Goal: Transaction & Acquisition: Purchase product/service

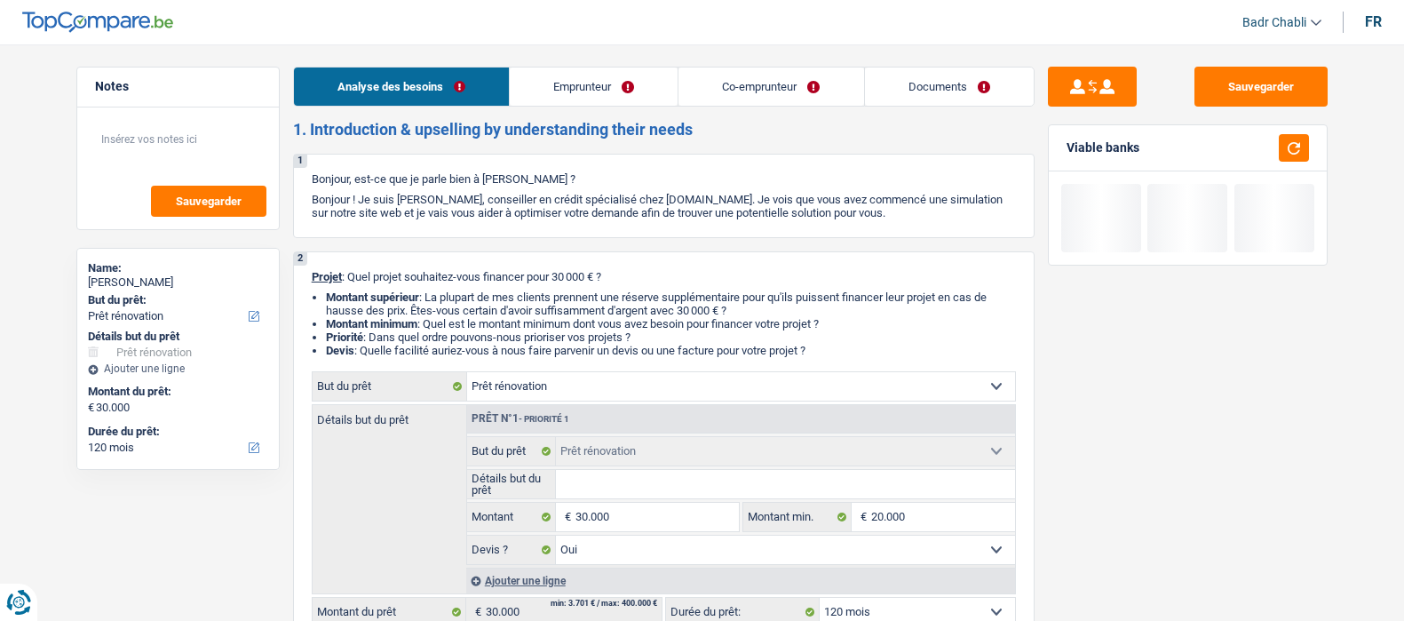
select select "renovation"
select select "120"
select select "renovation"
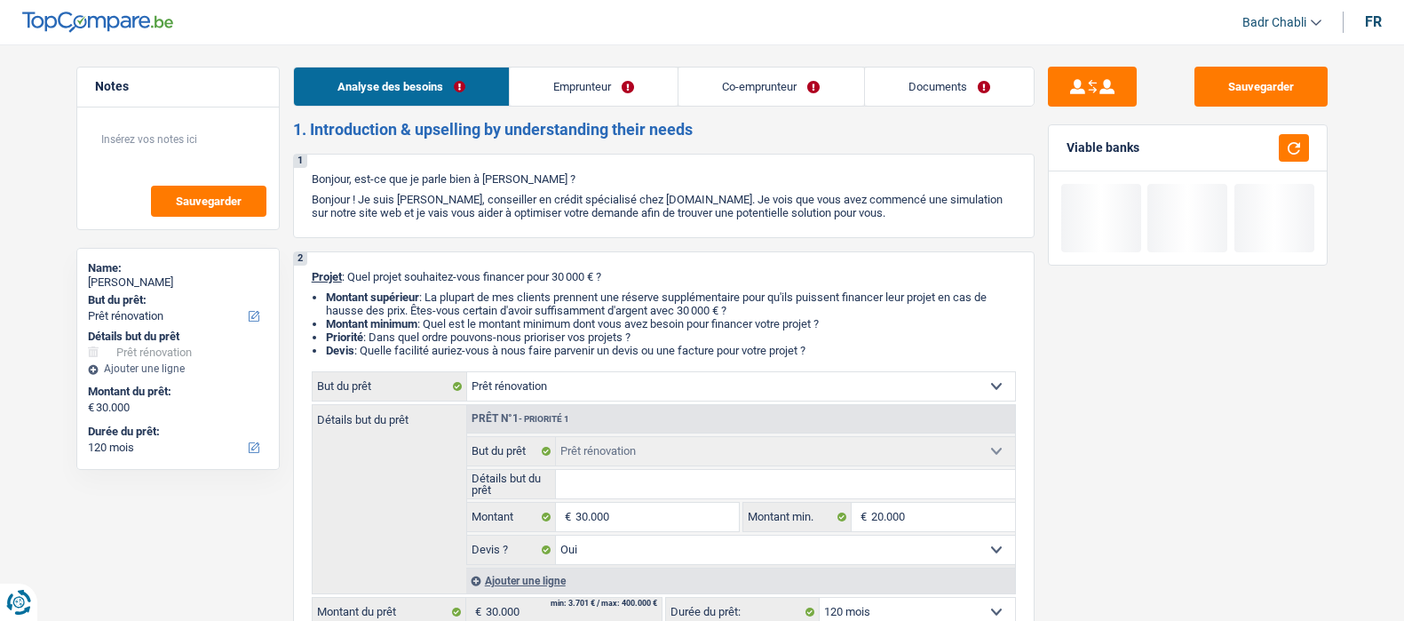
select select "yes"
select select "120"
select select "worker"
select select "housewife"
select select "netSalary"
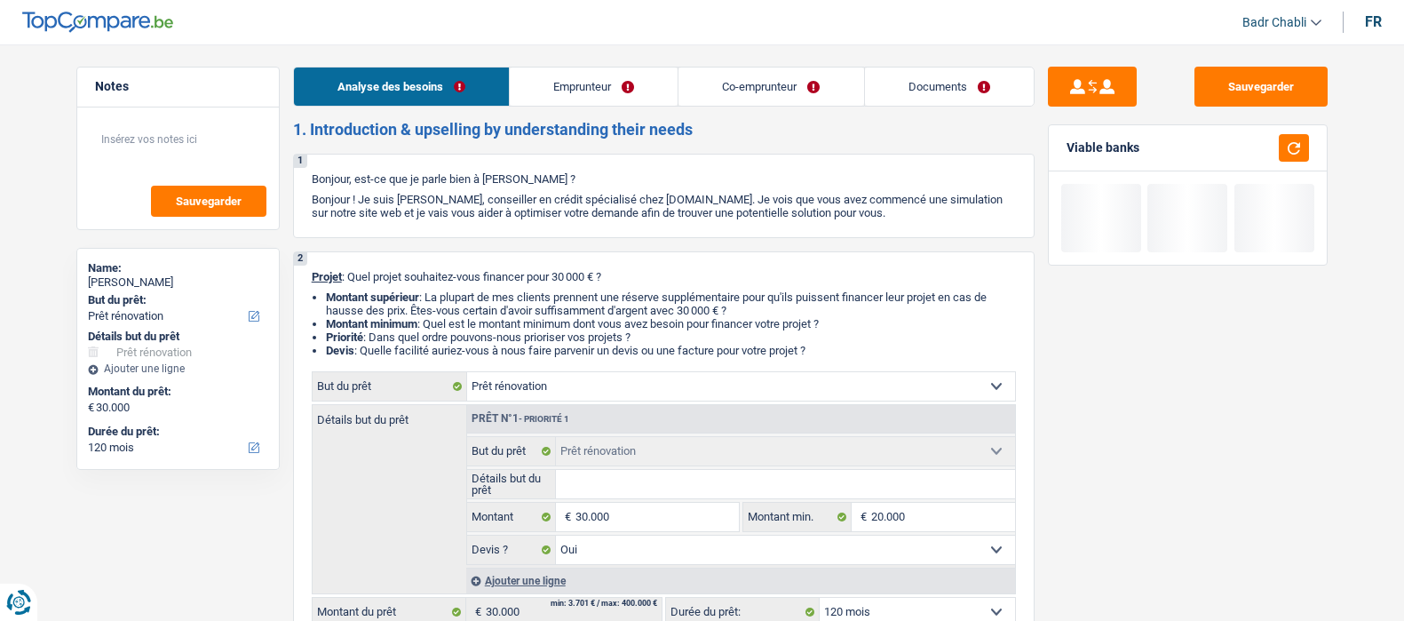
select select "mealVouchers"
select select "familyAllowances"
select select "ownerWithMortgage"
select select "mortgage"
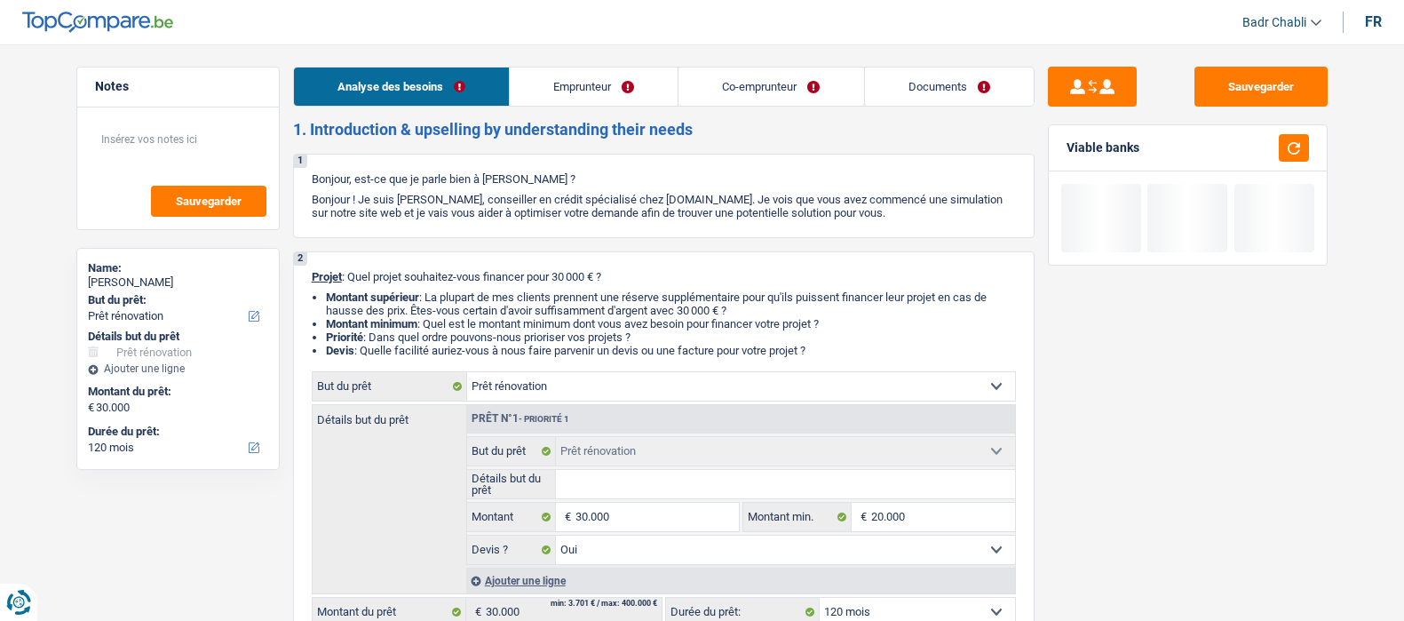
select select "180"
select select "renovation"
select select "yes"
select select "120"
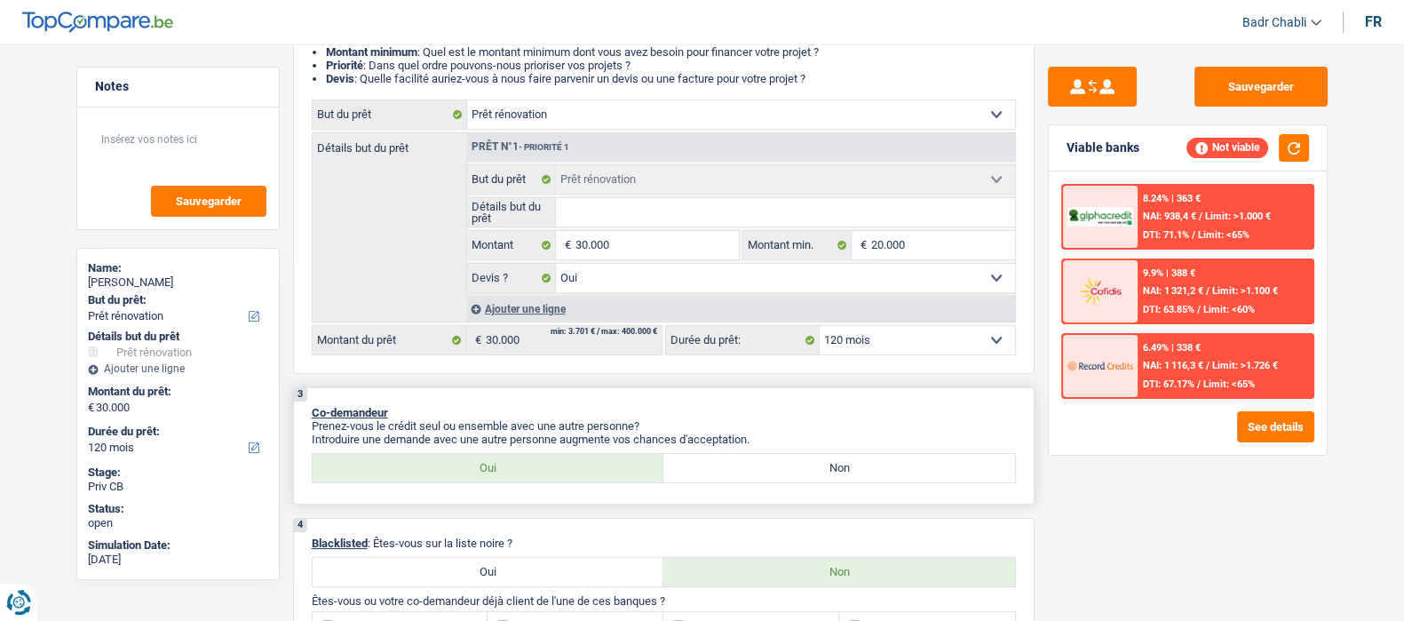
scroll to position [443, 0]
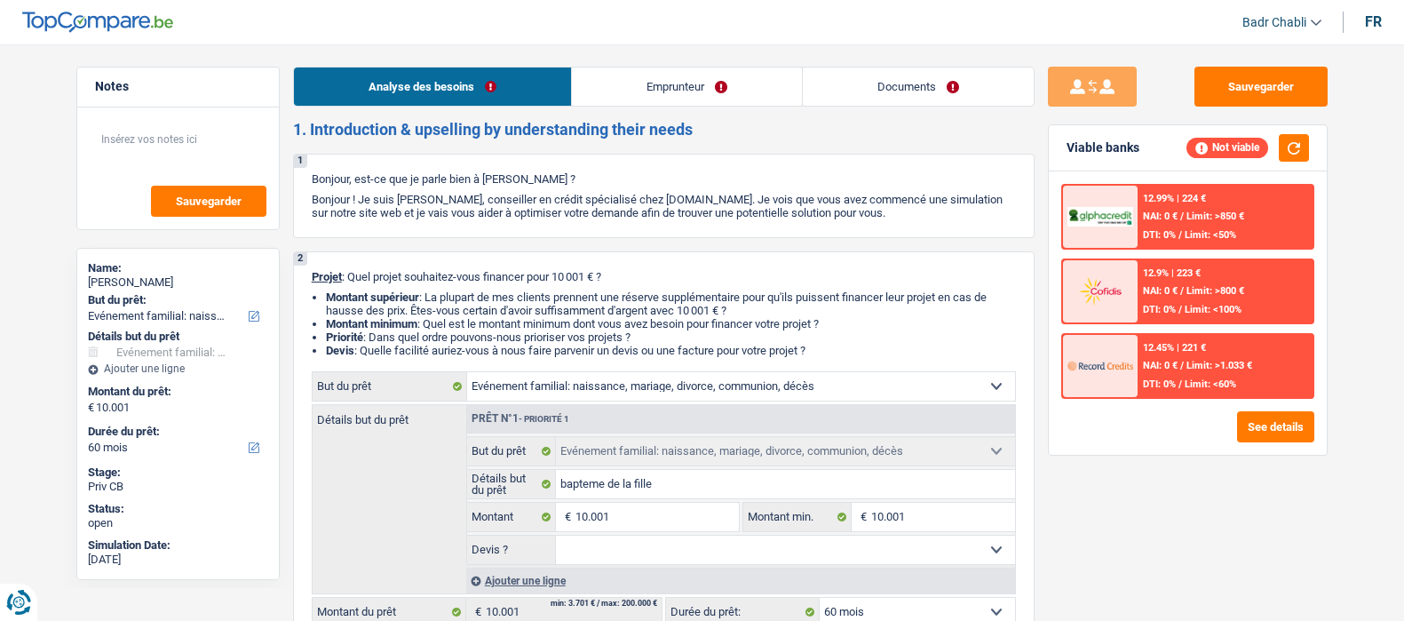
select select "familyEvent"
select select "60"
select select "familyEvent"
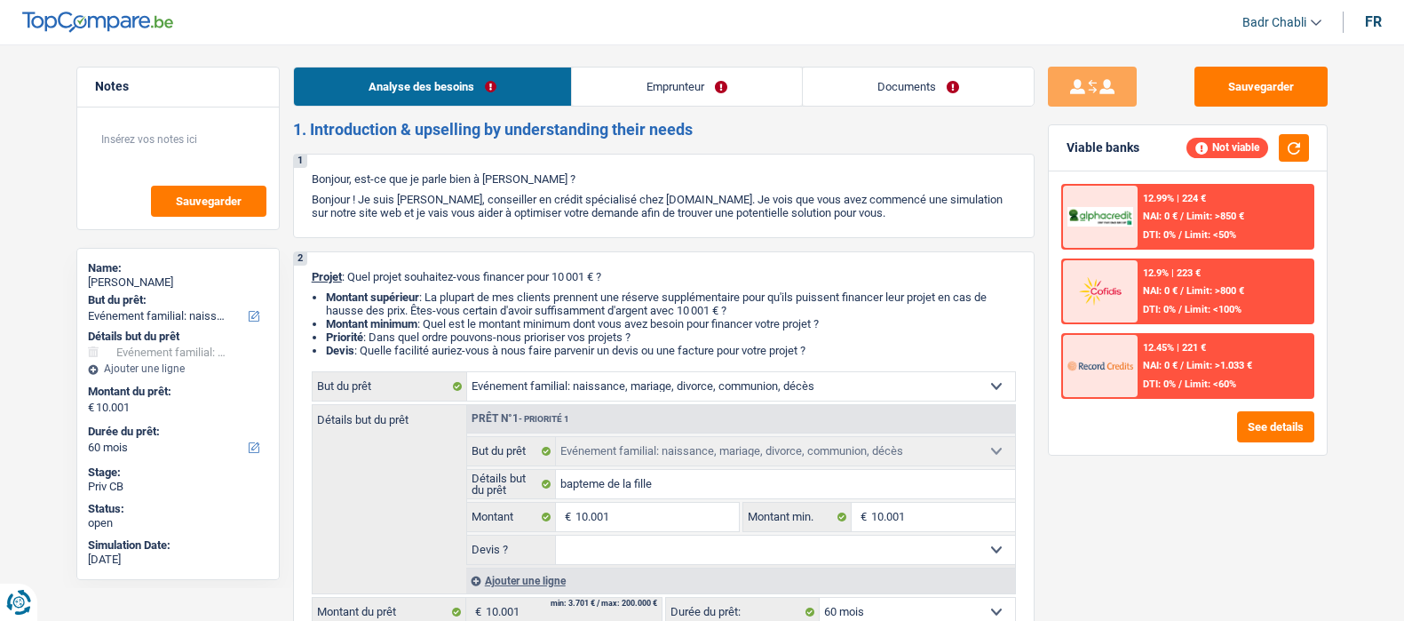
select select "60"
select select "invalid"
select select "disabilityPension"
select select "familyEvent"
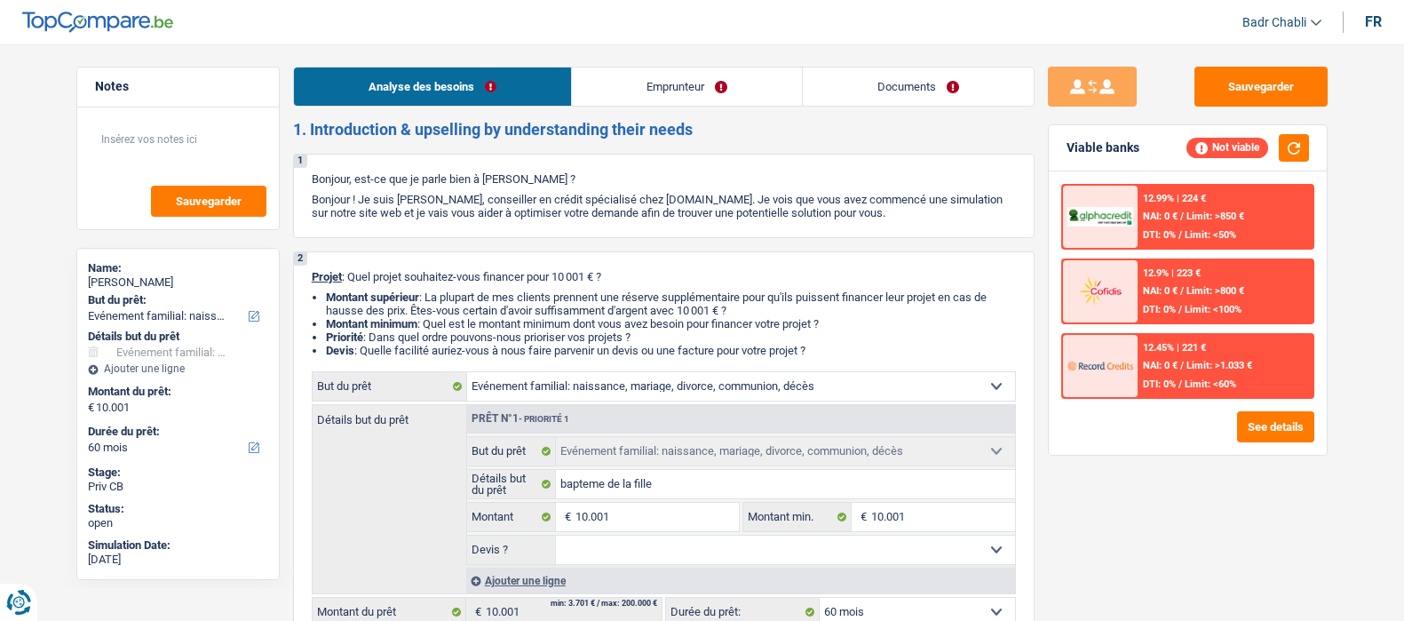
select select "60"
click at [688, 76] on link "Emprunteur" at bounding box center [687, 87] width 230 height 38
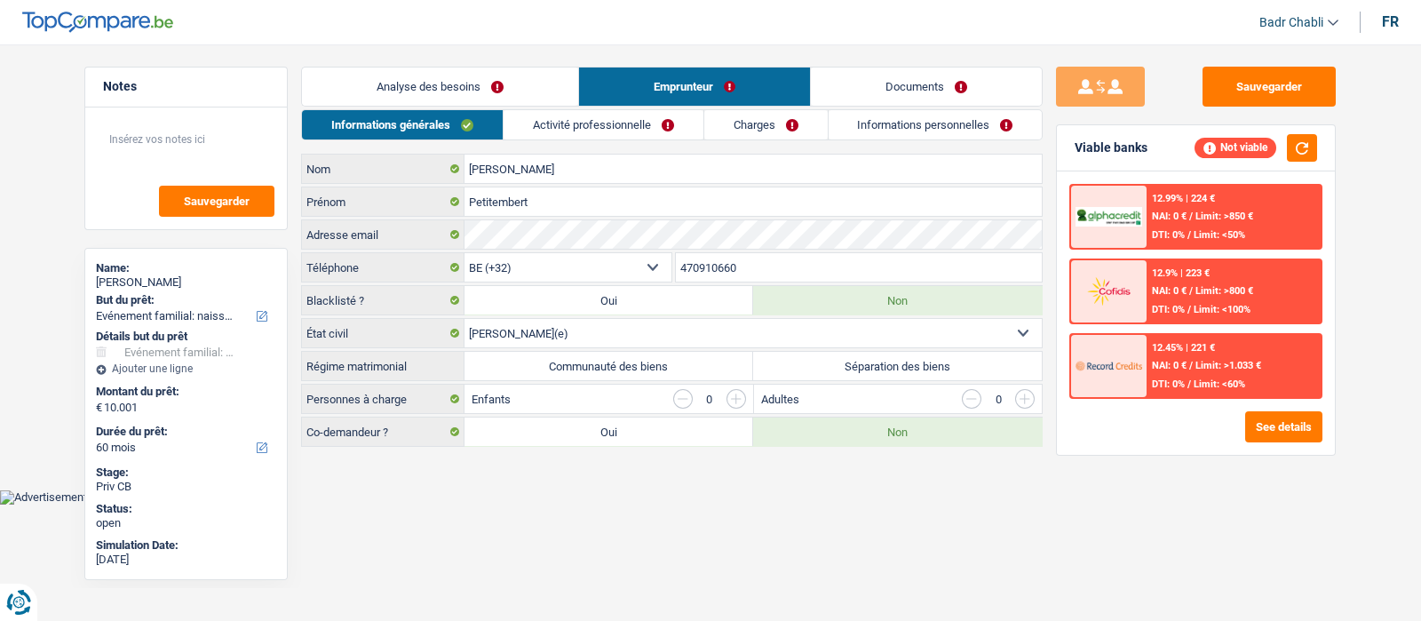
click at [429, 92] on link "Analyse des besoins" at bounding box center [440, 87] width 276 height 38
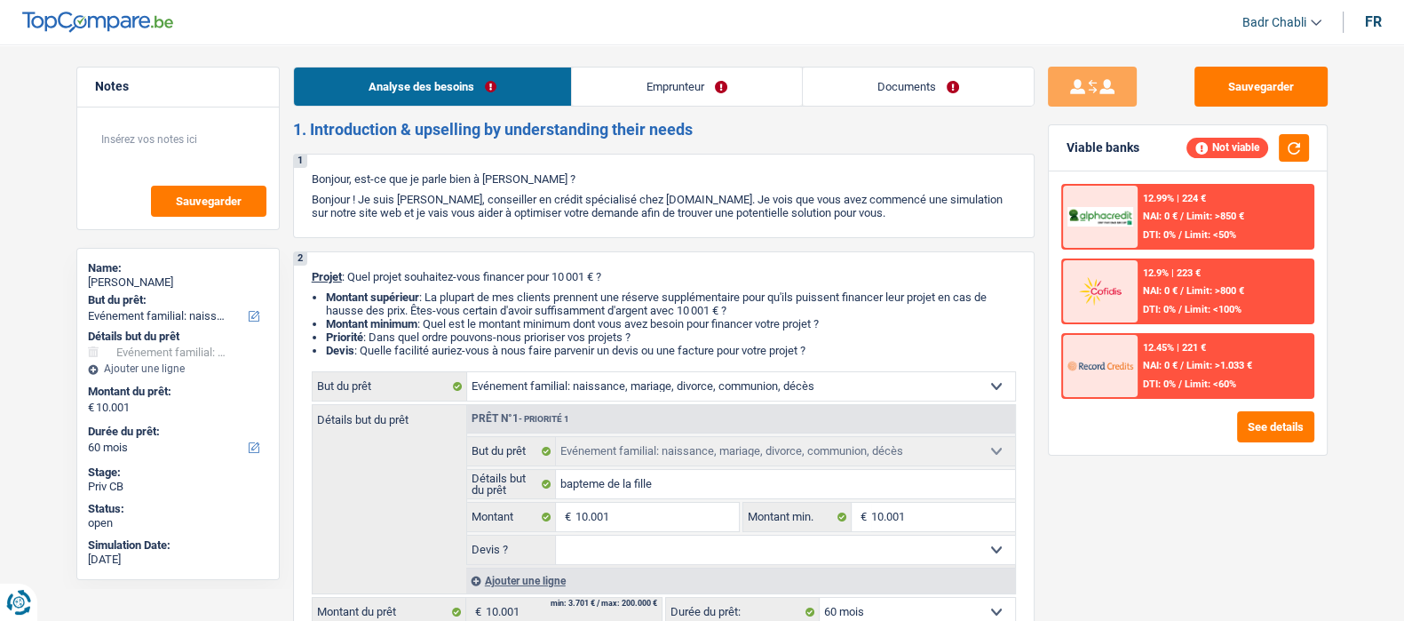
click at [679, 82] on link "Emprunteur" at bounding box center [687, 87] width 230 height 38
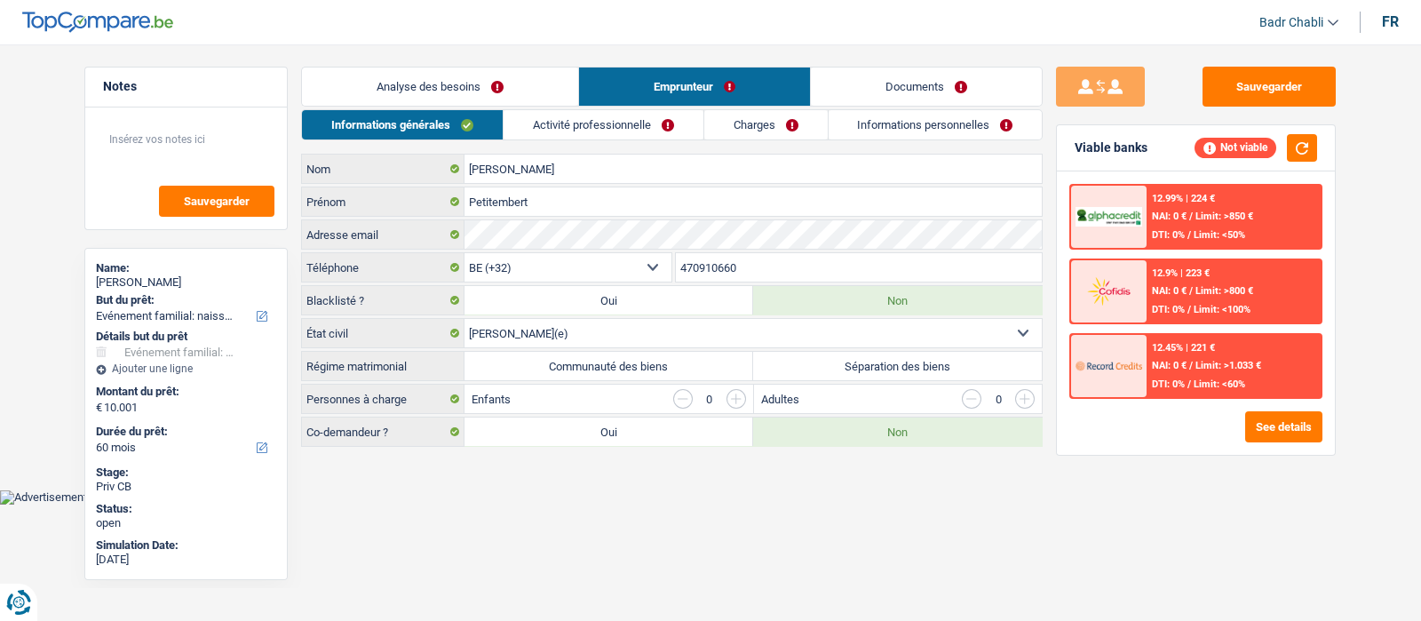
click at [644, 122] on link "Activité professionnelle" at bounding box center [604, 124] width 200 height 29
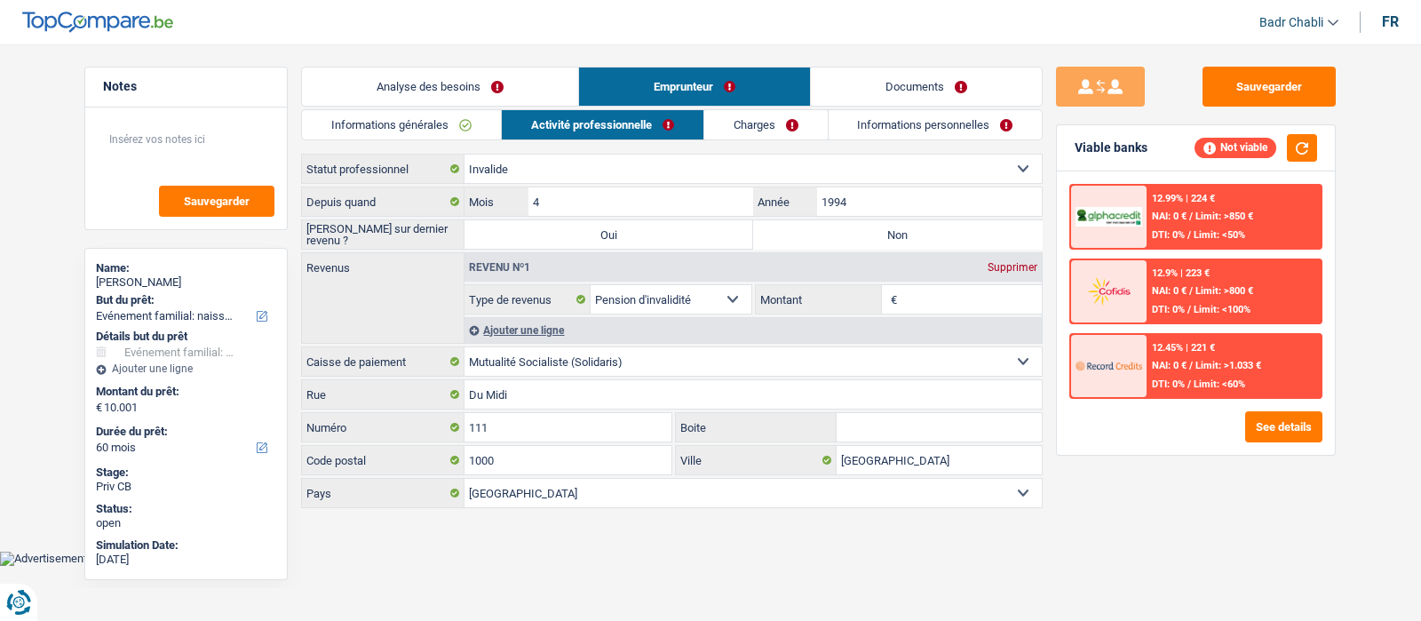
click at [775, 127] on link "Charges" at bounding box center [765, 124] width 123 height 29
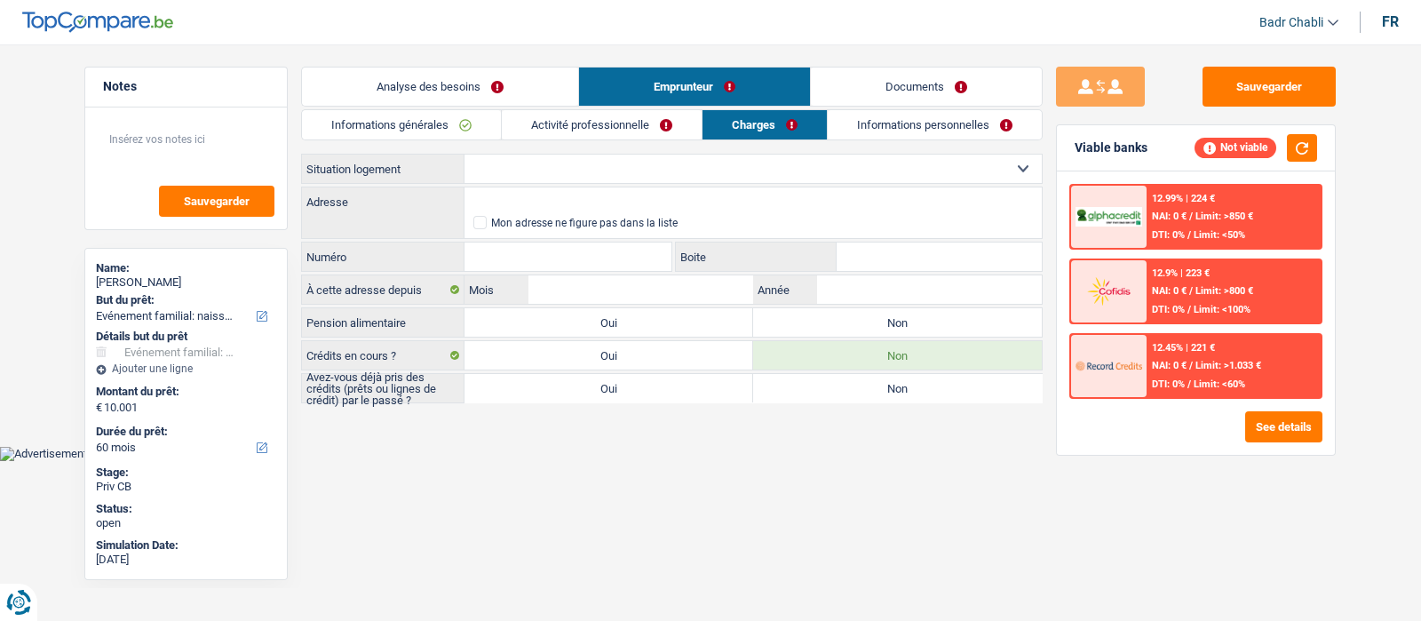
click at [644, 131] on link "Activité professionnelle" at bounding box center [602, 124] width 200 height 29
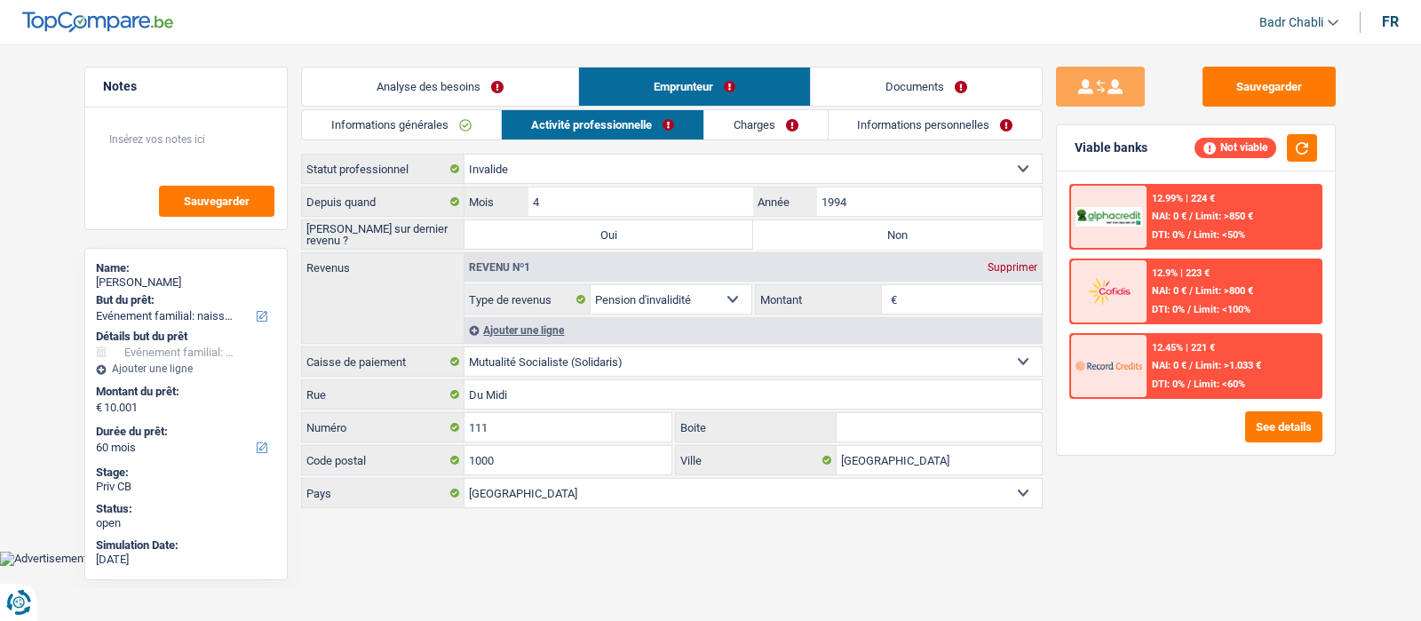
click at [973, 142] on div "Informations générales Activité professionnelle Charges Informations personnell…" at bounding box center [672, 309] width 742 height 401
click at [973, 129] on link "Informations personnelles" at bounding box center [936, 124] width 214 height 29
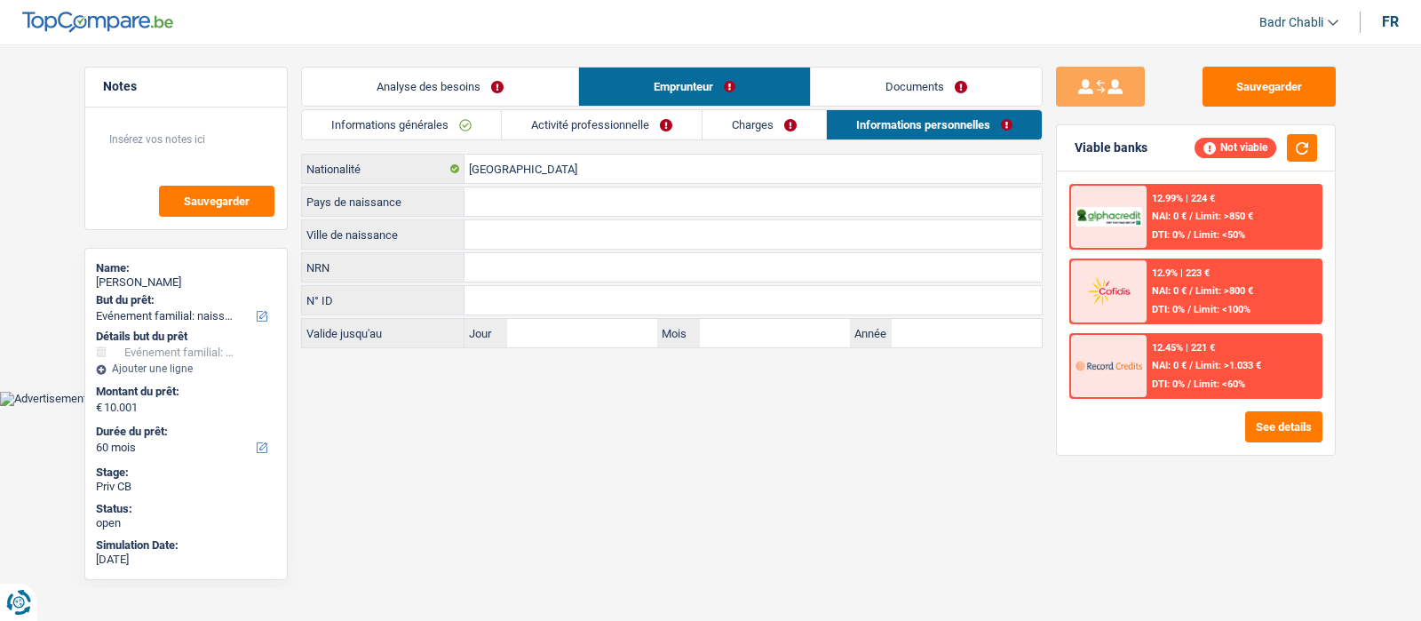
click at [728, 142] on div "Informations générales Activité professionnelle Charges Informations personnell…" at bounding box center [672, 228] width 742 height 239
click at [733, 135] on link "Charges" at bounding box center [764, 124] width 123 height 29
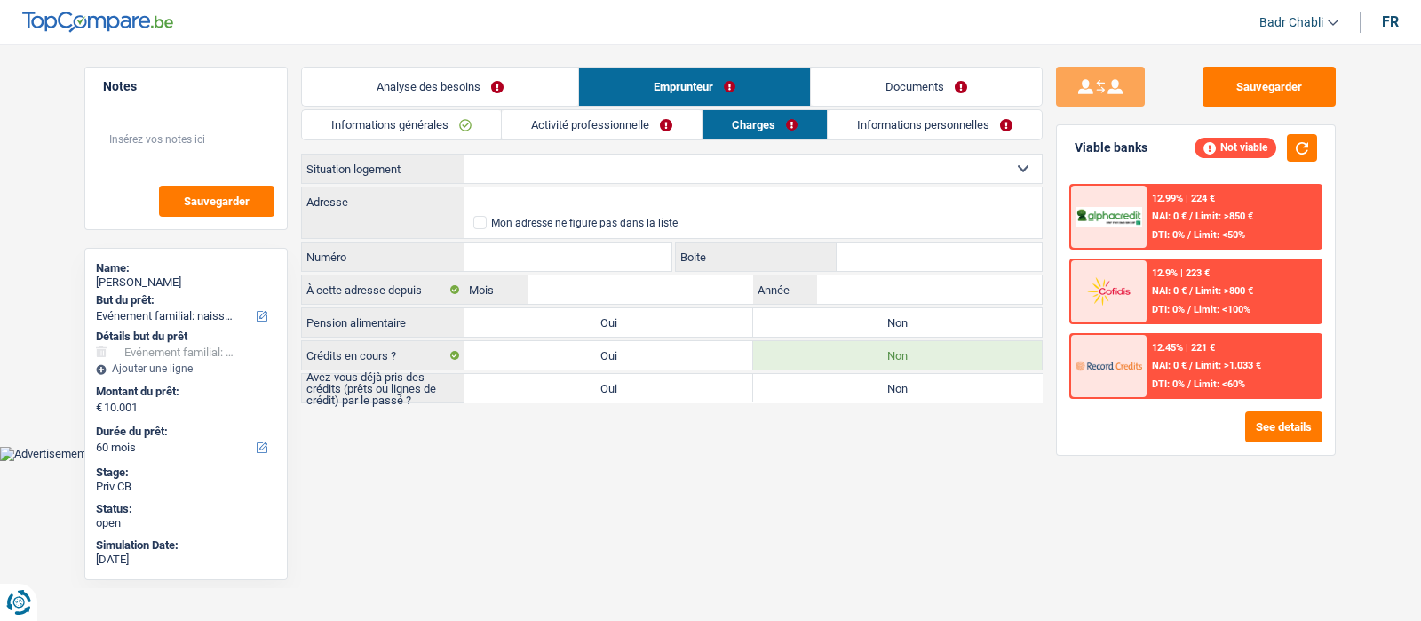
click at [602, 137] on link "Activité professionnelle" at bounding box center [602, 124] width 200 height 29
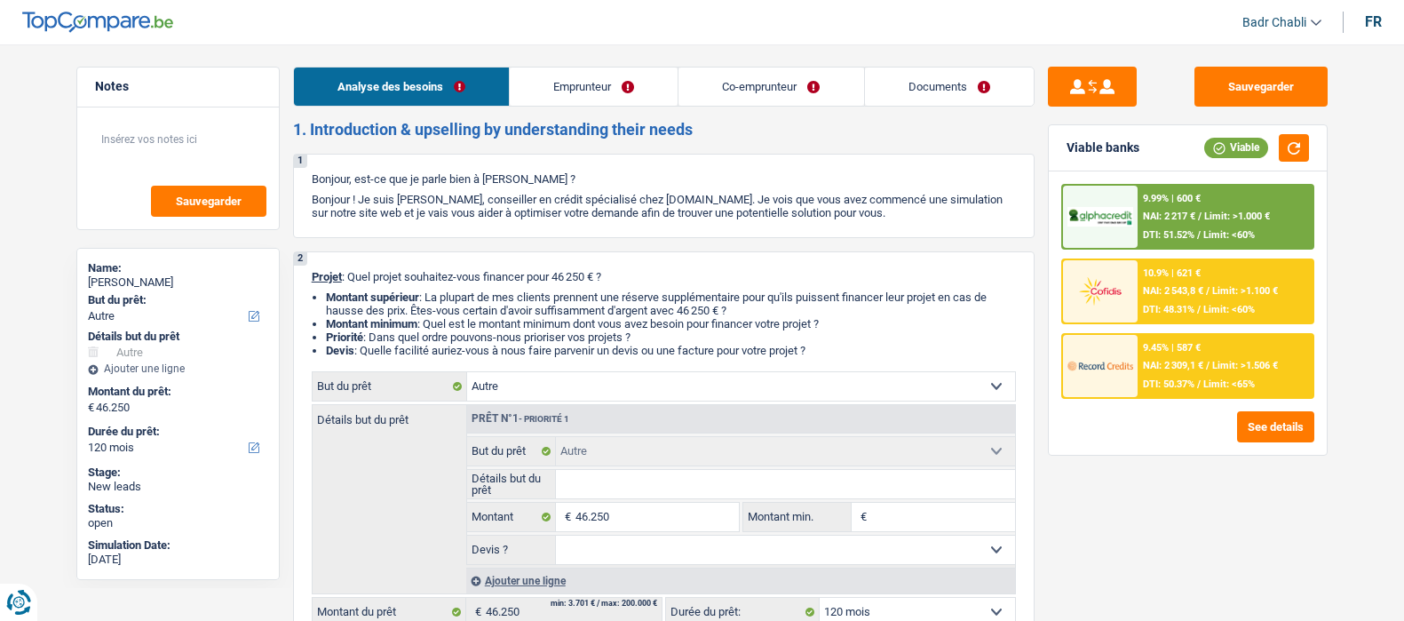
select select "other"
select select "120"
select select "other"
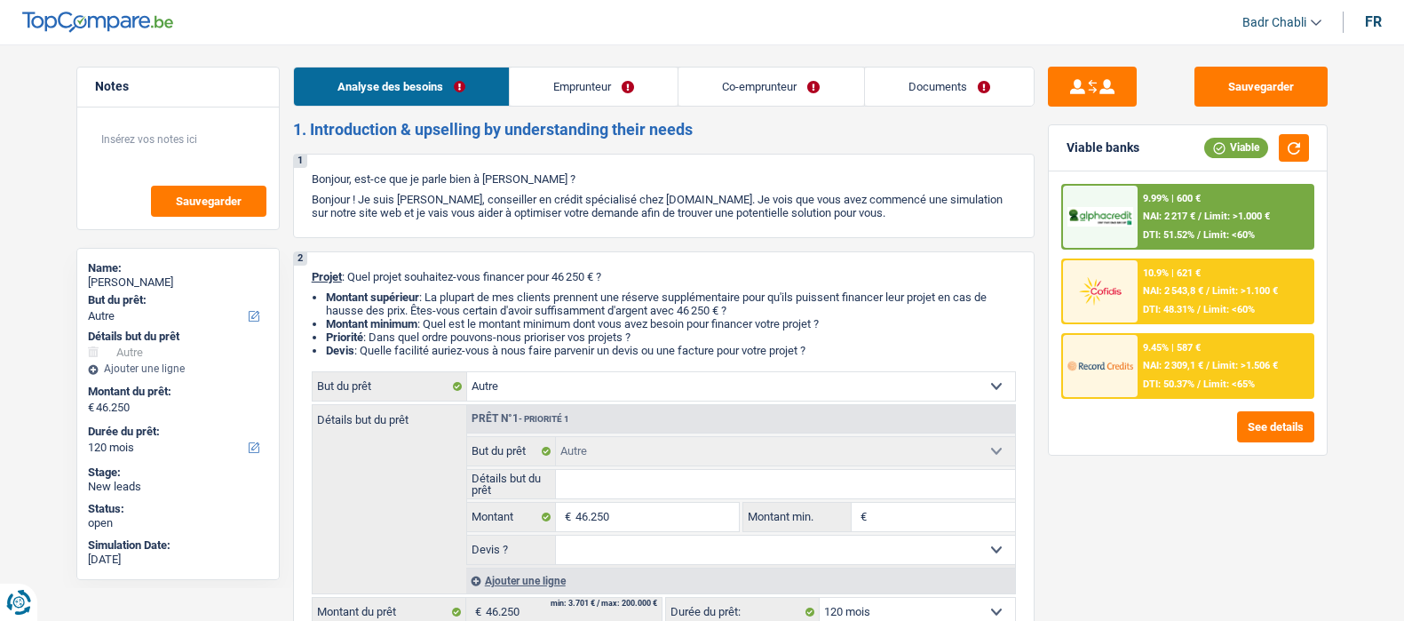
select select "120"
select select "publicEmployee"
select select "independent"
select select "familyAllowances"
select select "netSalary"
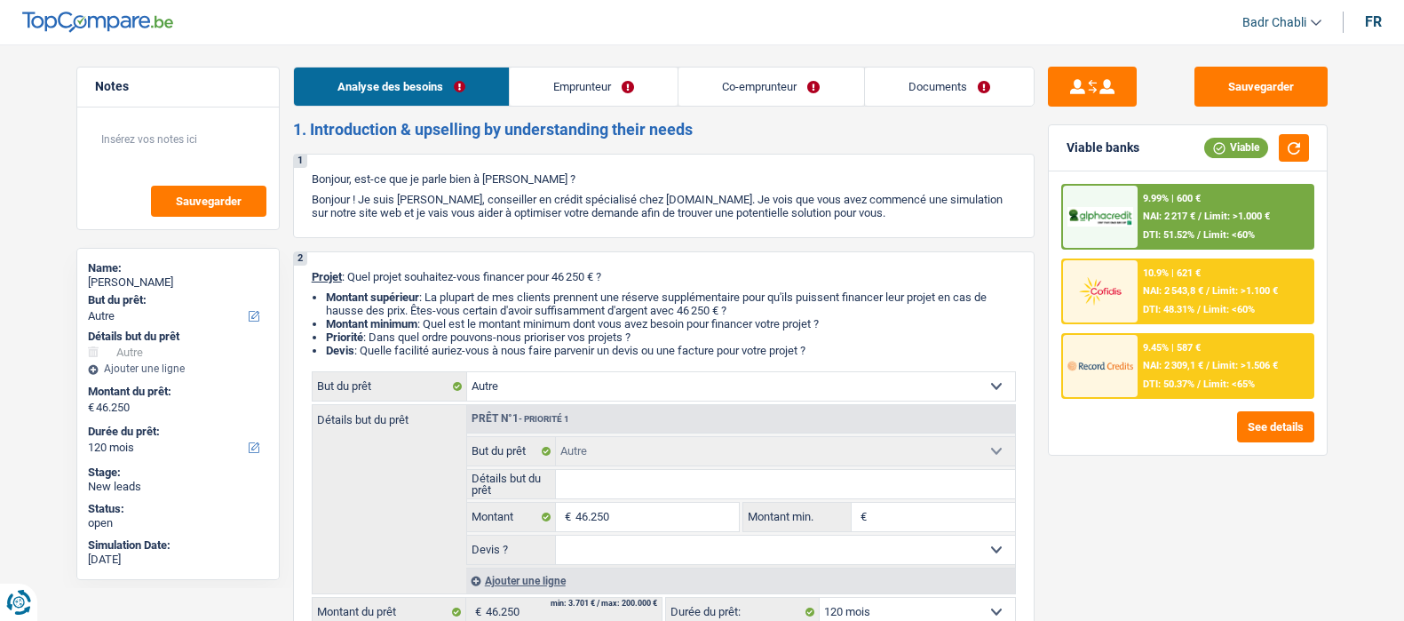
select select "mealVouchers"
select select "netSalary"
select select "ownerWithMortgage"
select select "mortgage"
select select "300"
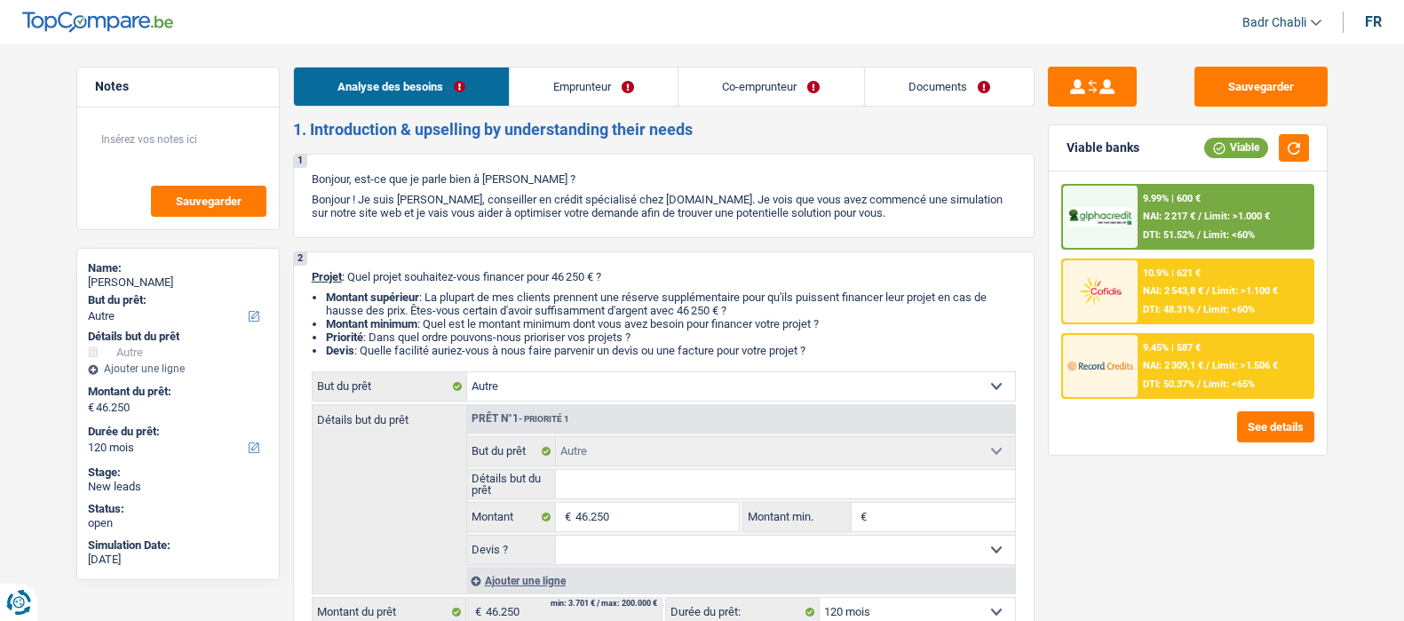
select select "other"
select select "120"
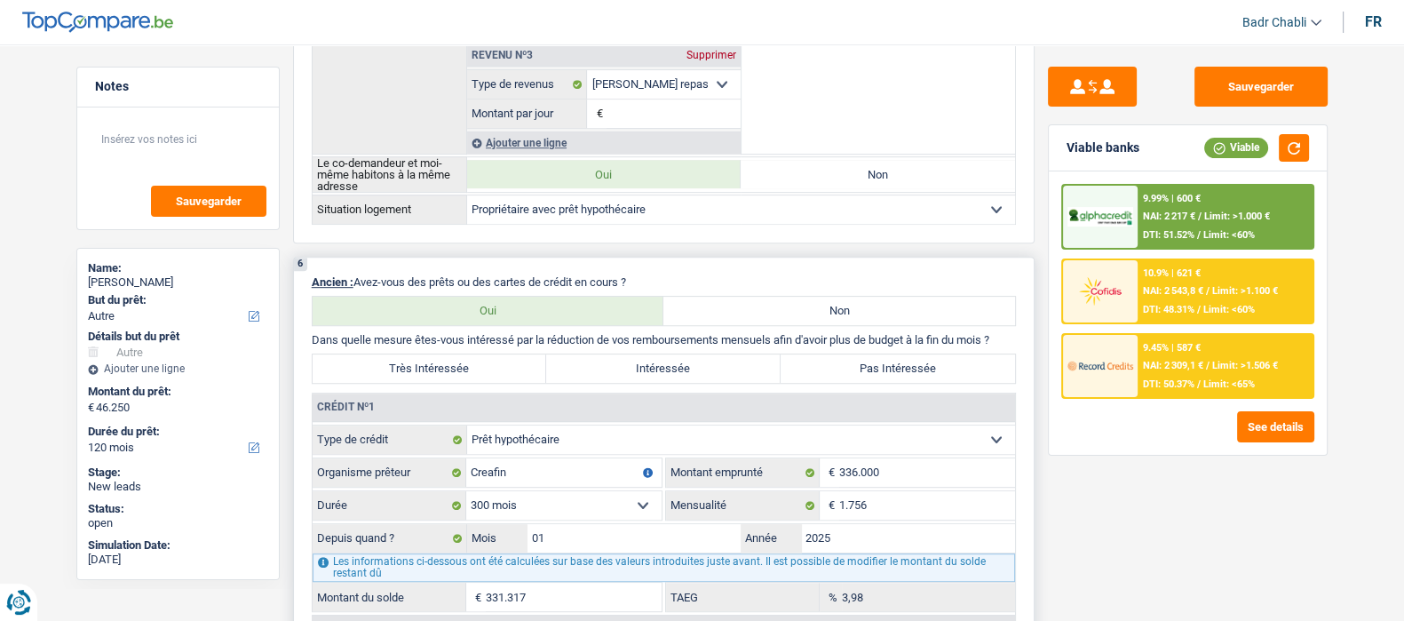
scroll to position [1664, 0]
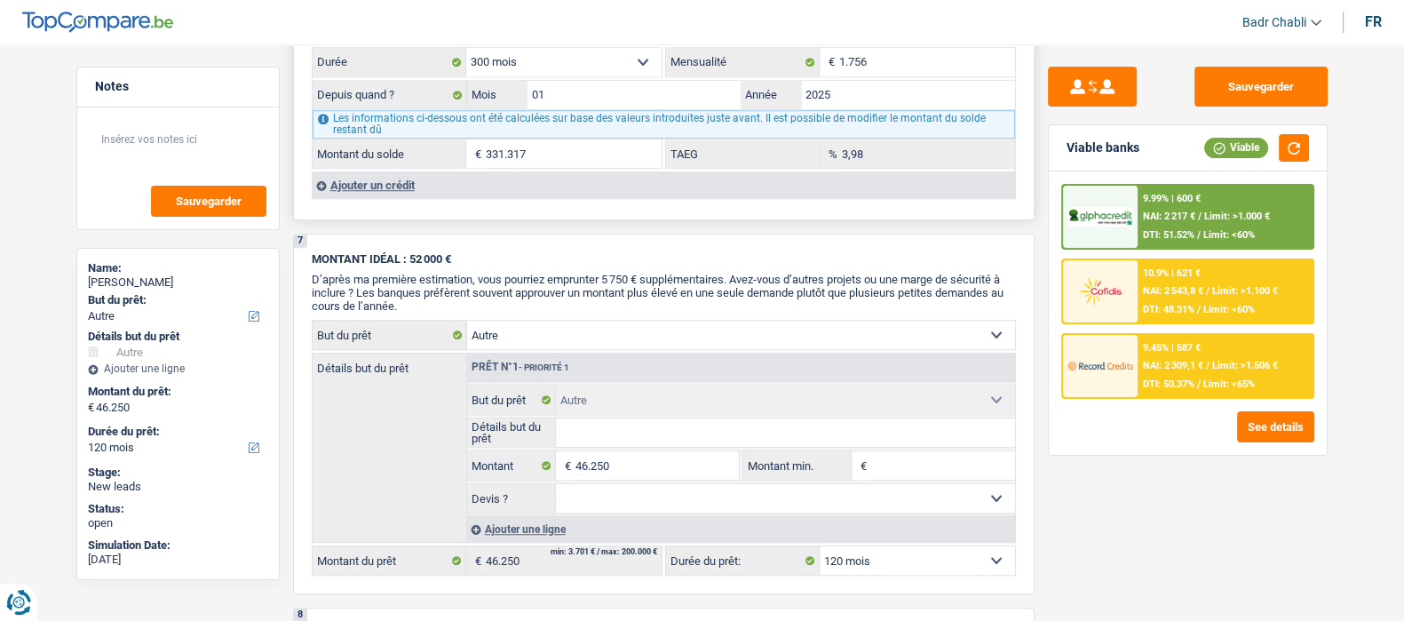
click at [401, 191] on div "Ajouter un crédit" at bounding box center [663, 184] width 703 height 27
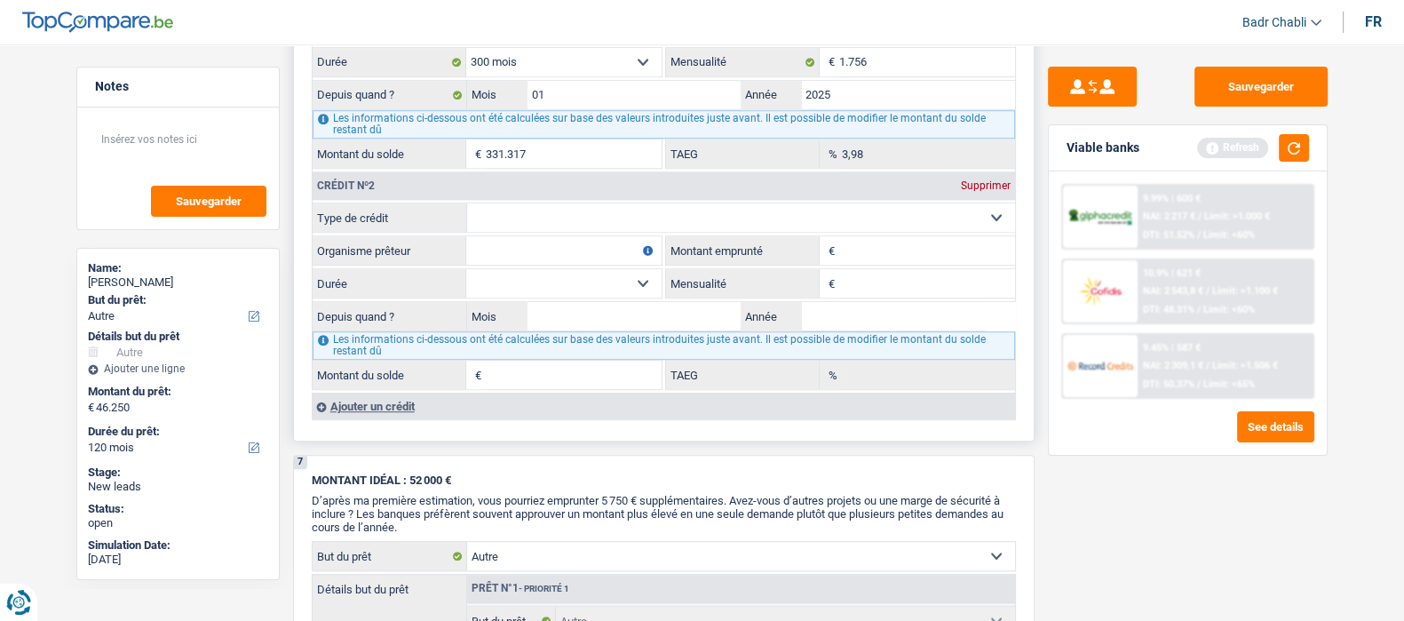
click at [544, 220] on select "Carte ou ouverture de crédit Prêt hypothécaire Vente à tempérament Prêt à tempé…" at bounding box center [741, 217] width 548 height 28
select select "personalLoan"
type input "0"
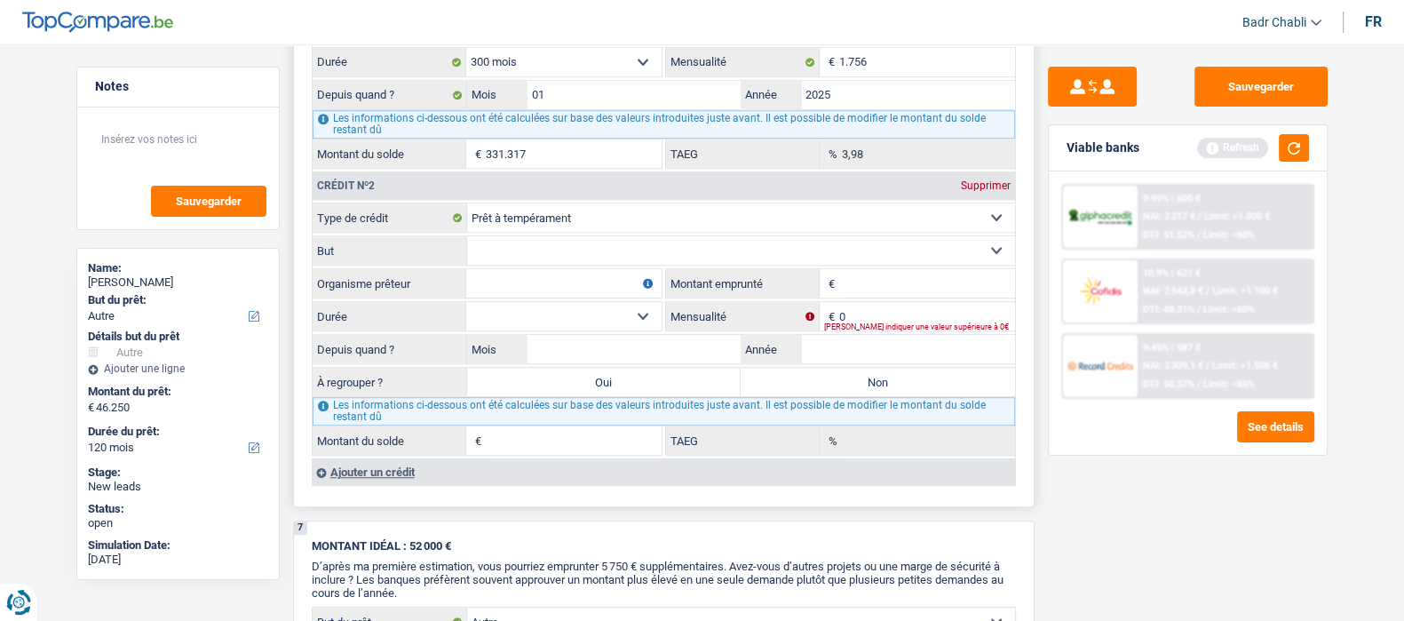
click at [535, 259] on select "Confort maison: meubles, textile, peinture, électroménager, outillage non-profe…" at bounding box center [741, 250] width 548 height 28
select select "homeFurnishingOrRelocation"
click at [467, 236] on select "Confort maison: meubles, textile, peinture, électroménager, outillage non-profe…" at bounding box center [741, 250] width 548 height 28
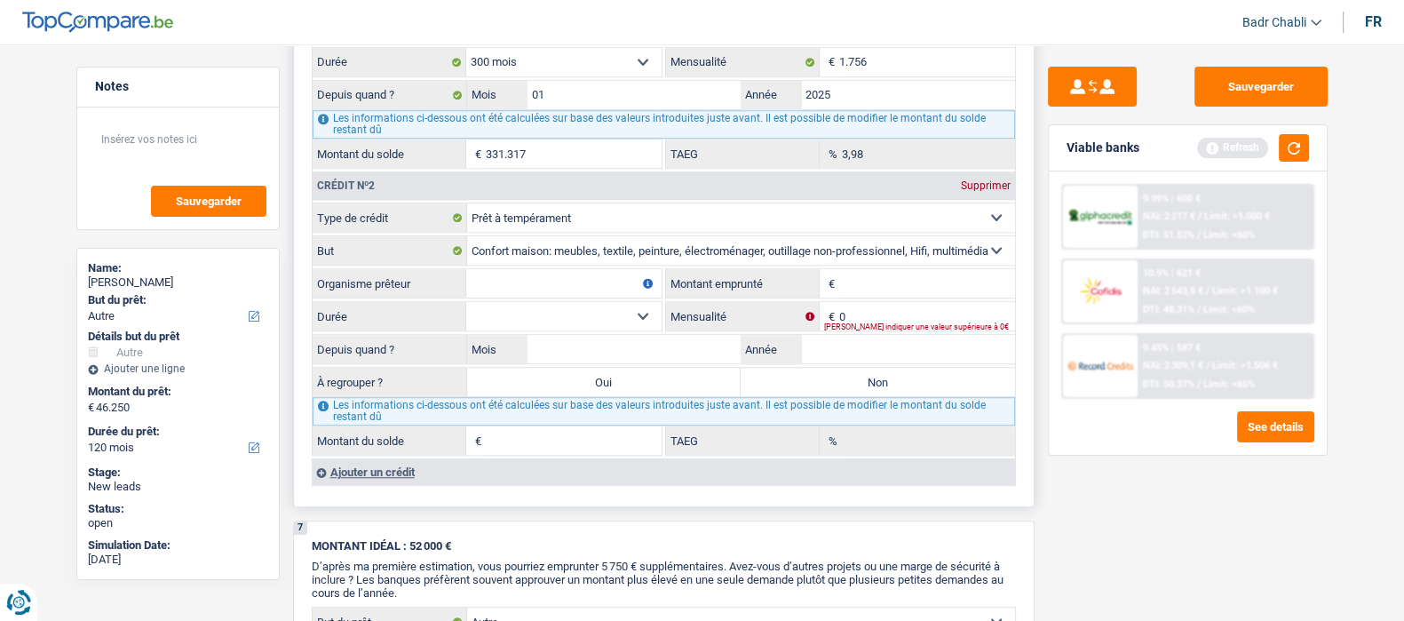
click at [548, 287] on input "Organisme prêteur" at bounding box center [563, 283] width 195 height 28
type input "Cofidis"
click at [902, 269] on input "Montant emprunté" at bounding box center [927, 283] width 176 height 28
type input "25.000"
click at [654, 319] on select "12 mois 18 mois 24 mois 30 mois 36 mois 42 mois 48 mois 60 mois 72 mois 84 mois…" at bounding box center [563, 316] width 195 height 28
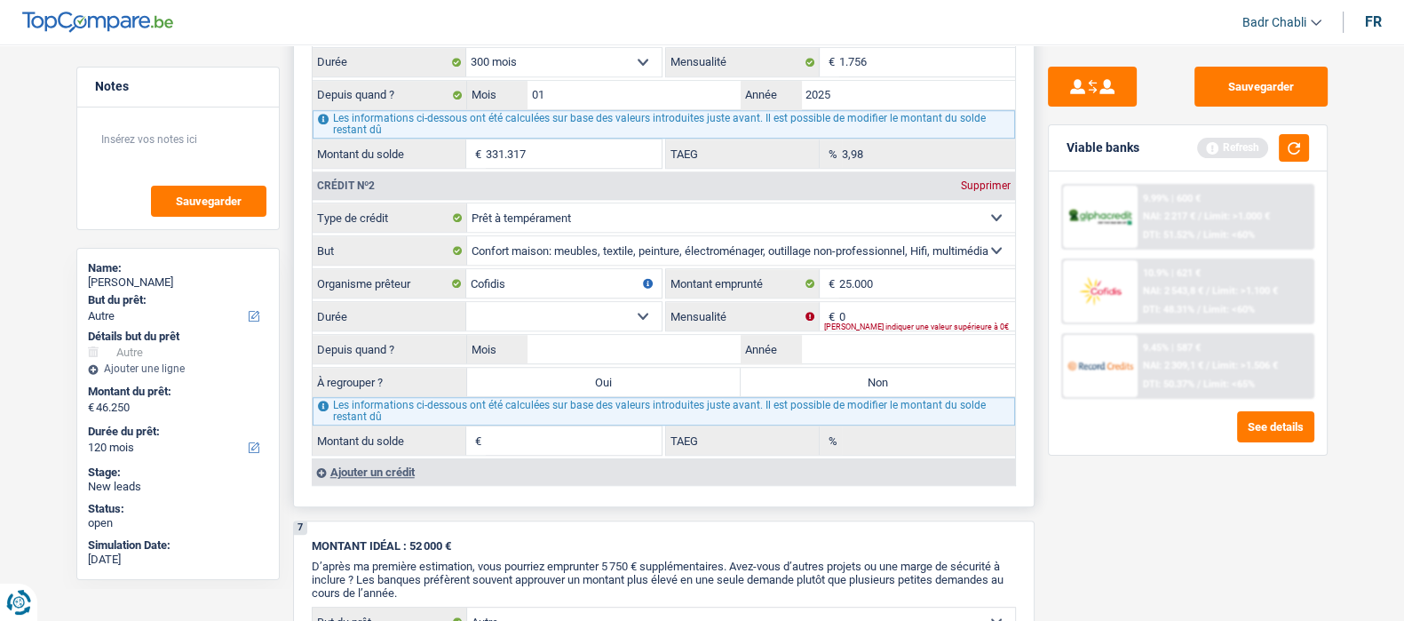
select select "120"
click at [466, 302] on select "12 mois 18 mois 24 mois 30 mois 36 mois 42 mois 48 mois 60 mois 72 mois 84 mois…" at bounding box center [563, 316] width 195 height 28
click at [864, 306] on input "0" at bounding box center [927, 316] width 176 height 28
type input "379"
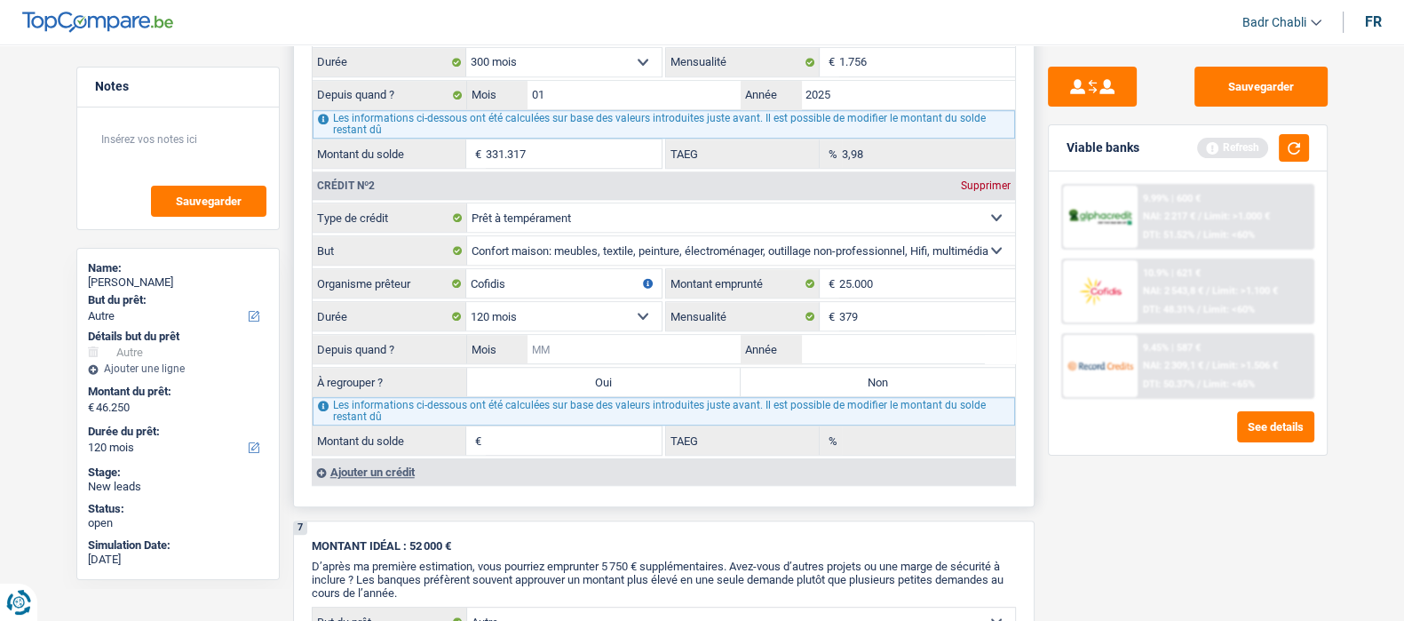
click at [682, 344] on input "Mois" at bounding box center [635, 349] width 214 height 28
click at [681, 344] on input "Mois" at bounding box center [635, 349] width 214 height 28
type input "02"
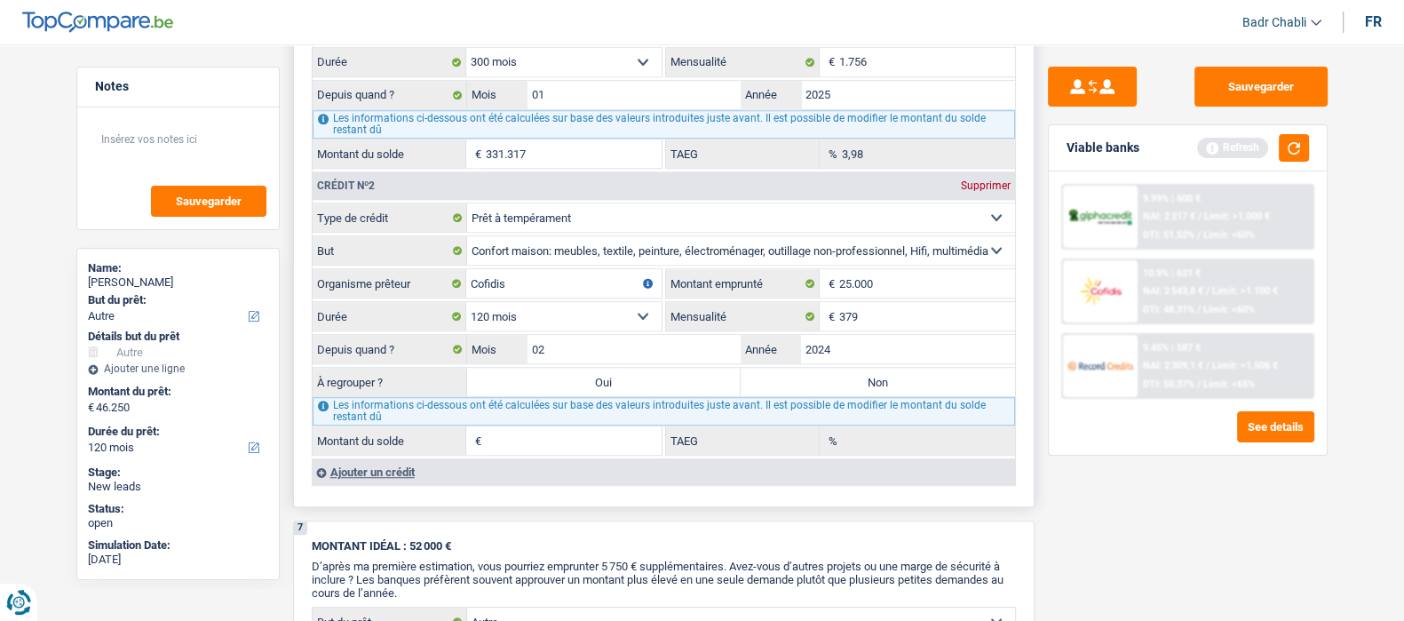
type input "2024"
type input "23.017"
type input "14,24"
click at [634, 388] on label "Oui" at bounding box center [604, 382] width 274 height 28
click at [634, 388] on input "Oui" at bounding box center [604, 382] width 274 height 28
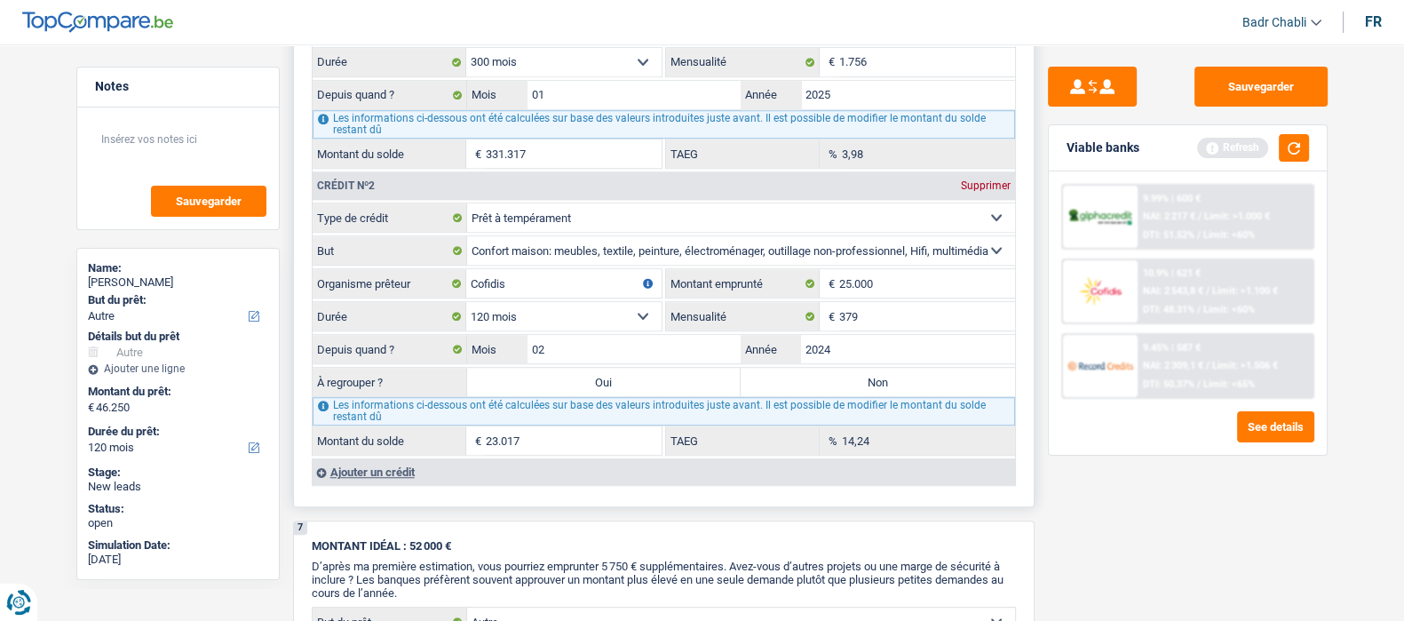
radio input "true"
type input "69.267"
select select "144"
type input "23.017"
select select "144"
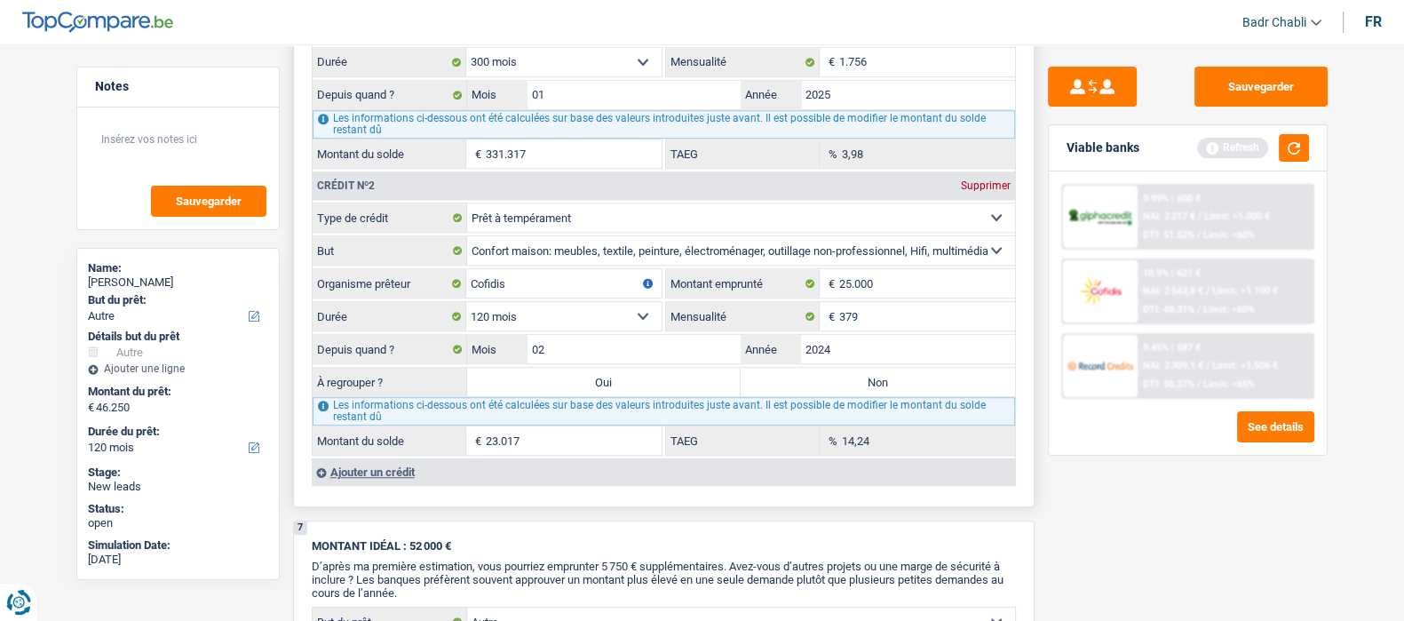
type input "23.017"
select select "144"
select select "refinancing"
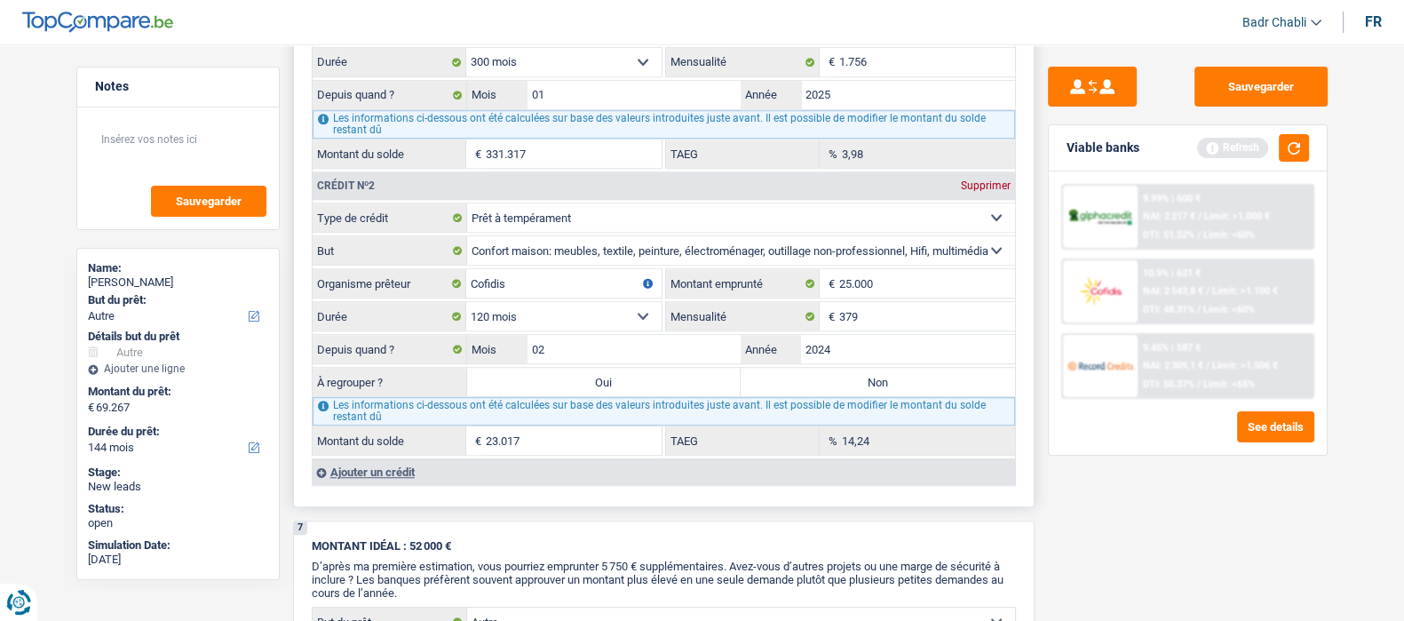
select select "refinancing"
select select "other"
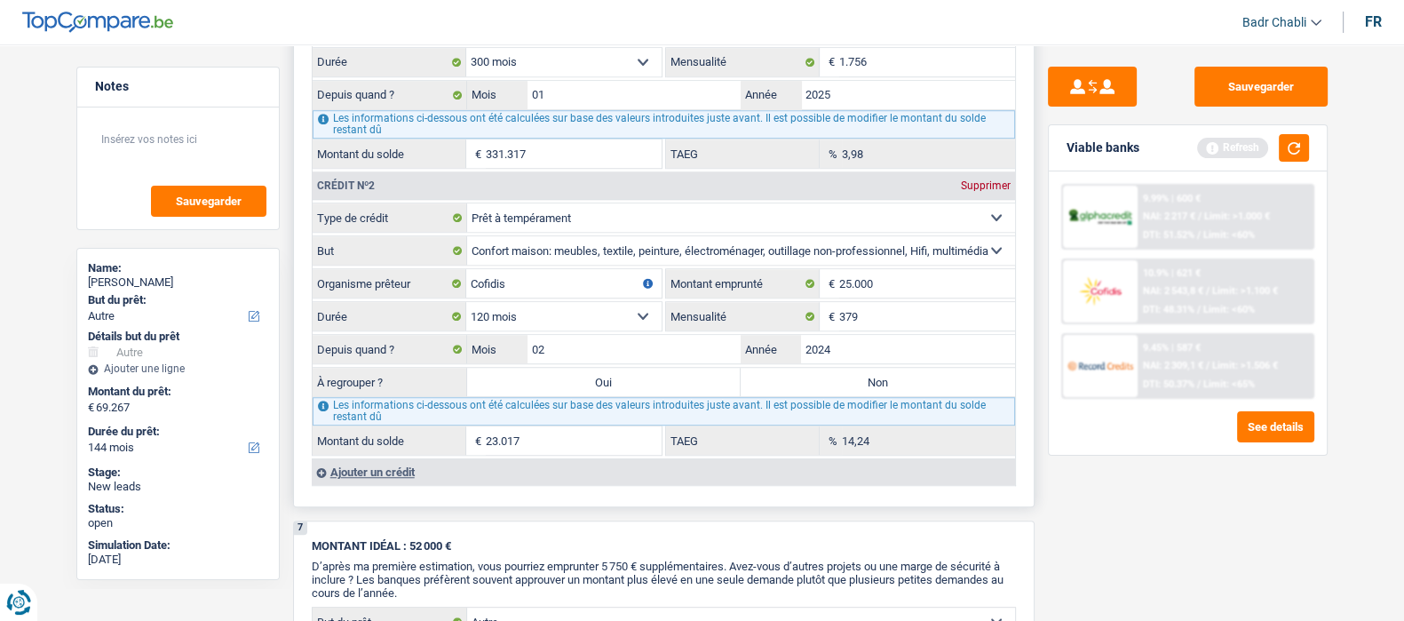
select select "other"
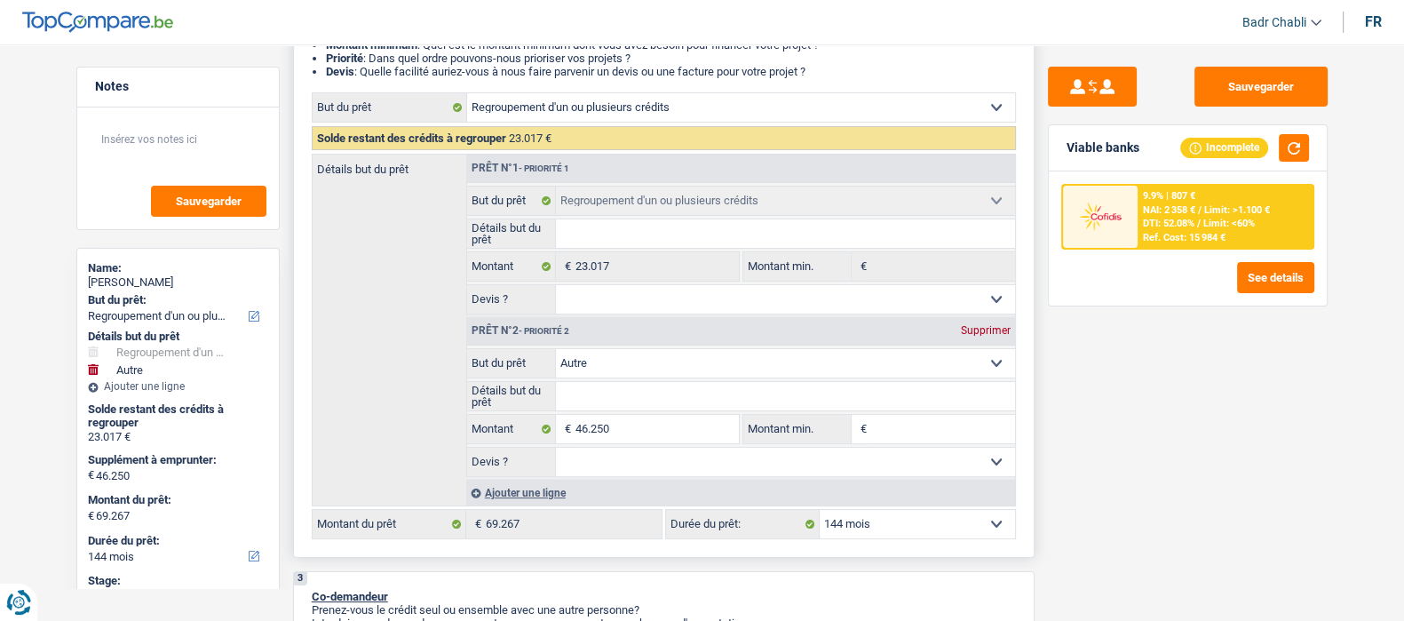
scroll to position [443, 0]
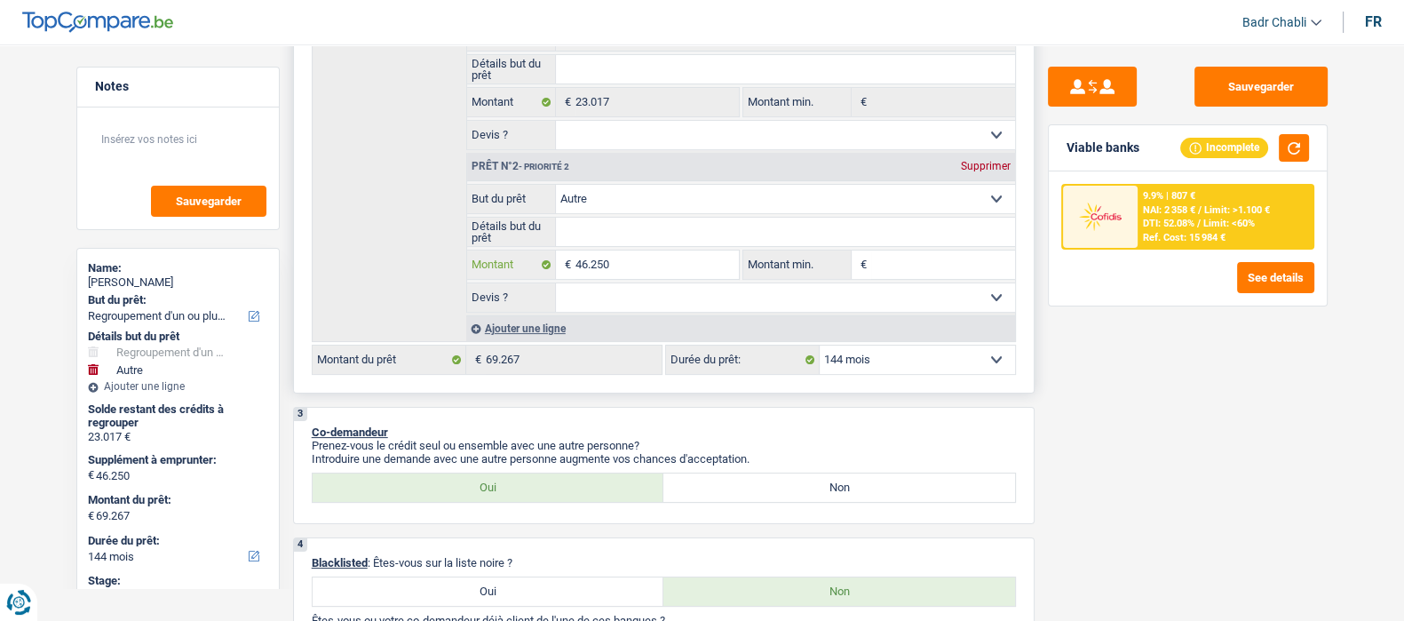
click at [613, 268] on input "46.250" at bounding box center [657, 264] width 163 height 28
type input "2"
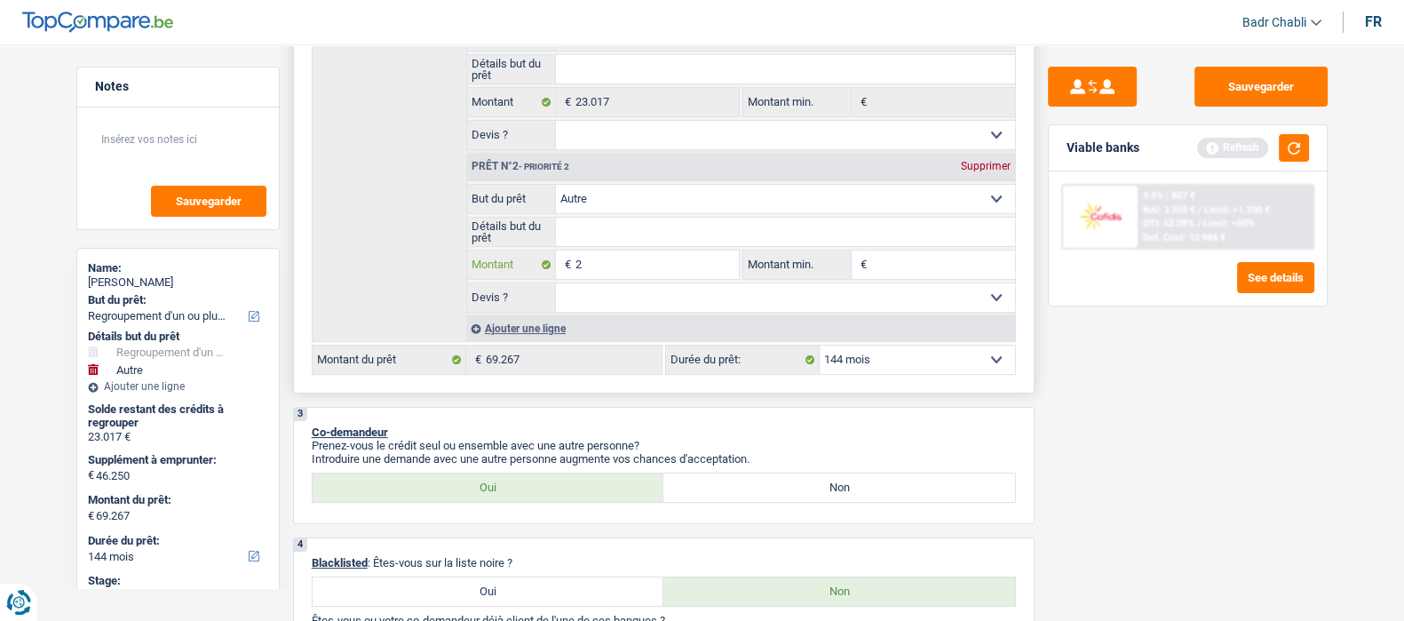
type input "26"
type input "260"
type input "2.600"
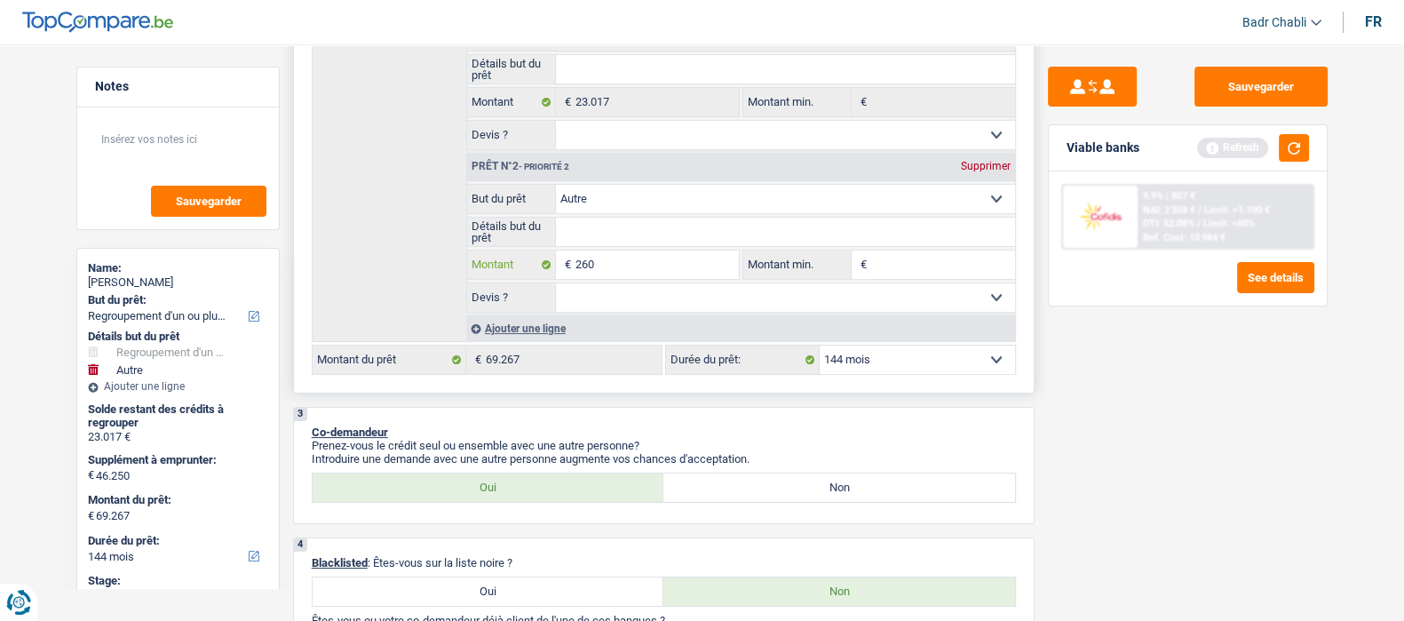
type input "2.600"
type input "260"
type input "26"
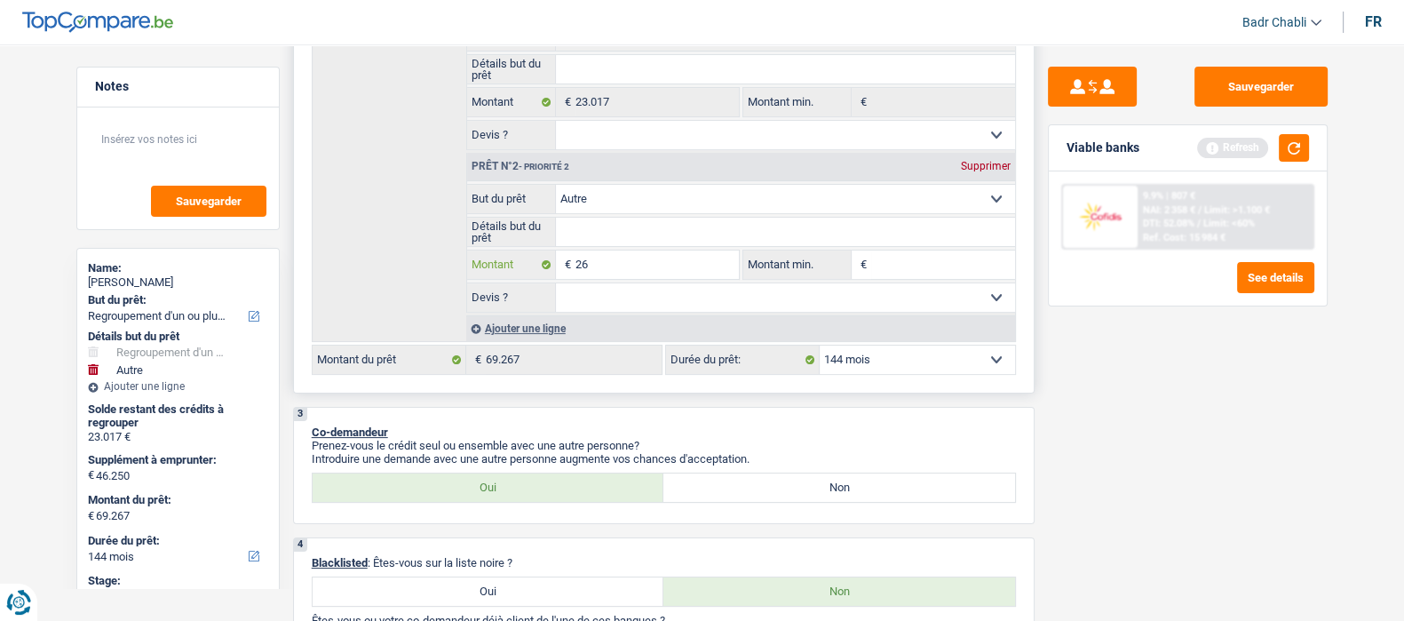
type input "269"
type input "2.698"
type input "26.983"
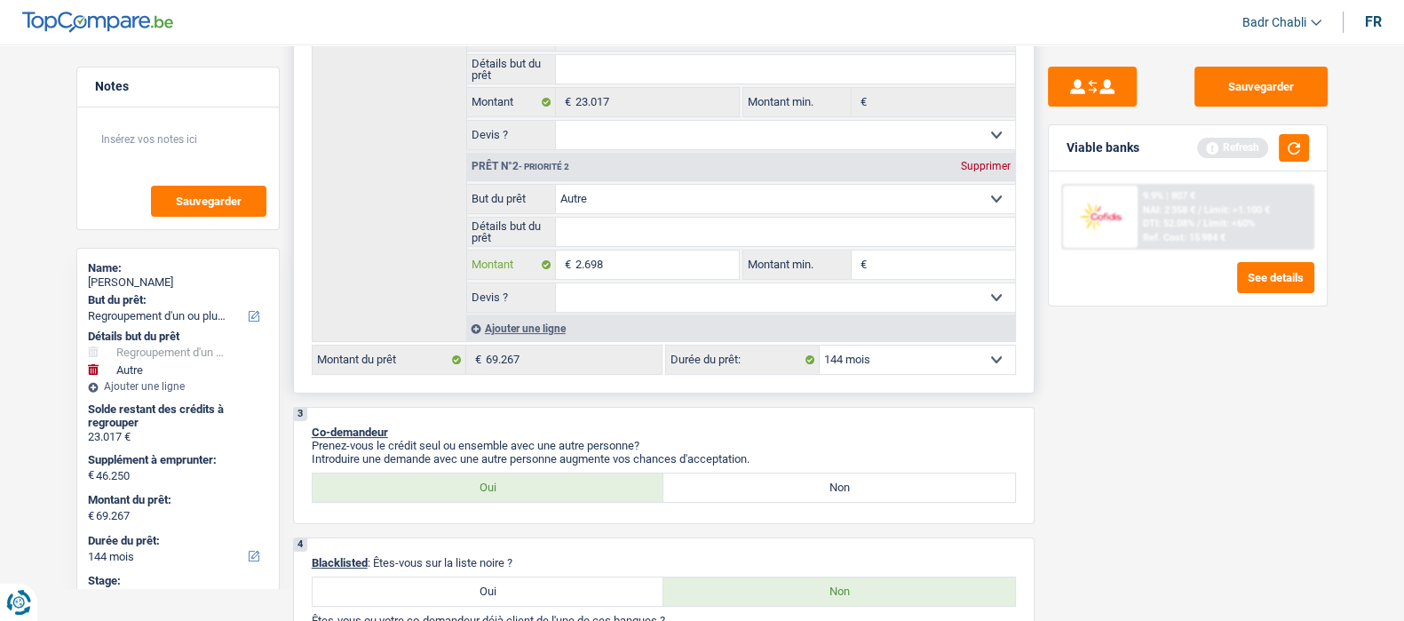
type input "26.983"
type input "50.000"
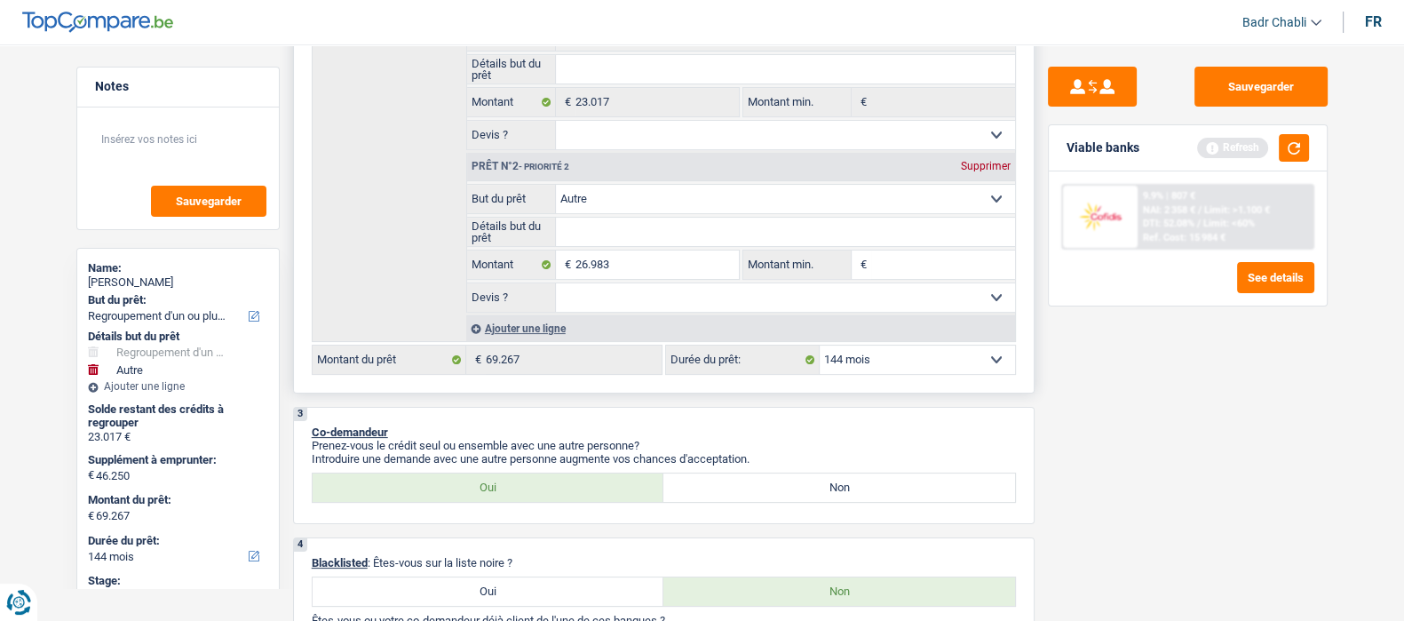
type input "50.000"
click at [915, 268] on input "Montant min." at bounding box center [943, 264] width 144 height 28
click at [657, 274] on input "26.983" at bounding box center [657, 264] width 163 height 28
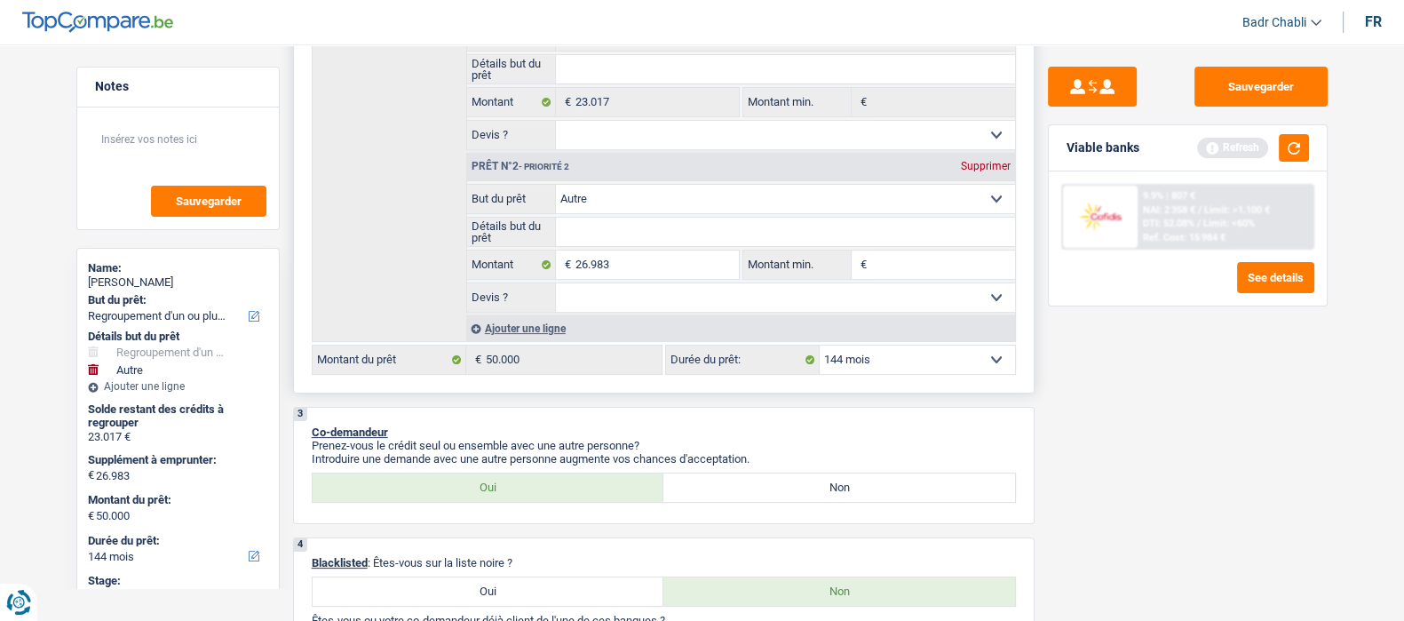
click at [919, 273] on input "Montant min." at bounding box center [943, 264] width 144 height 28
paste input "26.983"
type input "26.983"
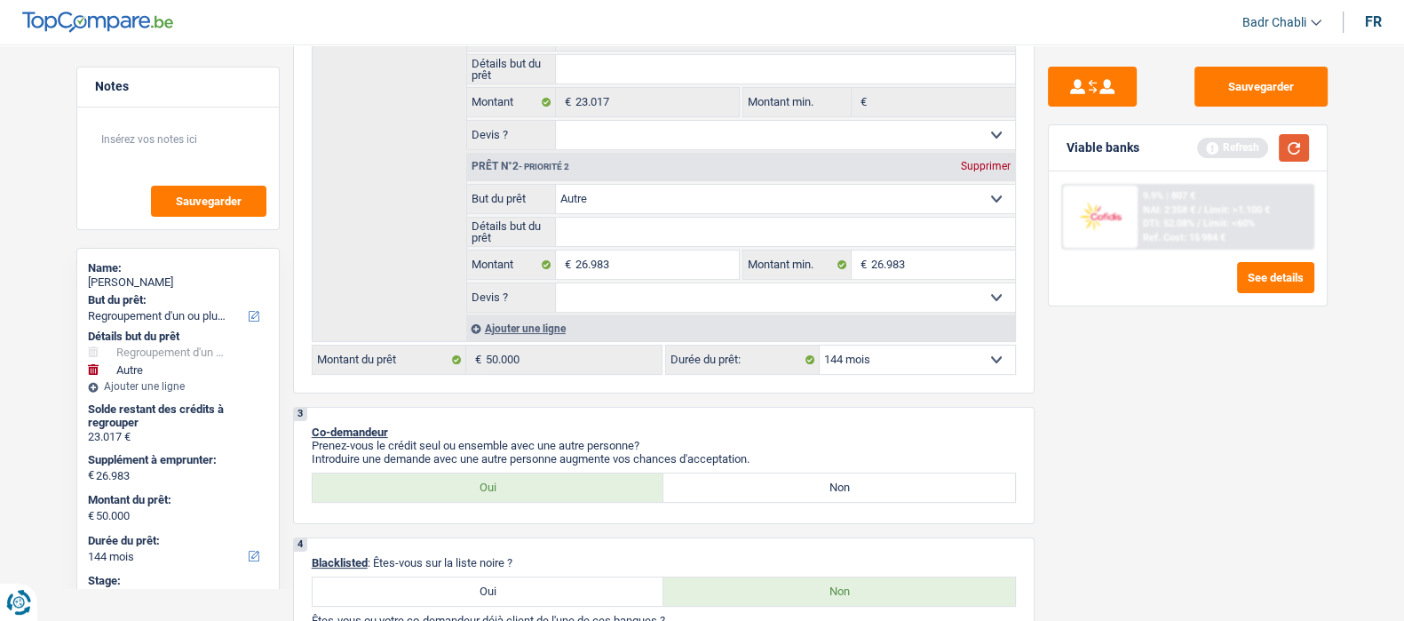
click at [1300, 148] on button "button" at bounding box center [1294, 148] width 30 height 28
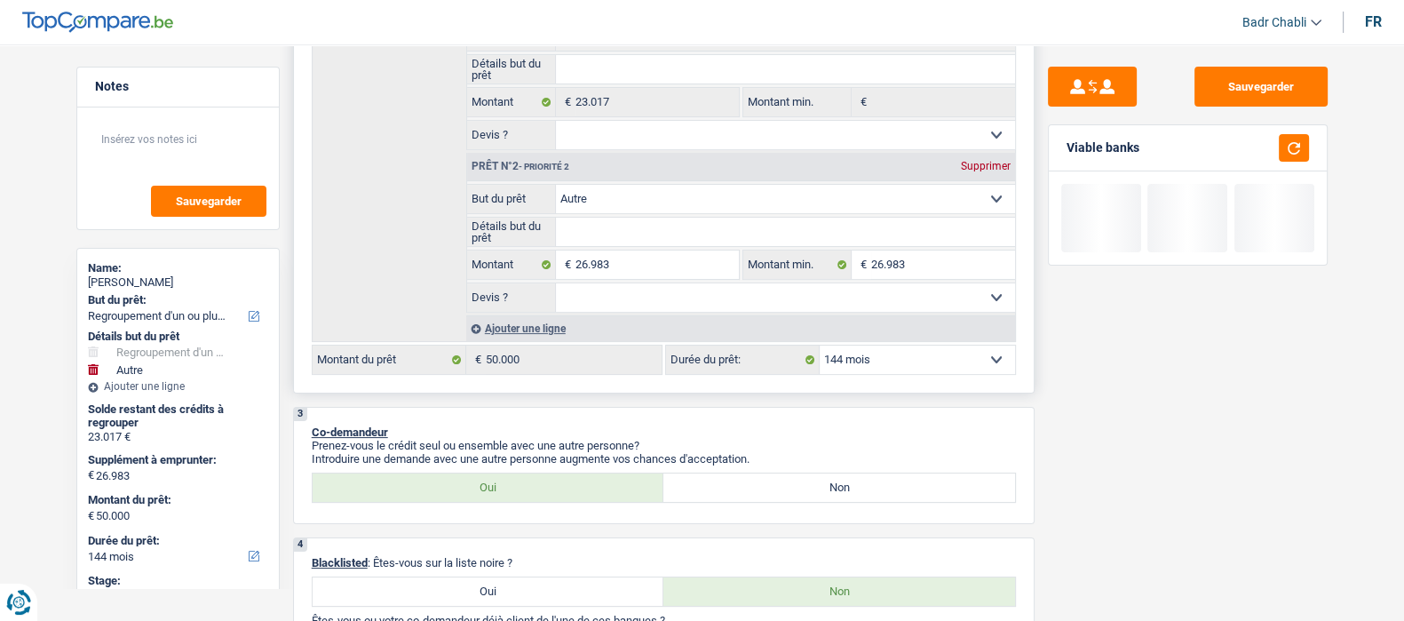
click at [893, 366] on select "12 mois 18 mois 24 mois 30 mois 36 mois 42 mois 48 mois 60 mois 72 mois 84 mois…" at bounding box center [917, 360] width 195 height 28
select select "120"
click at [820, 347] on select "12 mois 18 mois 24 mois 30 mois 36 mois 42 mois 48 mois 60 mois 72 mois 84 mois…" at bounding box center [917, 360] width 195 height 28
select select "120"
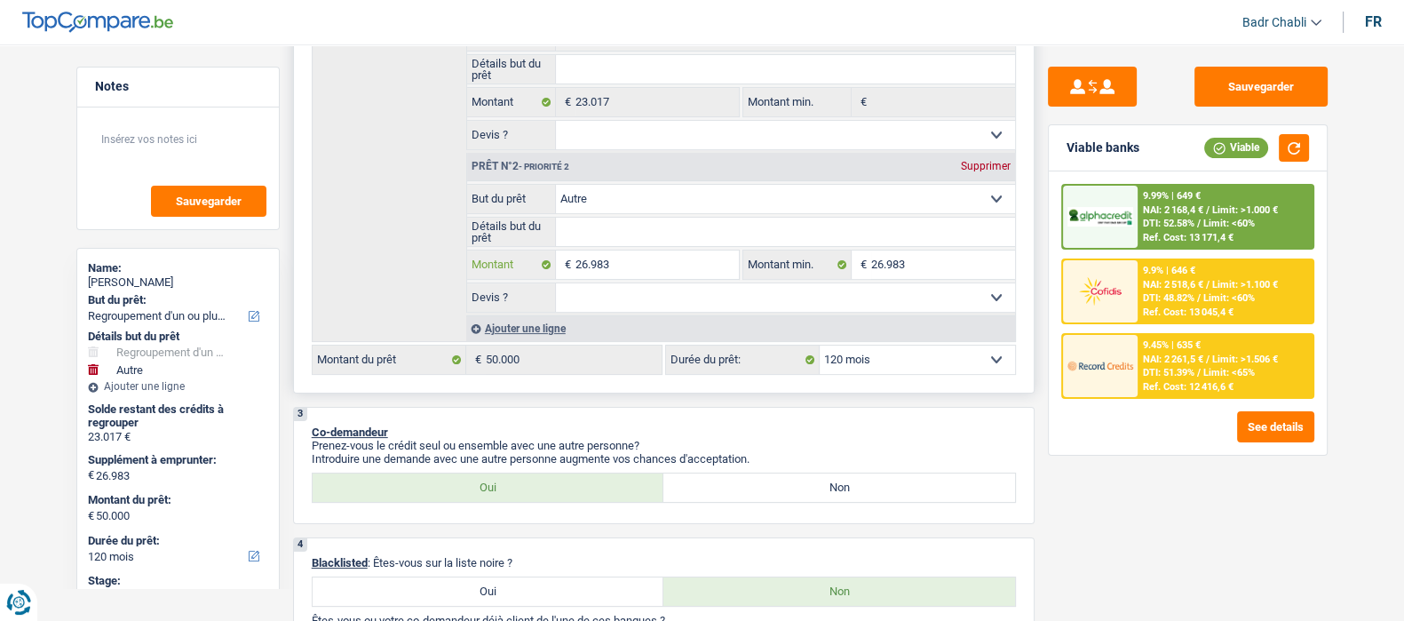
click at [631, 260] on input "26.983" at bounding box center [657, 264] width 163 height 28
type input "6.983"
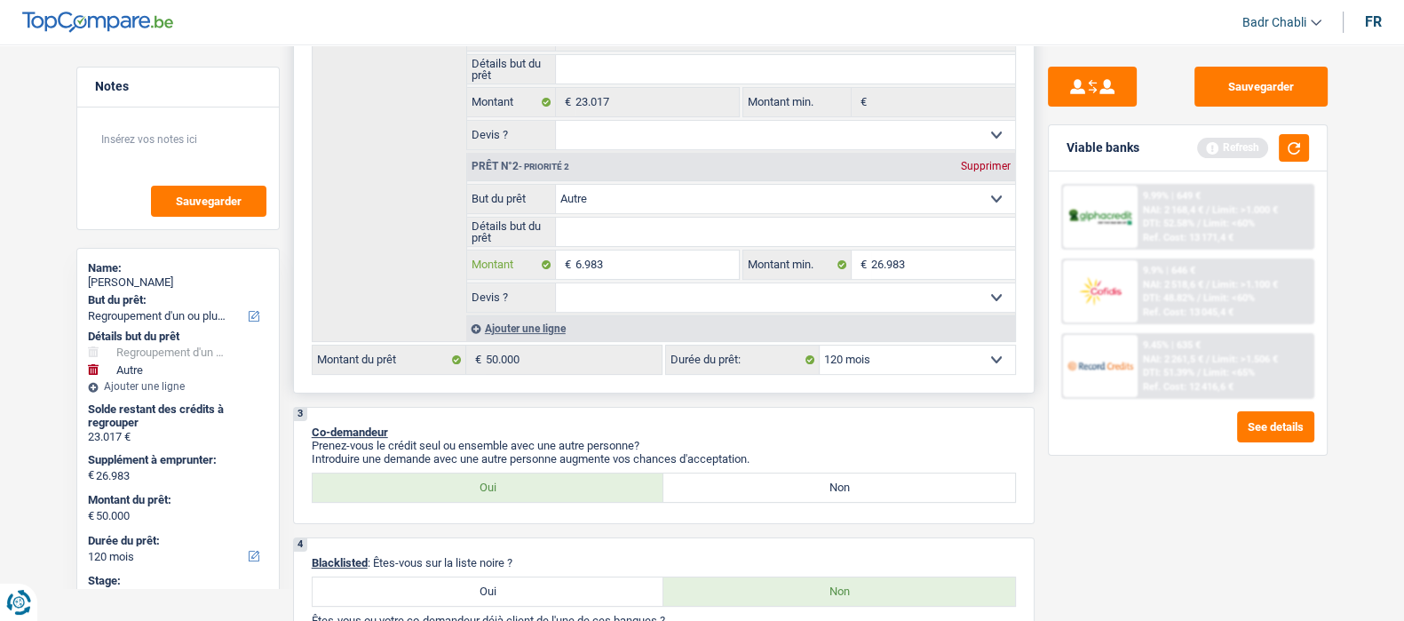
type input "36.983"
select select "144"
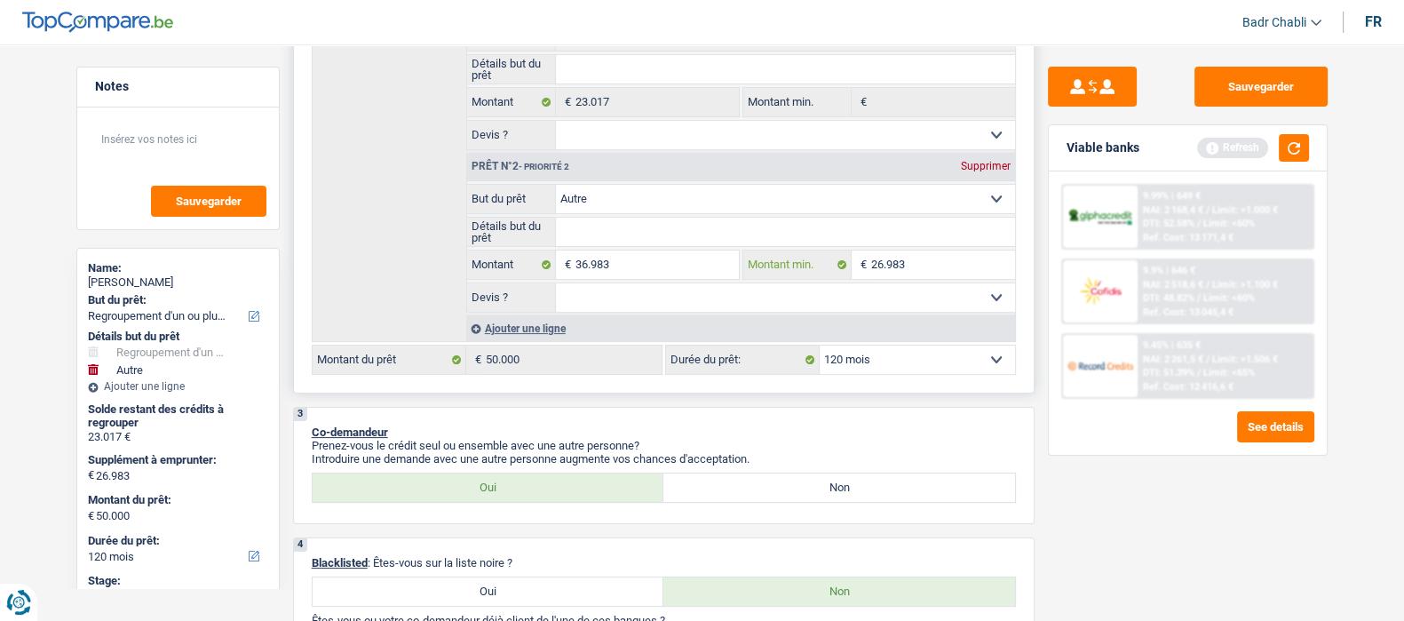
select select "144"
type input "36.983"
type input "60.000"
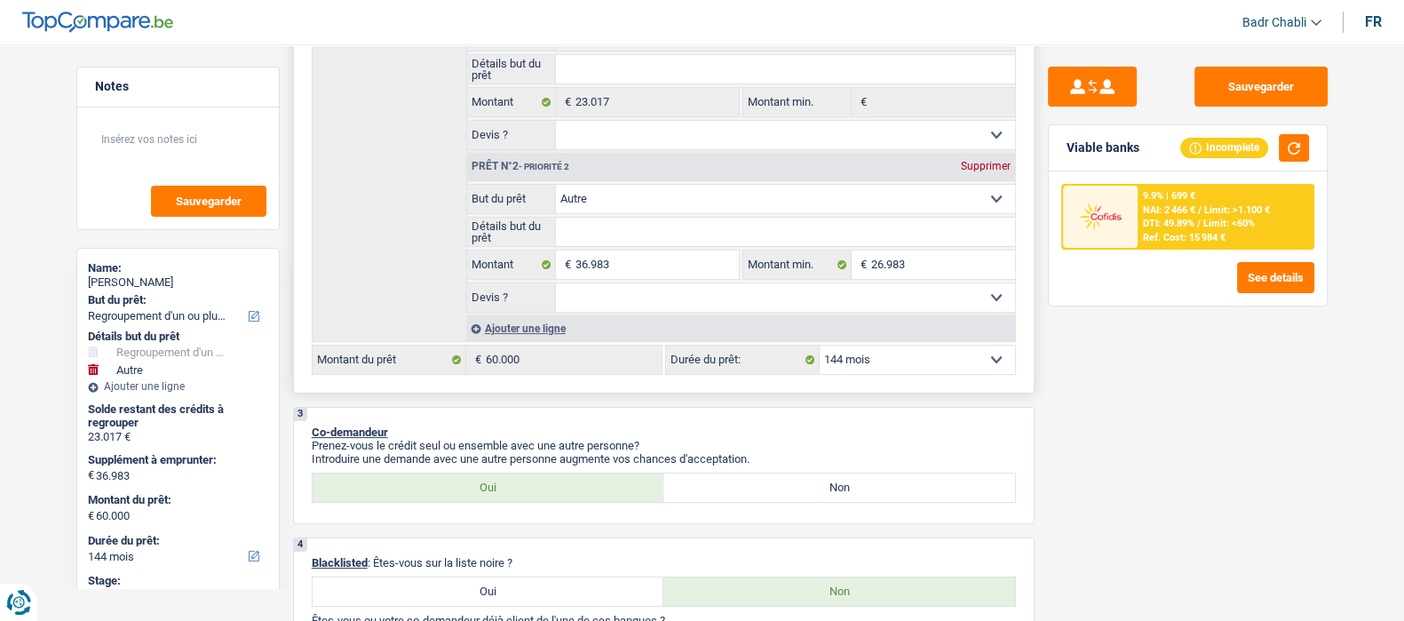
click at [878, 348] on select "12 mois 18 mois 24 mois 30 mois 36 mois 42 mois 48 mois 60 mois 72 mois 84 mois…" at bounding box center [917, 360] width 195 height 28
select select "120"
click at [820, 347] on select "12 mois 18 mois 24 mois 30 mois 36 mois 42 mois 48 mois 60 mois 72 mois 84 mois…" at bounding box center [917, 360] width 195 height 28
select select "120"
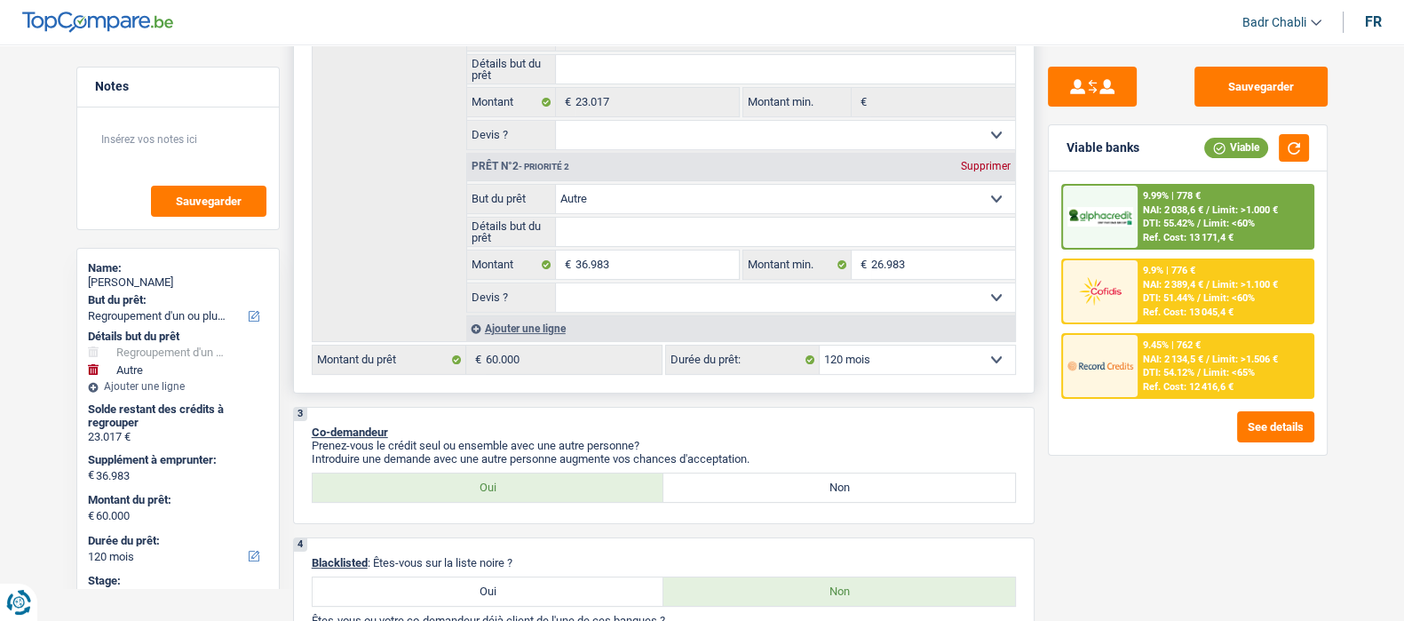
click at [870, 315] on div "Prêt n°1 - Priorité 1 Confort maison: meubles, textile, peinture, électroménage…" at bounding box center [740, 165] width 549 height 351
click at [868, 304] on select "Oui Non Non répondu Sélectionner une option" at bounding box center [785, 297] width 459 height 28
click at [867, 304] on select "Oui Non Non répondu Sélectionner une option" at bounding box center [785, 297] width 459 height 28
click at [646, 198] on select "Confort maison: meubles, textile, peinture, électroménager, outillage non-profe…" at bounding box center [785, 199] width 459 height 28
select select "houseOrGarden"
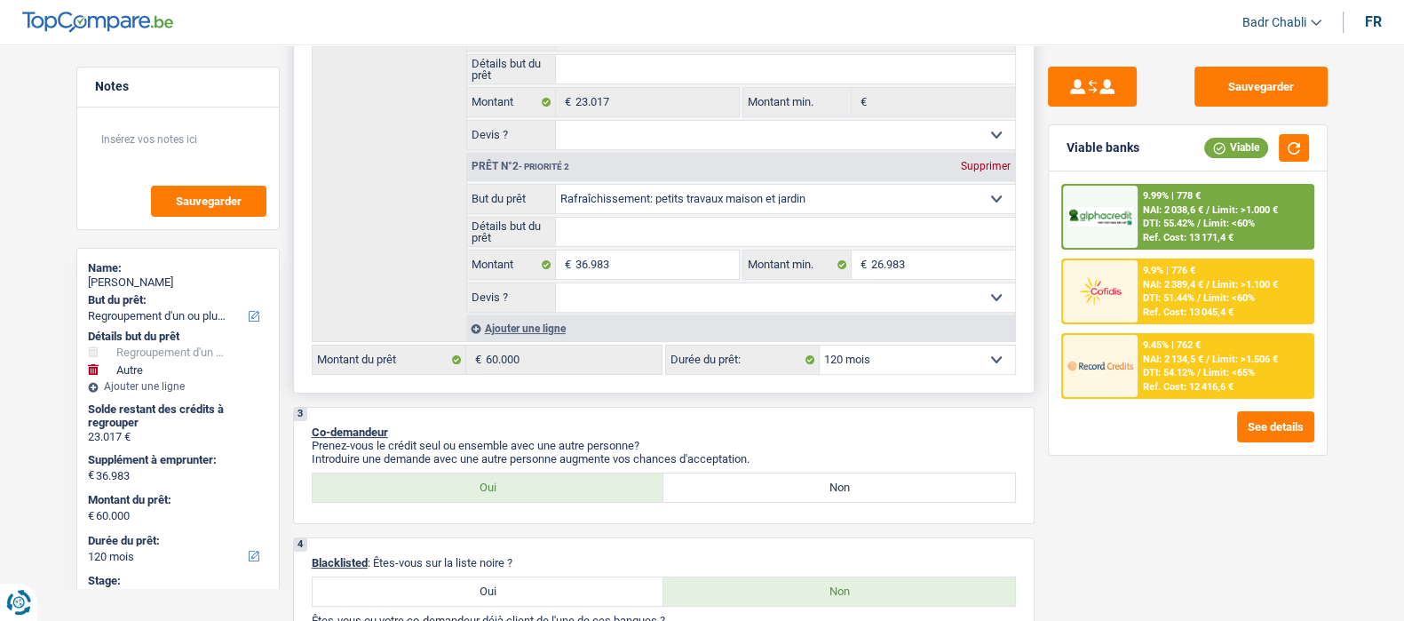
click at [556, 187] on select "Confort maison: meubles, textile, peinture, électroménager, outillage non-profe…" at bounding box center [785, 199] width 459 height 28
select select "houseOrGarden"
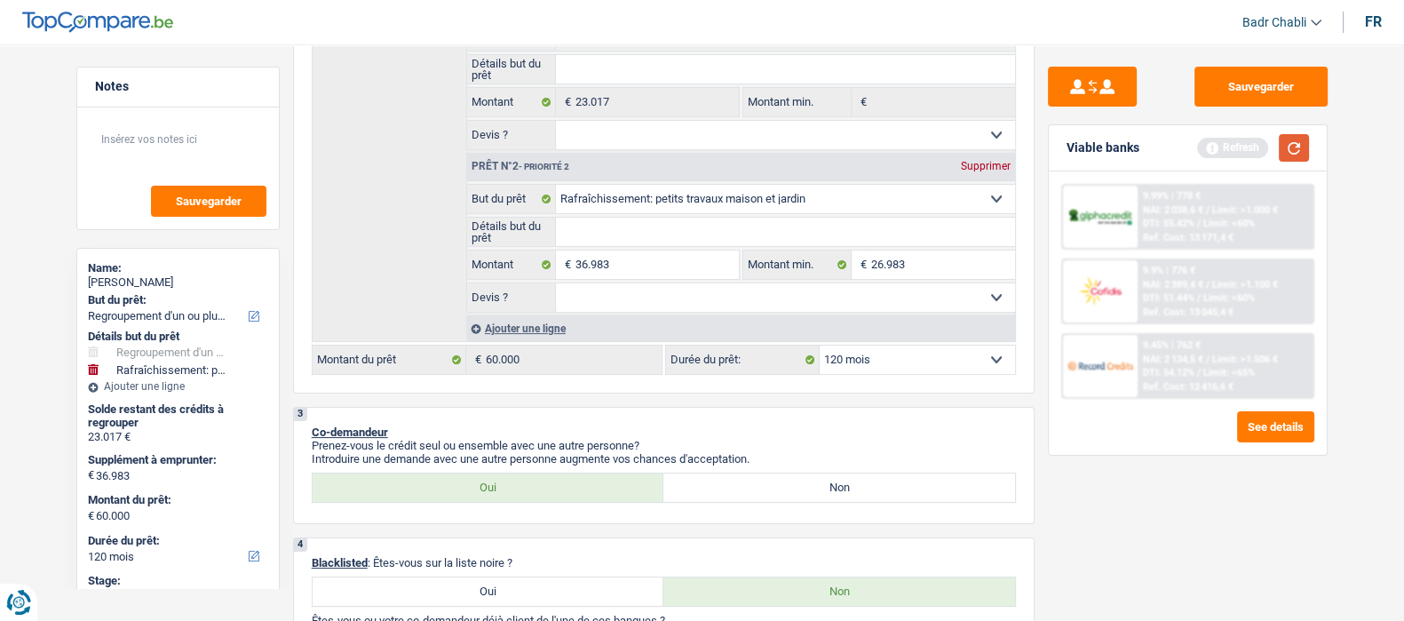
click at [1300, 135] on button "button" at bounding box center [1294, 148] width 30 height 28
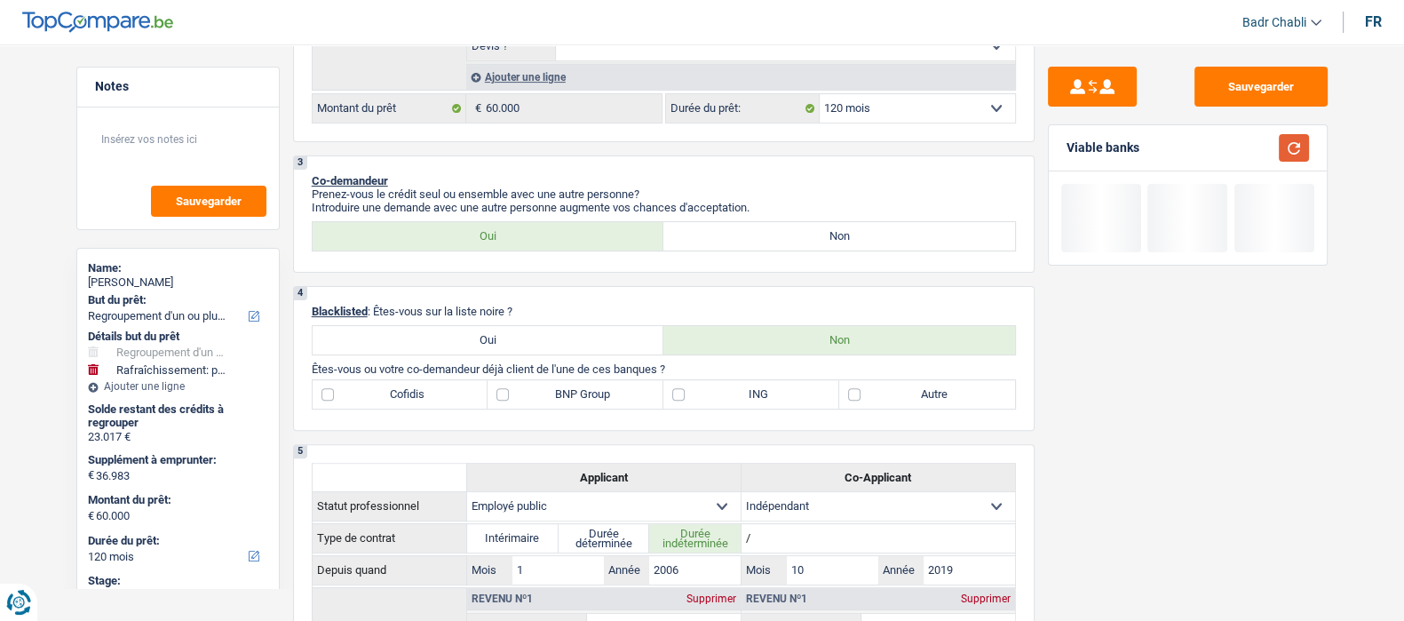
scroll to position [555, 0]
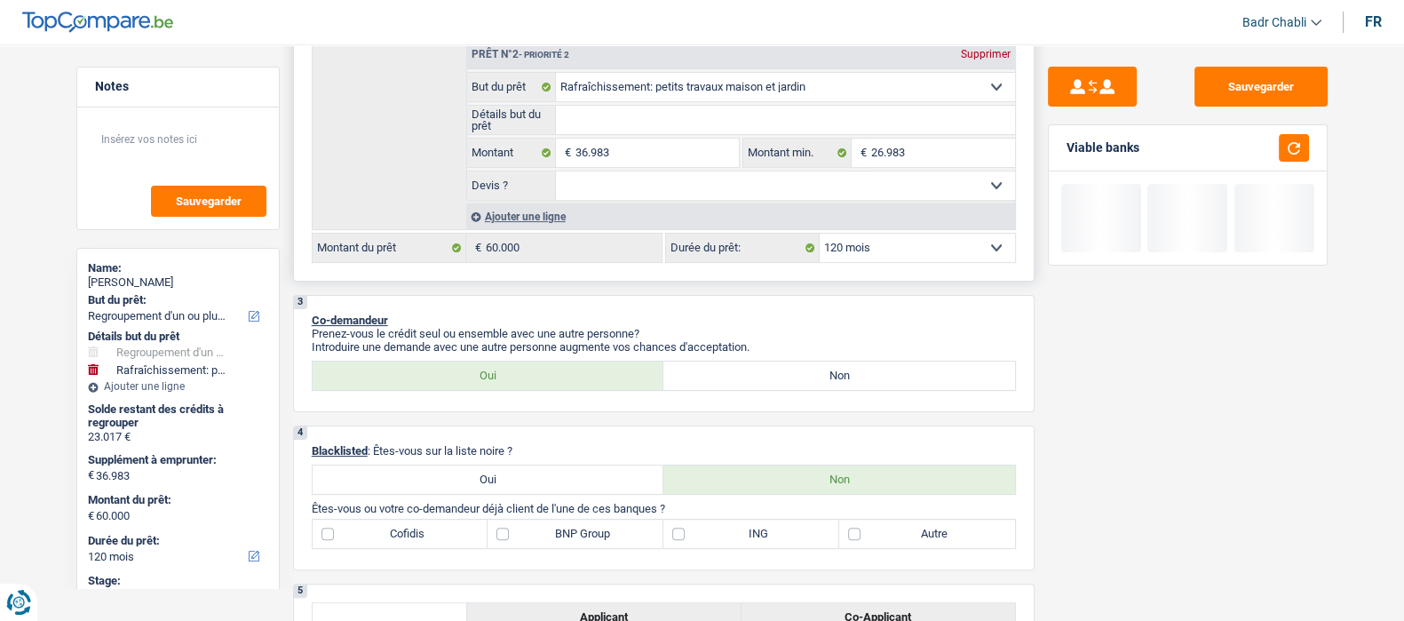
click at [616, 134] on input "Détails but du prêt" at bounding box center [785, 120] width 459 height 28
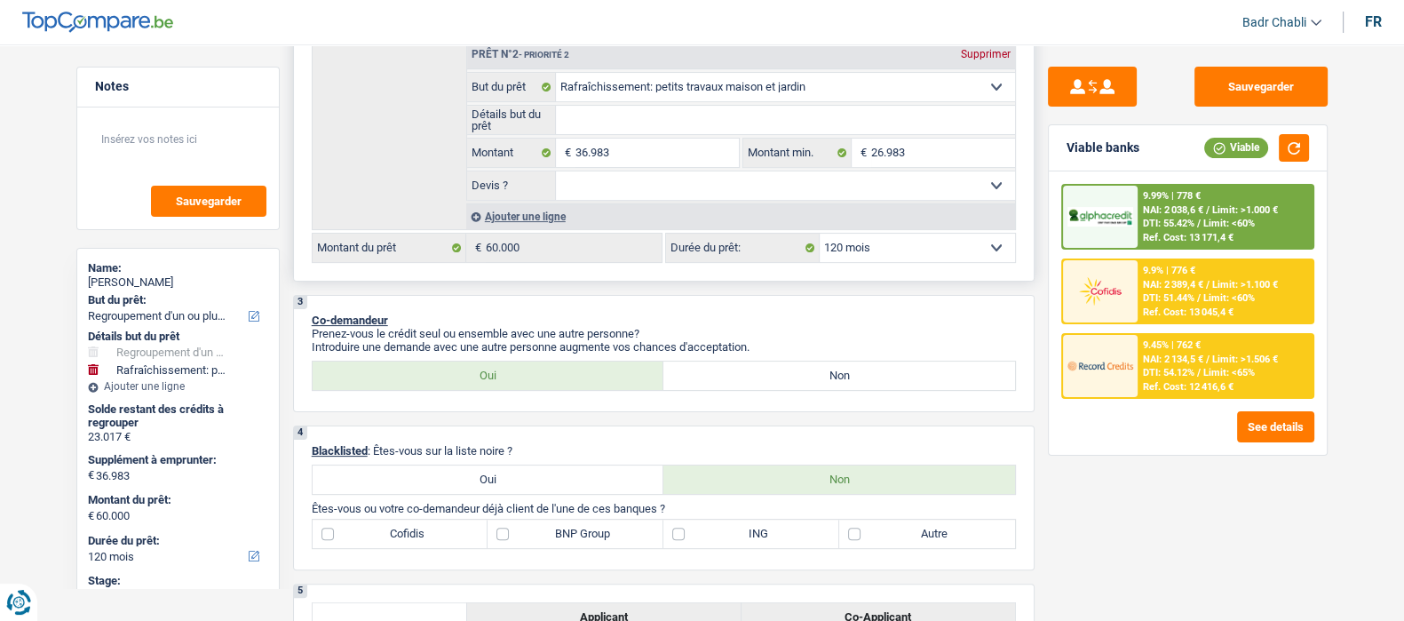
type input "P"
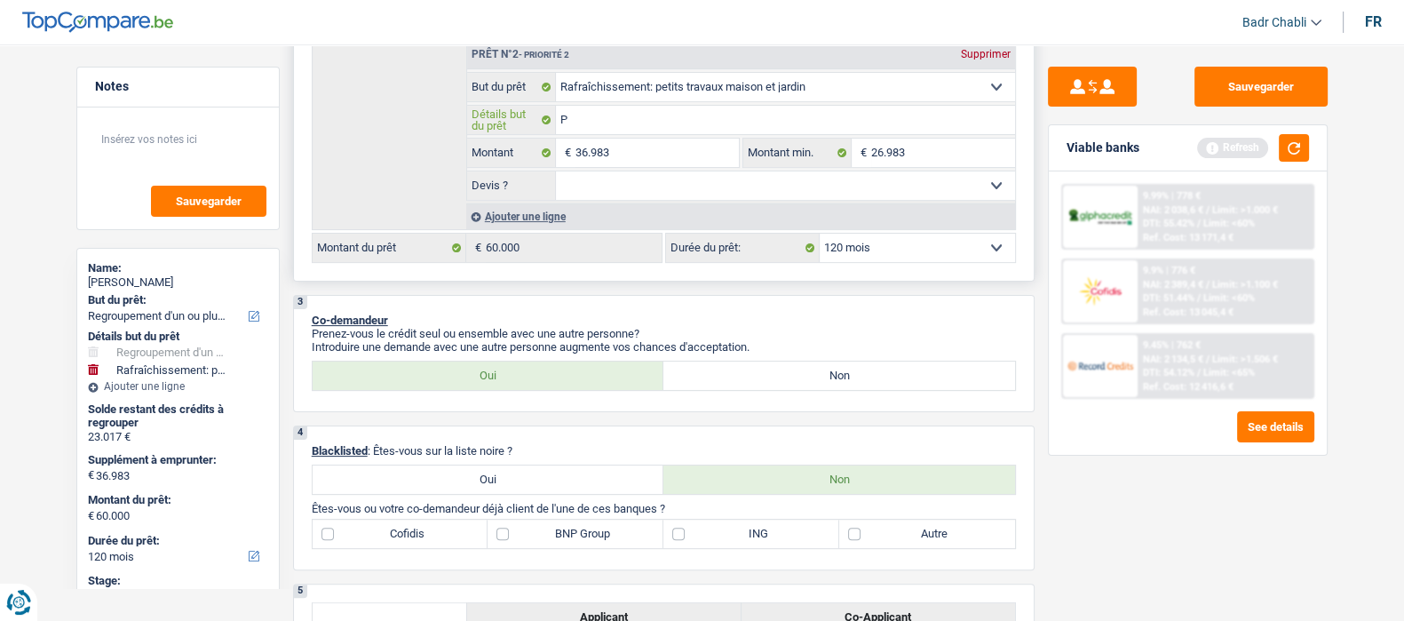
type input "Pl"
type input "Pla"
type input "Plac"
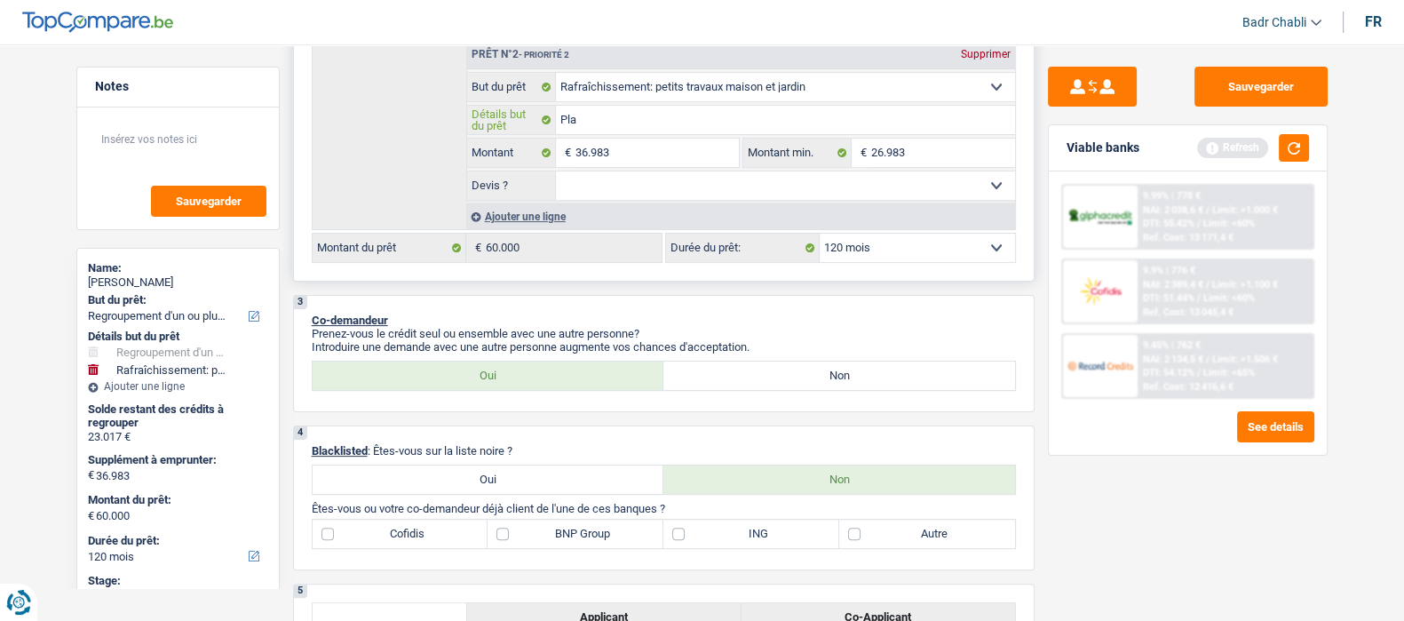
type input "Plac"
type input "Place"
type input "Placem"
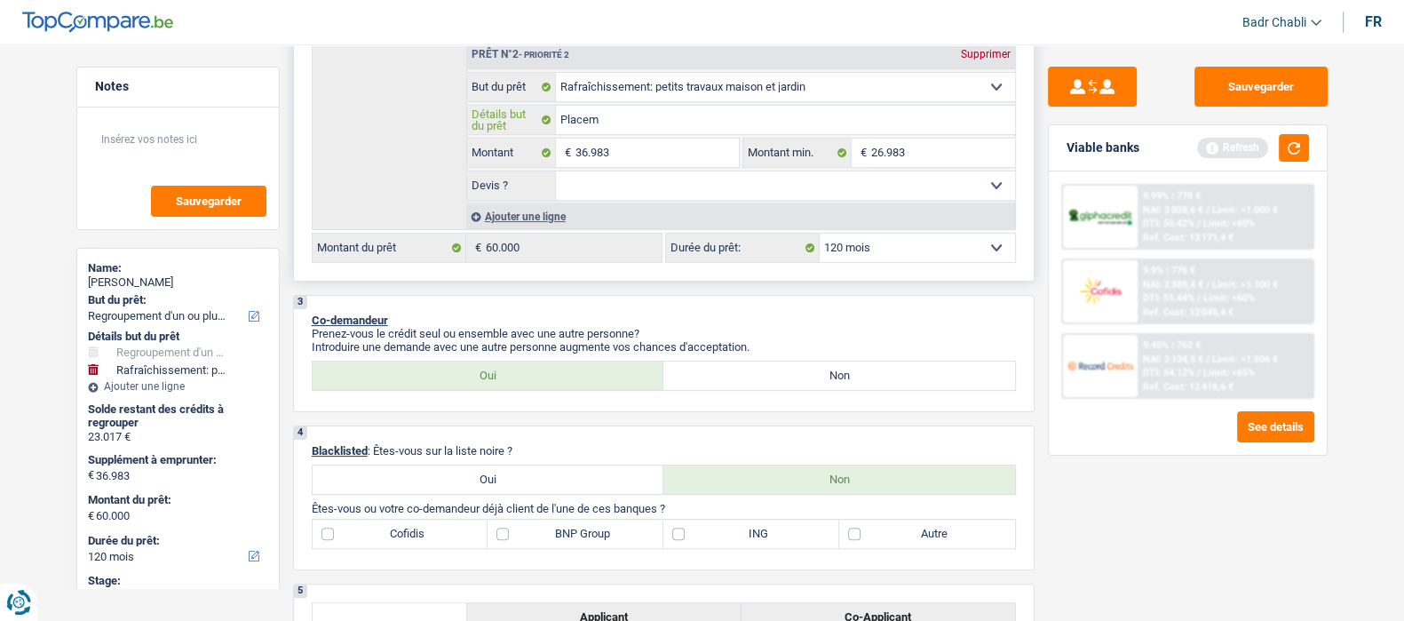
type input "Placeme"
type input "Placemen"
type input "Placement"
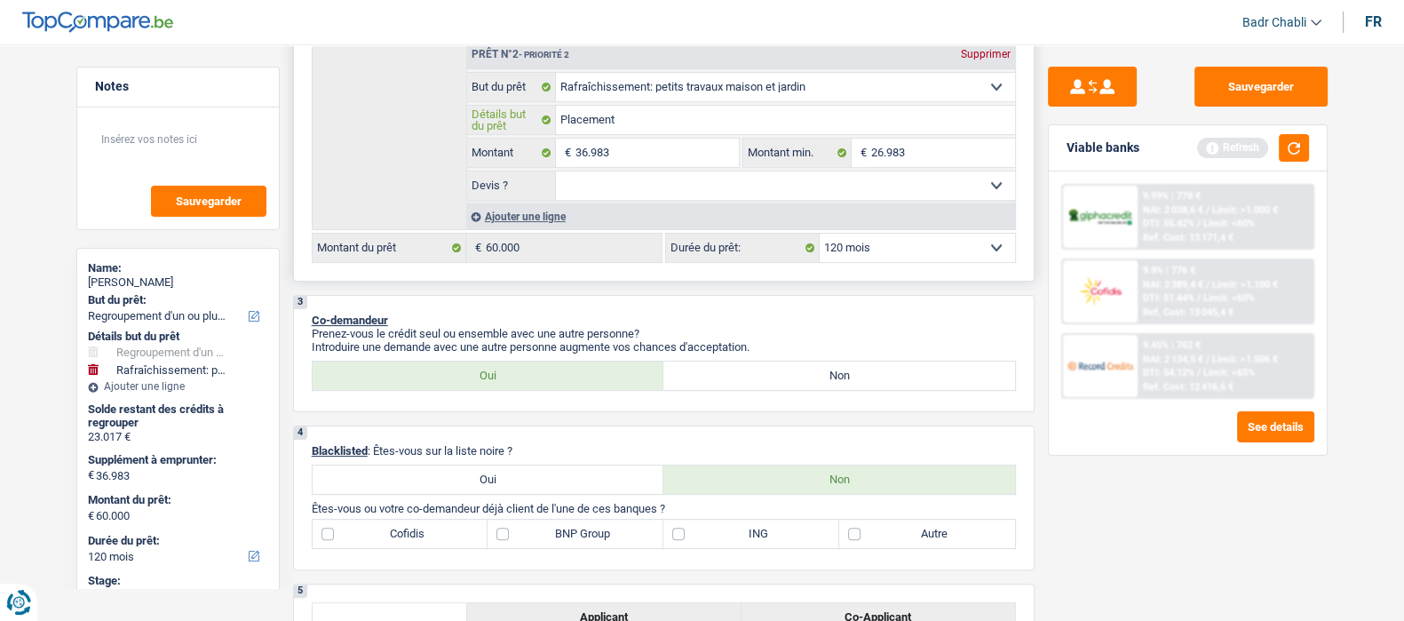
type input "Placement"
type input "Placement p"
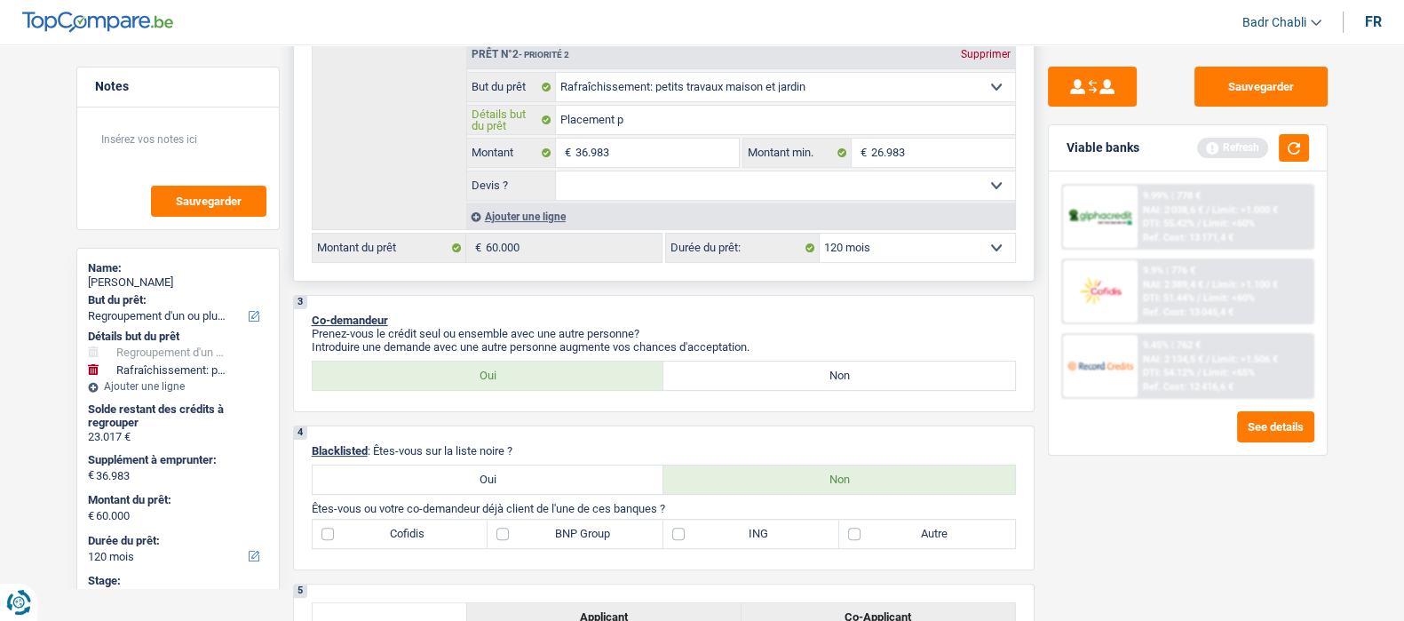
type input "Placement pa"
type input "Placement pan"
type input "Placement pann"
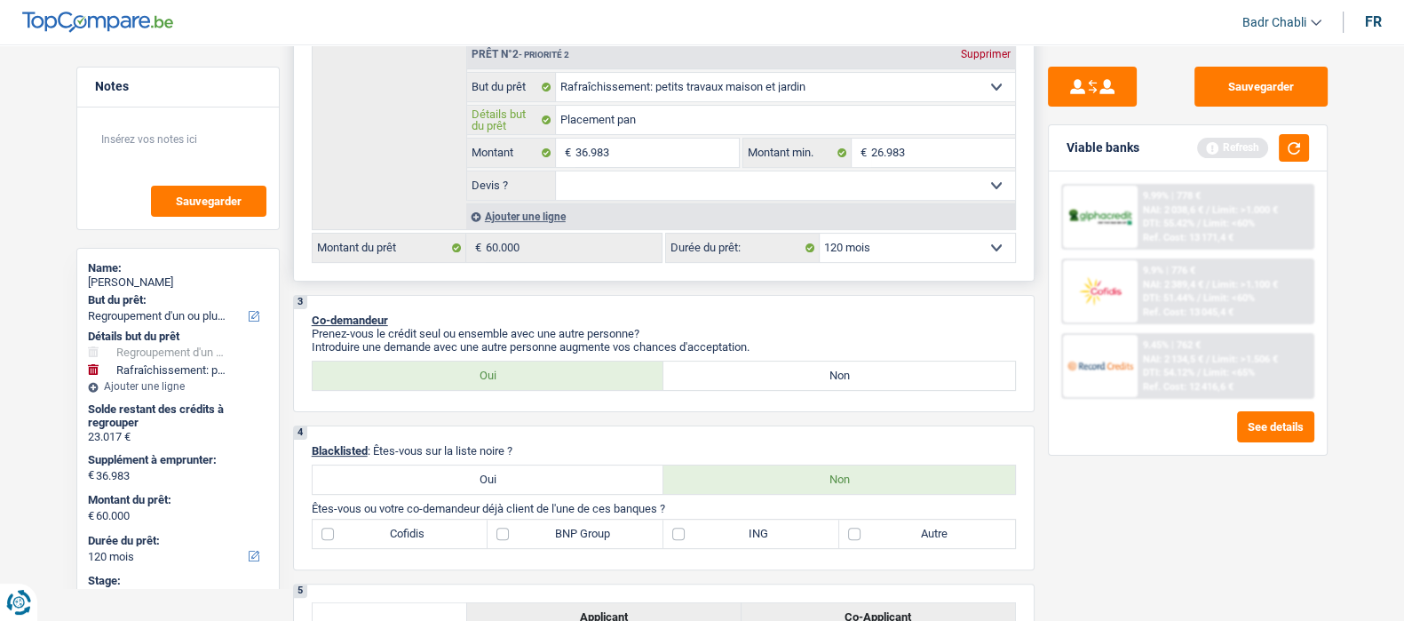
type input "Placement pann"
type input "Placement panne"
type input "Placement pannea"
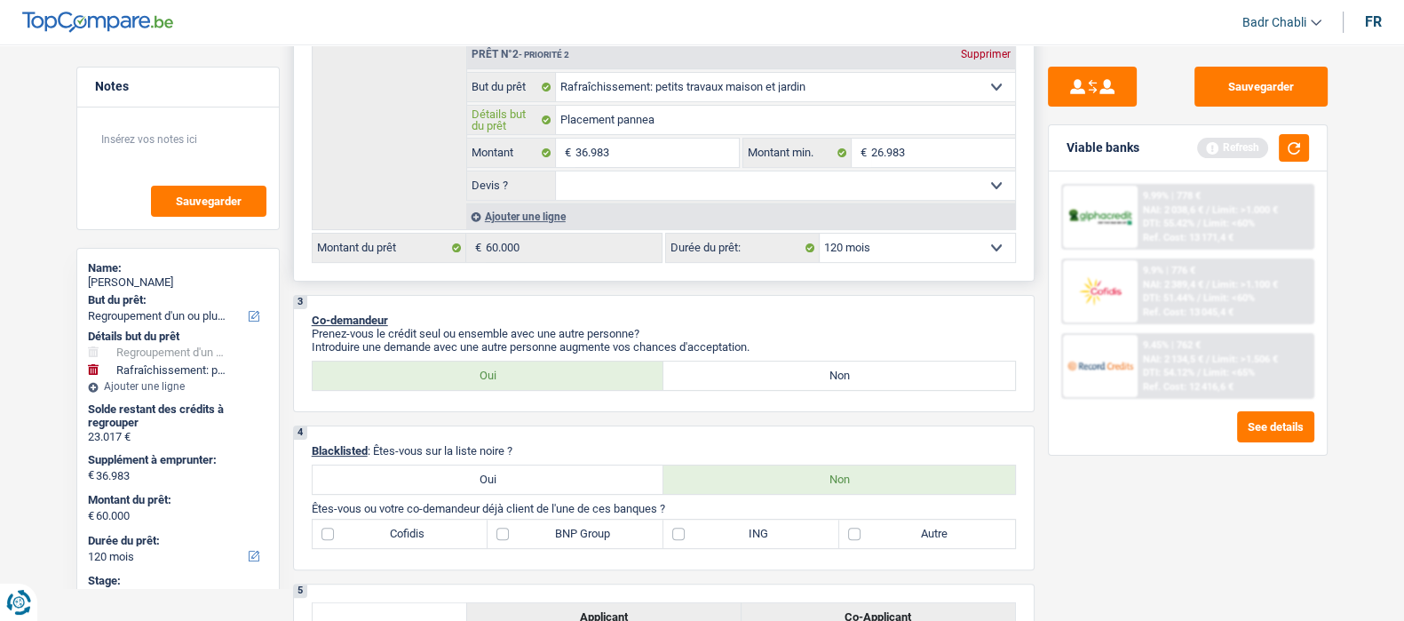
type input "Placement panneau"
type input "Placement panneaux"
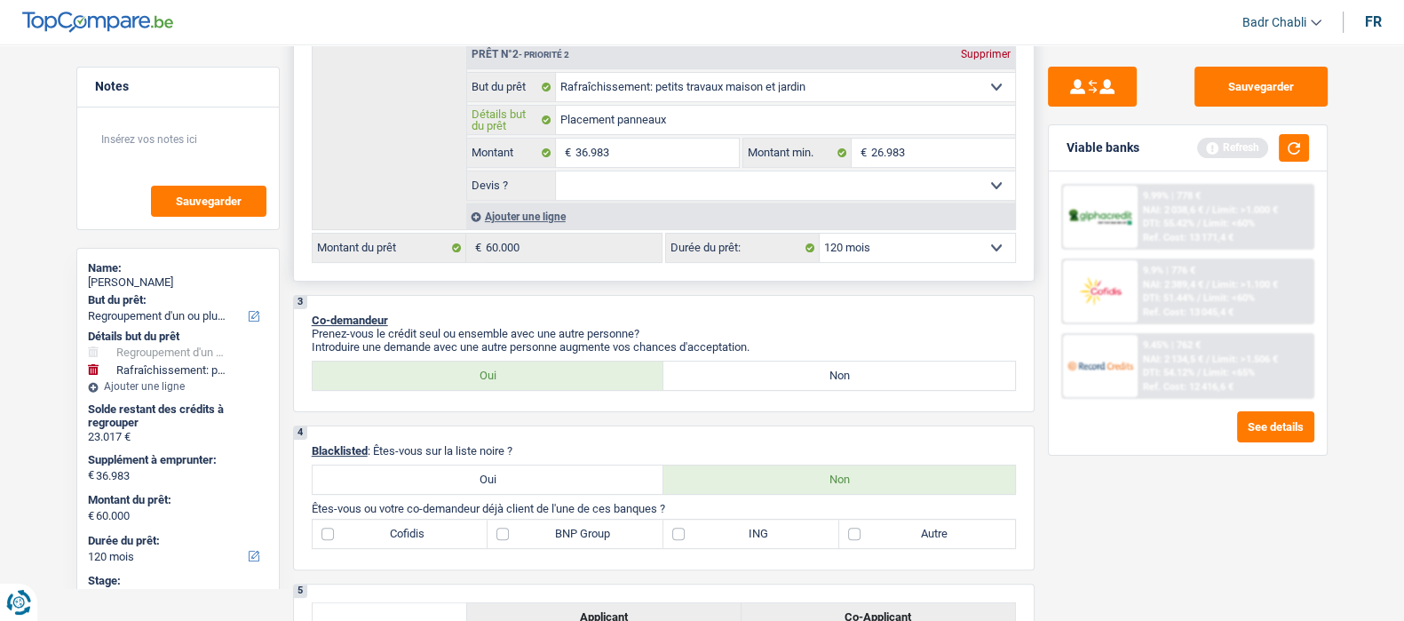
type input "Placement panneaux"
type input "Placement panneaux s"
type input "Placement panneaux so"
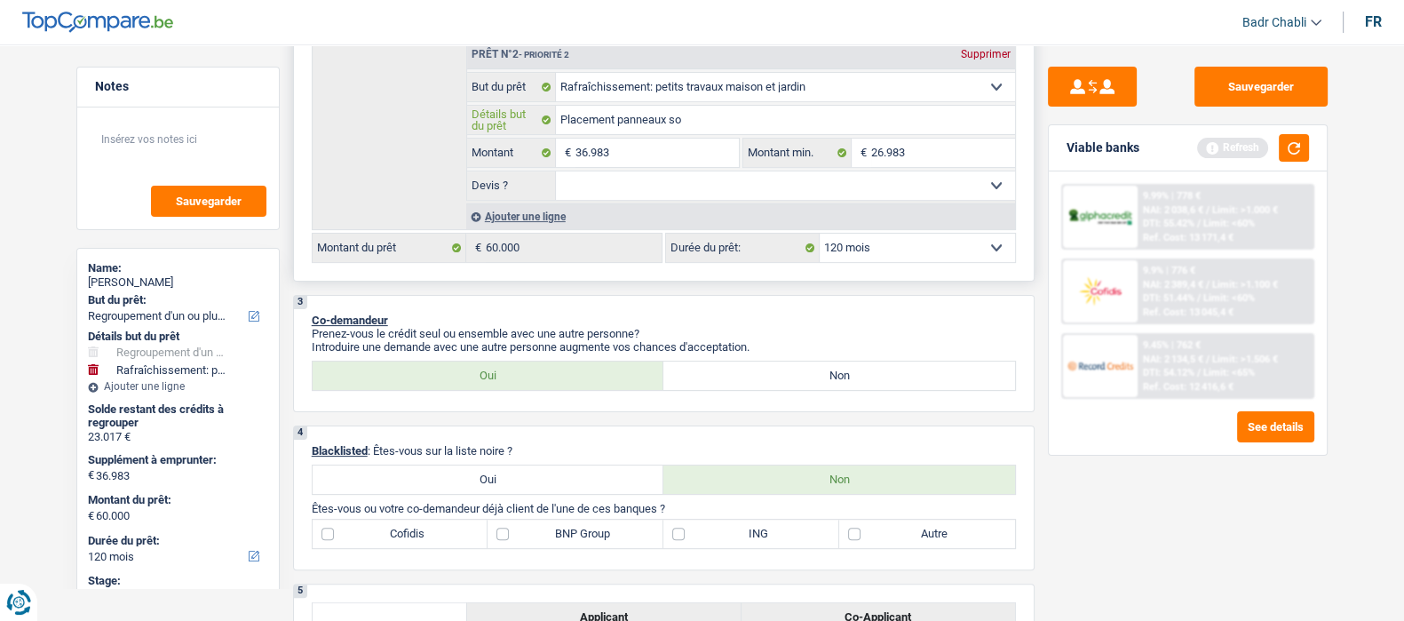
type input "Placement panneaux sol"
type input "Placement panneaux sola"
type input "Placement panneaux solai"
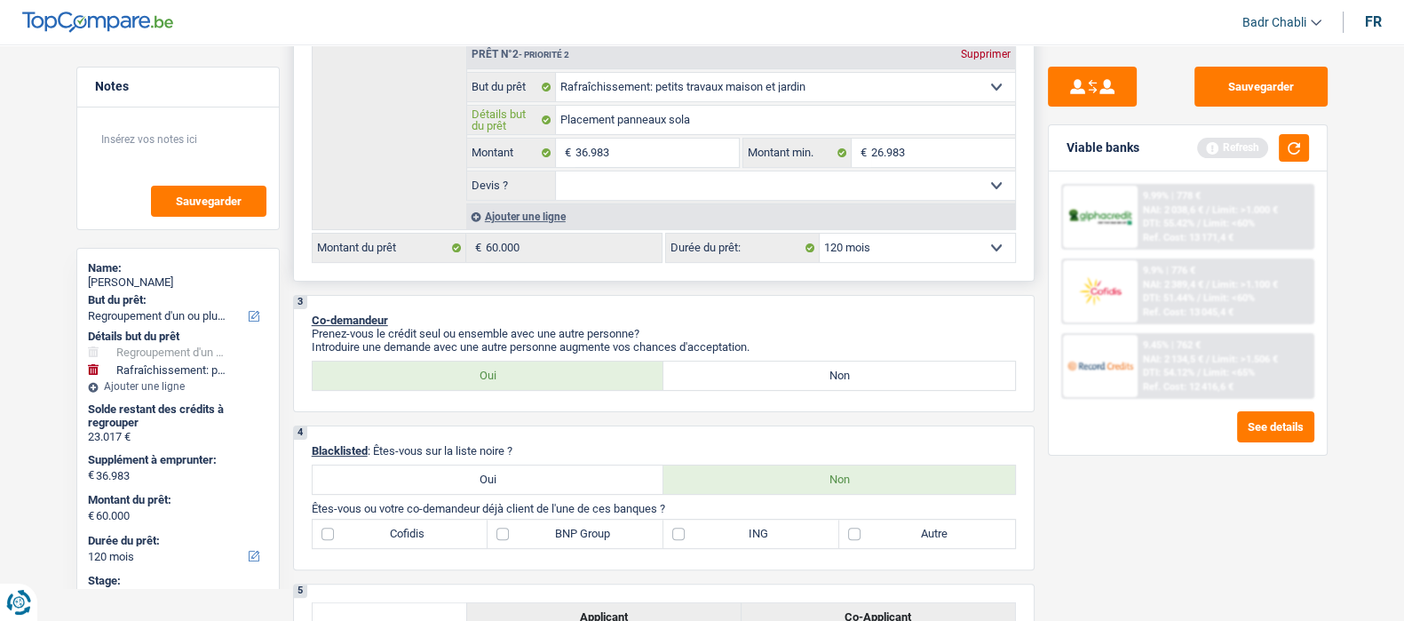
type input "Placement panneaux solai"
type input "Placement panneaux solair"
type input "Placement panneaux solaire"
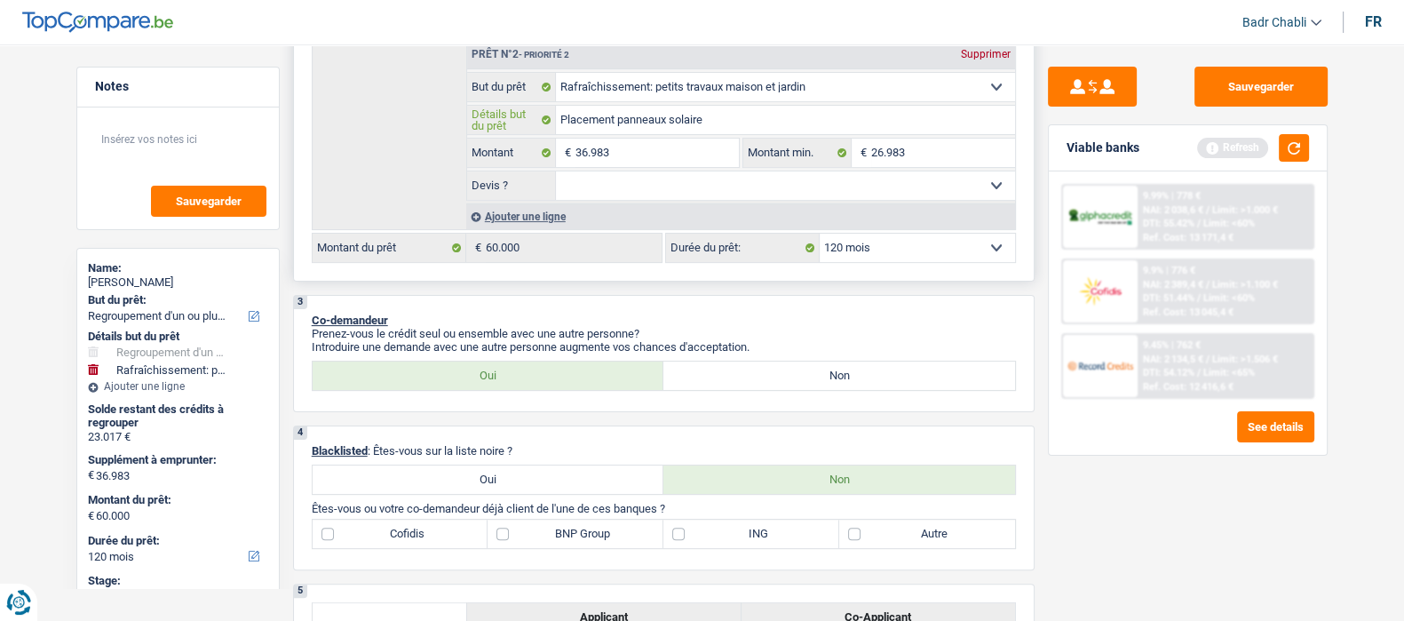
type input "Placement panneaux solaires"
type input "Placement panneaux solaires,"
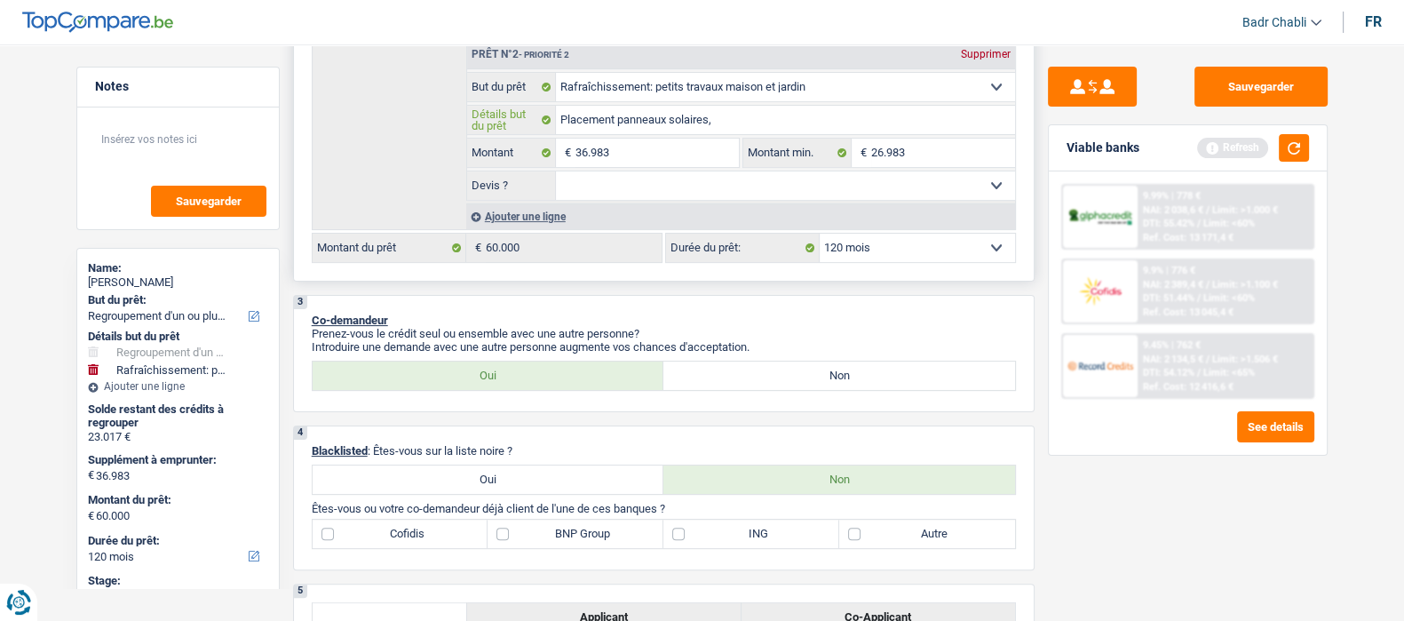
type input "Placement panneaux solaires,"
type input "Placement panneaux solaires, c"
type input "Placement panneaux solaires, ch"
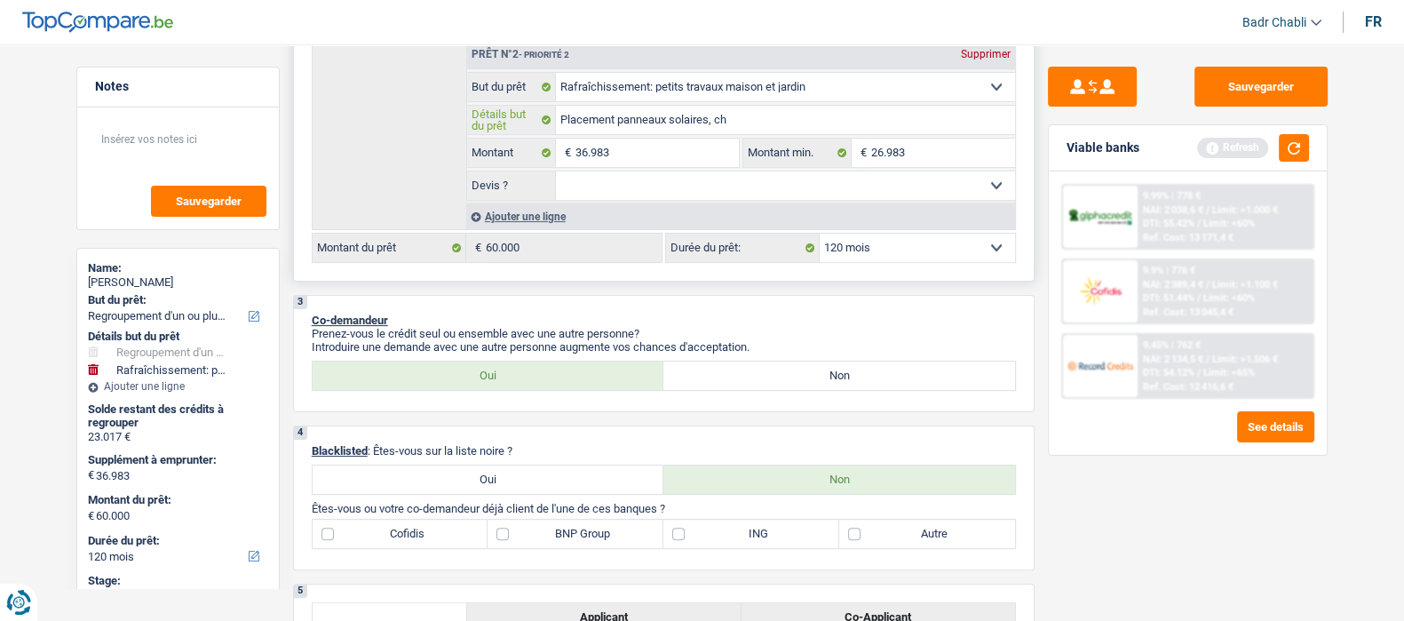
type input "Placement panneaux solaires, cha"
type input "Placement panneaux solaires, chan"
type input "Placement panneaux solaires, chang"
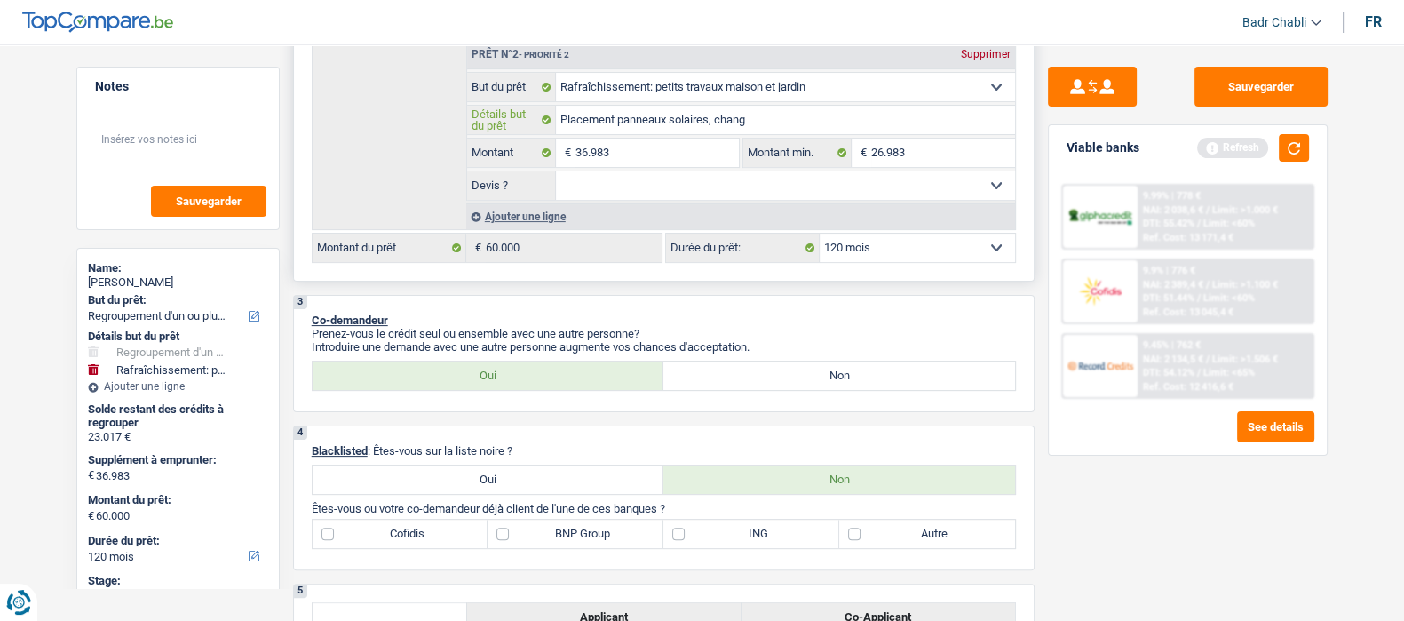
type input "Placement panneaux solaires, chang"
type input "Placement panneaux solaires, change"
type input "Placement panneaux solaires, changem"
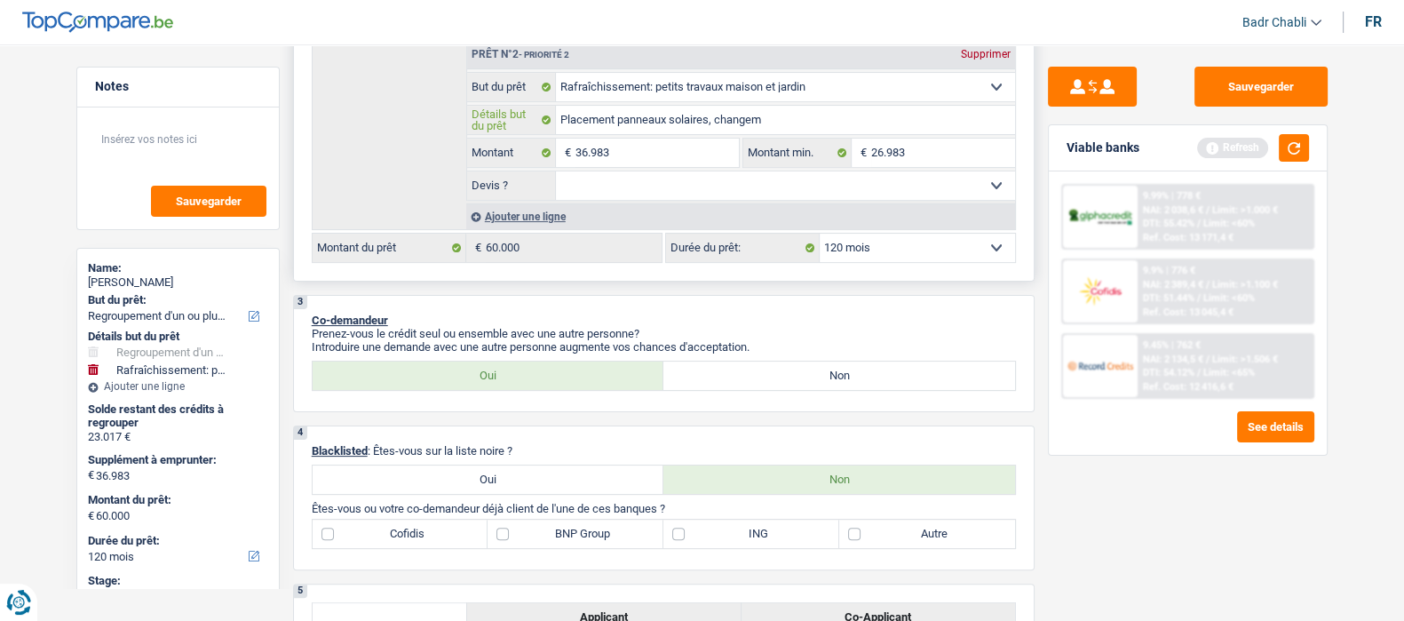
type input "Placement panneaux solaires, changeme"
type input "Placement panneaux solaires, changemen"
type input "Placement panneaux solaires, changement"
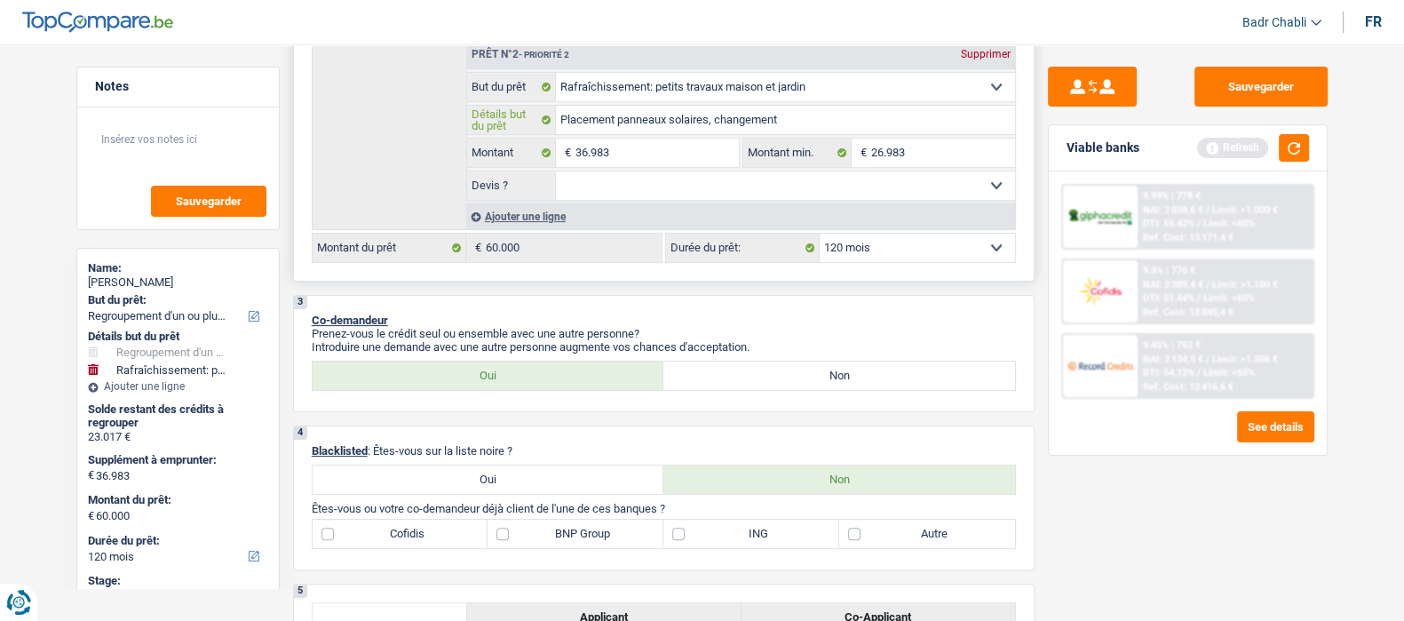
type input "Placement panneaux solaires, changement"
type input "Placement panneaux solaires, changement d"
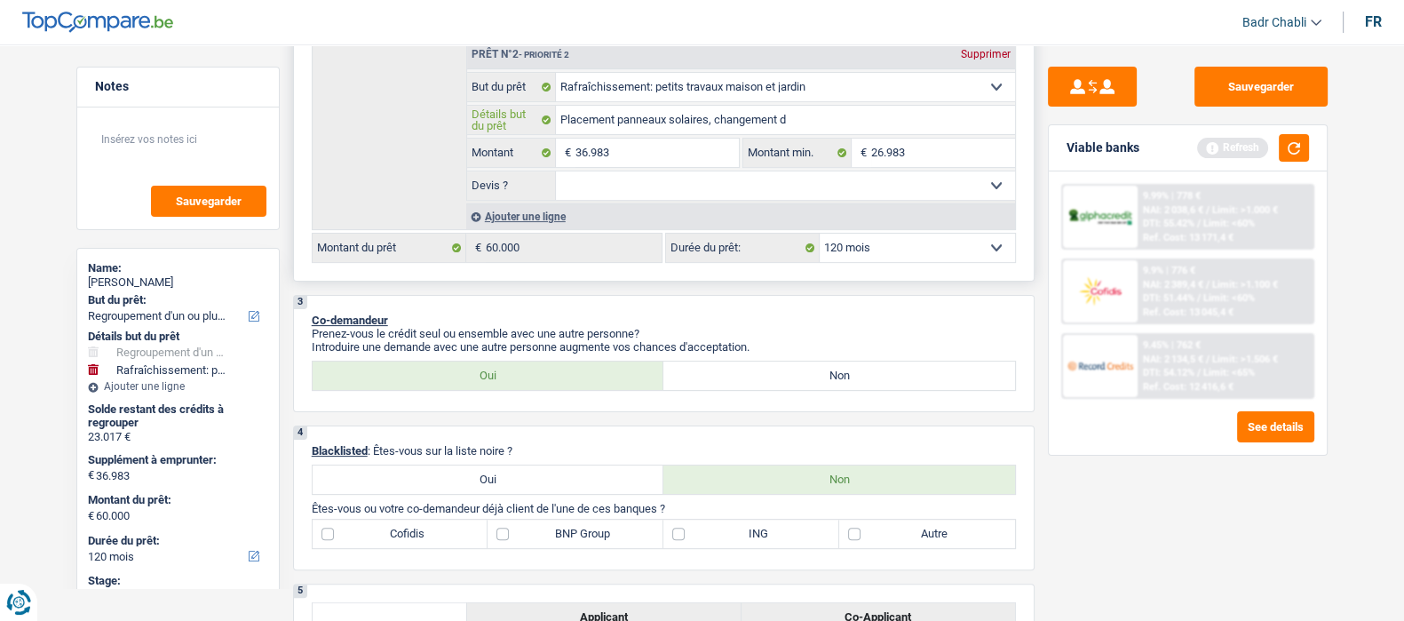
type input "Placement panneaux solaires, changement de"
type input "Placement panneaux solaires, changement de c"
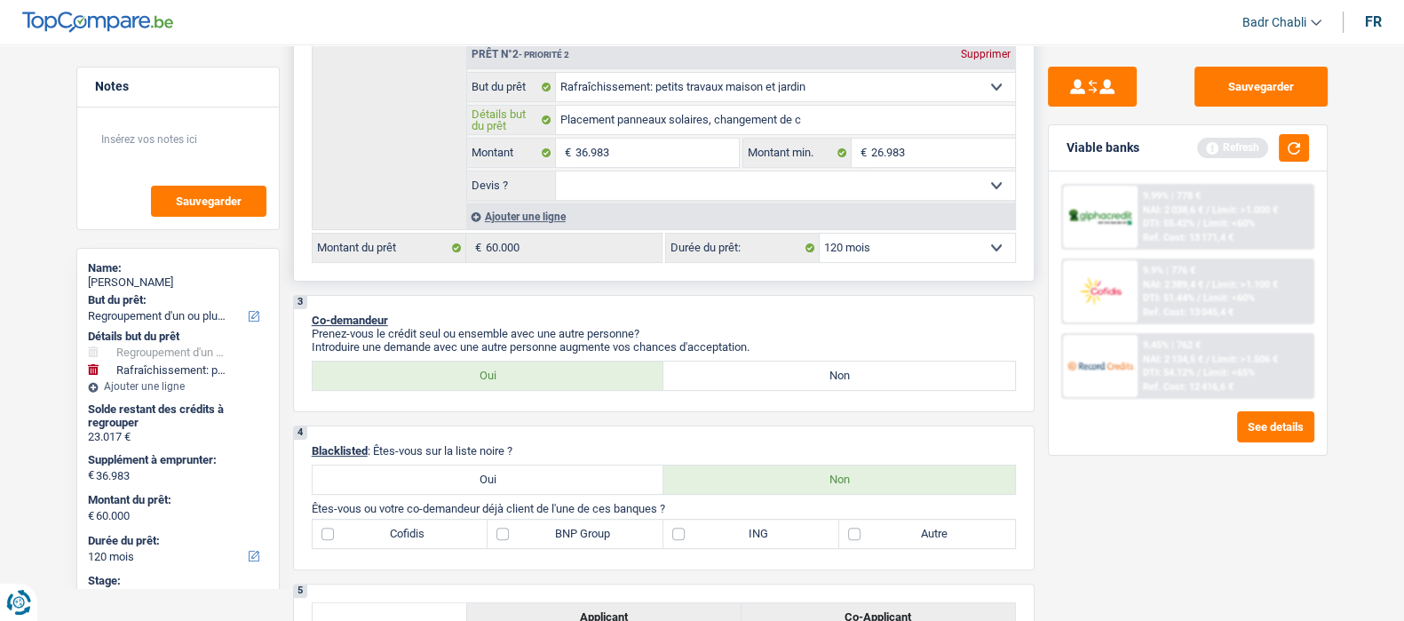
type input "Placement panneaux solaires, changement de c"
type input "Placement panneaux solaires, changement de ca"
type input "Placement panneaux solaires, changement de car"
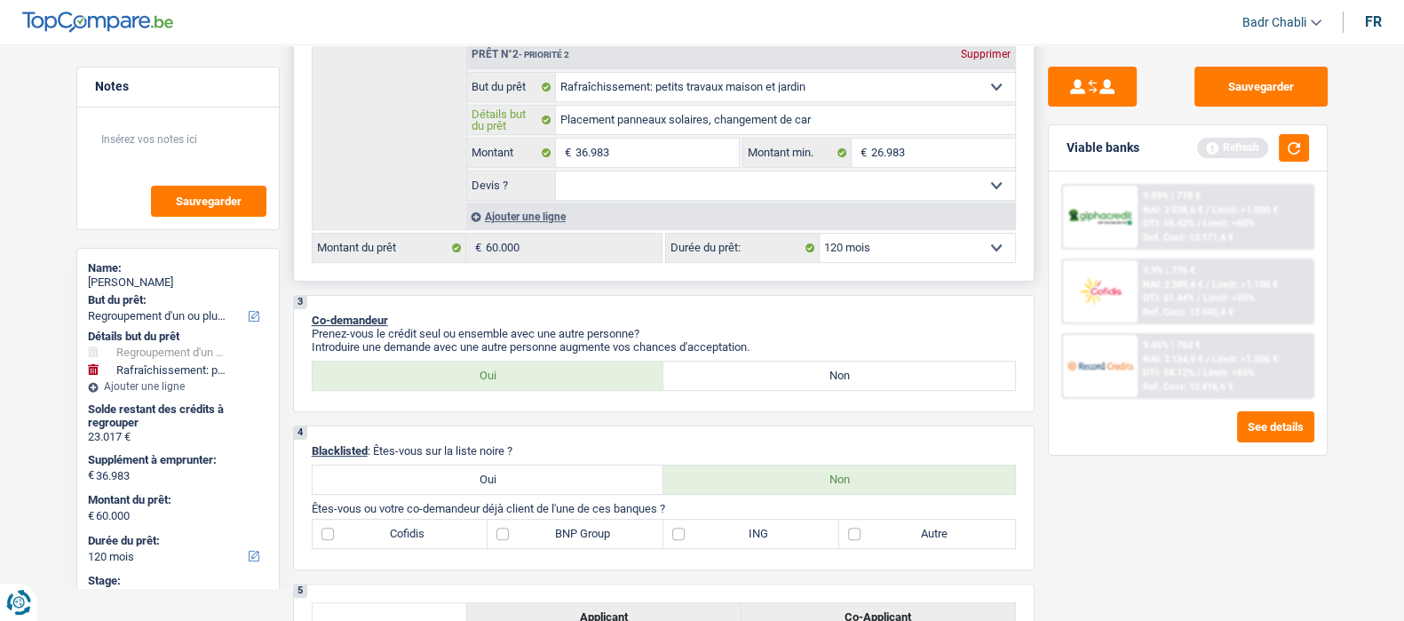
type input "Placement panneaux solaires, changement de carr"
type input "Placement panneaux solaires, changement de carre"
type input "Placement panneaux solaires, changement de carrel"
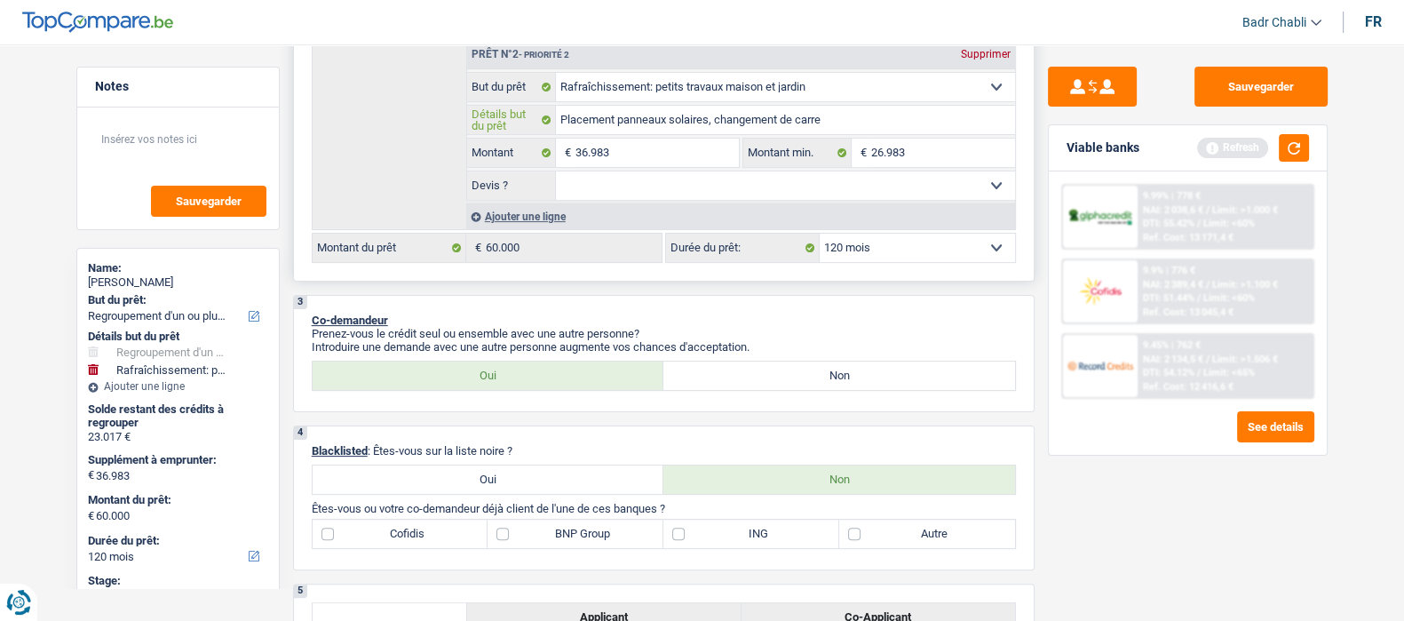
type input "Placement panneaux solaires, changement de carrel"
type input "Placement panneaux solaires, changement de carrela"
type input "Placement panneaux solaires, changement de carrelag"
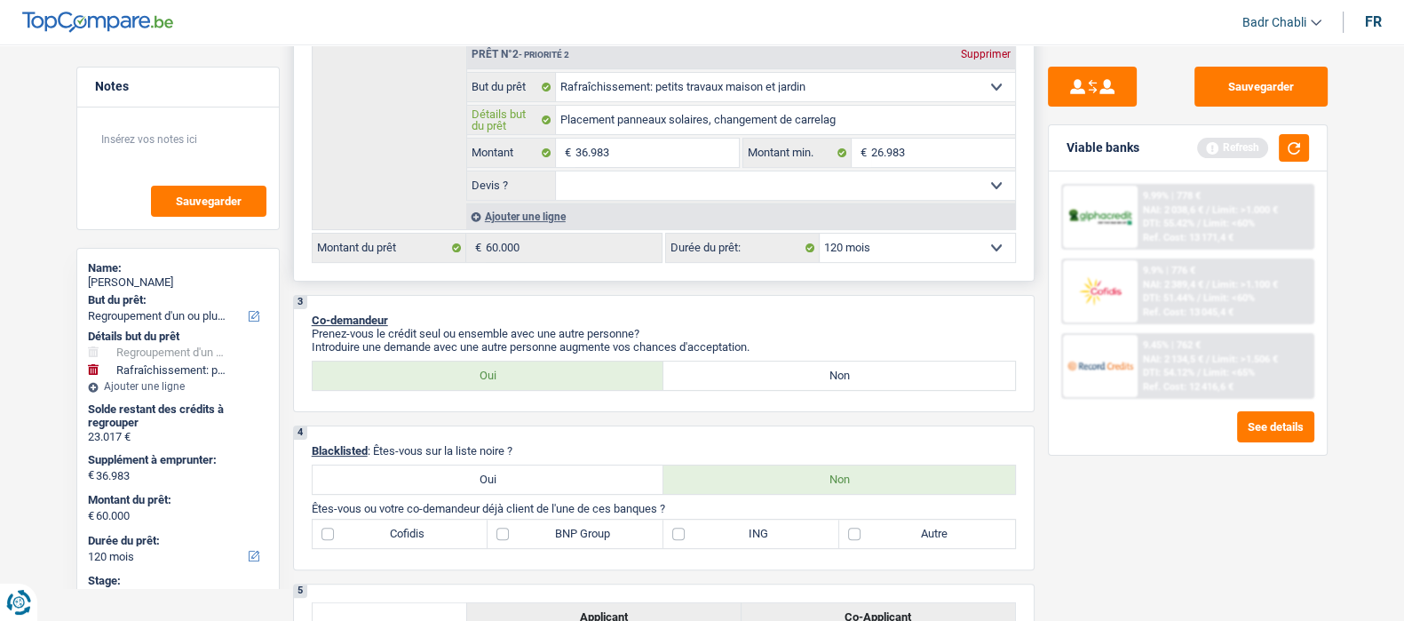
type input "Placement panneaux solaires, changement de carrelage"
type input "Placement panneaux solaires, changement de carrelage,"
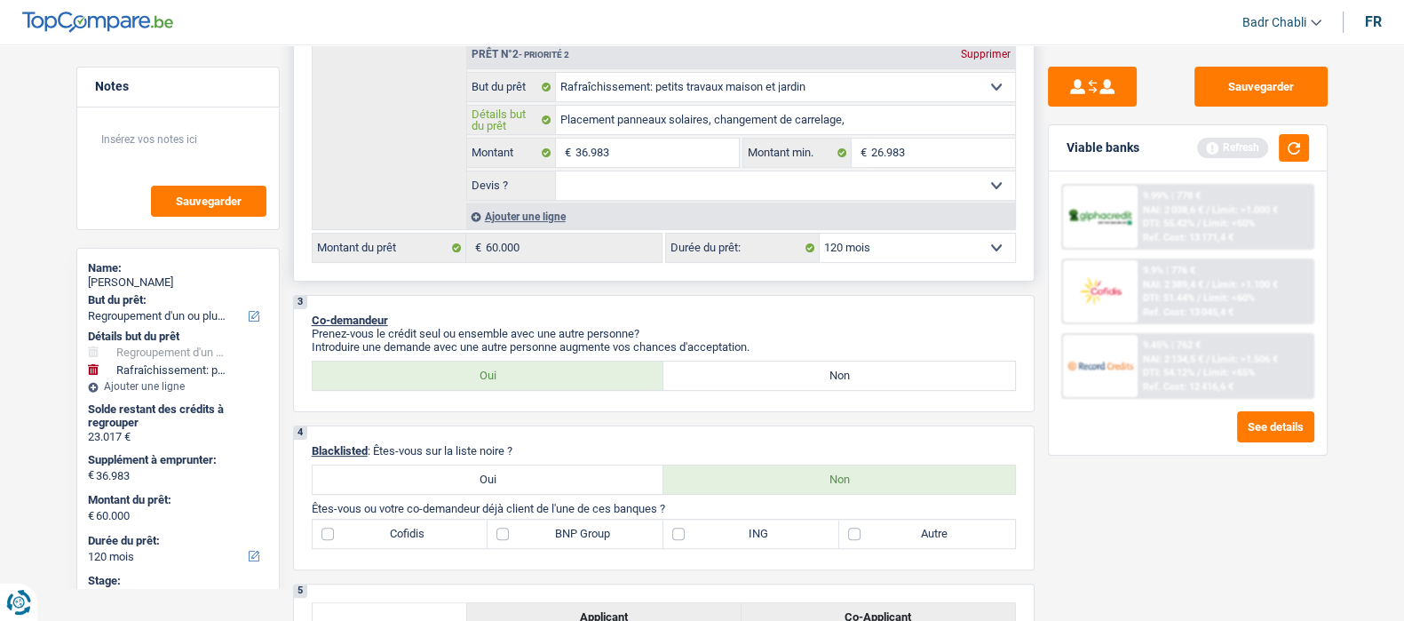
type input "Placement panneaux solaires, changement de carrelage,"
click at [996, 126] on input "Placement panneaux solaires, changement de carrelage, 2 chassis extension maiso…" at bounding box center [785, 120] width 459 height 28
click at [879, 191] on select "Oui Non Non répondu Sélectionner une option" at bounding box center [785, 185] width 459 height 28
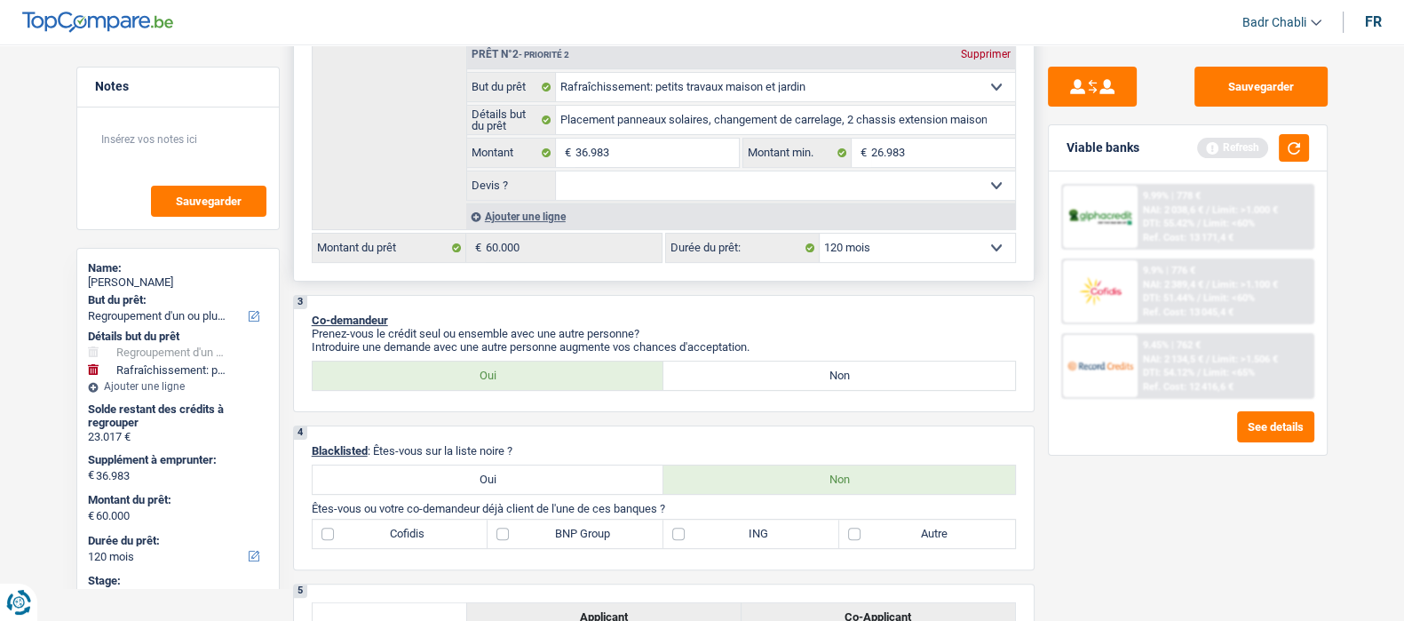
click at [556, 174] on select "Oui Non Non répondu Sélectionner une option" at bounding box center [785, 185] width 459 height 28
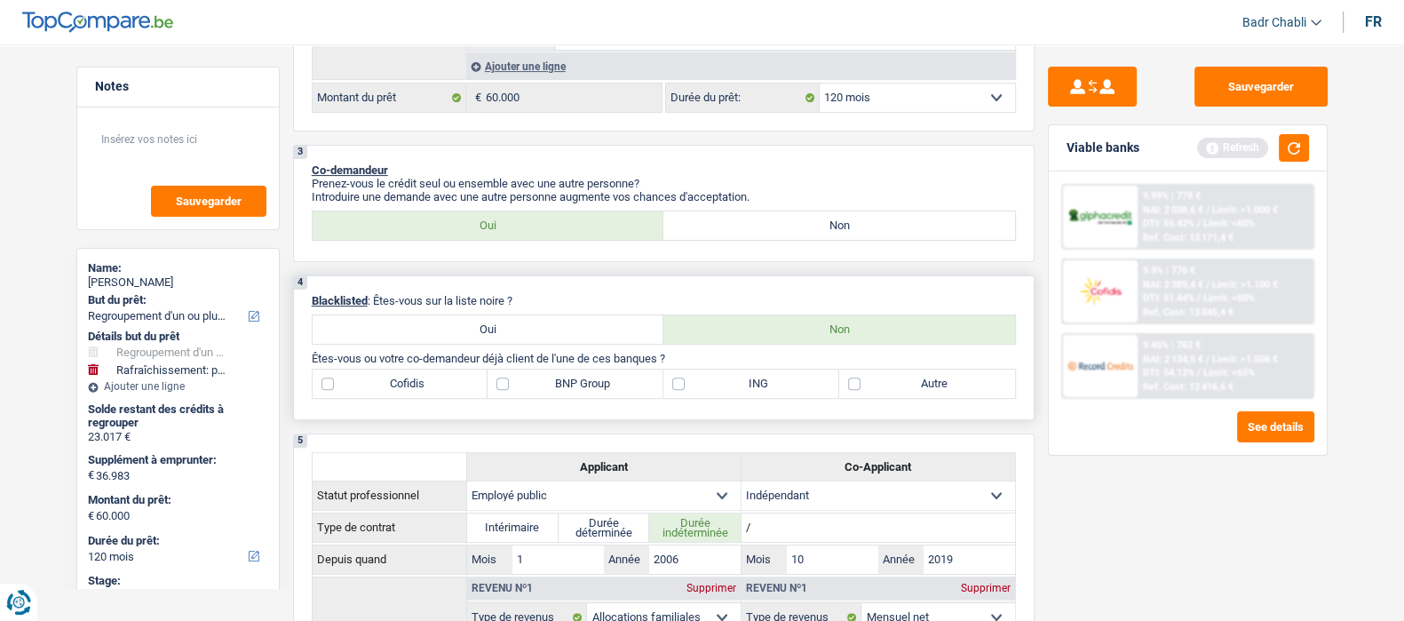
scroll to position [776, 0]
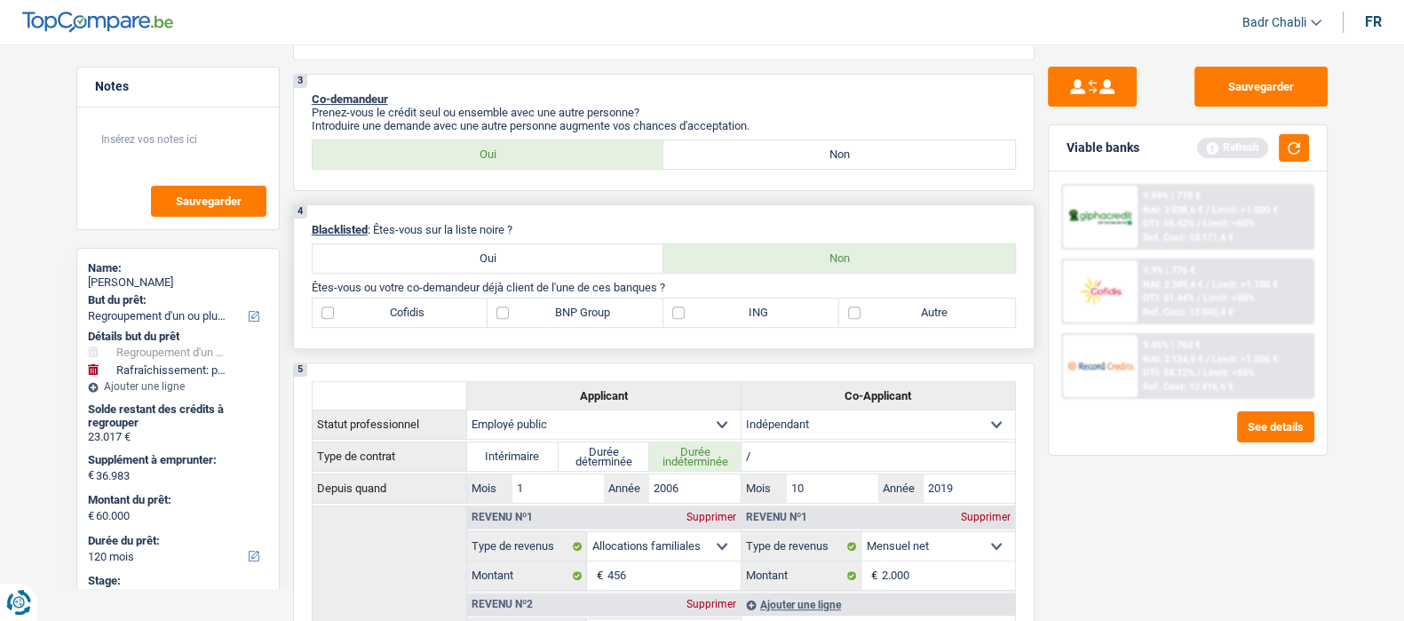
click at [312, 307] on div "Cofidis BNP Group ING Autre" at bounding box center [664, 313] width 704 height 30
click at [317, 312] on label "Cofidis" at bounding box center [401, 312] width 176 height 28
click at [317, 312] on input "Cofidis" at bounding box center [401, 312] width 176 height 28
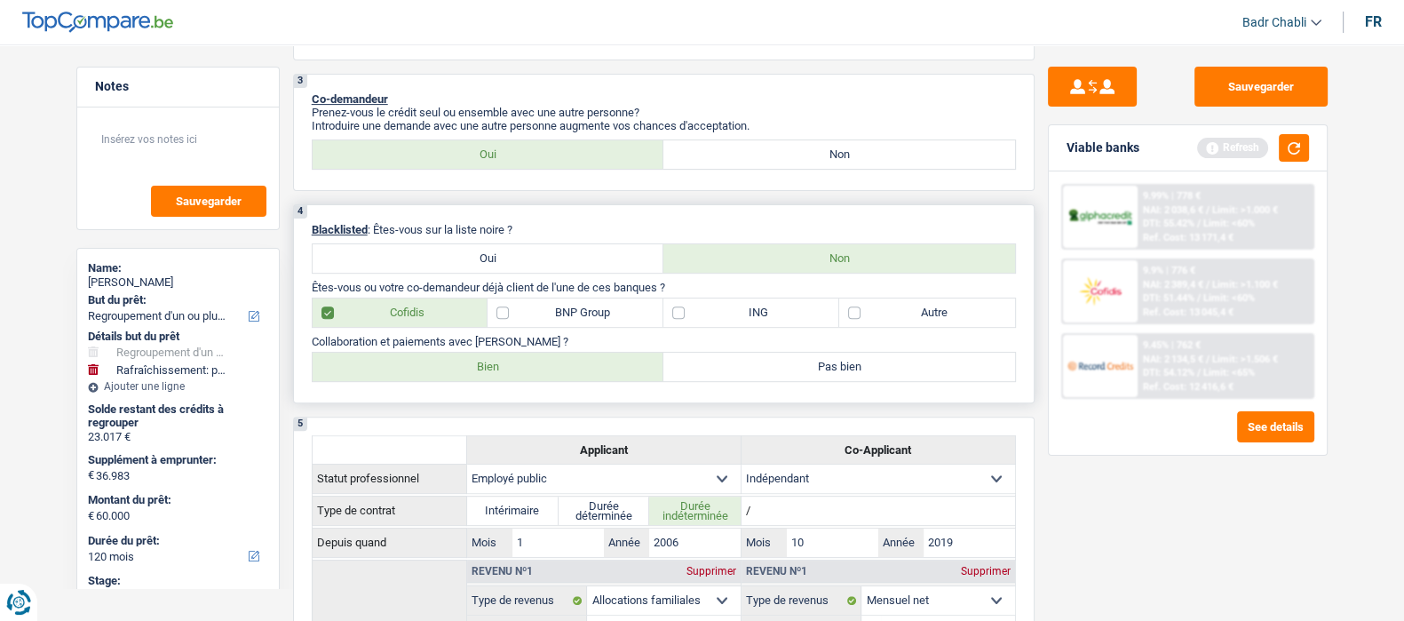
click at [491, 377] on label "Bien" at bounding box center [489, 367] width 352 height 28
click at [491, 377] on input "Bien" at bounding box center [489, 367] width 352 height 28
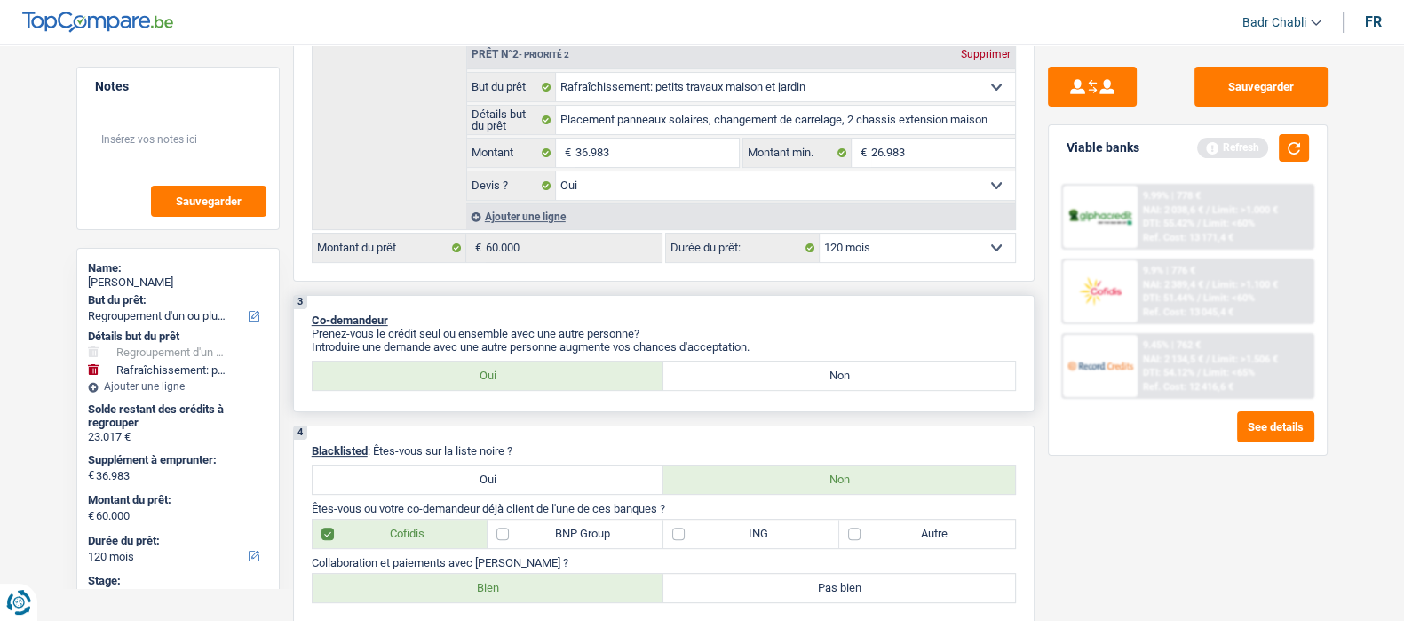
scroll to position [887, 0]
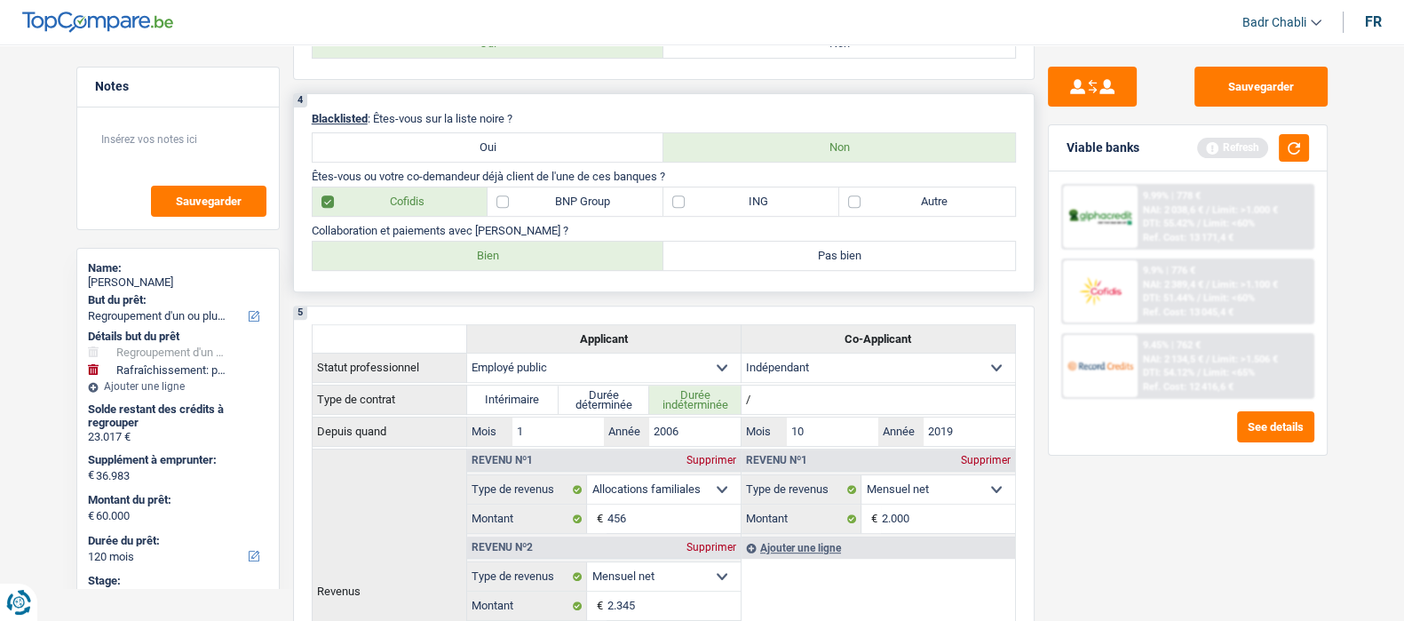
click at [855, 209] on label "Autre" at bounding box center [927, 201] width 176 height 28
click at [855, 209] on input "Autre" at bounding box center [927, 201] width 176 height 28
click at [855, 209] on label "Autre" at bounding box center [927, 201] width 176 height 28
click at [855, 209] on input "Autre" at bounding box center [927, 201] width 176 height 28
click at [683, 208] on label "ING" at bounding box center [751, 201] width 176 height 28
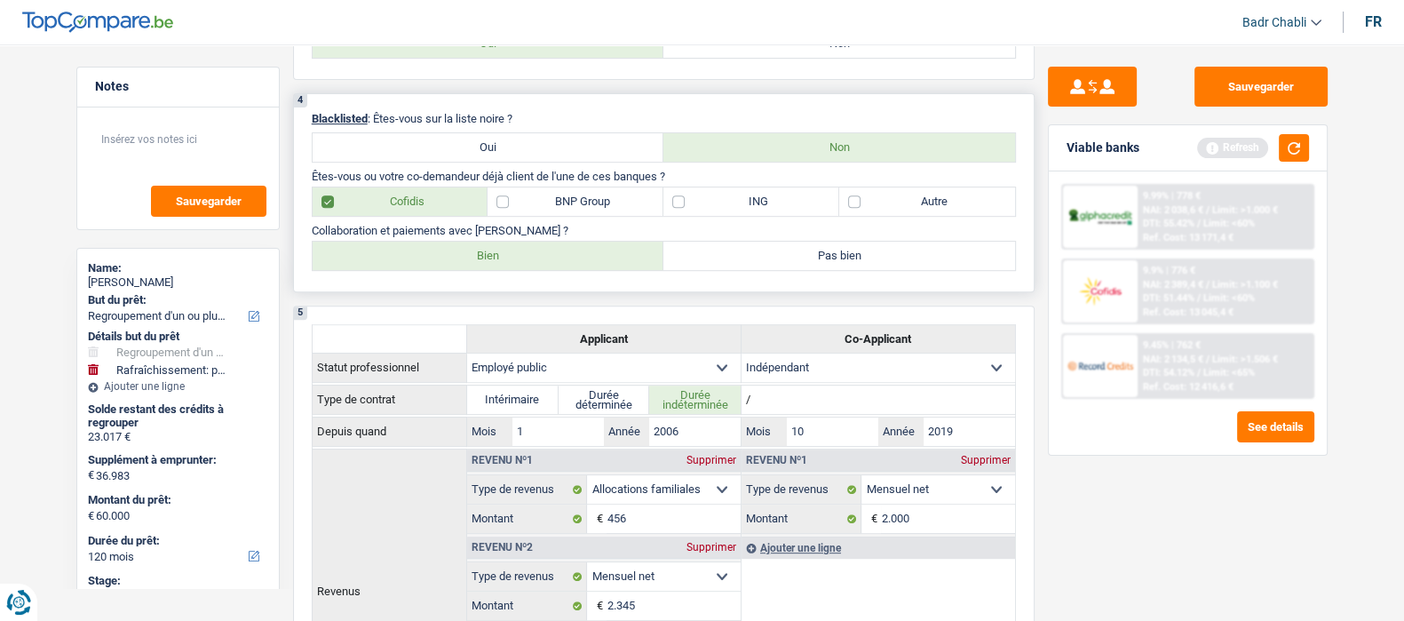
click at [683, 208] on input "ING" at bounding box center [751, 201] width 176 height 28
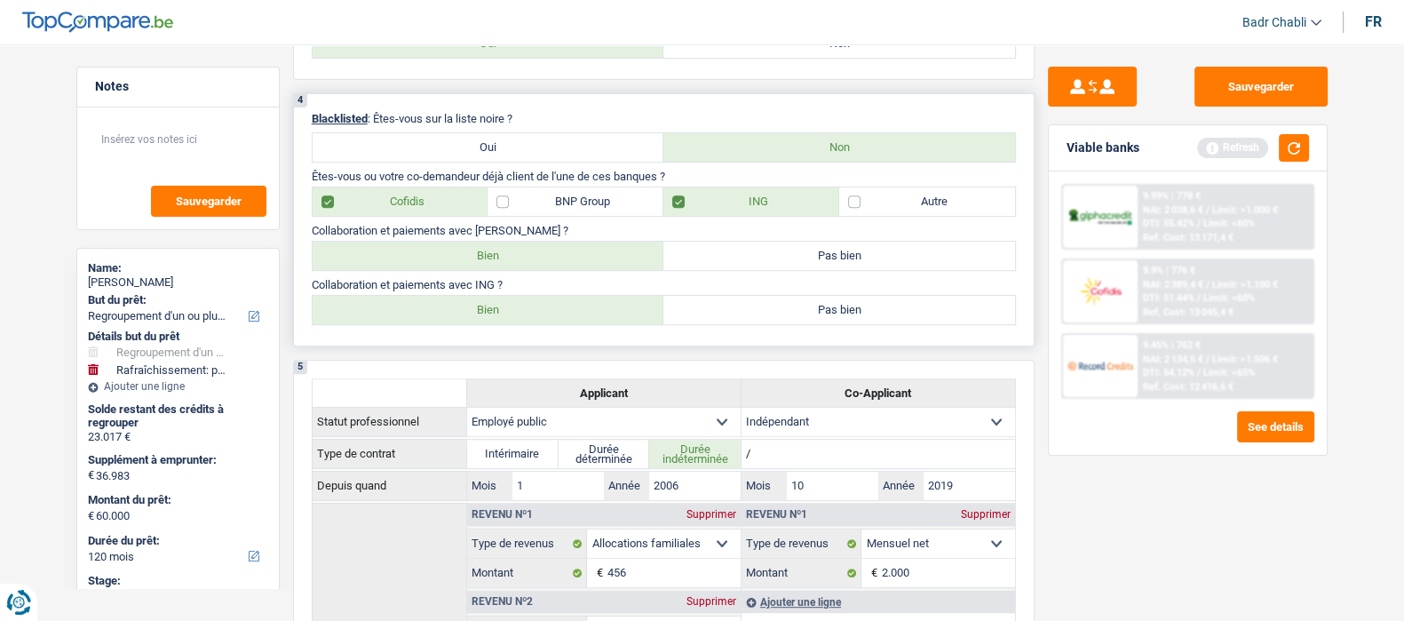
click at [493, 319] on label "Bien" at bounding box center [489, 310] width 352 height 28
click at [493, 319] on input "Bien" at bounding box center [489, 310] width 352 height 28
click at [549, 206] on label "BNP Group" at bounding box center [576, 201] width 176 height 28
click at [549, 206] on input "BNP Group" at bounding box center [576, 201] width 176 height 28
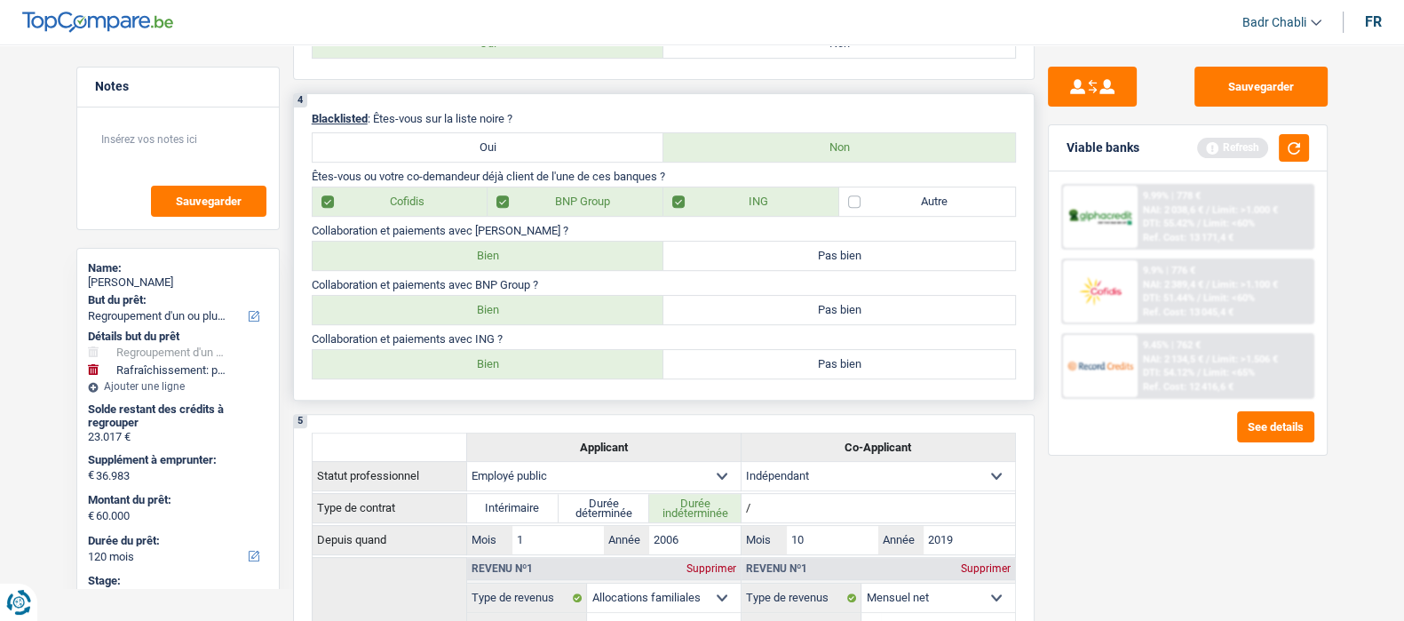
click at [506, 311] on label "Bien" at bounding box center [489, 310] width 352 height 28
click at [506, 311] on input "Bien" at bounding box center [489, 310] width 352 height 28
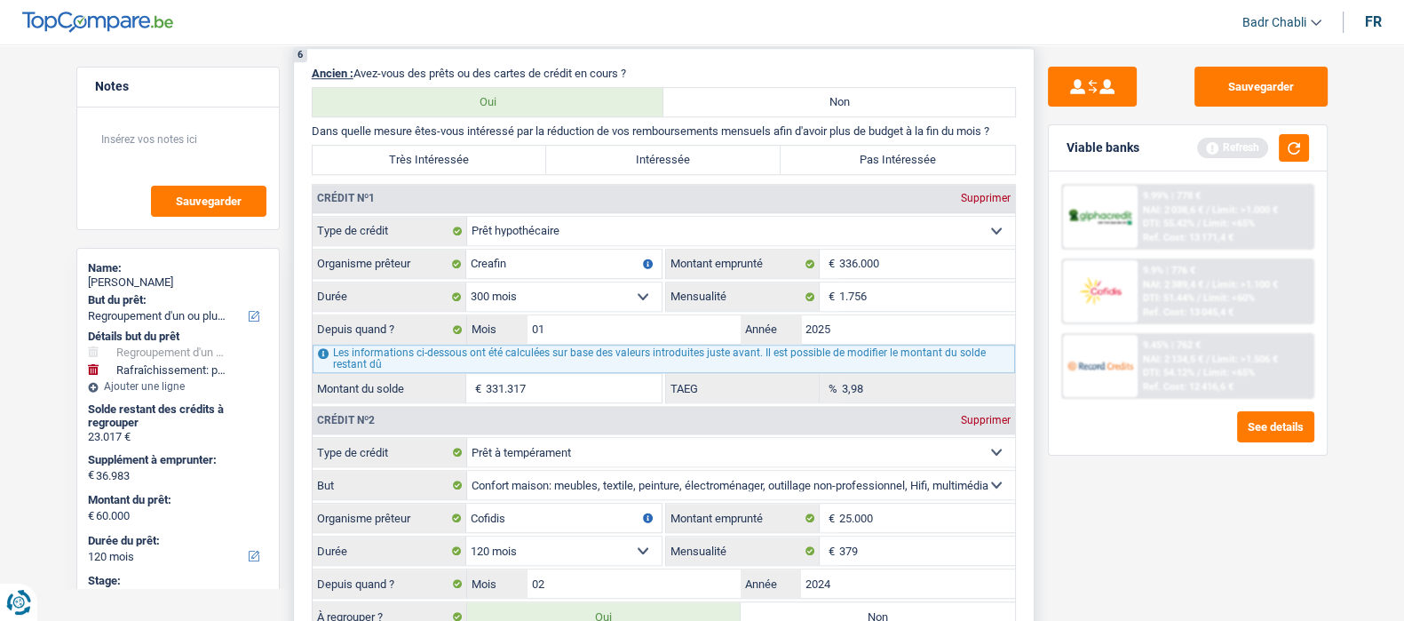
scroll to position [1887, 0]
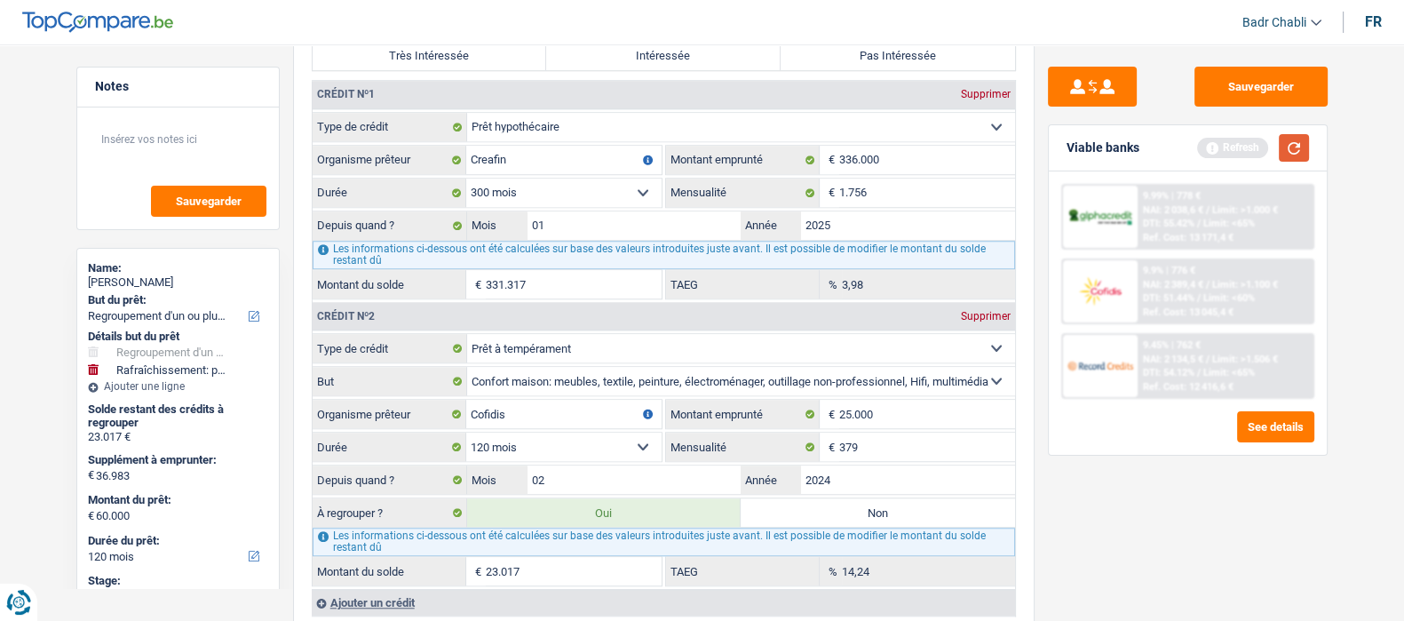
click at [1299, 155] on button "button" at bounding box center [1294, 148] width 30 height 28
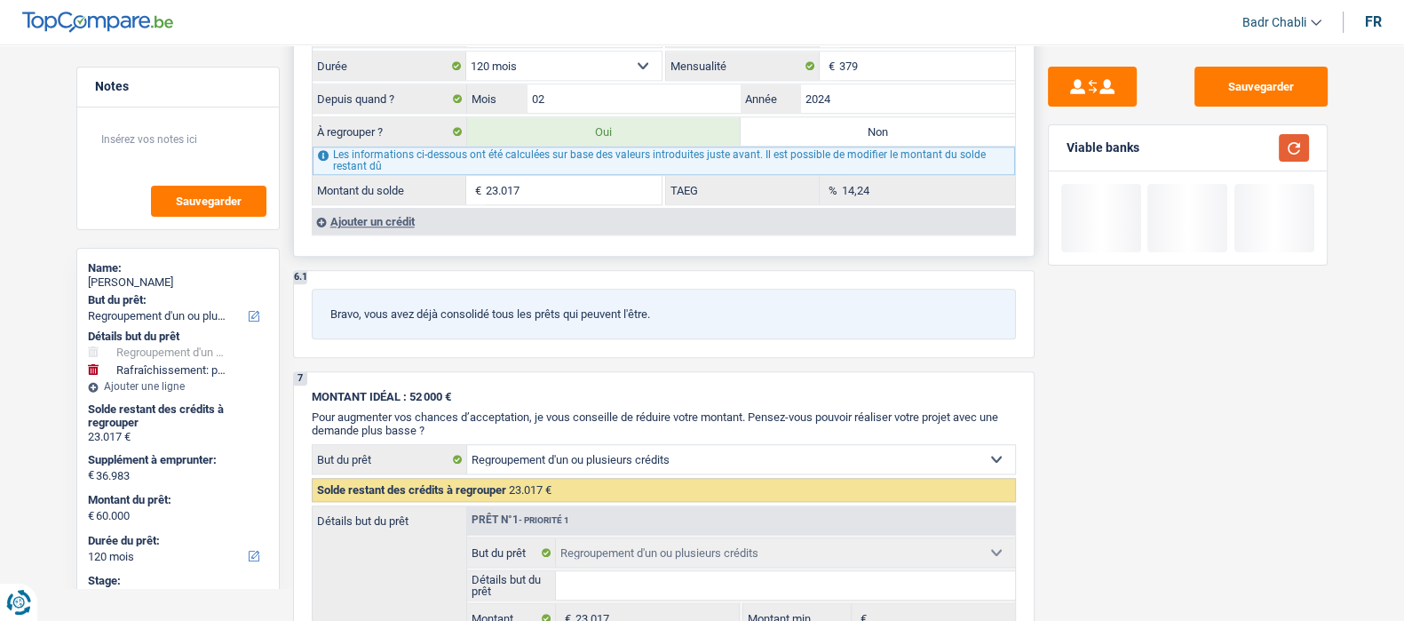
scroll to position [2220, 0]
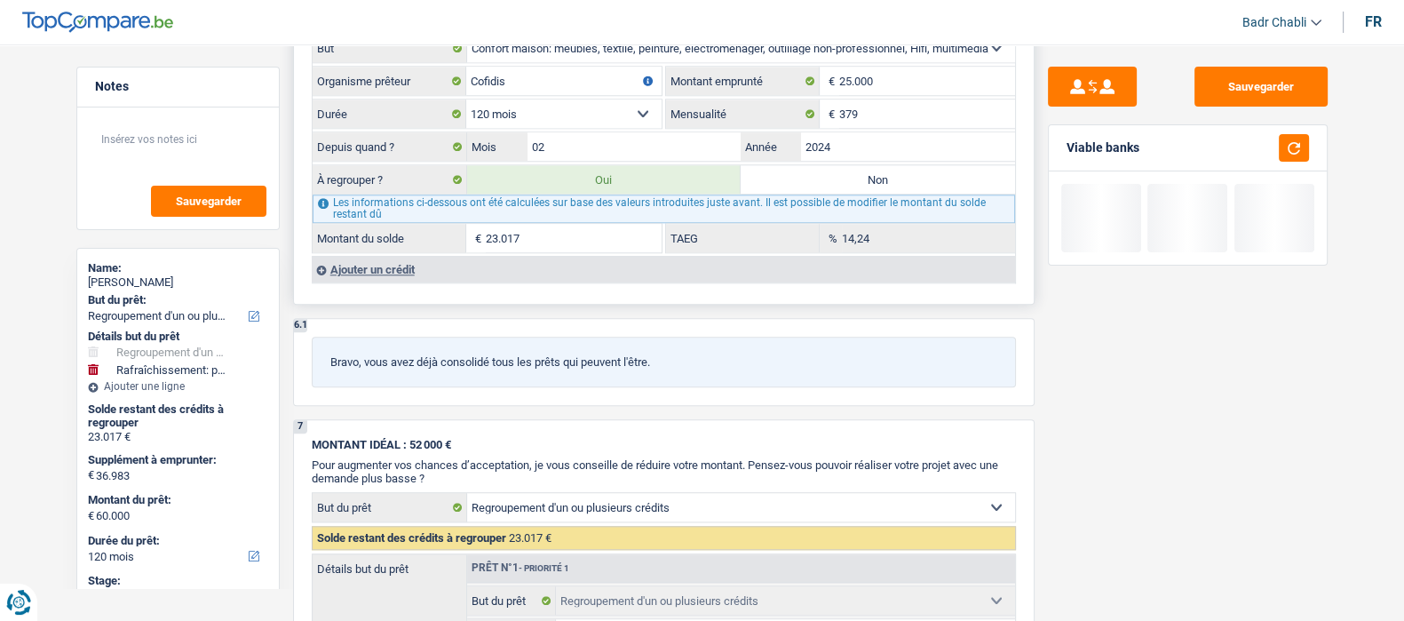
click at [361, 259] on div "Ajouter un crédit" at bounding box center [663, 269] width 703 height 27
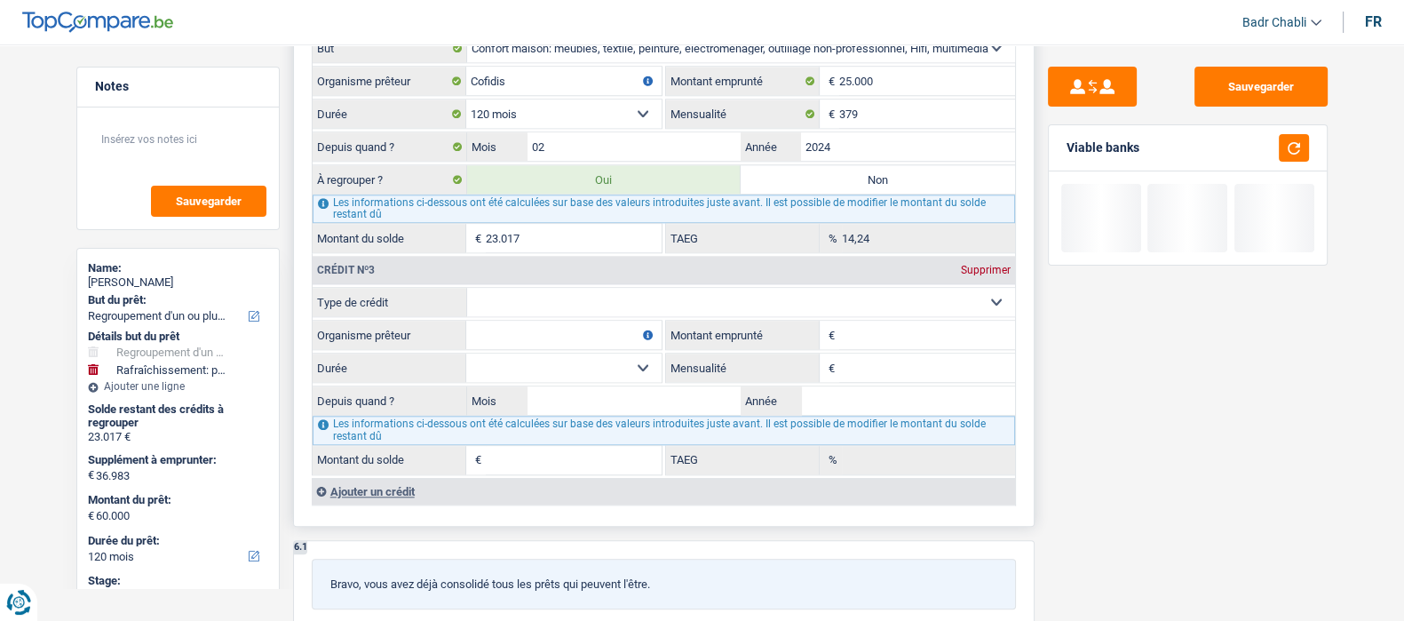
click at [564, 290] on select "Carte ou ouverture de crédit Prêt hypothécaire Vente à tempérament Prêt à tempé…" at bounding box center [741, 302] width 548 height 28
click at [574, 313] on select "Carte ou ouverture de crédit Prêt hypothécaire Vente à tempérament Prêt à tempé…" at bounding box center [741, 302] width 548 height 28
click at [584, 299] on select "Carte ou ouverture de crédit Prêt hypothécaire Vente à tempérament Prêt à tempé…" at bounding box center [741, 302] width 548 height 28
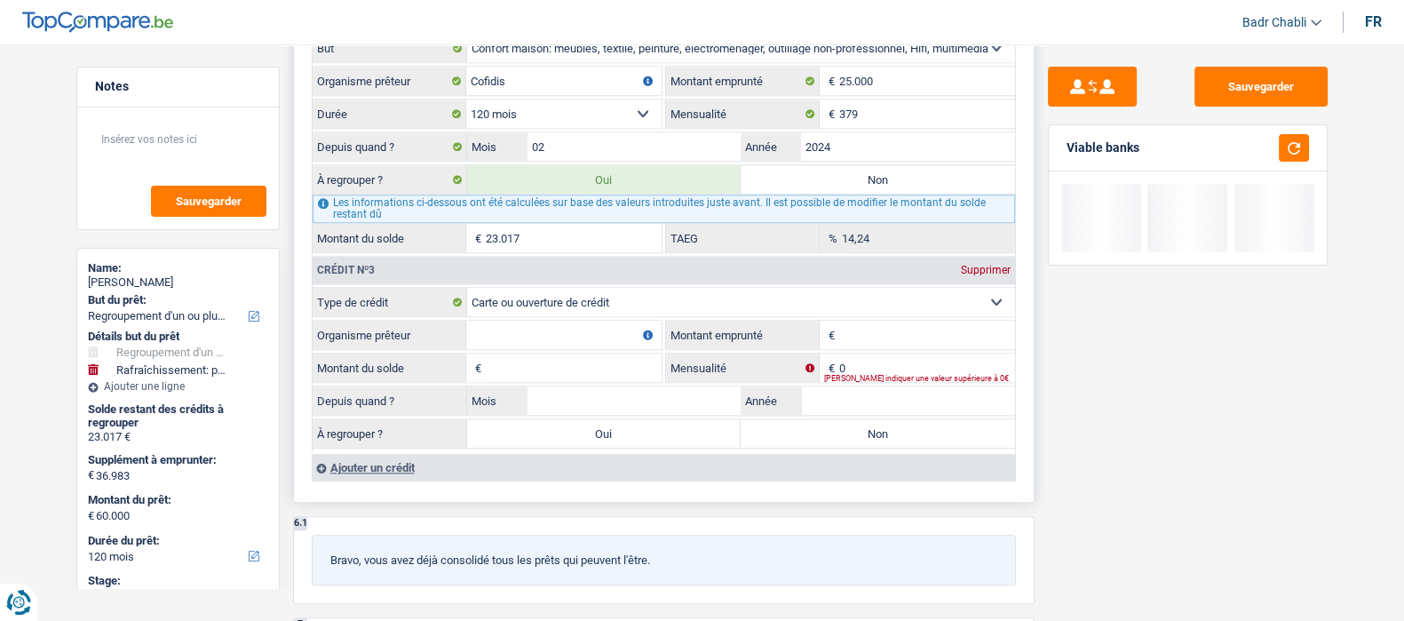
click at [586, 334] on input "Organisme prêteur" at bounding box center [563, 335] width 195 height 28
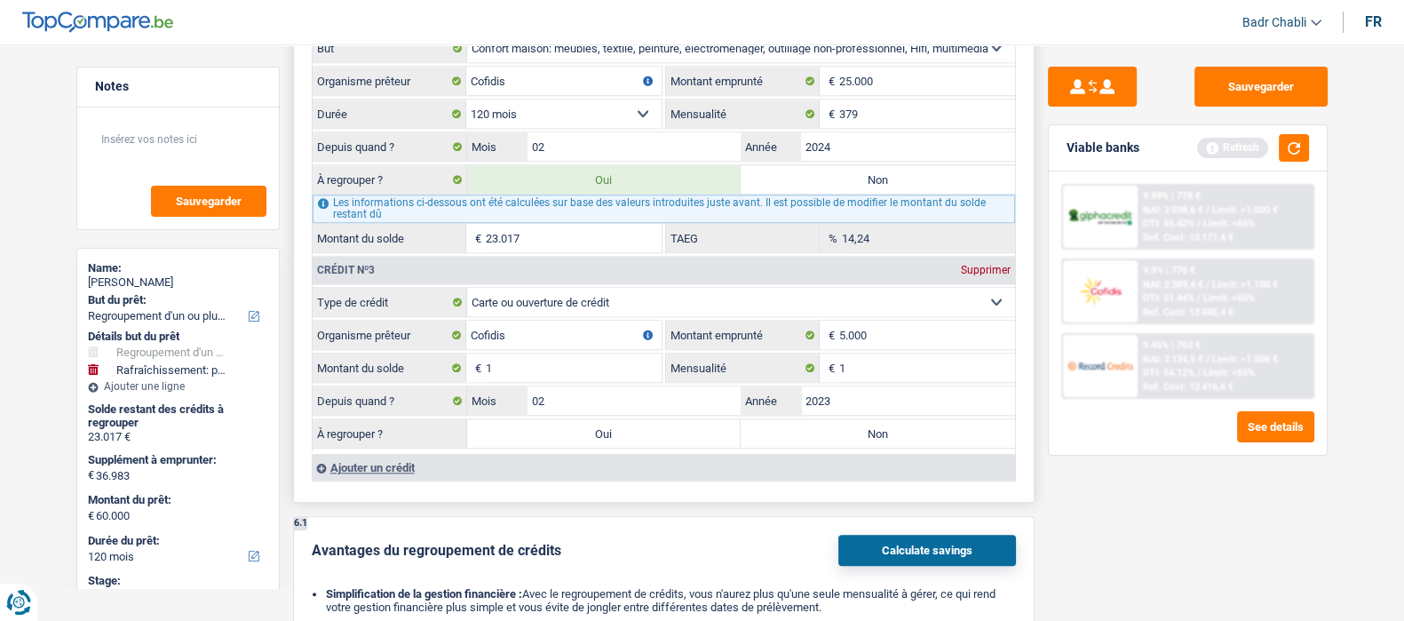
click at [866, 433] on label "Non" at bounding box center [878, 433] width 274 height 28
click at [866, 433] on input "Non" at bounding box center [878, 433] width 274 height 28
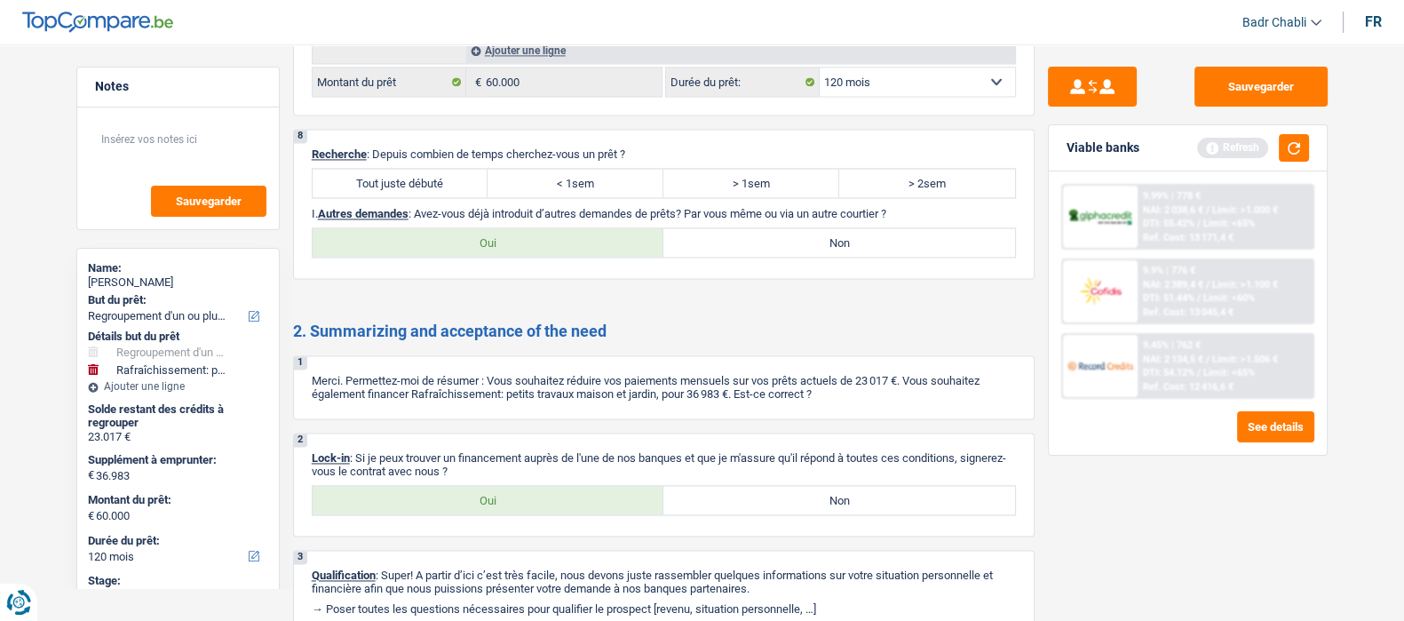
scroll to position [3442, 0]
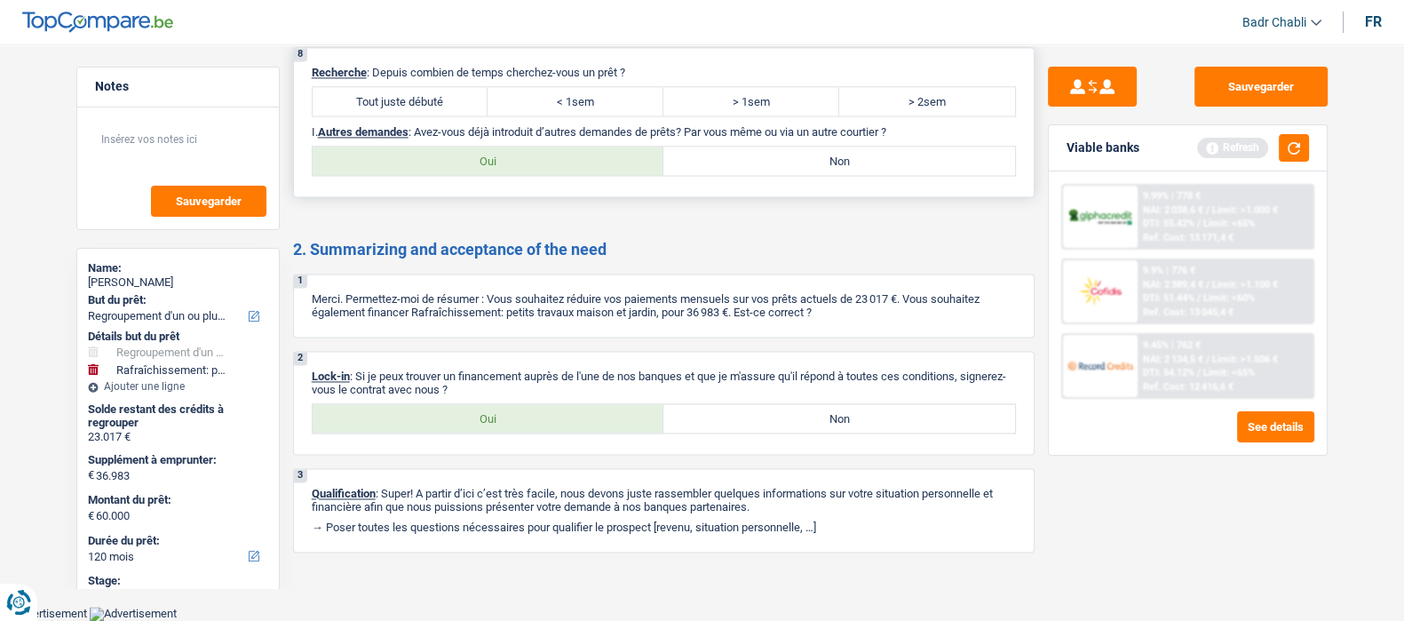
click at [395, 107] on label "Tout juste débuté" at bounding box center [401, 101] width 176 height 28
click at [395, 107] on input "Tout juste débuté" at bounding box center [401, 101] width 176 height 28
click at [811, 157] on label "Non" at bounding box center [839, 161] width 352 height 28
click at [811, 157] on input "Non" at bounding box center [839, 161] width 352 height 28
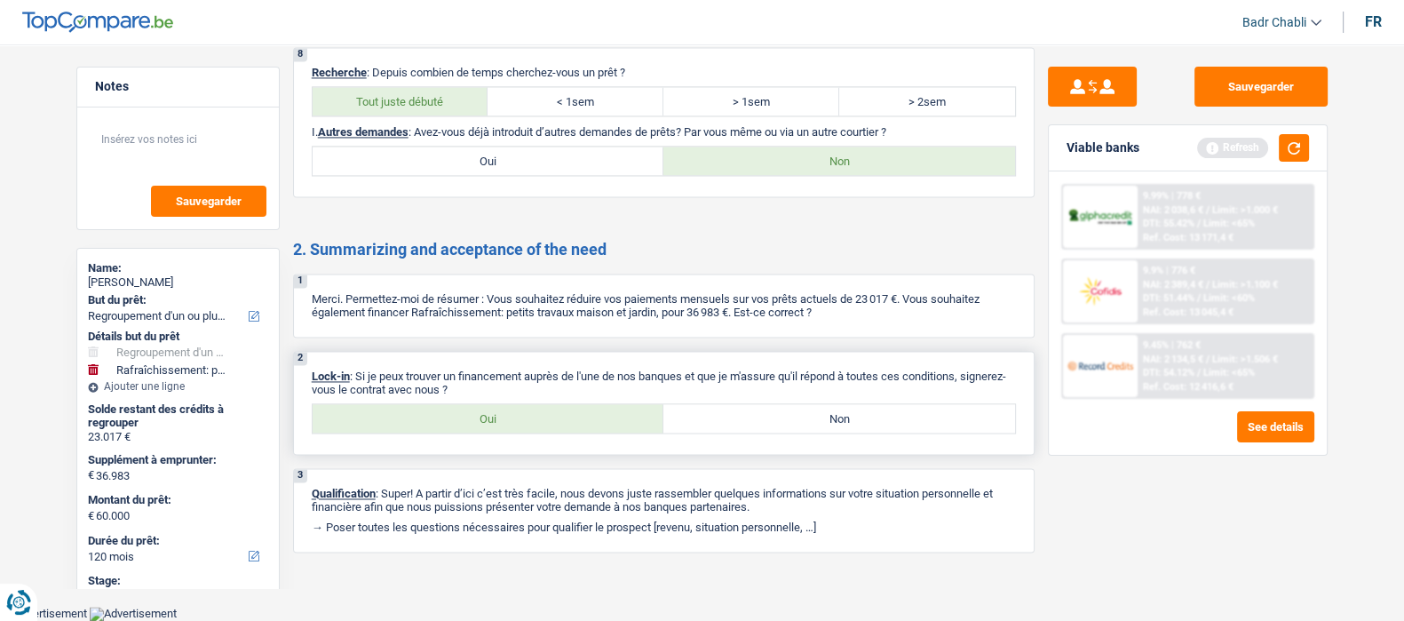
click at [495, 414] on label "Oui" at bounding box center [489, 418] width 352 height 28
click at [495, 414] on input "Oui" at bounding box center [489, 418] width 352 height 28
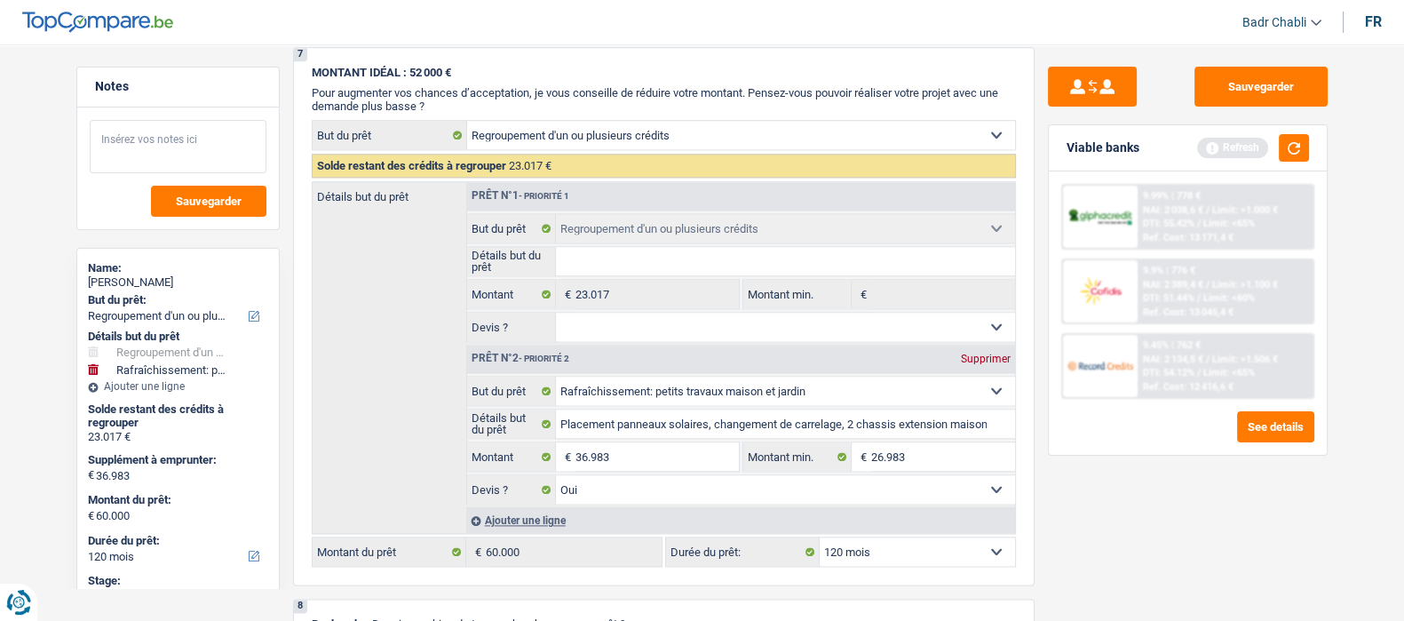
click at [153, 136] on textarea at bounding box center [178, 146] width 177 height 53
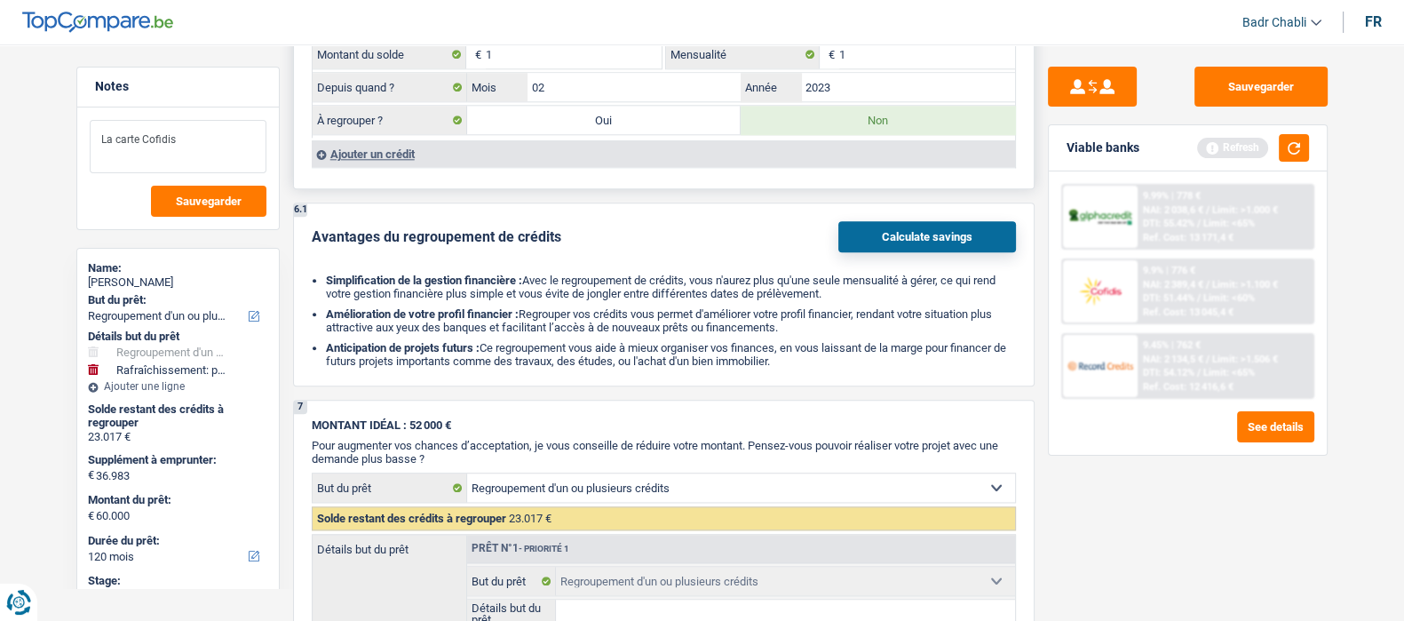
scroll to position [2332, 0]
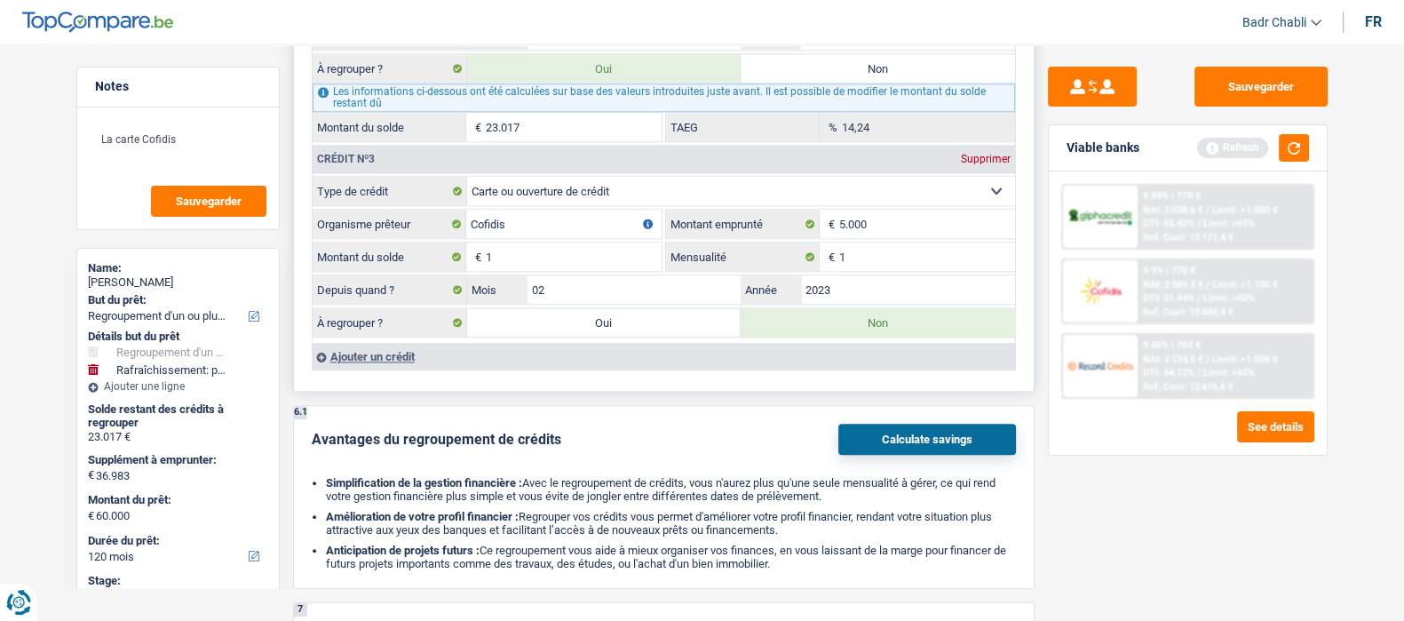
click at [346, 344] on div "Ajouter un crédit" at bounding box center [663, 356] width 703 height 27
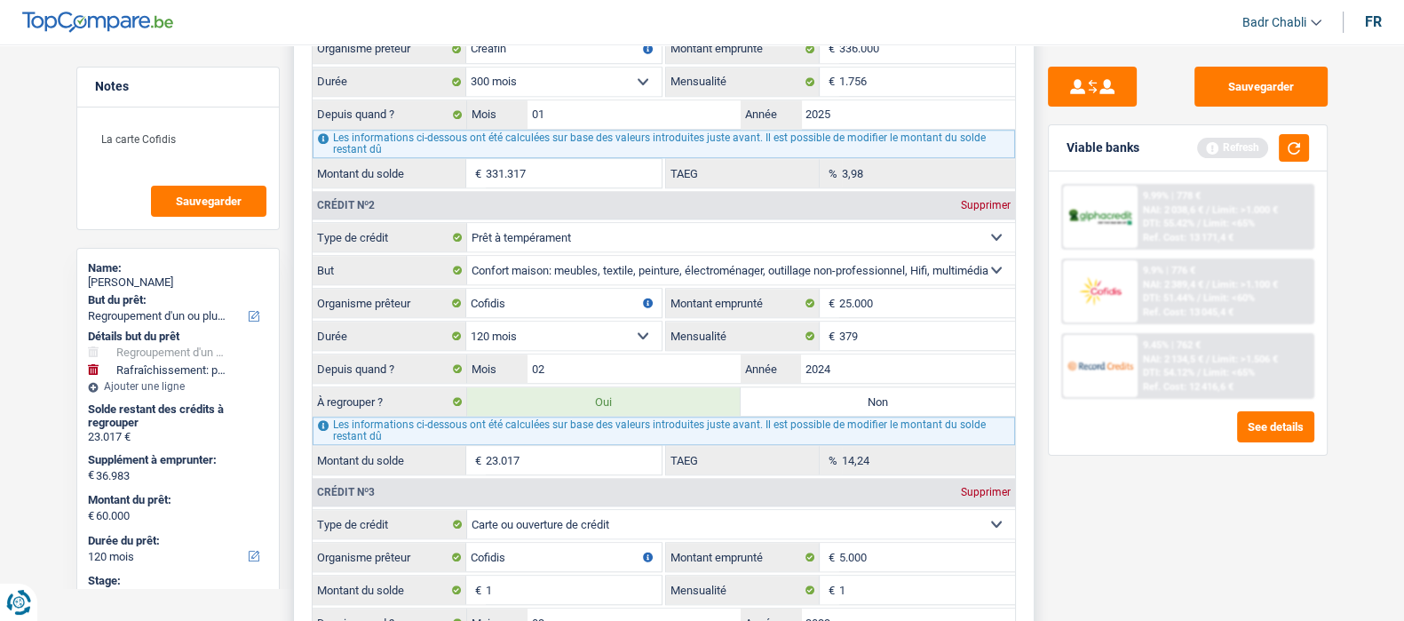
scroll to position [1776, 0]
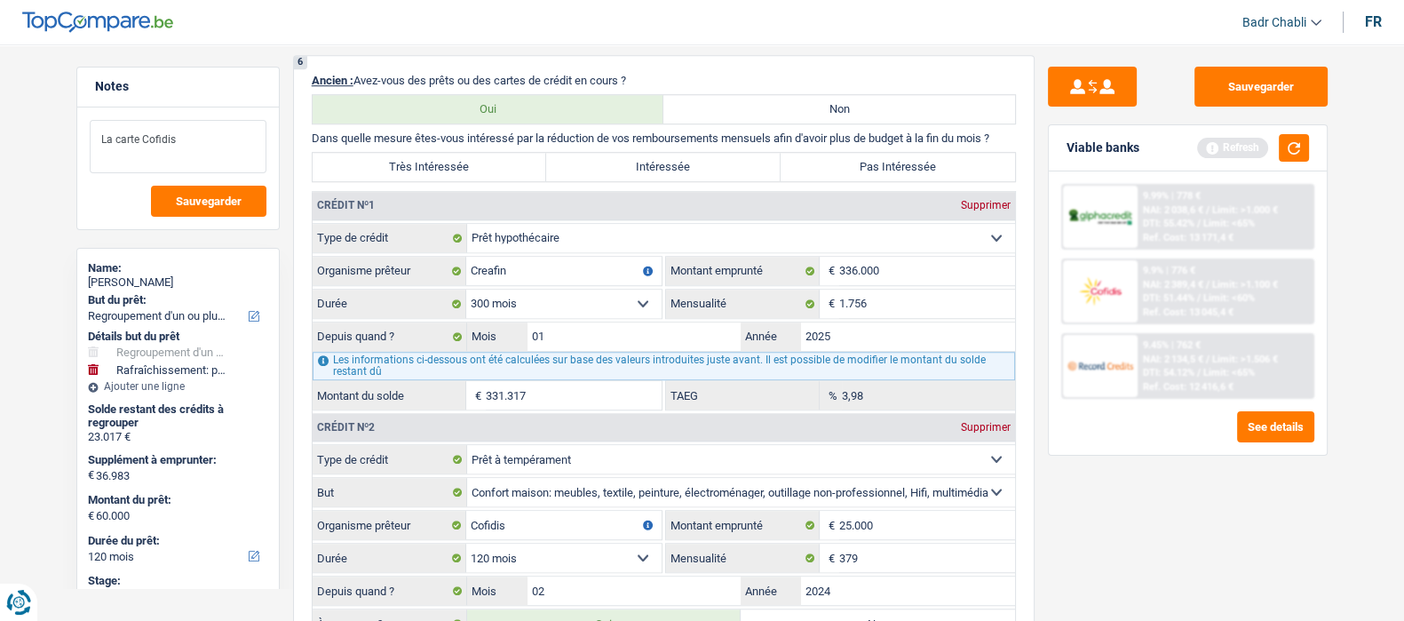
click at [213, 139] on textarea "La carte Cofidis" at bounding box center [178, 146] width 177 height 53
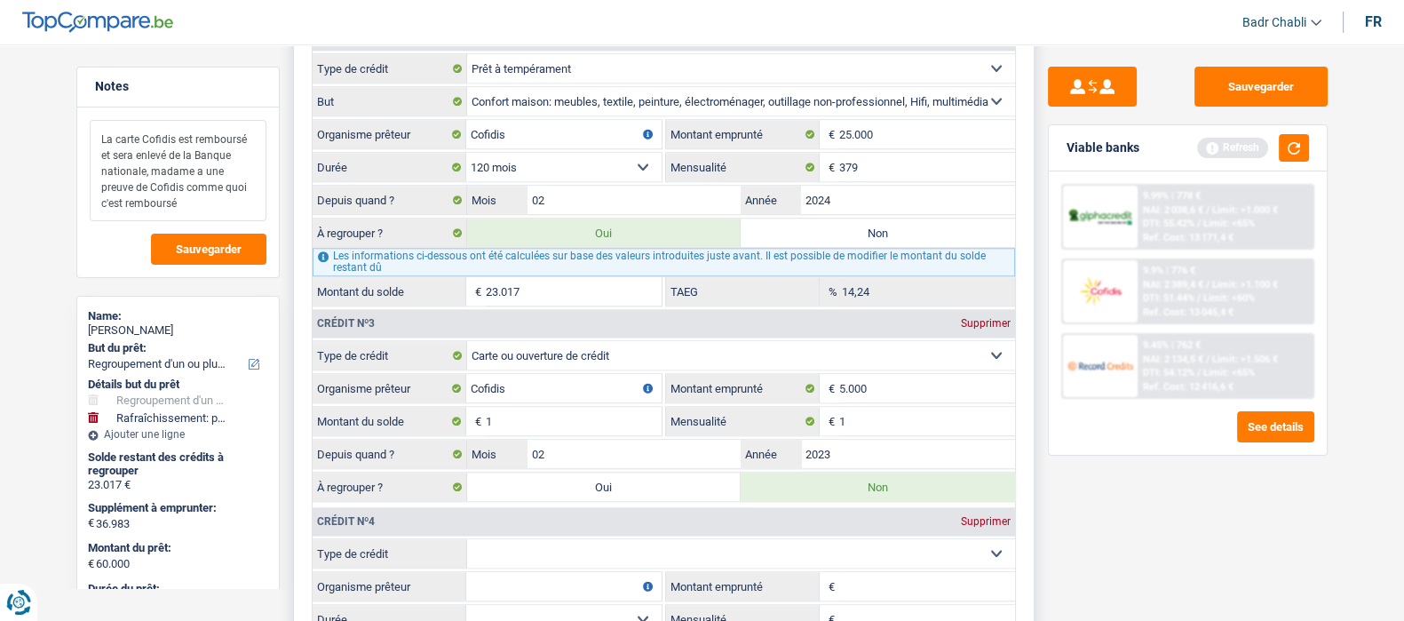
scroll to position [1887, 0]
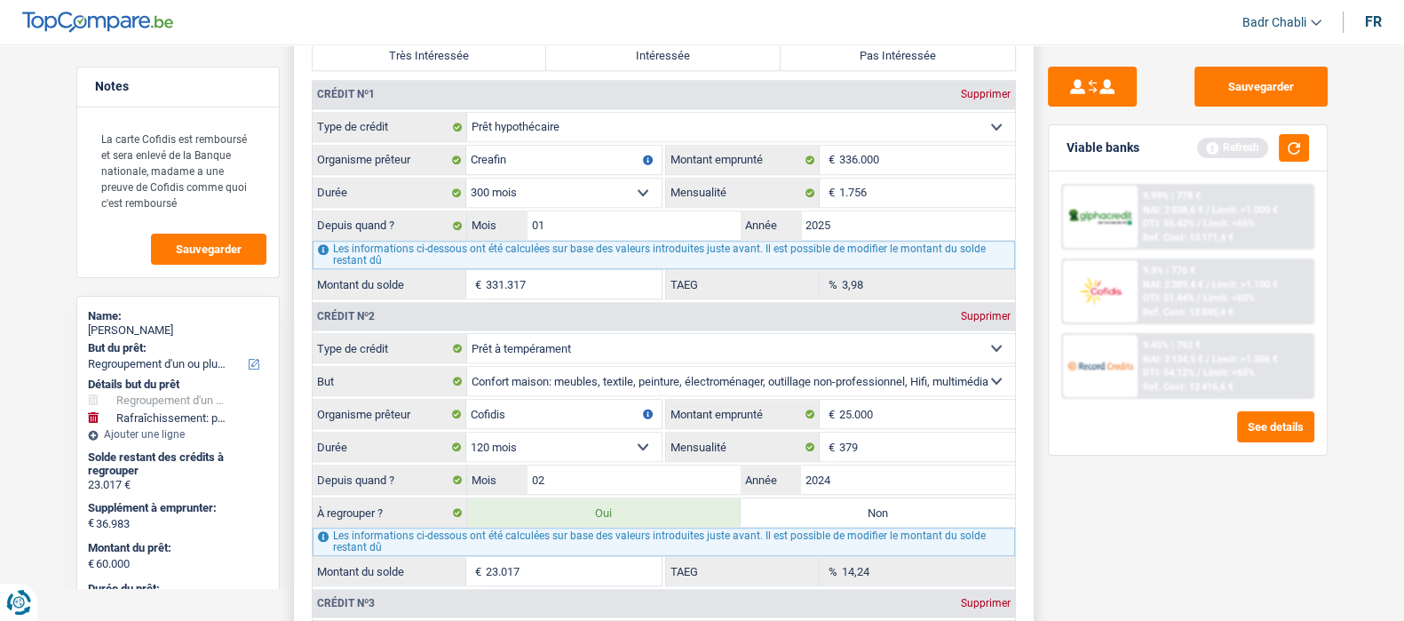
click at [451, 59] on label "Très Intéressée" at bounding box center [430, 56] width 234 height 28
click at [451, 59] on input "Très Intéressée" at bounding box center [430, 56] width 234 height 28
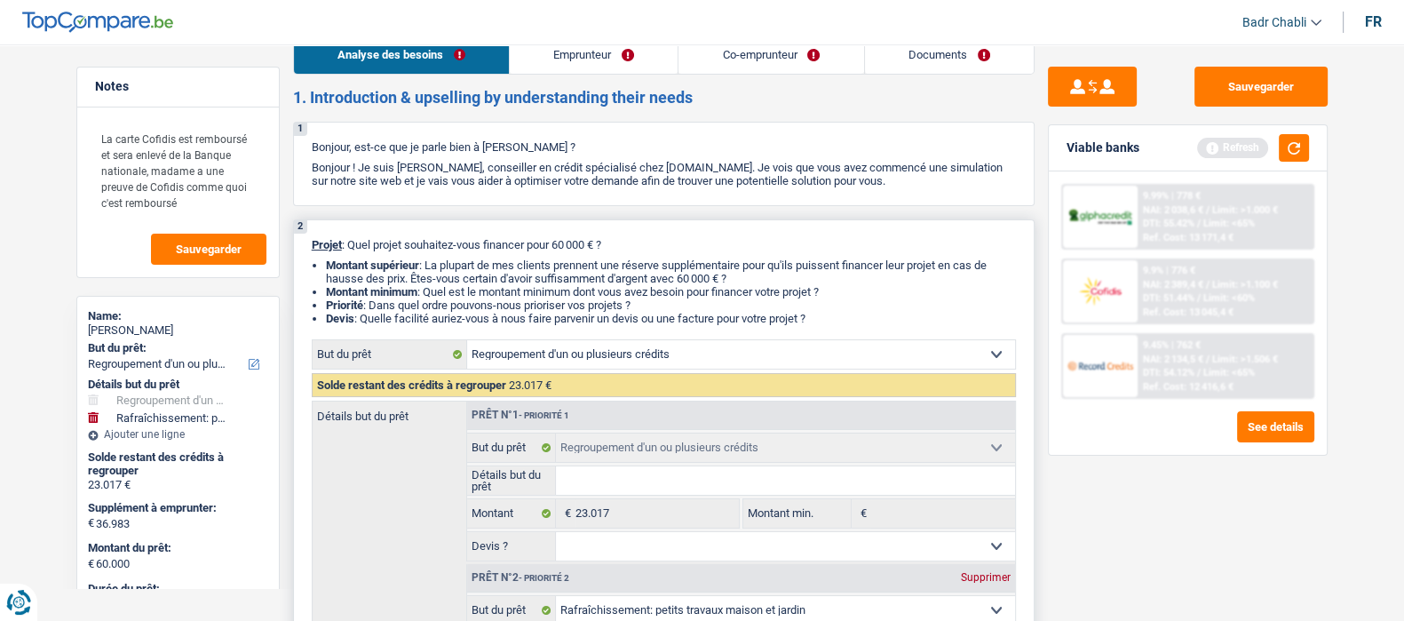
scroll to position [0, 0]
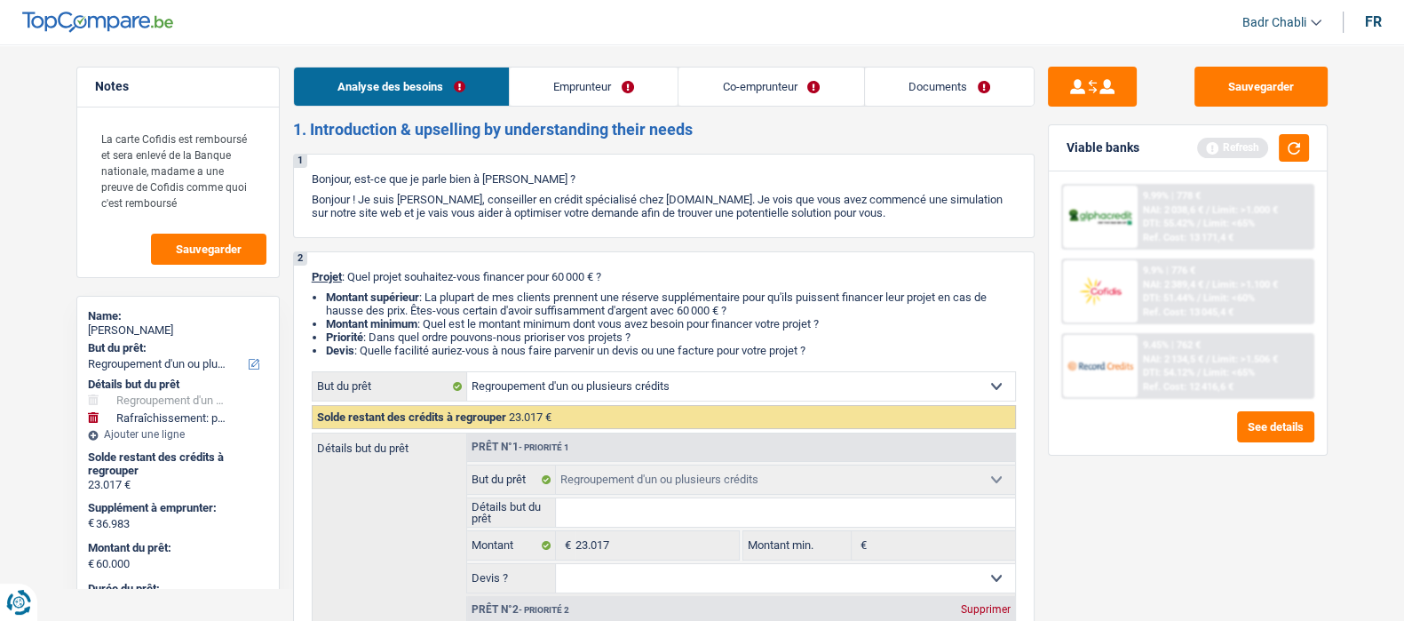
click at [590, 77] on link "Emprunteur" at bounding box center [594, 87] width 168 height 38
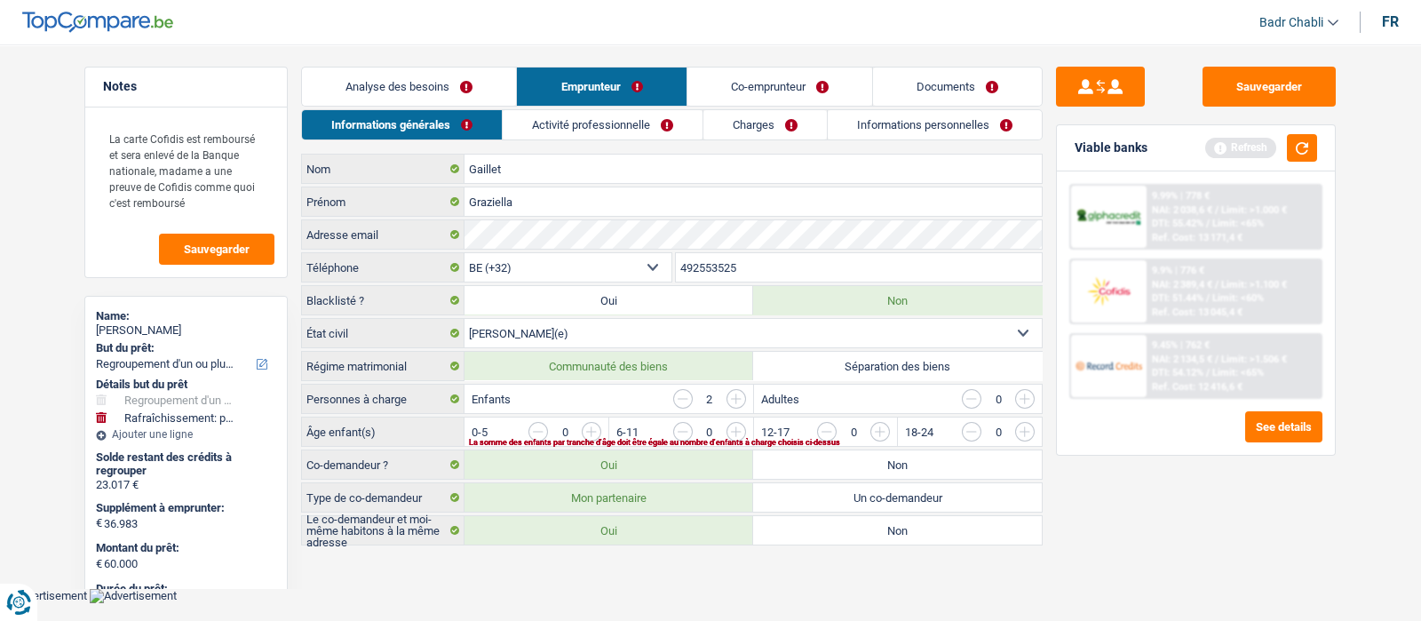
click at [1029, 428] on input "button" at bounding box center [1385, 436] width 740 height 28
click at [886, 430] on input "button" at bounding box center [1240, 436] width 740 height 28
click at [584, 116] on link "Activité professionnelle" at bounding box center [604, 124] width 200 height 29
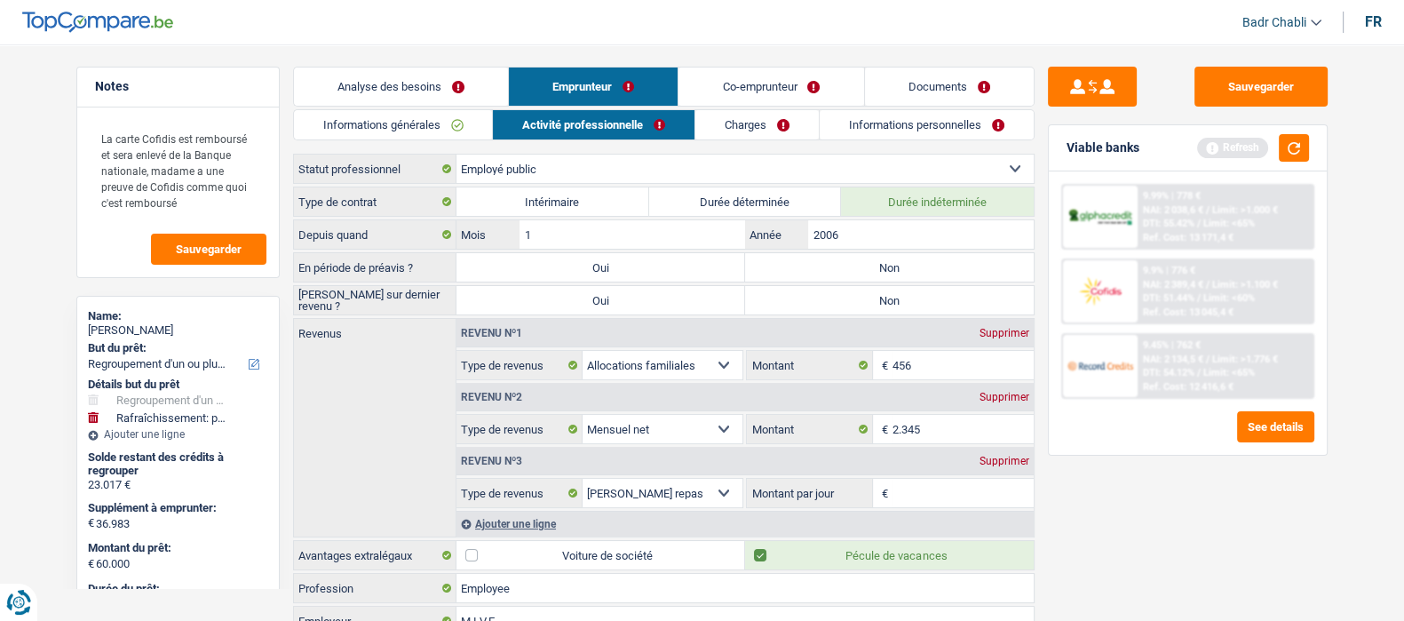
click at [876, 262] on label "Non" at bounding box center [889, 267] width 289 height 28
click at [876, 262] on input "Non" at bounding box center [889, 267] width 289 height 28
click at [883, 290] on label "Non" at bounding box center [889, 300] width 289 height 28
click at [883, 290] on input "Non" at bounding box center [889, 300] width 289 height 28
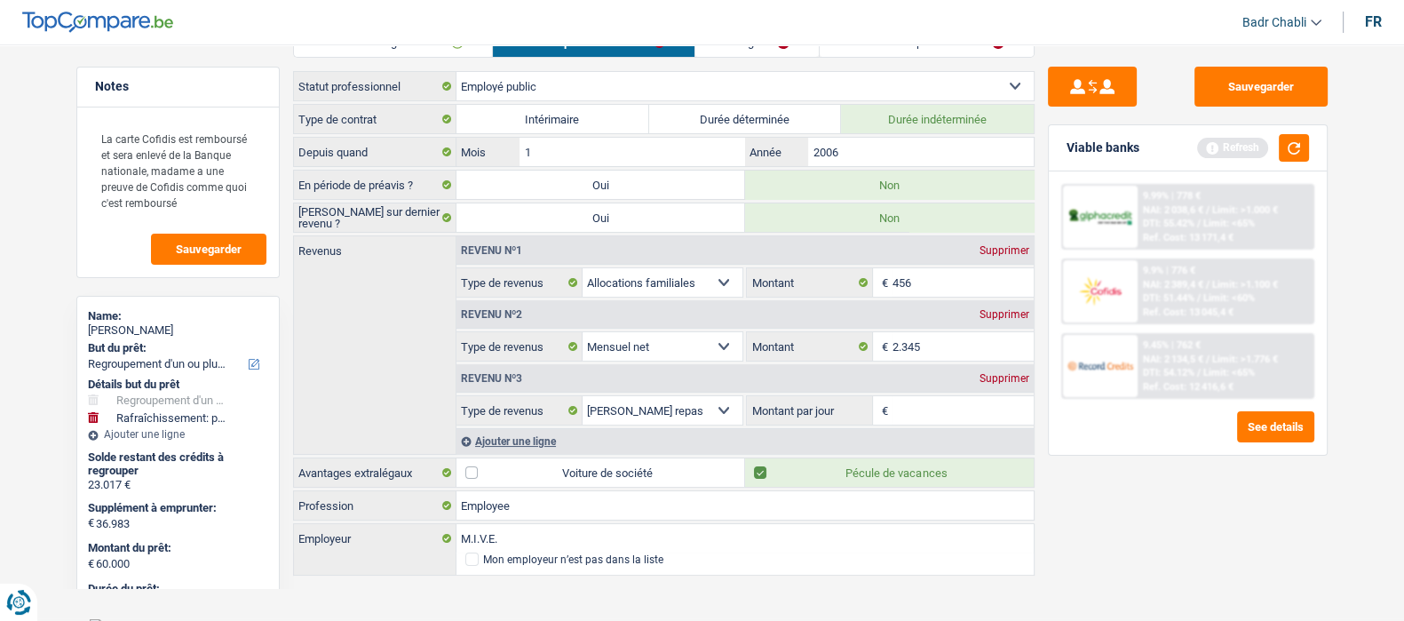
scroll to position [90, 0]
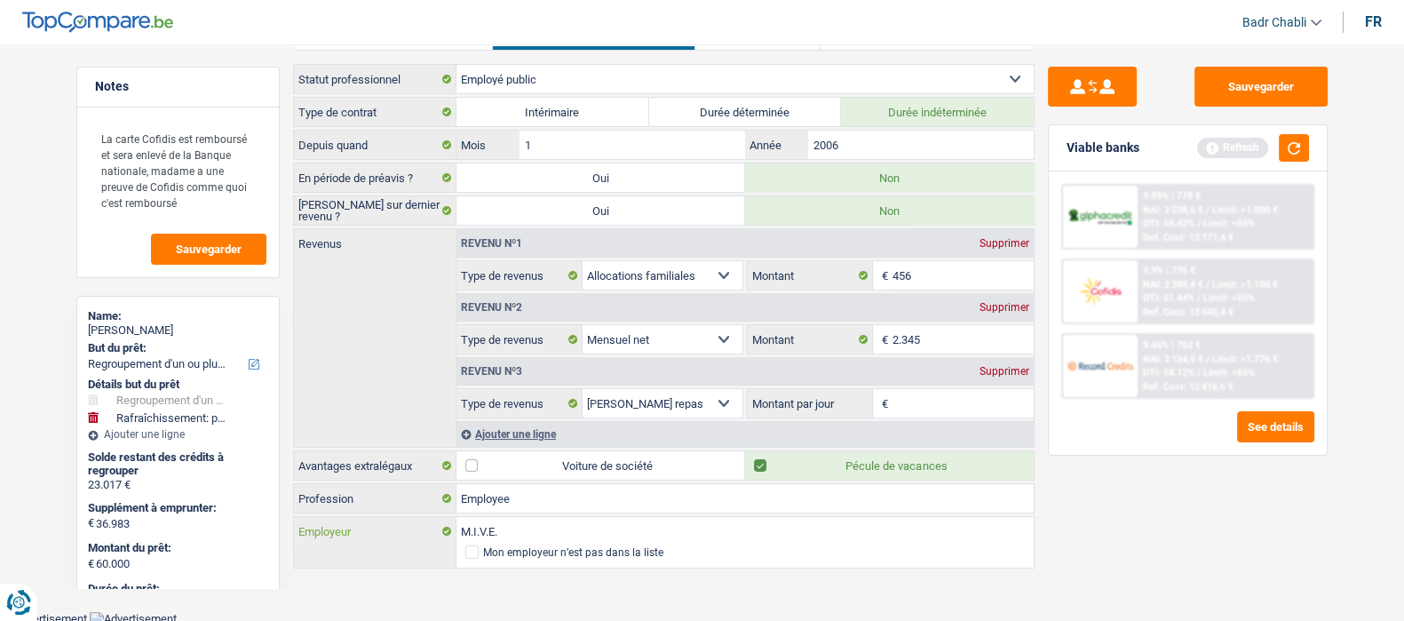
click at [511, 539] on input "M.I.V.E." at bounding box center [745, 531] width 577 height 28
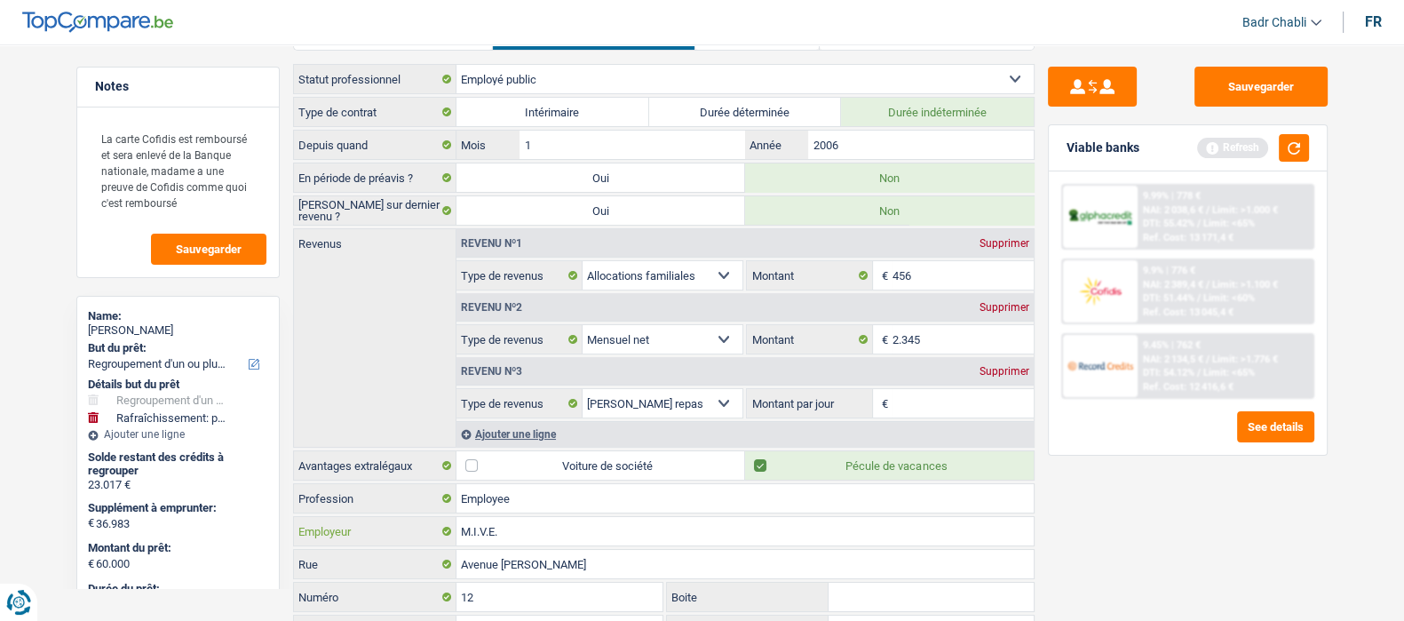
click at [509, 528] on input "M.I.V.E." at bounding box center [745, 531] width 577 height 28
click at [520, 497] on input "Employee" at bounding box center [745, 498] width 577 height 28
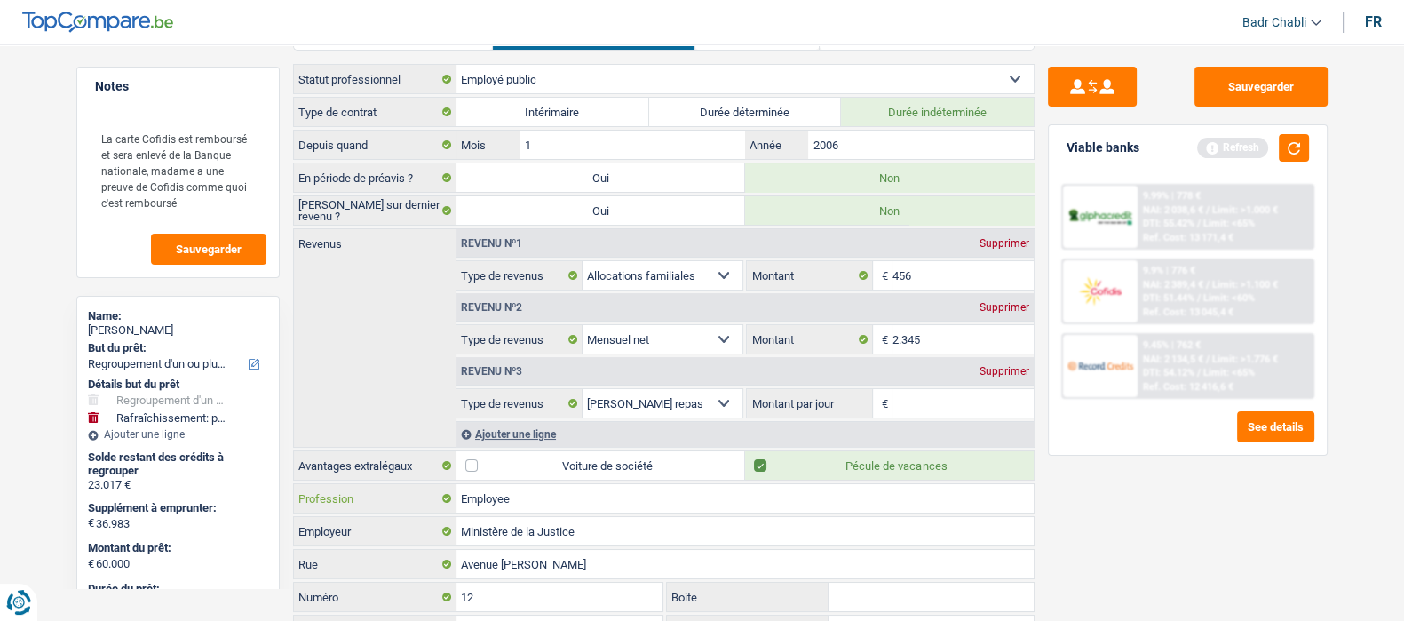
click at [520, 497] on input "Employee" at bounding box center [745, 498] width 577 height 28
click at [933, 397] on input "Montant par jour" at bounding box center [963, 403] width 141 height 28
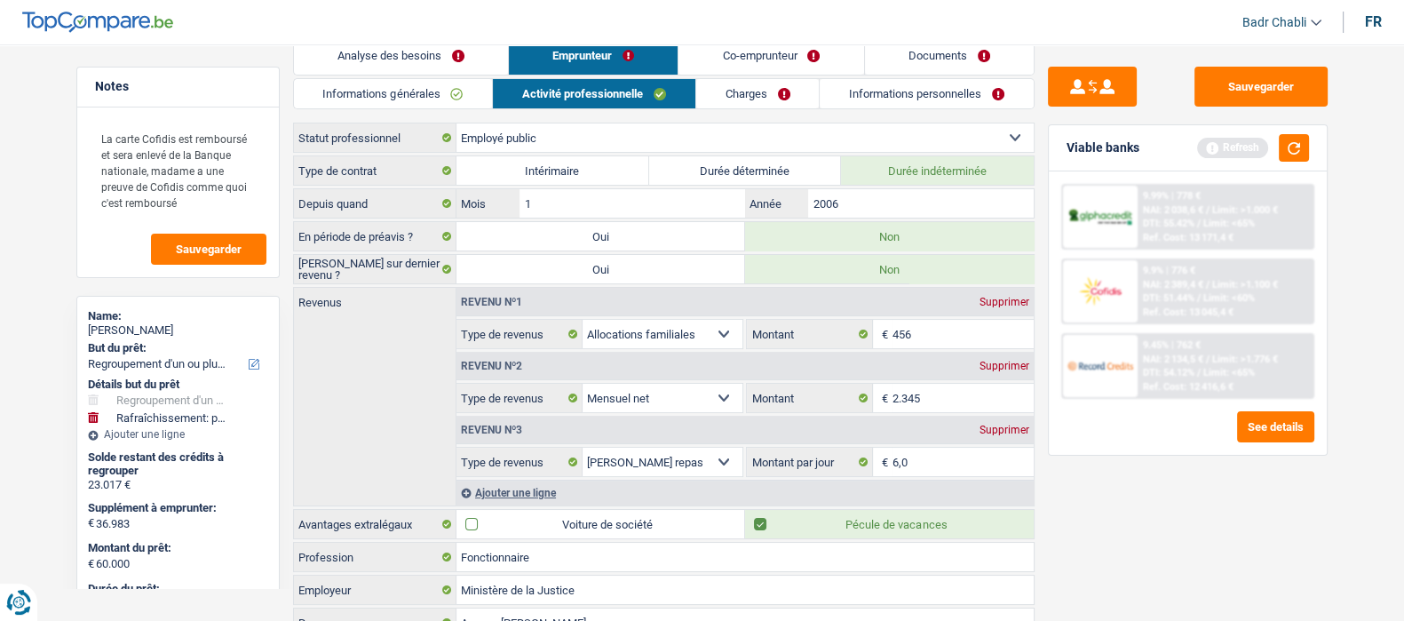
scroll to position [0, 0]
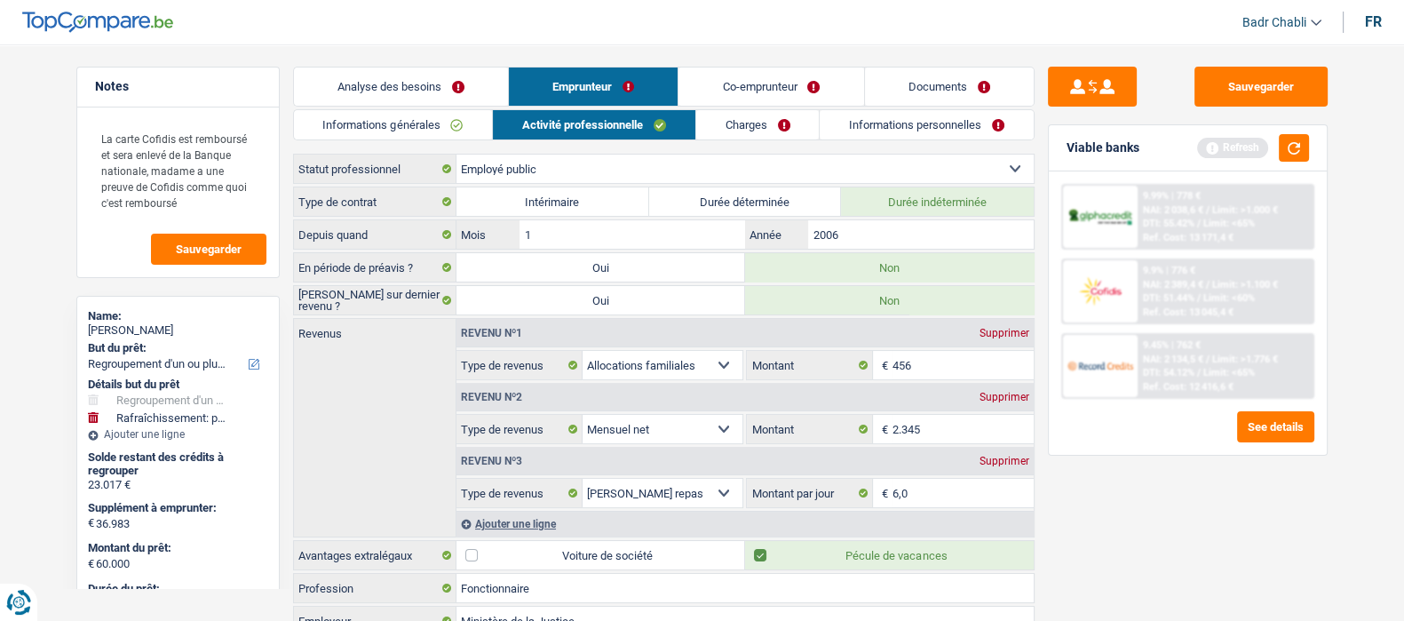
click at [779, 78] on link "Co-emprunteur" at bounding box center [771, 87] width 185 height 38
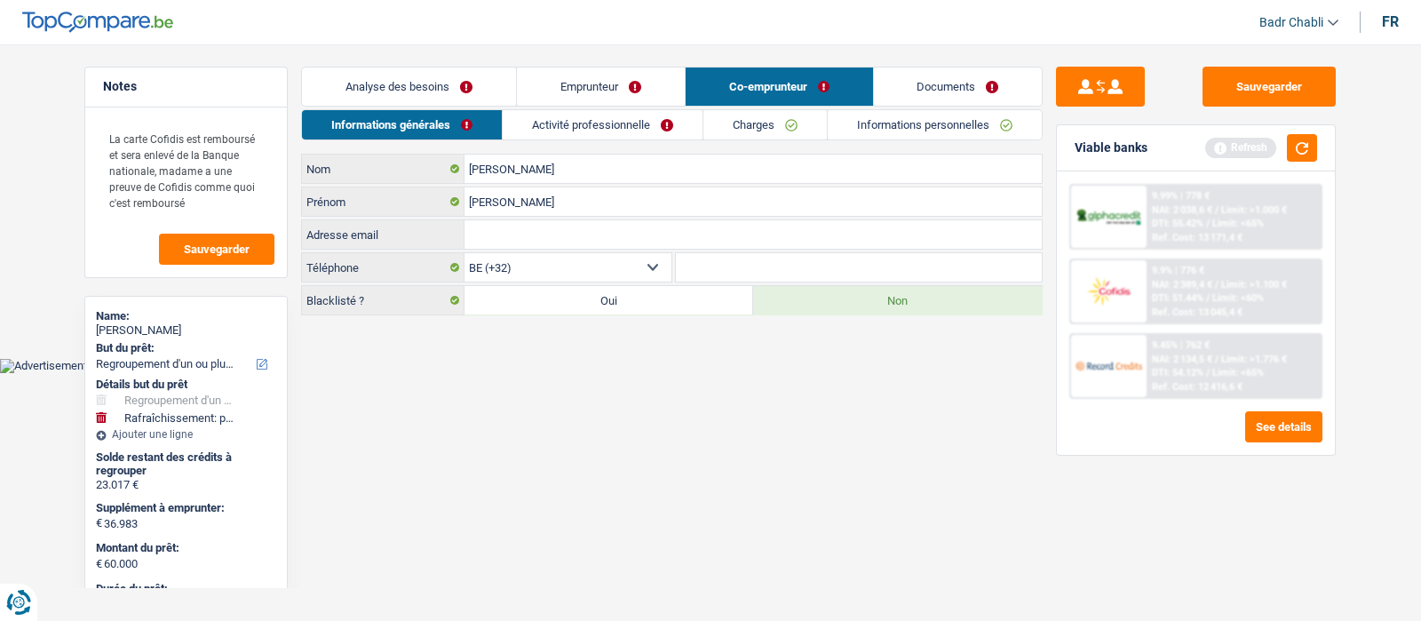
click at [577, 125] on link "Activité professionnelle" at bounding box center [603, 124] width 200 height 29
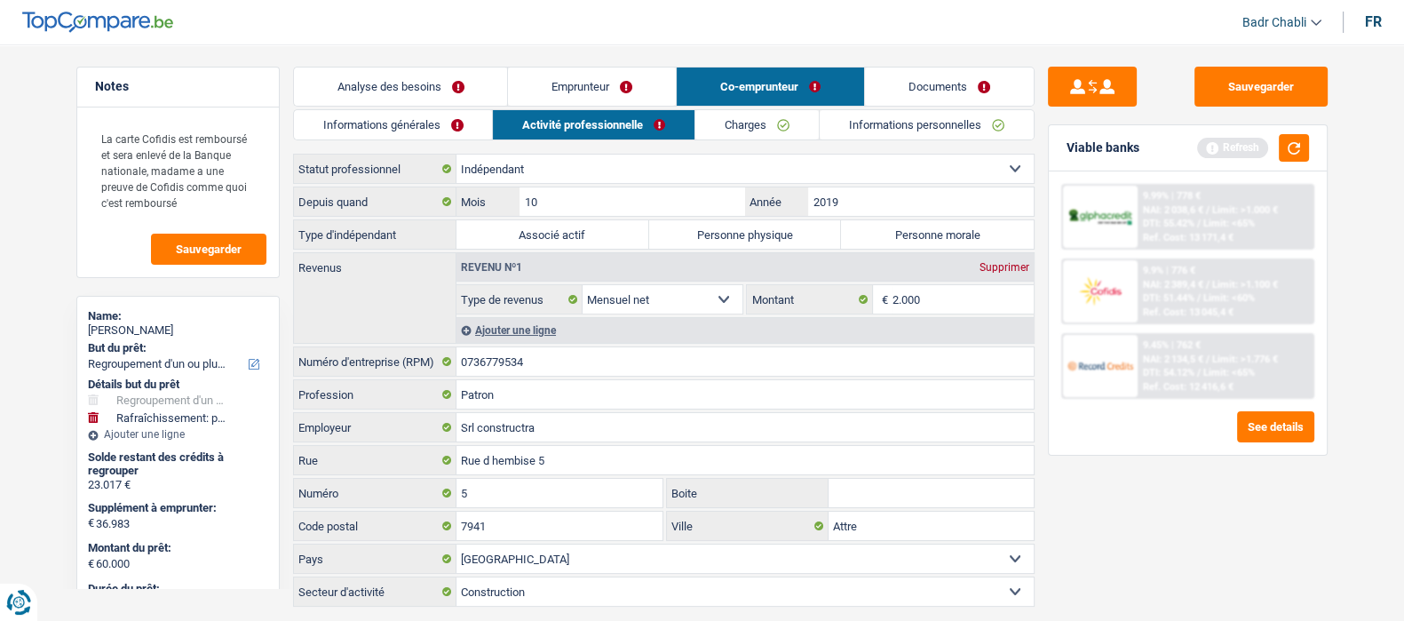
click at [751, 231] on label "Personne physique" at bounding box center [745, 234] width 193 height 28
click at [751, 231] on input "Personne physique" at bounding box center [745, 234] width 193 height 28
click at [774, 127] on link "Charges" at bounding box center [756, 124] width 123 height 29
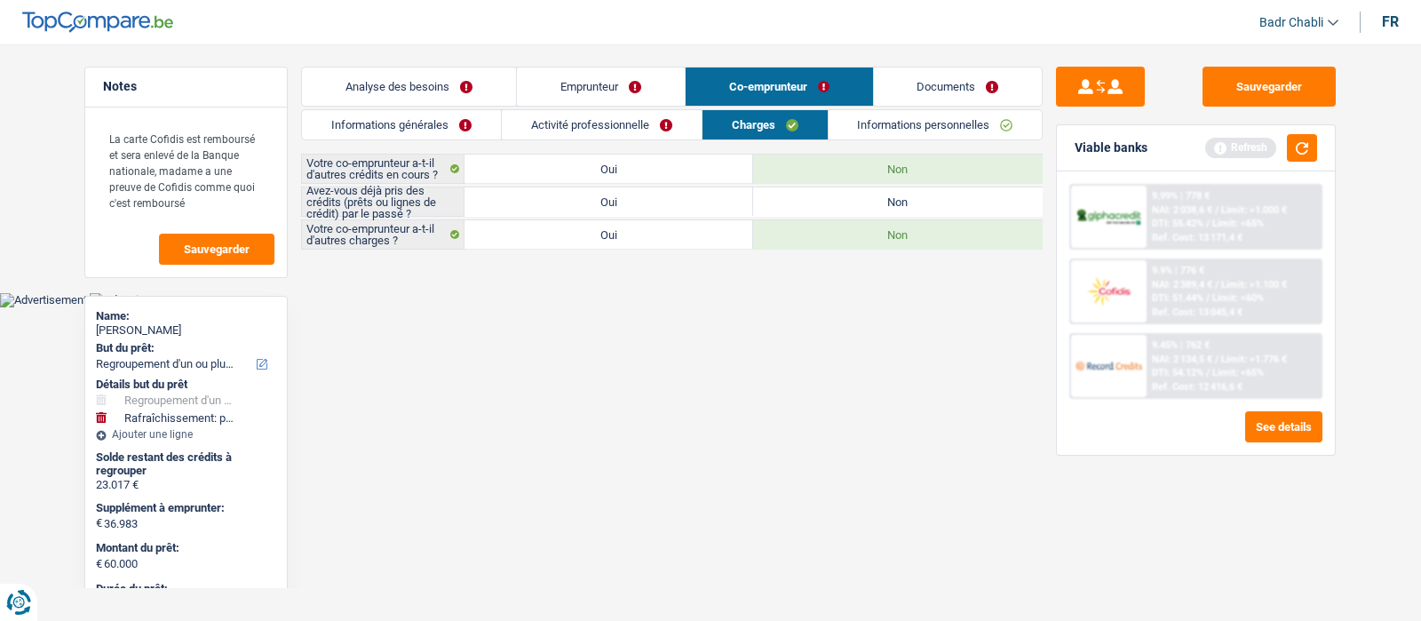
click at [933, 198] on label "Non" at bounding box center [897, 201] width 289 height 28
click at [933, 198] on input "Non" at bounding box center [897, 201] width 289 height 28
click at [644, 87] on link "Emprunteur" at bounding box center [601, 87] width 168 height 38
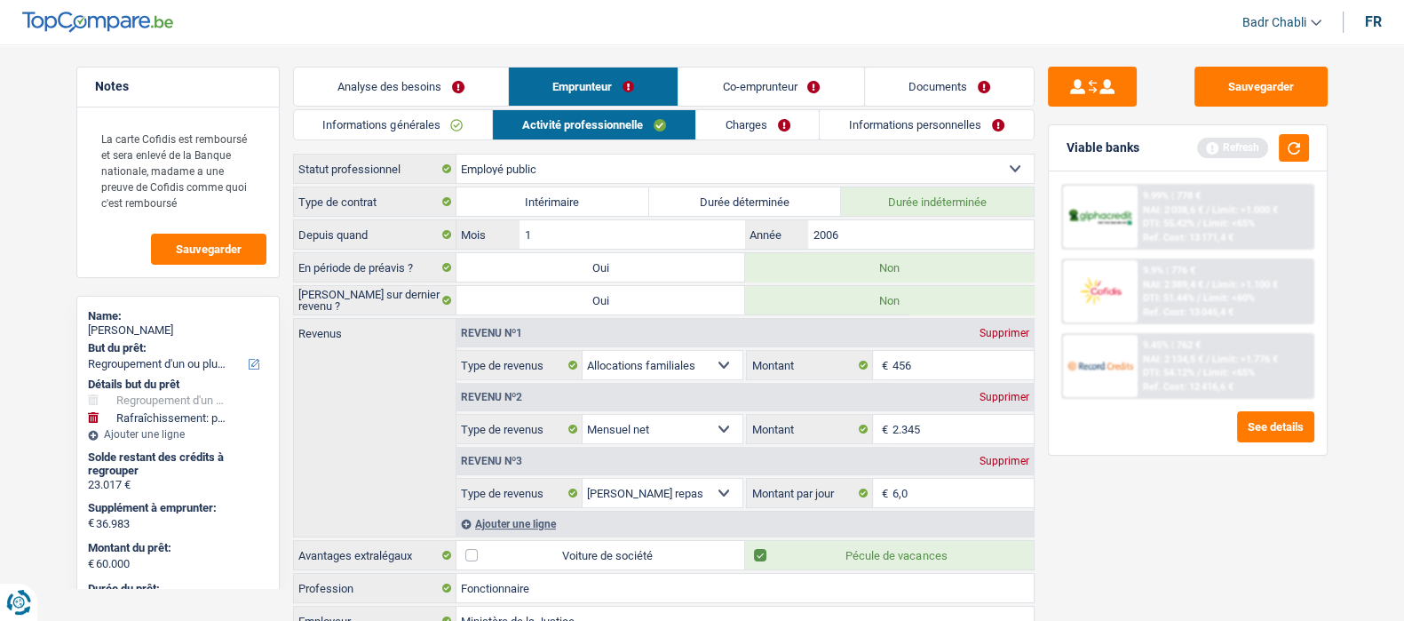
click at [754, 78] on link "Co-emprunteur" at bounding box center [771, 87] width 185 height 38
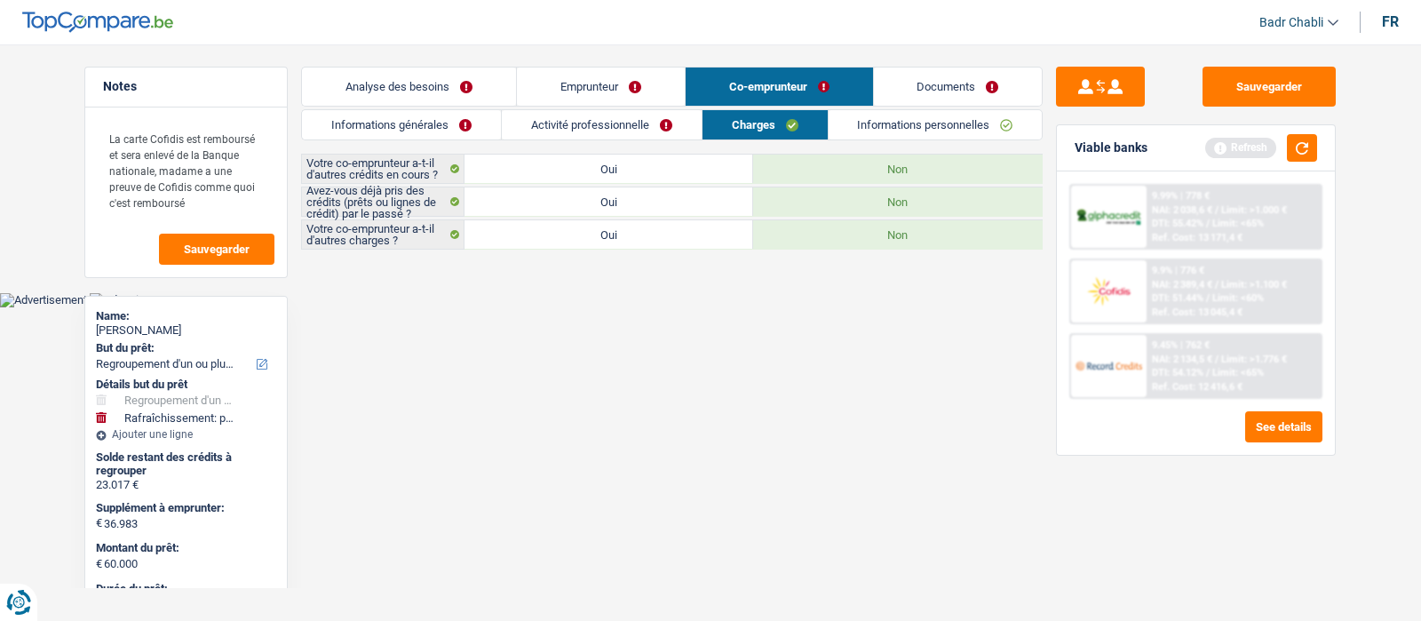
click at [616, 114] on link "Activité professionnelle" at bounding box center [602, 124] width 200 height 29
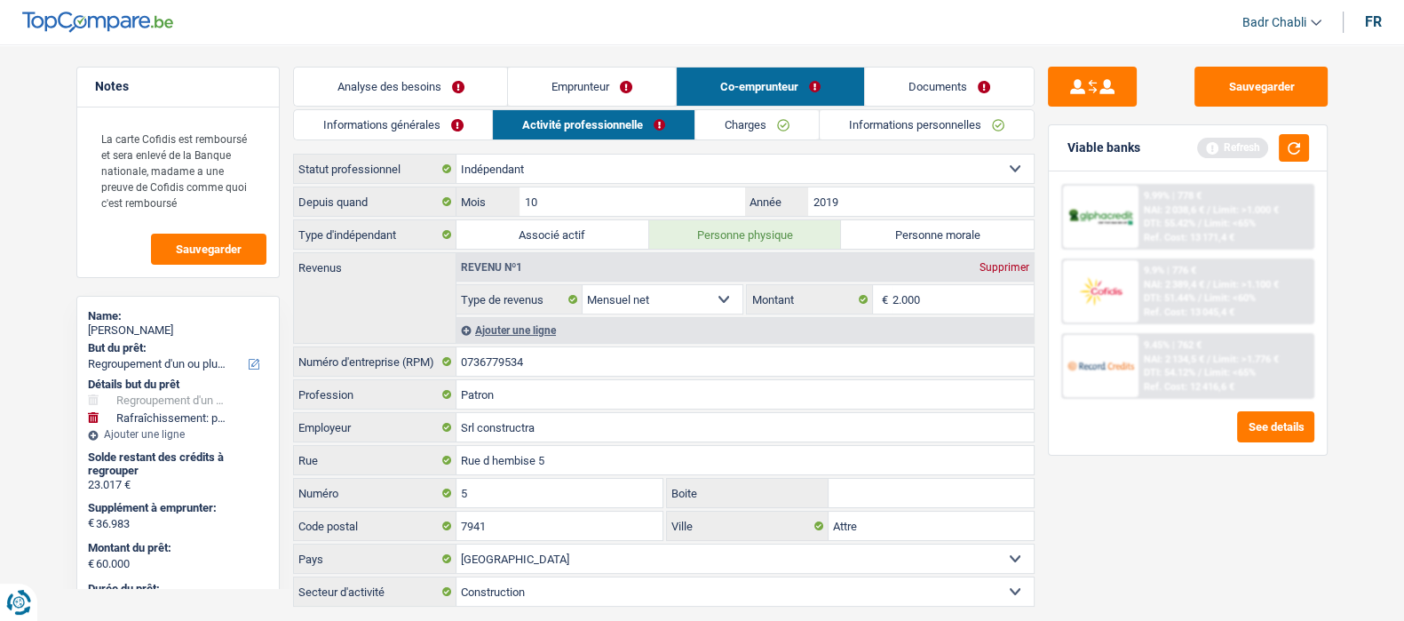
click at [896, 243] on label "Personne morale" at bounding box center [937, 234] width 193 height 28
click at [896, 243] on input "Personne morale" at bounding box center [937, 234] width 193 height 28
click at [760, 133] on link "Charges" at bounding box center [756, 124] width 123 height 29
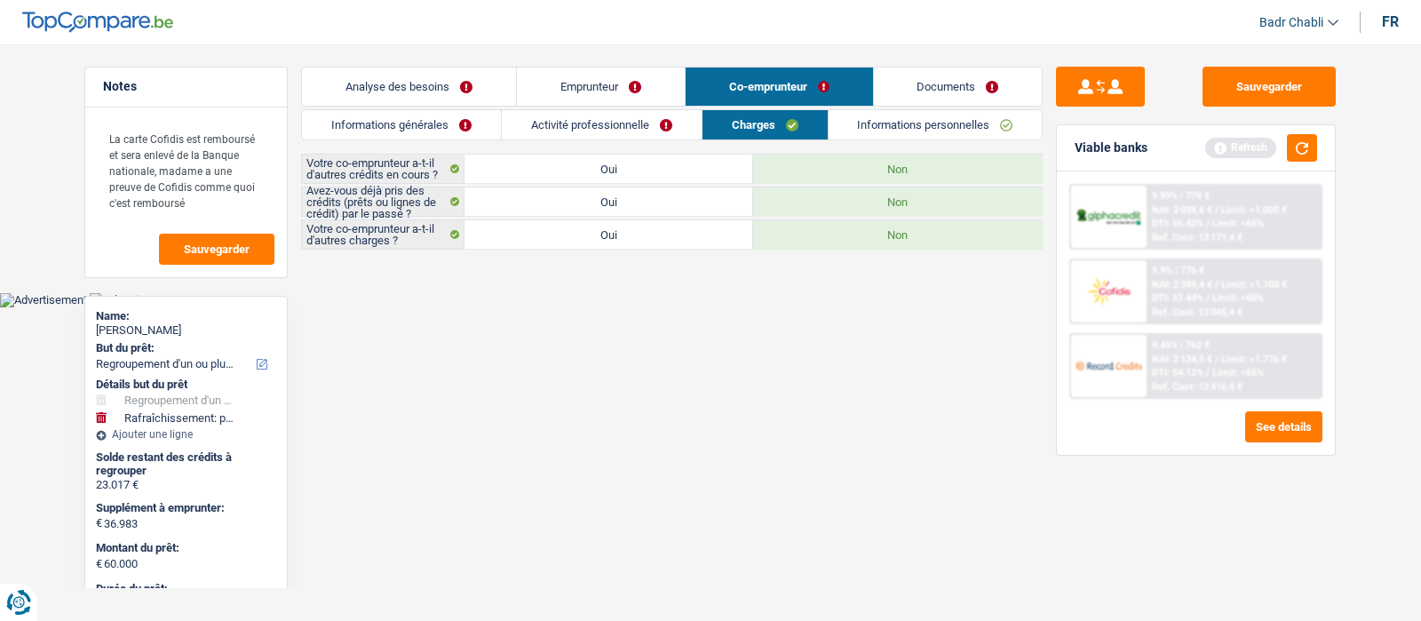
click at [613, 91] on link "Emprunteur" at bounding box center [601, 87] width 168 height 38
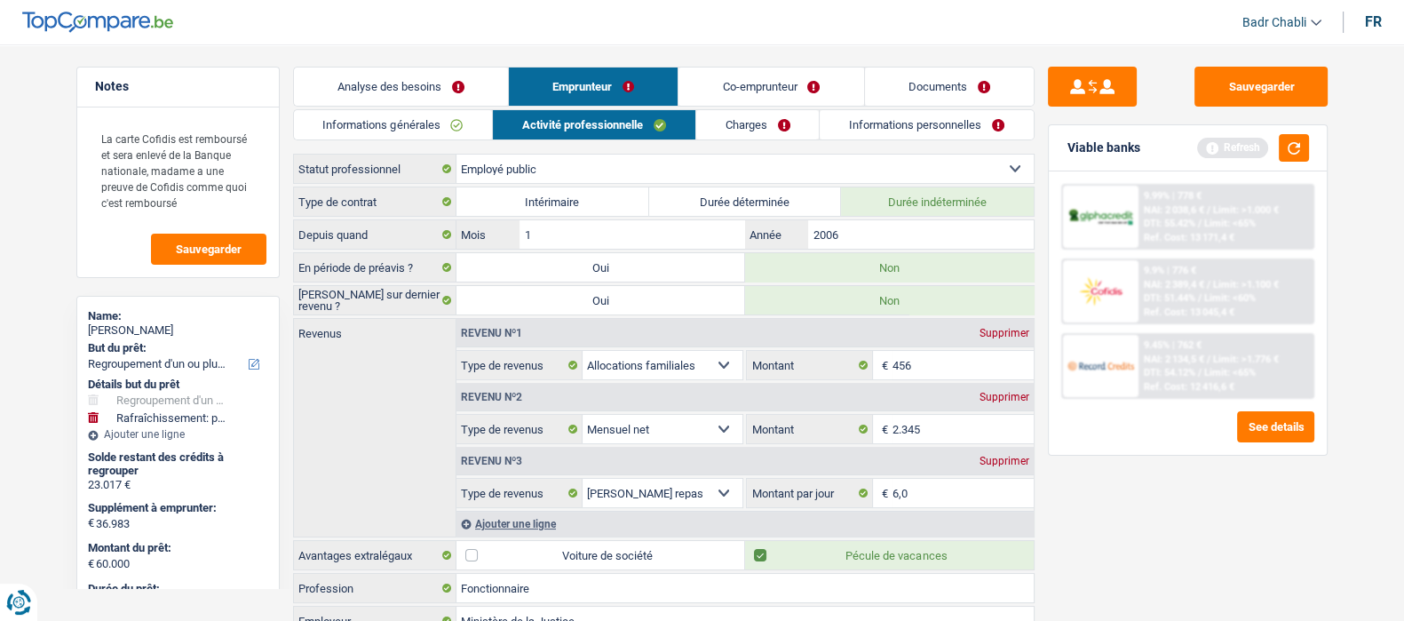
click at [767, 134] on link "Charges" at bounding box center [757, 124] width 123 height 29
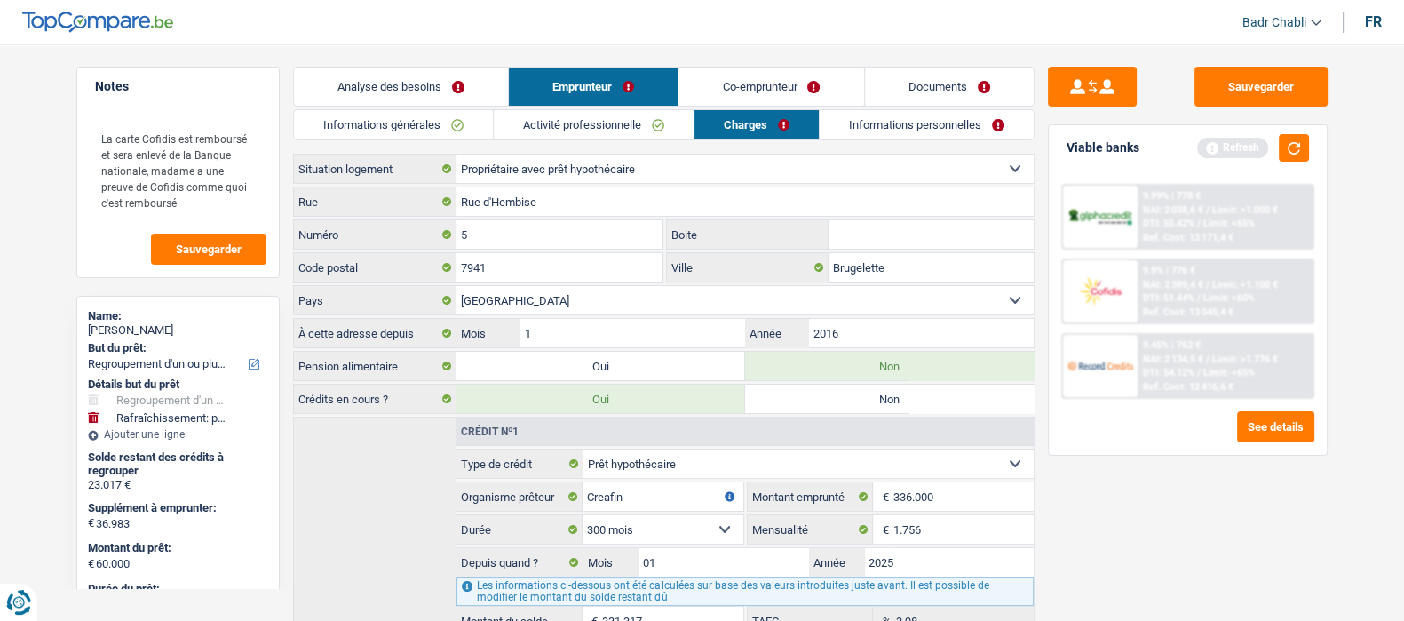
click at [927, 131] on link "Informations personnelles" at bounding box center [927, 124] width 214 height 29
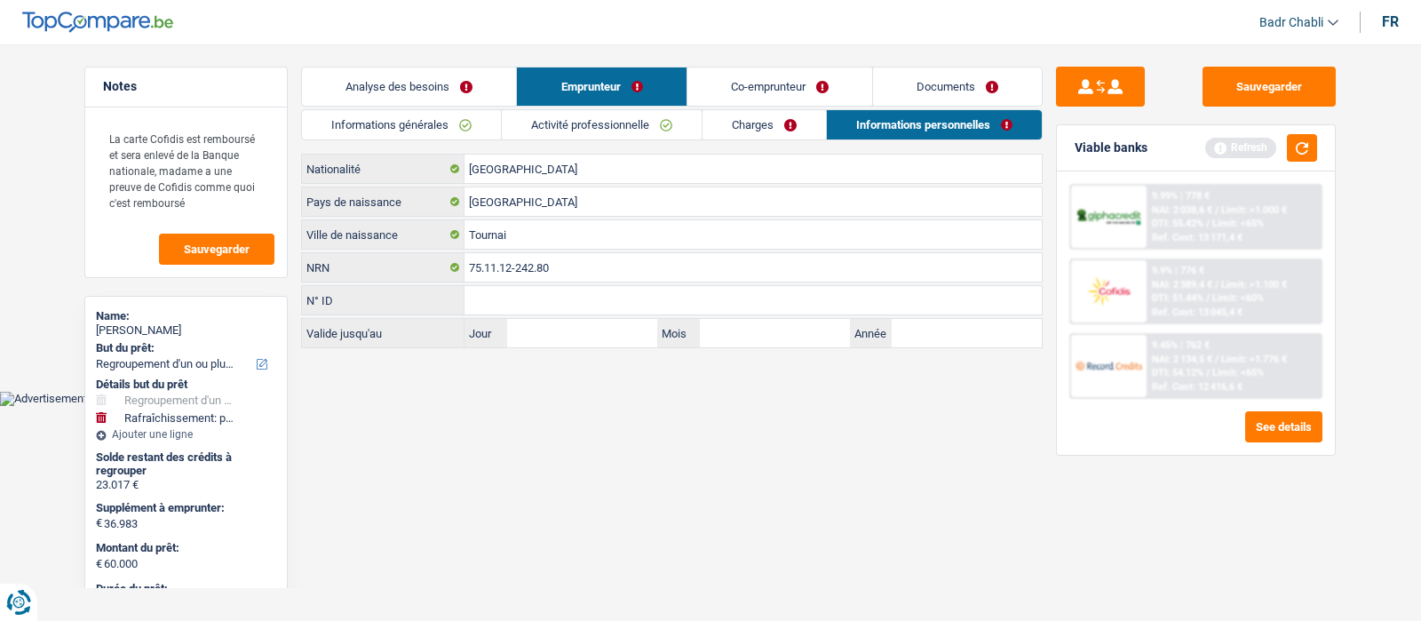
click at [758, 86] on link "Co-emprunteur" at bounding box center [779, 87] width 185 height 38
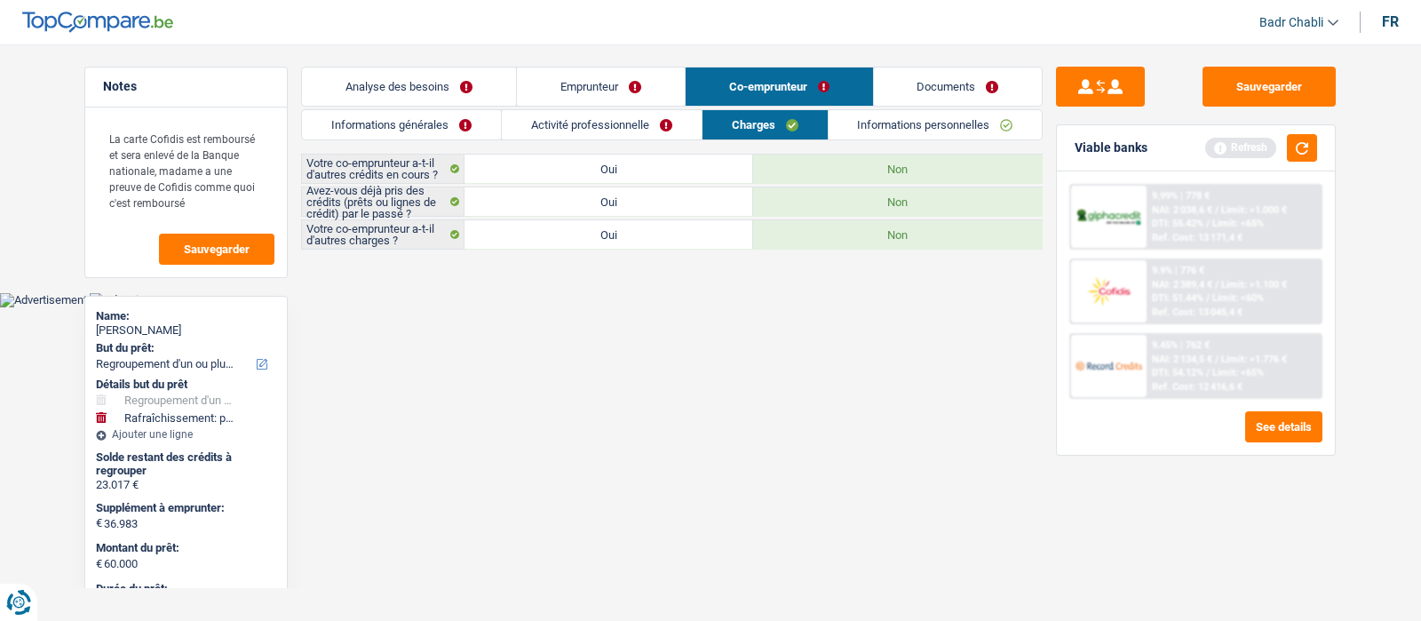
click at [620, 89] on link "Emprunteur" at bounding box center [601, 87] width 168 height 38
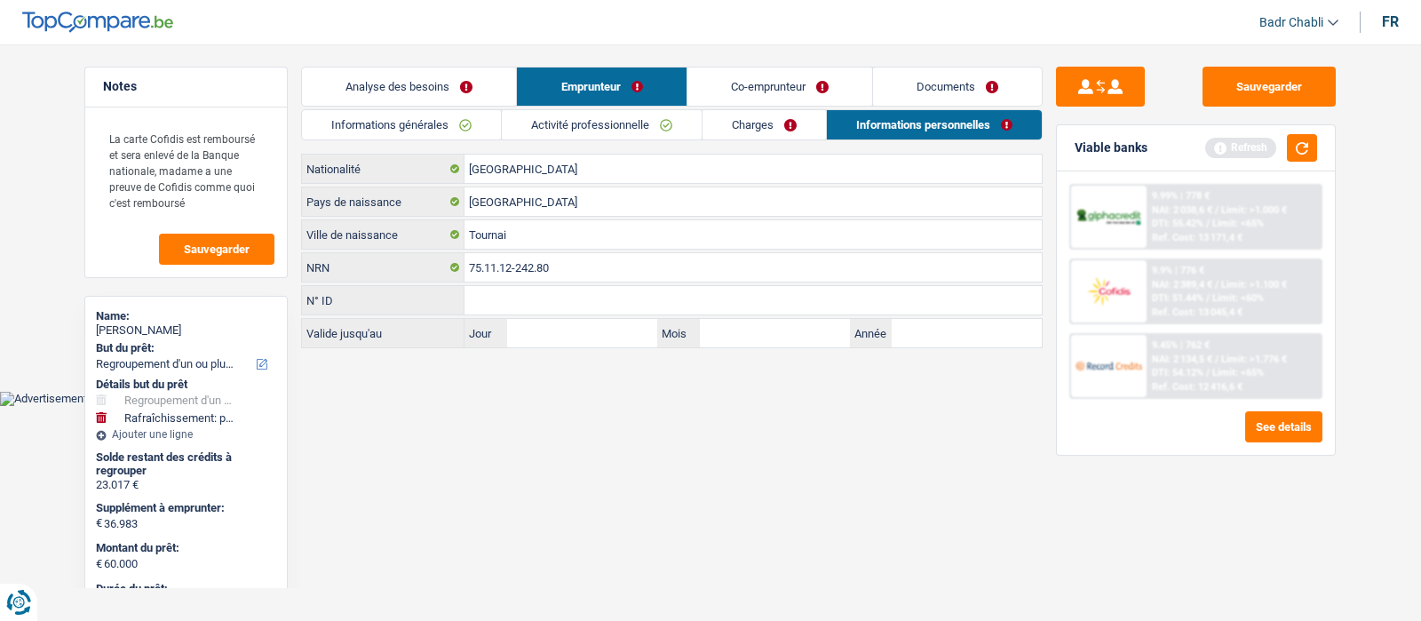
click at [922, 128] on link "Informations personnelles" at bounding box center [934, 124] width 215 height 29
click at [1282, 153] on div "Refresh" at bounding box center [1261, 148] width 112 height 28
click at [1298, 147] on button "button" at bounding box center [1302, 148] width 30 height 28
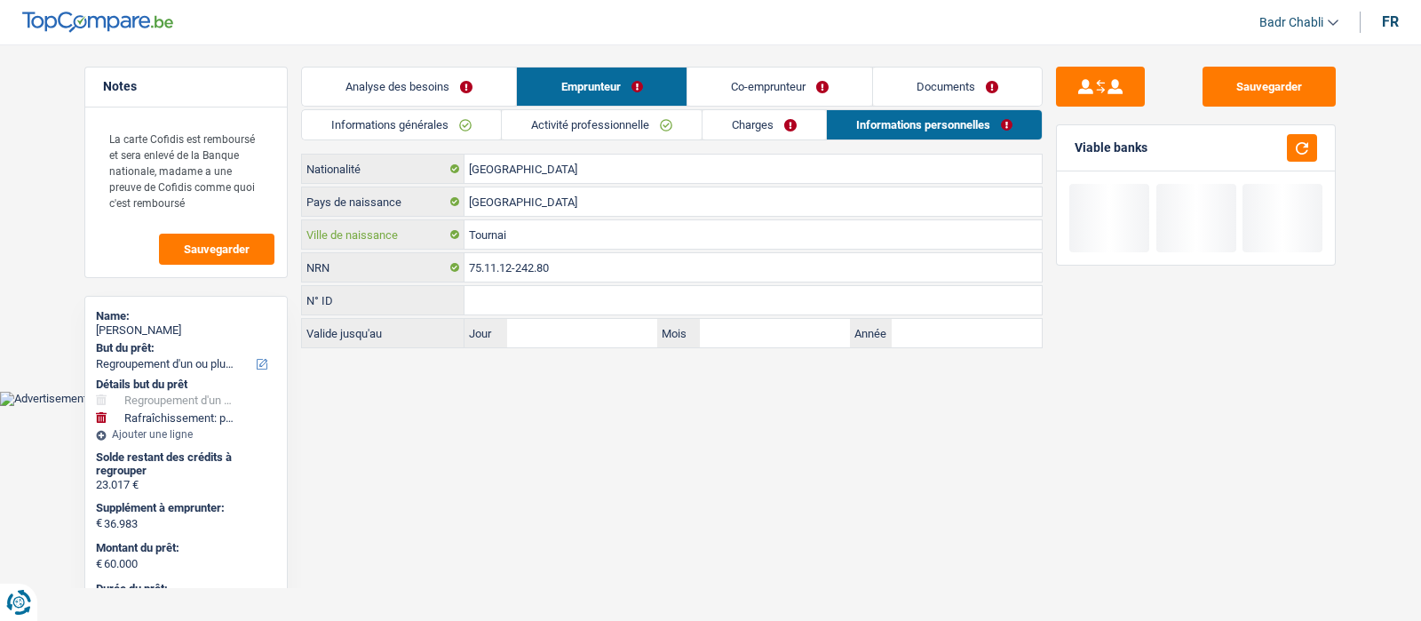
click at [564, 224] on input "Tournai" at bounding box center [753, 234] width 577 height 28
click at [563, 224] on input "Tournai" at bounding box center [753, 234] width 577 height 28
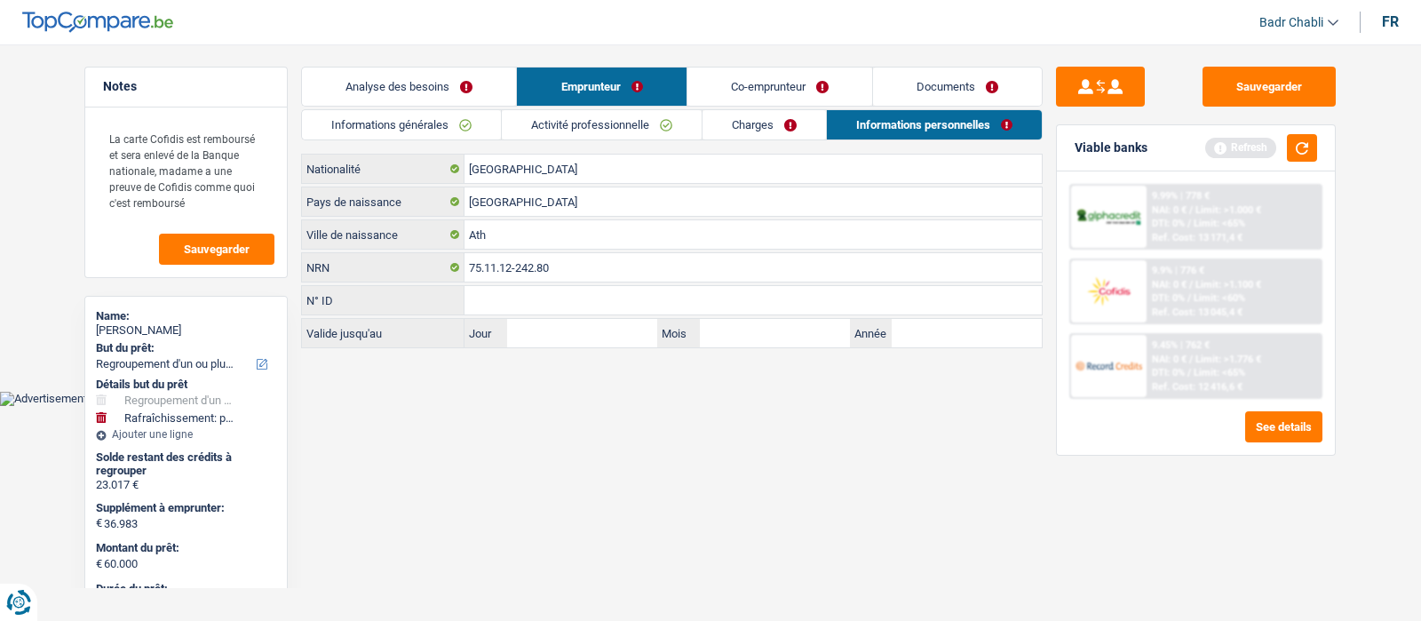
click at [971, 91] on link "Documents" at bounding box center [957, 87] width 169 height 38
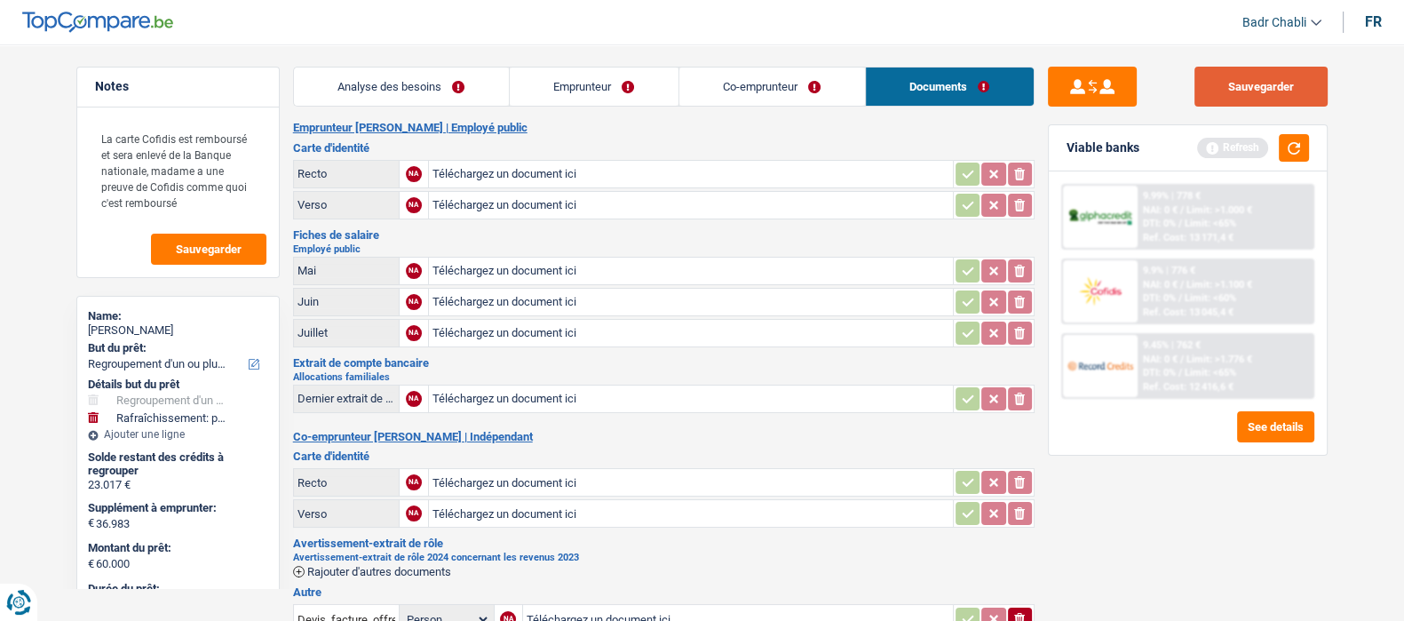
click at [1303, 91] on button "Sauvegarder" at bounding box center [1261, 87] width 133 height 40
click at [1293, 141] on button "button" at bounding box center [1294, 148] width 30 height 28
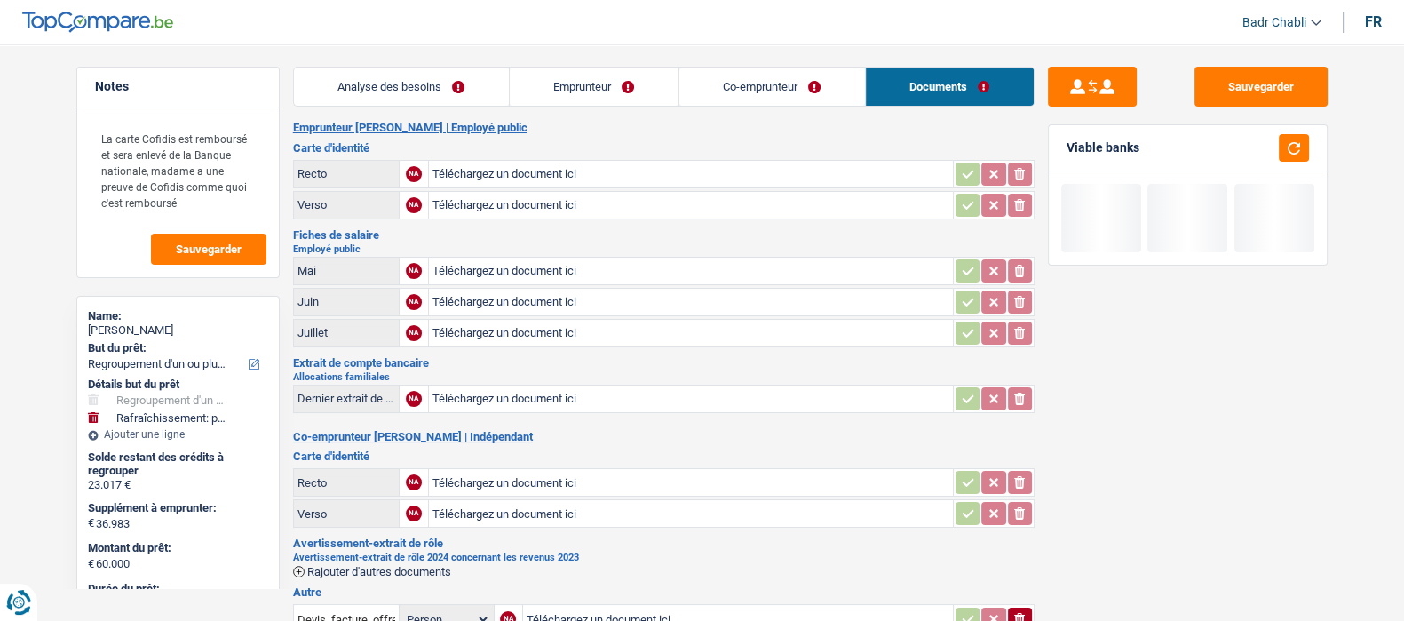
click at [405, 82] on link "Analyse des besoins" at bounding box center [401, 87] width 215 height 38
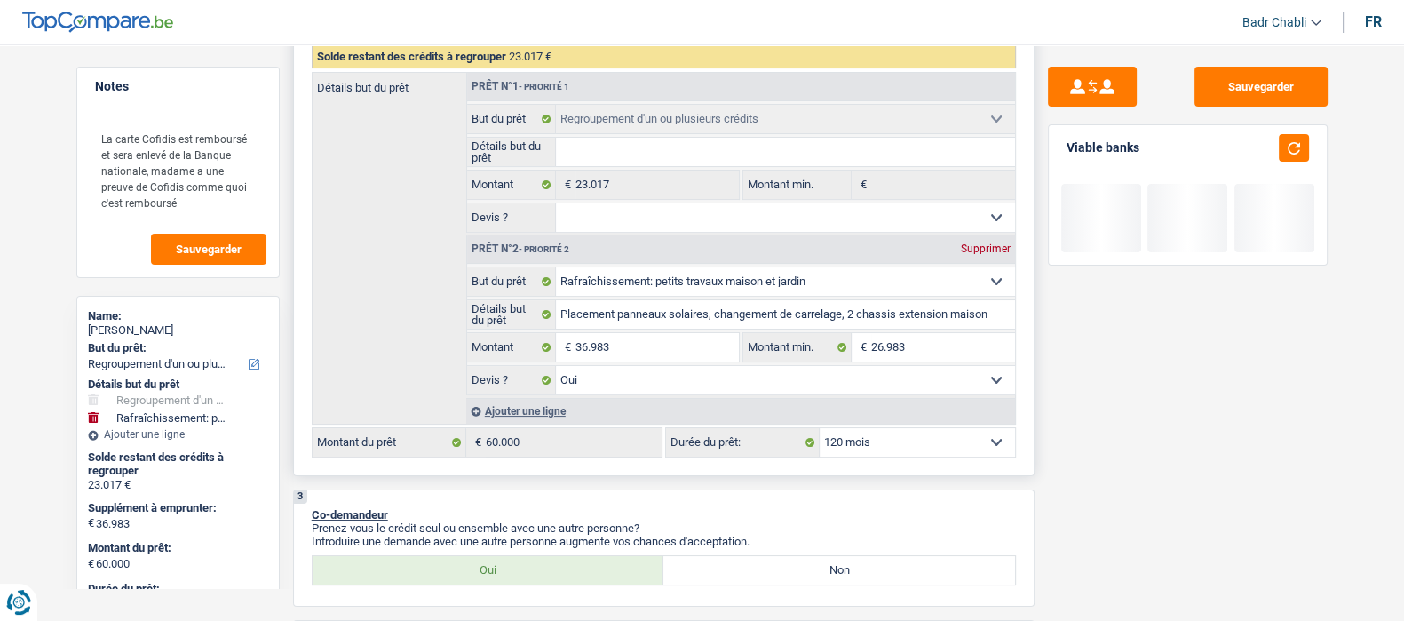
scroll to position [443, 0]
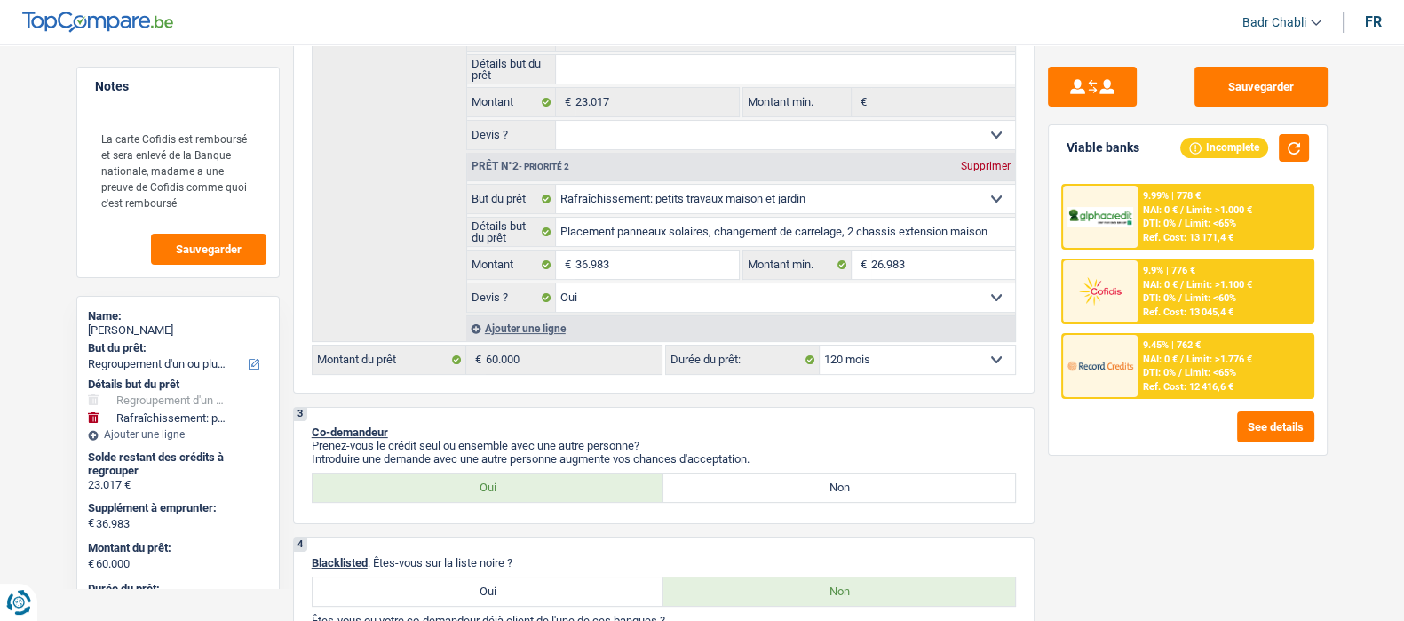
click at [1251, 219] on div "9.99% | 778 € NAI: 0 € / Limit: >1.000 € DTI: 0% / Limit: <65% Ref. Cost: 13 17…" at bounding box center [1225, 217] width 175 height 62
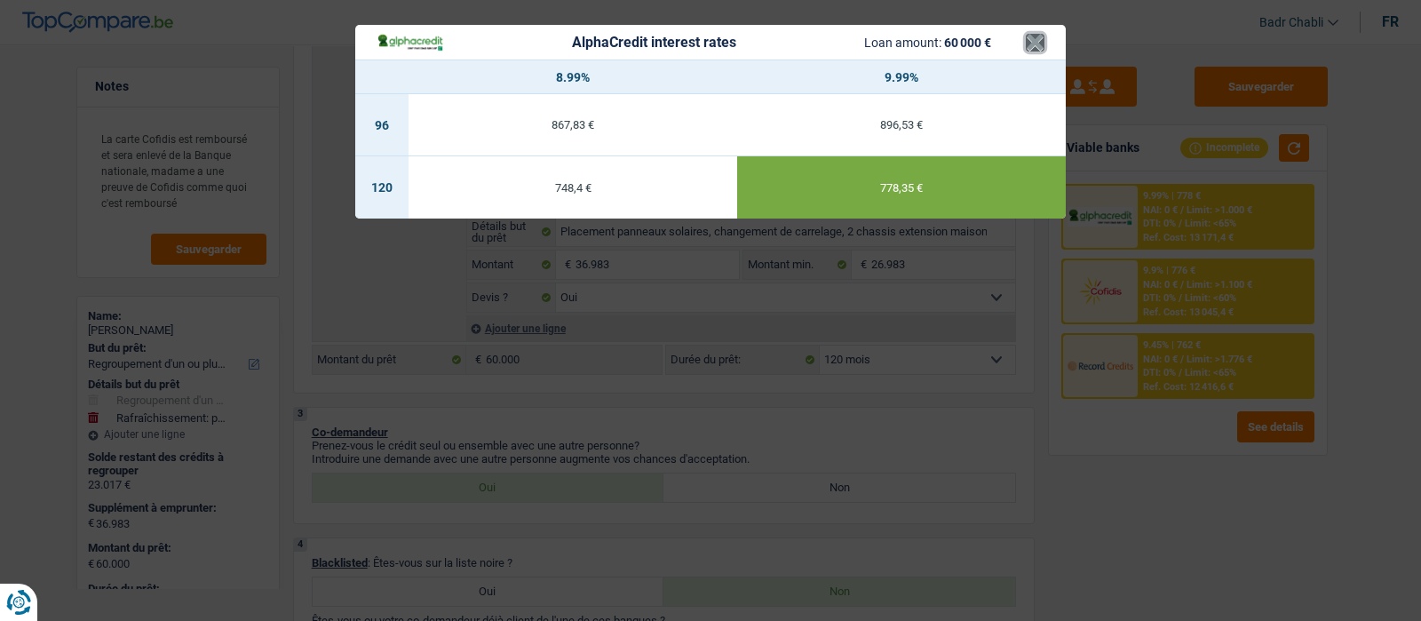
click at [1036, 37] on button "×" at bounding box center [1035, 43] width 19 height 18
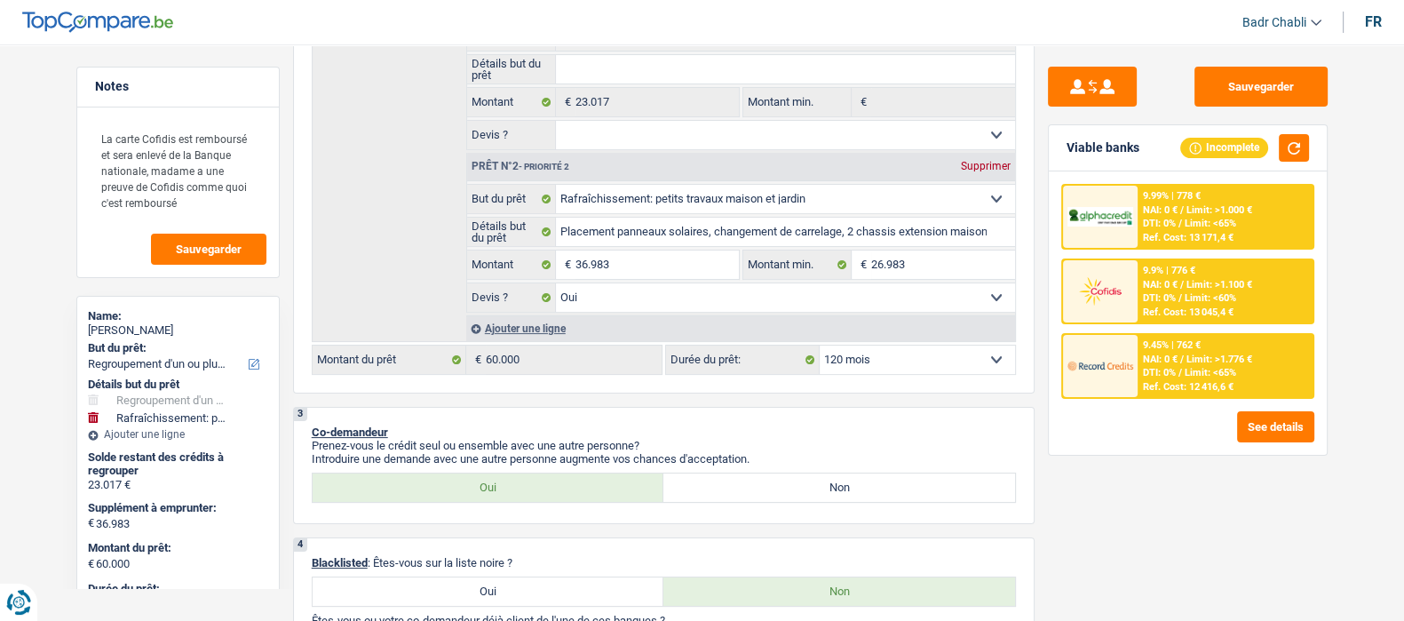
click at [1176, 360] on span "NAI: 0 €" at bounding box center [1160, 360] width 35 height 12
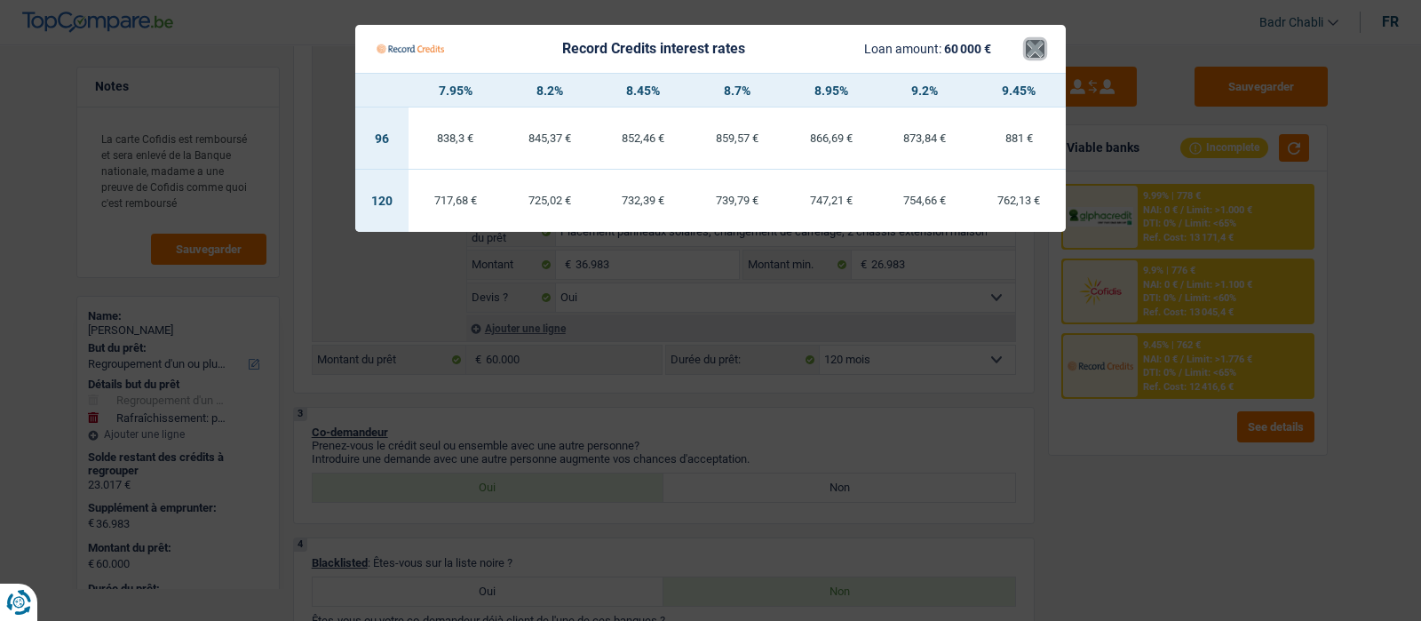
click at [1027, 44] on button "×" at bounding box center [1035, 49] width 19 height 18
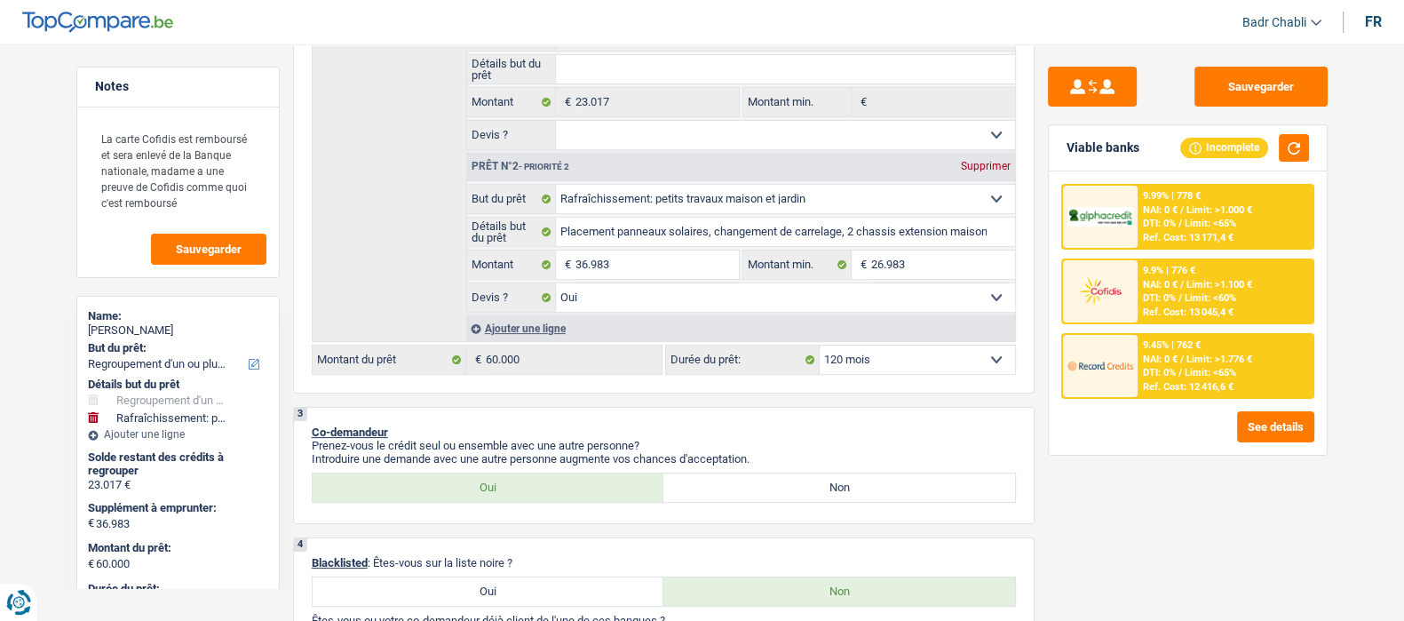
click at [1199, 206] on span "Limit: >1.000 €" at bounding box center [1220, 210] width 66 height 12
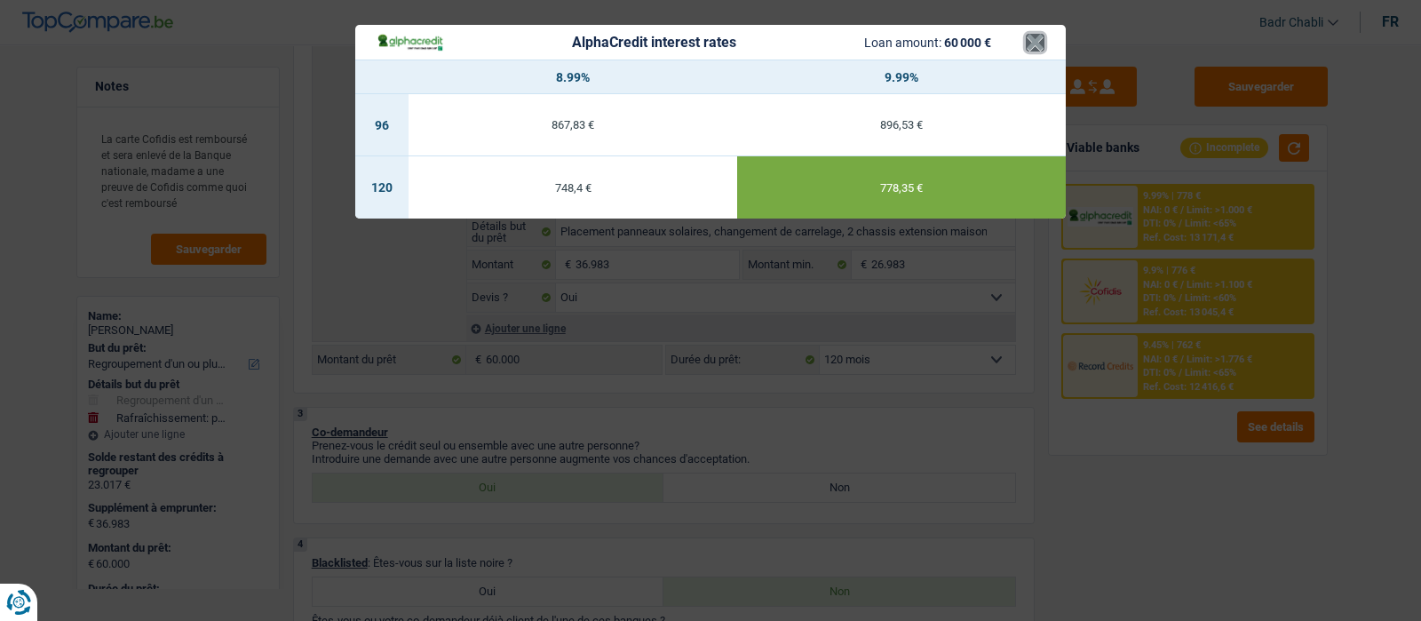
click at [1039, 42] on button "×" at bounding box center [1035, 43] width 19 height 18
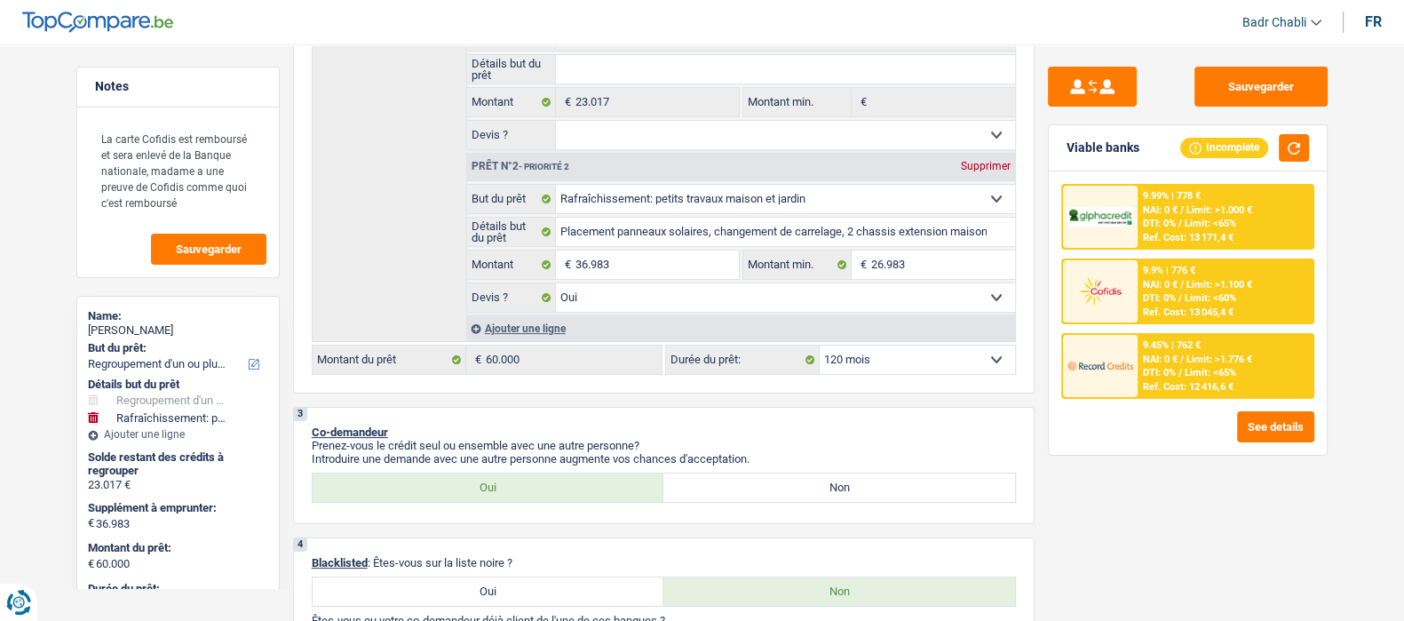
click at [1186, 354] on div "NAI: 0 € / Limit: >1.776 €" at bounding box center [1197, 360] width 109 height 12
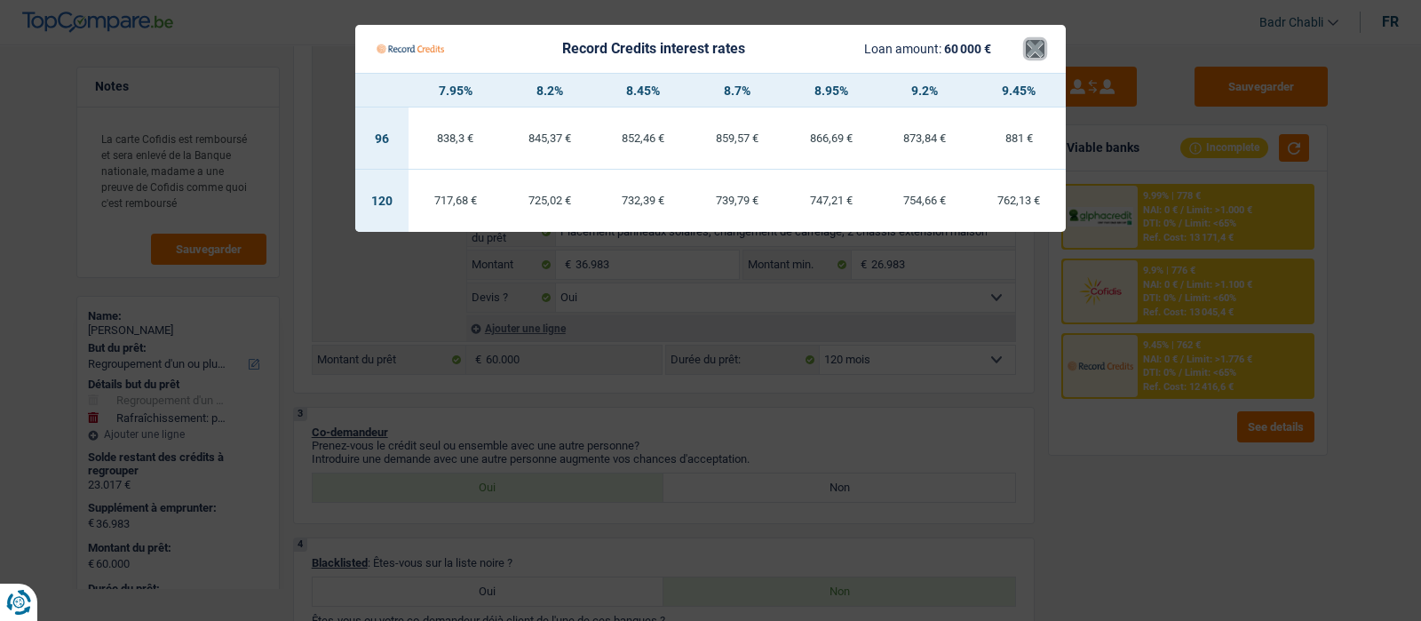
click at [1039, 44] on button "×" at bounding box center [1035, 49] width 19 height 18
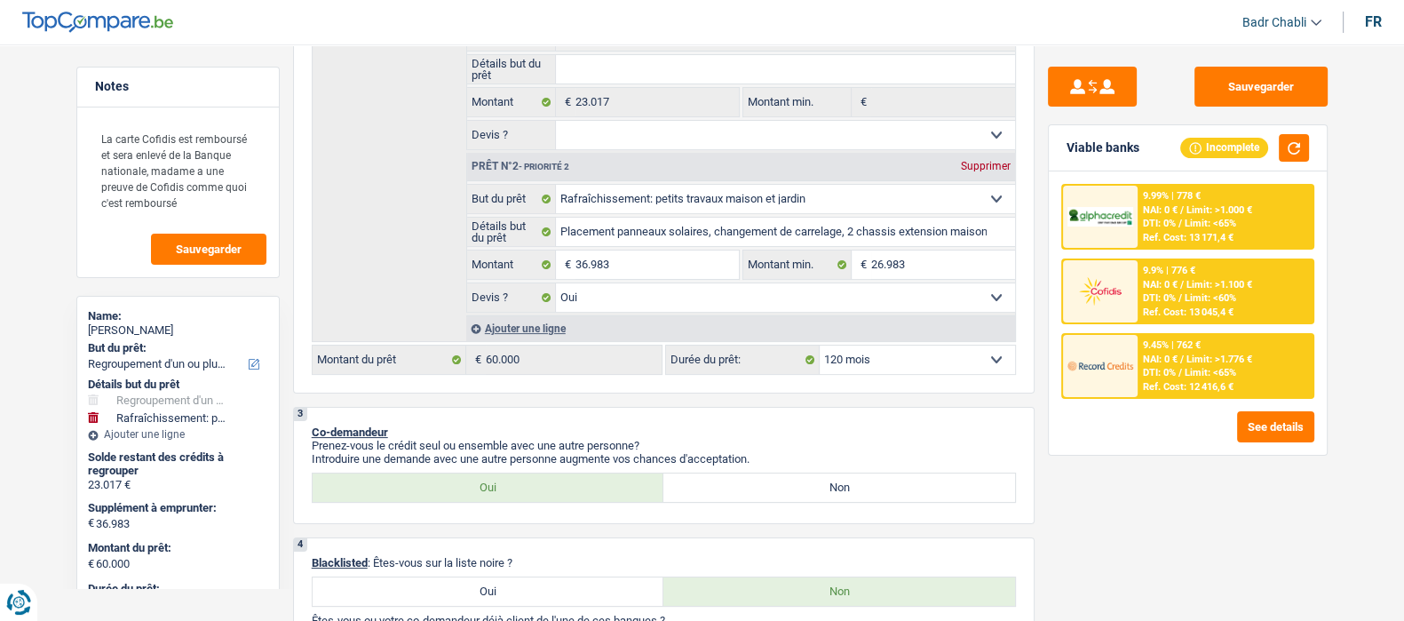
click at [1043, 245] on div "Sauvegarder Viable banks Incomplete 9.99% | 778 € NAI: 0 € / Limit: >1.000 € DT…" at bounding box center [1188, 327] width 306 height 521
click at [583, 265] on input "36.983" at bounding box center [657, 264] width 163 height 28
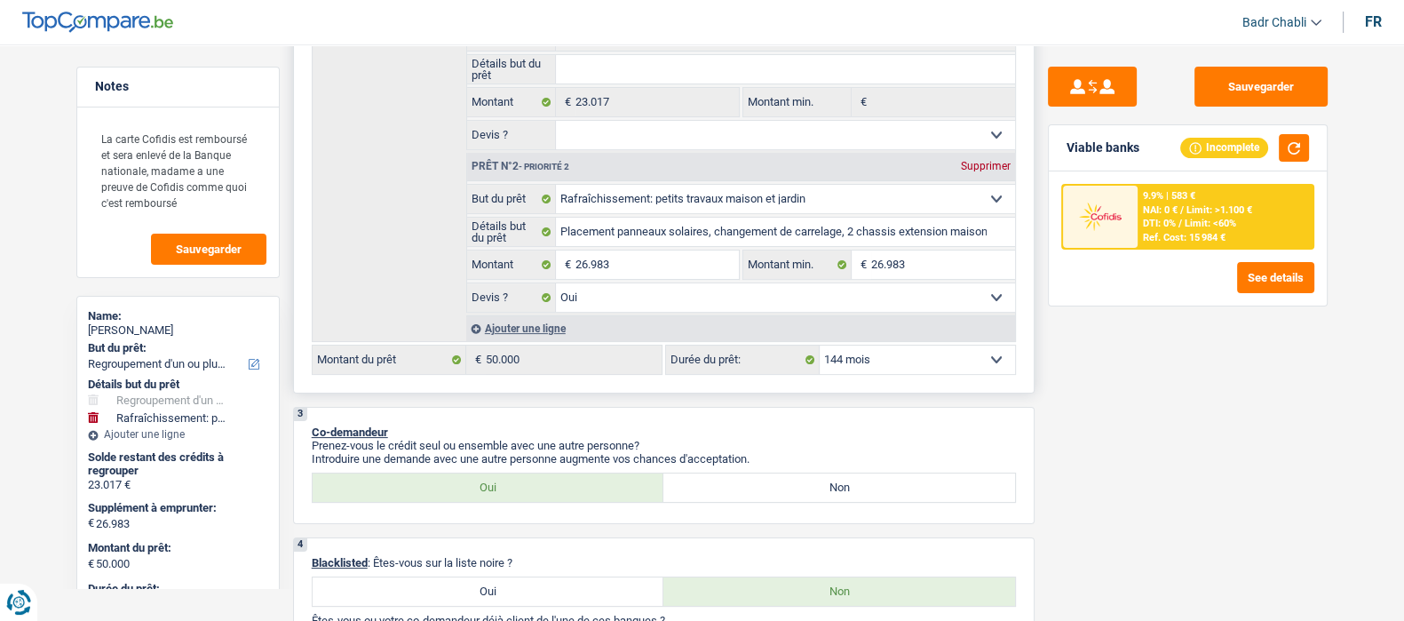
click at [848, 370] on select "12 mois 18 mois 24 mois 30 mois 36 mois 42 mois 48 mois 60 mois 72 mois 84 mois…" at bounding box center [917, 360] width 195 height 28
click at [820, 347] on select "12 mois 18 mois 24 mois 30 mois 36 mois 42 mois 48 mois 60 mois 72 mois 84 mois…" at bounding box center [917, 360] width 195 height 28
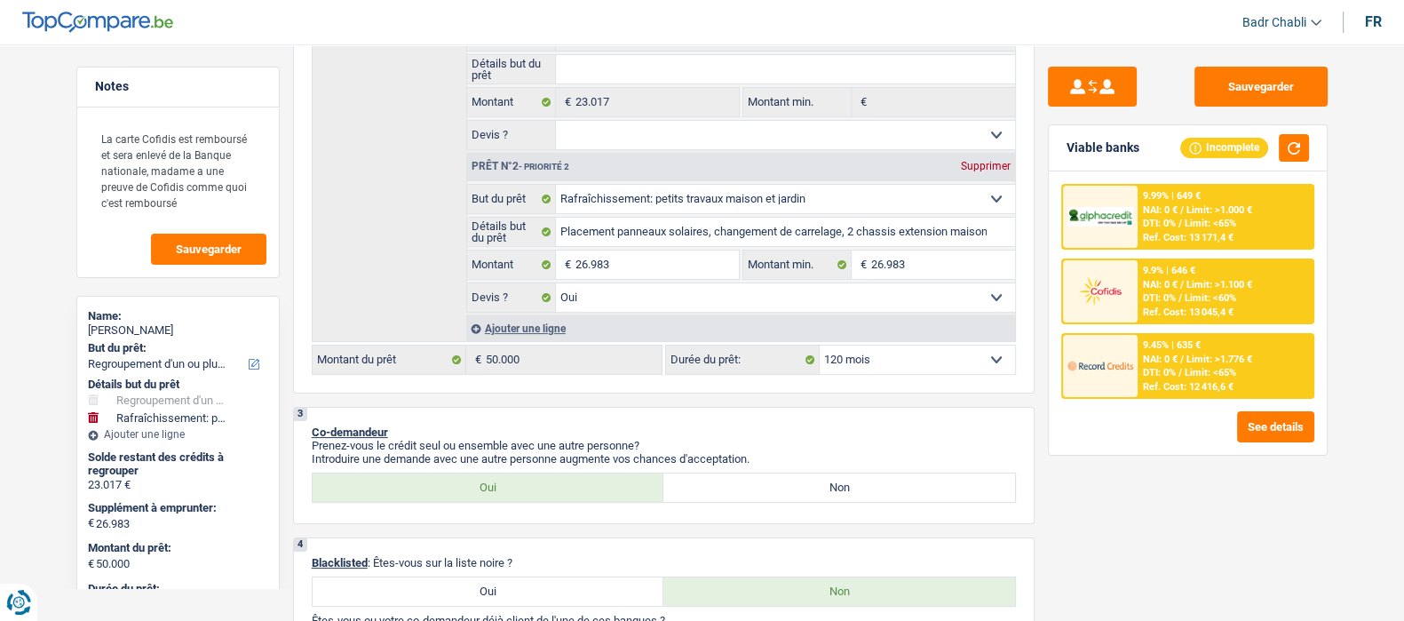
click at [1241, 206] on span "Limit: >1.000 €" at bounding box center [1220, 210] width 66 height 12
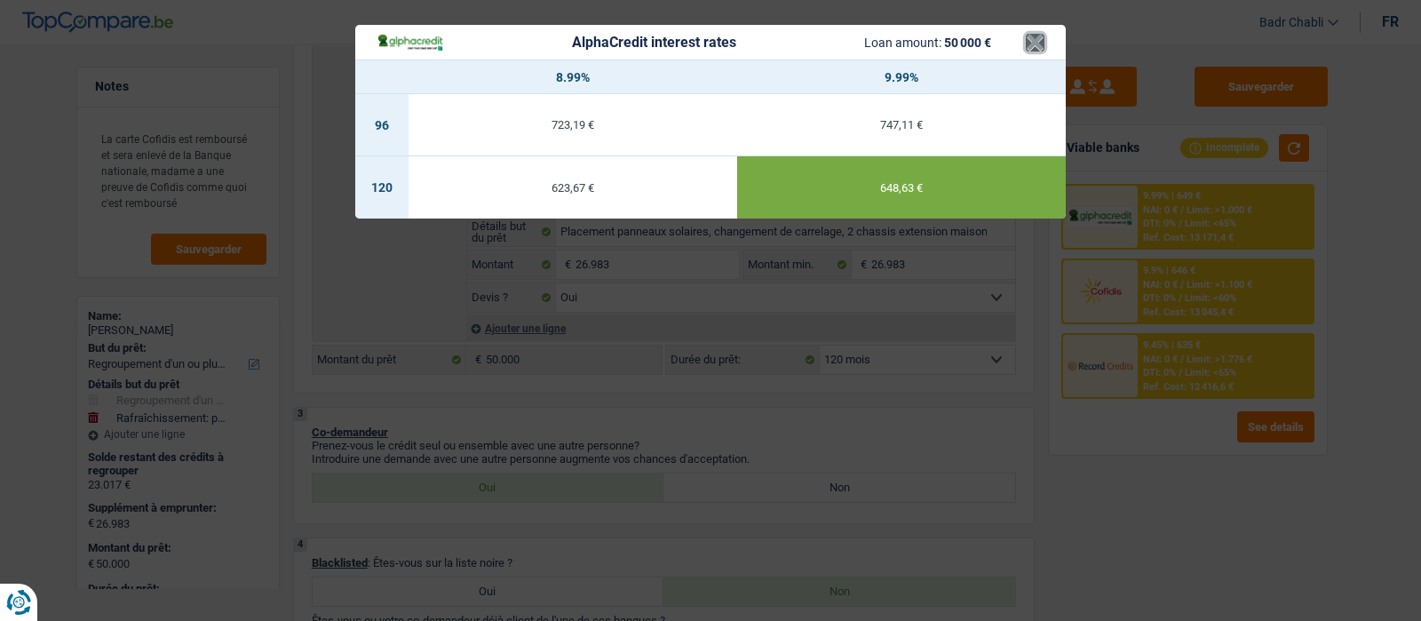
click at [1030, 43] on button "×" at bounding box center [1035, 43] width 19 height 18
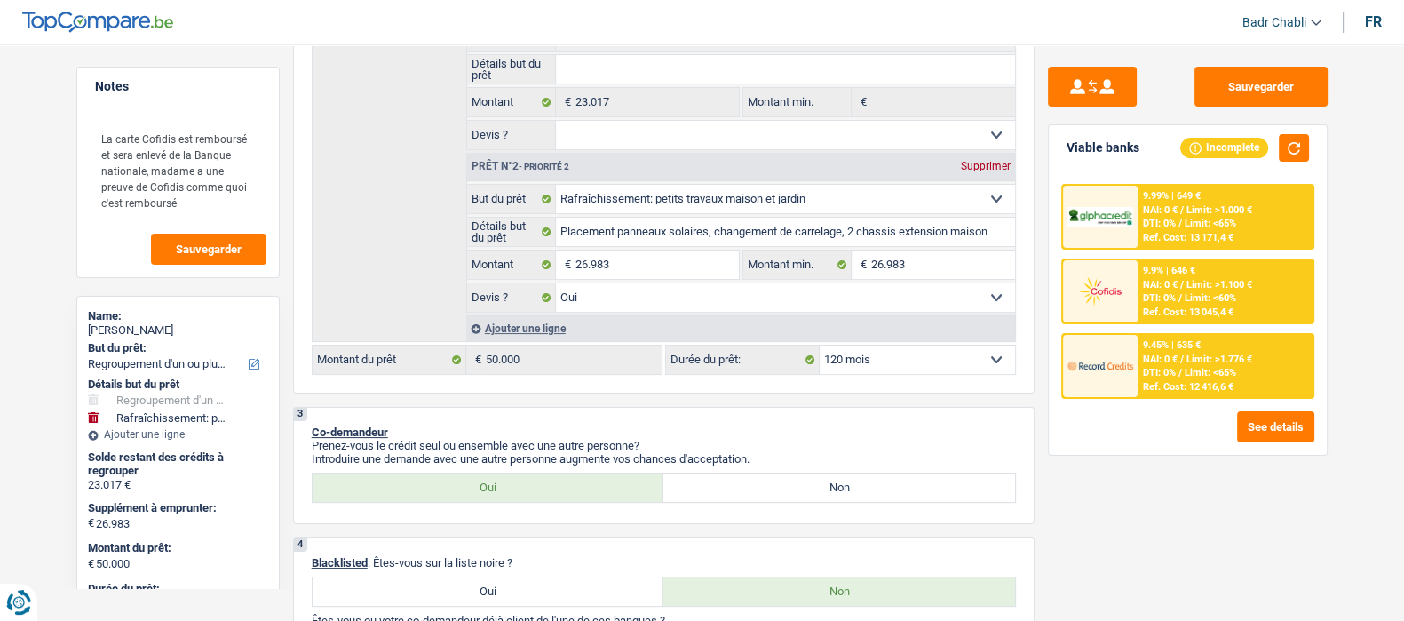
click at [1157, 349] on div "9.45% | 635 € NAI: 0 € / Limit: >1.776 € DTI: 0% / Limit: <65% Ref. Cost: 12 41…" at bounding box center [1225, 366] width 175 height 62
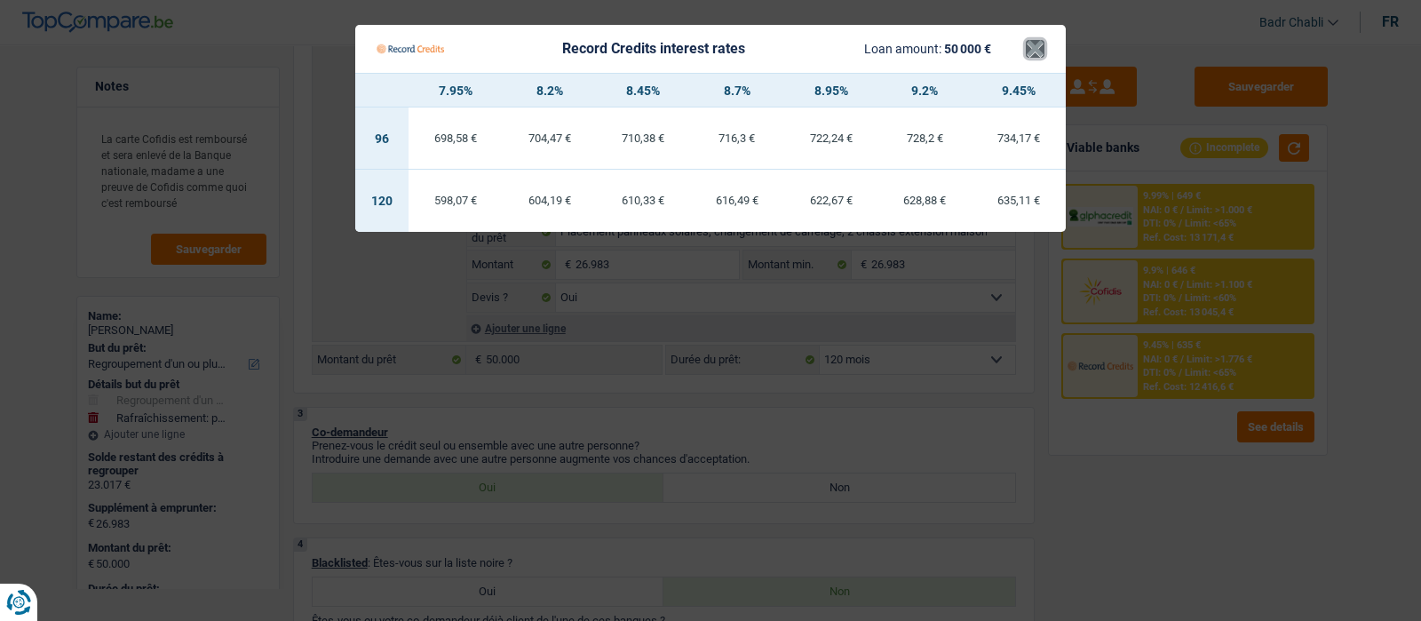
click at [1034, 42] on button "×" at bounding box center [1035, 49] width 19 height 18
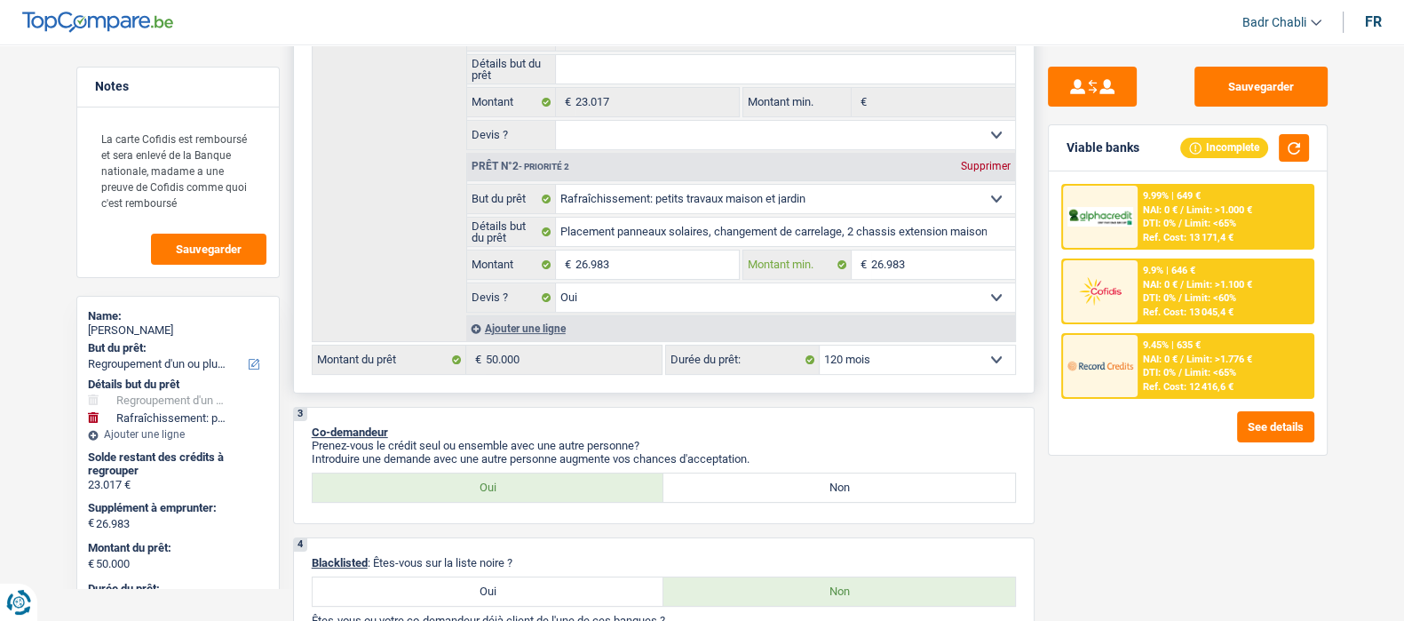
click at [966, 264] on input "26.983" at bounding box center [943, 264] width 144 height 28
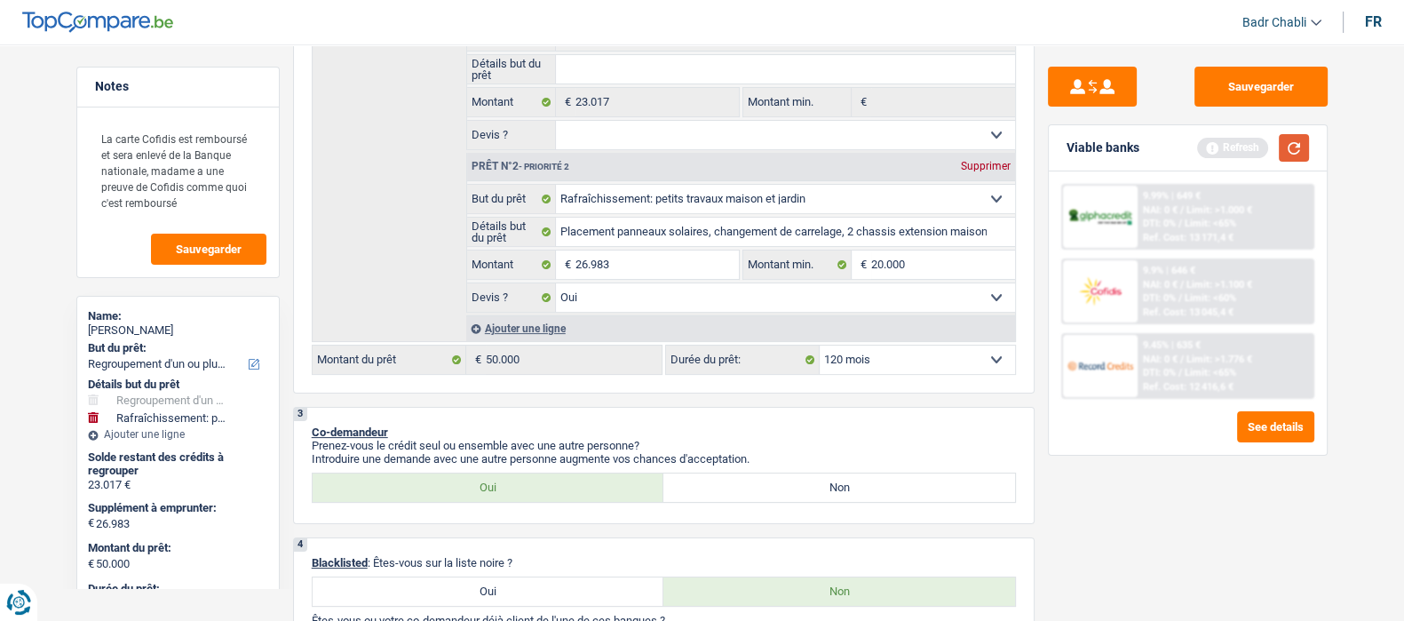
click at [1285, 147] on button "button" at bounding box center [1294, 148] width 30 height 28
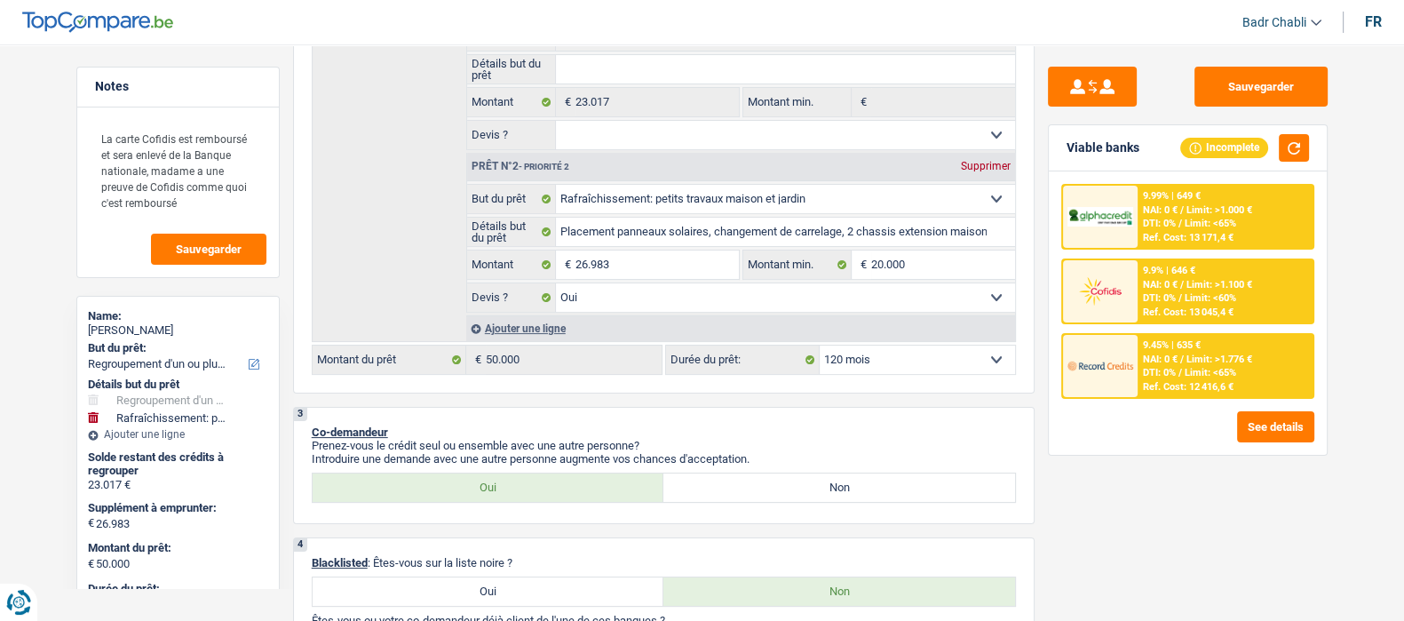
click at [1243, 350] on div "9.45% | 635 € NAI: 0 € / Limit: >1.776 € DTI: 0% / Limit: <65% Ref. Cost: 12 41…" at bounding box center [1225, 366] width 175 height 62
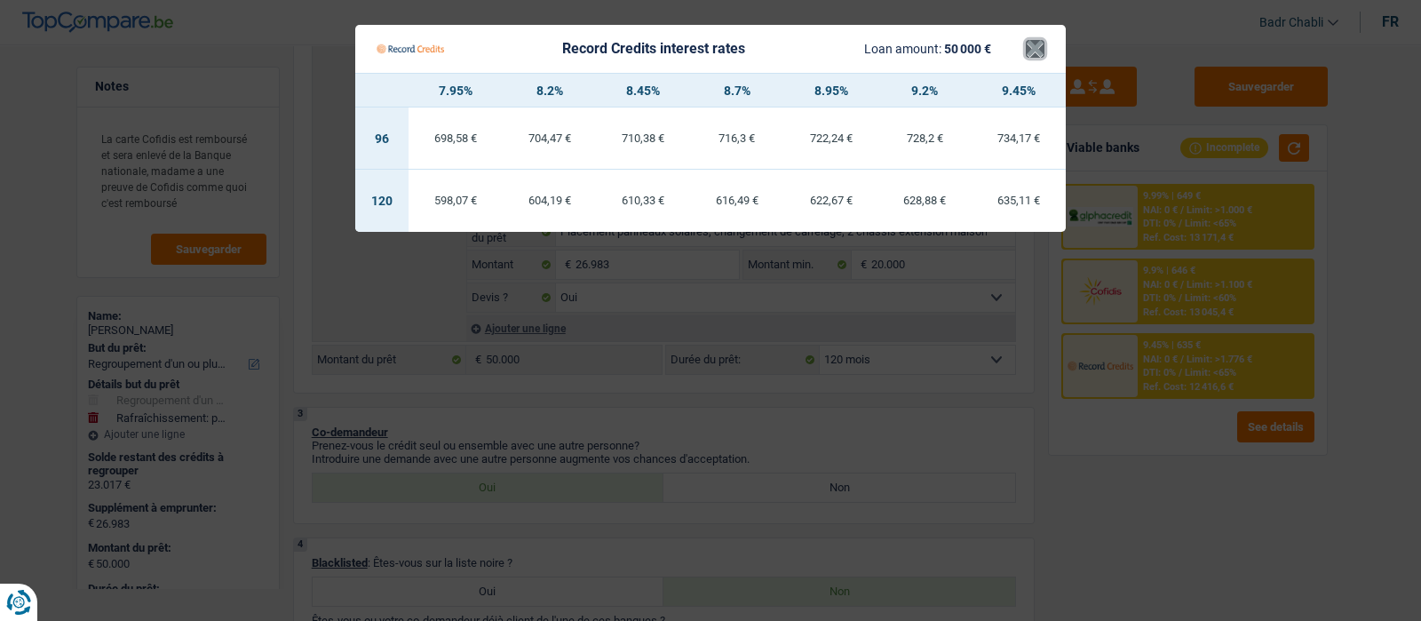
click at [1036, 55] on button "×" at bounding box center [1035, 49] width 19 height 18
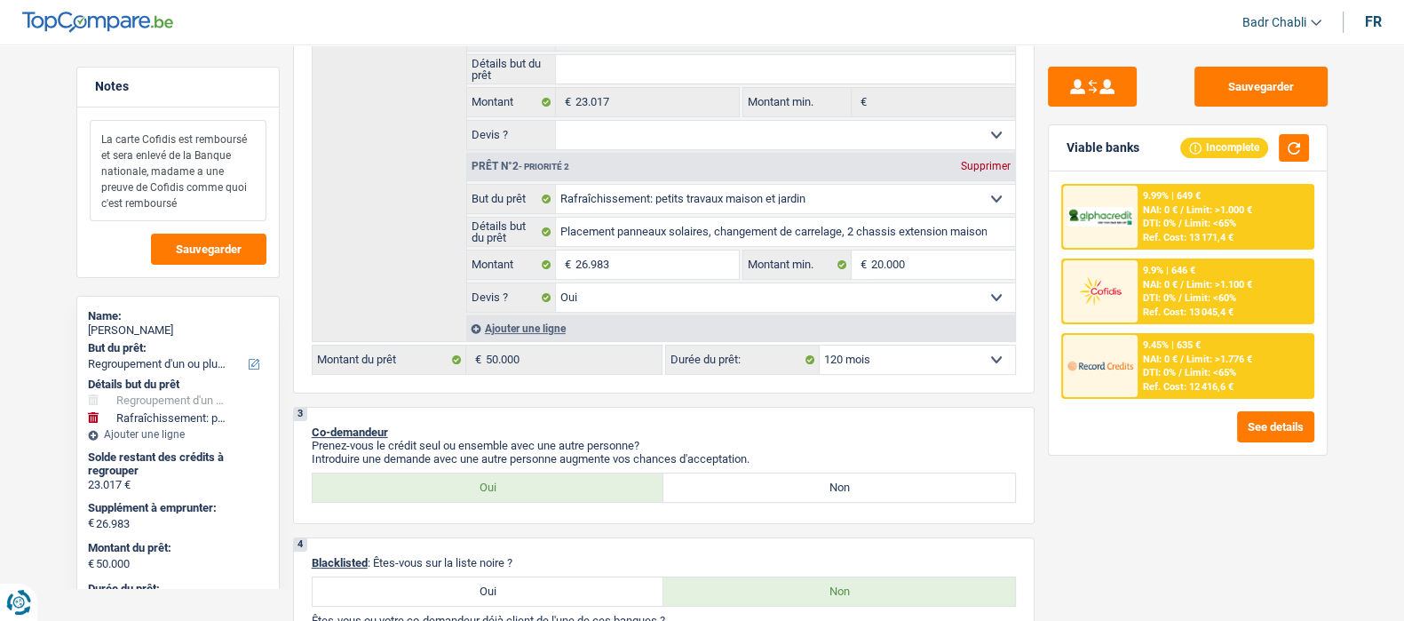
click at [207, 193] on textarea "La carte Cofidis est remboursé et sera enlevé de la Banque nationale, madame a …" at bounding box center [178, 170] width 177 height 101
click at [177, 201] on textarea "La carte Cofidis est remboursé et sera enlevé de la Banque nationale, madame a …" at bounding box center [178, 170] width 177 height 101
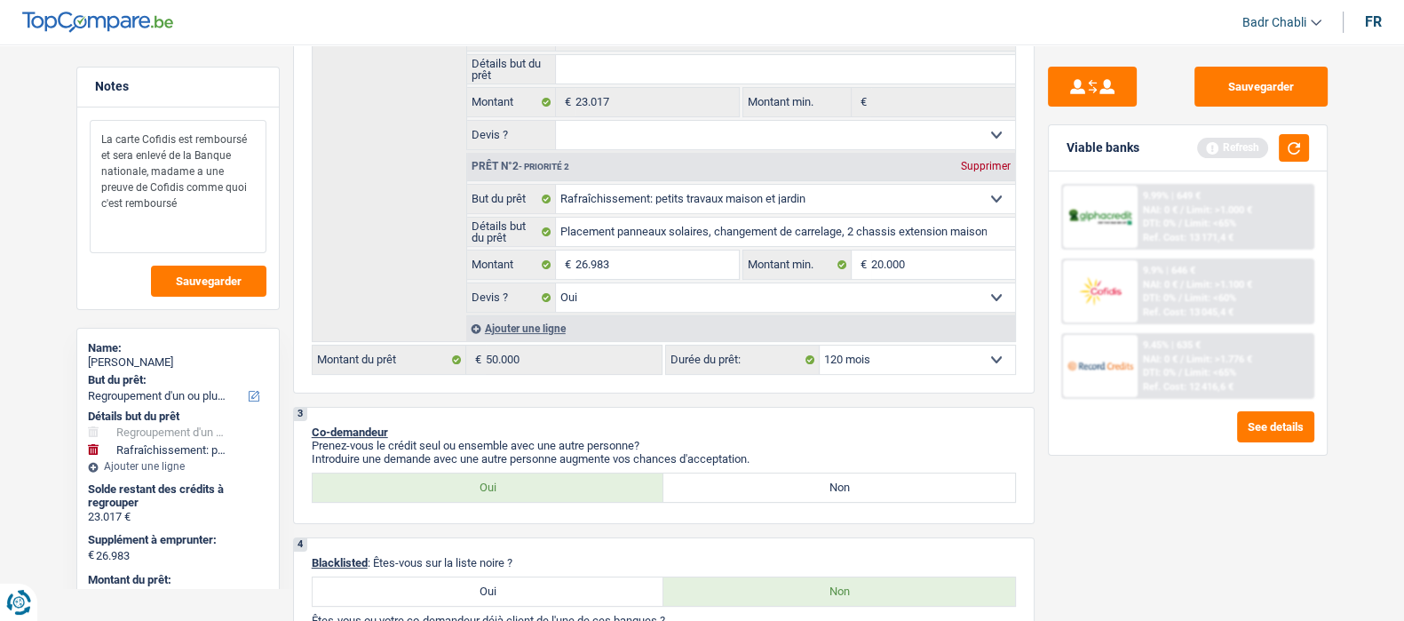
click at [178, 206] on textarea "La carte Cofidis est remboursé et sera enlevé de la Banque nationale, madame a …" at bounding box center [178, 186] width 177 height 133
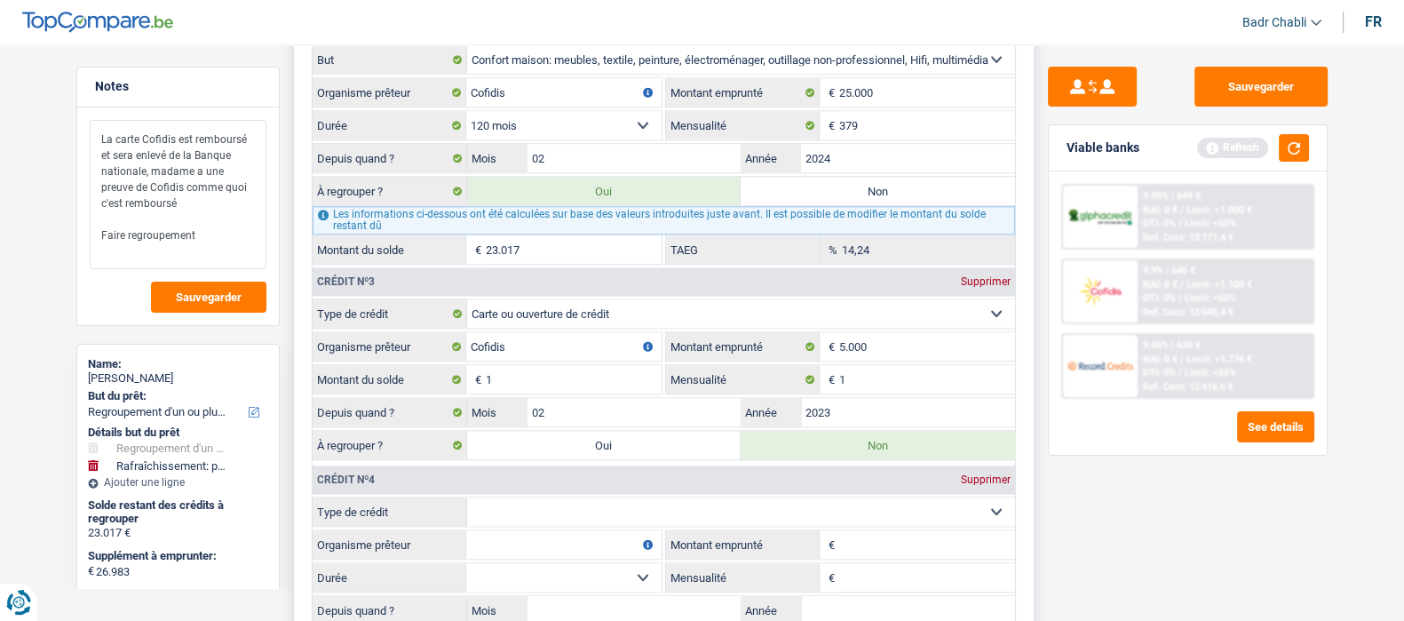
scroll to position [2332, 0]
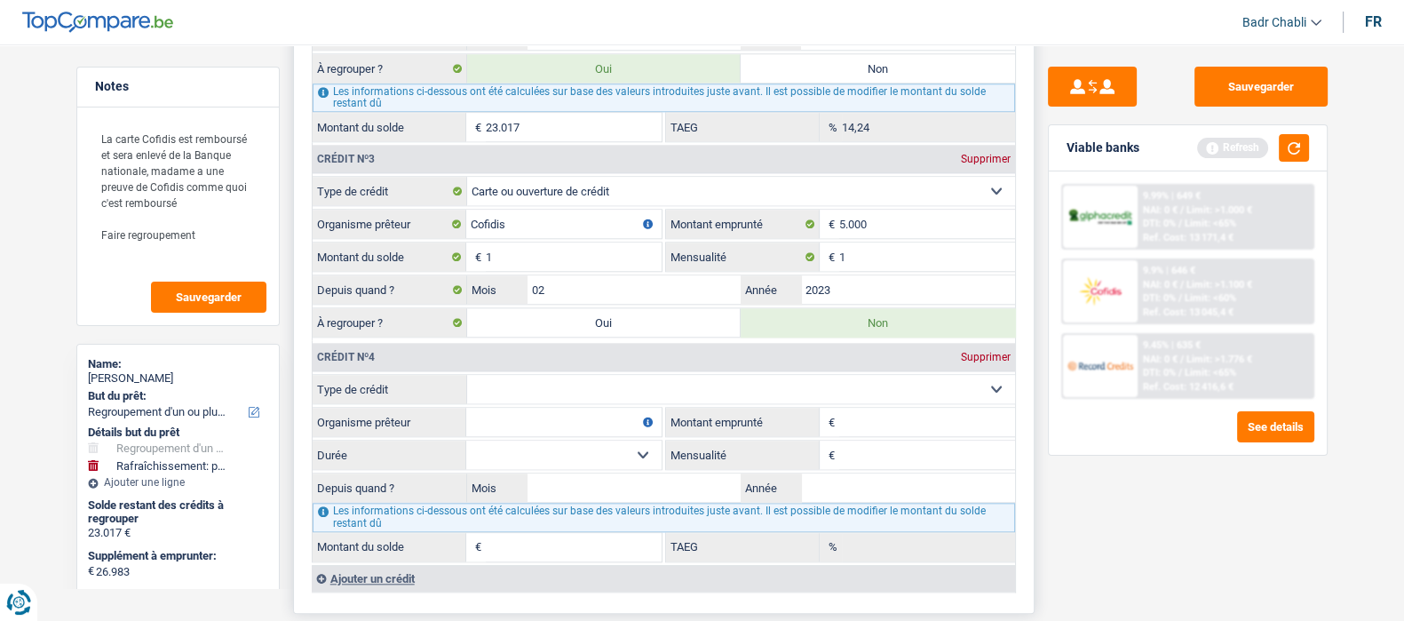
click at [981, 358] on div "Supprimer" at bounding box center [986, 357] width 59 height 11
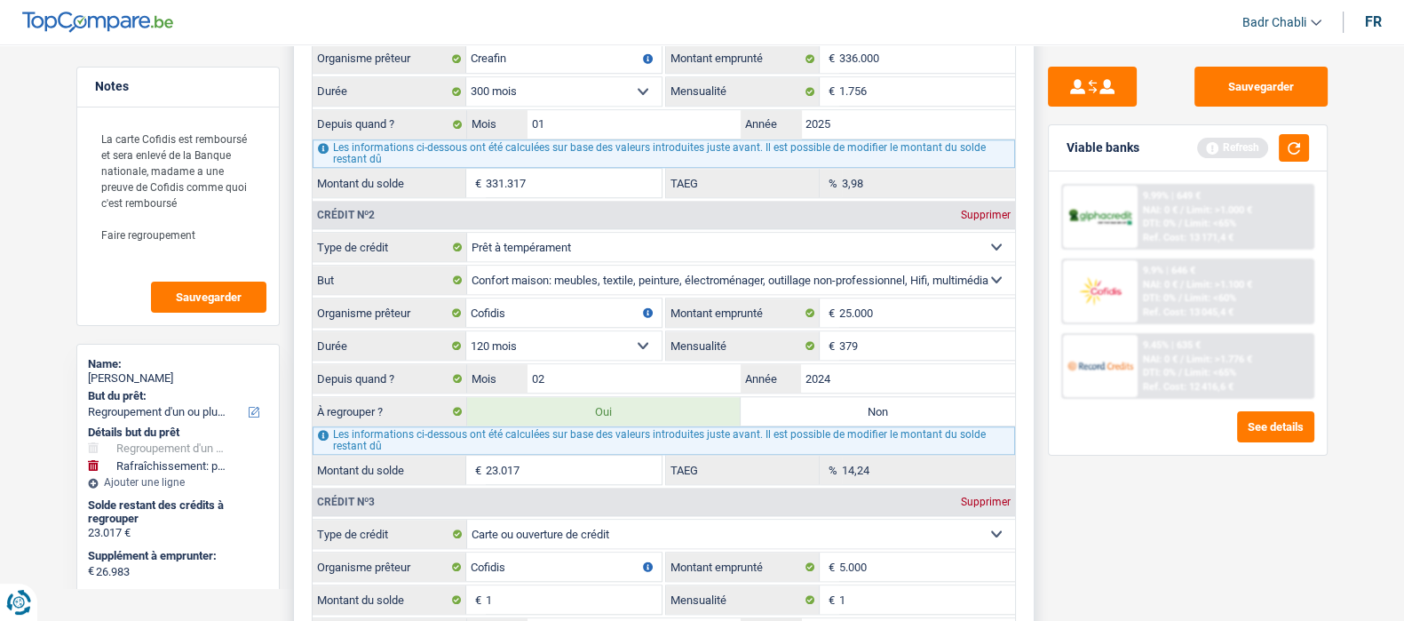
scroll to position [2220, 0]
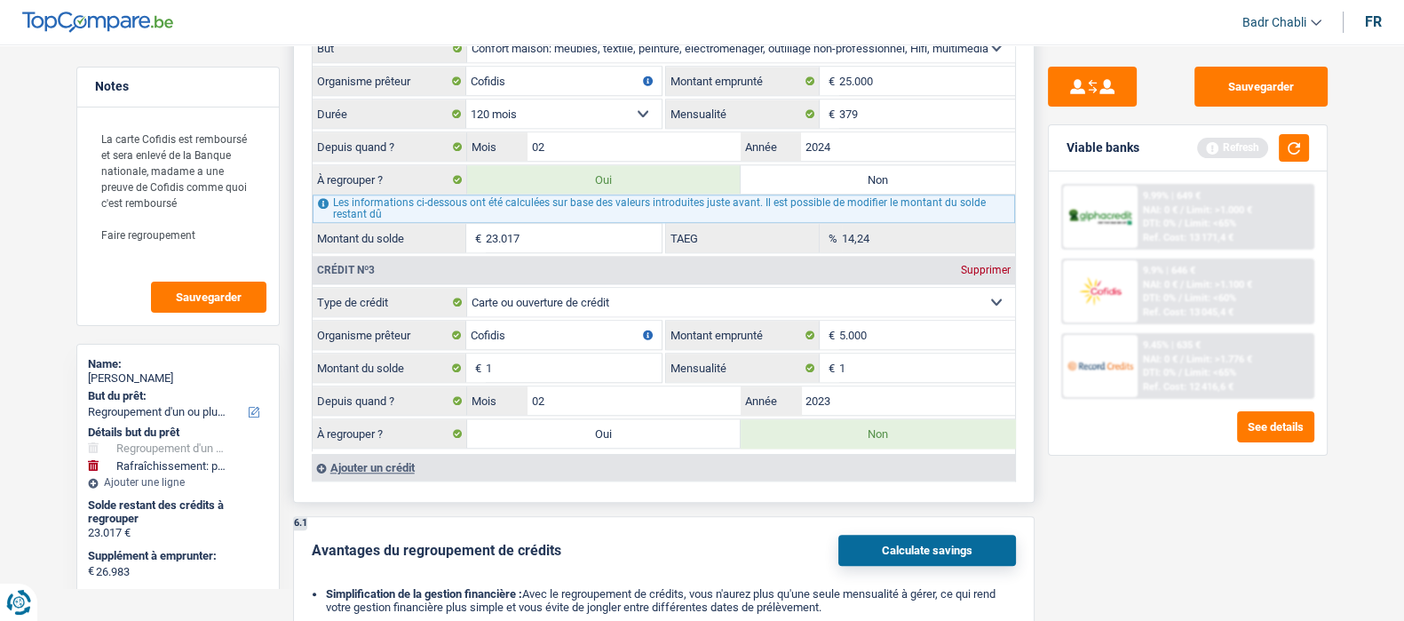
click at [909, 184] on label "Non" at bounding box center [878, 179] width 274 height 28
click at [909, 184] on input "Non" at bounding box center [878, 179] width 274 height 28
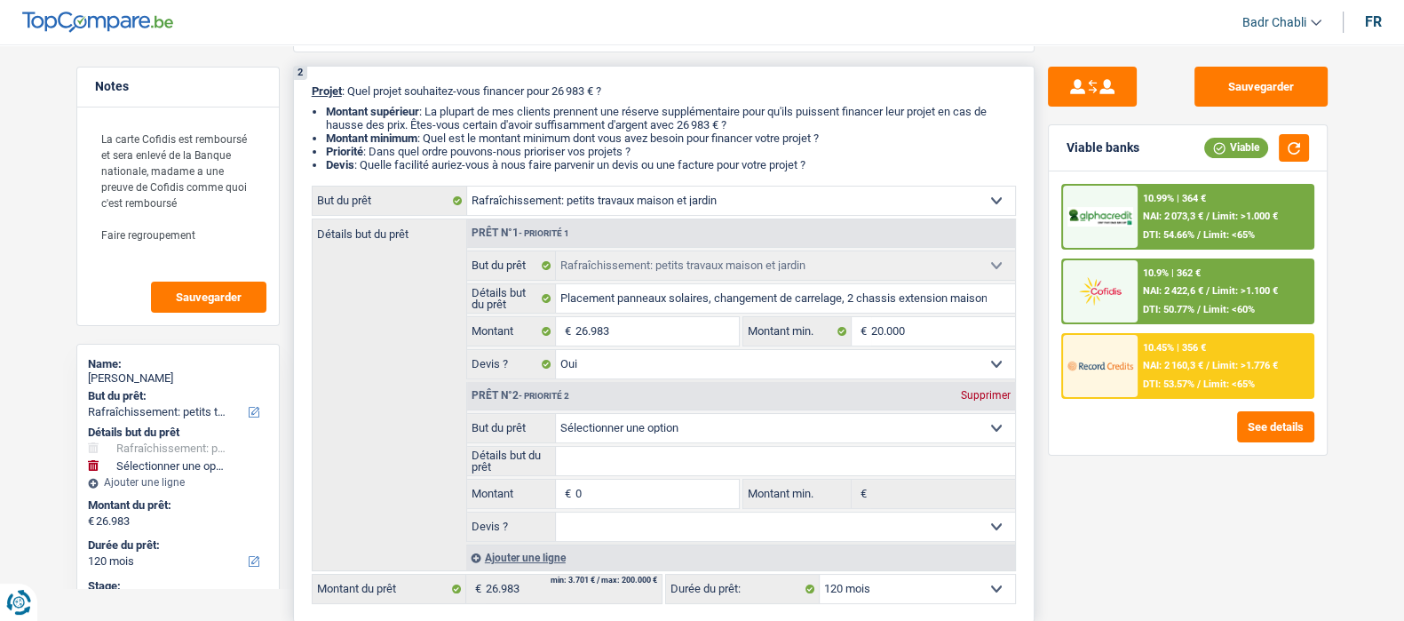
scroll to position [333, 0]
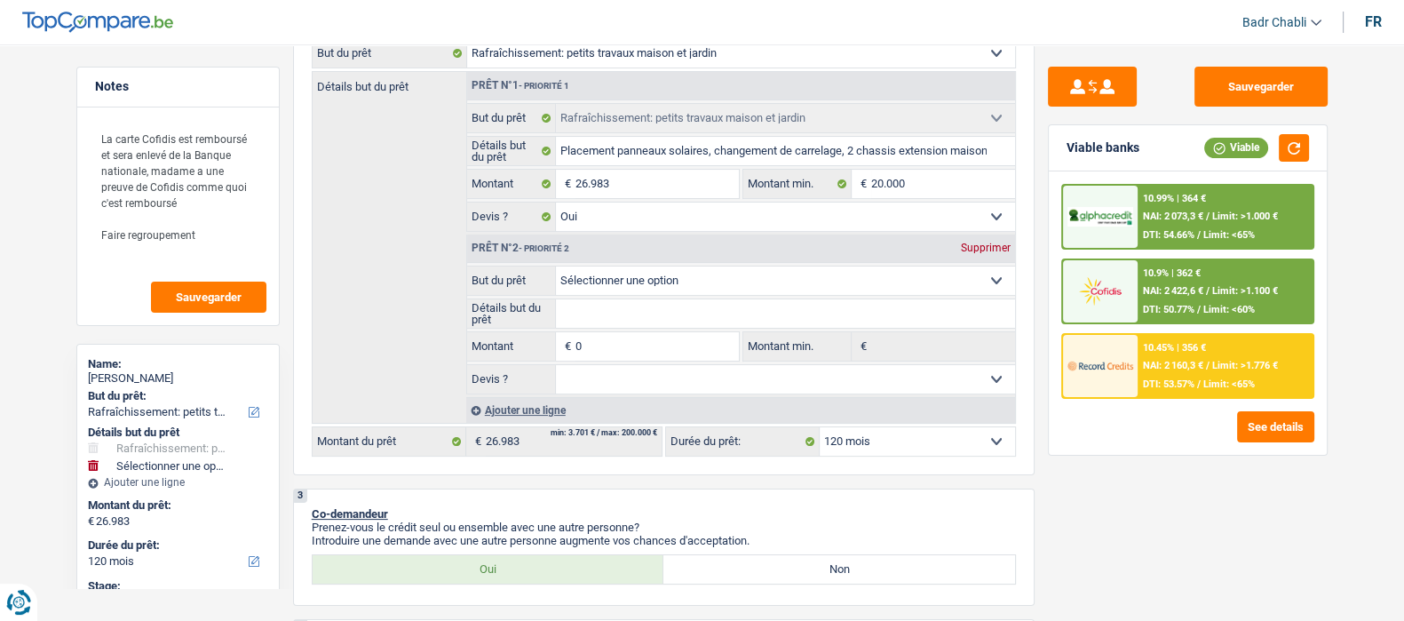
click at [1179, 211] on span "NAI: 2 073,3 €" at bounding box center [1173, 217] width 60 height 12
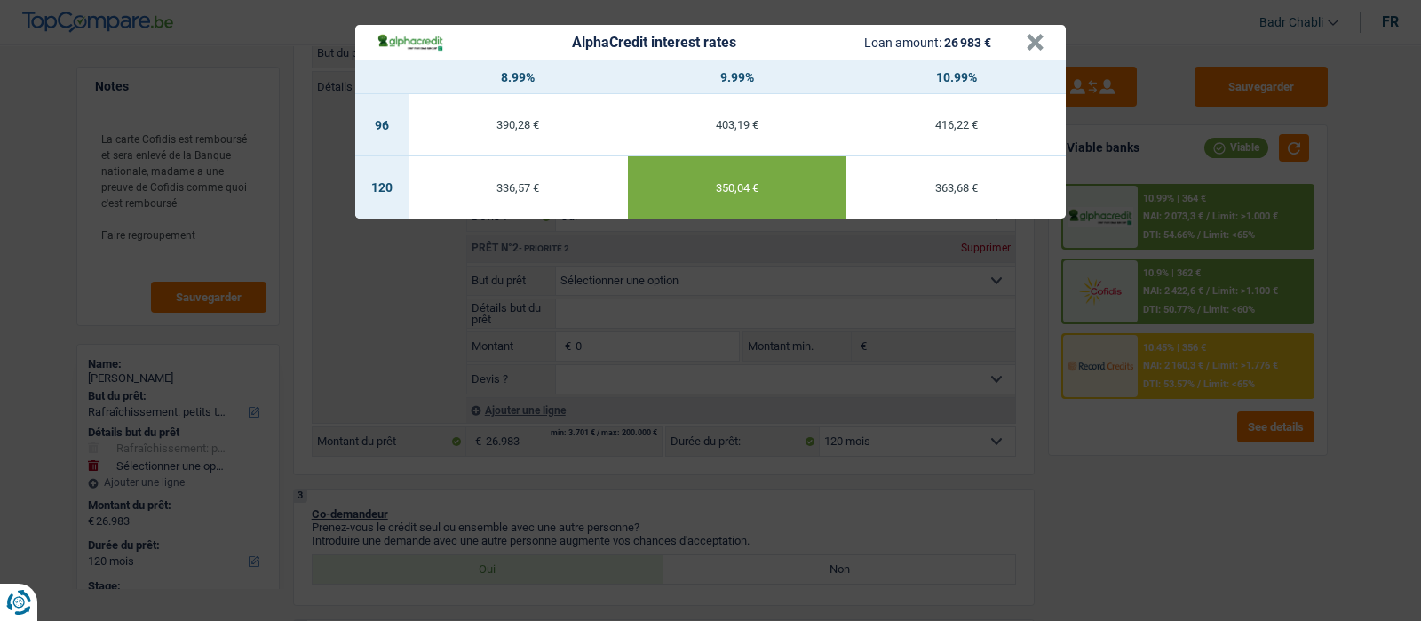
click at [1049, 37] on header "AlphaCredit interest rates Loan amount: 26 983 € ×" at bounding box center [710, 42] width 711 height 35
click at [1040, 37] on header "AlphaCredit interest rates Loan amount: 26 983 € ×" at bounding box center [710, 42] width 711 height 35
click at [1040, 37] on button "×" at bounding box center [1035, 43] width 19 height 18
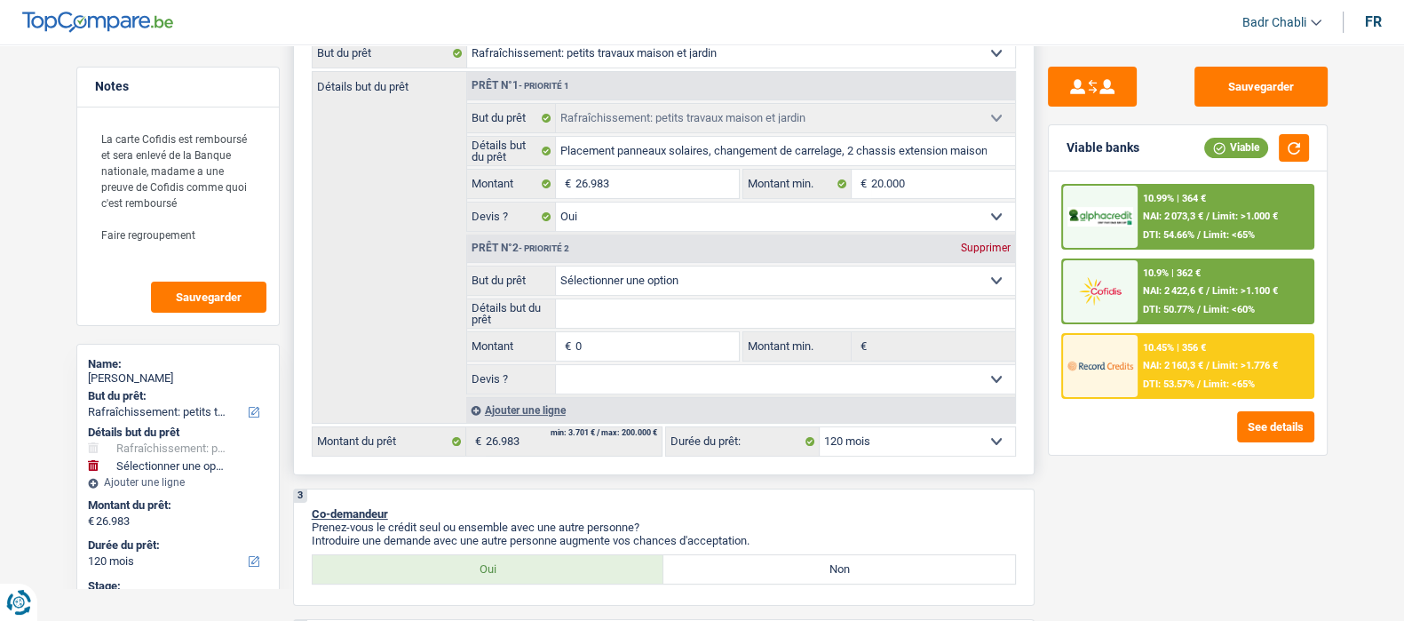
click at [608, 75] on div "Détails but du prêt Prêt n°1 - Priorité 1 Confort maison: meubles, textile, pei…" at bounding box center [664, 247] width 704 height 353
click at [688, 159] on input "Placement panneaux solaires, changement de carrelage, 2 chassis extension maiso…" at bounding box center [785, 151] width 459 height 28
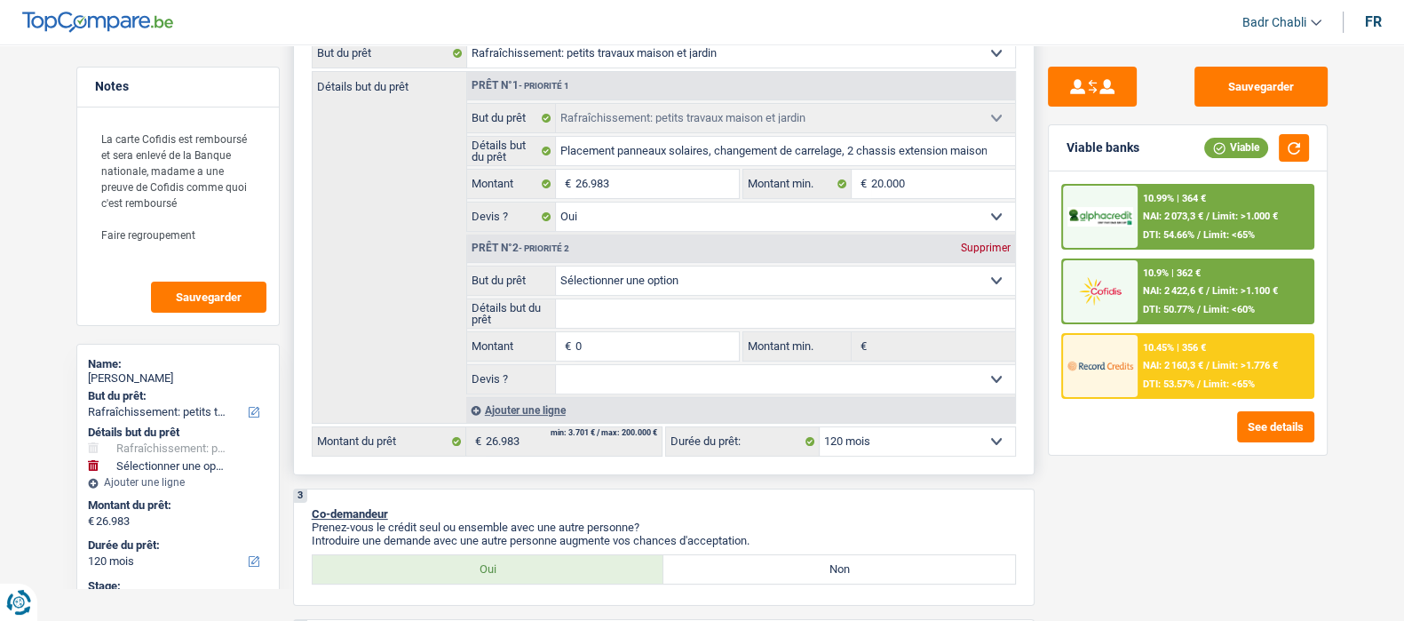
click at [525, 81] on div "Prêt n°1 - Priorité 1" at bounding box center [741, 86] width 548 height 28
click at [532, 57] on select "Confort maison: meubles, textile, peinture, électroménager, outillage non-profe…" at bounding box center [741, 53] width 548 height 28
click at [467, 44] on select "Confort maison: meubles, textile, peinture, électroménager, outillage non-profe…" at bounding box center [741, 53] width 548 height 28
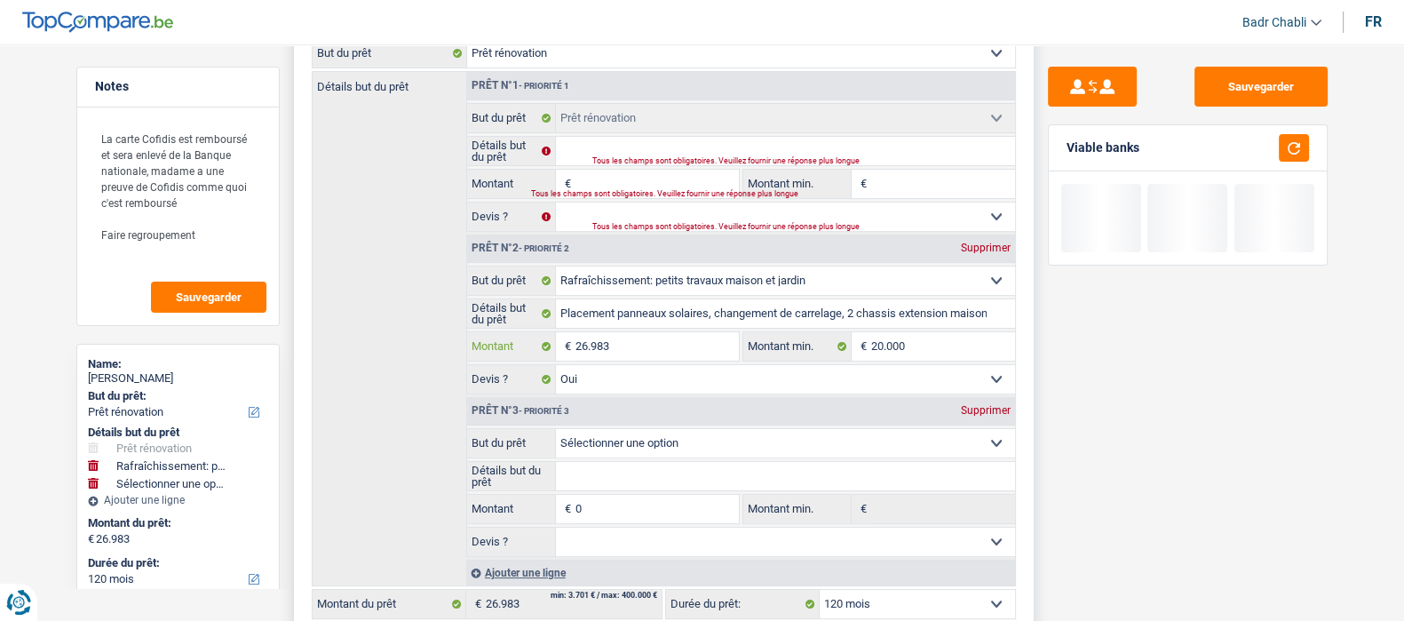
click at [635, 348] on input "26.983" at bounding box center [657, 346] width 163 height 28
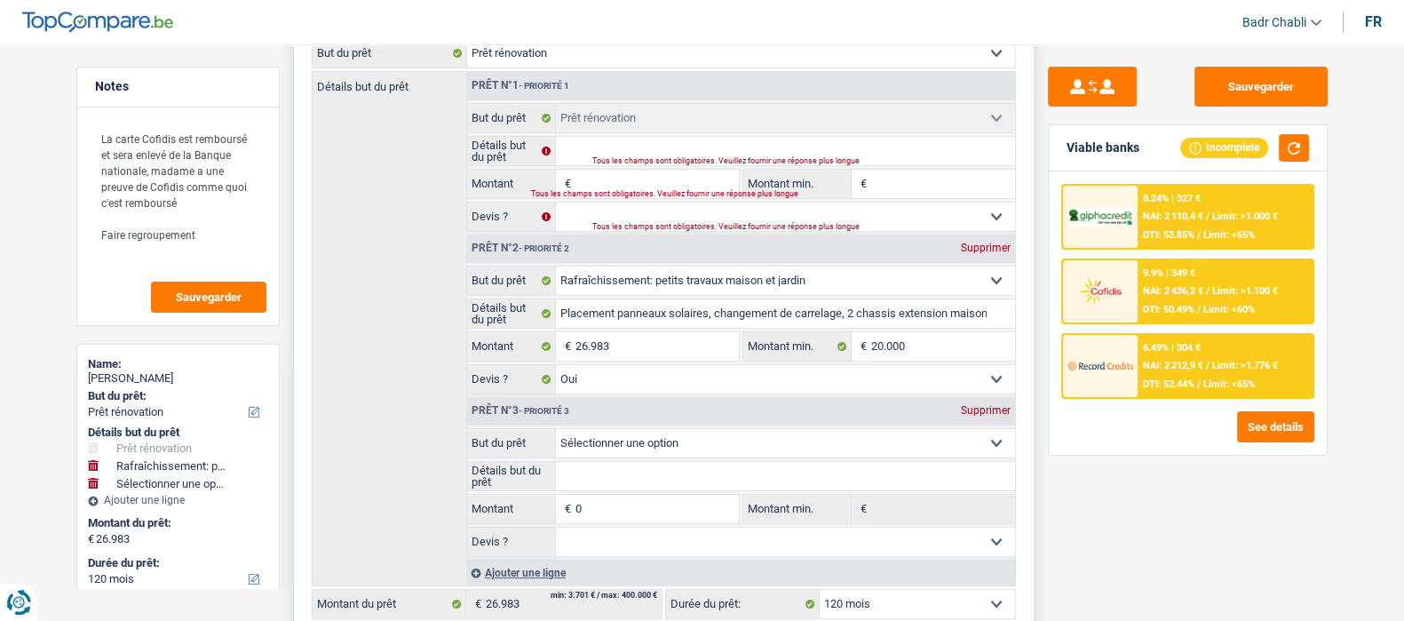
click at [649, 186] on input "Montant" at bounding box center [657, 184] width 163 height 28
paste input "26.983"
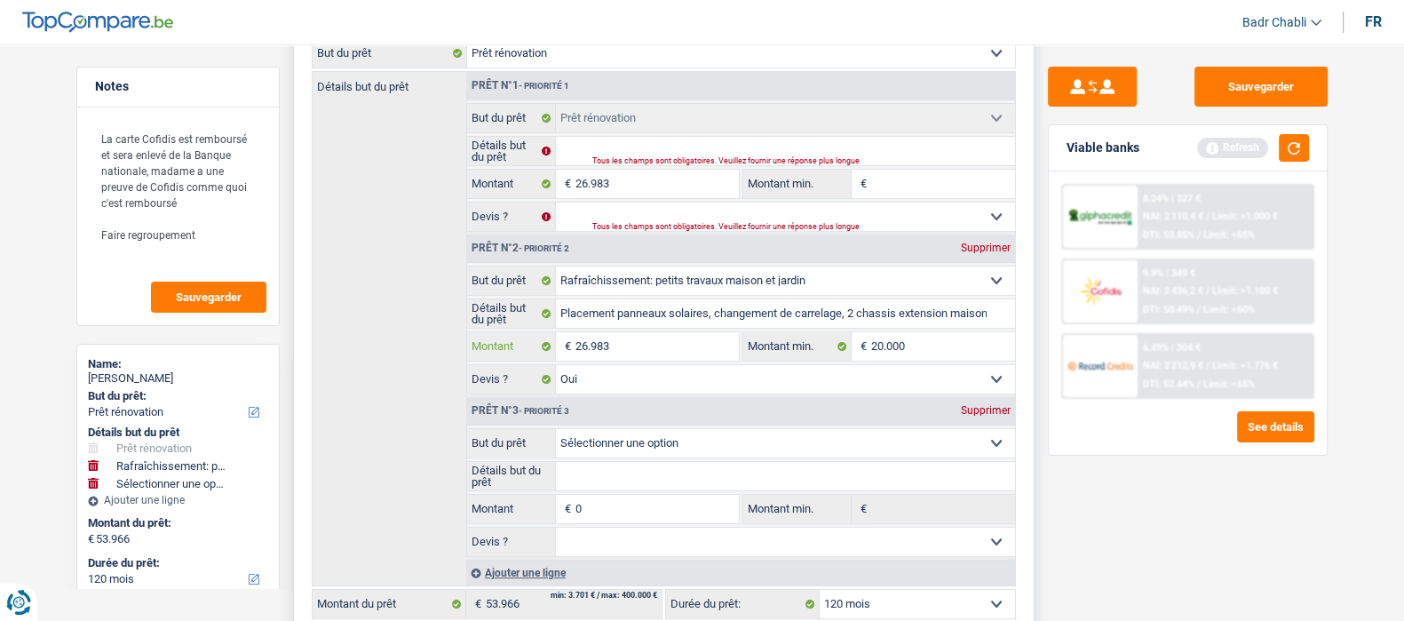
click at [640, 342] on input "26.983" at bounding box center [657, 346] width 163 height 28
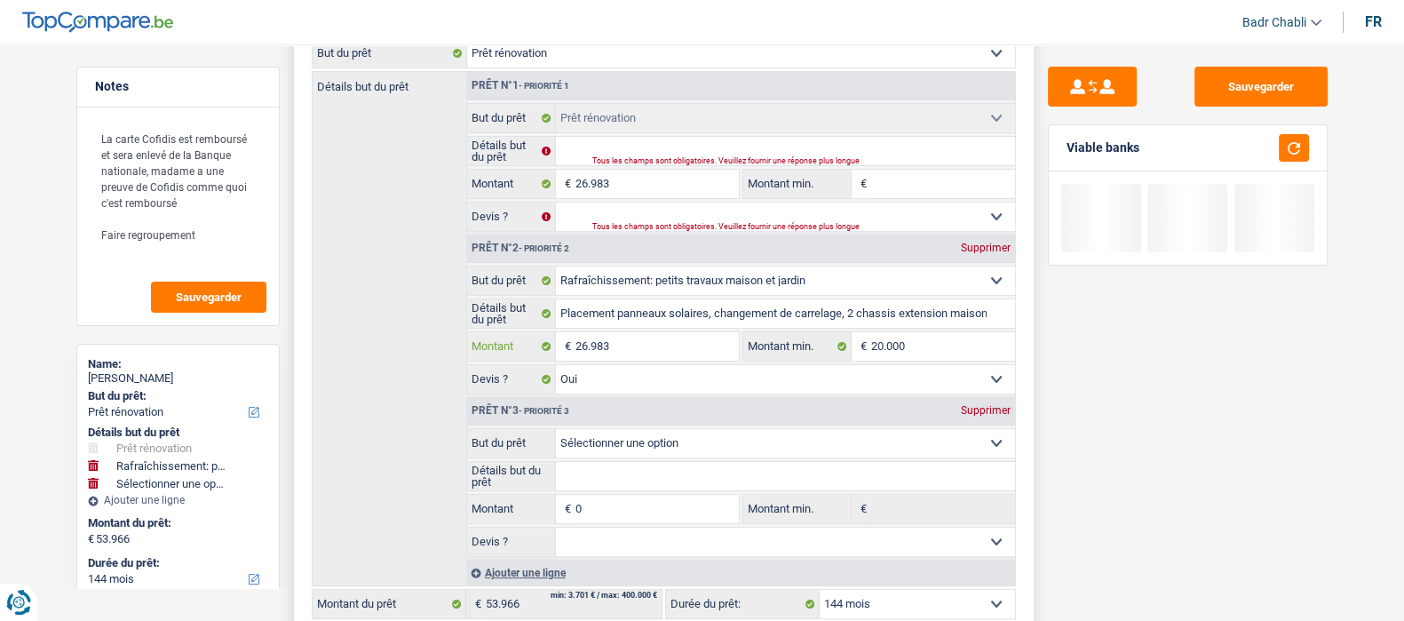
click at [640, 342] on input "26.983" at bounding box center [657, 346] width 163 height 28
click at [924, 348] on input "20.000" at bounding box center [943, 346] width 144 height 28
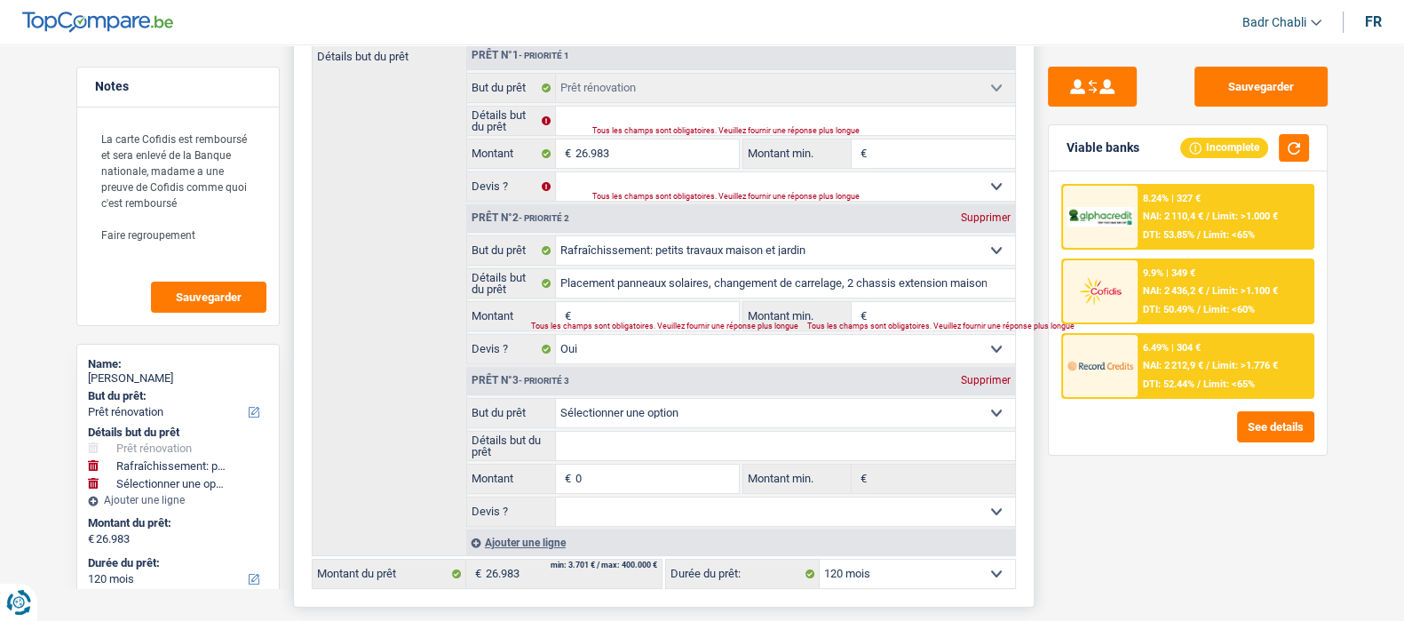
scroll to position [221, 0]
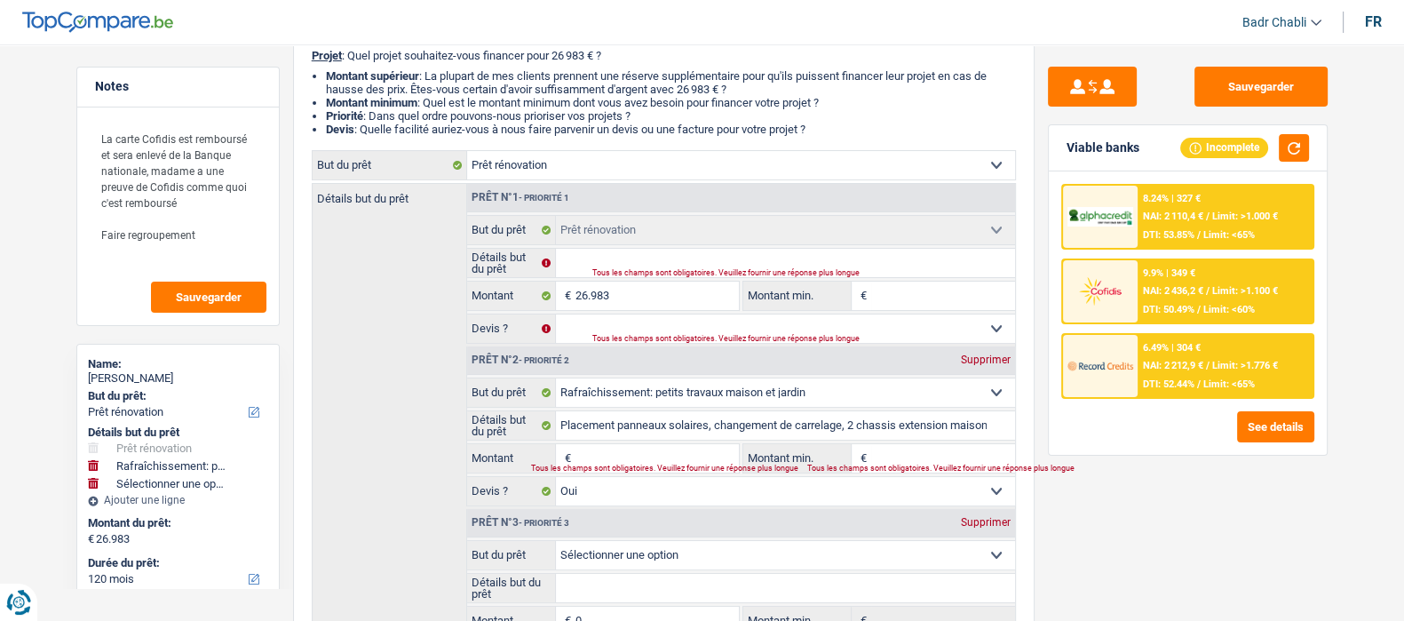
click at [1186, 208] on div "8.24% | 327 € NAI: 2 110,4 € / Limit: >1.000 € DTI: 53.85% / Limit: <65%" at bounding box center [1225, 217] width 175 height 62
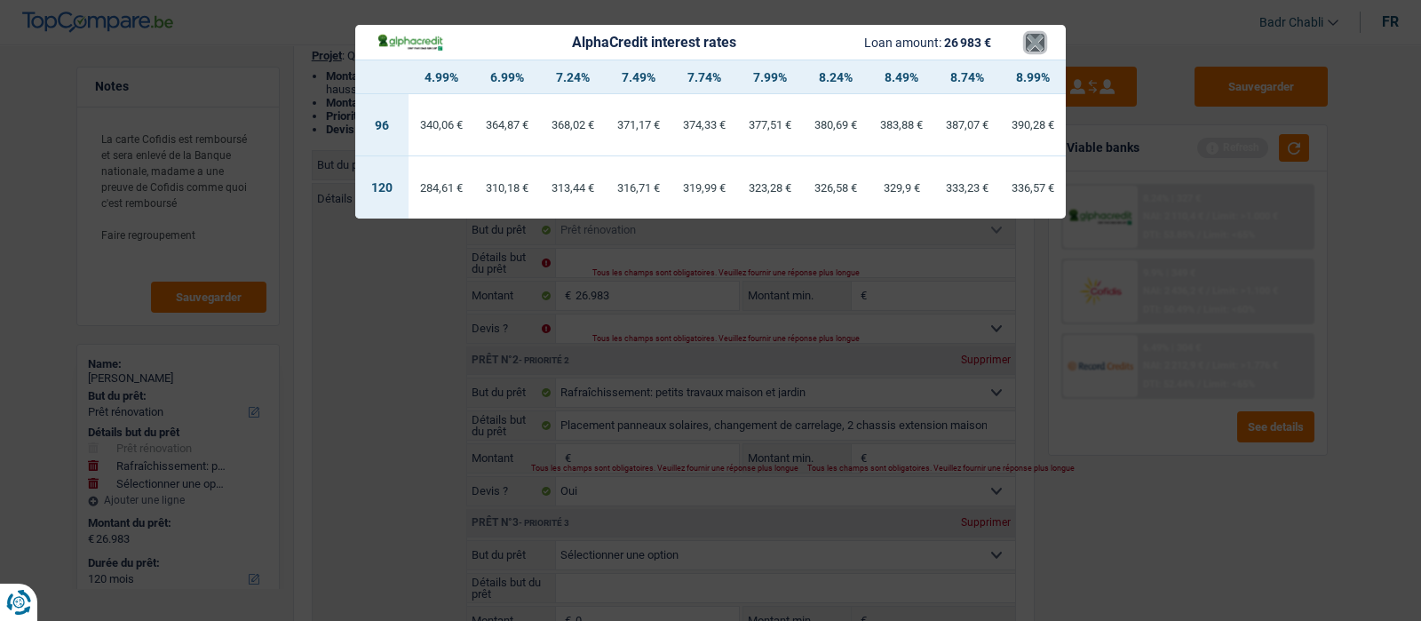
click at [1041, 41] on button "×" at bounding box center [1035, 43] width 19 height 18
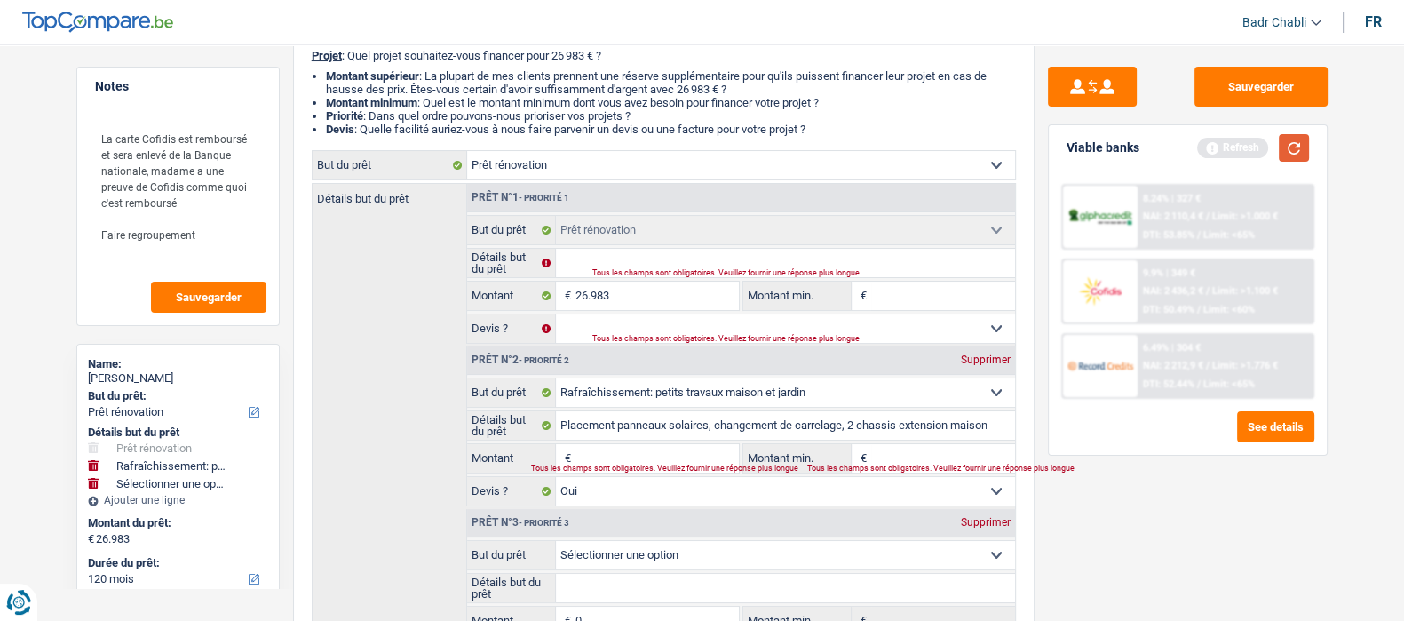
click at [1297, 147] on button "button" at bounding box center [1294, 148] width 30 height 28
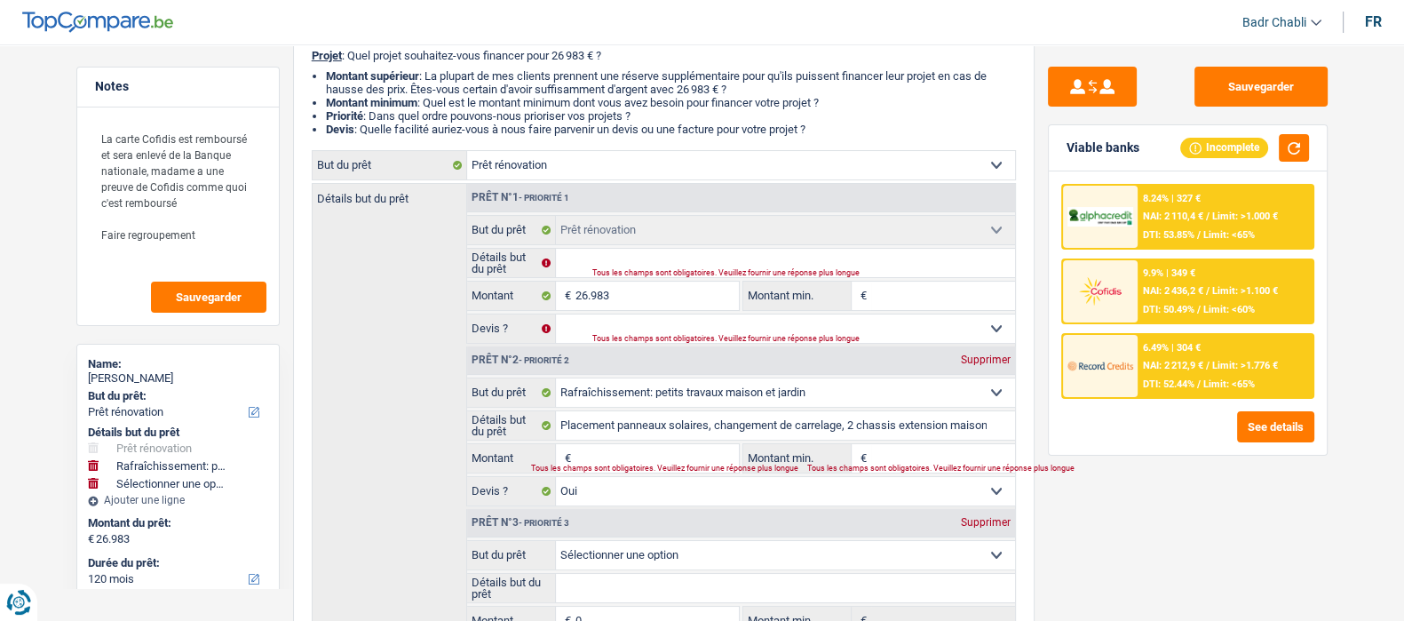
click at [1204, 368] on span "NAI: 2 212,9 €" at bounding box center [1173, 366] width 60 height 12
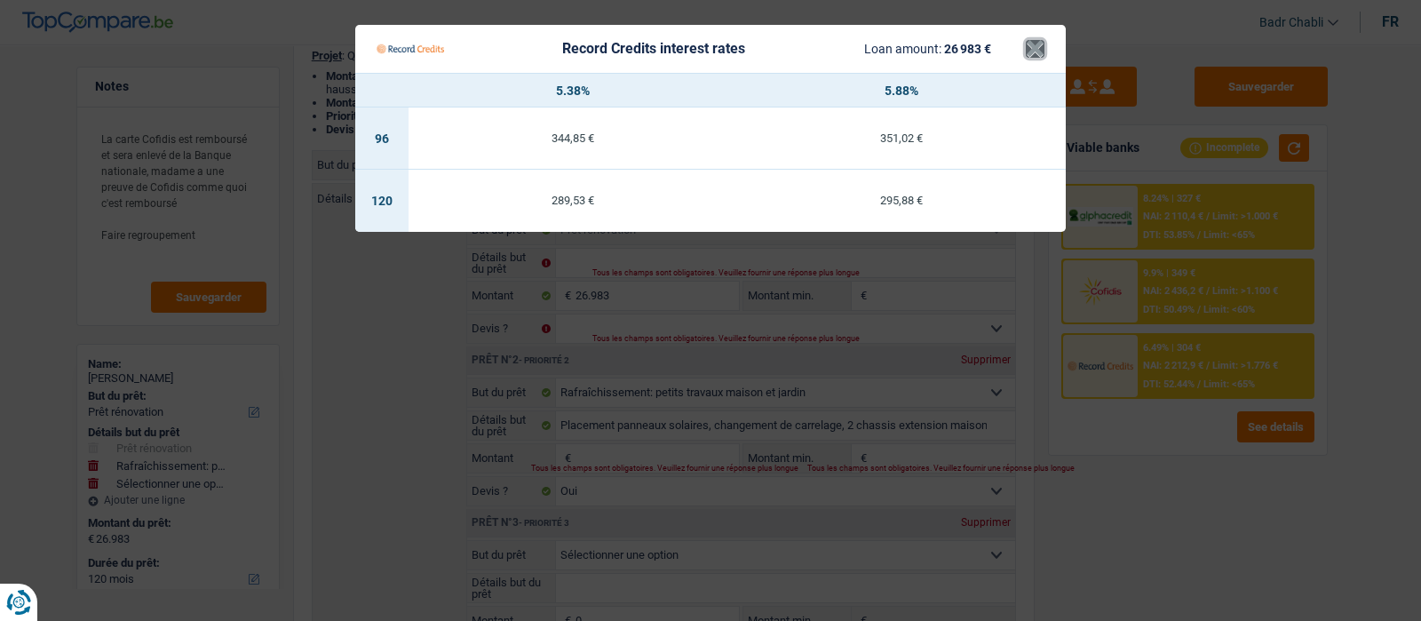
click at [1033, 50] on button "×" at bounding box center [1035, 49] width 19 height 18
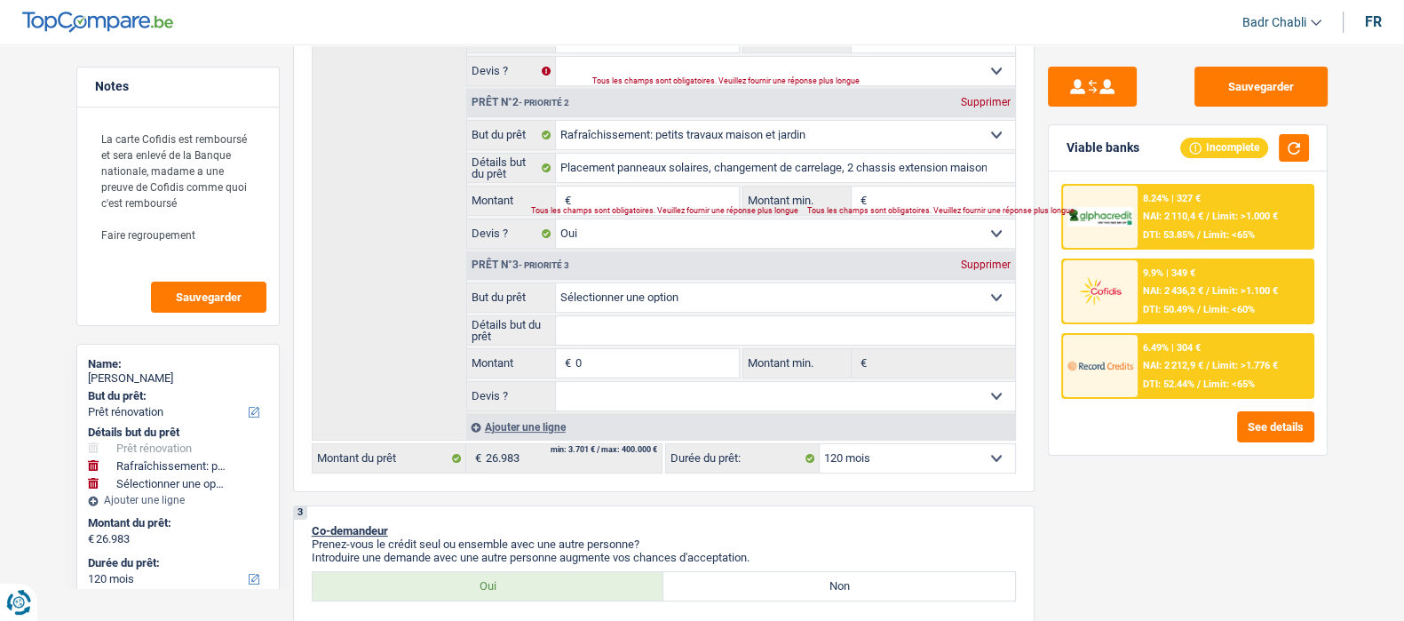
scroll to position [443, 0]
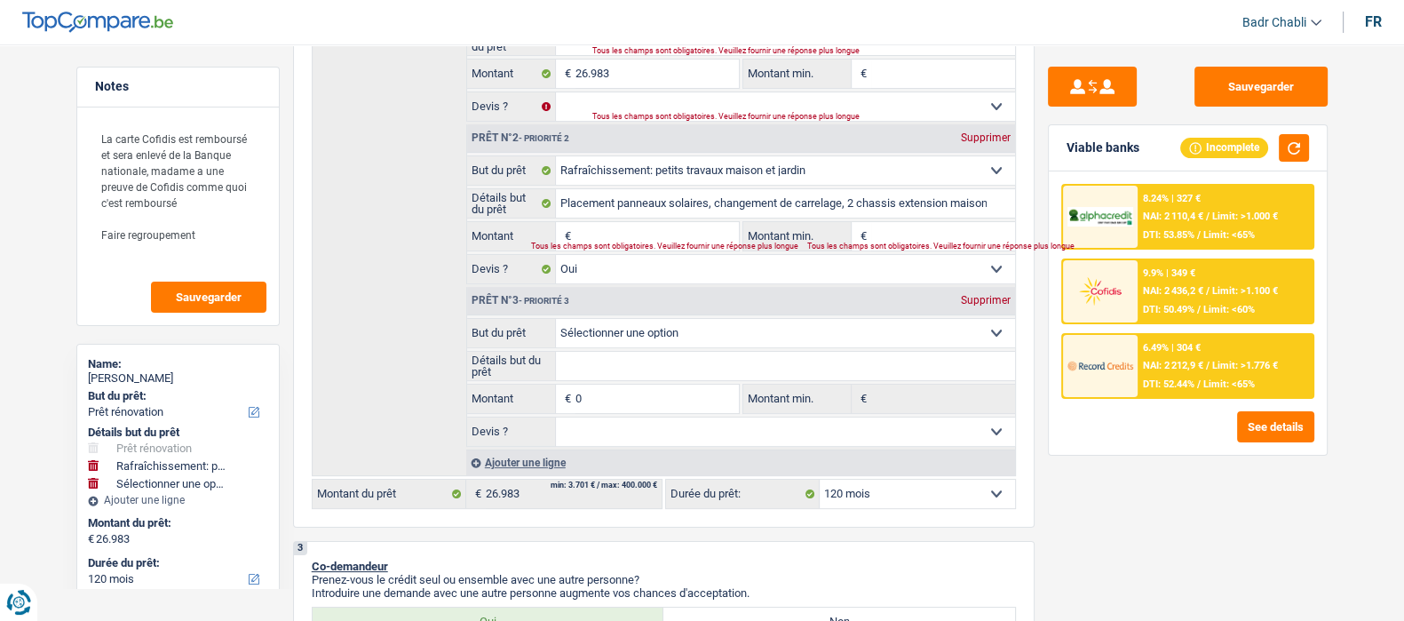
click at [1211, 361] on div "NAI: 2 212,9 € / Limit: >1.776 €" at bounding box center [1210, 366] width 135 height 12
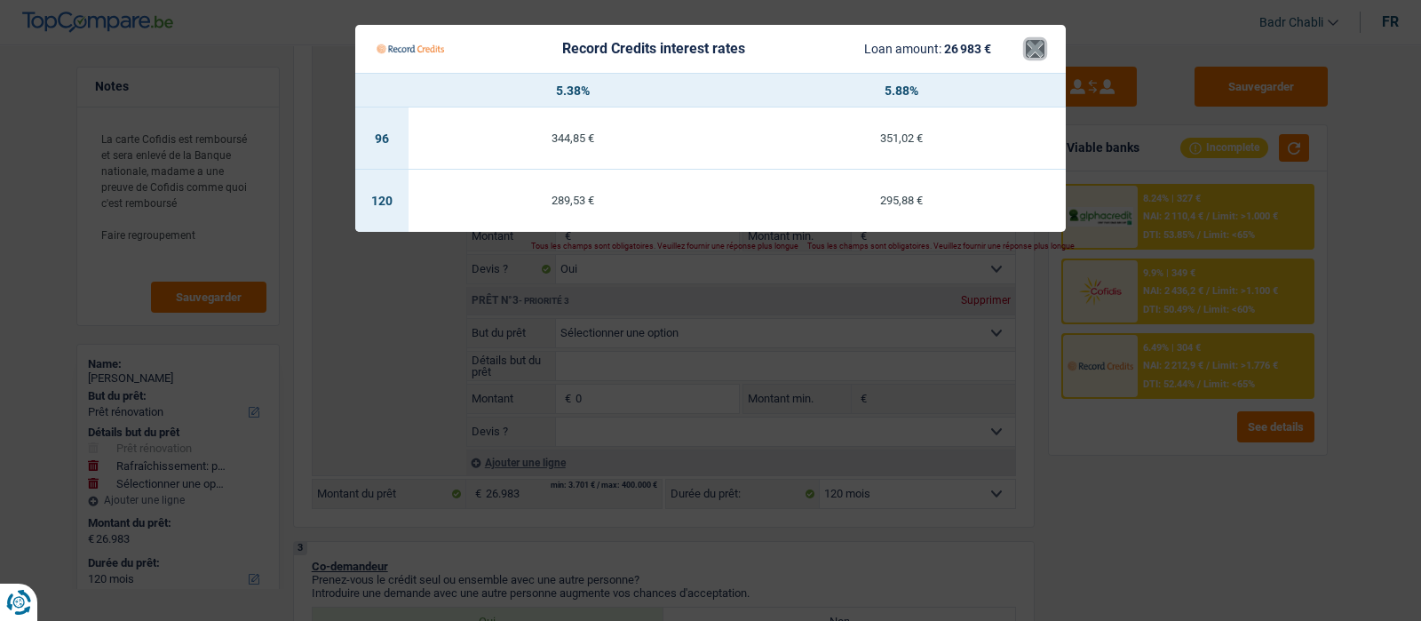
click at [1039, 51] on button "×" at bounding box center [1035, 49] width 19 height 18
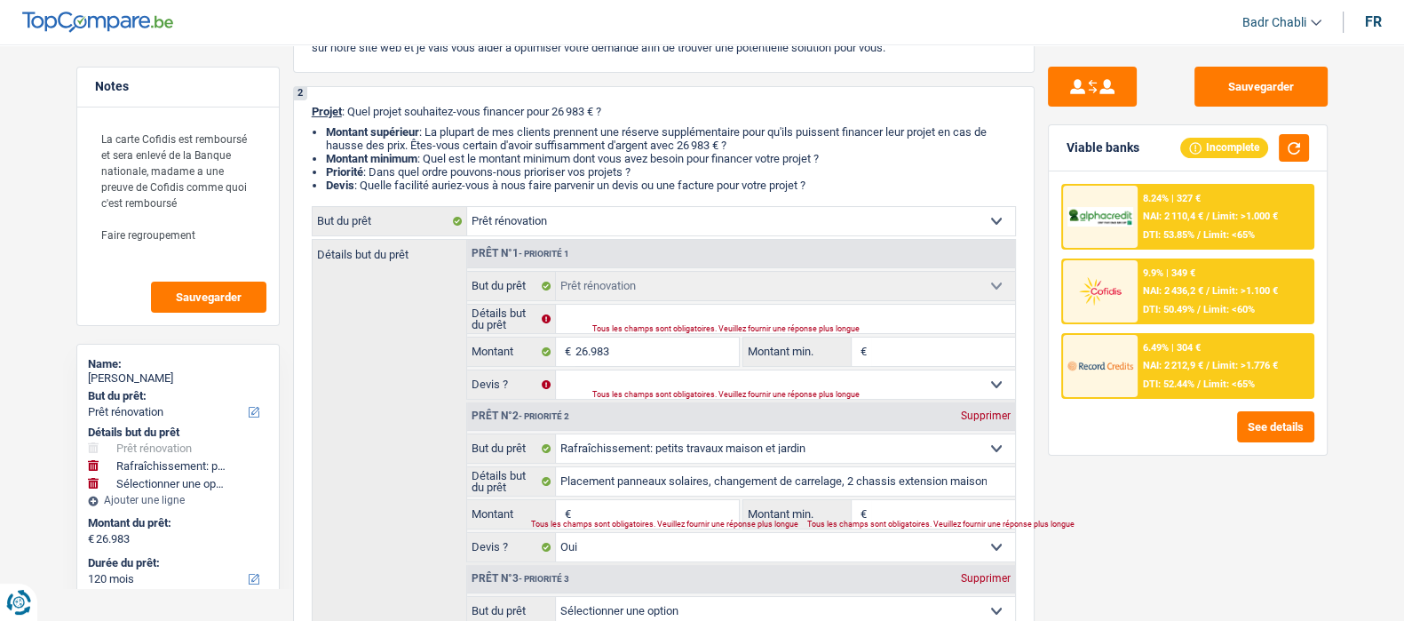
scroll to position [0, 0]
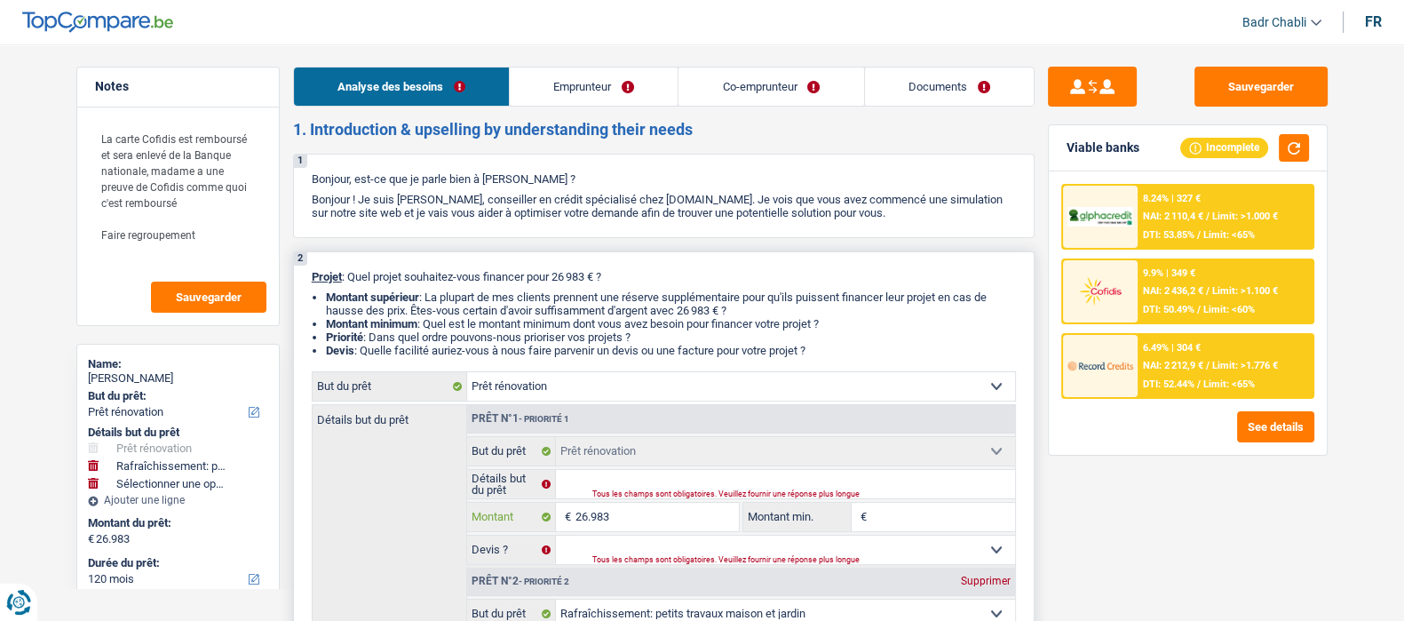
click at [620, 520] on input "26.983" at bounding box center [657, 517] width 163 height 28
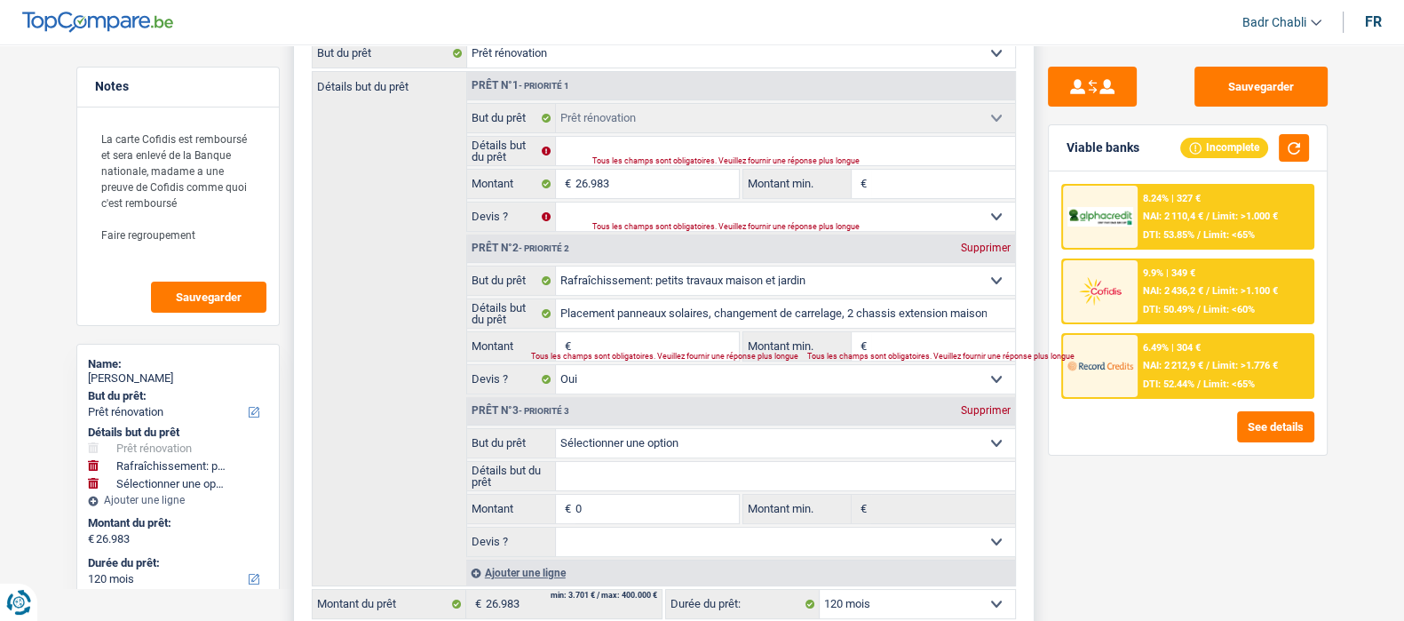
click at [633, 354] on div "Tous les champs sont obligatoires. Veuillez fournir une réponse plus longue" at bounding box center [624, 357] width 186 height 7
click at [635, 352] on input "Montant" at bounding box center [657, 346] width 163 height 28
paste input "26.983"
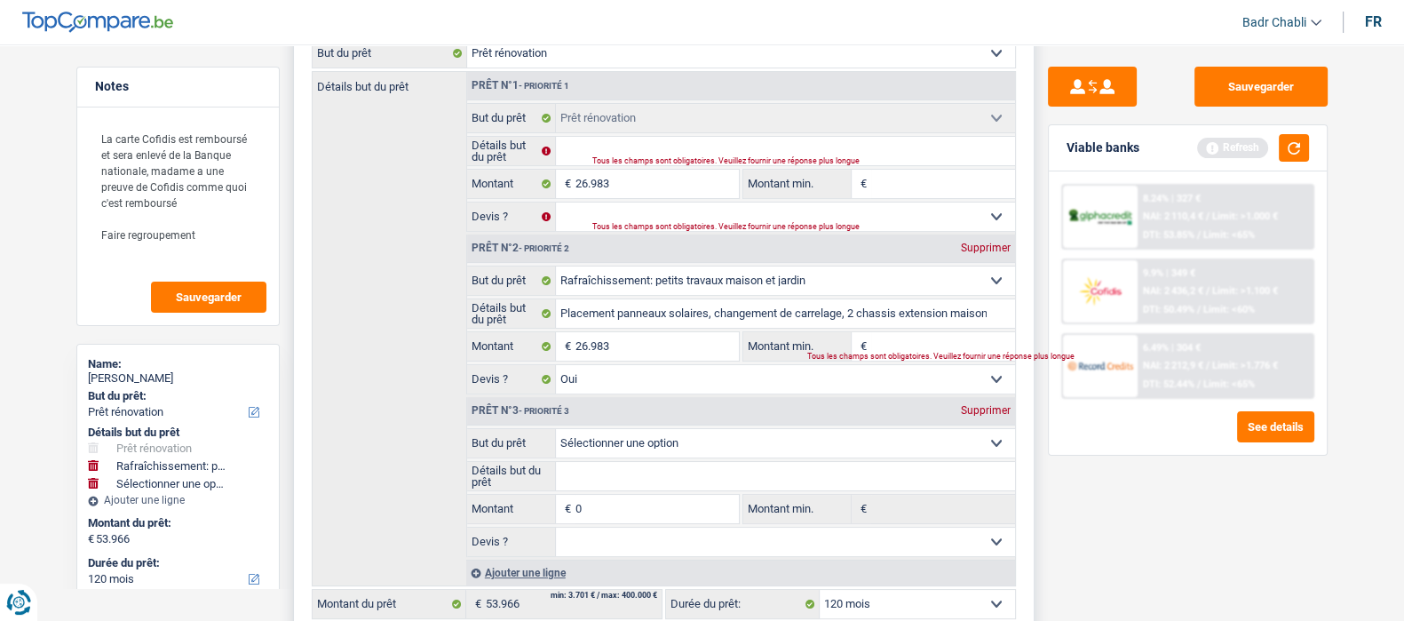
click at [1006, 247] on div "Supprimer" at bounding box center [986, 247] width 59 height 11
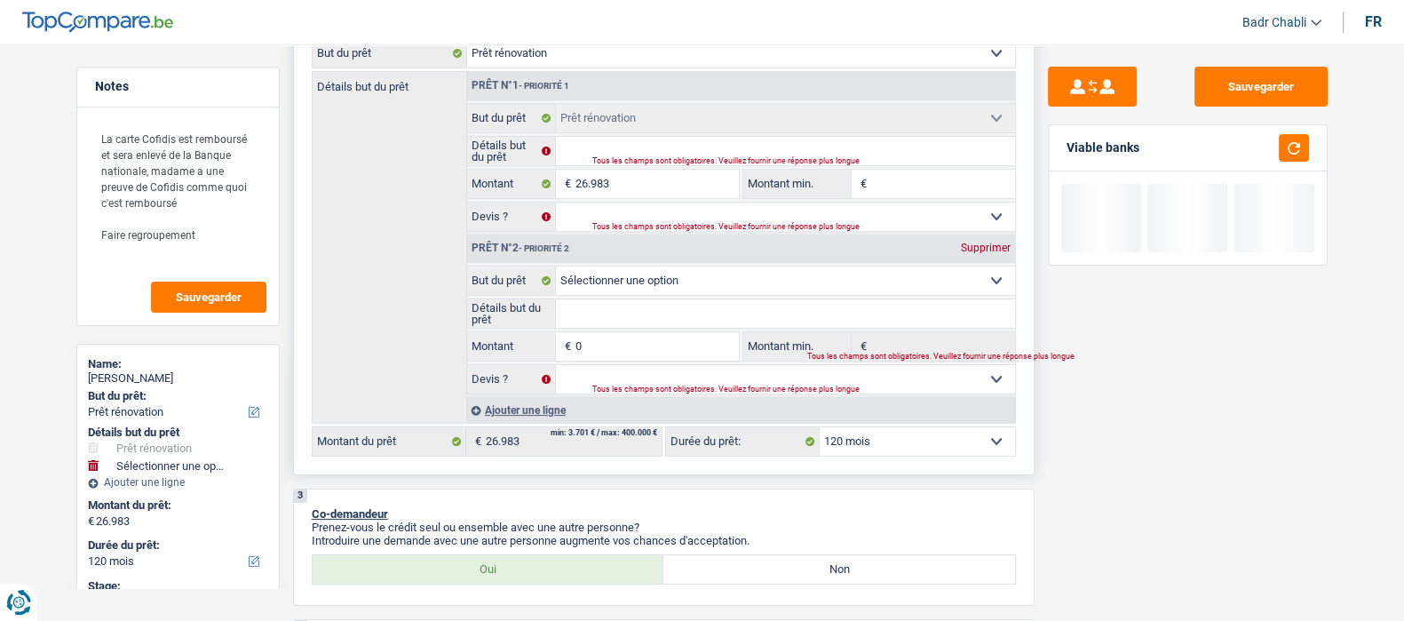
click at [1005, 247] on div "Supprimer" at bounding box center [986, 247] width 59 height 11
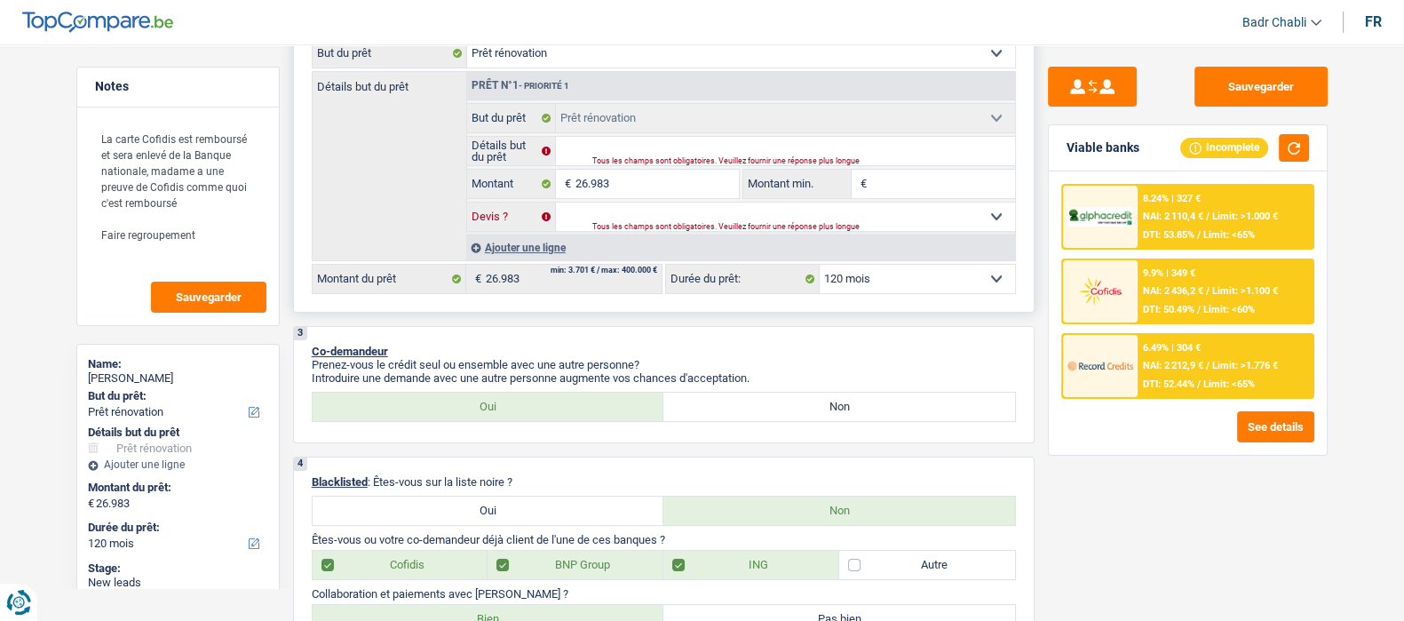
click at [628, 215] on select "Oui Non Non répondu Sélectionner une option" at bounding box center [785, 217] width 459 height 28
click at [556, 206] on select "Oui Non Non répondu Sélectionner une option" at bounding box center [785, 217] width 459 height 28
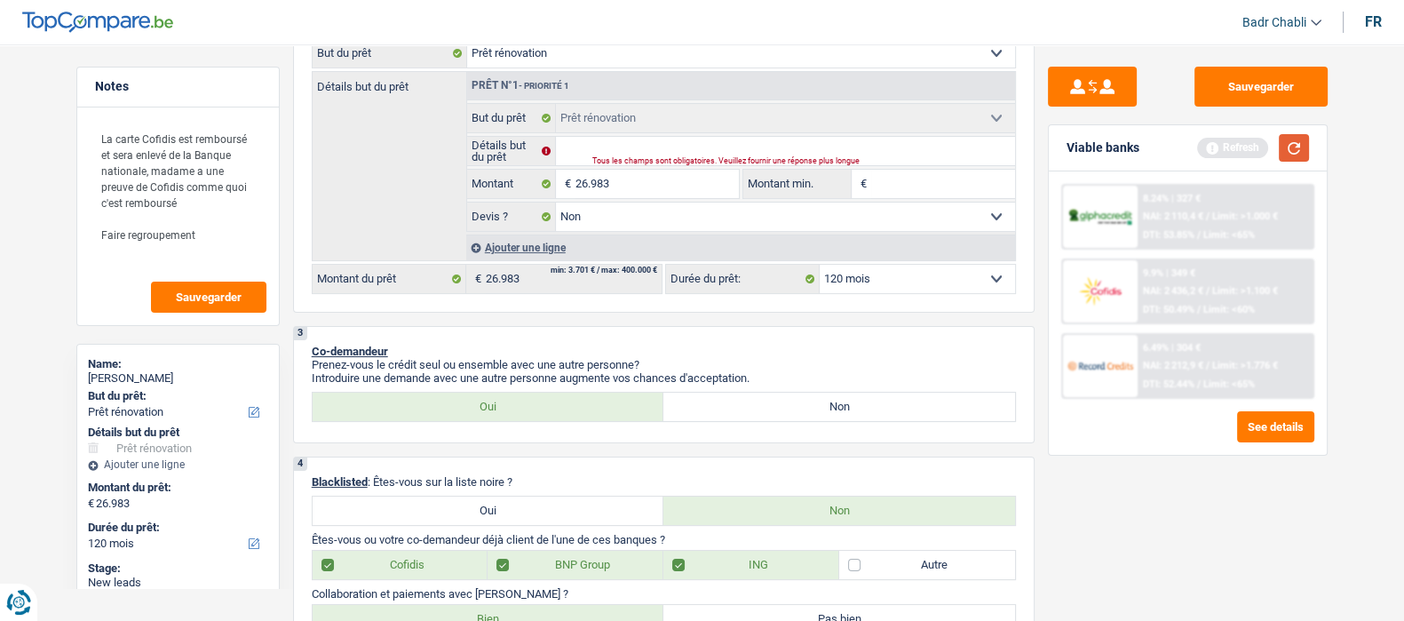
click at [1300, 139] on button "button" at bounding box center [1294, 148] width 30 height 28
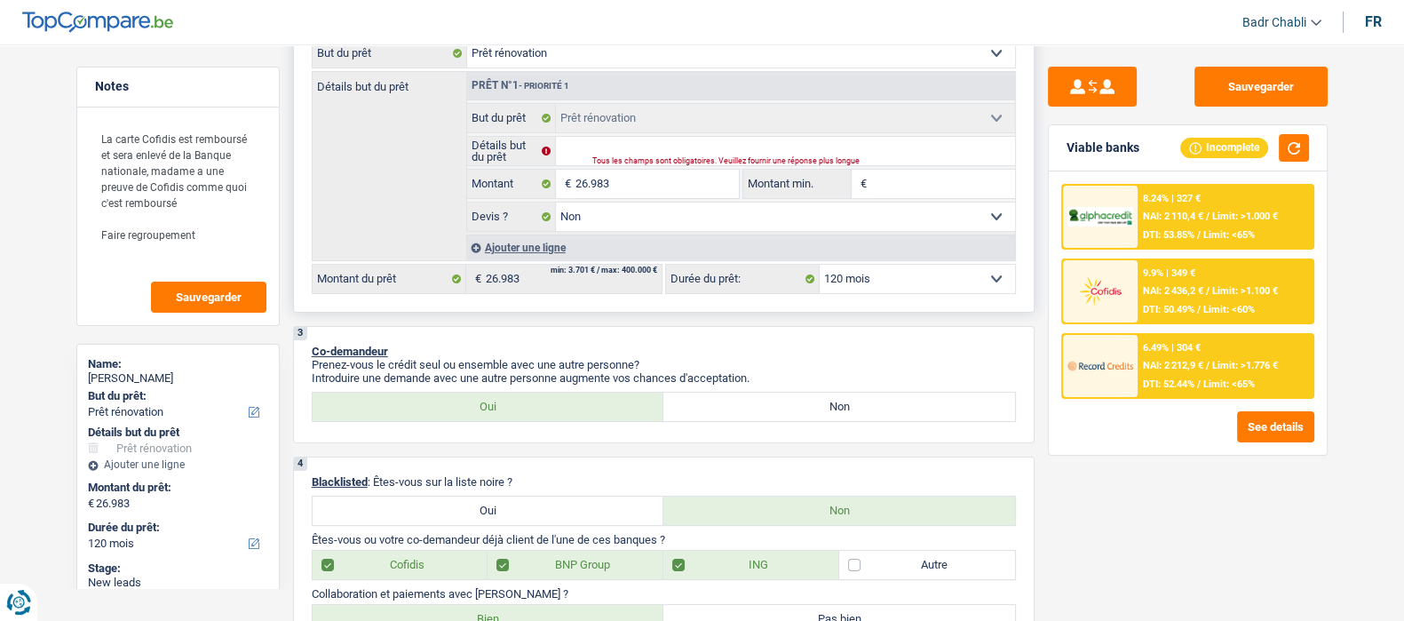
click at [591, 63] on select "Confort maison: meubles, textile, peinture, électroménager, outillage non-profe…" at bounding box center [741, 53] width 548 height 28
click at [426, 172] on div "Détails but du prêt Prêt n°1 - Priorité 1 Confort maison: meubles, textile, pei…" at bounding box center [664, 166] width 704 height 190
click at [597, 163] on div "Tous les champs sont obligatoires. Veuillez fournir une réponse plus longue" at bounding box center [781, 161] width 379 height 7
click at [602, 147] on input "Détails but du prêt" at bounding box center [785, 151] width 459 height 28
paste input "26.983"
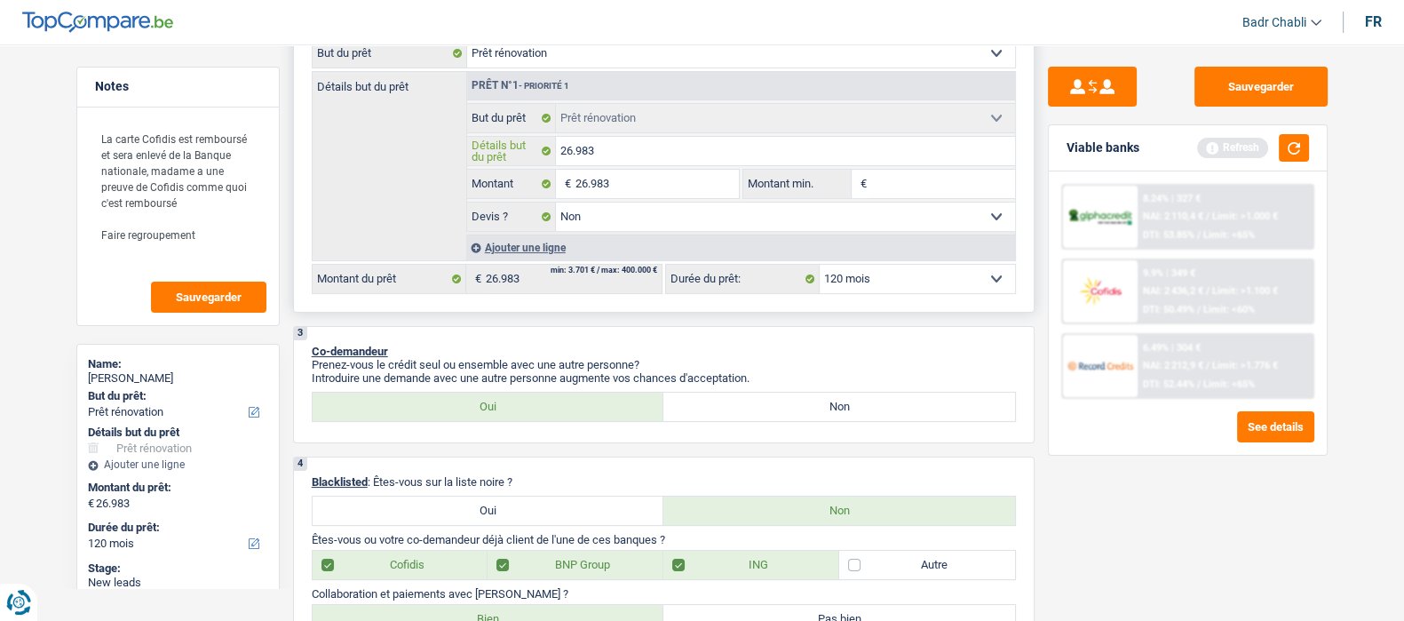
click at [606, 150] on input "26.983" at bounding box center [785, 151] width 459 height 28
click at [606, 151] on input "26.983" at bounding box center [785, 151] width 459 height 28
click at [638, 192] on input "26.983" at bounding box center [657, 184] width 163 height 28
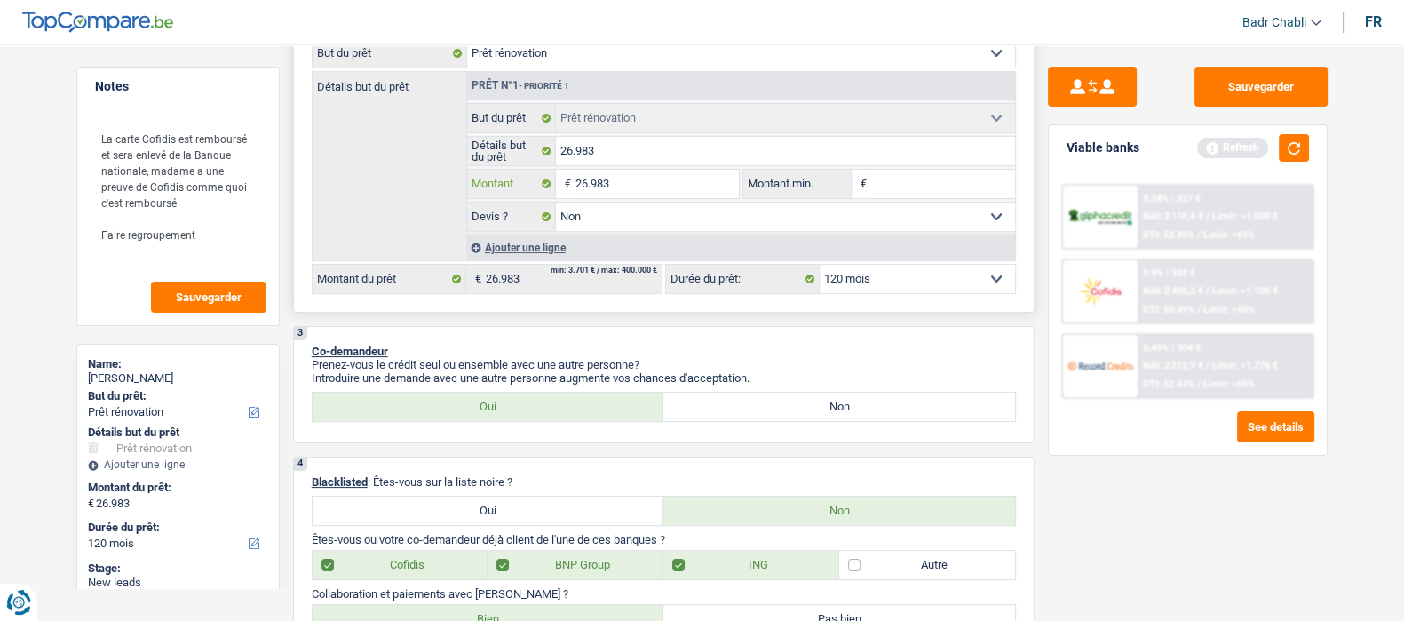
click at [638, 192] on input "26.983" at bounding box center [657, 184] width 163 height 28
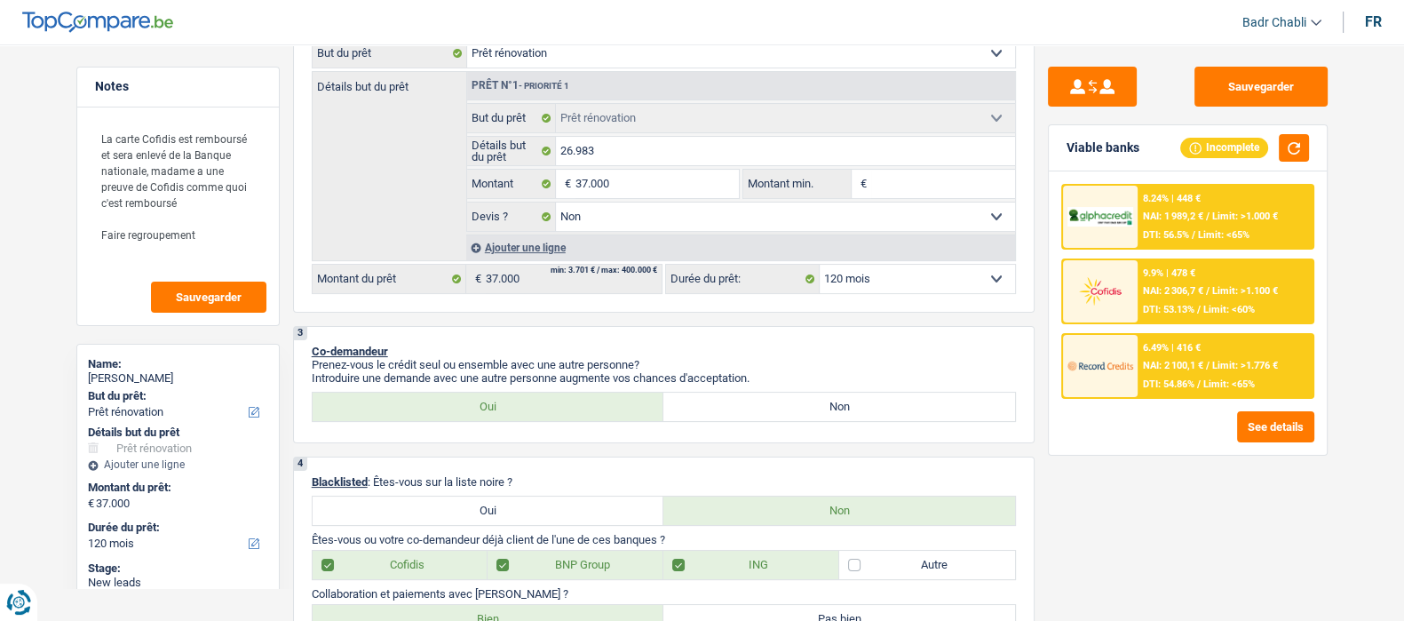
click at [1188, 378] on span "DTI: 54.86%" at bounding box center [1169, 384] width 52 height 12
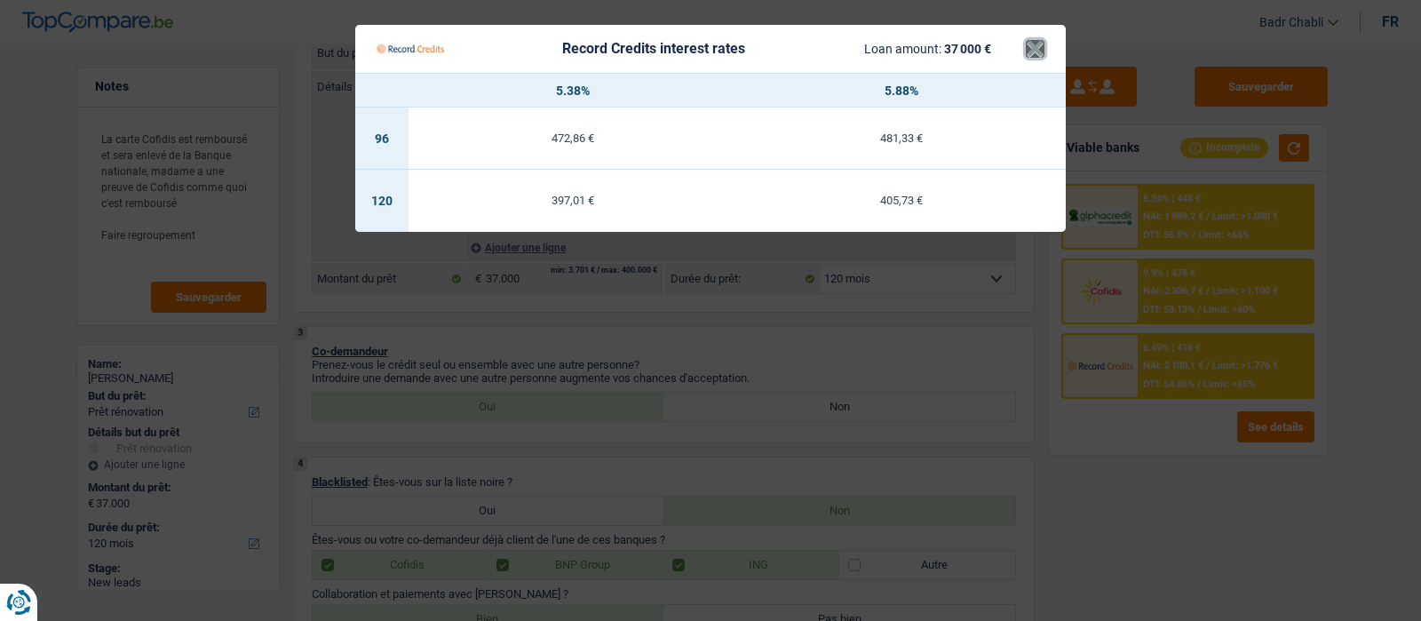
click at [1035, 53] on button "×" at bounding box center [1035, 49] width 19 height 18
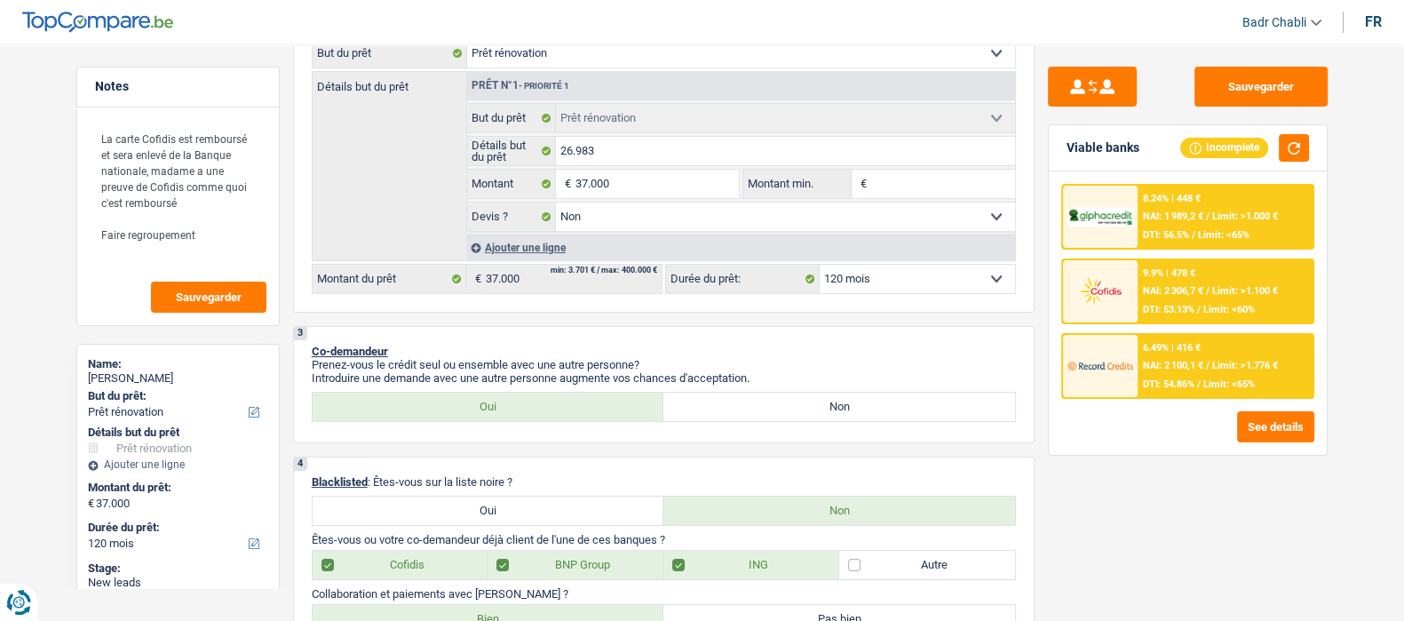
click at [1220, 206] on div "8.24% | 448 € NAI: 1 989,2 € / Limit: >1.000 € DTI: 56.5% / Limit: <65%" at bounding box center [1225, 217] width 175 height 62
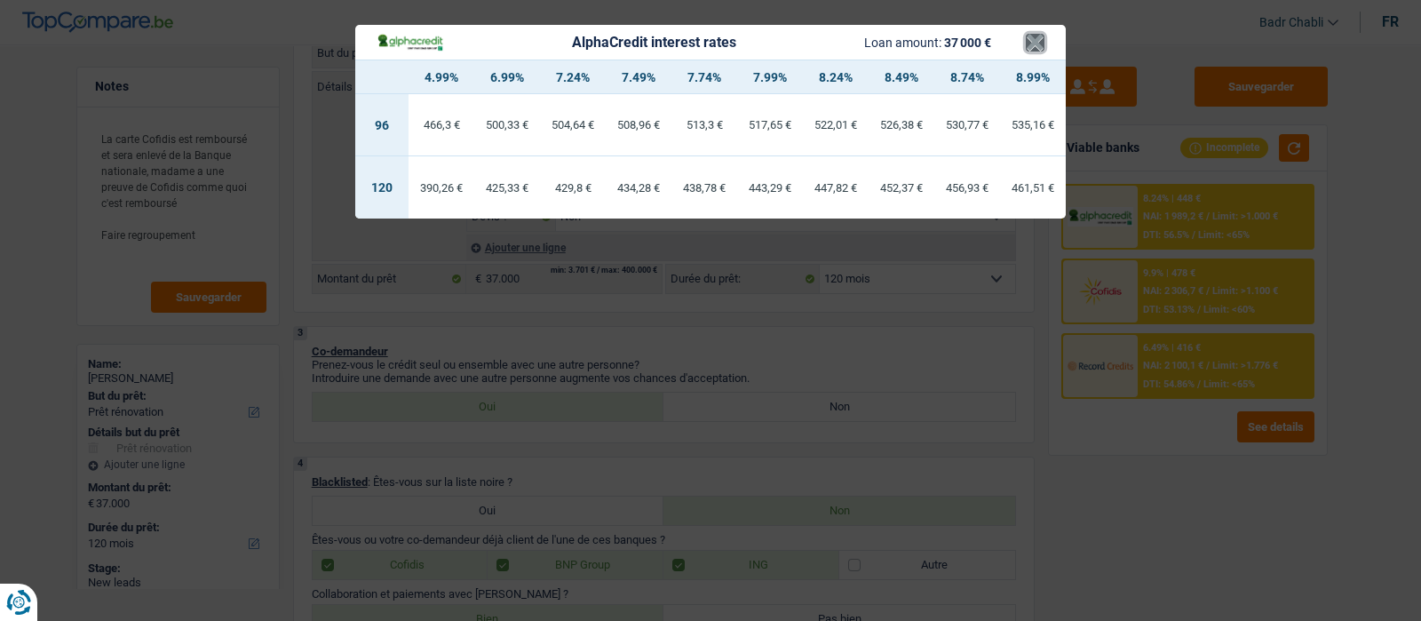
click at [1028, 42] on button "×" at bounding box center [1035, 43] width 19 height 18
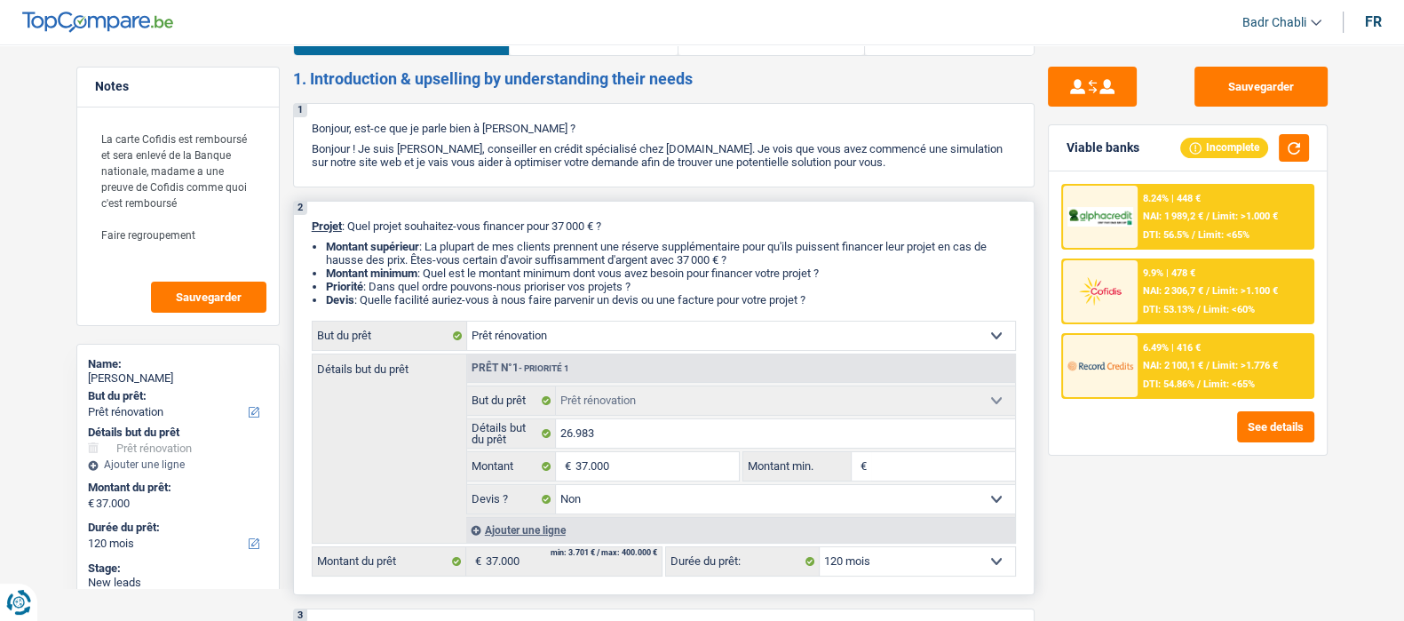
scroll to position [0, 0]
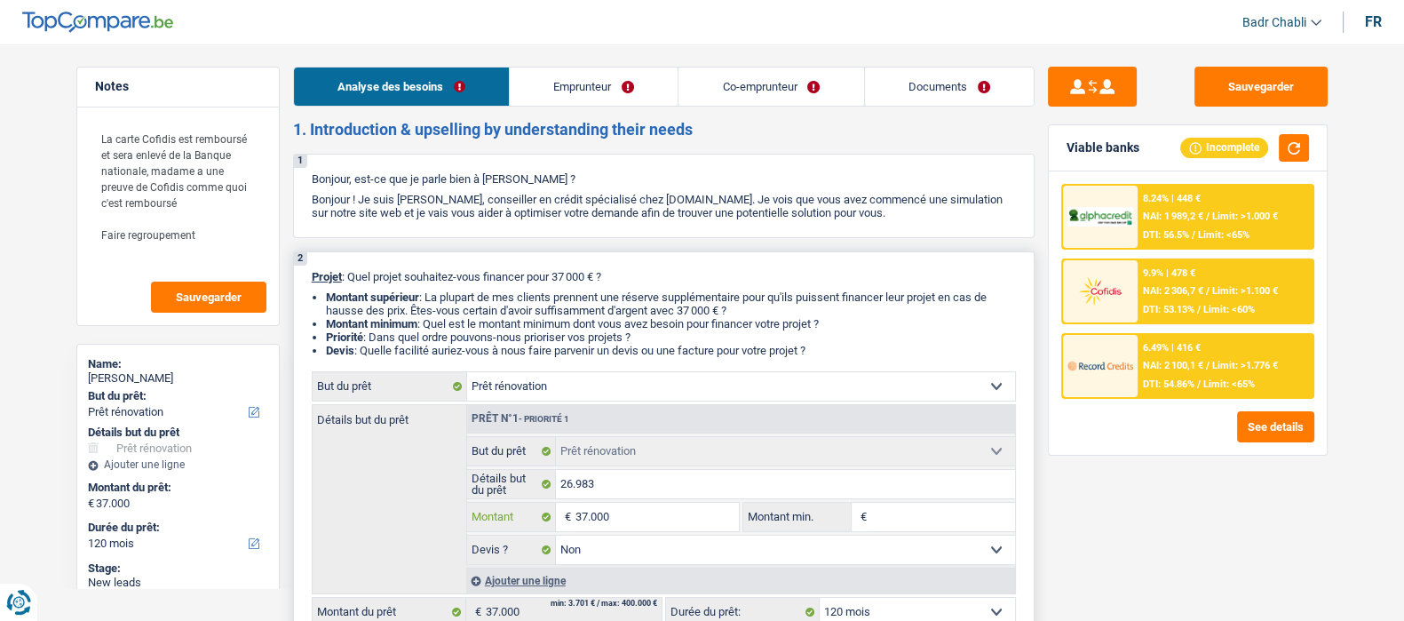
click at [633, 517] on input "37.000" at bounding box center [657, 517] width 163 height 28
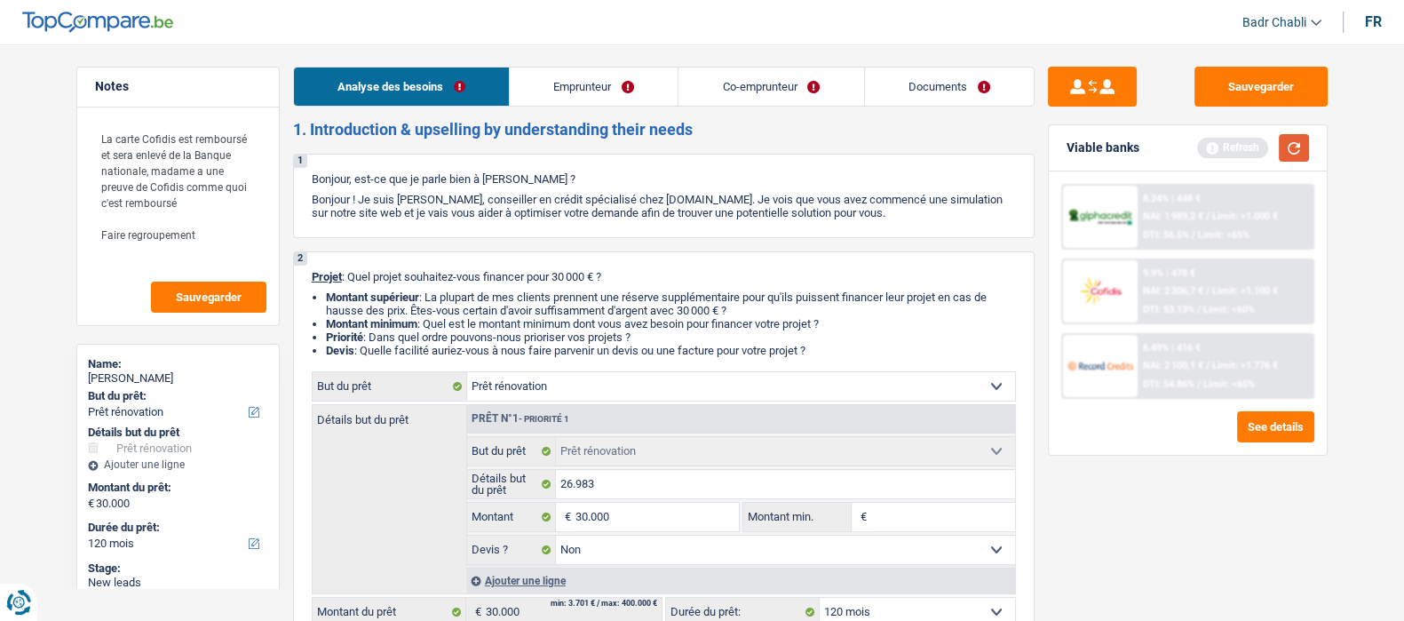
click at [1294, 144] on button "button" at bounding box center [1294, 148] width 30 height 28
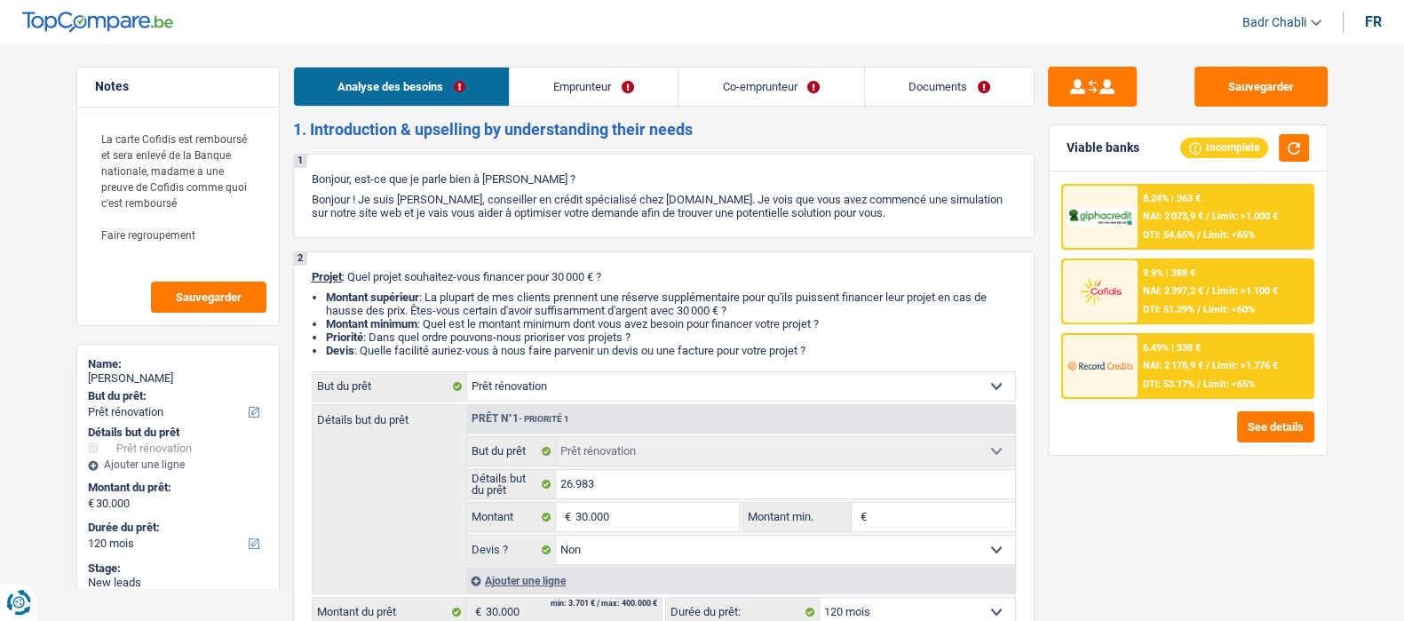
click at [1242, 208] on div "8.24% | 363 € NAI: 2 073,9 € / Limit: >1.000 € DTI: 54.65% / Limit: <65%" at bounding box center [1225, 217] width 175 height 62
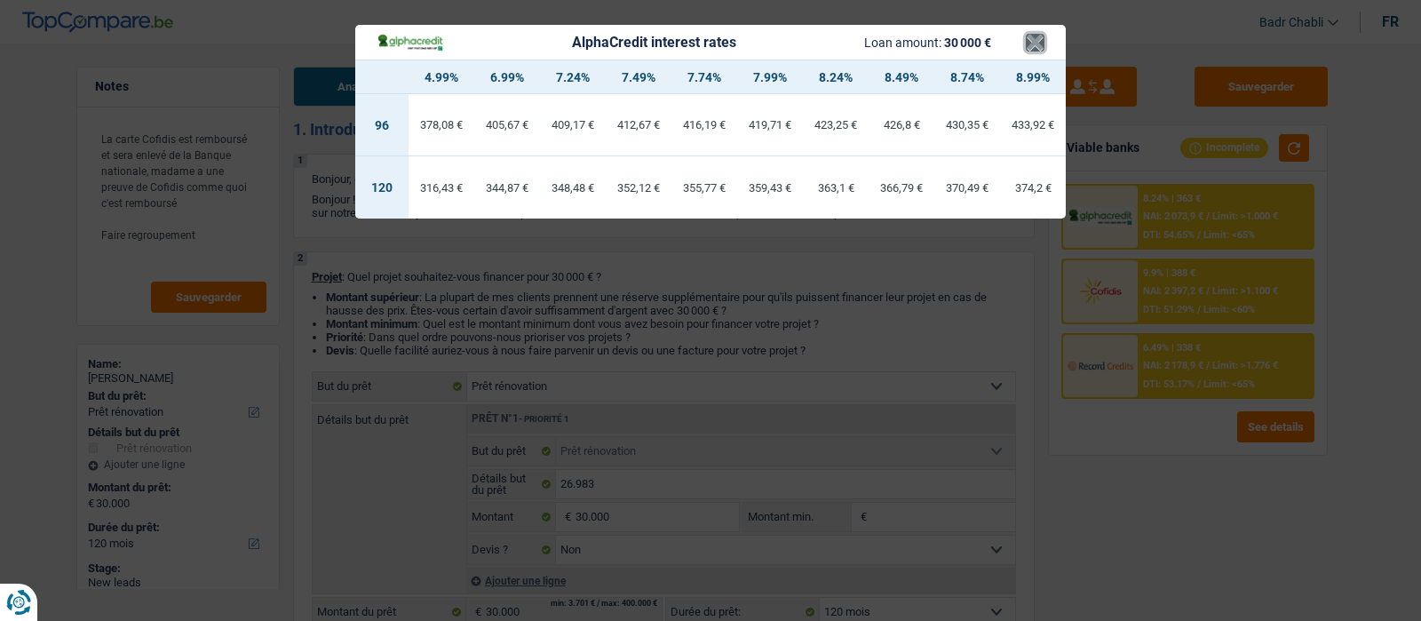
click at [1034, 42] on button "×" at bounding box center [1035, 43] width 19 height 18
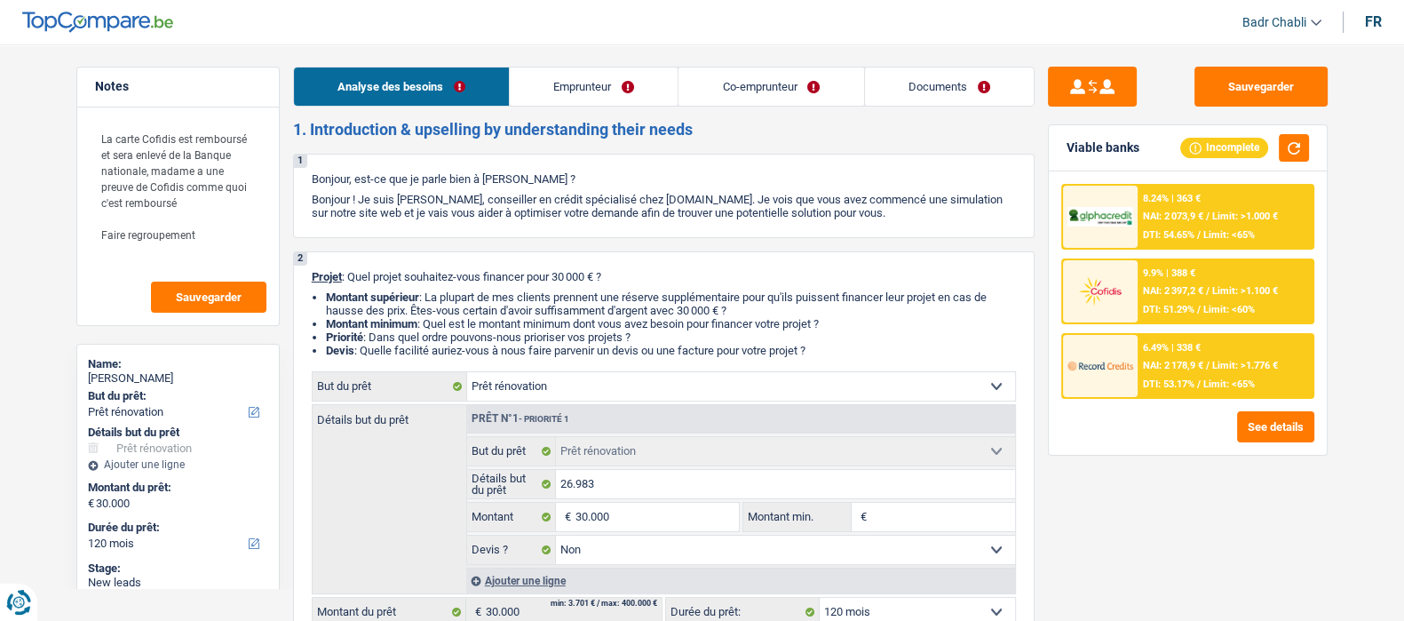
click at [1213, 366] on span "Limit: >1.776 €" at bounding box center [1245, 366] width 66 height 12
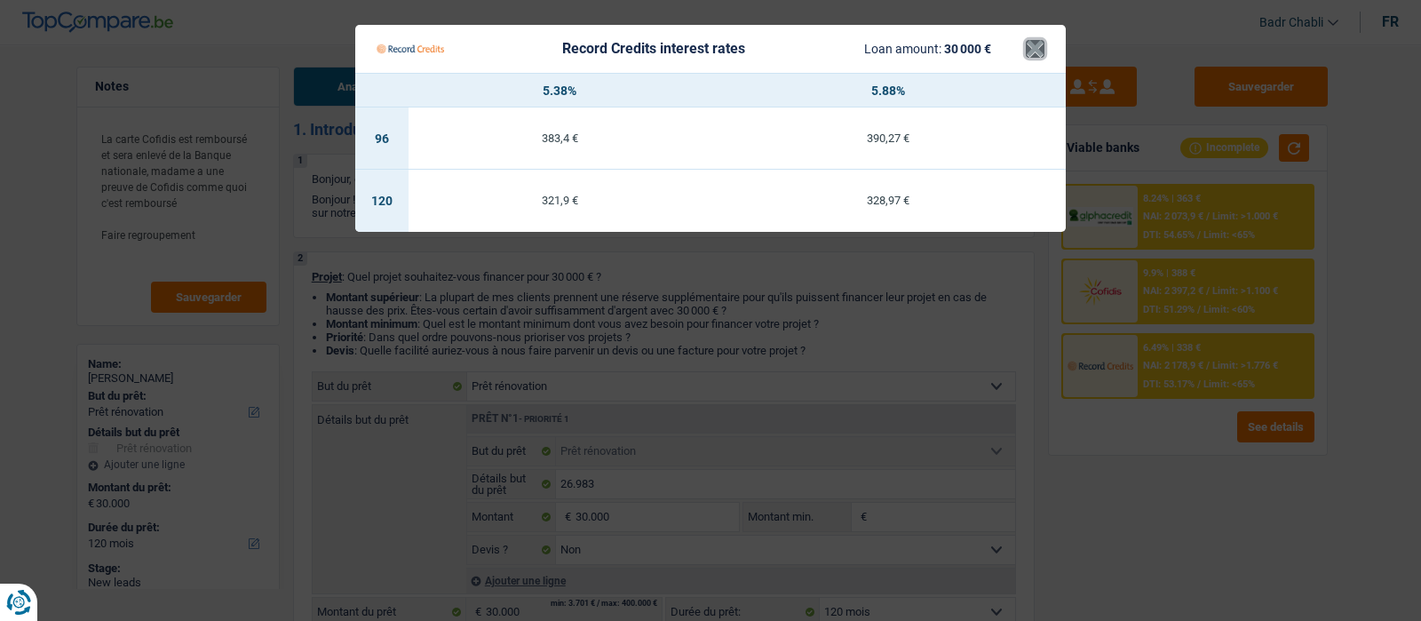
click at [1032, 49] on button "×" at bounding box center [1035, 49] width 19 height 18
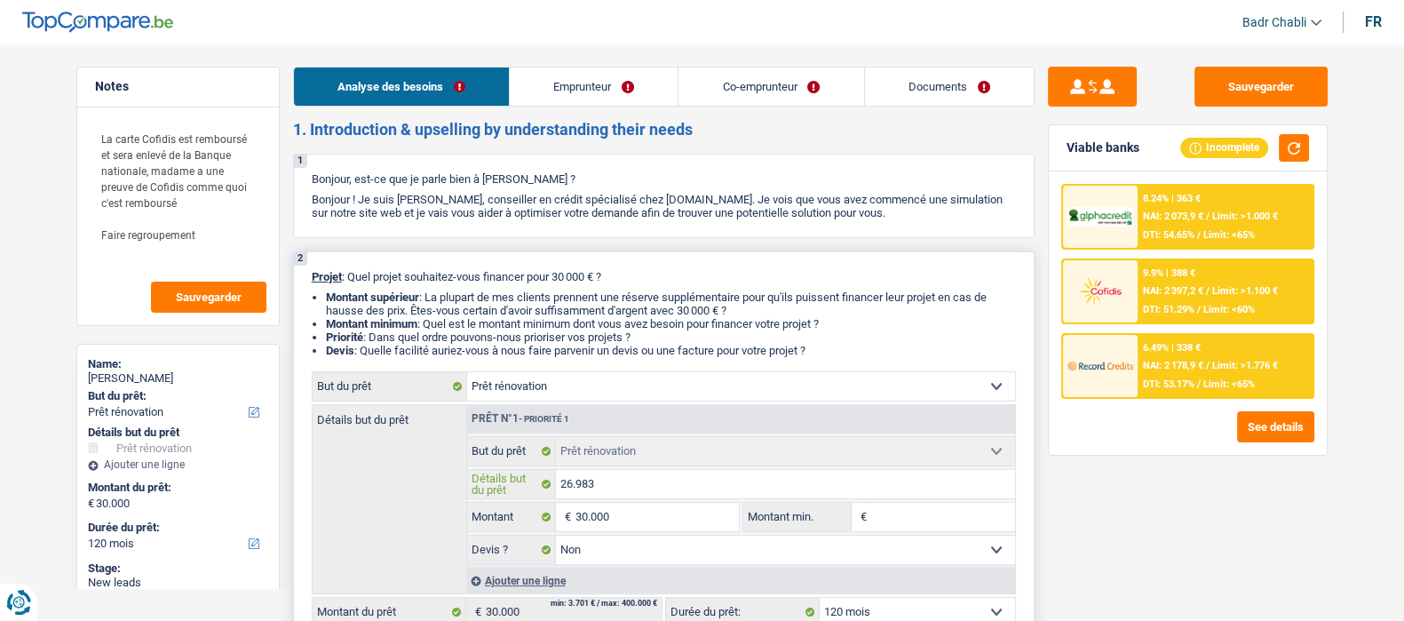
click at [626, 492] on input "26.983" at bounding box center [785, 484] width 459 height 28
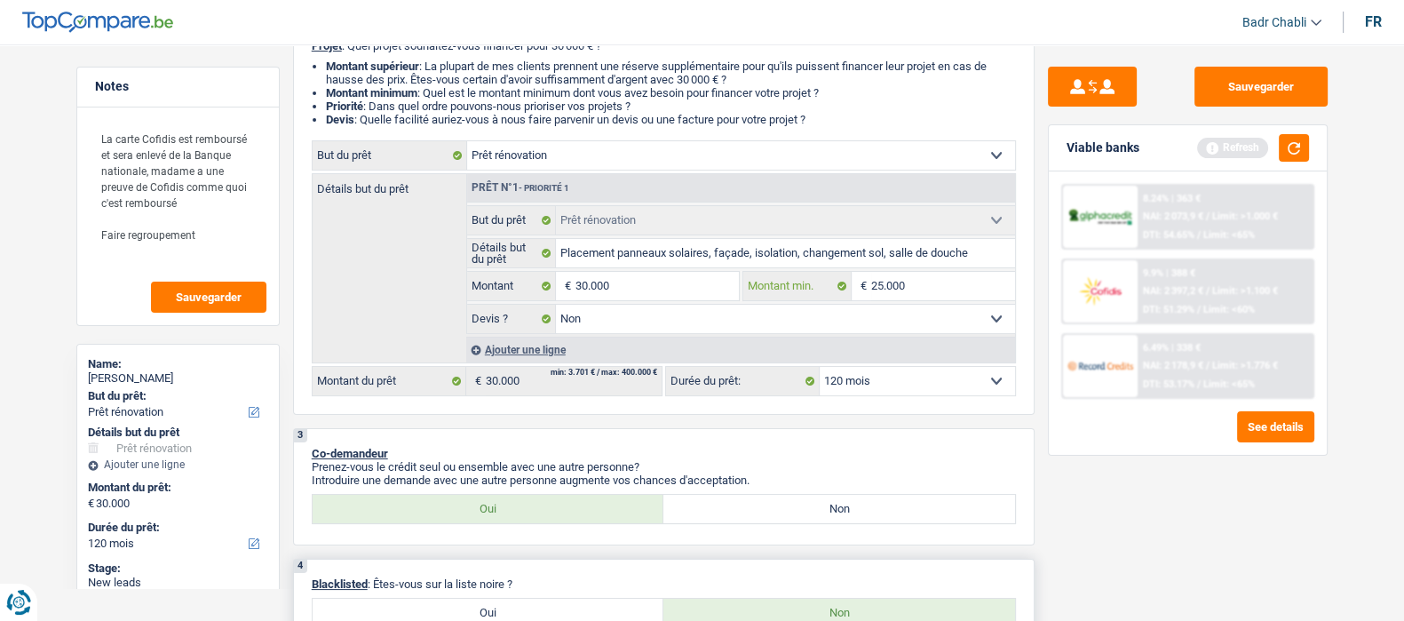
scroll to position [555, 0]
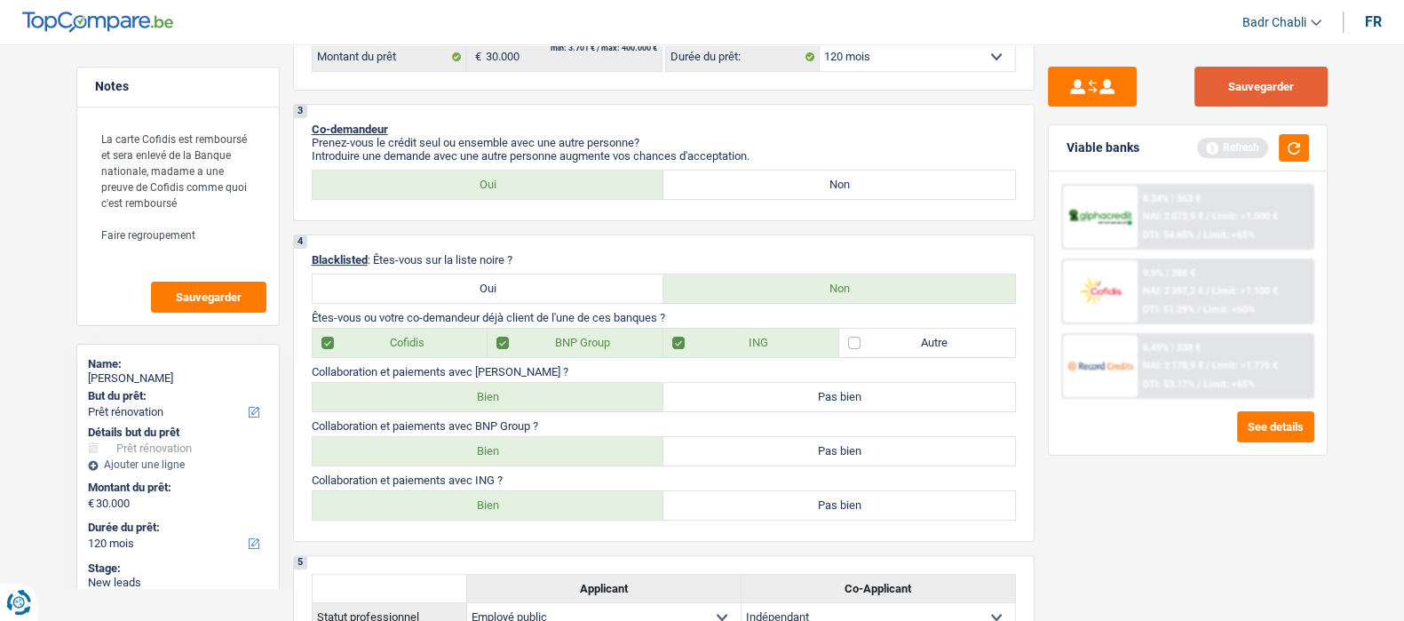
click at [1259, 73] on button "Sauvegarder" at bounding box center [1261, 87] width 133 height 40
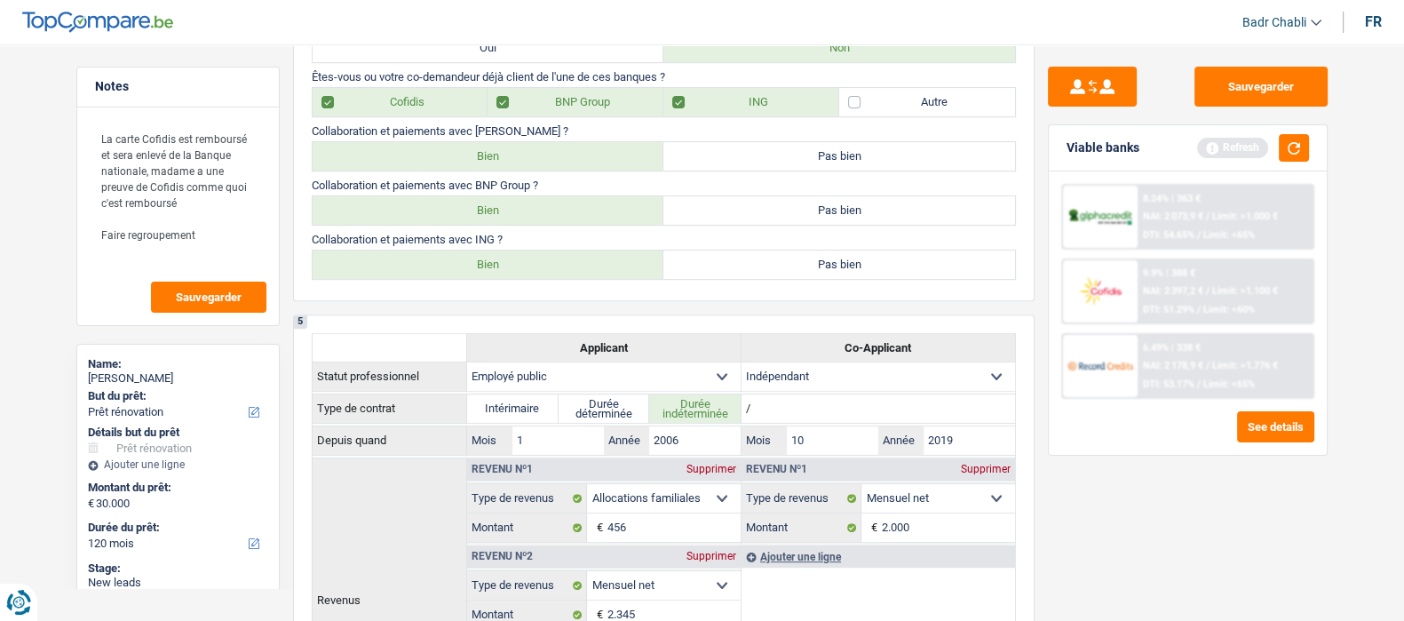
scroll to position [776, 0]
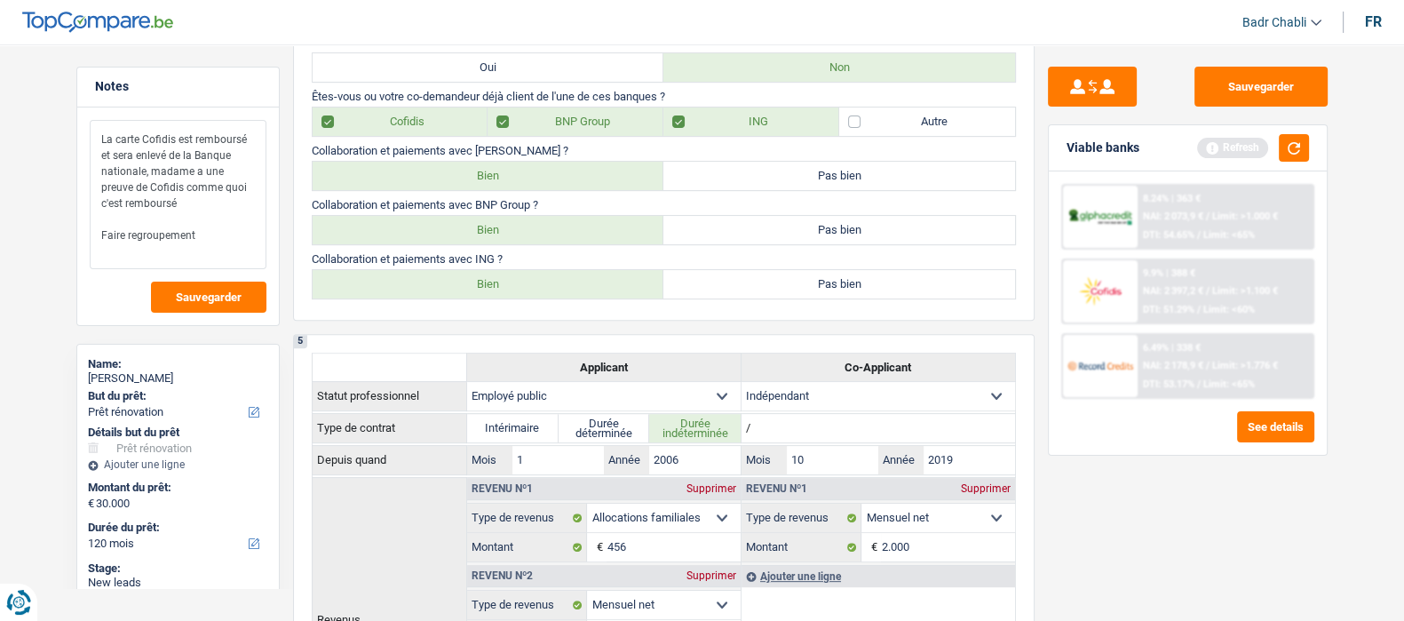
click at [209, 237] on textarea "La carte Cofidis est remboursé et sera enlevé de la Banque nationale, madame a …" at bounding box center [178, 194] width 177 height 149
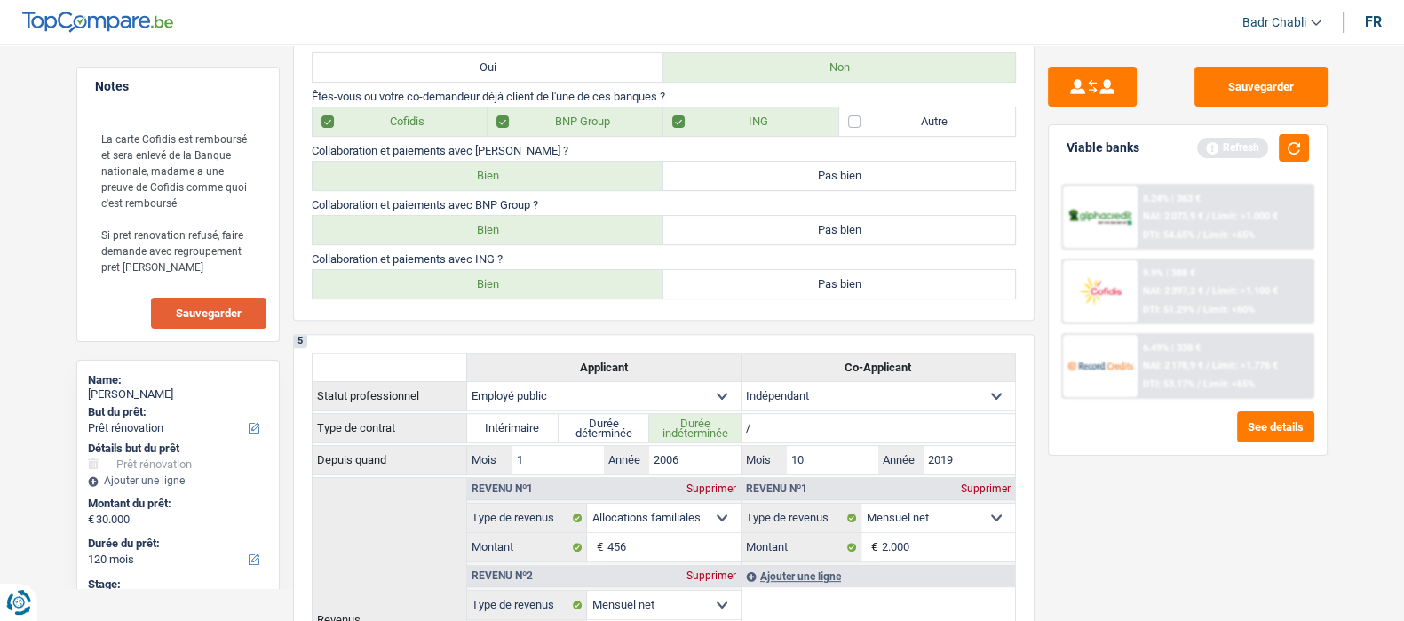
click at [228, 316] on span "Sauvegarder" at bounding box center [209, 313] width 66 height 12
click at [1253, 79] on button "Sauvegarder" at bounding box center [1261, 87] width 133 height 40
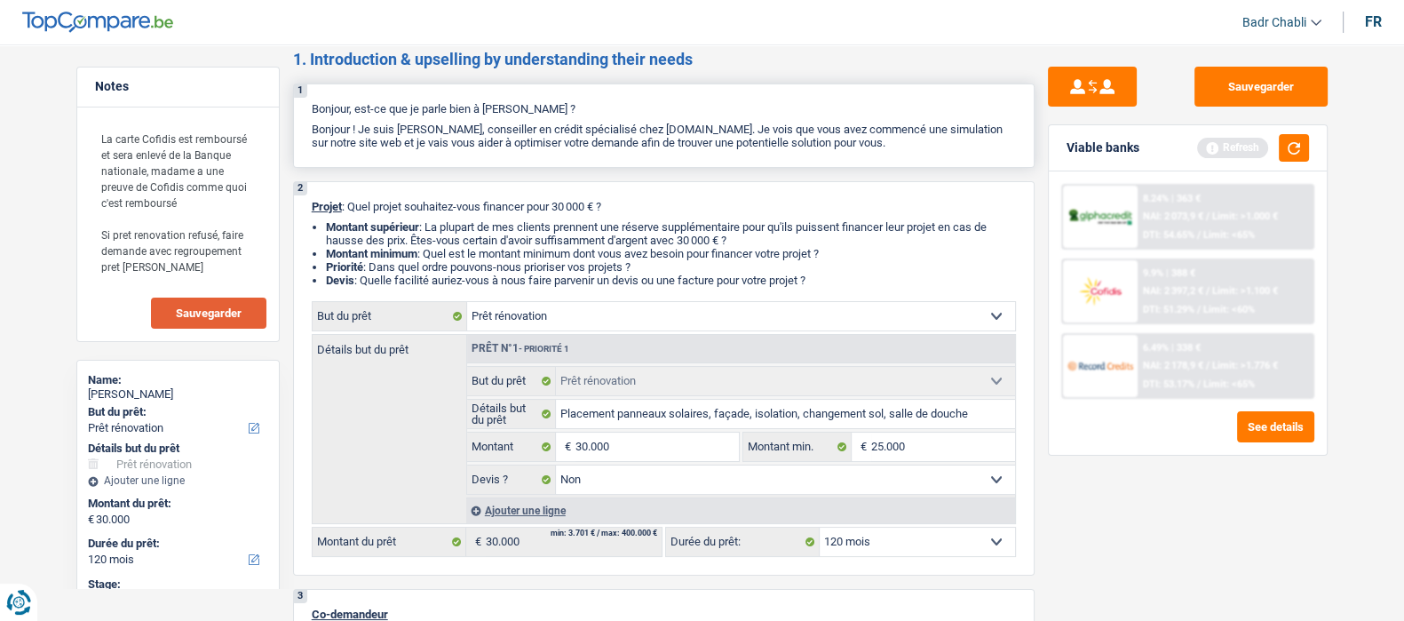
scroll to position [0, 0]
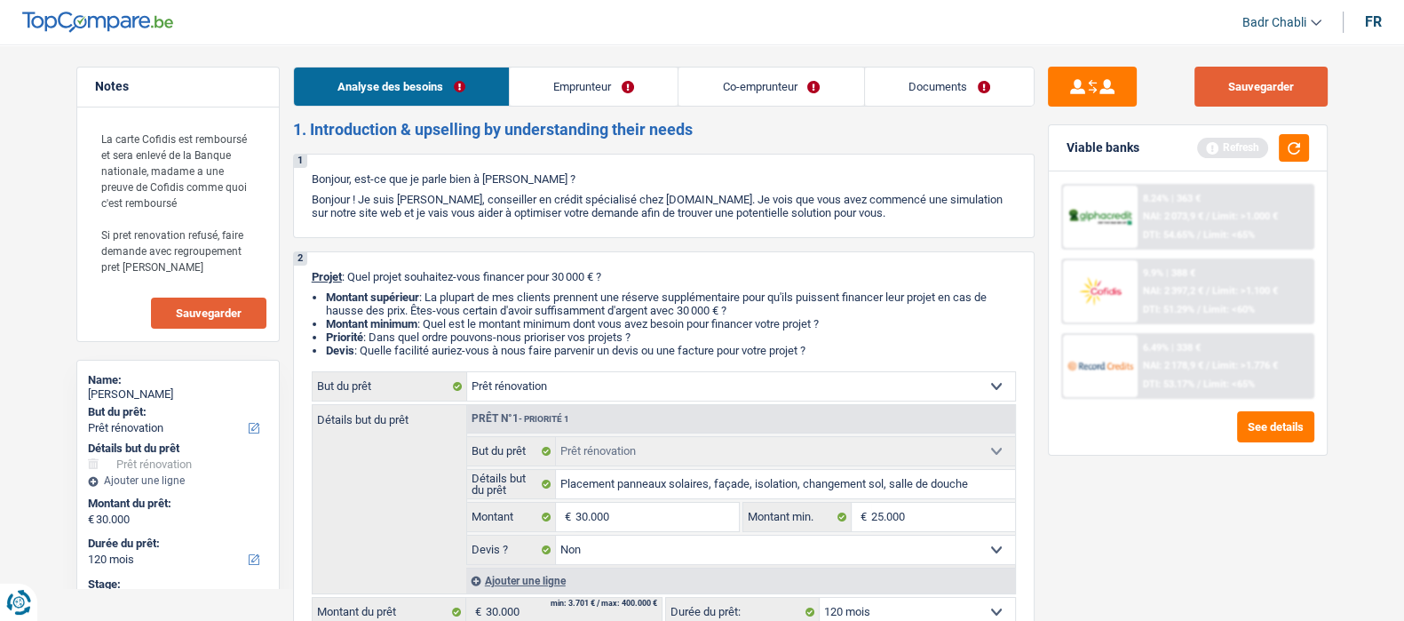
click at [1251, 72] on button "Sauvegarder" at bounding box center [1261, 87] width 133 height 40
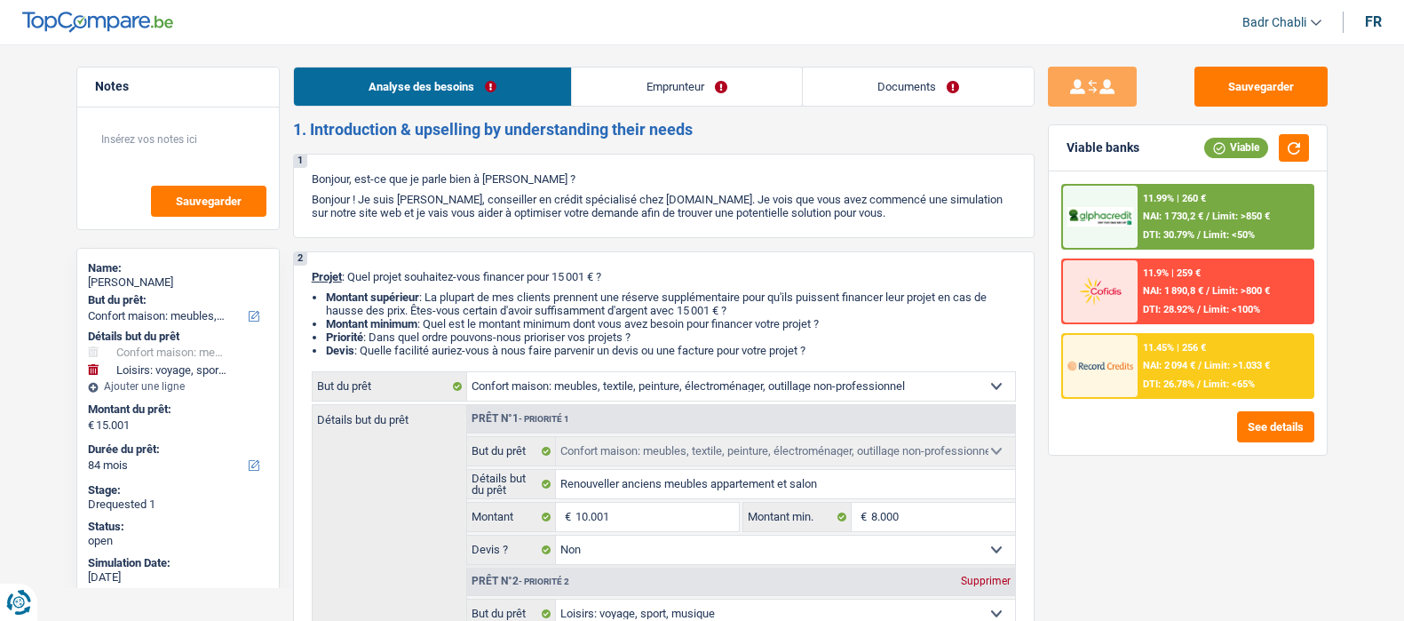
select select "household"
select select "hobbies"
select select "84"
select select "household"
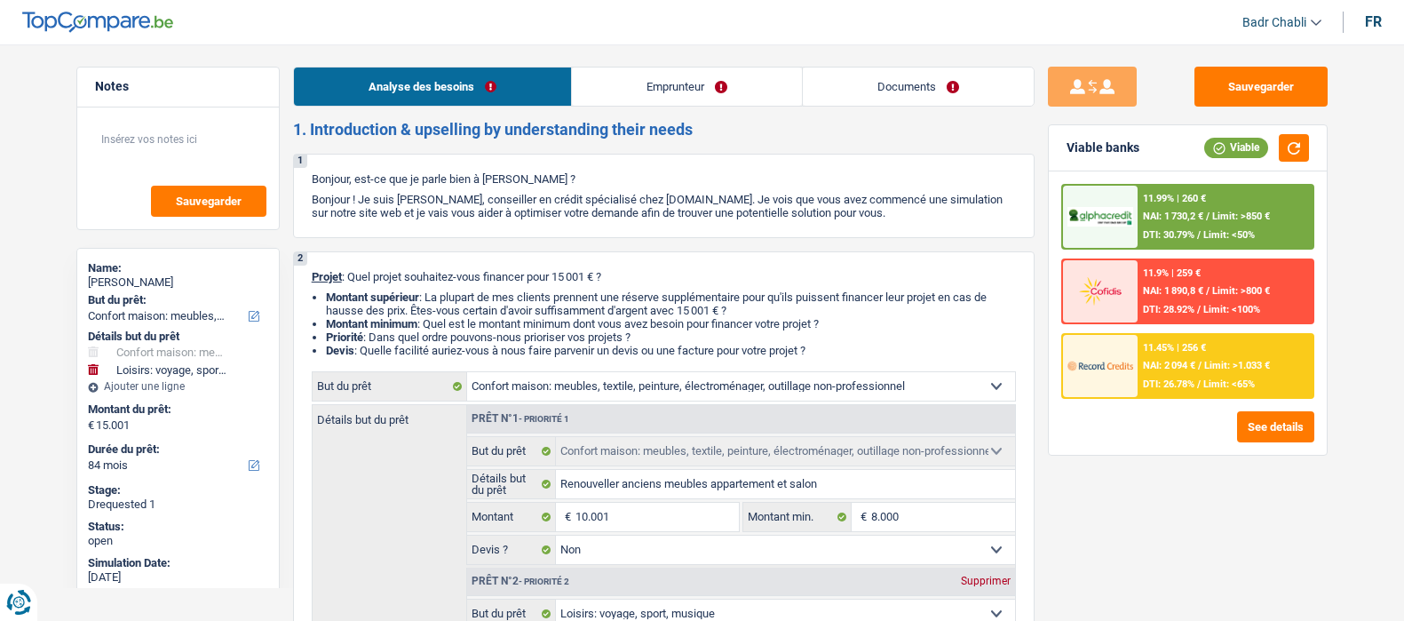
select select "household"
select select "false"
select select "hobbies"
select select "false"
select select "84"
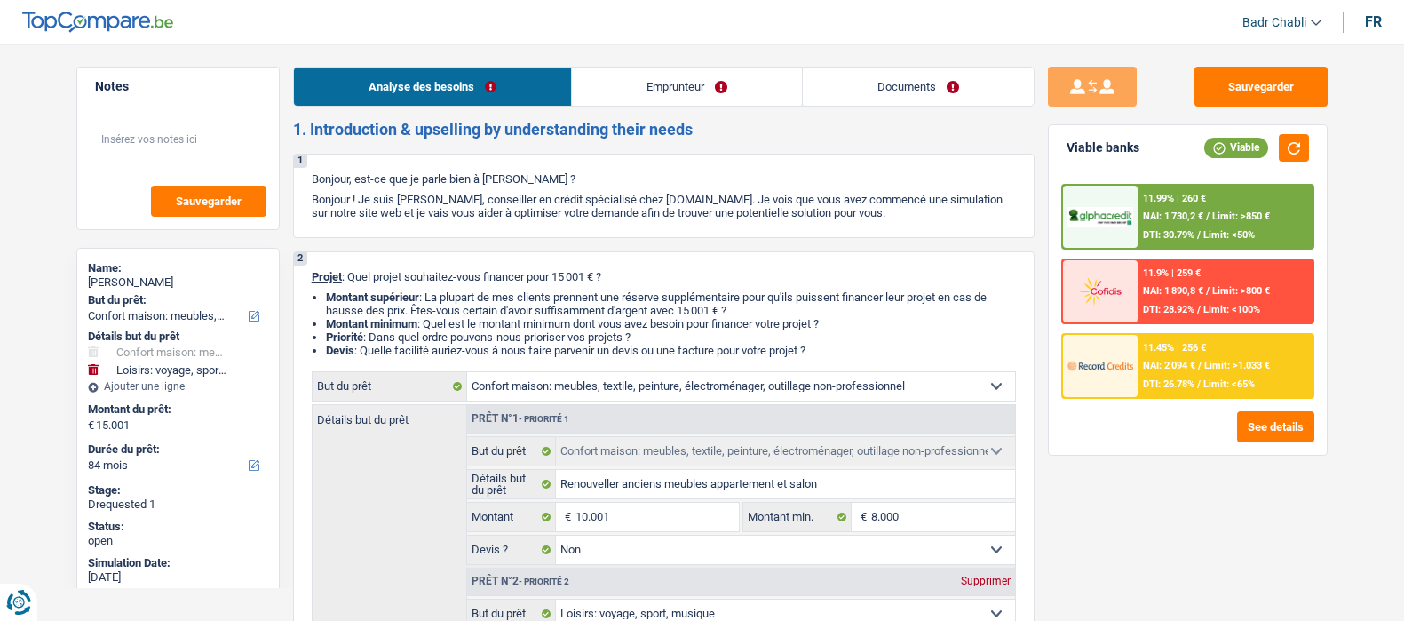
select select "privateEmployee"
select select "netSalary"
select select "mealVouchers"
select select "rents"
select select "household"
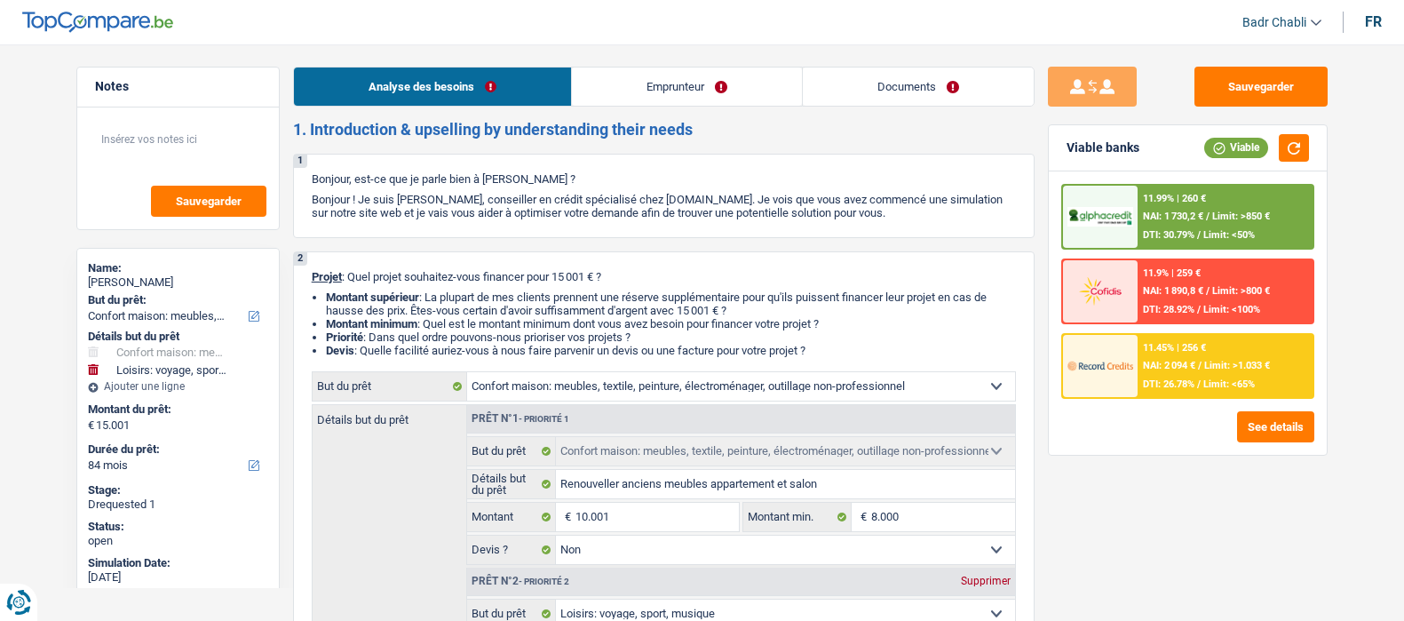
select select "household"
select select "false"
select select "hobbies"
select select "false"
select select "84"
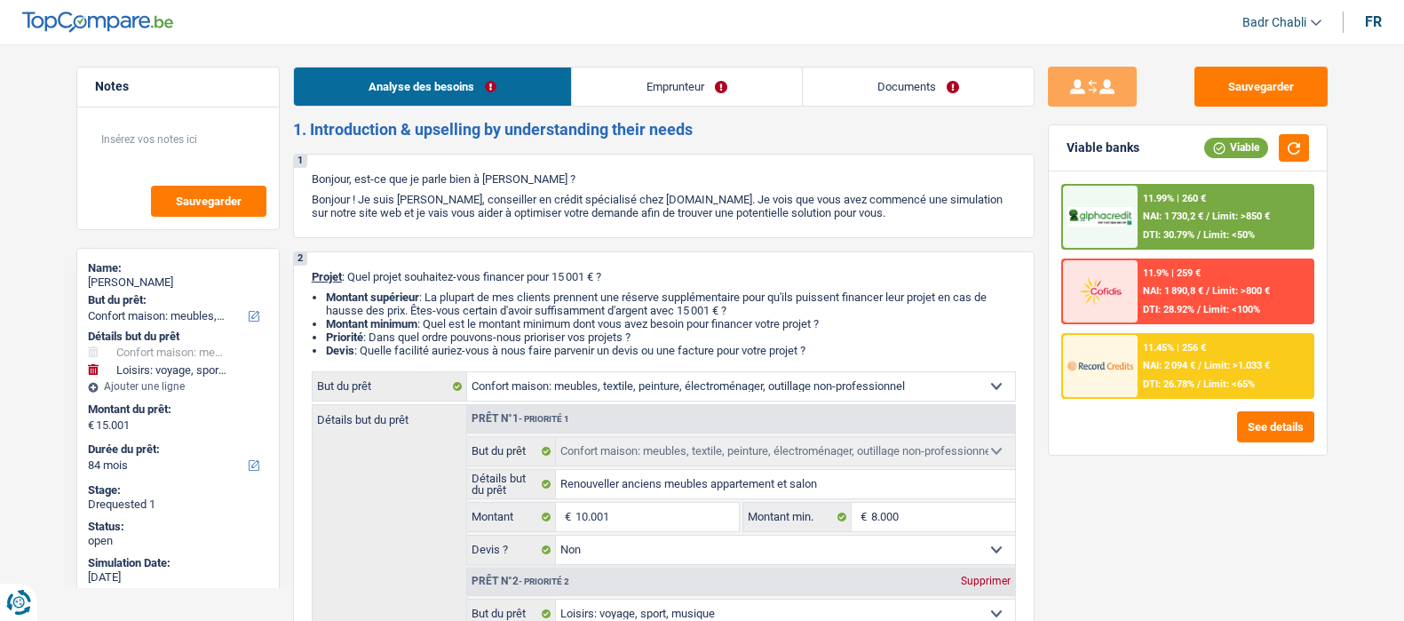
select select "32"
select select "single"
click at [611, 78] on link "Emprunteur" at bounding box center [687, 87] width 230 height 38
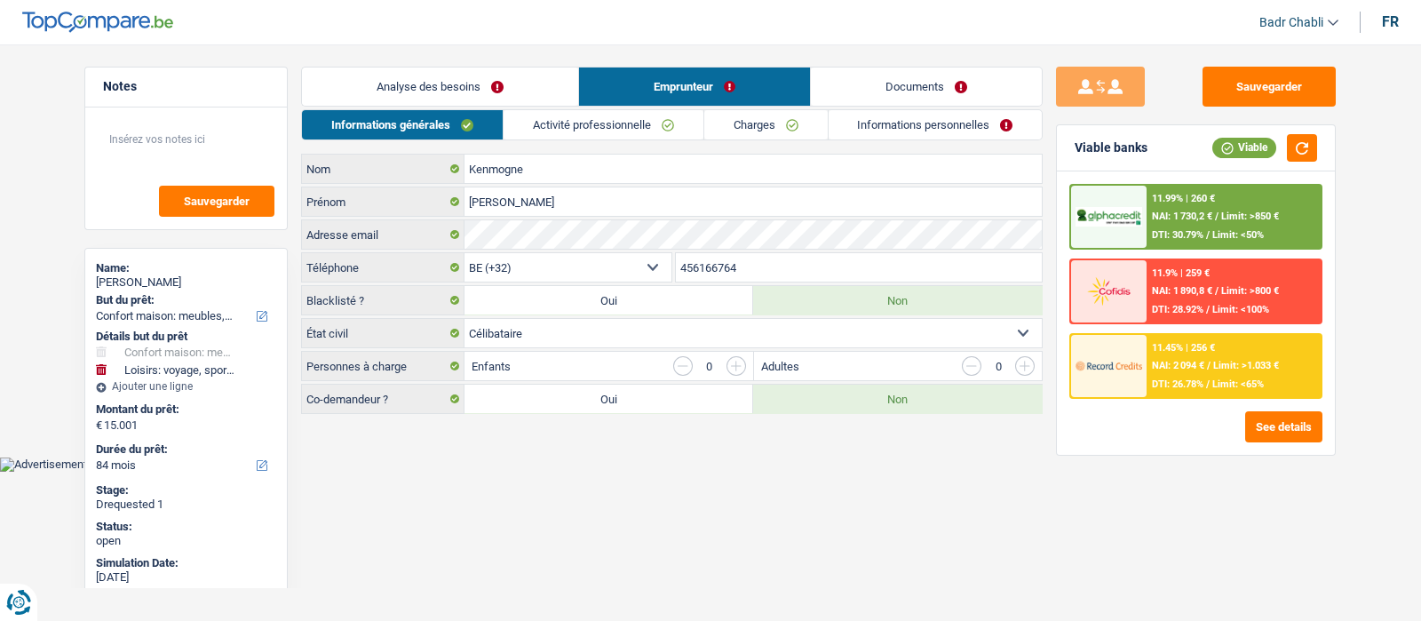
click at [644, 126] on link "Activité professionnelle" at bounding box center [604, 124] width 200 height 29
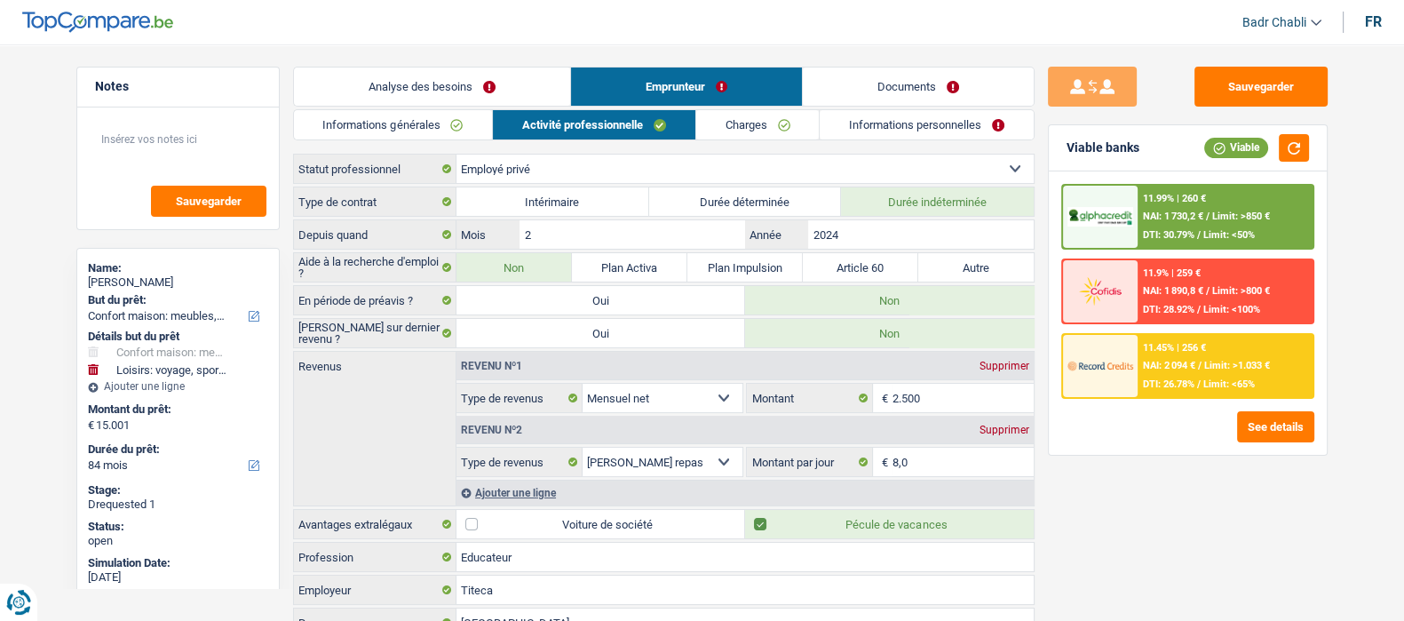
click at [412, 125] on link "Informations générales" at bounding box center [393, 124] width 199 height 29
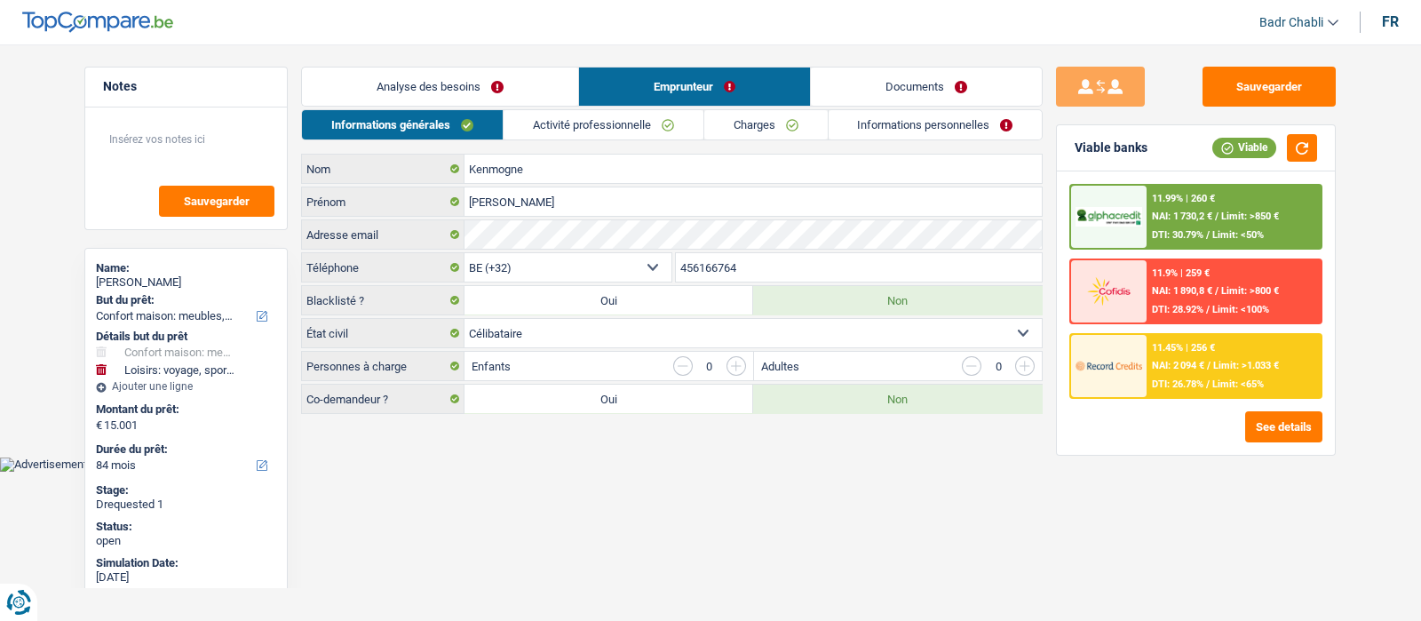
click at [624, 119] on link "Activité professionnelle" at bounding box center [604, 124] width 200 height 29
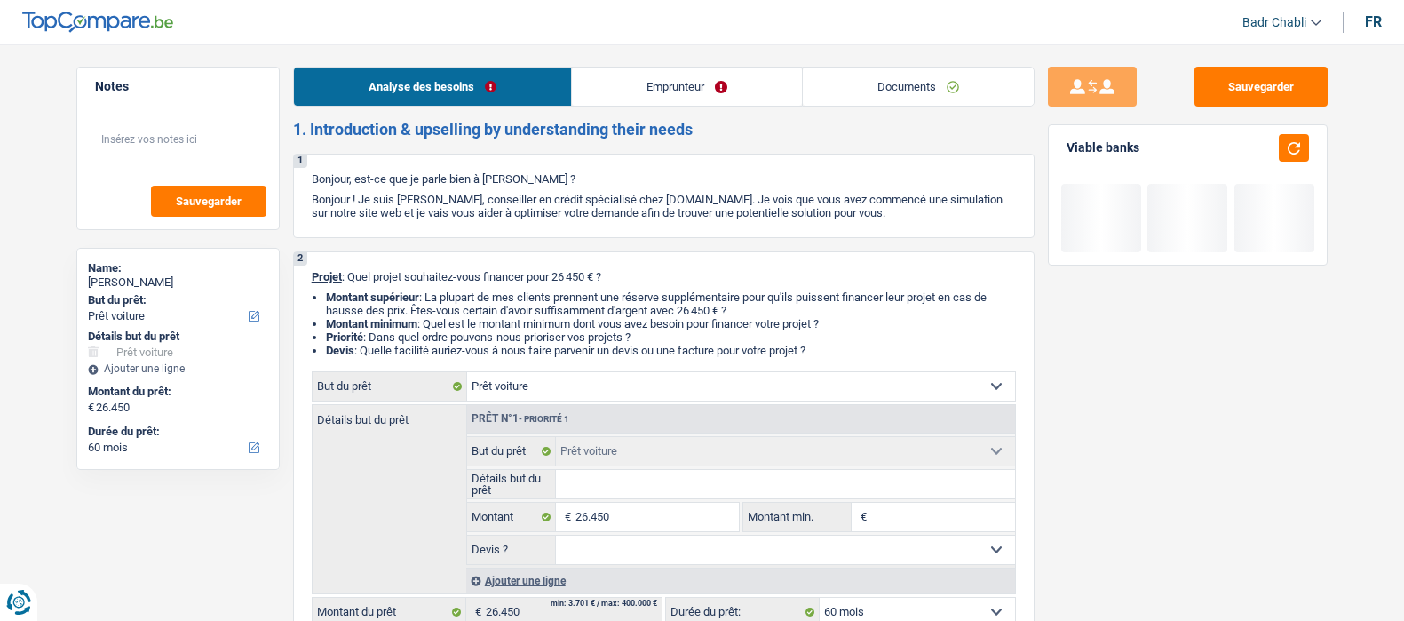
select select "car"
select select "60"
select select "car"
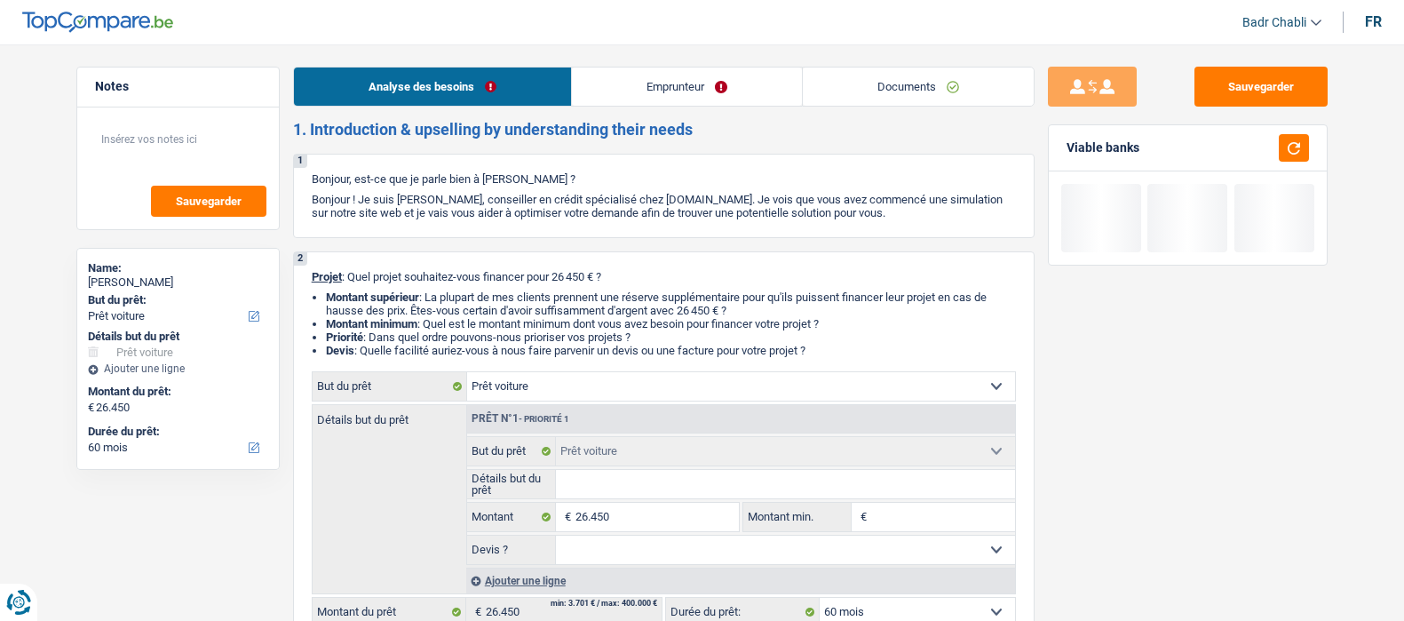
select select "60"
select select "car"
select select "60"
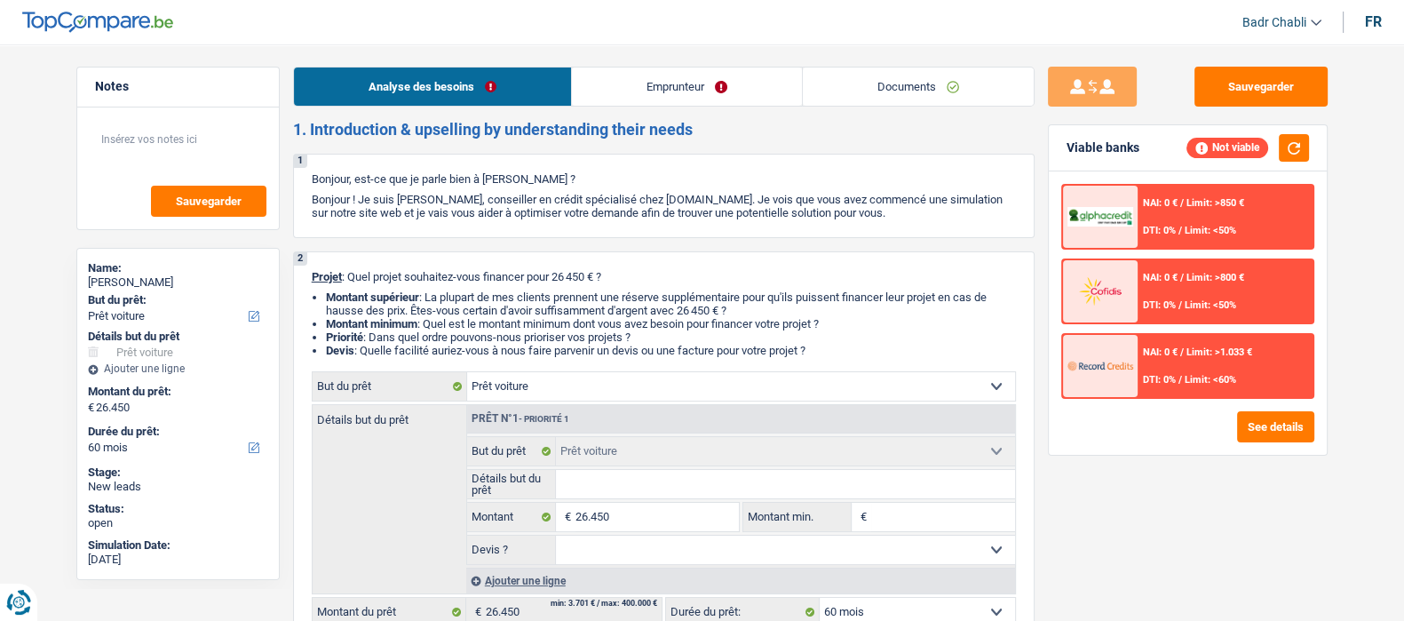
click at [857, 95] on link "Documents" at bounding box center [918, 87] width 231 height 38
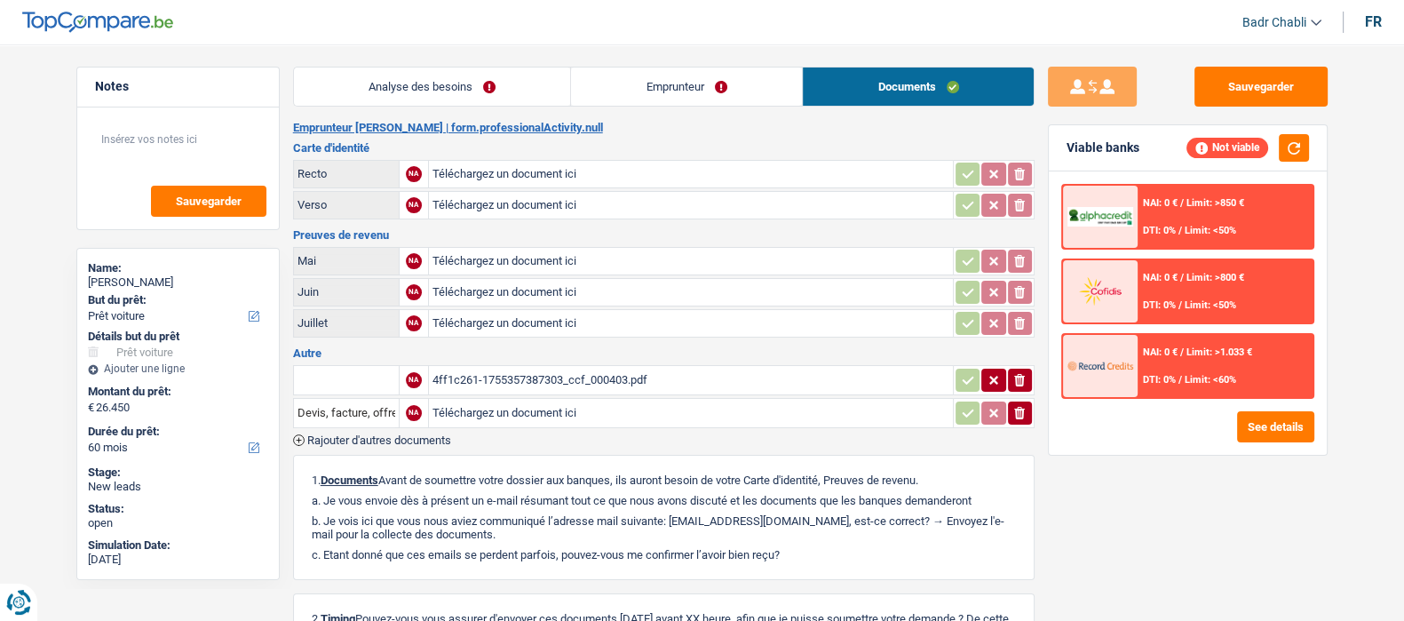
click at [488, 376] on div "4ff1c261-1755357387303_ccf_000403.pdf" at bounding box center [691, 380] width 517 height 27
click at [488, 79] on link "Analyse des besoins" at bounding box center [432, 87] width 277 height 38
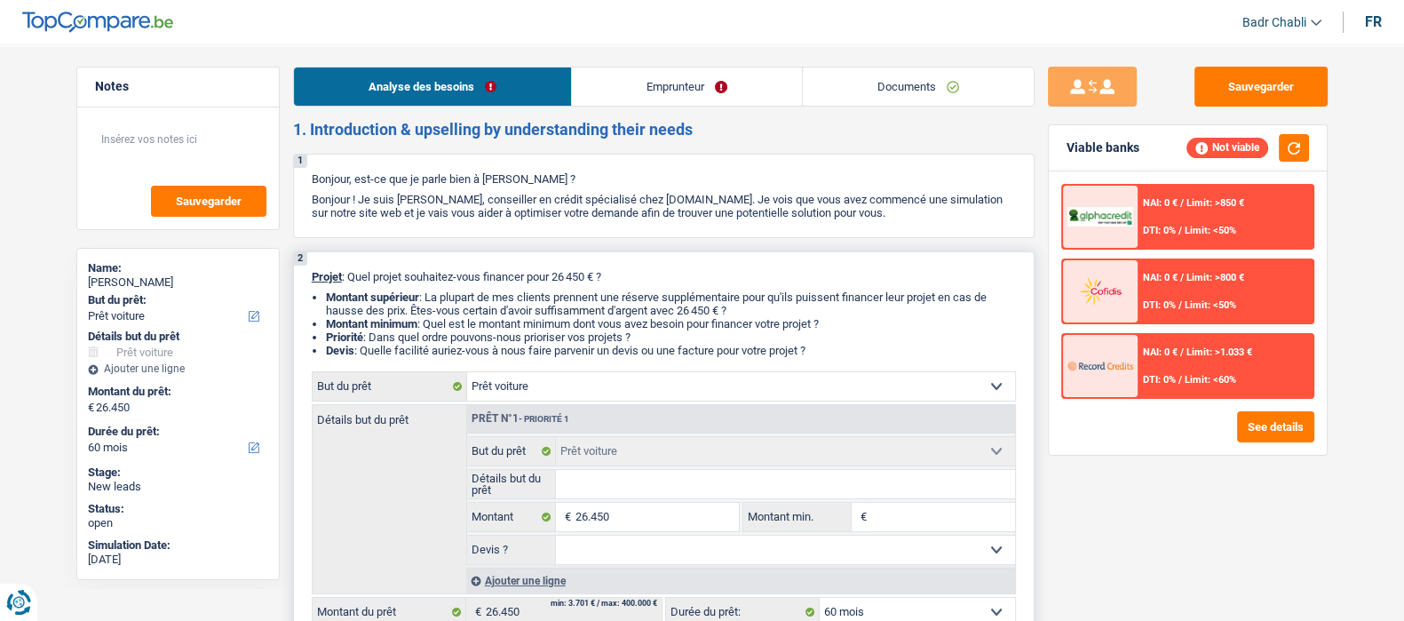
drag, startPoint x: 624, startPoint y: 498, endPoint x: 616, endPoint y: 487, distance: 14.0
click at [624, 498] on input "Détails but du prêt" at bounding box center [785, 484] width 459 height 28
type input "C"
type input "Ci"
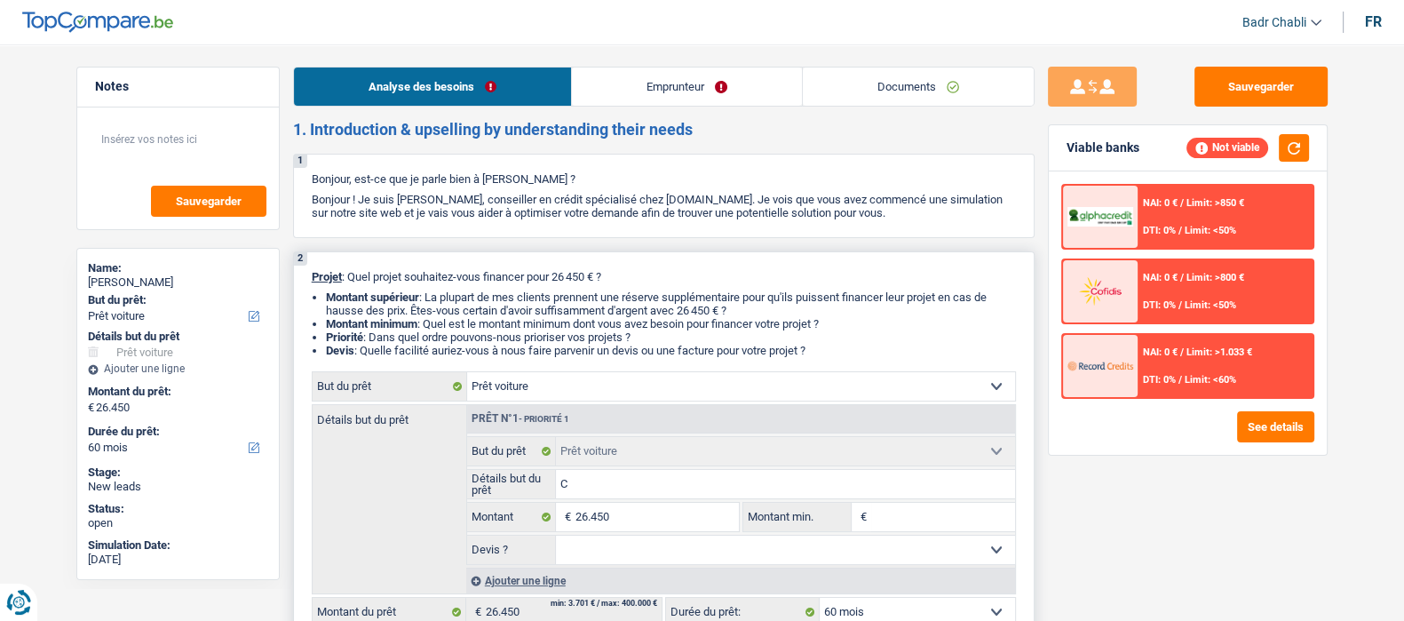
type input "Ci"
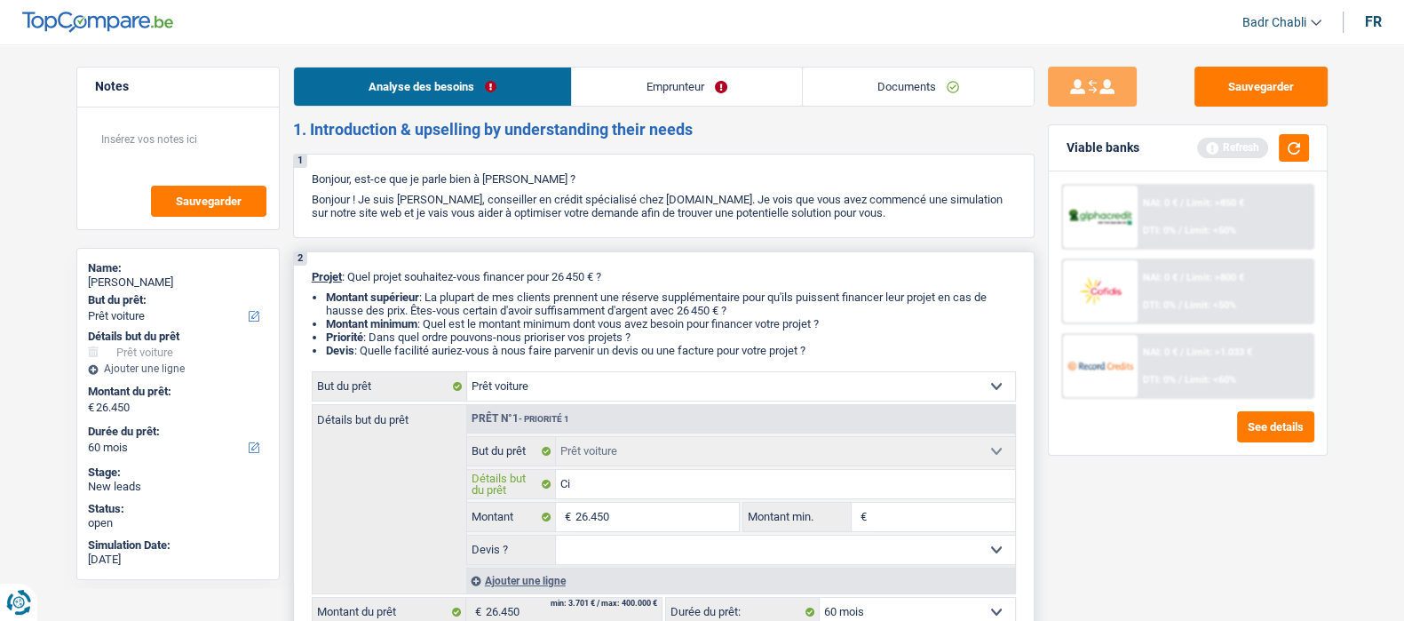
type input "Cit"
type input "Citr"
type input "Citro"
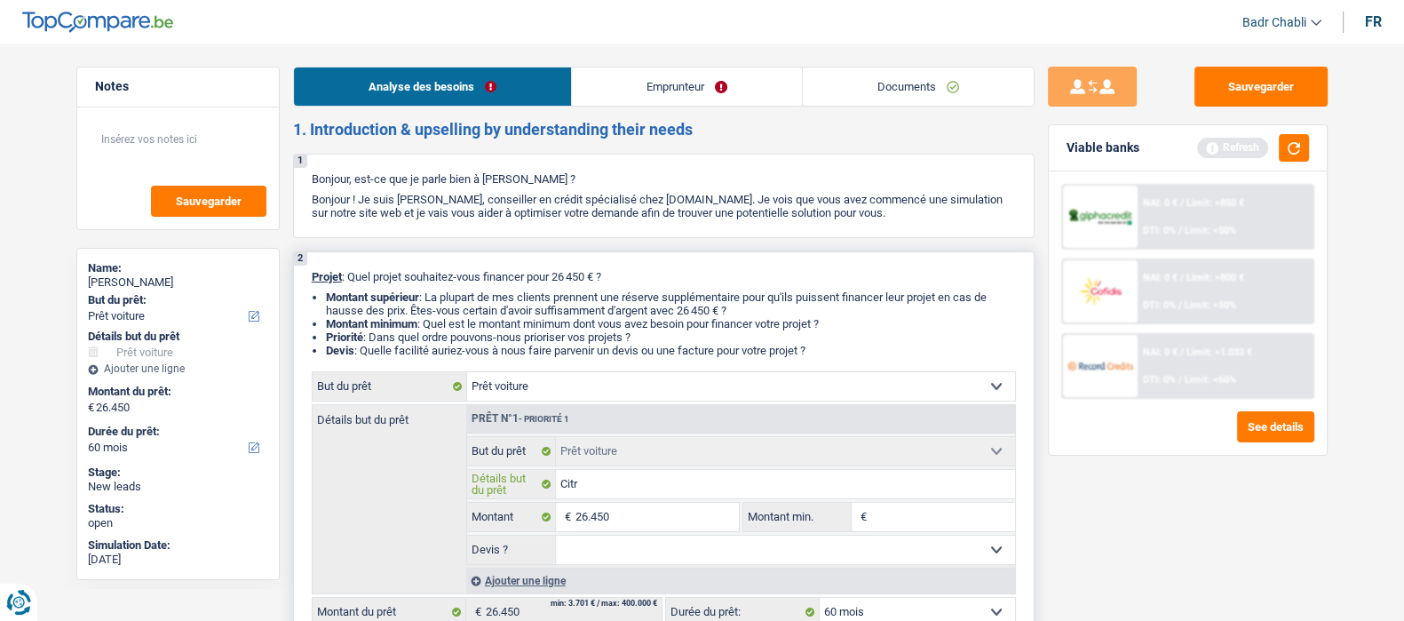
type input "Citro"
type input "Citroe"
type input "Citroen"
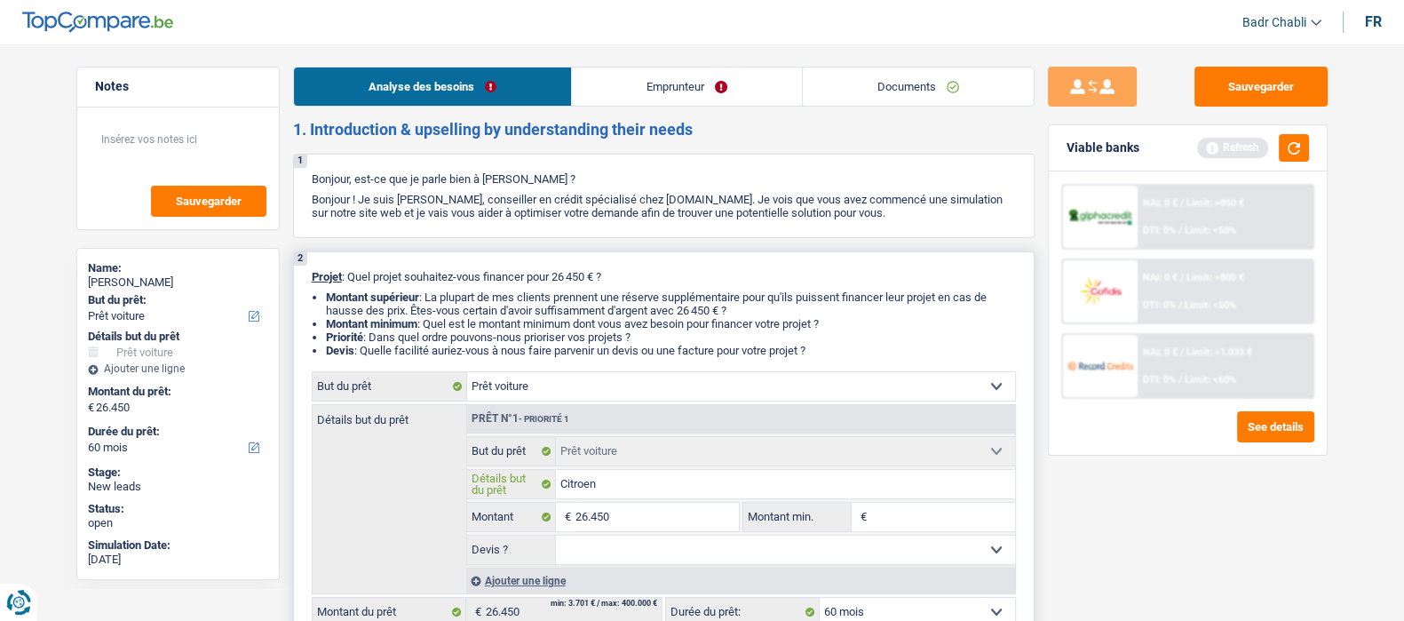
type input "Citroen"
type input "Citroen J"
type input "Citroen Ju"
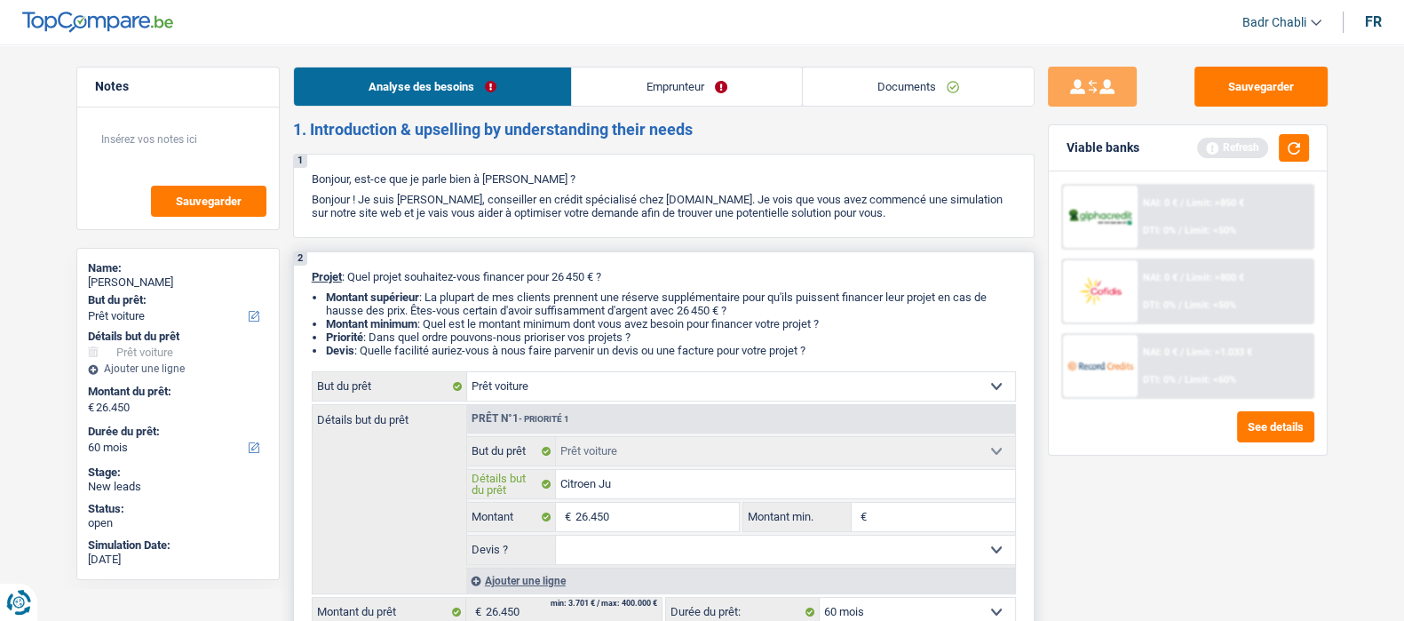
type input "Citroen Ju"
type input "Citroen Jum"
type input "Citroen Jumy"
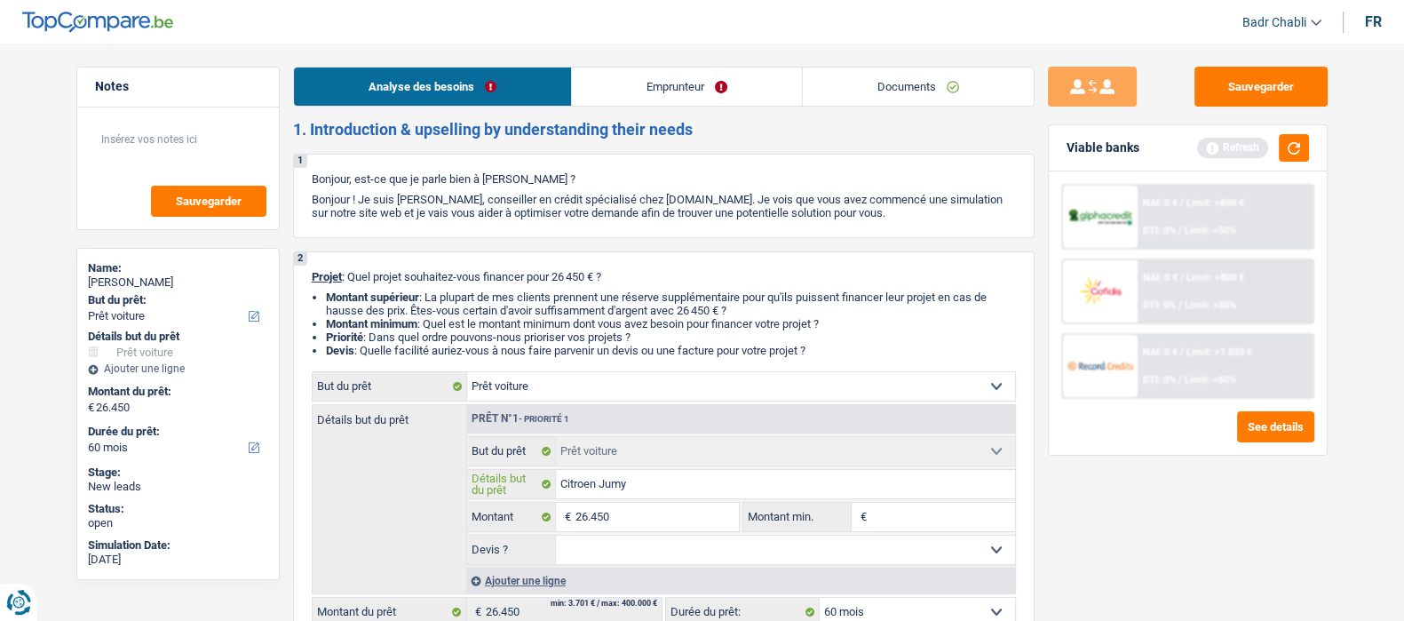
type input "Citroen Jum"
type input "Citroen Jump"
type input "Citroen Jumpy"
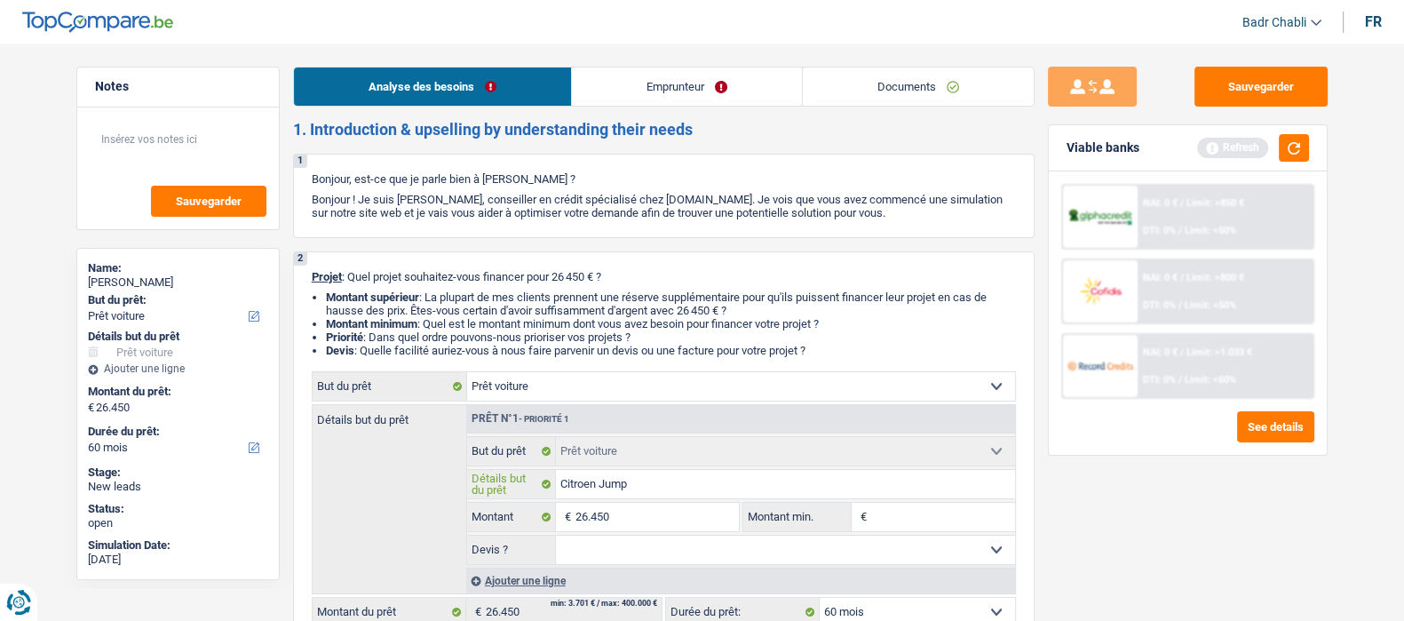
type input "Citroen Jumpy"
type input "Citroen Jumpy 2"
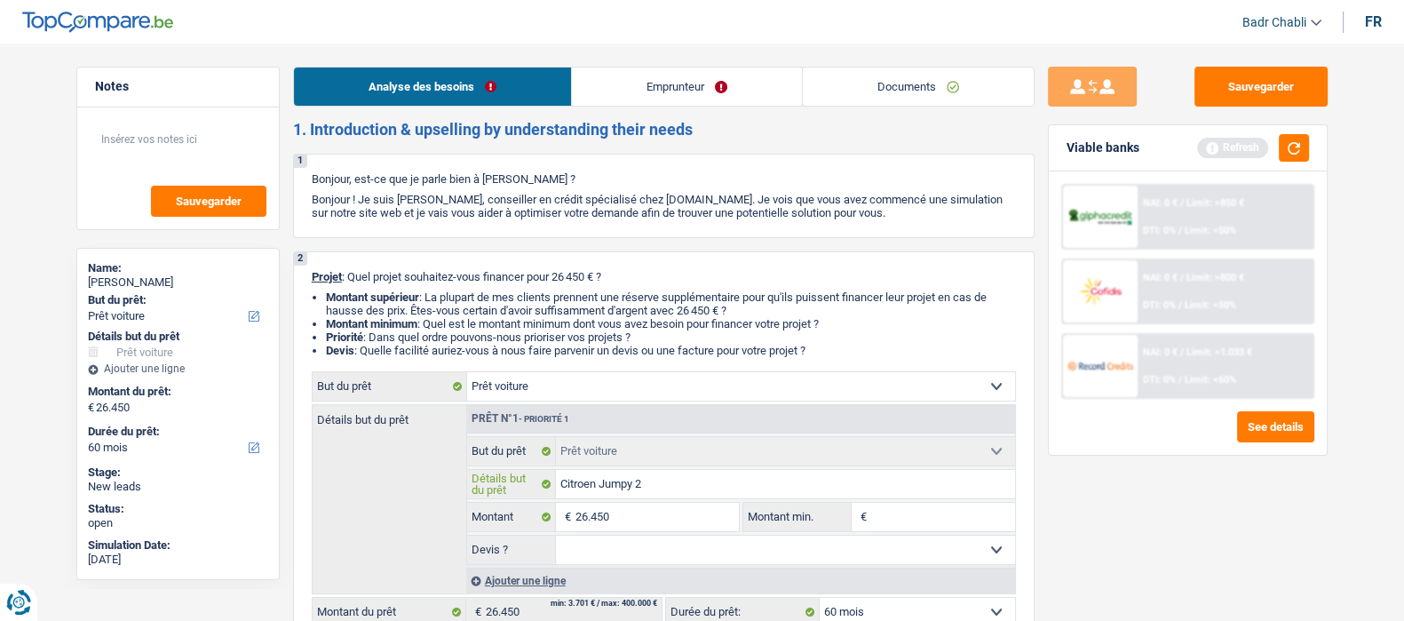
type input "Citroen Jumpy 2"
type input "Citroen Jumpy 2 2"
type input "Citroen Jumpy 2 20"
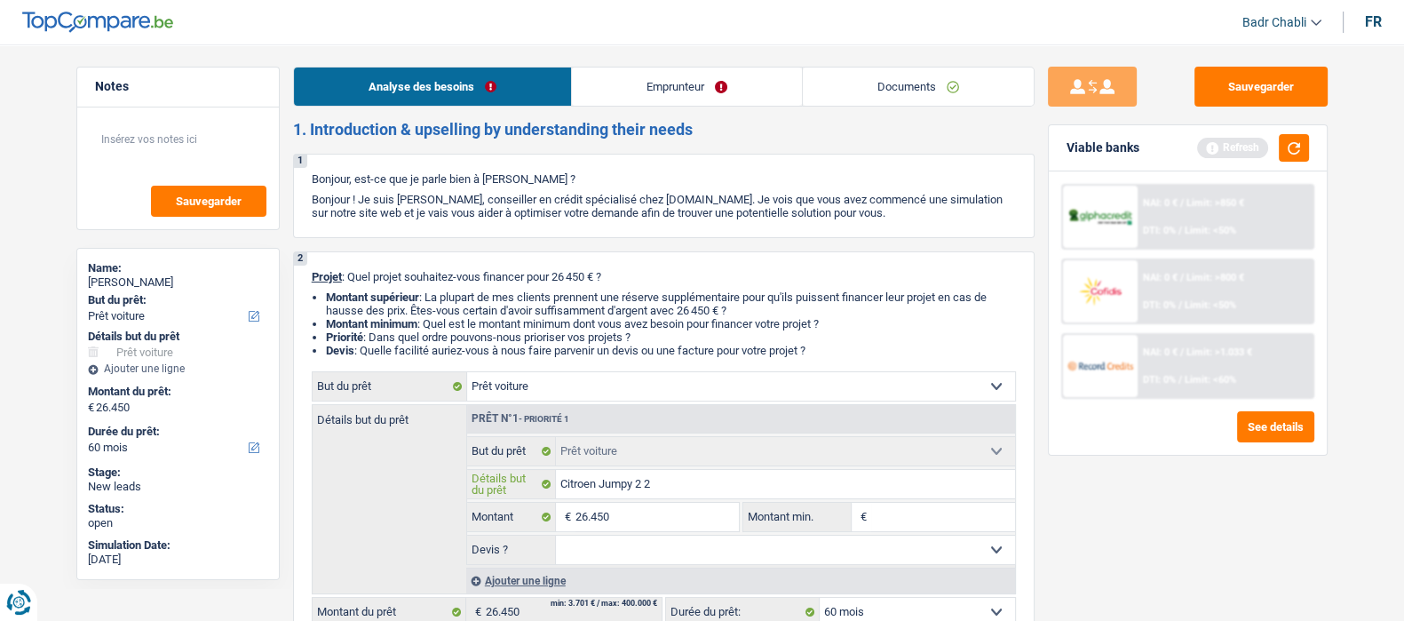
type input "Citroen Jumpy 2 20"
type input "Citroen Jumpy 2 202"
type input "Citroen Jumpy 2 2020"
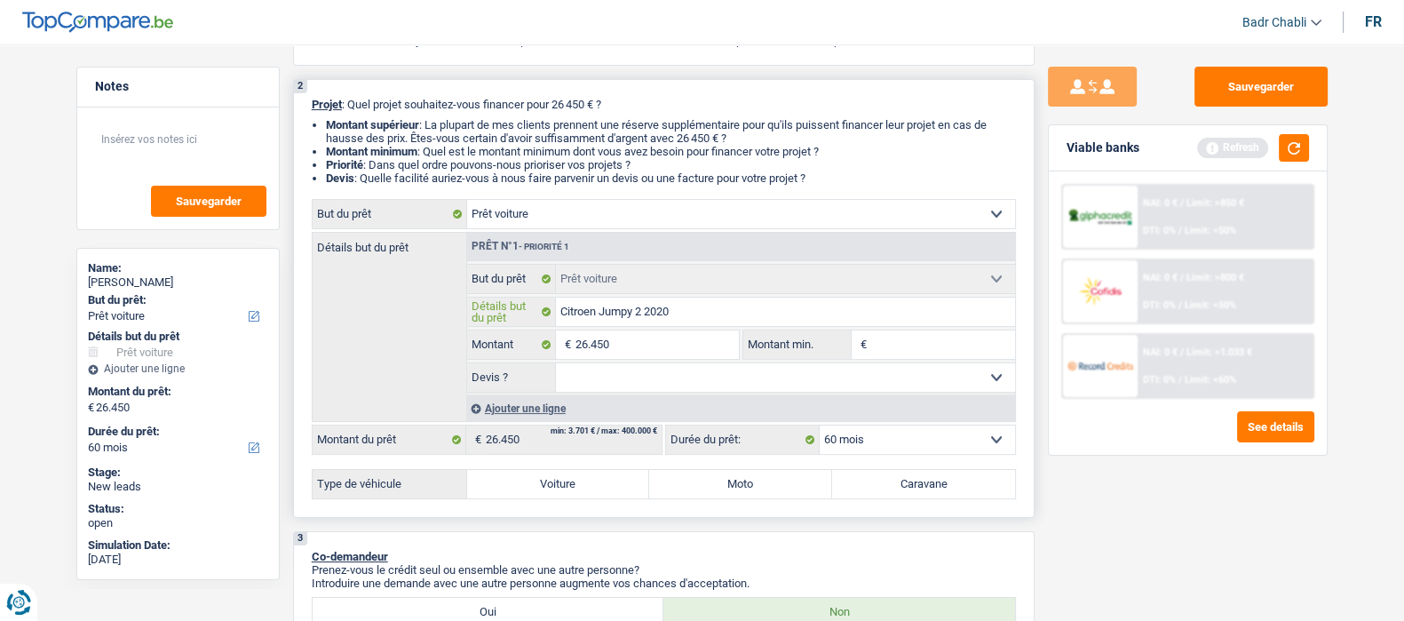
scroll to position [221, 0]
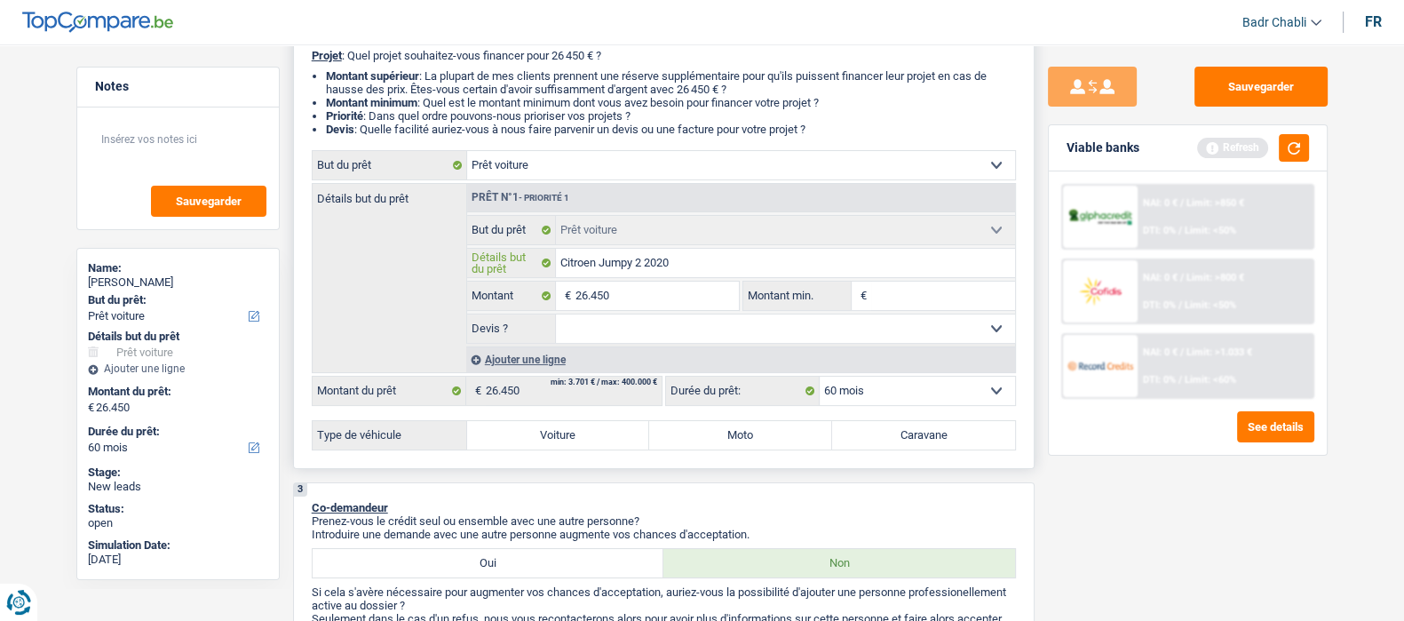
type input "Citroen Jumpy 2 2020"
click at [582, 435] on label "Voiture" at bounding box center [558, 435] width 183 height 28
click at [582, 435] on input "Voiture" at bounding box center [558, 435] width 183 height 28
radio input "true"
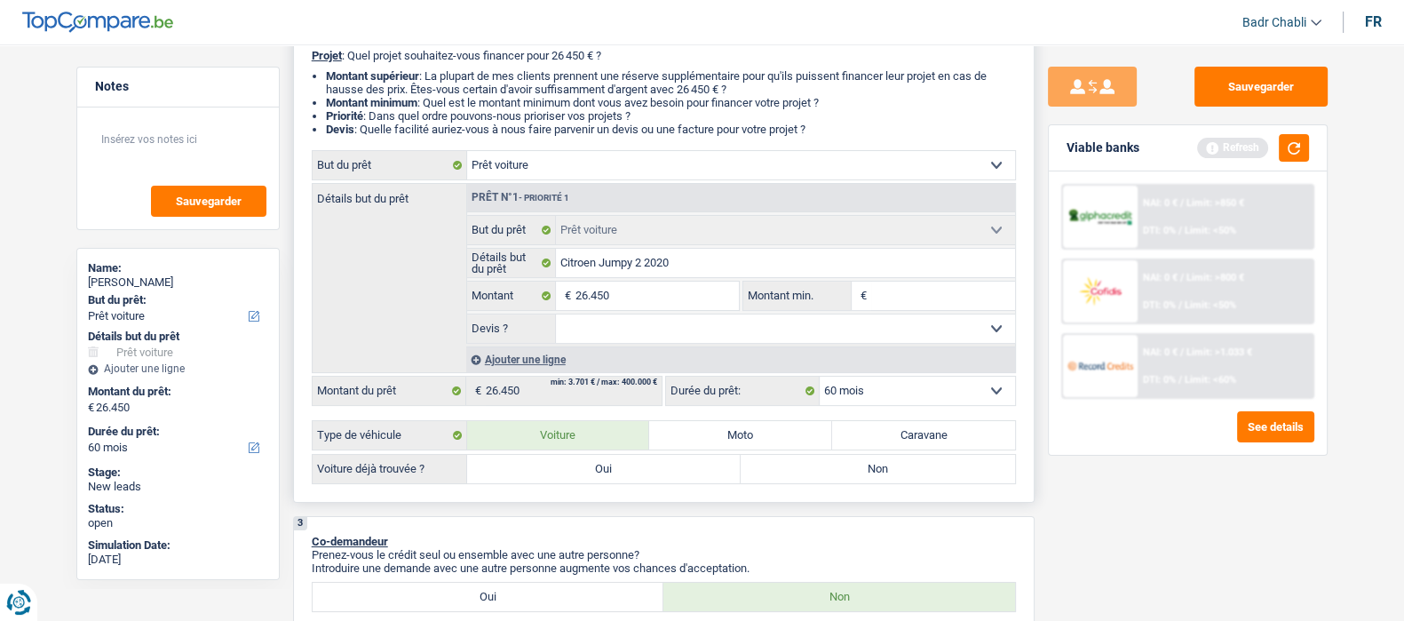
click at [599, 469] on label "Oui" at bounding box center [604, 469] width 274 height 28
click at [599, 469] on input "Oui" at bounding box center [604, 469] width 274 height 28
radio input "true"
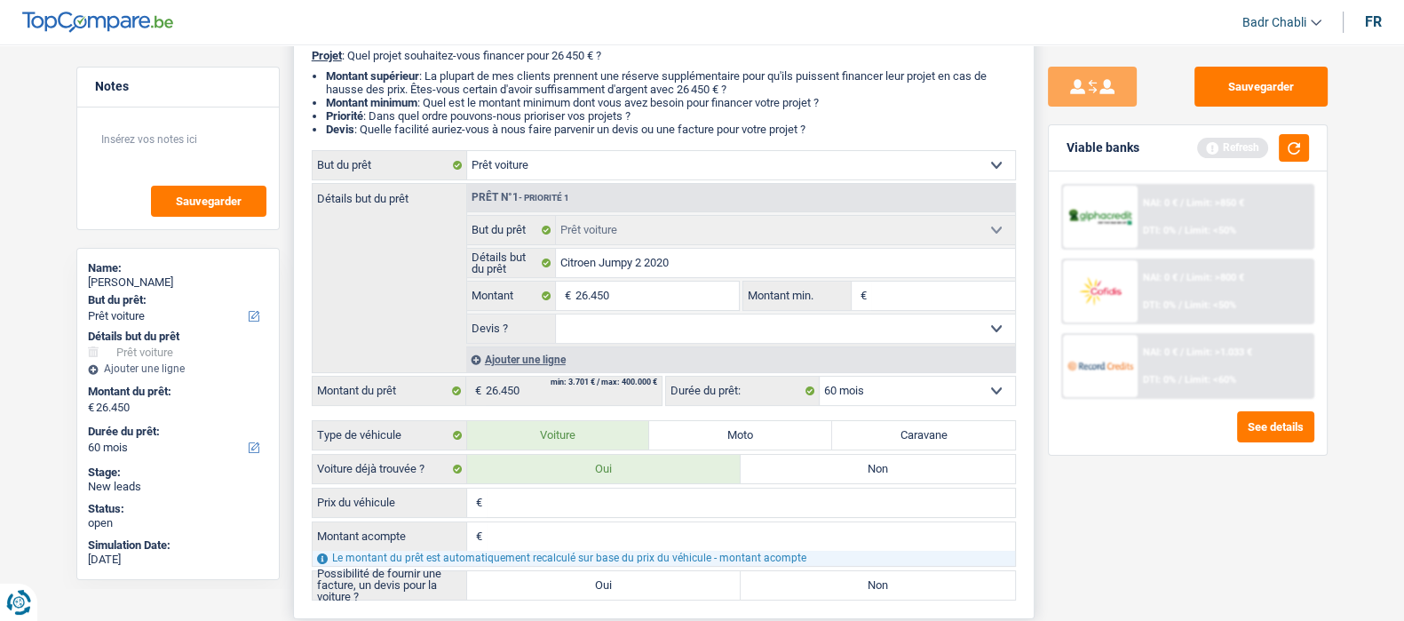
click at [519, 507] on input "Prix du véhicule" at bounding box center [751, 503] width 528 height 28
type input "2"
type input "26"
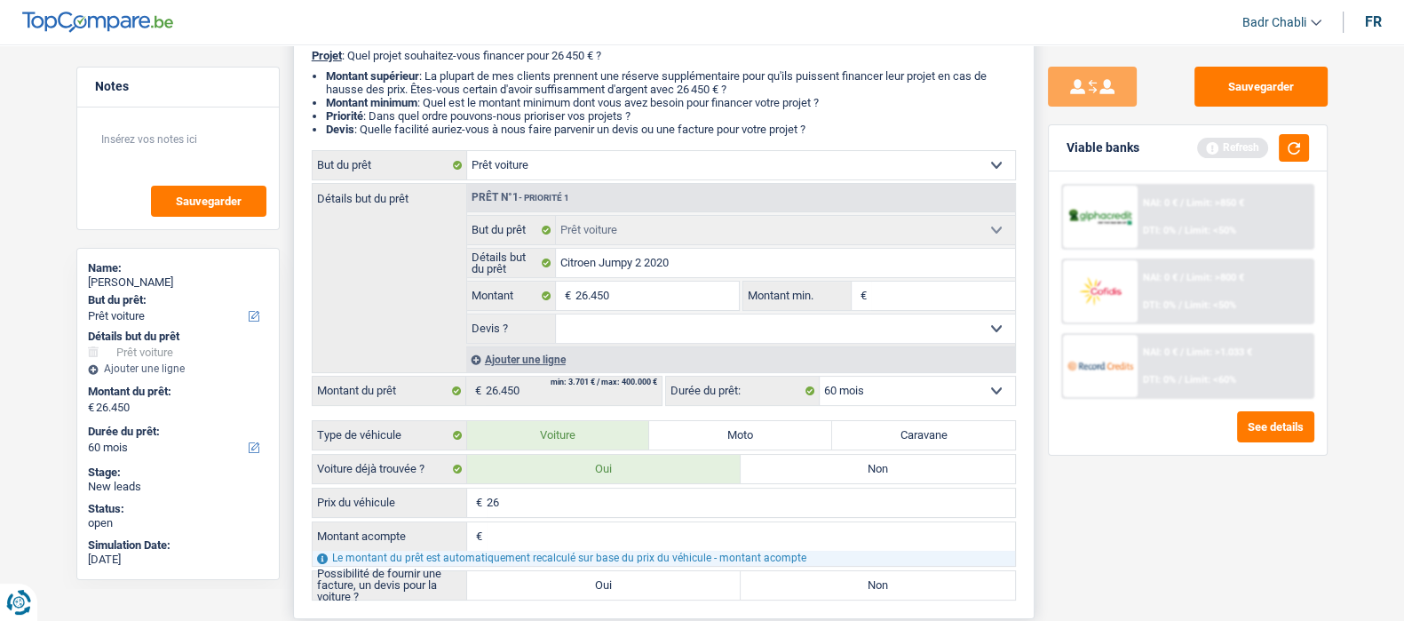
type input "269"
type input "2.695"
type input "26.950"
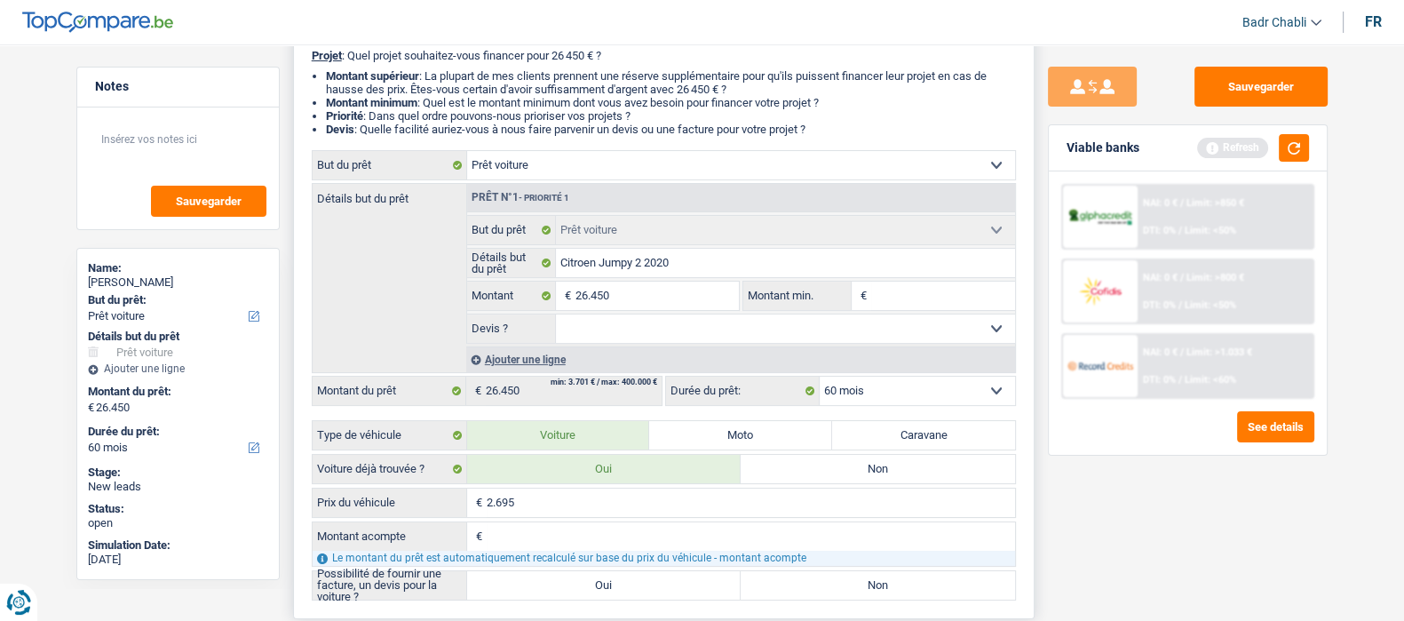
type input "26.950"
type input "5"
type input "50"
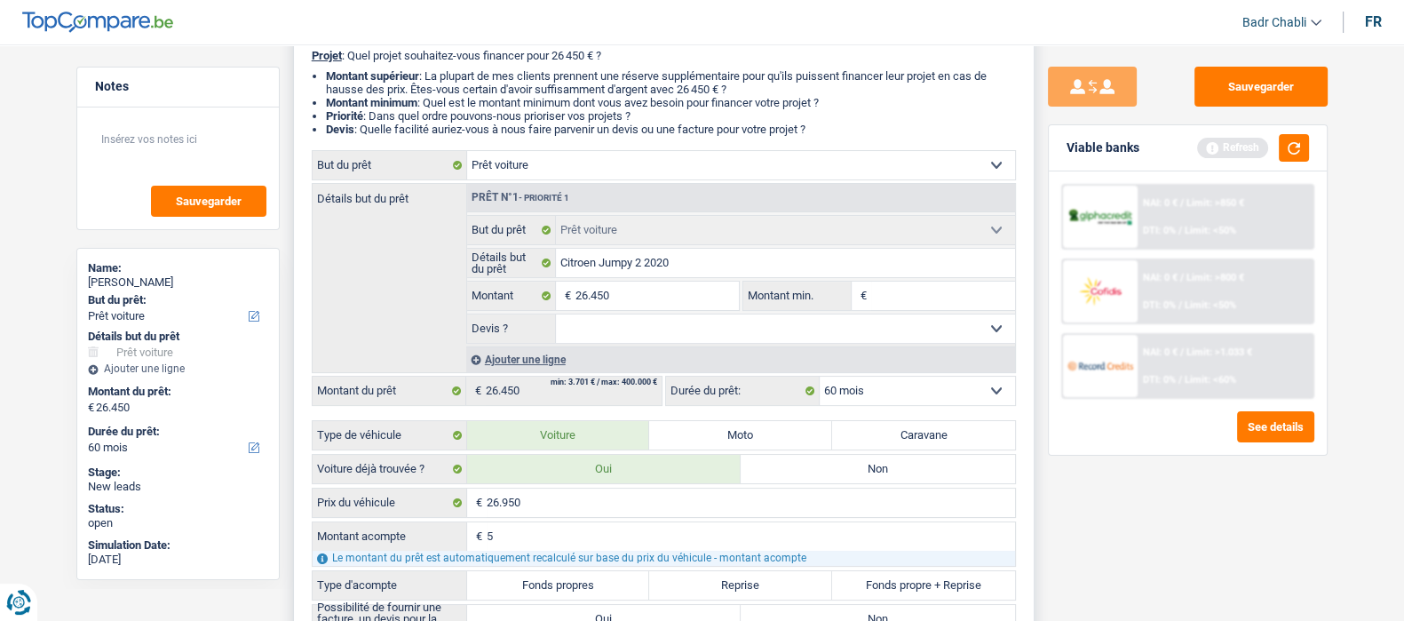
type input "50"
type input "500"
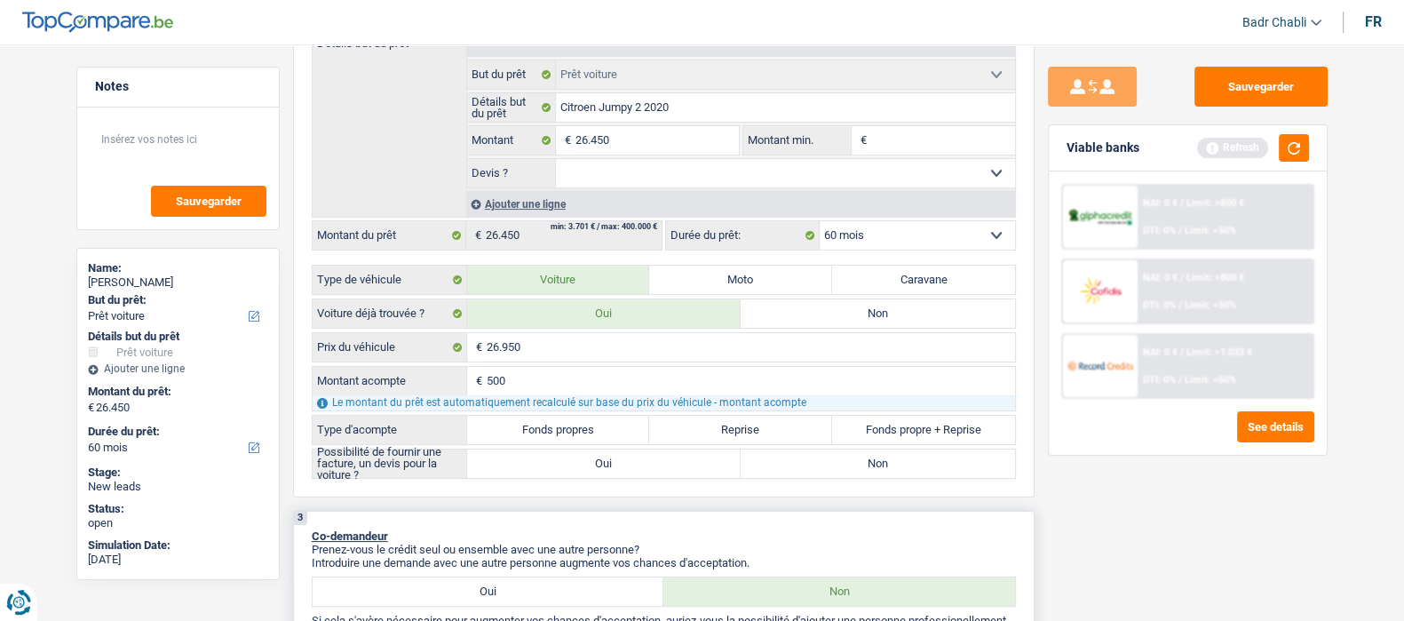
scroll to position [443, 0]
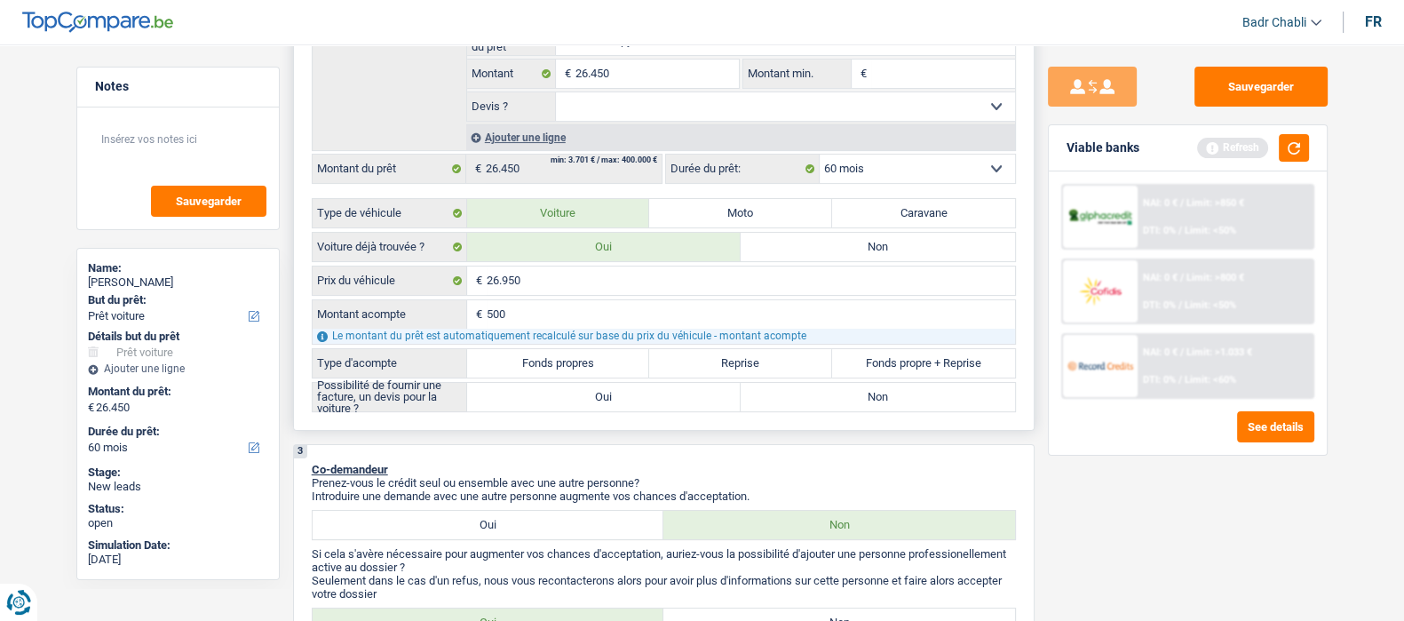
type input "500"
click at [548, 361] on label "Fonds propres" at bounding box center [558, 363] width 183 height 28
click at [548, 361] on input "Fonds propres" at bounding box center [558, 363] width 183 height 28
radio input "true"
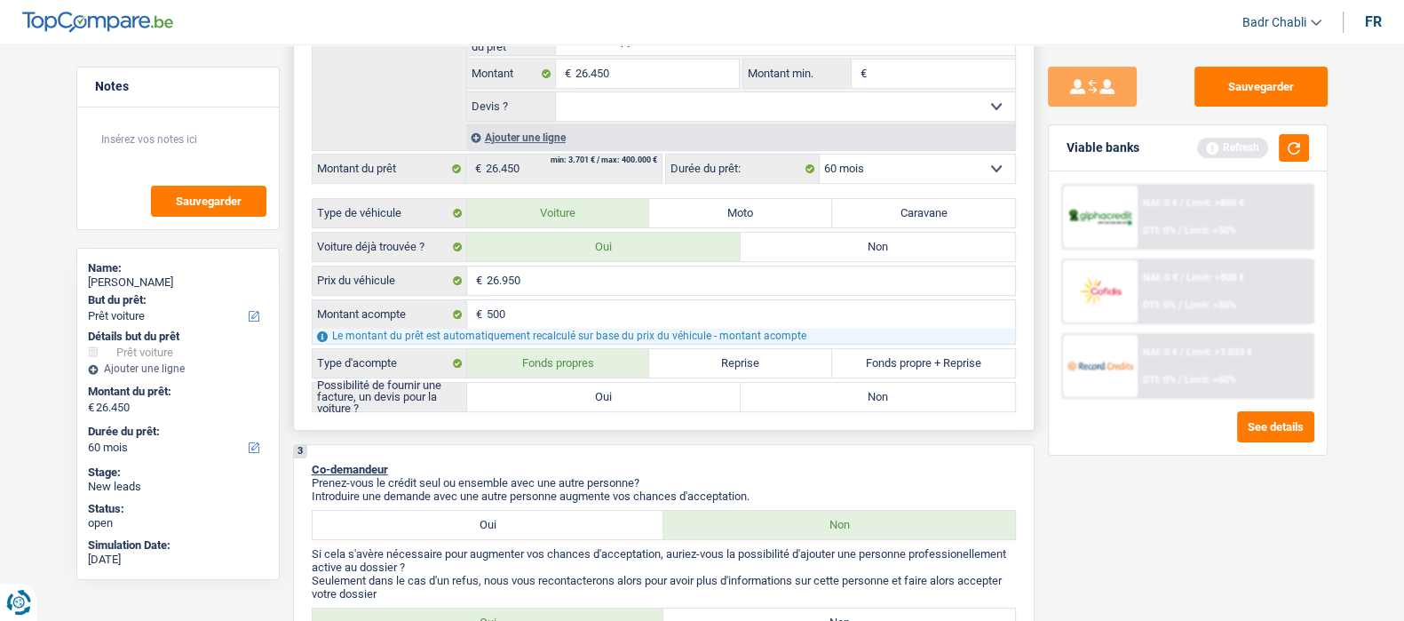
click at [632, 395] on label "Oui" at bounding box center [604, 397] width 274 height 28
click at [632, 395] on input "Oui" at bounding box center [604, 397] width 274 height 28
radio input "true"
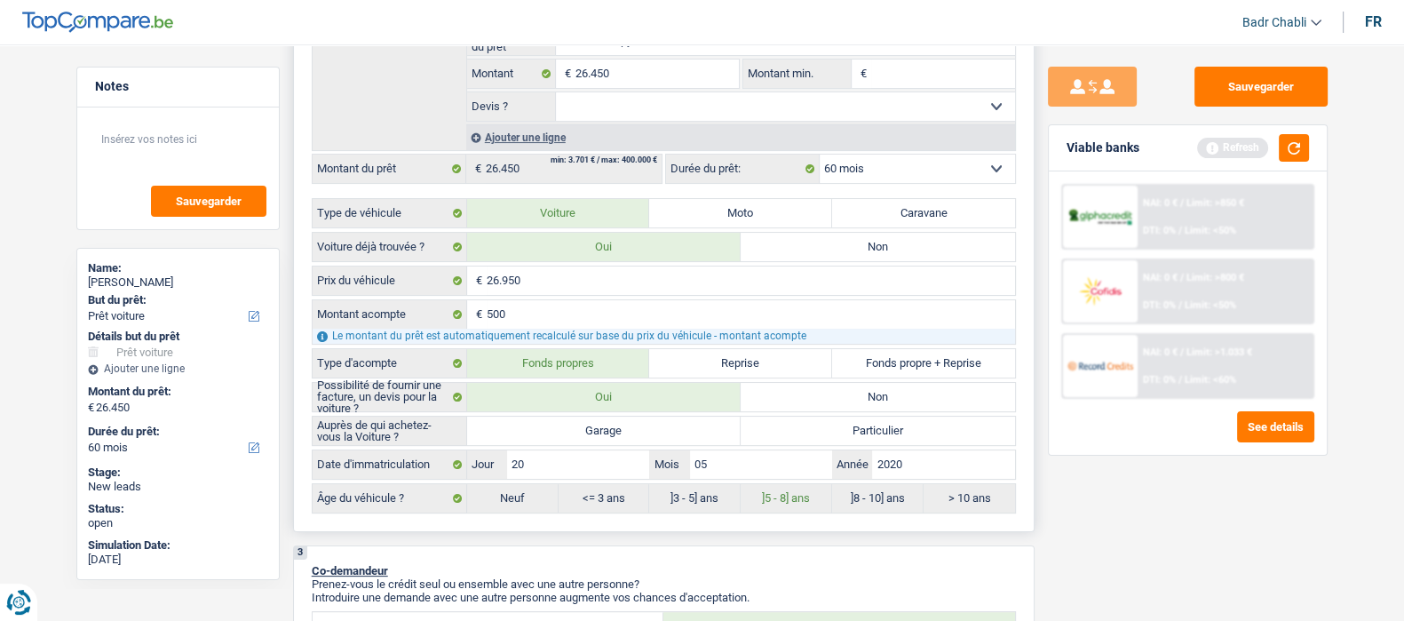
click at [630, 429] on label "Garage" at bounding box center [604, 431] width 274 height 28
click at [630, 429] on input "Garage" at bounding box center [604, 431] width 274 height 28
radio input "true"
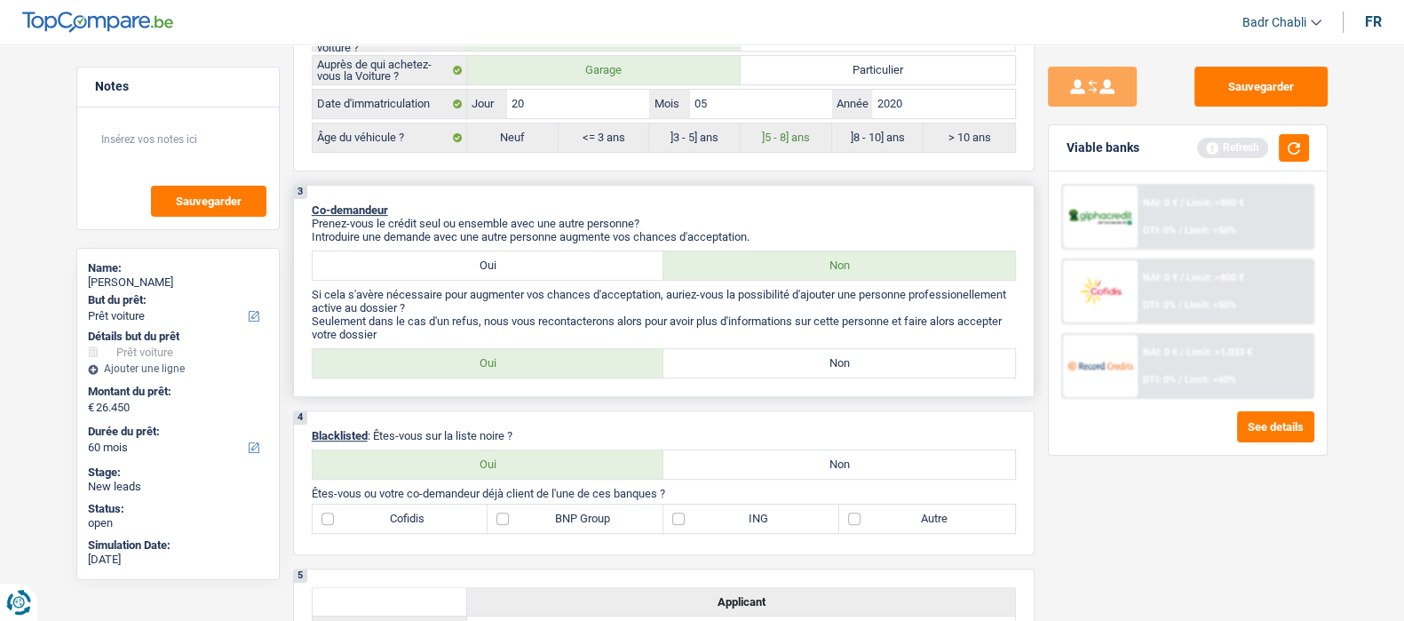
scroll to position [887, 0]
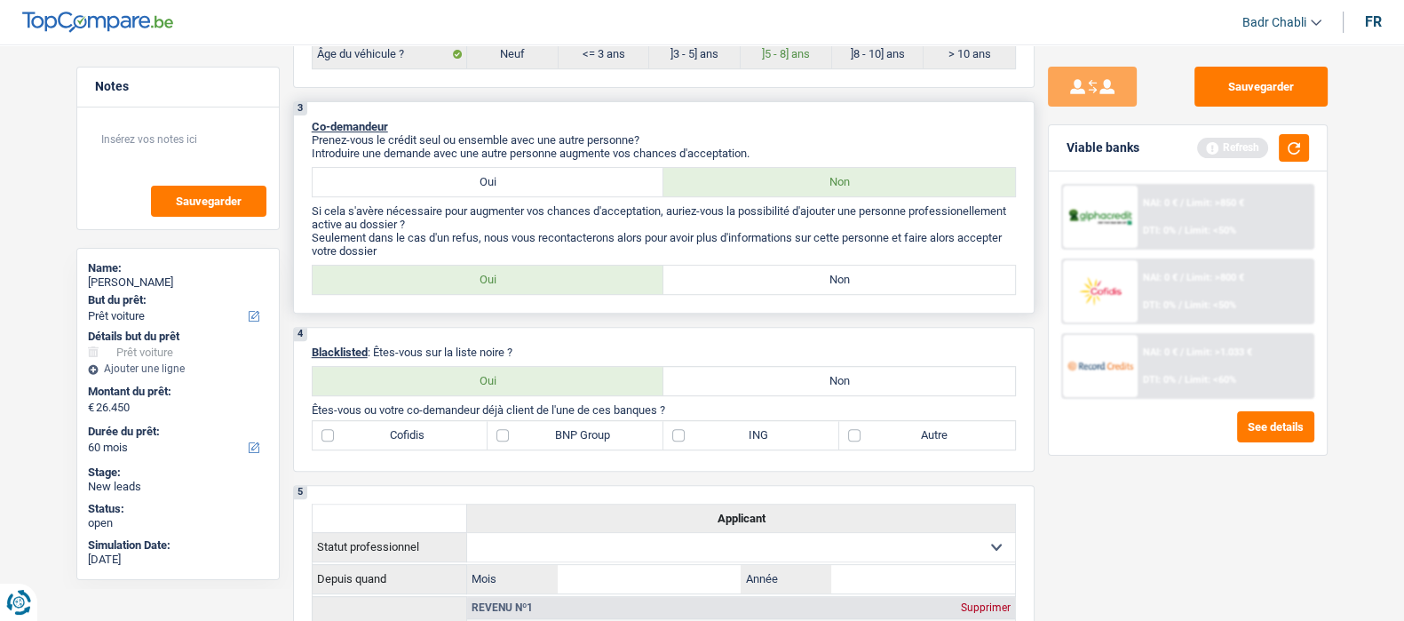
click at [809, 299] on div "3 Co-demandeur Prenez-vous le crédit seul ou ensemble avec une autre personne? …" at bounding box center [664, 207] width 742 height 212
click at [838, 265] on div "3 Co-demandeur Prenez-vous le crédit seul ou ensemble avec une autre personne? …" at bounding box center [664, 207] width 742 height 212
click at [839, 268] on div "3 Co-demandeur Prenez-vous le crédit seul ou ensemble avec une autre personne? …" at bounding box center [664, 207] width 742 height 212
click at [839, 277] on label "Non" at bounding box center [839, 280] width 352 height 28
click at [839, 277] on input "Non" at bounding box center [839, 280] width 352 height 28
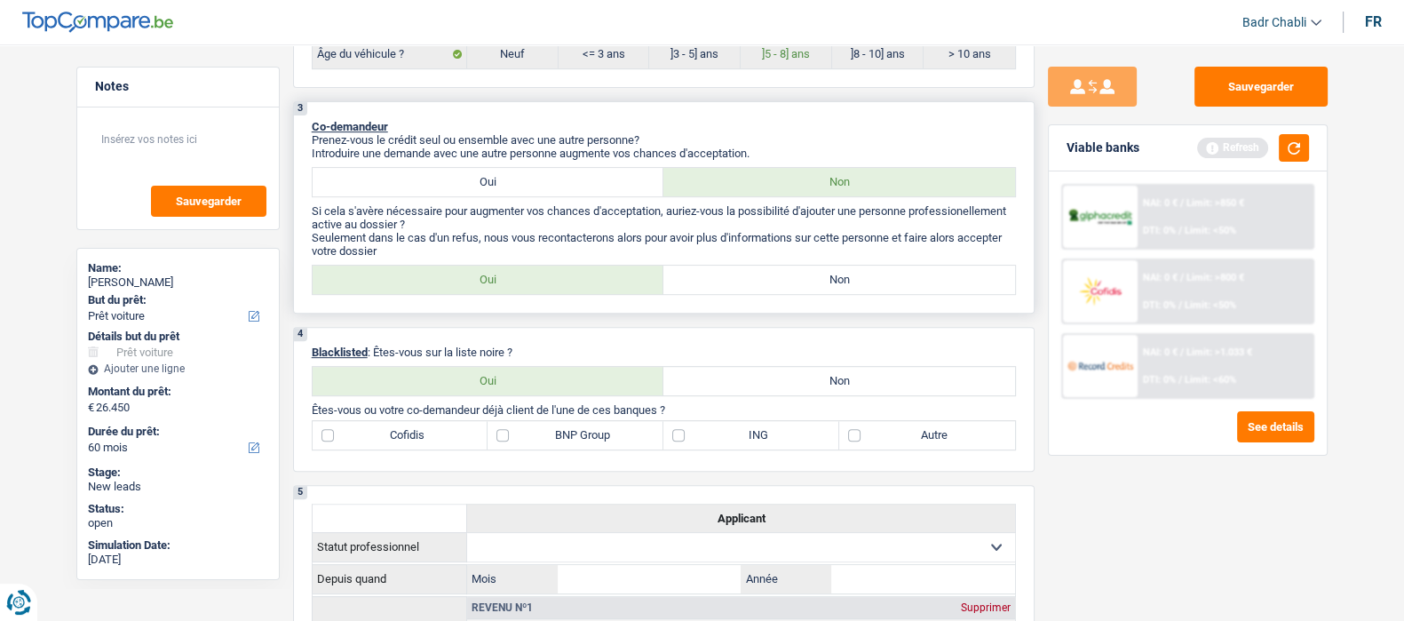
radio input "true"
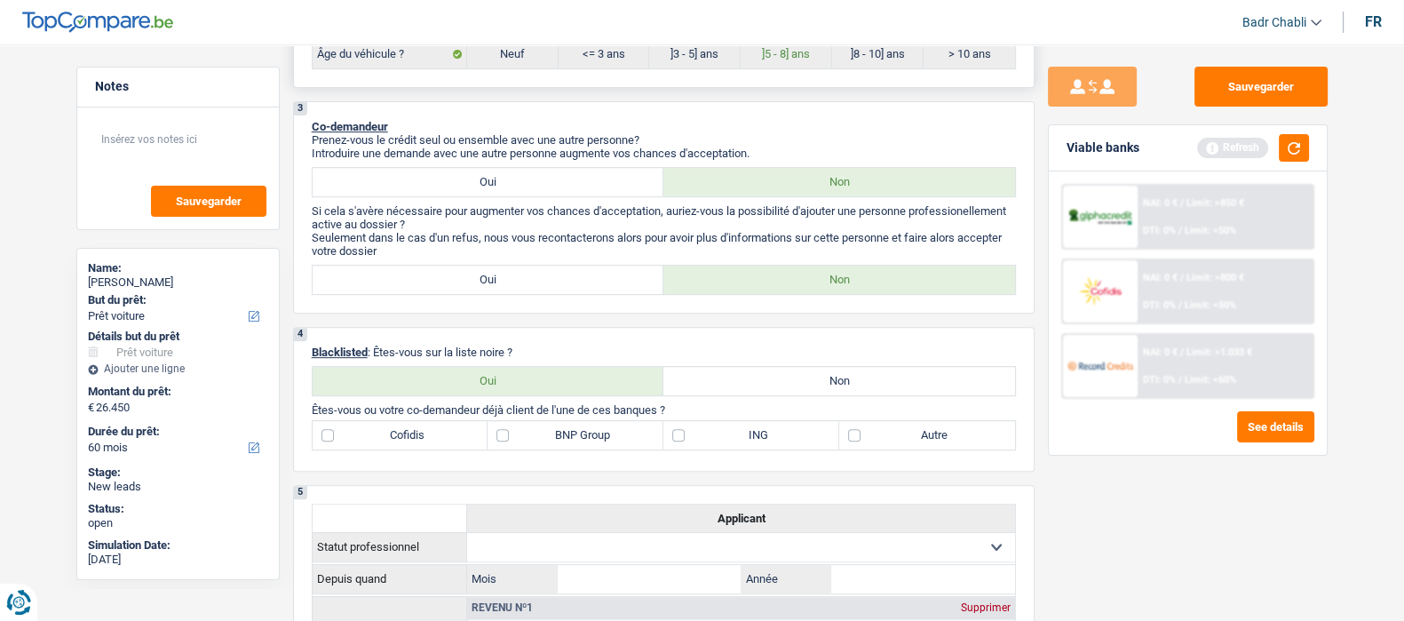
scroll to position [999, 0]
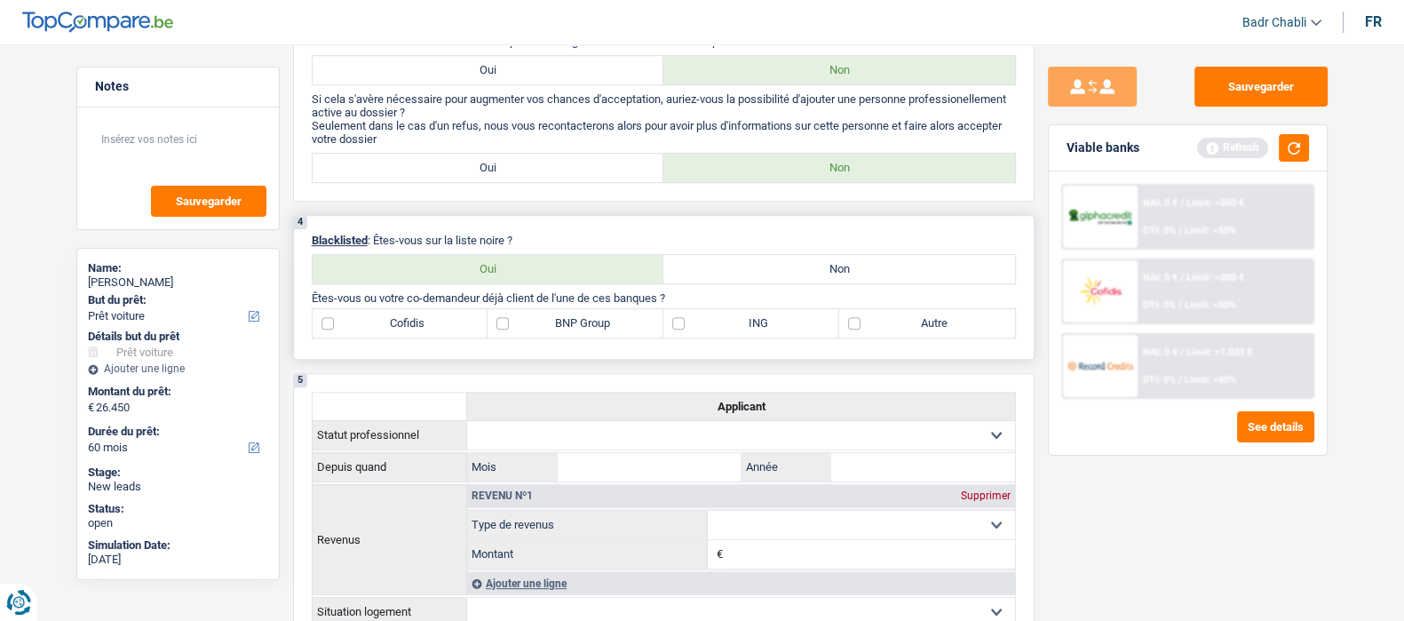
click at [859, 261] on label "Non" at bounding box center [839, 269] width 352 height 28
click at [859, 261] on input "Non" at bounding box center [839, 269] width 352 height 28
radio input "true"
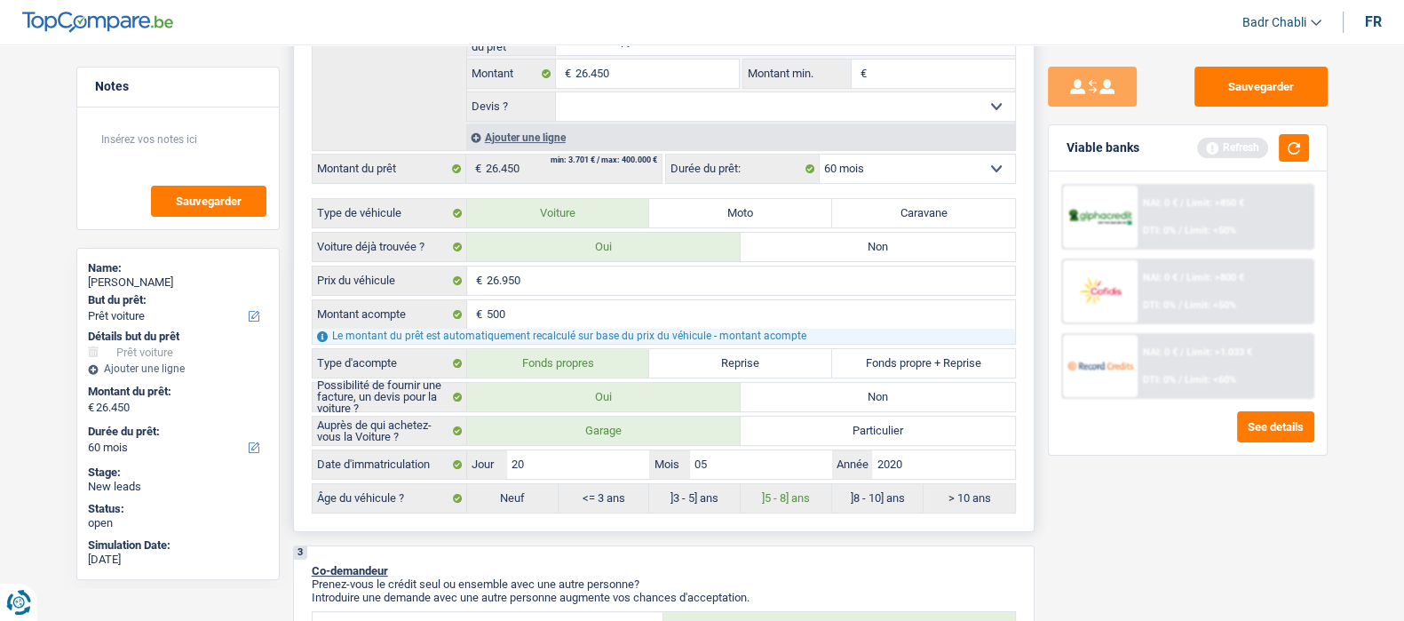
scroll to position [0, 0]
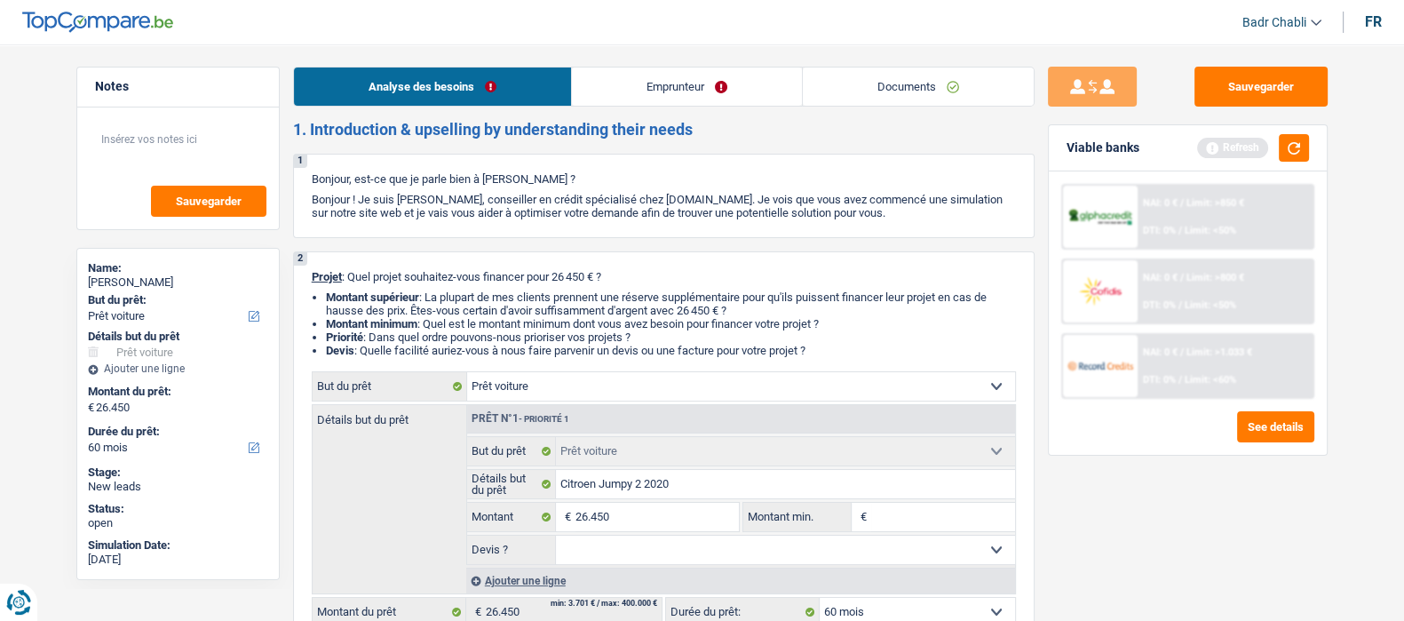
click at [670, 68] on link "Emprunteur" at bounding box center [687, 87] width 230 height 38
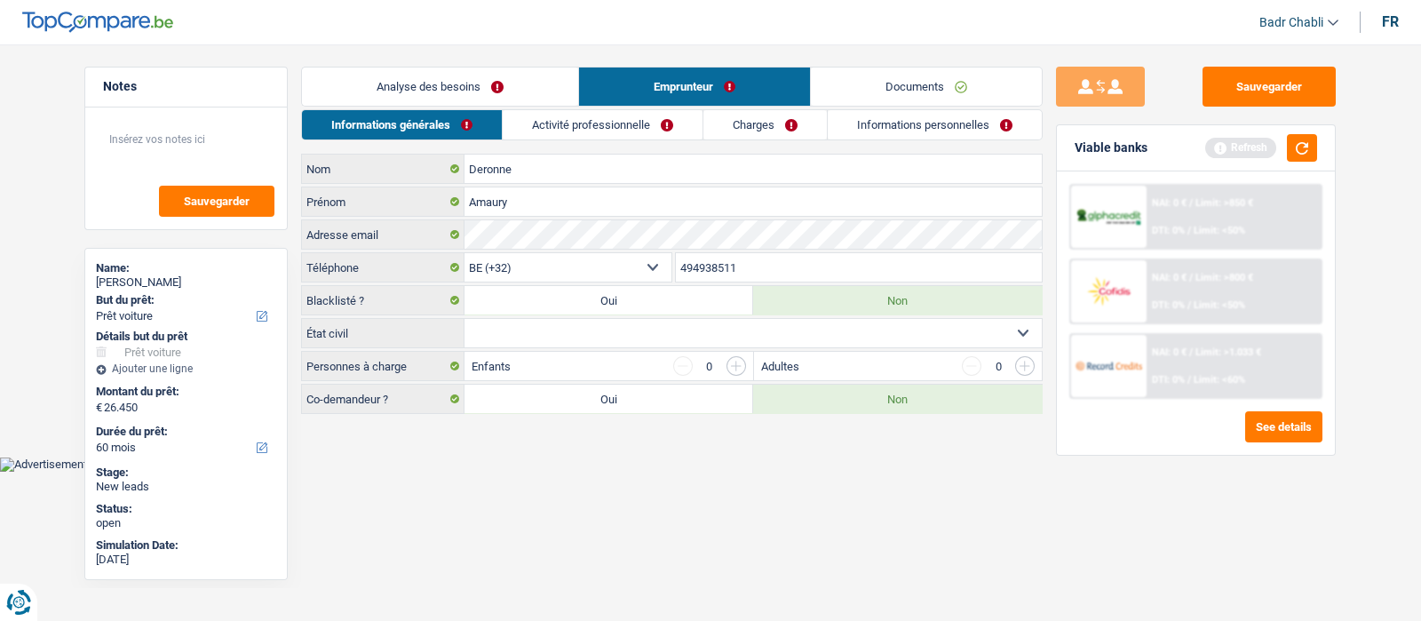
click at [671, 328] on select "Célibataire Marié(e) Cohabitant(e) légal(e) Divorcé(e) Veuf(ve) Séparé (de fait…" at bounding box center [753, 333] width 577 height 28
select select "married"
click at [465, 319] on select "Célibataire Marié(e) Cohabitant(e) légal(e) Divorcé(e) Veuf(ve) Séparé (de fait…" at bounding box center [753, 333] width 577 height 28
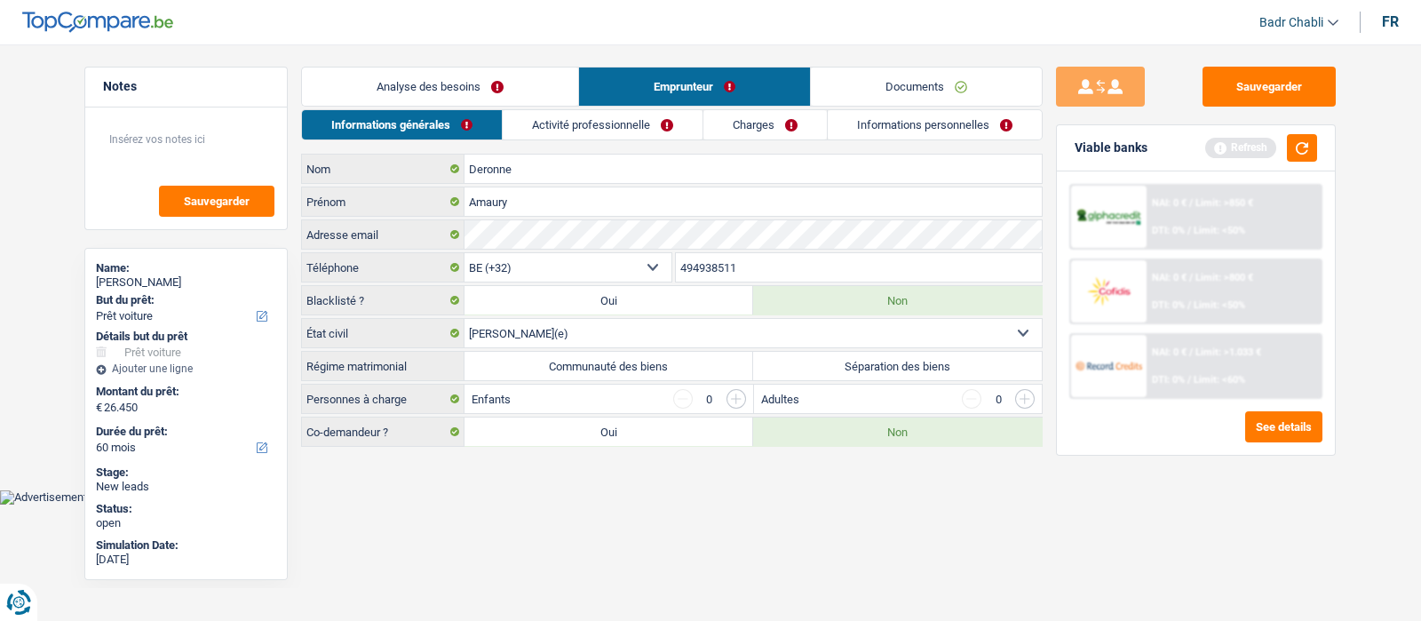
click at [610, 361] on label "Communauté des biens" at bounding box center [609, 366] width 289 height 28
click at [610, 361] on input "Communauté des biens" at bounding box center [609, 366] width 289 height 28
radio input "true"
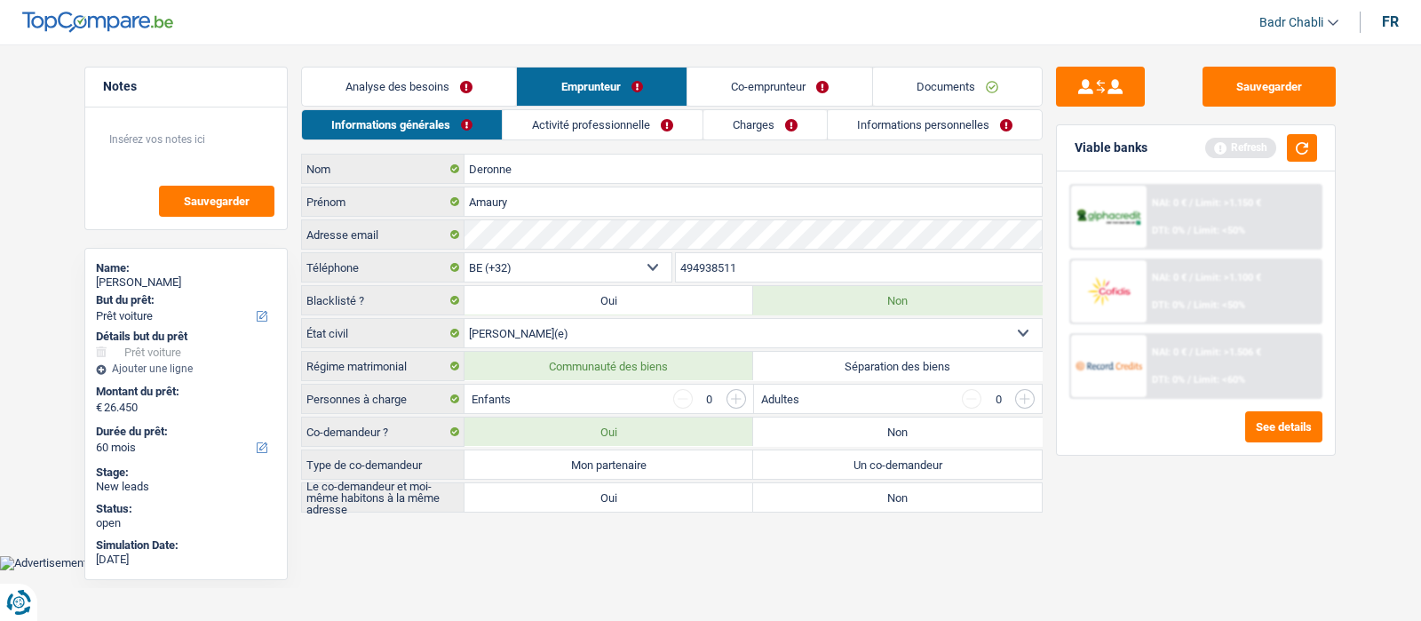
click at [625, 453] on label "Mon partenaire" at bounding box center [609, 464] width 289 height 28
click at [625, 453] on input "Mon partenaire" at bounding box center [609, 464] width 289 height 28
radio input "true"
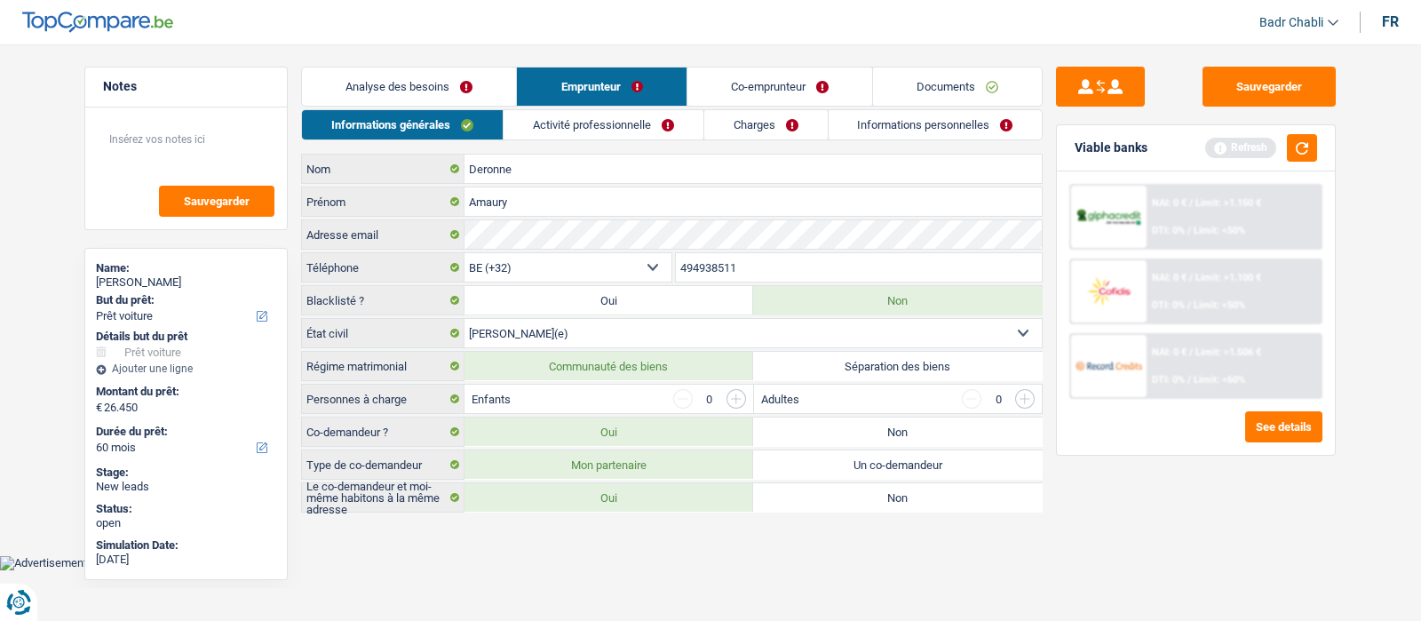
click at [636, 488] on label "Oui" at bounding box center [609, 497] width 289 height 28
click at [636, 488] on input "Oui" at bounding box center [609, 497] width 289 height 28
click at [1293, 149] on button "button" at bounding box center [1302, 148] width 30 height 28
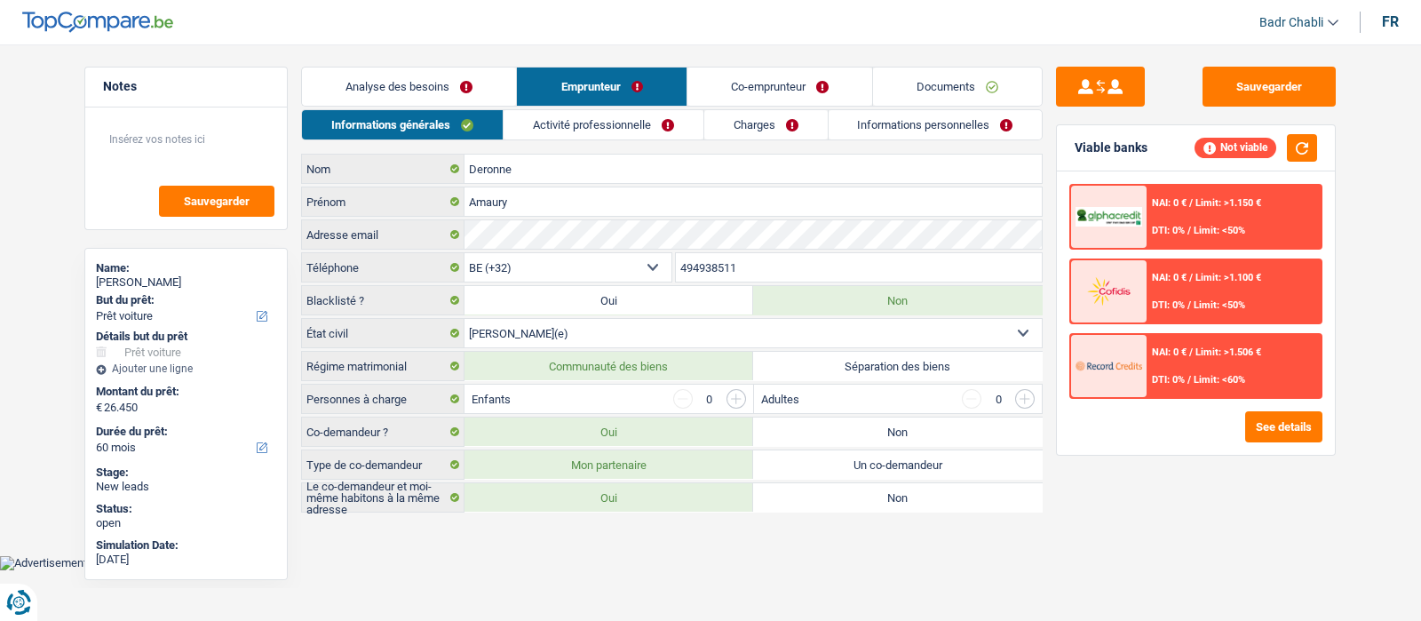
click at [737, 391] on input "button" at bounding box center [737, 399] width 20 height 20
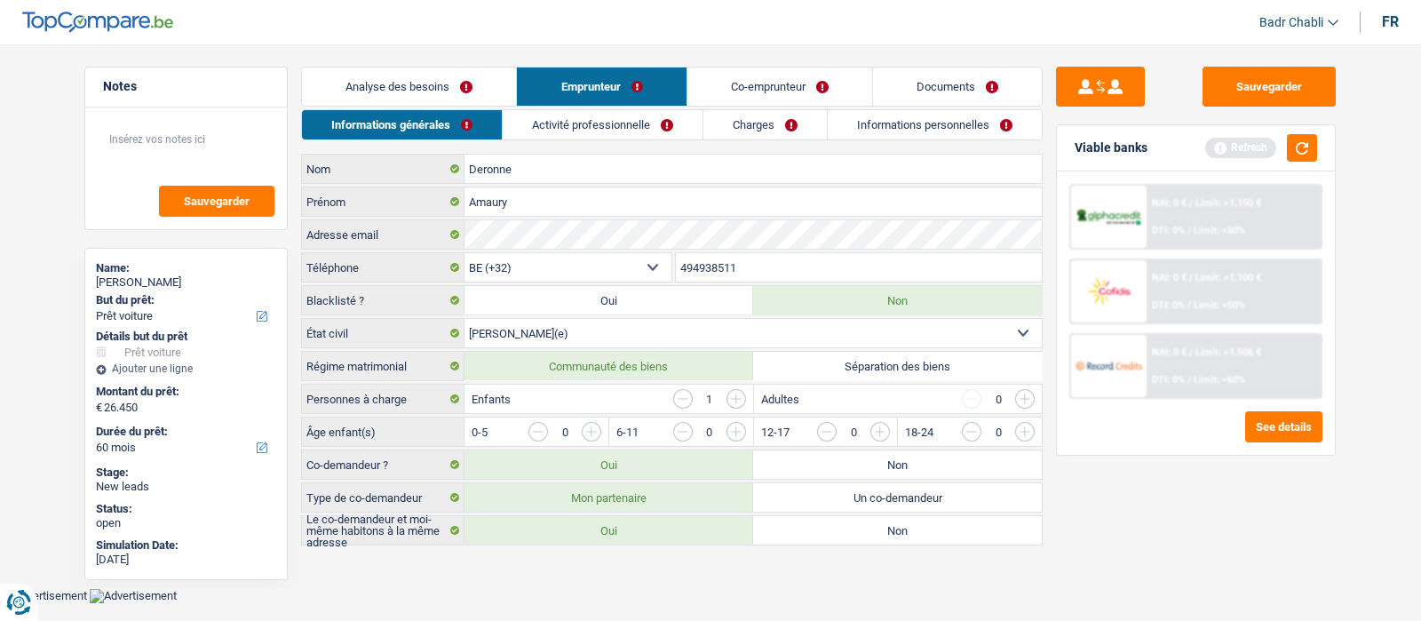
click at [737, 391] on input "button" at bounding box center [737, 399] width 20 height 20
click at [737, 392] on input "button" at bounding box center [737, 399] width 20 height 20
click at [896, 427] on input "button" at bounding box center [1240, 436] width 740 height 28
click at [751, 430] on input "button" at bounding box center [1097, 436] width 740 height 28
click at [595, 430] on input "button" at bounding box center [952, 436] width 740 height 28
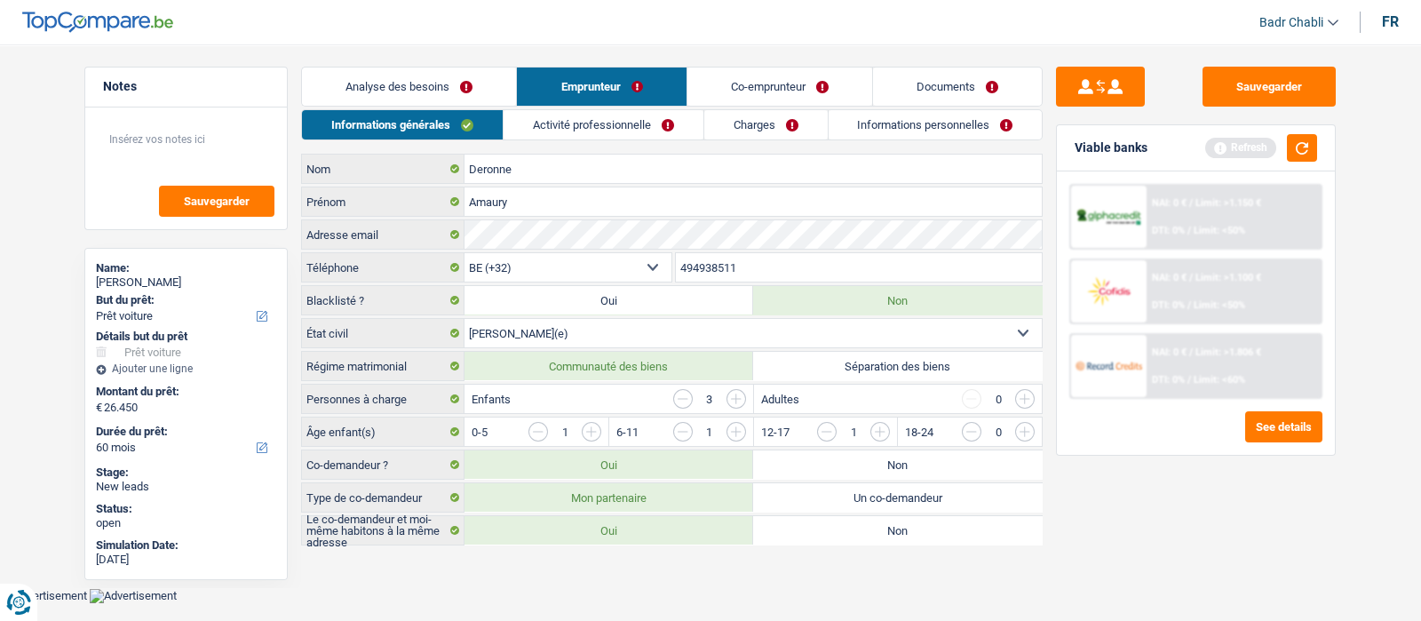
click at [626, 127] on link "Activité professionnelle" at bounding box center [604, 124] width 200 height 29
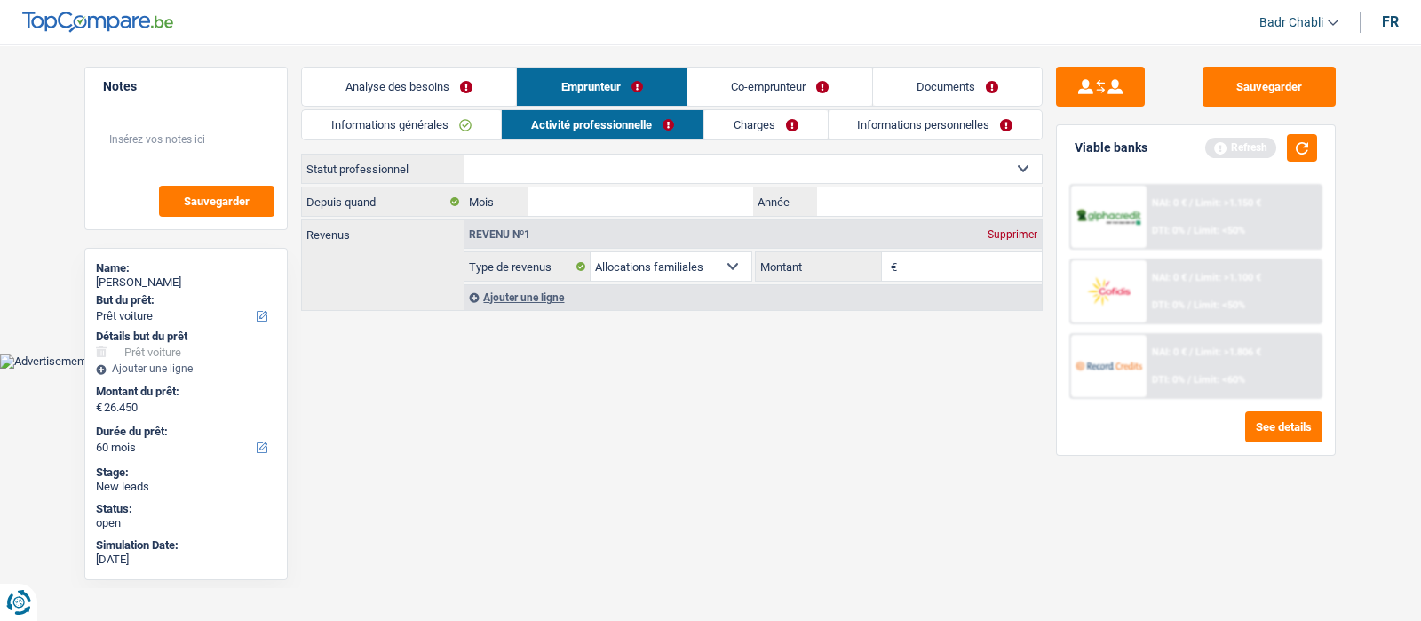
click at [457, 82] on link "Analyse des besoins" at bounding box center [409, 87] width 214 height 38
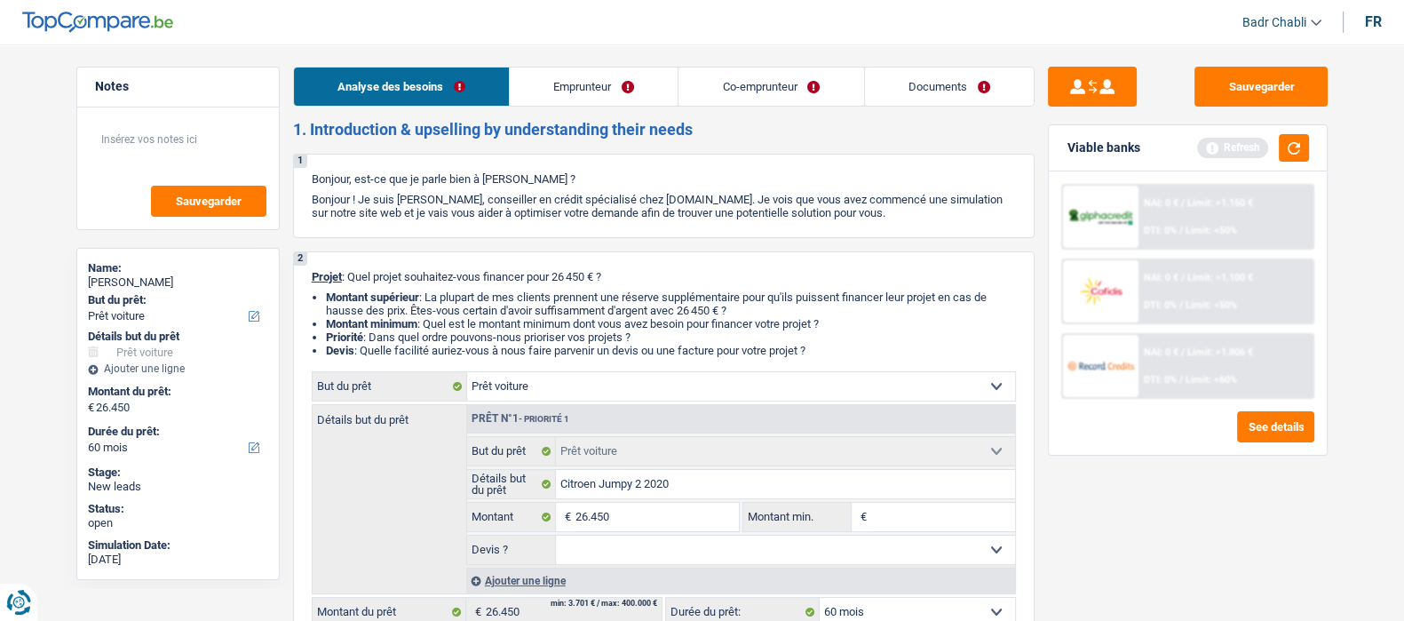
click at [640, 76] on link "Emprunteur" at bounding box center [594, 87] width 168 height 38
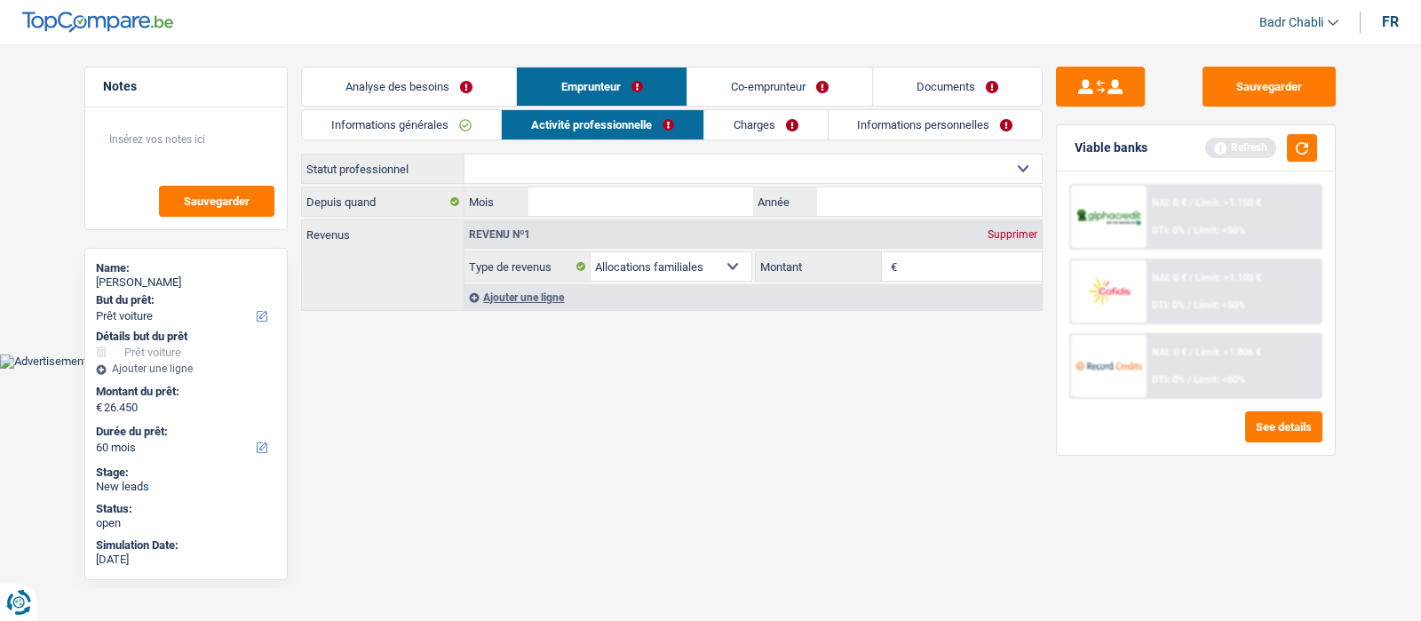
click at [399, 88] on link "Analyse des besoins" at bounding box center [409, 87] width 214 height 38
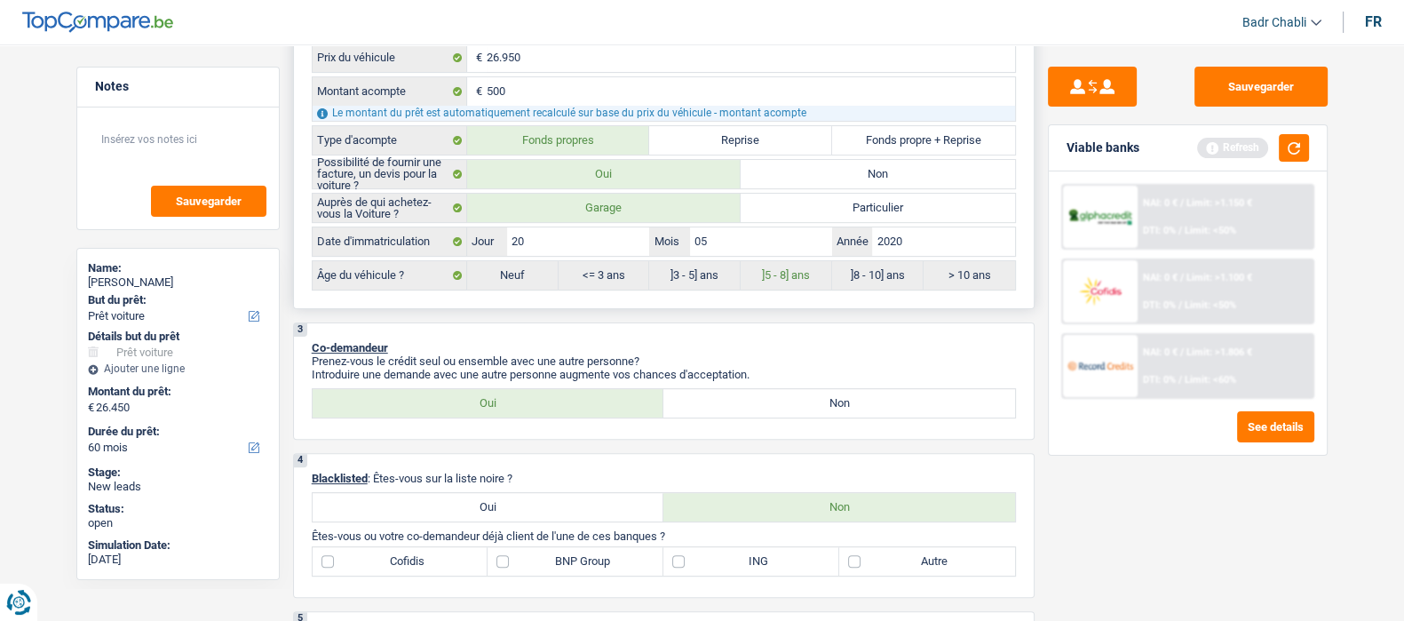
scroll to position [333, 0]
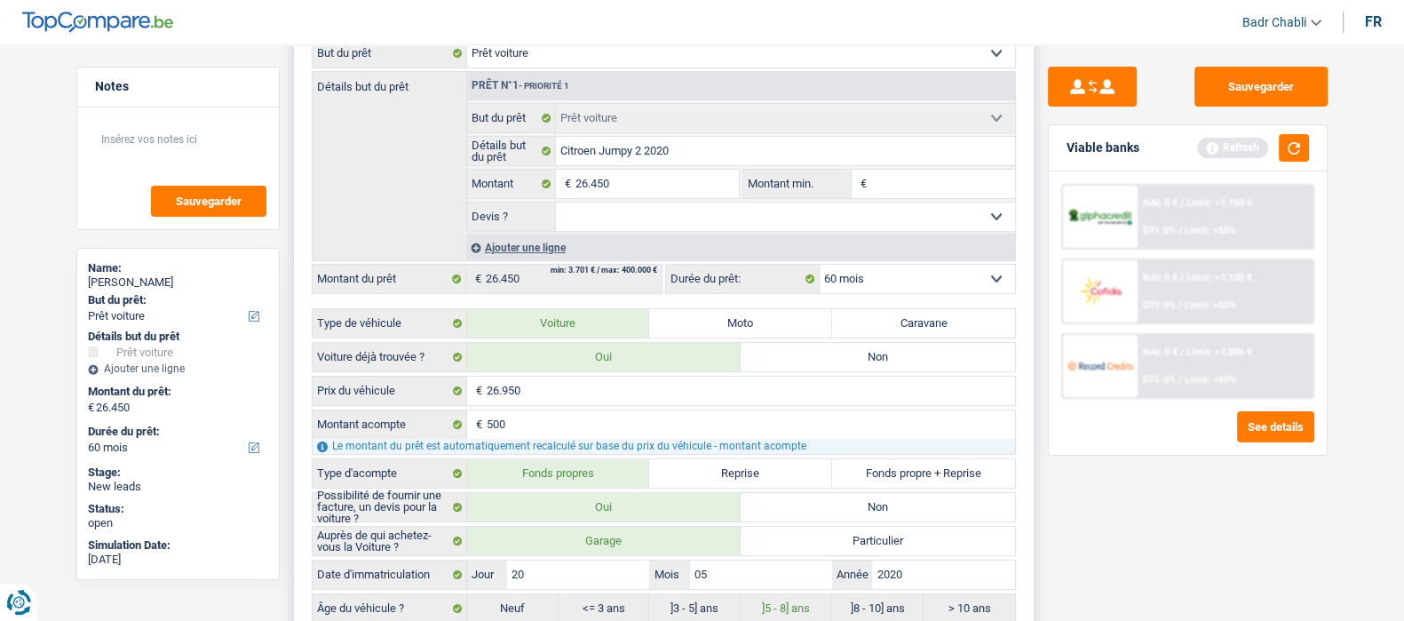
click at [621, 239] on div "Ajouter une ligne" at bounding box center [740, 247] width 549 height 26
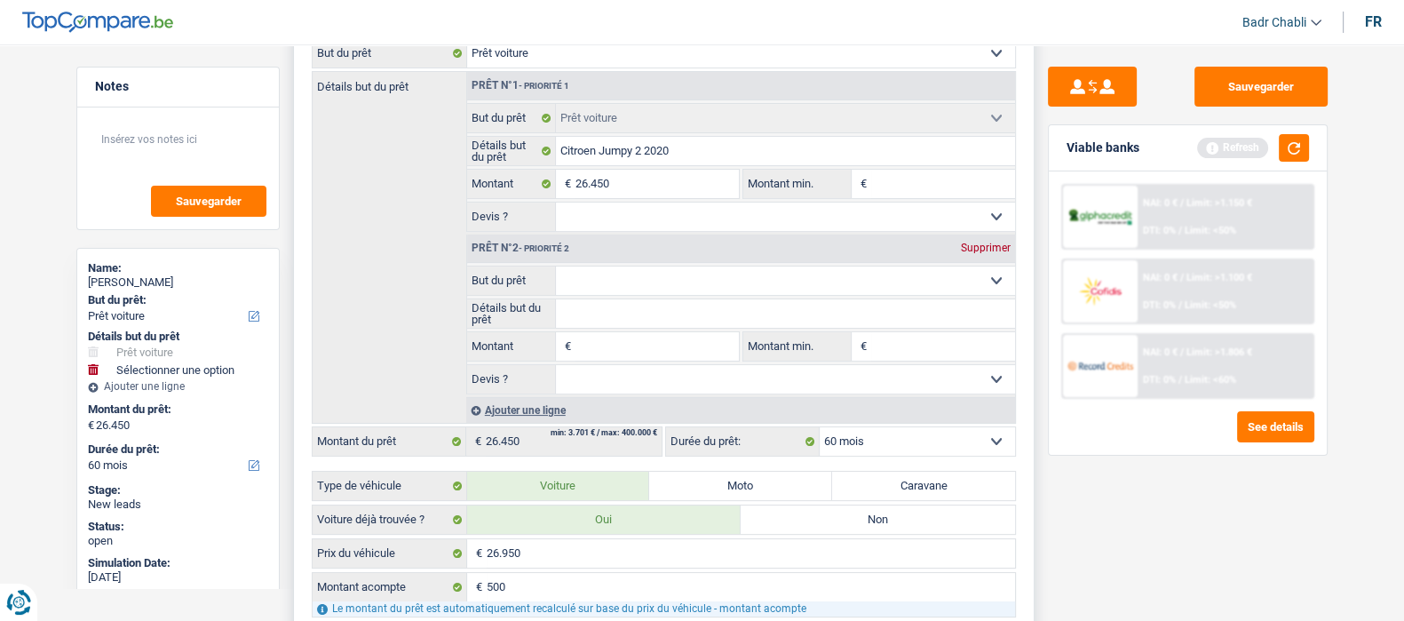
click at [622, 221] on select "Oui Non Non répondu Sélectionner une option" at bounding box center [785, 217] width 459 height 28
select select "yes"
click at [556, 206] on select "Oui Non Non répondu Sélectionner une option" at bounding box center [785, 217] width 459 height 28
select select "yes"
click at [983, 250] on div "Supprimer" at bounding box center [986, 247] width 59 height 11
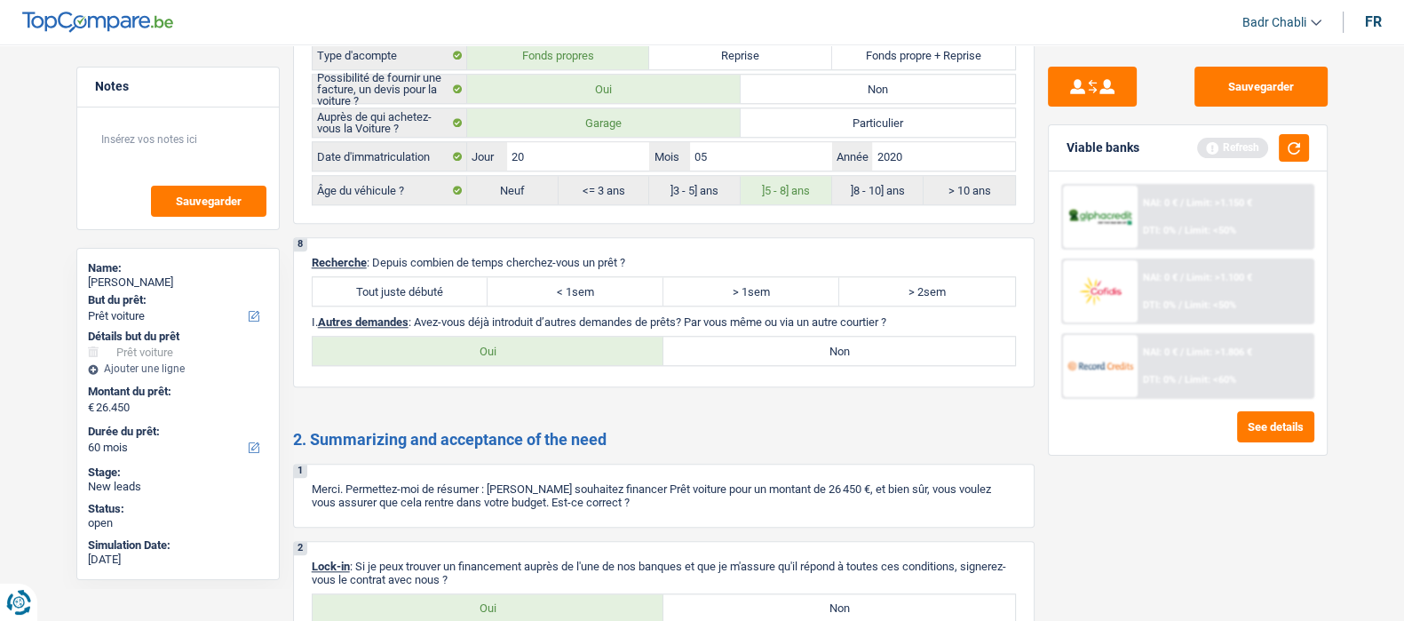
scroll to position [2220, 0]
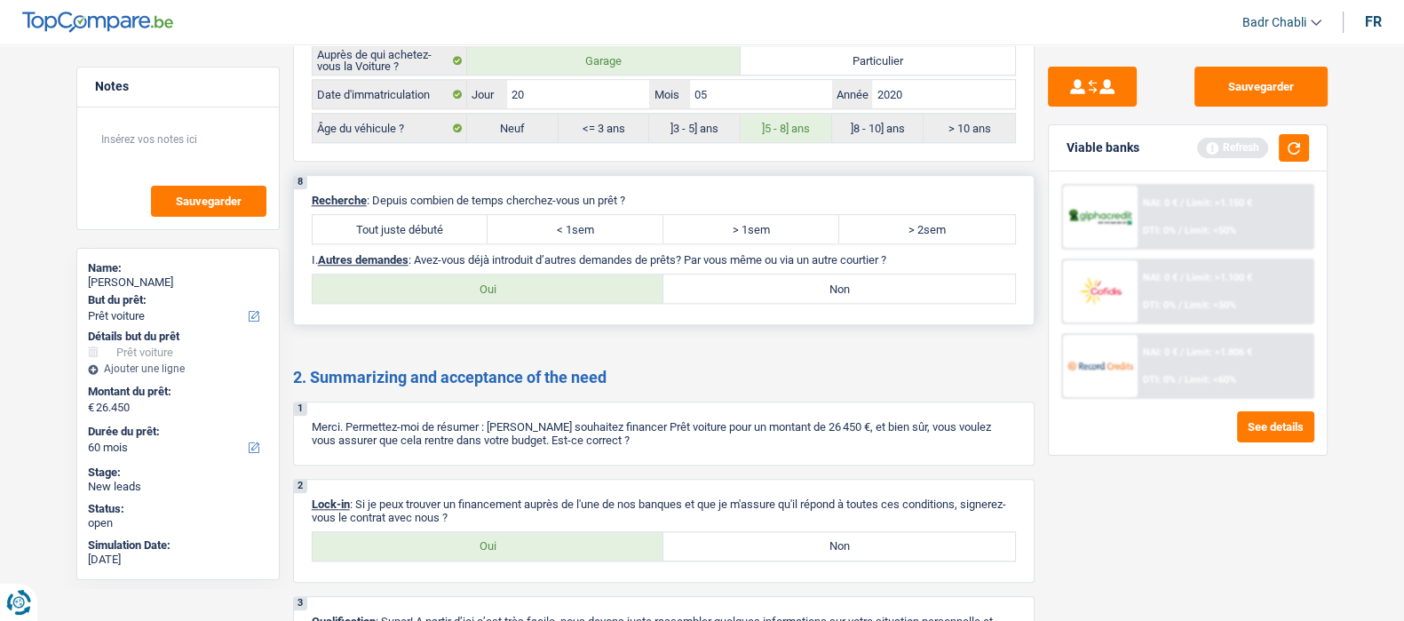
click at [449, 224] on label "Tout juste débuté" at bounding box center [401, 229] width 176 height 28
click at [449, 224] on input "Tout juste débuté" at bounding box center [401, 229] width 176 height 28
radio input "true"
click at [767, 308] on div "8 Recherche : Depuis combien de temps cherchez-vous un prêt ? Tout juste débuté…" at bounding box center [664, 250] width 742 height 150
click at [771, 294] on label "Non" at bounding box center [839, 288] width 352 height 28
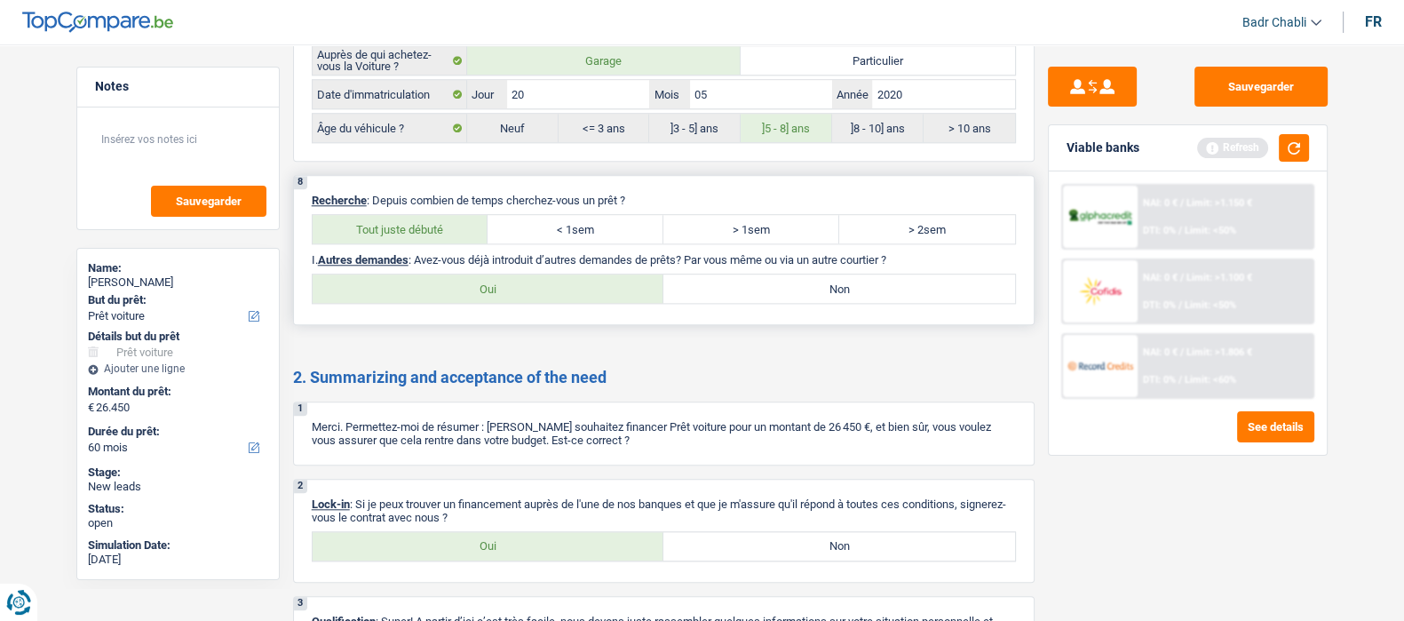
click at [771, 294] on input "Non" at bounding box center [839, 288] width 352 height 28
radio input "true"
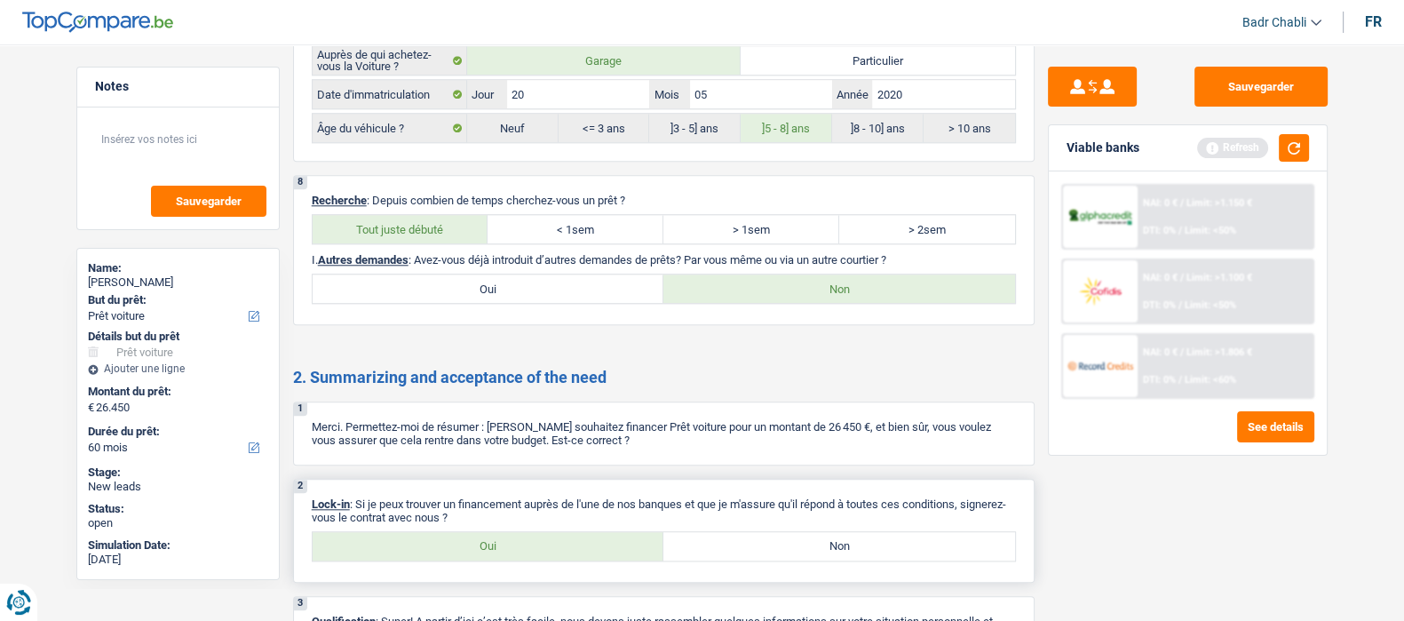
click at [550, 563] on div "2 Lock-in : Si je peux trouver un financement auprès de l'une de nos banques et…" at bounding box center [664, 531] width 742 height 104
click at [546, 542] on label "Oui" at bounding box center [489, 546] width 352 height 28
click at [546, 542] on input "Oui" at bounding box center [489, 546] width 352 height 28
radio input "true"
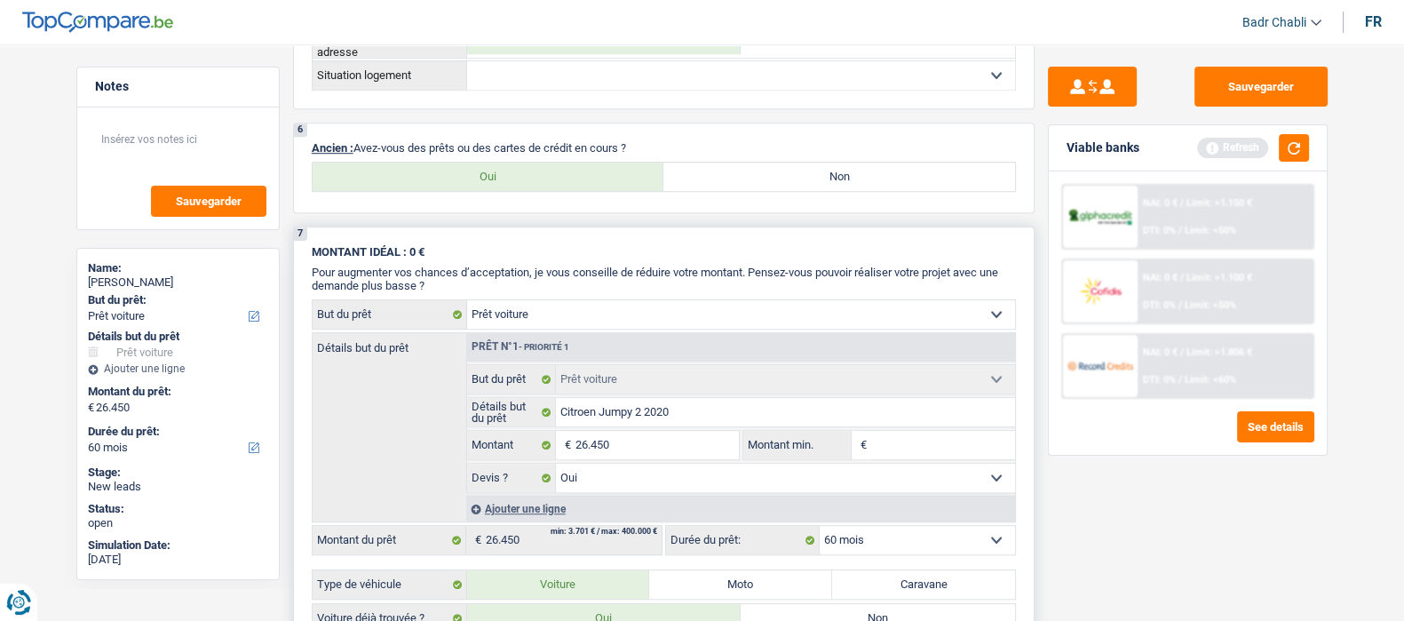
scroll to position [1221, 0]
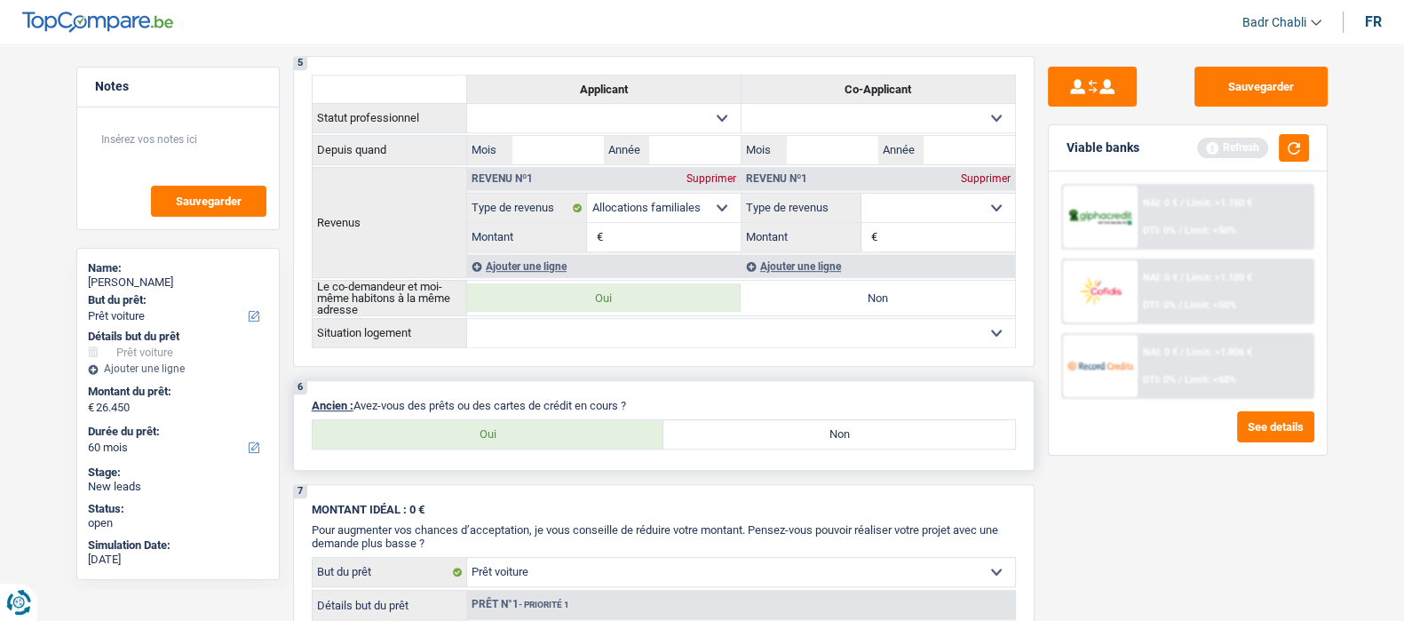
click at [558, 430] on label "Oui" at bounding box center [489, 434] width 352 height 28
click at [558, 430] on input "Oui" at bounding box center [489, 434] width 352 height 28
radio input "true"
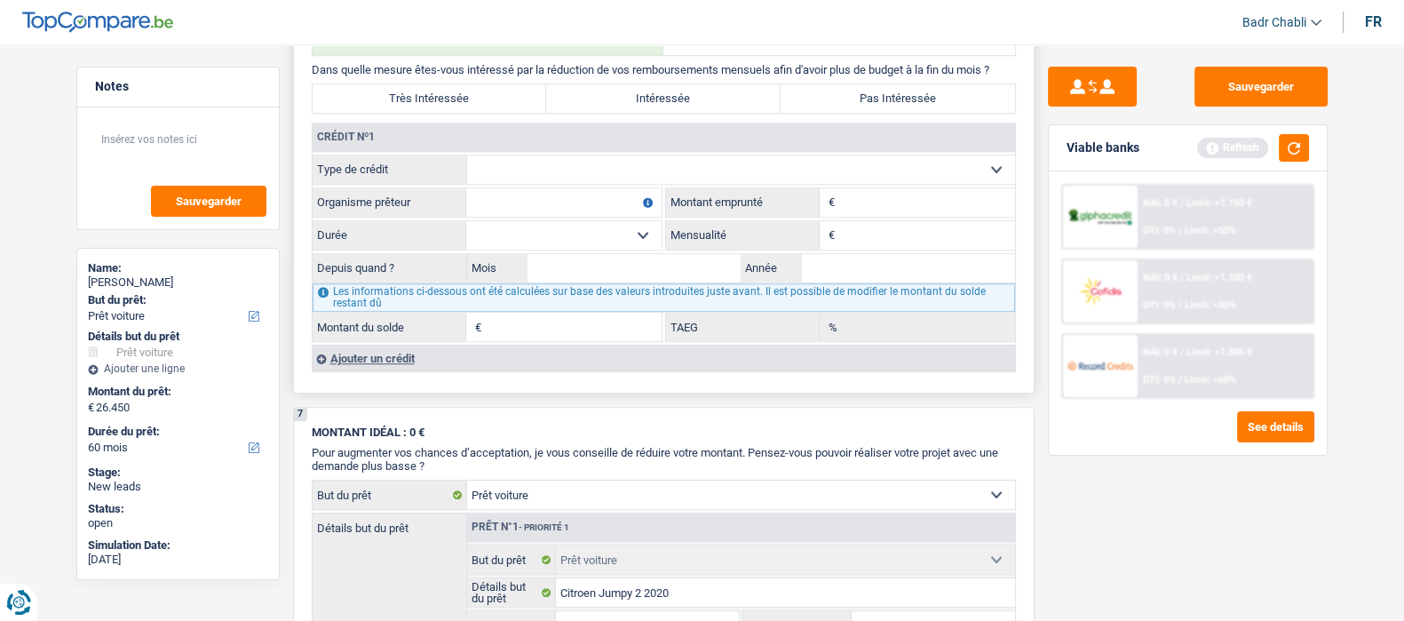
scroll to position [1664, 0]
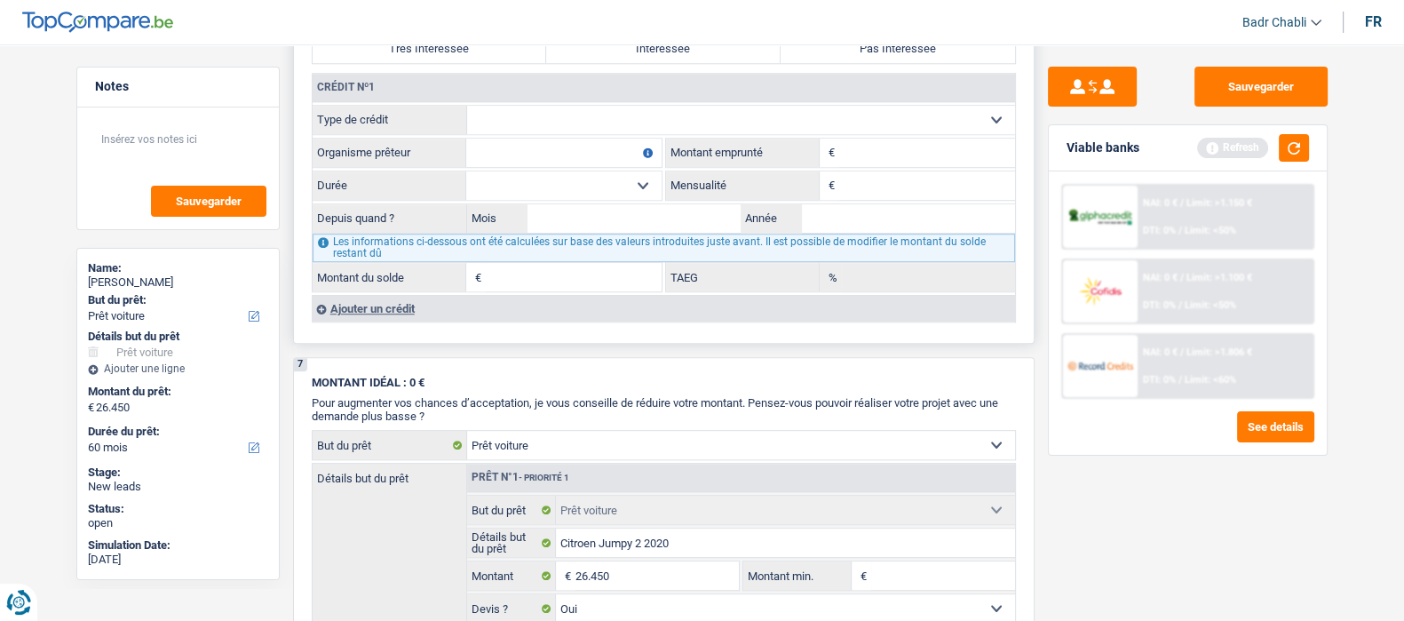
click at [619, 110] on select "Carte ou ouverture de crédit Prêt hypothécaire Vente à tempérament Prêt à tempé…" at bounding box center [741, 120] width 548 height 28
select select "mortgage"
click at [467, 106] on select "Carte ou ouverture de crédit Prêt hypothécaire Vente à tempérament Prêt à tempé…" at bounding box center [741, 120] width 548 height 28
type input "0"
click at [406, 303] on div "Ajouter un crédit" at bounding box center [663, 308] width 703 height 27
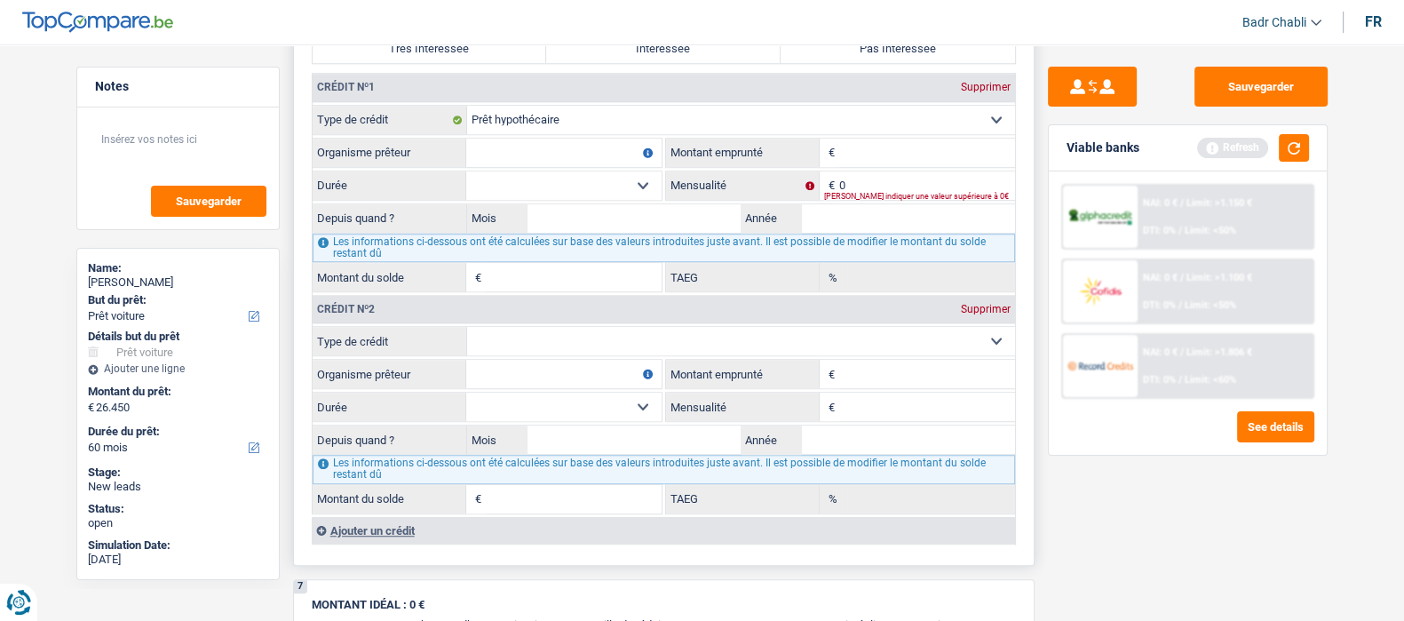
click at [533, 336] on select "Carte ou ouverture de crédit Prêt hypothécaire Vente à tempérament Prêt à tempé…" at bounding box center [741, 341] width 548 height 28
select select "mortgage"
click at [467, 327] on select "Carte ou ouverture de crédit Prêt hypothécaire Vente à tempérament Prêt à tempé…" at bounding box center [741, 341] width 548 height 28
type input "0"
click at [552, 144] on input "Organisme prêteur" at bounding box center [563, 153] width 195 height 28
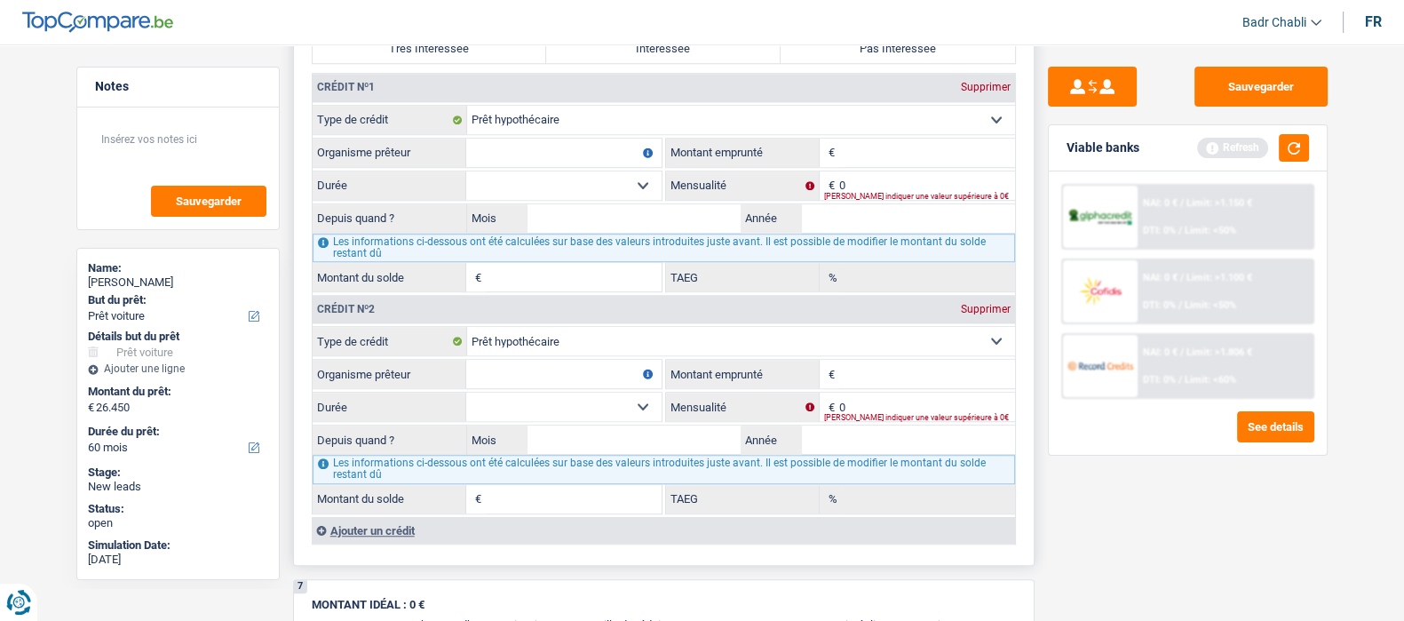
click at [552, 144] on input "Organisme prêteur" at bounding box center [563, 153] width 195 height 28
click at [570, 153] on input "Organisme prêteur" at bounding box center [563, 153] width 195 height 28
type input "Beobank"
click at [880, 157] on input "Montant" at bounding box center [927, 153] width 176 height 28
type input "128.000"
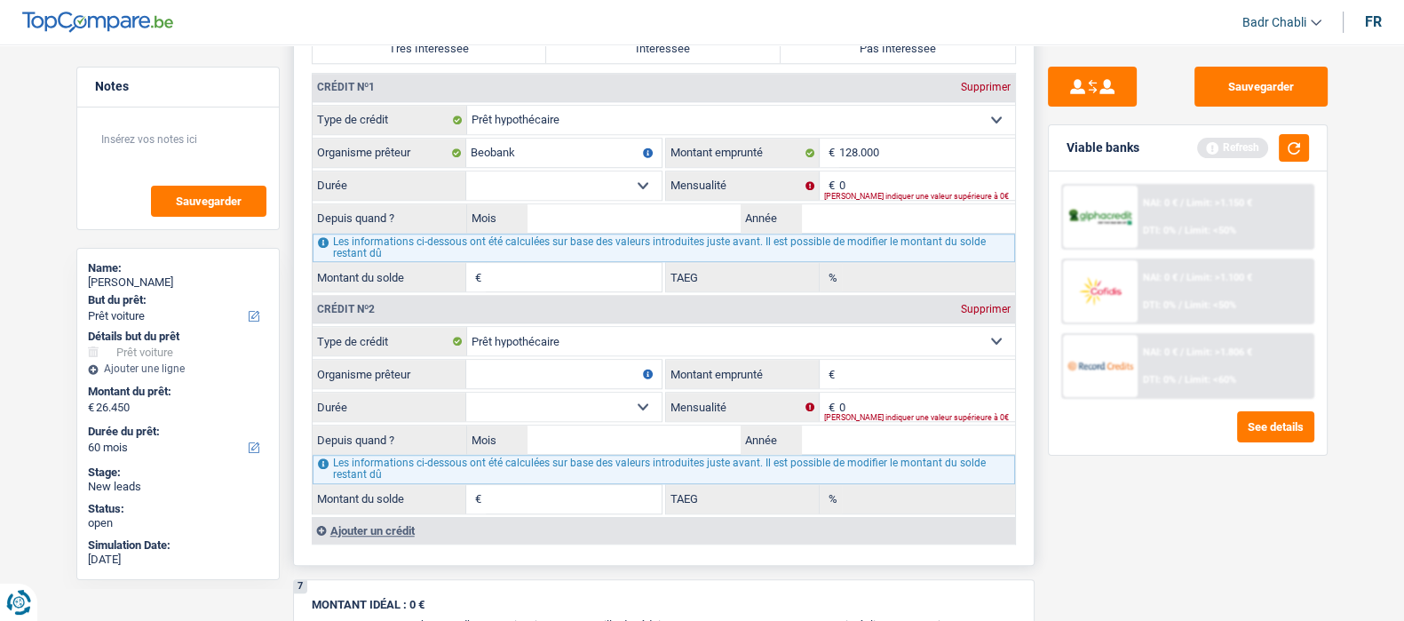
click at [631, 195] on select "120 mois 132 mois 144 mois 180 mois 240 mois 300 mois 360 mois 420 mois Sélecti…" at bounding box center [563, 185] width 195 height 28
select select "300"
click at [466, 171] on select "120 mois 132 mois 144 mois 180 mois 240 mois 300 mois 360 mois 420 mois Sélecti…" at bounding box center [563, 185] width 195 height 28
click at [909, 180] on input "0" at bounding box center [927, 185] width 176 height 28
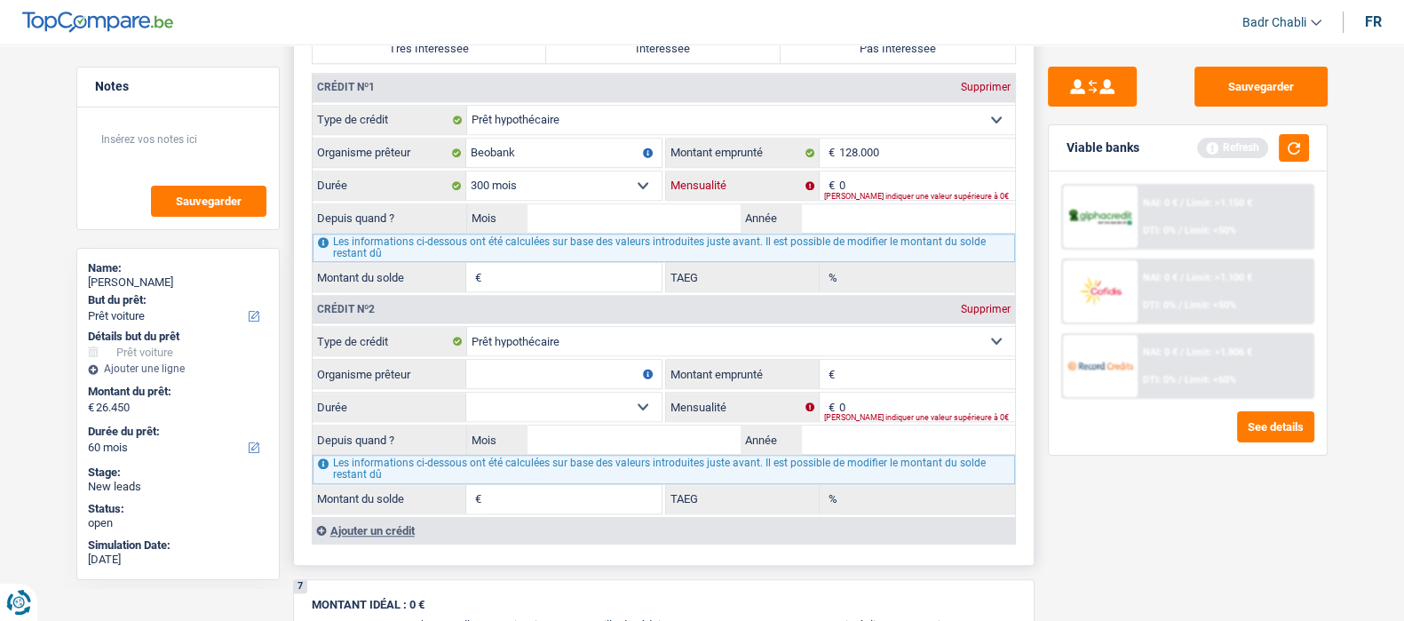
click at [909, 180] on input "0" at bounding box center [927, 185] width 176 height 28
type input "572"
click at [600, 207] on input "Mois" at bounding box center [635, 218] width 214 height 28
click at [630, 222] on input "Mois" at bounding box center [635, 218] width 214 height 28
type input "02"
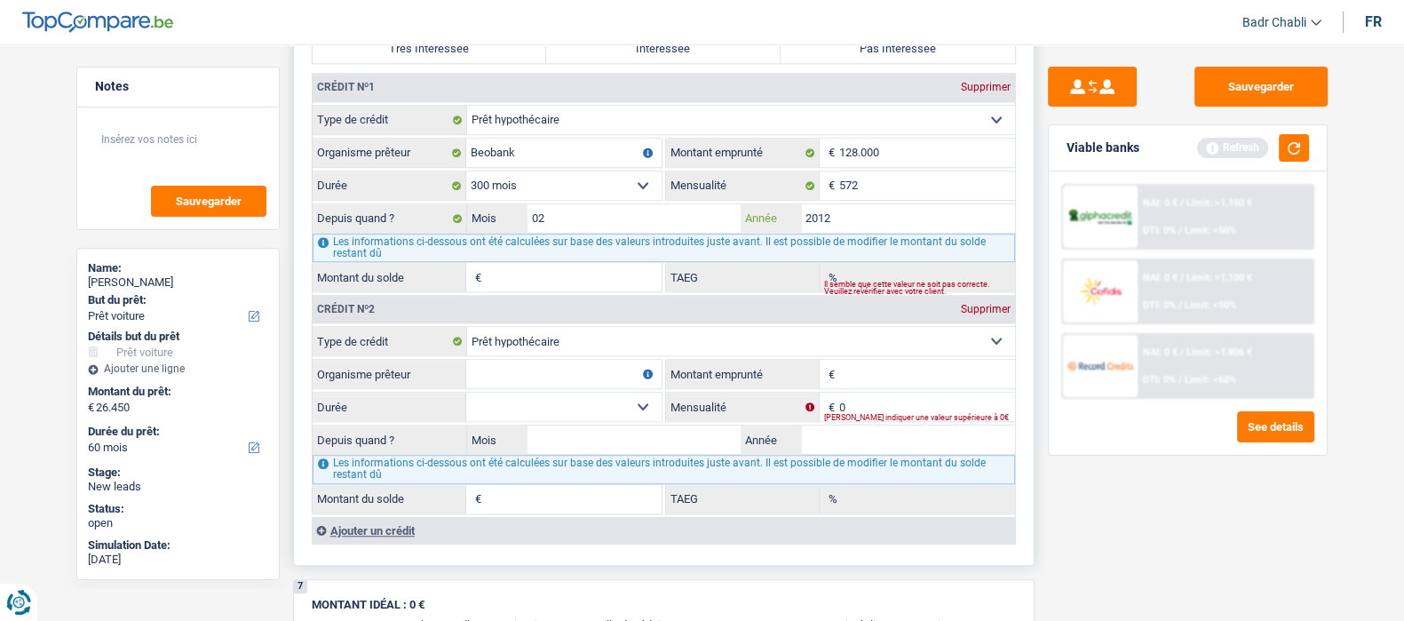
type input "2012"
type input "68.672"
type input "2,49"
click at [886, 399] on input "0" at bounding box center [927, 407] width 176 height 28
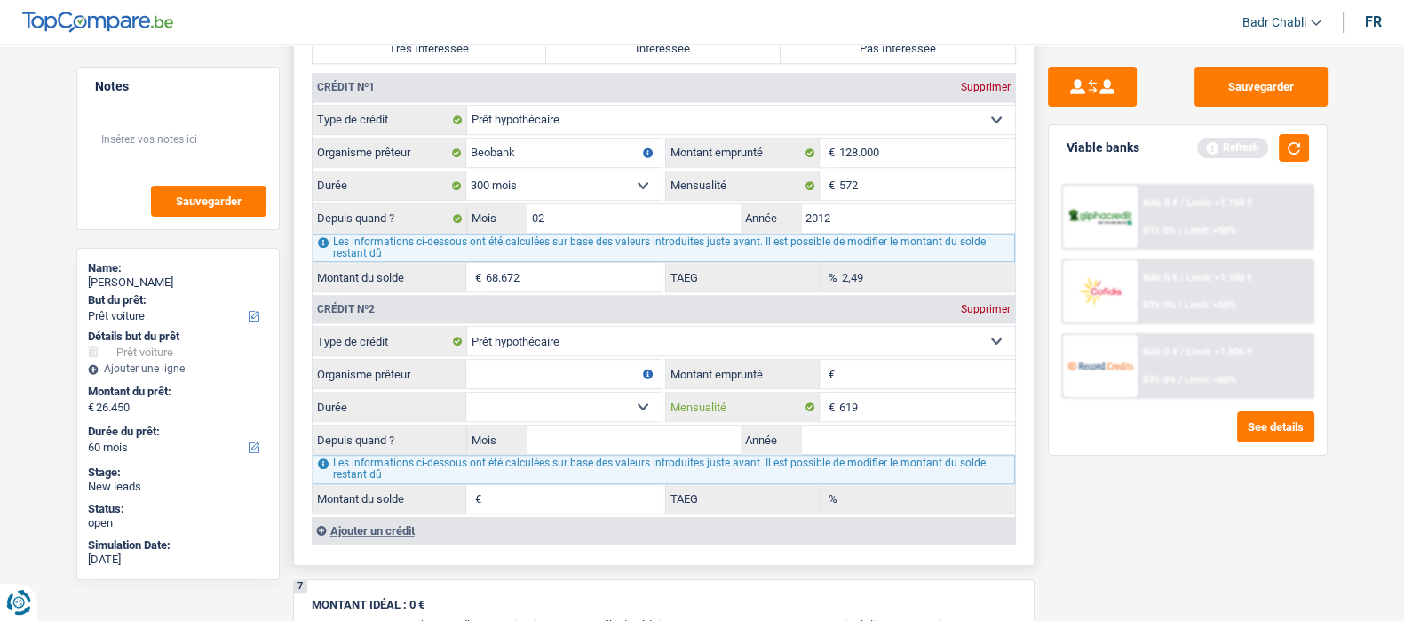
type input "619"
click at [552, 149] on input "Beobank" at bounding box center [563, 153] width 195 height 28
click at [563, 370] on input "Organisme prêteur" at bounding box center [563, 374] width 195 height 28
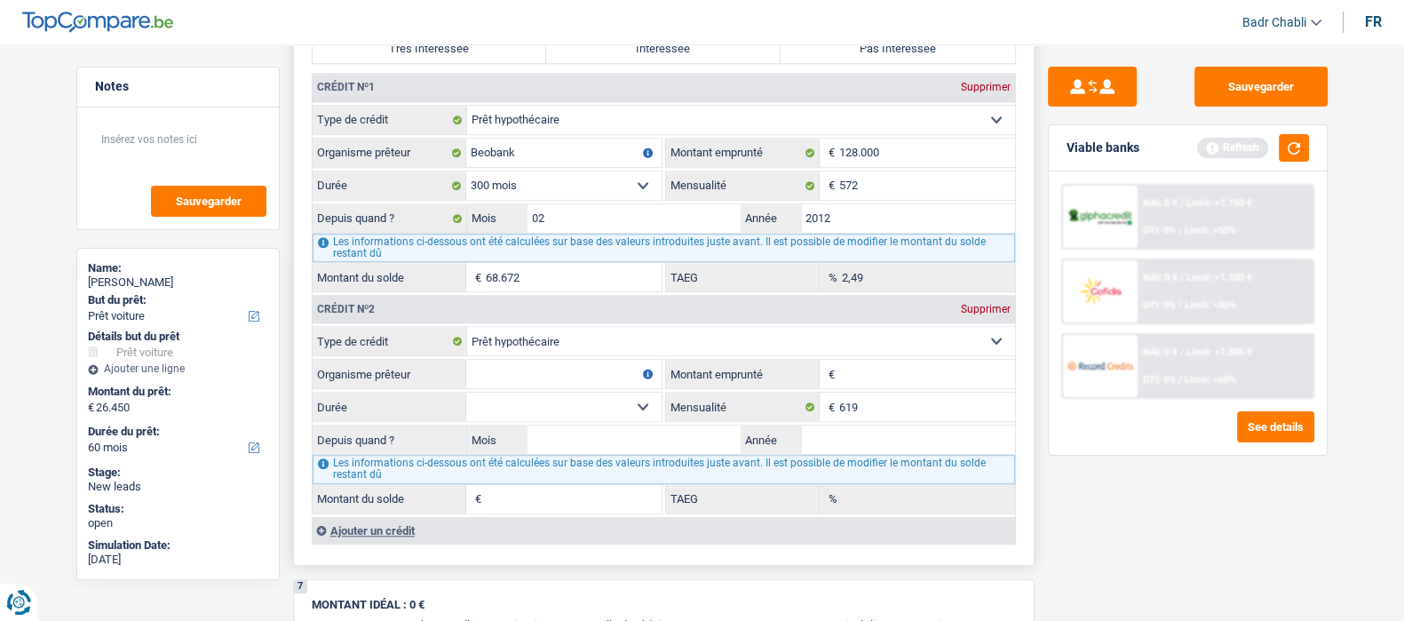
paste input "Beobank"
type input "Beobank"
click at [644, 432] on input "Mois" at bounding box center [635, 439] width 214 height 28
click at [644, 425] on input "02" at bounding box center [635, 439] width 214 height 28
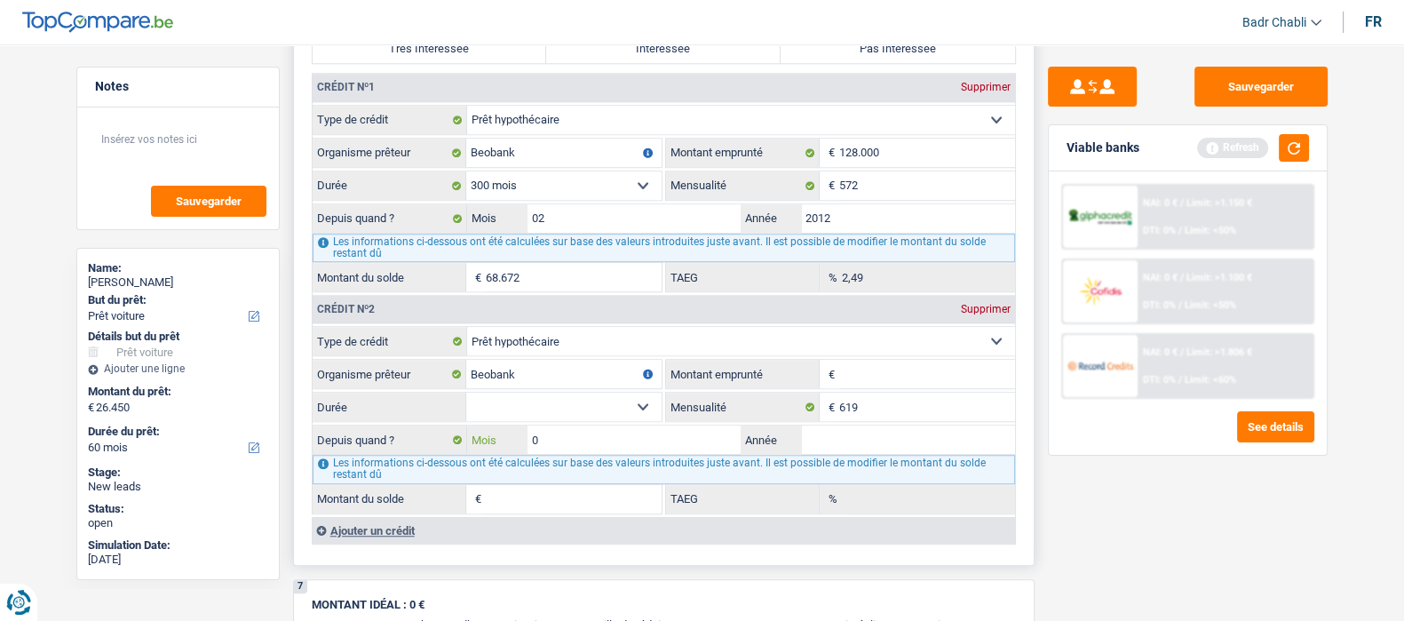
type input "06"
type input "2020"
click at [880, 379] on input "Montant emprunté" at bounding box center [927, 374] width 176 height 28
click at [894, 343] on select "Carte ou ouverture de crédit Prêt hypothécaire Vente à tempérament Prêt à tempé…" at bounding box center [741, 341] width 548 height 28
click at [1088, 400] on div "NAI: 0 € / Limit: >1.150 € DTI: 0% / Limit: <50% NAI: 0 € / Limit: >1.100 € DTI…" at bounding box center [1188, 312] width 278 height 283
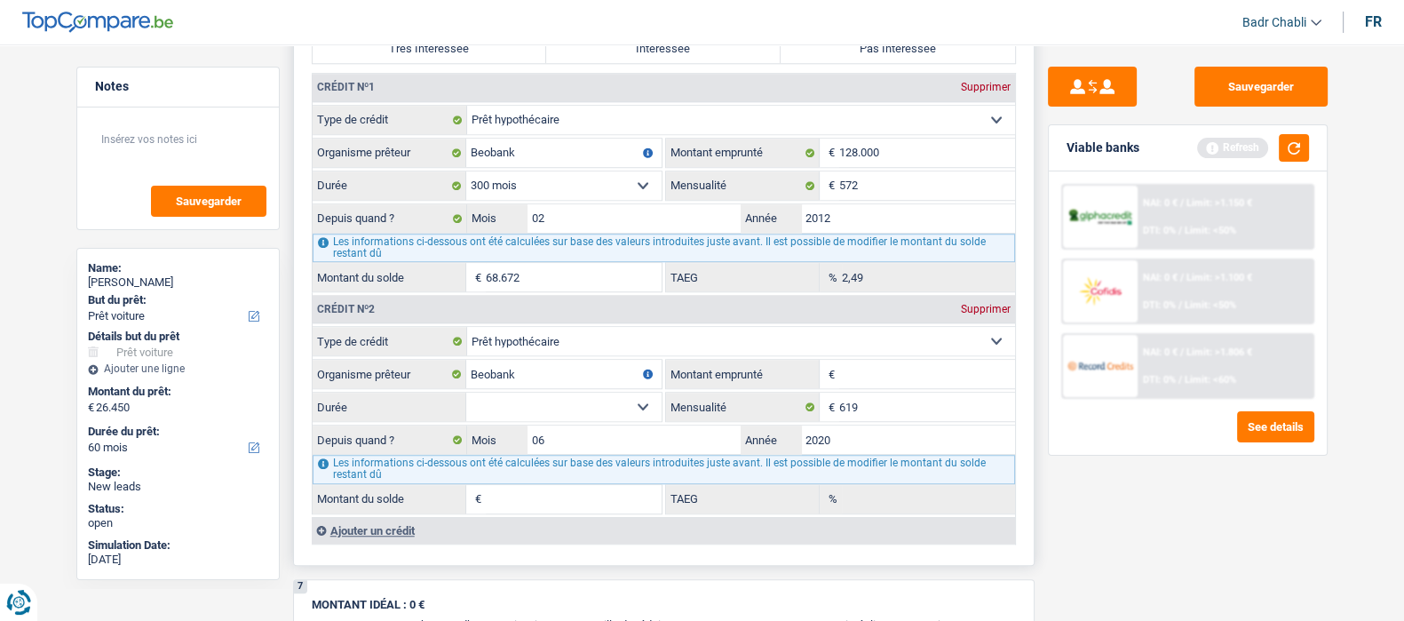
drag, startPoint x: 924, startPoint y: 367, endPoint x: 910, endPoint y: 375, distance: 15.5
click at [924, 366] on input "Montant emprunté" at bounding box center [927, 374] width 176 height 28
type input "115.000"
click at [626, 415] on select "120 mois 132 mois 144 mois 180 mois 240 mois 300 mois 360 mois 420 mois Sélecti…" at bounding box center [563, 407] width 195 height 28
select select "300"
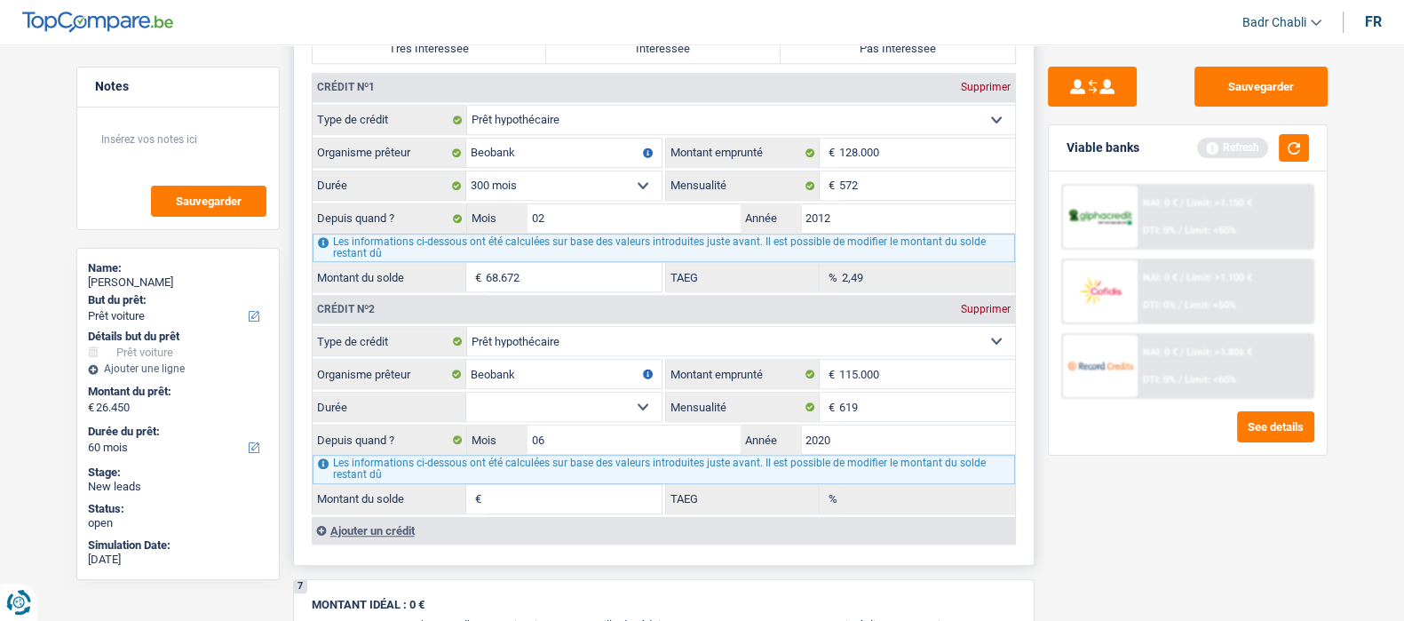
click at [466, 393] on select "120 mois 132 mois 144 mois 180 mois 240 mois 300 mois 360 mois 420 mois Sélecti…" at bounding box center [563, 407] width 195 height 28
type input "99.963"
type input "4,27"
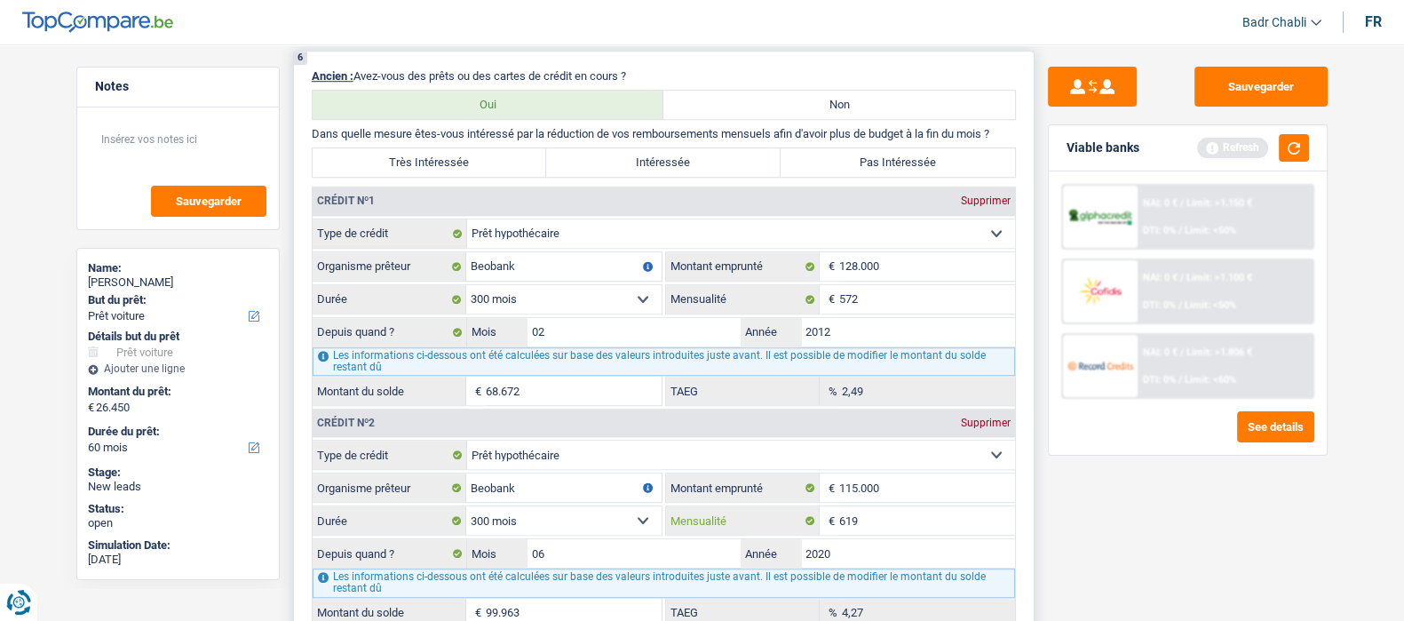
scroll to position [1442, 0]
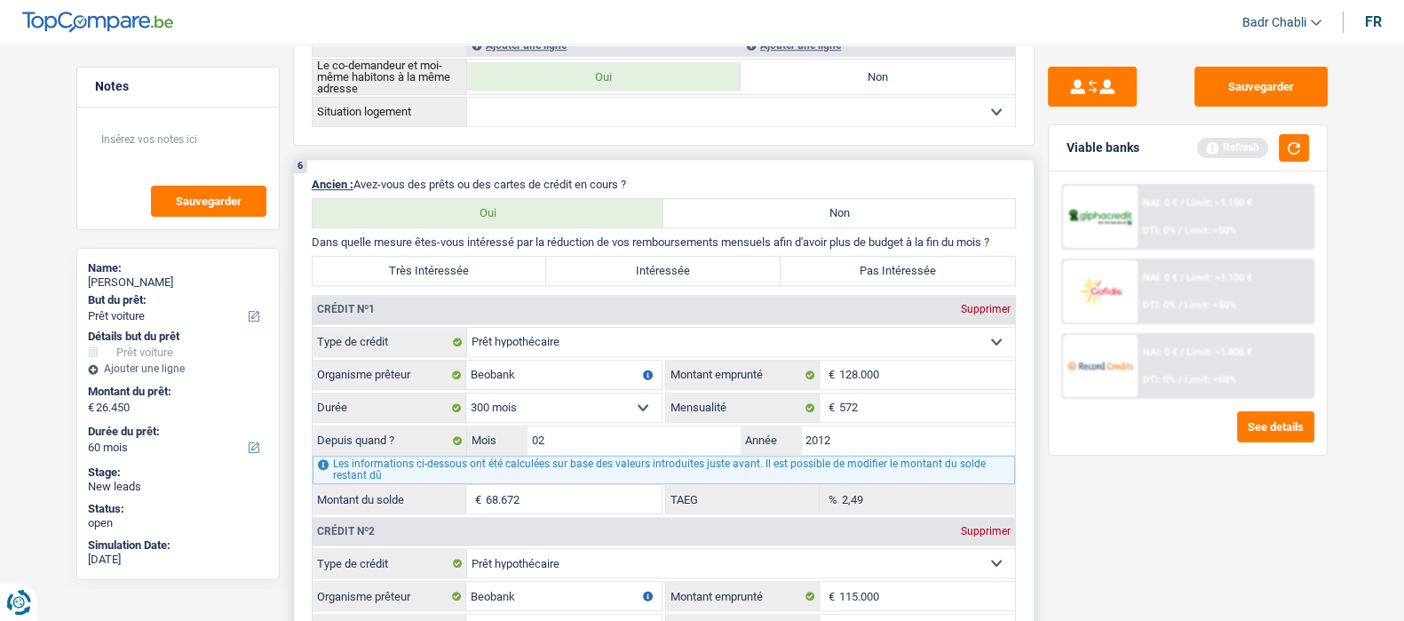
click at [889, 274] on label "Pas Intéressée" at bounding box center [898, 271] width 234 height 28
click at [889, 274] on input "Pas Intéressée" at bounding box center [898, 271] width 234 height 28
radio input "true"
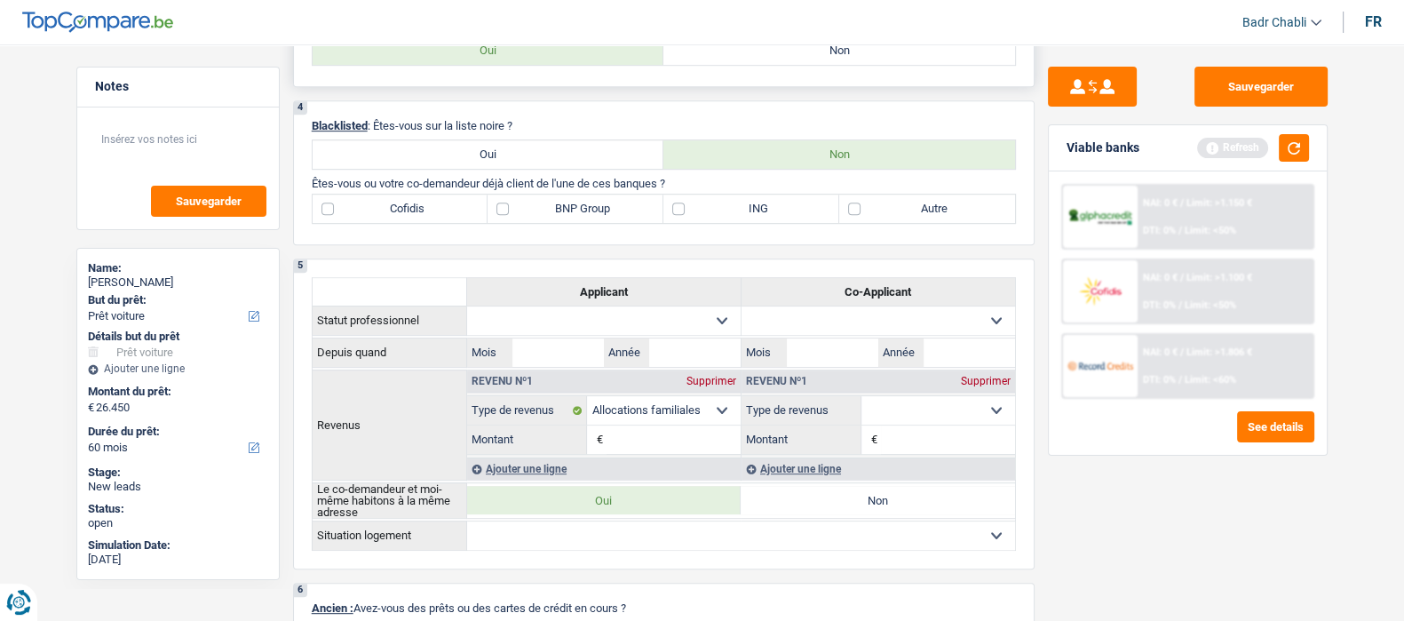
scroll to position [1110, 0]
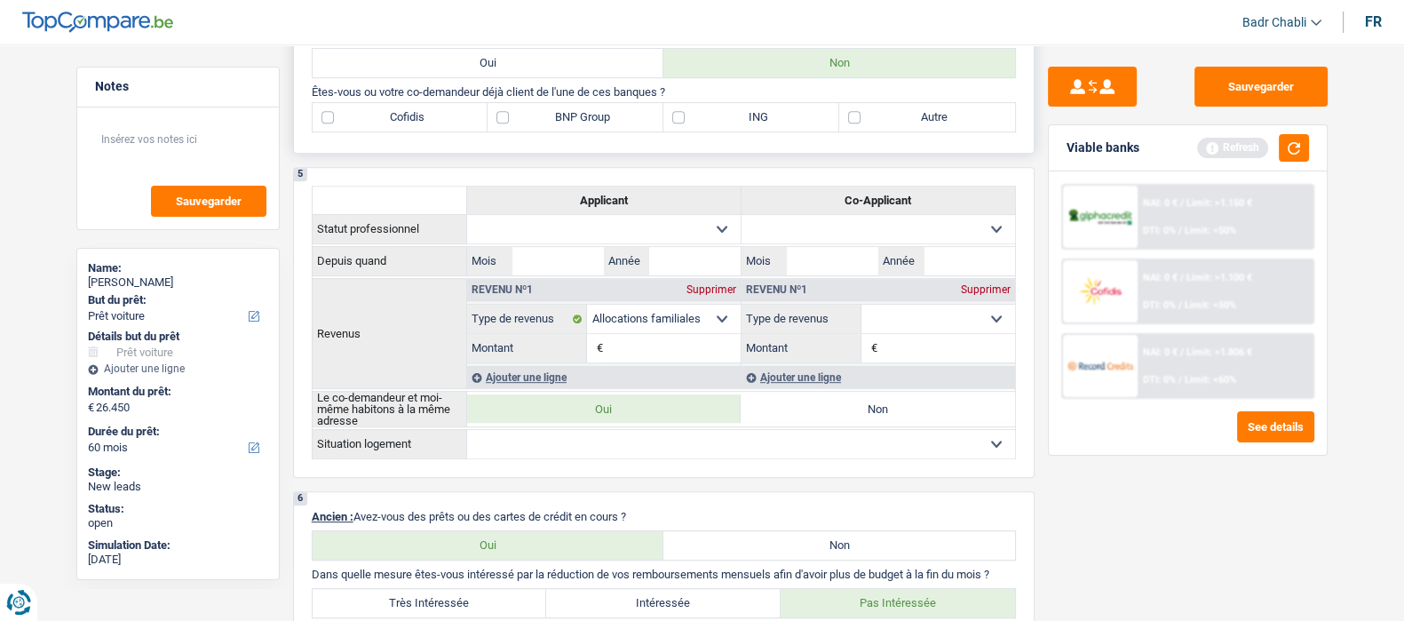
click at [509, 123] on label "BNP Group" at bounding box center [576, 117] width 176 height 28
click at [509, 123] on input "BNP Group" at bounding box center [576, 117] width 176 height 28
checkbox input "true"
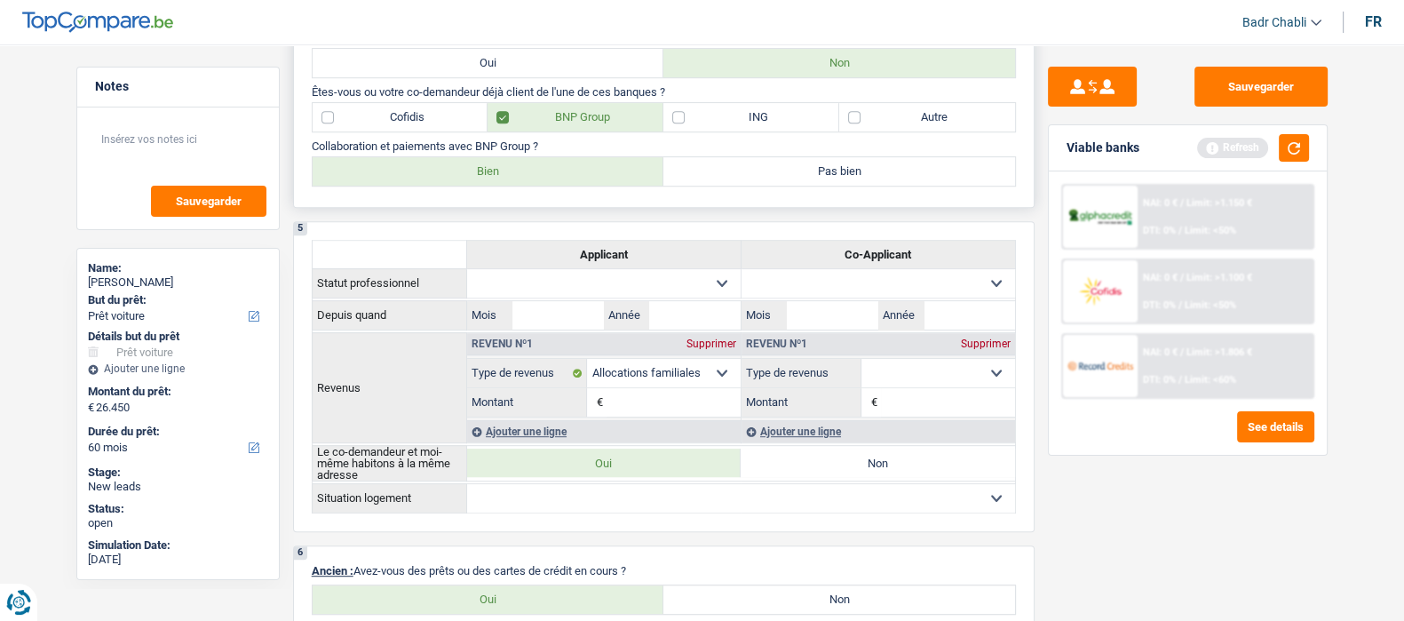
click at [401, 174] on label "Bien" at bounding box center [489, 171] width 352 height 28
click at [401, 174] on input "Bien" at bounding box center [489, 171] width 352 height 28
radio input "true"
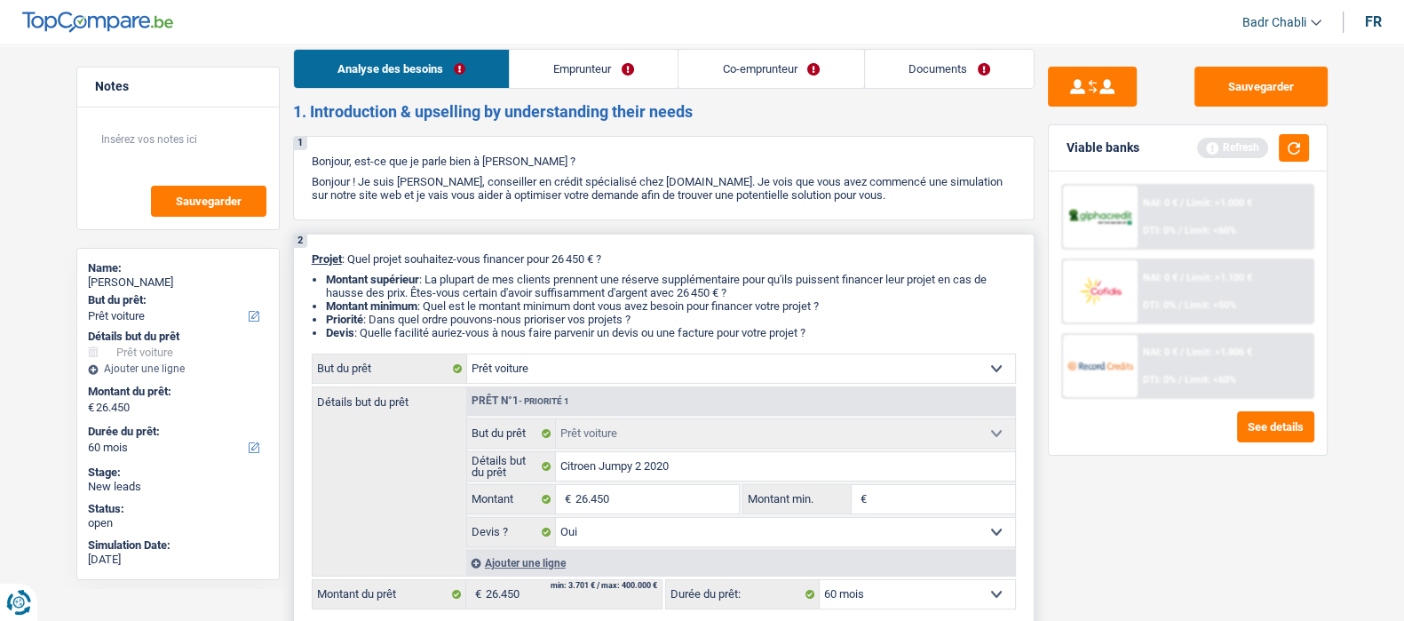
scroll to position [0, 0]
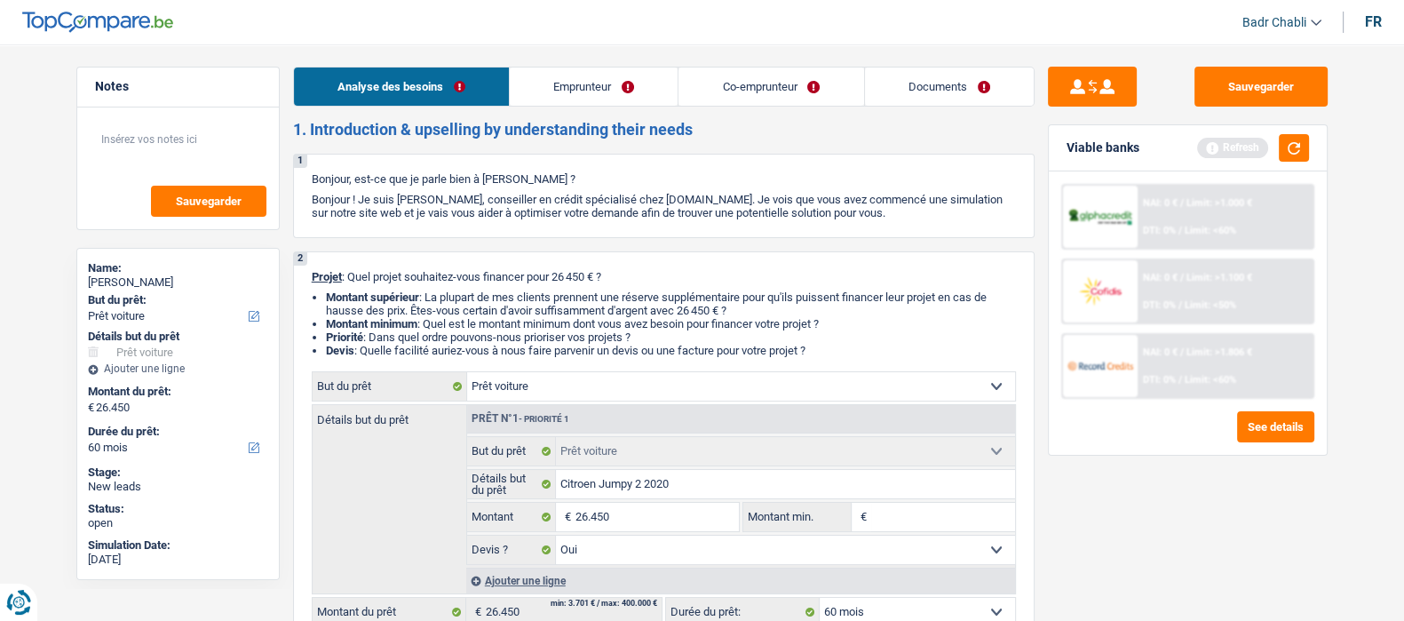
click at [568, 97] on link "Emprunteur" at bounding box center [594, 87] width 168 height 38
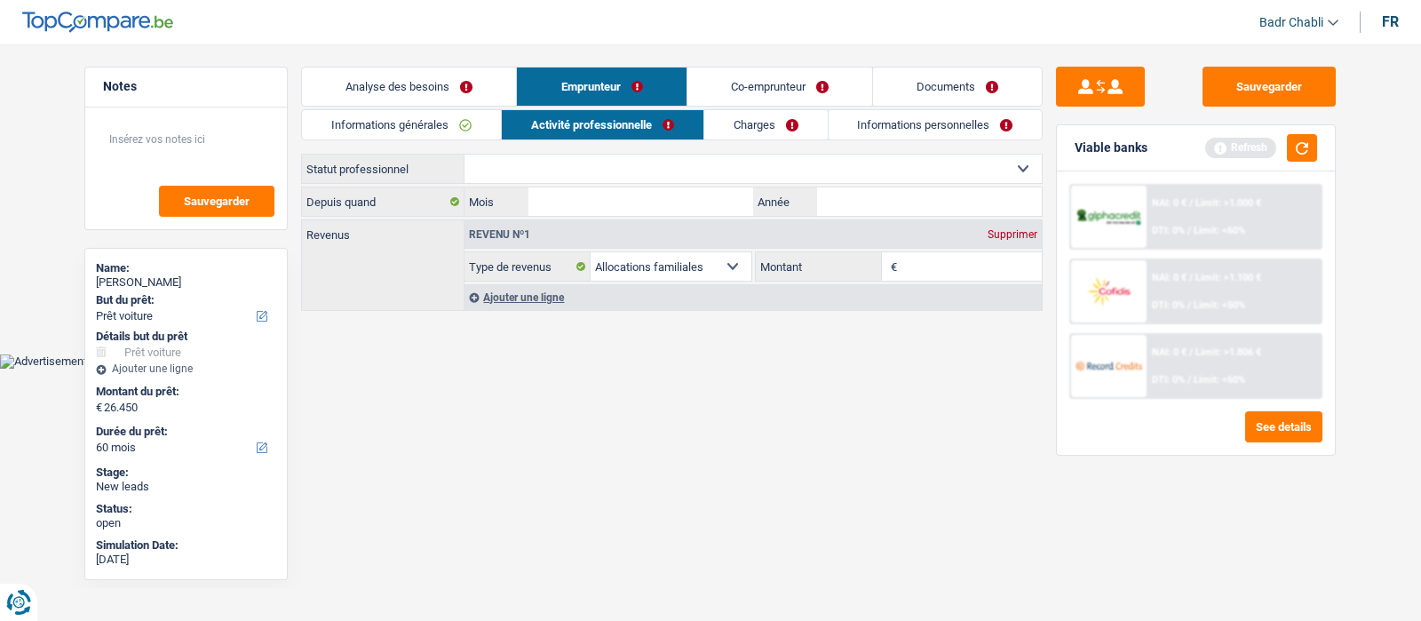
click at [440, 129] on link "Informations générales" at bounding box center [401, 124] width 199 height 29
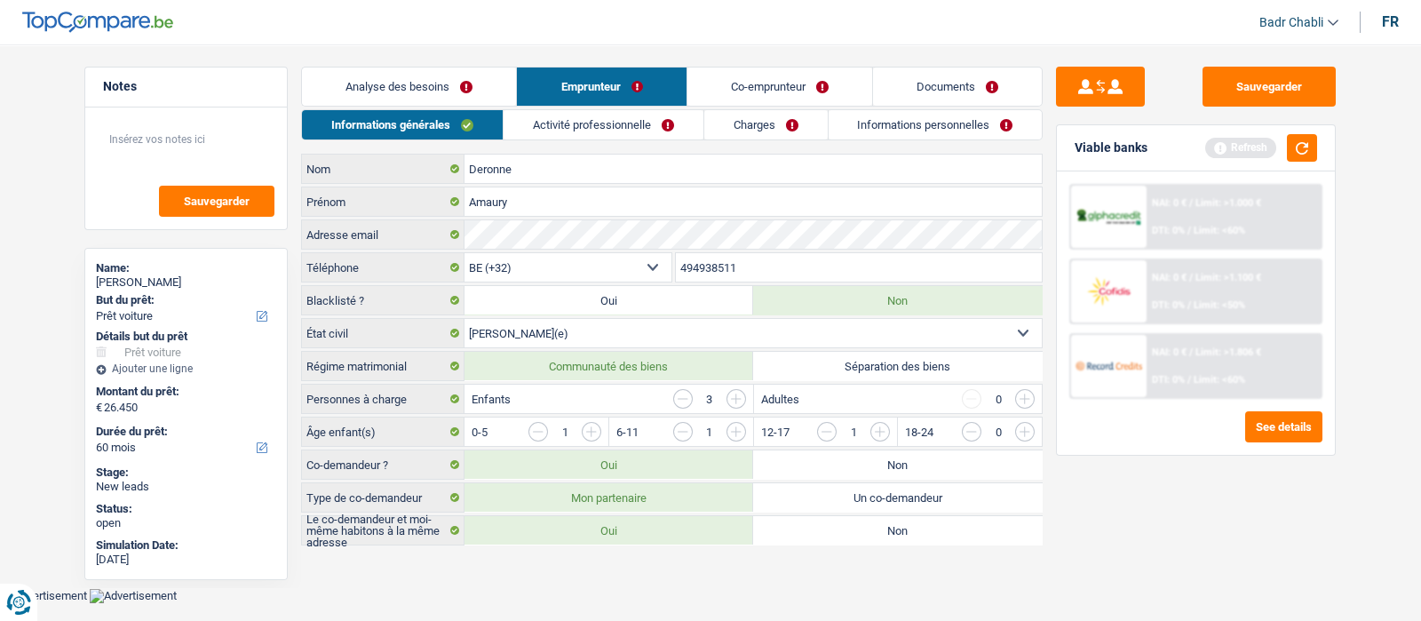
click at [475, 72] on link "Analyse des besoins" at bounding box center [409, 87] width 214 height 38
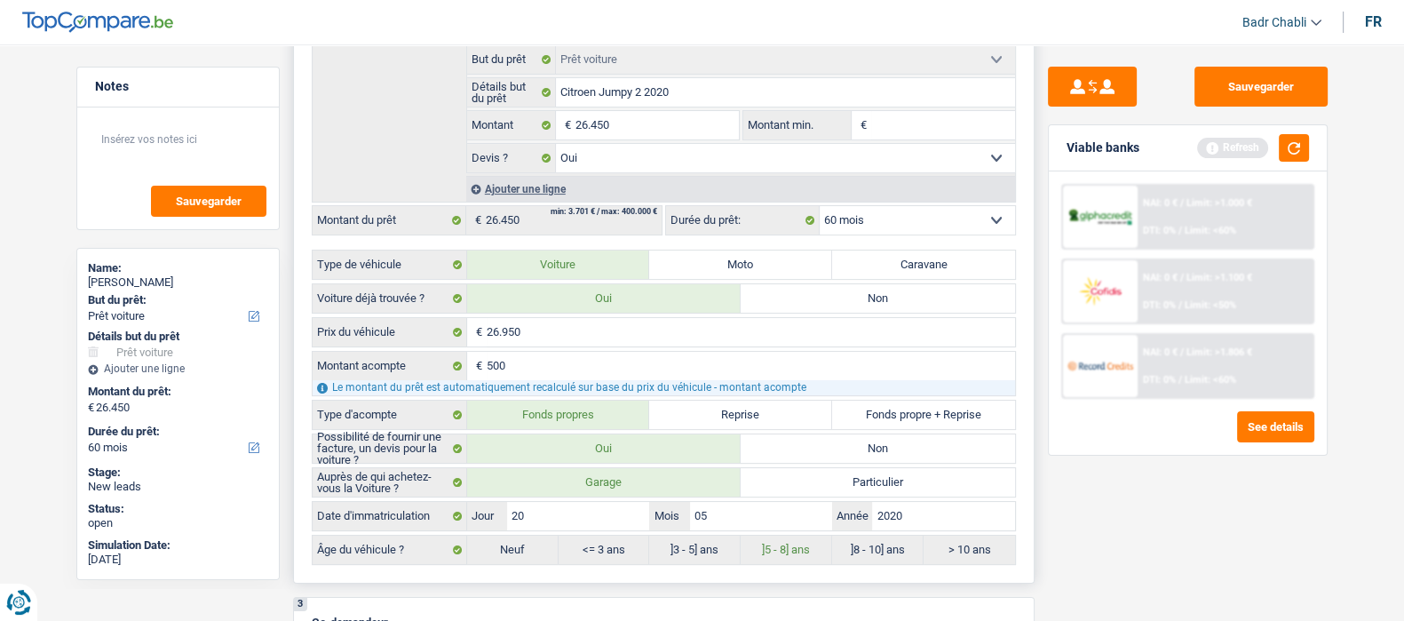
scroll to position [221, 0]
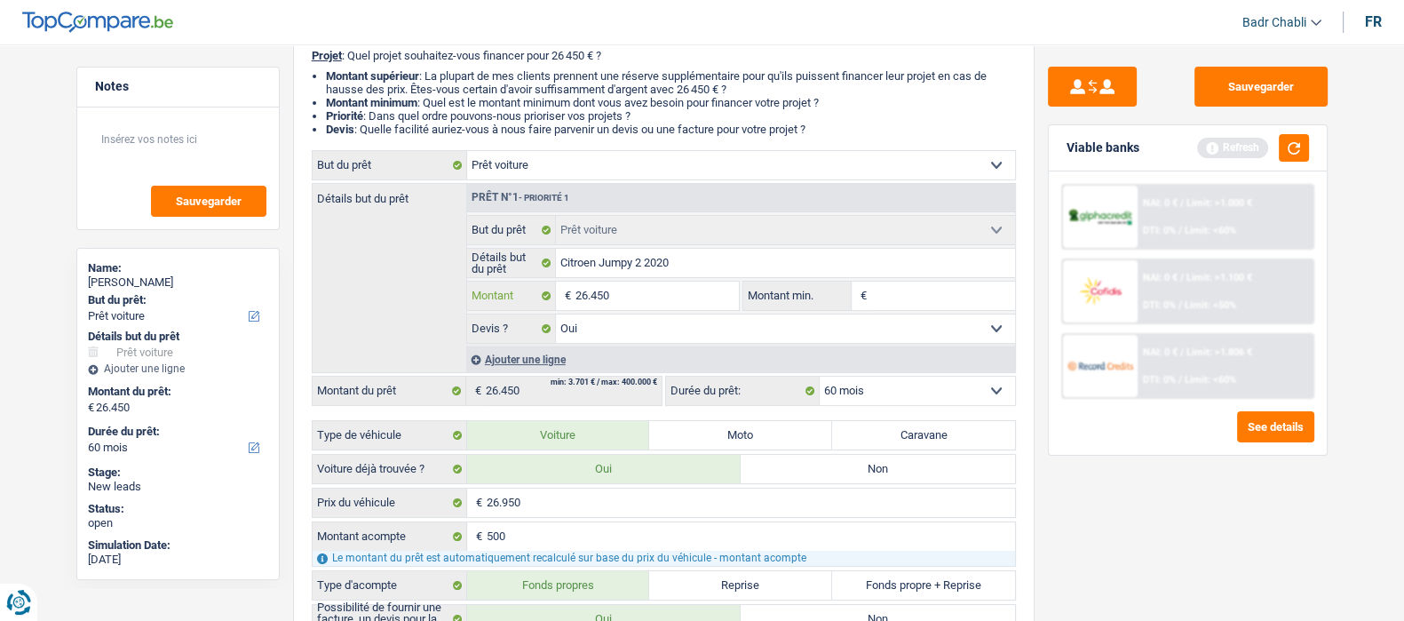
click at [668, 304] on input "26.450" at bounding box center [657, 296] width 163 height 28
click at [924, 291] on input "Montant min." at bounding box center [943, 296] width 144 height 28
paste input "26.450"
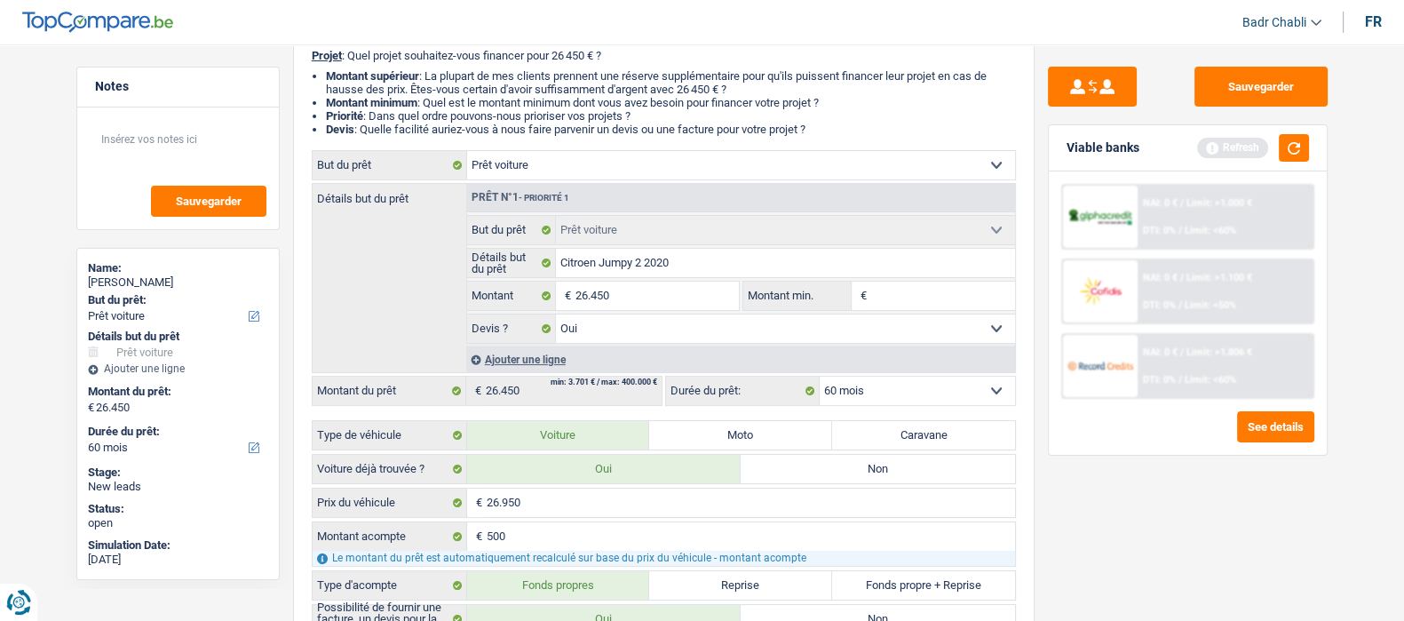
type input "26.450"
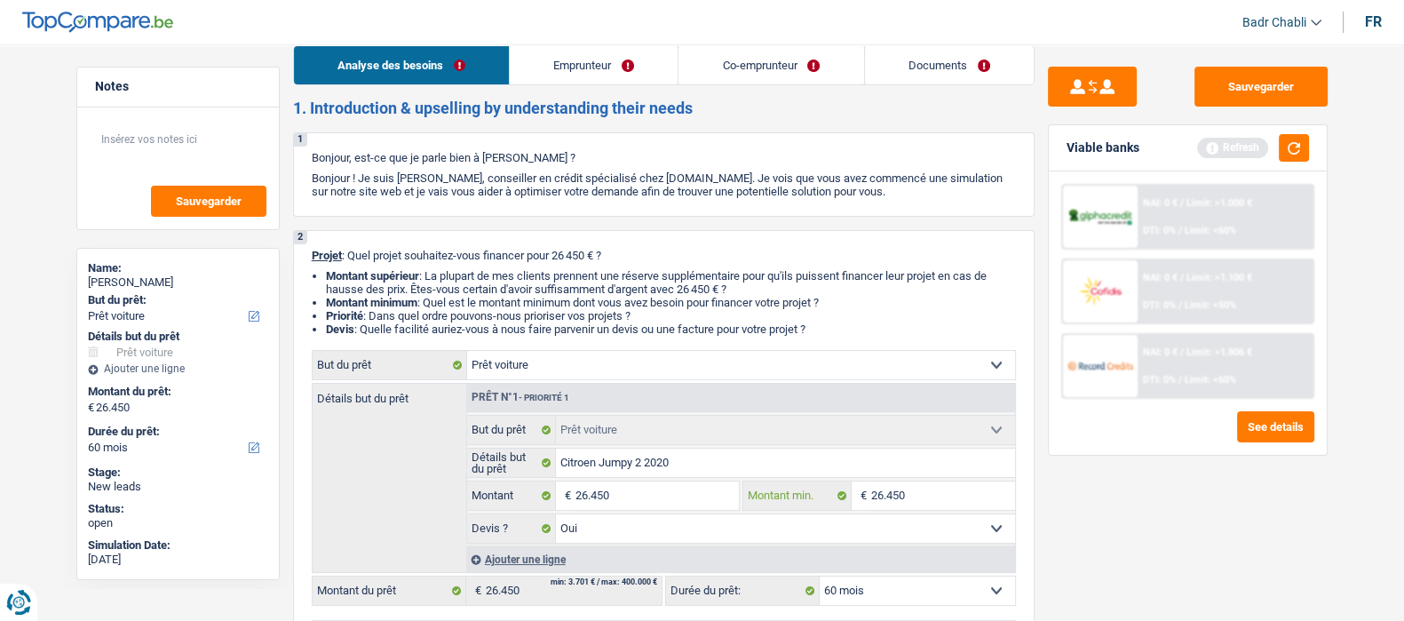
scroll to position [0, 0]
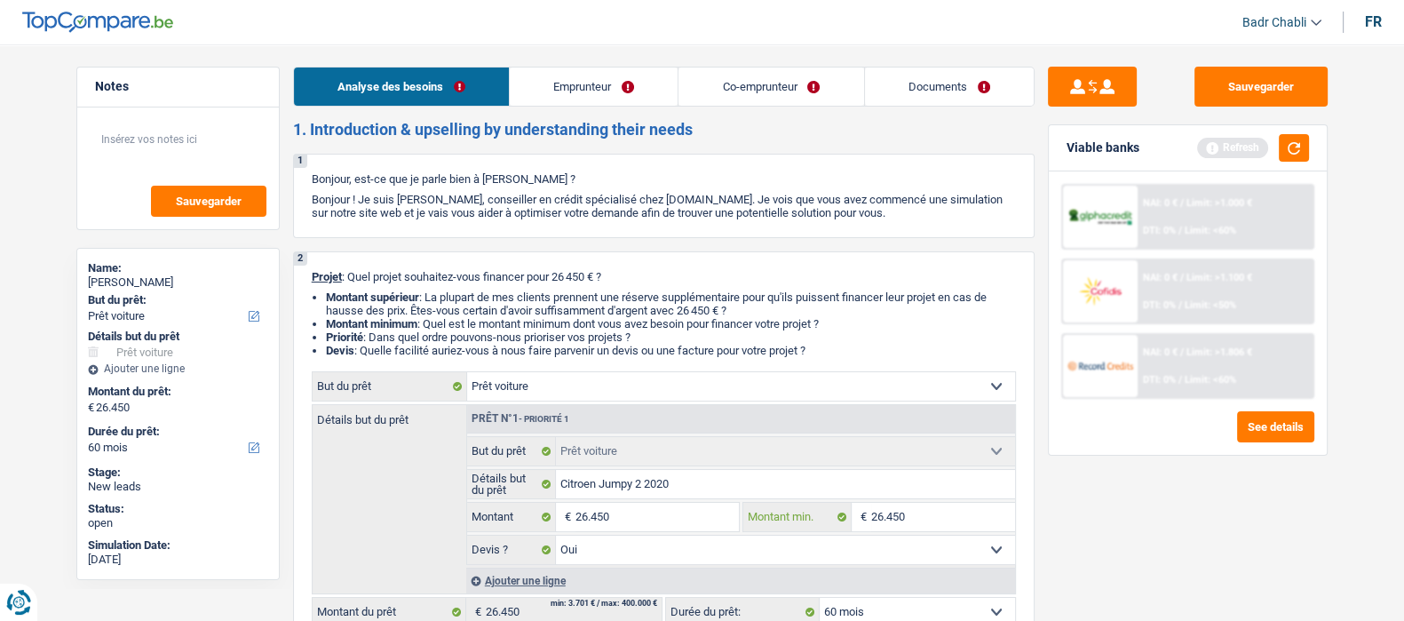
type input "26.450"
click at [581, 98] on link "Emprunteur" at bounding box center [594, 87] width 168 height 38
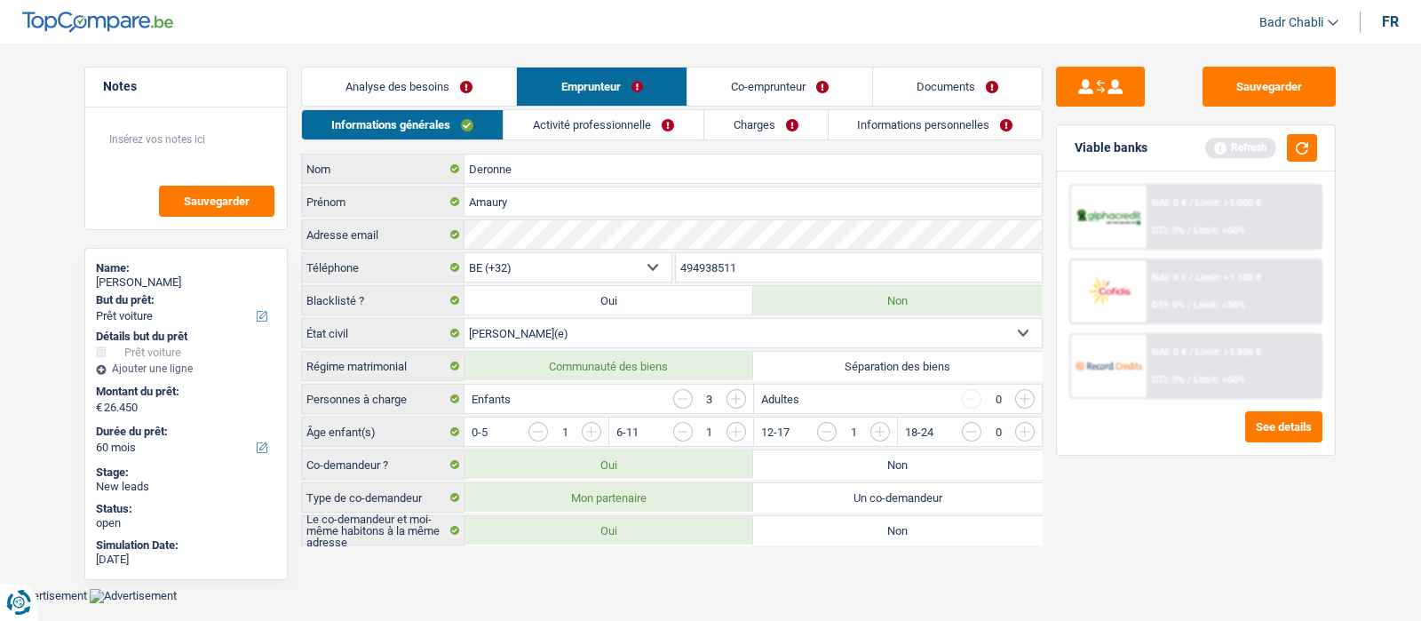
click at [620, 128] on link "Activité professionnelle" at bounding box center [604, 124] width 200 height 29
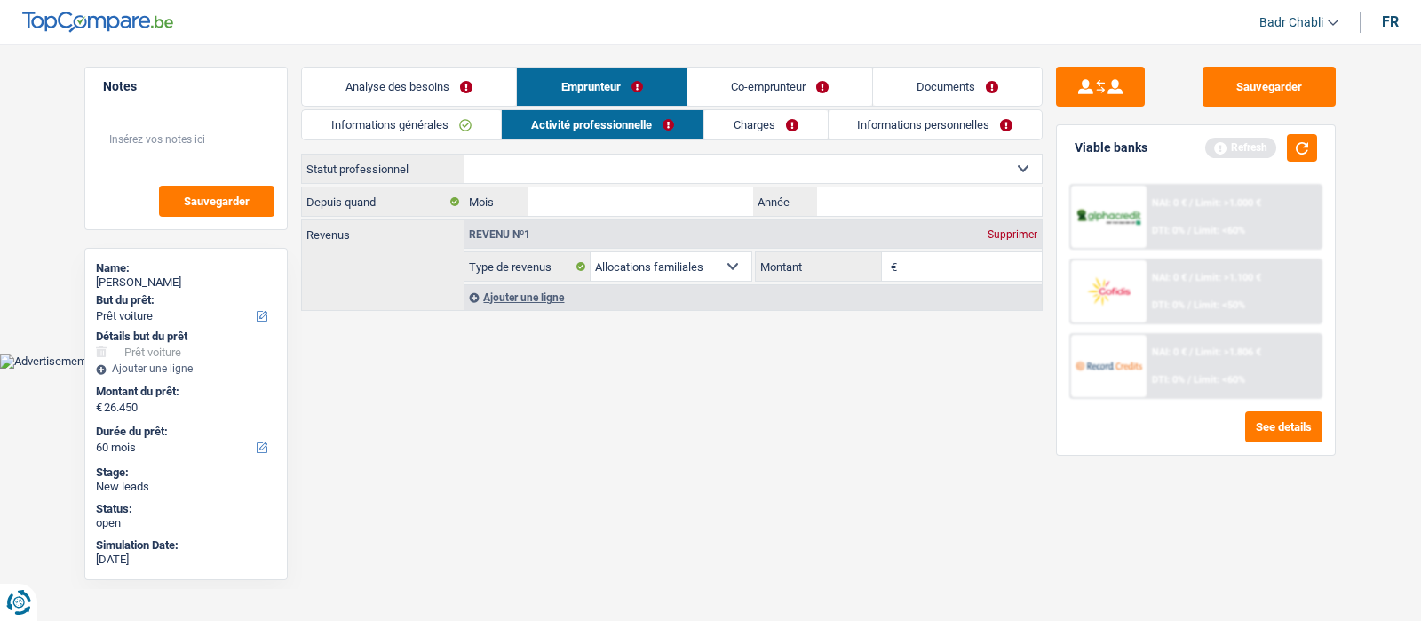
click at [414, 135] on link "Informations générales" at bounding box center [401, 124] width 199 height 29
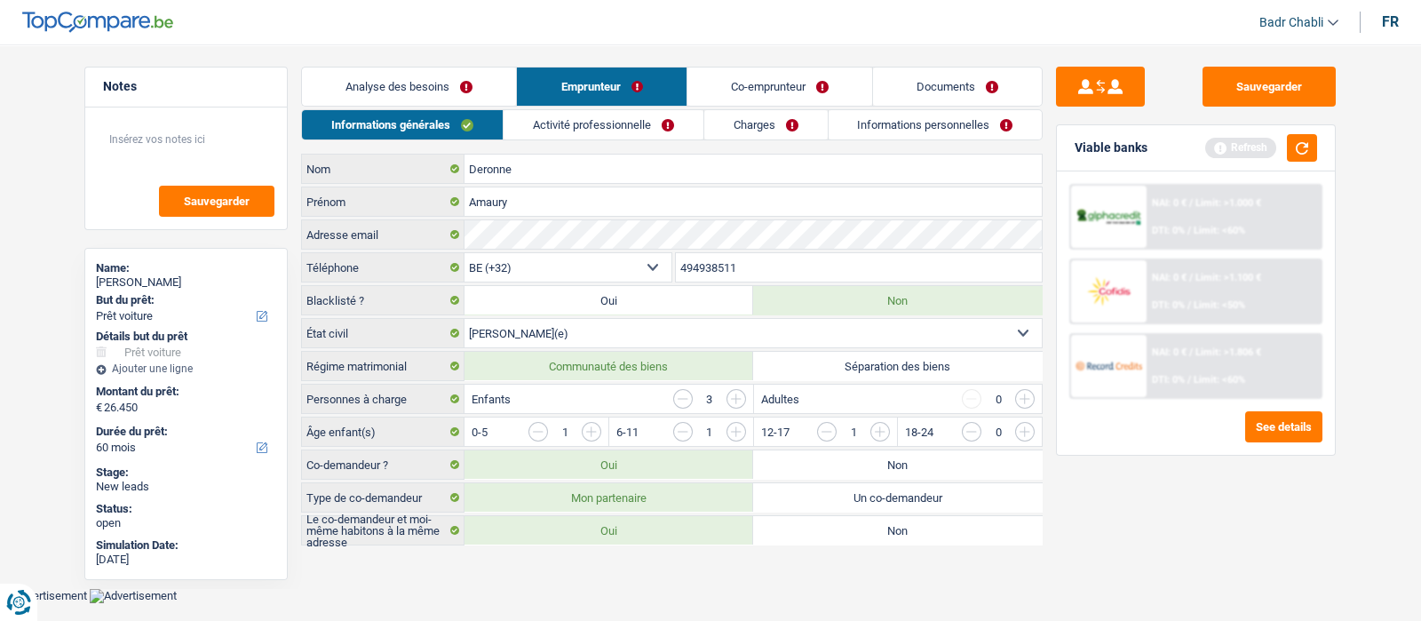
click at [663, 144] on div "Informations générales Activité professionnelle Charges Informations personnell…" at bounding box center [672, 327] width 742 height 436
click at [663, 127] on link "Activité professionnelle" at bounding box center [604, 124] width 200 height 29
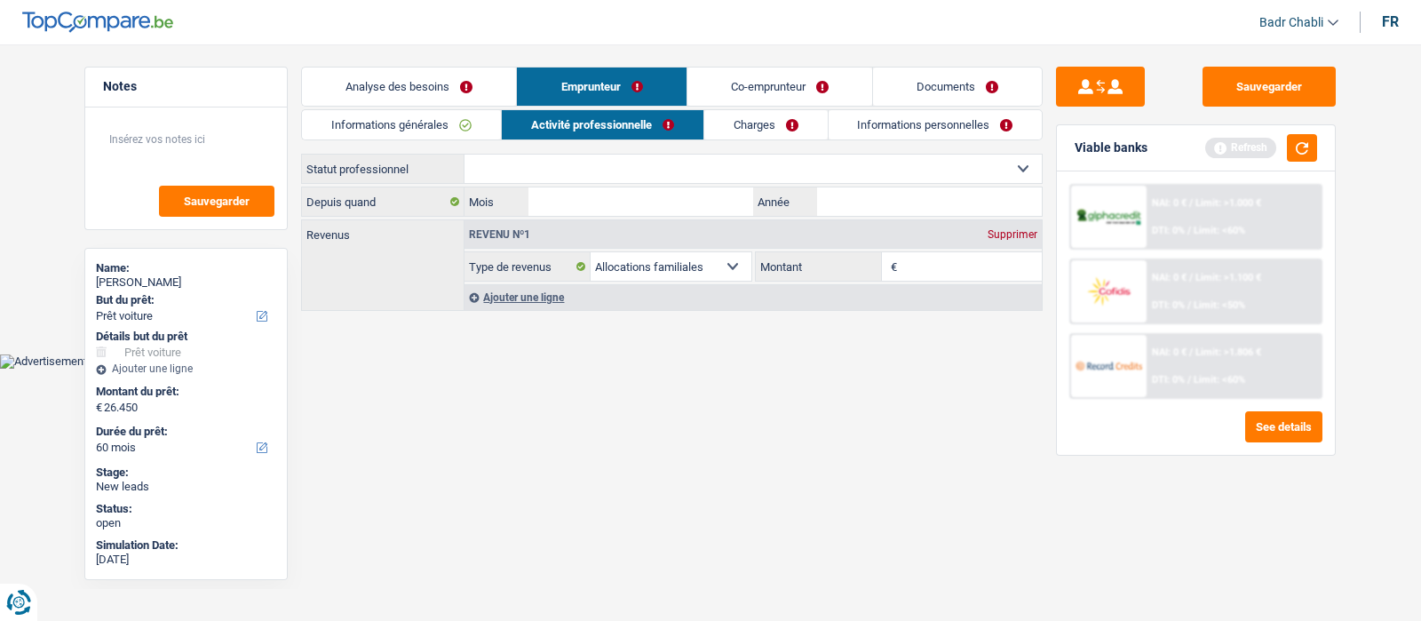
click at [657, 160] on select "Ouvrier Employé privé Employé public Invalide Indépendant Pensionné Chômeur Mut…" at bounding box center [753, 169] width 577 height 28
select select "worker"
click at [465, 155] on select "Ouvrier Employé privé Employé public Invalide Indépendant Pensionné Chômeur Mut…" at bounding box center [753, 169] width 577 height 28
select select "familyAllowances"
select select "netSalary"
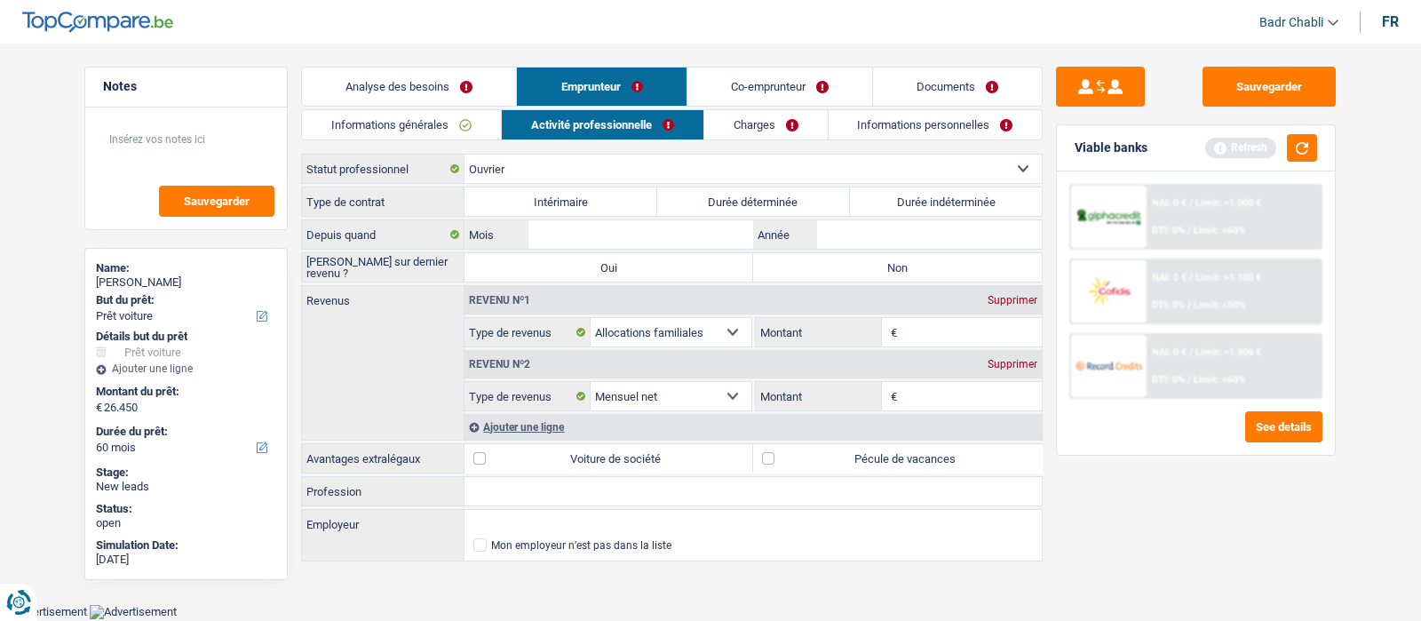
click at [535, 162] on select "Ouvrier Employé privé Employé public Invalide Indépendant Pensionné Chômeur Mut…" at bounding box center [753, 169] width 577 height 28
select select "publicEmployee"
click at [465, 155] on select "Ouvrier Employé privé Employé public Invalide Indépendant Pensionné Chômeur Mut…" at bounding box center [753, 169] width 577 height 28
select select "mealVouchers"
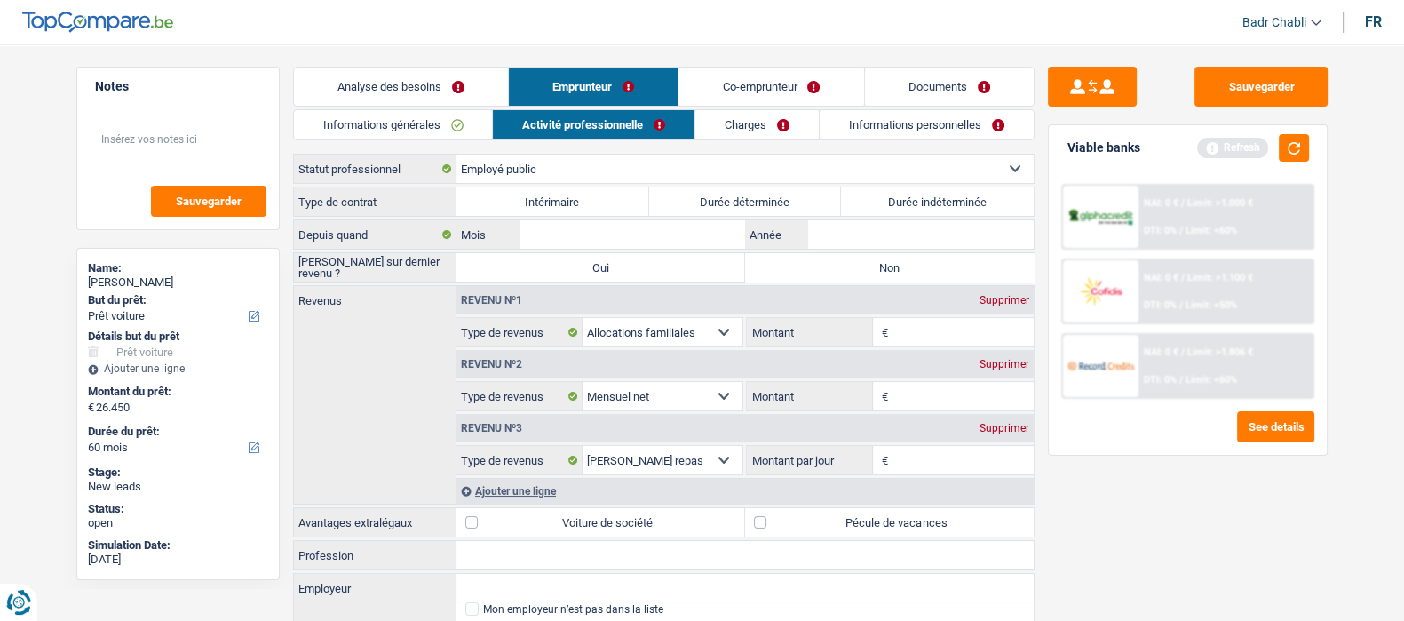
click at [552, 555] on input "Profession" at bounding box center [745, 555] width 577 height 28
type input "Enseignant"
click at [553, 578] on input "Employeur" at bounding box center [745, 588] width 577 height 28
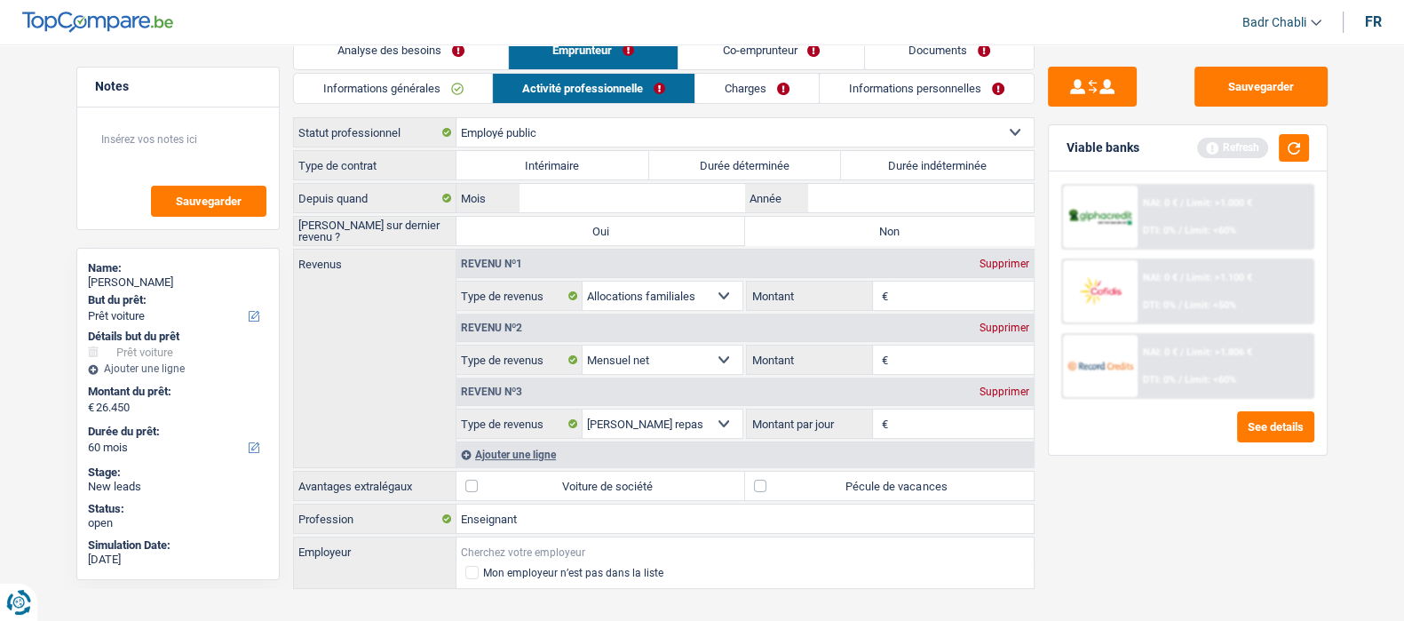
scroll to position [58, 0]
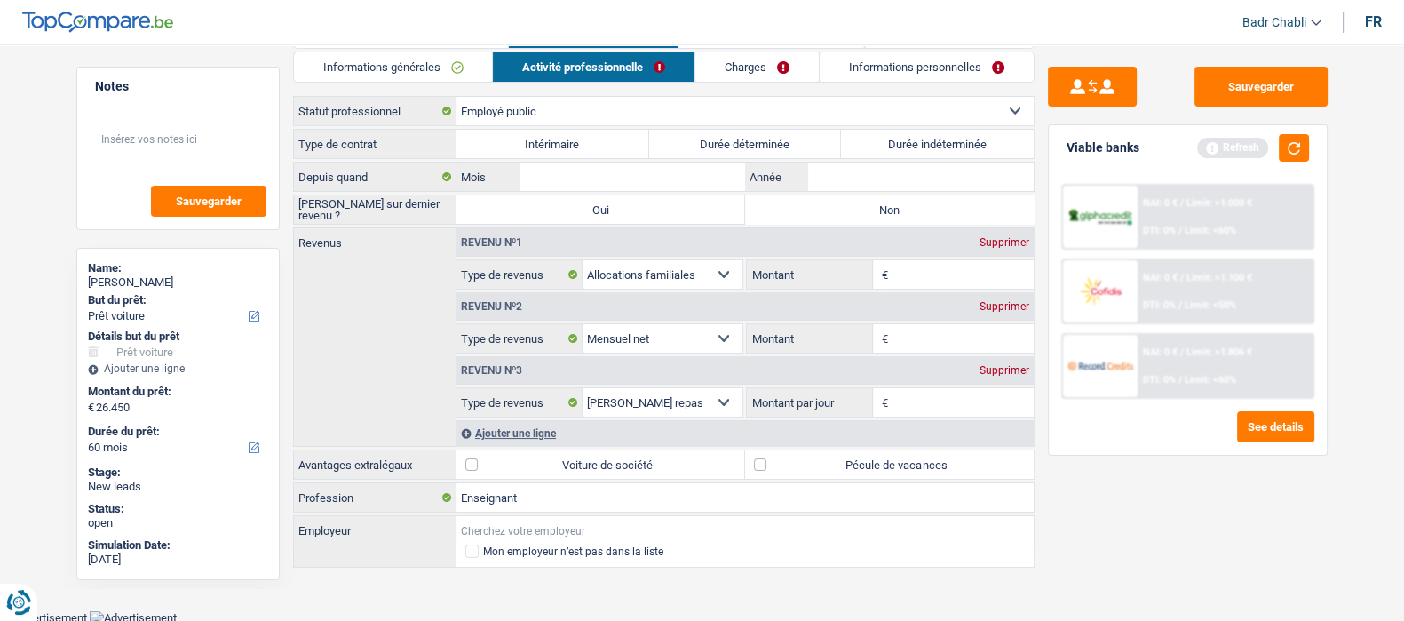
type input "F"
type input "Federation Wallonie Bruxelles"
click at [910, 200] on label "Non" at bounding box center [889, 209] width 289 height 28
click at [910, 200] on input "Non" at bounding box center [889, 209] width 289 height 28
radio input "true"
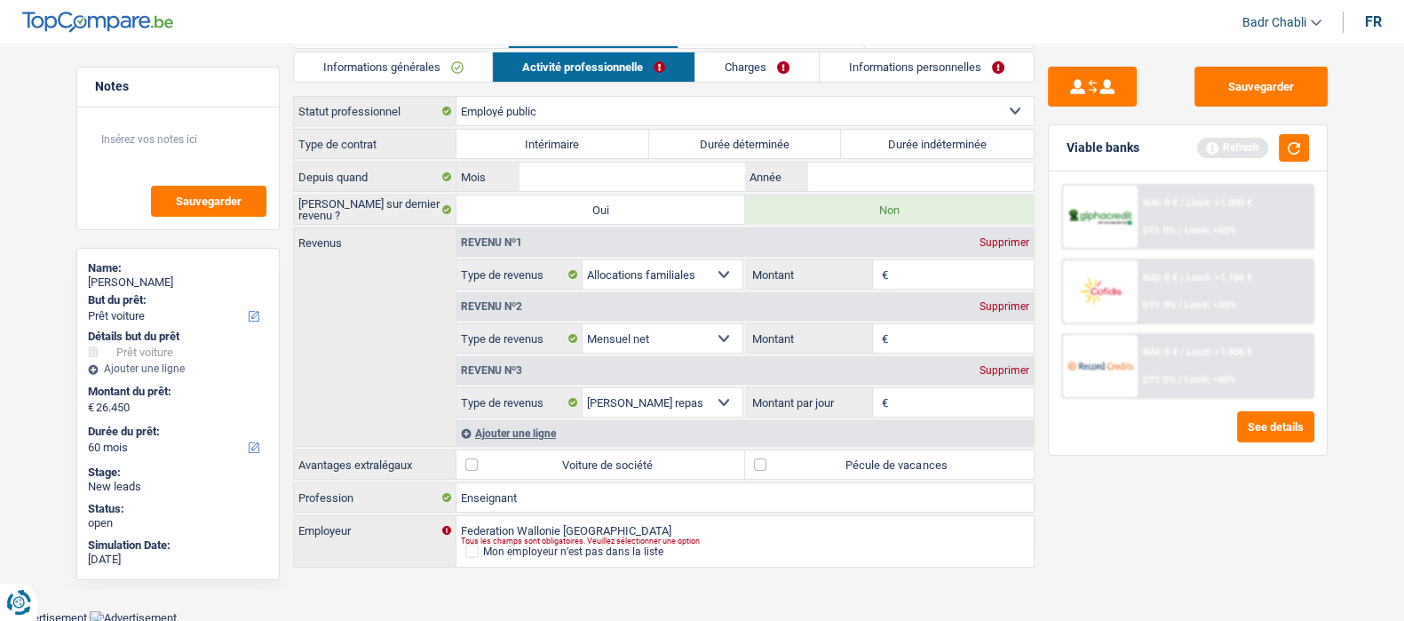
click at [940, 144] on label "Durée indéterminée" at bounding box center [937, 144] width 193 height 28
click at [940, 144] on input "Durée indéterminée" at bounding box center [937, 144] width 193 height 28
radio input "true"
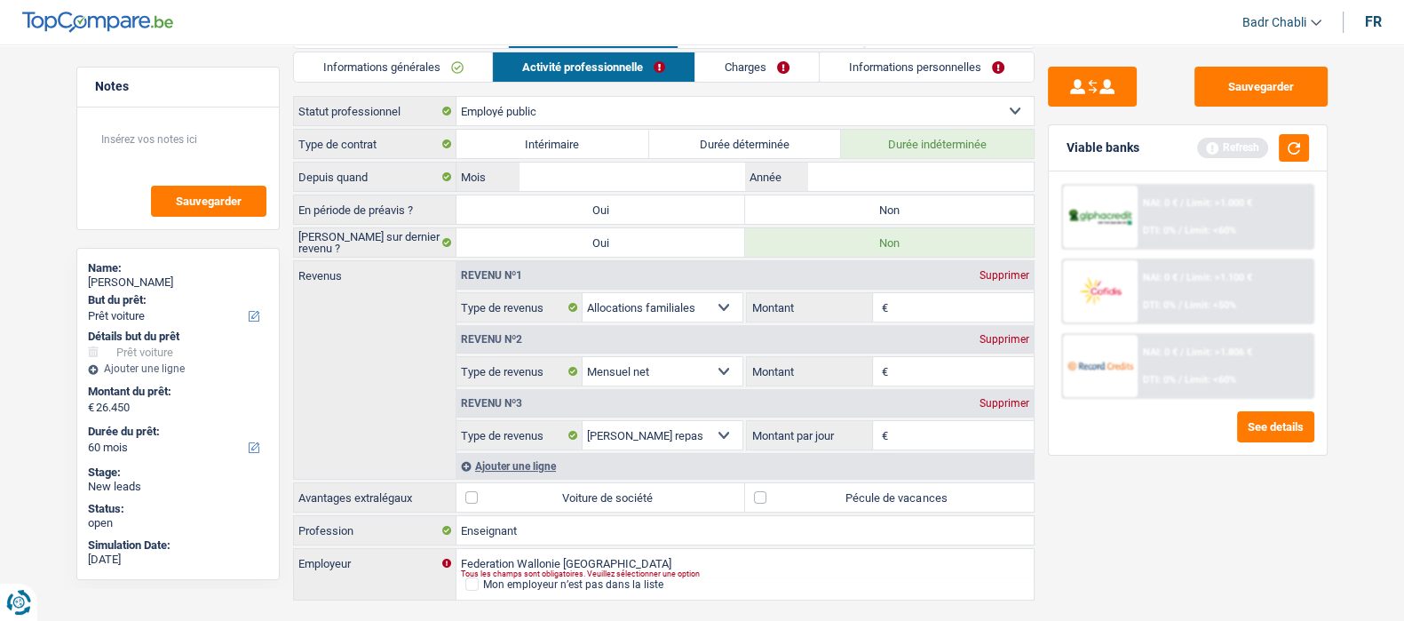
click at [892, 208] on label "Non" at bounding box center [889, 209] width 289 height 28
click at [892, 208] on input "Non" at bounding box center [889, 209] width 289 height 28
radio input "true"
click at [894, 167] on input "Année" at bounding box center [920, 177] width 225 height 28
type input "2015"
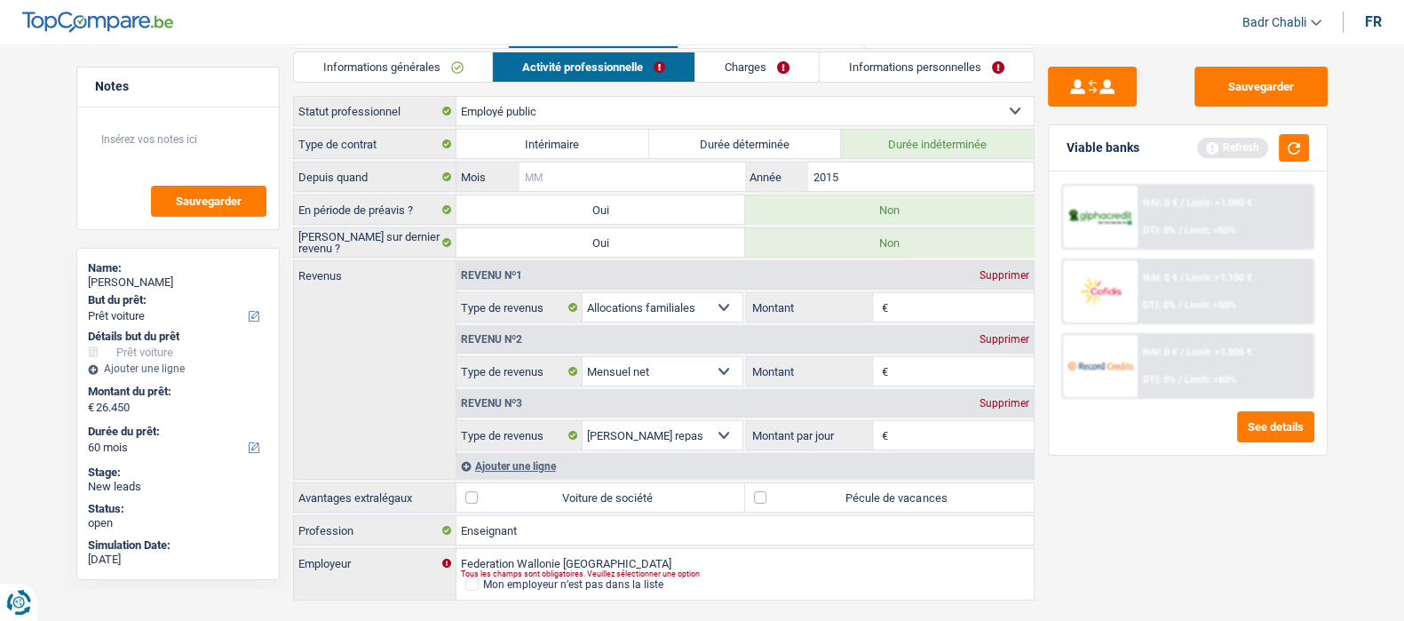
click at [695, 178] on input "Mois" at bounding box center [632, 177] width 225 height 28
type input "09"
click at [751, 495] on label "Pécule de vacances" at bounding box center [889, 497] width 289 height 28
click at [751, 495] on input "Pécule de vacances" at bounding box center [889, 497] width 289 height 28
checkbox input "true"
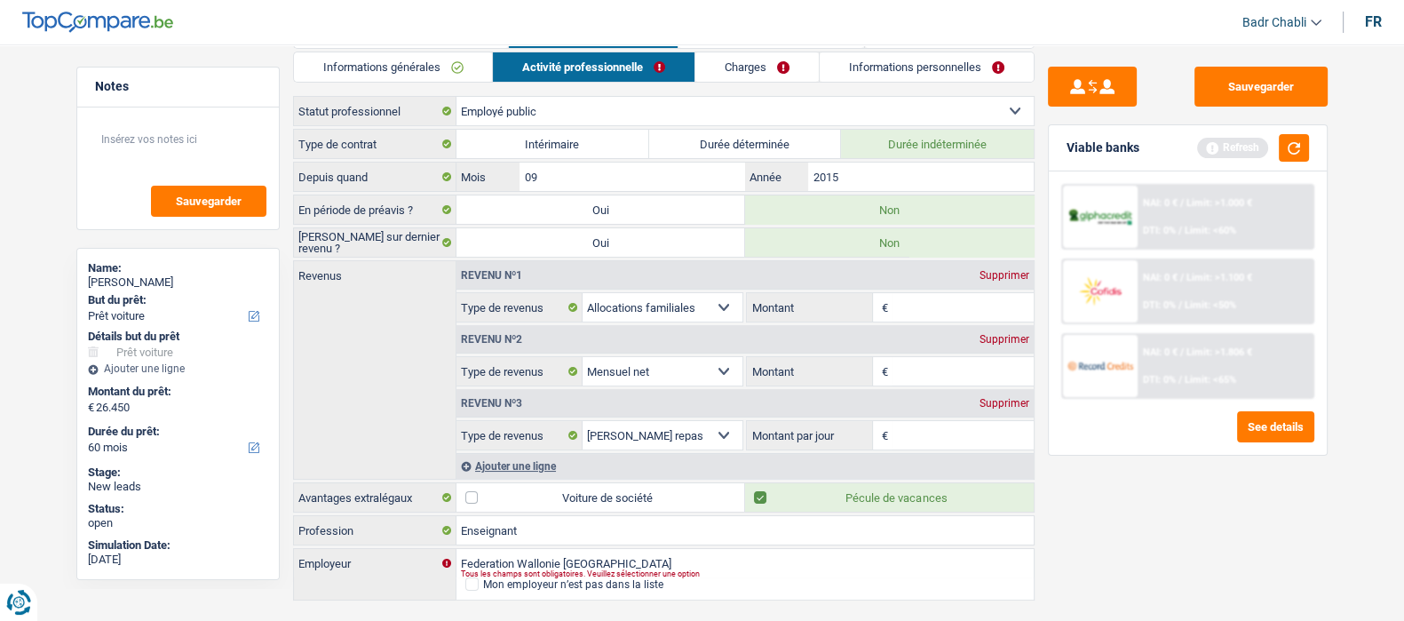
click at [937, 365] on input "Montant" at bounding box center [963, 371] width 141 height 28
click at [924, 368] on input "Montant" at bounding box center [963, 371] width 141 height 28
click at [924, 366] on input "Montant" at bounding box center [963, 371] width 141 height 28
click at [919, 360] on input "Montant" at bounding box center [963, 371] width 141 height 28
type input "1.853"
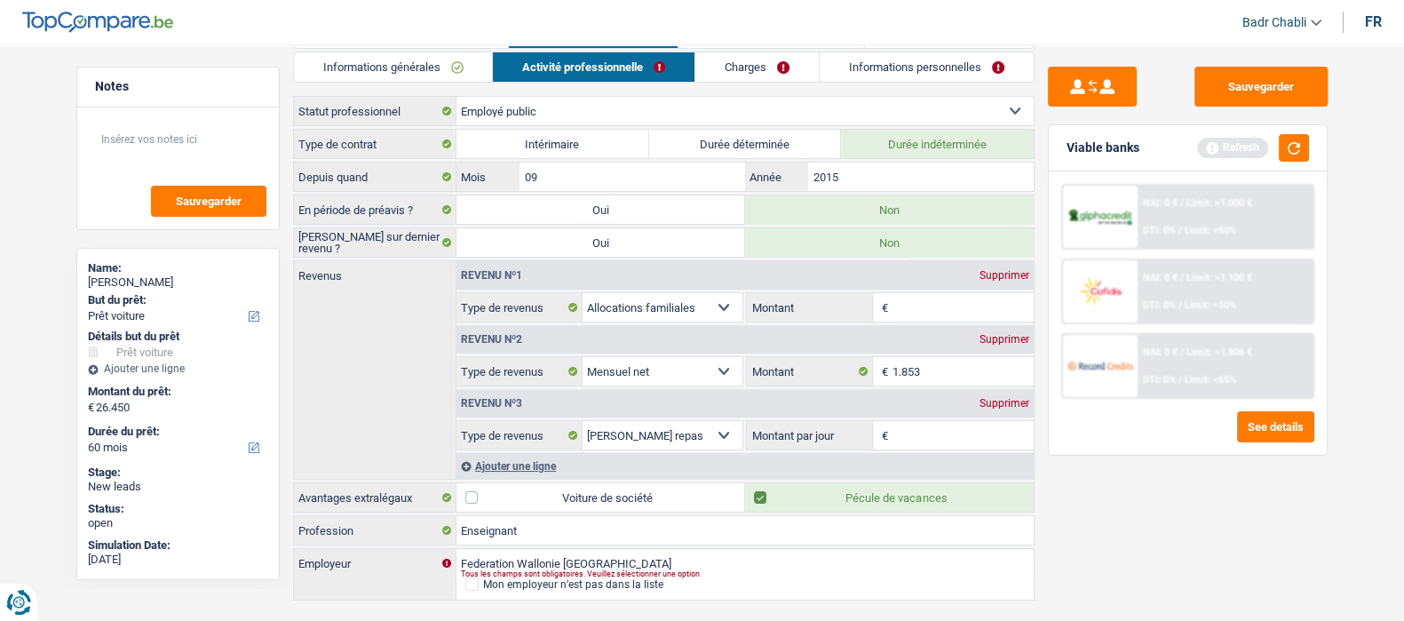
click at [537, 459] on div "Ajouter une ligne" at bounding box center [745, 466] width 577 height 26
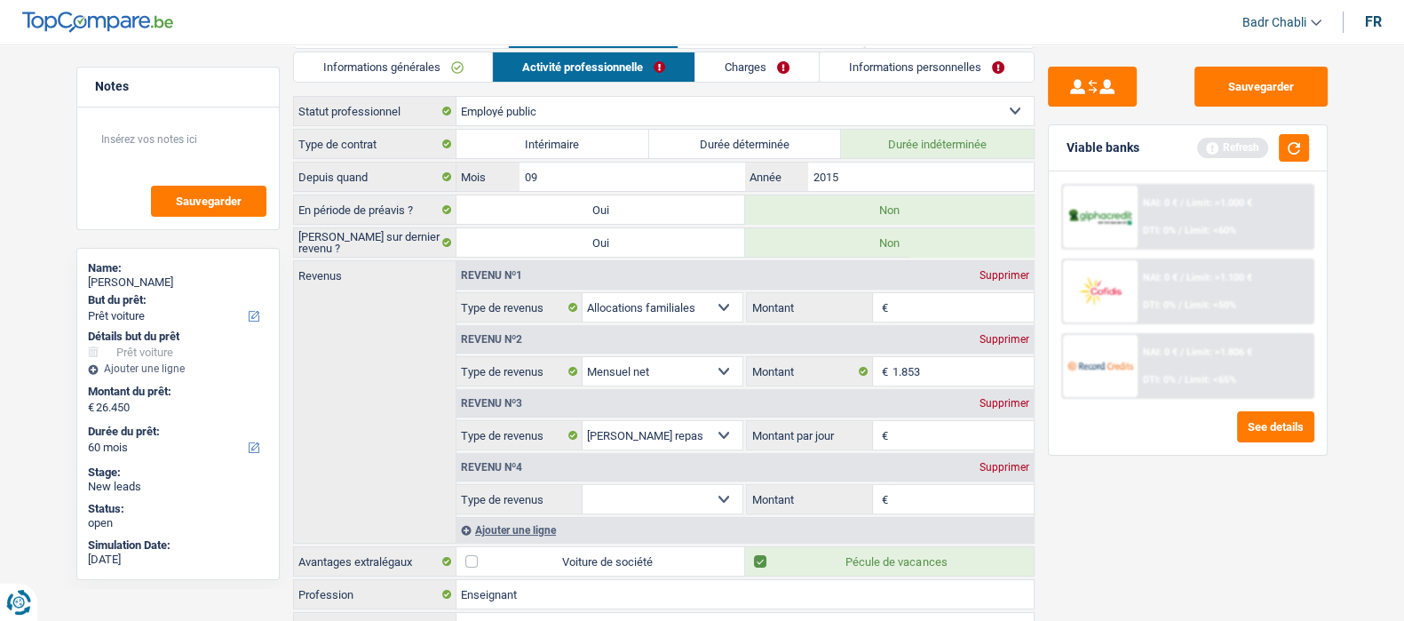
click at [700, 497] on select "Allocation d'handicap Allocations chômage Allocations familiales Chèques repas …" at bounding box center [663, 499] width 161 height 28
select select "netSalary"
click at [583, 485] on select "Allocation d'handicap Allocations chômage Allocations familiales Chèques repas …" at bounding box center [663, 499] width 161 height 28
click at [919, 496] on input "Montant" at bounding box center [963, 499] width 141 height 28
click at [919, 495] on input "Montant" at bounding box center [963, 499] width 141 height 28
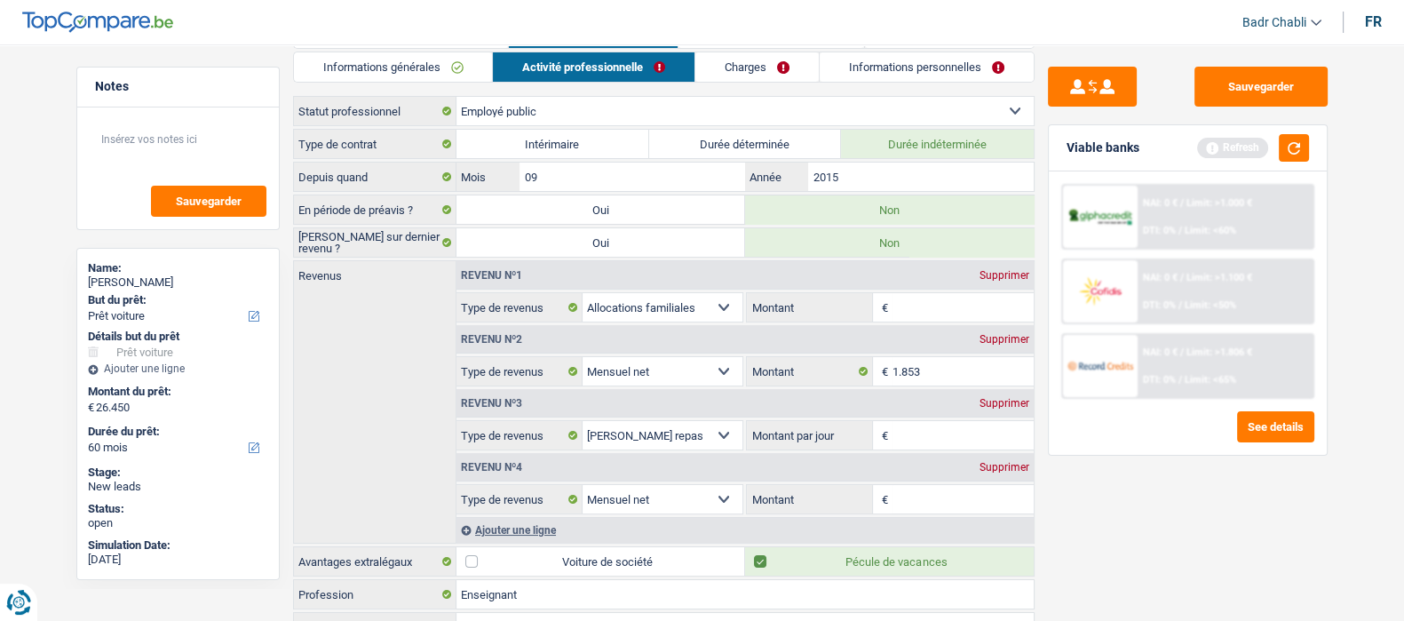
click at [929, 498] on input "Montant" at bounding box center [963, 499] width 141 height 28
type input "1.414"
click at [212, 149] on textarea at bounding box center [178, 146] width 177 height 53
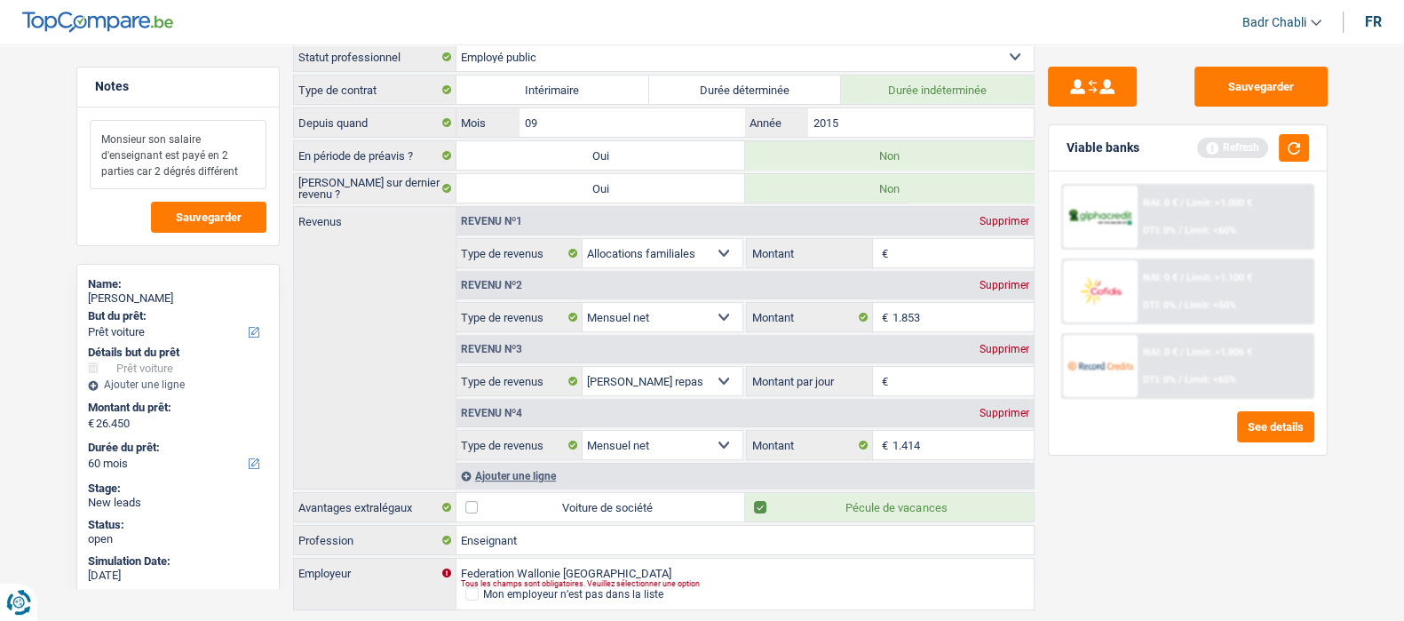
scroll to position [154, 0]
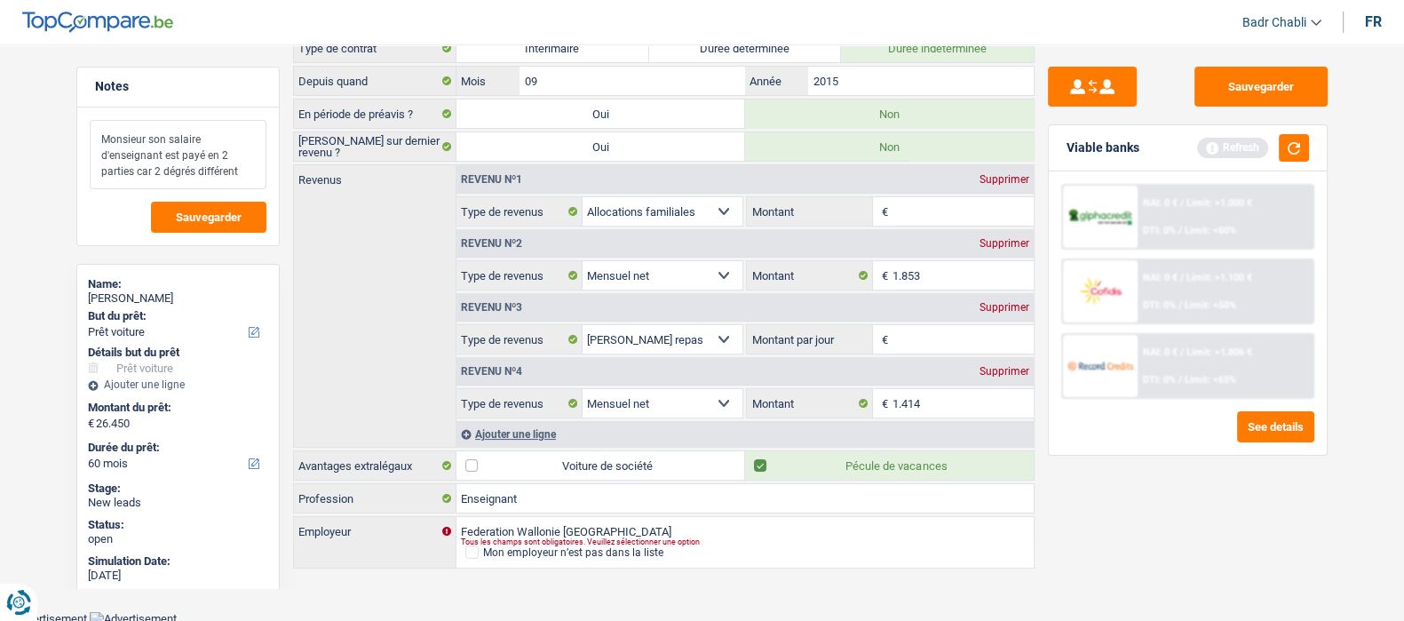
type textarea "Monsieur son salaire d'enseignant est payé en 2 parties car 2 dégrés différent"
click at [985, 308] on div "Supprimer" at bounding box center [1004, 307] width 59 height 11
select select "netSalary"
type input "8"
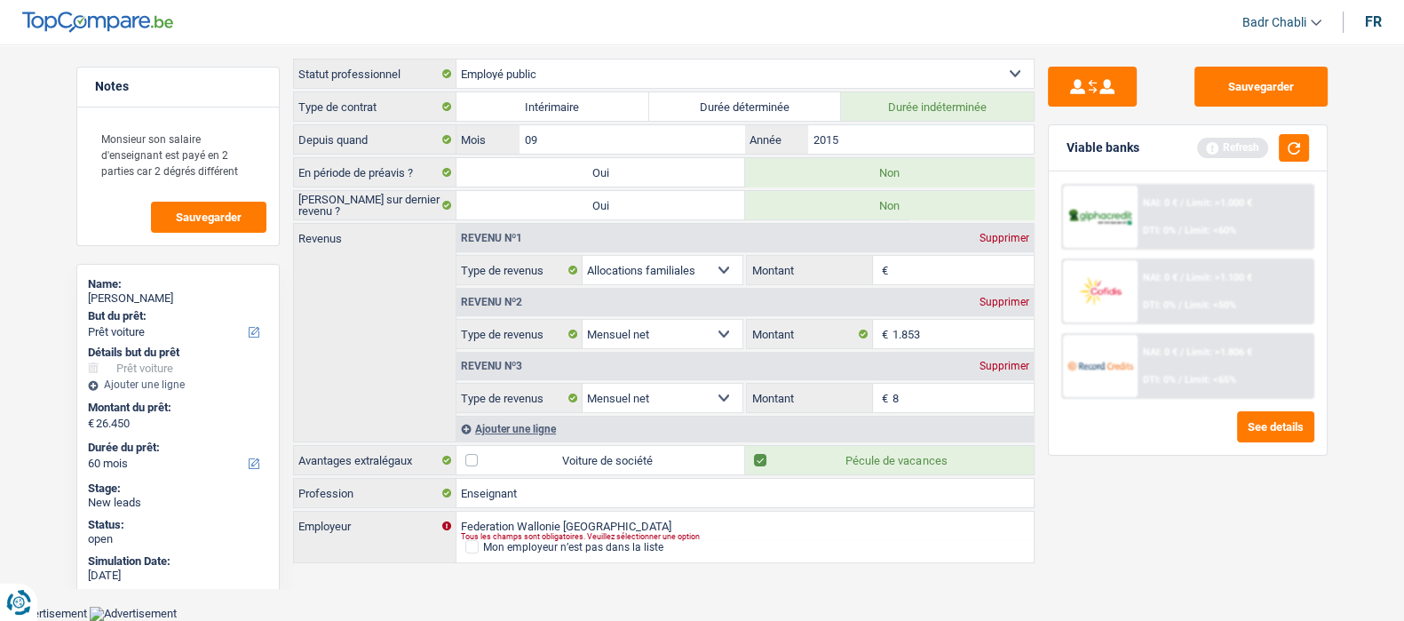
scroll to position [90, 0]
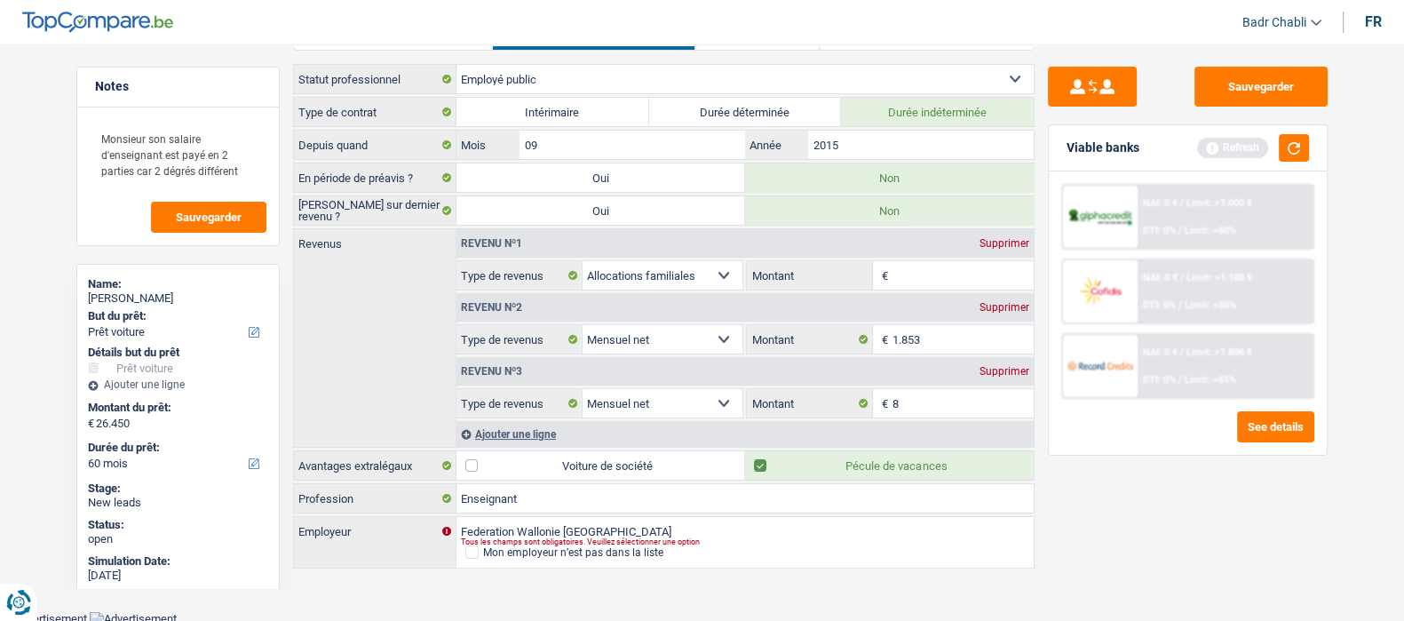
click at [937, 270] on input "Montant" at bounding box center [963, 275] width 141 height 28
click at [933, 274] on input "Montant" at bounding box center [963, 275] width 141 height 28
type input "782"
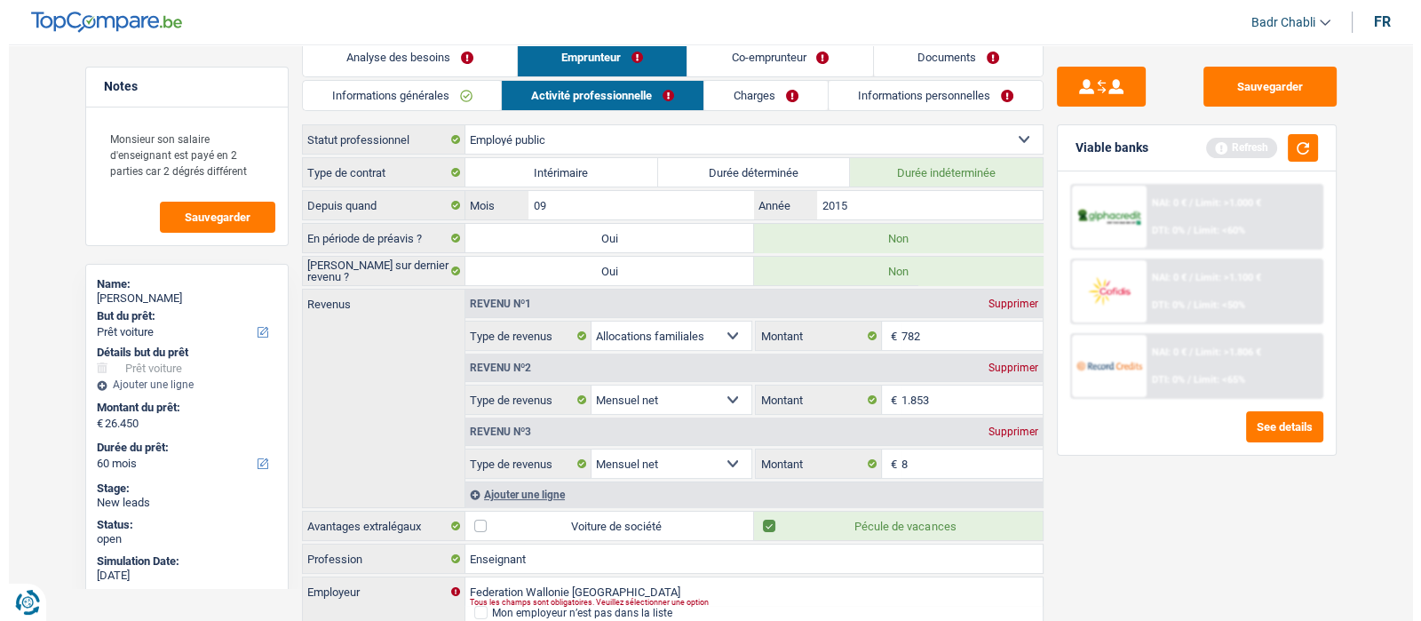
scroll to position [0, 0]
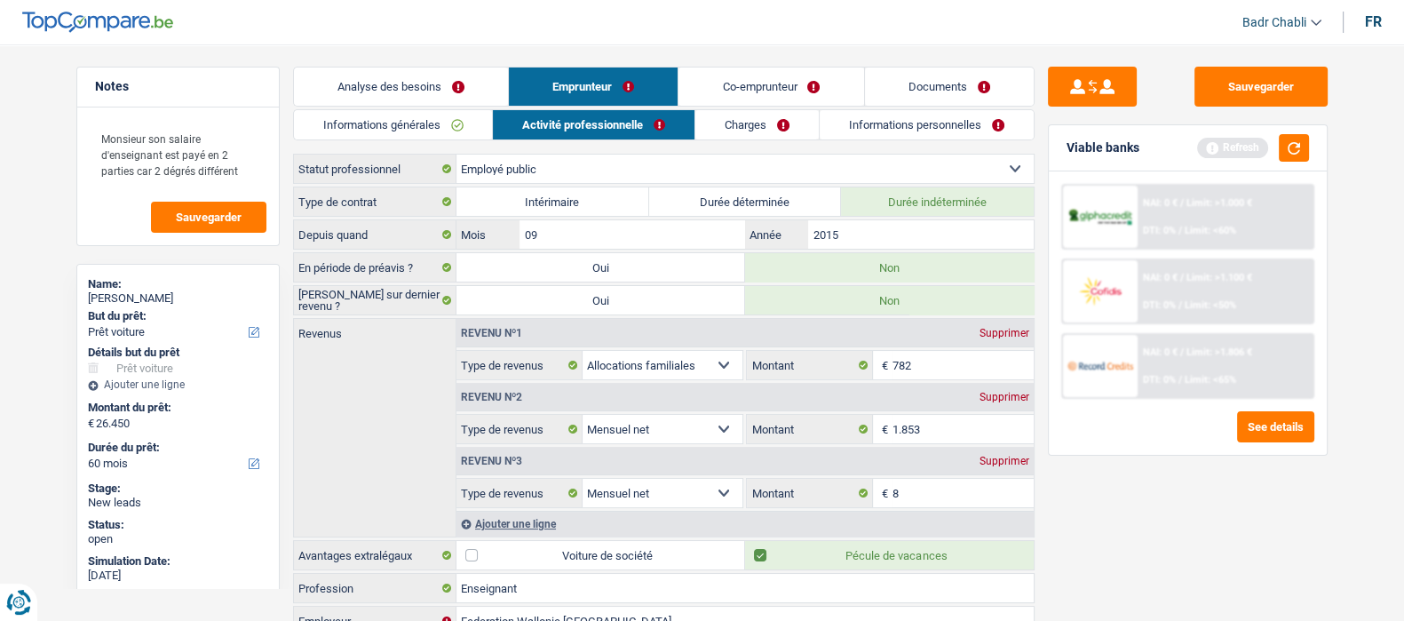
click at [414, 140] on div "Informations générales Activité professionnelle Charges Informations personnell…" at bounding box center [664, 385] width 742 height 552
click at [422, 123] on link "Informations générales" at bounding box center [393, 124] width 199 height 29
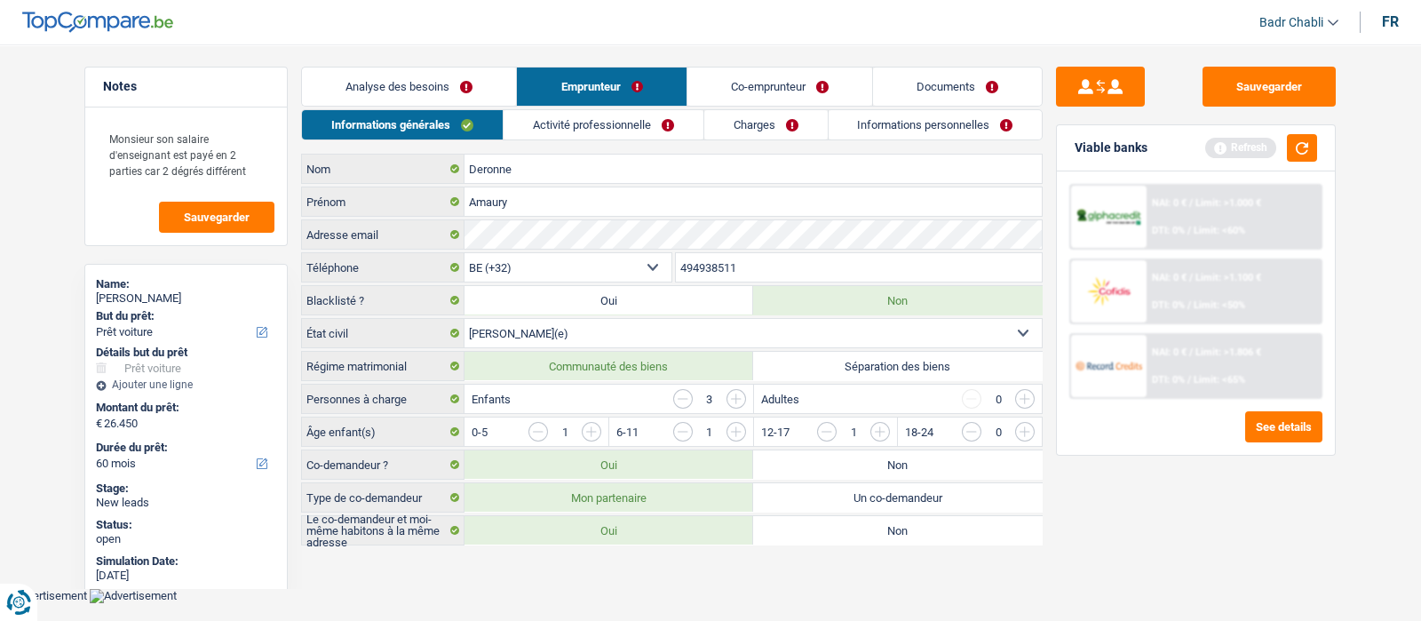
click at [593, 122] on link "Activité professionnelle" at bounding box center [604, 124] width 200 height 29
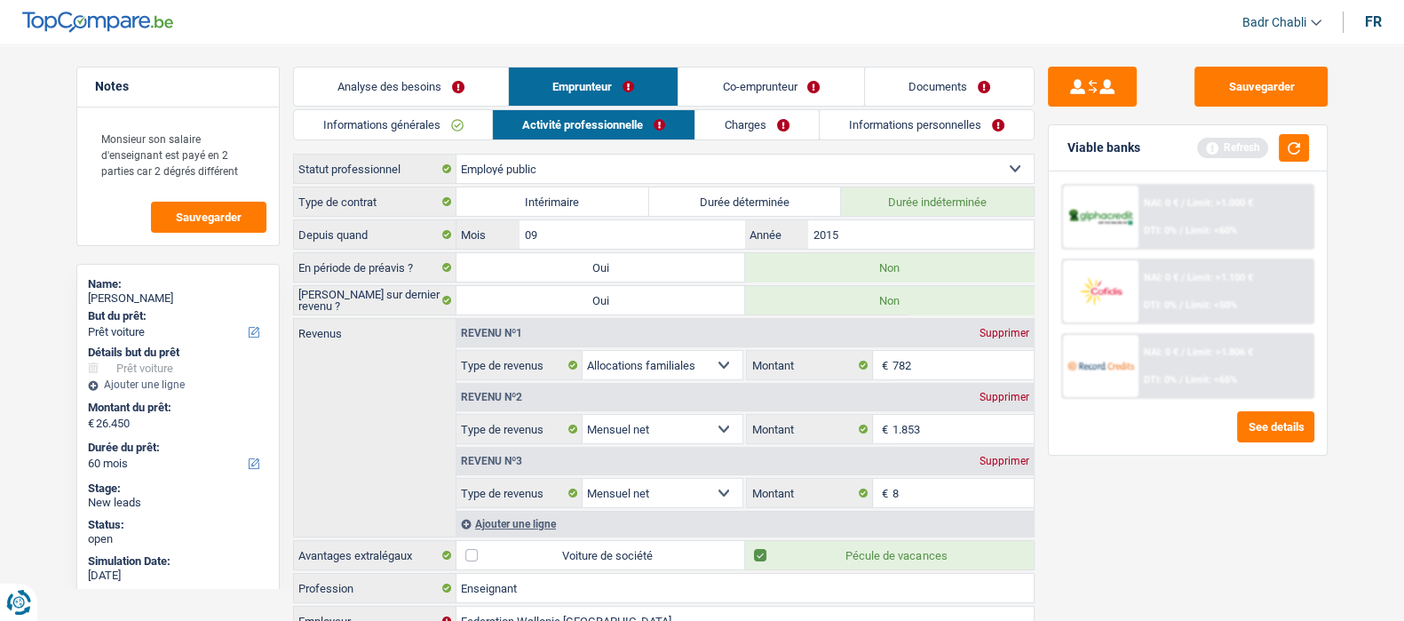
click at [772, 74] on link "Co-emprunteur" at bounding box center [771, 87] width 185 height 38
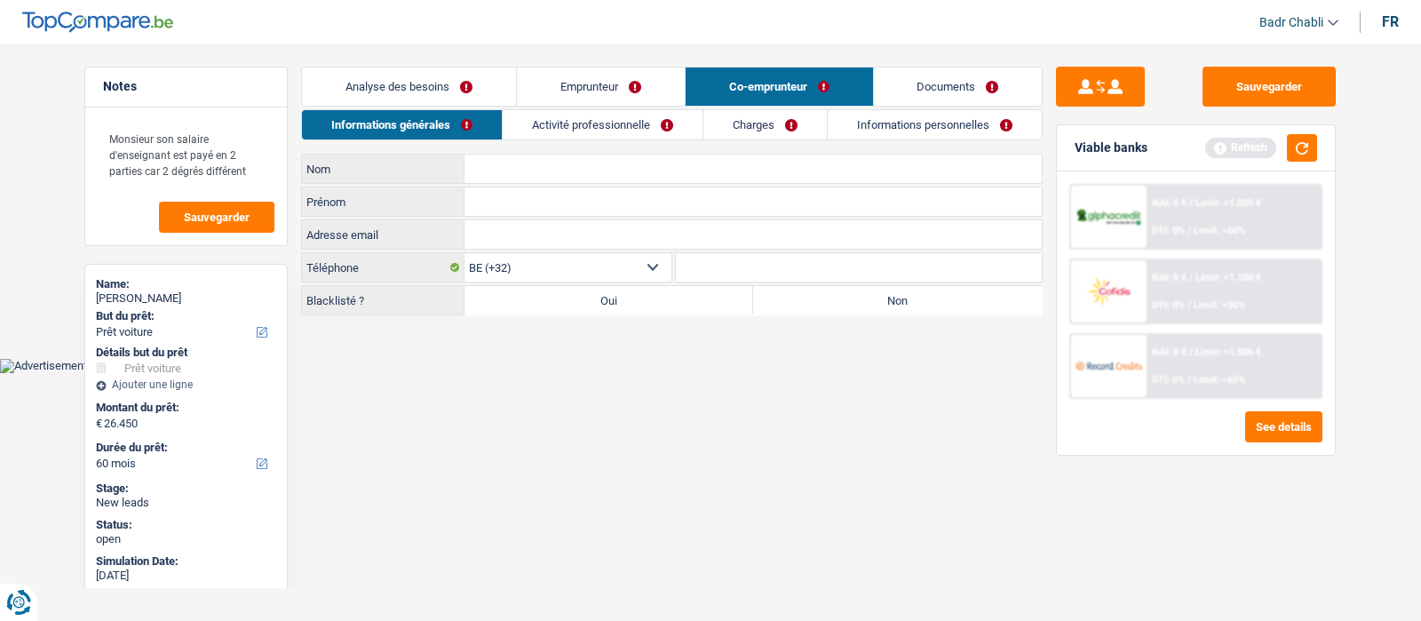
click at [878, 296] on label "Non" at bounding box center [897, 300] width 289 height 28
click at [878, 296] on input "Non" at bounding box center [897, 300] width 289 height 28
radio input "true"
click at [572, 85] on link "Emprunteur" at bounding box center [601, 87] width 168 height 38
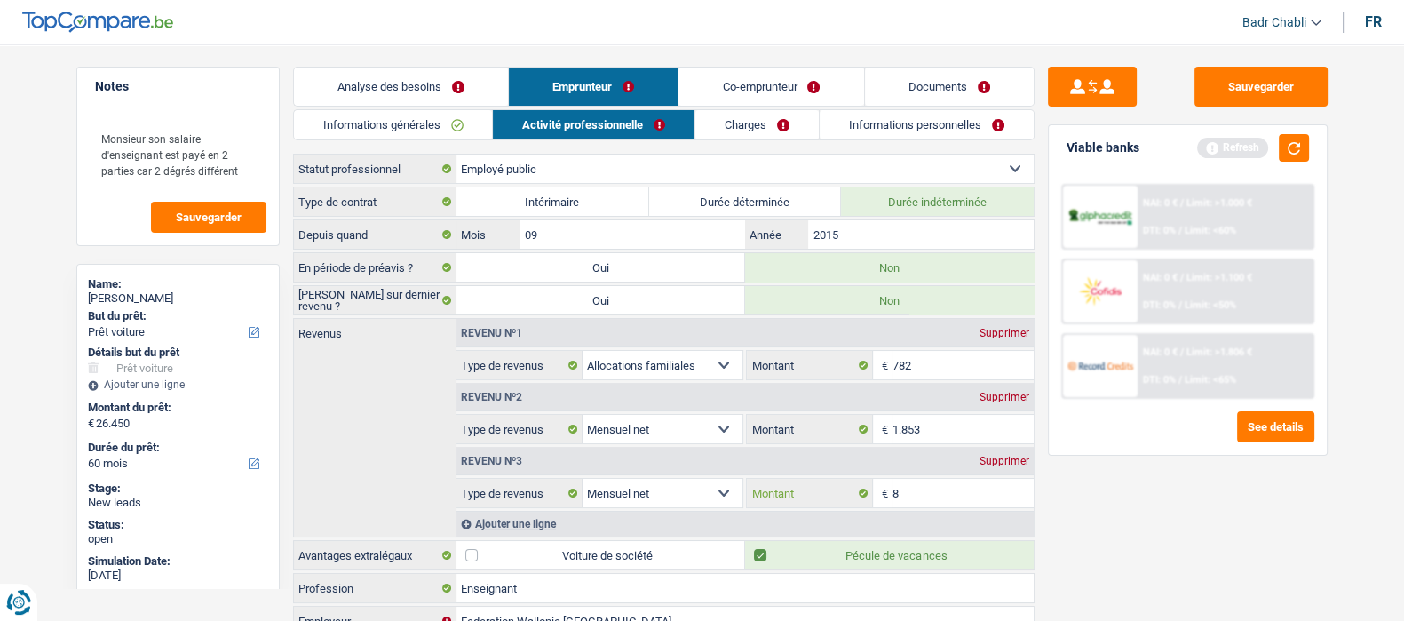
click at [923, 486] on input "8" at bounding box center [963, 493] width 141 height 28
type input "1.414"
click at [1132, 504] on div "Sauvegarder Viable banks Refresh NAI: 0 € / Limit: >1.000 € DTI: 0% / Limit: <6…" at bounding box center [1188, 327] width 306 height 521
click at [767, 82] on link "Co-emprunteur" at bounding box center [771, 87] width 185 height 38
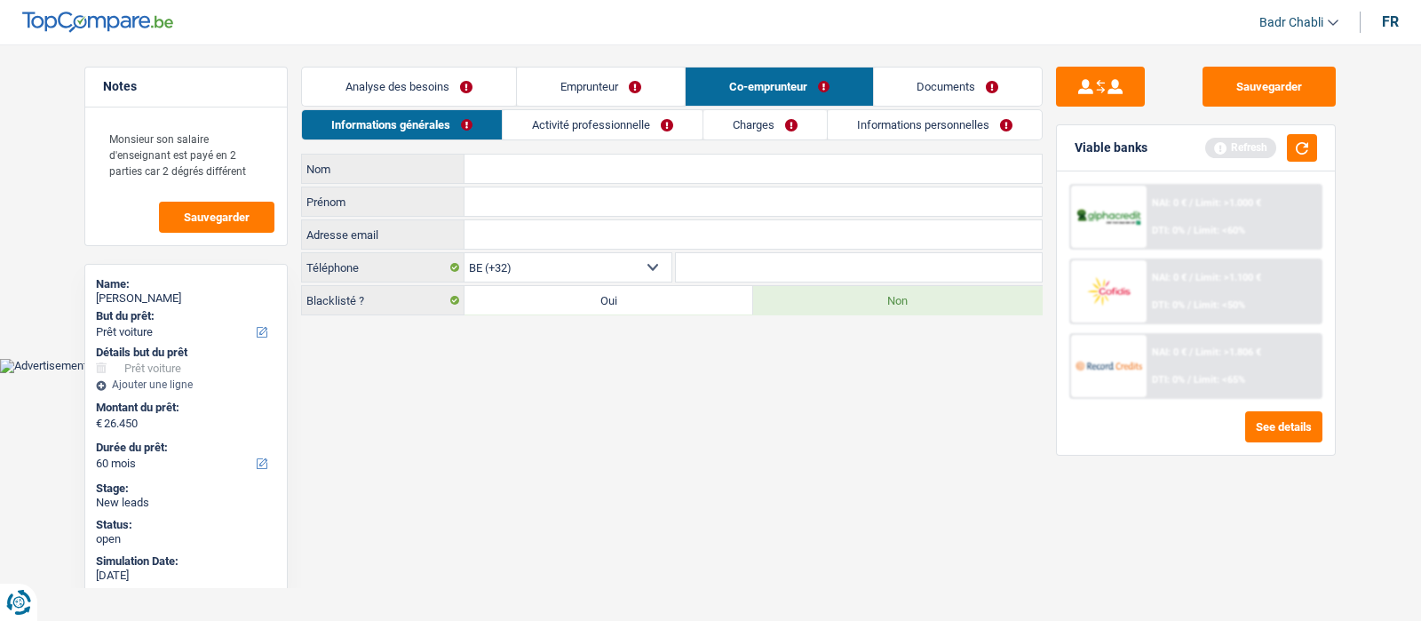
click at [511, 168] on input "Nom" at bounding box center [753, 169] width 577 height 28
click at [512, 170] on input "Nom" at bounding box center [753, 169] width 577 height 28
click at [533, 173] on input "Nom" at bounding box center [753, 169] width 577 height 28
type input "Drapier"
type input "Alysson"
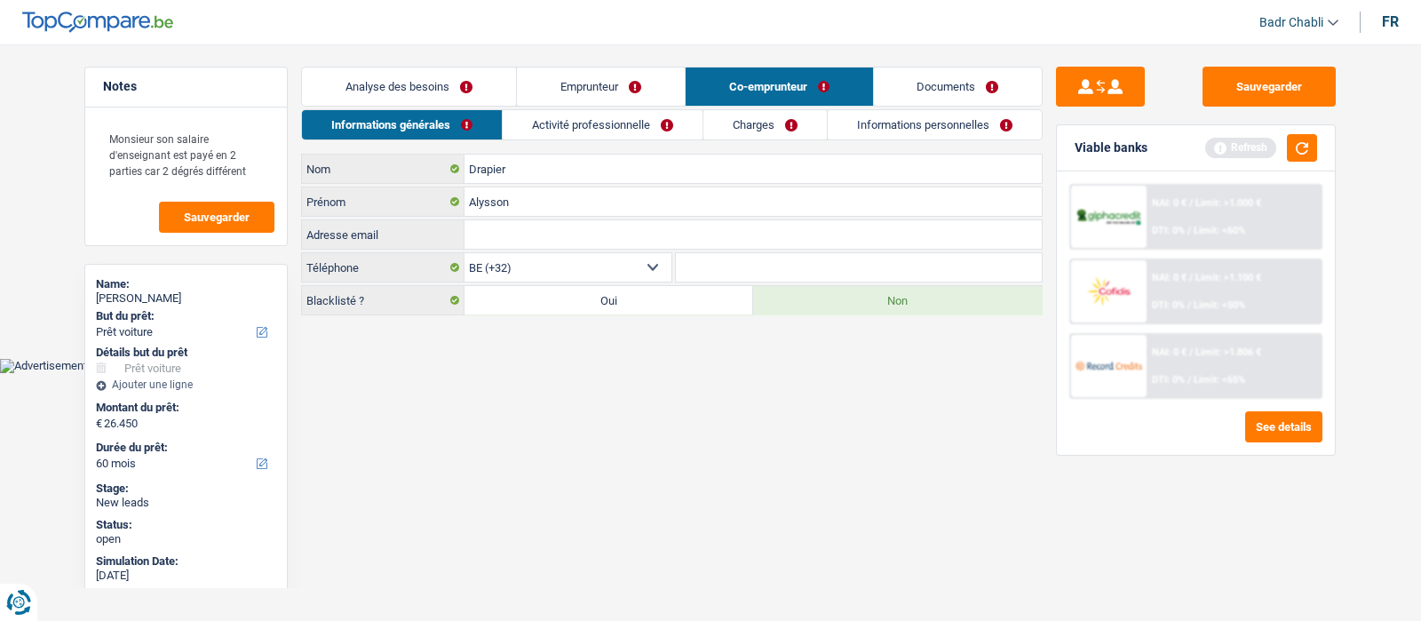
click at [584, 131] on link "Activité professionnelle" at bounding box center [603, 124] width 200 height 29
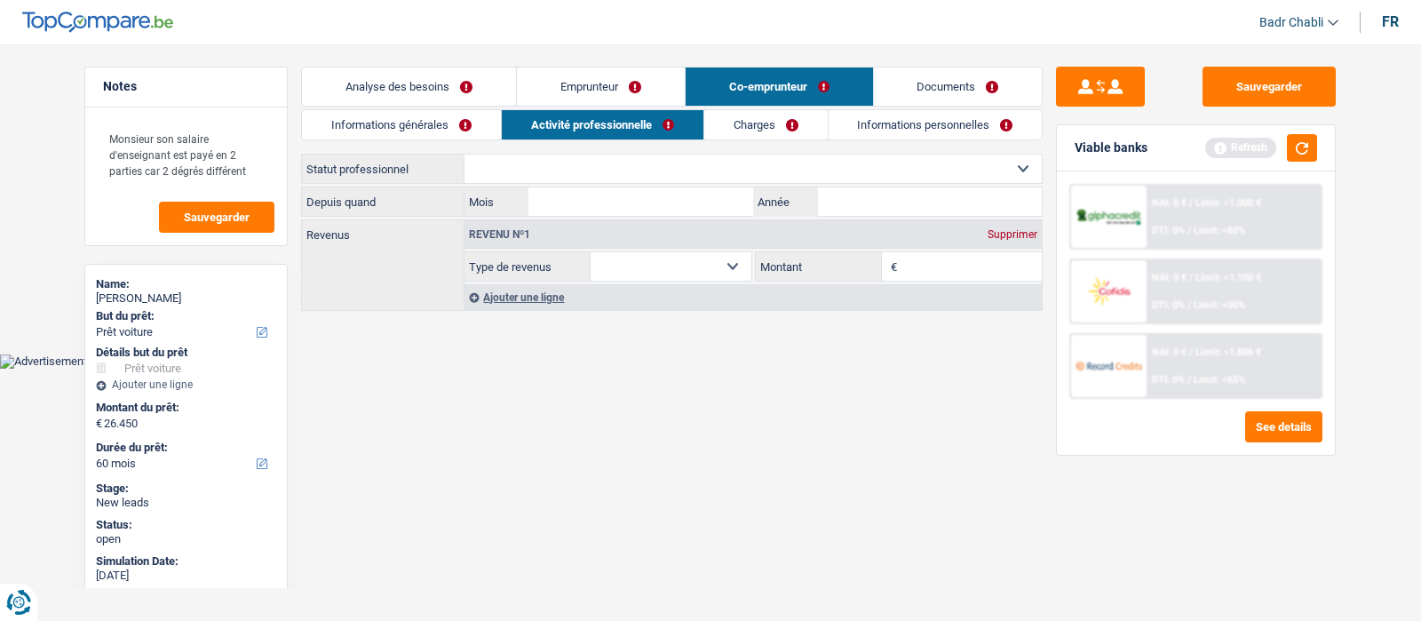
click at [595, 156] on select "Ouvrier Employé privé Employé public Invalide Indépendant Pensionné Chômeur Mut…" at bounding box center [753, 169] width 577 height 28
select select "publicEmployee"
click at [465, 155] on select "Ouvrier Employé privé Employé public Invalide Indépendant Pensionné Chômeur Mut…" at bounding box center [753, 169] width 577 height 28
select select "netSalary"
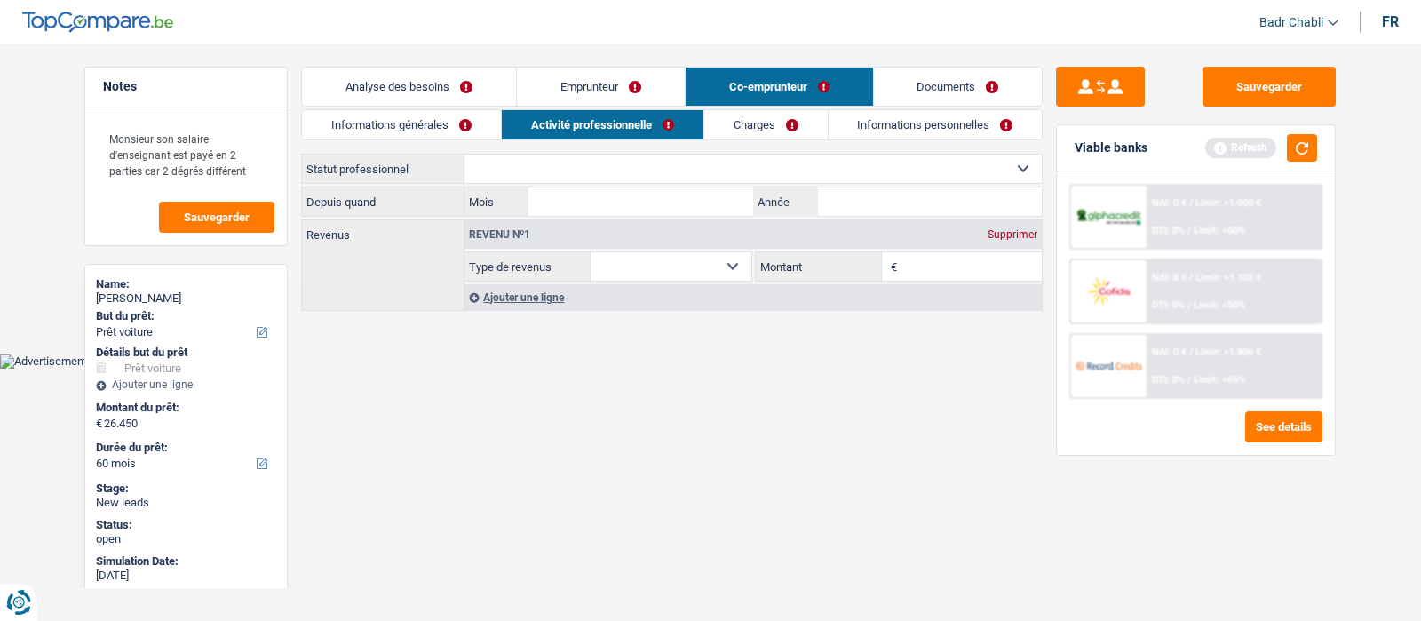
select select "mealVouchers"
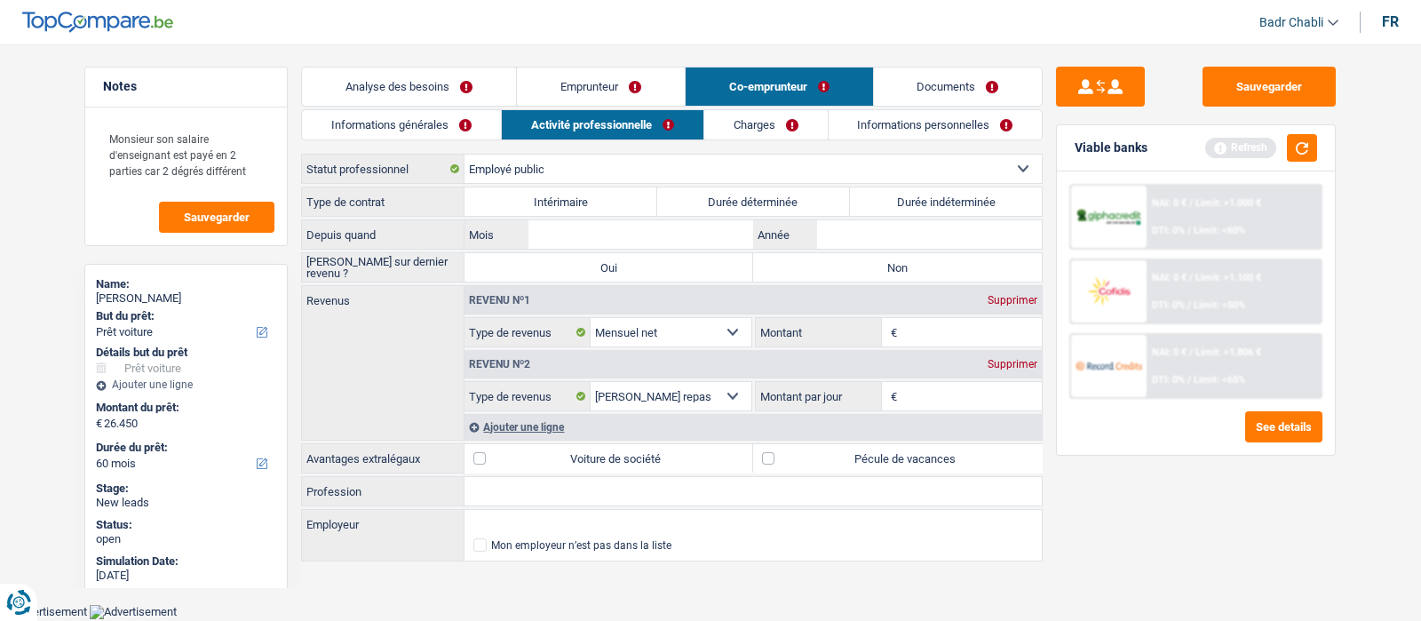
click at [920, 211] on label "Durée indéterminée" at bounding box center [946, 201] width 193 height 28
click at [920, 211] on input "Durée indéterminée" at bounding box center [946, 201] width 193 height 28
radio input "true"
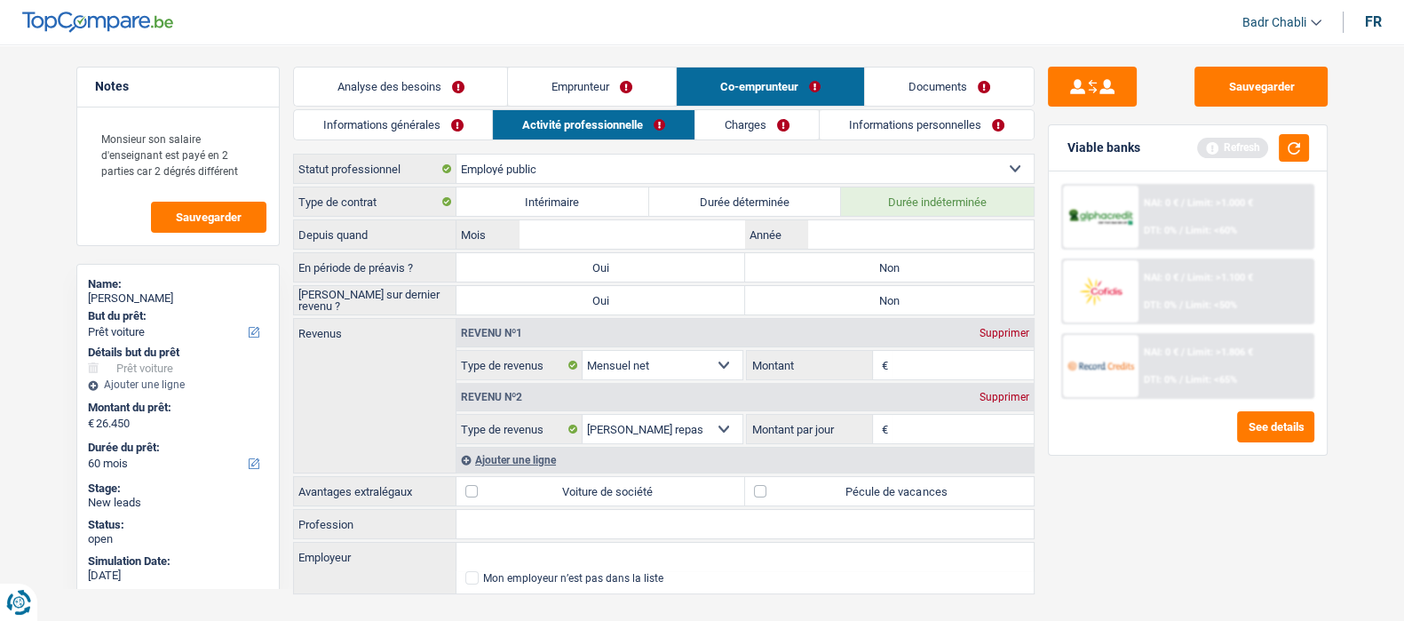
click at [924, 253] on label "Non" at bounding box center [889, 267] width 289 height 28
click at [924, 253] on input "Non" at bounding box center [889, 267] width 289 height 28
radio input "true"
click at [918, 280] on label "Non" at bounding box center [889, 267] width 289 height 28
click at [918, 280] on input "Non" at bounding box center [889, 267] width 289 height 28
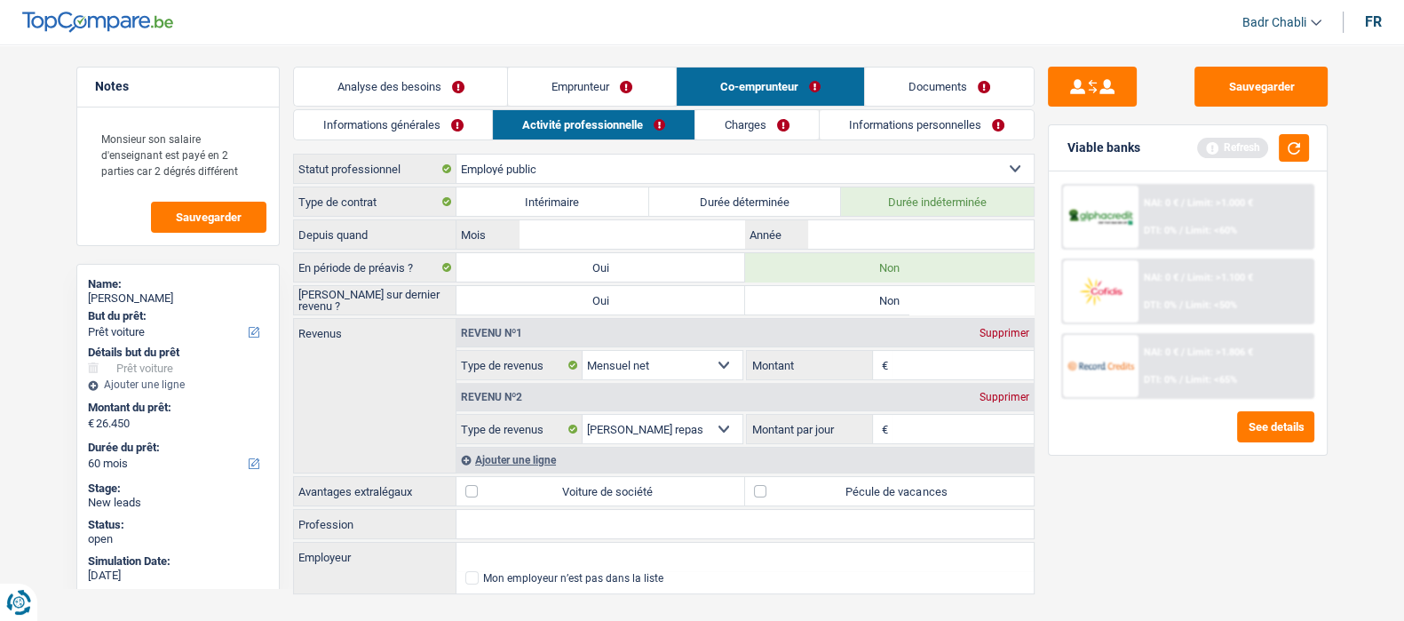
click at [903, 318] on div "Revenus Revenu nº1 Supprimer Allocation d'handicap Allocations chômage Allocati…" at bounding box center [664, 395] width 742 height 155
click at [903, 304] on label "Non" at bounding box center [889, 300] width 289 height 28
click at [903, 304] on input "Non" at bounding box center [889, 300] width 289 height 28
radio input "true"
click at [571, 519] on input "Profession" at bounding box center [745, 524] width 577 height 28
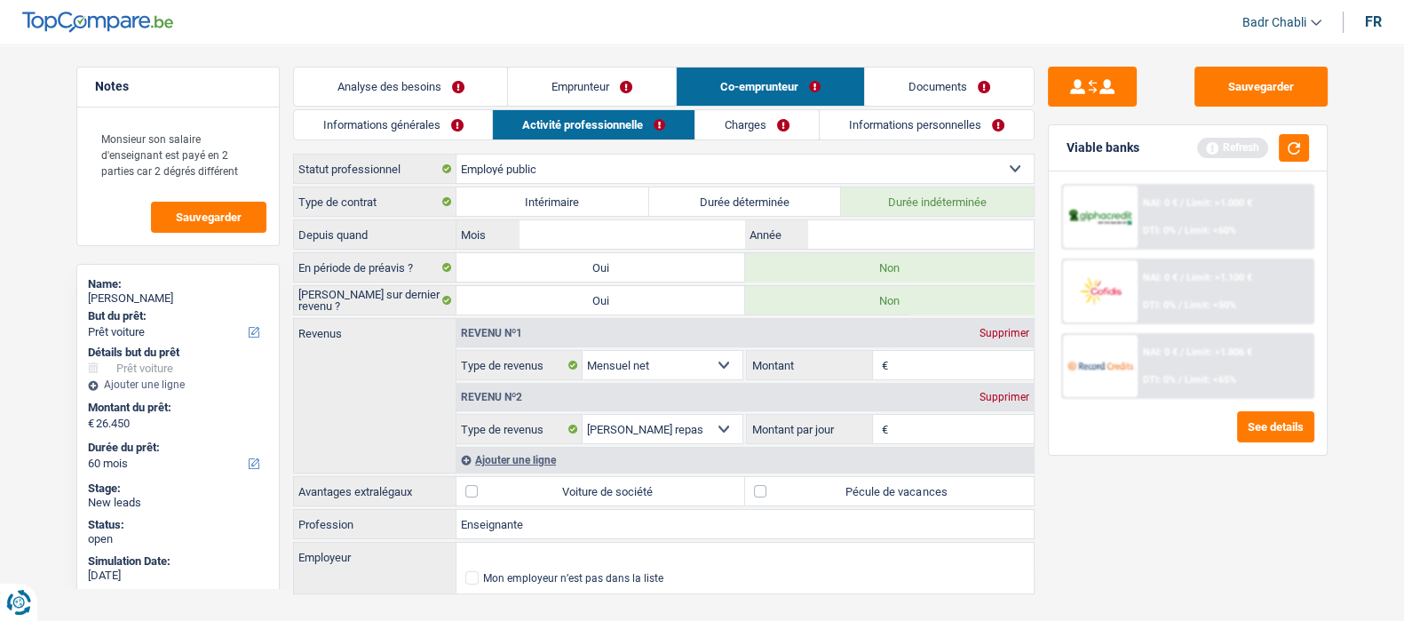
type input "Enseignante"
type input "Commune La Louvière"
click at [764, 489] on label "Pécule de vacances" at bounding box center [889, 491] width 289 height 28
click at [764, 489] on input "Pécule de vacances" at bounding box center [889, 491] width 289 height 28
checkbox input "true"
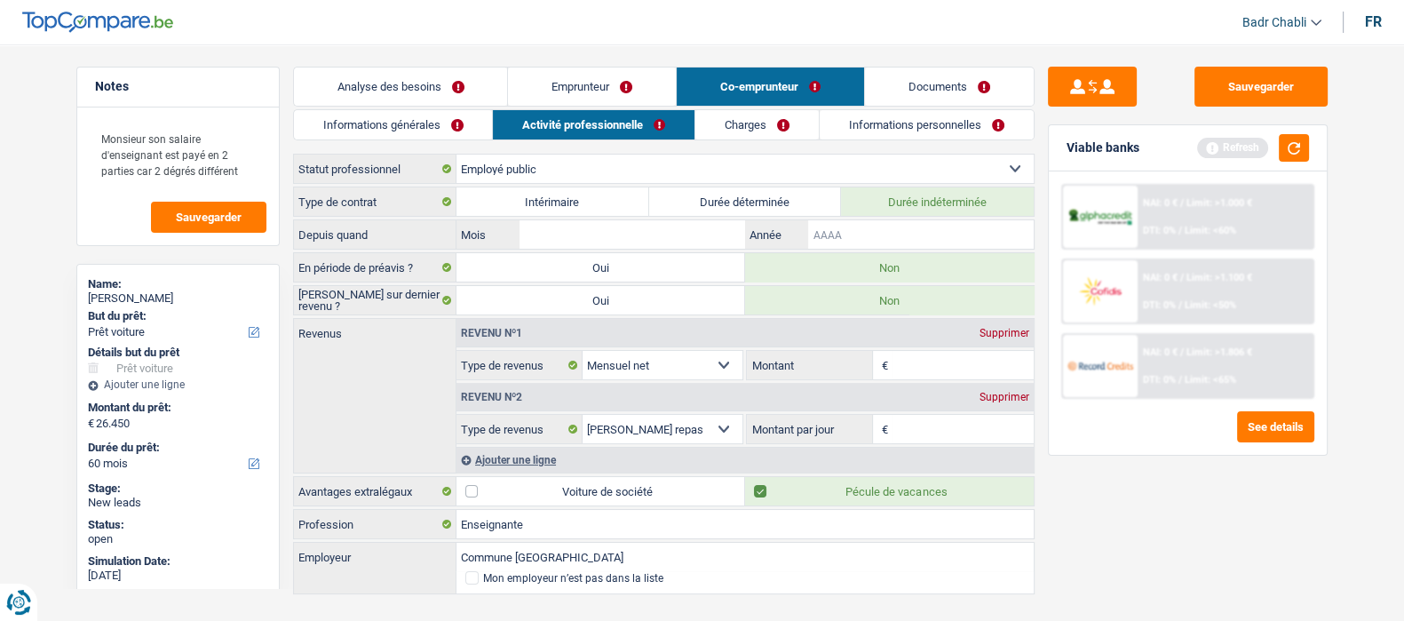
click at [857, 238] on input "Année" at bounding box center [920, 234] width 225 height 28
type input "2018"
click at [675, 230] on input "Mois" at bounding box center [632, 234] width 225 height 28
type input "06"
click at [902, 365] on input "Montant" at bounding box center [963, 365] width 141 height 28
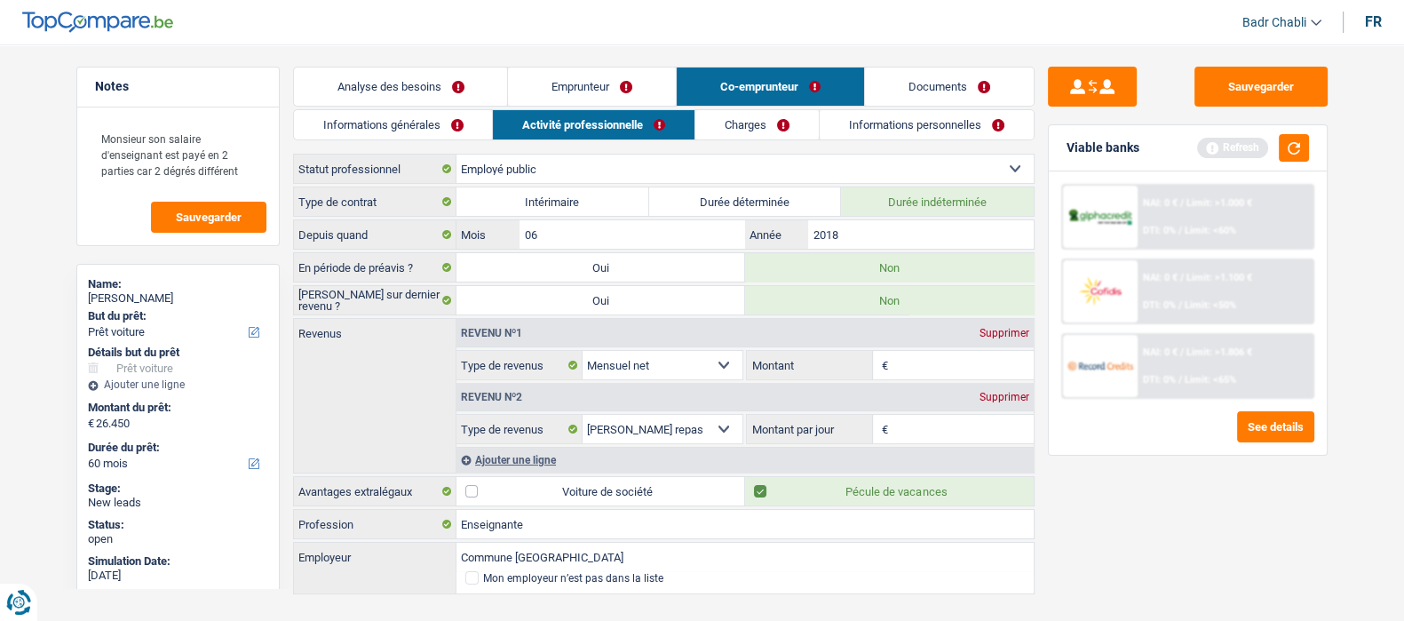
click at [928, 362] on input "Montant" at bounding box center [963, 365] width 141 height 28
click at [927, 362] on input "Montant" at bounding box center [963, 365] width 141 height 28
click at [927, 361] on input "Montant" at bounding box center [963, 365] width 141 height 28
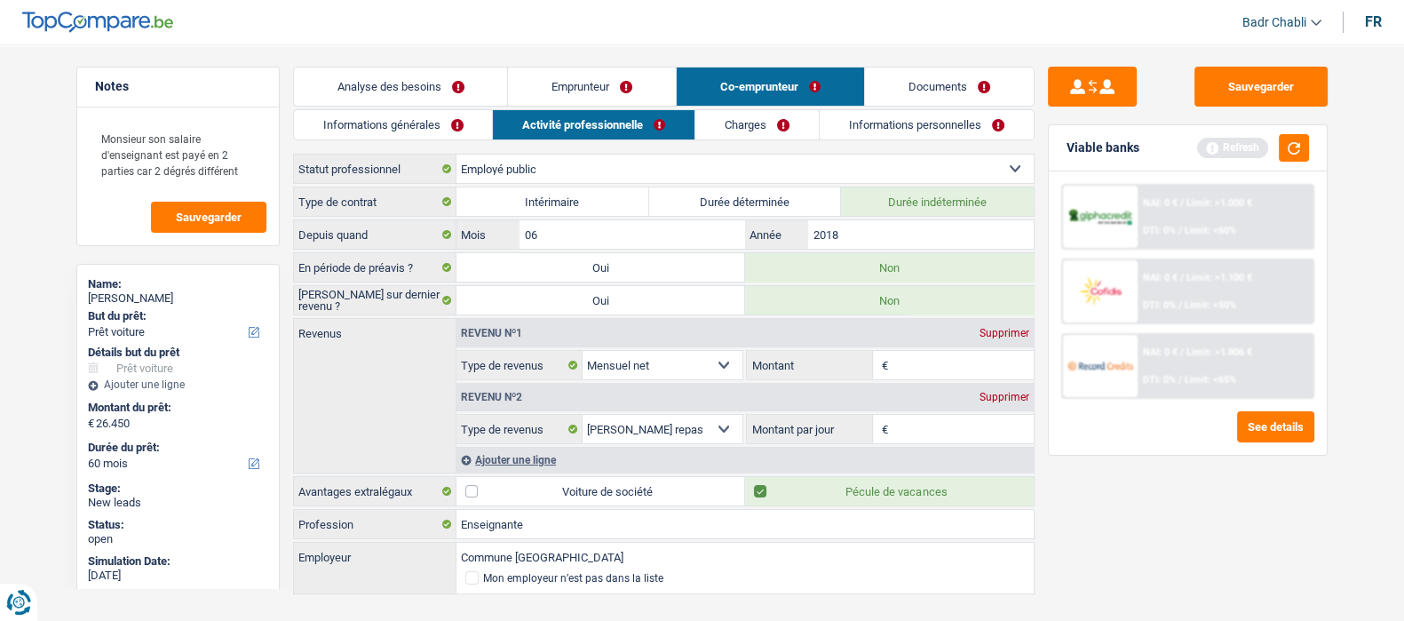
click at [941, 366] on input "Montant" at bounding box center [963, 365] width 141 height 28
type input "2.600"
click at [1021, 392] on div "Supprimer" at bounding box center [1004, 397] width 59 height 11
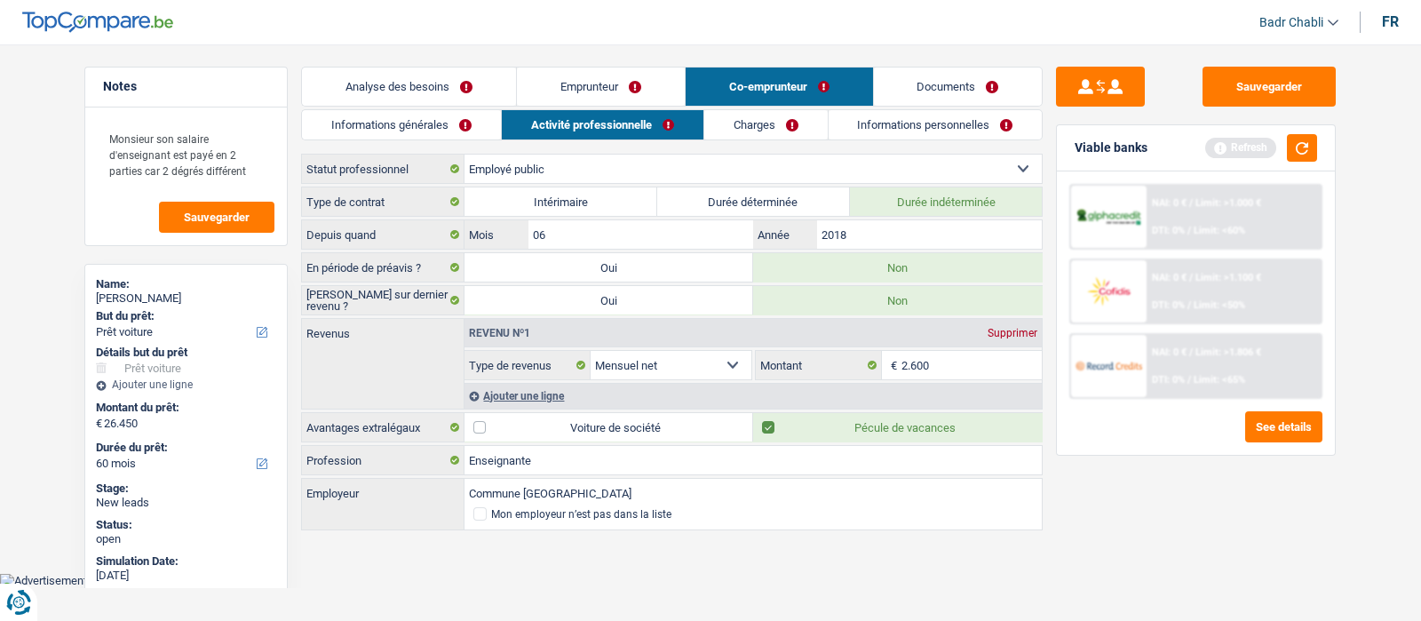
click at [760, 123] on link "Charges" at bounding box center [765, 124] width 123 height 29
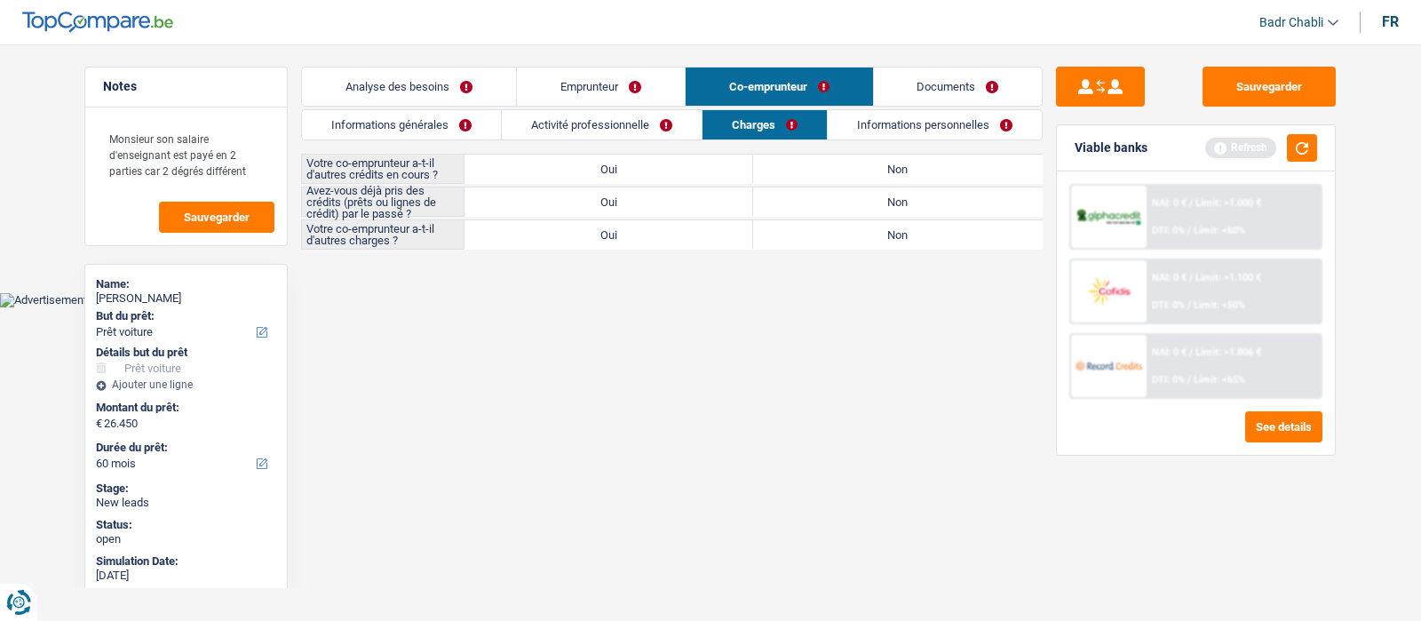
click at [973, 174] on label "Non" at bounding box center [897, 169] width 289 height 28
click at [973, 174] on input "Non" at bounding box center [897, 169] width 289 height 28
radio input "true"
click at [951, 202] on label "Non" at bounding box center [897, 201] width 289 height 28
click at [951, 202] on input "Non" at bounding box center [897, 201] width 289 height 28
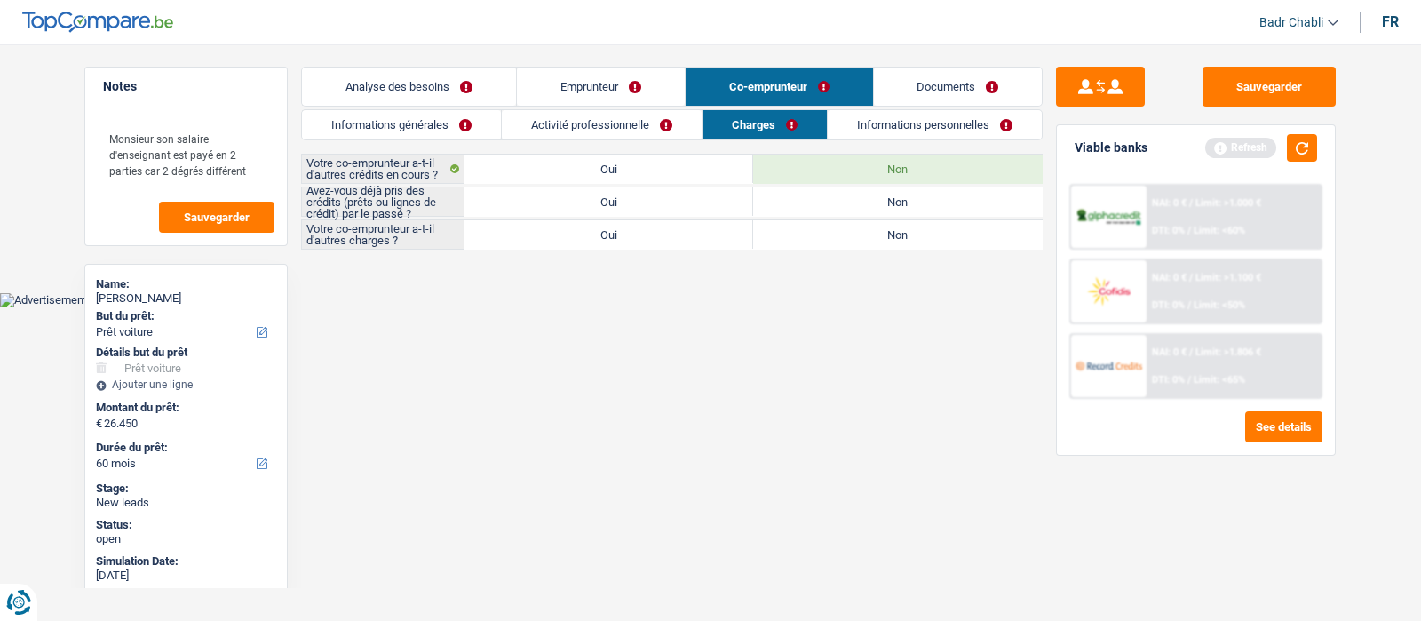
radio input "true"
click at [941, 228] on label "Non" at bounding box center [897, 234] width 289 height 28
click at [941, 228] on input "Non" at bounding box center [897, 234] width 289 height 28
radio input "true"
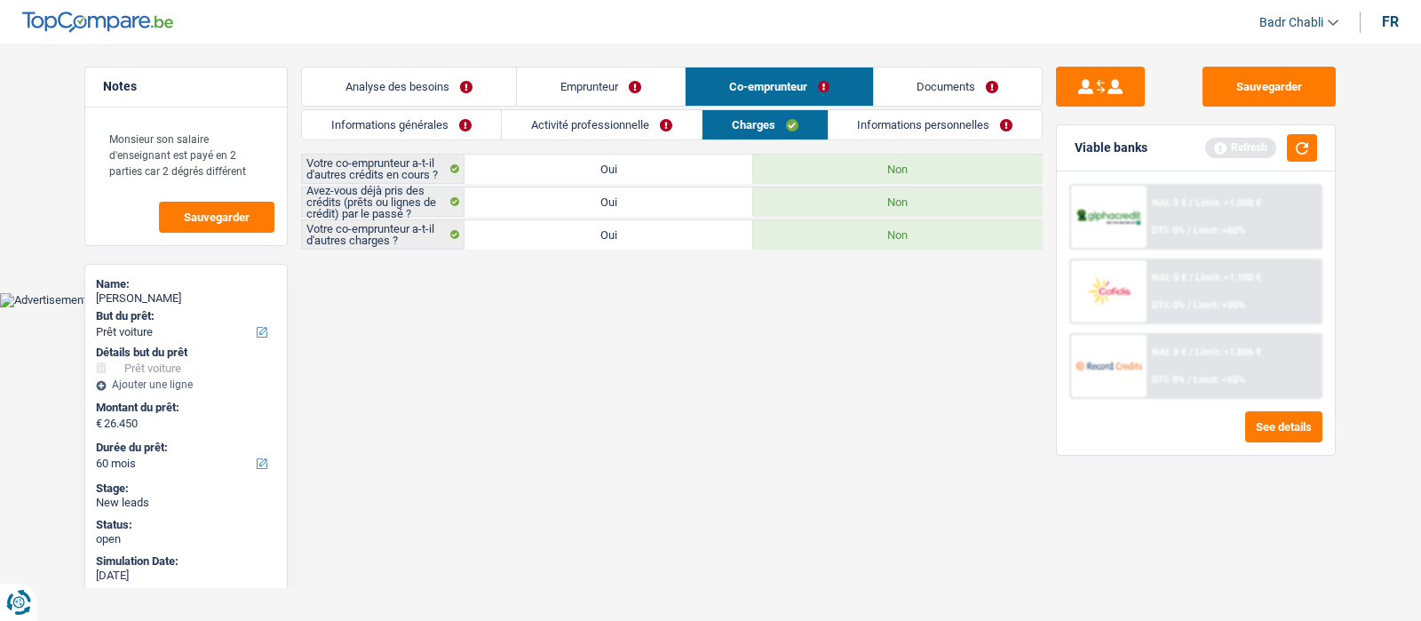
click at [910, 135] on link "Informations personnelles" at bounding box center [936, 124] width 214 height 29
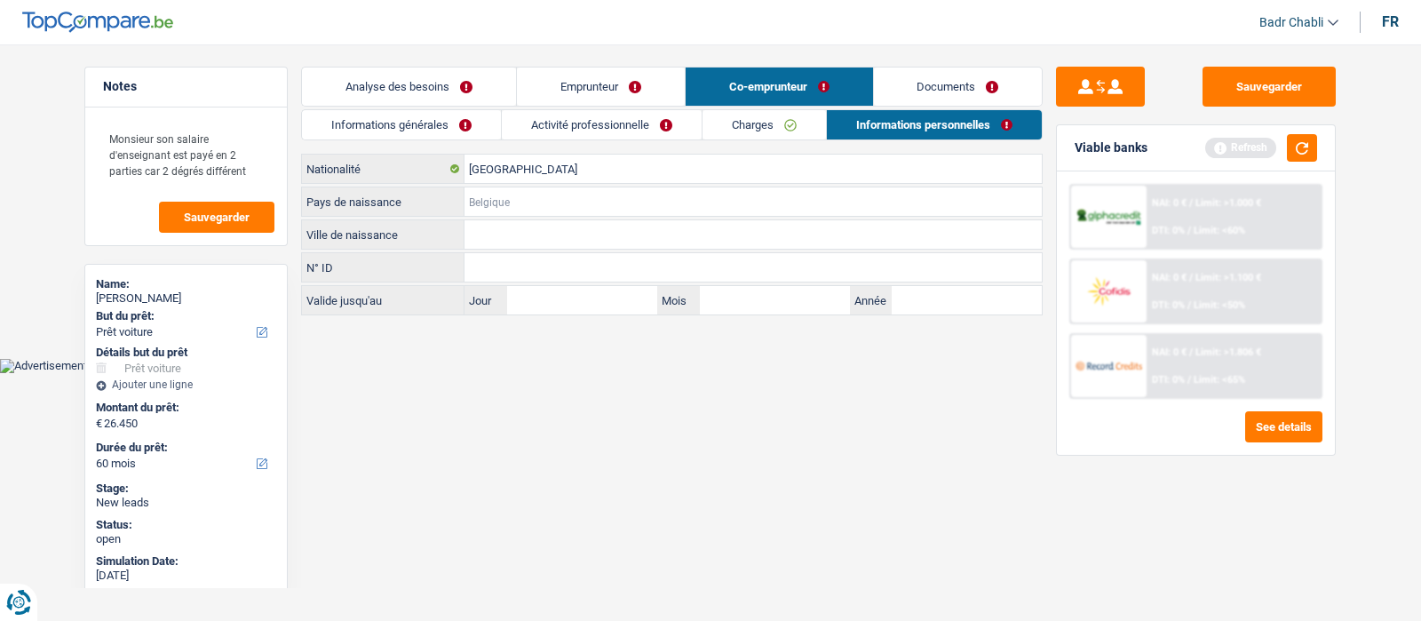
click at [518, 188] on input "Pays de naissance" at bounding box center [753, 201] width 577 height 28
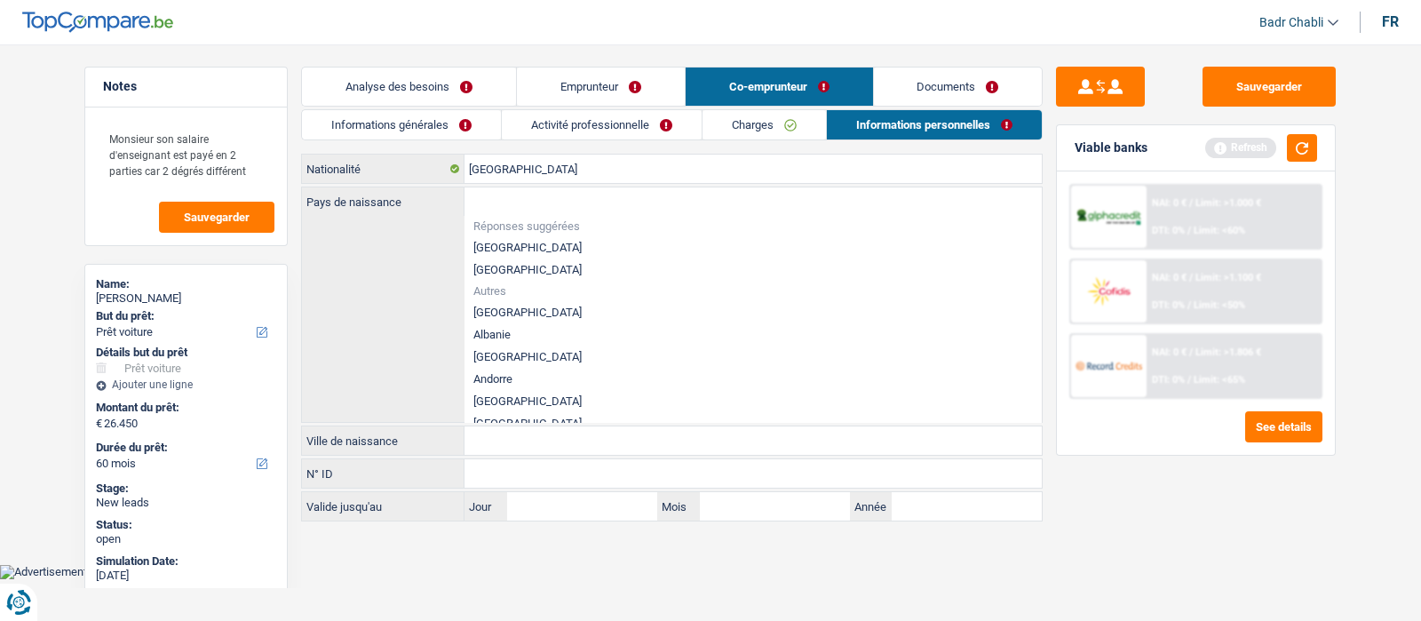
click at [520, 236] on li "[GEOGRAPHIC_DATA]" at bounding box center [753, 247] width 577 height 22
type input "[GEOGRAPHIC_DATA]"
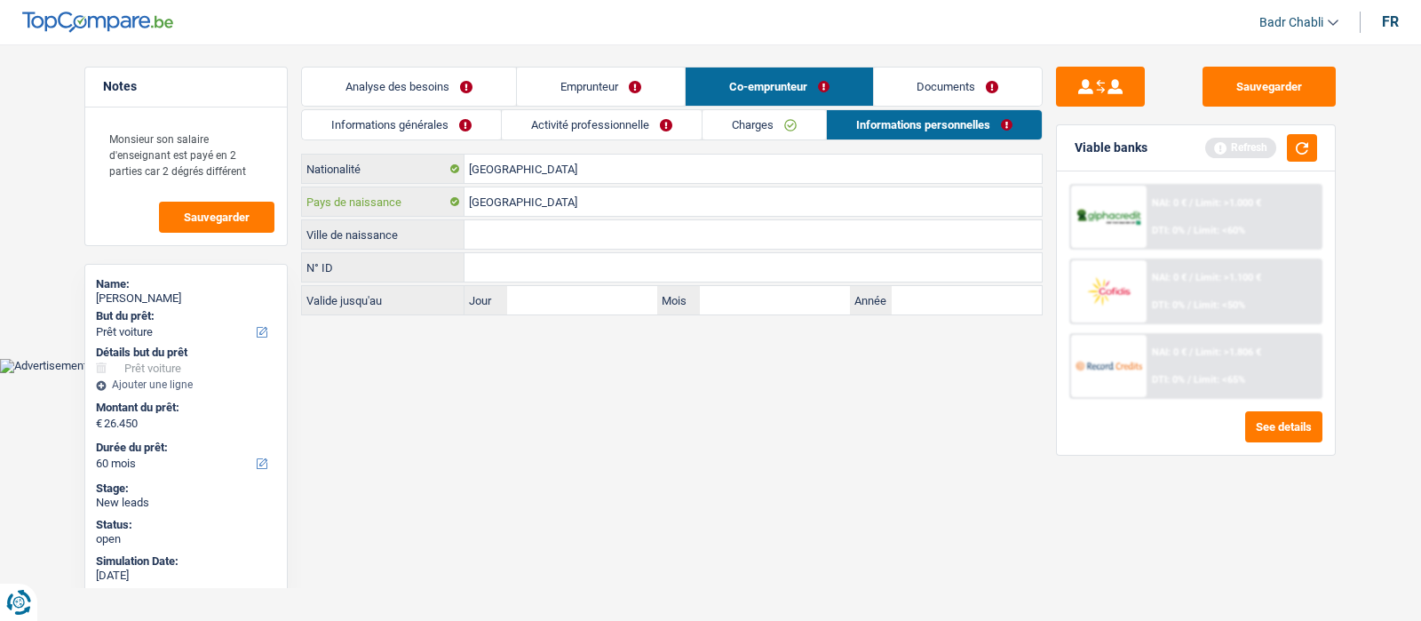
click at [512, 211] on input "[GEOGRAPHIC_DATA]" at bounding box center [753, 201] width 577 height 28
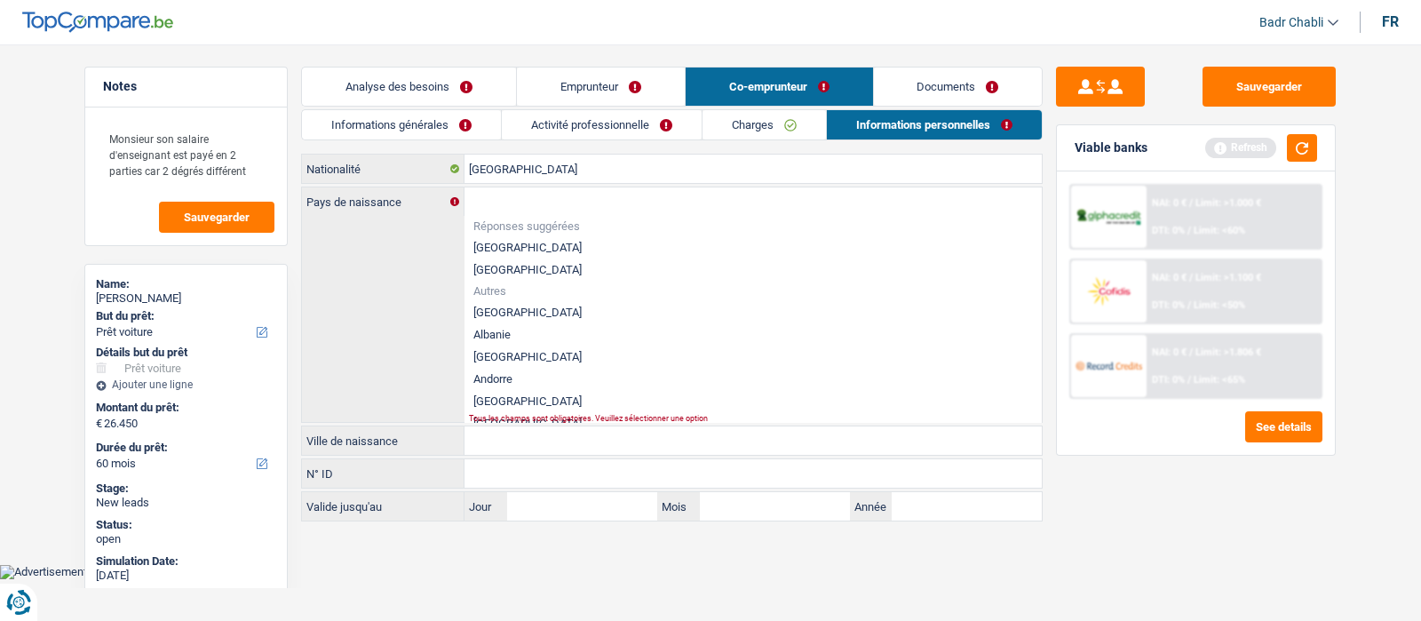
click at [509, 242] on li "[GEOGRAPHIC_DATA]" at bounding box center [753, 247] width 577 height 22
type input "[GEOGRAPHIC_DATA]"
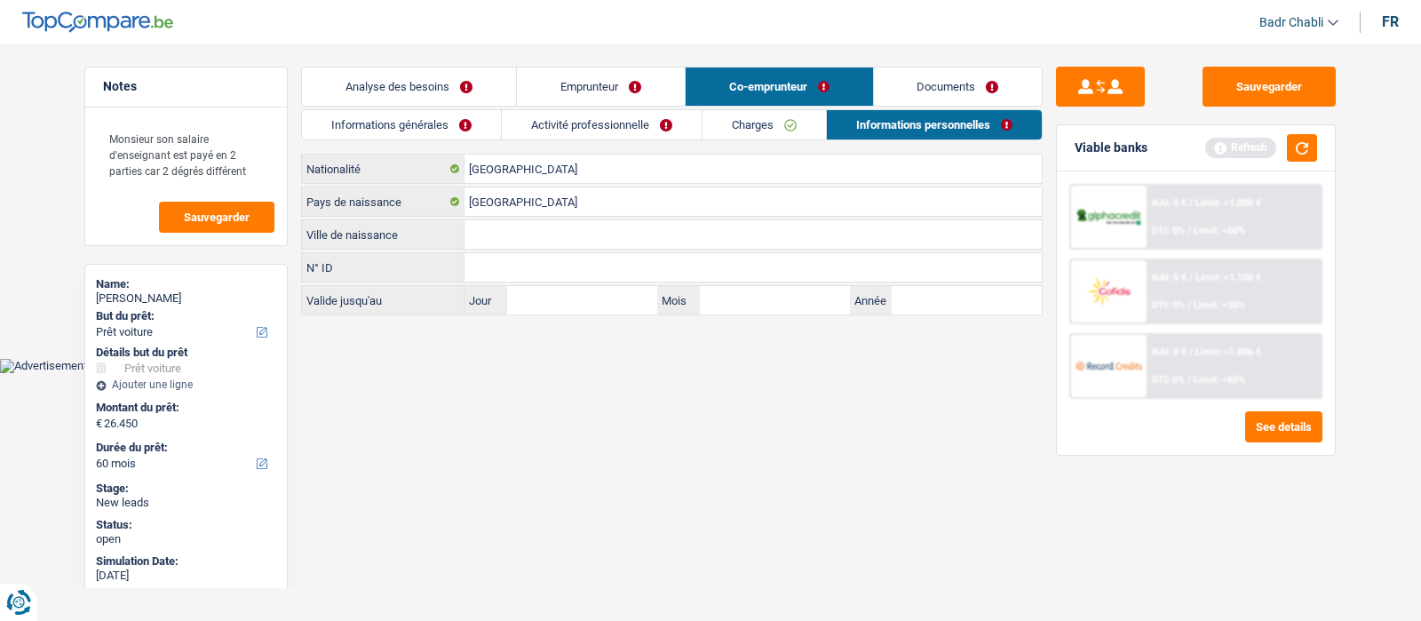
click at [507, 237] on input "Ville de naissance" at bounding box center [753, 234] width 577 height 28
paste input "[GEOGRAPHIC_DATA]"
type input "[GEOGRAPHIC_DATA]"
click at [570, 96] on link "Emprunteur" at bounding box center [601, 87] width 168 height 38
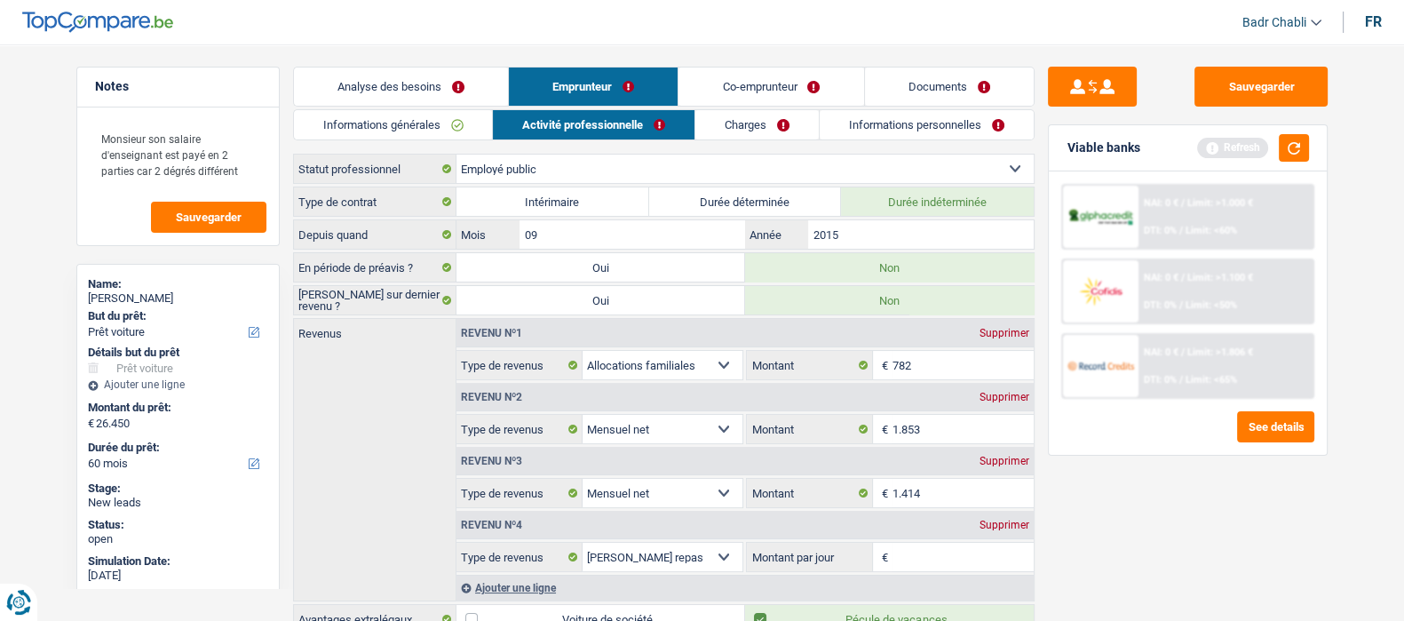
click at [939, 131] on link "Informations personnelles" at bounding box center [927, 124] width 214 height 29
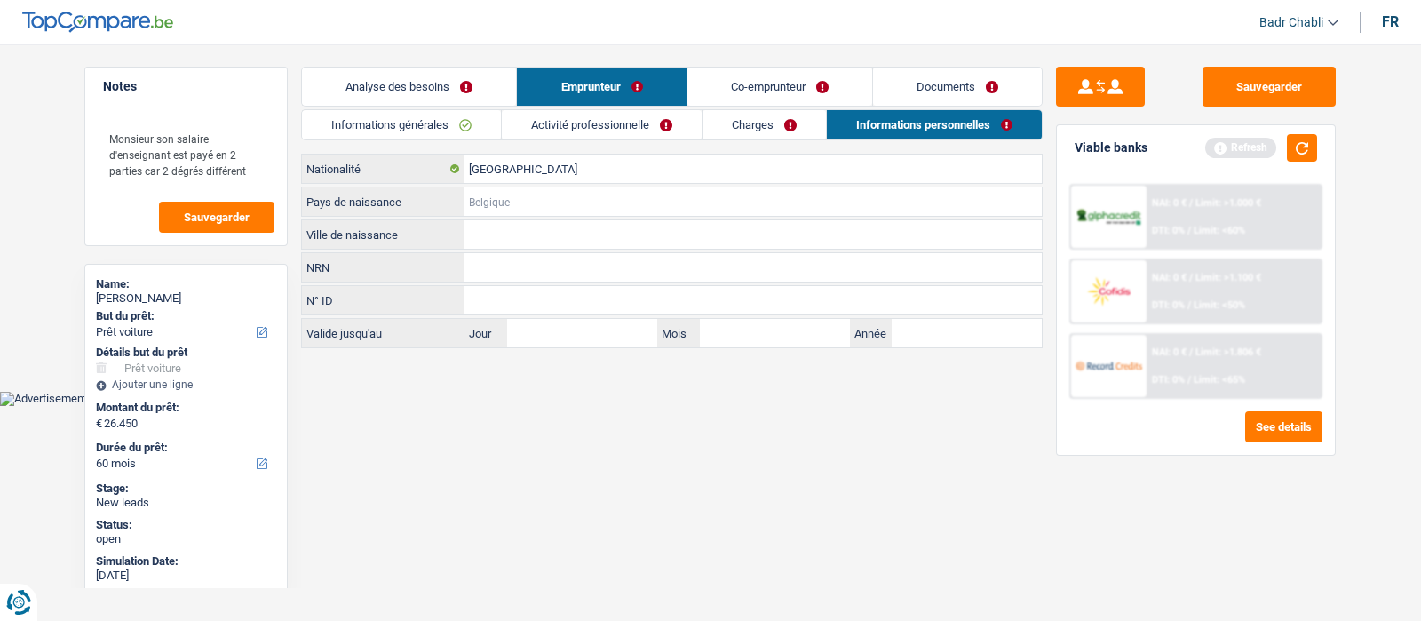
click at [507, 190] on input "Pays de naissance" at bounding box center [753, 201] width 577 height 28
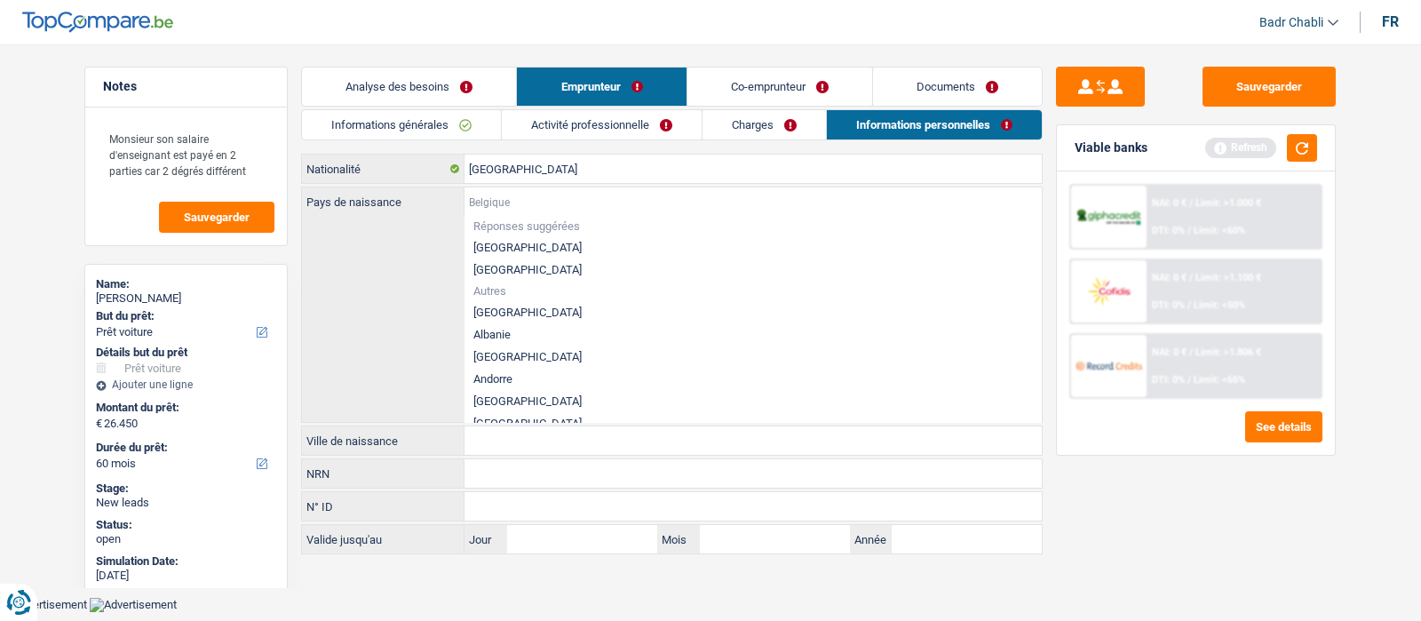
paste input "[GEOGRAPHIC_DATA]"
type input "[GEOGRAPHIC_DATA]"
click at [499, 244] on li "[GEOGRAPHIC_DATA]" at bounding box center [753, 247] width 577 height 22
type input "[GEOGRAPHIC_DATA]"
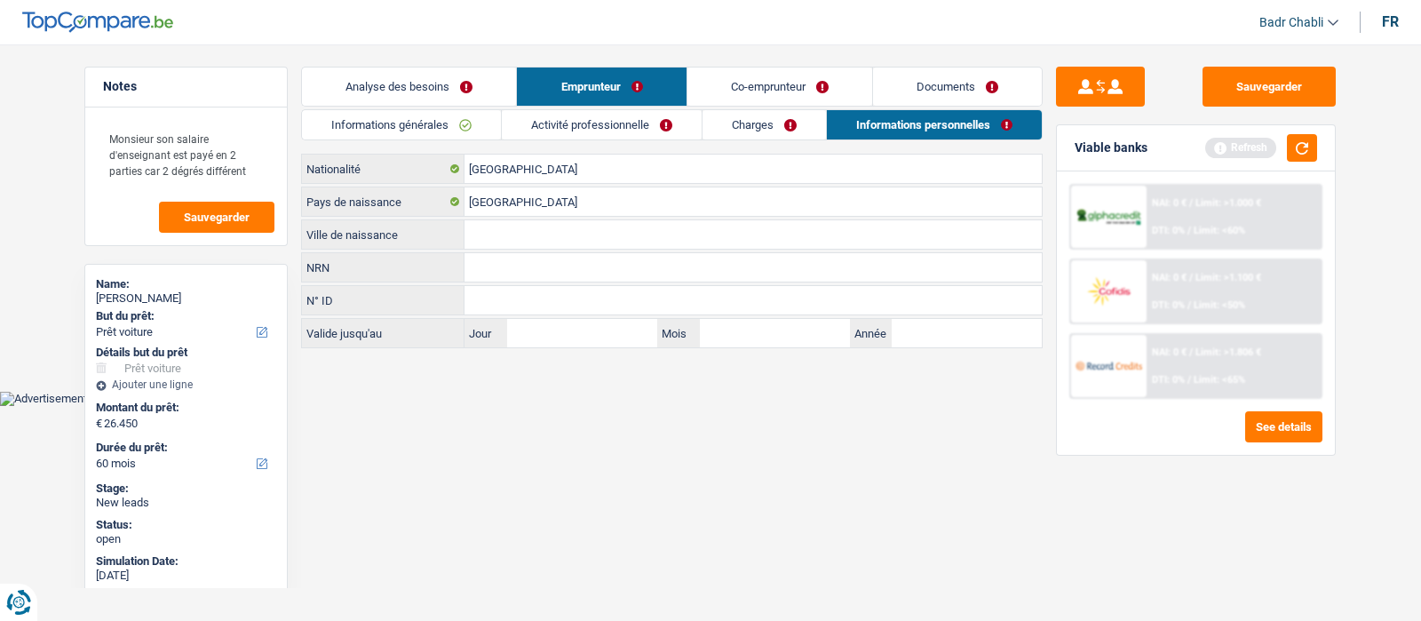
click at [500, 243] on input "Ville de naissance" at bounding box center [753, 234] width 577 height 28
paste input "[GEOGRAPHIC_DATA]"
type input "[GEOGRAPHIC_DATA]"
click at [1263, 79] on button "Sauvegarder" at bounding box center [1269, 87] width 133 height 40
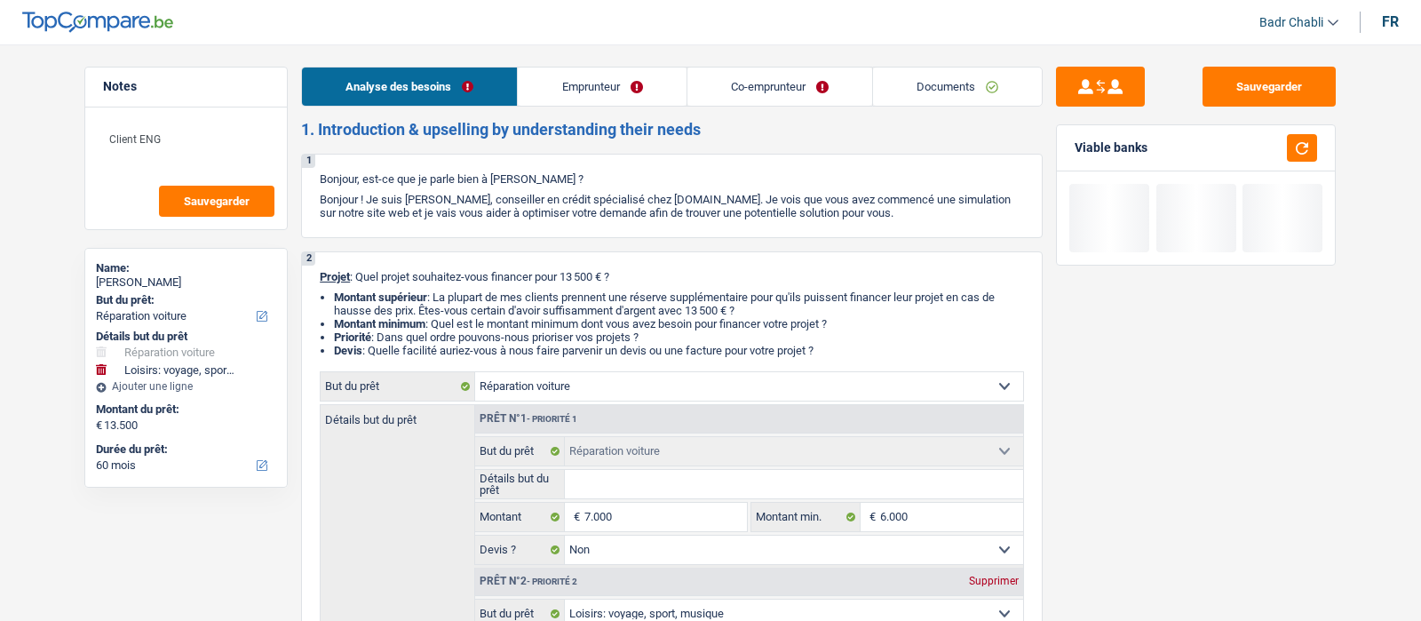
select select "carRepair"
select select "hobbies"
select select "60"
select select "carRepair"
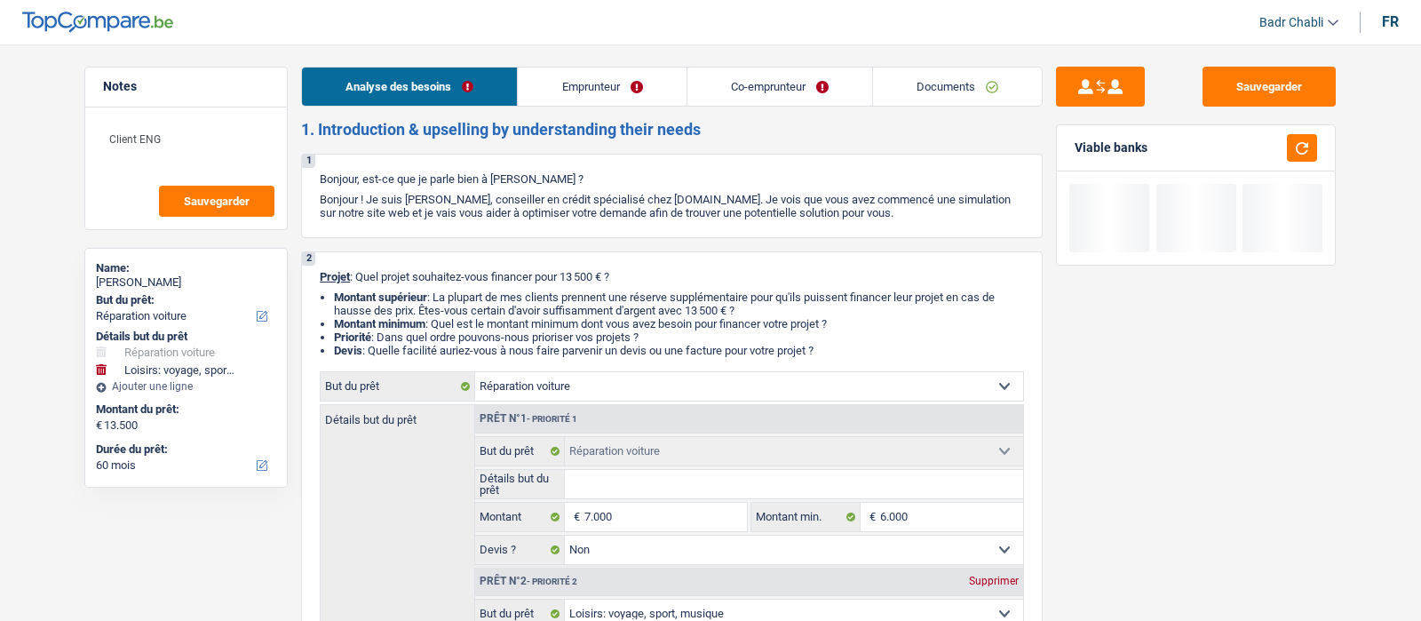
select select "carRepair"
select select "false"
select select "hobbies"
select select "false"
select select "60"
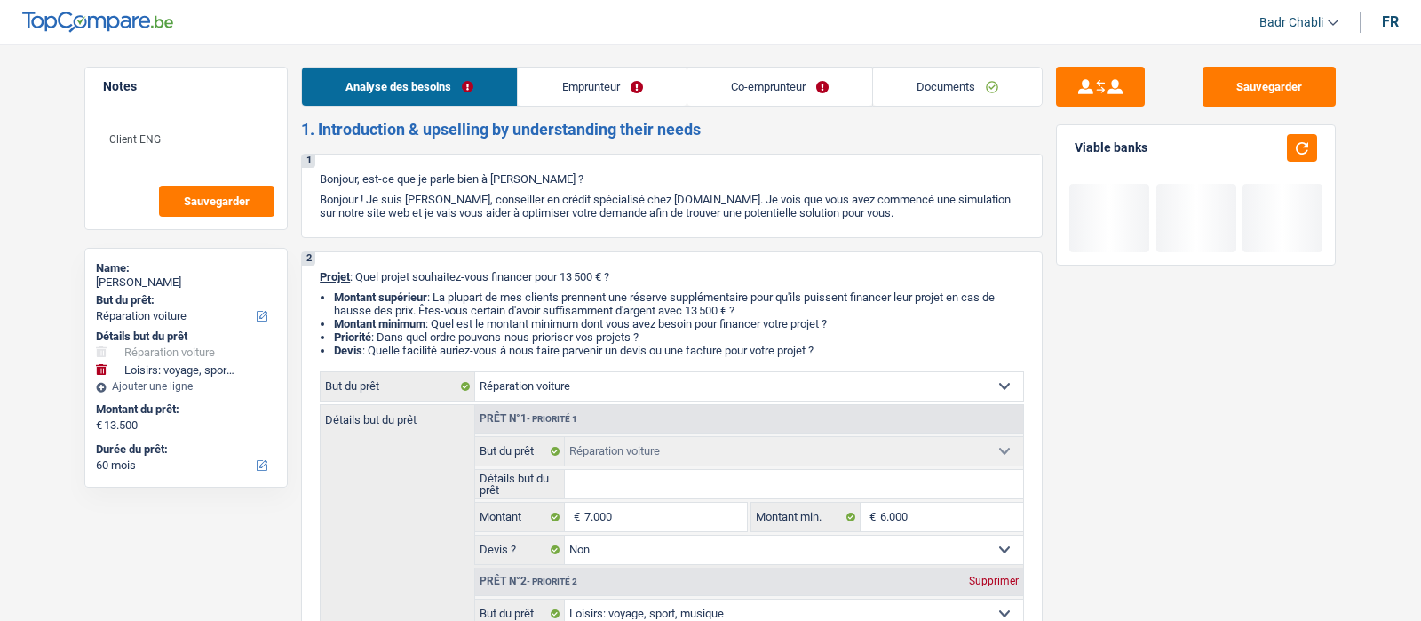
select select "worker"
select select "netSalary"
select select "rents"
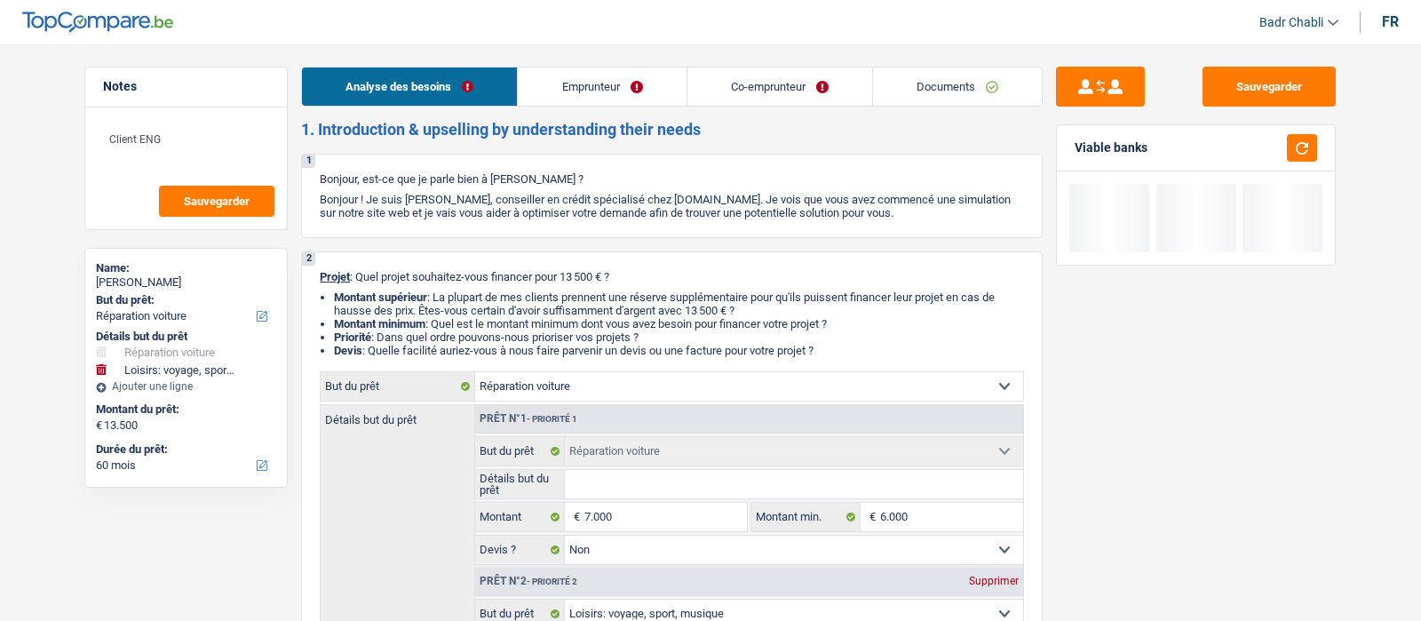
select select "carRepair"
select select "false"
select select "hobbies"
select select "false"
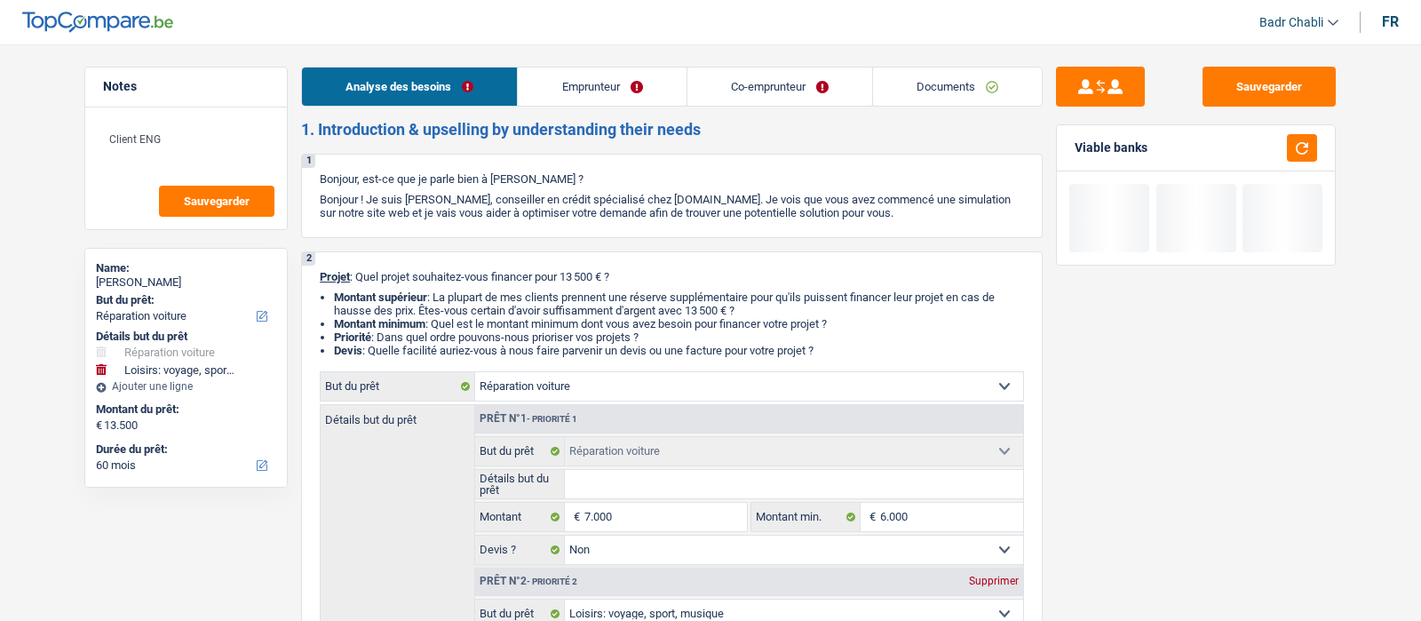
select select "60"
select select "32"
select select "married"
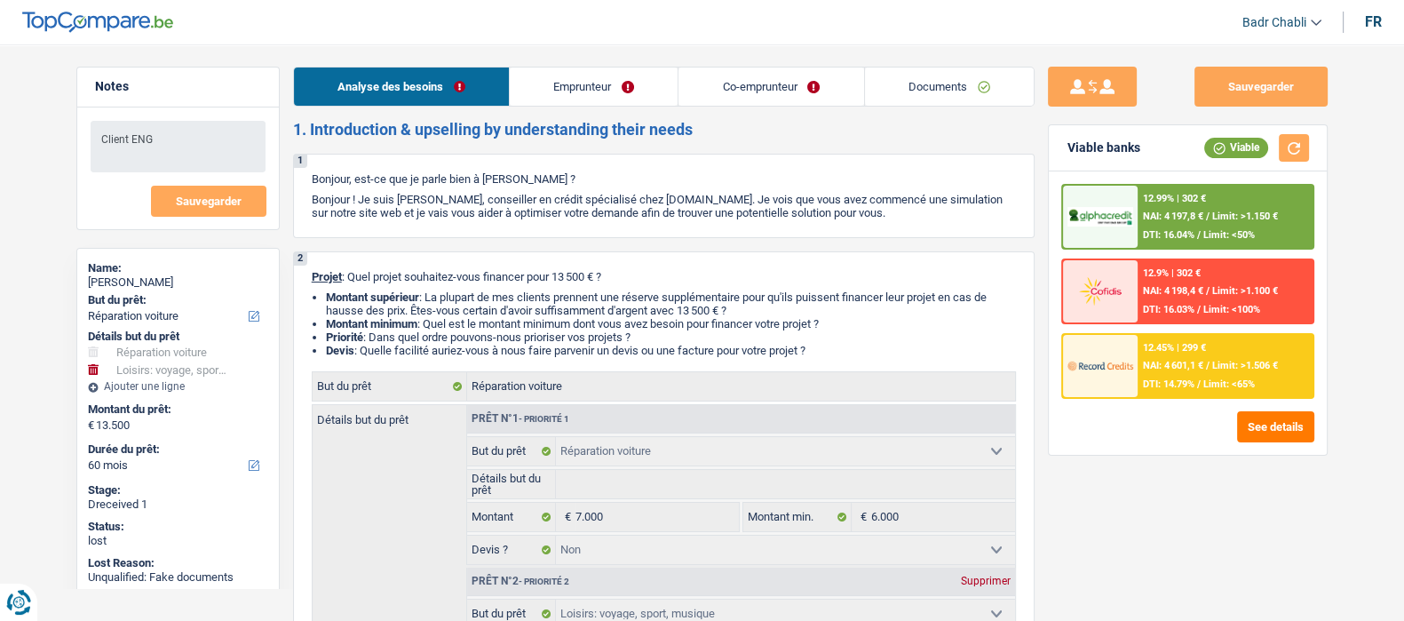
click at [760, 91] on link "Co-emprunteur" at bounding box center [771, 87] width 185 height 38
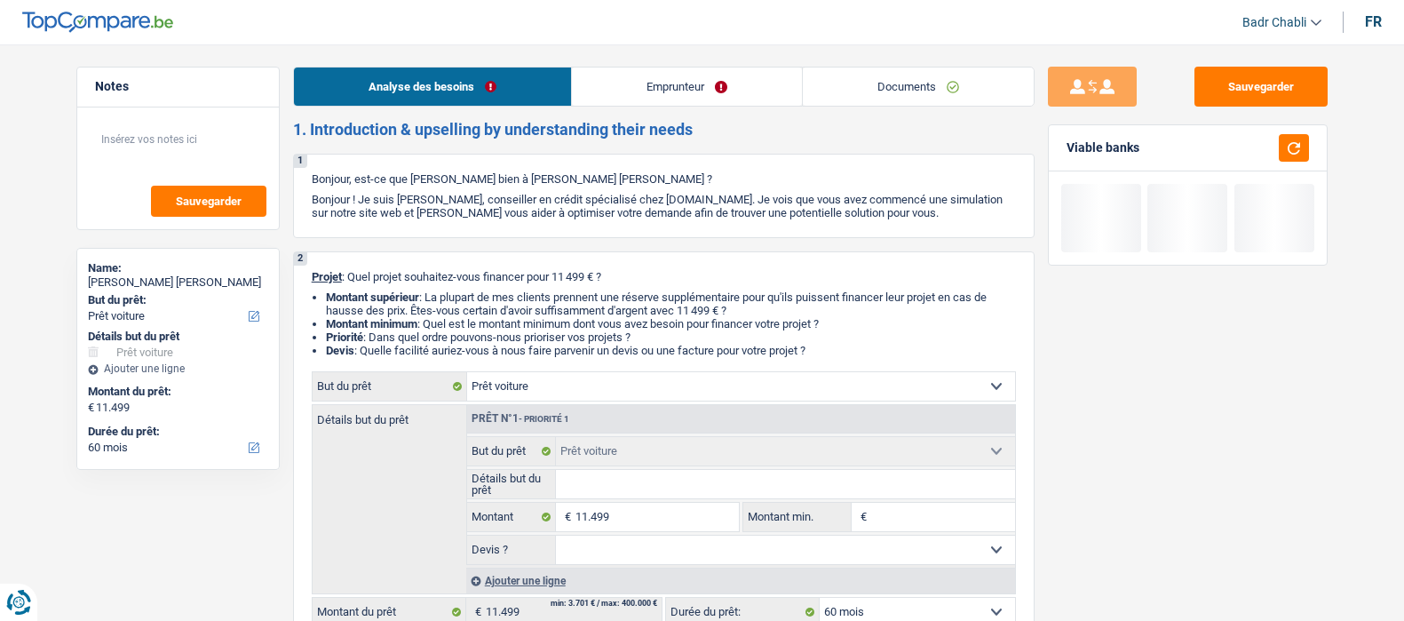
select select "car"
select select "60"
select select "car"
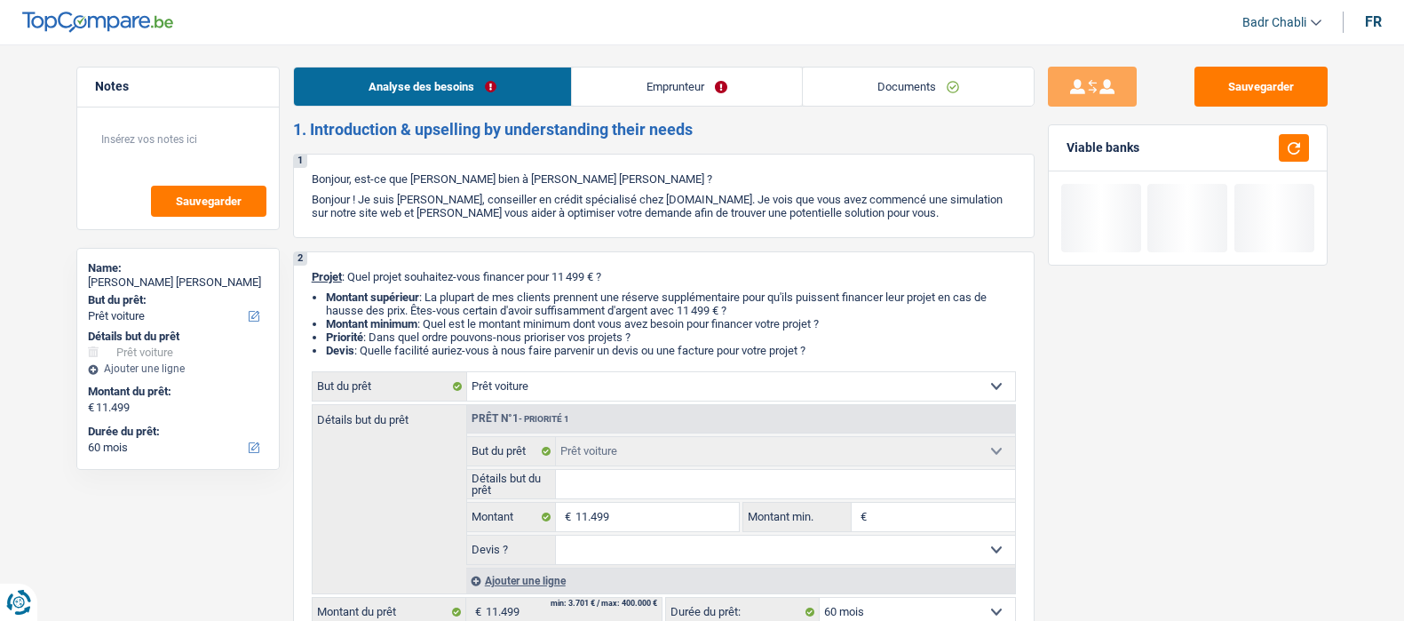
select select "60"
select select "car"
select select "60"
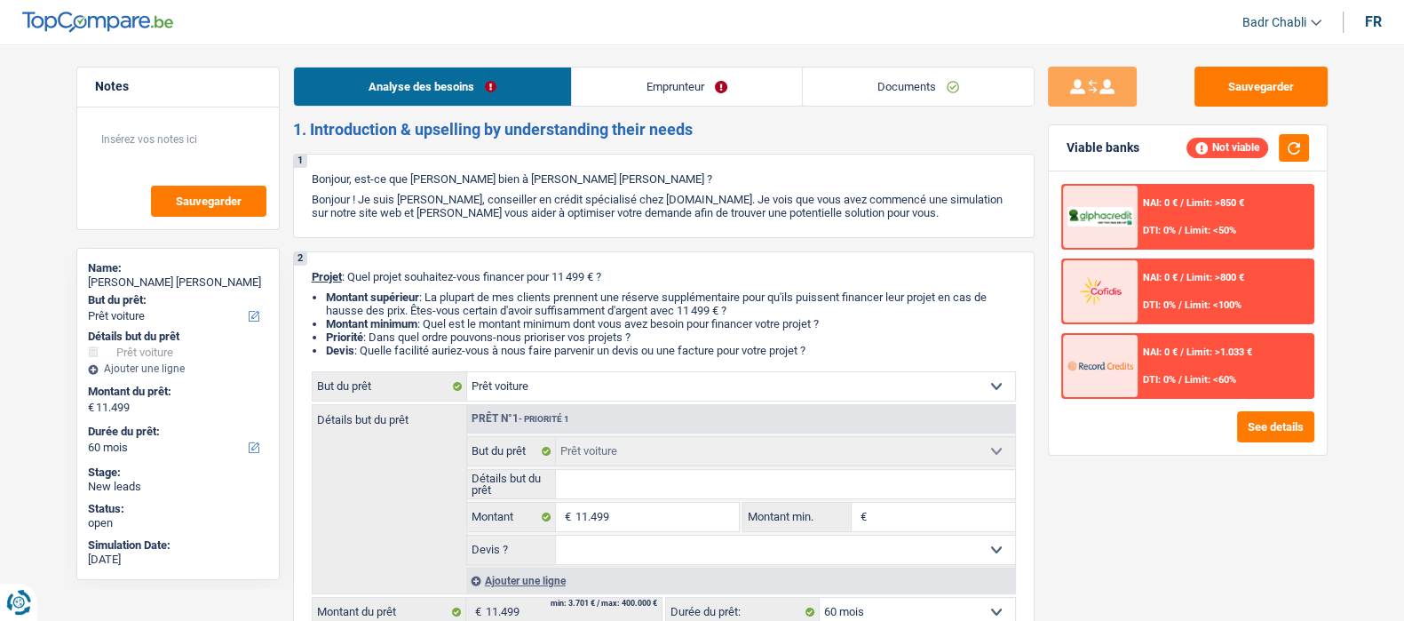
click at [883, 87] on link "Documents" at bounding box center [918, 87] width 231 height 38
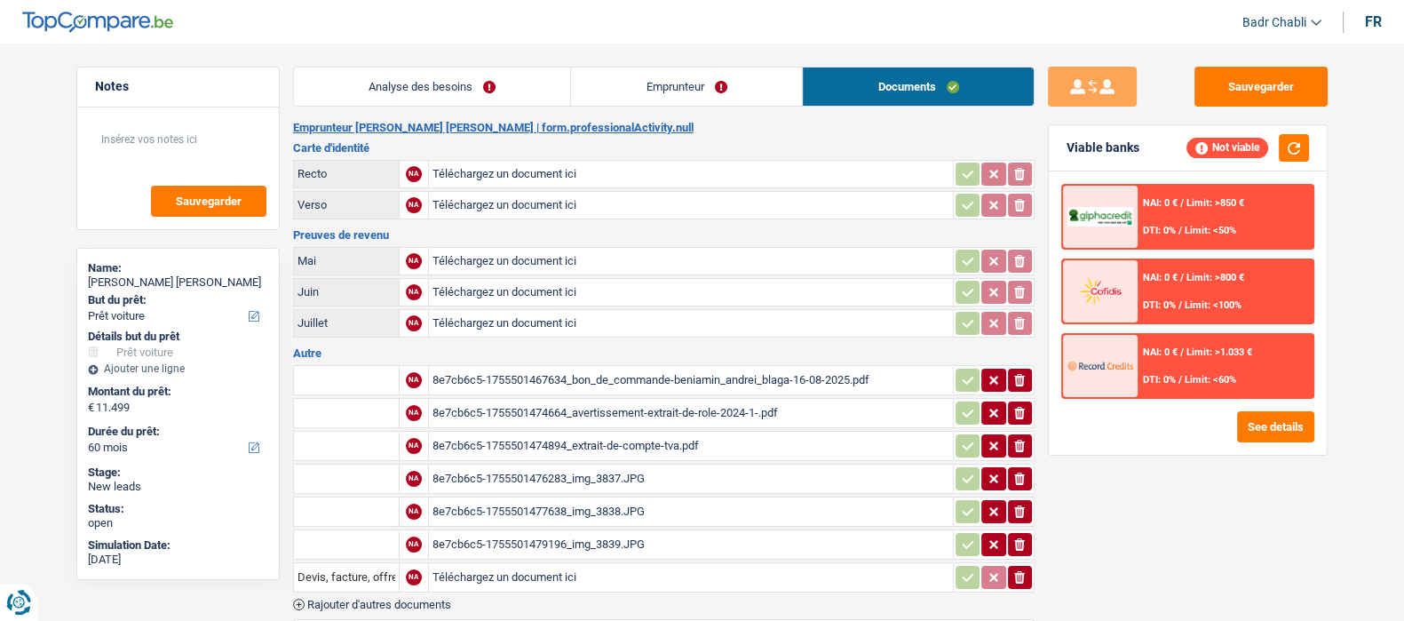
click at [686, 373] on div "8e7cb6c5-1755501467634_bon_de_commande-beniamin_andrei_blaga-16-08-2025.pdf" at bounding box center [691, 380] width 517 height 27
click at [436, 70] on link "Analyse des besoins" at bounding box center [432, 87] width 277 height 38
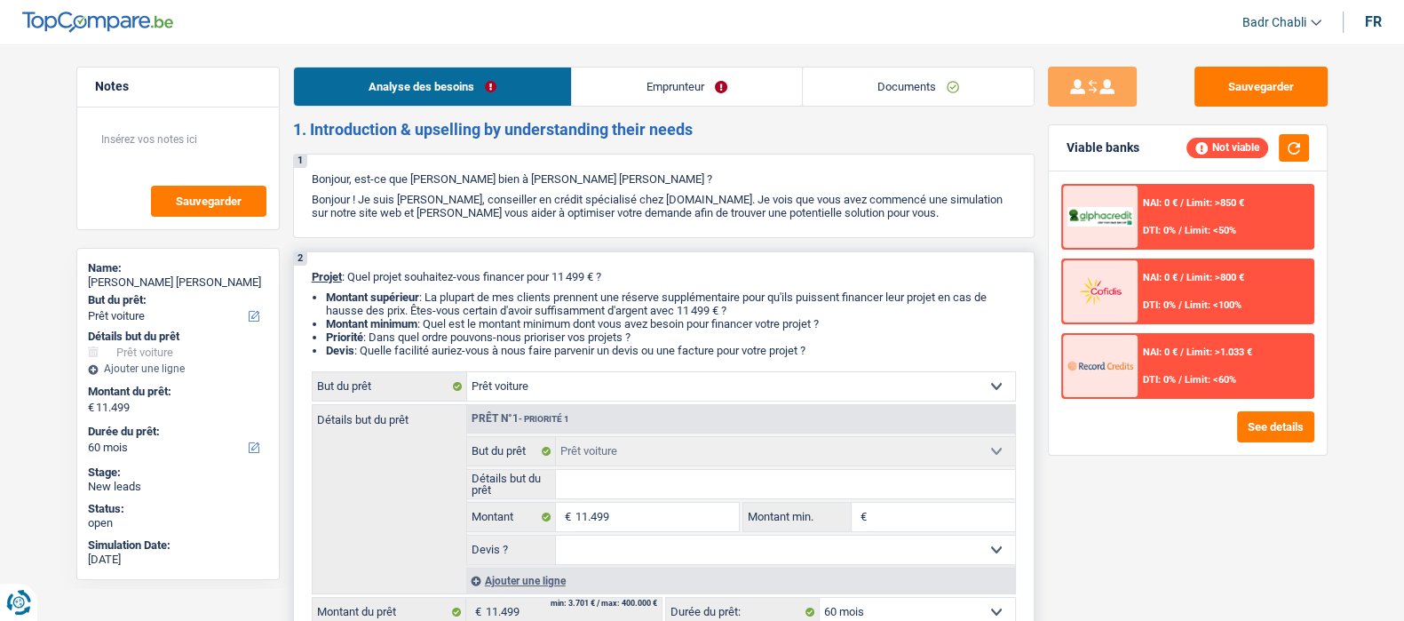
click at [622, 490] on input "Détails but du prêt" at bounding box center [785, 484] width 459 height 28
type input "P"
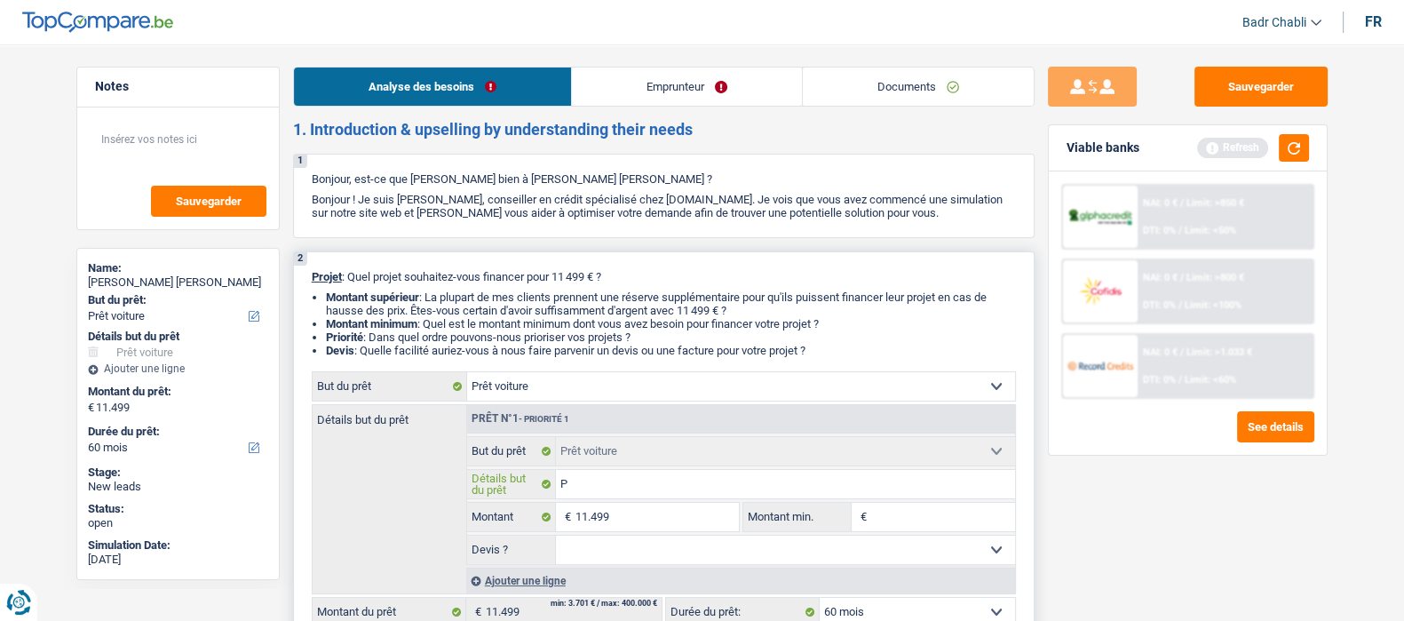
type input "Pe"
type input "Peu"
type input "Peug"
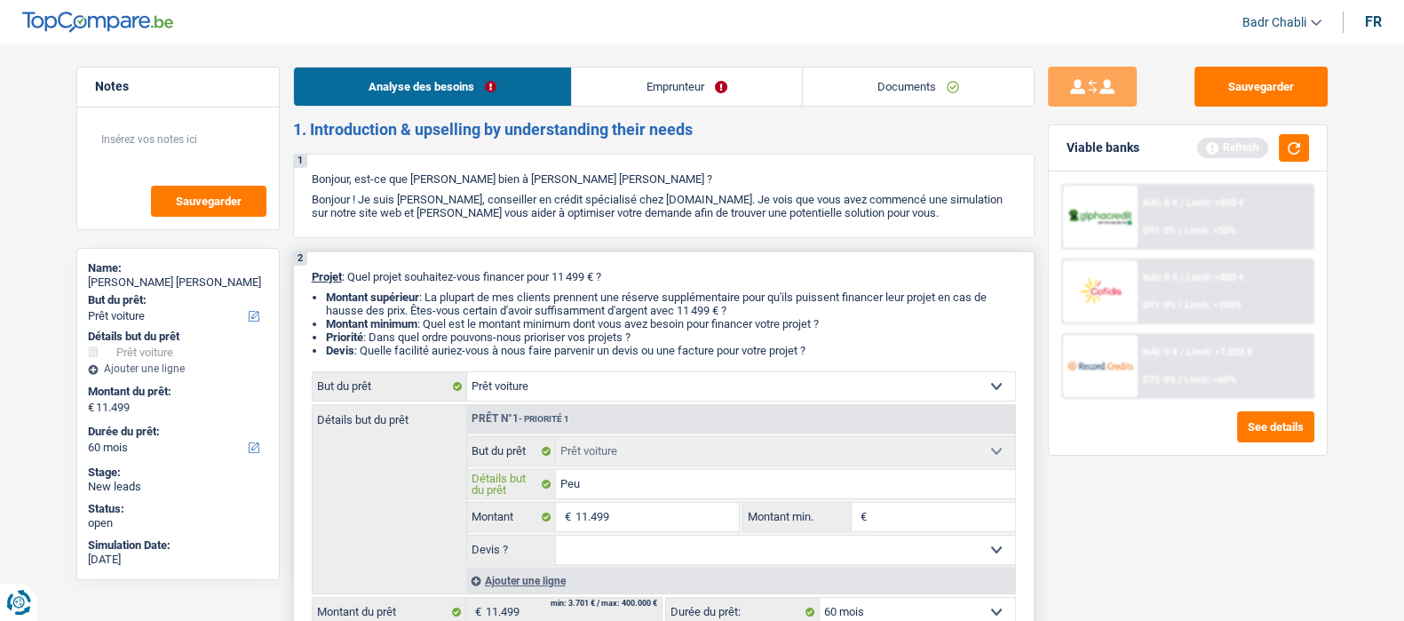
type input "Peug"
type input "Peuge"
type input "Peugeo"
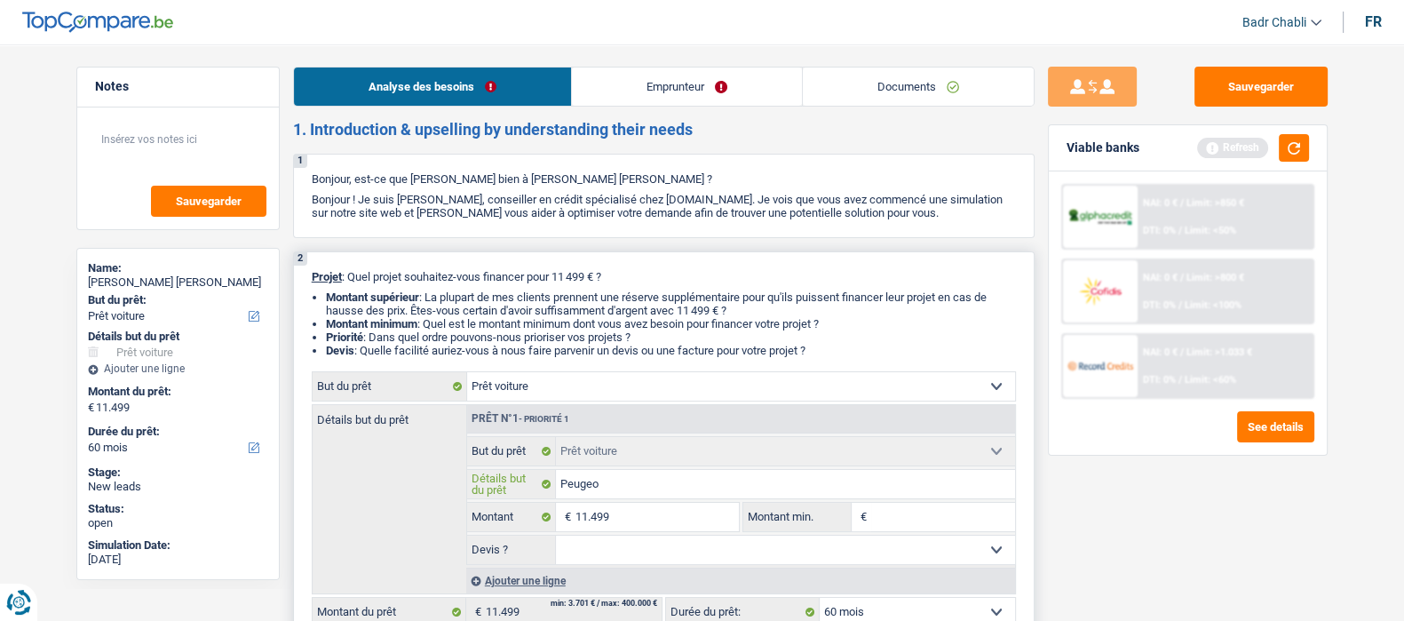
type input "Peugeot"
type input "Peugeot P"
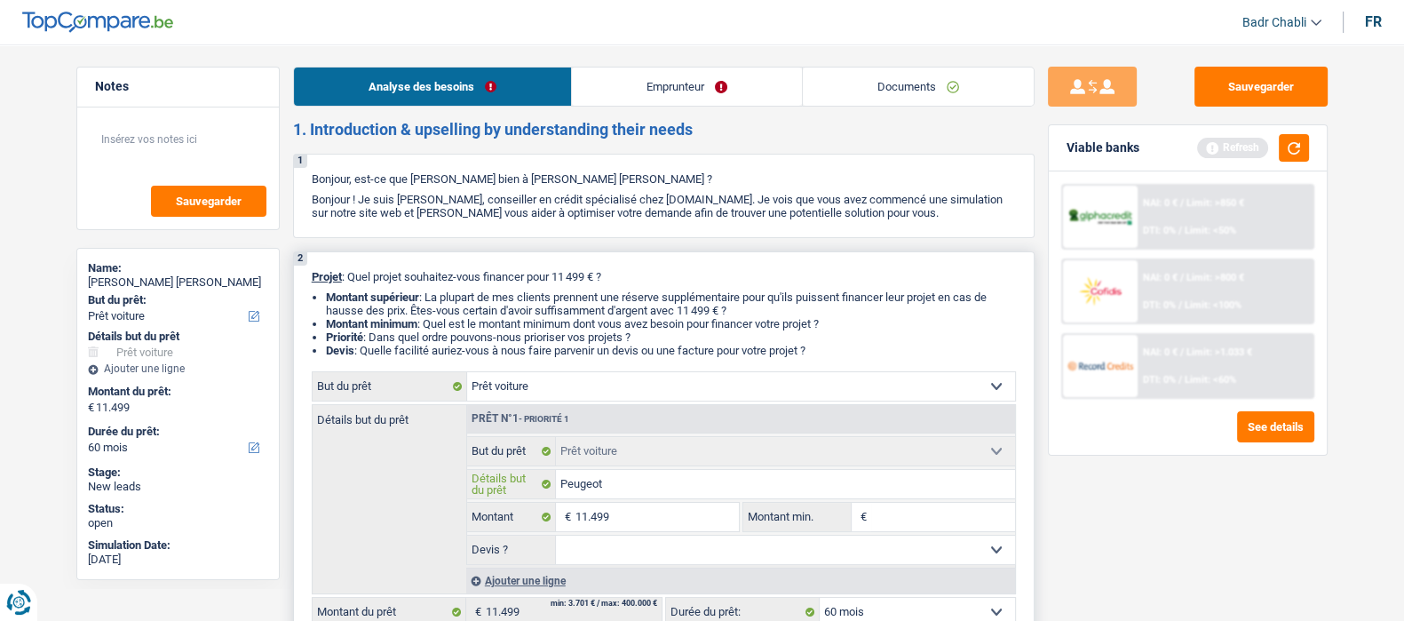
type input "Peugeot P"
type input "Peugeot Pa"
type input "Peugeot Par"
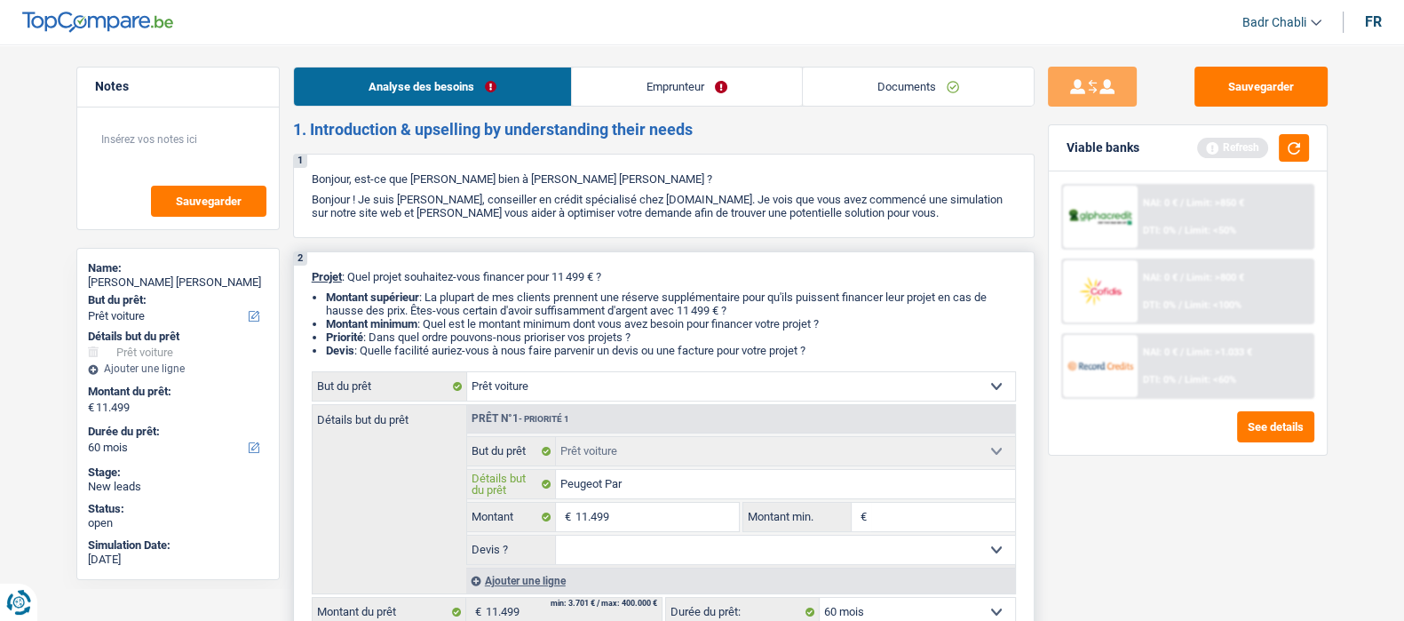
type input "Peugeot Part"
type input "Peugeot Partn"
type input "Peugeot Partne"
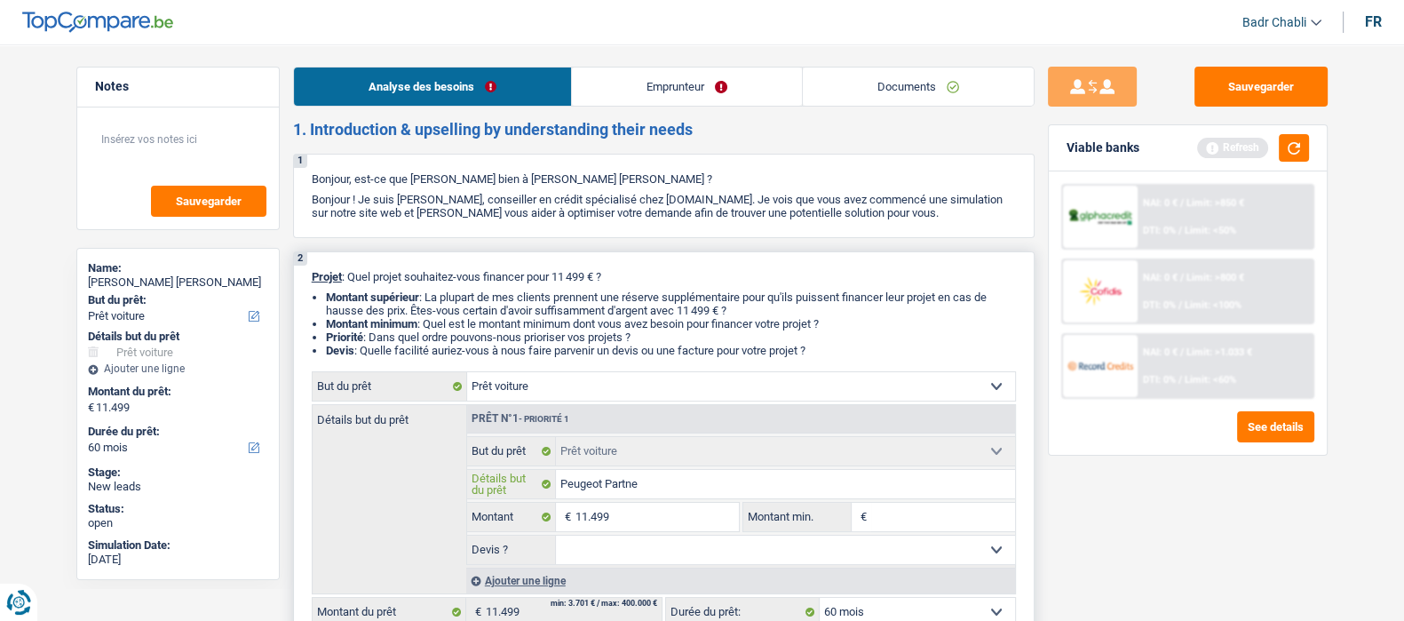
type input "Peugeot Partne"
type input "Peugeot Partner"
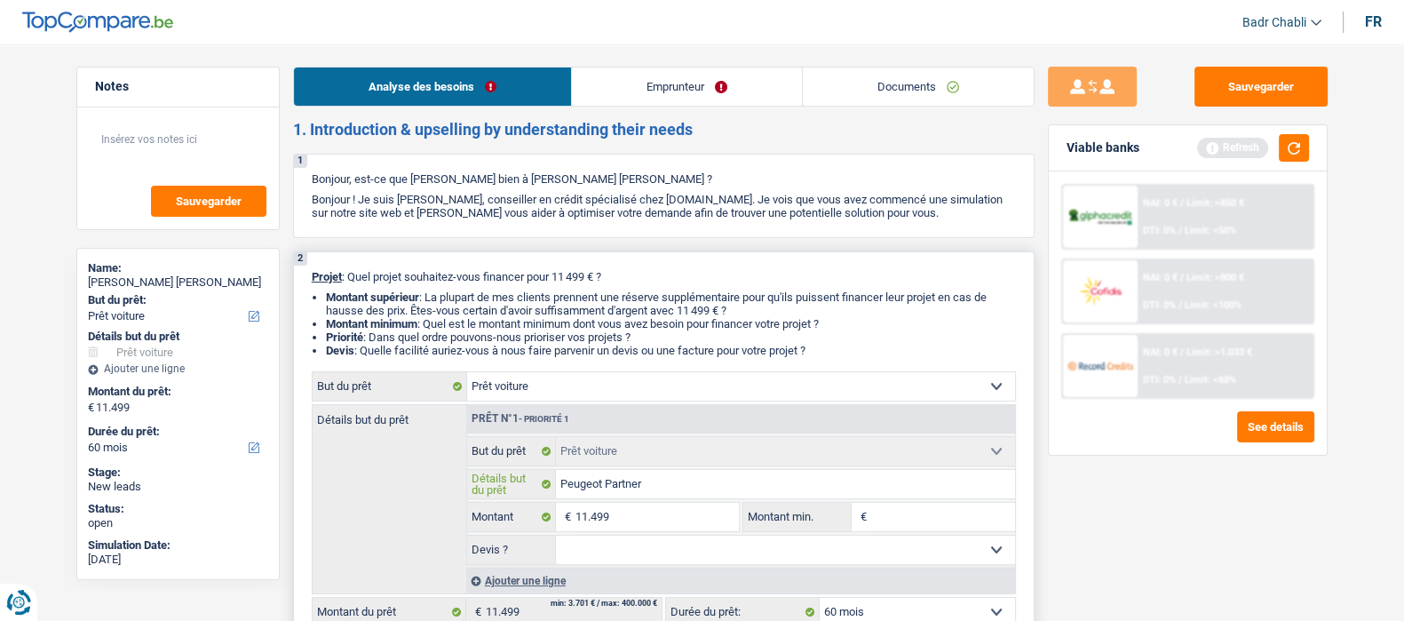
type input "Peugeot Partner 2"
type input "Peugeot Partner 20"
type input "Peugeot Partner 201"
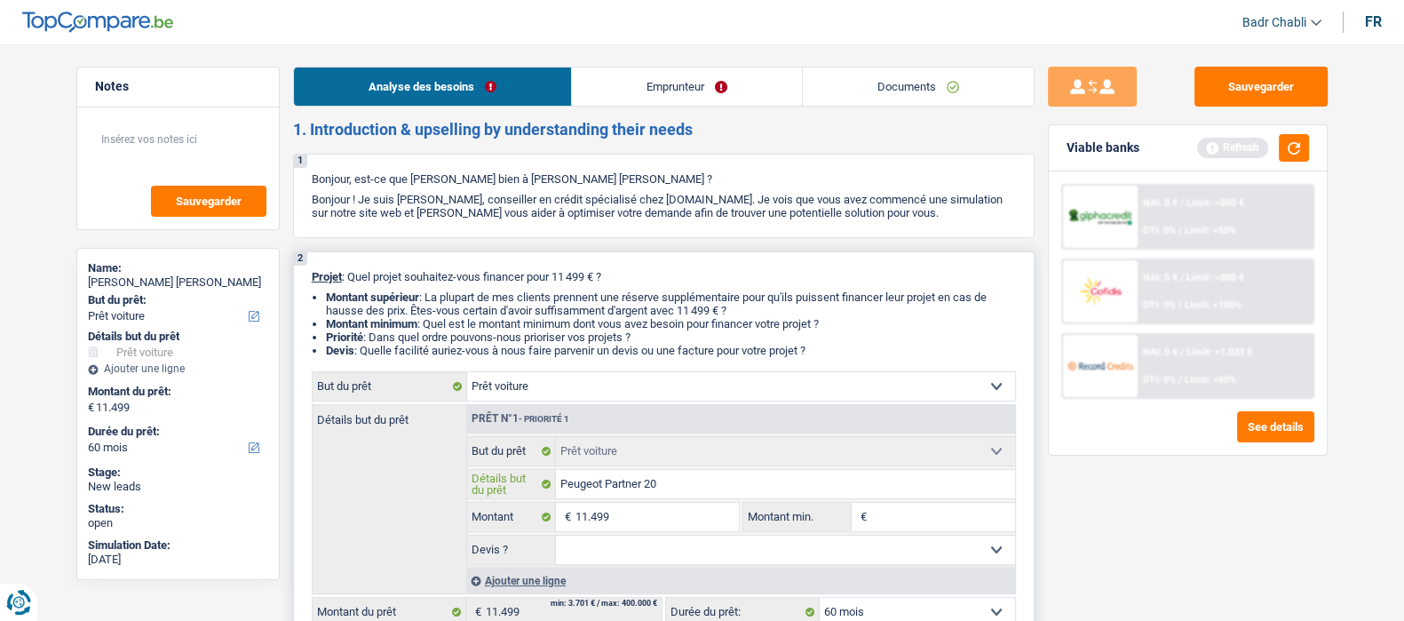
type input "Peugeot Partner 201"
type input "Peugeot Partner 2017"
click at [654, 553] on select "Oui Non Non répondu Sélectionner une option" at bounding box center [785, 550] width 459 height 28
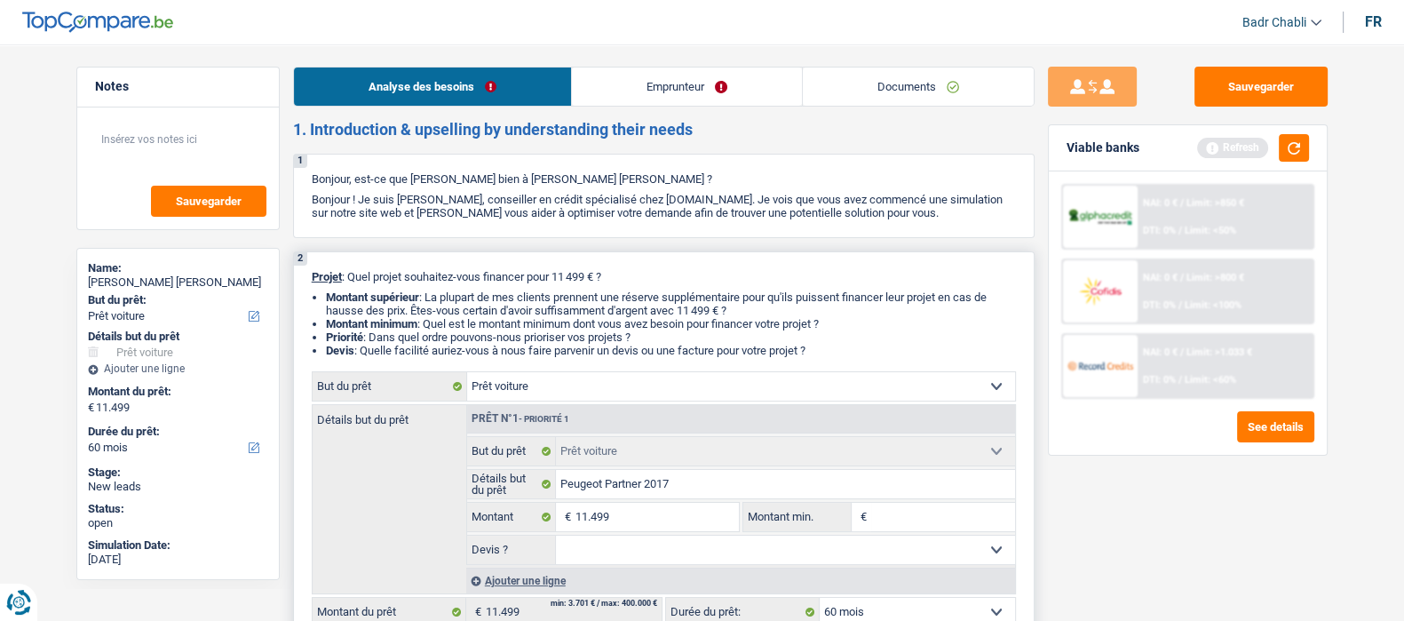
click at [613, 552] on select "Oui Non Non répondu Sélectionner une option" at bounding box center [785, 550] width 459 height 28
select select "yes"
click at [556, 539] on select "Oui Non Non répondu Sélectionner une option" at bounding box center [785, 550] width 459 height 28
select select "yes"
click at [658, 513] on input "11.499" at bounding box center [657, 517] width 163 height 28
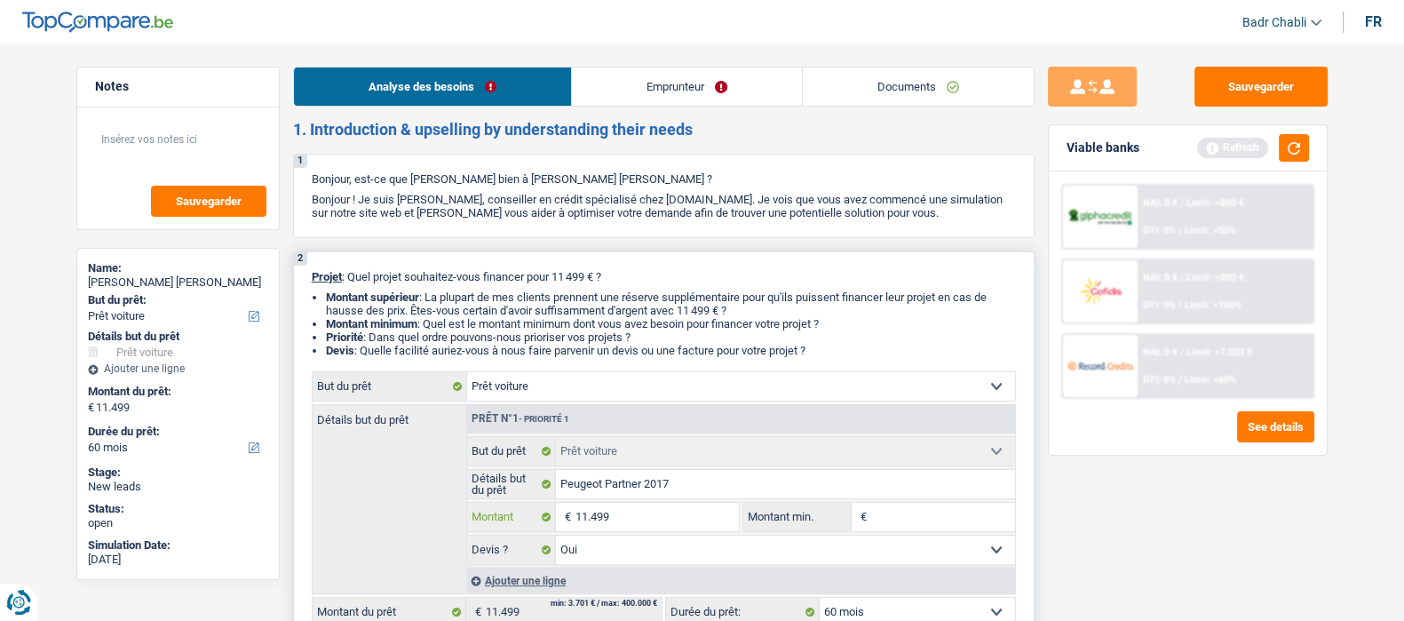
click at [658, 513] on input "11.499" at bounding box center [657, 517] width 163 height 28
click at [891, 512] on input "Montant min." at bounding box center [943, 517] width 144 height 28
paste input "11.499"
type input "11.499"
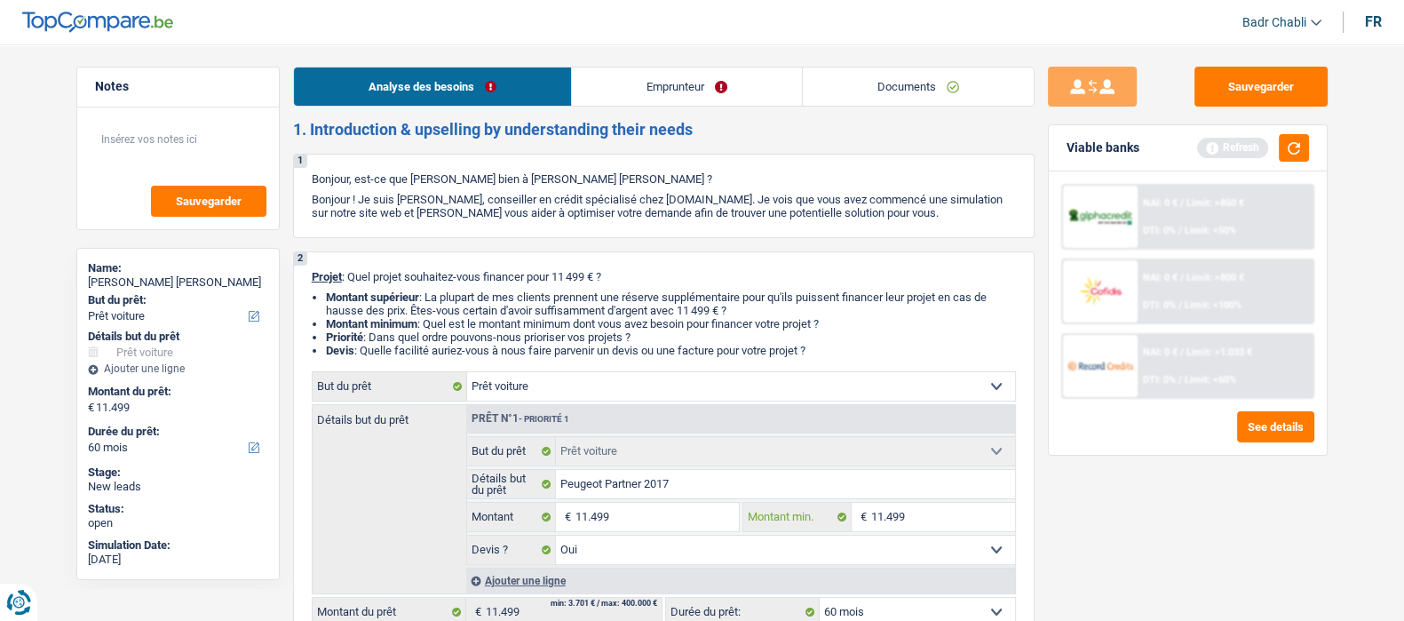
type input "11.499"
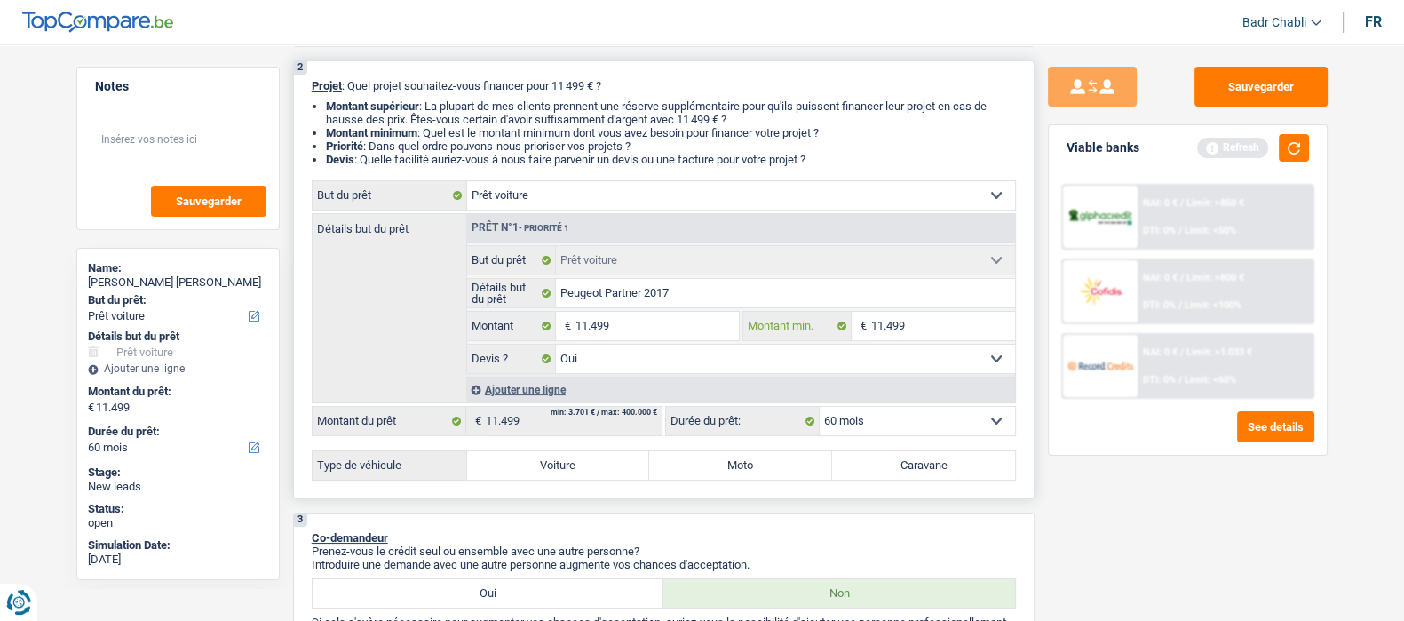
scroll to position [333, 0]
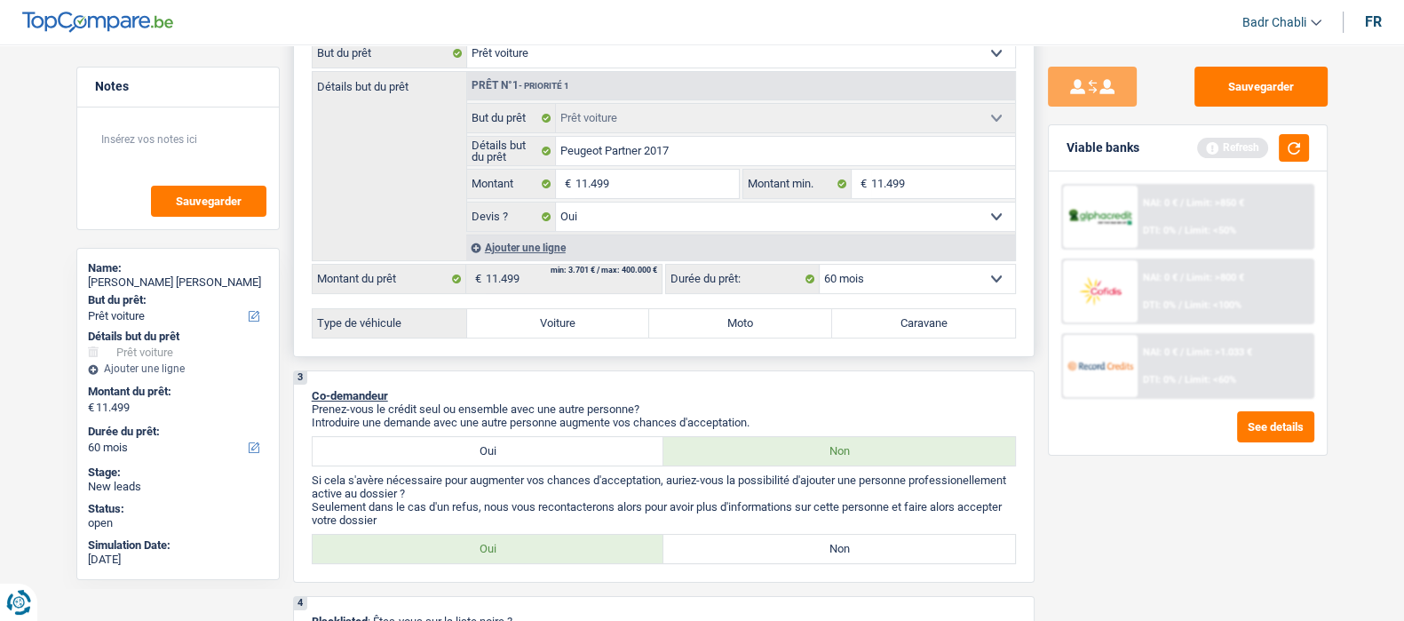
click at [583, 323] on label "Voiture" at bounding box center [558, 323] width 183 height 28
click at [583, 323] on input "Voiture" at bounding box center [558, 323] width 183 height 28
radio input "true"
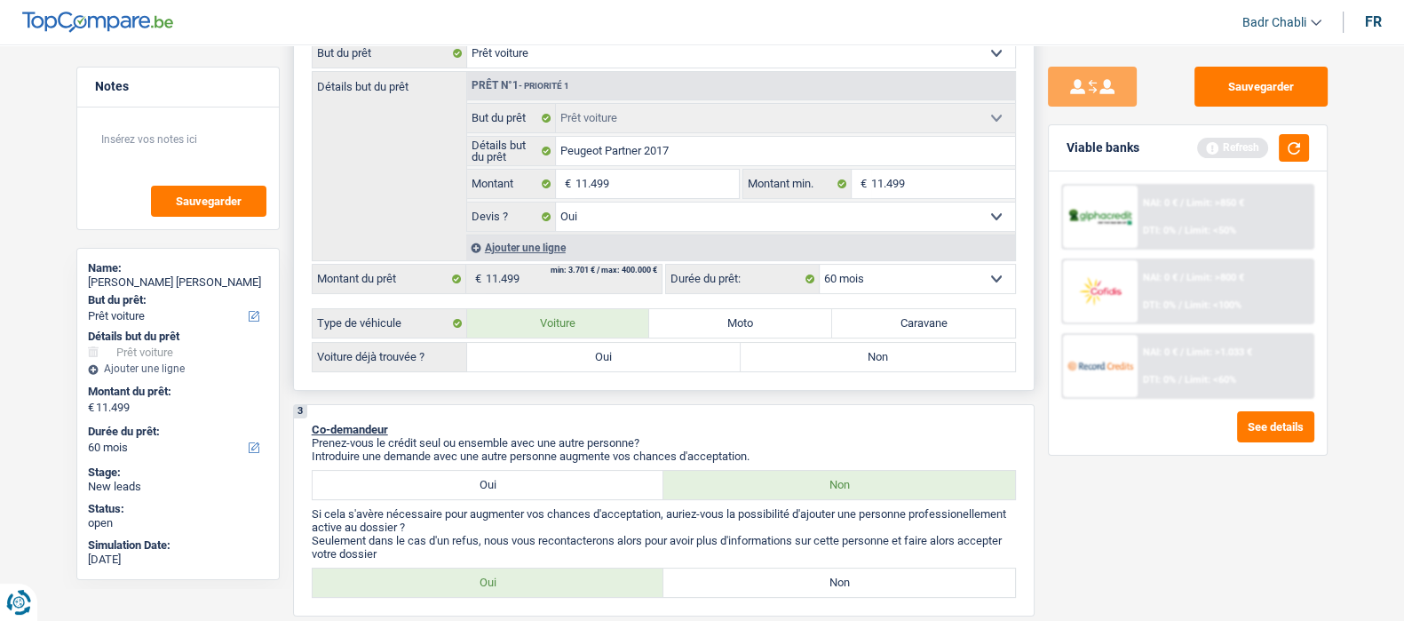
click at [608, 357] on label "Oui" at bounding box center [604, 357] width 274 height 28
click at [608, 357] on input "Oui" at bounding box center [604, 357] width 274 height 28
radio input "true"
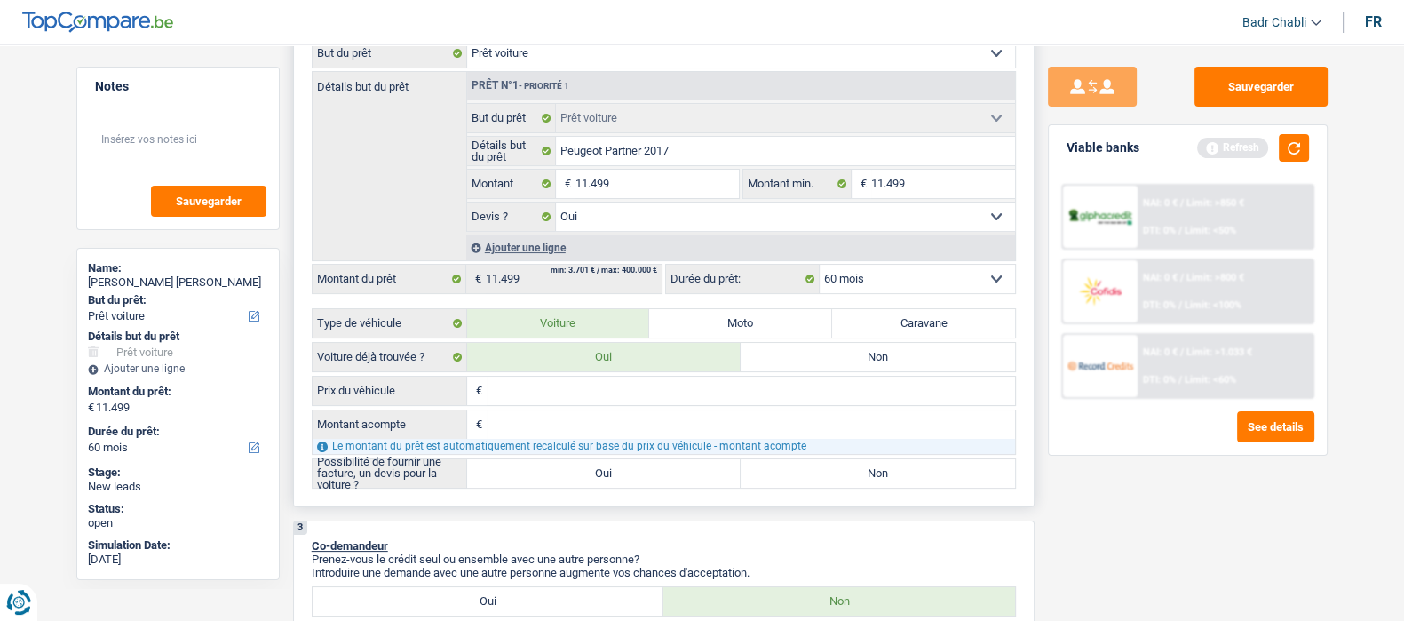
click at [581, 391] on input "Prix du véhicule" at bounding box center [751, 391] width 528 height 28
paste input "11.499"
type input "11.499"
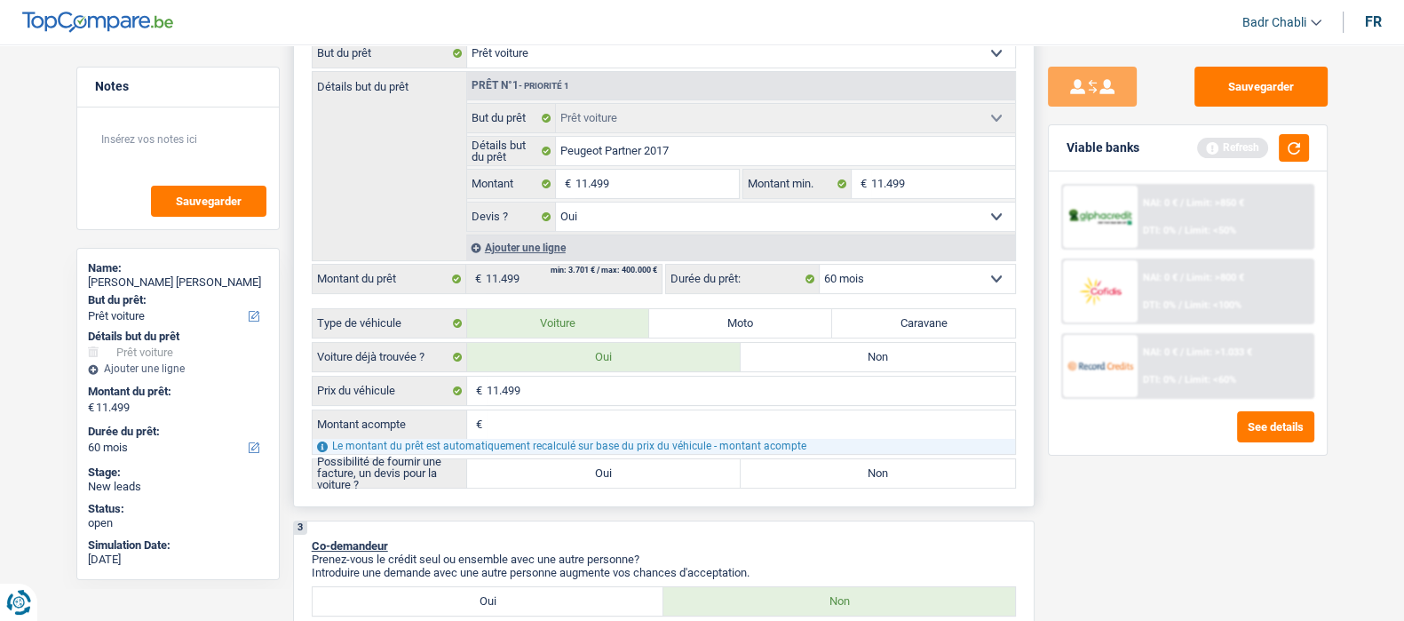
click at [552, 414] on input "Montant acompte" at bounding box center [751, 424] width 528 height 28
click at [582, 467] on label "Oui" at bounding box center [604, 473] width 274 height 28
click at [582, 467] on input "Oui" at bounding box center [604, 473] width 274 height 28
radio input "true"
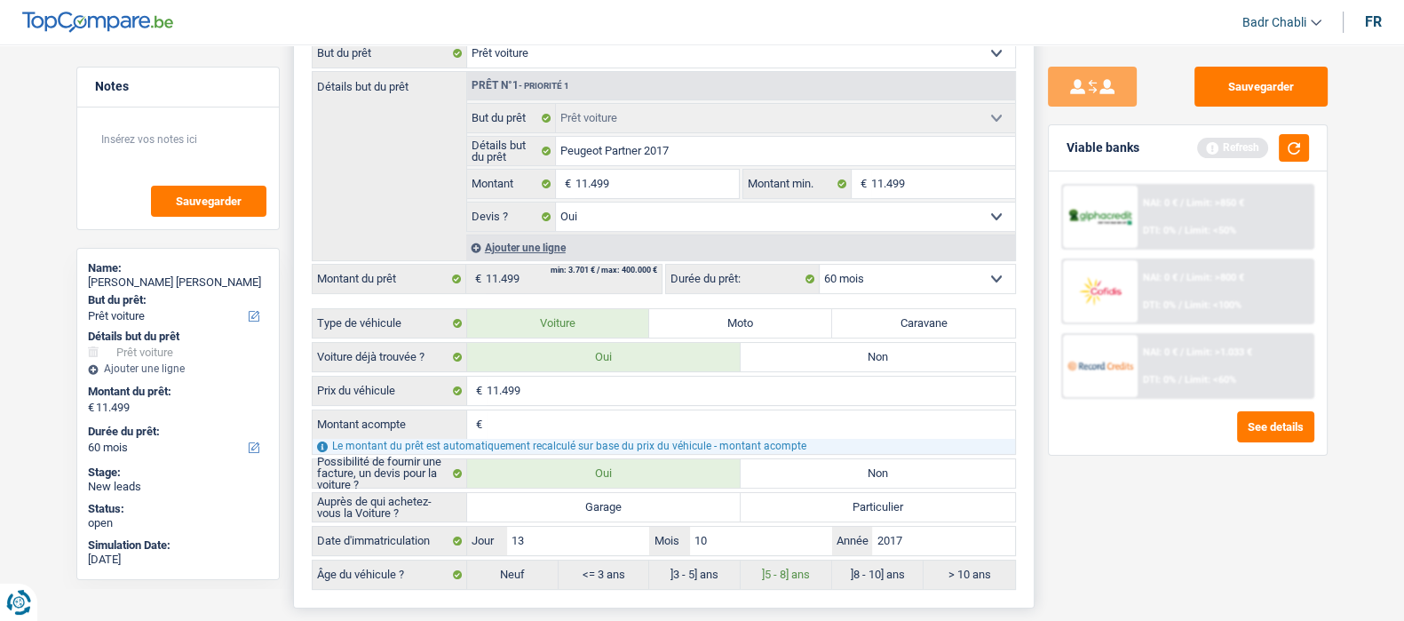
click at [594, 503] on label "Garage" at bounding box center [604, 507] width 274 height 28
click at [594, 503] on input "Garage" at bounding box center [604, 507] width 274 height 28
radio input "true"
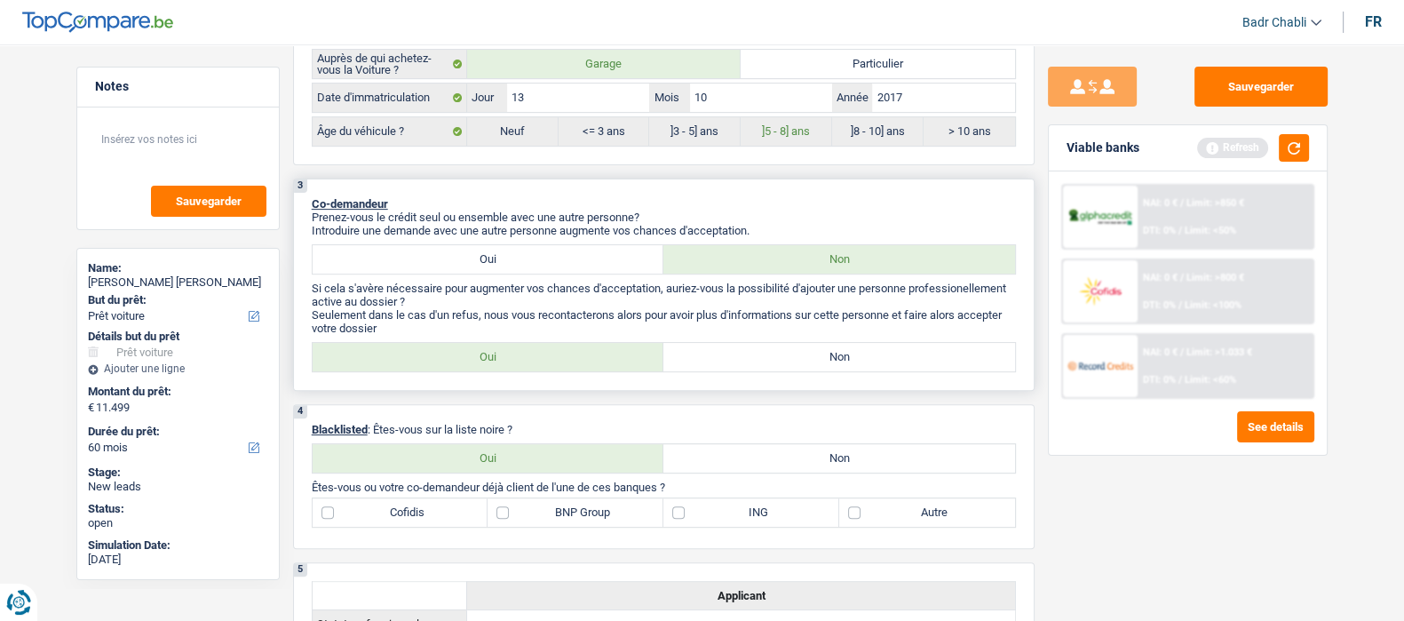
click at [856, 349] on label "Non" at bounding box center [839, 357] width 352 height 28
click at [856, 349] on input "Non" at bounding box center [839, 357] width 352 height 28
radio input "true"
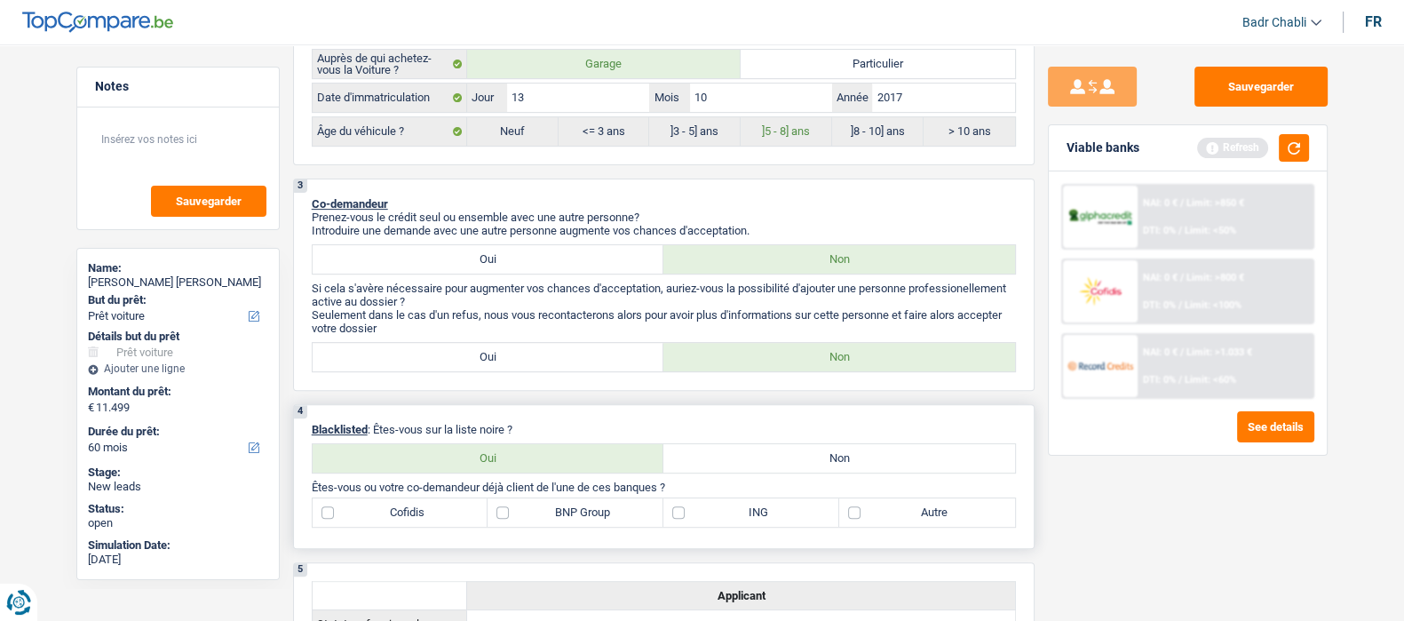
click at [829, 455] on label "Non" at bounding box center [839, 458] width 352 height 28
click at [829, 455] on input "Non" at bounding box center [839, 458] width 352 height 28
radio input "true"
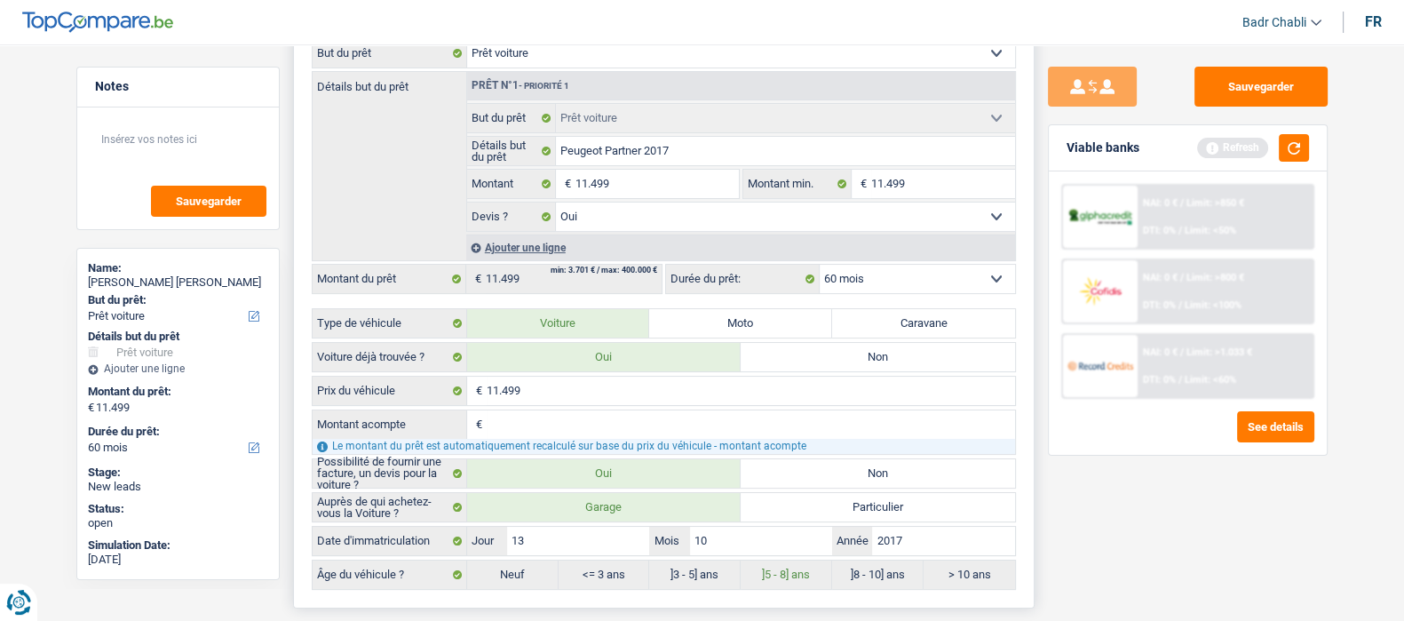
scroll to position [0, 0]
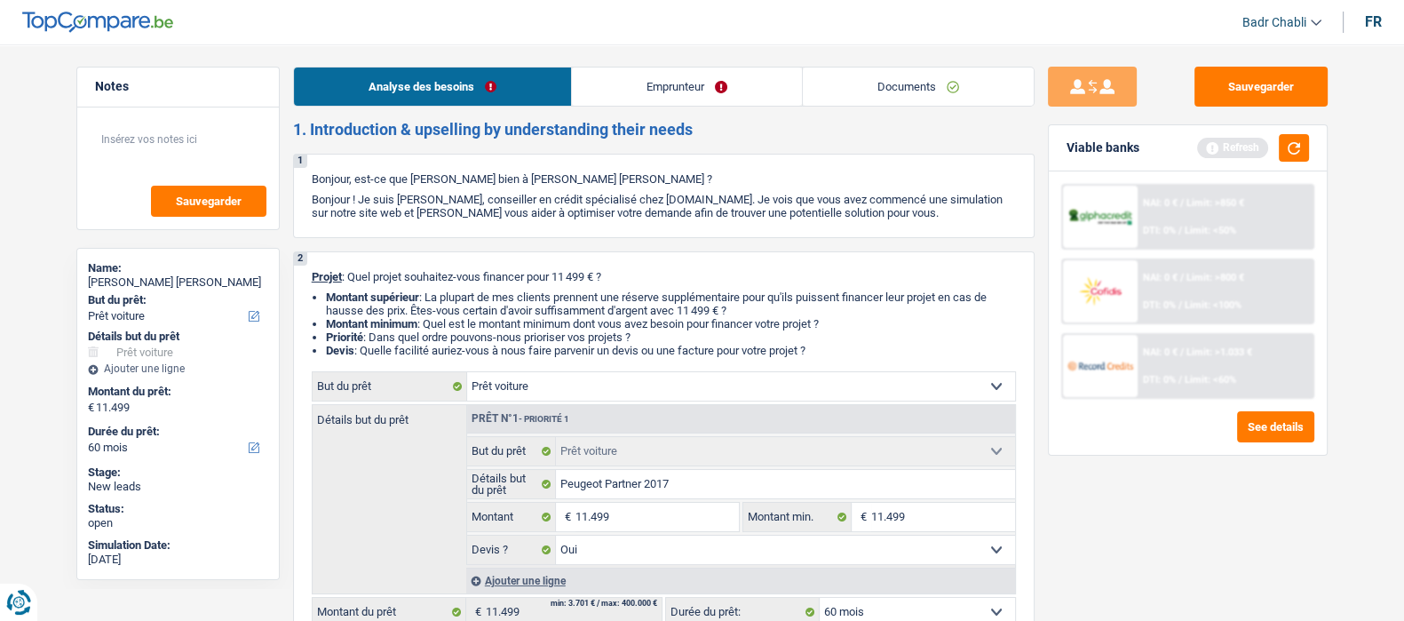
click at [638, 88] on link "Emprunteur" at bounding box center [687, 87] width 230 height 38
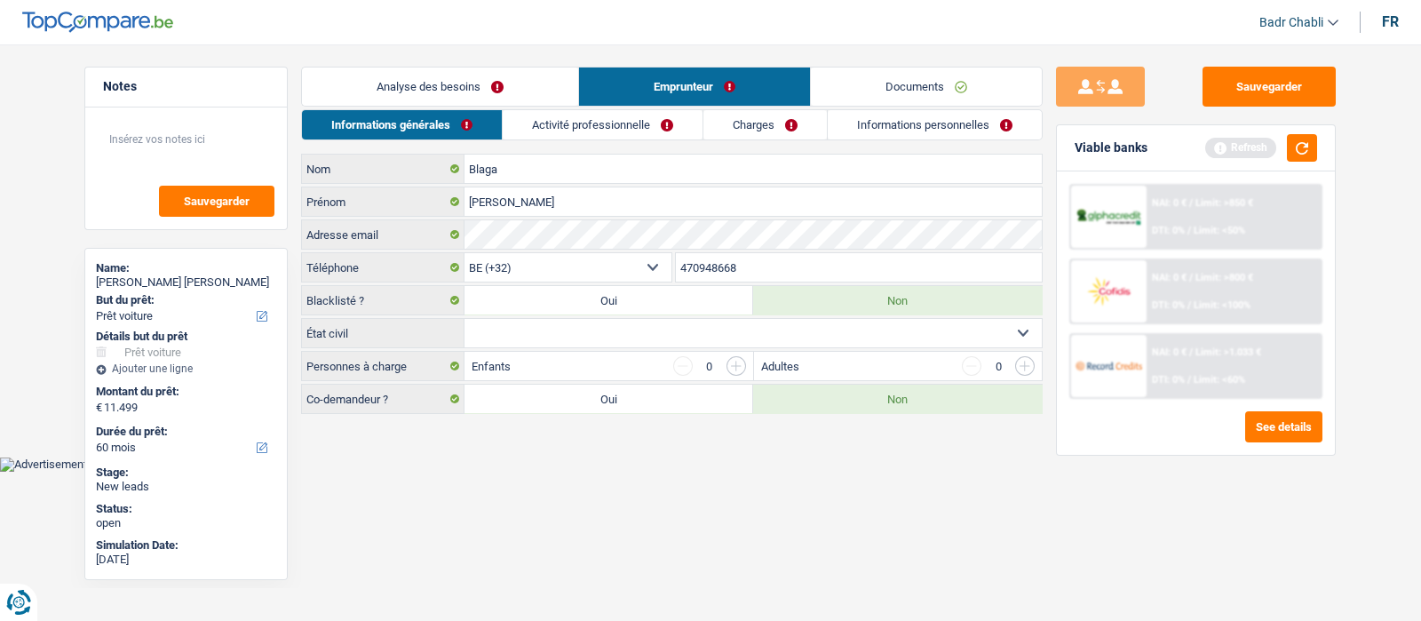
click at [649, 331] on select "Célibataire Marié(e) Cohabitant(e) légal(e) Divorcé(e) Veuf(ve) Séparé (de fait…" at bounding box center [753, 333] width 577 height 28
select select "married"
click at [465, 319] on select "Célibataire Marié(e) Cohabitant(e) légal(e) Divorcé(e) Veuf(ve) Séparé (de fait…" at bounding box center [753, 333] width 577 height 28
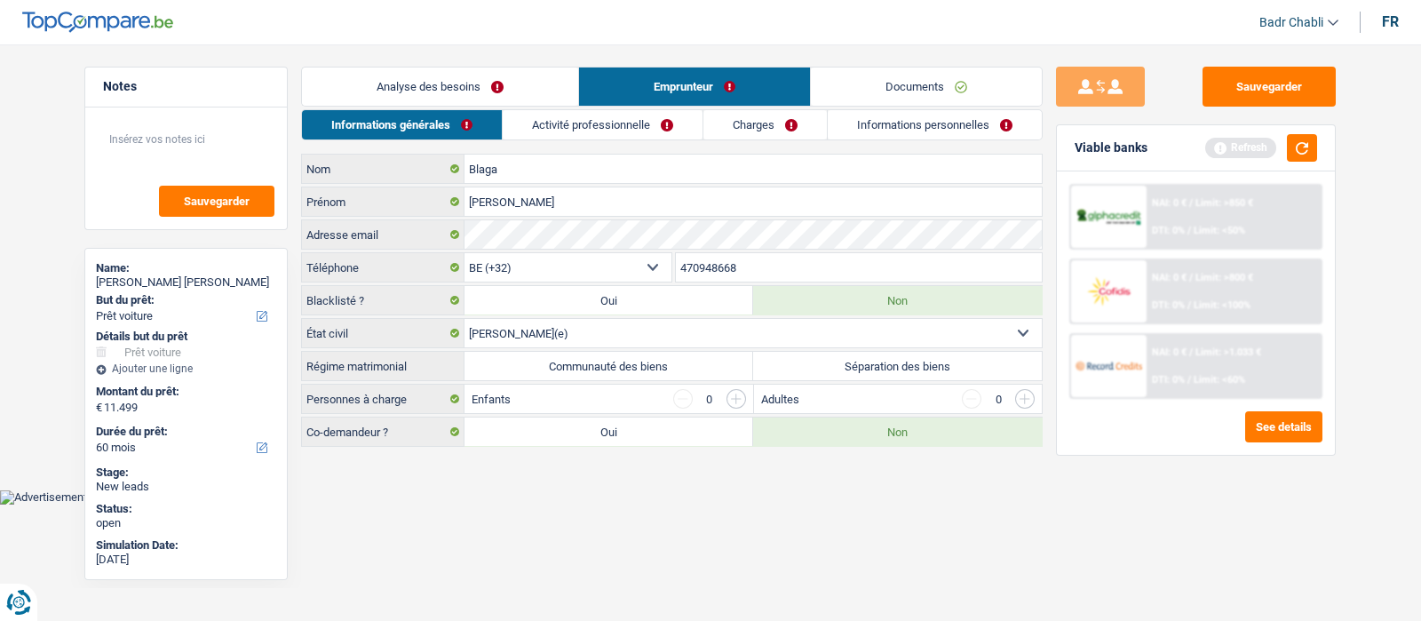
click at [629, 361] on label "Communauté des biens" at bounding box center [609, 366] width 289 height 28
click at [629, 361] on input "Communauté des biens" at bounding box center [609, 366] width 289 height 28
radio input "true"
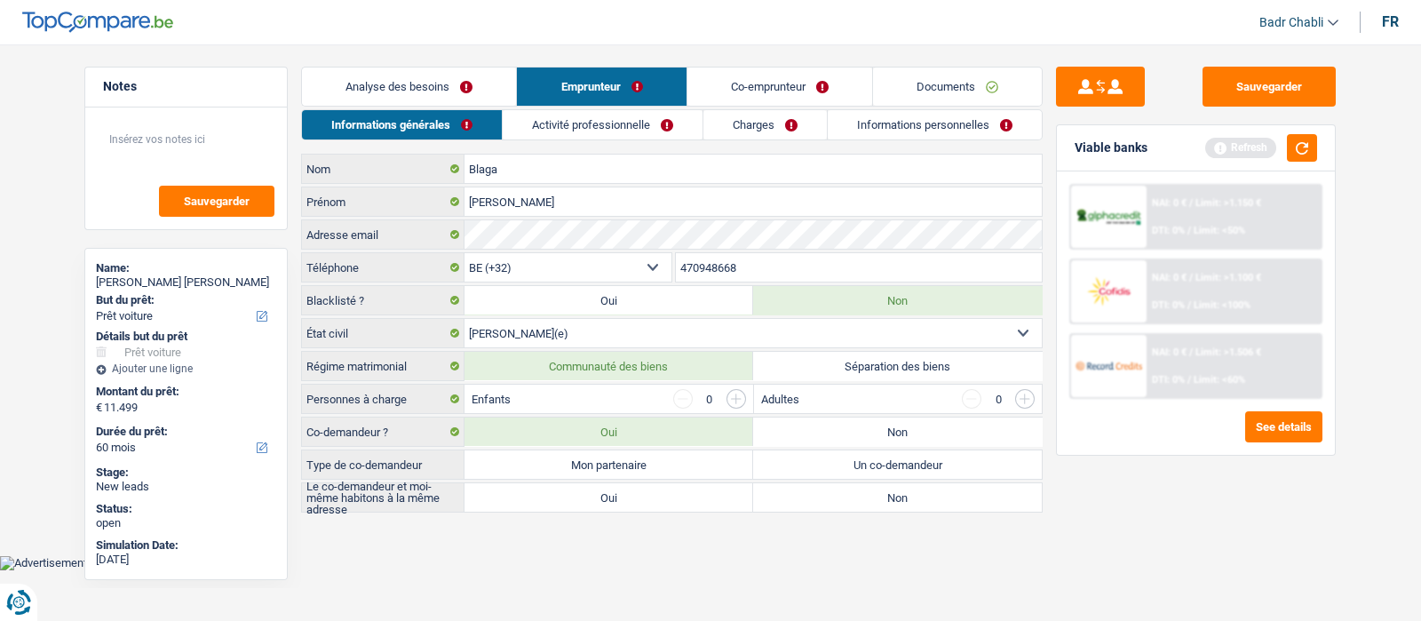
click at [626, 459] on label "Mon partenaire" at bounding box center [609, 464] width 289 height 28
click at [626, 459] on input "Mon partenaire" at bounding box center [609, 464] width 289 height 28
radio input "true"
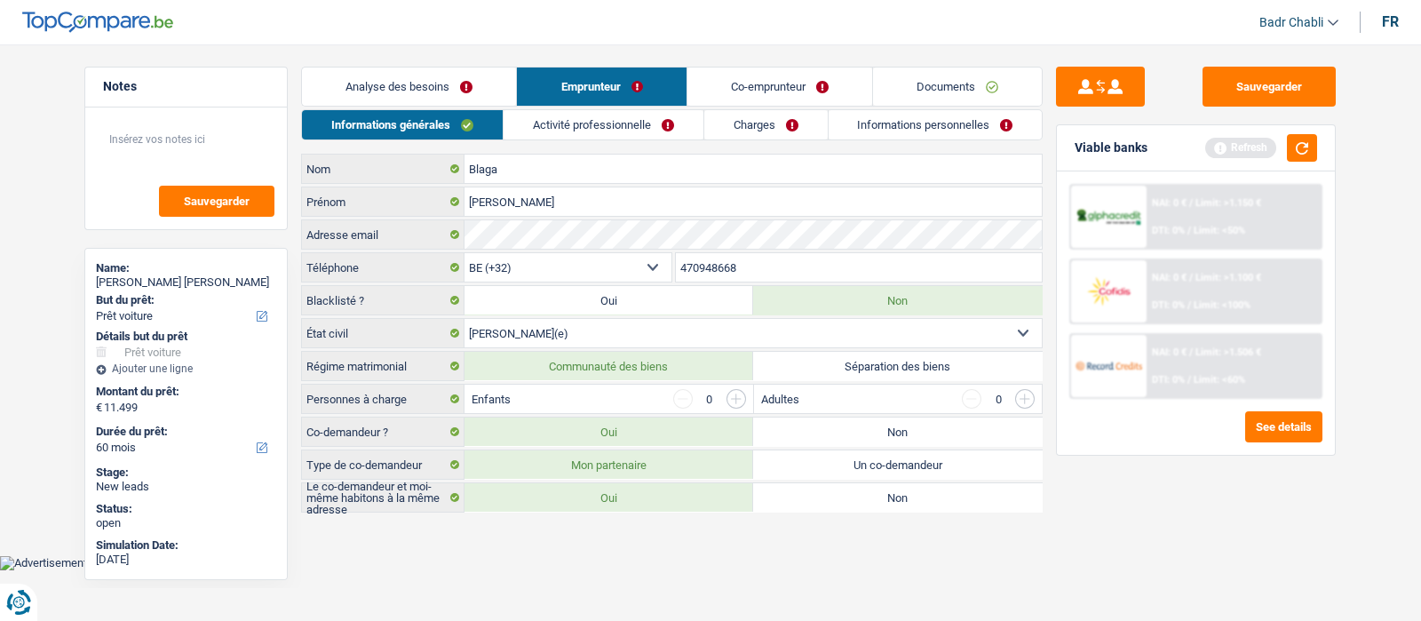
click at [401, 92] on link "Analyse des besoins" at bounding box center [409, 87] width 214 height 38
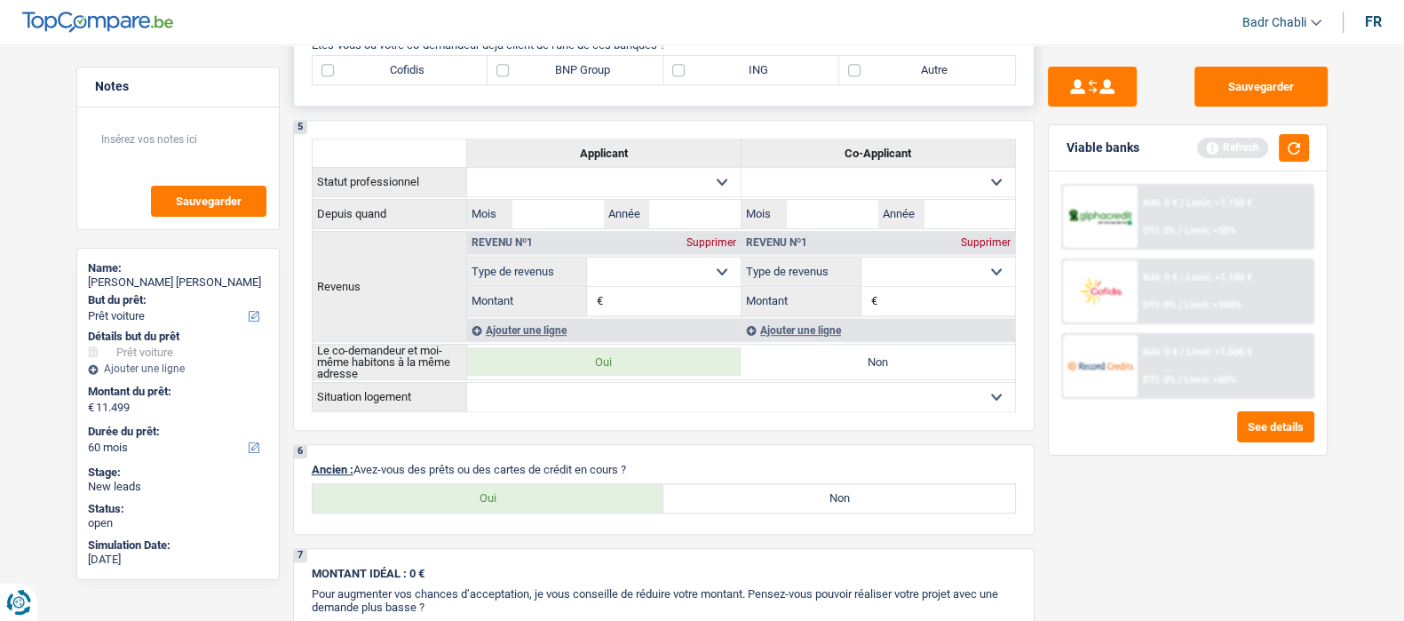
scroll to position [1221, 0]
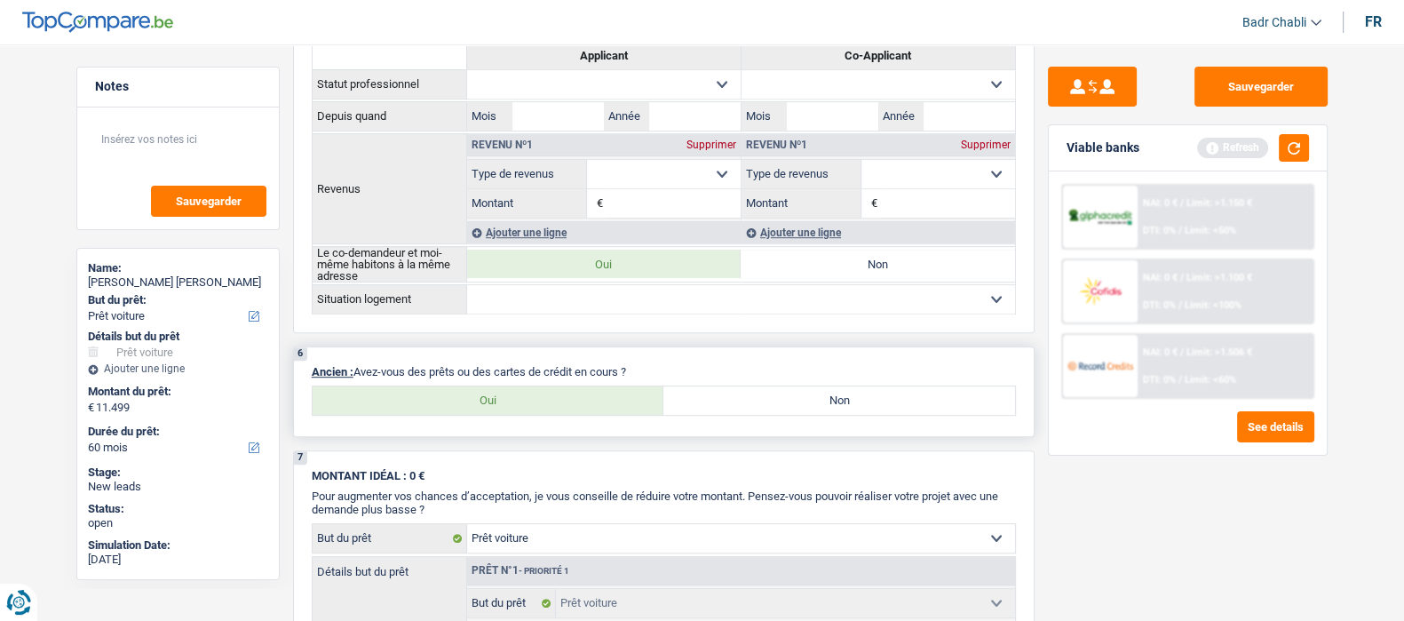
click at [506, 395] on label "Oui" at bounding box center [489, 400] width 352 height 28
click at [506, 395] on input "Oui" at bounding box center [489, 400] width 352 height 28
radio input "true"
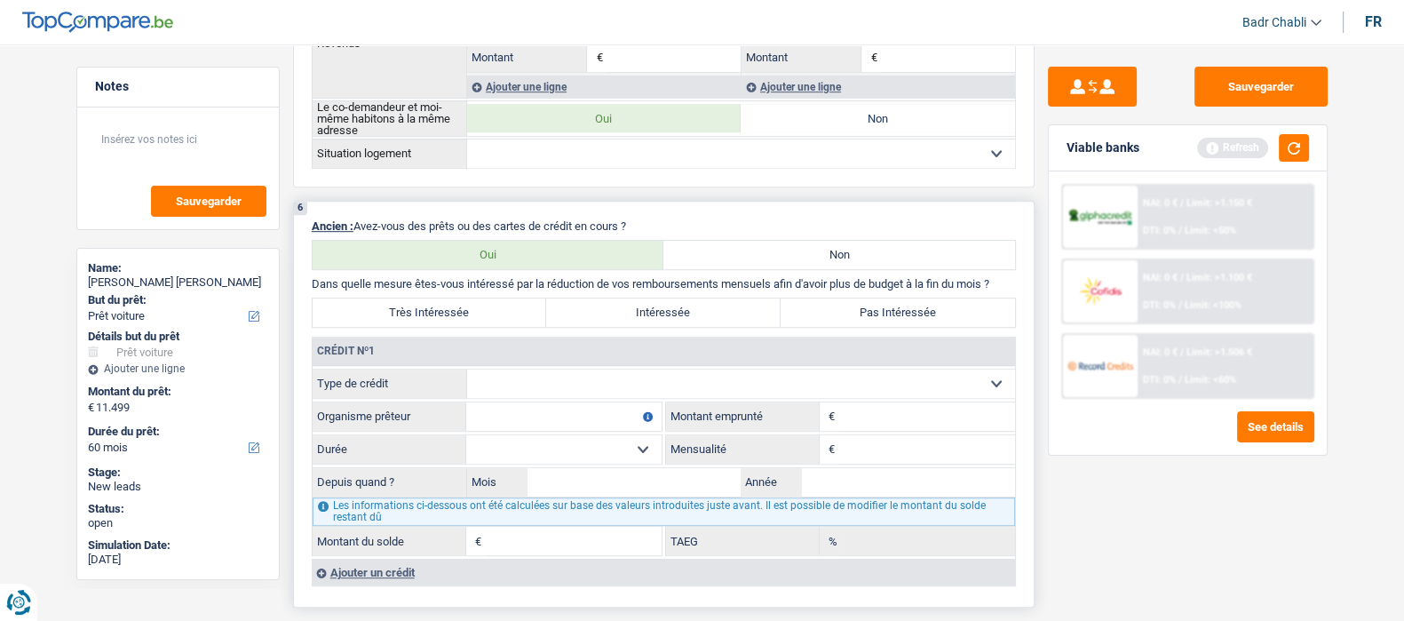
scroll to position [1442, 0]
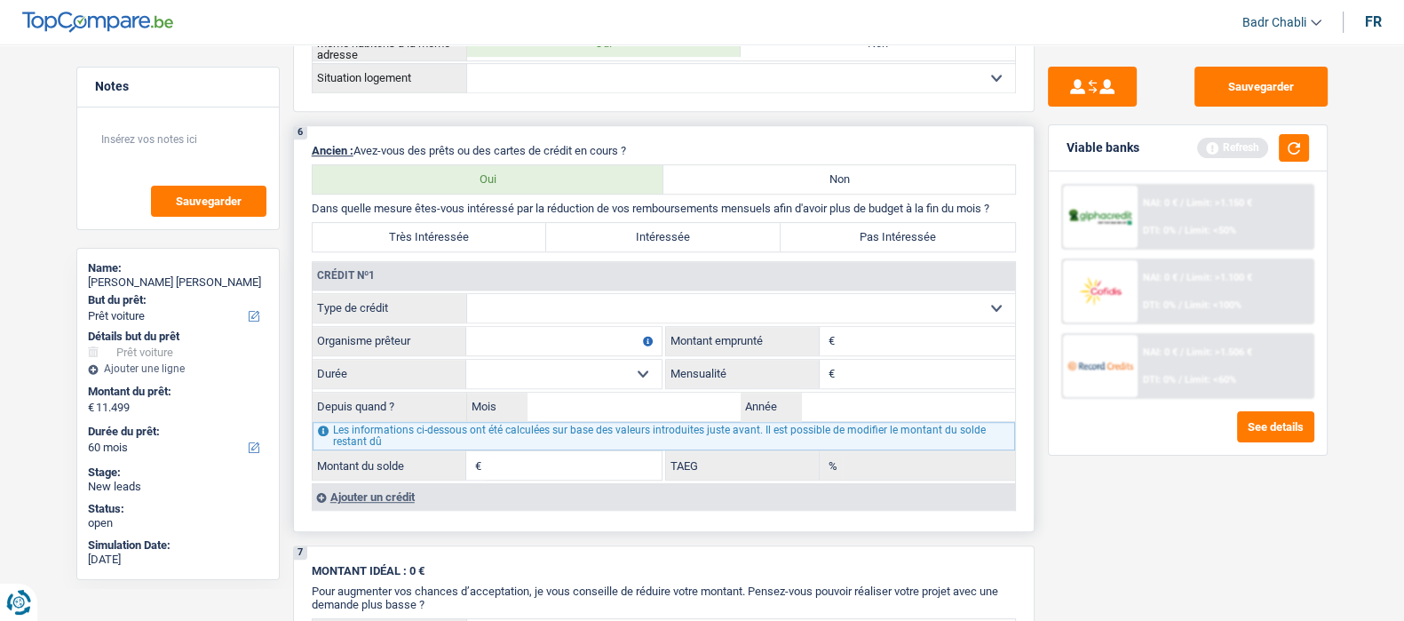
click at [528, 306] on select "Carte ou ouverture de crédit Prêt hypothécaire Vente à tempérament Prêt à tempé…" at bounding box center [741, 308] width 548 height 28
select select "carLoan"
type input "0"
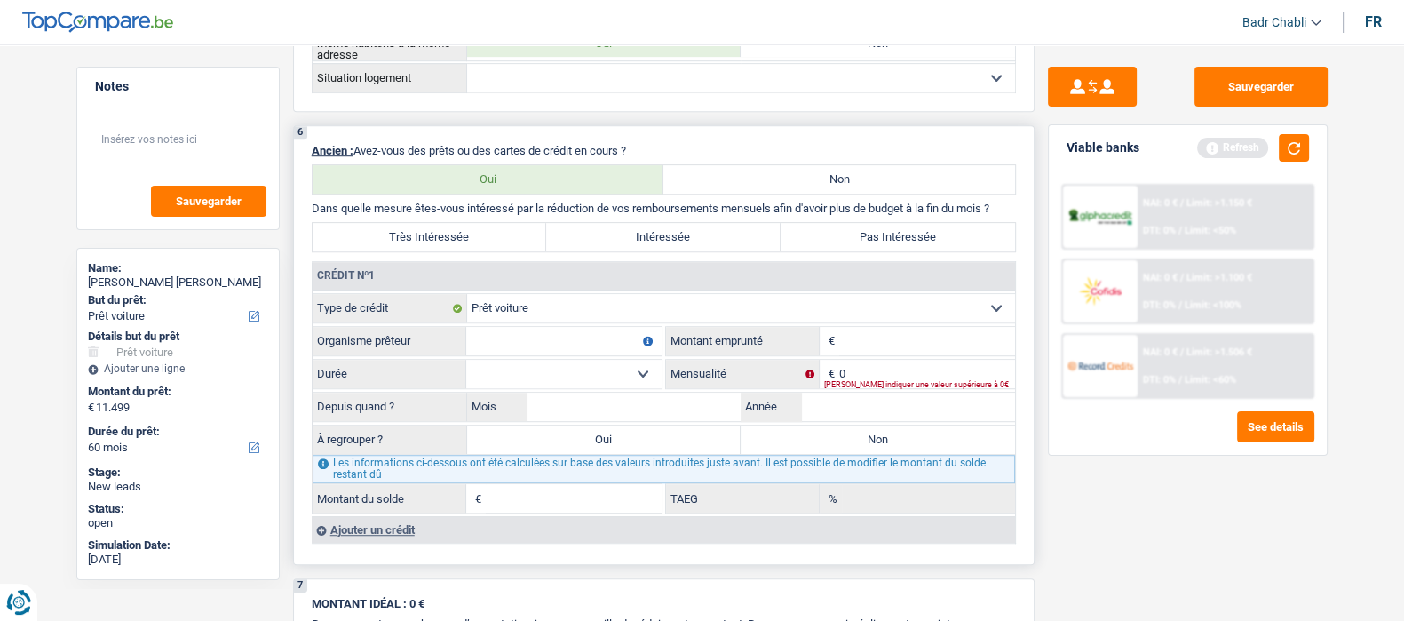
click at [531, 331] on input "Organisme prêteur" at bounding box center [563, 341] width 195 height 28
click at [533, 346] on input "Organisme prêteur" at bounding box center [563, 341] width 195 height 28
type input "Alphacredit"
type input "5"
click at [853, 355] on div "Tous les champs sont obligatoires. Veuillez fournir une réponse plus longue" at bounding box center [919, 351] width 191 height 7
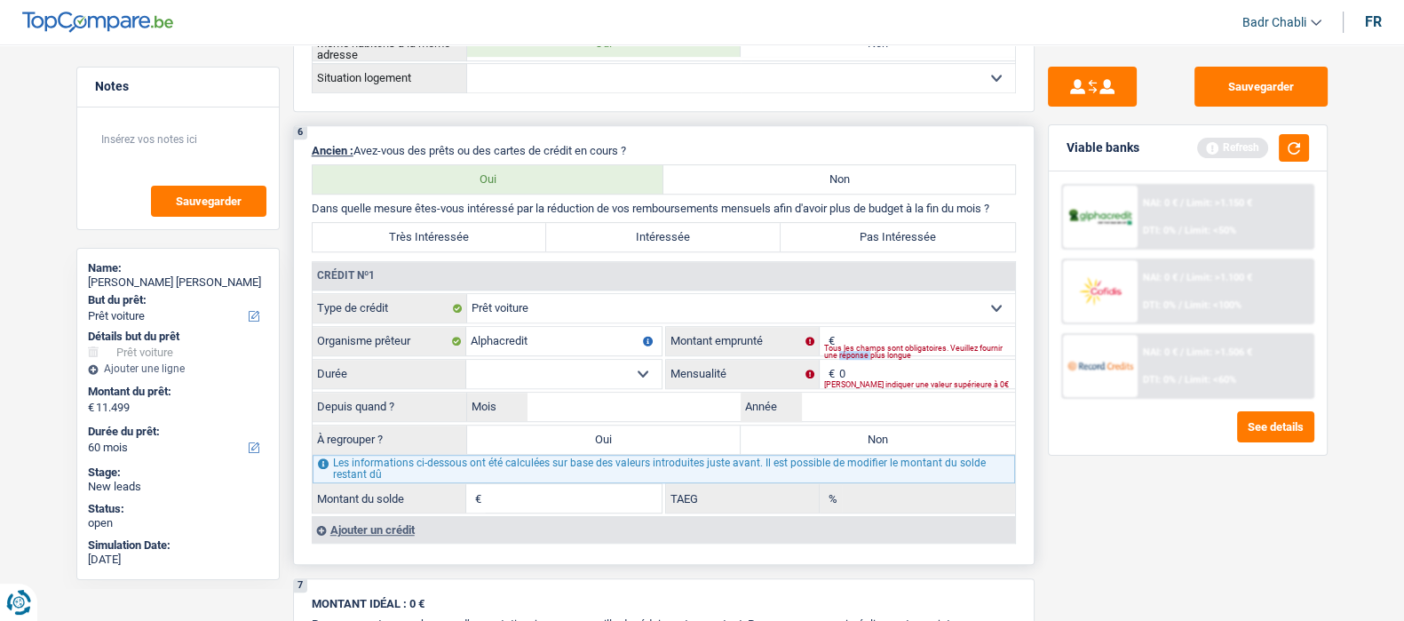
click at [853, 355] on div "Tous les champs sont obligatoires. Veuillez fournir une réponse plus longue" at bounding box center [919, 351] width 191 height 7
click at [859, 375] on input "0" at bounding box center [927, 374] width 176 height 28
click at [858, 374] on input "0" at bounding box center [927, 374] width 176 height 28
type input "510"
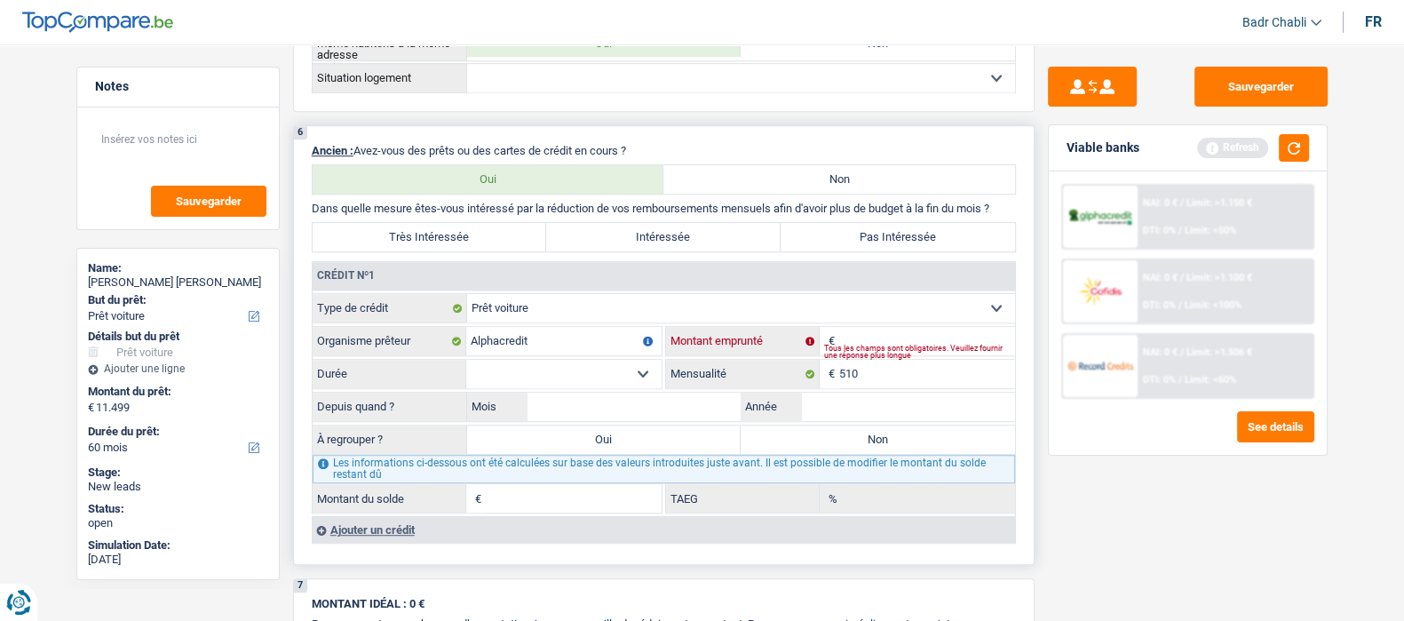
click at [886, 339] on input "Montant" at bounding box center [927, 341] width 176 height 28
click at [886, 338] on input "Montant" at bounding box center [927, 341] width 176 height 28
click at [867, 331] on input "Montant" at bounding box center [927, 341] width 176 height 28
type input "30.000"
click at [555, 362] on select "12 mois 18 mois 24 mois 30 mois 36 mois 42 mois 48 mois 60 mois 72 mois 84 mois…" at bounding box center [563, 374] width 195 height 28
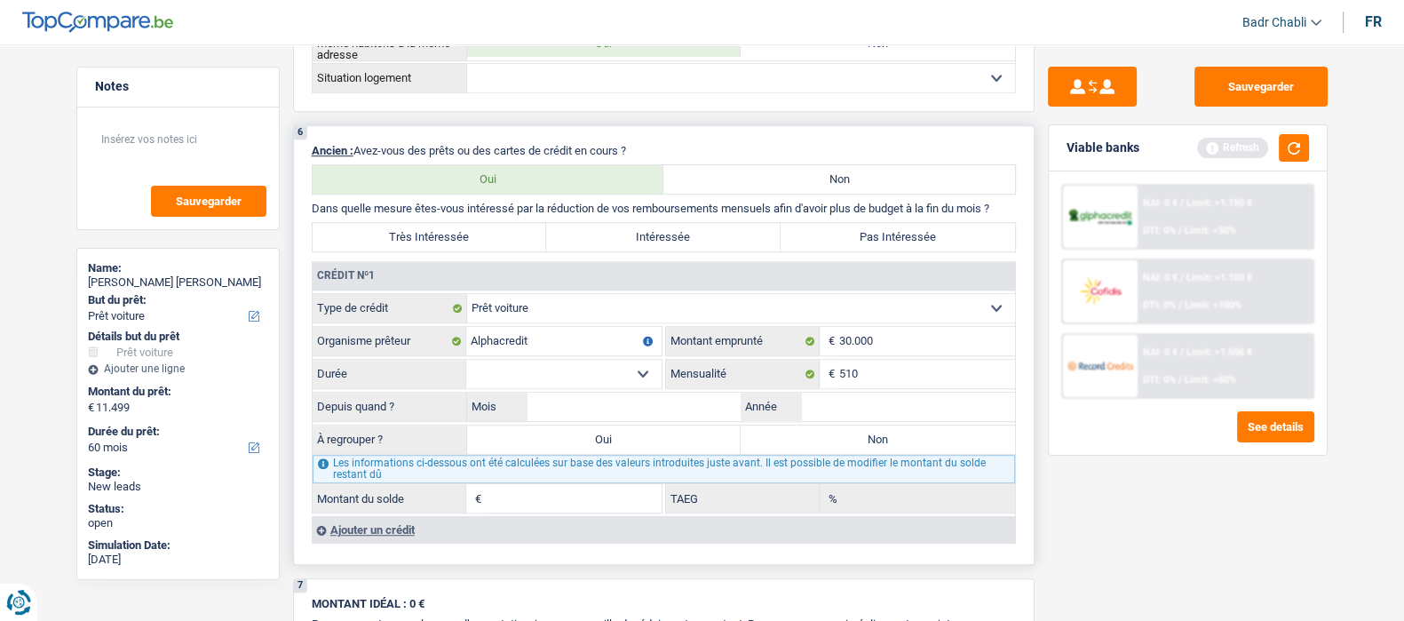
select select "60"
click at [466, 360] on select "12 mois 18 mois 24 mois 30 mois 36 mois 42 mois 48 mois 60 mois 72 mois 84 mois…" at bounding box center [563, 374] width 195 height 28
click at [702, 409] on input "Mois" at bounding box center [635, 407] width 214 height 28
click at [667, 406] on input "Mois" at bounding box center [635, 407] width 214 height 28
click at [648, 408] on input "Mois" at bounding box center [635, 407] width 214 height 28
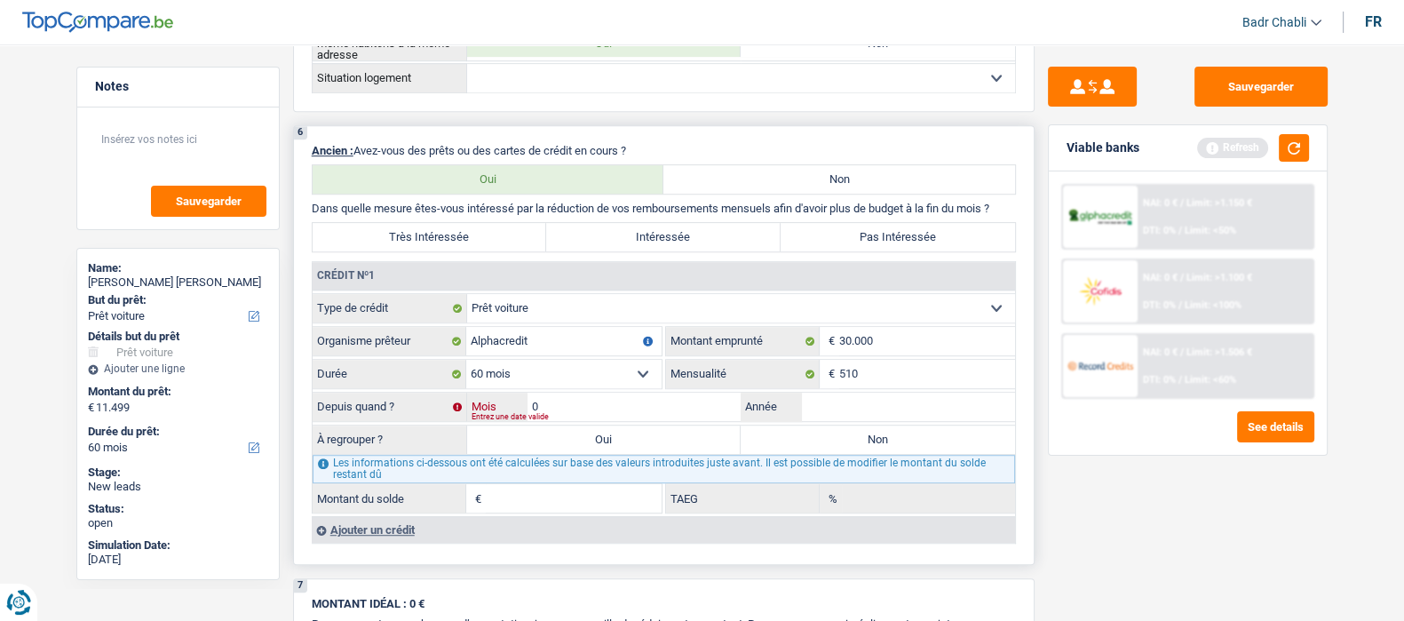
type input "04"
type input "2024"
type input "22.115"
type input "0,78"
click at [790, 449] on label "Non" at bounding box center [878, 439] width 274 height 28
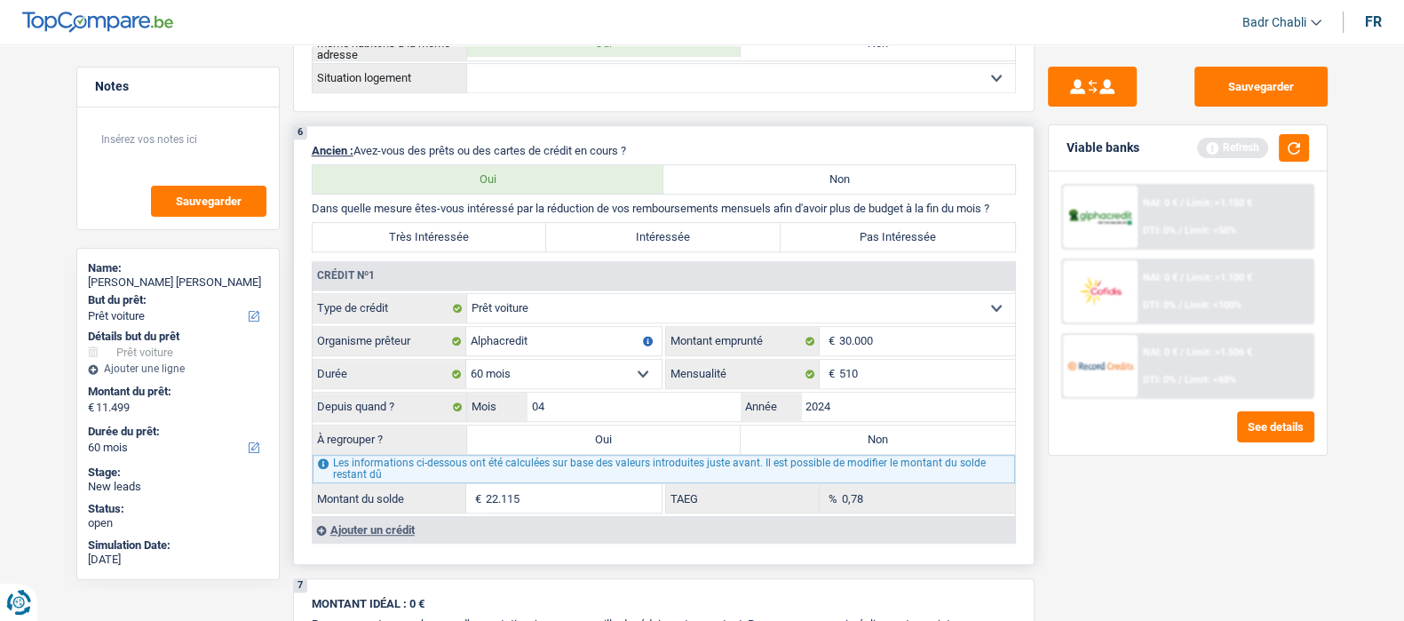
click at [790, 449] on input "Non" at bounding box center [878, 439] width 274 height 28
radio input "true"
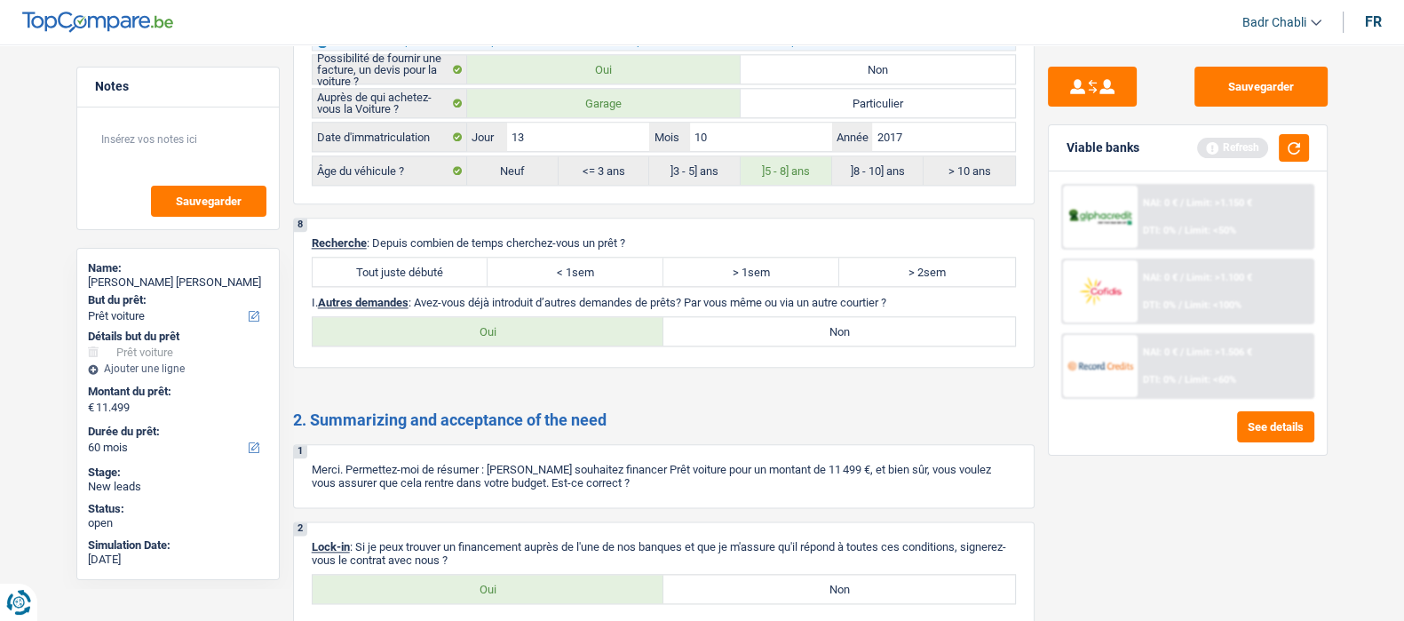
scroll to position [2775, 0]
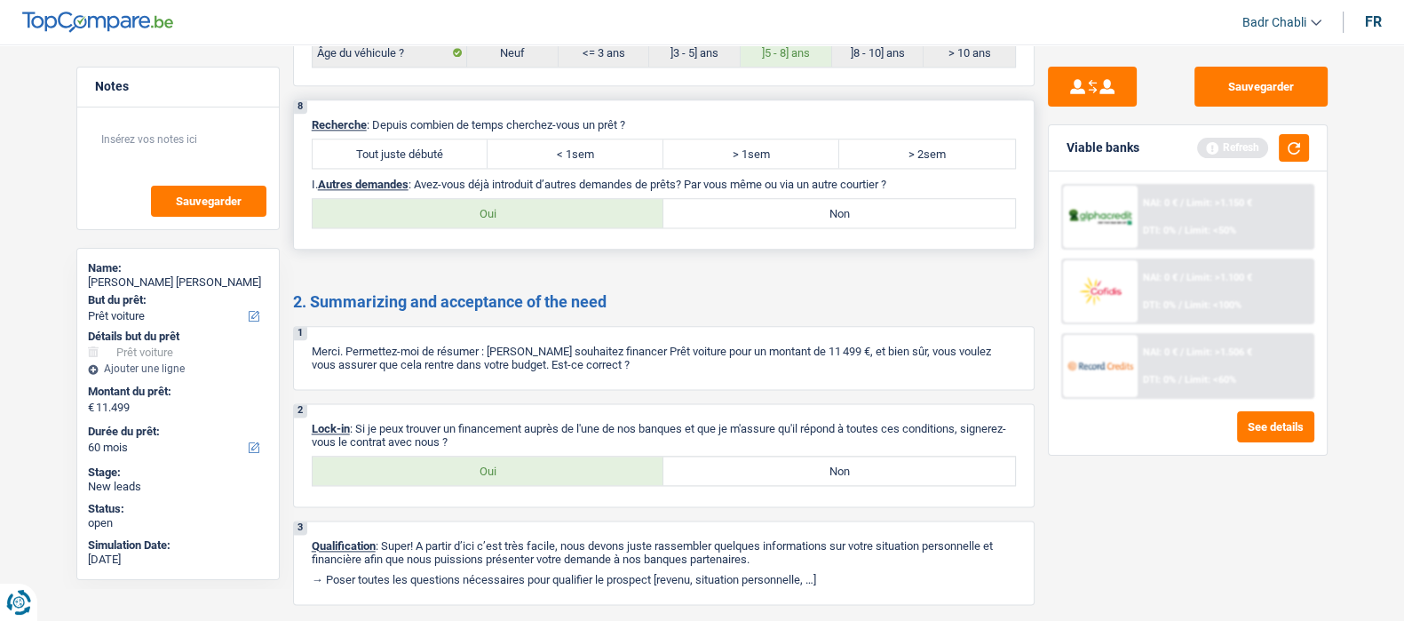
click at [410, 170] on div "8 Recherche : Depuis combien de temps cherchez-vous un prêt ? Tout juste débuté…" at bounding box center [664, 174] width 742 height 150
click at [421, 158] on label "Tout juste débuté" at bounding box center [401, 153] width 176 height 28
click at [421, 158] on input "Tout juste débuté" at bounding box center [401, 153] width 176 height 28
radio input "true"
click at [866, 242] on div "8 Recherche : Depuis combien de temps cherchez-vous un prêt ? Tout juste débuté…" at bounding box center [664, 174] width 742 height 150
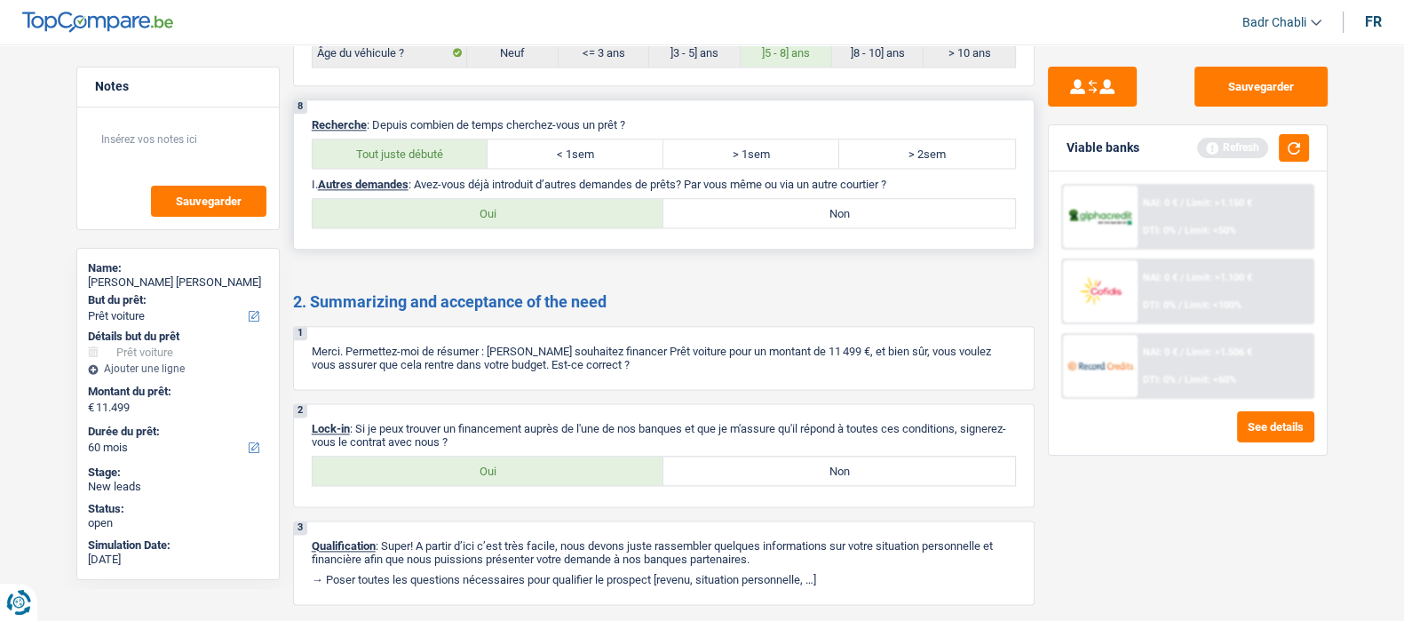
click at [843, 210] on label "Non" at bounding box center [839, 213] width 352 height 28
click at [843, 210] on input "Non" at bounding box center [839, 213] width 352 height 28
radio input "true"
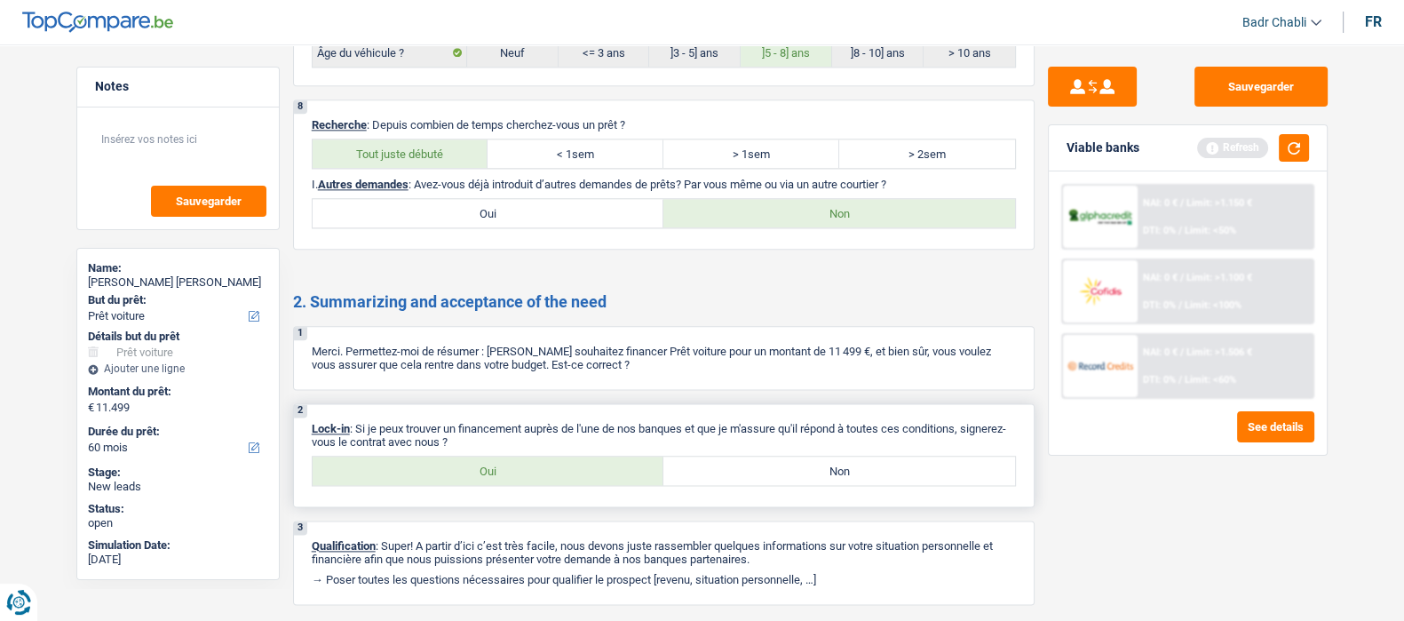
click at [482, 477] on label "Oui" at bounding box center [489, 471] width 352 height 28
click at [482, 477] on input "Oui" at bounding box center [489, 471] width 352 height 28
radio input "true"
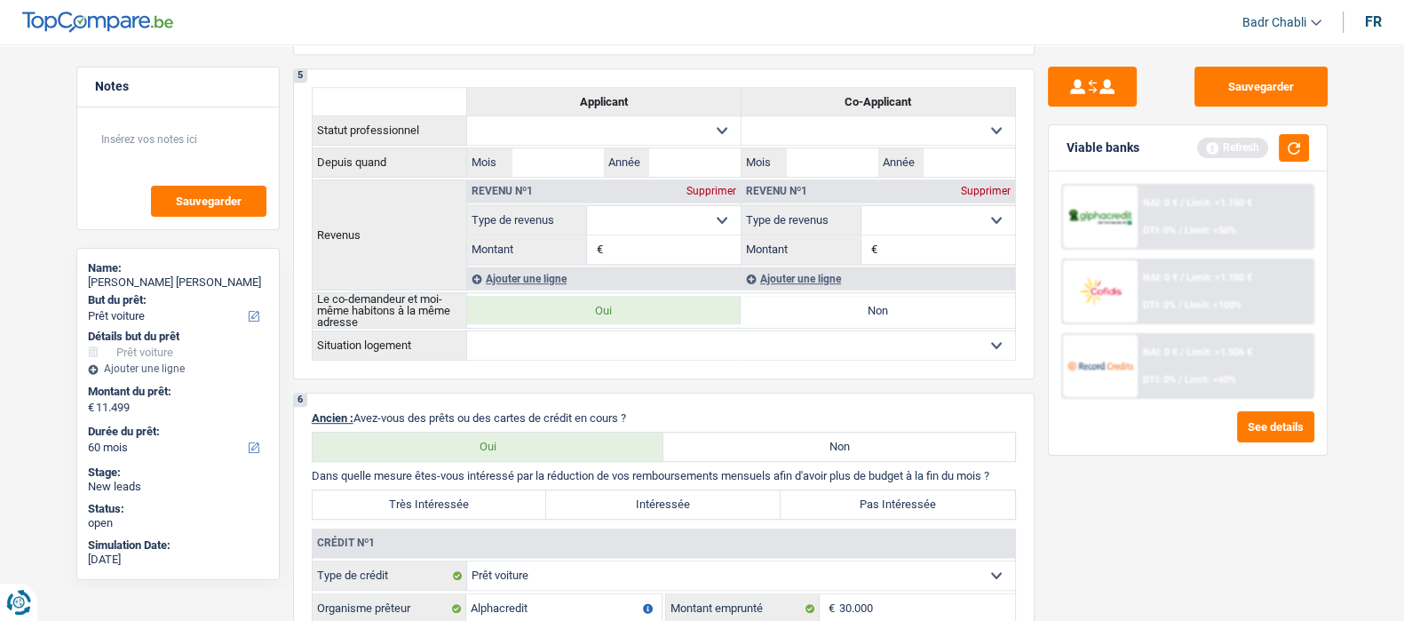
scroll to position [1165, 0]
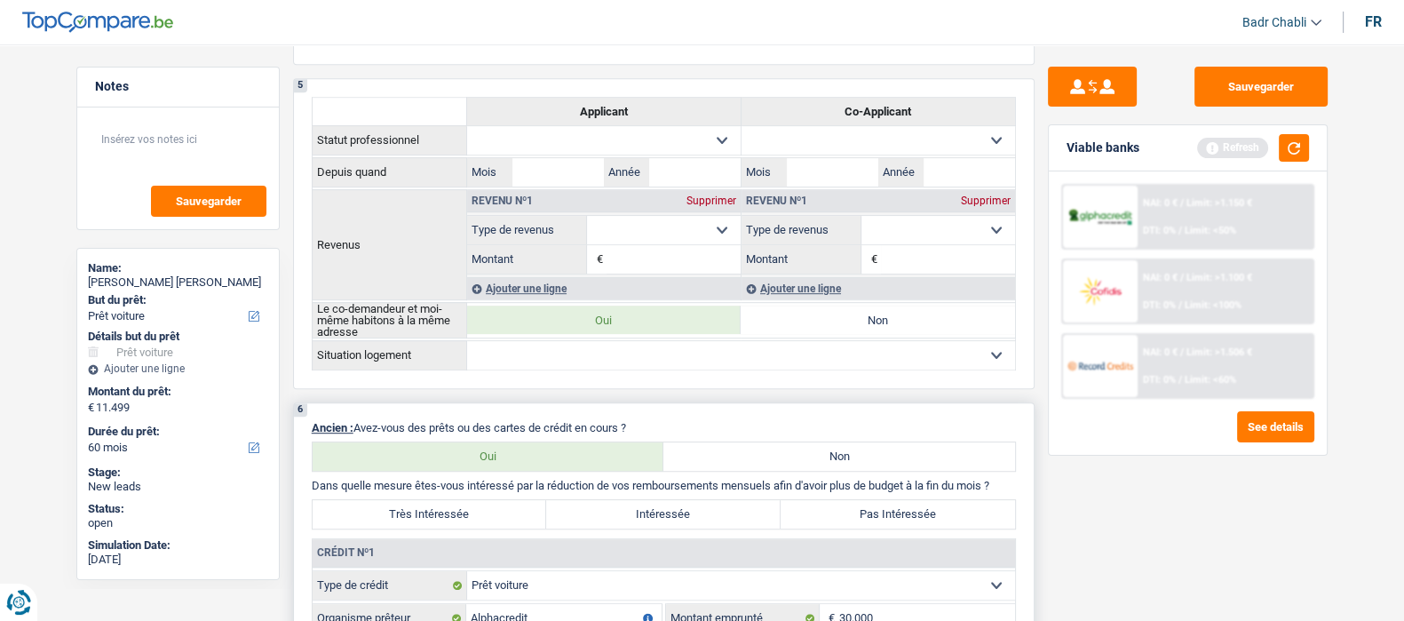
click at [897, 518] on label "Pas Intéressée" at bounding box center [898, 514] width 234 height 28
click at [897, 518] on input "Pas Intéressée" at bounding box center [898, 514] width 234 height 28
radio input "true"
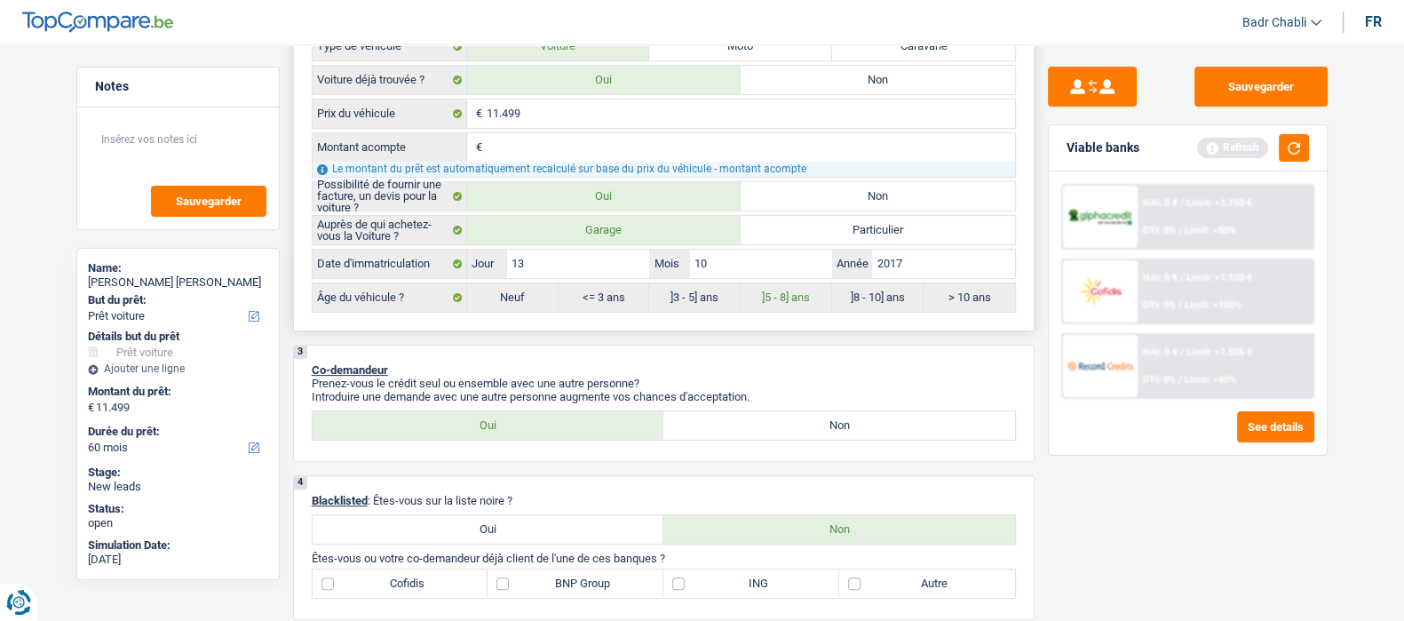
scroll to position [1054, 0]
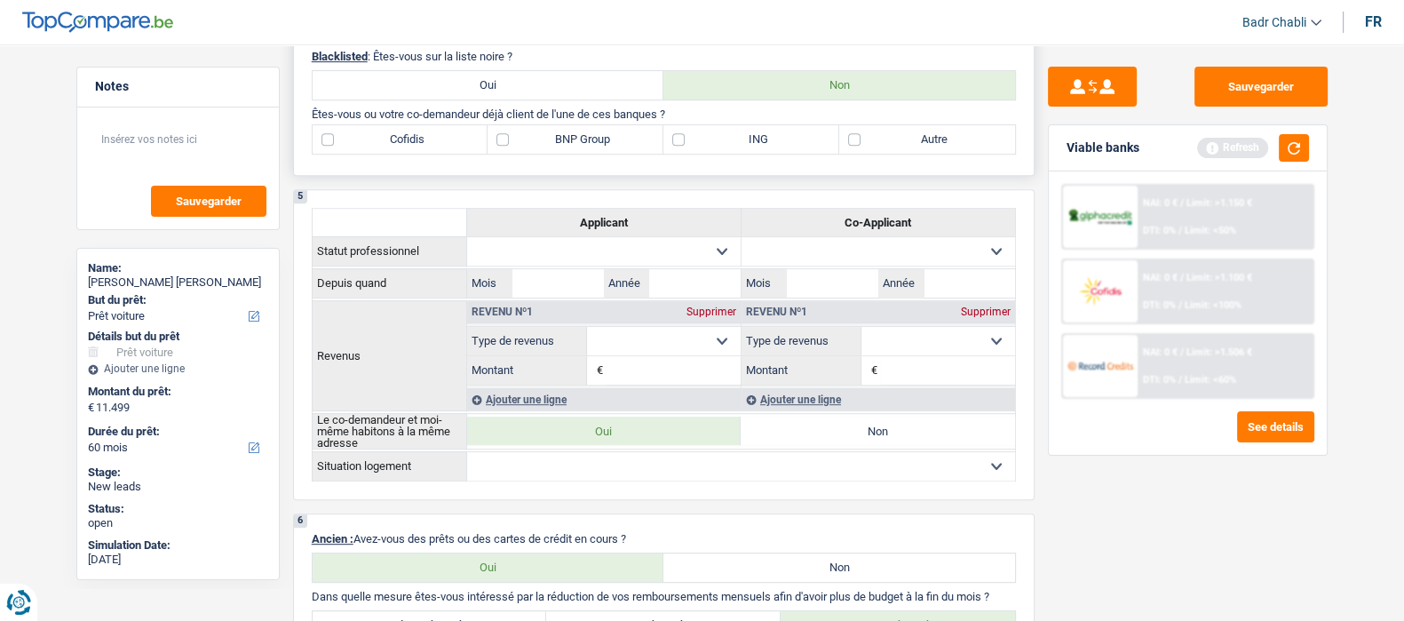
click at [857, 135] on label "Autre" at bounding box center [927, 139] width 176 height 28
click at [857, 135] on input "Autre" at bounding box center [927, 139] width 176 height 28
checkbox input "true"
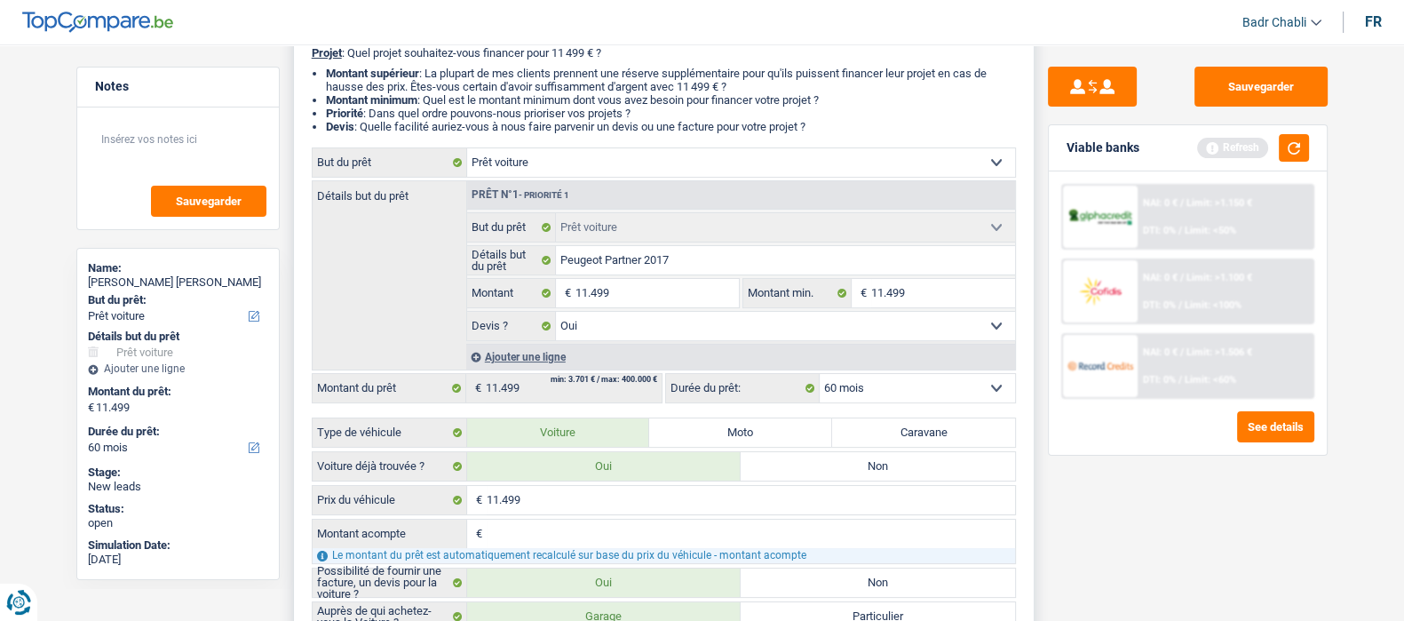
scroll to position [0, 0]
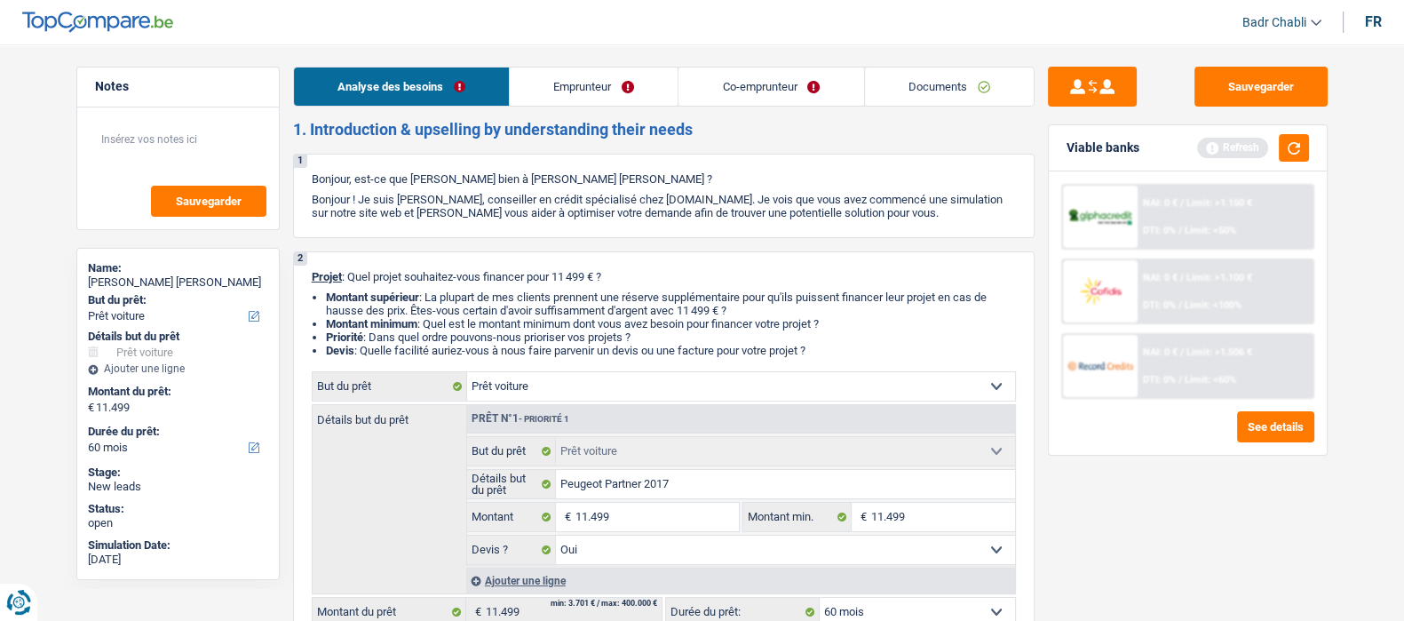
click at [613, 74] on link "Emprunteur" at bounding box center [594, 87] width 168 height 38
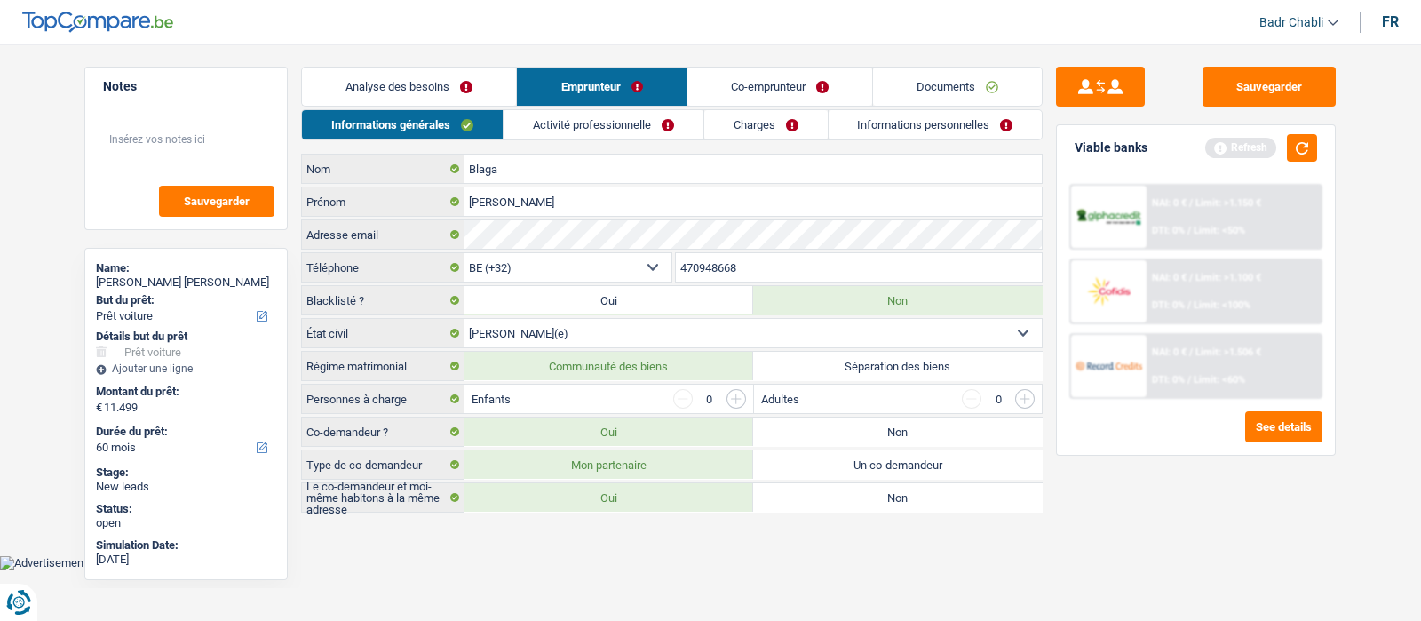
click at [567, 130] on link "Activité professionnelle" at bounding box center [604, 124] width 200 height 29
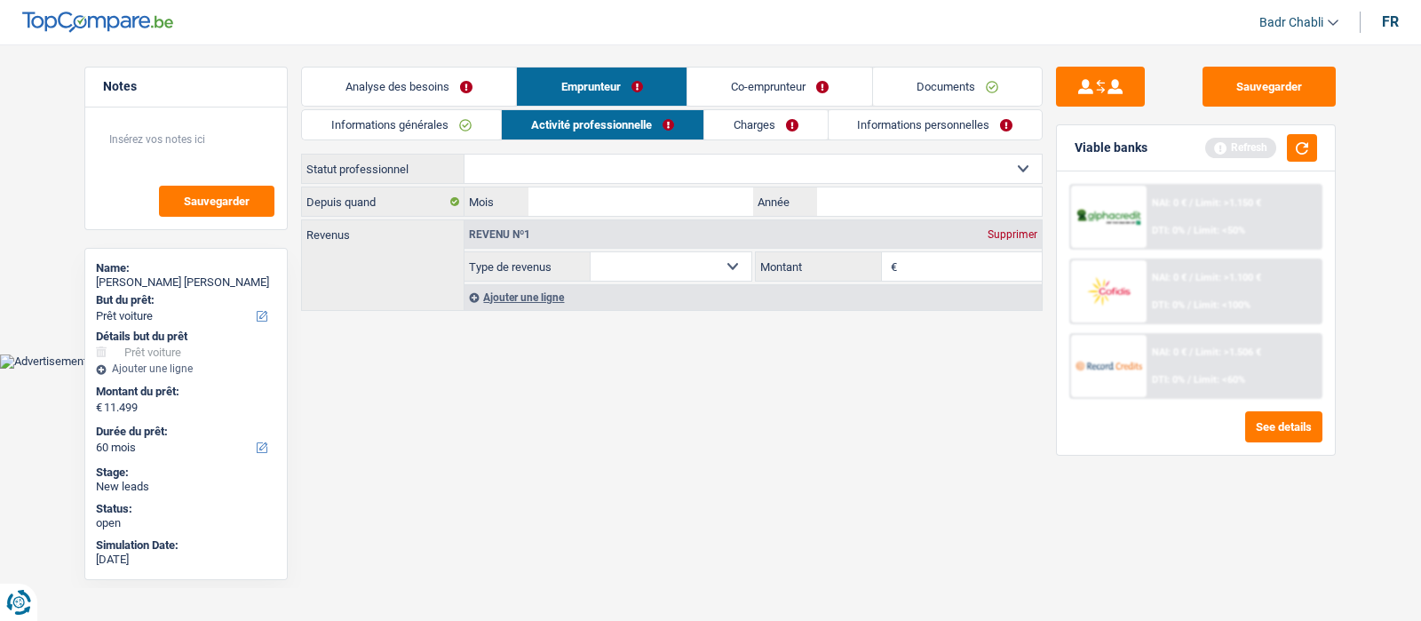
click at [600, 164] on select "Ouvrier Employé privé Employé public Invalide Indépendant Pensionné Chômeur Mut…" at bounding box center [753, 169] width 577 height 28
select select "independent"
click at [465, 155] on select "Ouvrier Employé privé Employé public Invalide Indépendant Pensionné Chômeur Mut…" at bounding box center [753, 169] width 577 height 28
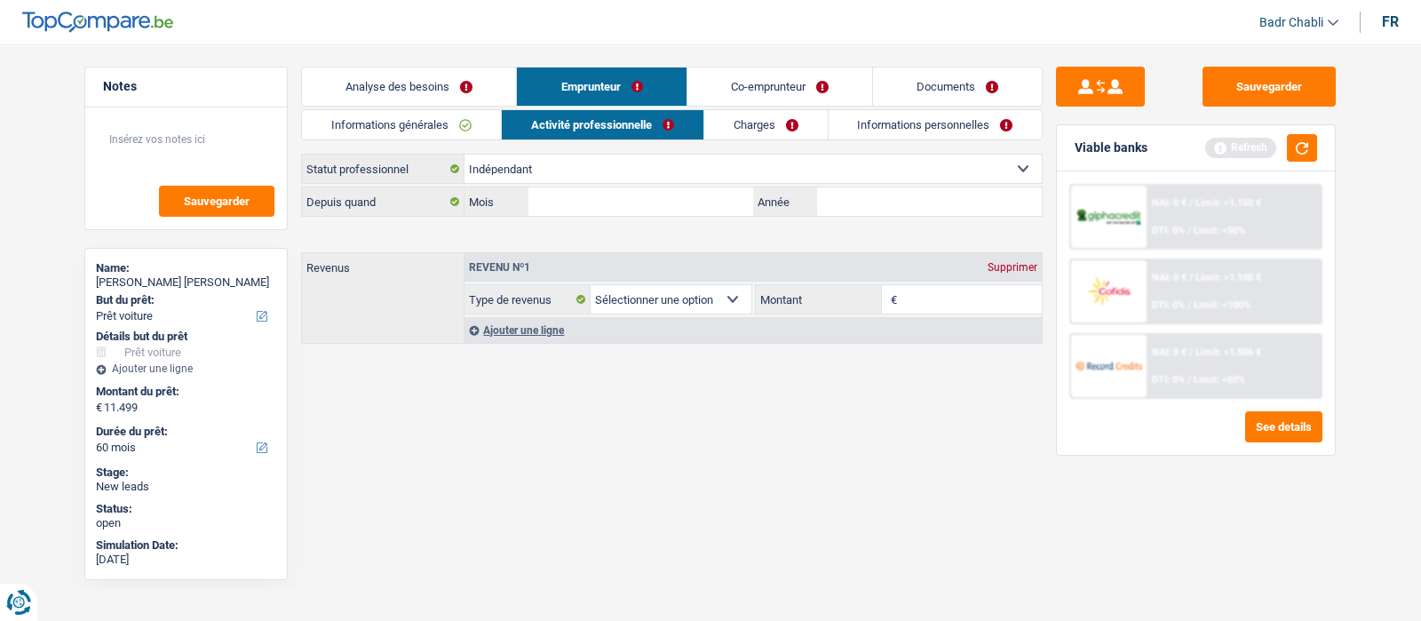
select select "netSalary"
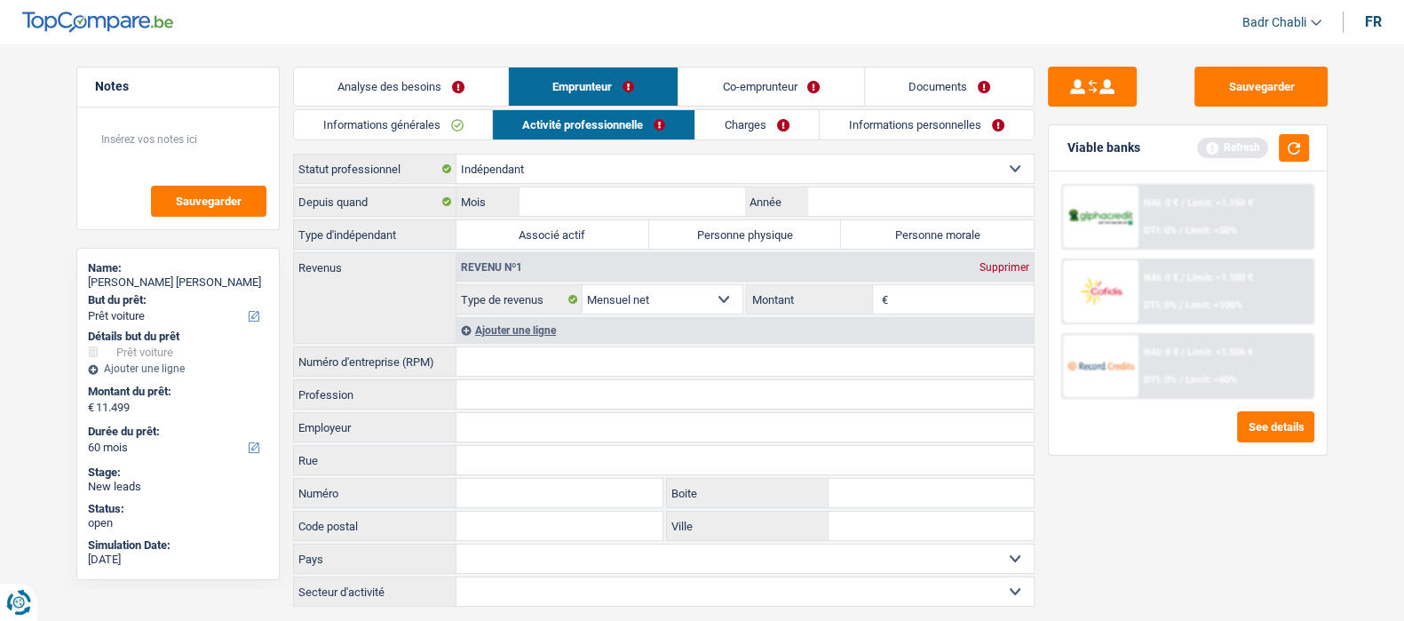
click at [750, 232] on label "Personne physique" at bounding box center [745, 234] width 193 height 28
click at [750, 232] on input "Personne physique" at bounding box center [745, 234] width 193 height 28
radio input "true"
click at [642, 193] on input "Mois" at bounding box center [632, 201] width 225 height 28
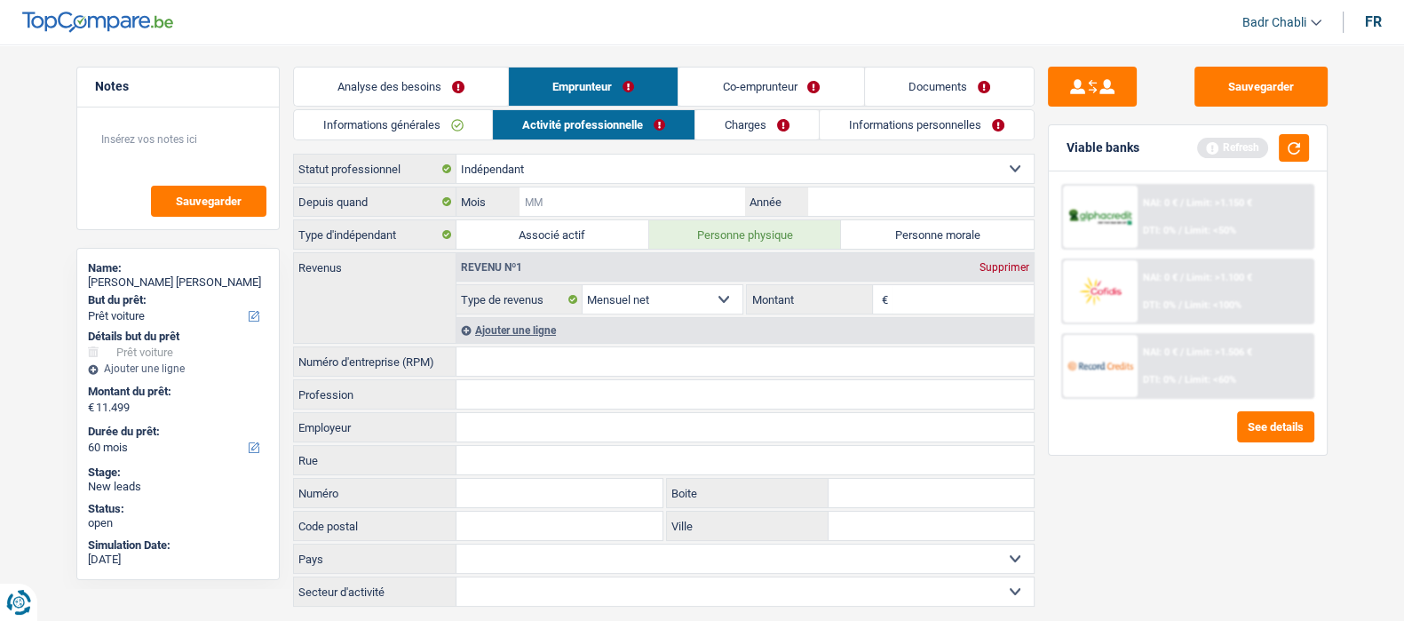
click at [642, 193] on input "Mois" at bounding box center [632, 201] width 225 height 28
type input "01"
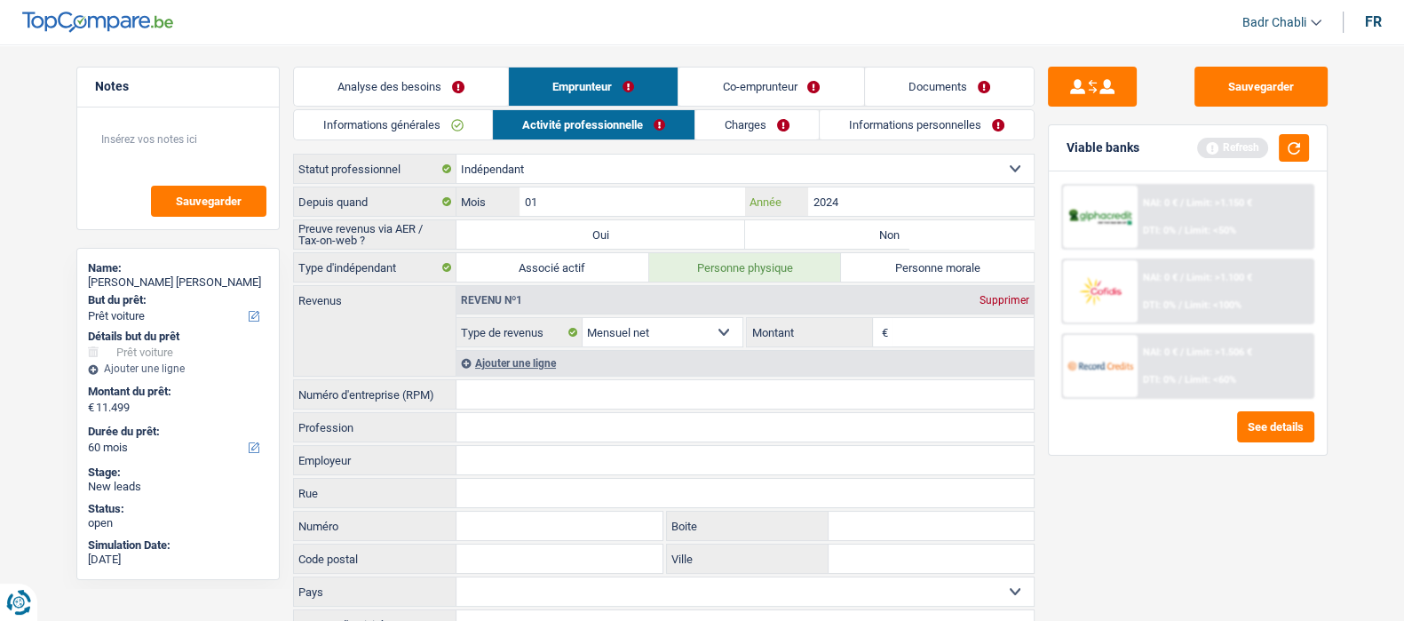
type input "2024"
click at [870, 224] on label "Non" at bounding box center [889, 234] width 289 height 28
click at [870, 224] on input "Non" at bounding box center [889, 234] width 289 height 28
radio input "true"
click at [764, 75] on link "Co-emprunteur" at bounding box center [771, 87] width 185 height 38
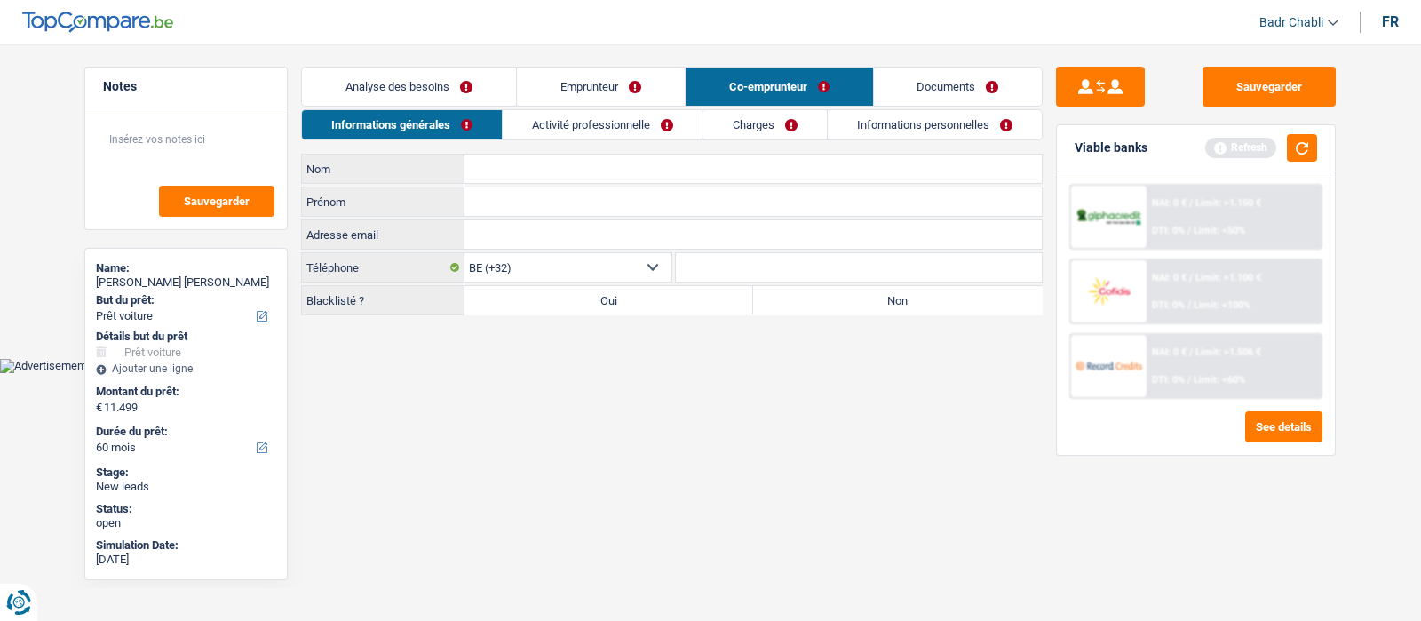
click at [640, 75] on link "Emprunteur" at bounding box center [601, 87] width 168 height 38
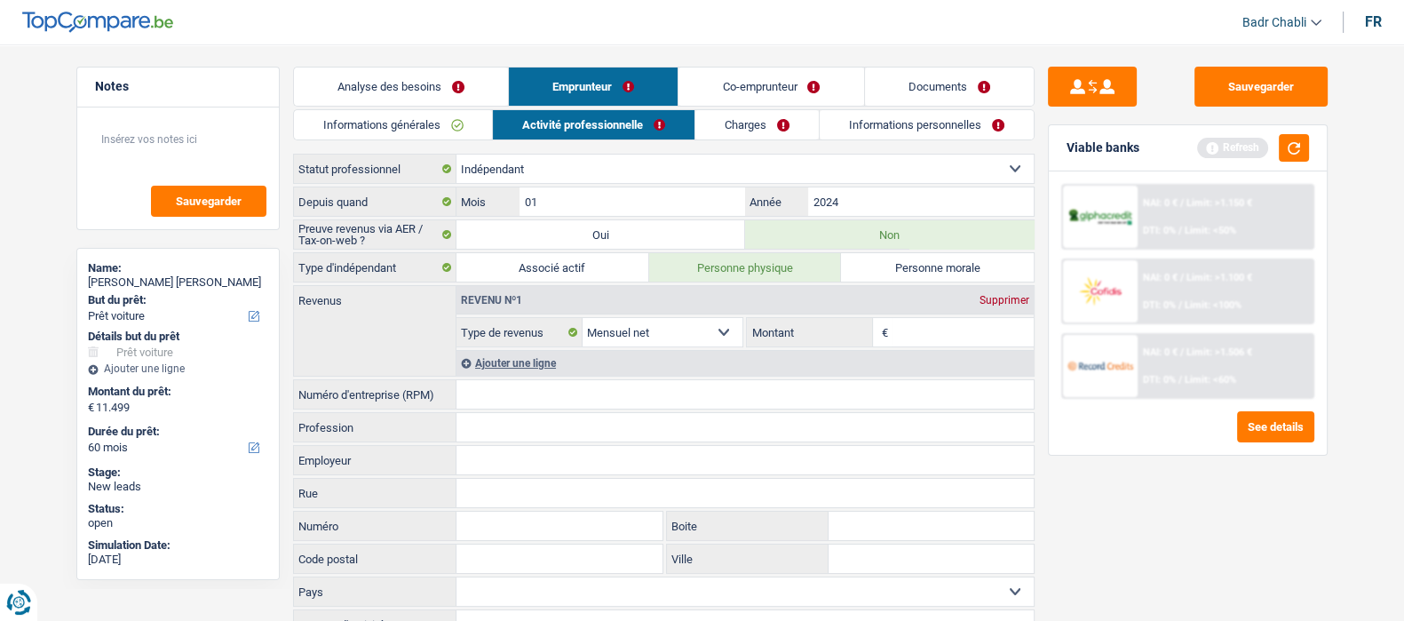
click at [955, 331] on input "Montant" at bounding box center [963, 332] width 141 height 28
click at [947, 319] on input "Montant" at bounding box center [963, 332] width 141 height 28
type input "4.000"
click at [550, 415] on input "Profession" at bounding box center [745, 427] width 577 height 28
click at [551, 393] on input "Numéro d'entreprise (RPM)" at bounding box center [745, 394] width 577 height 28
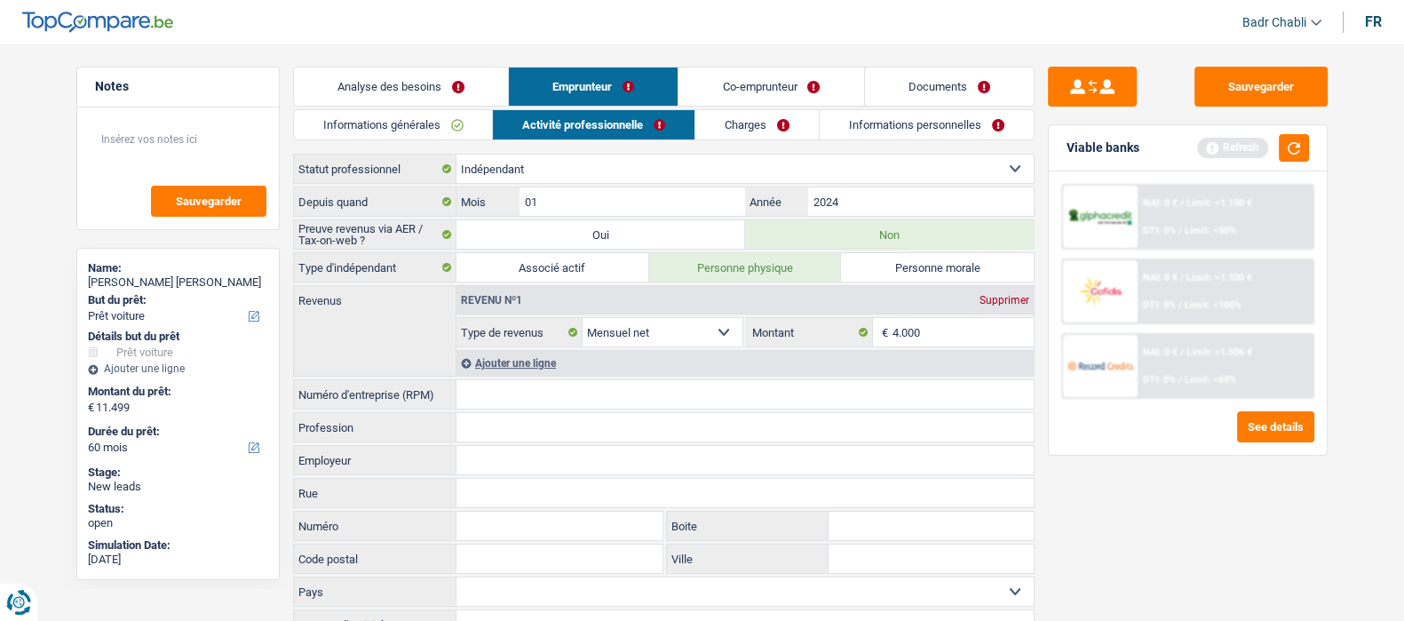
click at [533, 433] on input "Profession" at bounding box center [745, 427] width 577 height 28
click at [537, 421] on input "Profession" at bounding box center [745, 427] width 577 height 28
type input "Construction"
click at [549, 387] on input "Numéro d'entreprise (RPM)" at bounding box center [745, 394] width 577 height 28
click at [568, 387] on input "101558" at bounding box center [745, 394] width 577 height 28
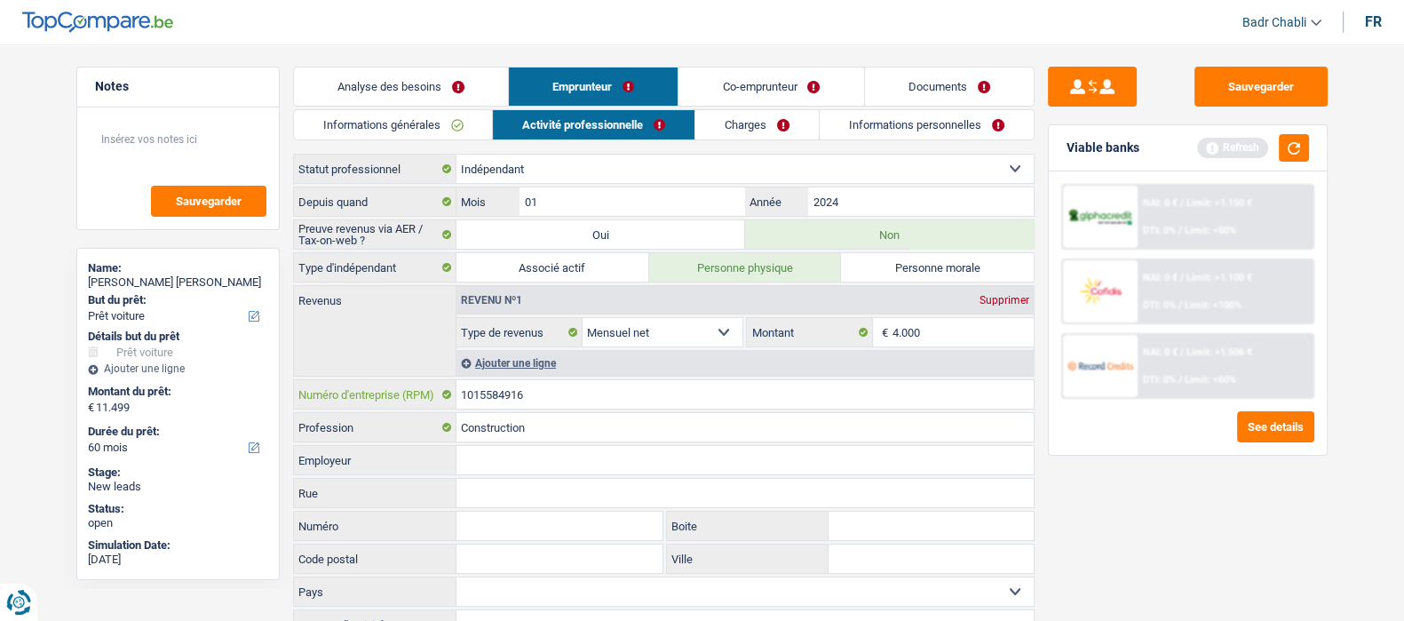
type input "1015584916"
click at [783, 85] on link "Co-emprunteur" at bounding box center [771, 87] width 185 height 38
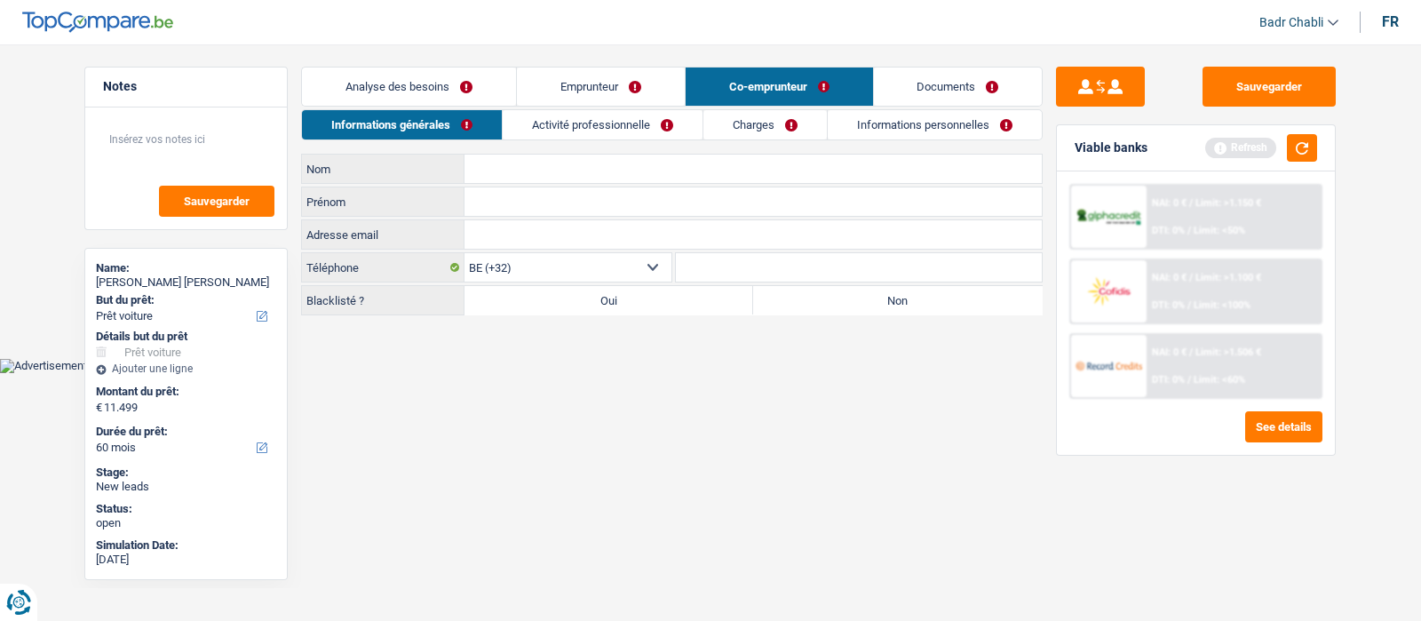
click at [602, 89] on link "Emprunteur" at bounding box center [601, 87] width 168 height 38
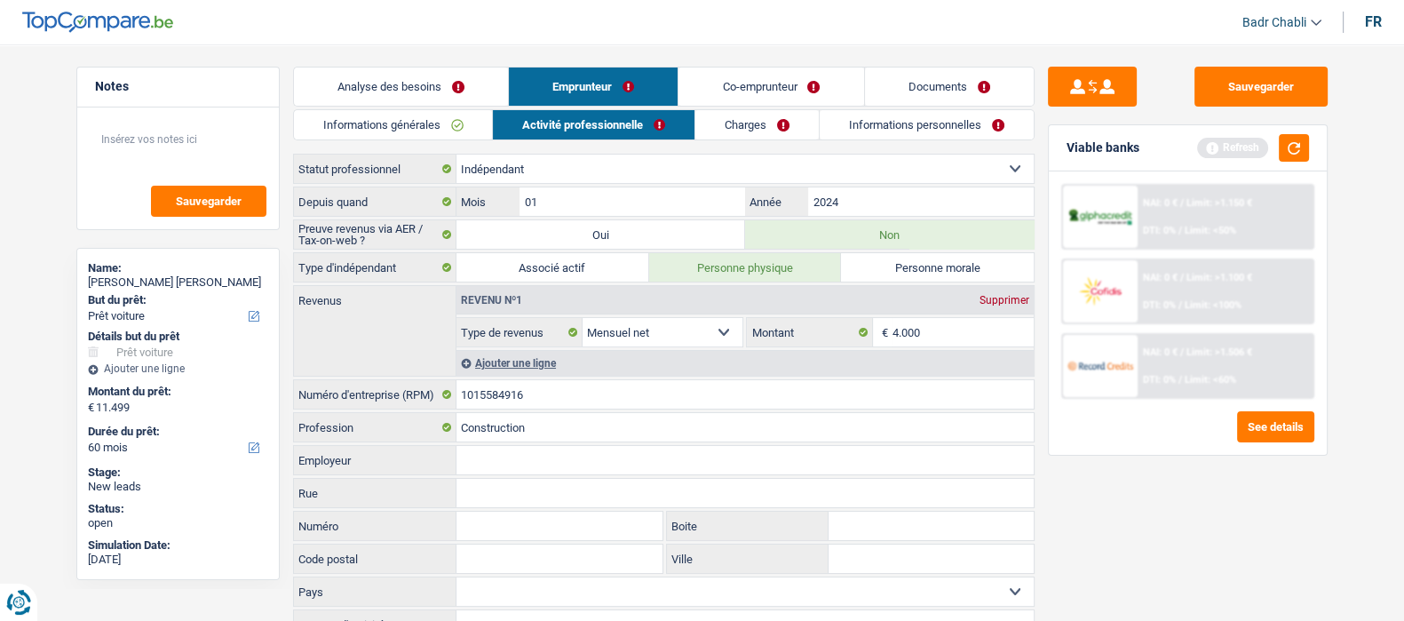
click at [773, 122] on link "Charges" at bounding box center [756, 124] width 123 height 29
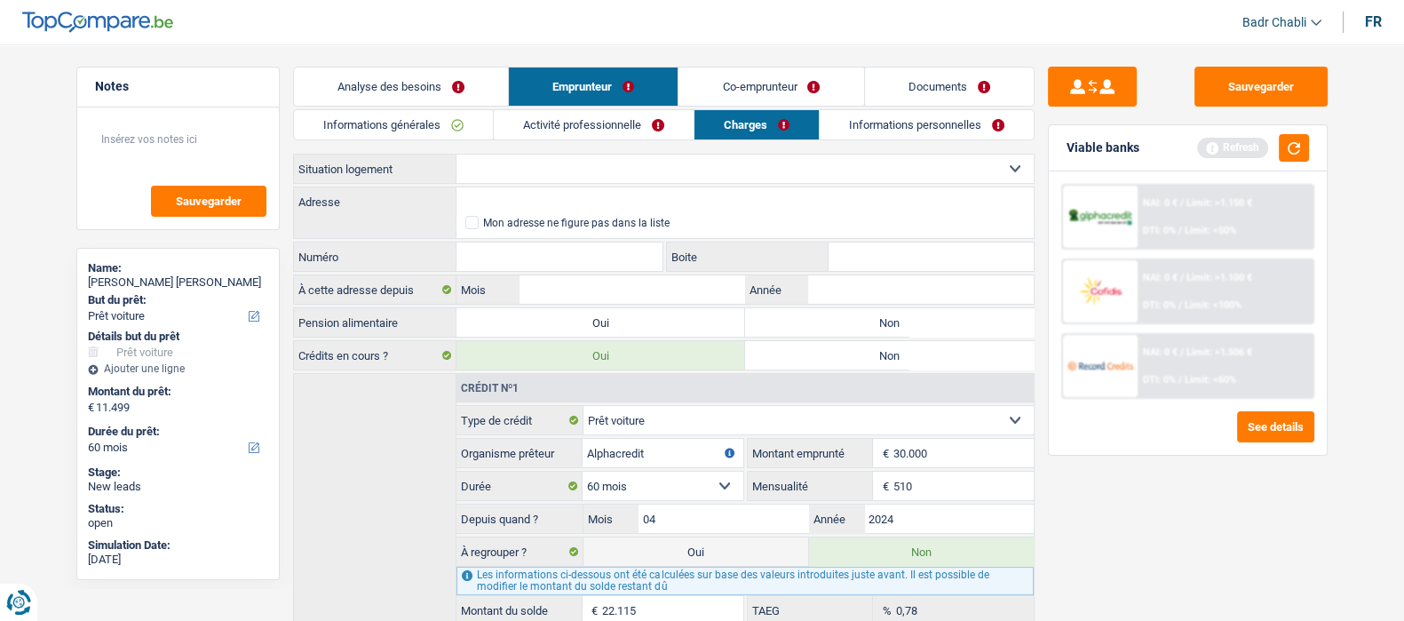
click at [602, 172] on select "Locataire Propriétaire avec prêt hypothécaire Propriétaire sans prêt hypothécai…" at bounding box center [745, 169] width 577 height 28
select select "rents"
click at [457, 155] on select "Locataire Propriétaire avec prêt hypothécaire Propriétaire sans prêt hypothécai…" at bounding box center [745, 169] width 577 height 28
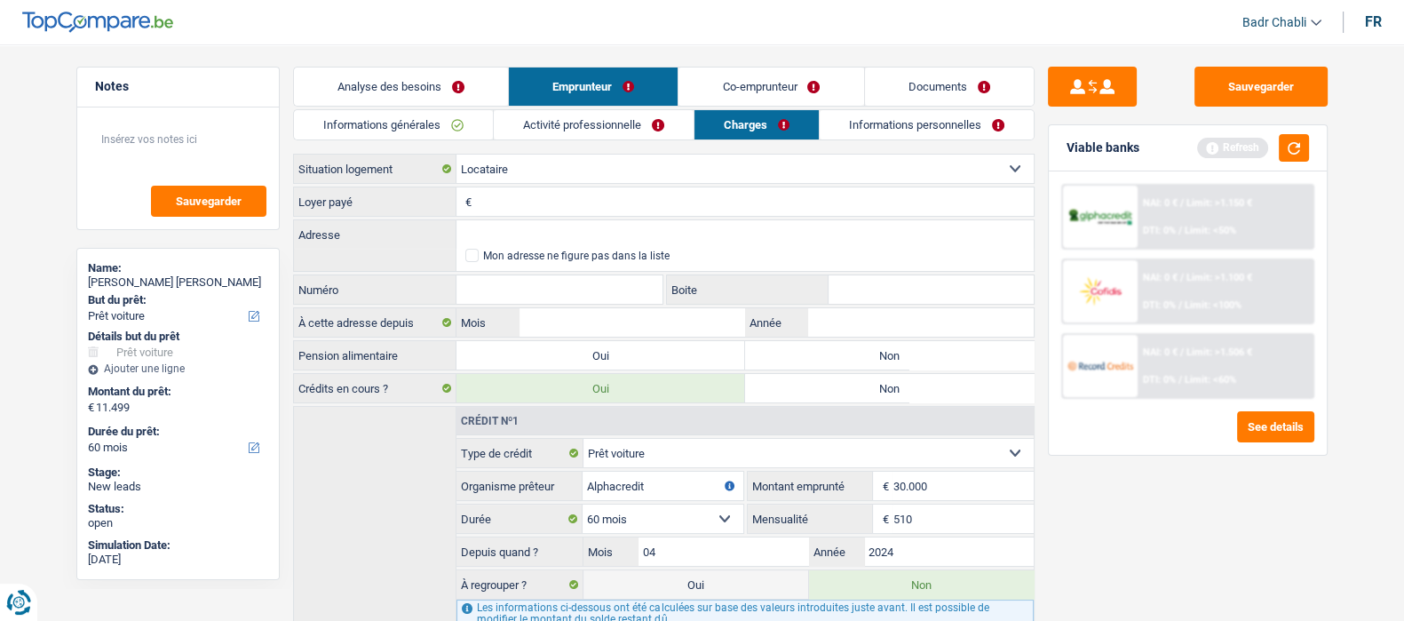
click at [887, 361] on label "Non" at bounding box center [889, 355] width 289 height 28
click at [887, 361] on input "Non" at bounding box center [889, 355] width 289 height 28
radio input "true"
click at [557, 203] on input "Loyer payé" at bounding box center [755, 201] width 558 height 28
click at [557, 196] on input "Loyer payé" at bounding box center [755, 201] width 558 height 28
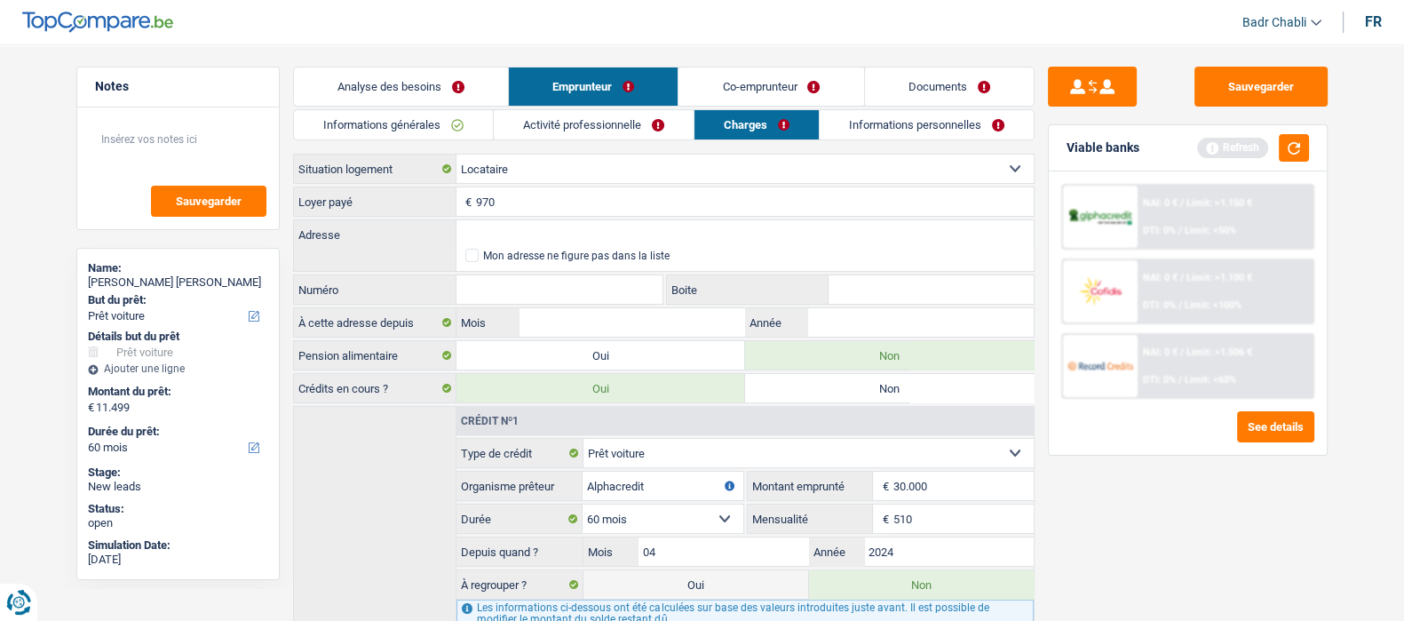
click at [516, 194] on input "970" at bounding box center [755, 201] width 558 height 28
type input "950"
click at [545, 233] on input "Adresse" at bounding box center [745, 234] width 577 height 28
click at [560, 125] on link "Activité professionnelle" at bounding box center [594, 124] width 200 height 29
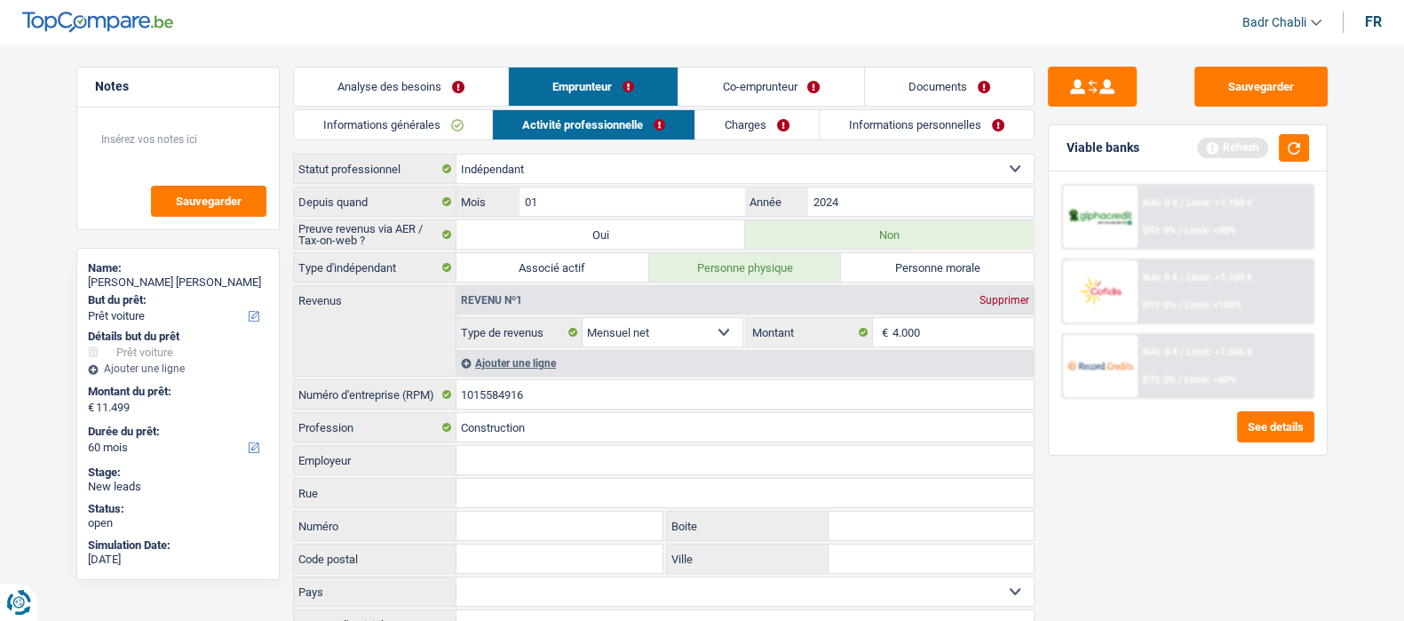
click at [449, 126] on link "Informations générales" at bounding box center [393, 124] width 199 height 29
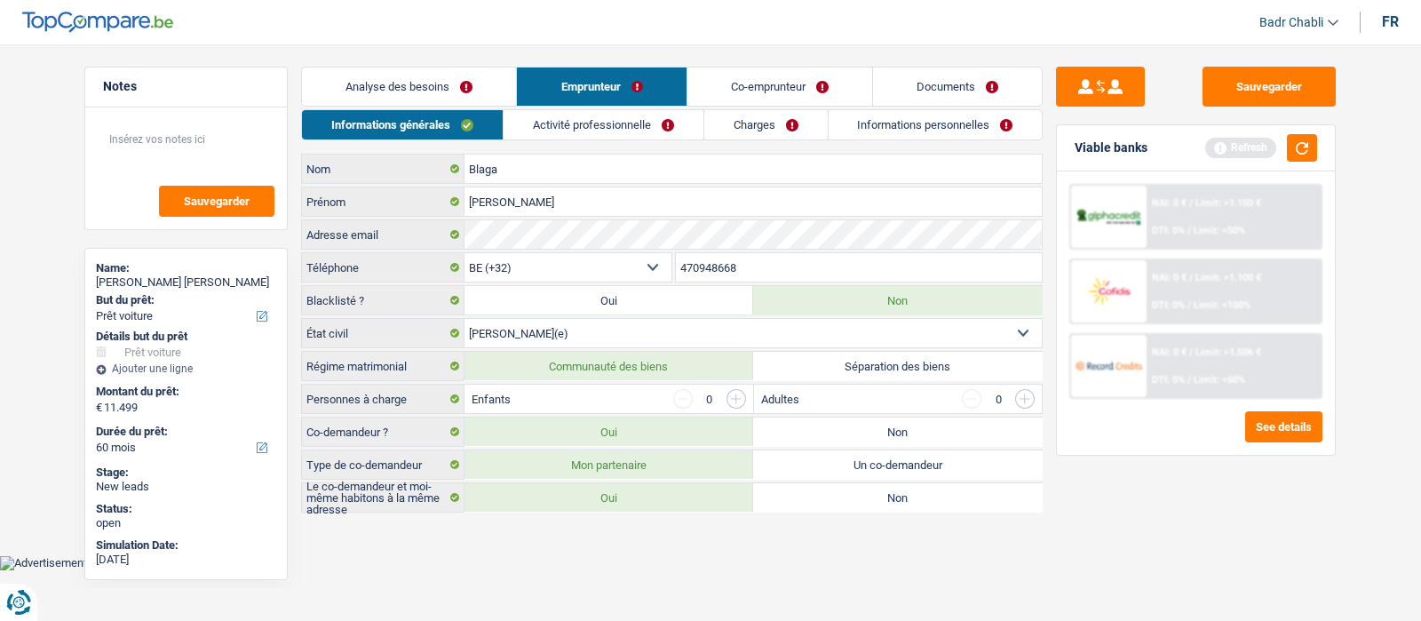
click at [579, 137] on link "Activité professionnelle" at bounding box center [604, 124] width 200 height 29
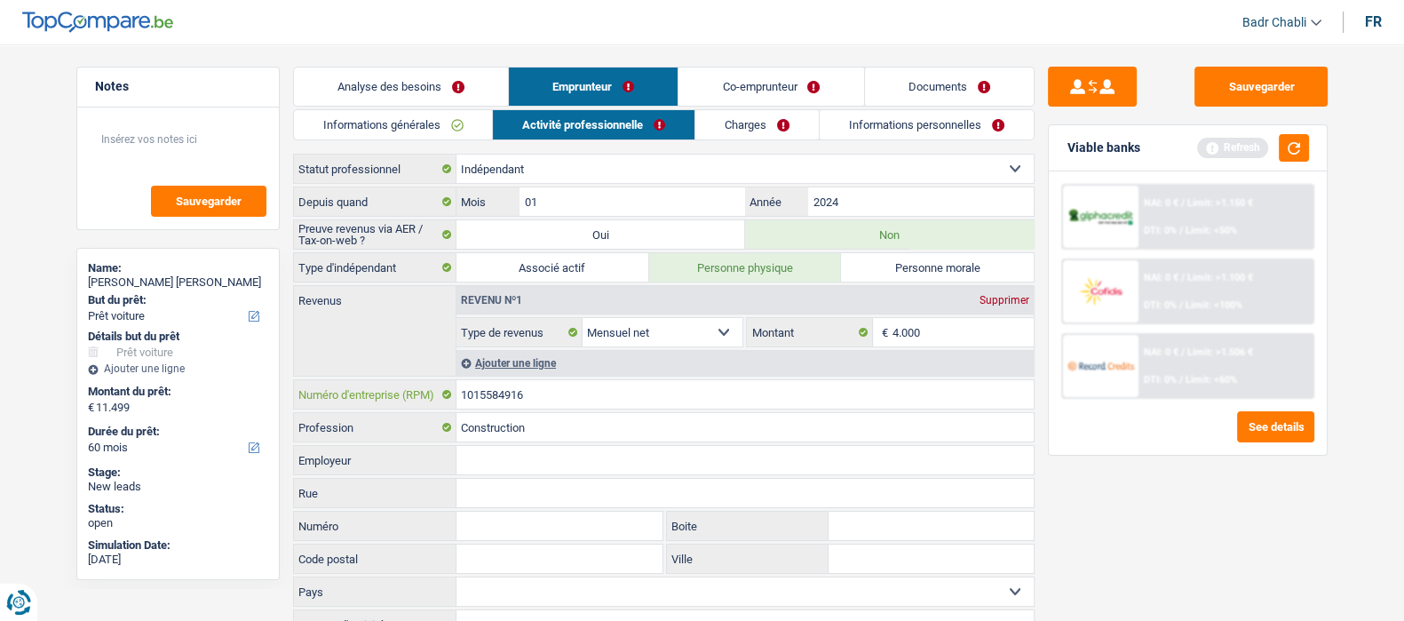
click at [502, 403] on input "1015584916" at bounding box center [745, 394] width 577 height 28
click at [743, 87] on link "Co-emprunteur" at bounding box center [771, 87] width 185 height 38
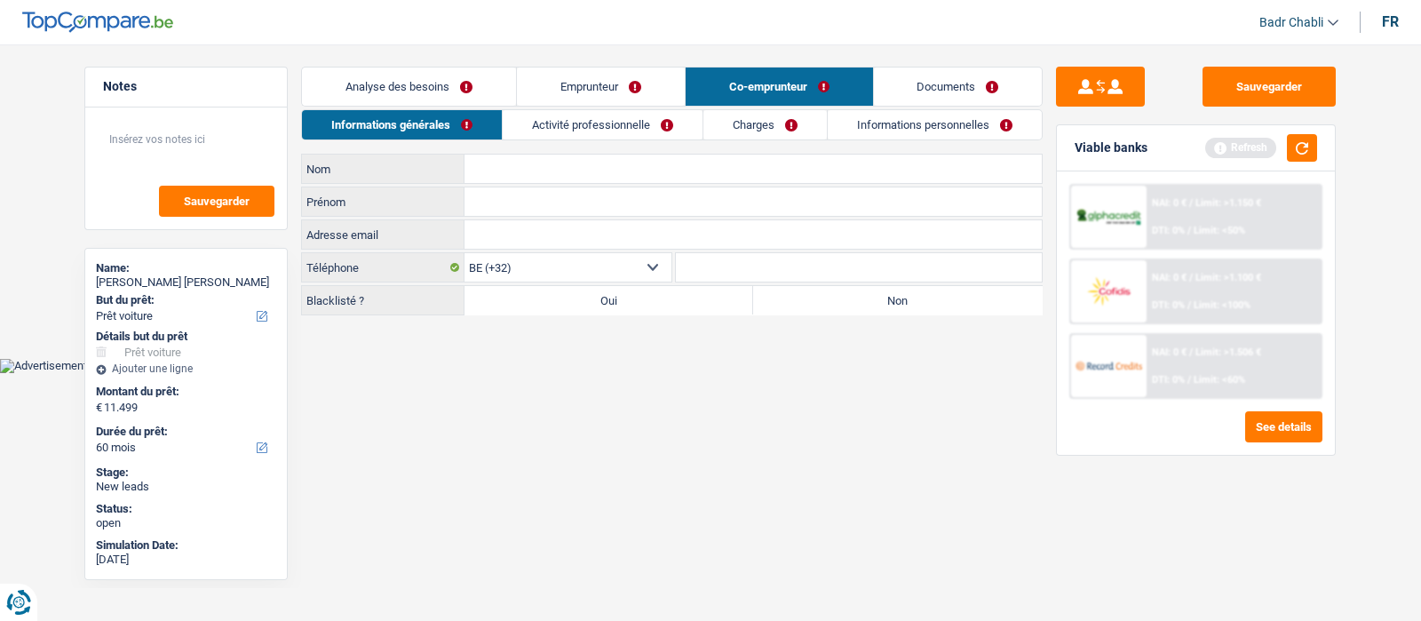
drag, startPoint x: 594, startPoint y: 83, endPoint x: 669, endPoint y: 121, distance: 83.4
click at [594, 83] on link "Emprunteur" at bounding box center [601, 87] width 168 height 38
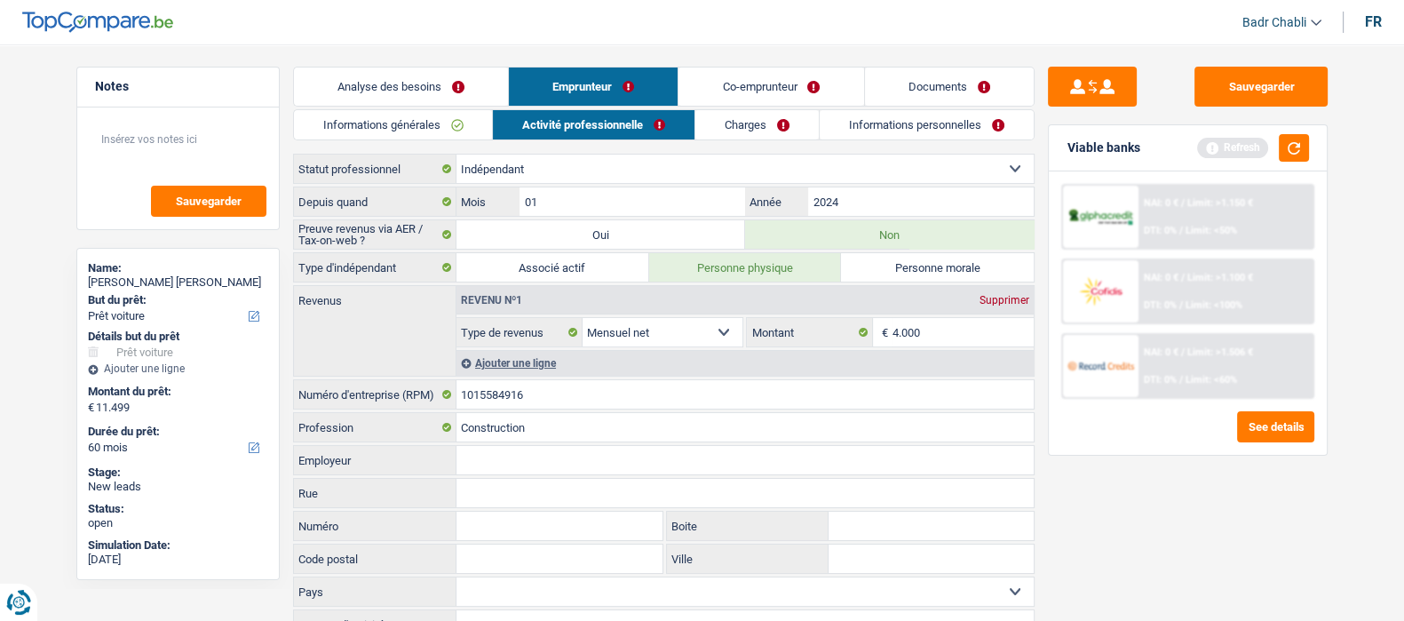
click at [750, 130] on link "Charges" at bounding box center [756, 124] width 123 height 29
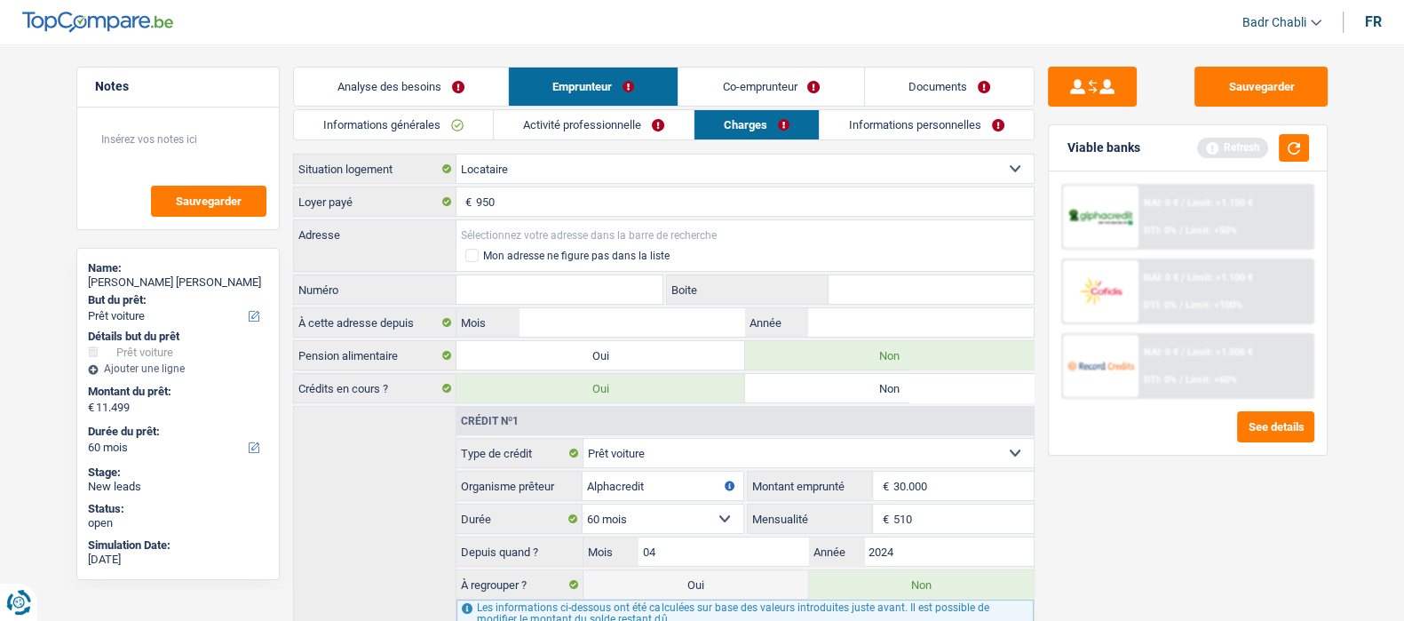
click at [565, 230] on input "Adresse" at bounding box center [745, 234] width 577 height 28
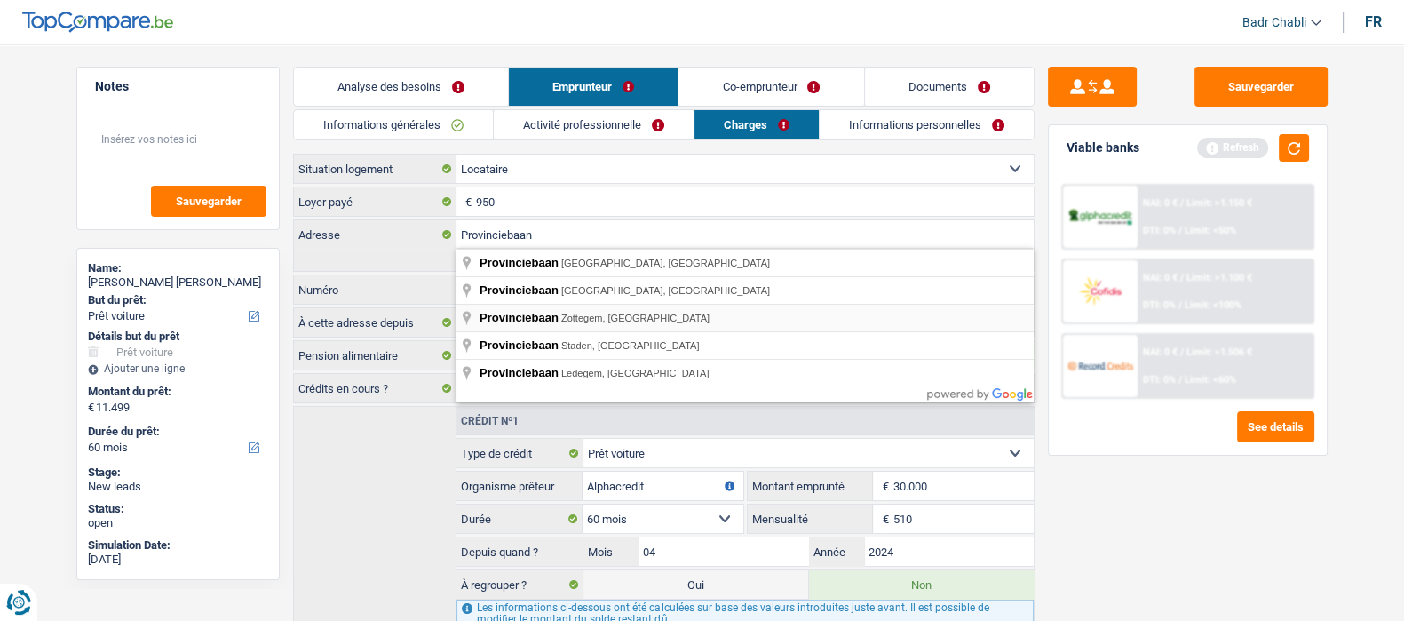
type input "Provinciebaan, [GEOGRAPHIC_DATA], [GEOGRAPHIC_DATA]"
select select "BE"
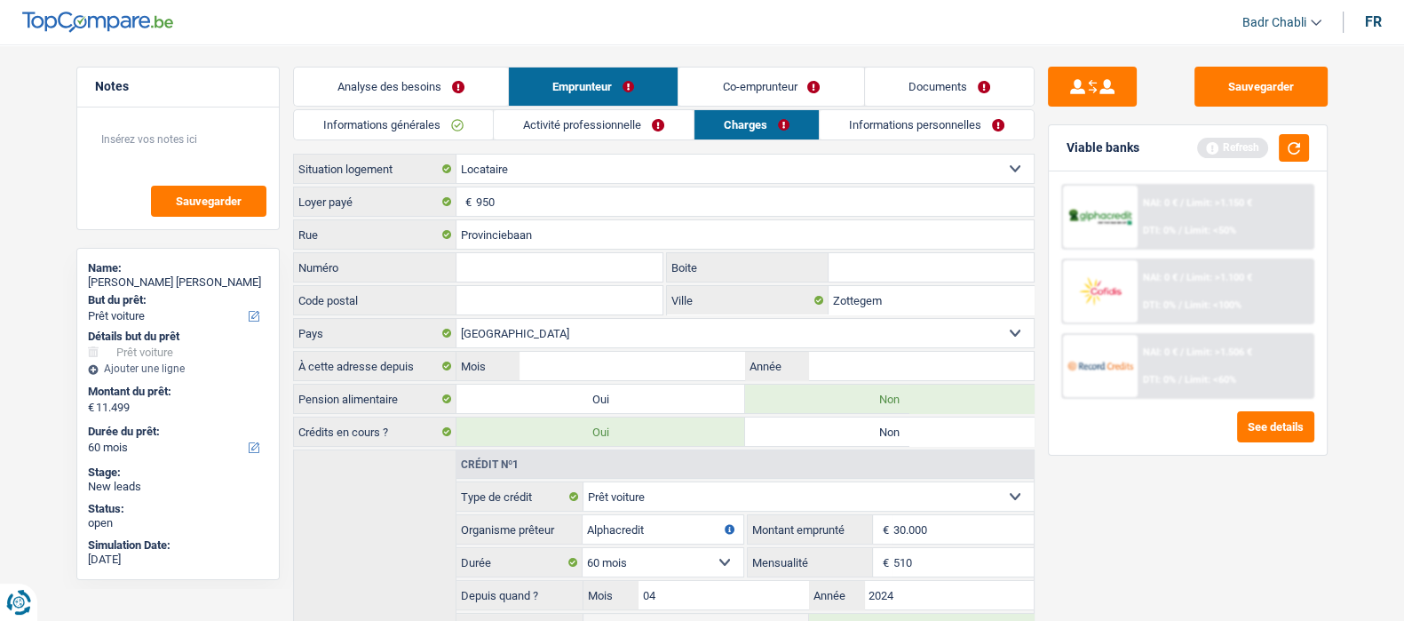
click at [570, 262] on input "Numéro" at bounding box center [560, 267] width 207 height 28
type input "317"
click at [664, 377] on input "Mois" at bounding box center [632, 366] width 225 height 28
type input "04"
click at [866, 361] on input "2023" at bounding box center [920, 366] width 225 height 28
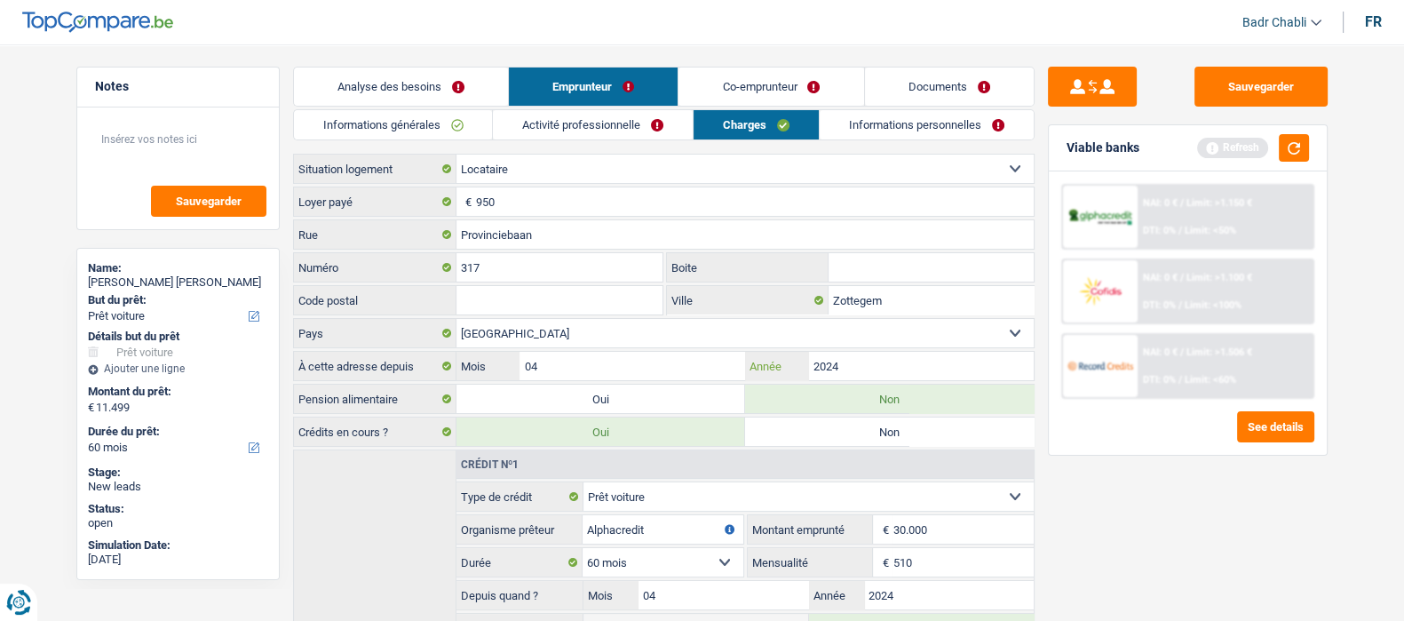
type input "2024"
click at [962, 139] on div "Informations générales Activité professionnelle Charges Informations personnell…" at bounding box center [664, 420] width 742 height 623
click at [964, 128] on link "Informations personnelles" at bounding box center [927, 124] width 214 height 29
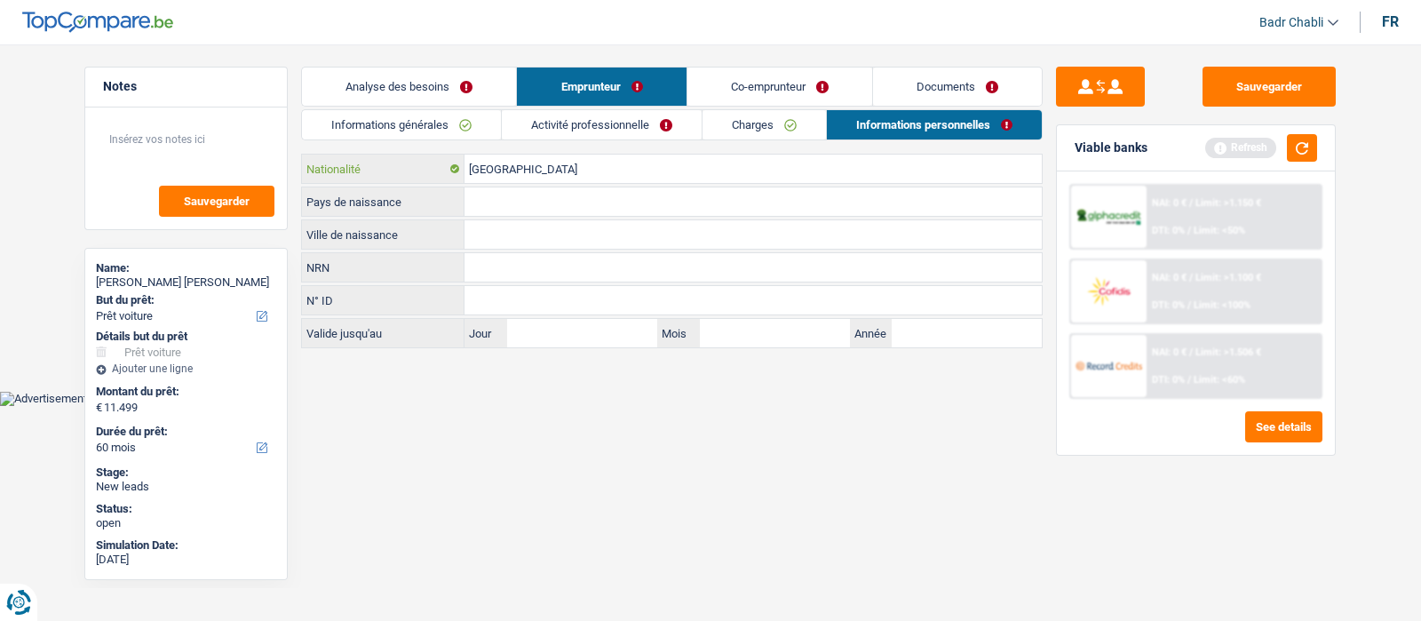
click at [521, 155] on input "[GEOGRAPHIC_DATA]" at bounding box center [753, 169] width 577 height 28
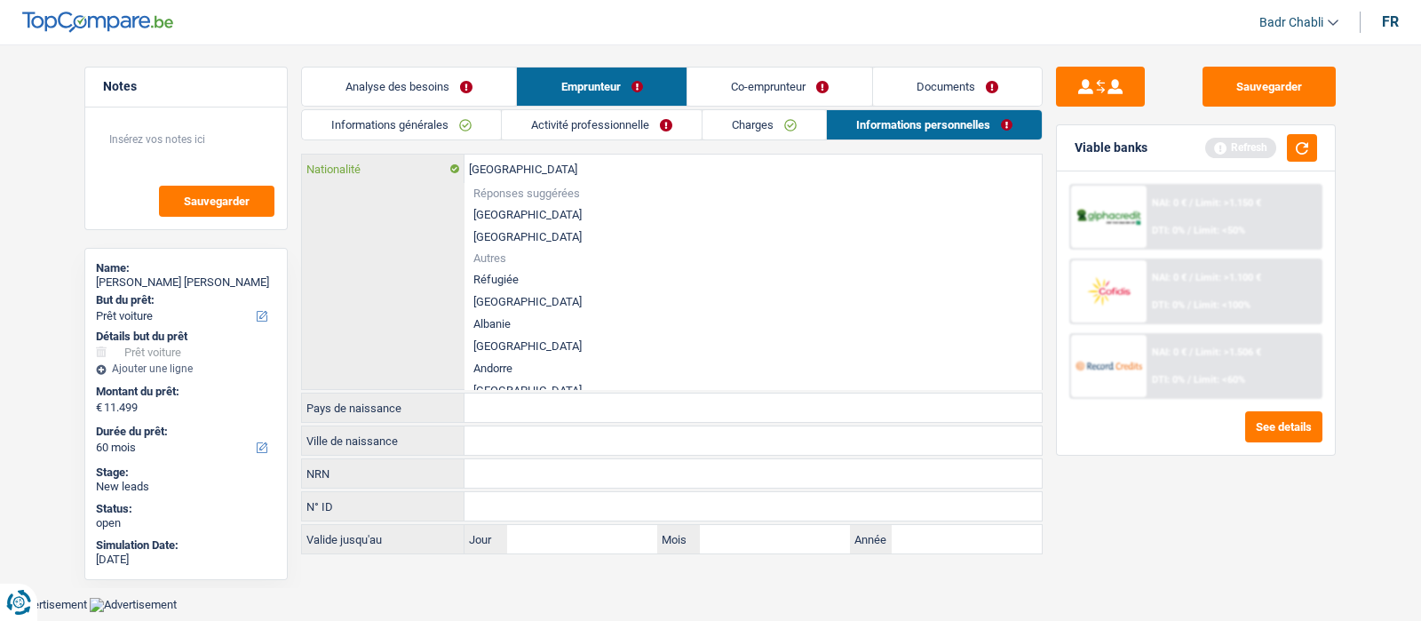
click at [521, 155] on input "[GEOGRAPHIC_DATA]" at bounding box center [753, 169] width 577 height 28
type input "ro"
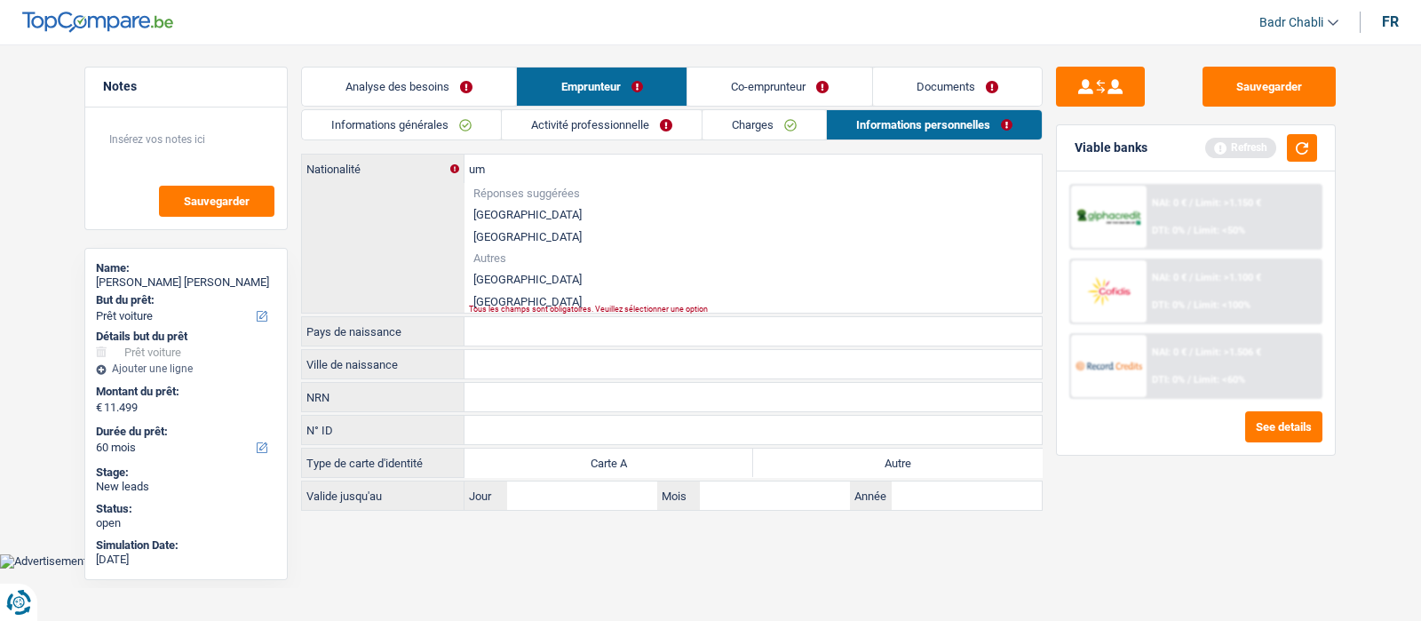
click at [522, 276] on li "[GEOGRAPHIC_DATA]" at bounding box center [753, 279] width 577 height 22
type input "[GEOGRAPHIC_DATA]"
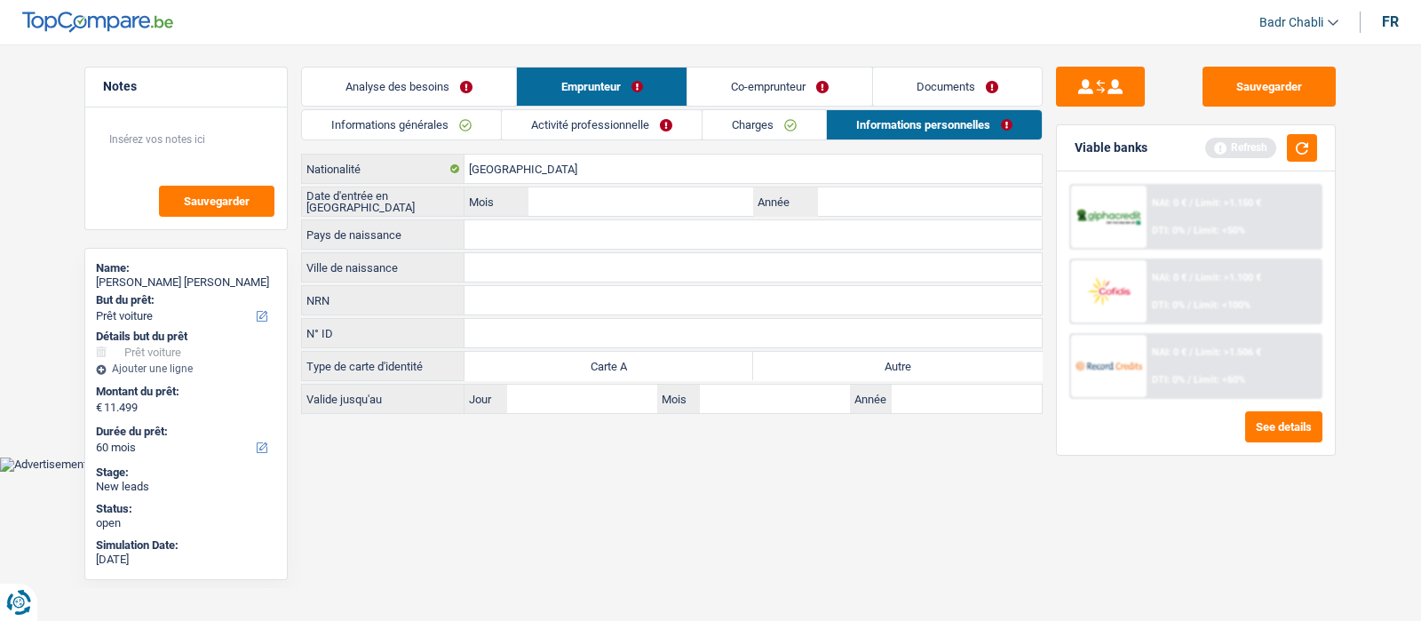
click at [930, 357] on label "Autre" at bounding box center [897, 366] width 289 height 28
click at [930, 357] on input "Autre" at bounding box center [897, 366] width 289 height 28
radio input "true"
click at [918, 196] on input "Année" at bounding box center [929, 201] width 225 height 28
type input "0"
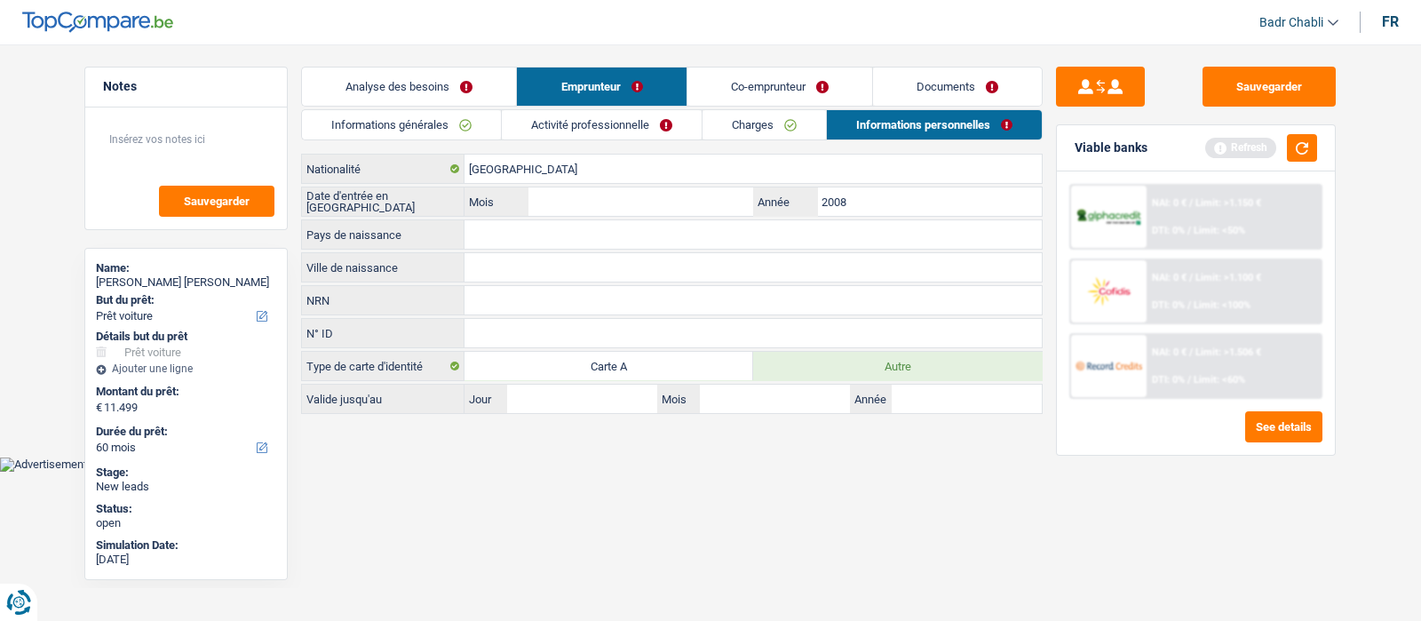
type input "2008"
click at [582, 187] on input "Mois" at bounding box center [640, 201] width 225 height 28
type input "01"
click at [531, 169] on input "[GEOGRAPHIC_DATA]" at bounding box center [753, 169] width 577 height 28
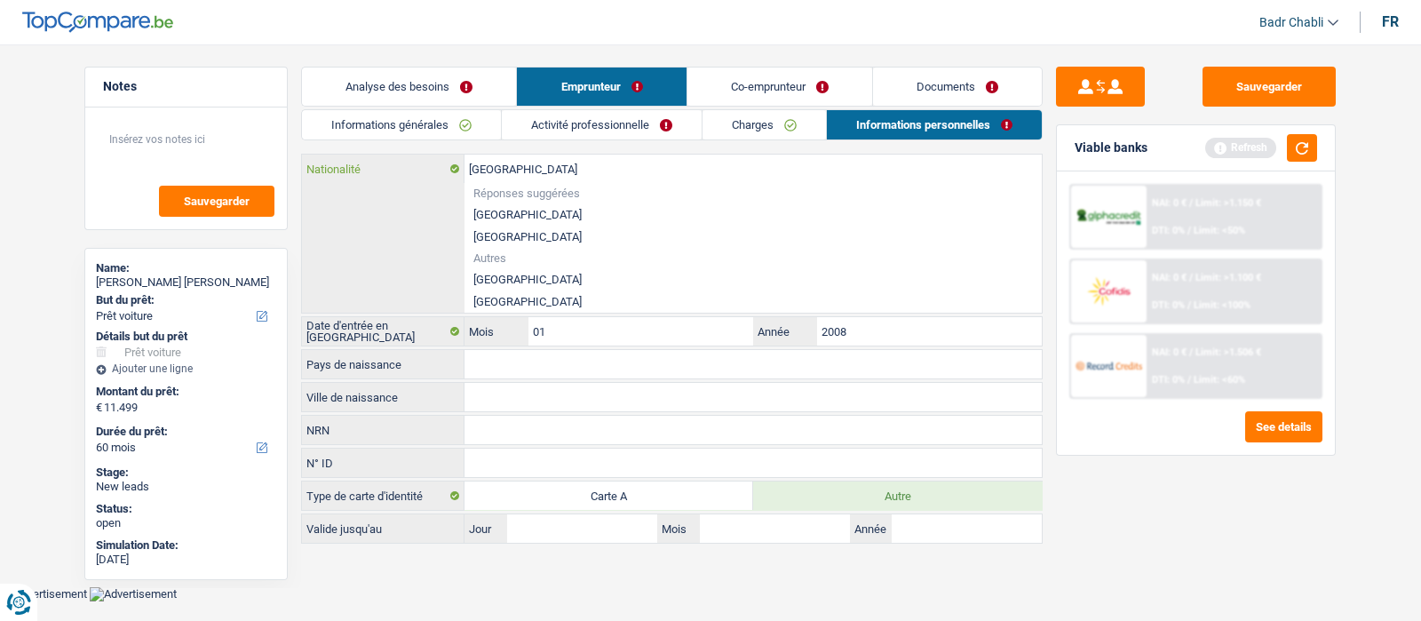
click at [531, 169] on input "[GEOGRAPHIC_DATA]" at bounding box center [753, 169] width 577 height 28
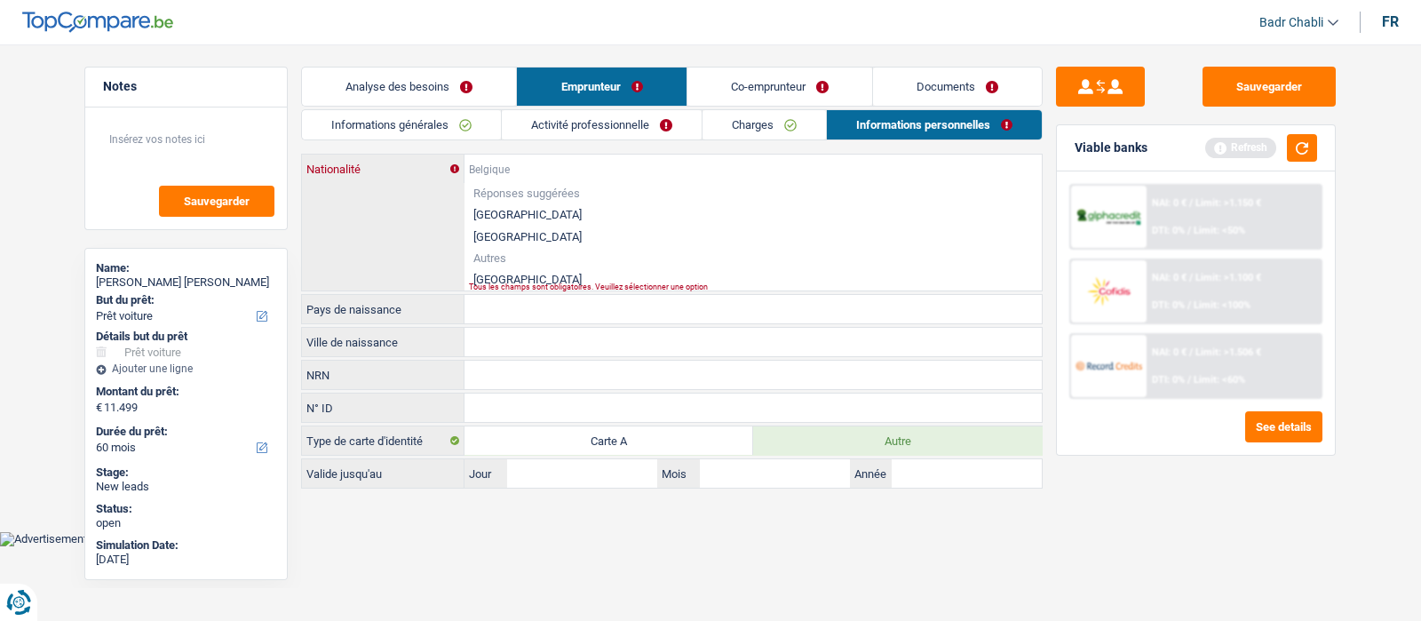
paste input "[GEOGRAPHIC_DATA]"
type input "[GEOGRAPHIC_DATA]"
click at [515, 271] on li "[GEOGRAPHIC_DATA]" at bounding box center [753, 279] width 577 height 22
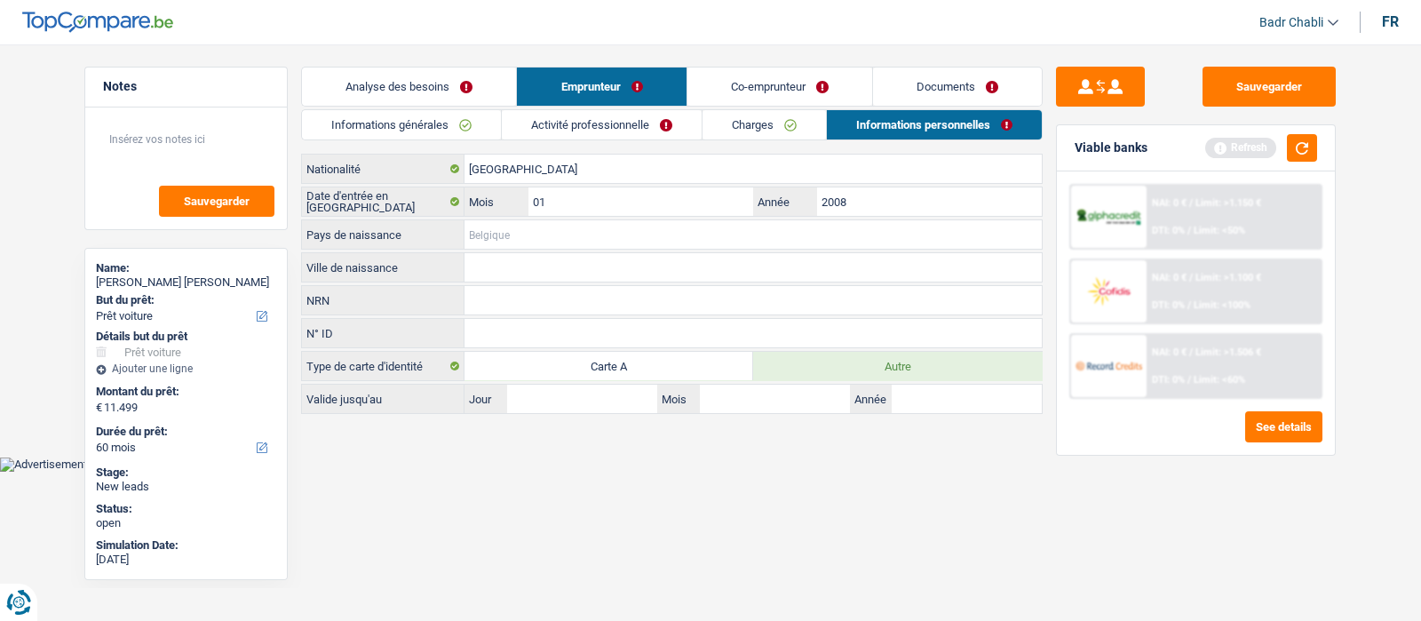
click at [497, 229] on input "Pays de naissance" at bounding box center [753, 234] width 577 height 28
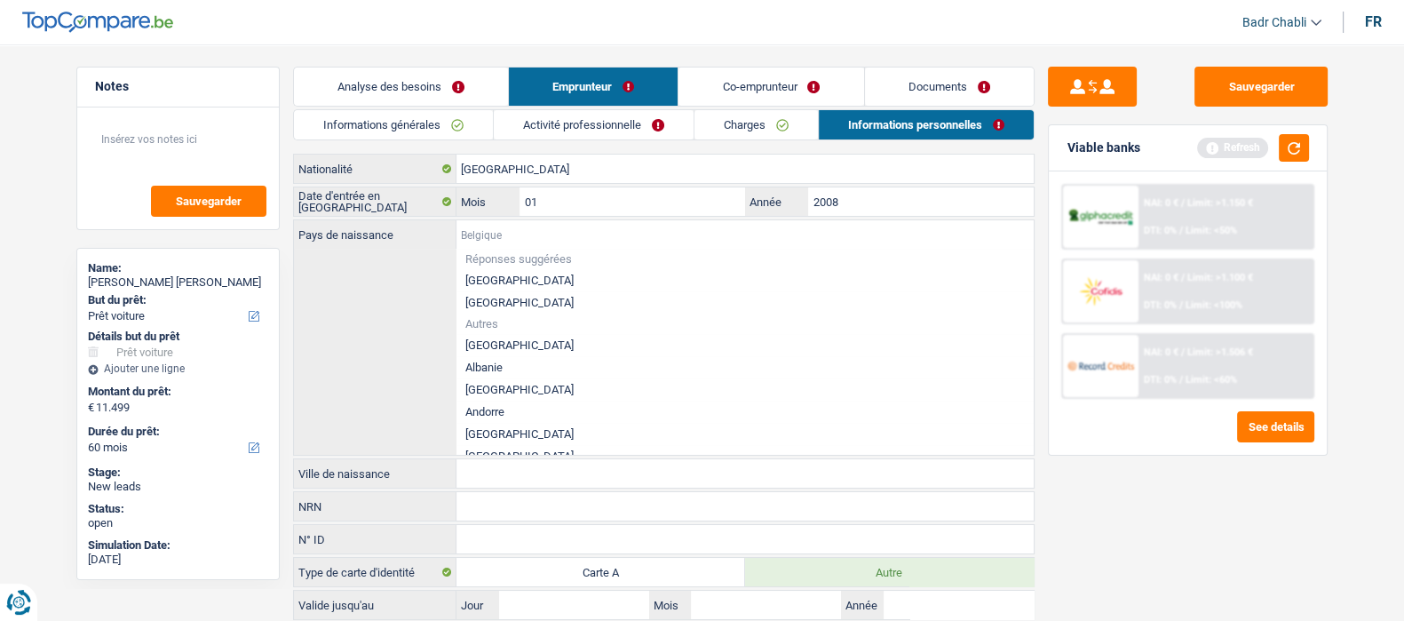
paste input "[GEOGRAPHIC_DATA]"
type input "[GEOGRAPHIC_DATA]"
paste input "[GEOGRAPHIC_DATA]"
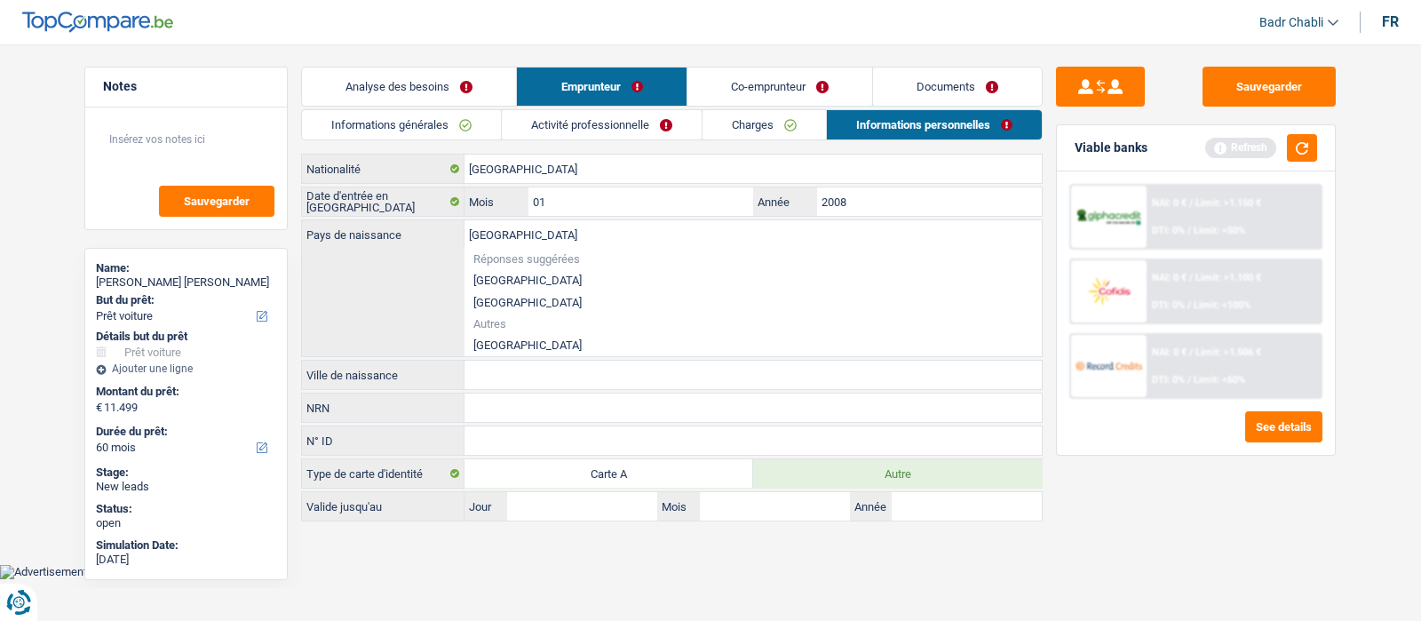
type input "[GEOGRAPHIC_DATA]"
click at [506, 345] on li "[GEOGRAPHIC_DATA]" at bounding box center [753, 345] width 577 height 22
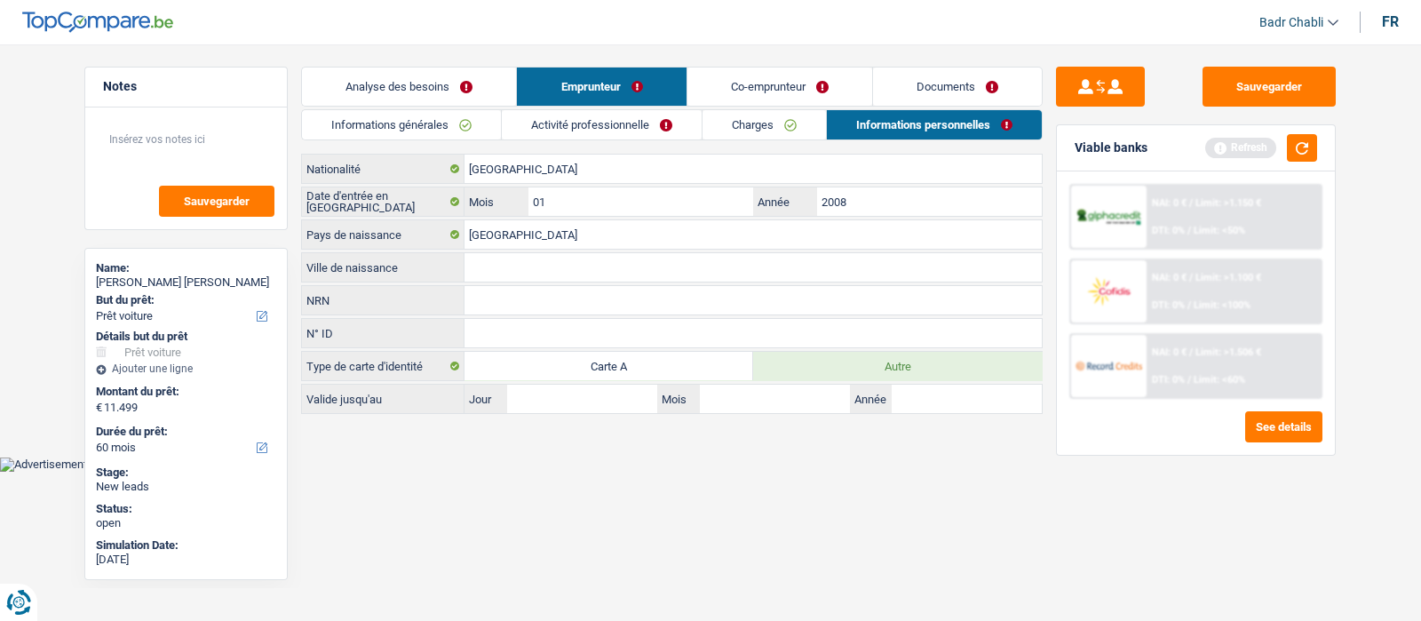
click at [516, 268] on input "Ville de naissance" at bounding box center [753, 267] width 577 height 28
click at [515, 268] on input "Ville de naissance" at bounding box center [753, 267] width 577 height 28
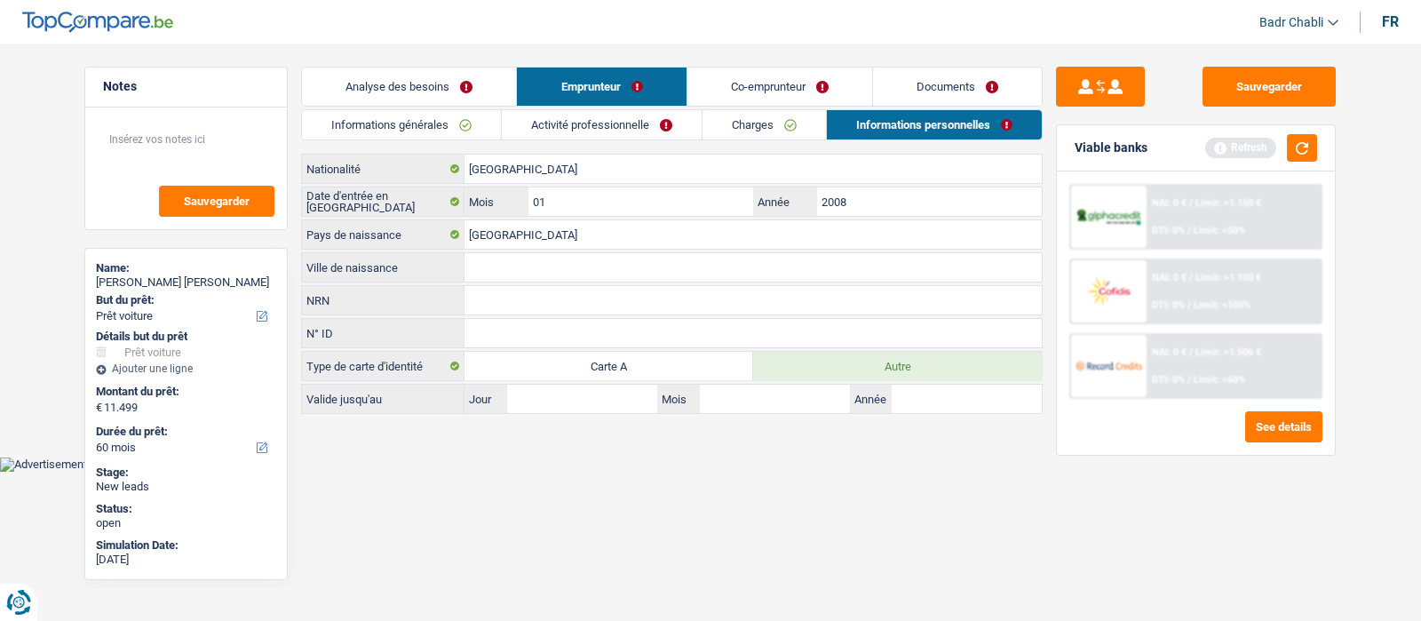
click at [515, 268] on input "Ville de naissance" at bounding box center [753, 267] width 577 height 28
type input "Satu Mare"
click at [768, 91] on link "Co-emprunteur" at bounding box center [779, 87] width 185 height 38
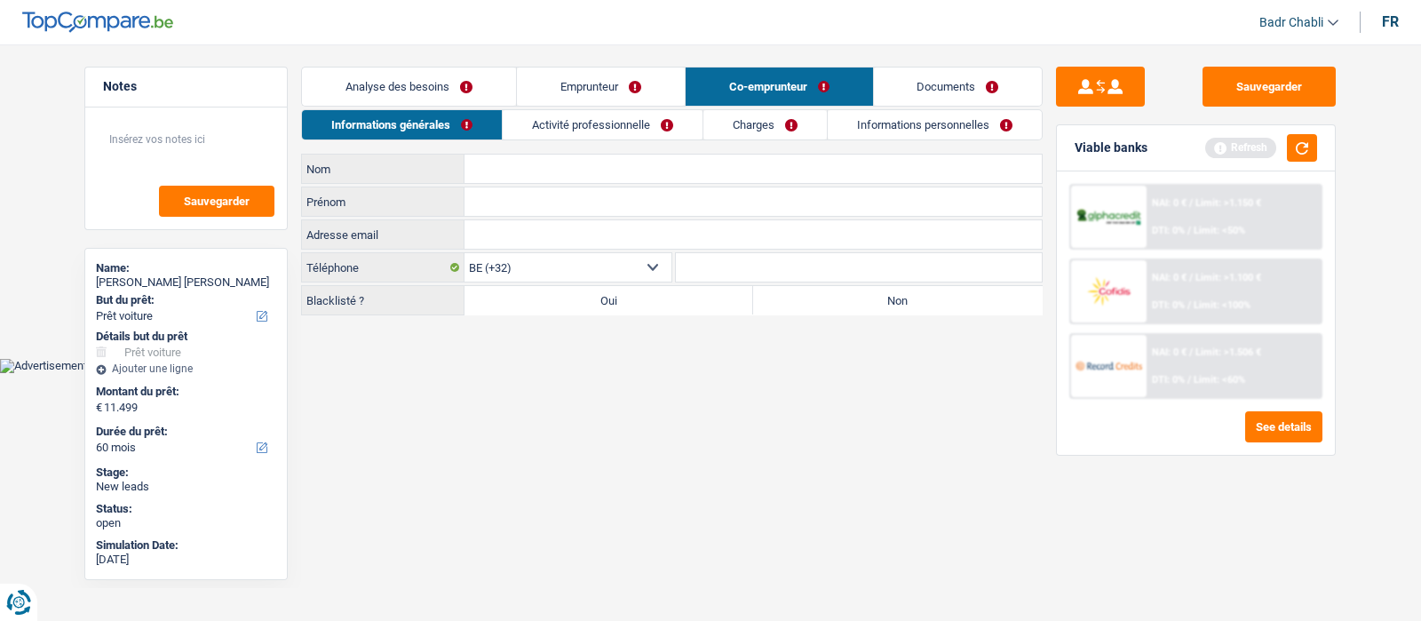
click at [899, 298] on label "Non" at bounding box center [897, 300] width 289 height 28
click at [899, 298] on input "Non" at bounding box center [897, 300] width 289 height 28
radio input "true"
click at [621, 170] on input "Nom" at bounding box center [753, 169] width 577 height 28
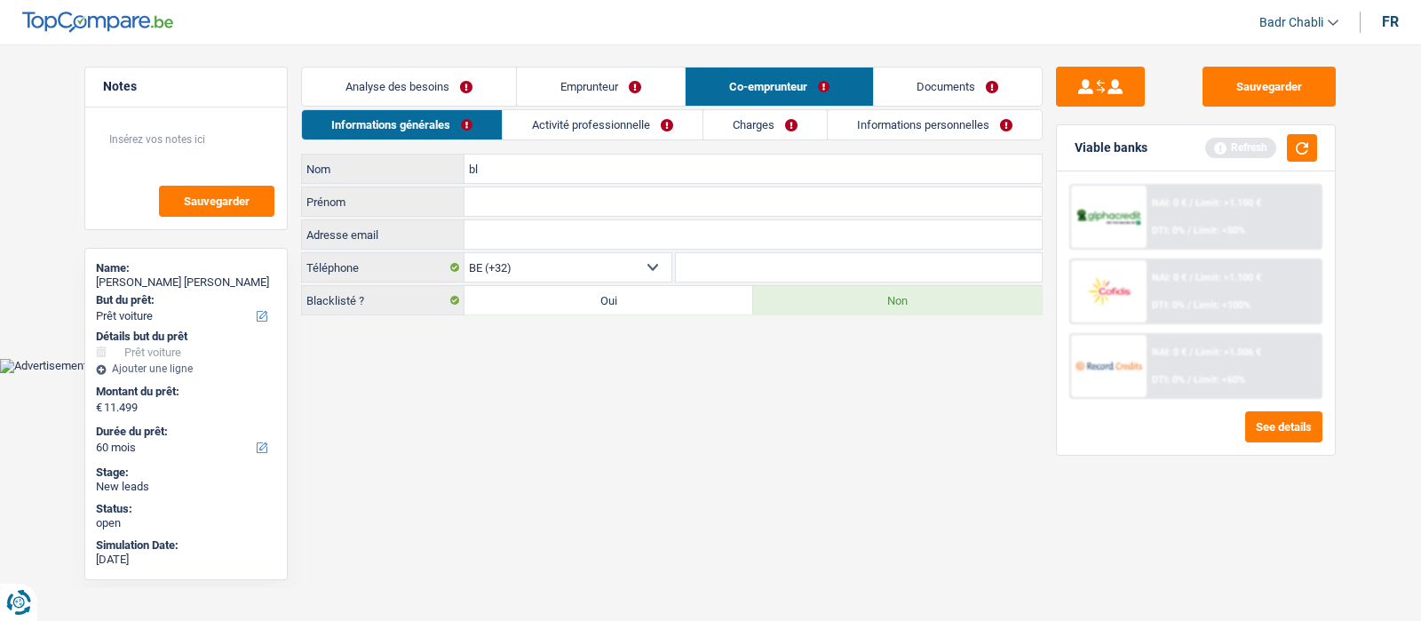
type input "b"
type input "Blaga"
type input "[PERSON_NAME] [PERSON_NAME]"
click at [549, 139] on div "Informations générales Activité professionnelle Charges Informations personnell…" at bounding box center [672, 212] width 742 height 206
click at [556, 131] on link "Activité professionnelle" at bounding box center [603, 124] width 200 height 29
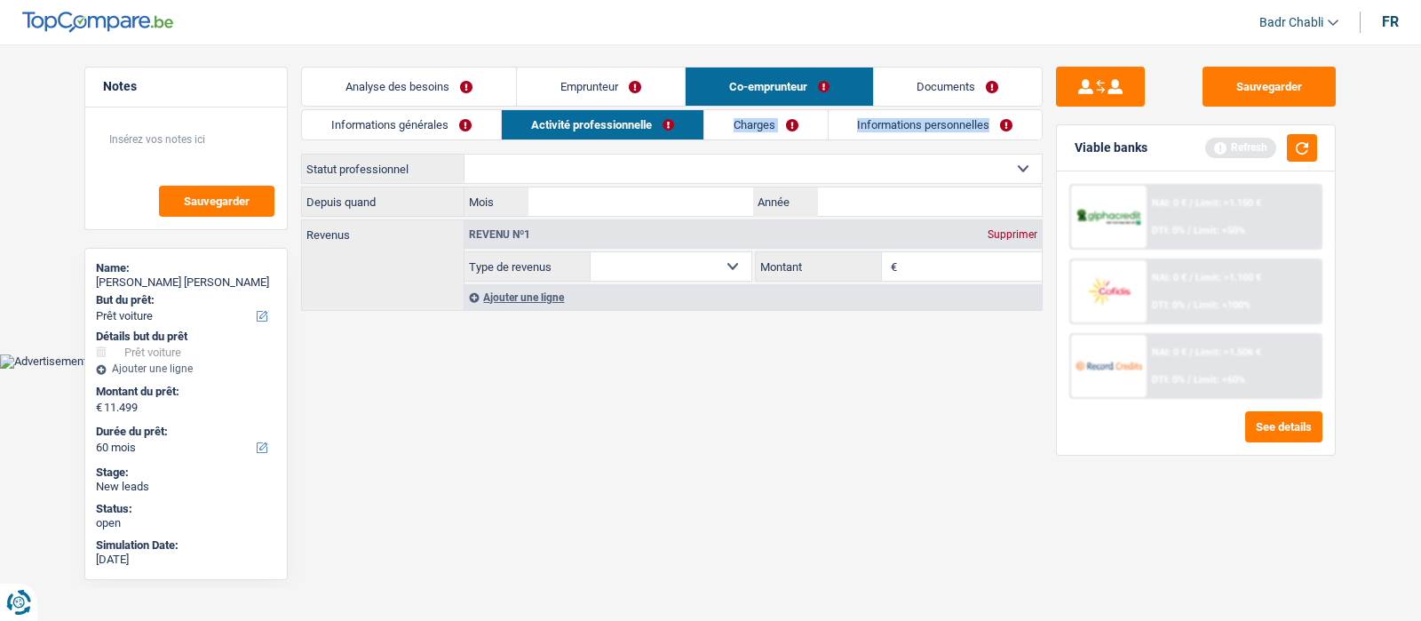
click at [665, 175] on select "Ouvrier Employé privé Employé public Invalide Indépendant Pensionné Chômeur Mut…" at bounding box center [753, 169] width 577 height 28
select select "worker"
click at [465, 155] on select "Ouvrier Employé privé Employé public Invalide Indépendant Pensionné Chômeur Mut…" at bounding box center [753, 169] width 577 height 28
select select "netSalary"
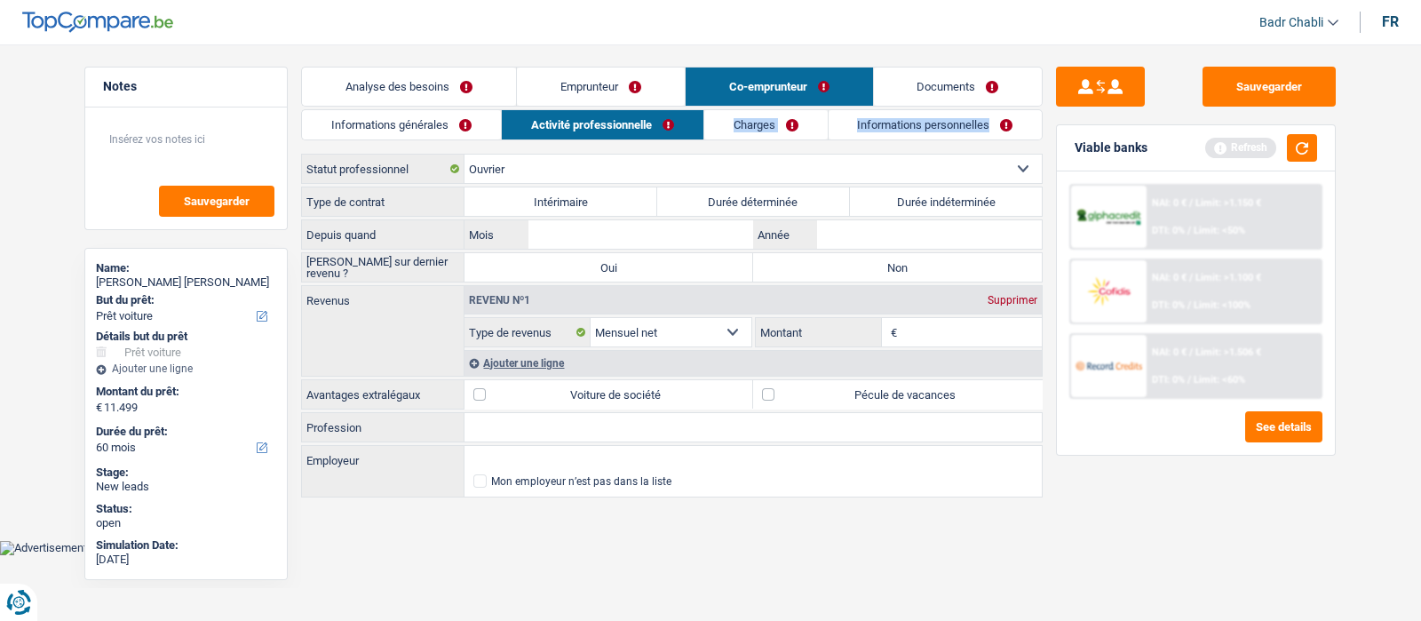
click at [996, 203] on label "Durée indéterminée" at bounding box center [946, 201] width 193 height 28
click at [996, 203] on input "Durée indéterminée" at bounding box center [946, 201] width 193 height 28
radio input "true"
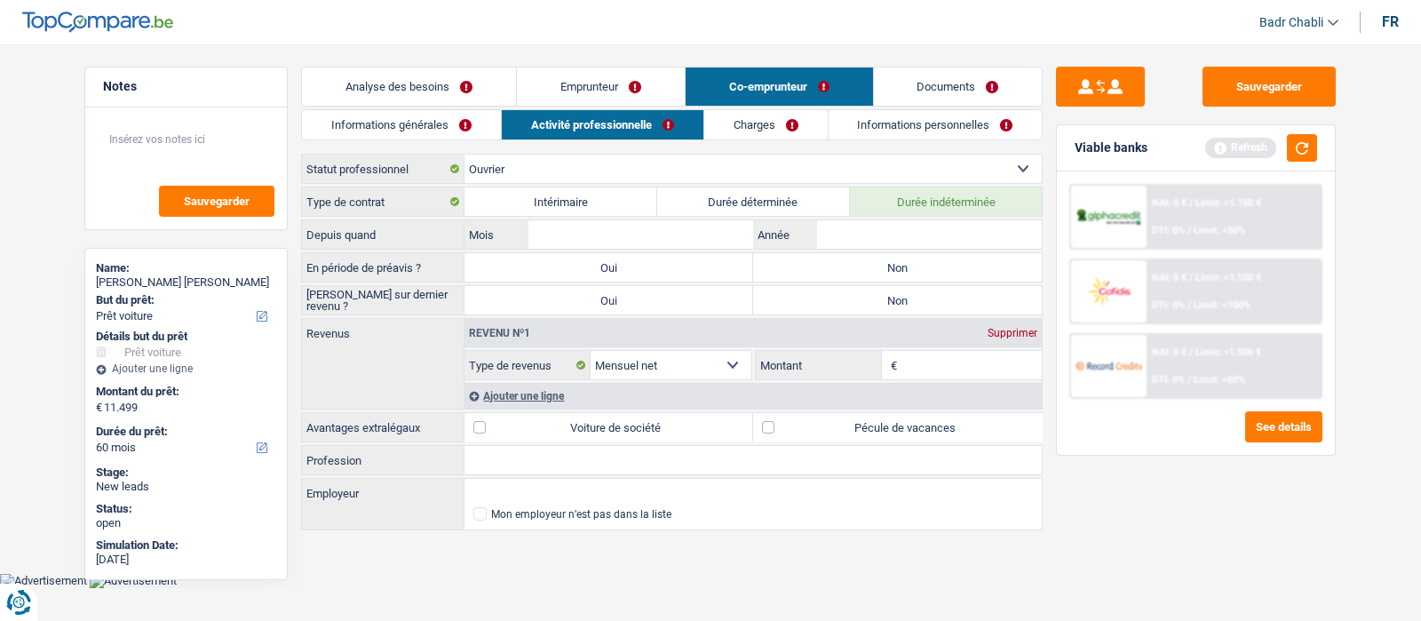
click at [957, 258] on label "Non" at bounding box center [897, 267] width 289 height 28
click at [957, 258] on input "Non" at bounding box center [897, 267] width 289 height 28
radio input "true"
click at [933, 293] on label "Non" at bounding box center [897, 300] width 289 height 28
click at [933, 293] on input "Non" at bounding box center [897, 300] width 289 height 28
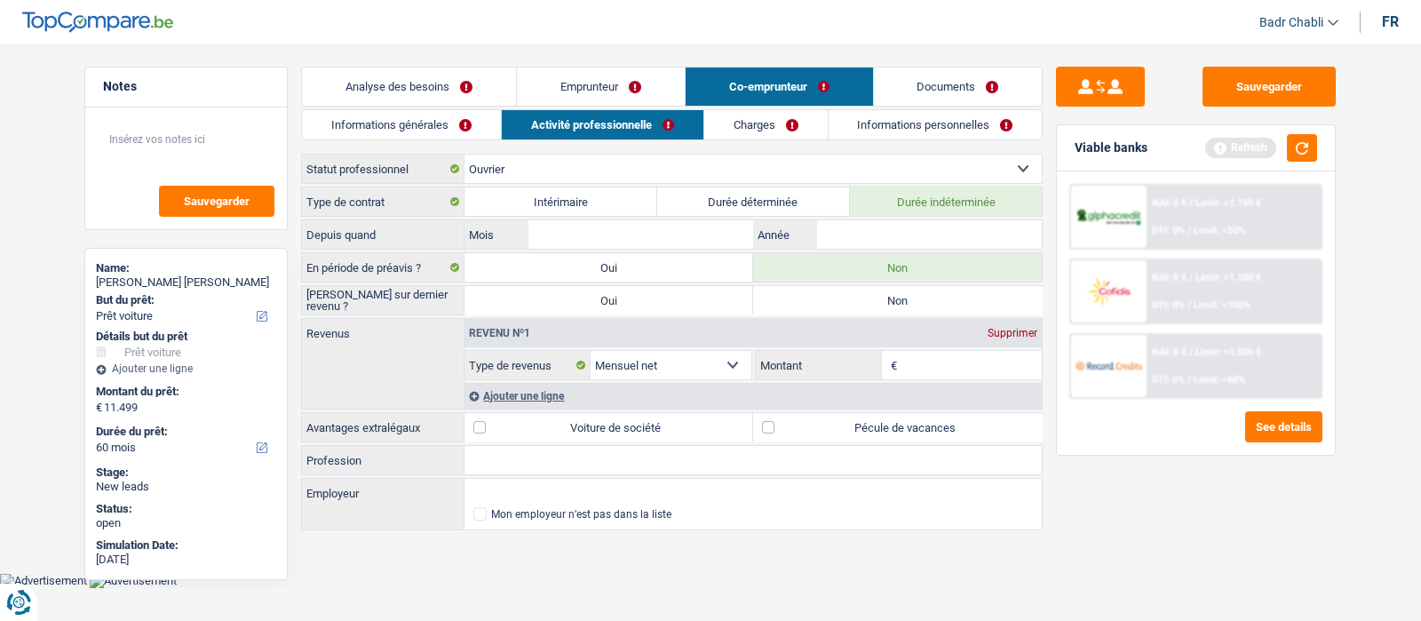
radio input "true"
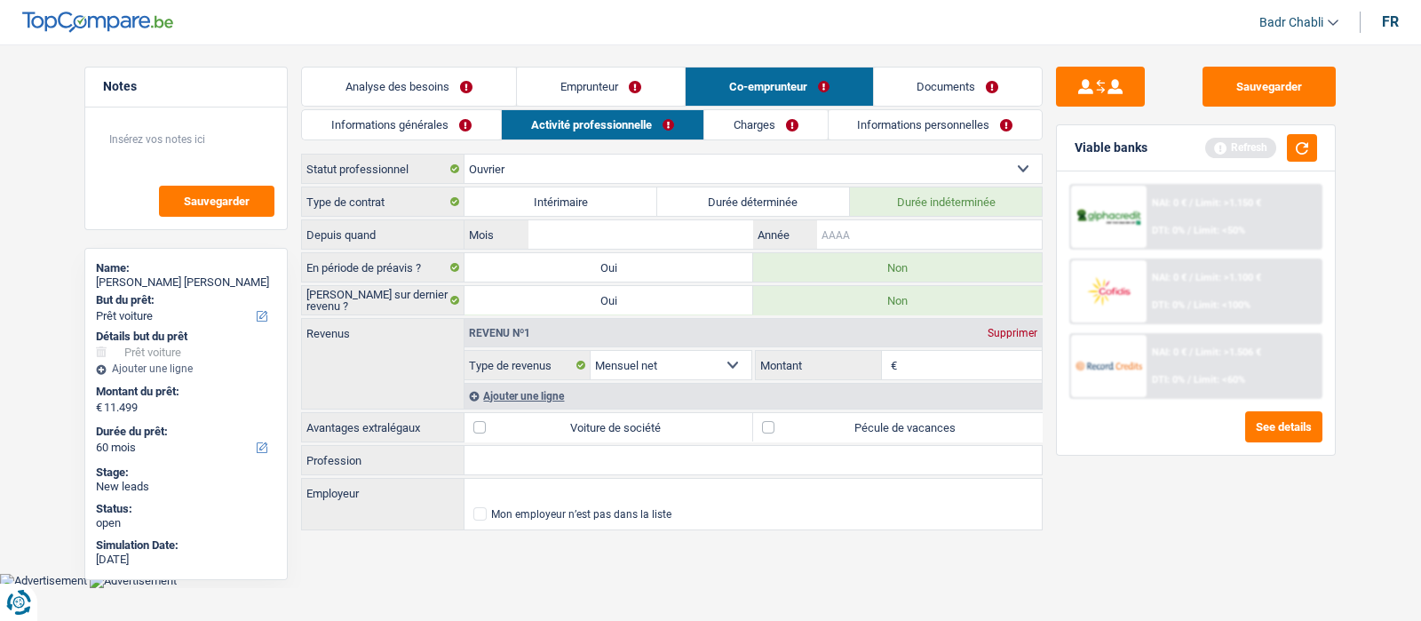
click at [891, 228] on input "Année" at bounding box center [929, 234] width 225 height 28
click at [890, 228] on input "Année" at bounding box center [929, 234] width 225 height 28
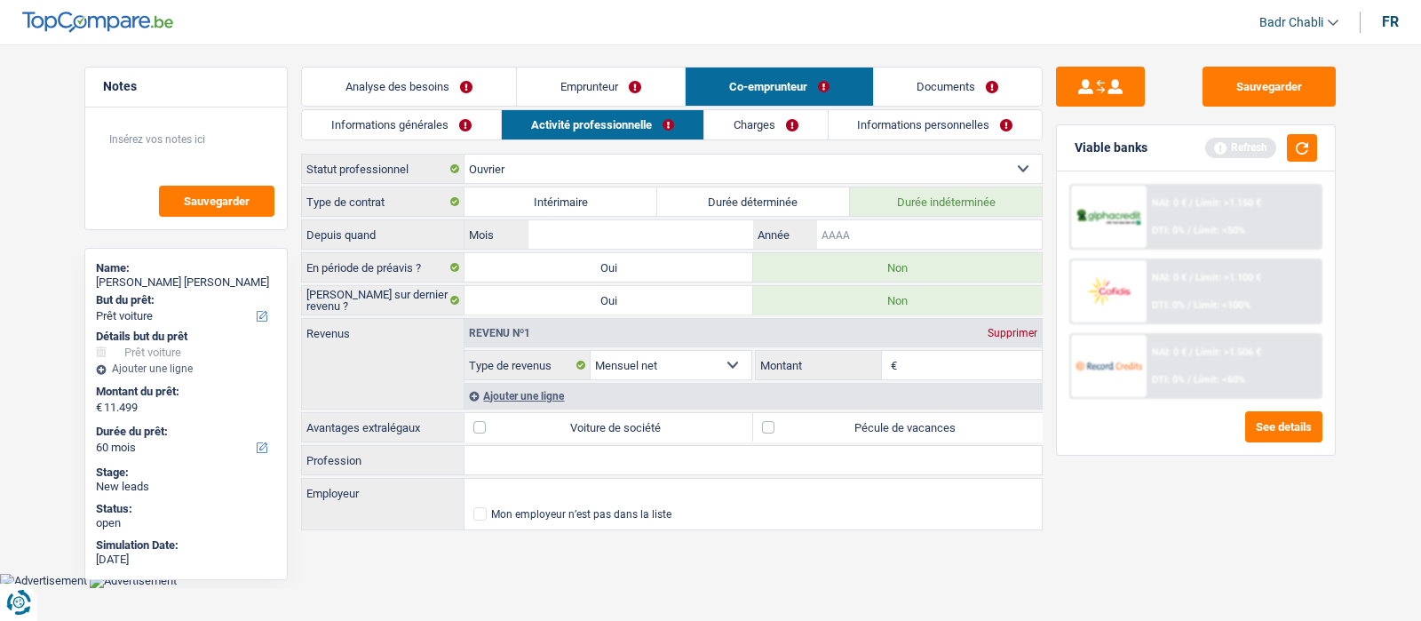
click at [889, 228] on input "Année" at bounding box center [929, 234] width 225 height 28
type input "2024"
click at [631, 218] on div "Type de contrat Intérimaire Durée déterminée Durée indéterminée Depuis quand Mo…" at bounding box center [672, 360] width 742 height 346
click at [627, 224] on input "Mois" at bounding box center [640, 234] width 225 height 28
type input "06"
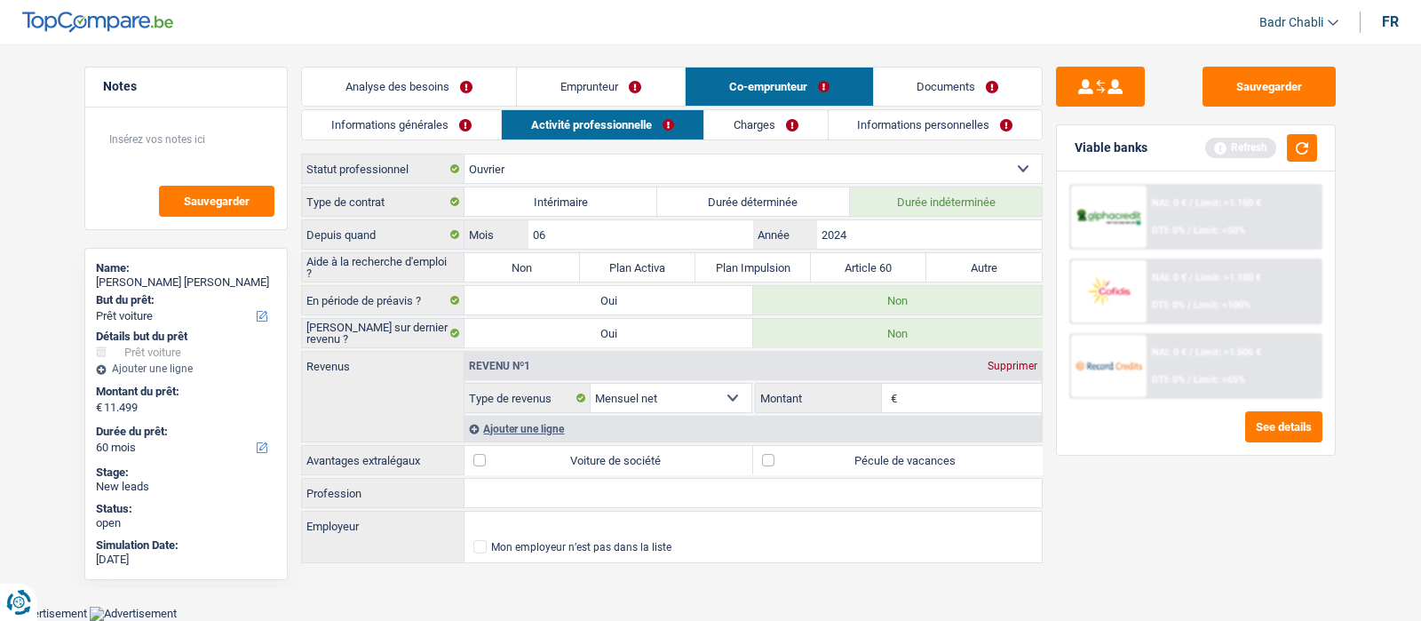
click at [508, 264] on label "Non" at bounding box center [522, 267] width 115 height 28
click at [508, 264] on input "Non" at bounding box center [522, 267] width 115 height 28
radio input "true"
click at [777, 450] on label "Pécule de vacances" at bounding box center [897, 460] width 289 height 28
click at [777, 450] on input "Pécule de vacances" at bounding box center [897, 460] width 289 height 28
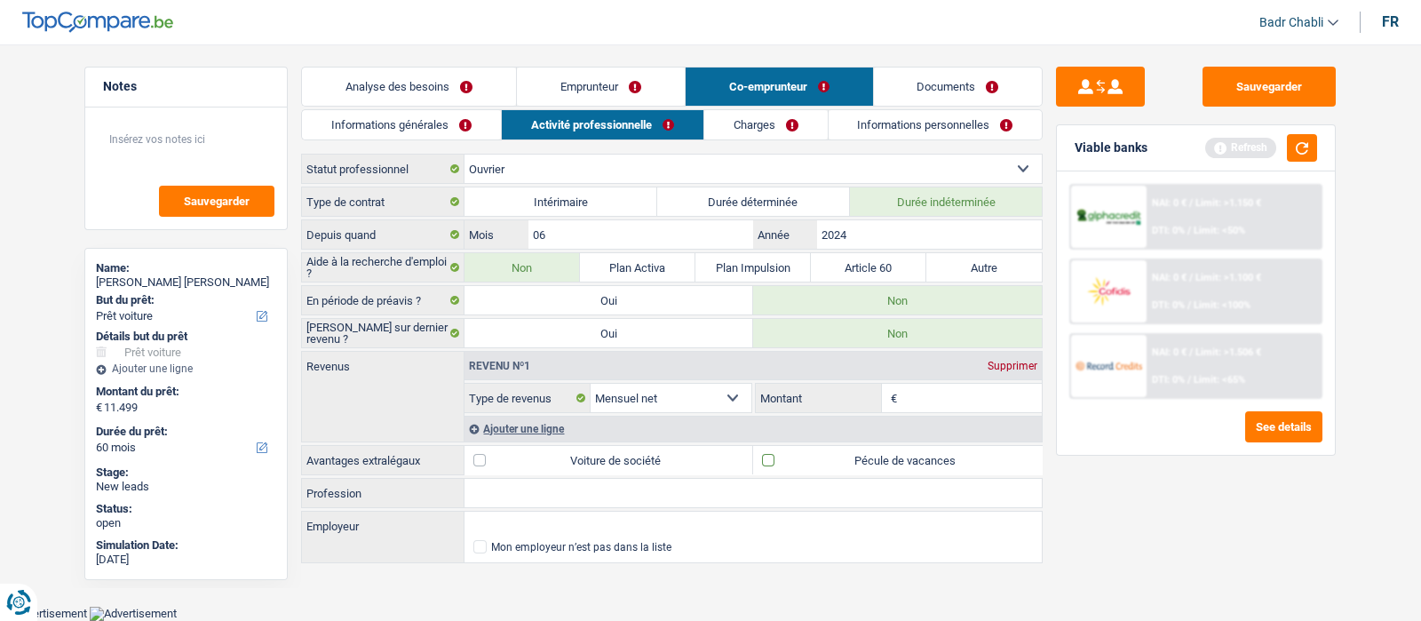
checkbox input "true"
click at [967, 78] on link "Documents" at bounding box center [958, 87] width 169 height 38
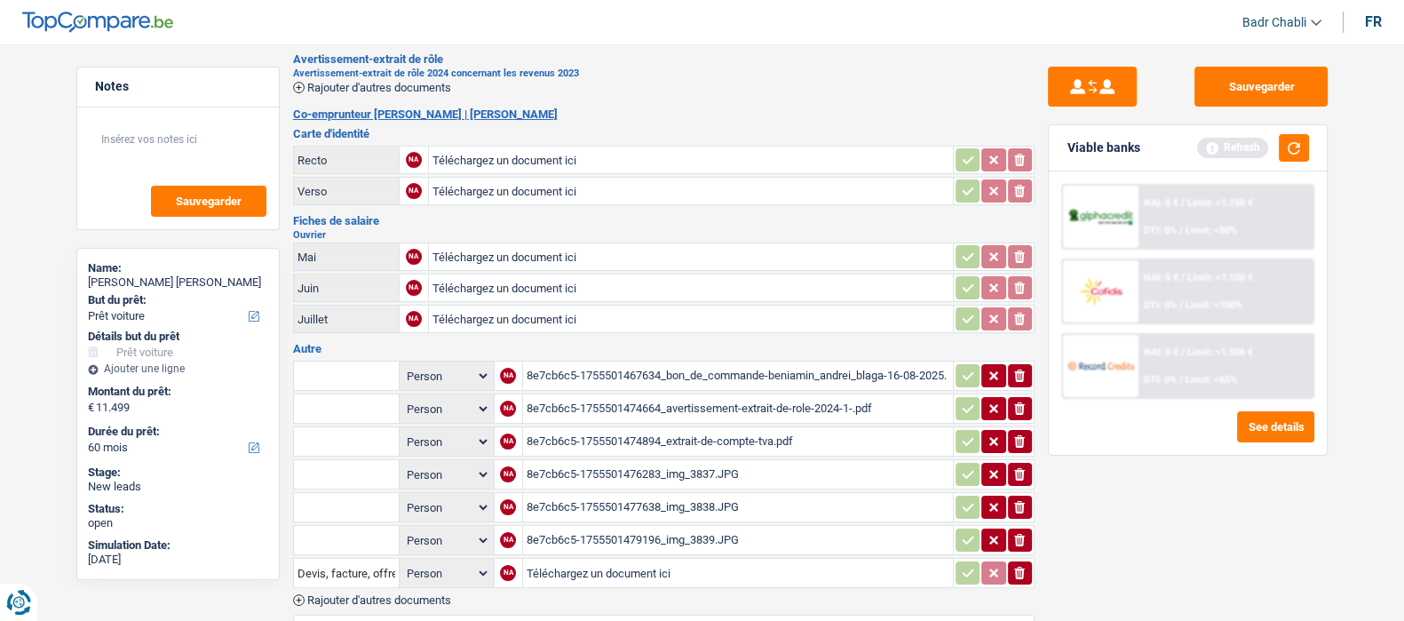
scroll to position [333, 0]
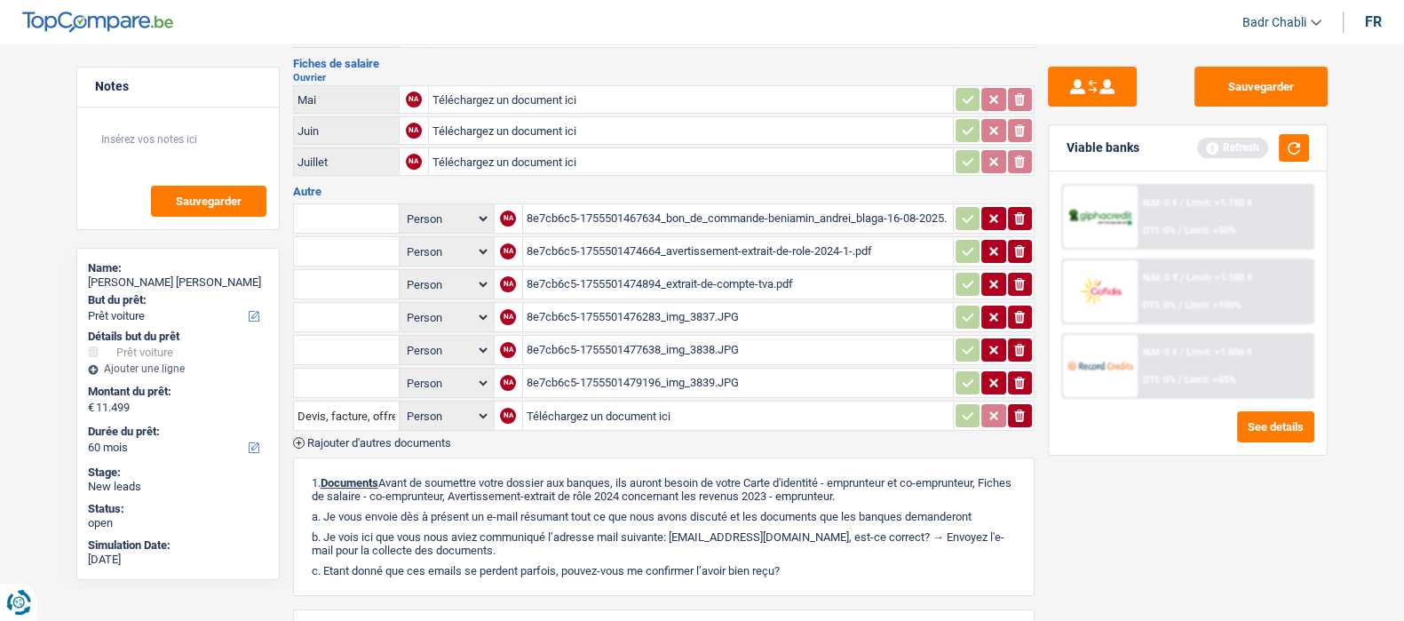
click at [792, 246] on div "8e7cb6c5-1755501474664_avertissement-extrait-de-role-2024-1-.pdf" at bounding box center [738, 251] width 423 height 27
click at [1261, 86] on button "Sauvegarder" at bounding box center [1261, 87] width 133 height 40
click at [729, 312] on div "8e7cb6c5-1755501476283_img_3837.JPG" at bounding box center [738, 317] width 423 height 27
click at [675, 344] on div "8e7cb6c5-1755501477638_img_3838.JPG" at bounding box center [738, 350] width 423 height 27
click at [1278, 79] on button "Sauvegarder" at bounding box center [1261, 87] width 133 height 40
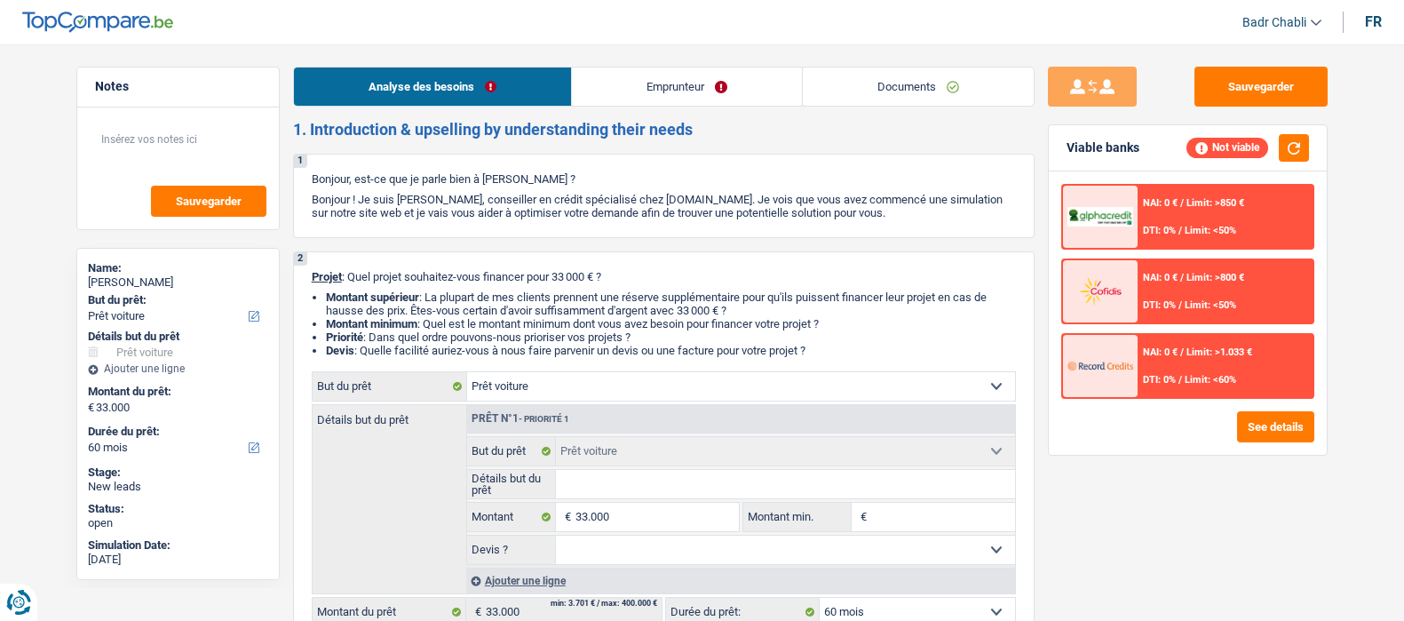
select select "car"
select select "60"
select select "car"
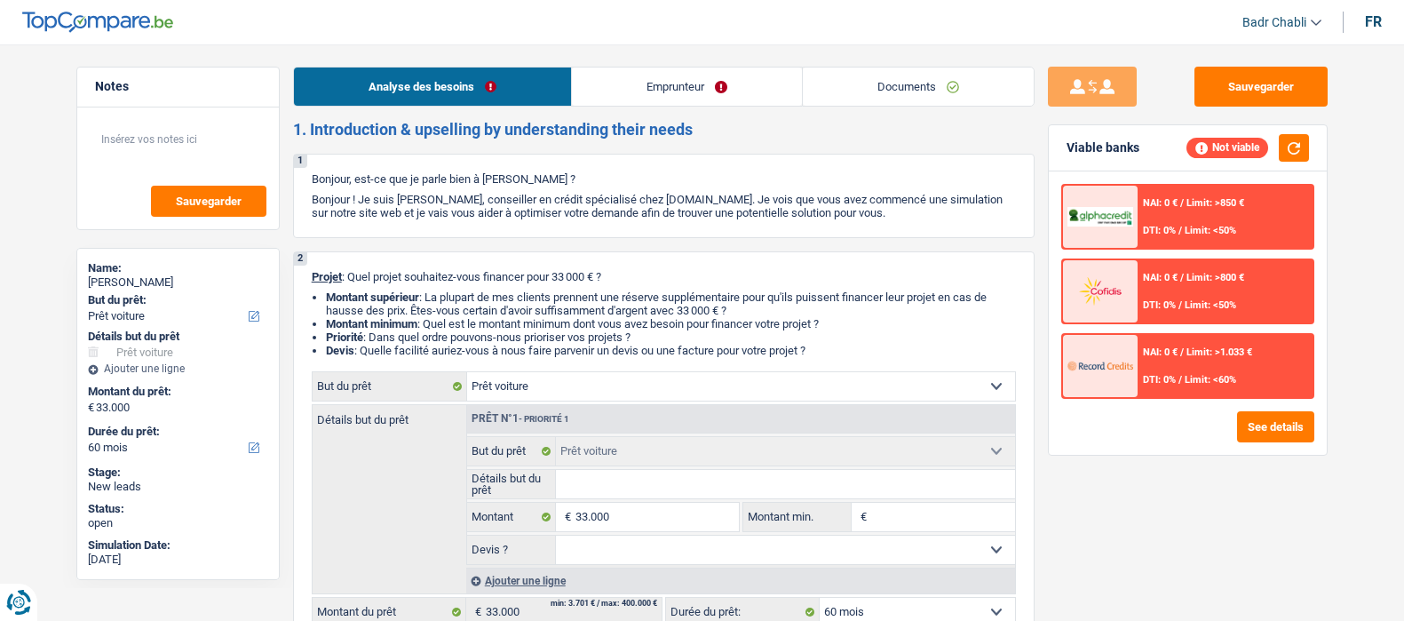
select select "60"
select select "car"
select select "60"
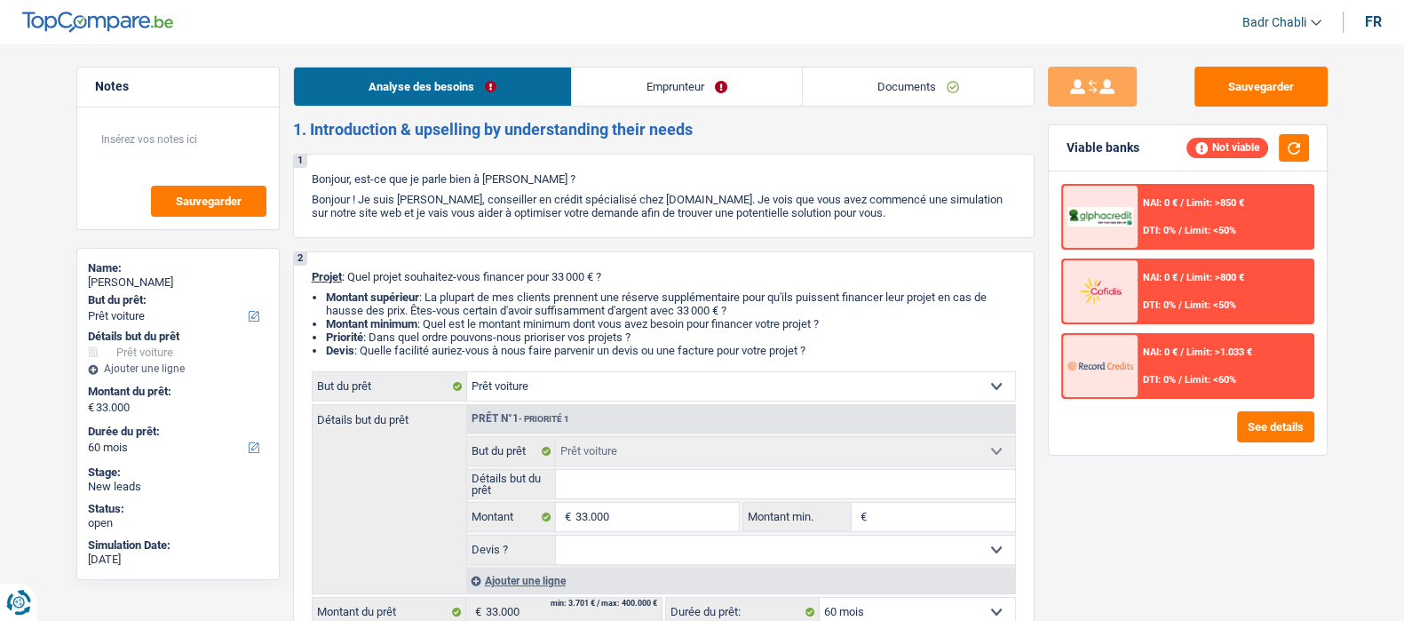
click at [913, 68] on link "Documents" at bounding box center [918, 87] width 231 height 38
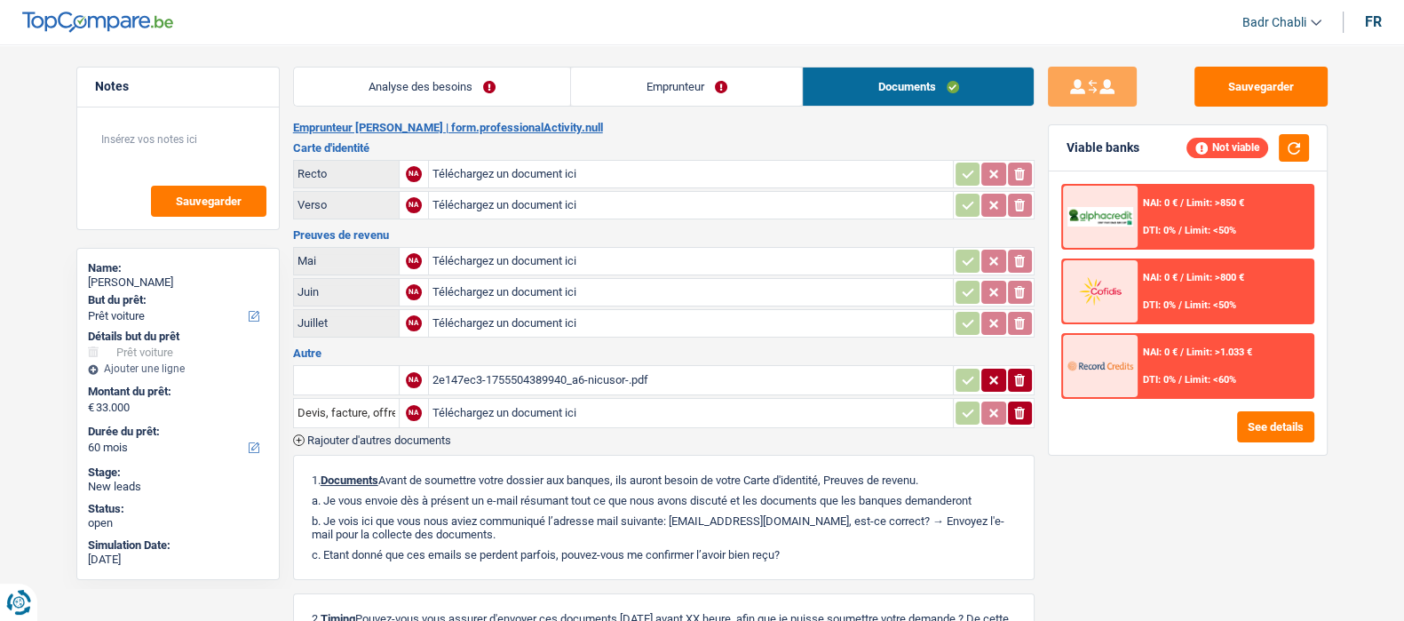
click at [583, 377] on div "2e147ec3-1755504389940_a6-nicusor-.pdf" at bounding box center [691, 380] width 517 height 27
click at [493, 84] on link "Analyse des besoins" at bounding box center [432, 87] width 277 height 38
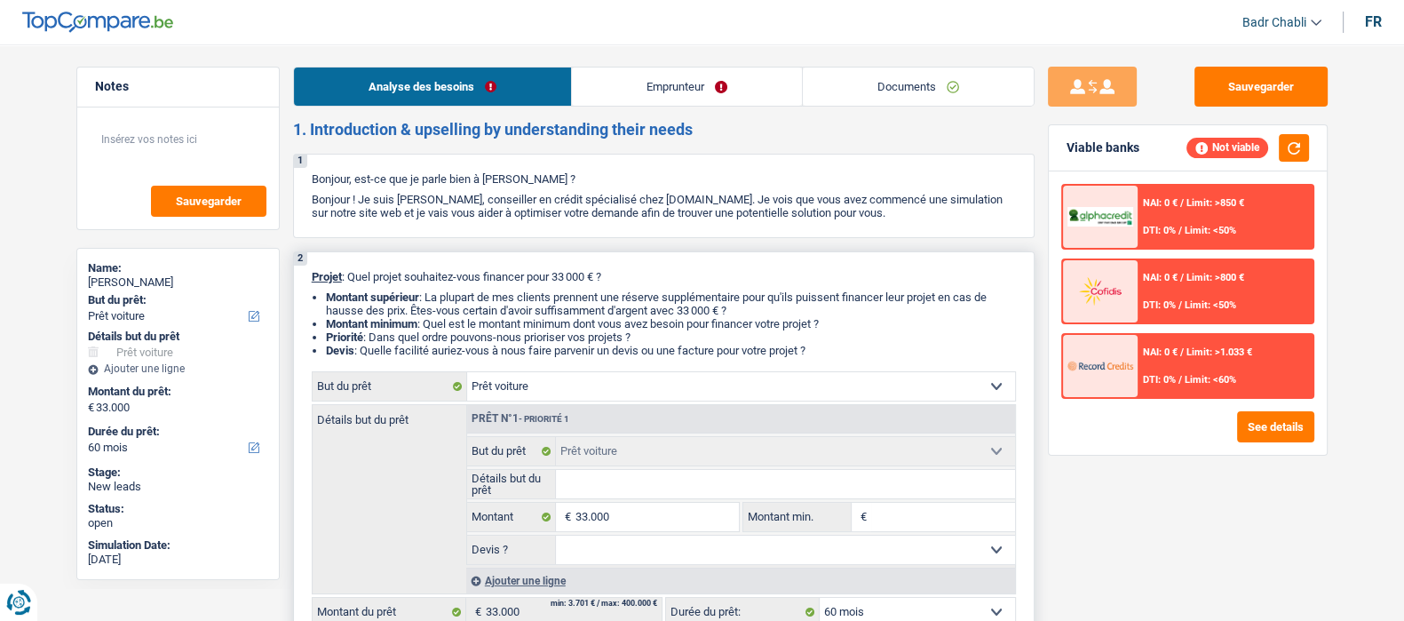
click at [624, 484] on input "Détails but du prêt" at bounding box center [785, 484] width 459 height 28
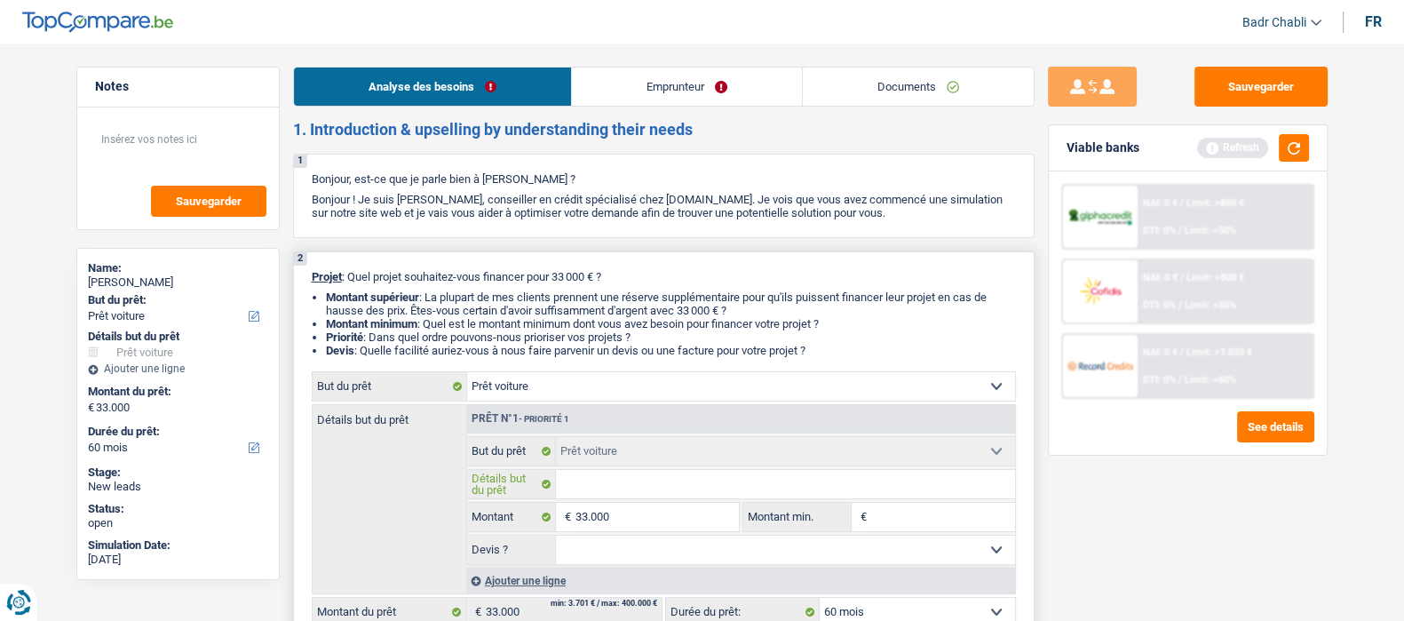
type input "A"
type input "Au"
type input "Aud"
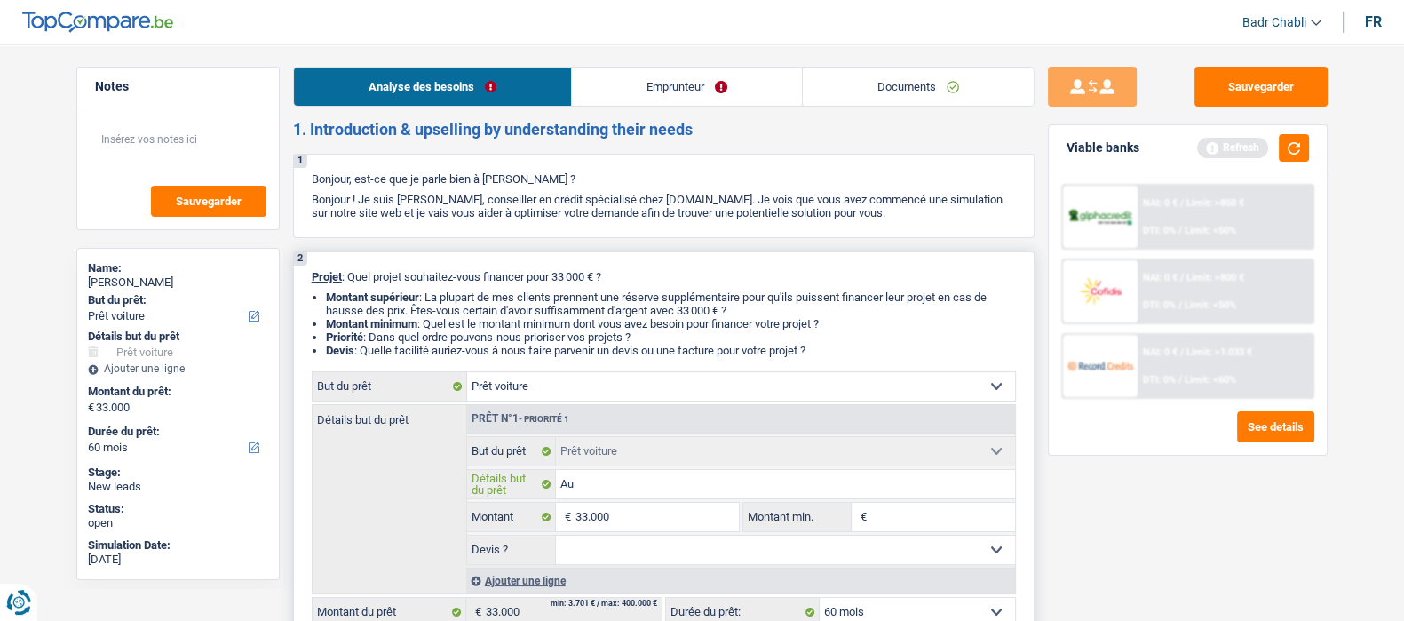
type input "Aud"
type input "Audi"
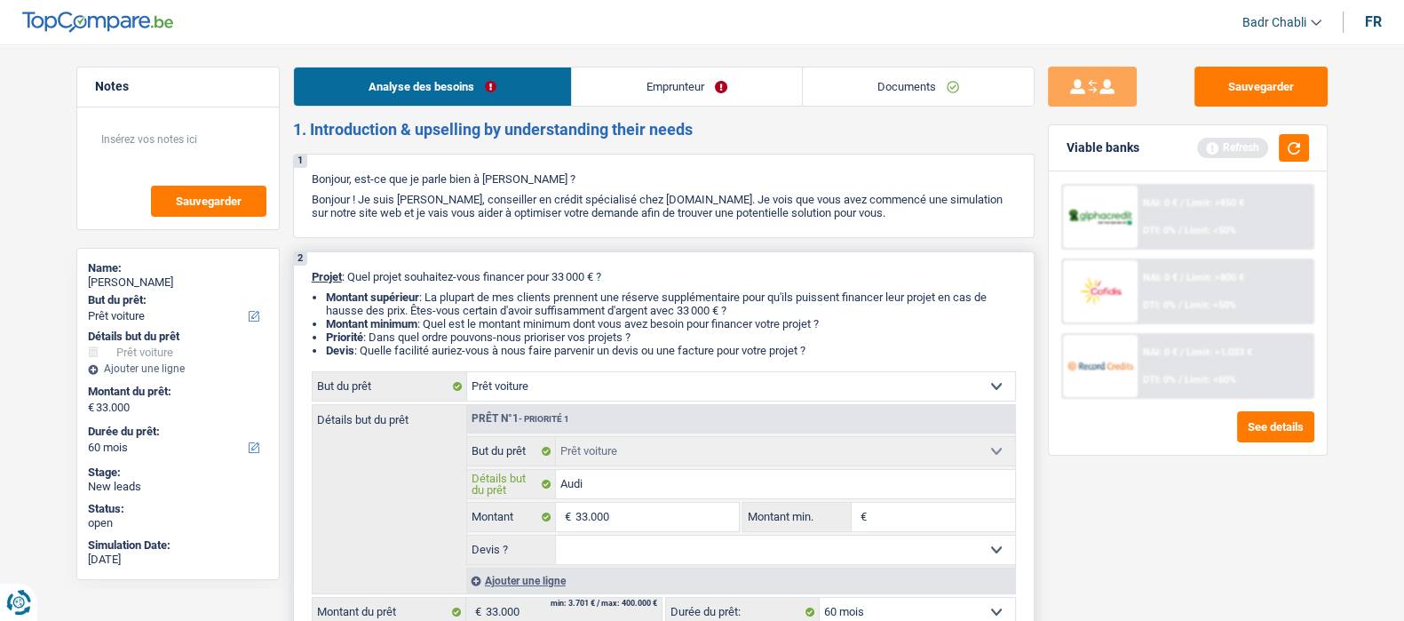
type input "Audi 1"
type input "Audi 16"
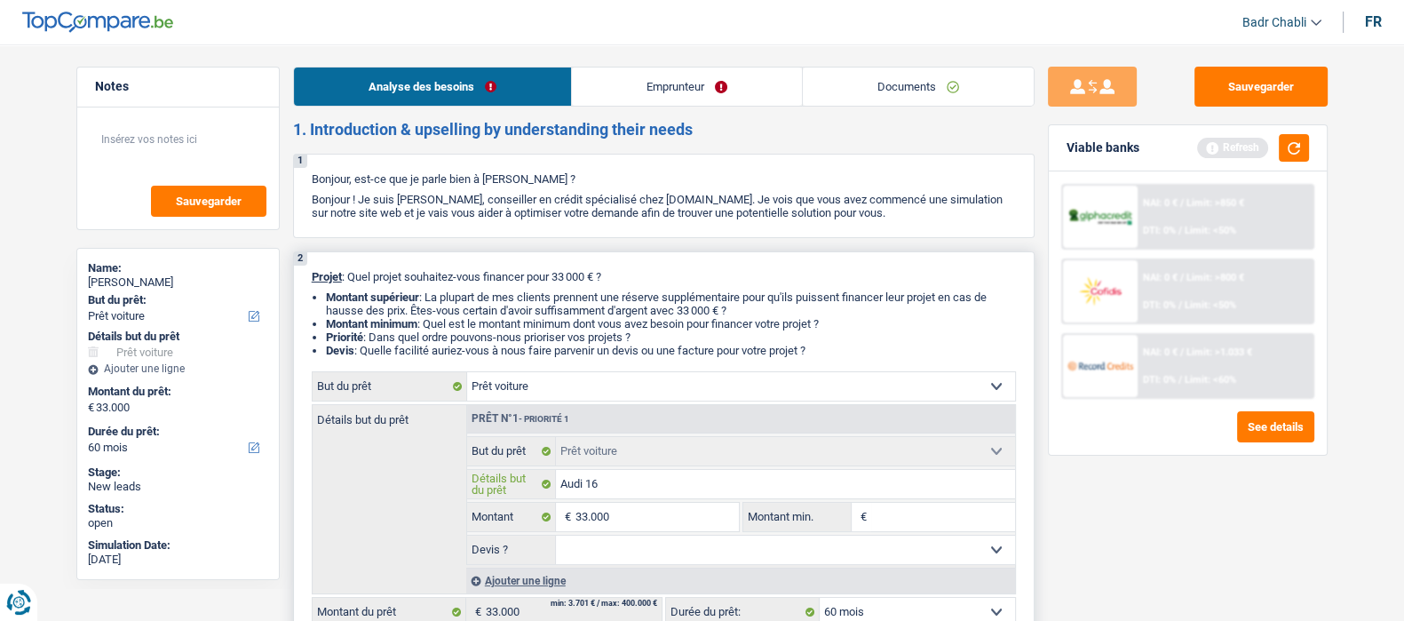
type input "Audi 16"
type input "Audi 1"
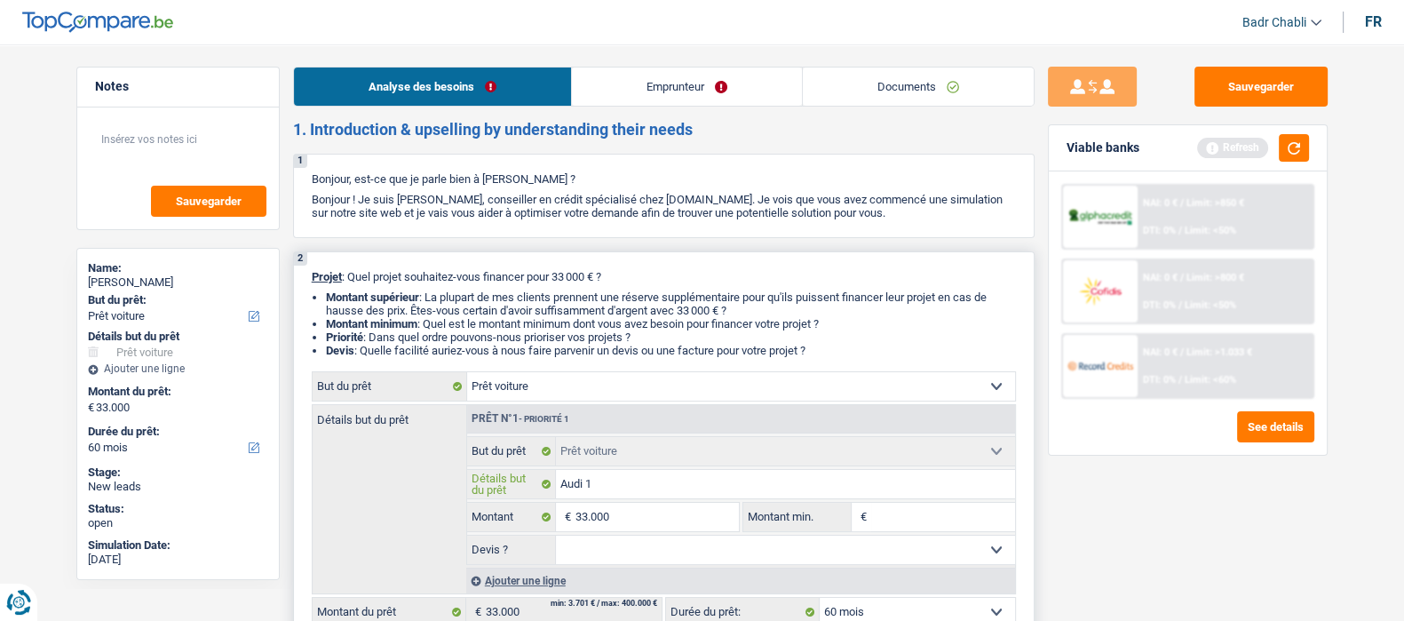
type input "Audi"
type input "Audi A"
type input "Audi A6"
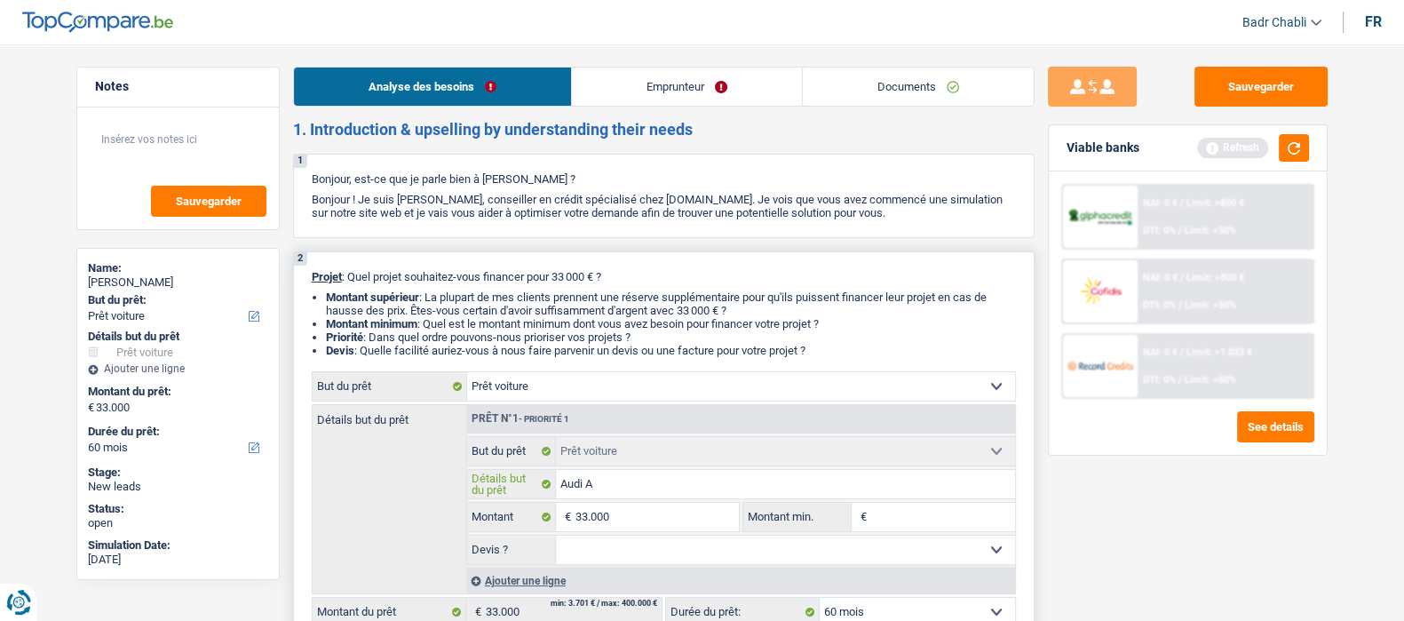
type input "Audi A6"
type input "Audi A6 2"
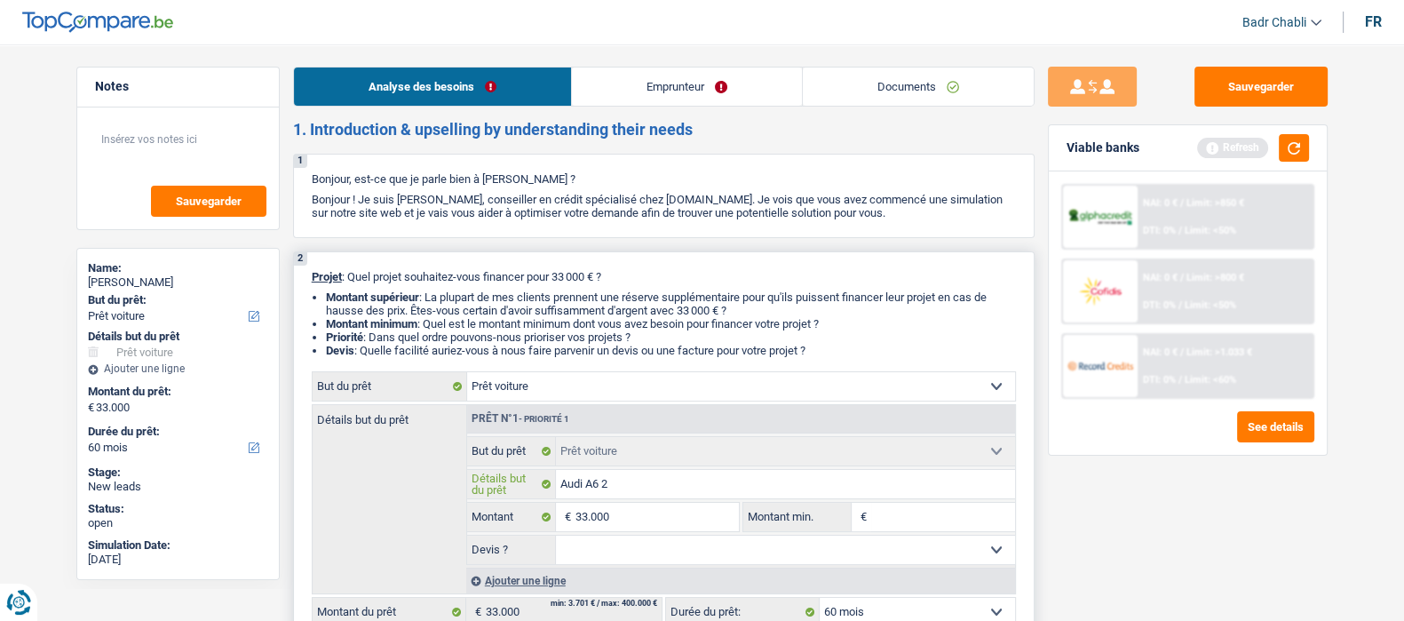
type input "Audi A6 20"
type input "Audi A6 202"
type input "Audi A6 2020"
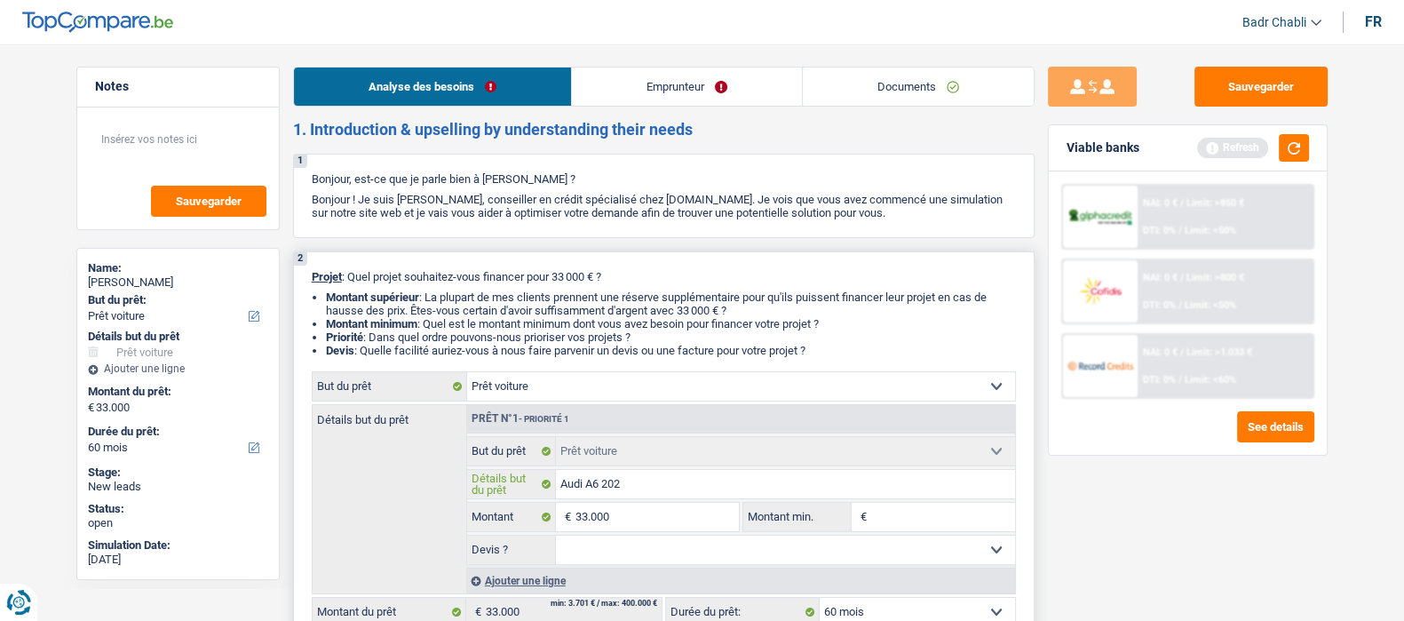
type input "Audi A6 2020"
click at [639, 527] on input "33.000" at bounding box center [657, 517] width 163 height 28
click at [932, 512] on input "Montant min." at bounding box center [943, 517] width 144 height 28
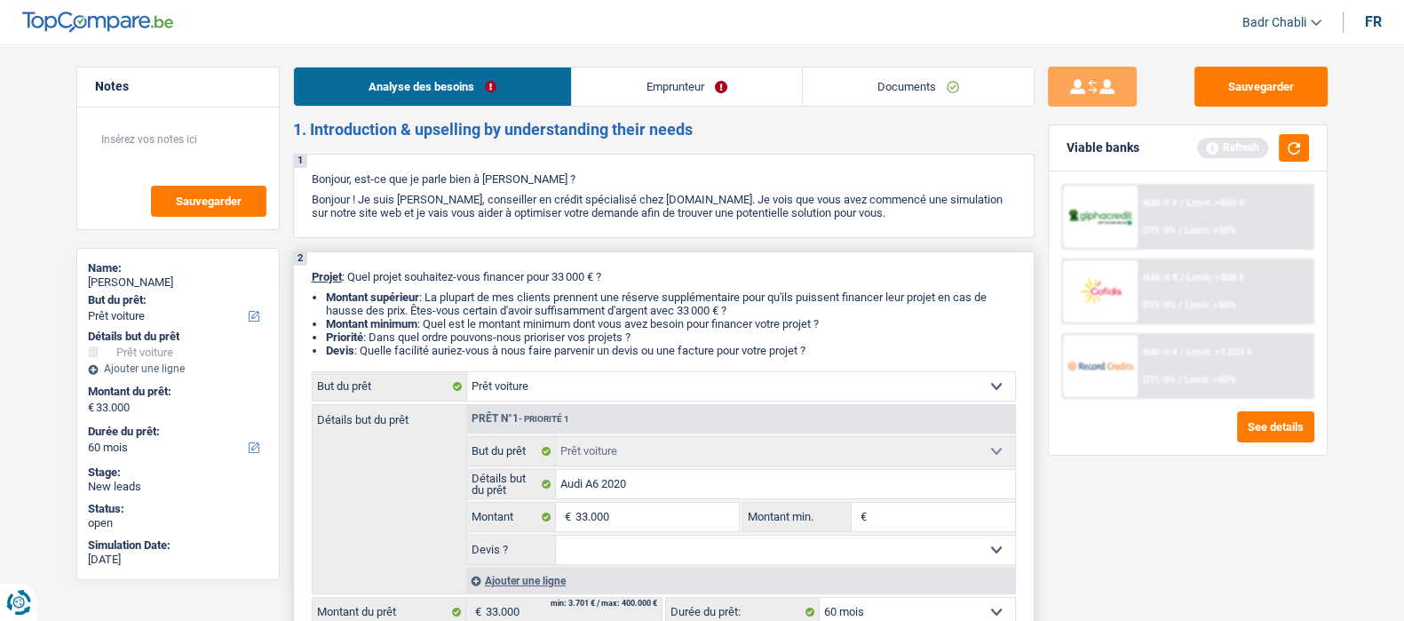
paste input "33.000"
type input "33.000"
click at [729, 552] on select "Oui Non Non répondu Sélectionner une option" at bounding box center [785, 550] width 459 height 28
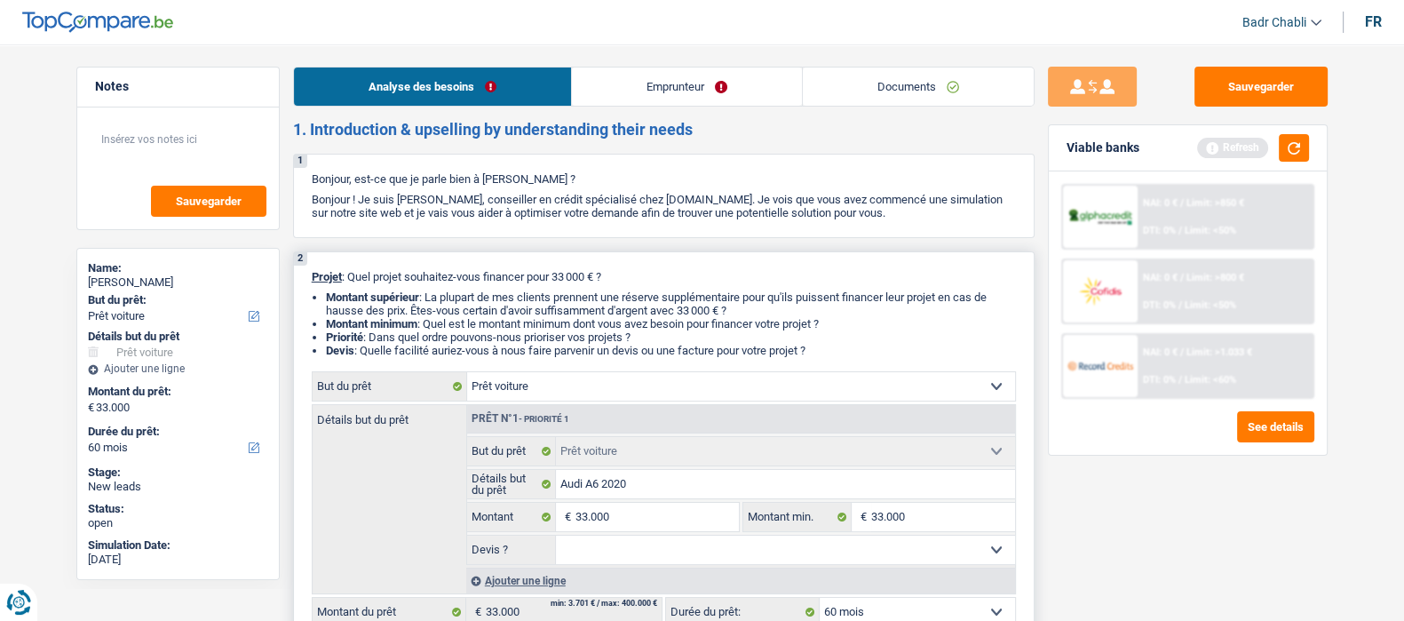
select select "yes"
click at [556, 539] on select "Oui Non Non répondu Sélectionner une option" at bounding box center [785, 550] width 459 height 28
select select "yes"
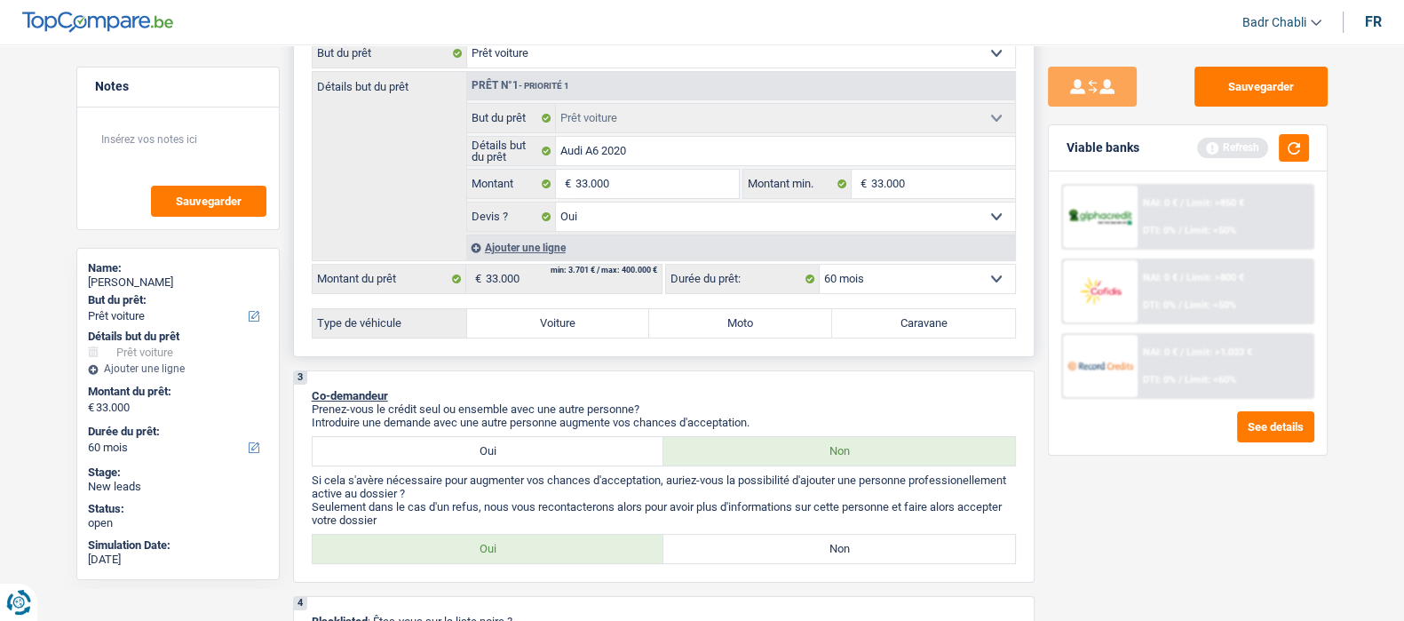
click at [549, 344] on div "2 Projet : Quel projet souhaitez-vous financer pour 33 000 € ? Montant supérieu…" at bounding box center [664, 137] width 742 height 439
click at [551, 325] on label "Voiture" at bounding box center [558, 323] width 183 height 28
click at [551, 325] on input "Voiture" at bounding box center [558, 323] width 183 height 28
radio input "true"
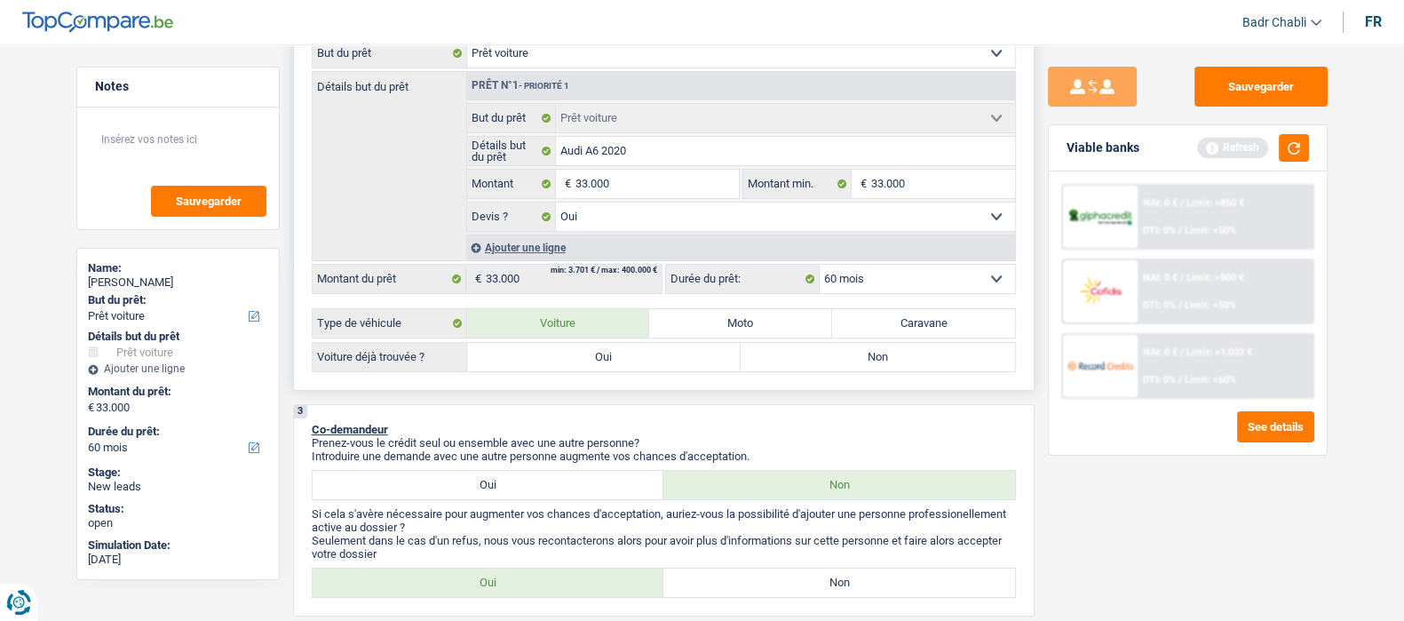
click at [557, 368] on label "Oui" at bounding box center [604, 357] width 274 height 28
click at [557, 368] on input "Oui" at bounding box center [604, 357] width 274 height 28
radio input "true"
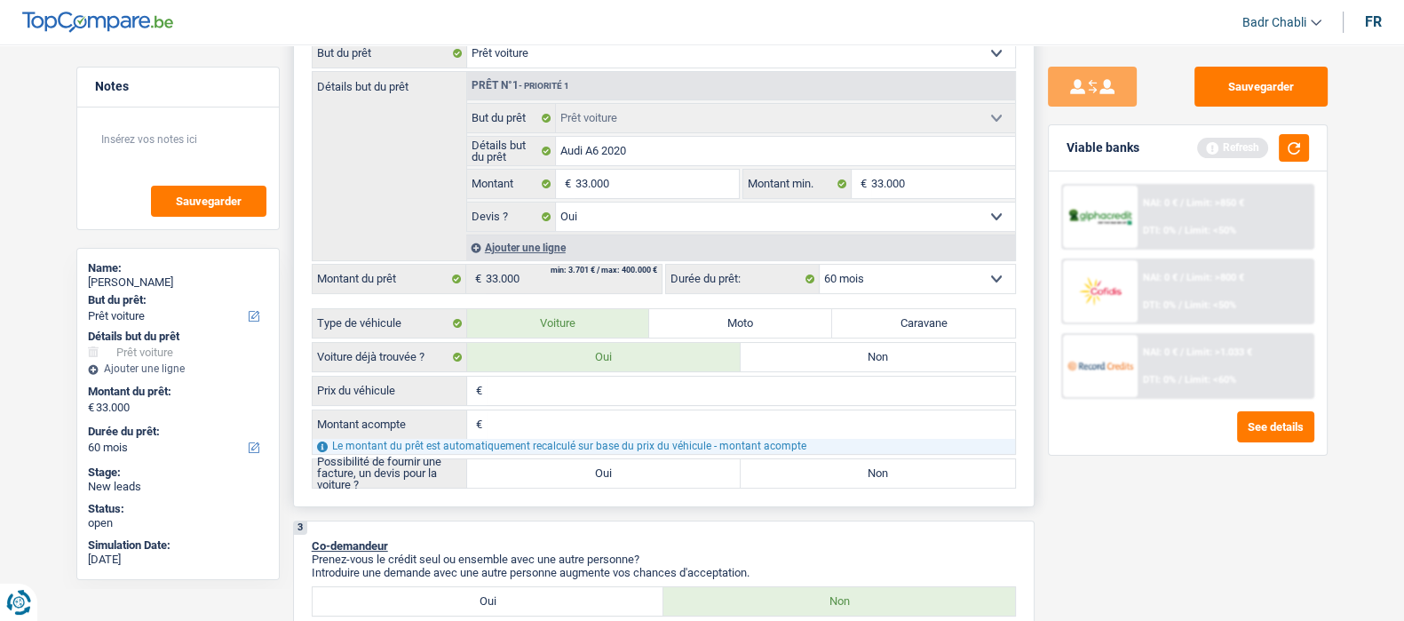
click at [582, 474] on label "Oui" at bounding box center [604, 473] width 274 height 28
click at [582, 474] on input "Oui" at bounding box center [604, 473] width 274 height 28
radio input "true"
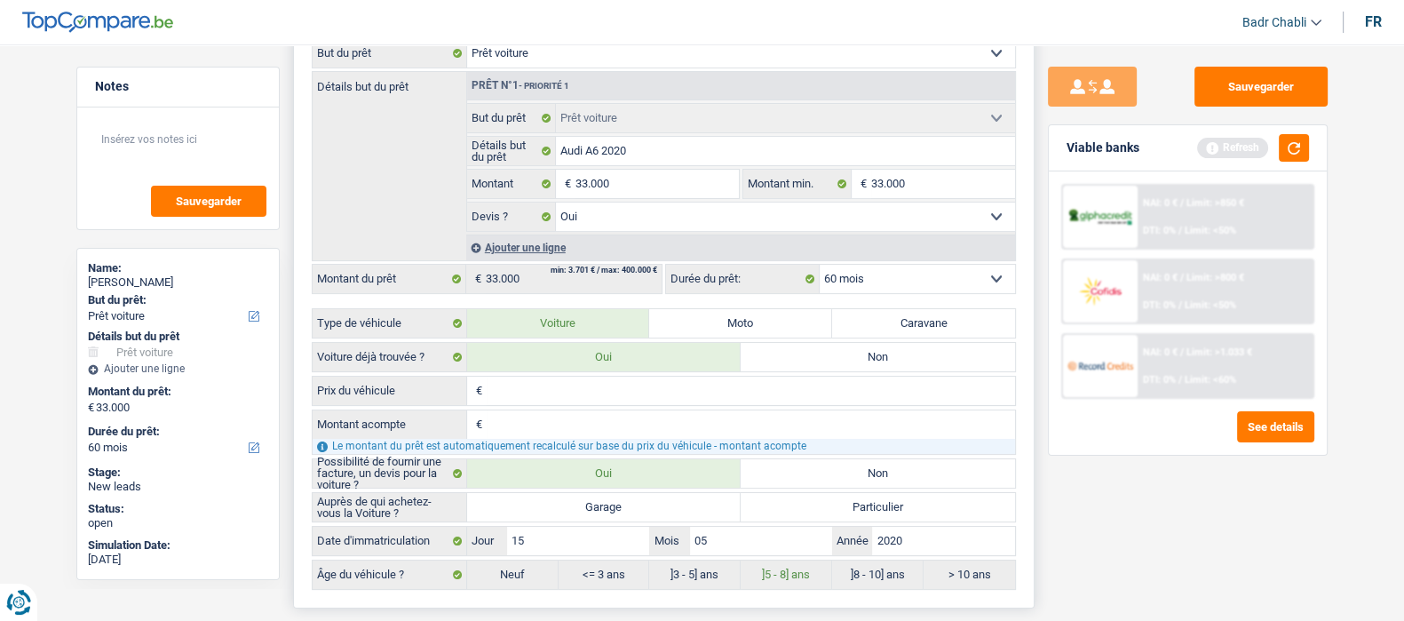
click at [570, 508] on label "Garage" at bounding box center [604, 507] width 274 height 28
click at [570, 508] on input "Garage" at bounding box center [604, 507] width 274 height 28
radio input "true"
click at [526, 396] on input "Prix du véhicule" at bounding box center [751, 391] width 528 height 28
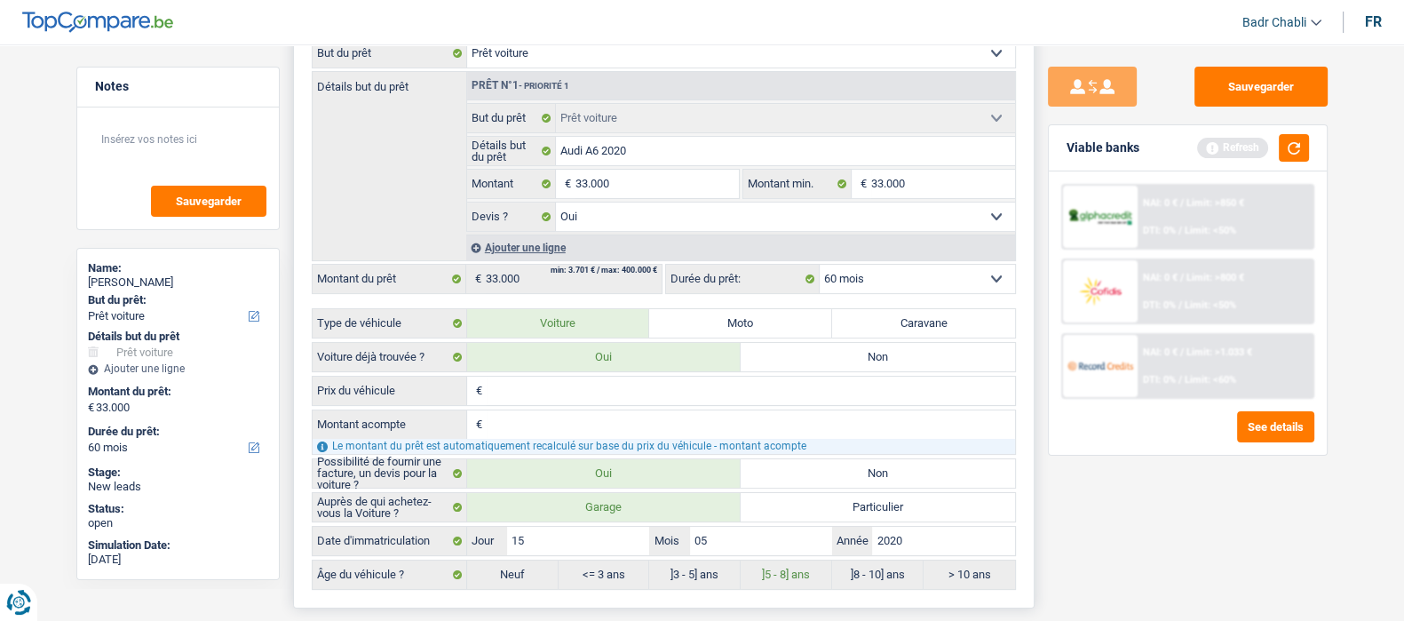
paste input "33.000"
type input "33.000"
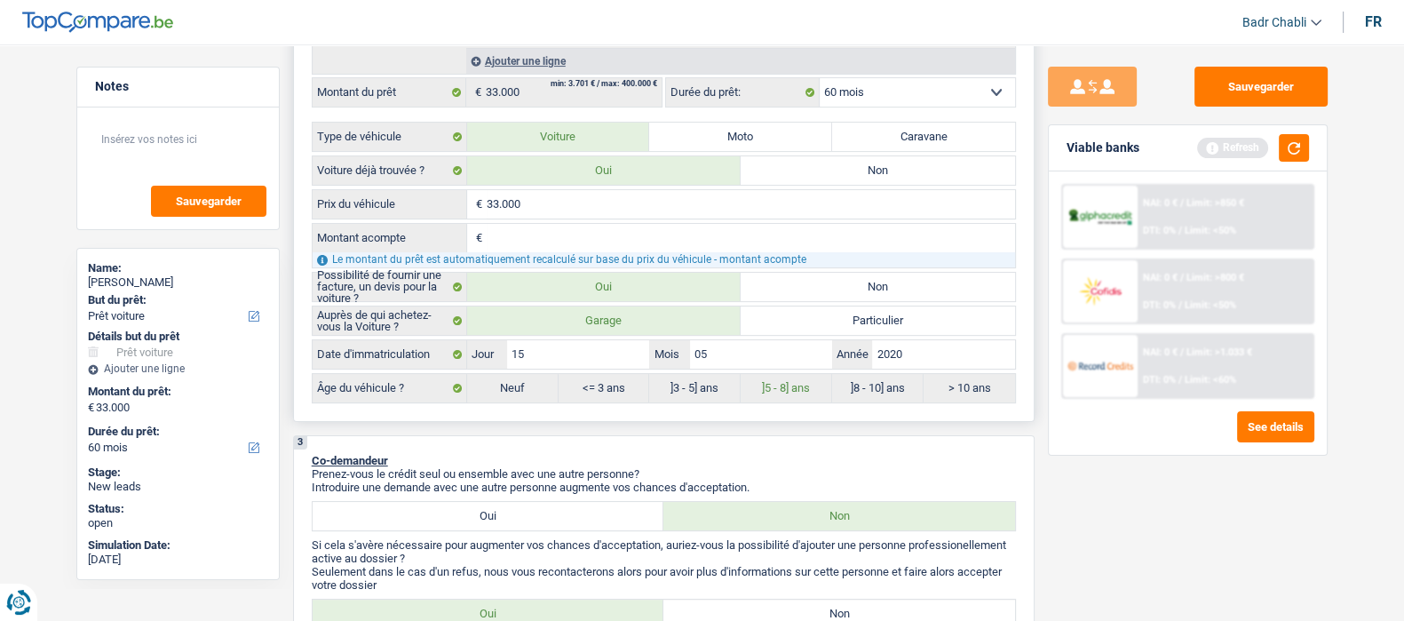
scroll to position [666, 0]
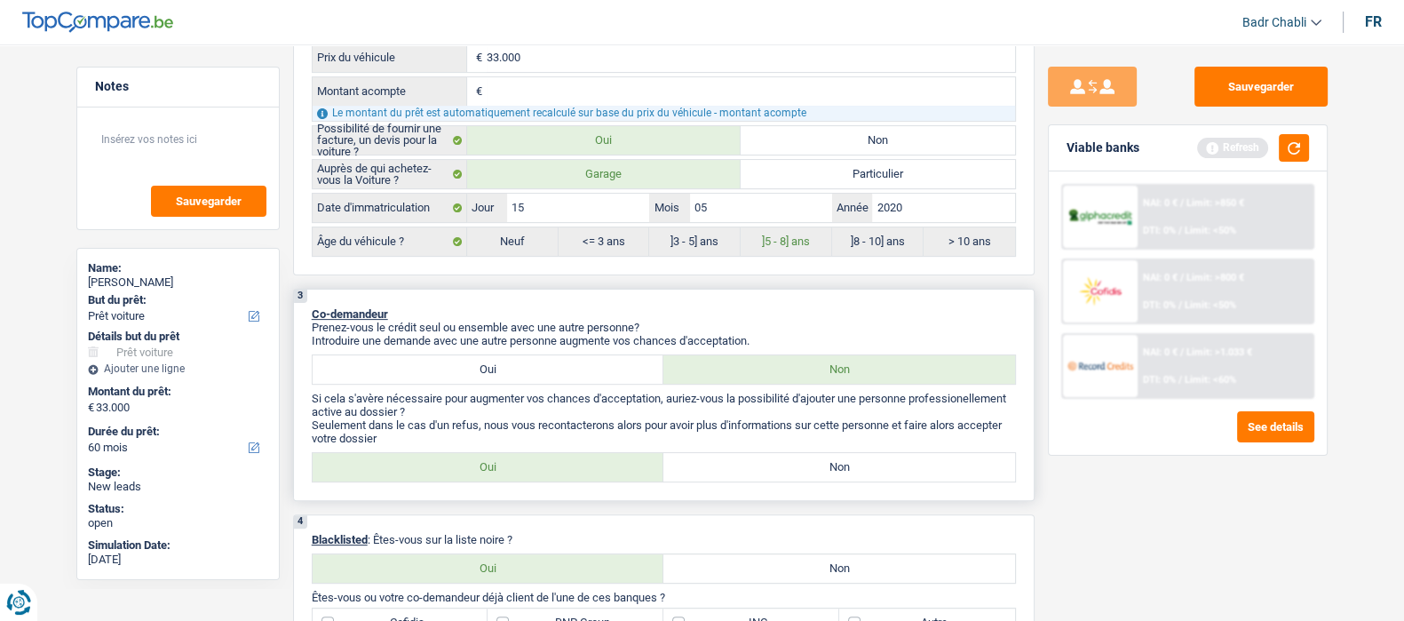
type input "33.000"
click at [860, 466] on label "Non" at bounding box center [839, 467] width 352 height 28
click at [860, 466] on input "Non" at bounding box center [839, 467] width 352 height 28
radio input "true"
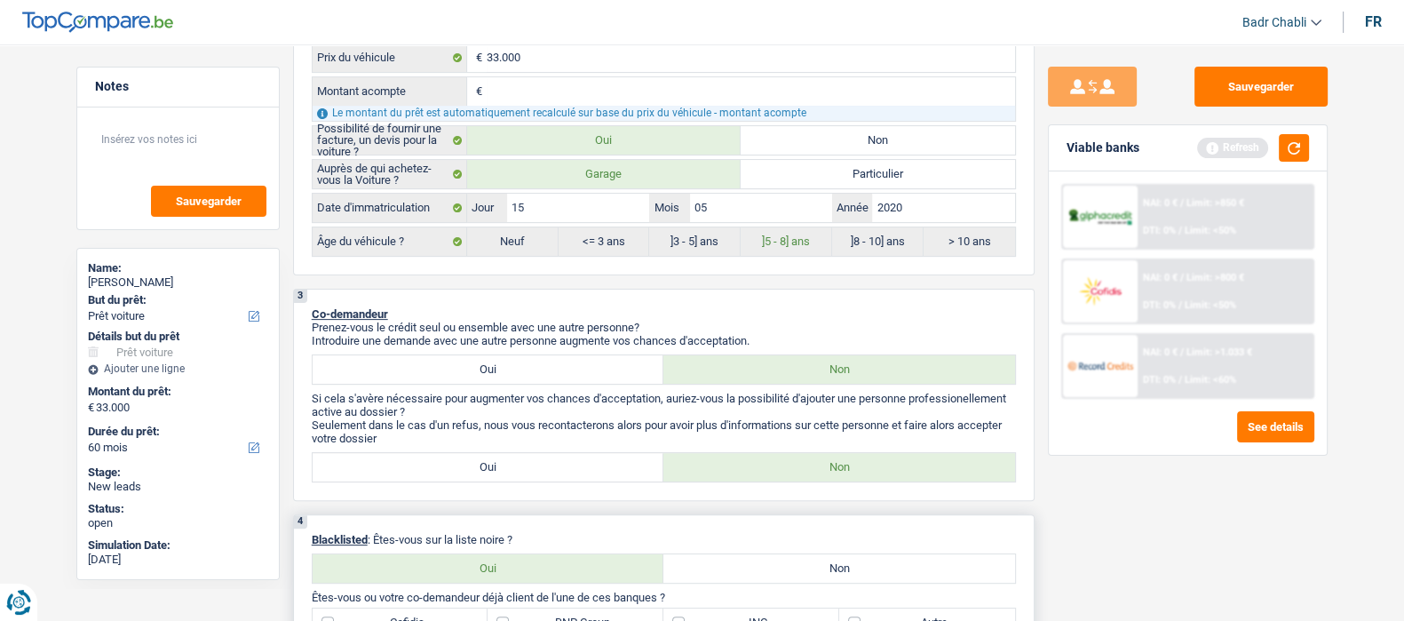
click at [830, 571] on label "Non" at bounding box center [839, 568] width 352 height 28
click at [830, 571] on input "Non" at bounding box center [839, 568] width 352 height 28
radio input "true"
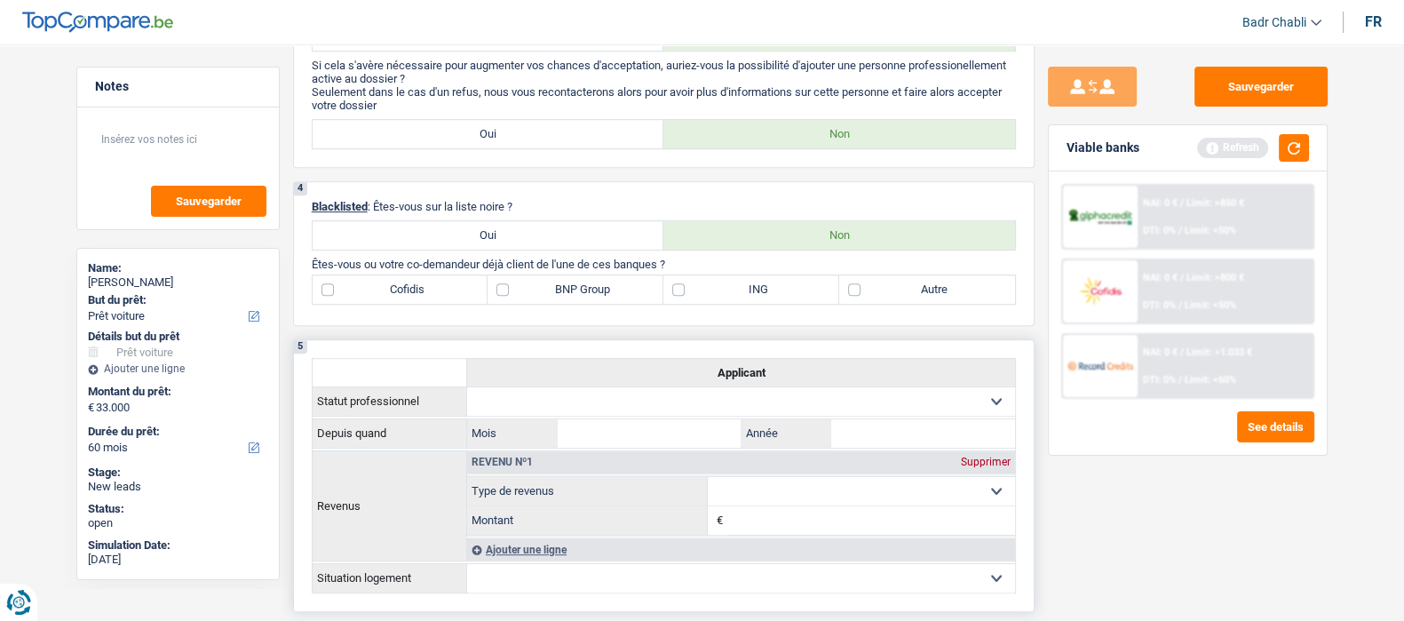
scroll to position [1553, 0]
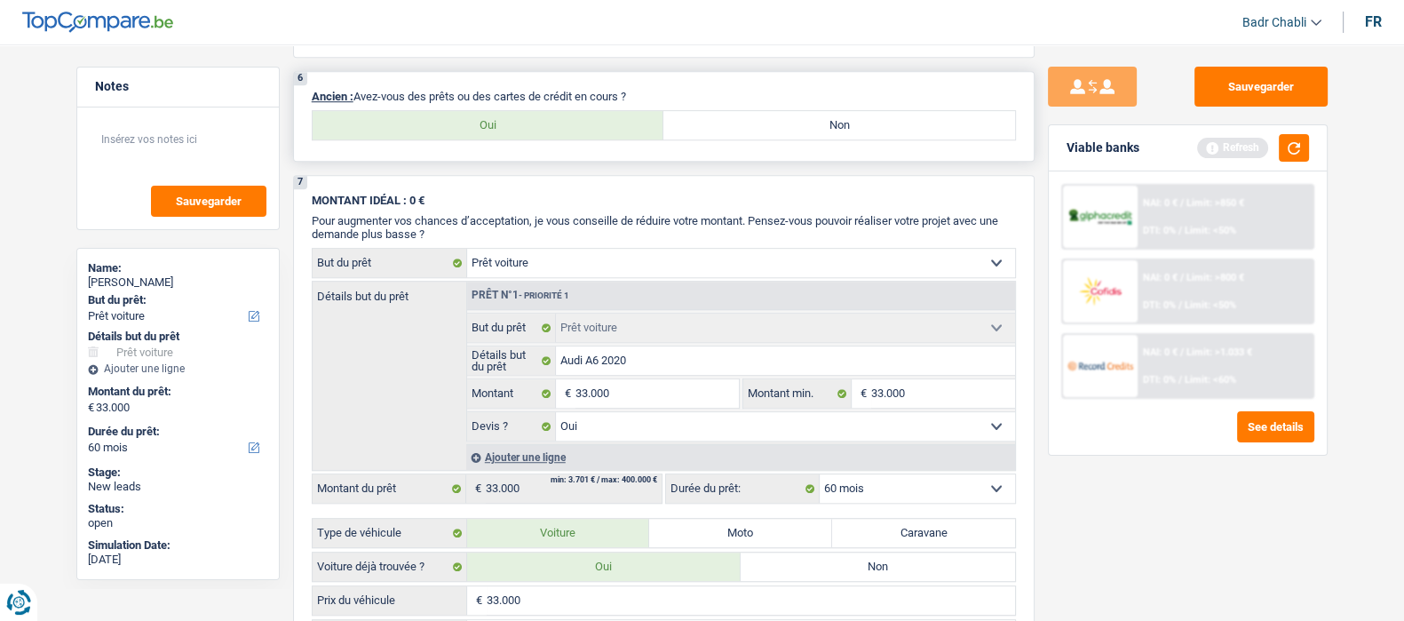
click at [894, 131] on label "Non" at bounding box center [839, 125] width 352 height 28
click at [894, 131] on input "Non" at bounding box center [839, 125] width 352 height 28
radio input "true"
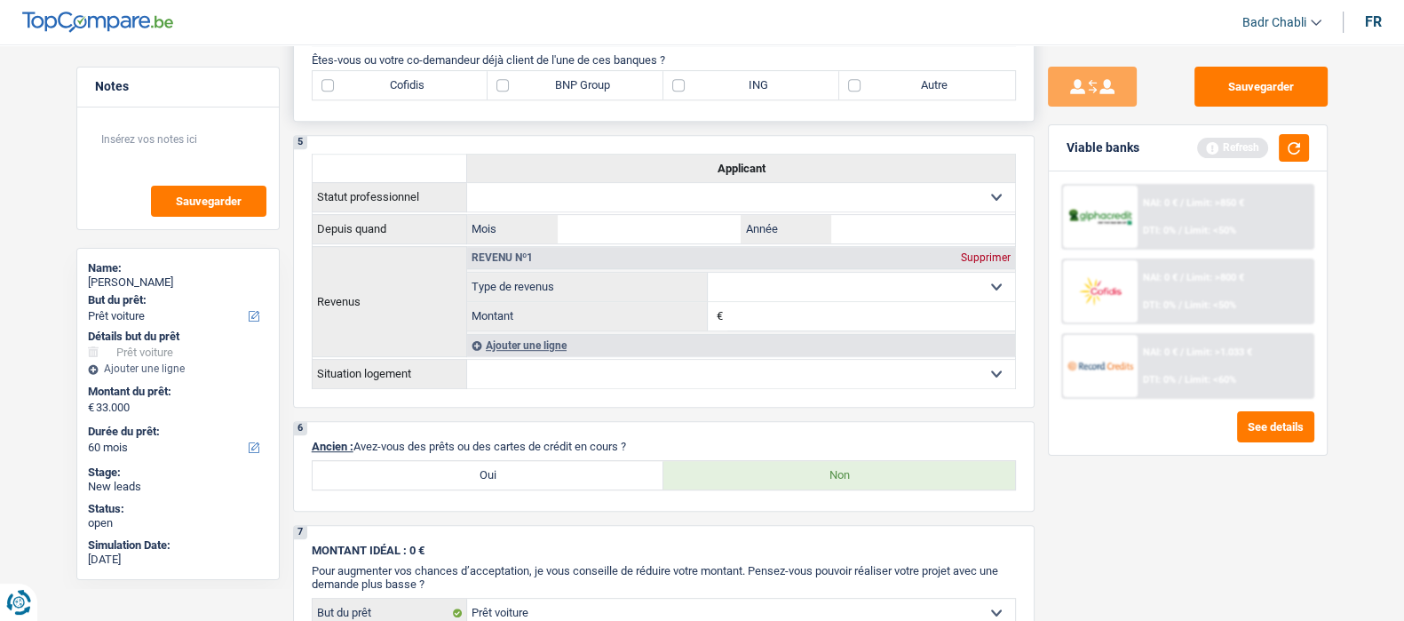
scroll to position [1332, 0]
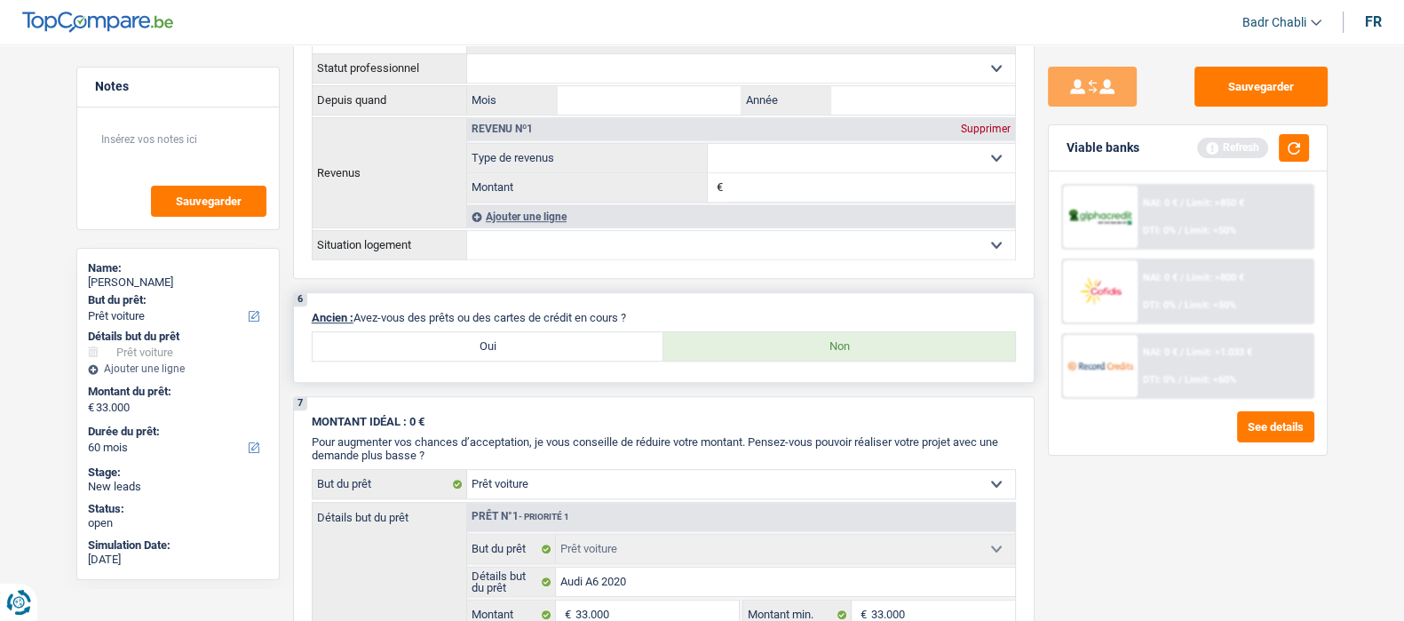
click at [480, 347] on label "Oui" at bounding box center [489, 346] width 352 height 28
click at [480, 347] on input "Oui" at bounding box center [489, 346] width 352 height 28
radio input "true"
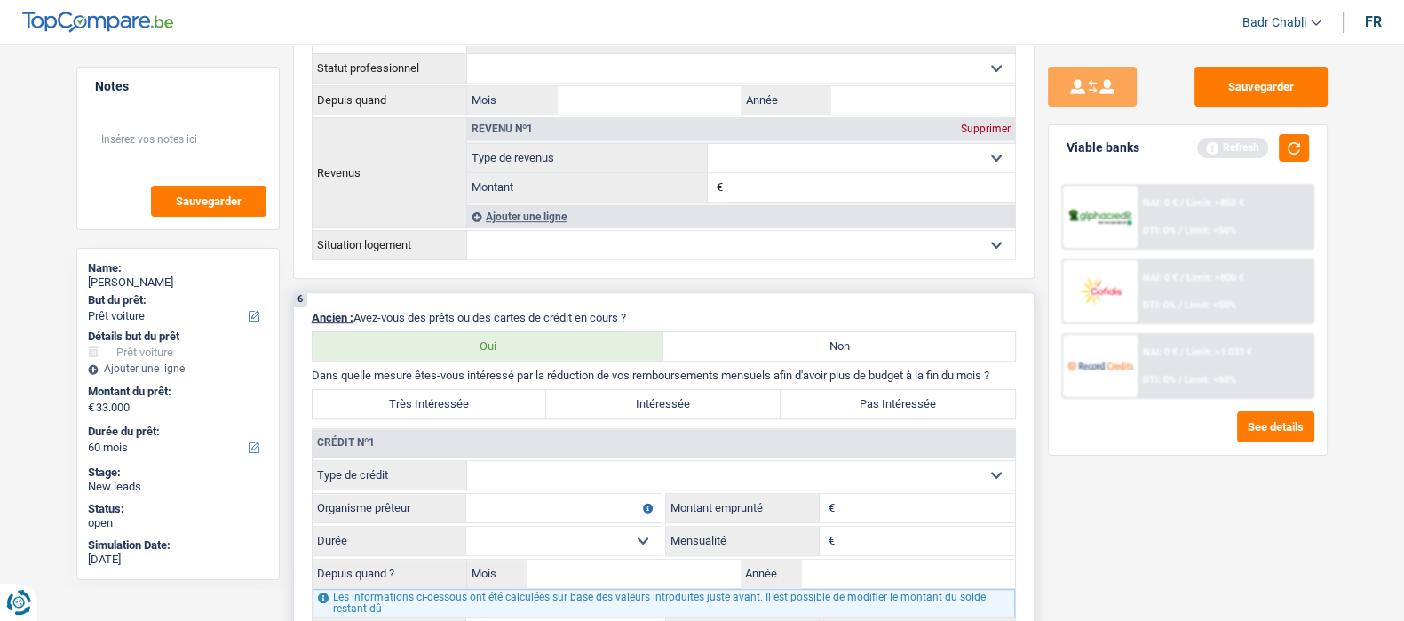
click at [570, 481] on select "Carte ou ouverture de crédit Prêt hypothécaire Vente à tempérament Prêt à tempé…" at bounding box center [741, 475] width 548 height 28
select select "cardOrCredit"
type input "0"
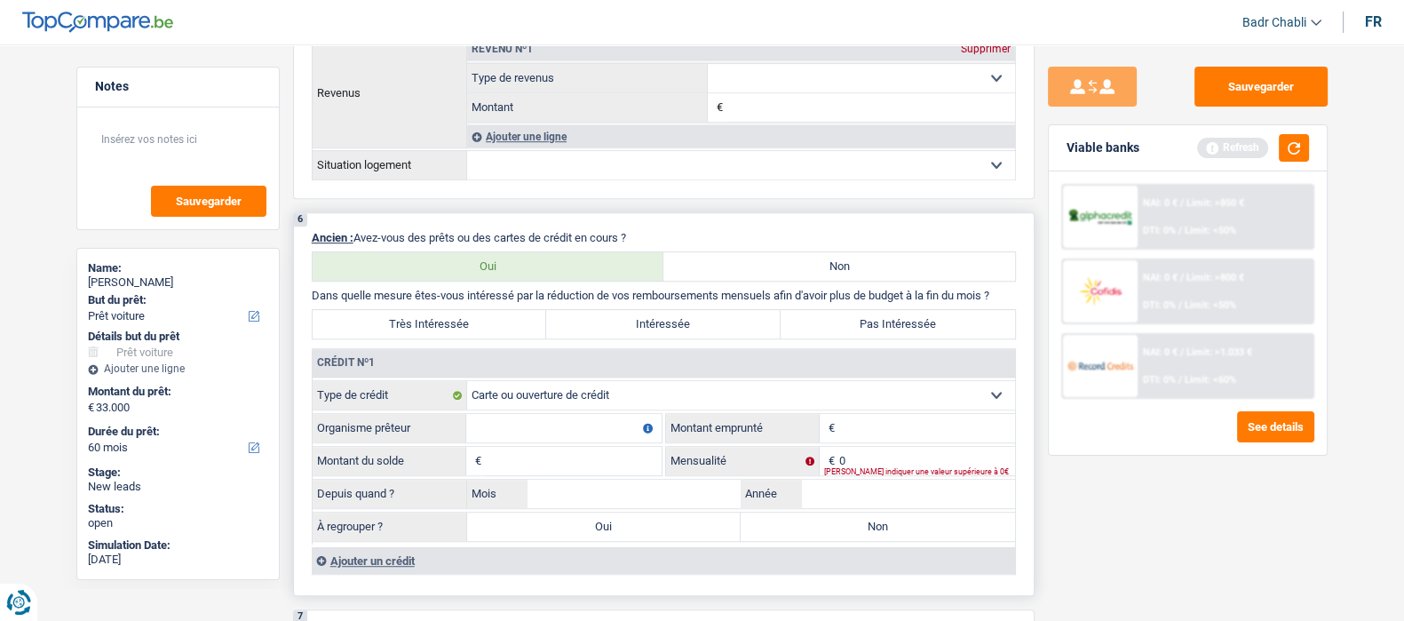
scroll to position [1553, 0]
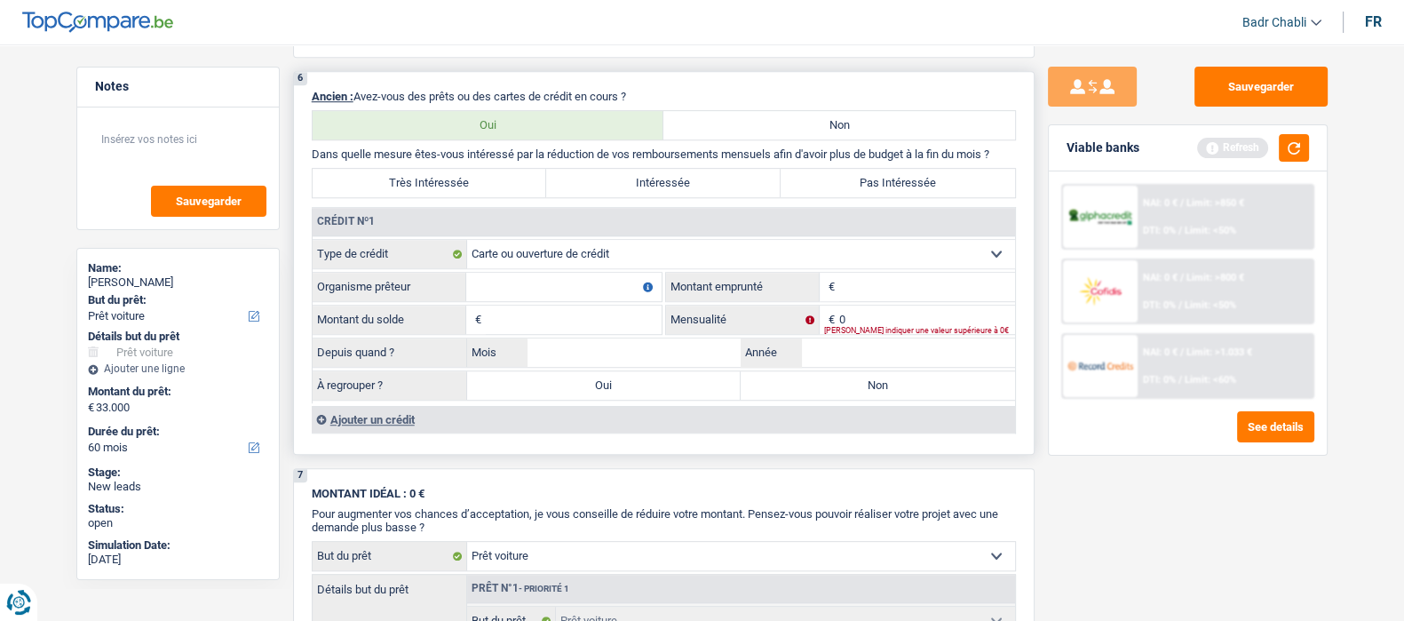
drag, startPoint x: 560, startPoint y: 293, endPoint x: 604, endPoint y: 291, distance: 44.4
click at [560, 292] on input "Organisme prêteur" at bounding box center [563, 287] width 195 height 28
type input "BNP"
type input "2.500"
type input "1"
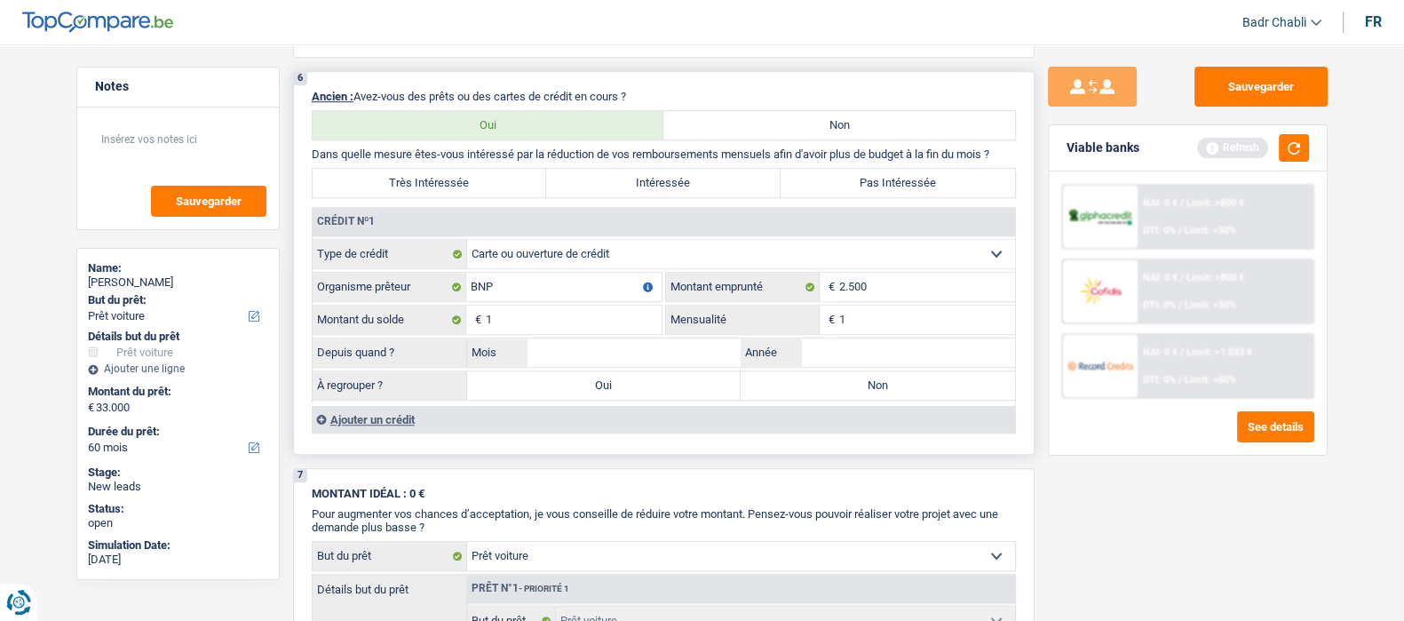
type input "1"
type input "01"
type input "203"
click at [813, 393] on label "Non" at bounding box center [878, 385] width 274 height 28
click at [813, 393] on input "Non" at bounding box center [878, 385] width 274 height 28
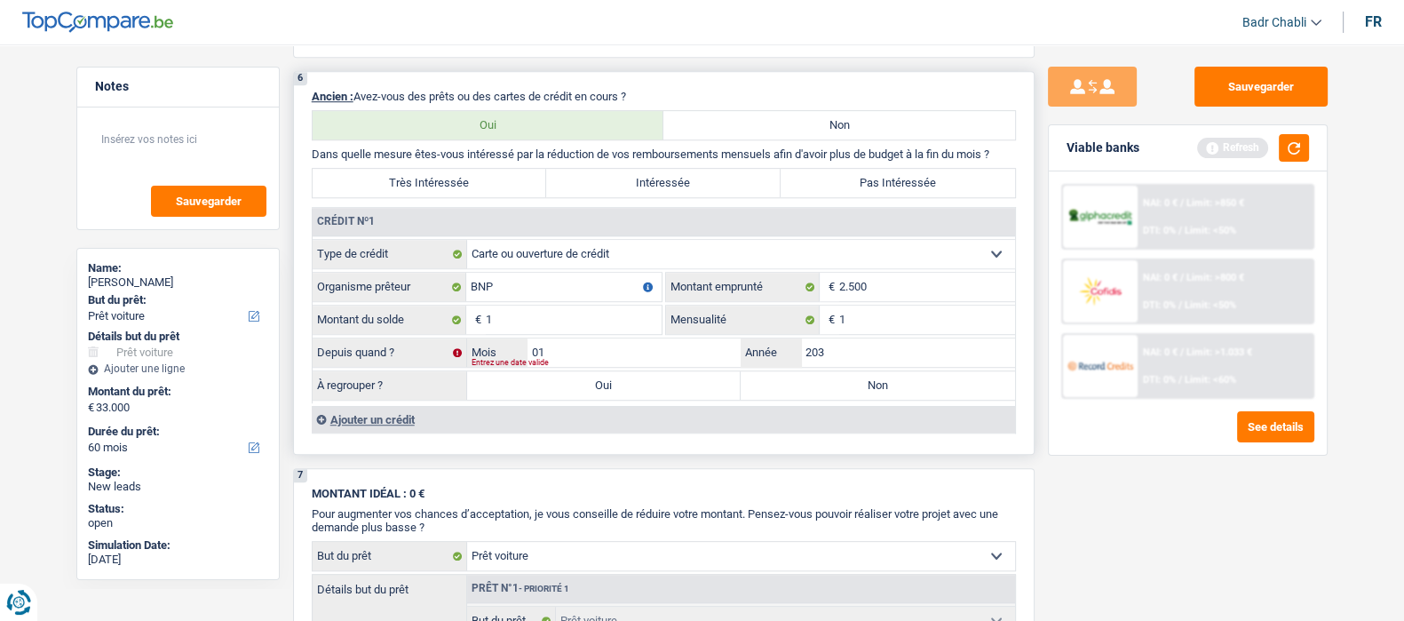
radio input "true"
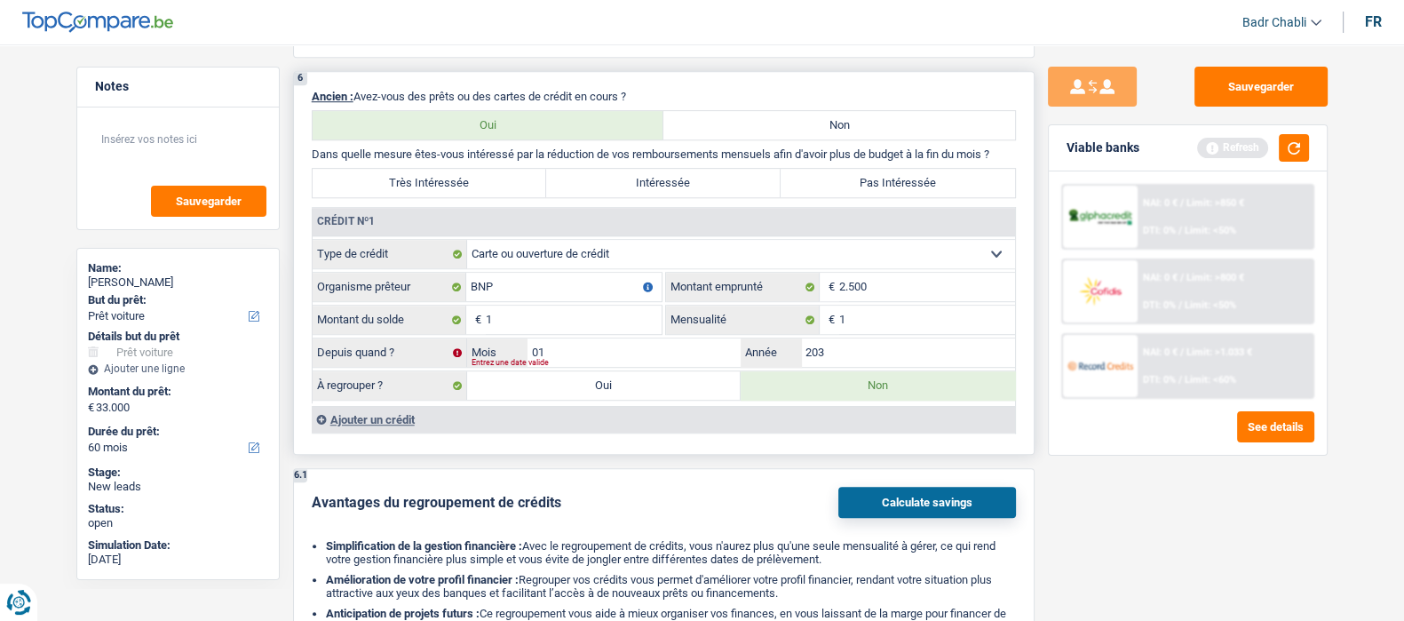
click at [855, 188] on label "Pas Intéressée" at bounding box center [898, 183] width 234 height 28
click at [855, 188] on input "Pas Intéressée" at bounding box center [898, 183] width 234 height 28
radio input "true"
click at [604, 352] on input "01" at bounding box center [635, 352] width 214 height 28
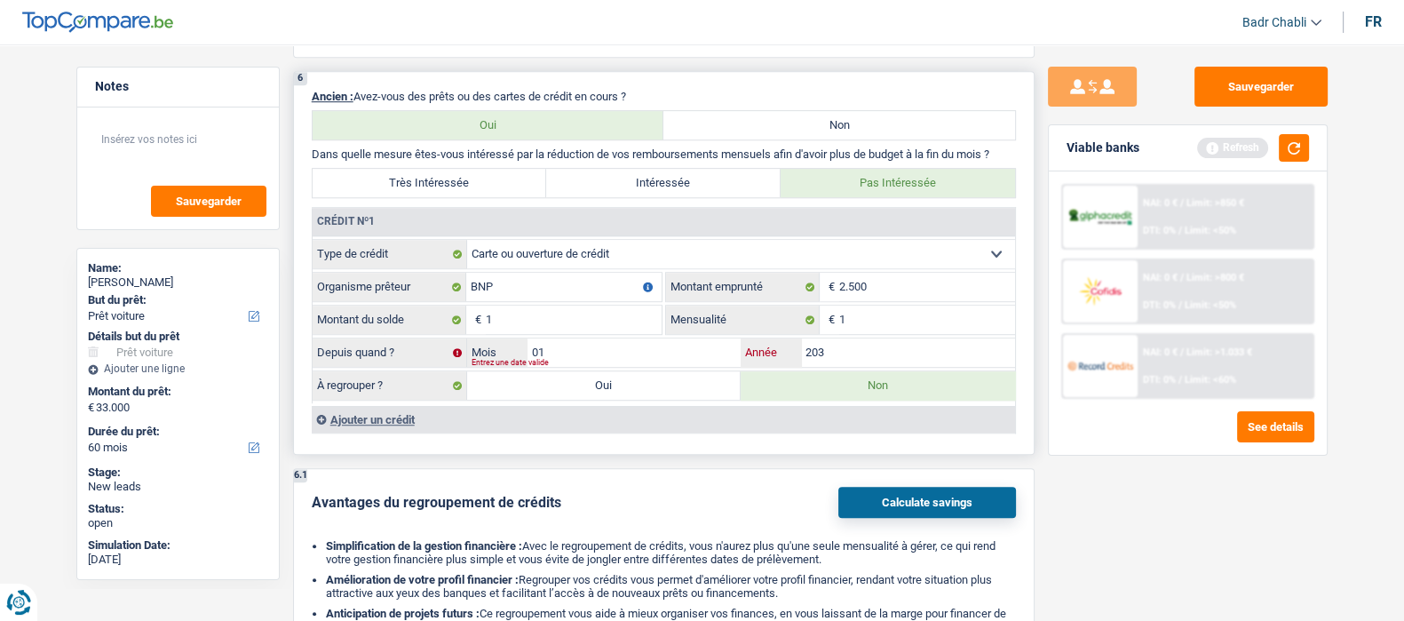
click at [808, 353] on input "203" at bounding box center [908, 352] width 214 height 28
click at [818, 354] on input "203" at bounding box center [908, 352] width 214 height 28
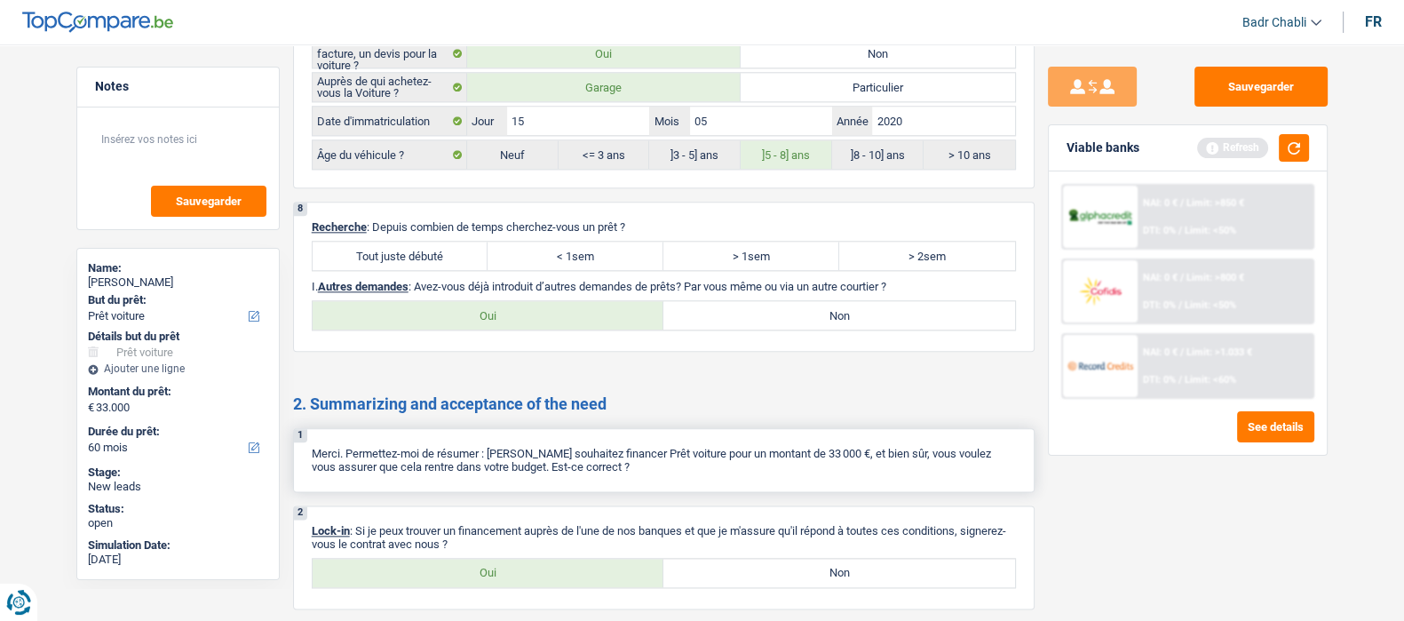
scroll to position [2775, 0]
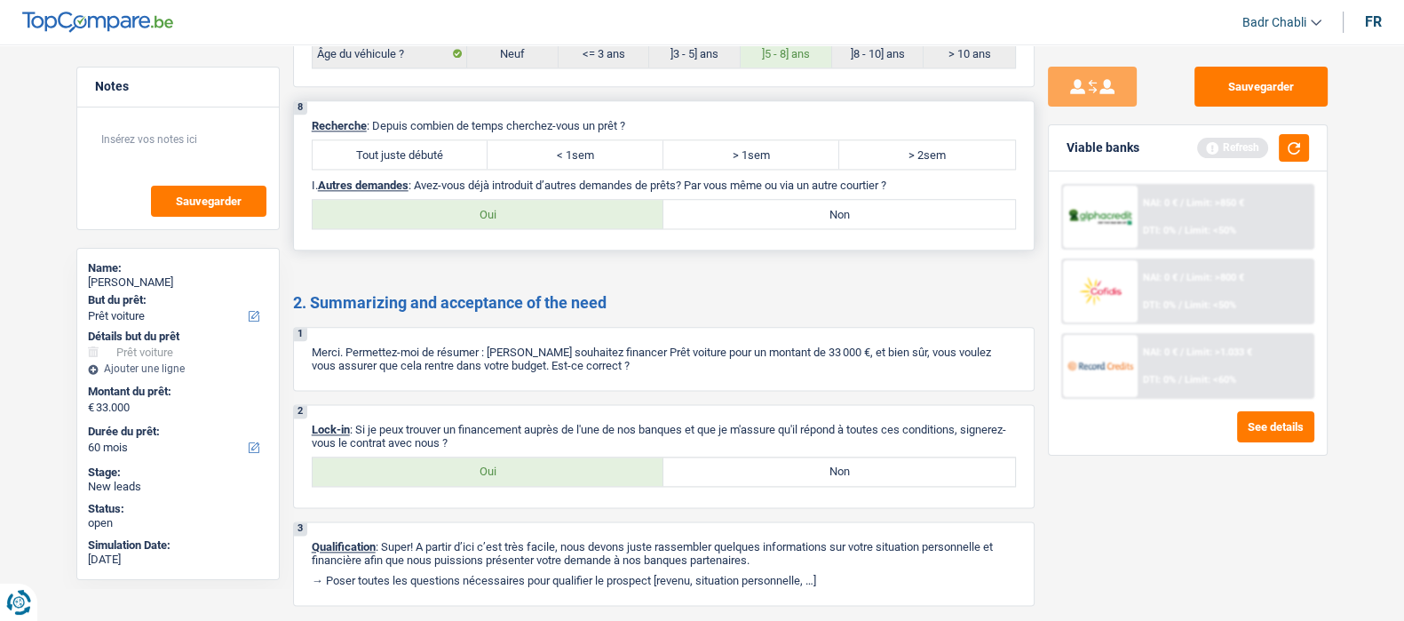
type input "2023"
click at [424, 150] on label "Tout juste débuté" at bounding box center [401, 154] width 176 height 28
click at [424, 150] on input "Tout juste débuté" at bounding box center [401, 154] width 176 height 28
radio input "true"
click at [871, 228] on label "Non" at bounding box center [839, 214] width 352 height 28
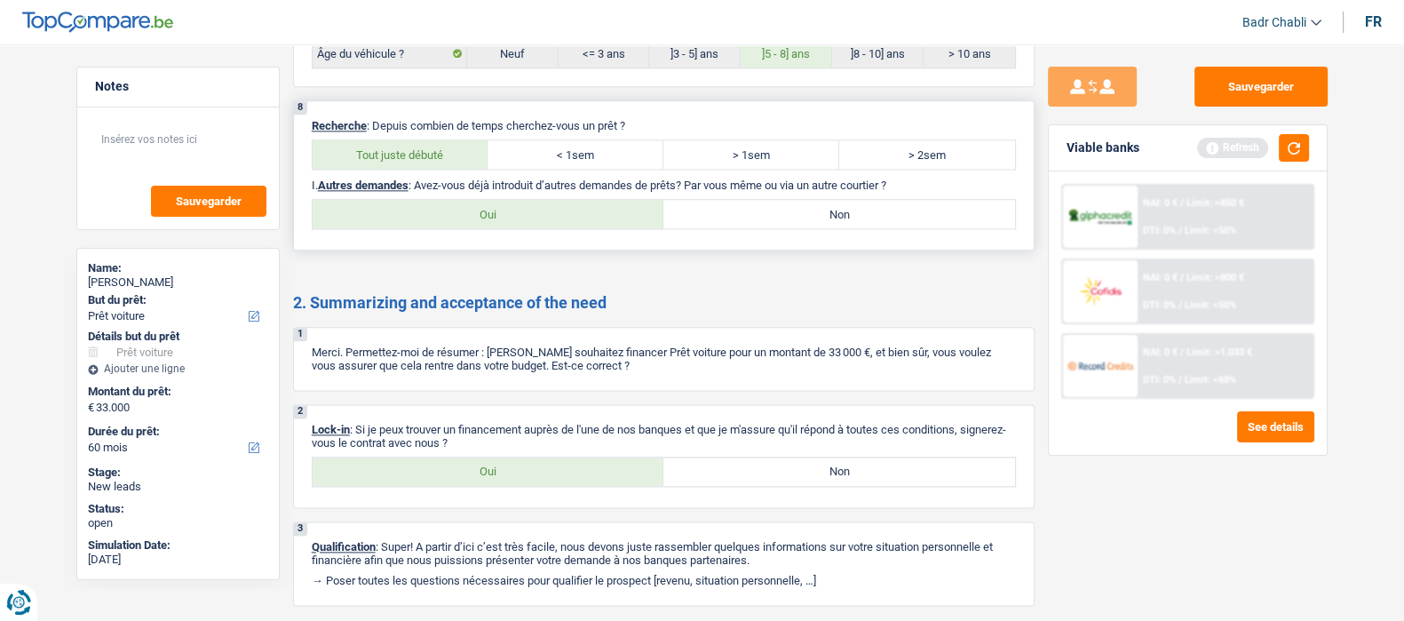
click at [871, 228] on input "Non" at bounding box center [839, 214] width 352 height 28
radio input "true"
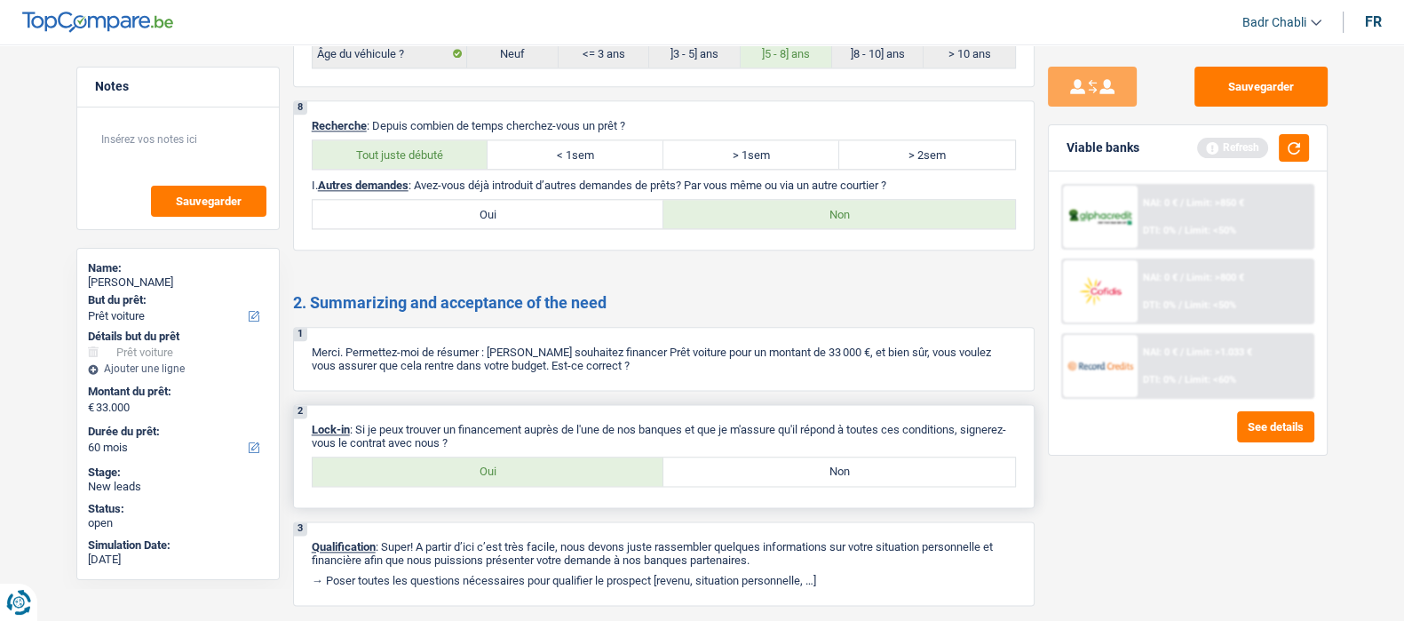
click at [520, 449] on p "Lock-in : Si je peux trouver un financement auprès de l'une de nos banques et q…" at bounding box center [664, 436] width 704 height 27
click at [520, 462] on div "Oui Non Tous les champs sont obligatoires. Veuillez sélectionner une option" at bounding box center [664, 472] width 704 height 30
click at [521, 464] on label "Oui" at bounding box center [489, 471] width 352 height 28
click at [521, 464] on input "Oui" at bounding box center [489, 471] width 352 height 28
radio input "true"
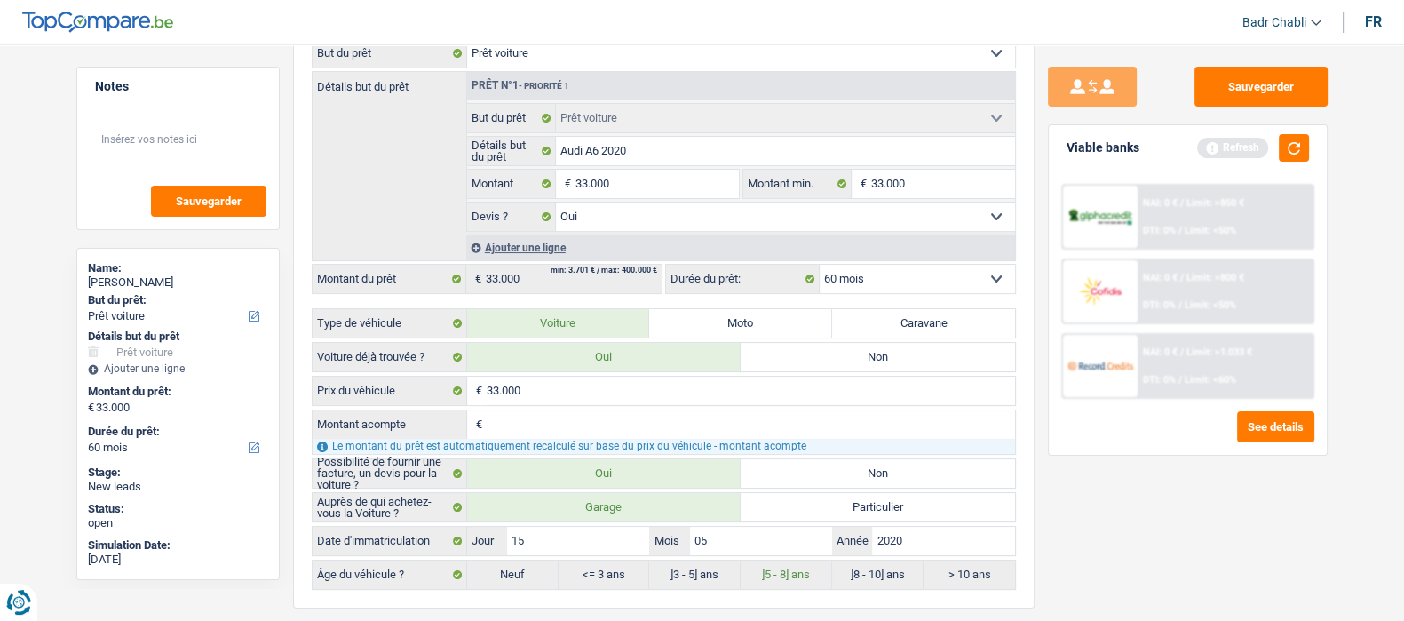
scroll to position [887, 0]
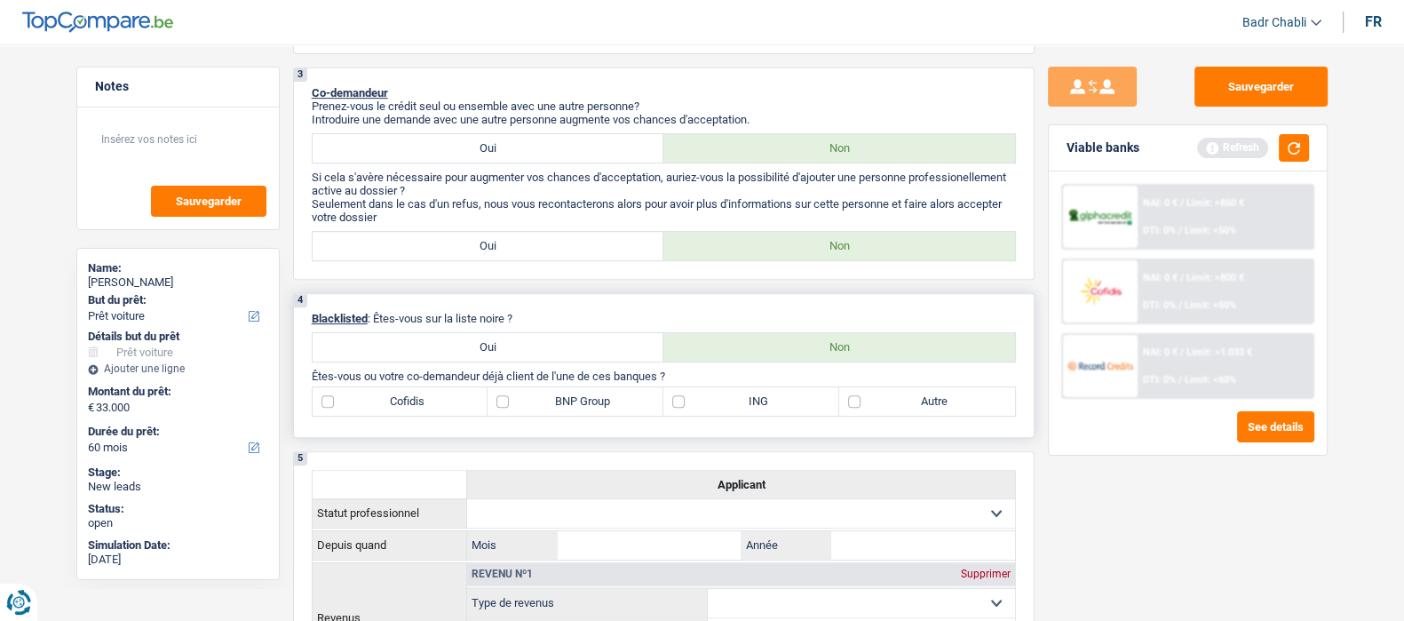
click at [504, 412] on label "BNP Group" at bounding box center [576, 401] width 176 height 28
click at [504, 412] on input "BNP Group" at bounding box center [576, 401] width 176 height 28
checkbox input "true"
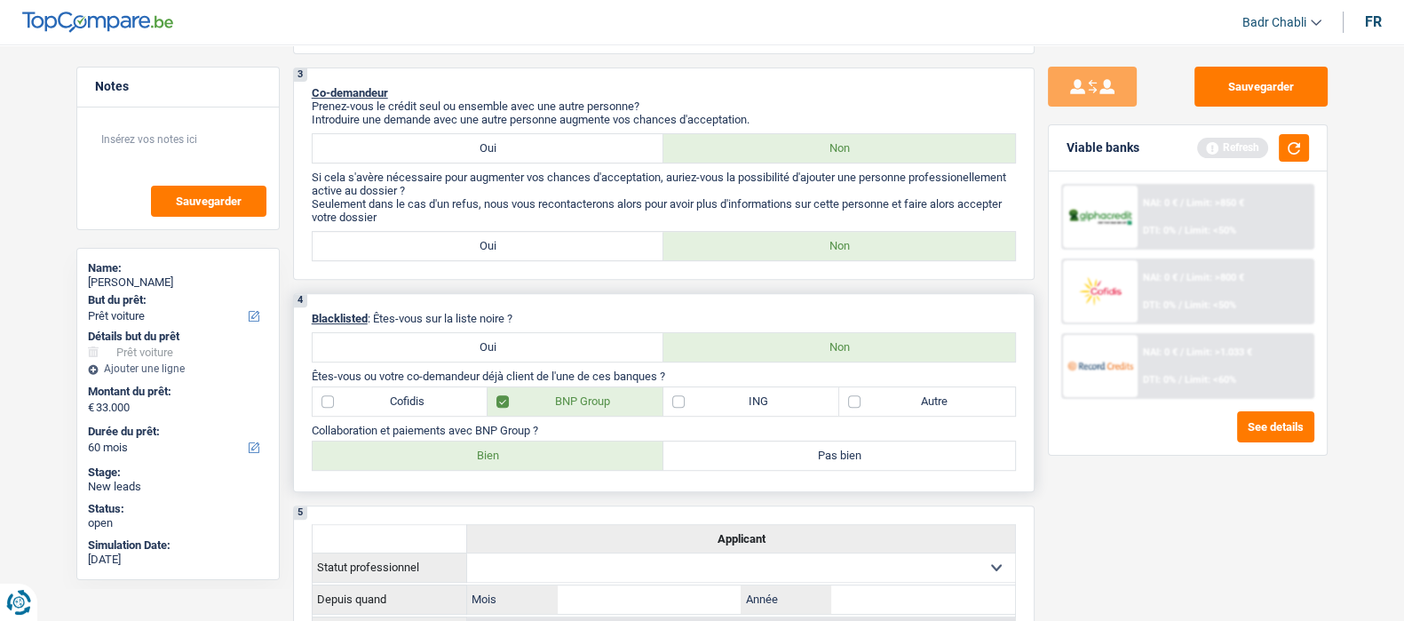
click at [481, 467] on label "Bien" at bounding box center [489, 455] width 352 height 28
click at [481, 467] on input "Bien" at bounding box center [489, 455] width 352 height 28
radio input "true"
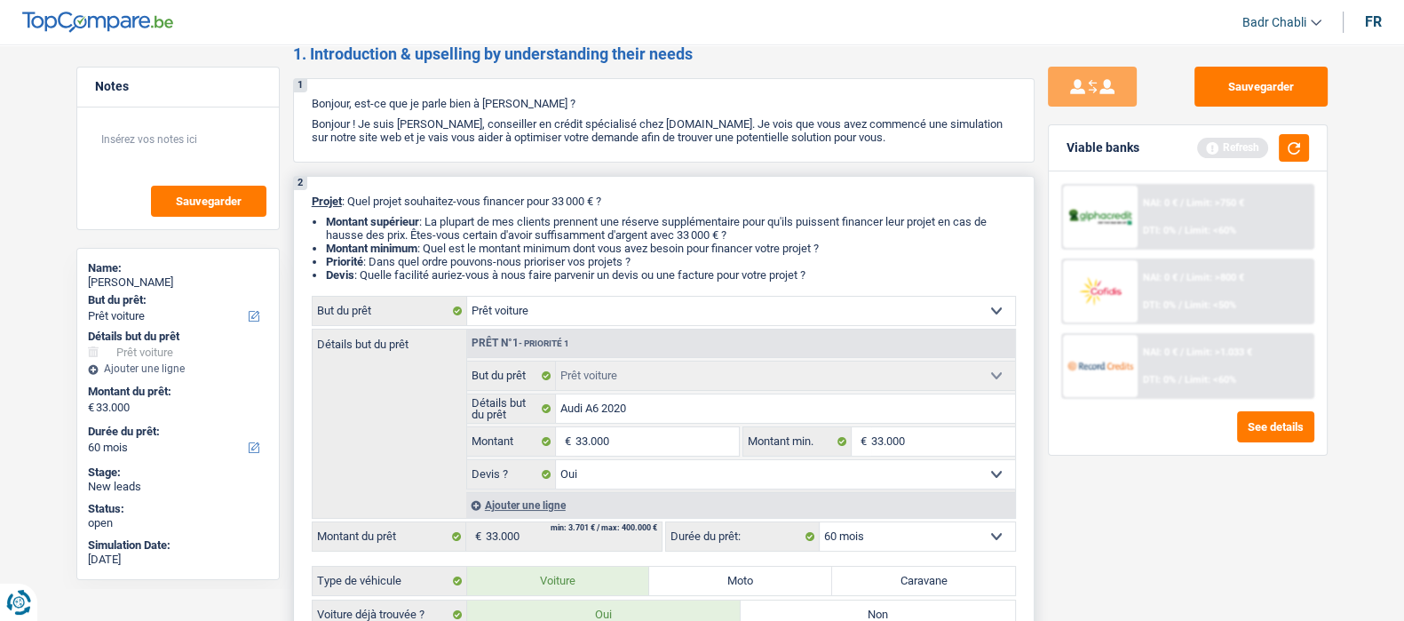
scroll to position [0, 0]
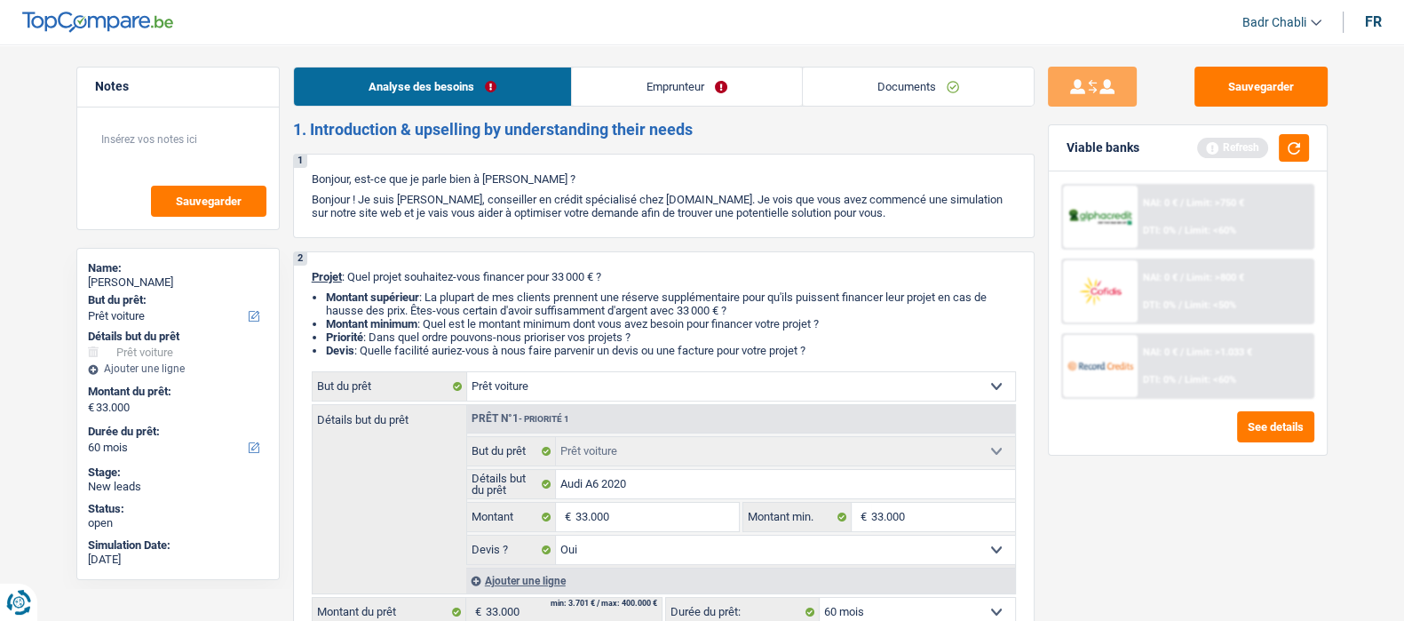
click at [651, 67] on li "Emprunteur" at bounding box center [686, 87] width 231 height 40
click at [661, 78] on link "Emprunteur" at bounding box center [687, 87] width 230 height 38
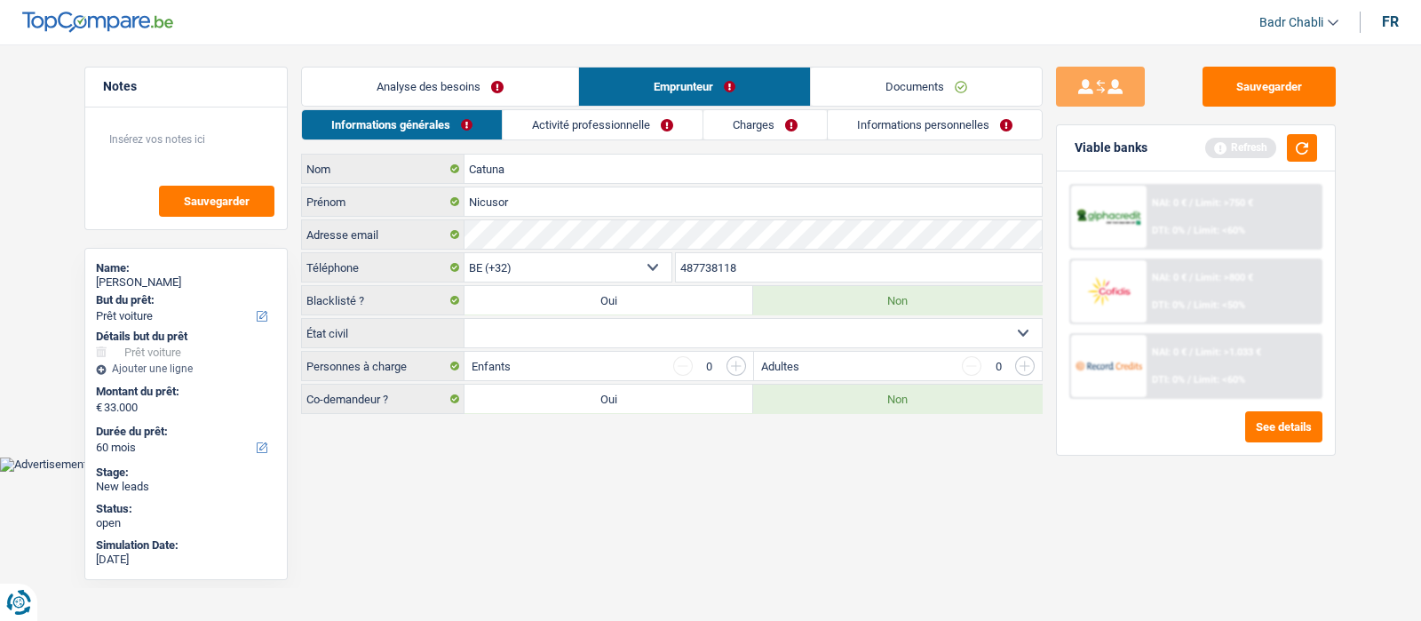
click at [613, 331] on select "Célibataire Marié(e) Cohabitant(e) légal(e) Divorcé(e) Veuf(ve) Séparé (de fait…" at bounding box center [753, 333] width 577 height 28
select select "single"
click at [465, 319] on select "Célibataire Marié(e) Cohabitant(e) légal(e) Divorcé(e) Veuf(ve) Séparé (de fait…" at bounding box center [753, 333] width 577 height 28
click at [619, 106] on li "Emprunteur" at bounding box center [694, 87] width 232 height 40
click at [619, 115] on link "Activité professionnelle" at bounding box center [604, 124] width 200 height 29
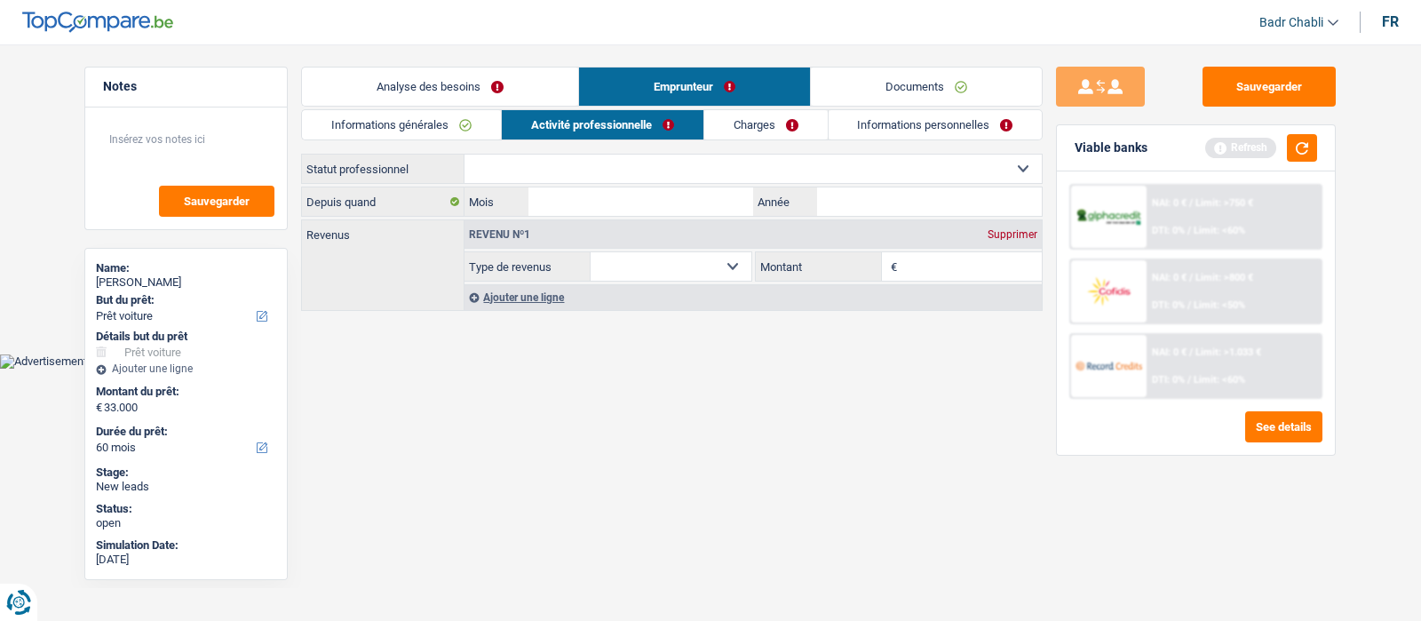
click at [662, 172] on select "Ouvrier Employé privé Employé public Invalide Indépendant Pensionné Chômeur Mut…" at bounding box center [753, 169] width 577 height 28
select select "independent"
click at [465, 155] on select "Ouvrier Employé privé Employé public Invalide Indépendant Pensionné Chômeur Mut…" at bounding box center [753, 169] width 577 height 28
select select "netSalary"
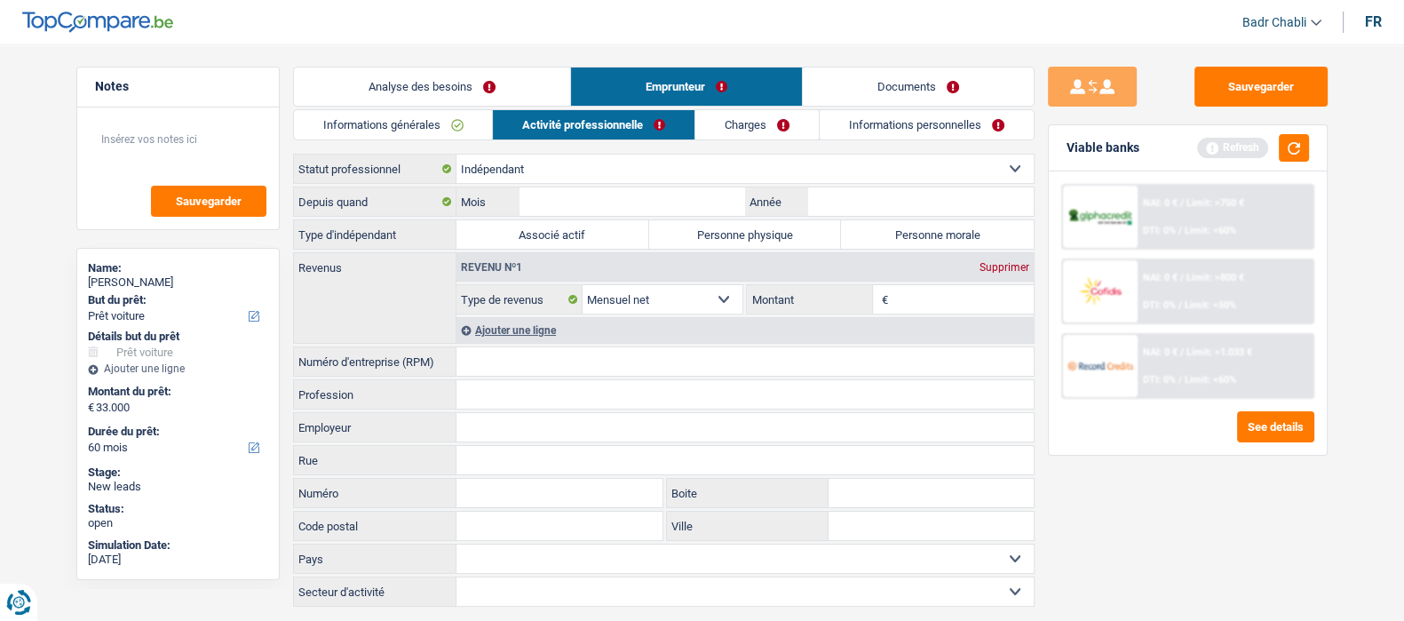
click at [612, 232] on label "Associé actif" at bounding box center [553, 234] width 193 height 28
click at [612, 232] on input "Associé actif" at bounding box center [553, 234] width 193 height 28
radio input "true"
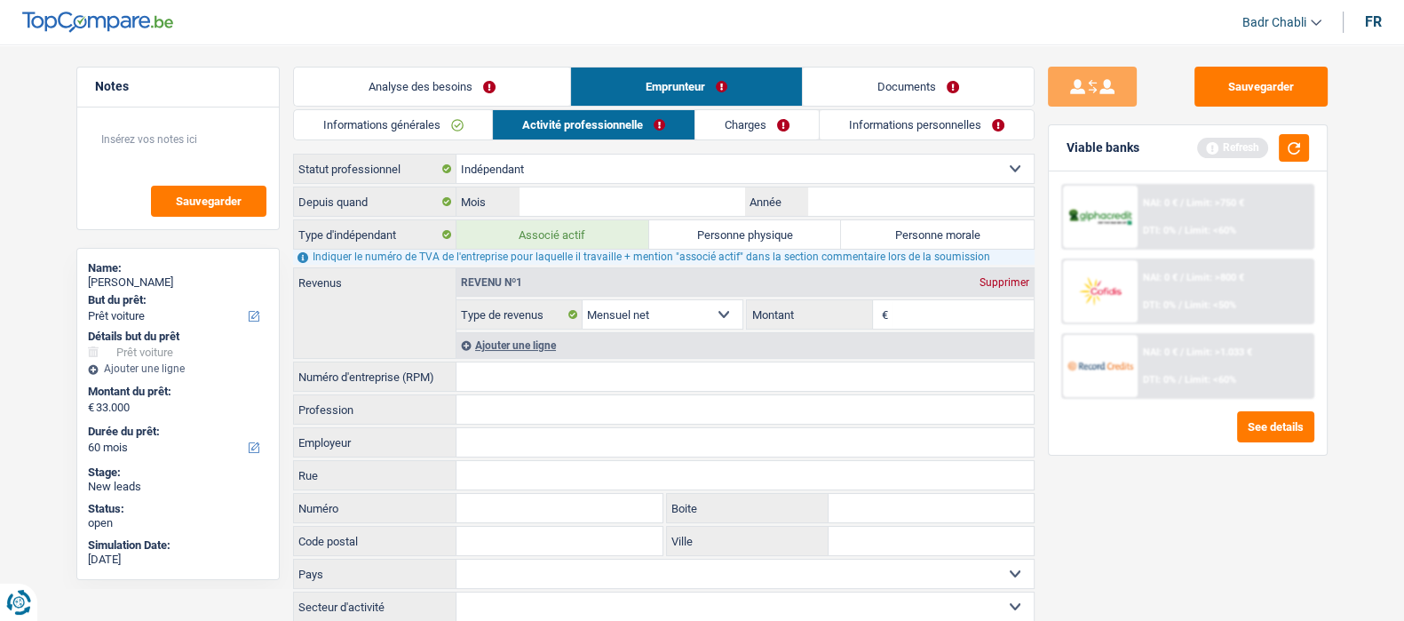
click at [700, 187] on div "Depuis quand Mois / Année" at bounding box center [664, 202] width 742 height 30
click at [698, 195] on input "Mois" at bounding box center [632, 201] width 225 height 28
click at [698, 196] on input "Mois" at bounding box center [632, 201] width 225 height 28
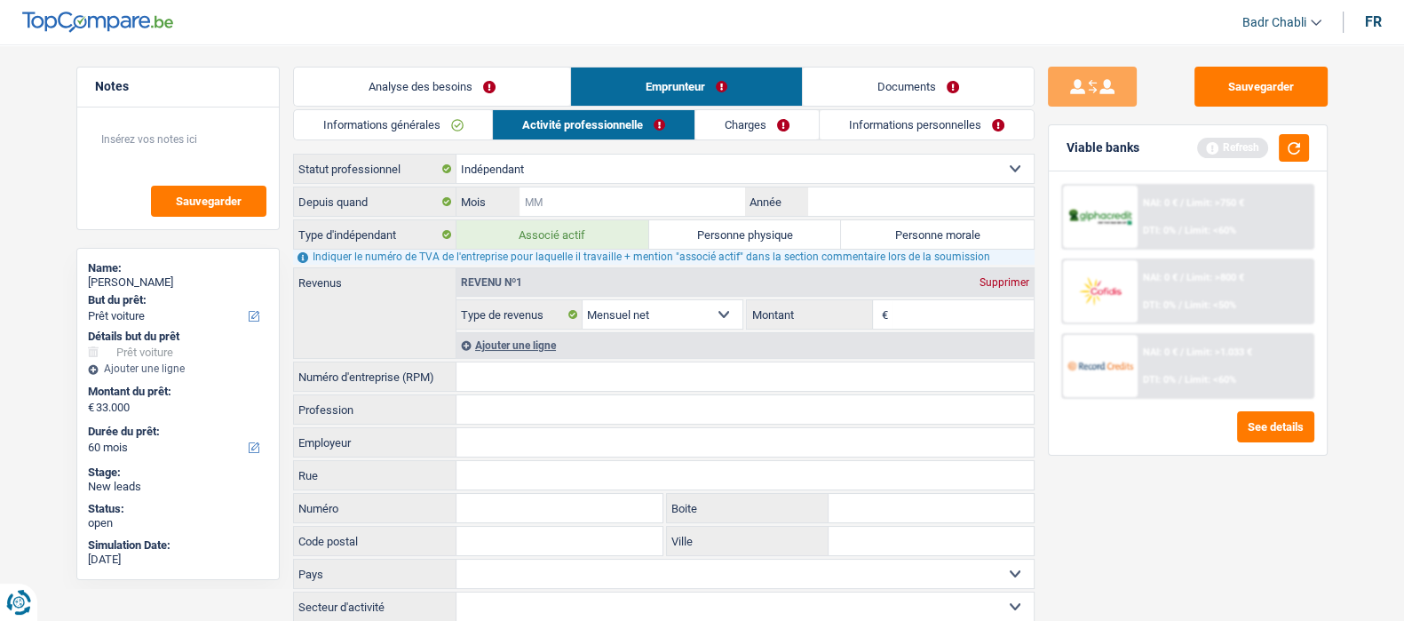
click at [659, 202] on input "Mois" at bounding box center [632, 201] width 225 height 28
type input "01"
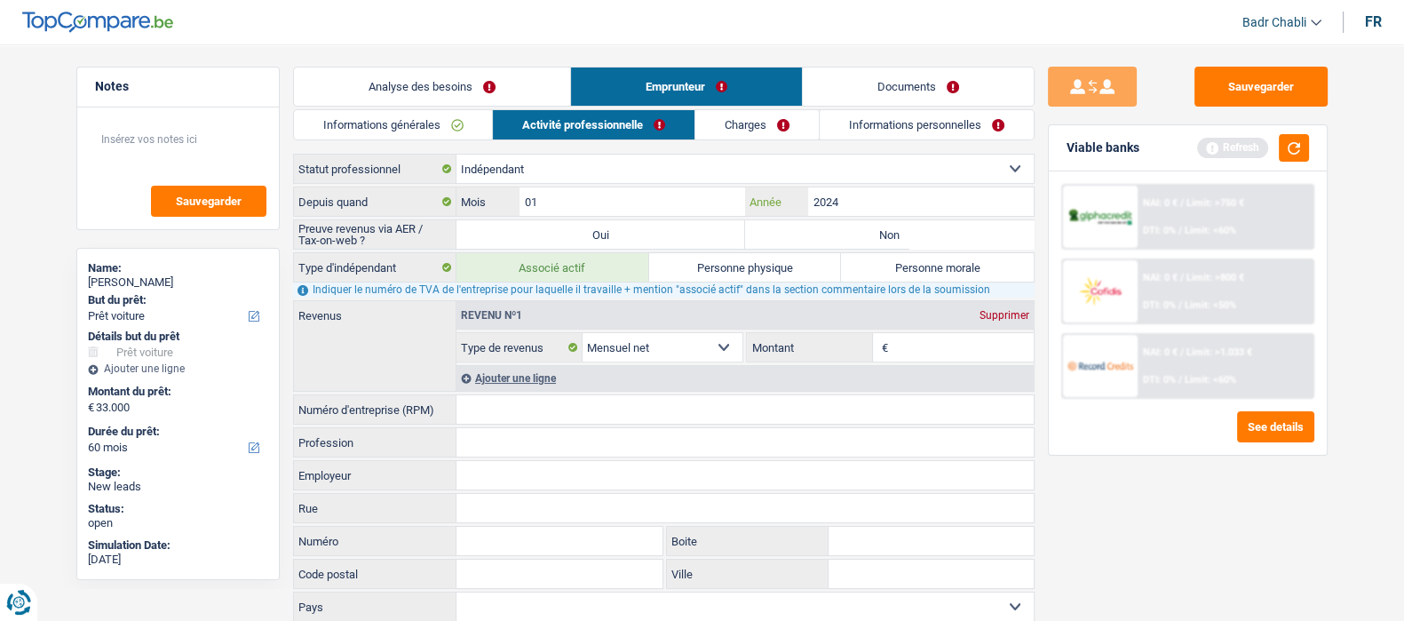
type input "2024"
click at [649, 241] on label "Oui" at bounding box center [601, 234] width 289 height 28
click at [649, 241] on input "Oui" at bounding box center [601, 234] width 289 height 28
radio input "true"
click at [979, 341] on input "Montant" at bounding box center [963, 347] width 141 height 28
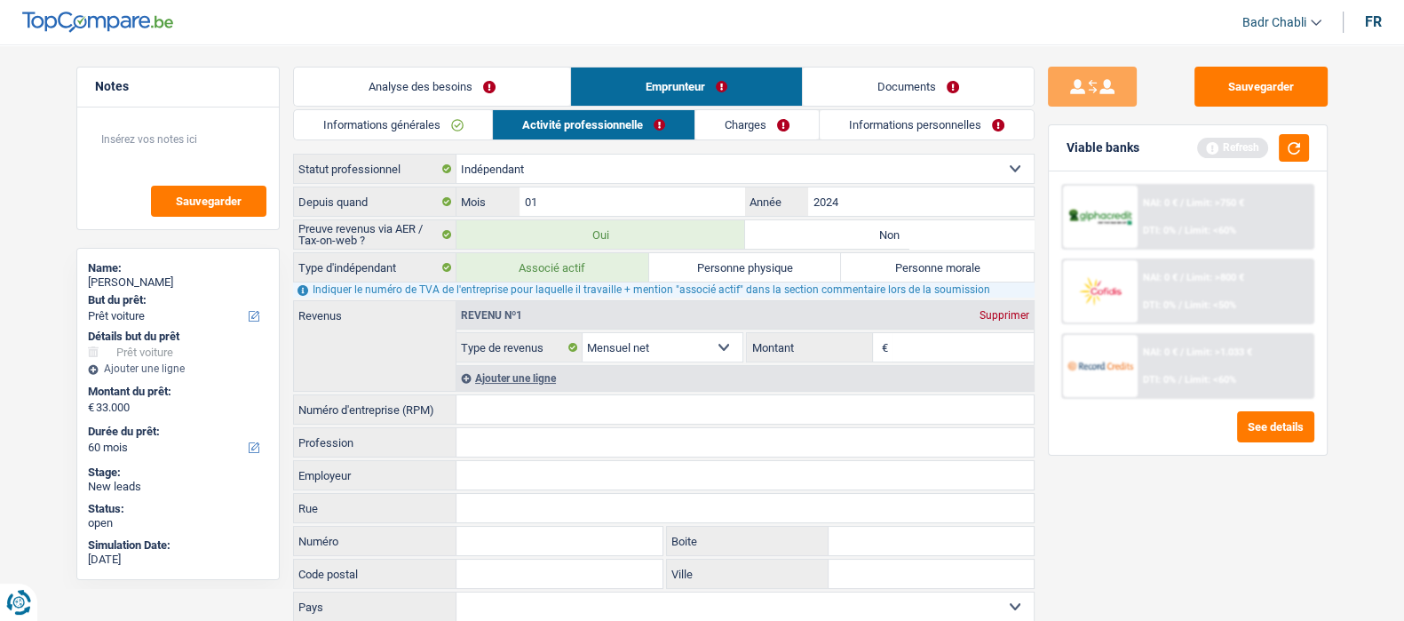
click at [975, 340] on input "Montant" at bounding box center [963, 347] width 141 height 28
type input "4.000"
click at [481, 444] on input "Profession" at bounding box center [745, 442] width 577 height 28
type input "Menuisier"
click at [557, 395] on input "Numéro d'entreprise (RPM)" at bounding box center [745, 409] width 577 height 28
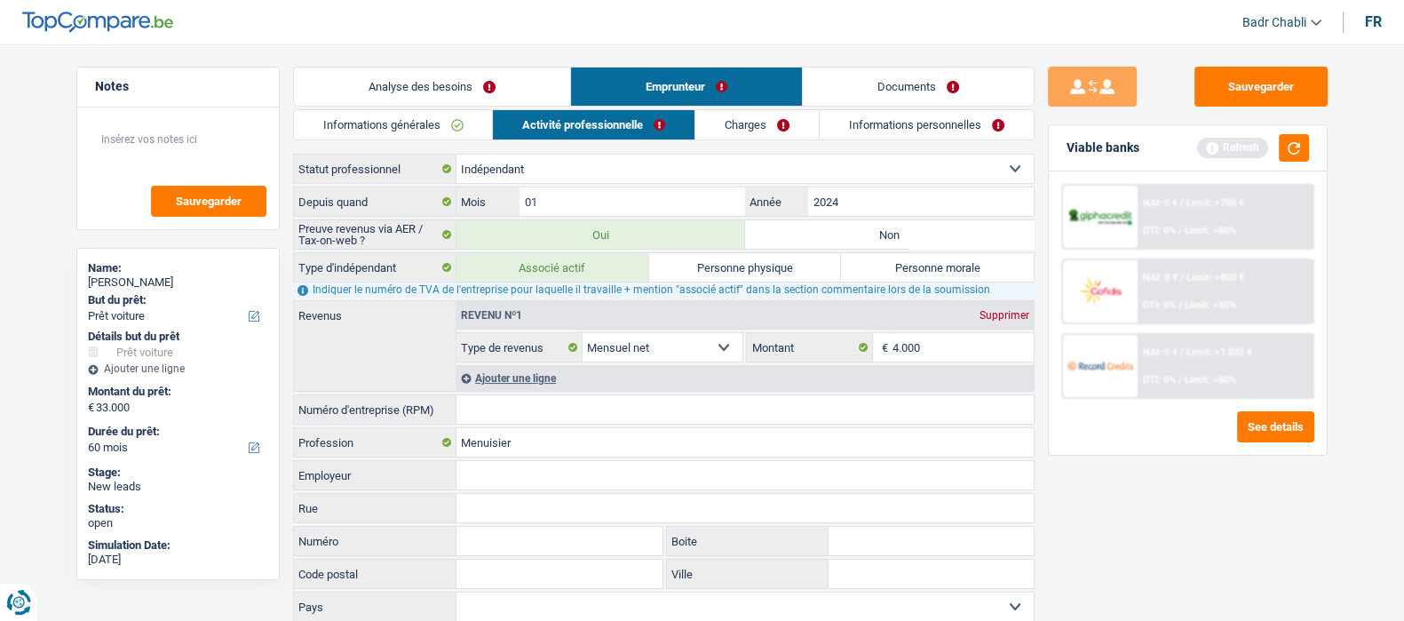
click at [524, 409] on input "Numéro d'entreprise (RPM)" at bounding box center [745, 409] width 577 height 28
type input "1008248979"
click at [757, 131] on link "Charges" at bounding box center [756, 124] width 123 height 29
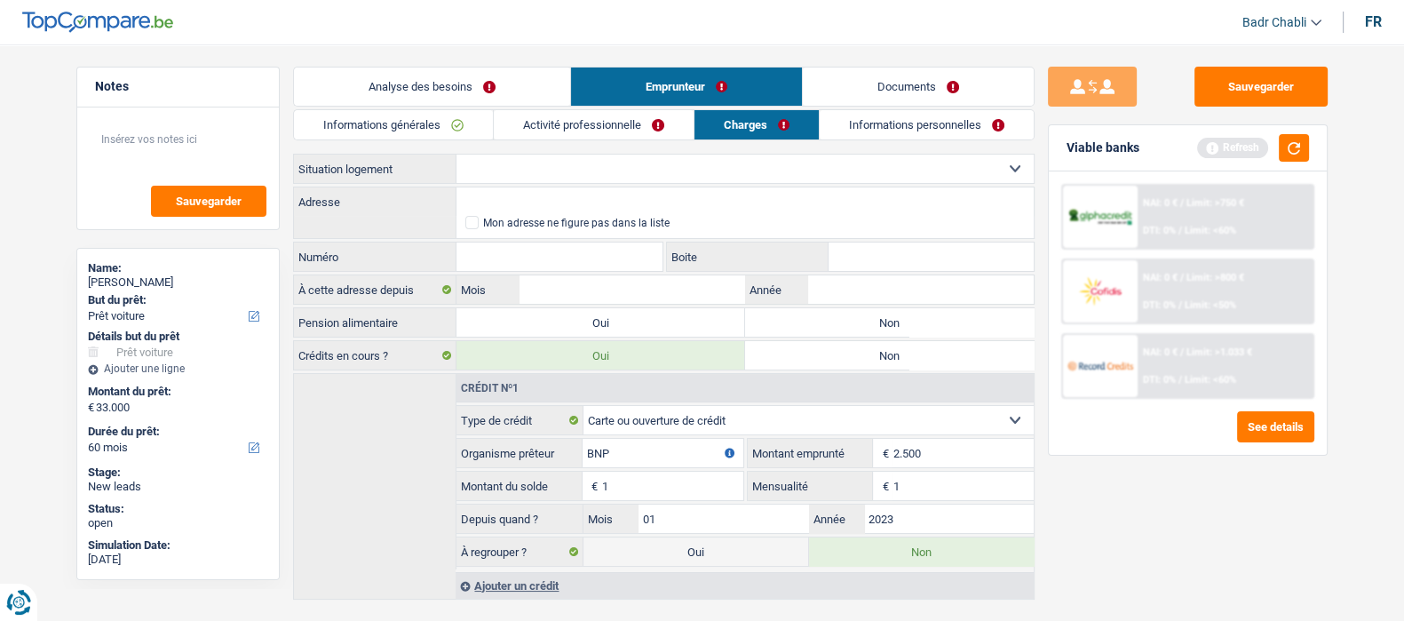
click at [582, 166] on select "Locataire Propriétaire avec prêt hypothécaire Propriétaire sans prêt hypothécai…" at bounding box center [745, 169] width 577 height 28
select select "rents"
click at [457, 155] on select "Locataire Propriétaire avec prêt hypothécaire Propriétaire sans prêt hypothécai…" at bounding box center [745, 169] width 577 height 28
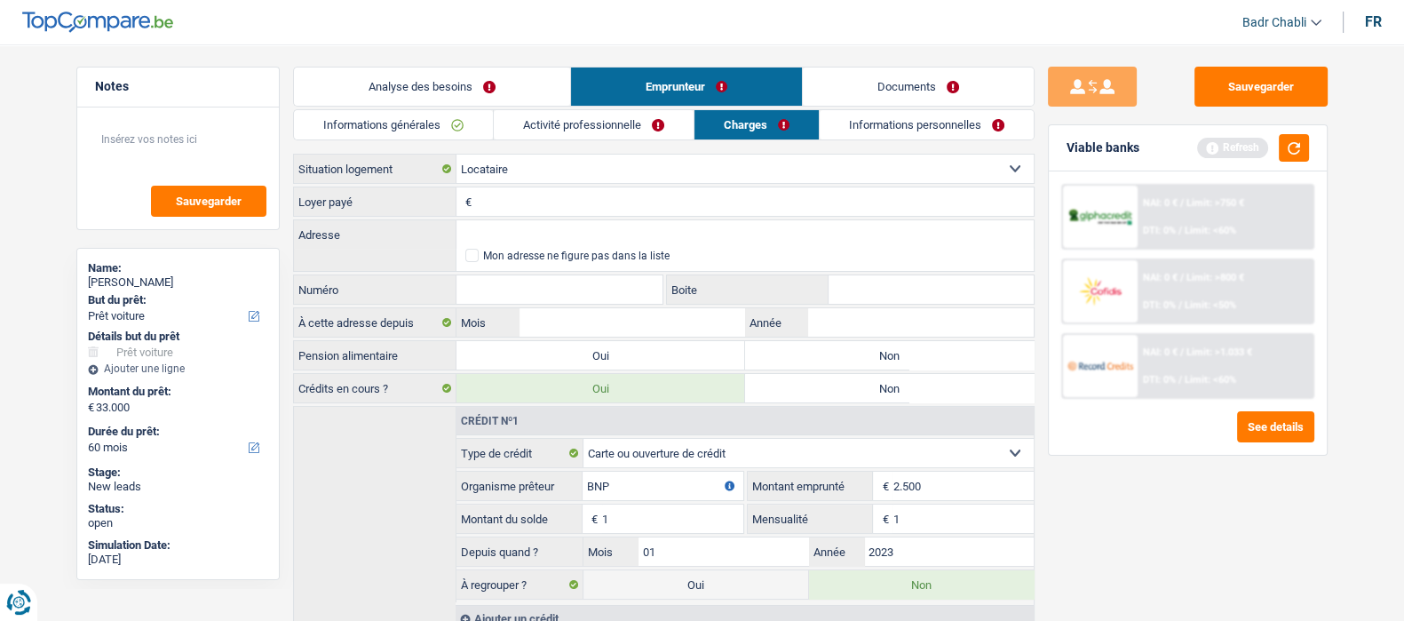
click at [860, 344] on label "Non" at bounding box center [889, 355] width 289 height 28
click at [860, 344] on input "Non" at bounding box center [889, 355] width 289 height 28
radio input "true"
click at [588, 205] on input "Loyer payé" at bounding box center [755, 201] width 558 height 28
click at [568, 170] on select "Locataire Propriétaire avec prêt hypothécaire Propriétaire sans prêt hypothécai…" at bounding box center [745, 169] width 577 height 28
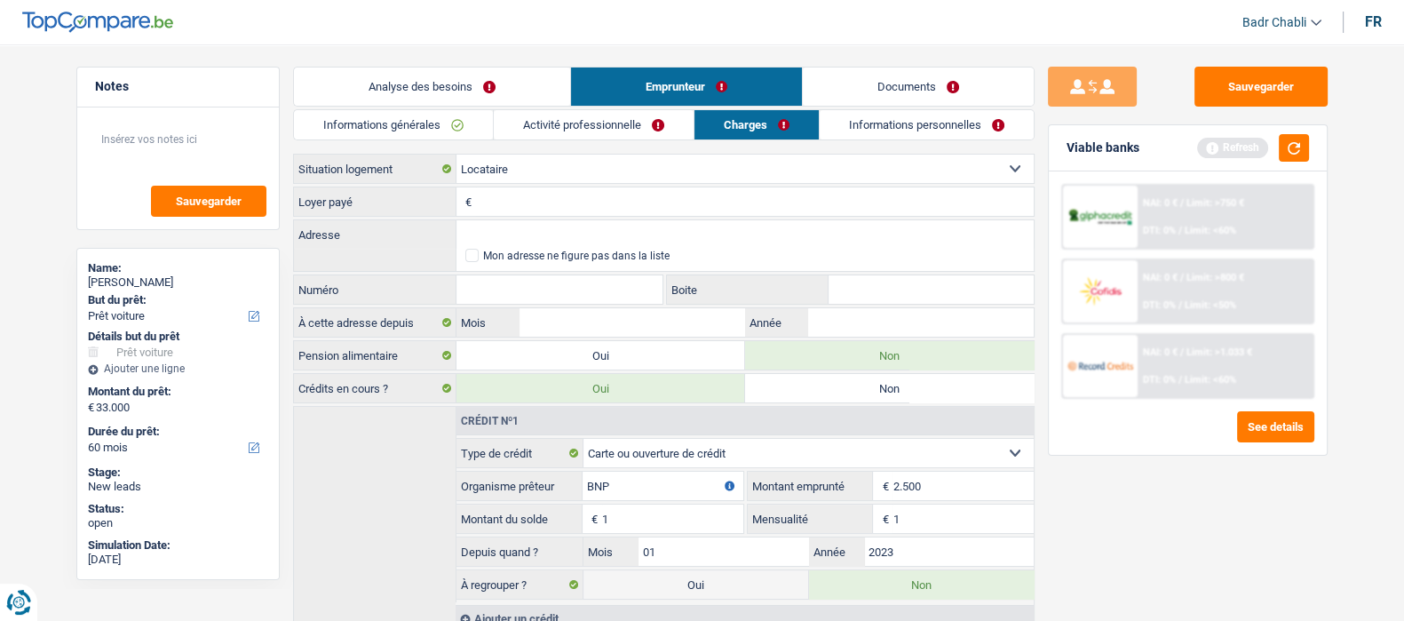
select select "liveWithParents"
click at [457, 155] on select "Locataire Propriétaire avec prêt hypothécaire Propriétaire sans prêt hypothécai…" at bounding box center [745, 169] width 577 height 28
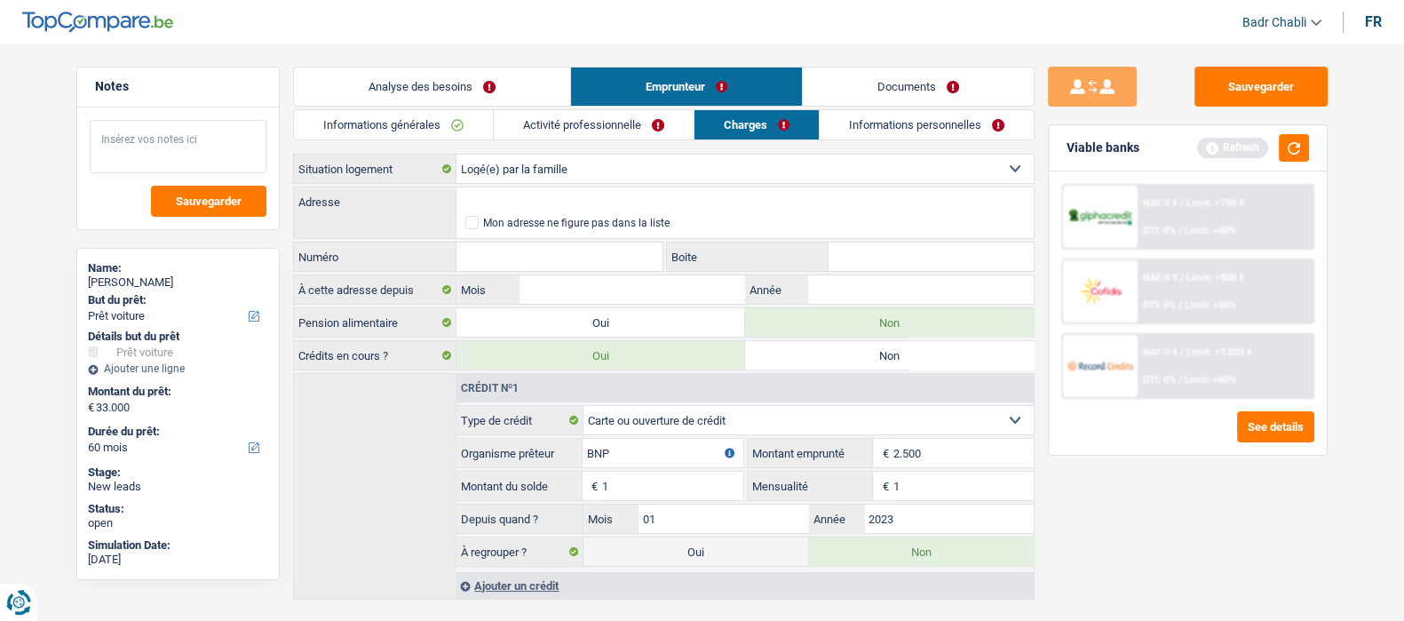
drag, startPoint x: 187, startPoint y: 147, endPoint x: 202, endPoint y: 147, distance: 15.1
click at [187, 147] on textarea at bounding box center [178, 146] width 177 height 53
type textarea "Mr habite chez ses parents"
click at [542, 198] on input "Adresse" at bounding box center [745, 201] width 577 height 28
click at [542, 195] on input "Adresse" at bounding box center [745, 201] width 577 height 28
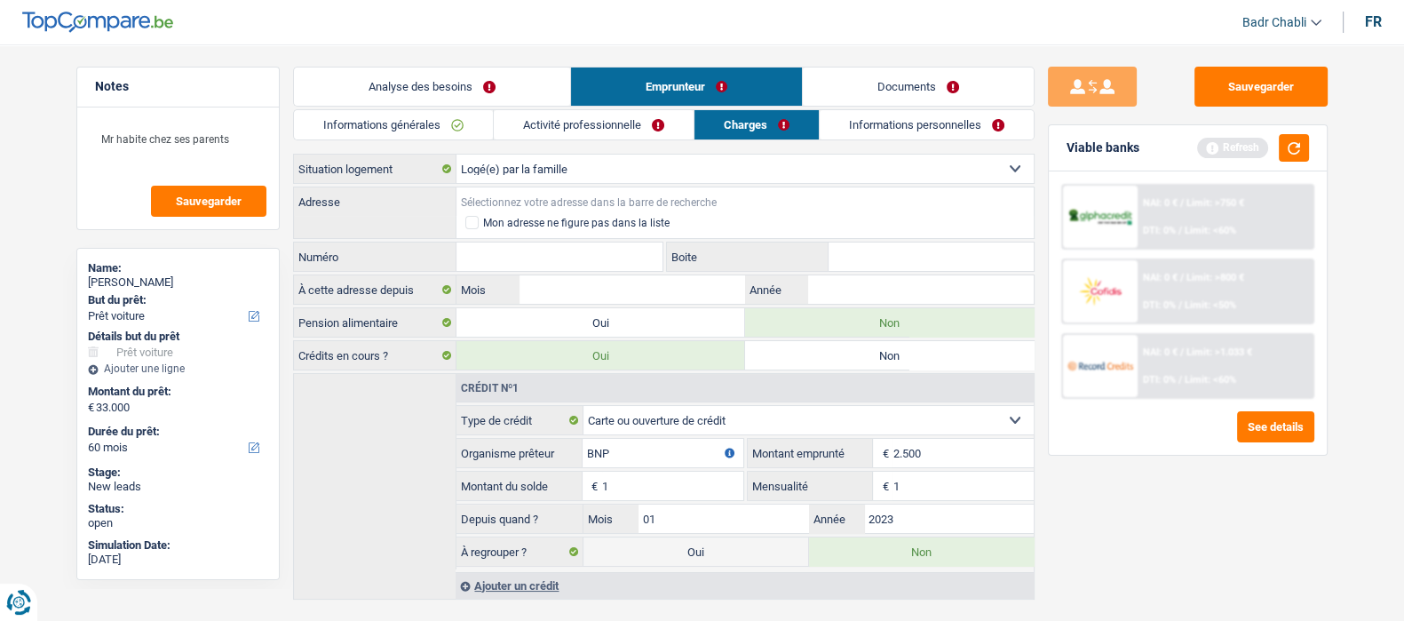
click at [542, 195] on input "Adresse" at bounding box center [745, 201] width 577 height 28
type input "J. De Ridderlaan, 1780, Wemmel, BE"
click at [600, 246] on input "Numéro" at bounding box center [560, 256] width 207 height 28
type input "122"
click at [635, 277] on input "Mois" at bounding box center [632, 289] width 225 height 28
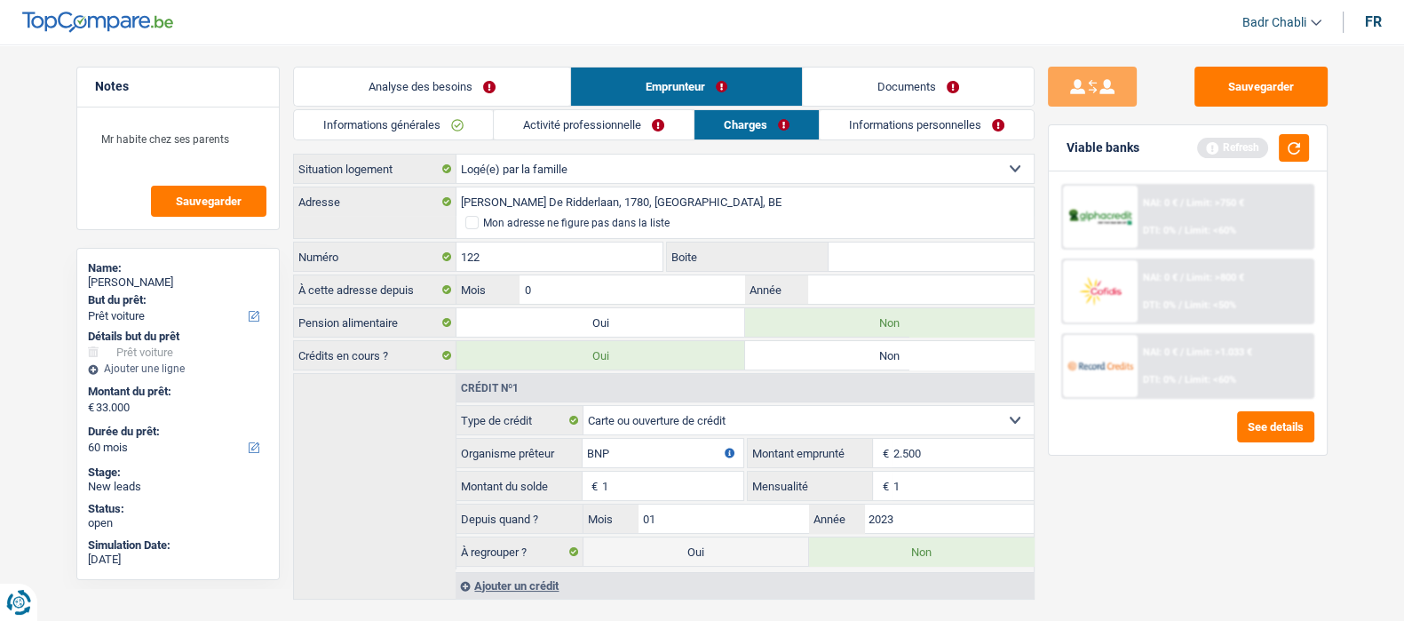
type input "05"
type input "2017"
click at [876, 141] on div "Informations générales Activité professionnelle Charges Informations personnell…" at bounding box center [664, 354] width 742 height 490
click at [878, 119] on link "Informations personnelles" at bounding box center [927, 124] width 214 height 29
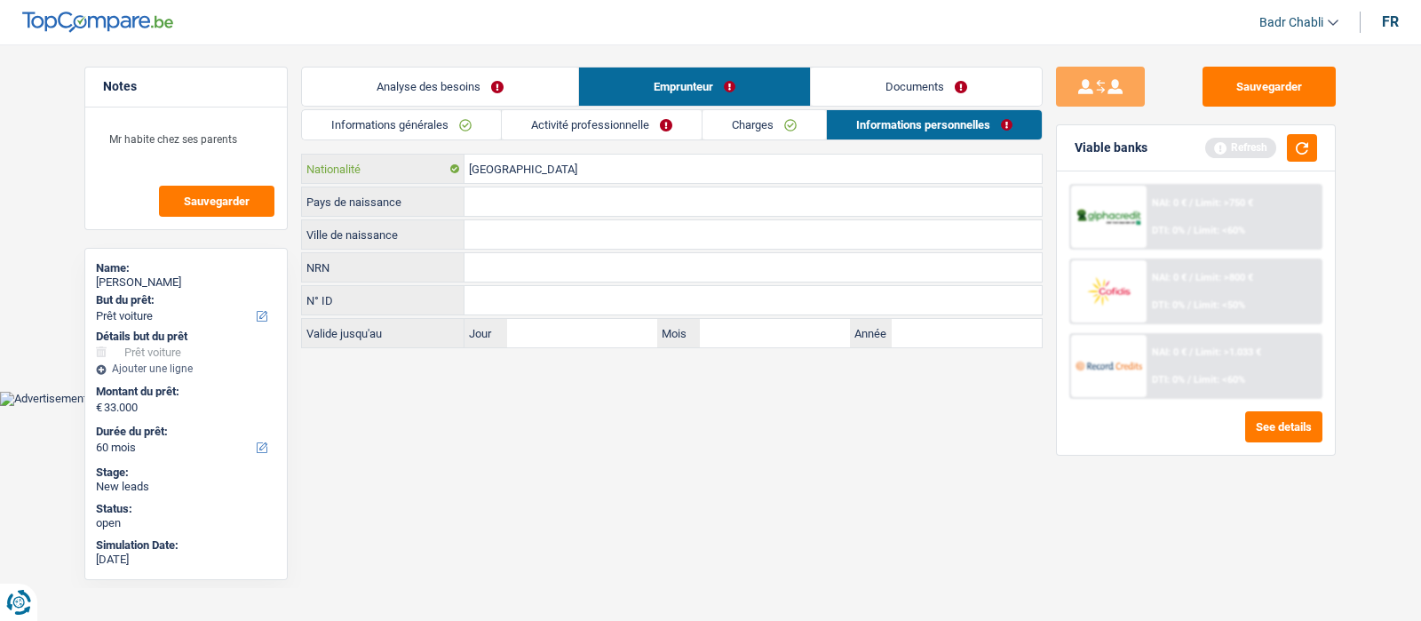
click at [527, 157] on input "[GEOGRAPHIC_DATA]" at bounding box center [753, 169] width 577 height 28
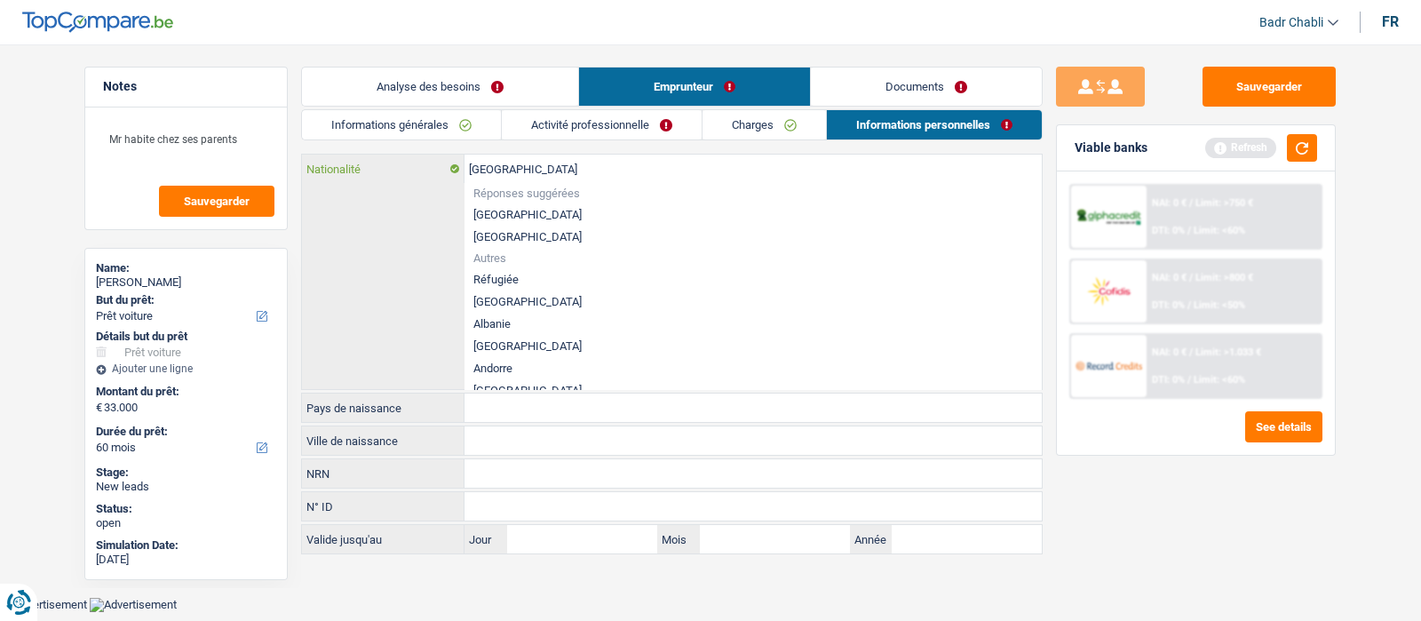
click at [527, 157] on input "[GEOGRAPHIC_DATA]" at bounding box center [753, 169] width 577 height 28
type input "ro"
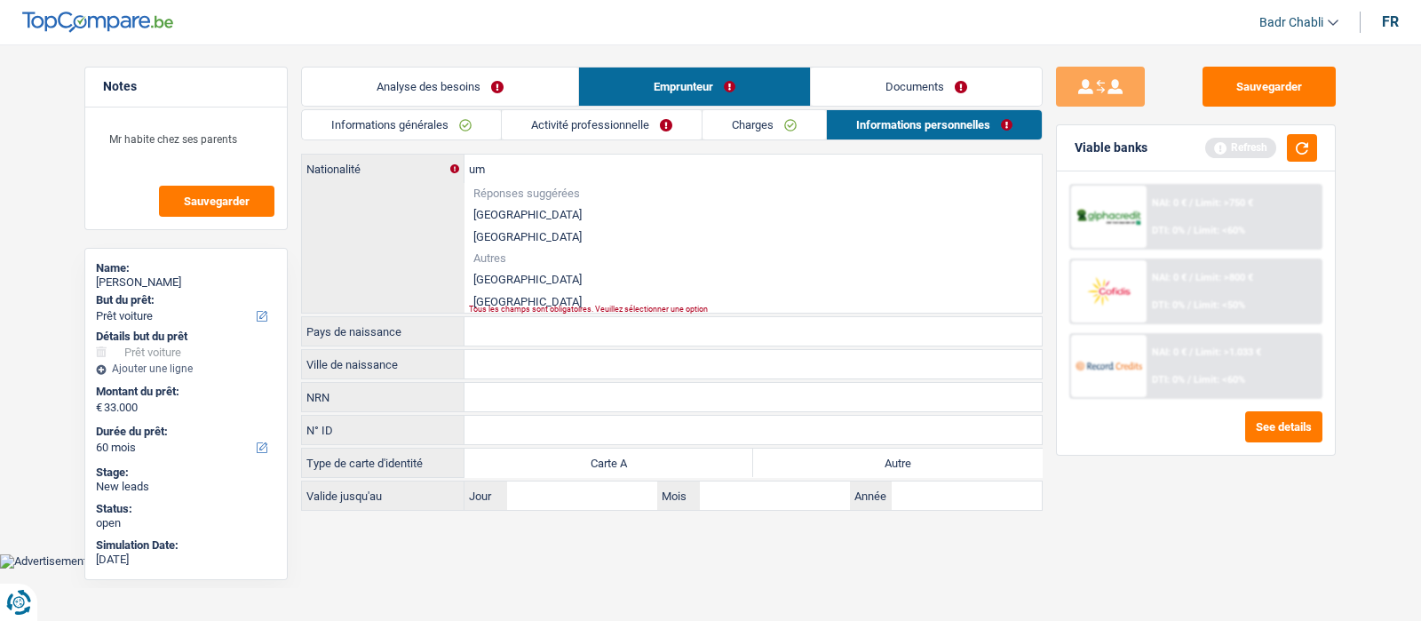
click at [512, 279] on li "Roumanie" at bounding box center [753, 279] width 577 height 22
type input "Roumanie"
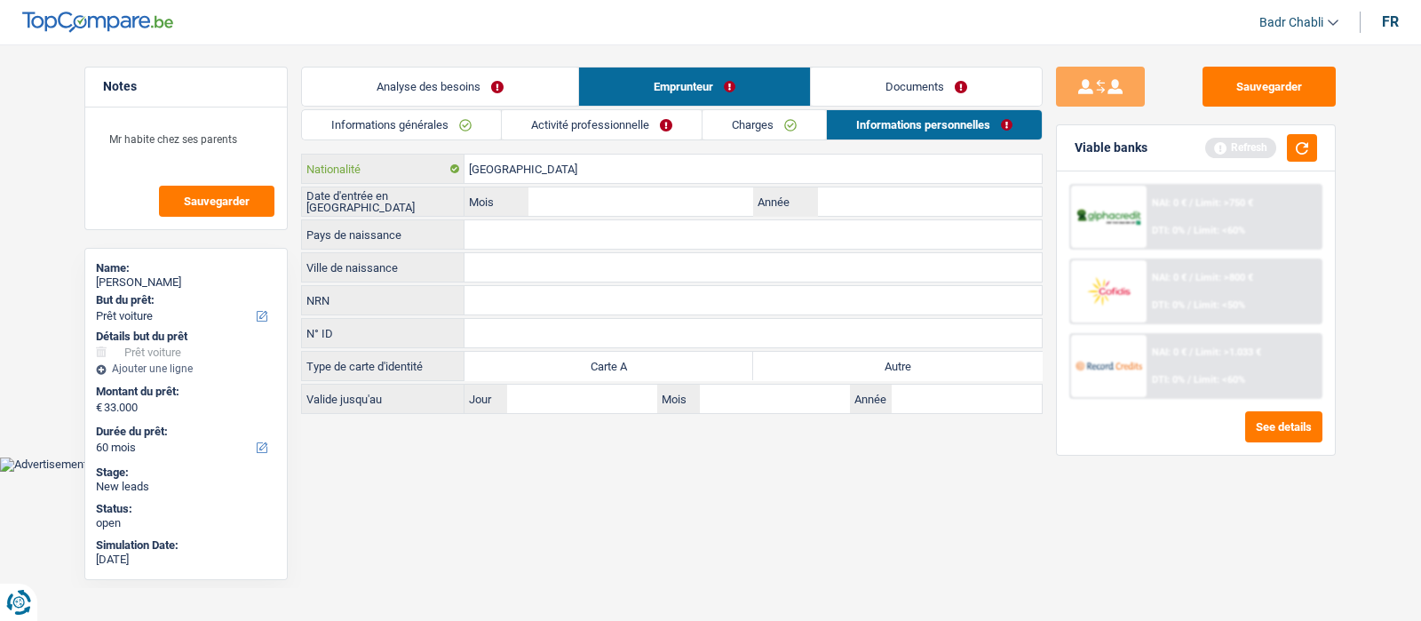
click at [500, 176] on input "Roumanie" at bounding box center [753, 169] width 577 height 28
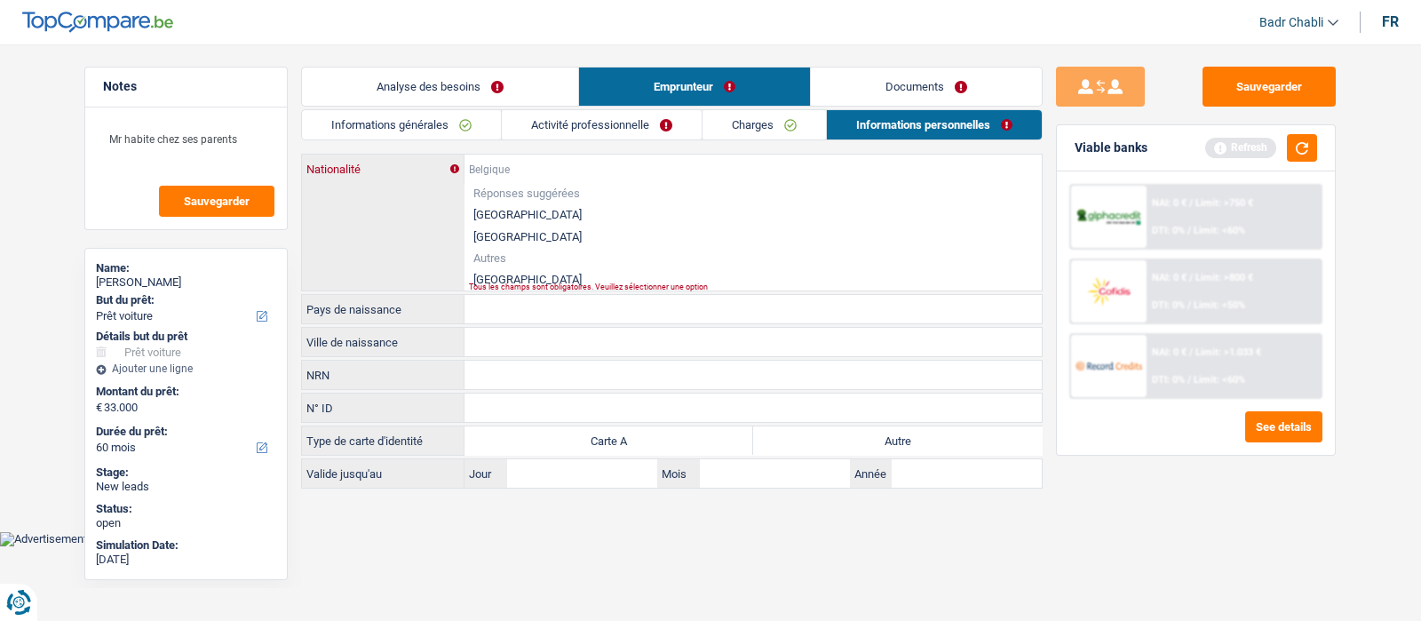
paste input "Roumanie"
type input "Roumanie"
click at [509, 273] on li "Roumanie" at bounding box center [753, 279] width 577 height 22
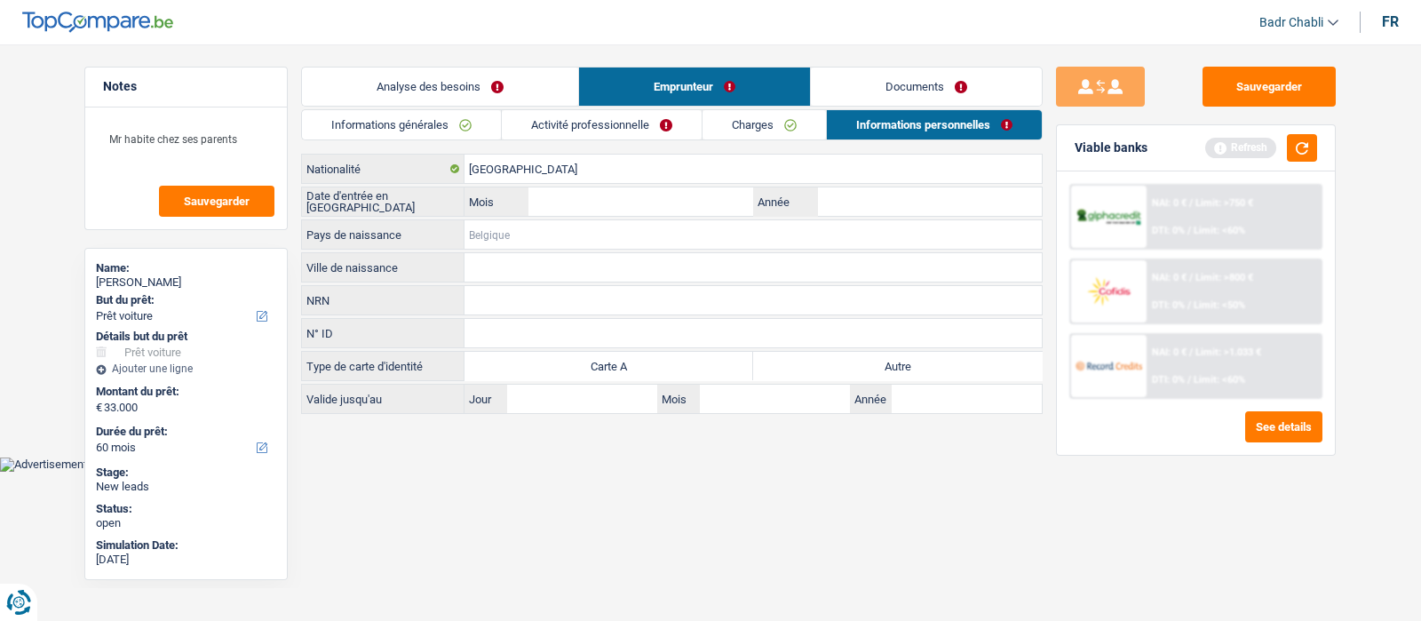
click at [525, 234] on input "Pays de naissance" at bounding box center [753, 234] width 577 height 28
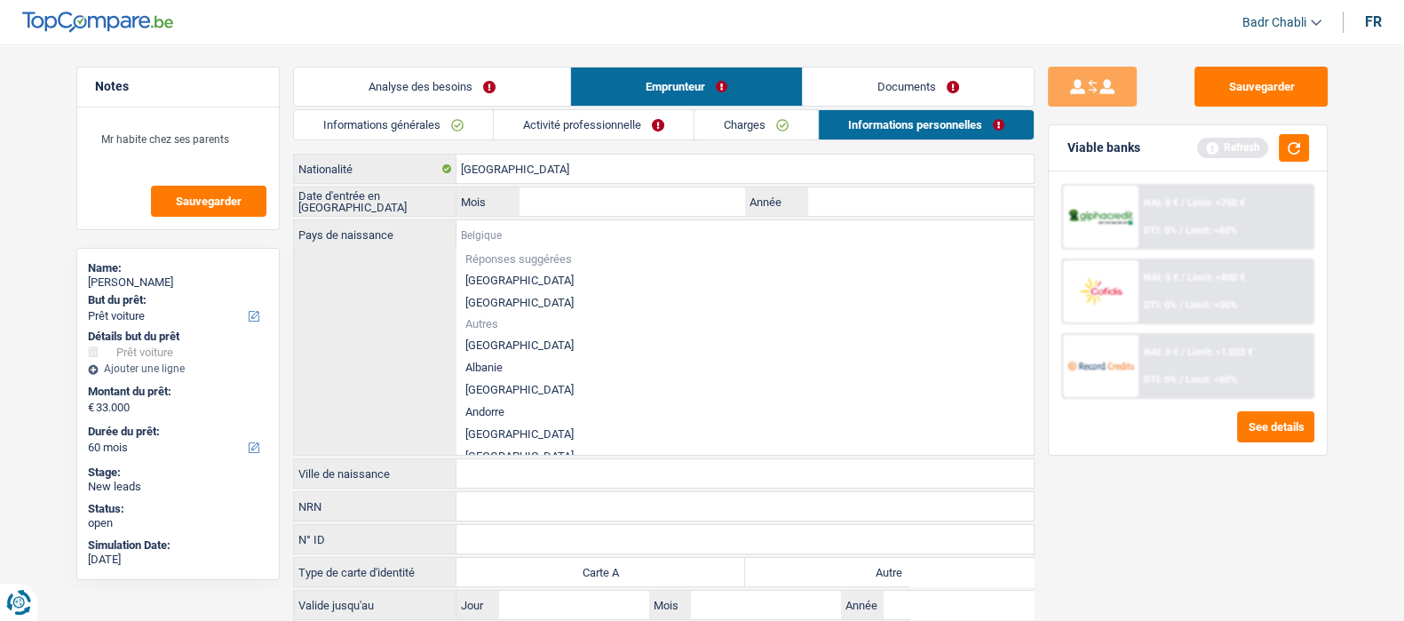
paste input "Roumanie"
type input "Roumanie"
paste input "Roumanie"
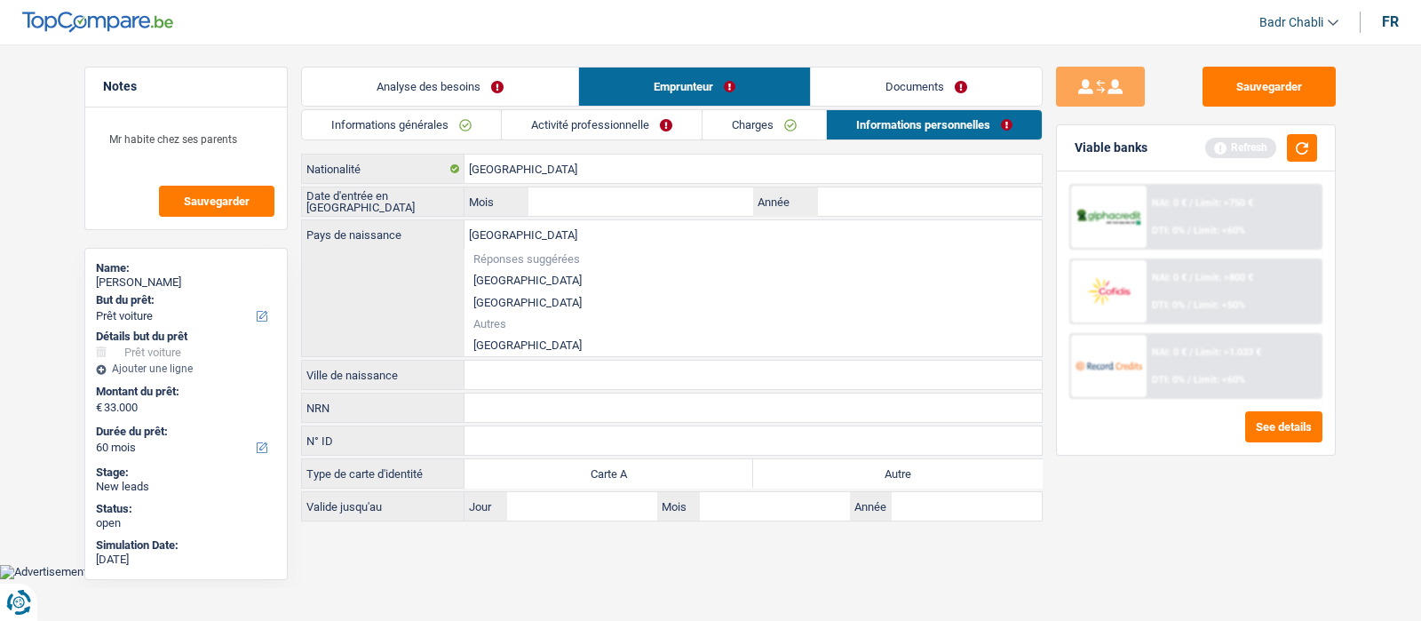
type input "Roumanie"
click at [520, 360] on div "Roumanie Nationalité Date d'entrée en Belgique Mois / Année Roumanie Pays de na…" at bounding box center [672, 338] width 742 height 368
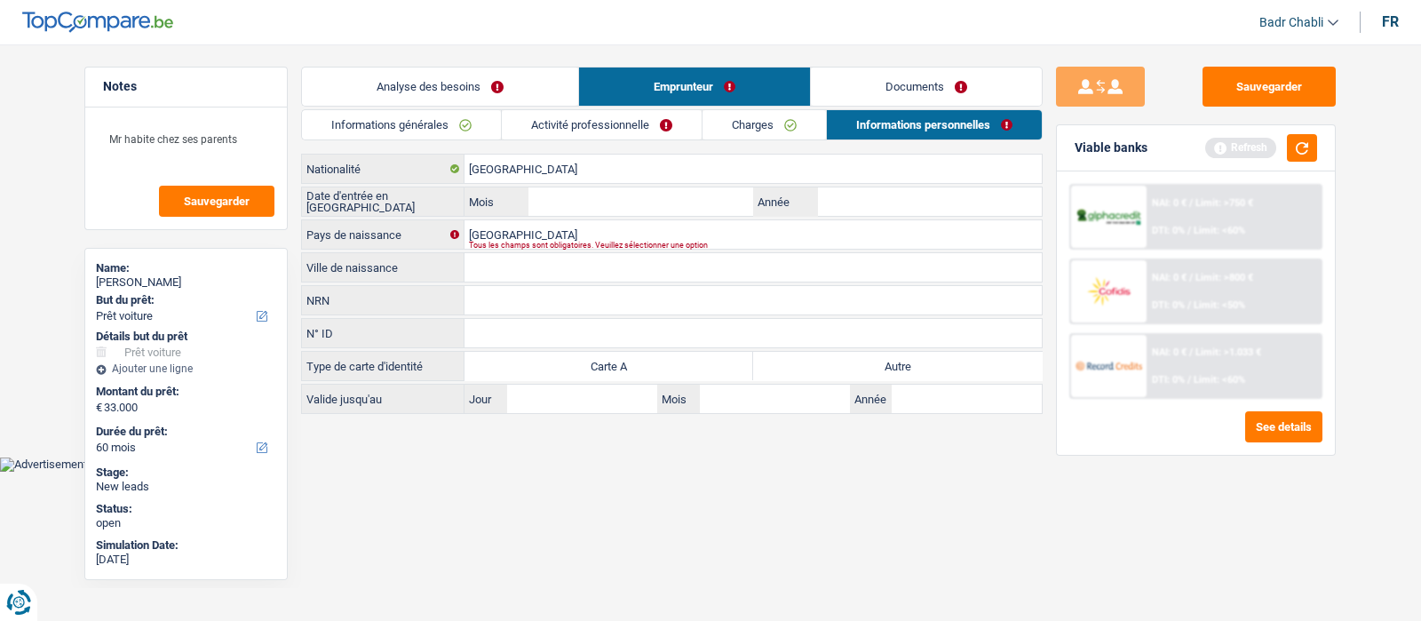
click at [511, 264] on input "Ville de naissance" at bounding box center [753, 267] width 577 height 28
click at [861, 202] on input "Année" at bounding box center [929, 201] width 225 height 28
type input "2010"
click at [679, 214] on input "Mois" at bounding box center [640, 201] width 225 height 28
type input "05"
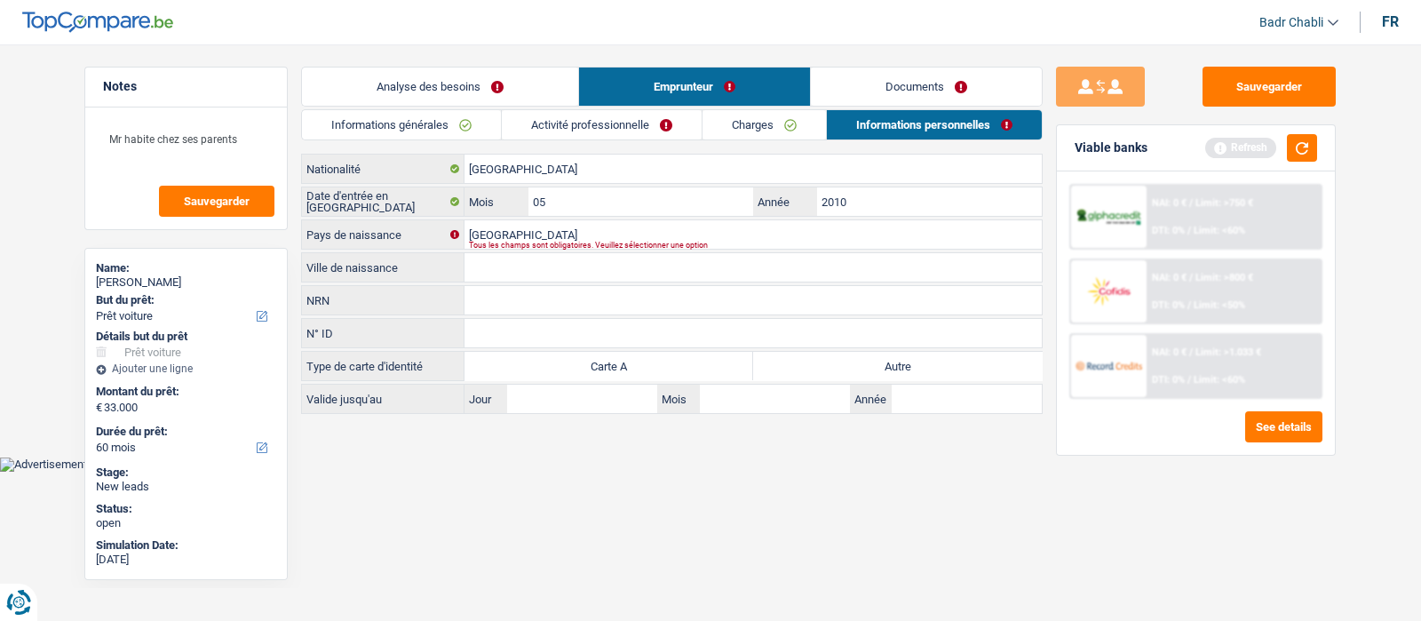
click at [549, 276] on input "Ville de naissance" at bounding box center [753, 267] width 577 height 28
type input "Suceva"
click at [542, 226] on input "Roumanie" at bounding box center [753, 234] width 577 height 28
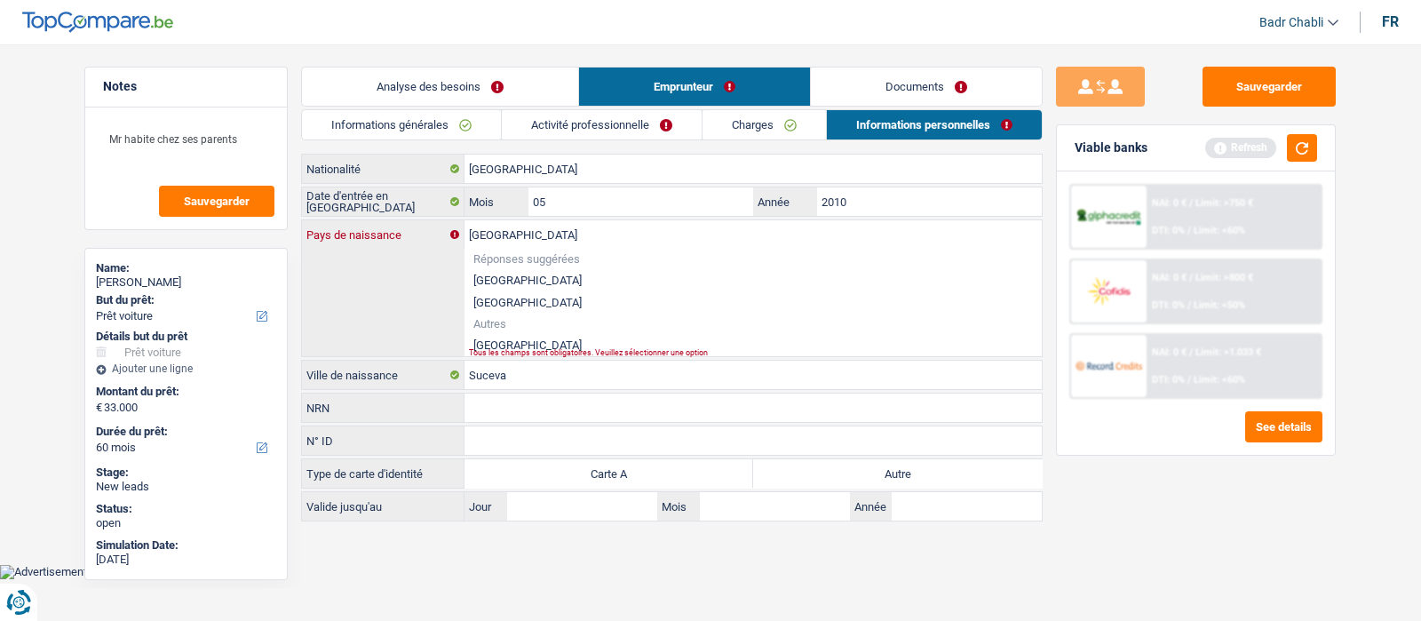
click at [542, 226] on input "Roumanie" at bounding box center [753, 234] width 577 height 28
click at [505, 344] on li "Roumanie" at bounding box center [753, 345] width 577 height 22
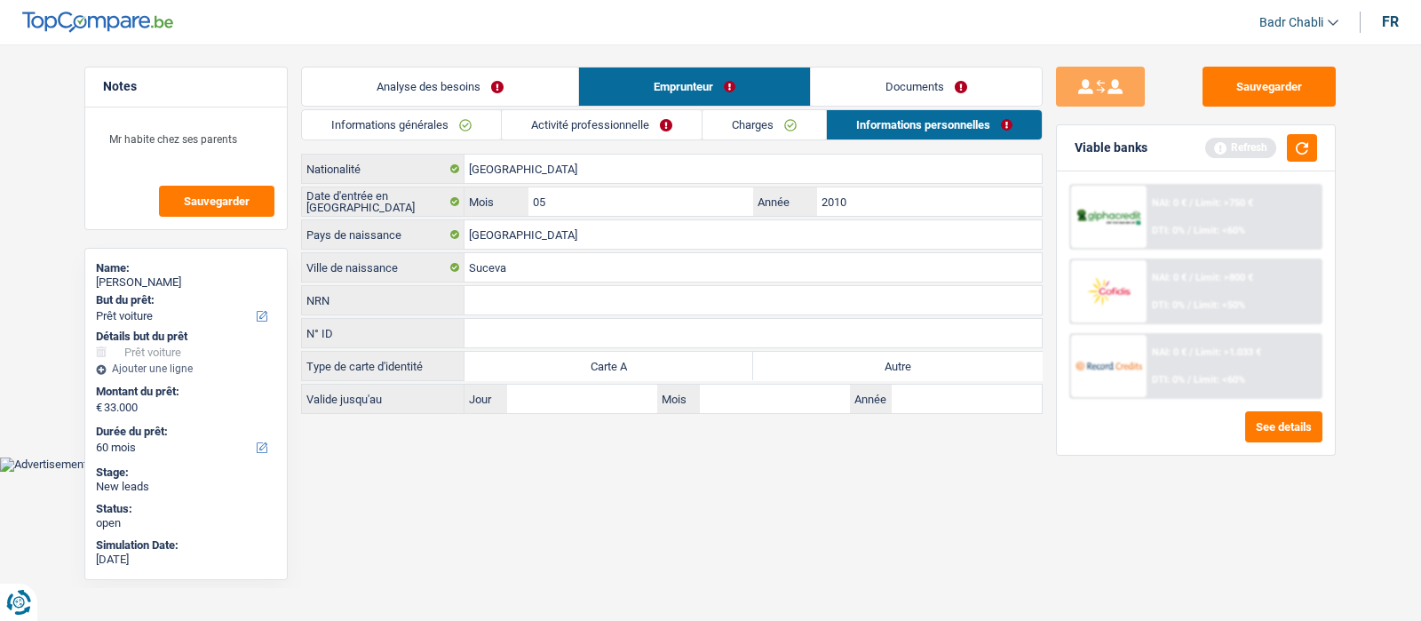
click at [914, 357] on label "Autre" at bounding box center [897, 366] width 289 height 28
click at [914, 357] on input "Autre" at bounding box center [897, 366] width 289 height 28
radio input "true"
click at [780, 124] on link "Charges" at bounding box center [764, 124] width 123 height 29
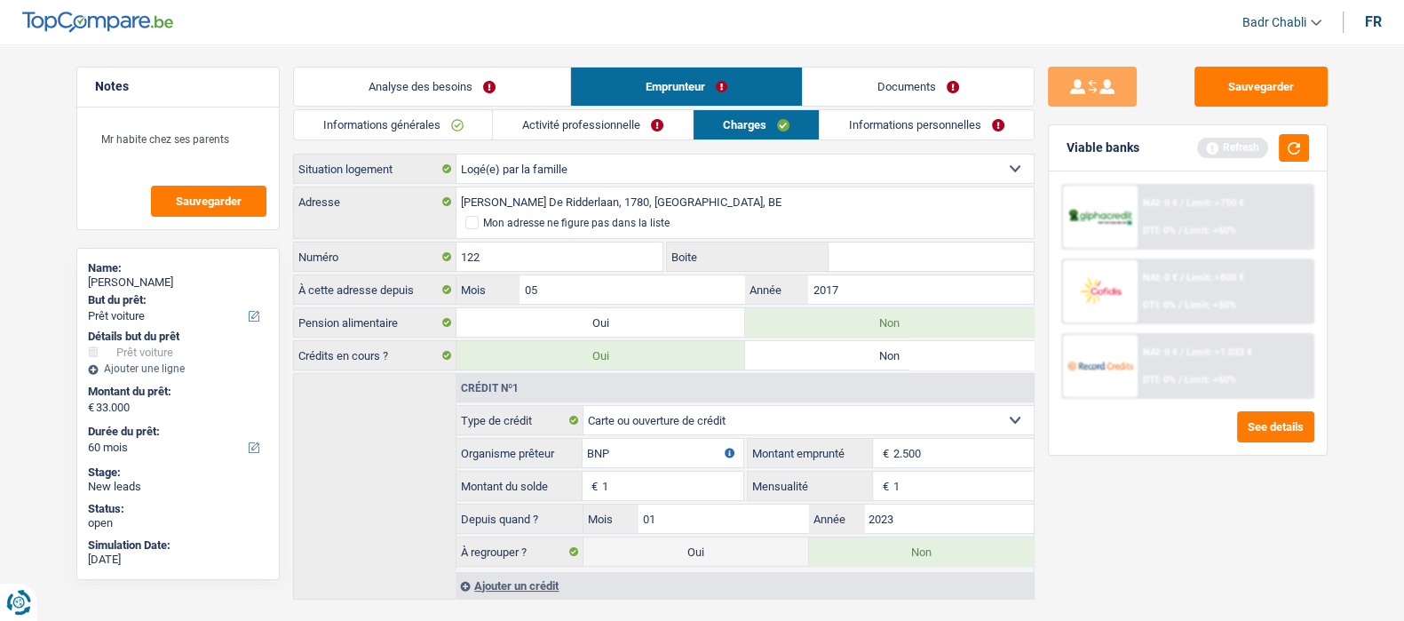
click at [624, 118] on link "Activité professionnelle" at bounding box center [593, 124] width 200 height 29
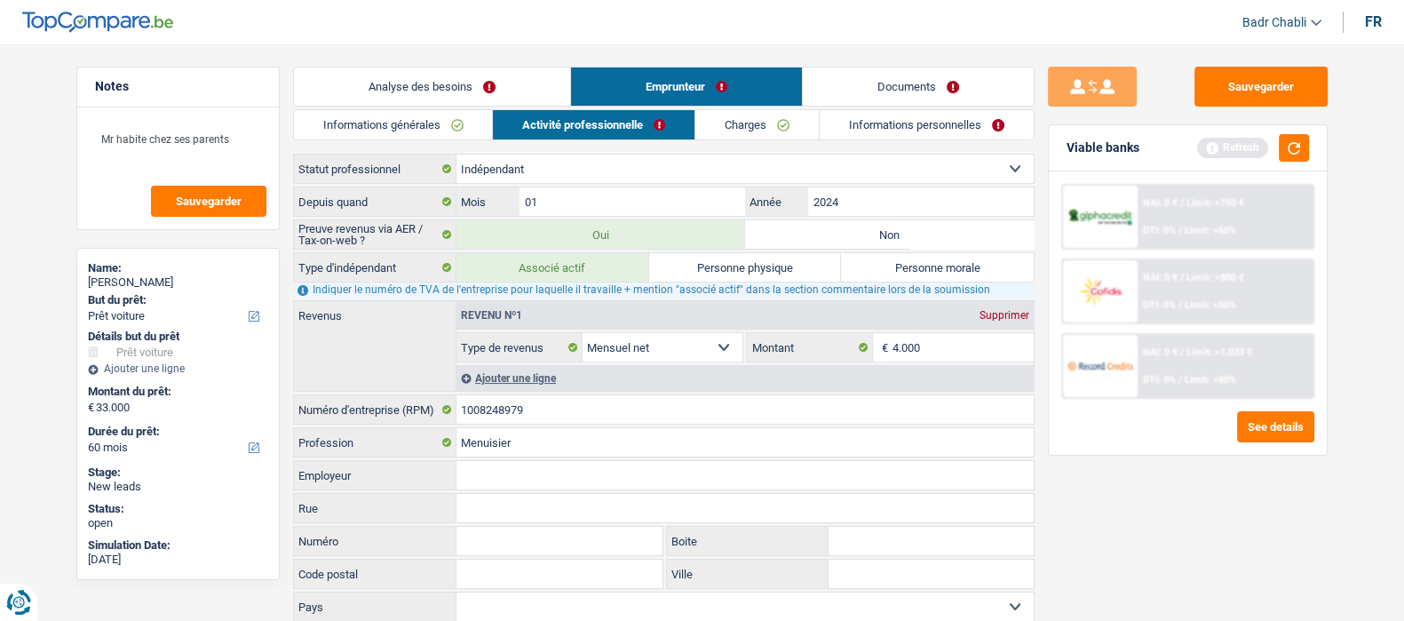
click at [382, 122] on link "Informations générales" at bounding box center [393, 124] width 199 height 29
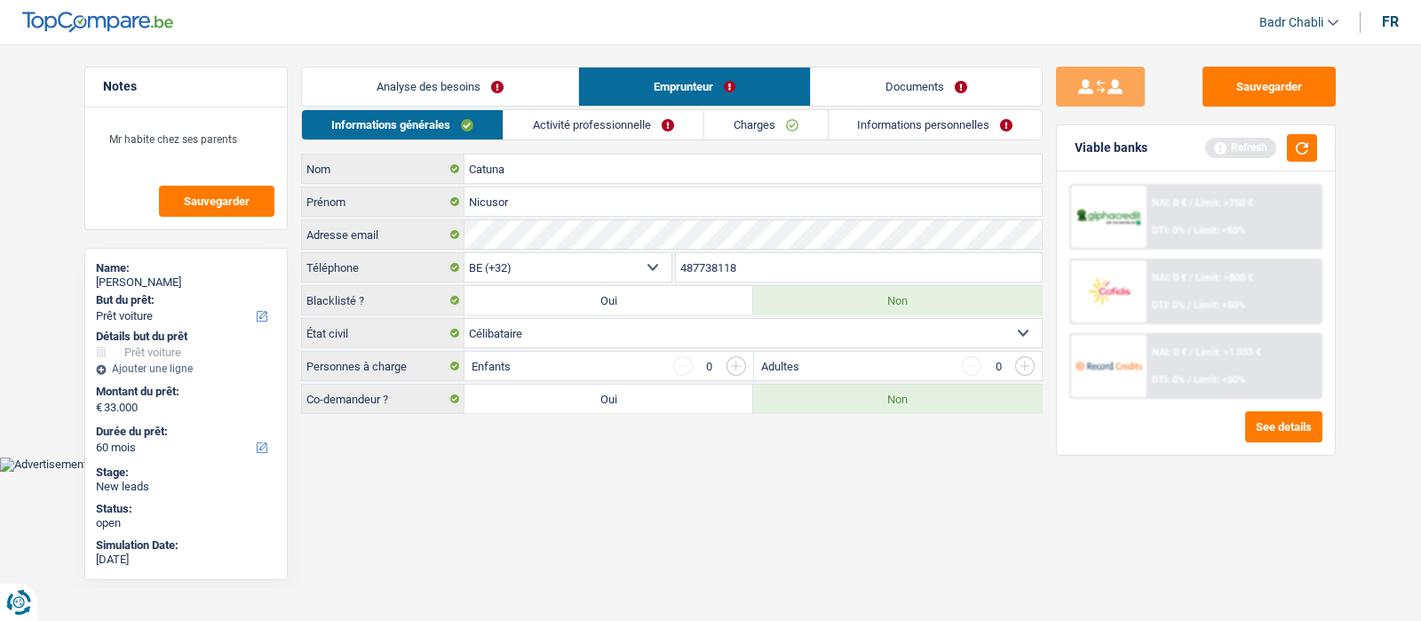
click at [433, 75] on link "Analyse des besoins" at bounding box center [440, 87] width 276 height 38
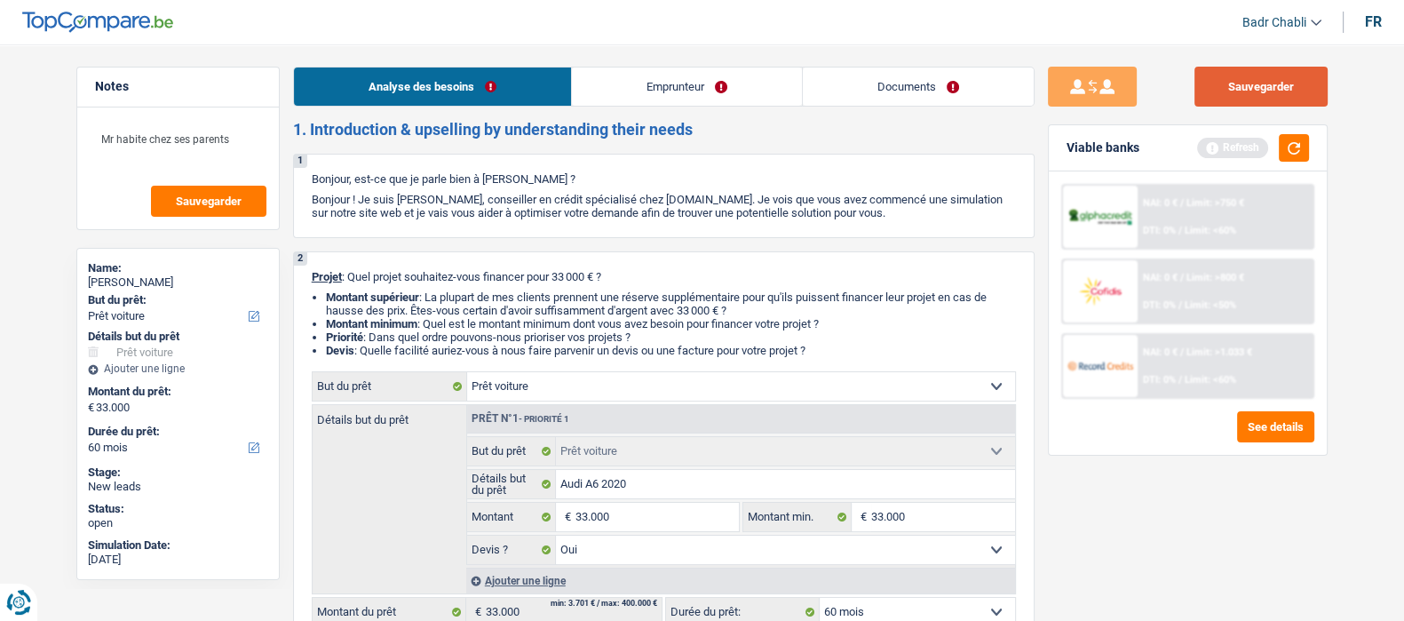
click at [1274, 77] on button "Sauvegarder" at bounding box center [1261, 87] width 133 height 40
click at [1269, 77] on button "Sauvegarder" at bounding box center [1261, 87] width 133 height 40
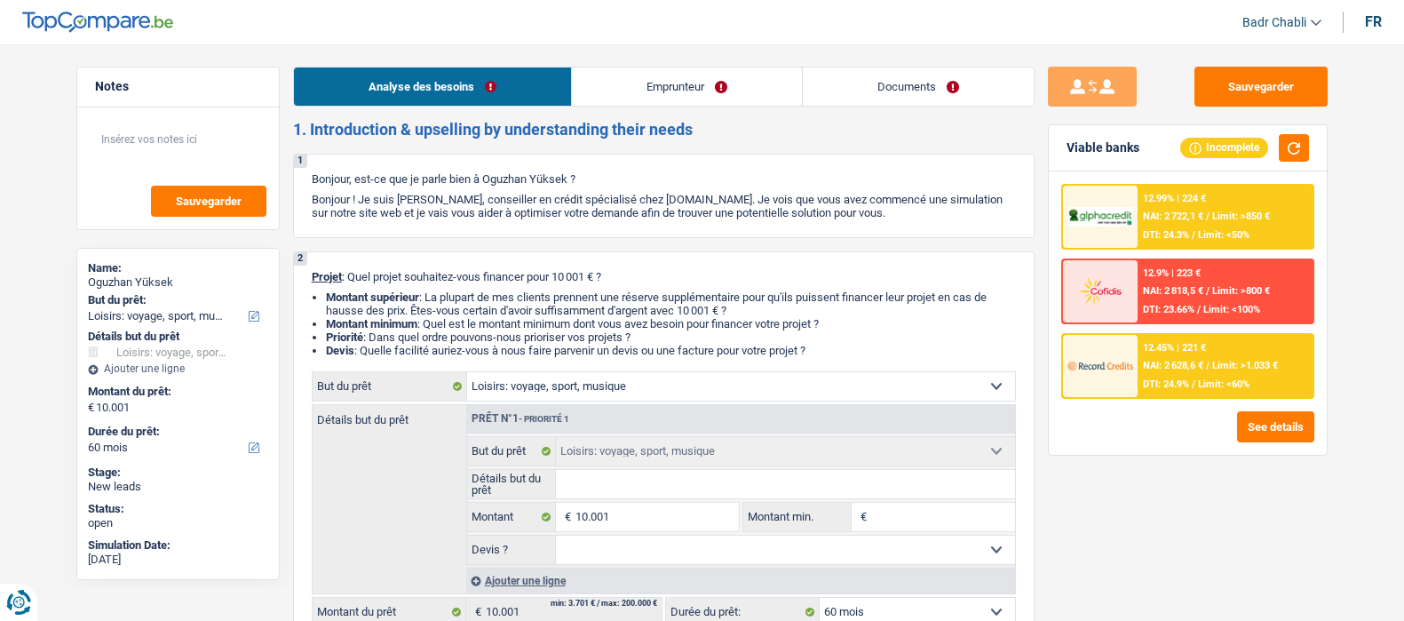
select select "hobbies"
select select "60"
select select "hobbies"
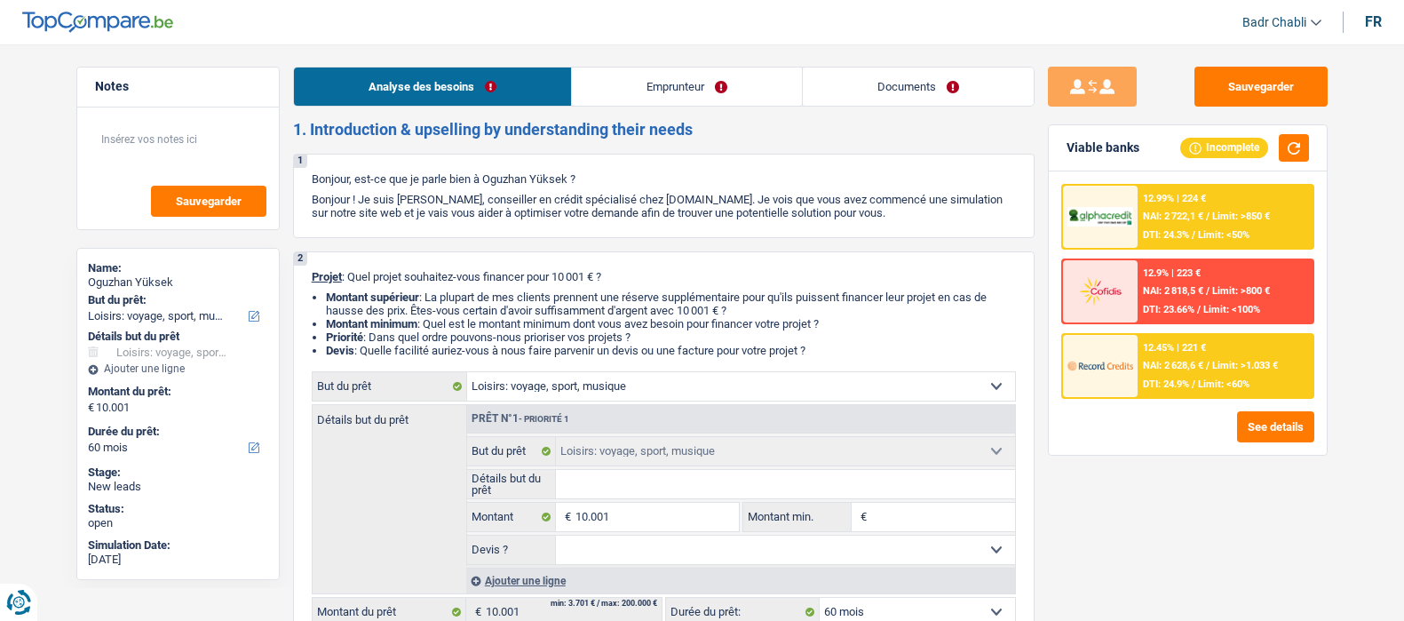
select select "60"
select select "independent"
select select "familyAllowances"
select select "netSalary"
select select "rents"
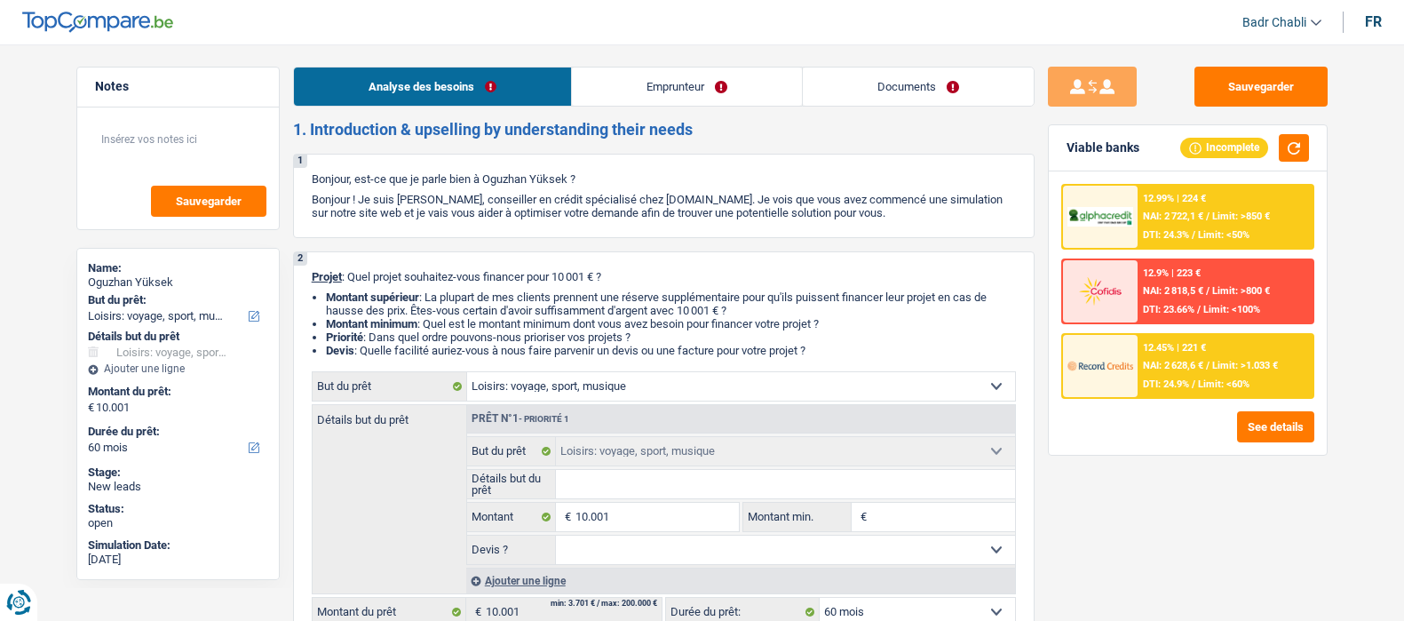
select select "hobbies"
select select "60"
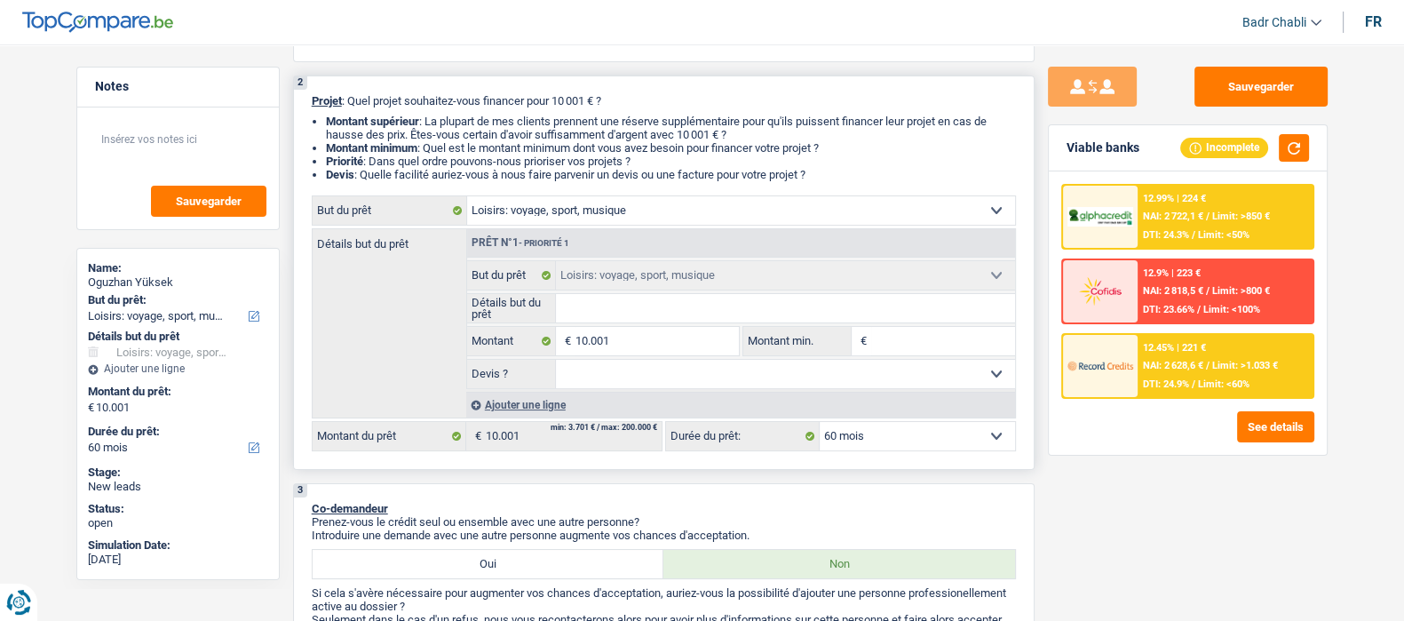
scroll to position [443, 0]
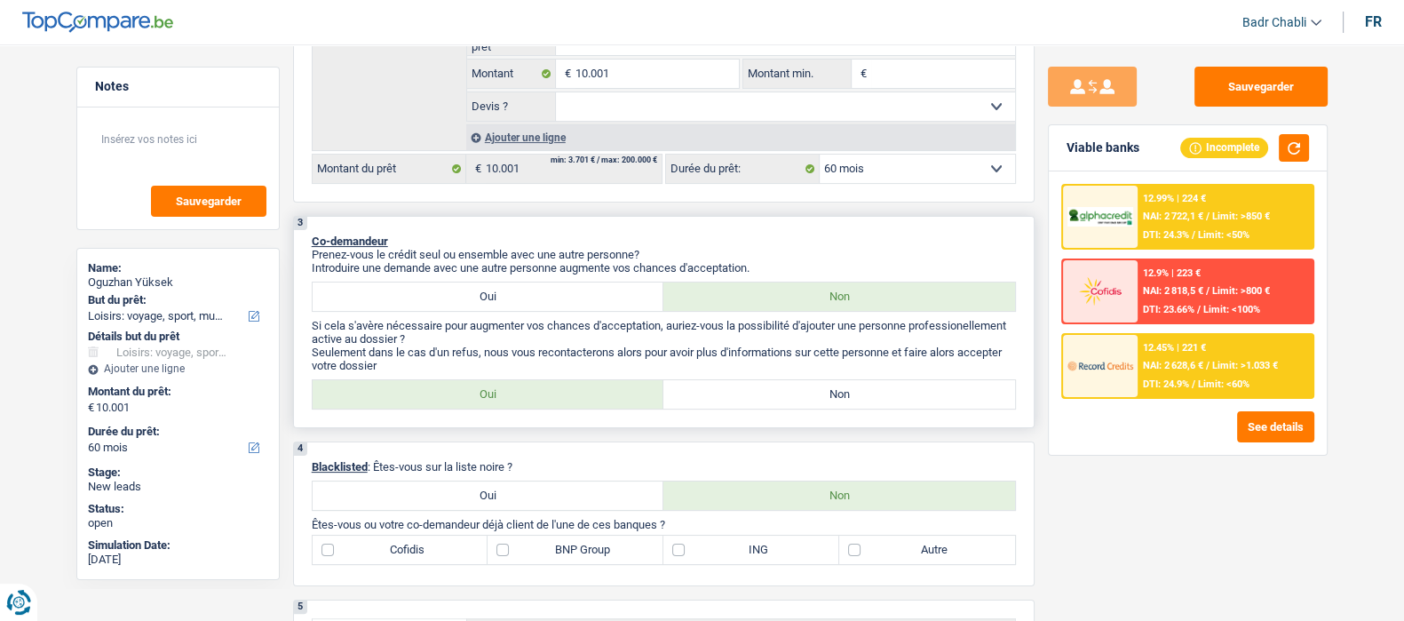
click at [862, 399] on label "Non" at bounding box center [839, 394] width 352 height 28
click at [862, 399] on input "Non" at bounding box center [839, 394] width 352 height 28
radio input "true"
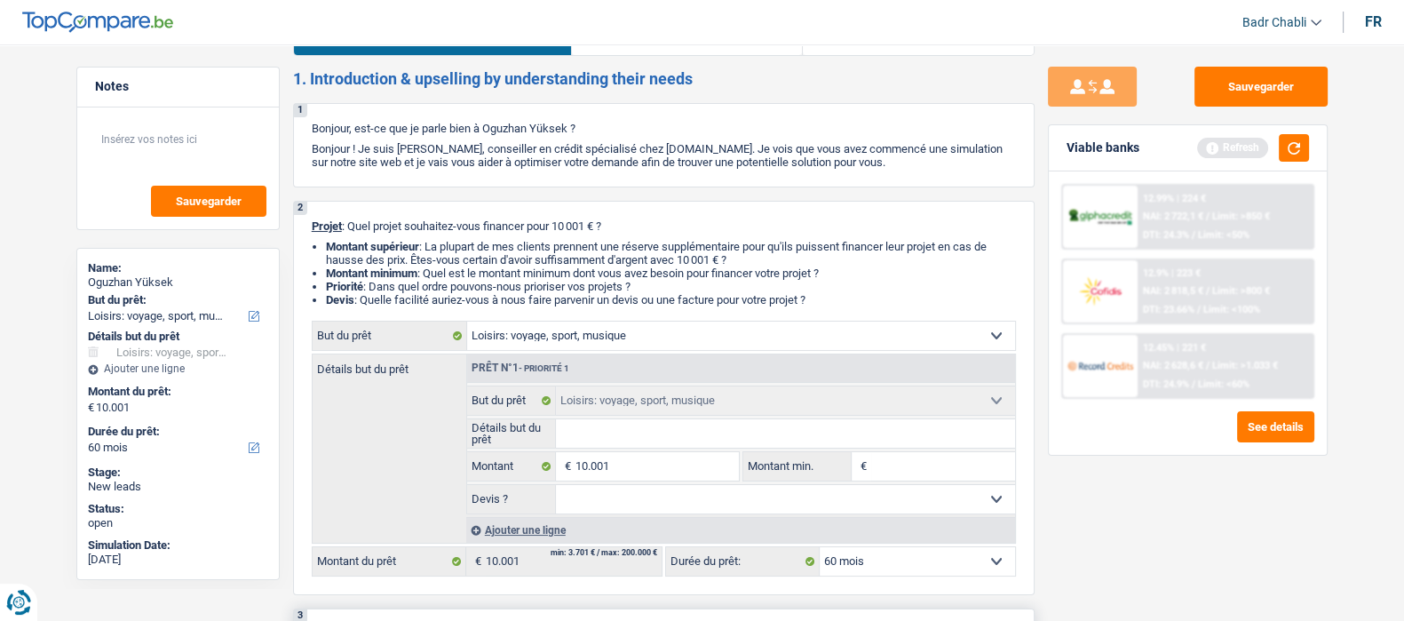
scroll to position [0, 0]
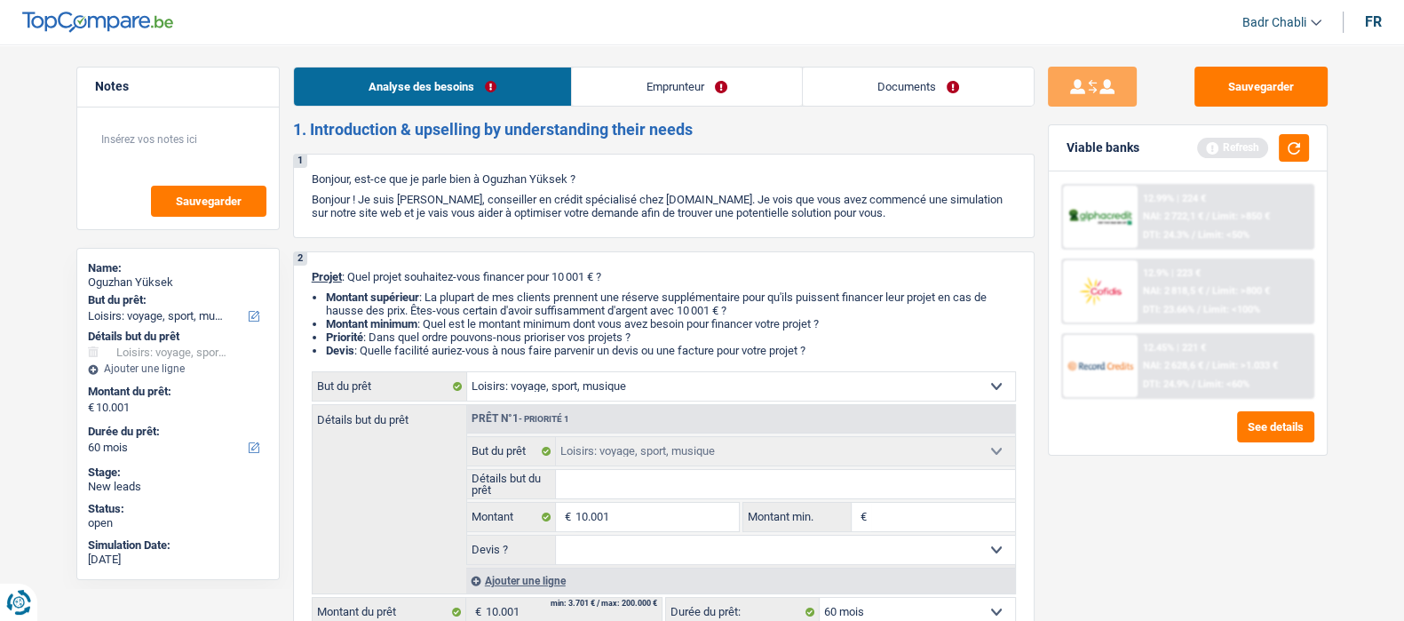
click at [677, 88] on link "Emprunteur" at bounding box center [687, 87] width 230 height 38
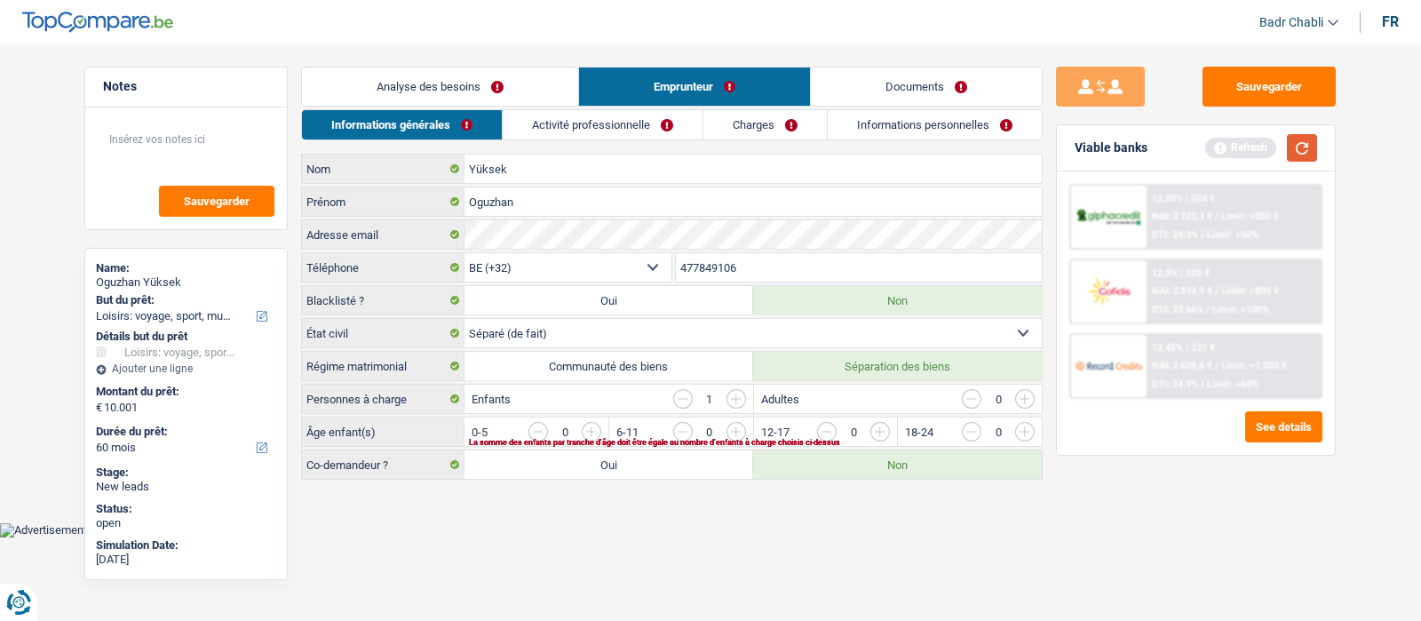
click at [1293, 142] on button "button" at bounding box center [1302, 148] width 30 height 28
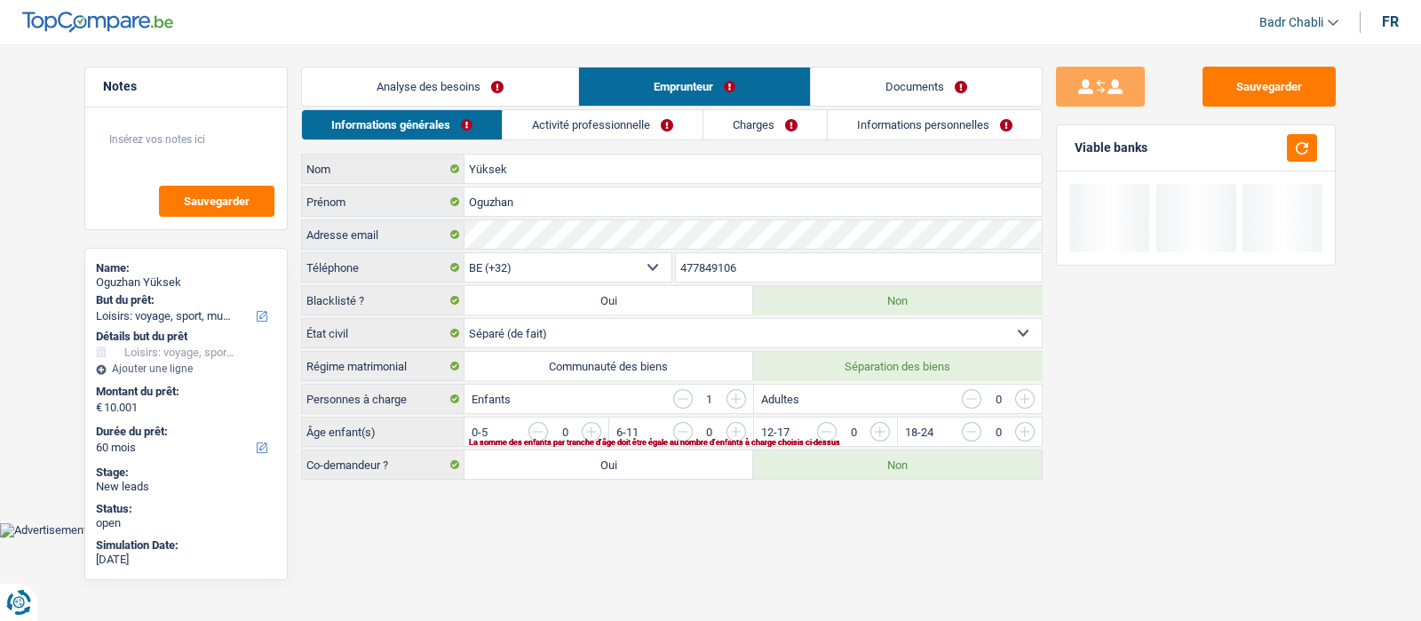
click at [572, 123] on link "Activité professionnelle" at bounding box center [603, 124] width 200 height 29
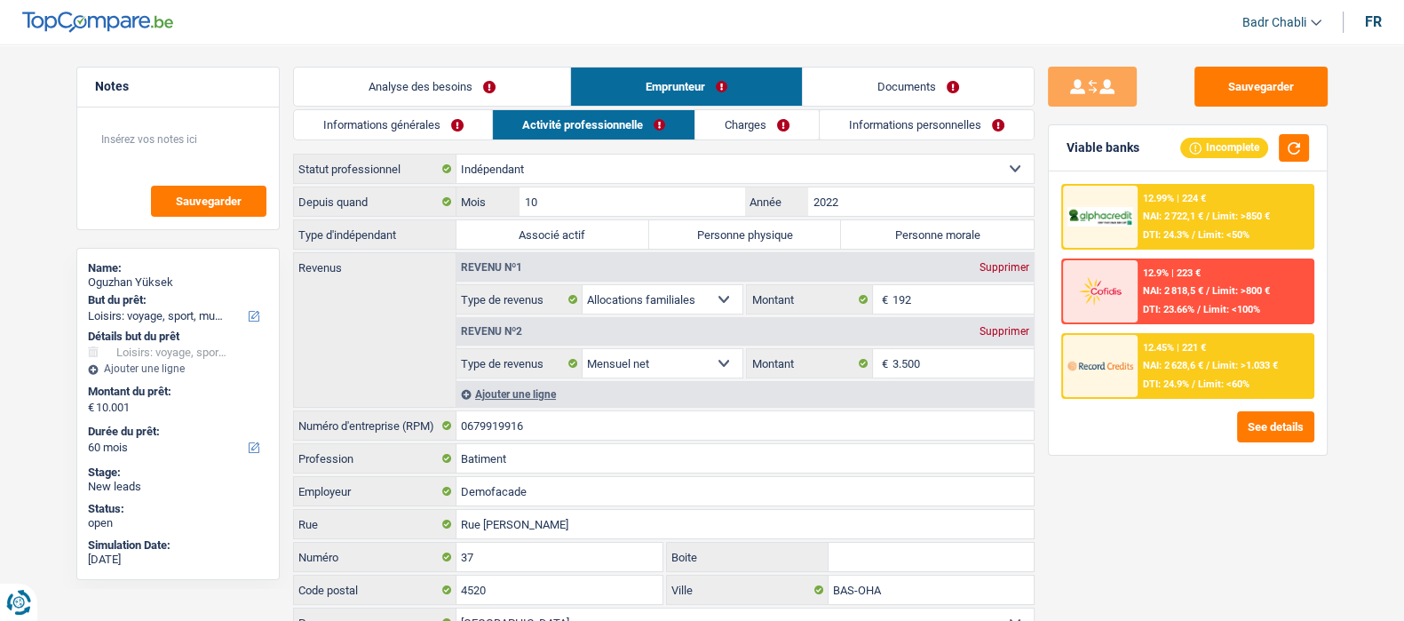
click at [924, 122] on link "Informations personnelles" at bounding box center [927, 124] width 214 height 29
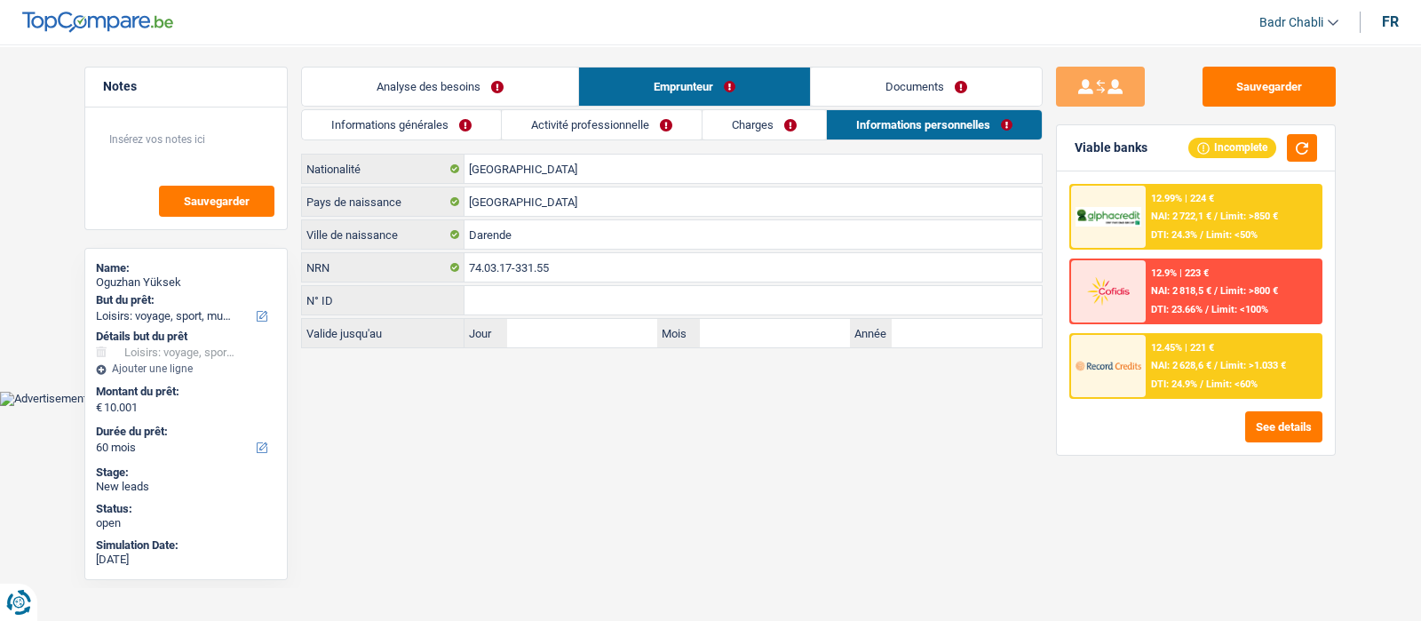
click at [923, 94] on link "Documents" at bounding box center [926, 87] width 231 height 38
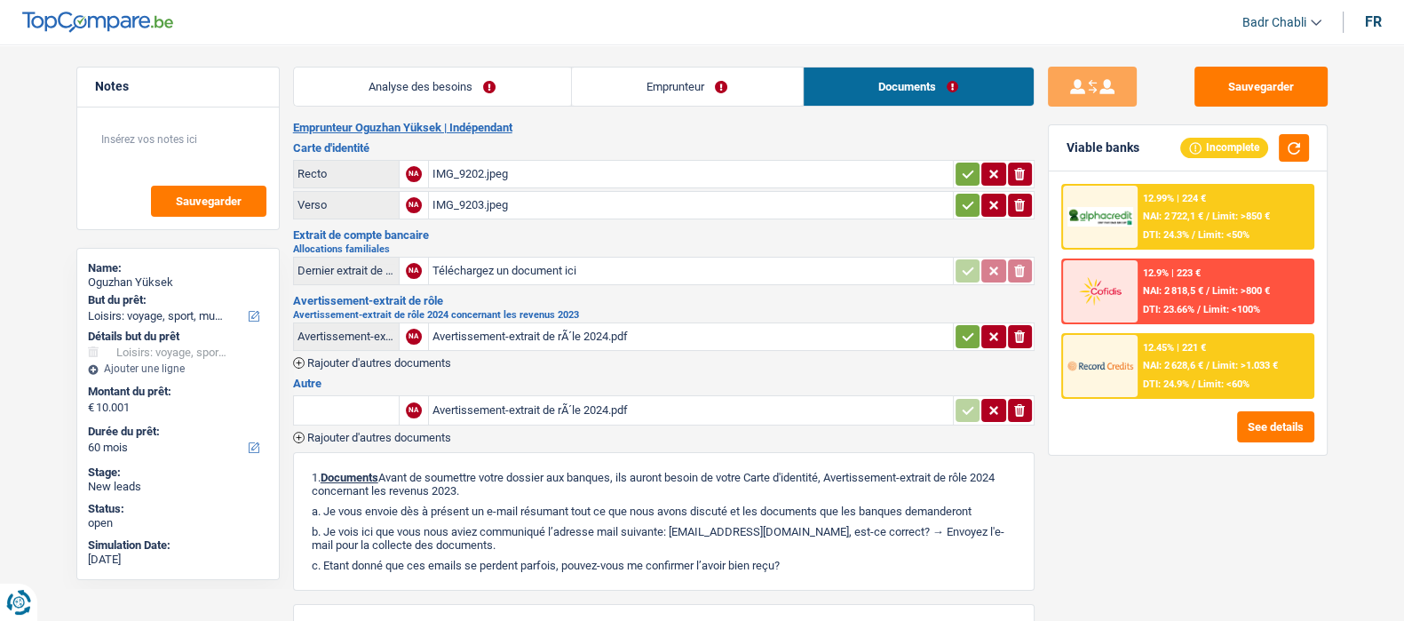
click at [560, 335] on div "Avertissement-extrait de rÃ´le 2024.pdf" at bounding box center [691, 336] width 517 height 27
click at [413, 76] on link "Analyse des besoins" at bounding box center [432, 87] width 277 height 38
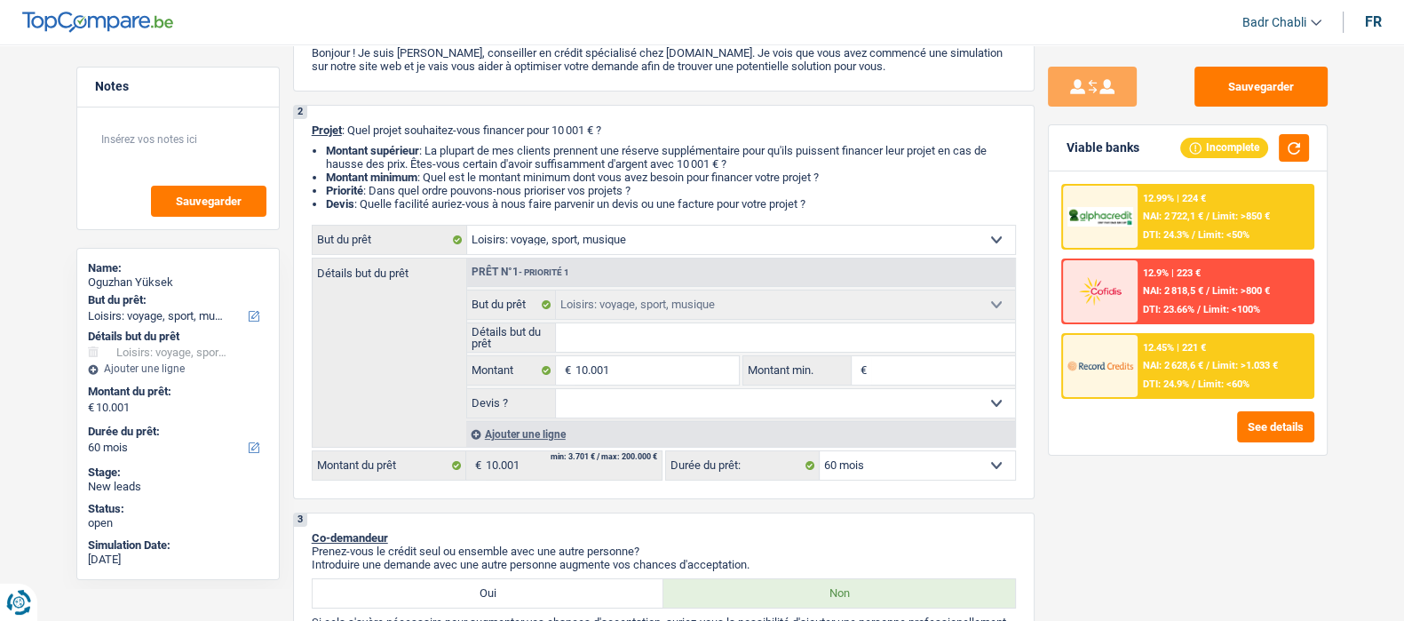
scroll to position [221, 0]
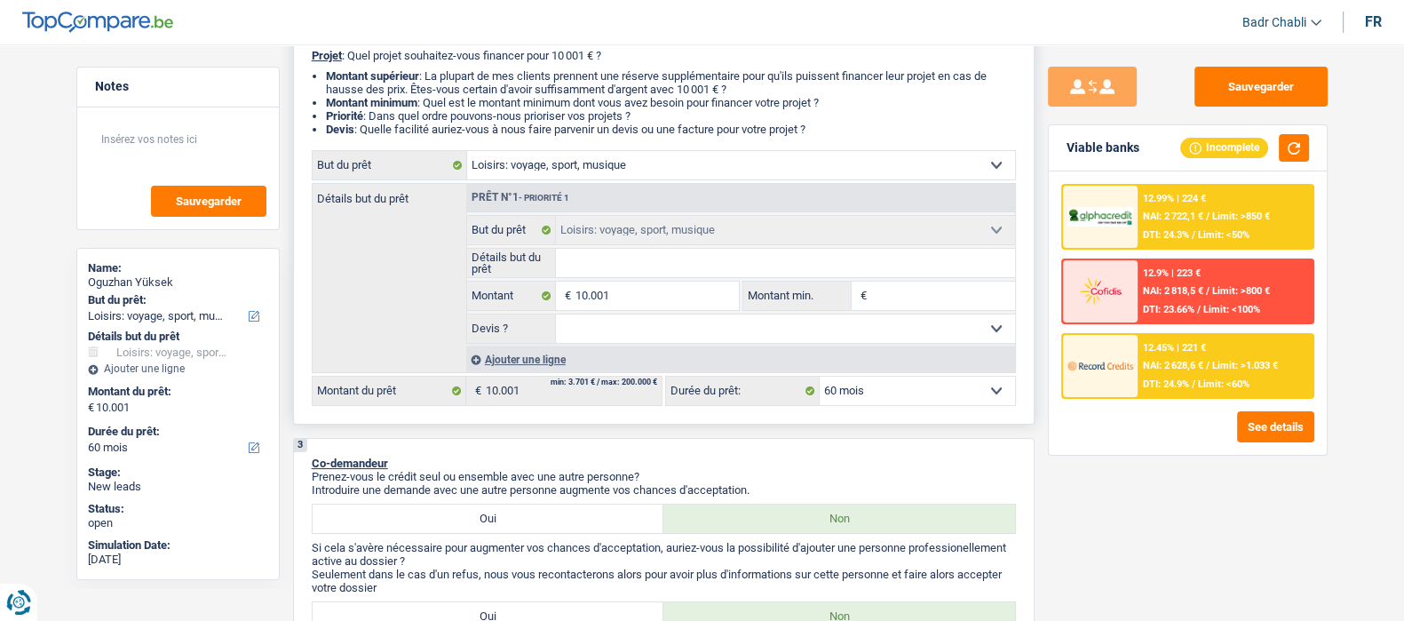
click at [644, 335] on select "Oui Non Non répondu Sélectionner une option" at bounding box center [785, 328] width 459 height 28
select select "false"
click at [556, 317] on select "Oui Non Non répondu Sélectionner une option" at bounding box center [785, 328] width 459 height 28
select select "false"
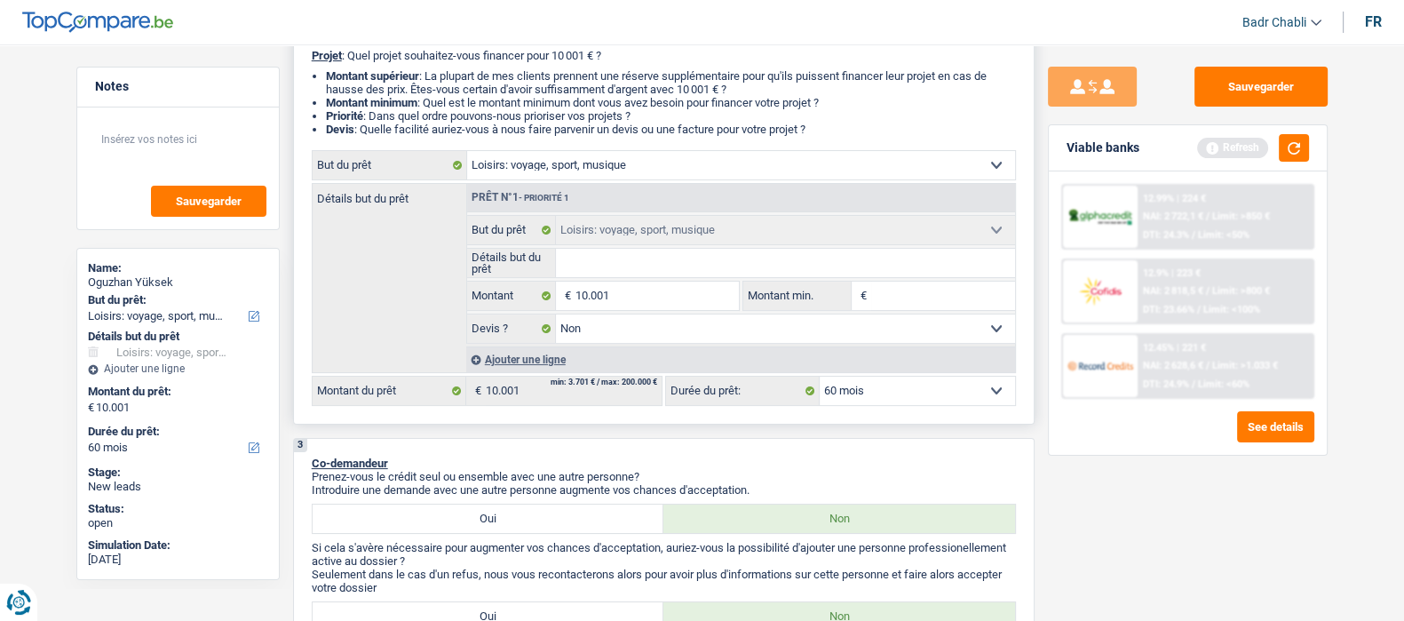
click at [639, 260] on input "Détails but du prêt" at bounding box center [785, 263] width 459 height 28
click at [624, 175] on select "Confort maison: meubles, textile, peinture, électroménager, outillage non-profe…" at bounding box center [741, 165] width 548 height 28
select select "household"
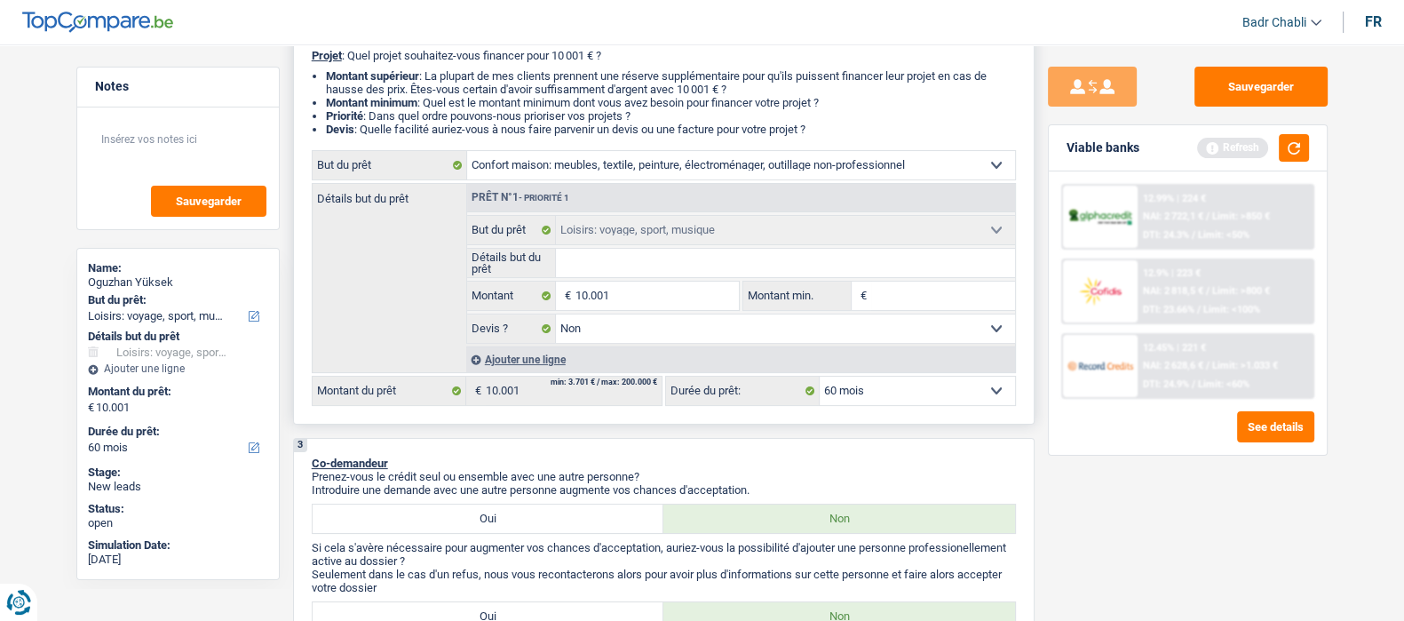
click at [467, 155] on select "Confort maison: meubles, textile, peinture, électroménager, outillage non-profe…" at bounding box center [741, 165] width 548 height 28
select select "household"
select select
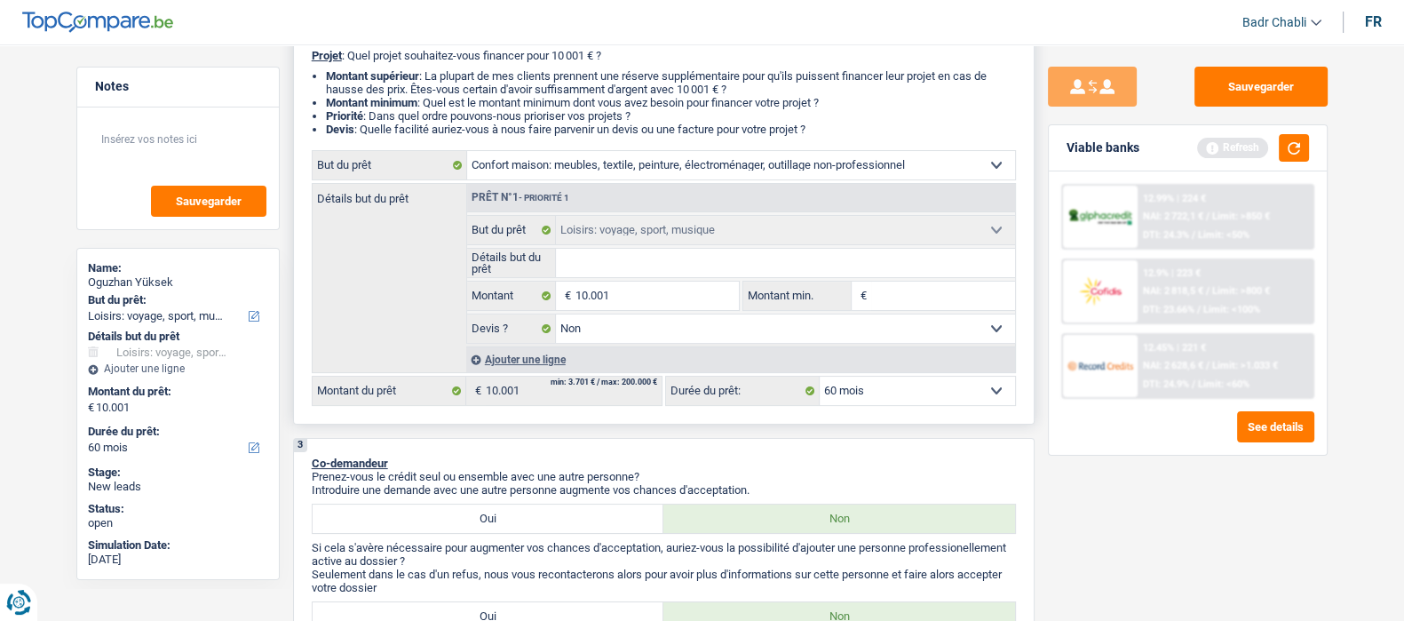
select select "household"
select select
select select "hobbies"
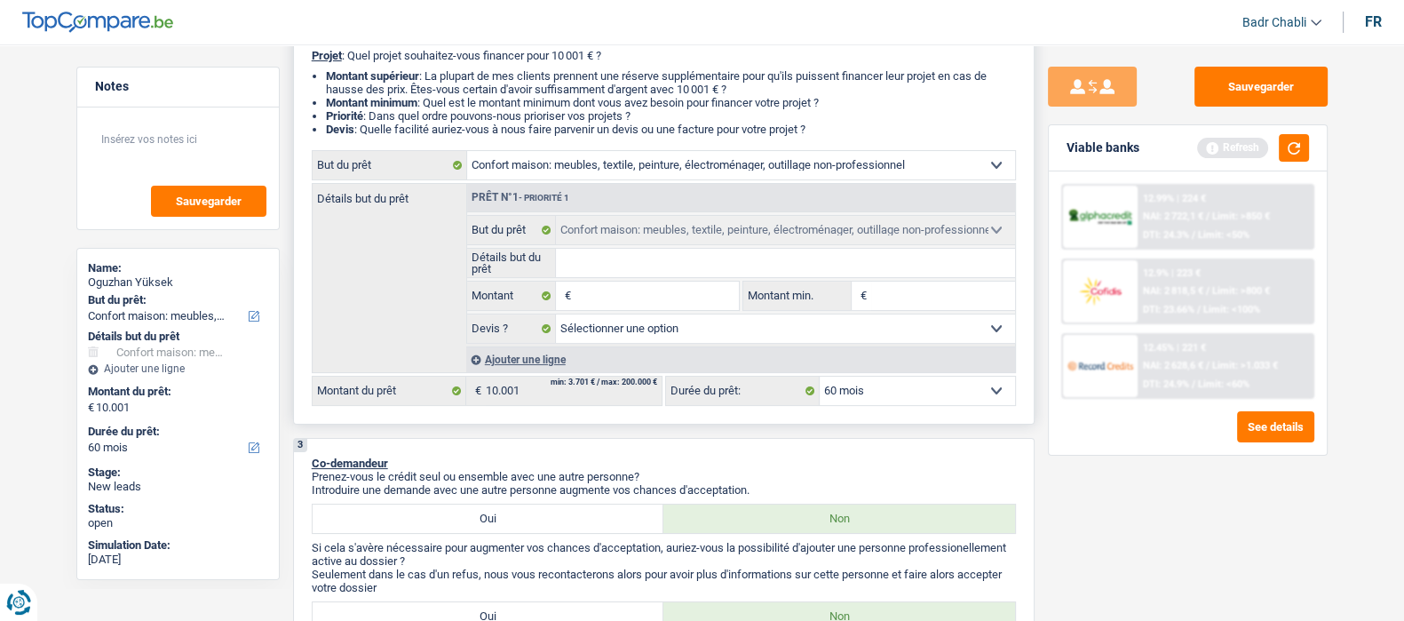
select select "false"
select select "hobbies"
select select "false"
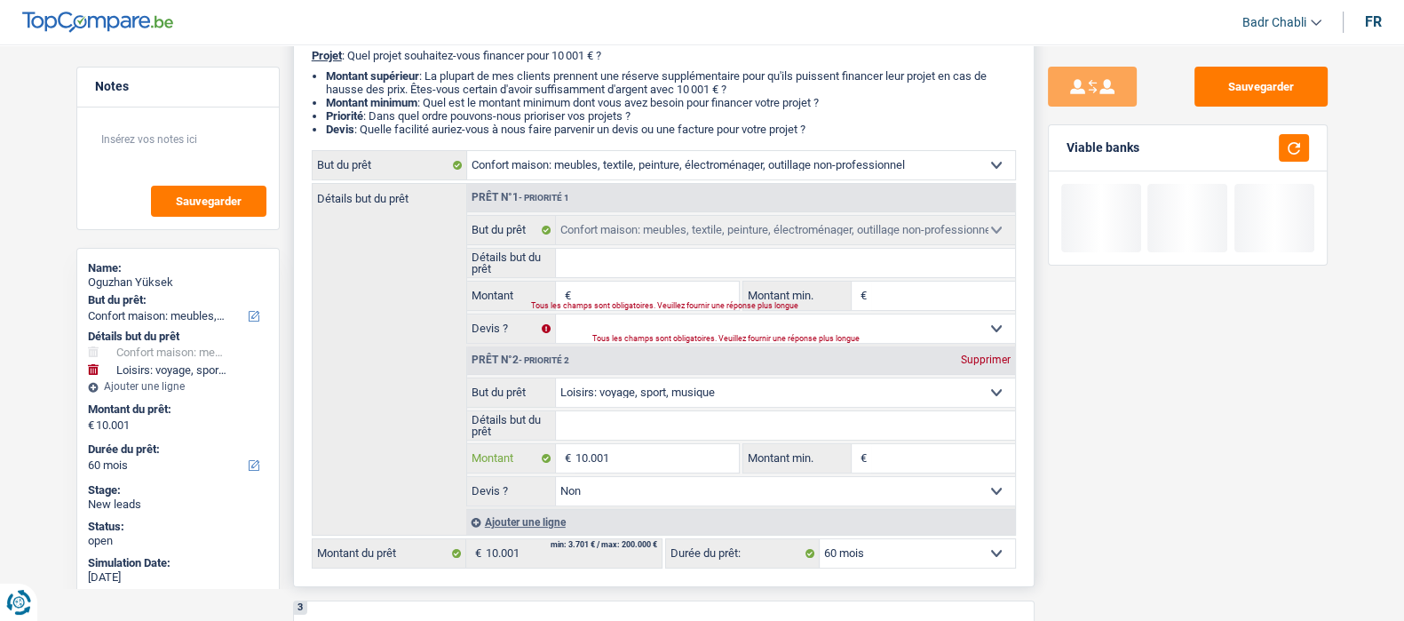
click at [617, 471] on input "10.001" at bounding box center [657, 458] width 163 height 28
click at [640, 292] on input "Montant" at bounding box center [657, 296] width 163 height 28
paste input "10.001"
type input "10.001"
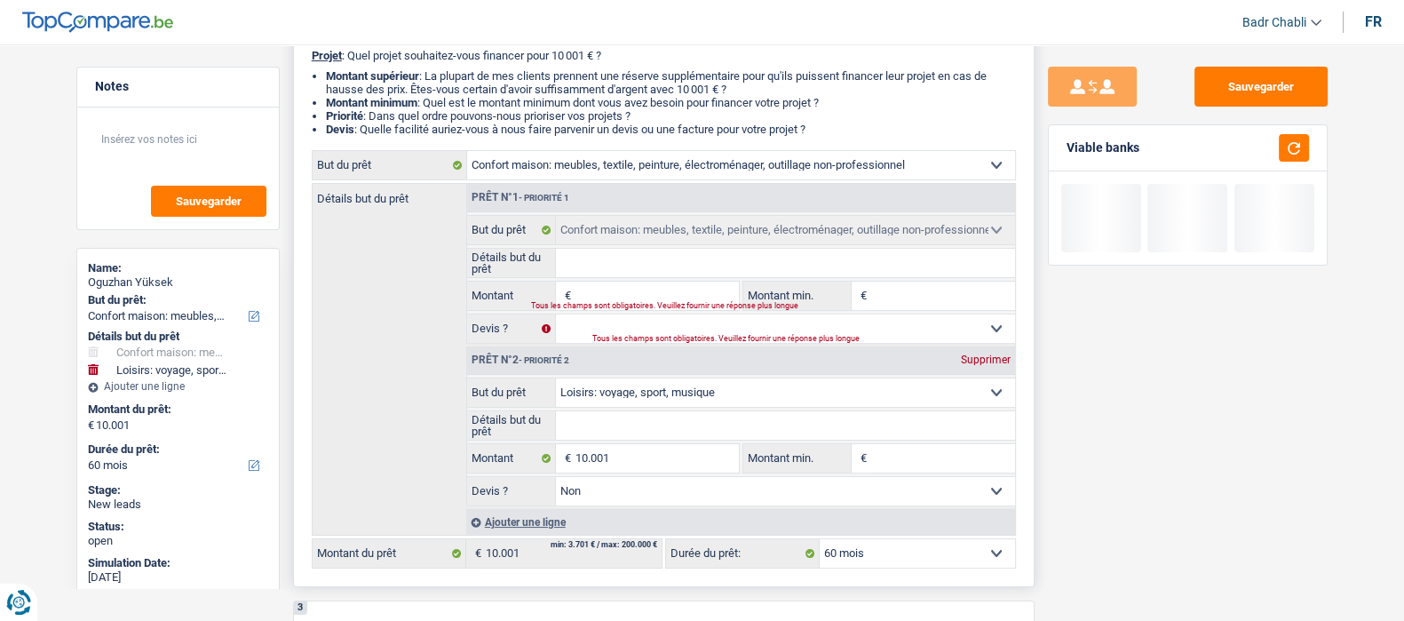
type input "10.001"
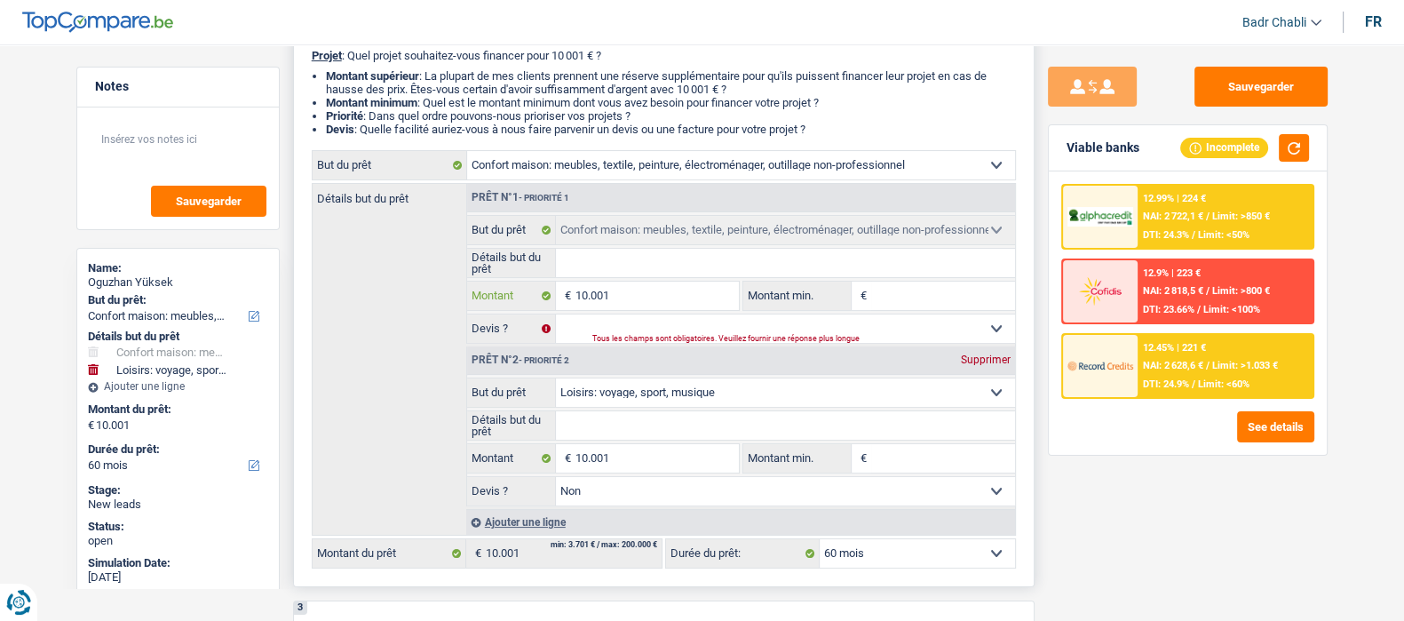
type input "10.001"
type input "20.002"
click at [984, 361] on div "Supprimer" at bounding box center [986, 359] width 59 height 11
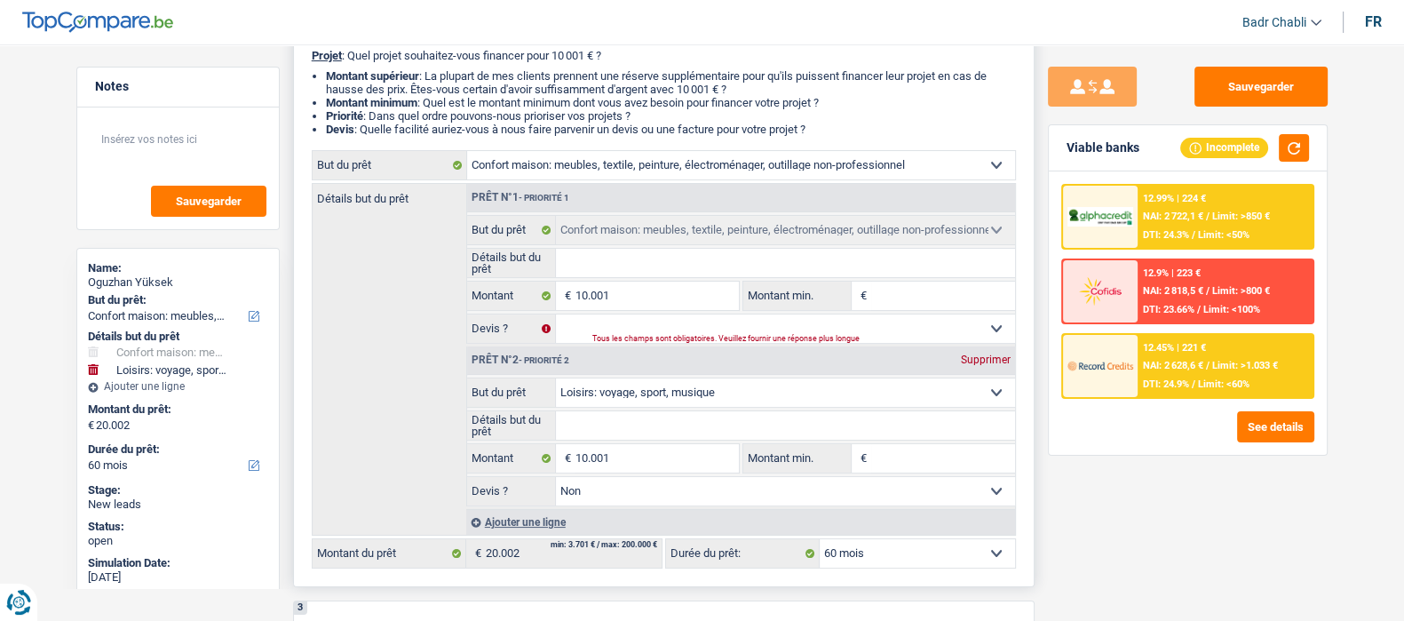
type input "10.001"
select select "60"
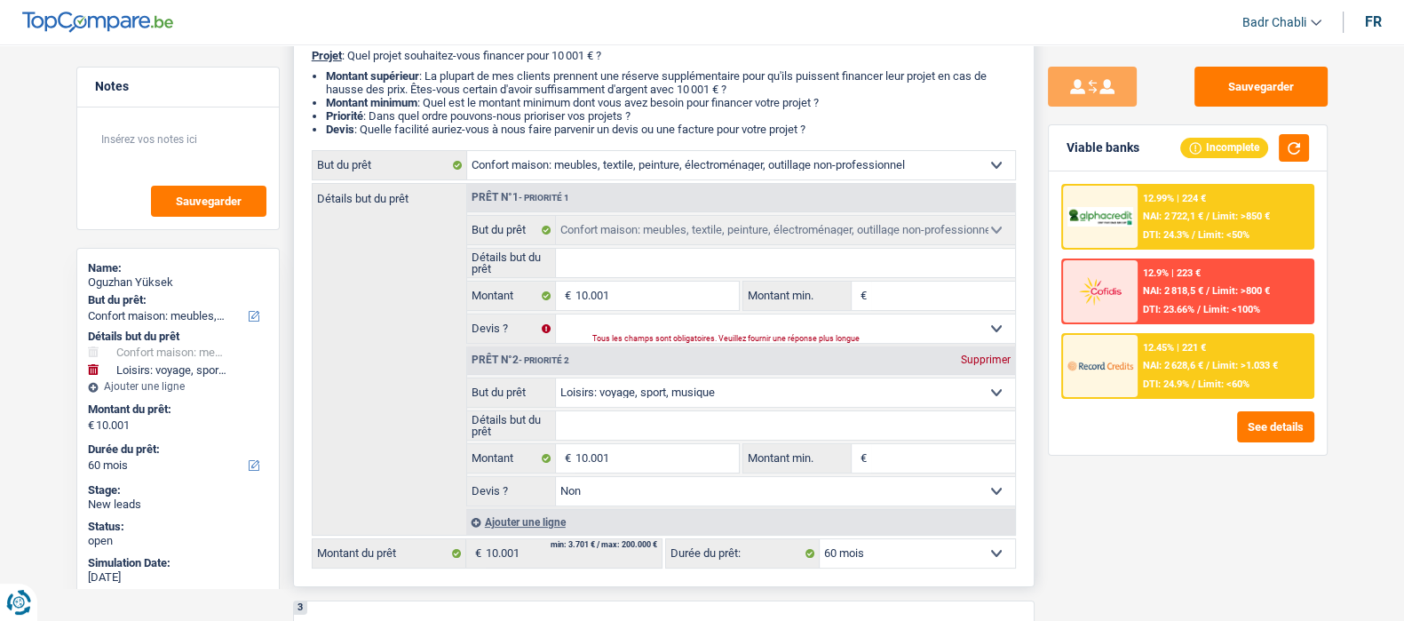
select select "60"
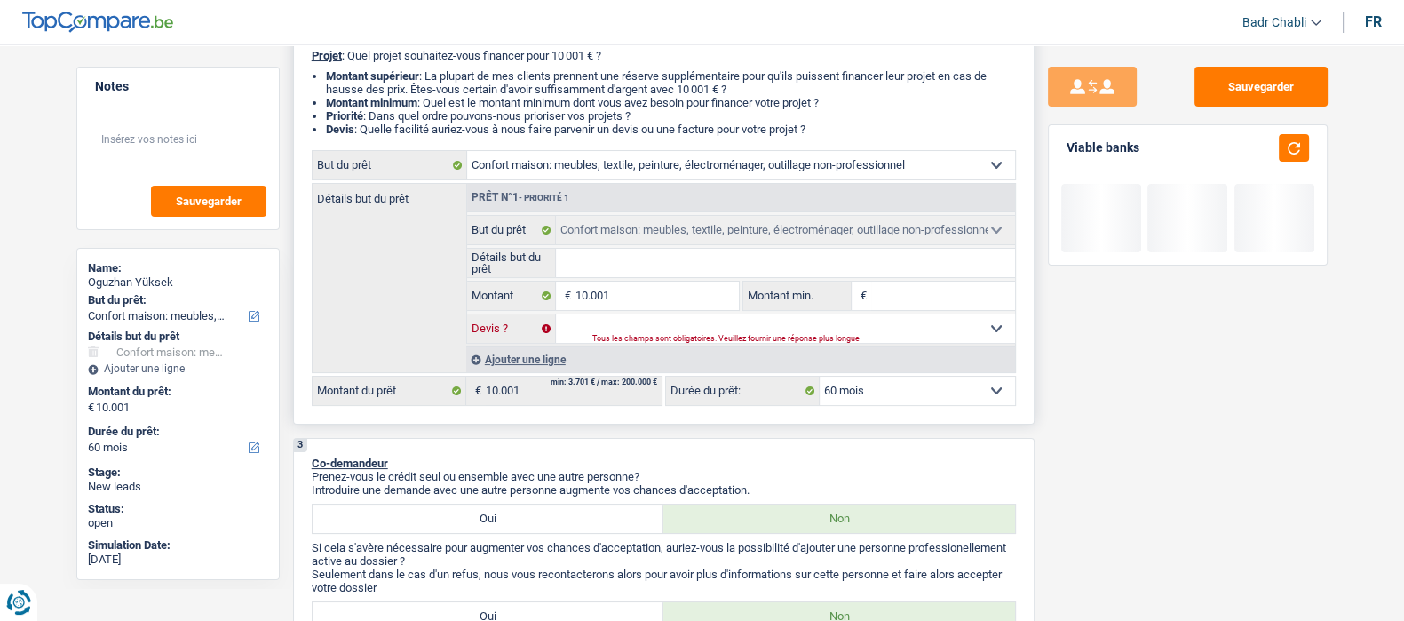
click at [616, 331] on select "Oui Non Non répondu Sélectionner une option" at bounding box center [785, 328] width 459 height 28
select select "false"
click at [556, 317] on select "Oui Non Non répondu Sélectionner une option" at bounding box center [785, 328] width 459 height 28
select select "false"
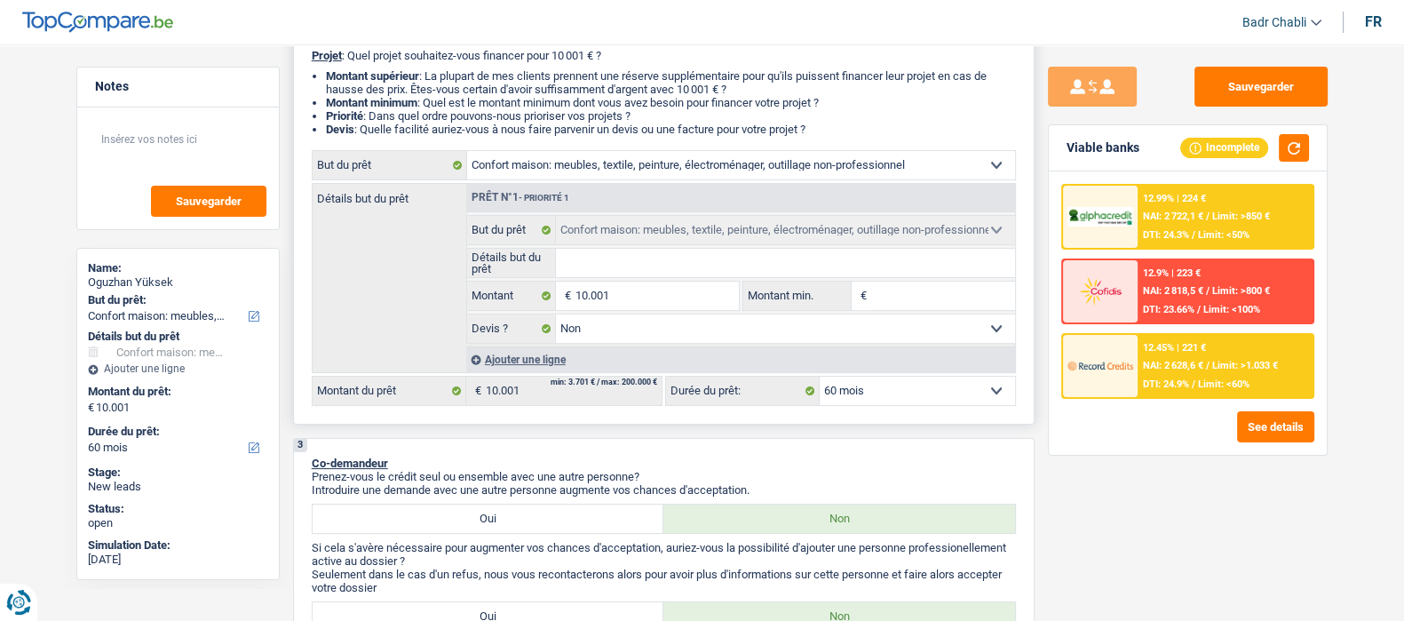
click at [617, 262] on input "Détails but du prêt" at bounding box center [785, 263] width 459 height 28
type input "A"
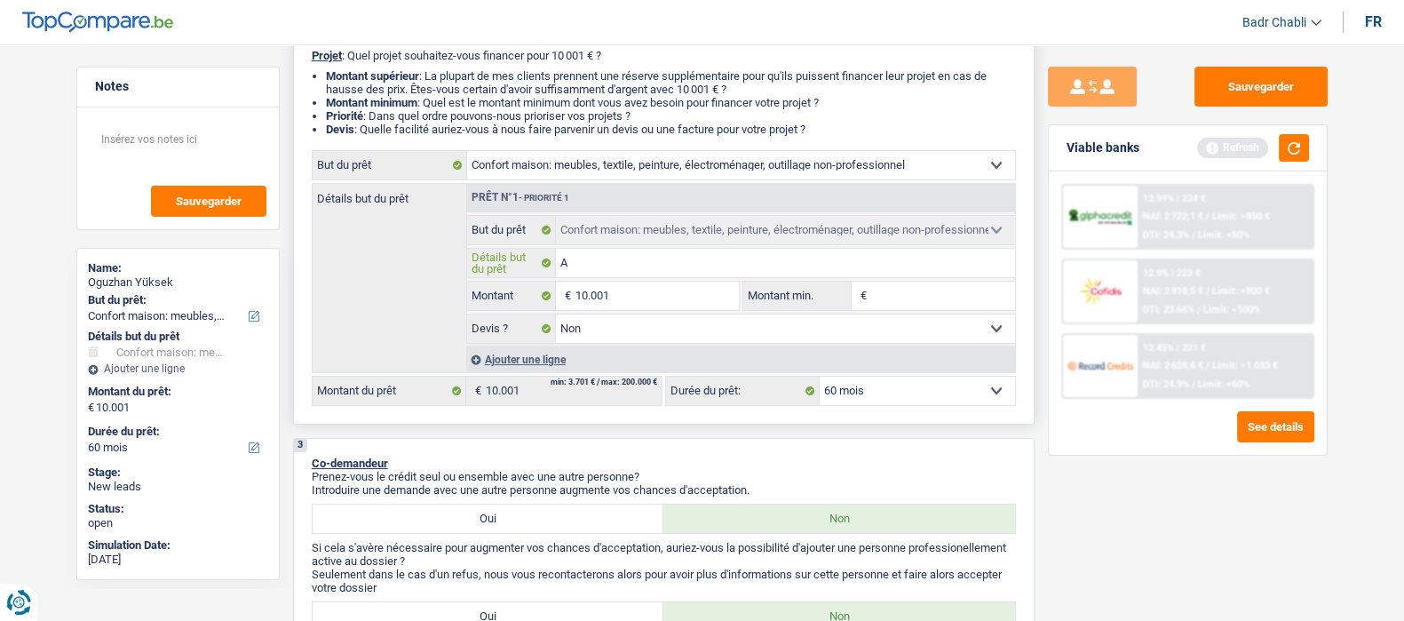
type input "Ac"
type input "Ach"
type input "Acha"
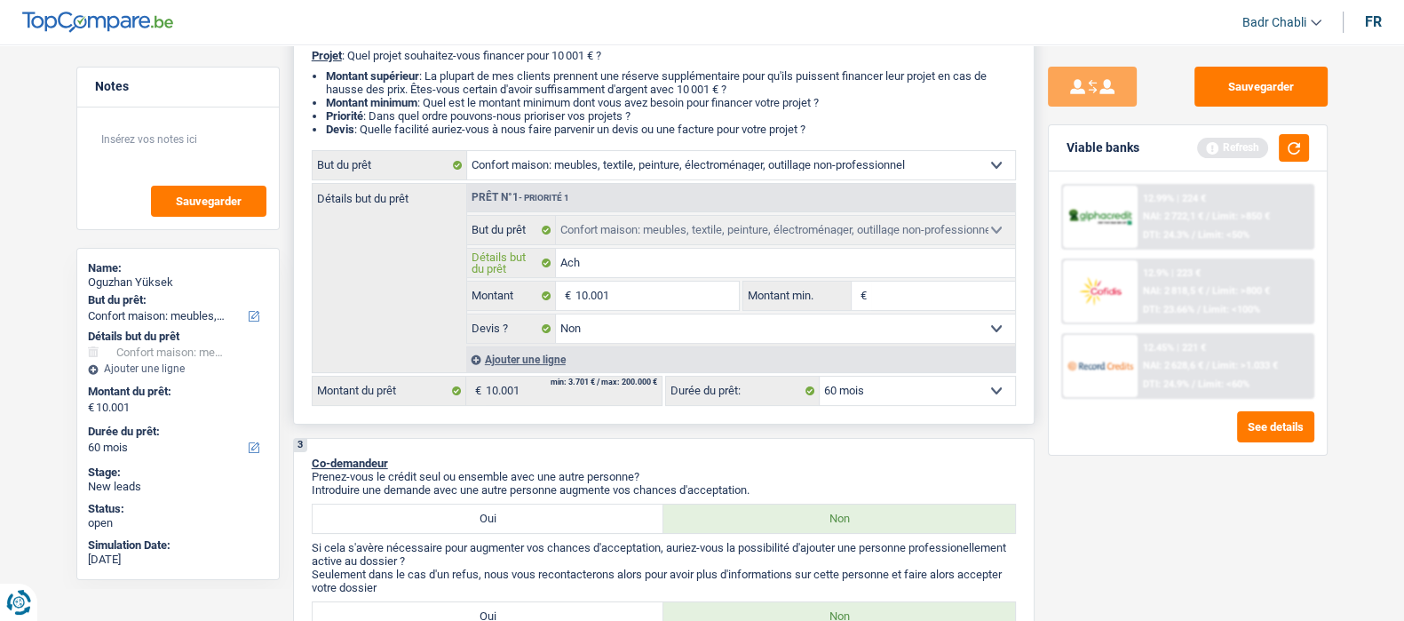
type input "Acha"
type input "Achat"
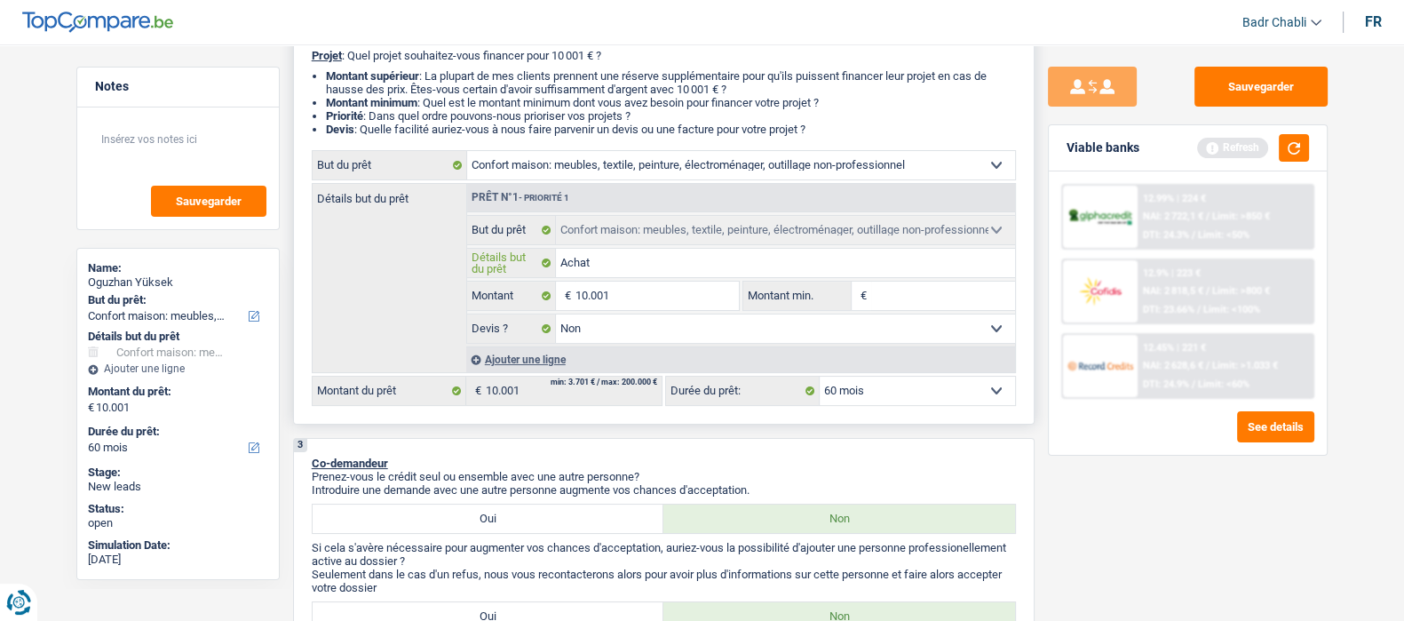
type input "Achat m"
type input "Achat me"
type input "Achat meu"
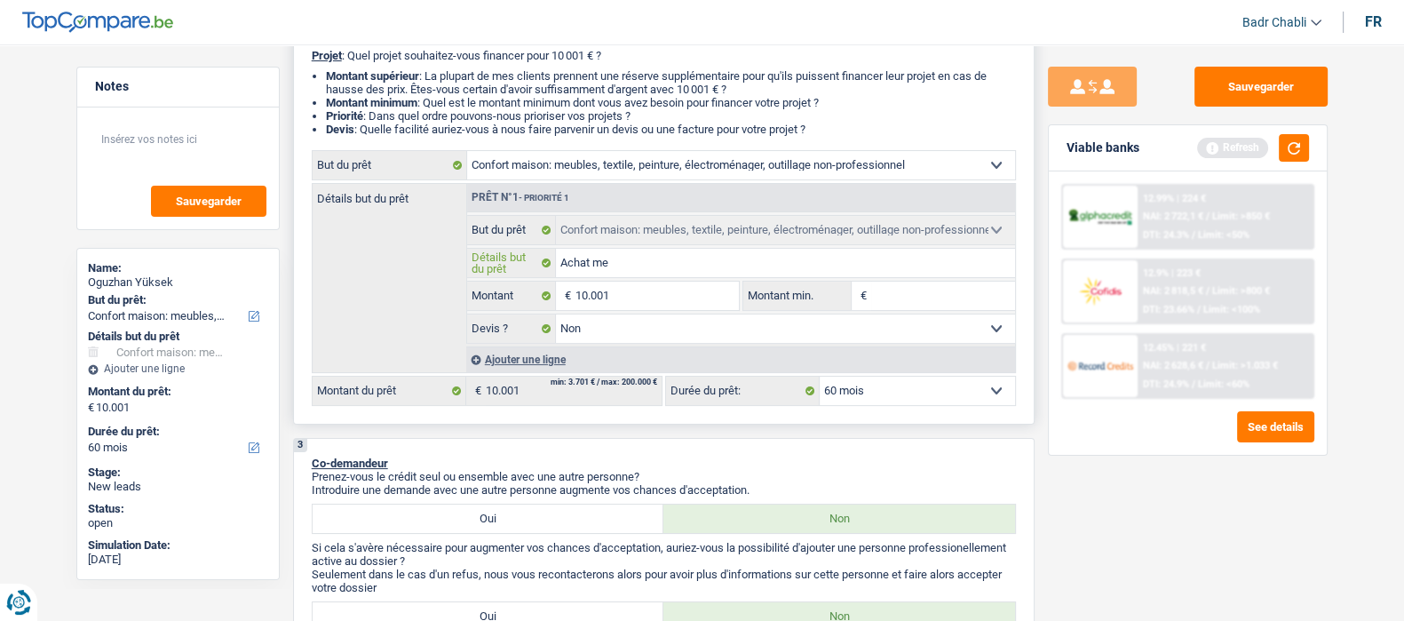
type input "Achat meu"
type input "Achat meub"
type input "Achat meubl"
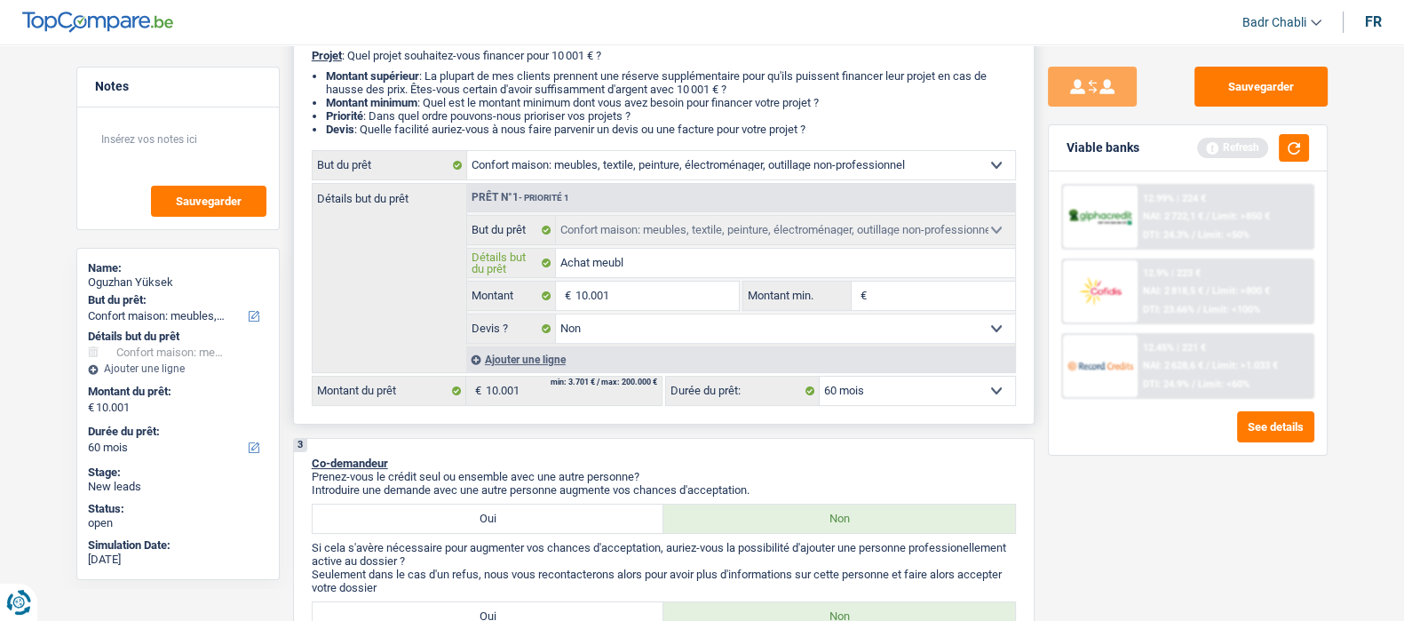
type input "Achat meuble"
type input "Achat meubles"
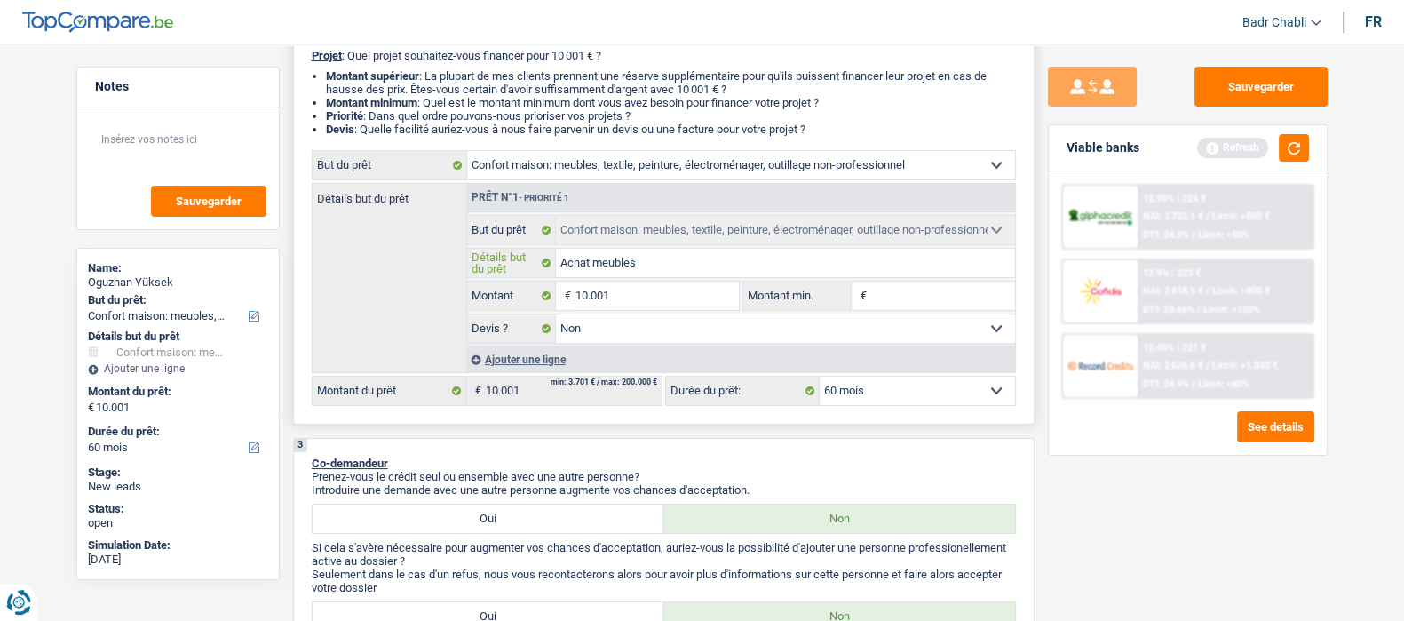
type input "Achat meubles"
type input "Achat meubles +"
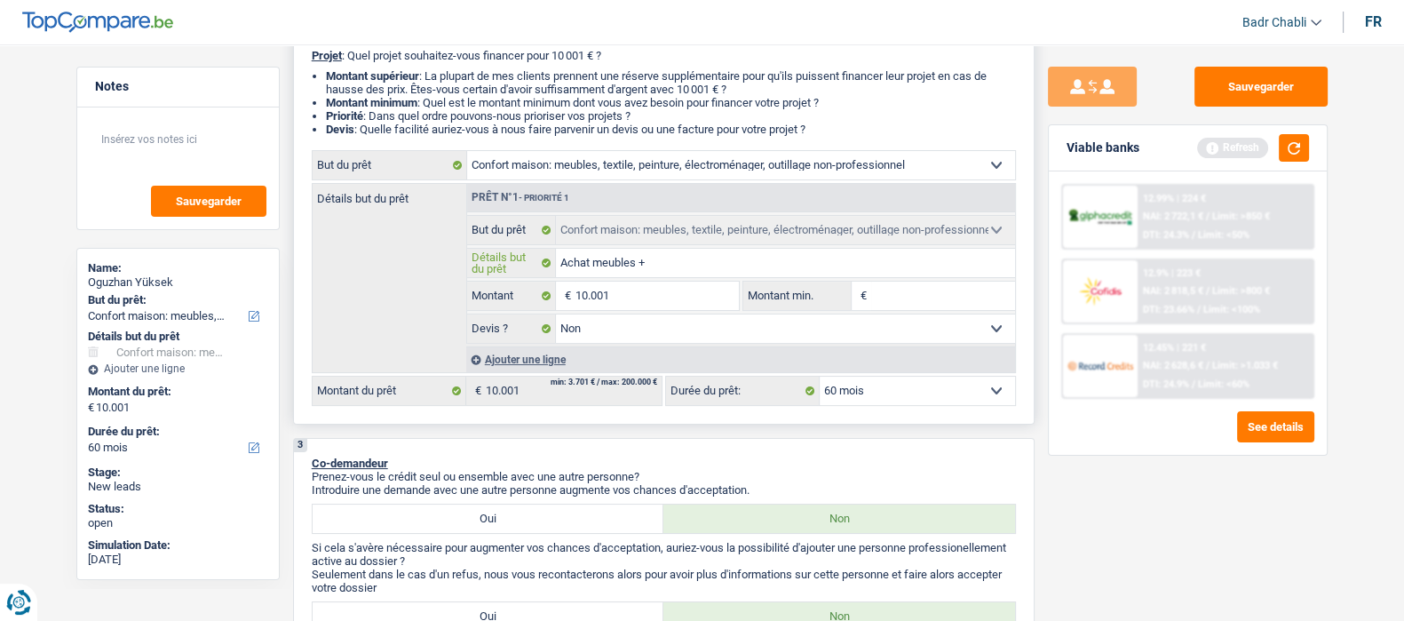
type input "Achat meubles + a"
type input "Achat meubles + af"
type input "Achat meubles + aff"
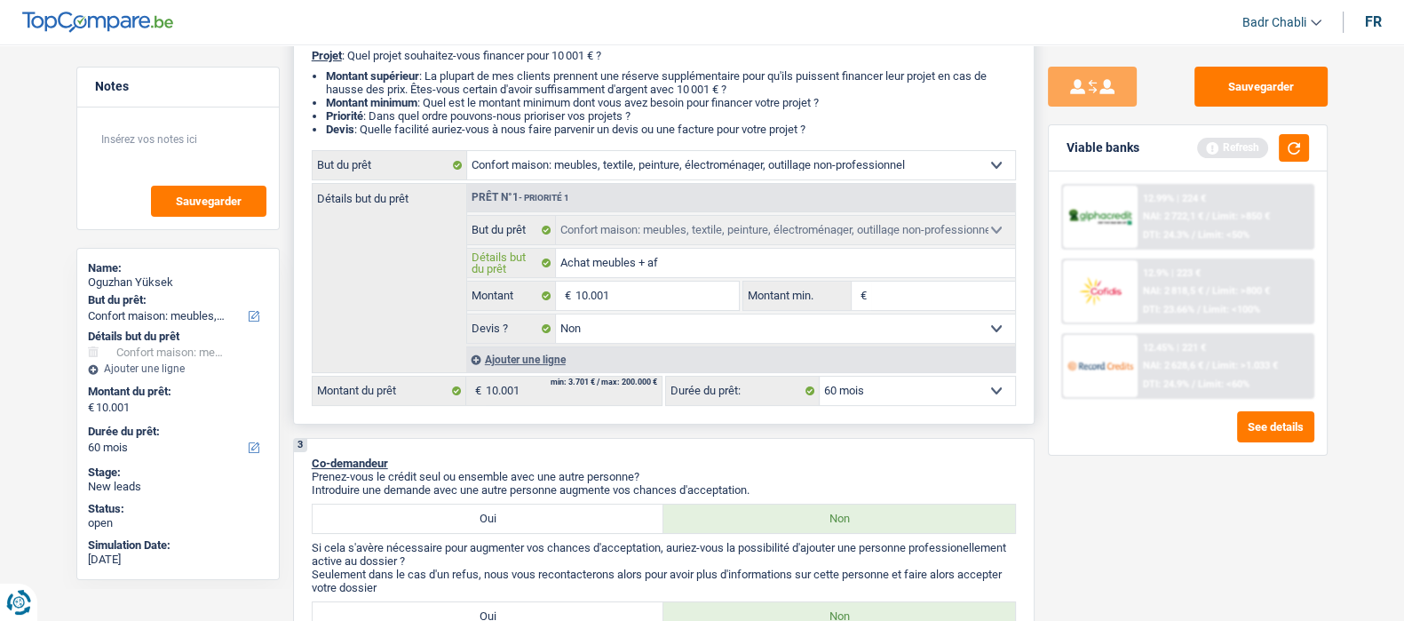
type input "Achat meubles + aff"
type input "Achat meubles + affa"
type input "Achat meubles + affai"
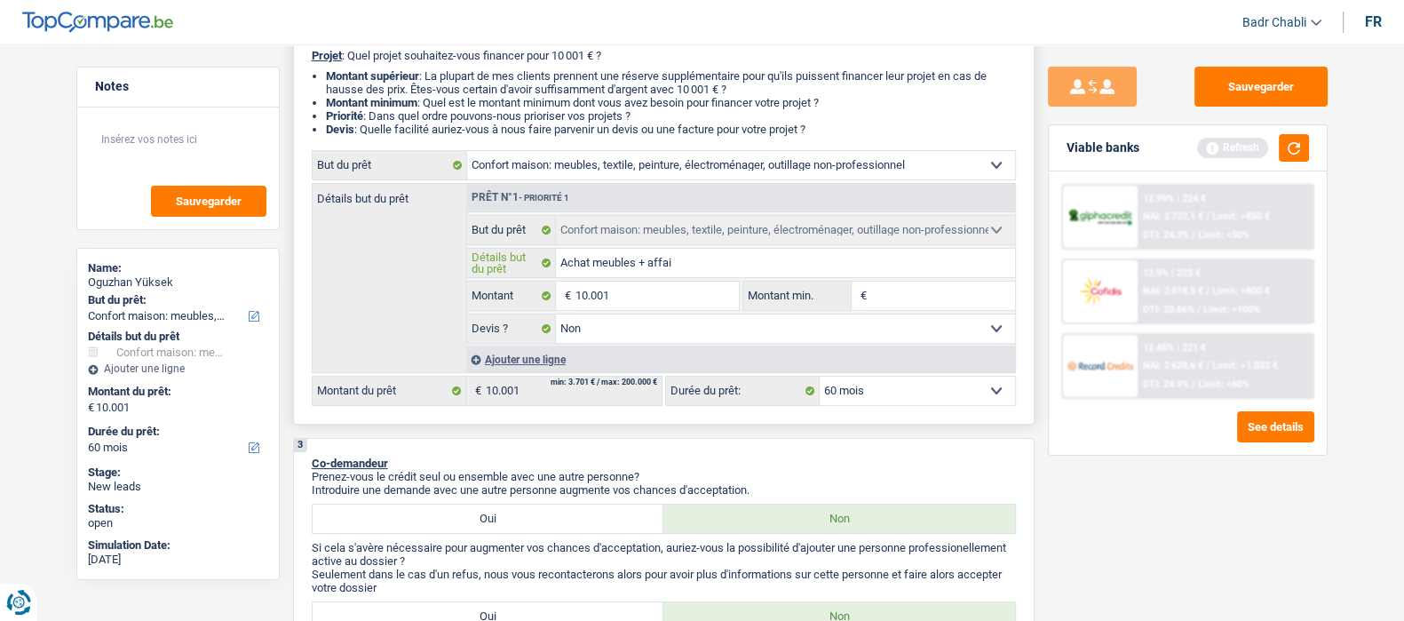
type input "Achat meubles + affair"
type input "Achat meubles + affaire"
type input "Achat meubles + affaires"
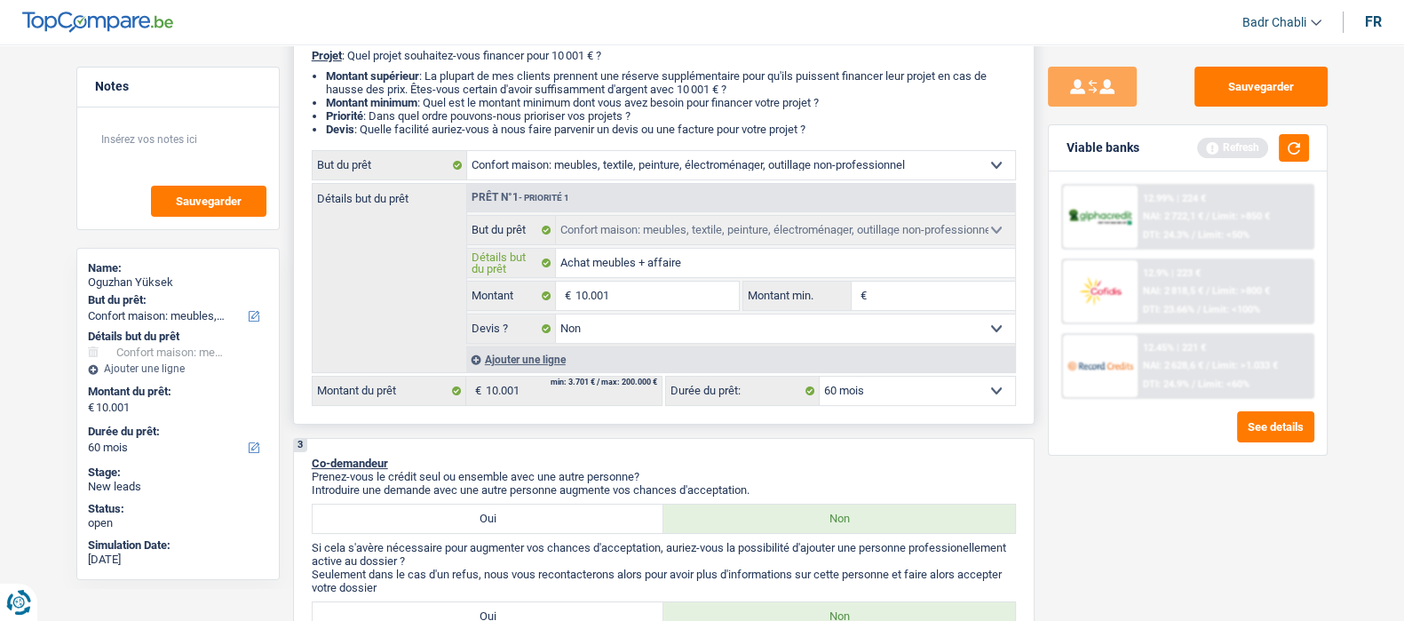
type input "Achat meubles + affaires"
type input "Achat meubles + affaires é"
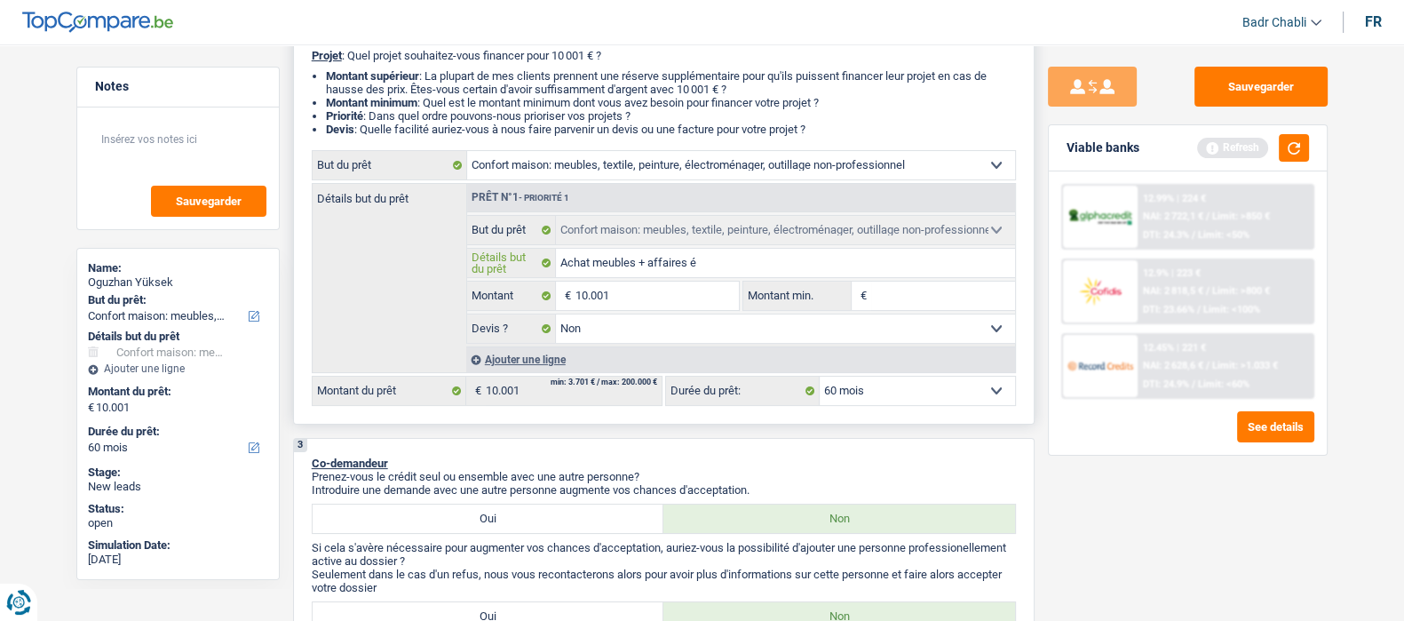
type input "Achat meubles + affaires éc"
type input "Achat meubles + affaires éco"
type input "Achat meubles + affaires écol"
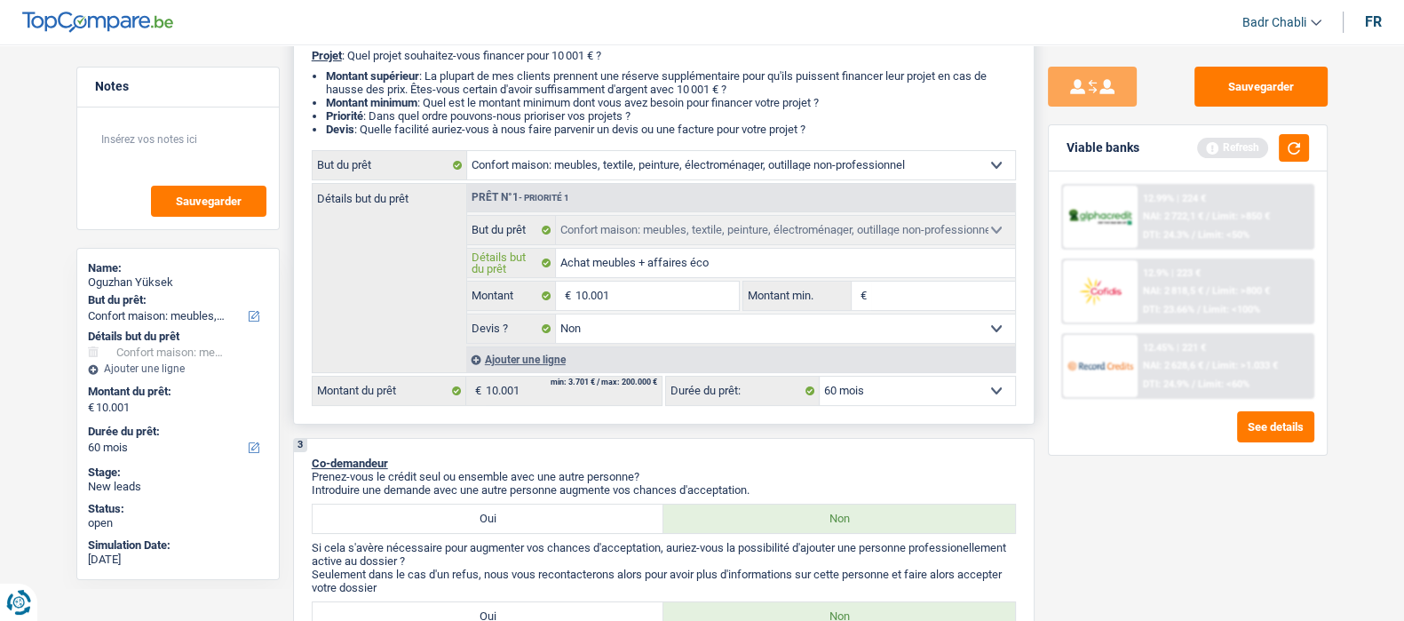
type input "Achat meubles + affaires écol"
type input "Achat meubles + affaires école"
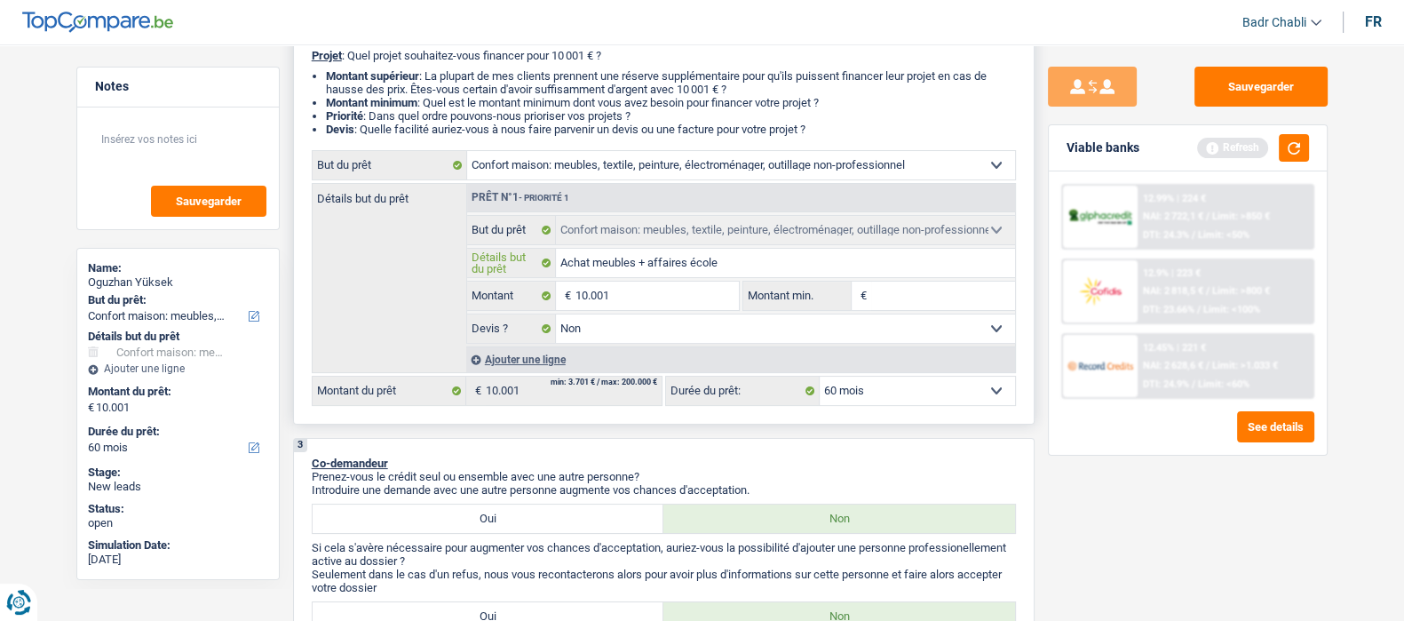
type input "Achat meubles + affaires école p"
type input "Achat meubles + affaires école po"
type input "Achat meubles + affaires école pou"
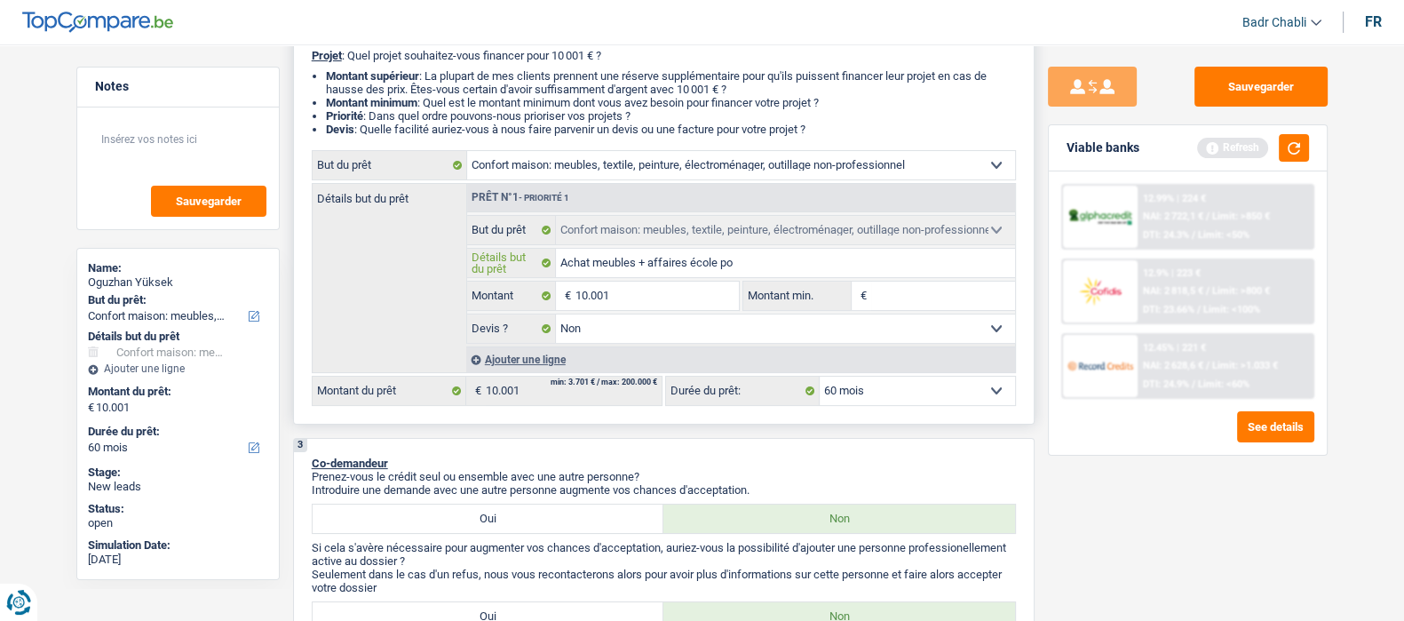
type input "Achat meubles + affaires école pou"
type input "Achat meubles + affaires école pour"
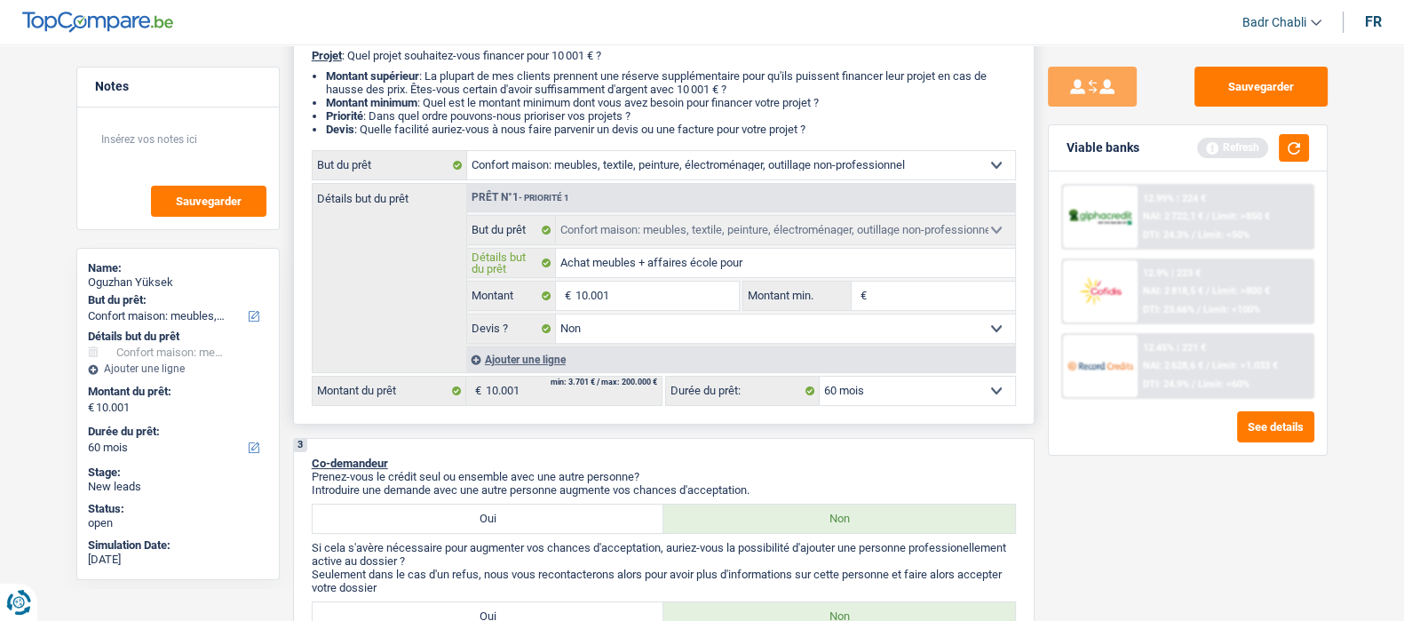
type input "Achat meubles + affaires école pour s"
type input "Achat meubles + affaires école pour sa"
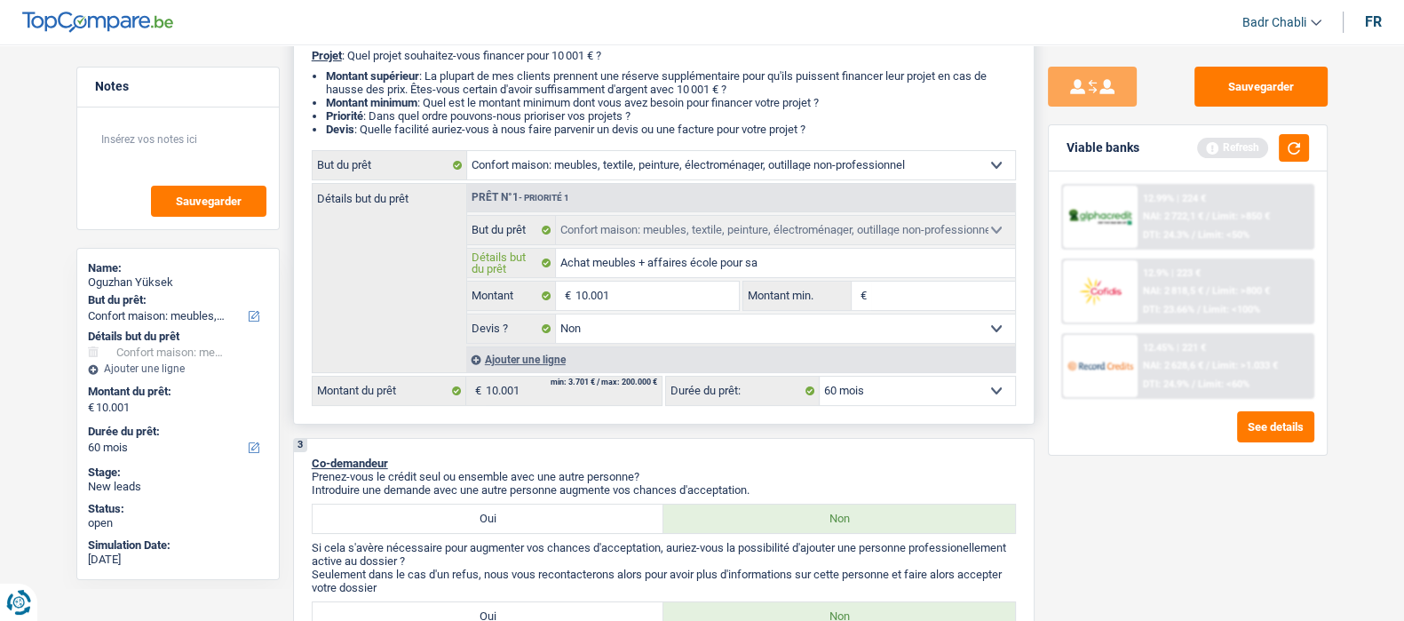
type input "Achat meubles + affaires école pour sa"
type input "Achat meubles + affaires école pour sa f"
type input "Achat meubles + affaires école pour sa fi"
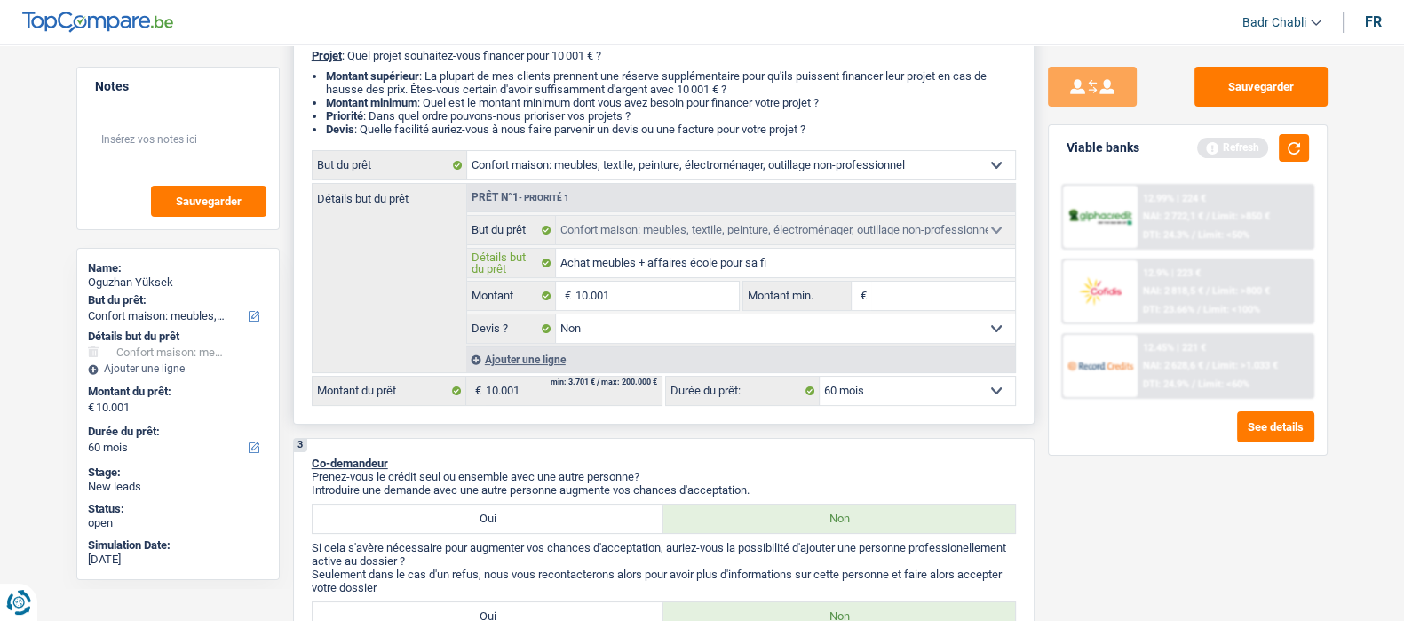
type input "Achat meubles + affaires école pour sa fil"
type input "Achat meubles + affaires école pour sa fill"
type input "Achat meubles + affaires école pour sa fille"
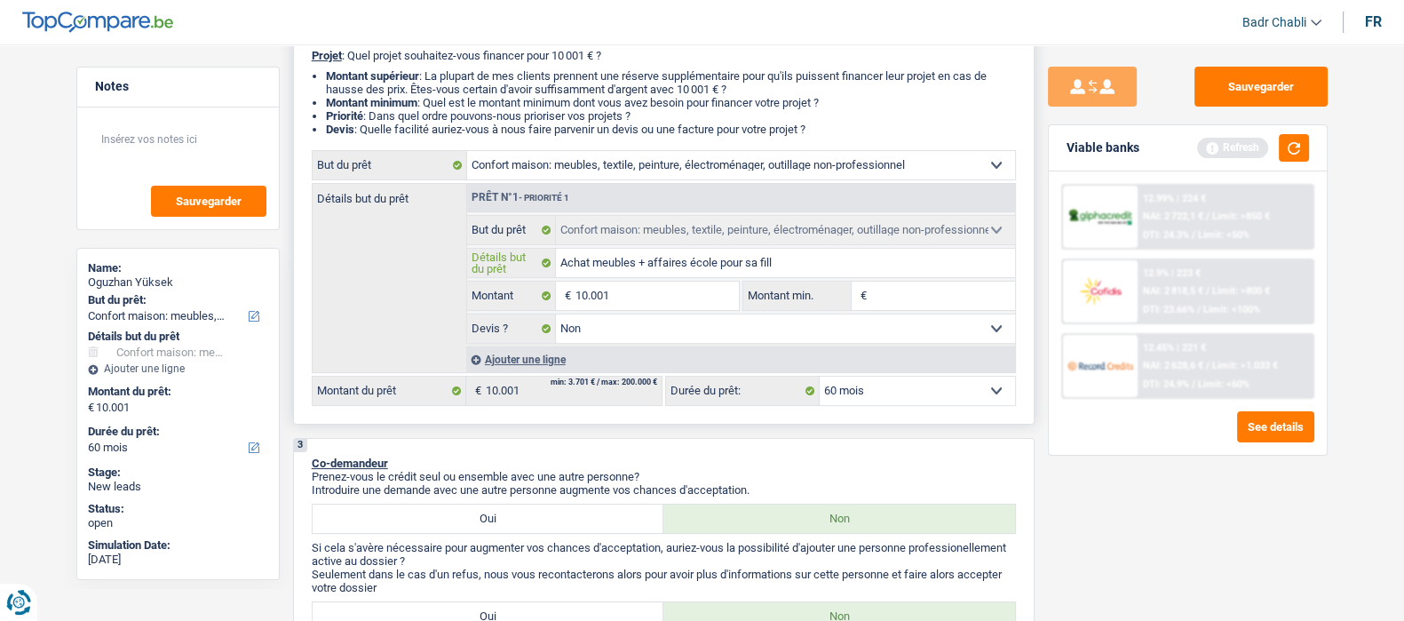
type input "Achat meubles + affaires école pour sa fille"
type input "Achat meubles + affaires école pour sa fille e"
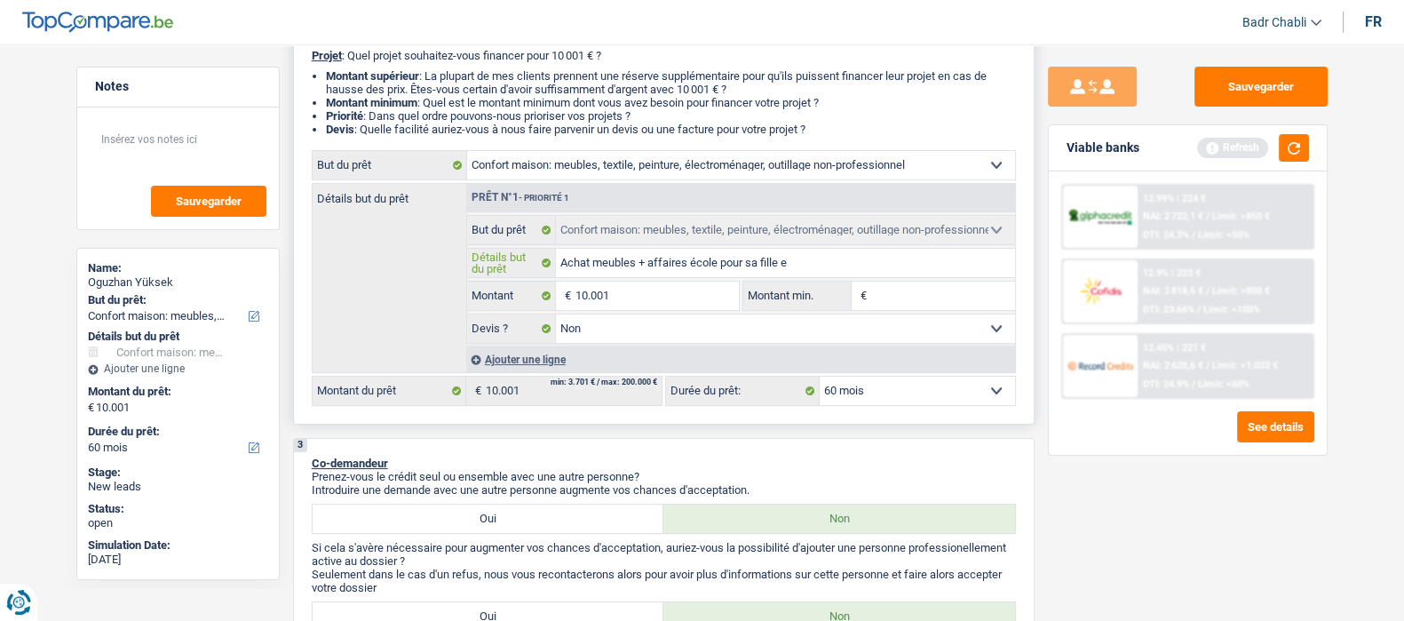
type input "Achat meubles + affaires école pour sa fille et"
type input "Achat meubles + affaires école pour sa fille et f"
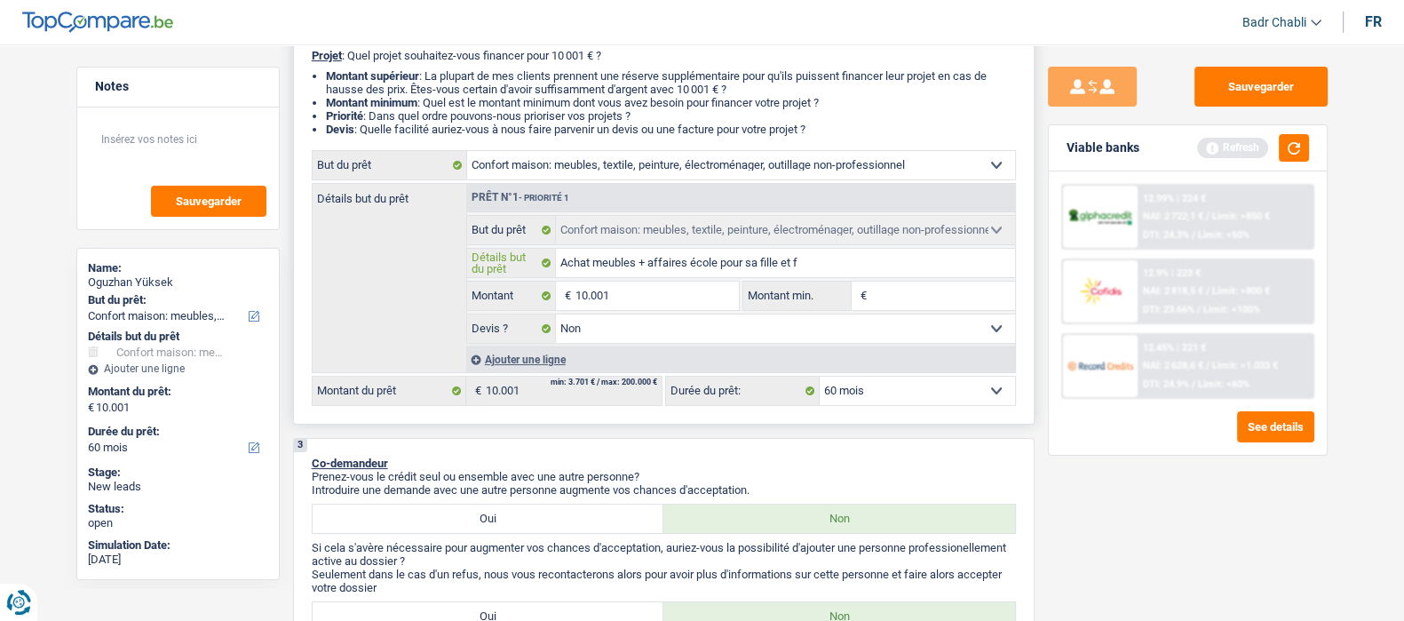
type input "Achat meubles + affaires école pour sa fille et f"
type input "Achat meubles + affaires école pour sa fille et fr"
type input "Achat meubles + affaires école pour sa fille et fra"
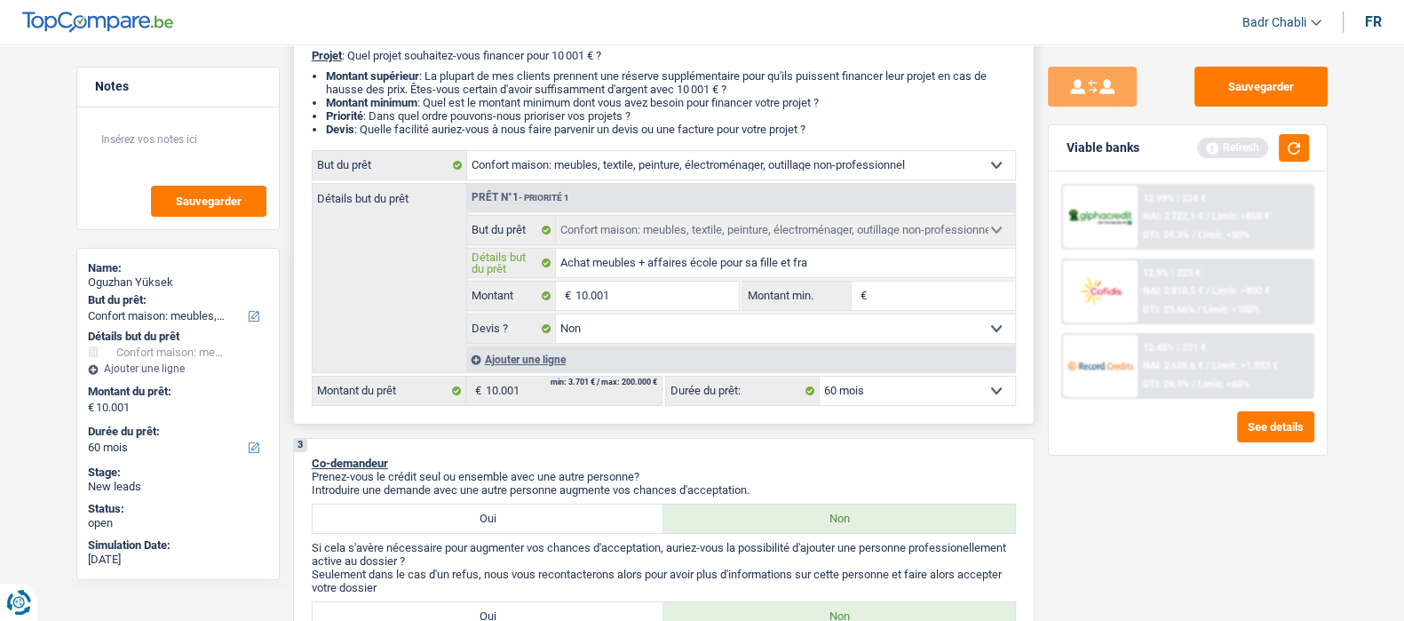
type input "Achat meubles + affaires école pour sa fille et frai"
type input "Achat meubles + affaires école pour sa fille et frais"
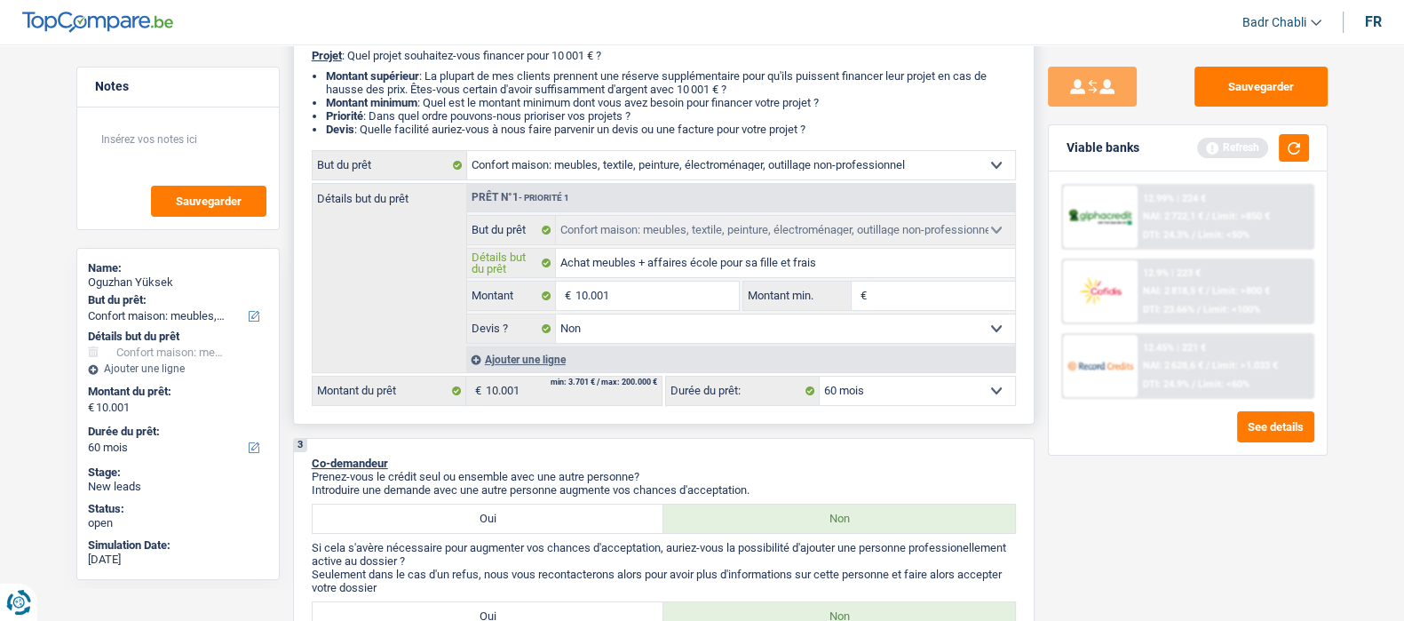
type input "Achat meubles + affaires école pour sa fille et frais"
type input "Achat meubles + affaires école pour sa fille et frais l"
type input "Achat meubles + affaires école pour sa fille et frais li"
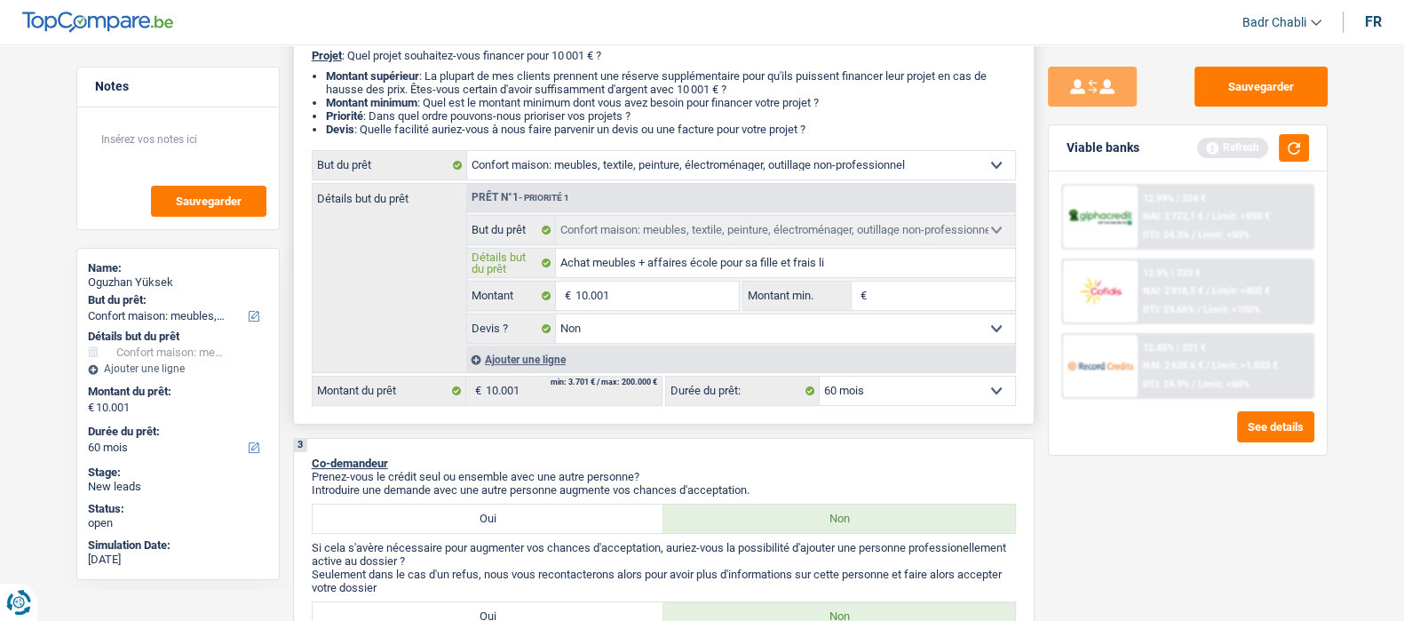
type input "Achat meubles + affaires école pour sa fille et frais lié"
type input "Achat meubles + affaires école pour sa fille et frais lié s"
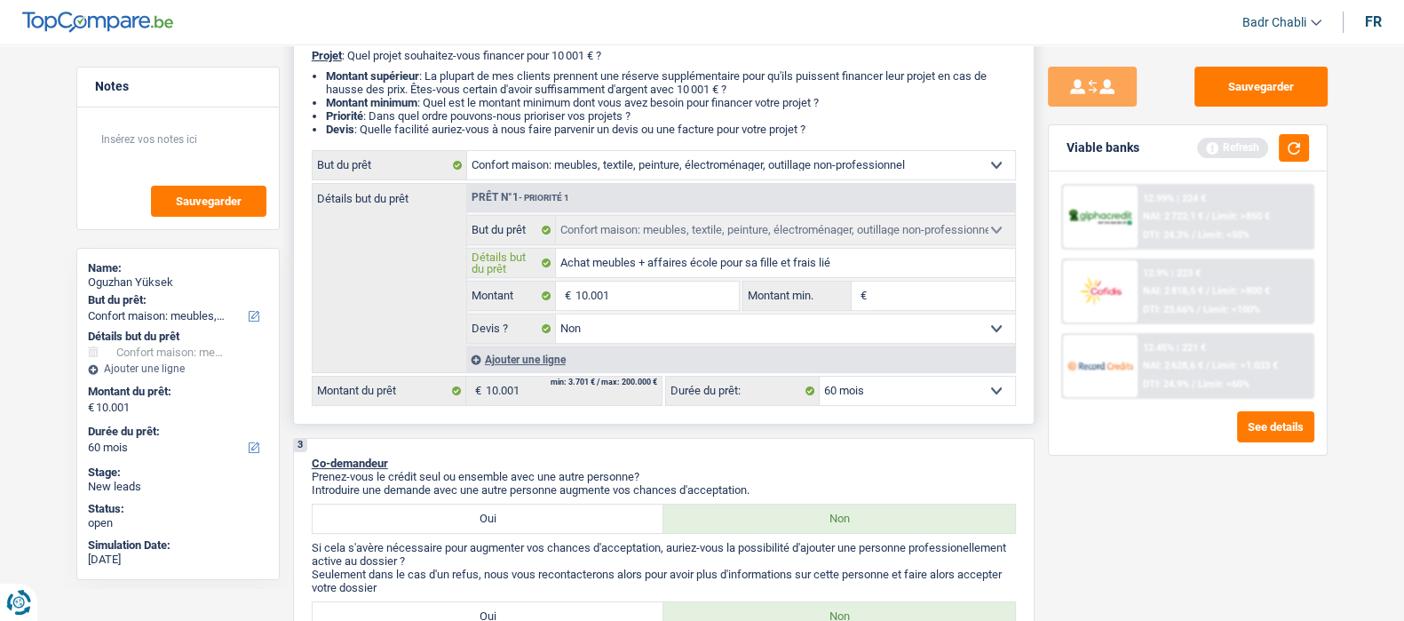
type input "Achat meubles + affaires école pour sa fille et frais lié s"
type input "Achat meubles + affaires école pour sa fille et frais lié sc"
type input "Achat meubles + affaires école pour sa fille et frais lié sco"
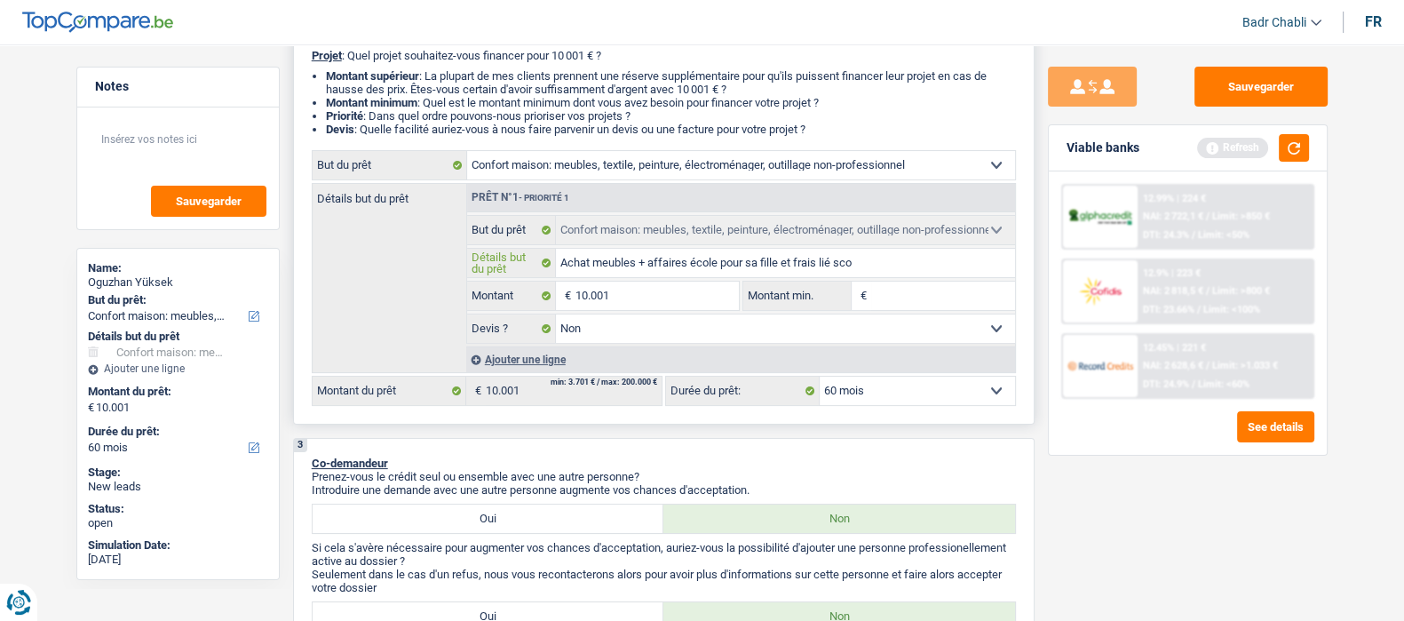
type input "Achat meubles + affaires école pour sa fille et frais lié scol"
type input "Achat meubles + affaires école pour sa fille et frais lié scola"
type input "Achat meubles + affaires école pour sa fille et frais lié scolai"
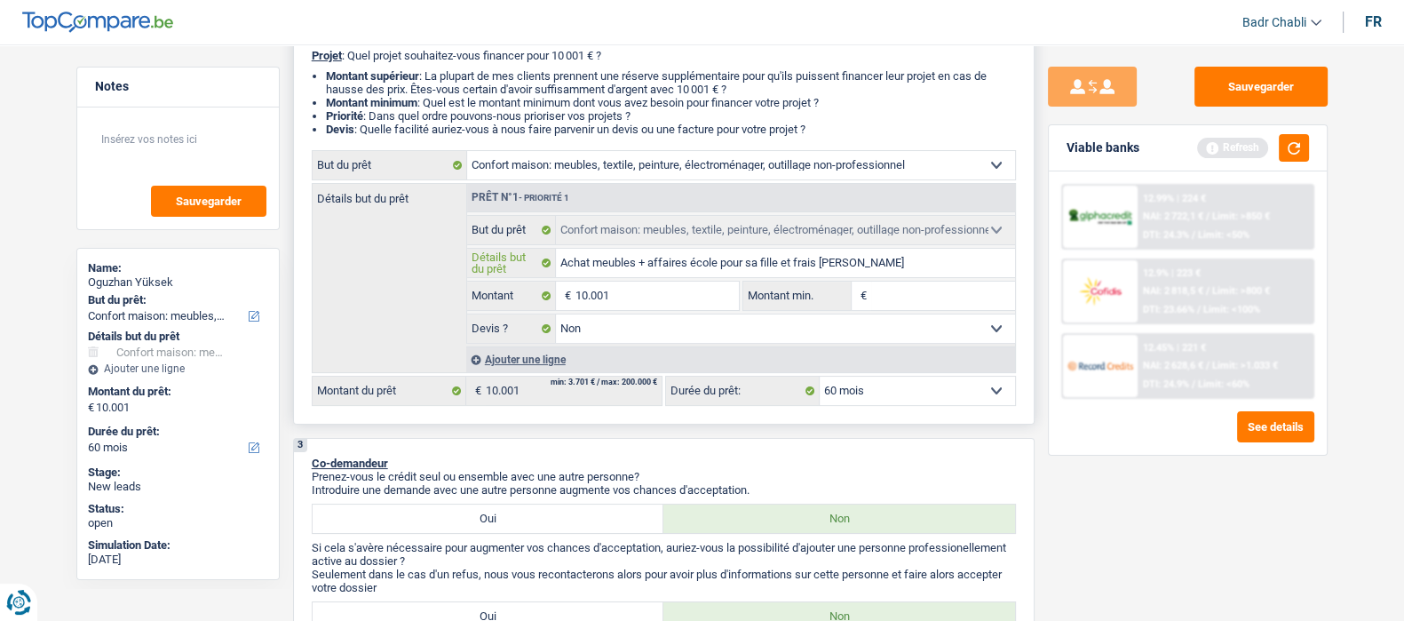
type input "Achat meubles + affaires école pour sa fille et frais lié scolai"
type input "Achat meubles + affaires école pour sa fille et frais lié scolair"
type input "Achat meubles + affaires école pour sa fille et frais lié scolaire"
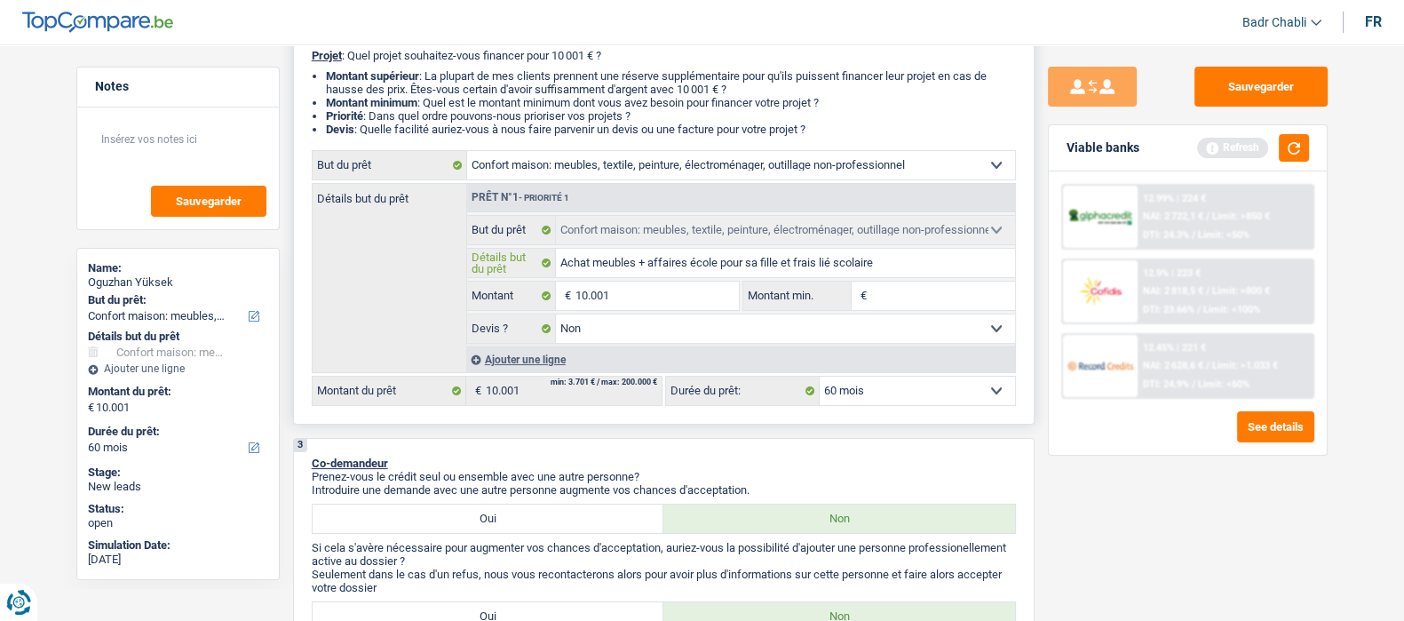
type input "Achat meubles + affaires école pour sa fille et frais lié scolaire"
click at [671, 298] on input "10.001" at bounding box center [657, 296] width 163 height 28
click at [911, 298] on input "Montant min." at bounding box center [943, 296] width 144 height 28
type input "8"
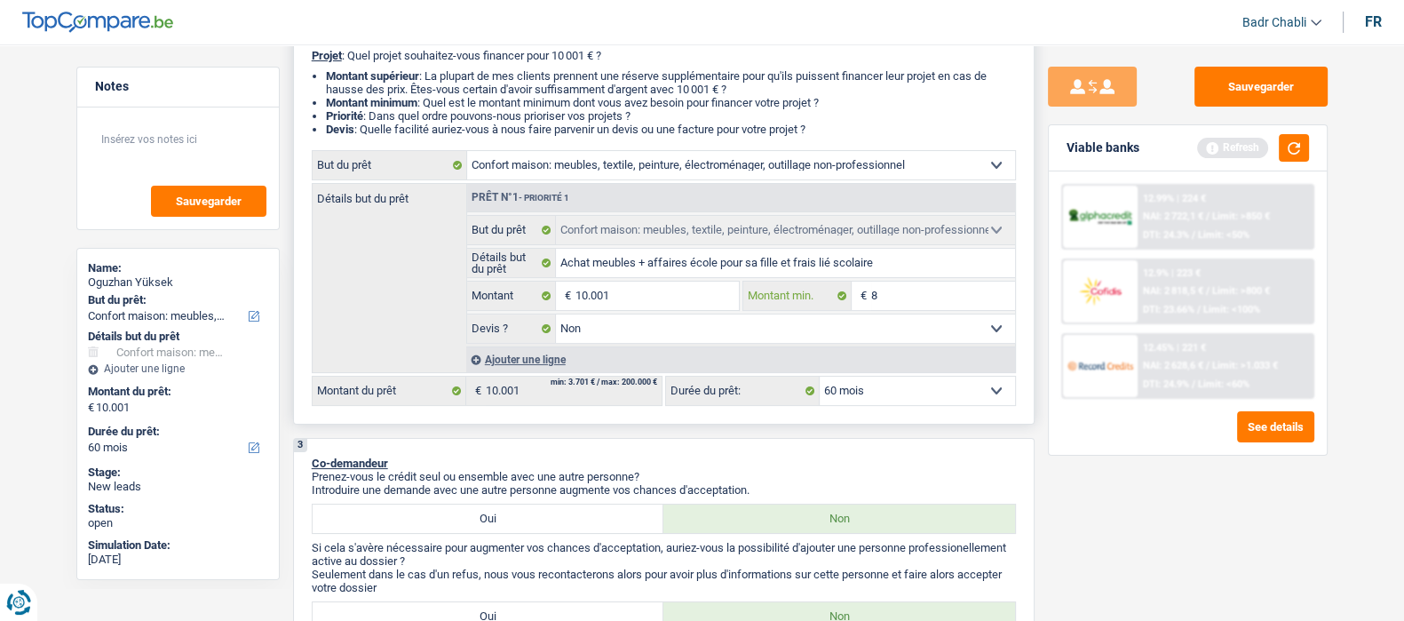
type input "80"
type input "800"
type input "8.000"
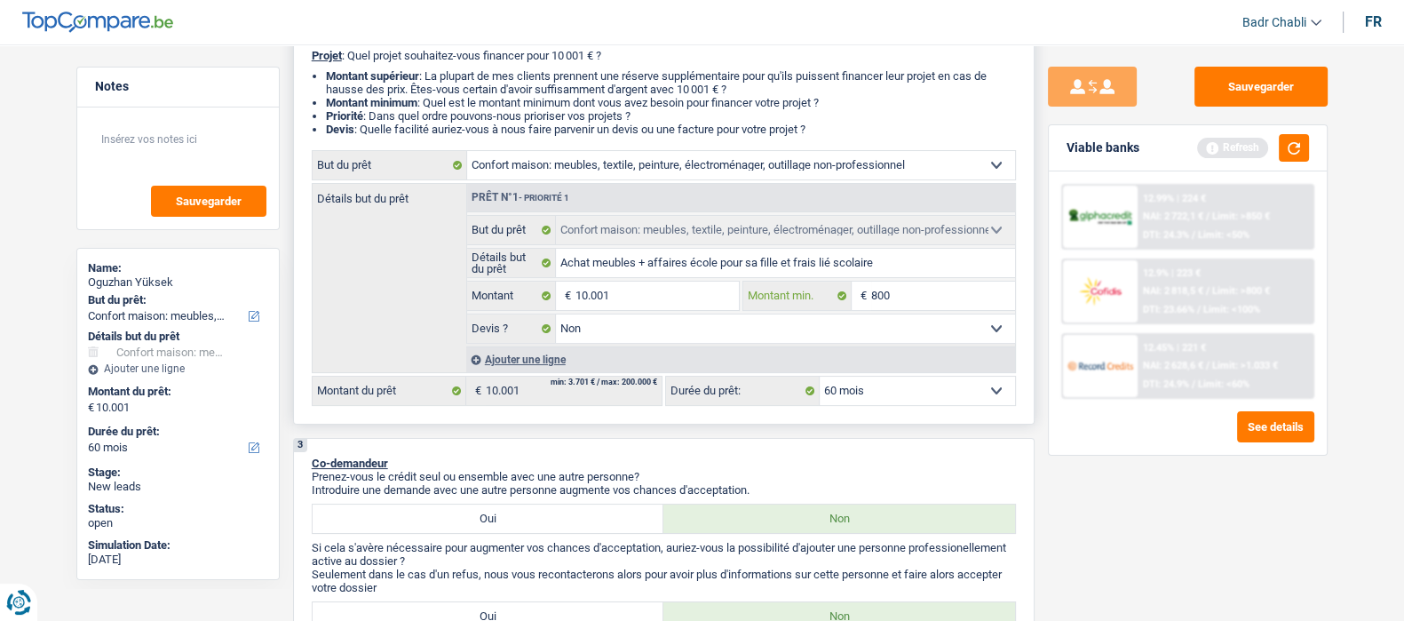
type input "8.000"
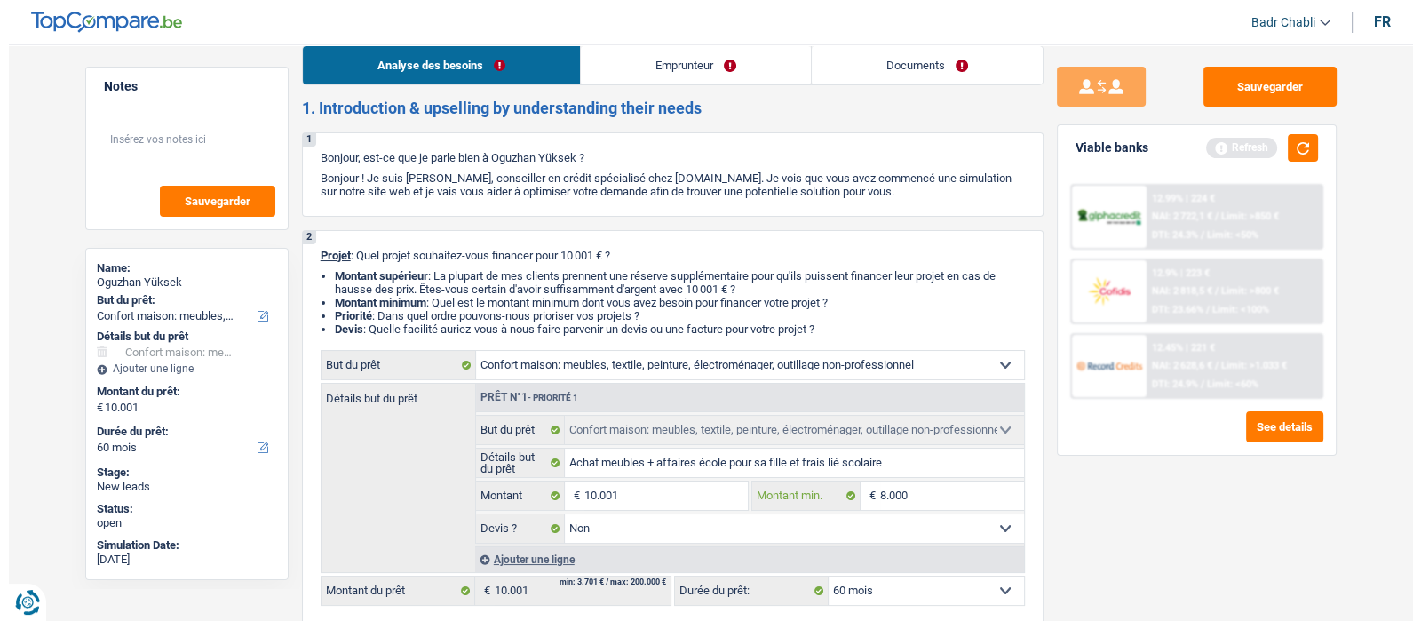
scroll to position [0, 0]
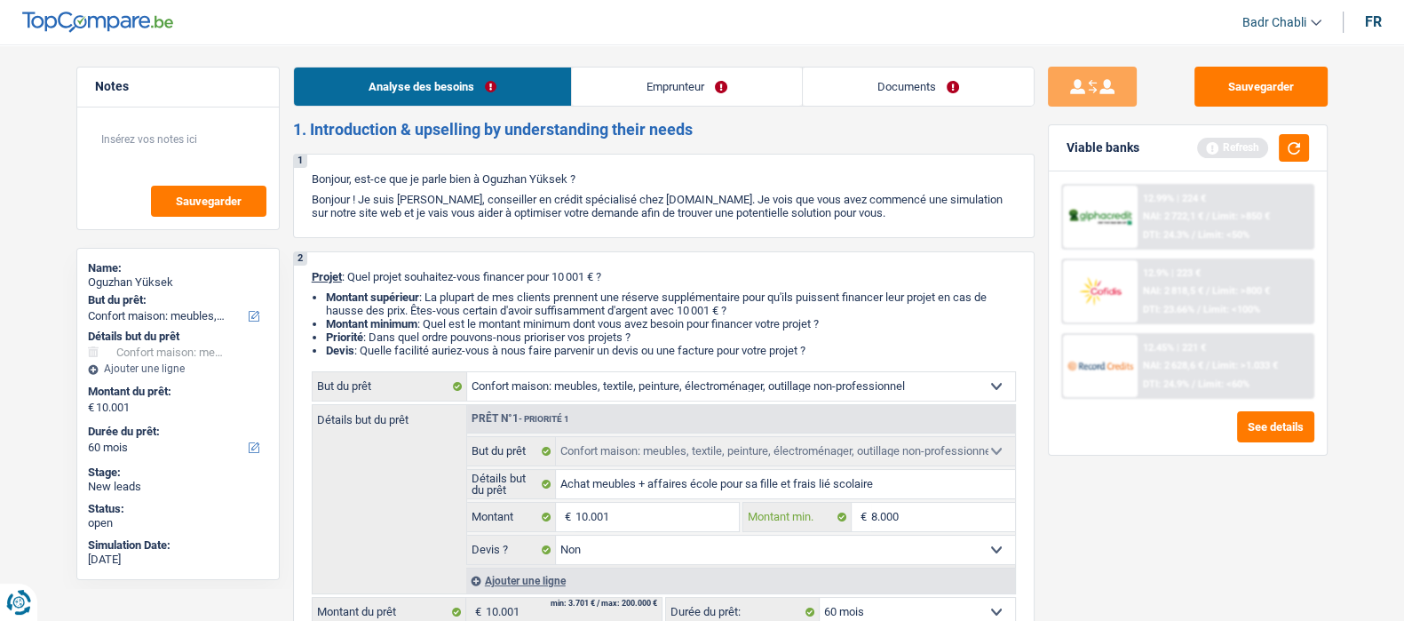
type input "8.000"
click at [611, 76] on link "Emprunteur" at bounding box center [687, 87] width 230 height 38
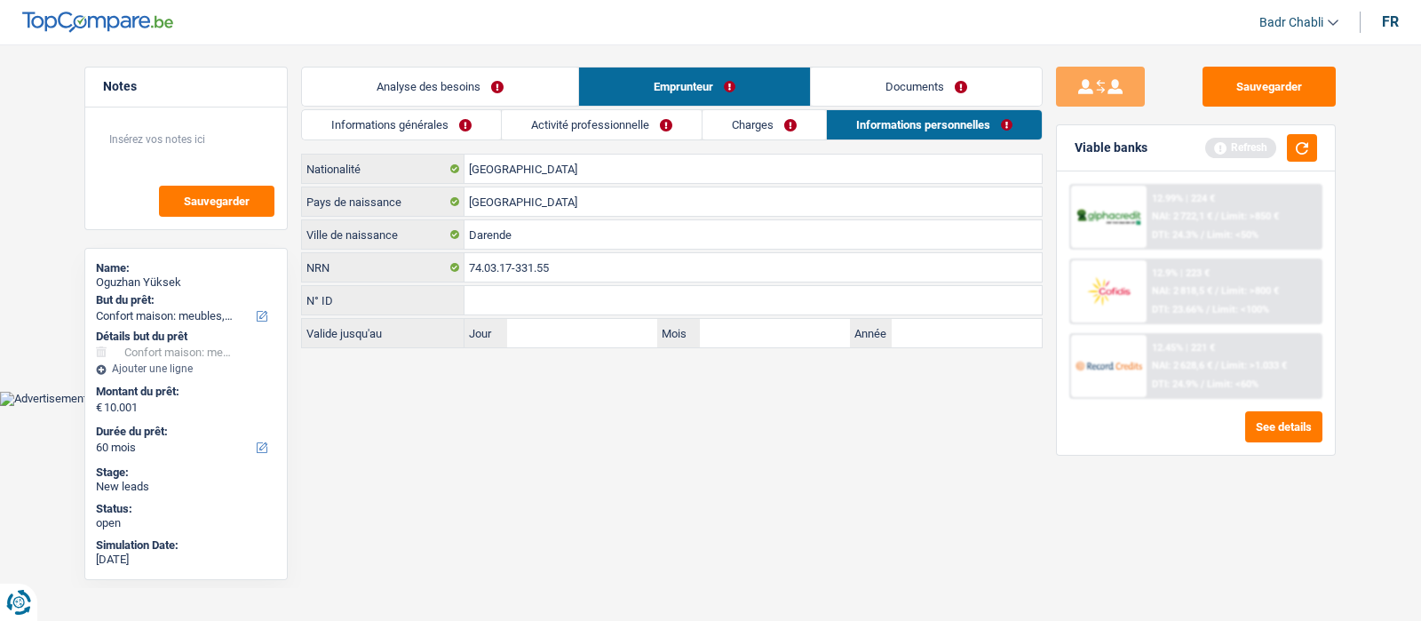
click at [385, 139] on link "Informations générales" at bounding box center [401, 124] width 199 height 29
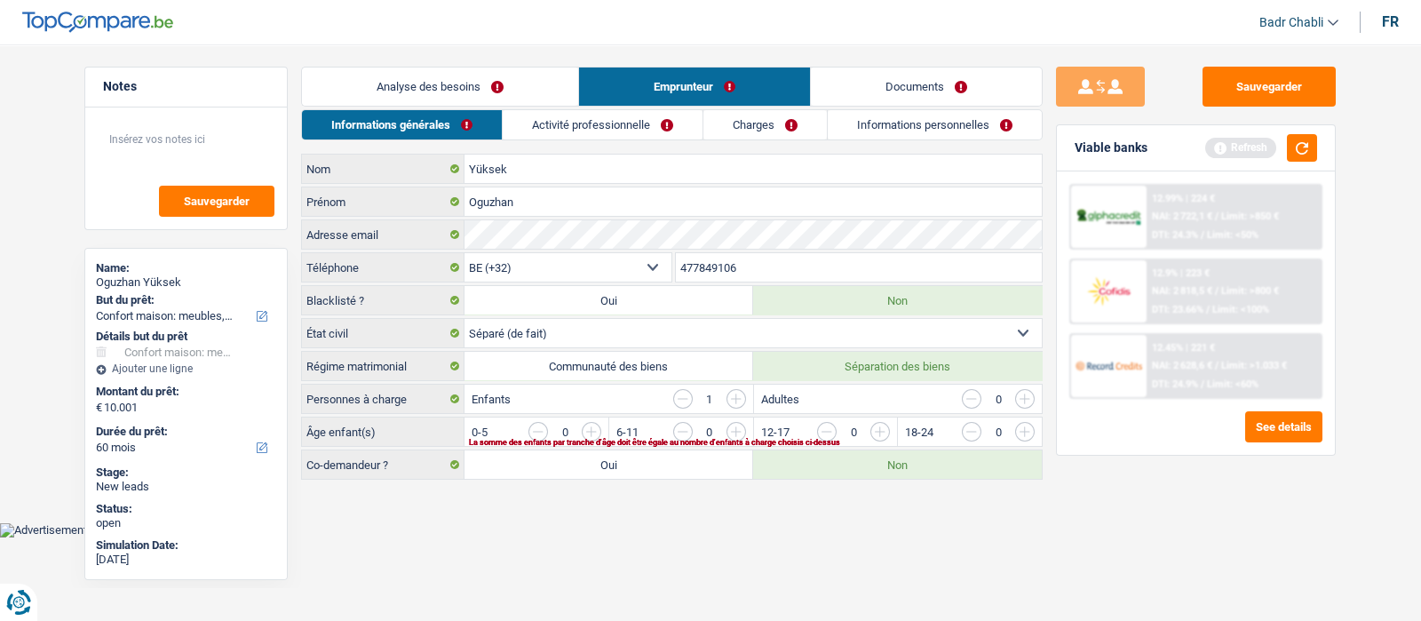
click at [1317, 135] on div "Refresh" at bounding box center [1261, 148] width 112 height 28
click at [1315, 138] on button "button" at bounding box center [1302, 148] width 30 height 28
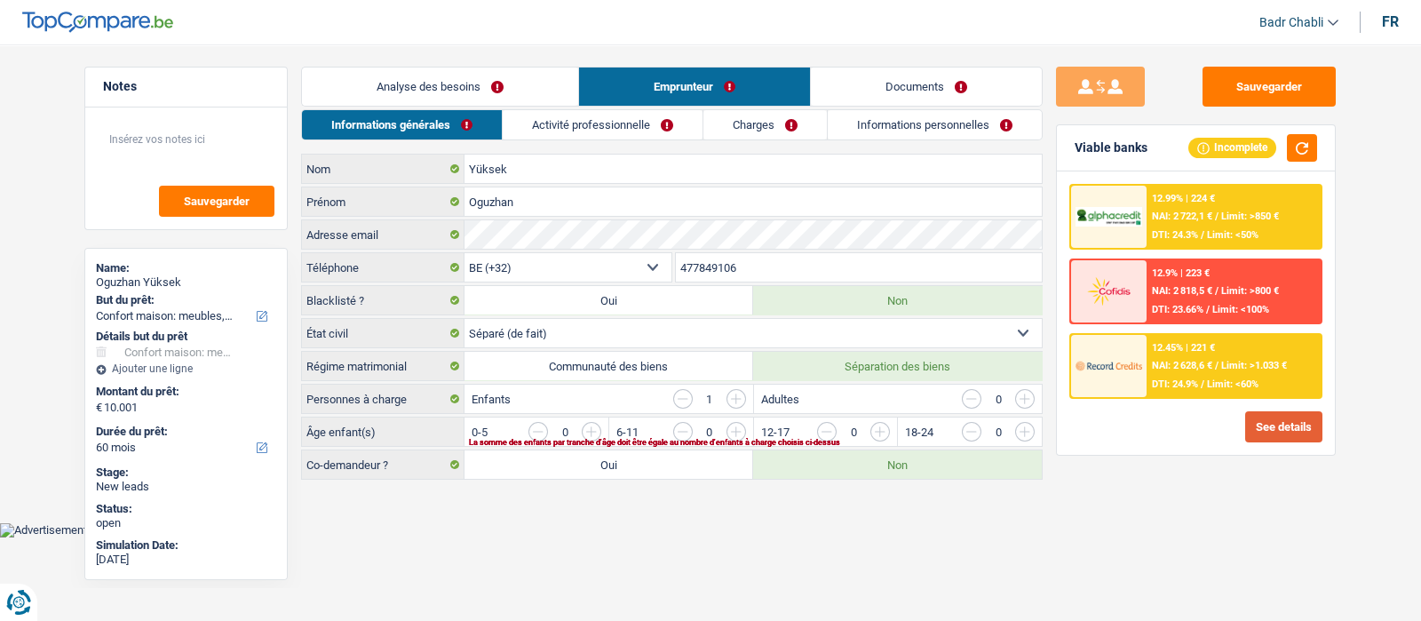
click at [1279, 425] on button "See details" at bounding box center [1283, 426] width 77 height 31
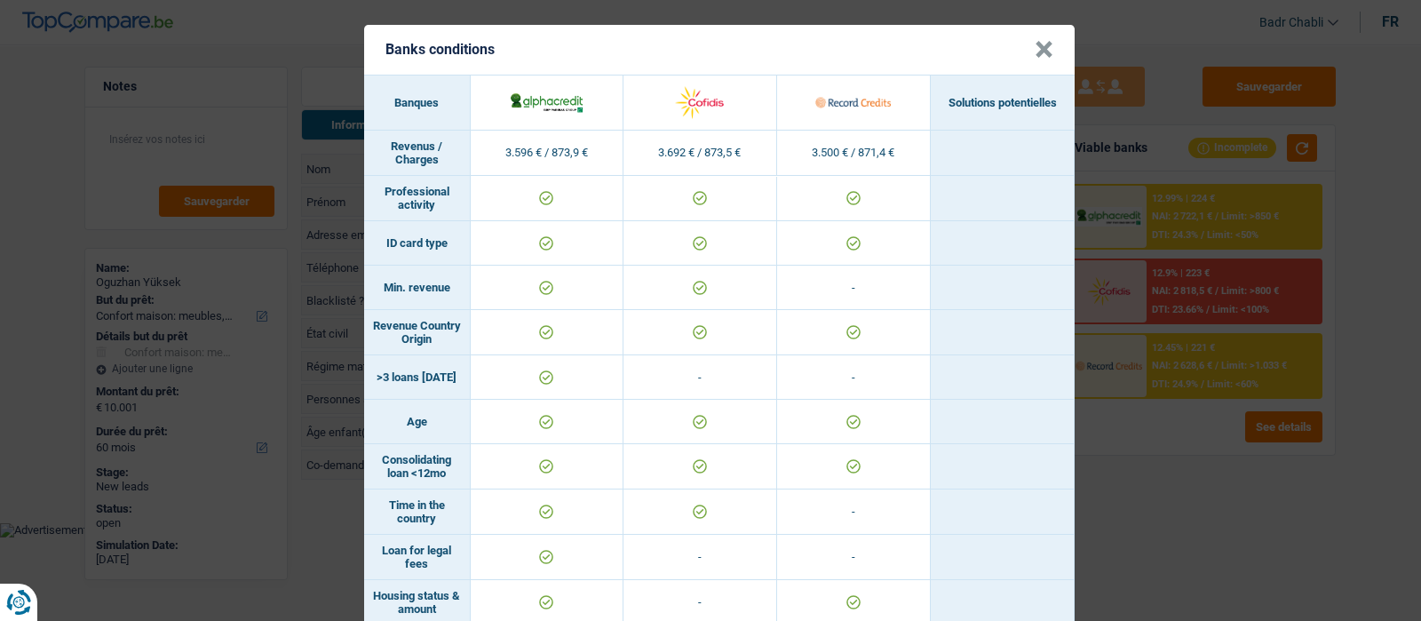
click at [1035, 44] on button "×" at bounding box center [1044, 50] width 19 height 18
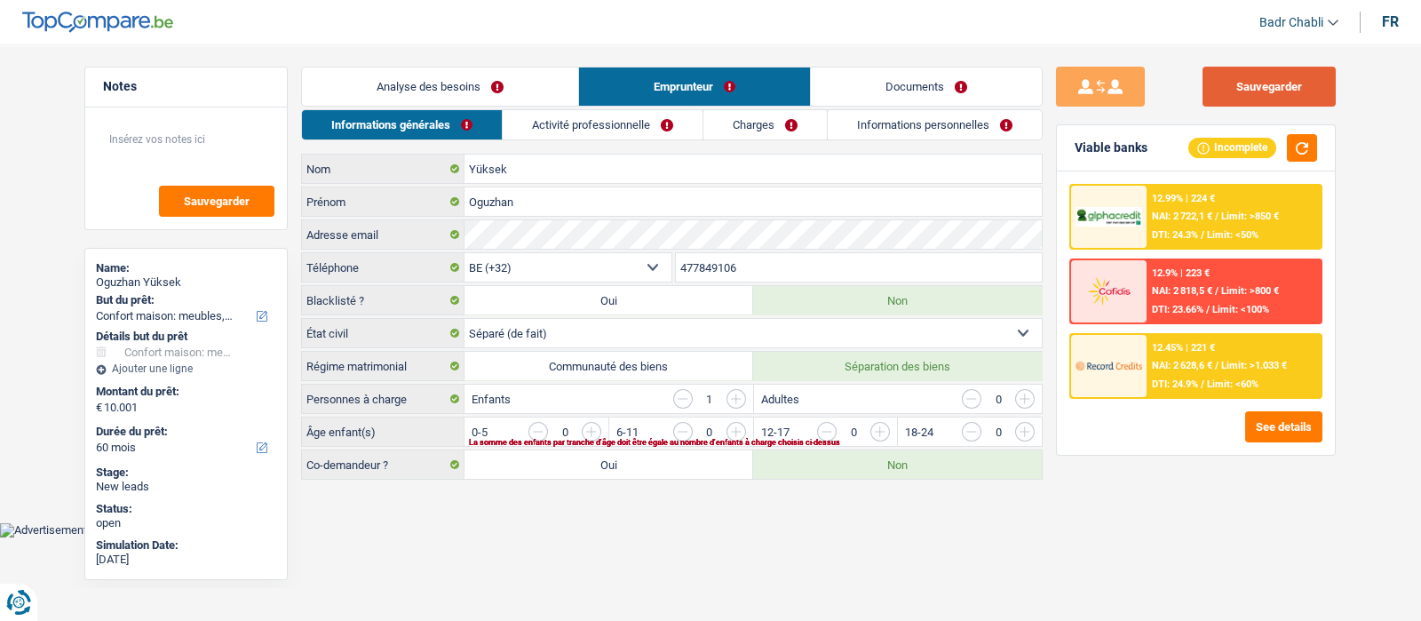
click at [1252, 86] on button "Sauvegarder" at bounding box center [1269, 87] width 133 height 40
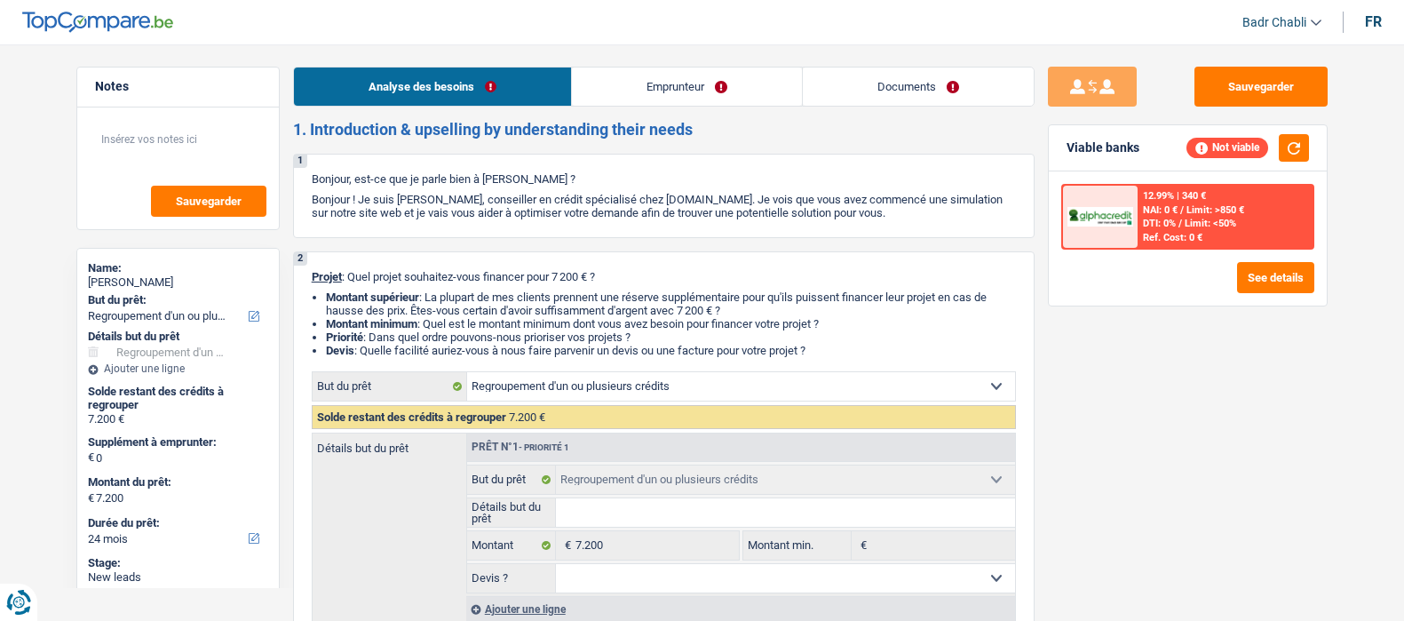
select select "refinancing"
select select "24"
select select "refinancing"
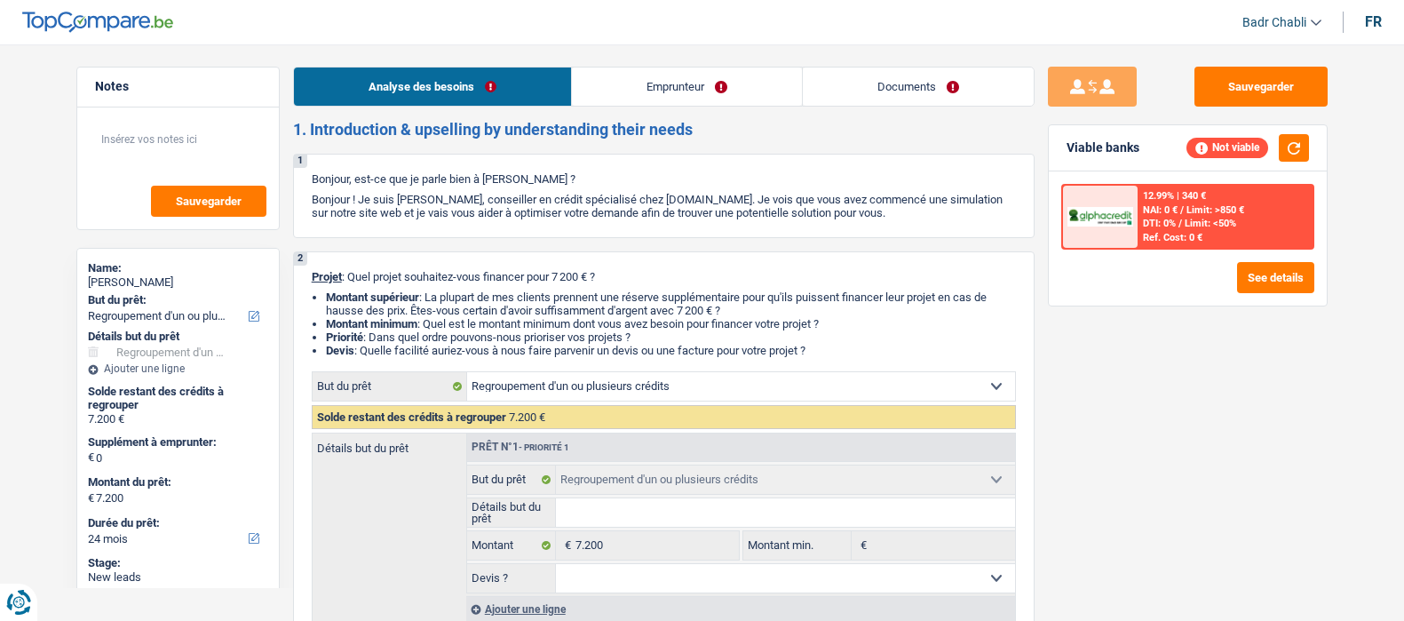
select select "24"
select select "invalid"
select select "disabilityPension"
select select "rents"
select select "refinancing"
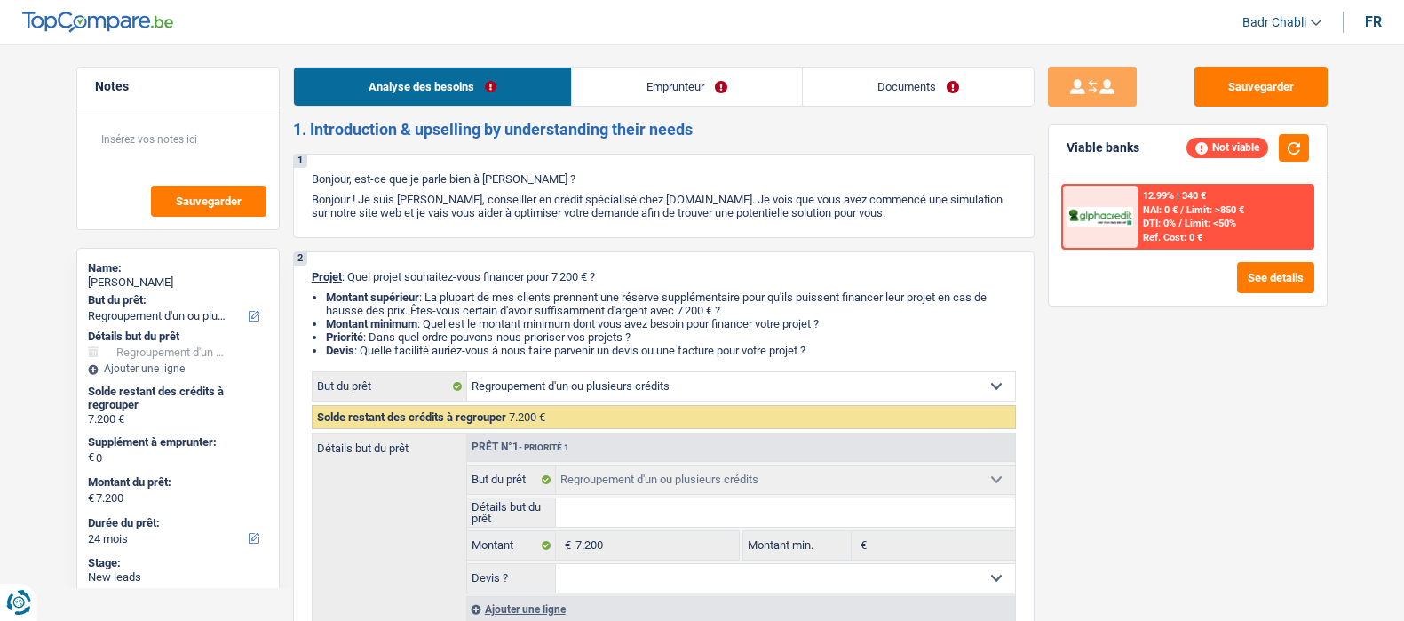
select select "refinancing"
select select "24"
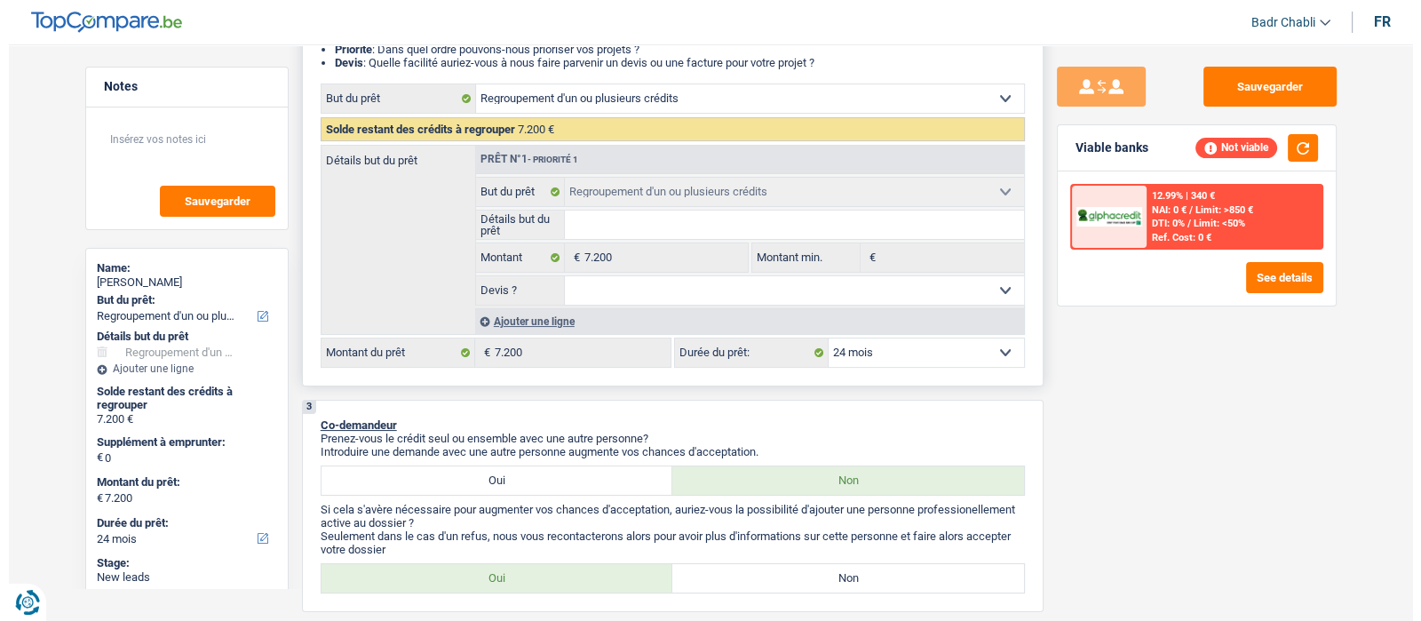
scroll to position [333, 0]
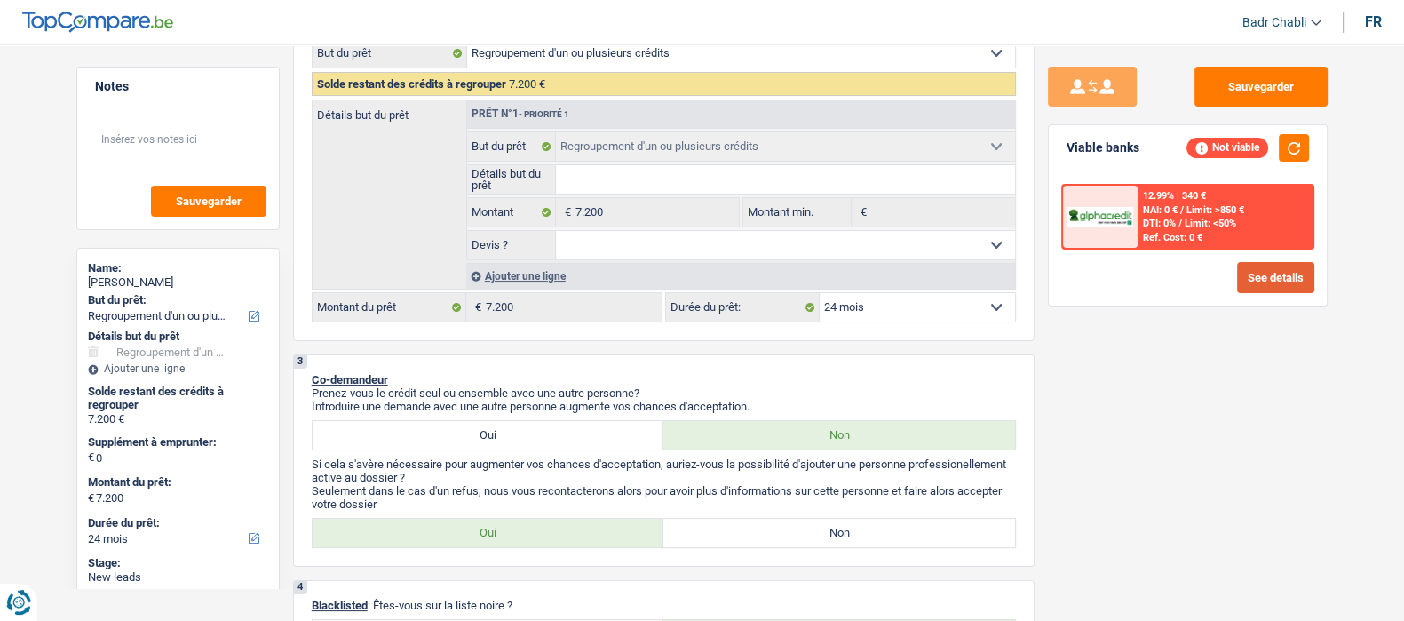
click at [1264, 264] on button "See details" at bounding box center [1275, 277] width 77 height 31
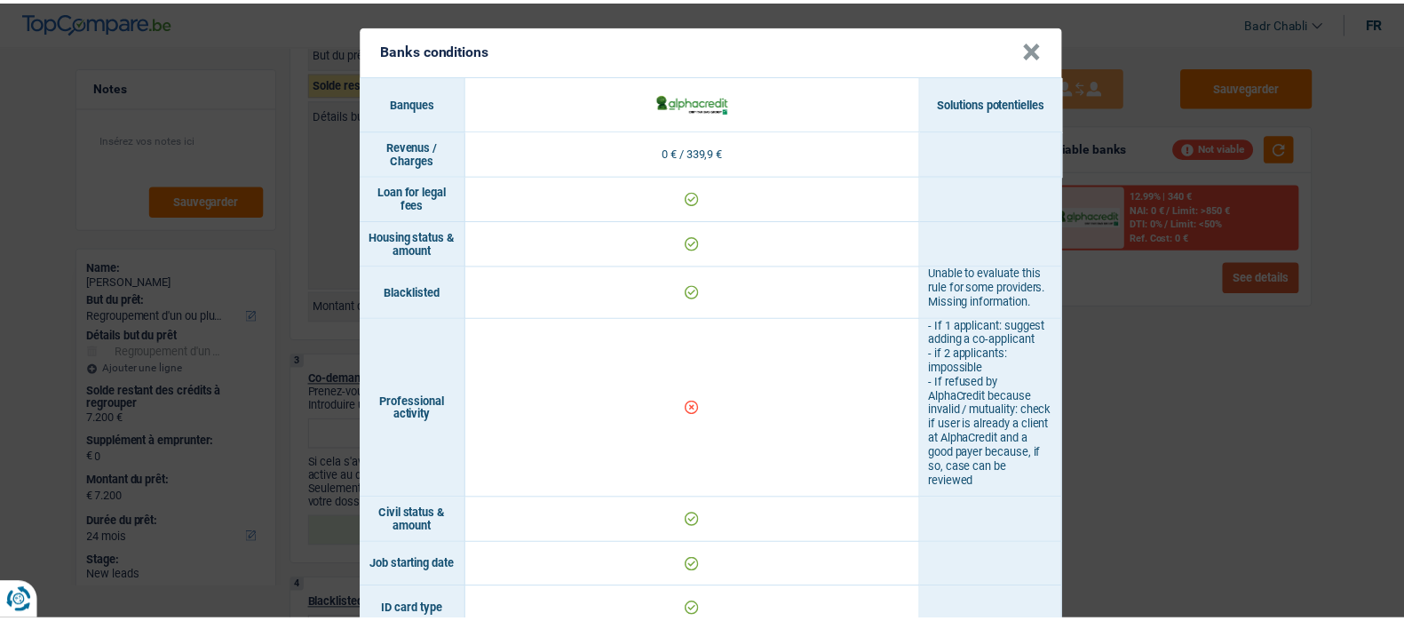
scroll to position [0, 0]
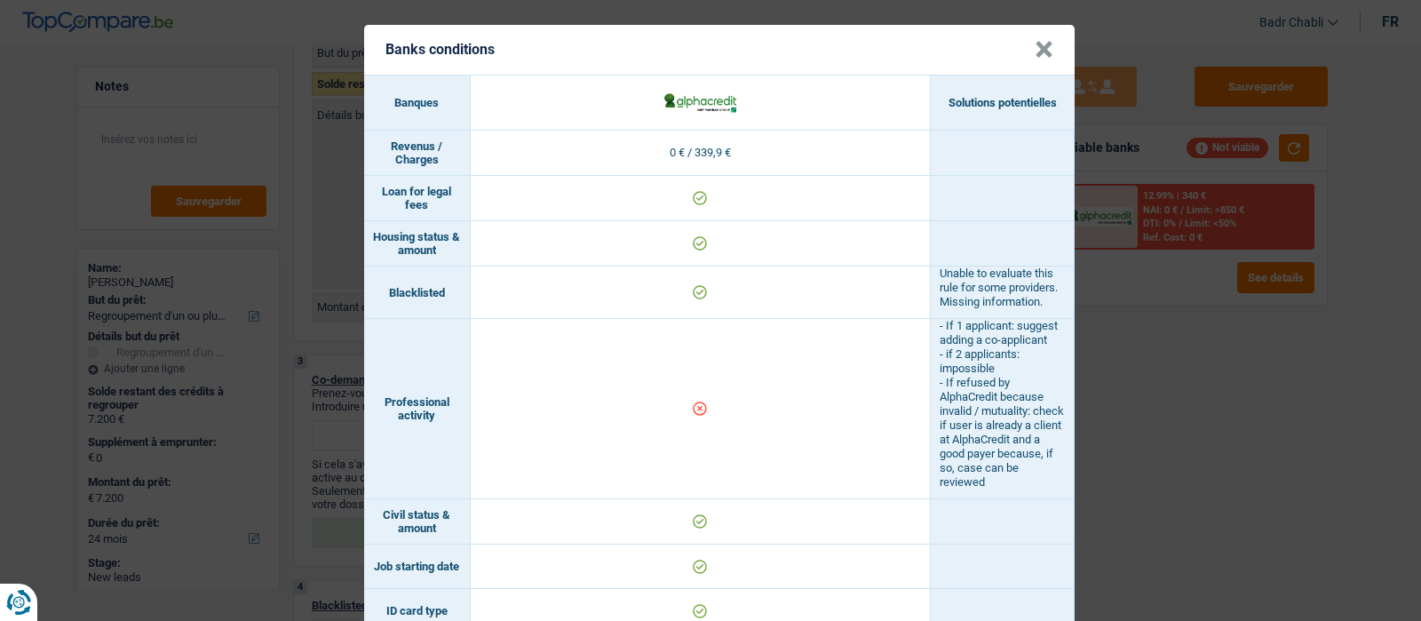
click at [1035, 52] on button "×" at bounding box center [1044, 50] width 19 height 18
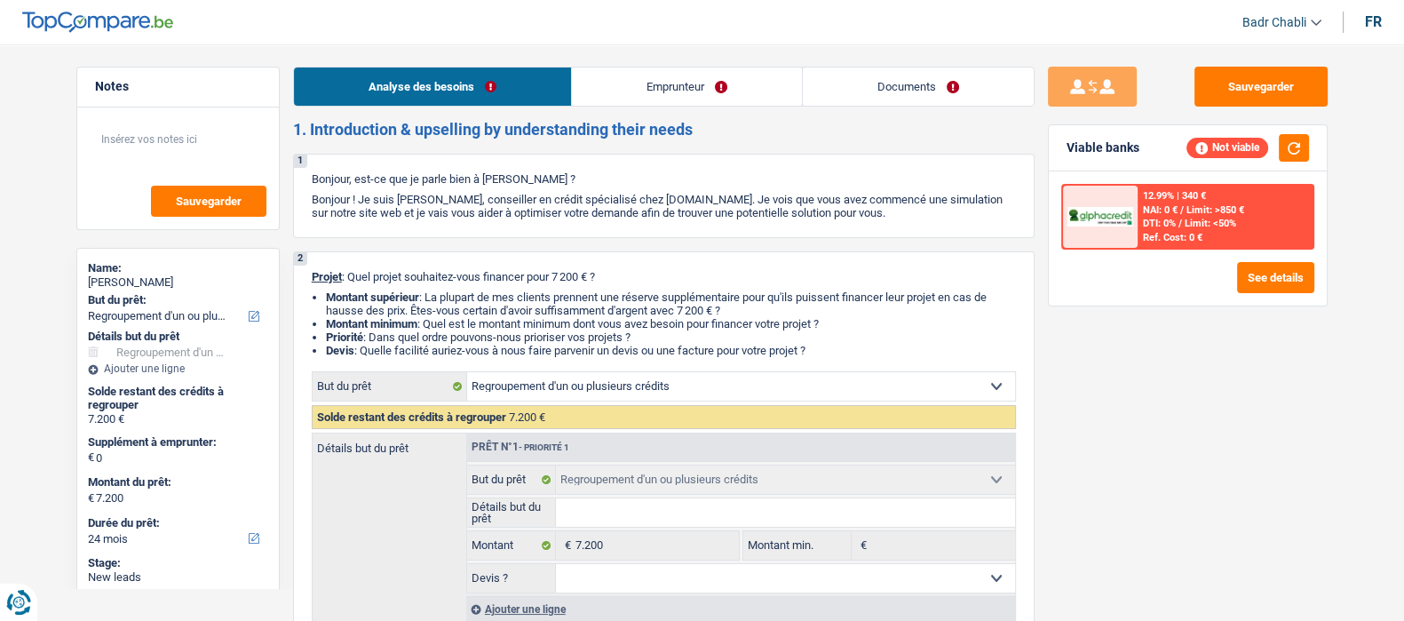
click at [662, 92] on link "Emprunteur" at bounding box center [687, 87] width 230 height 38
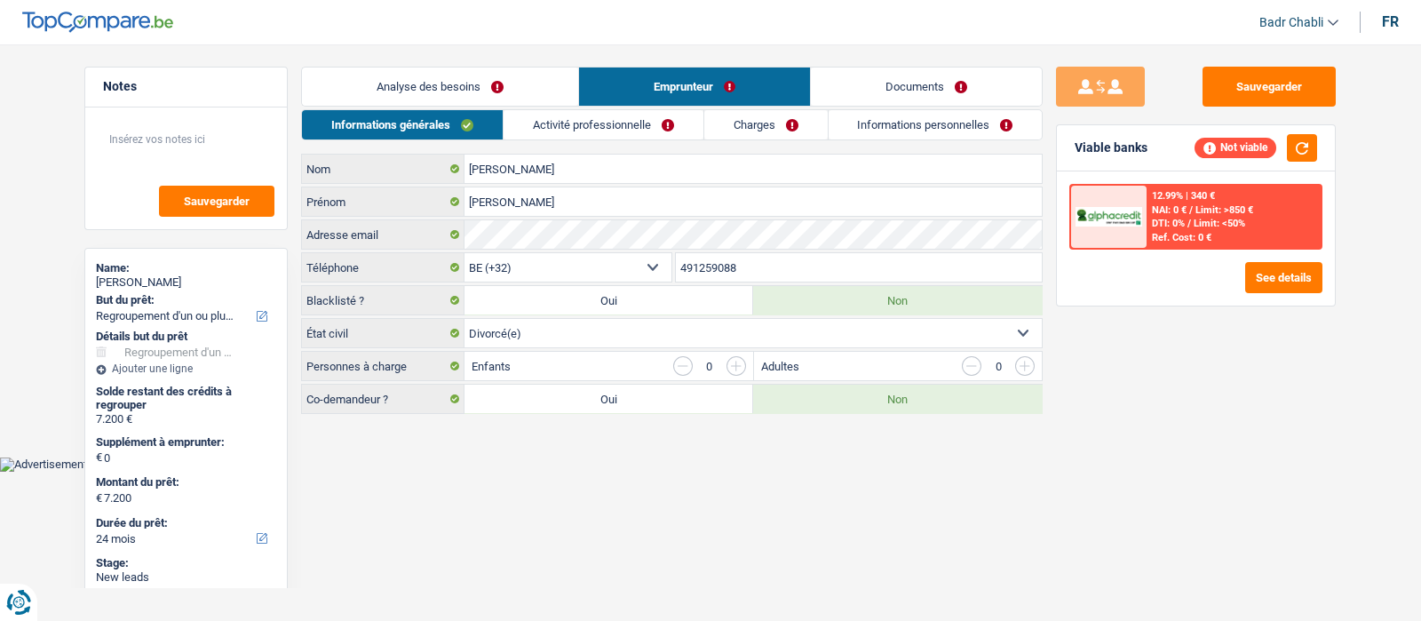
click at [664, 110] on link "Activité professionnelle" at bounding box center [604, 124] width 200 height 29
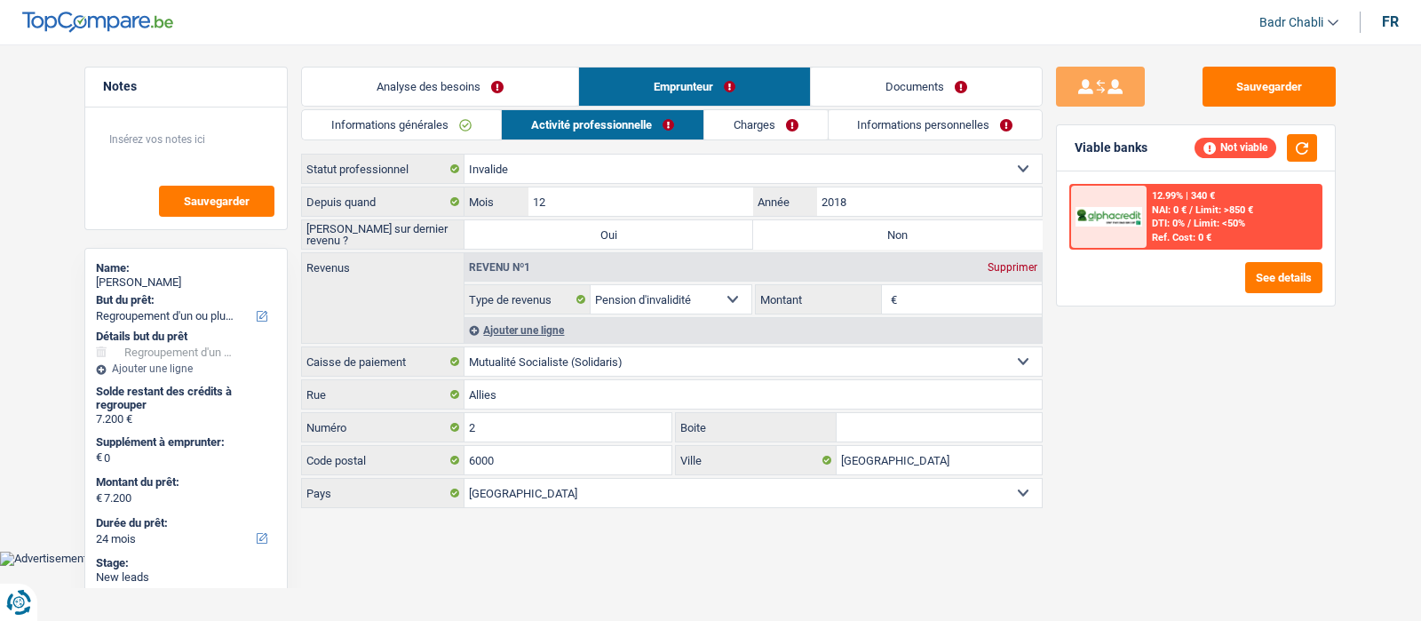
click at [893, 224] on label "Non" at bounding box center [897, 234] width 289 height 28
click at [893, 224] on input "Non" at bounding box center [897, 234] width 289 height 28
radio input "true"
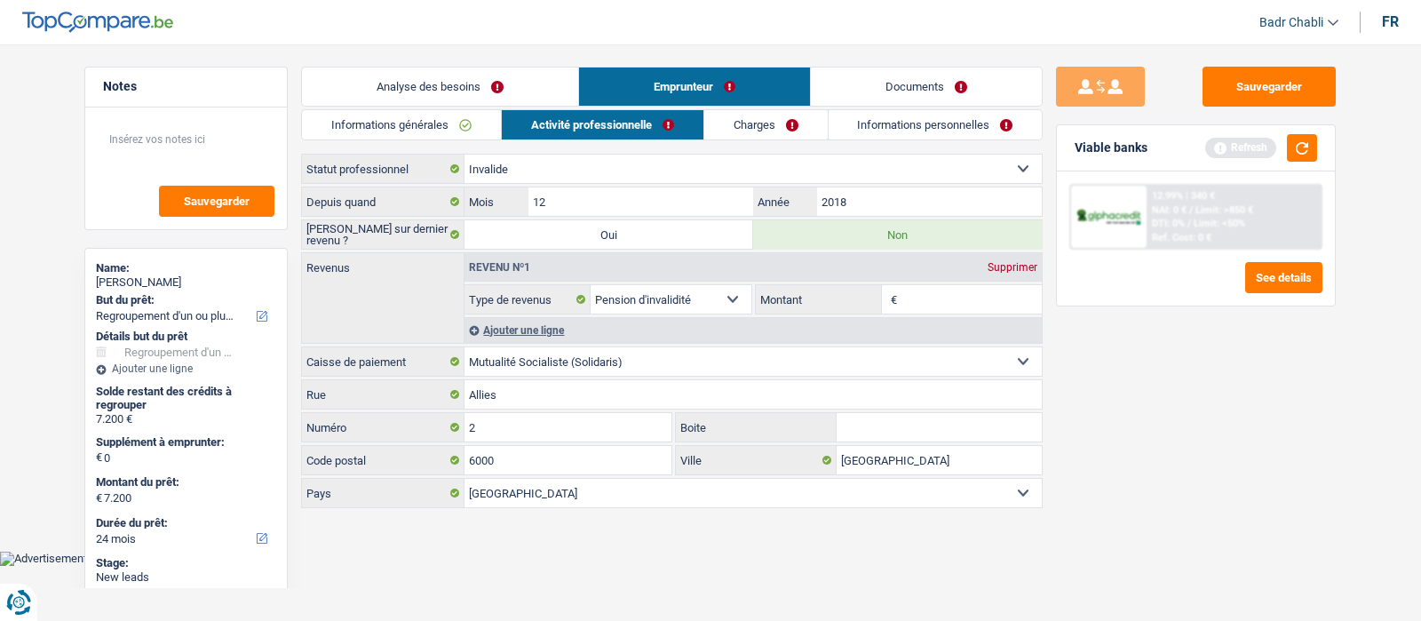
click at [431, 68] on link "Analyse des besoins" at bounding box center [440, 87] width 276 height 38
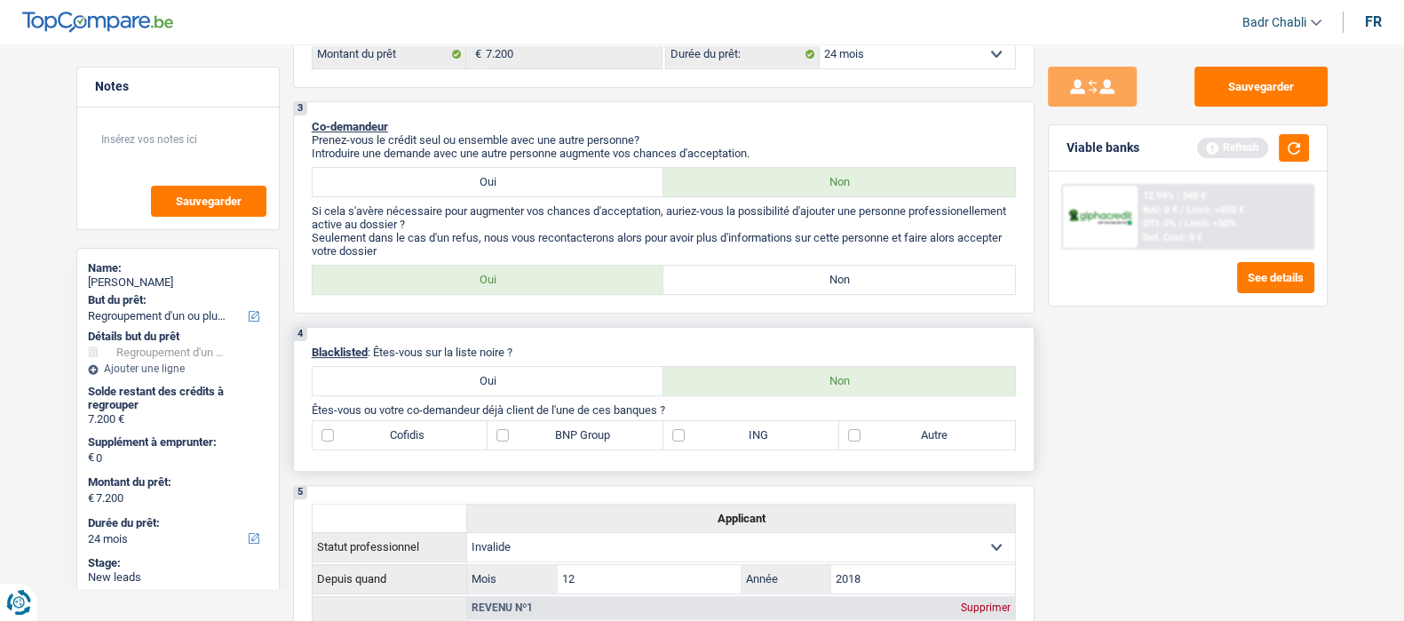
scroll to position [666, 0]
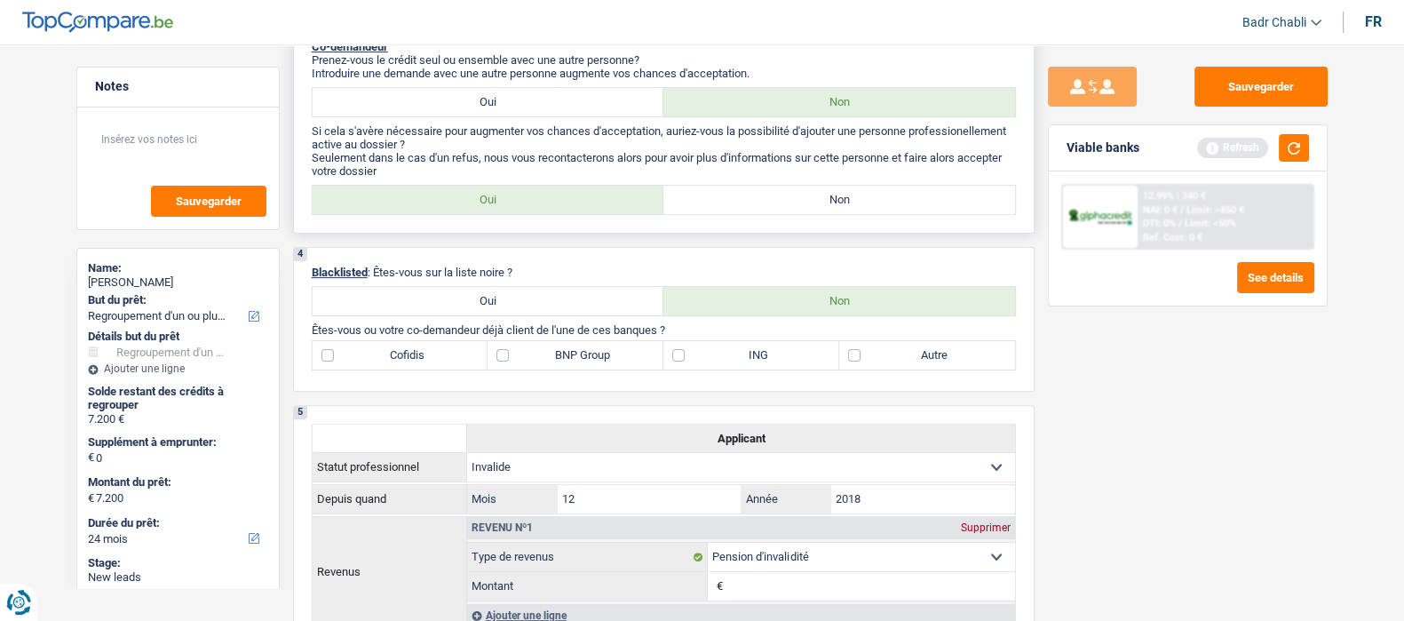
click at [872, 197] on label "Non" at bounding box center [839, 200] width 352 height 28
click at [872, 197] on input "Non" at bounding box center [839, 200] width 352 height 28
radio input "true"
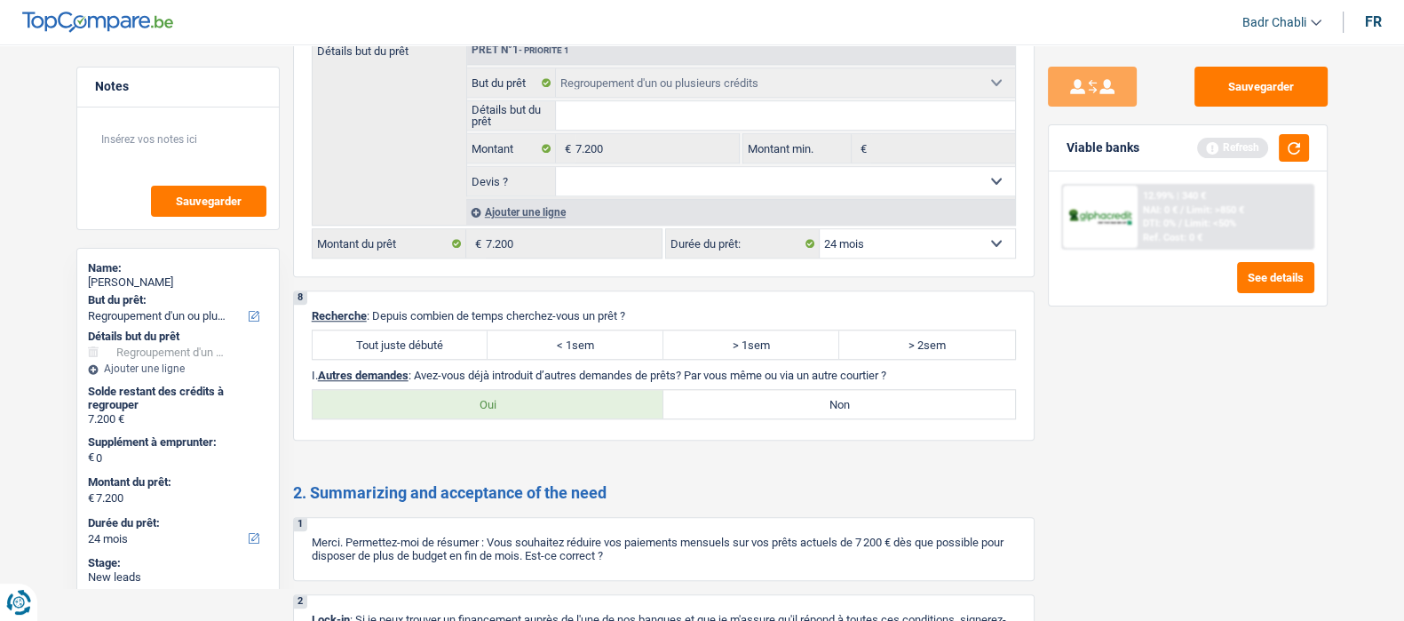
scroll to position [2109, 0]
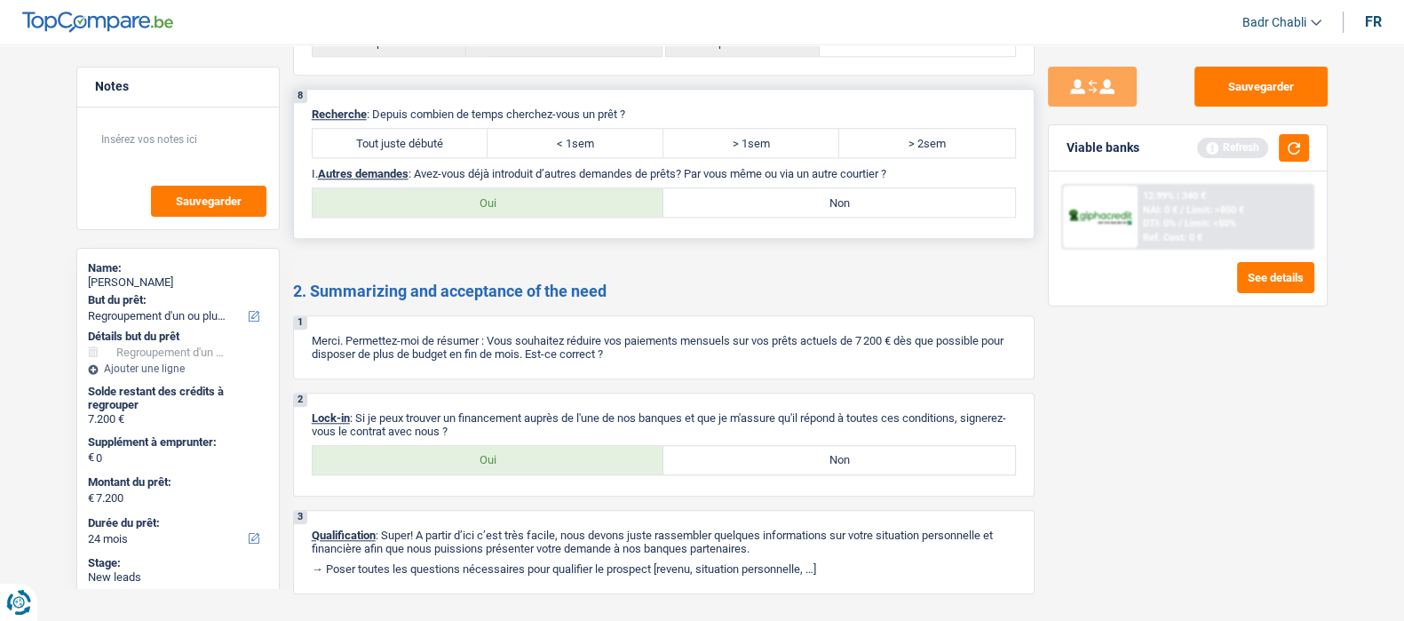
click at [436, 153] on label "Tout juste débuté" at bounding box center [401, 143] width 176 height 28
click at [436, 153] on input "Tout juste débuté" at bounding box center [401, 143] width 176 height 28
radio input "true"
click at [795, 211] on label "Non" at bounding box center [839, 202] width 352 height 28
click at [795, 211] on input "Non" at bounding box center [839, 202] width 352 height 28
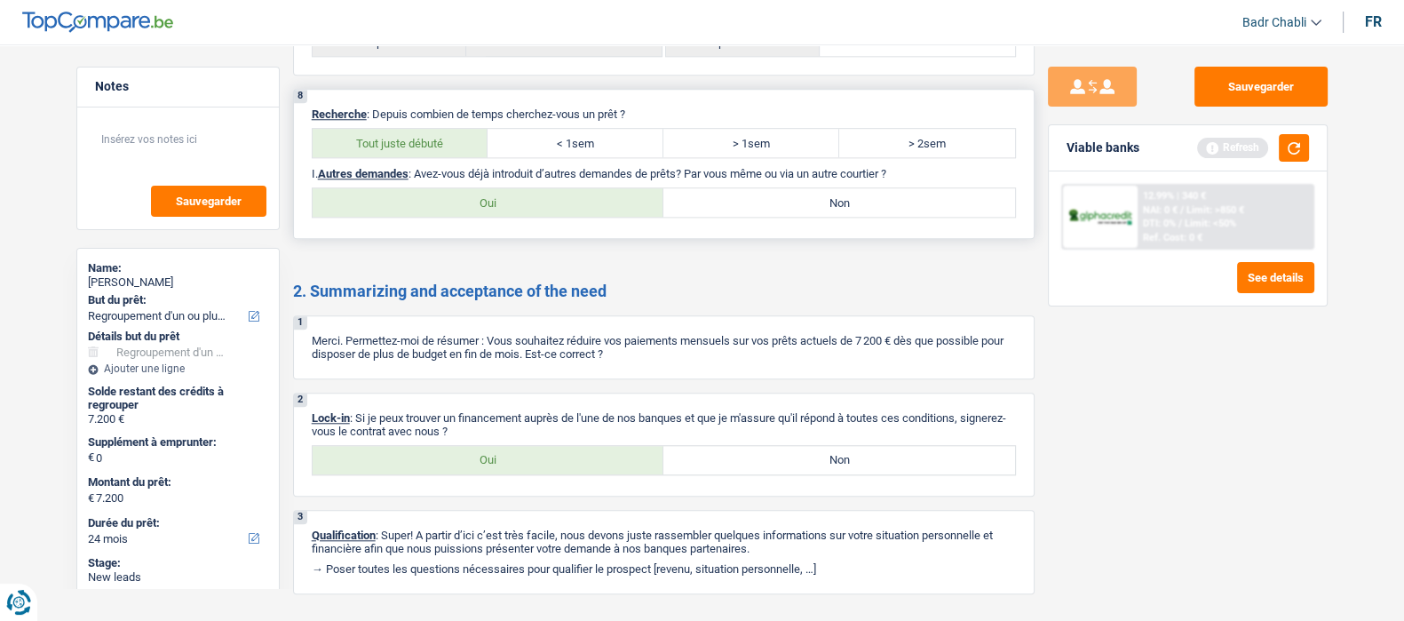
radio input "true"
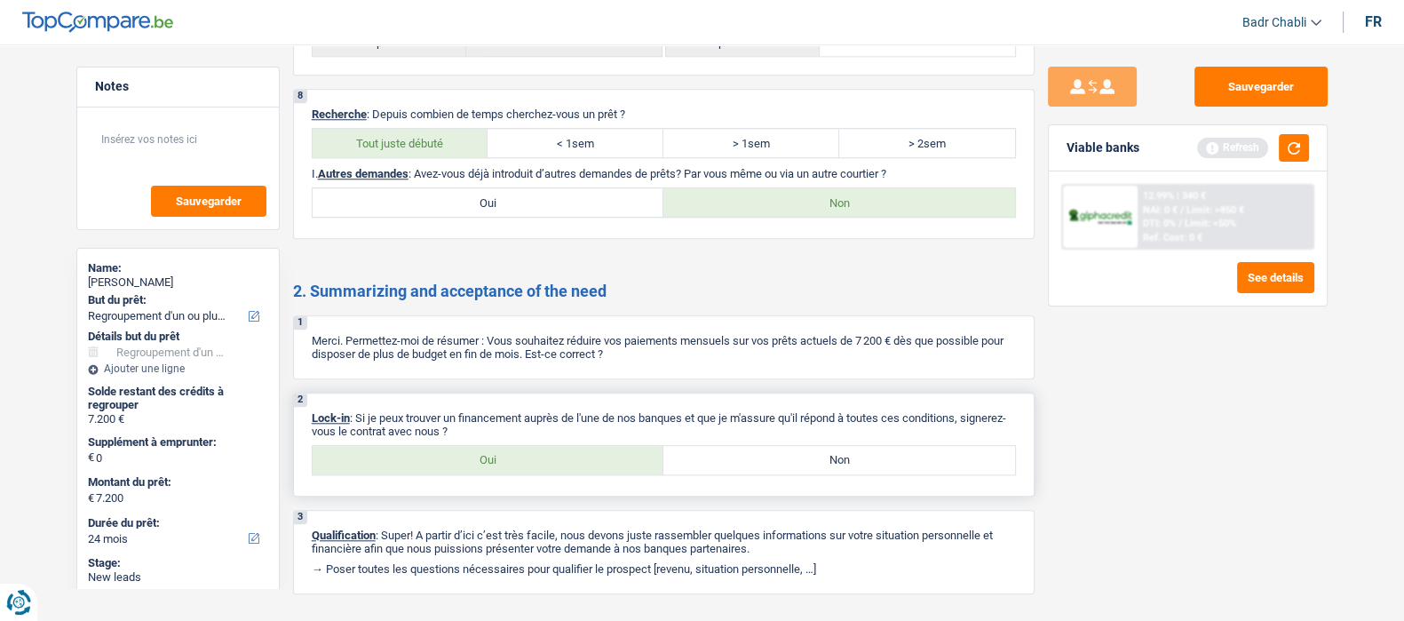
click at [558, 457] on label "Oui" at bounding box center [489, 460] width 352 height 28
click at [558, 457] on input "Oui" at bounding box center [489, 460] width 352 height 28
radio input "true"
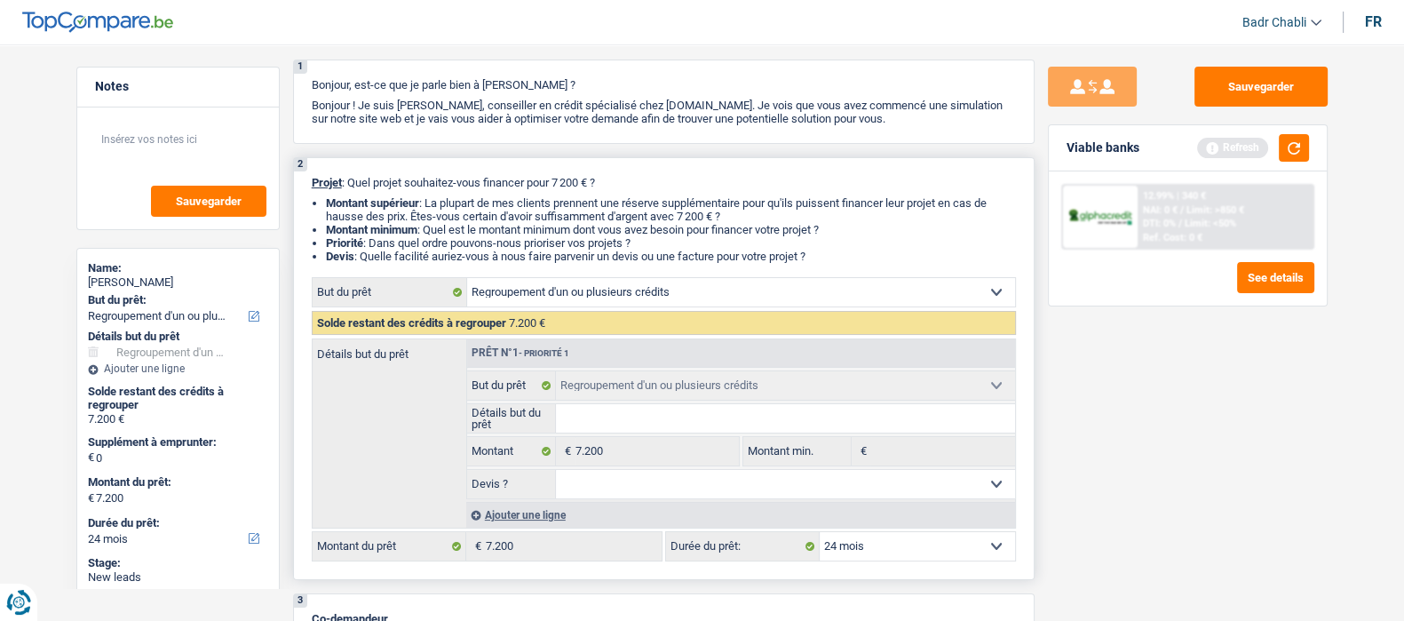
scroll to position [333, 0]
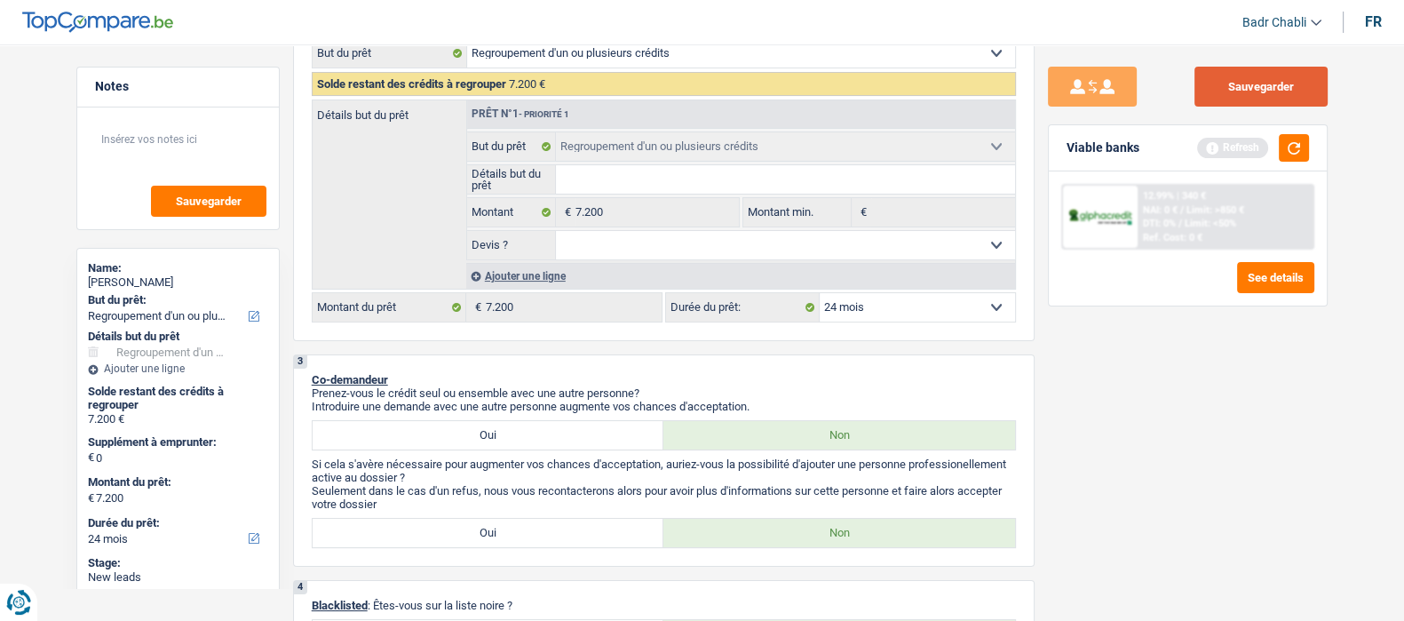
click at [1280, 84] on button "Sauvegarder" at bounding box center [1261, 87] width 133 height 40
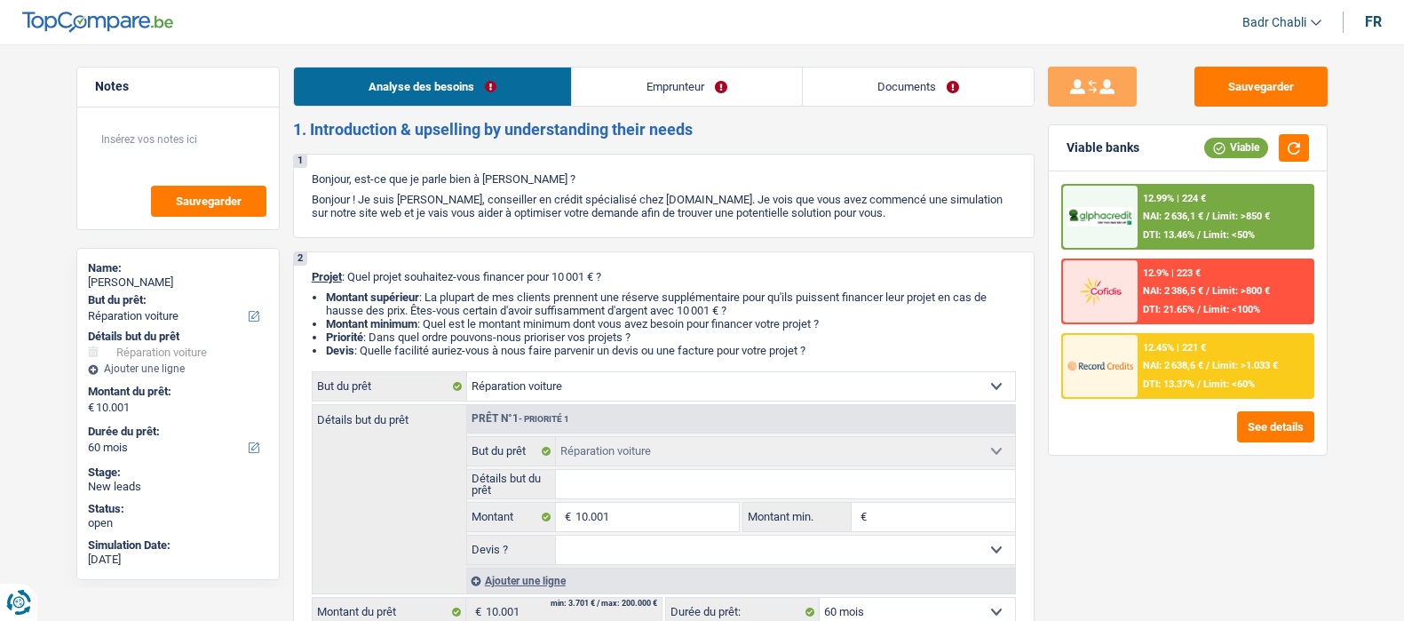
select select "carRepair"
select select "60"
select select "carRepair"
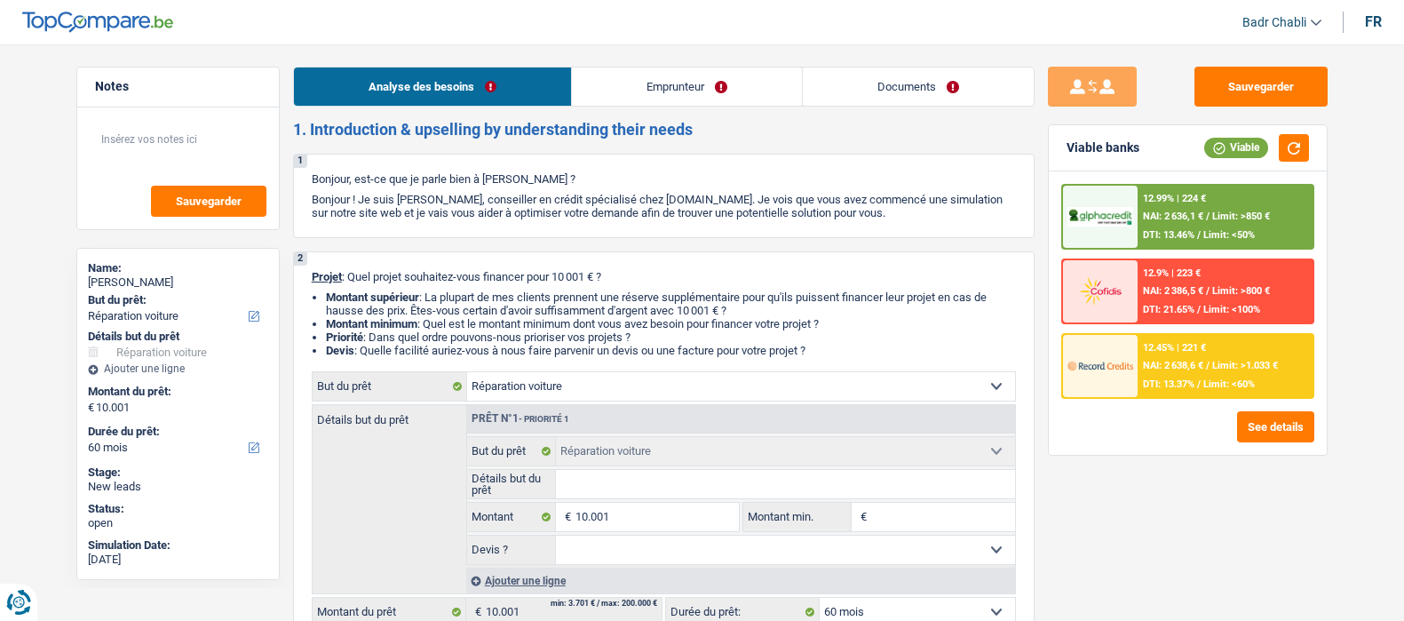
select select "60"
select select "rentBeneficiary"
select select "pension"
select select "socialSecurity"
select select "rentalIncome"
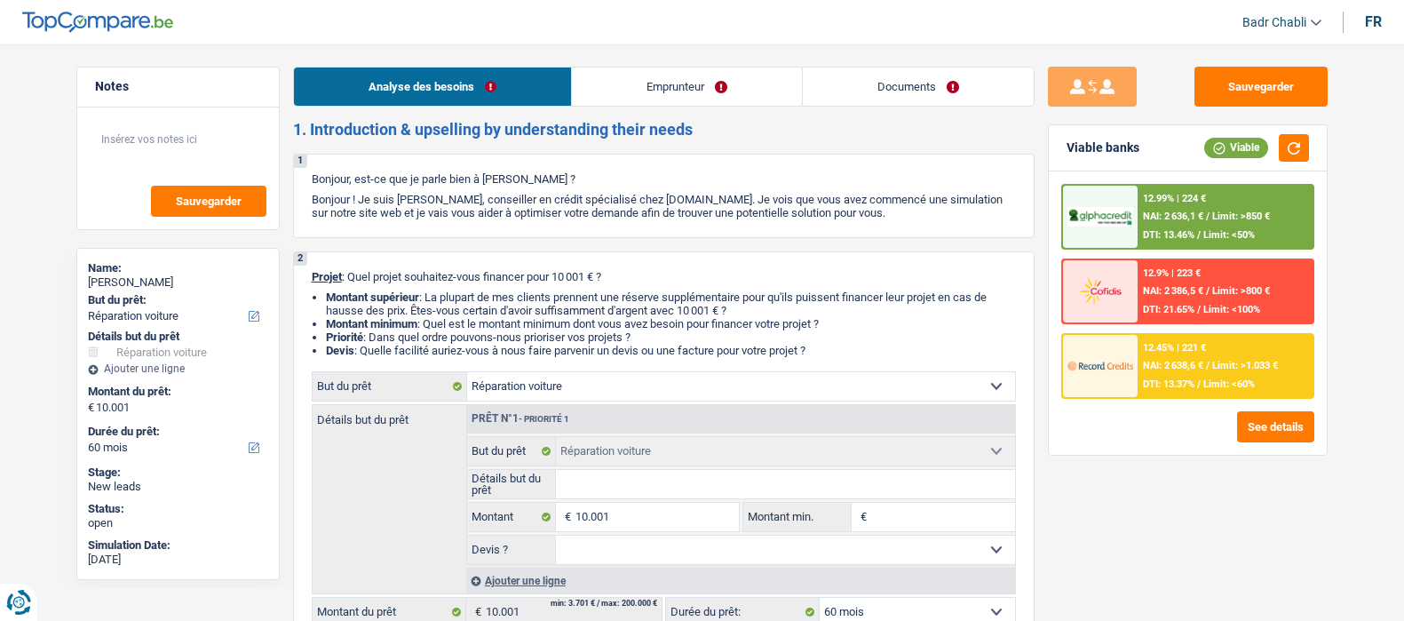
select select "liveWithParents"
select select "personalLoan"
select select "smallWorks"
select select "36"
select select "carRepair"
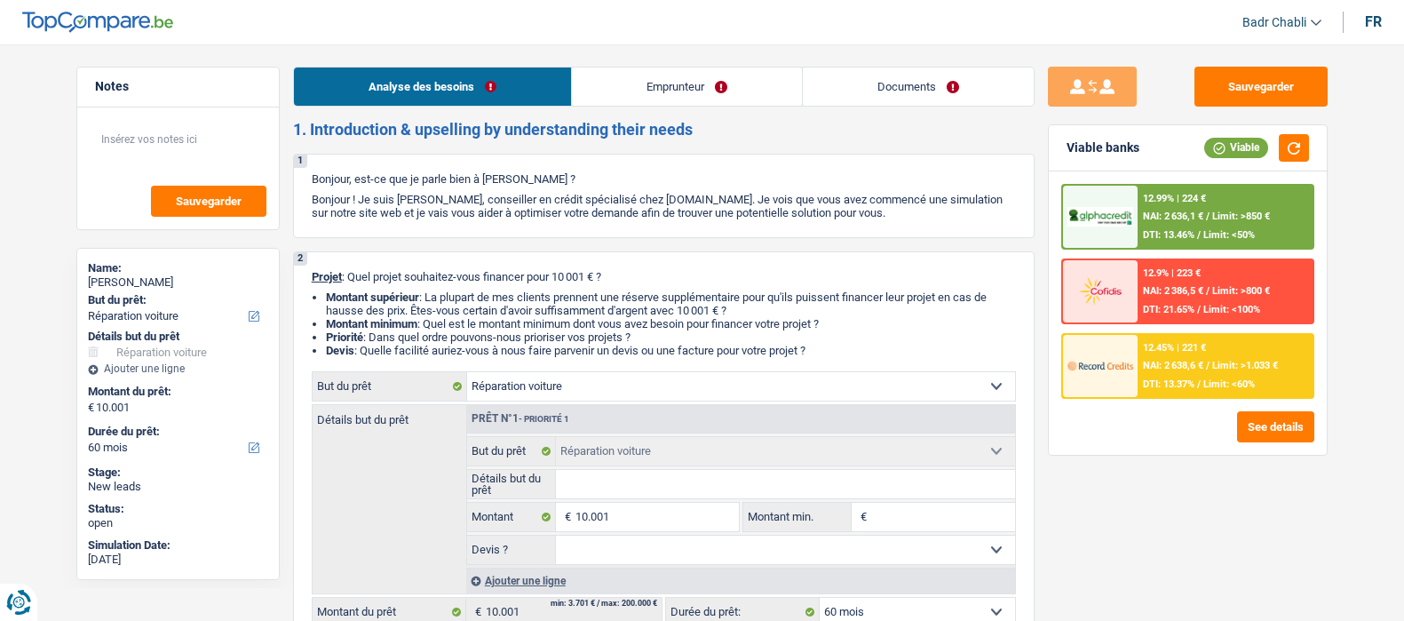
select select "carRepair"
select select "60"
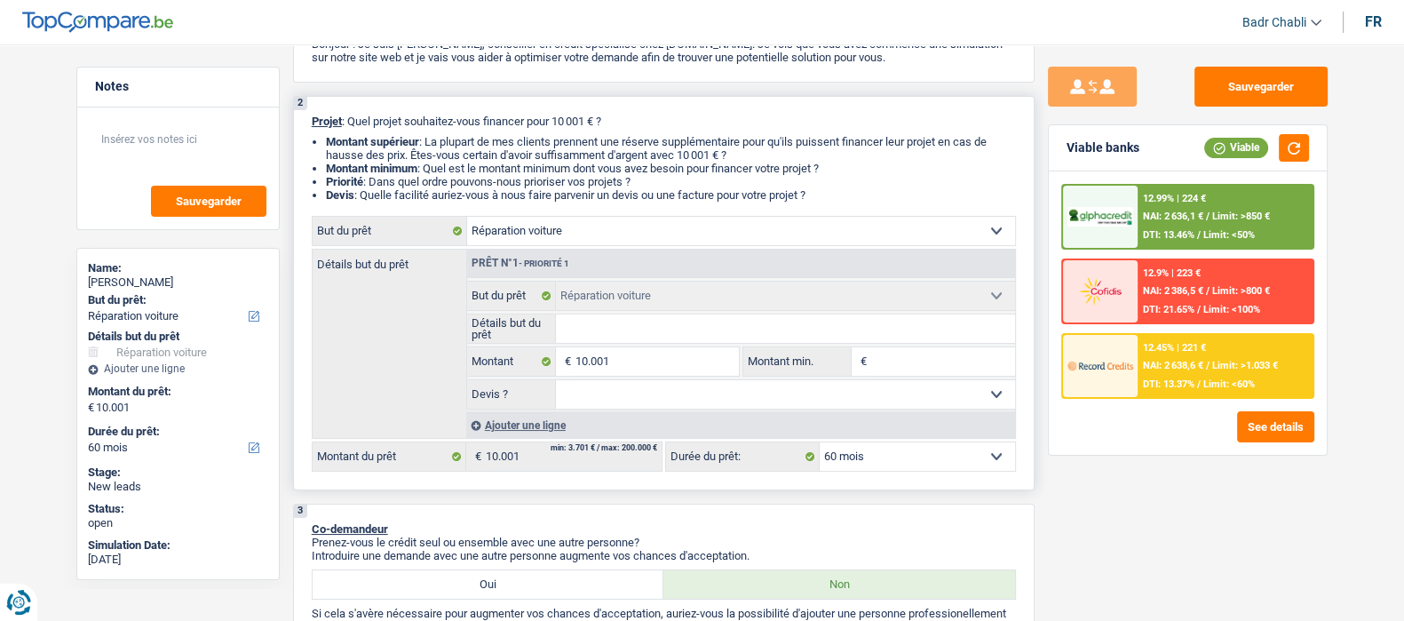
scroll to position [221, 0]
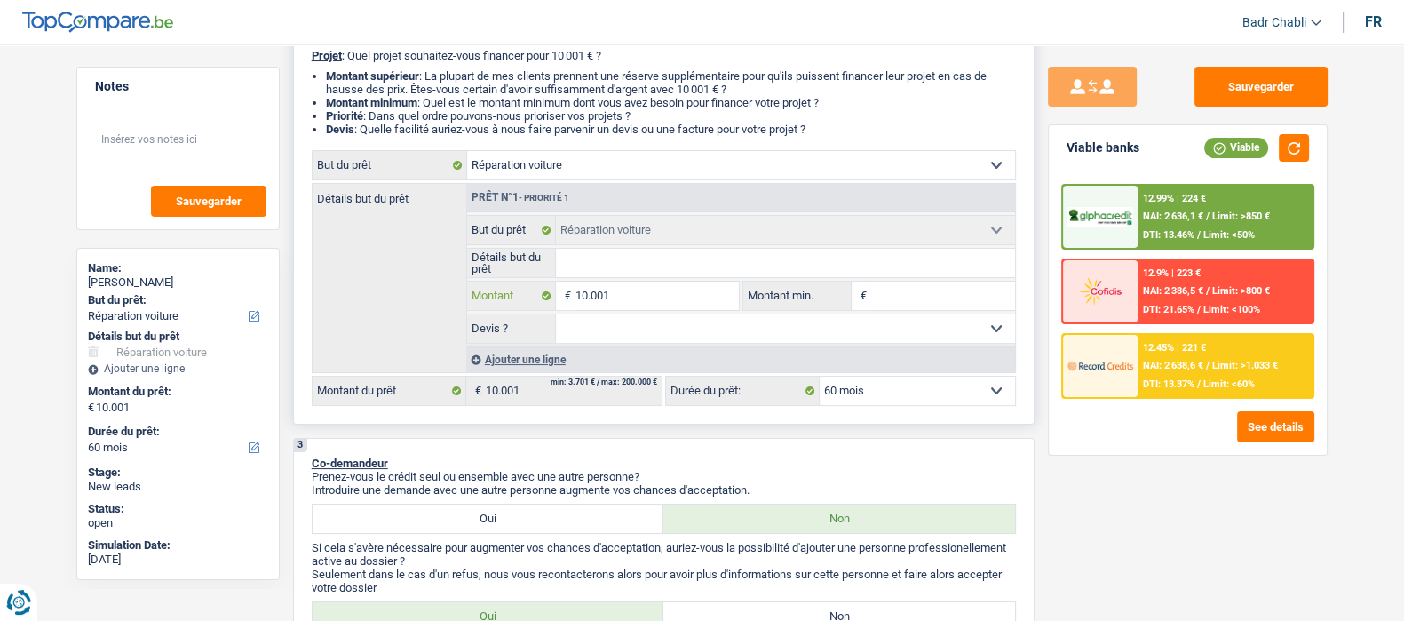
click at [640, 295] on input "10.001" at bounding box center [657, 296] width 163 height 28
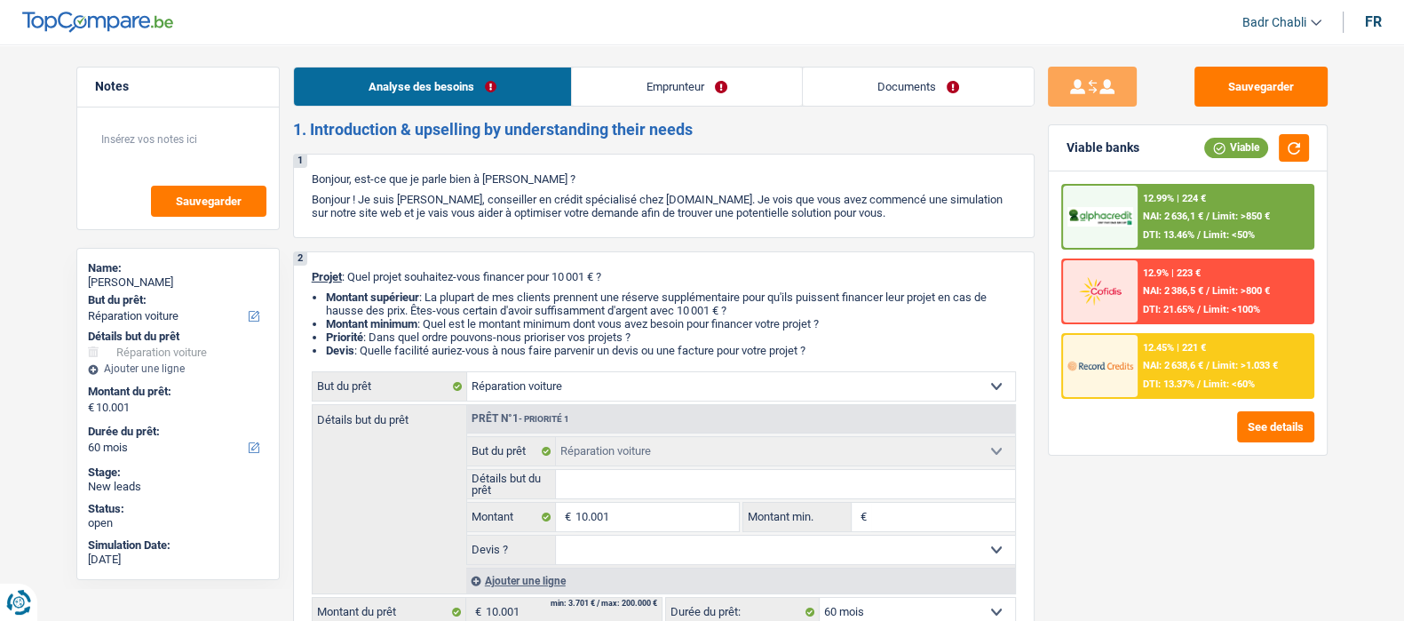
click at [655, 125] on h2 "1. Introduction & upselling by understanding their needs" at bounding box center [664, 130] width 742 height 20
click at [684, 86] on link "Emprunteur" at bounding box center [687, 87] width 230 height 38
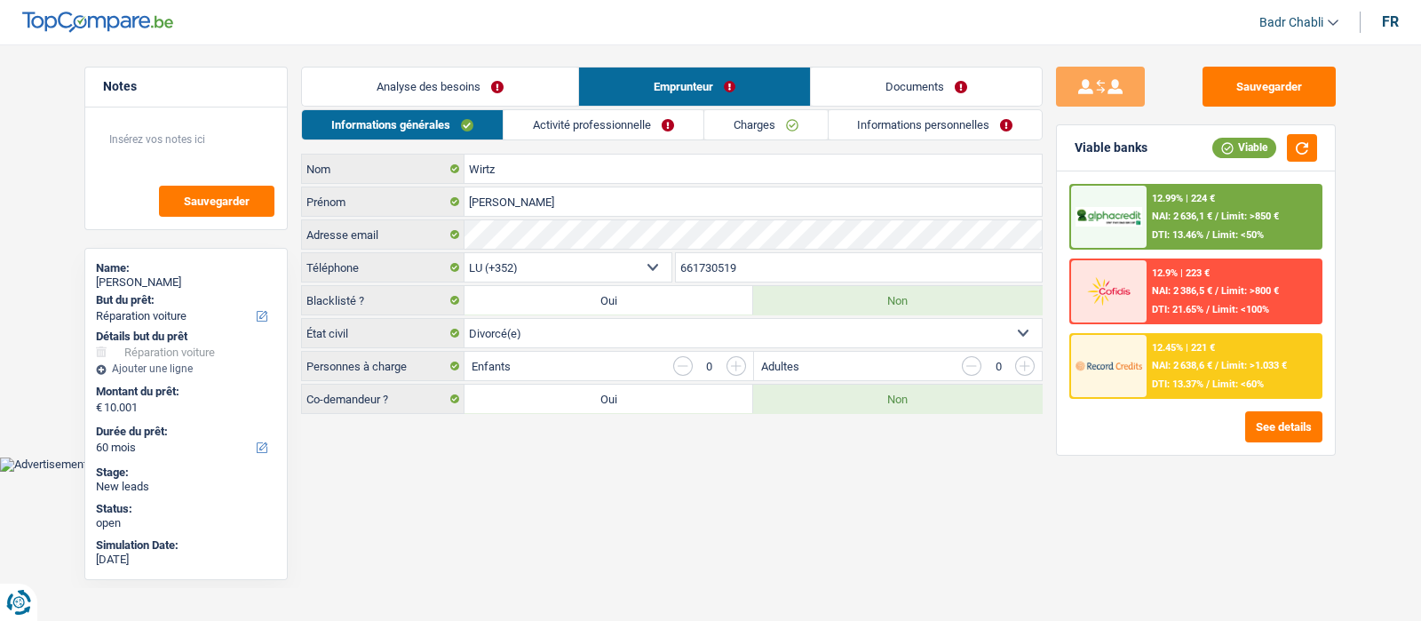
click at [639, 127] on link "Activité professionnelle" at bounding box center [604, 124] width 200 height 29
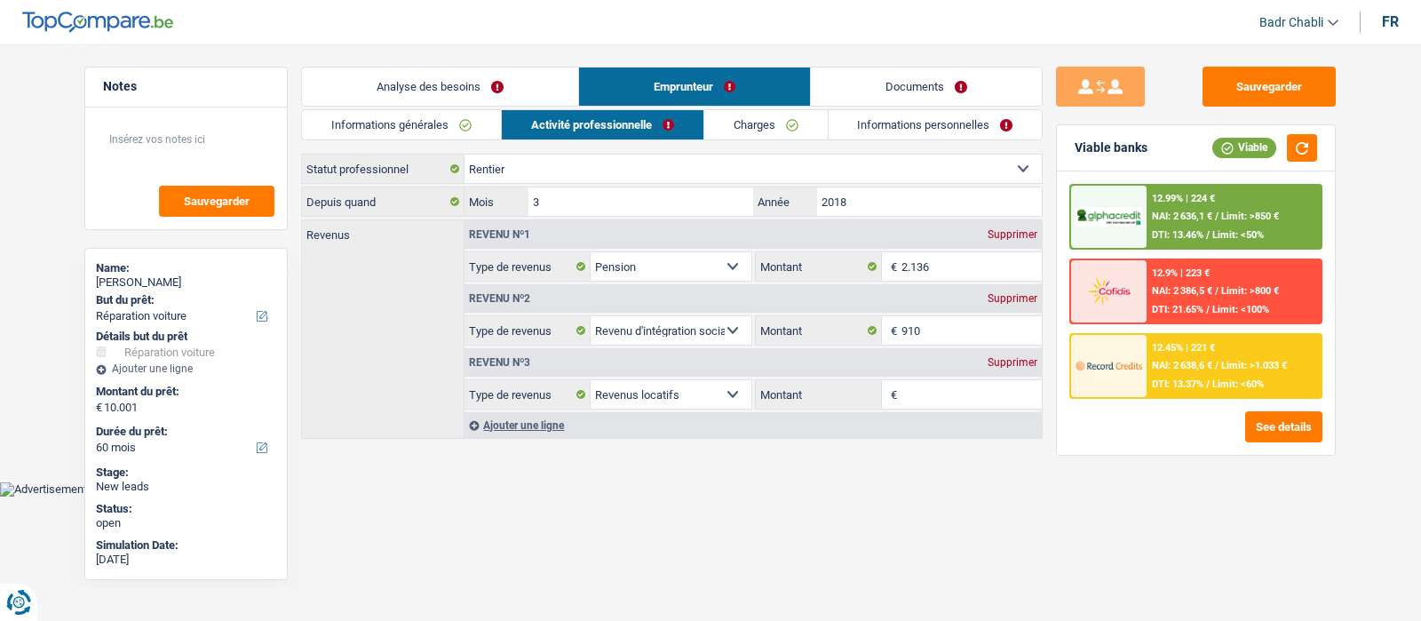
click at [469, 84] on link "Analyse des besoins" at bounding box center [440, 87] width 276 height 38
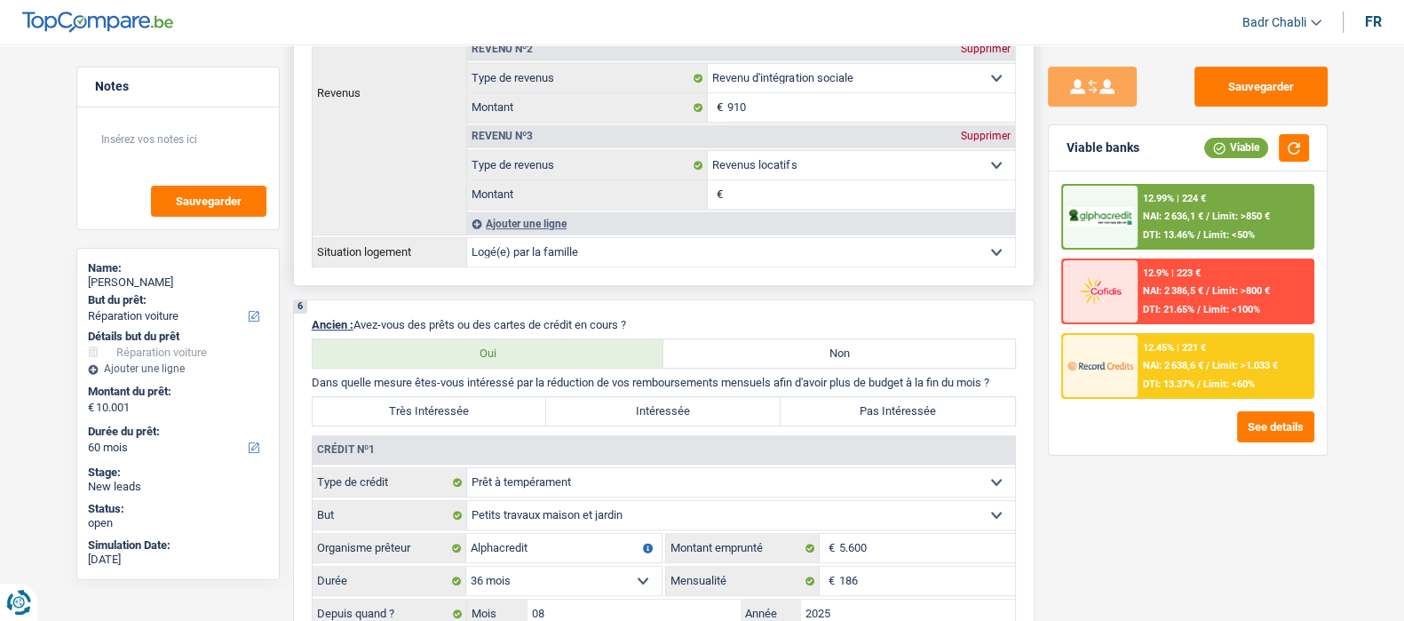
scroll to position [1442, 0]
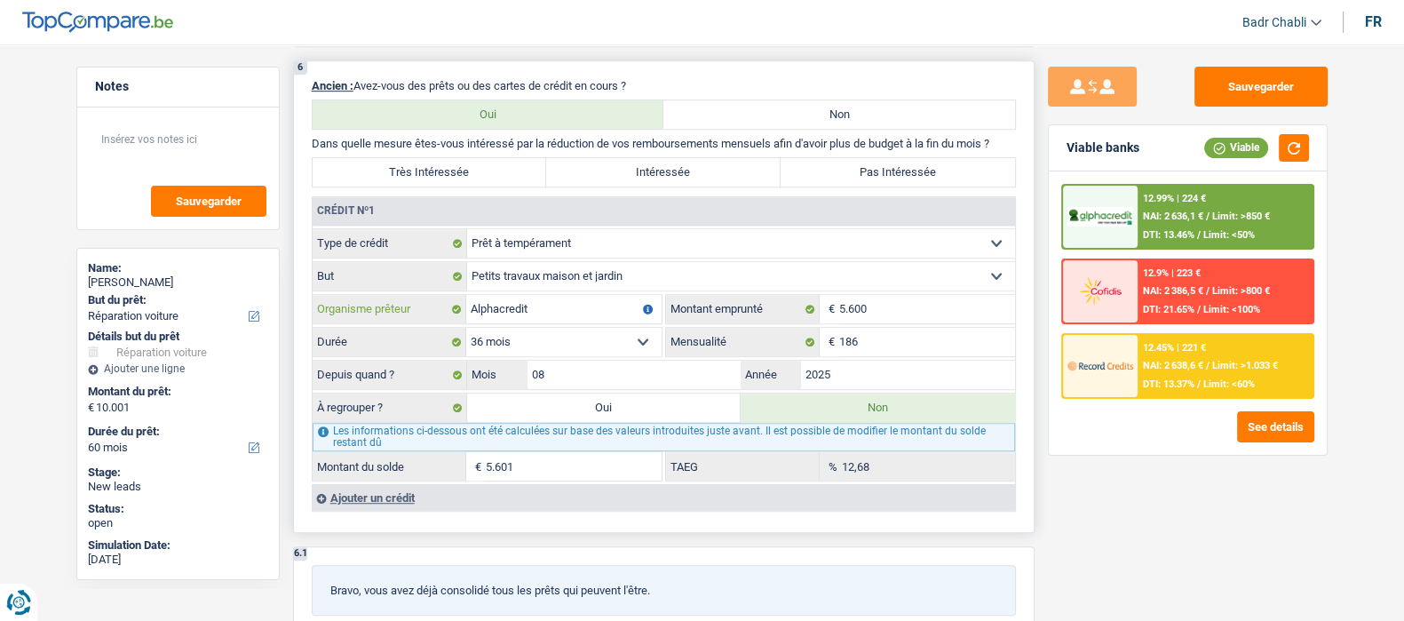
click at [564, 309] on input "Alphacredit" at bounding box center [563, 309] width 195 height 28
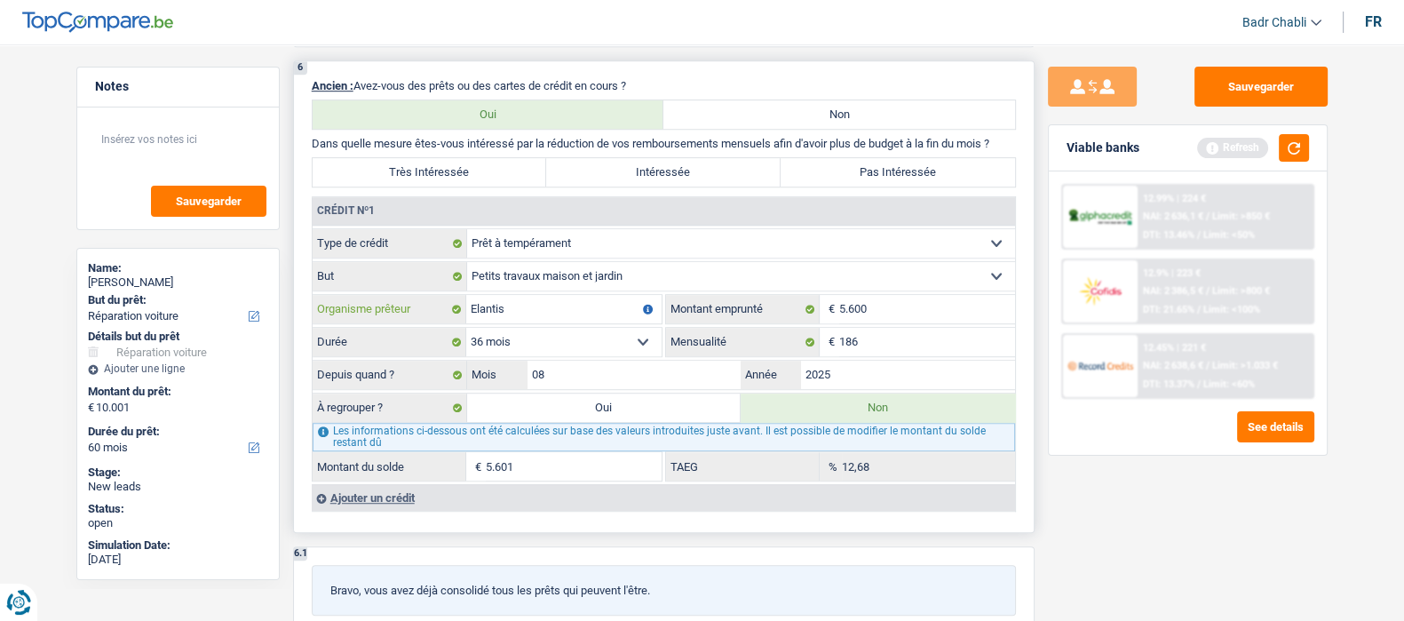
type input "Elantis"
click at [574, 369] on input "08" at bounding box center [635, 375] width 214 height 28
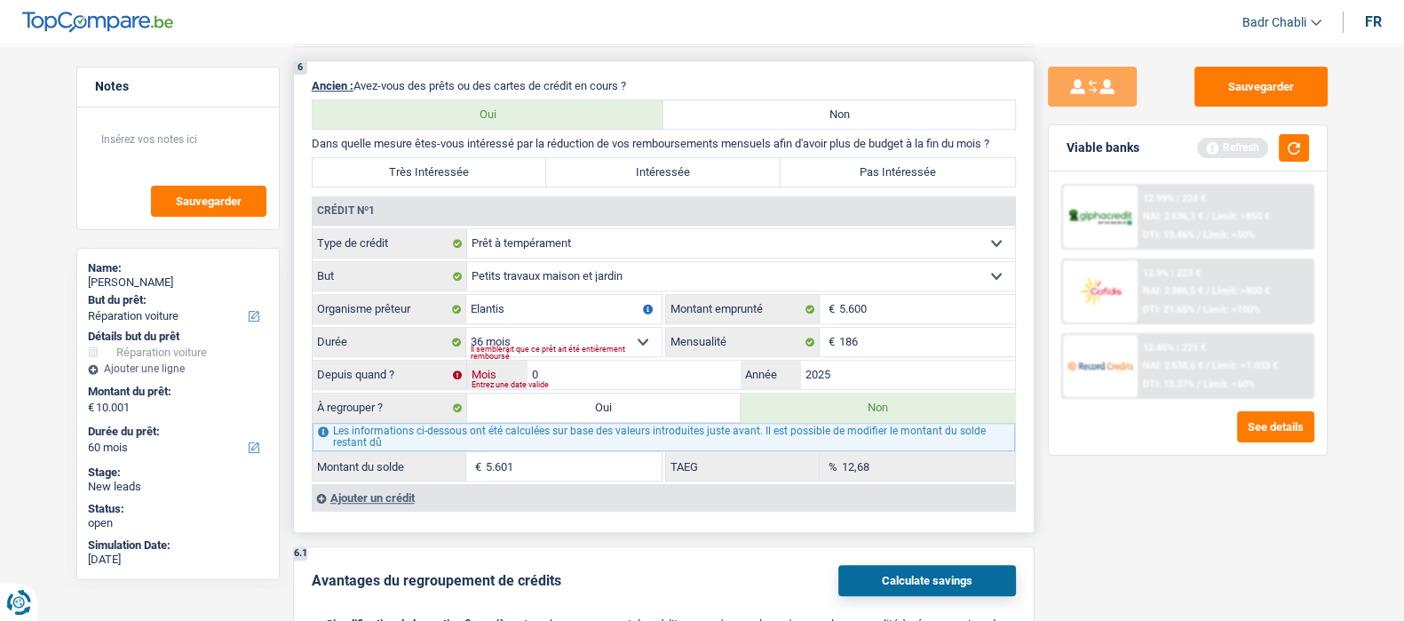
type input "05"
type input "5.207"
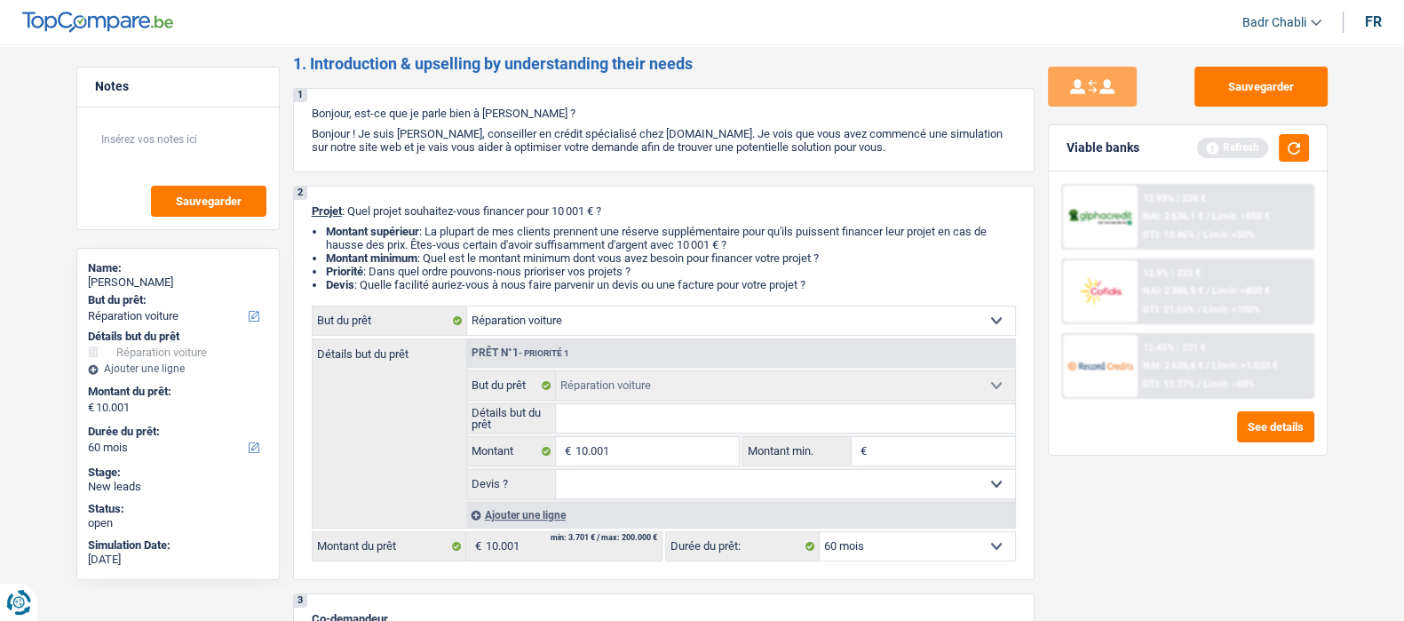
scroll to position [110, 0]
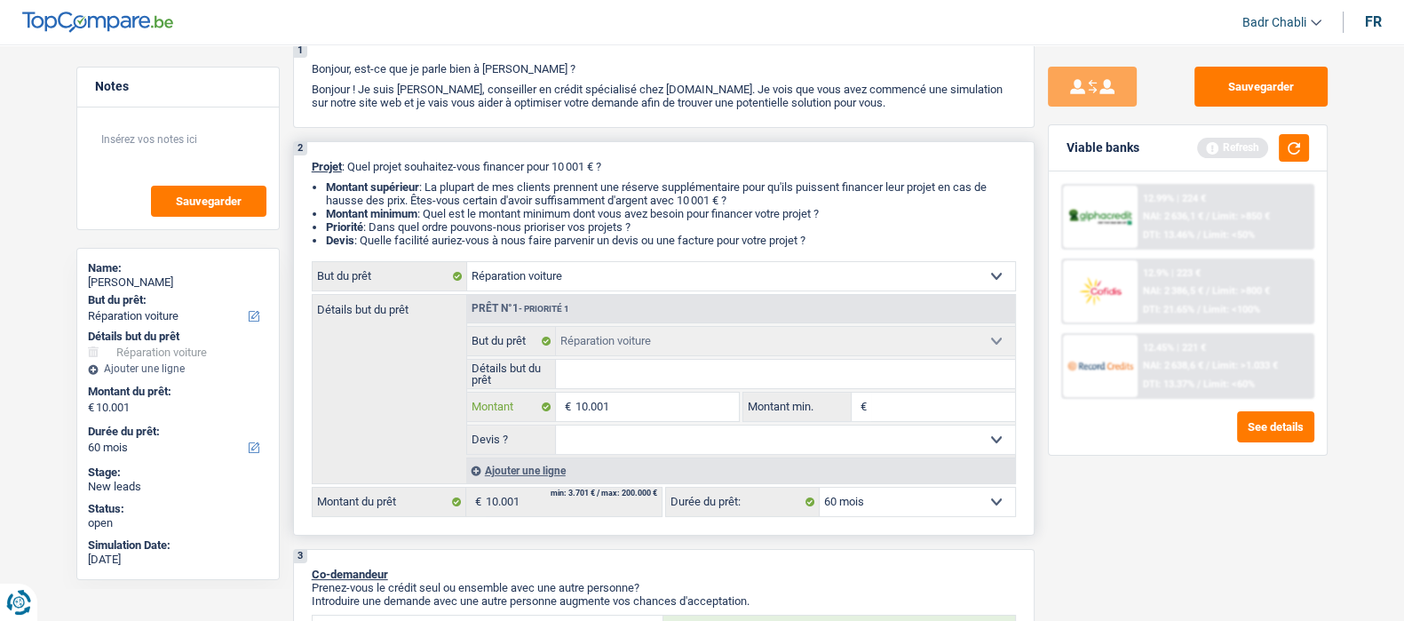
click at [612, 404] on input "10.001" at bounding box center [657, 407] width 163 height 28
type input "6"
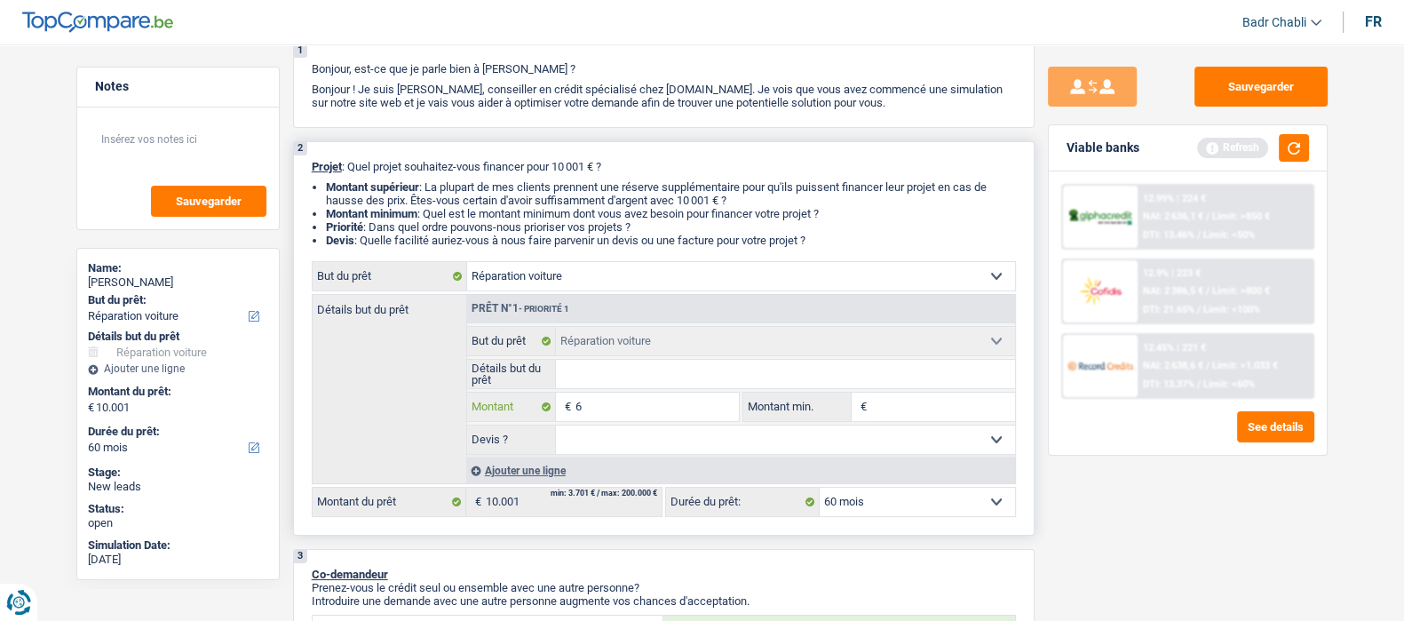
type input "60"
type input "600"
type input "6.000"
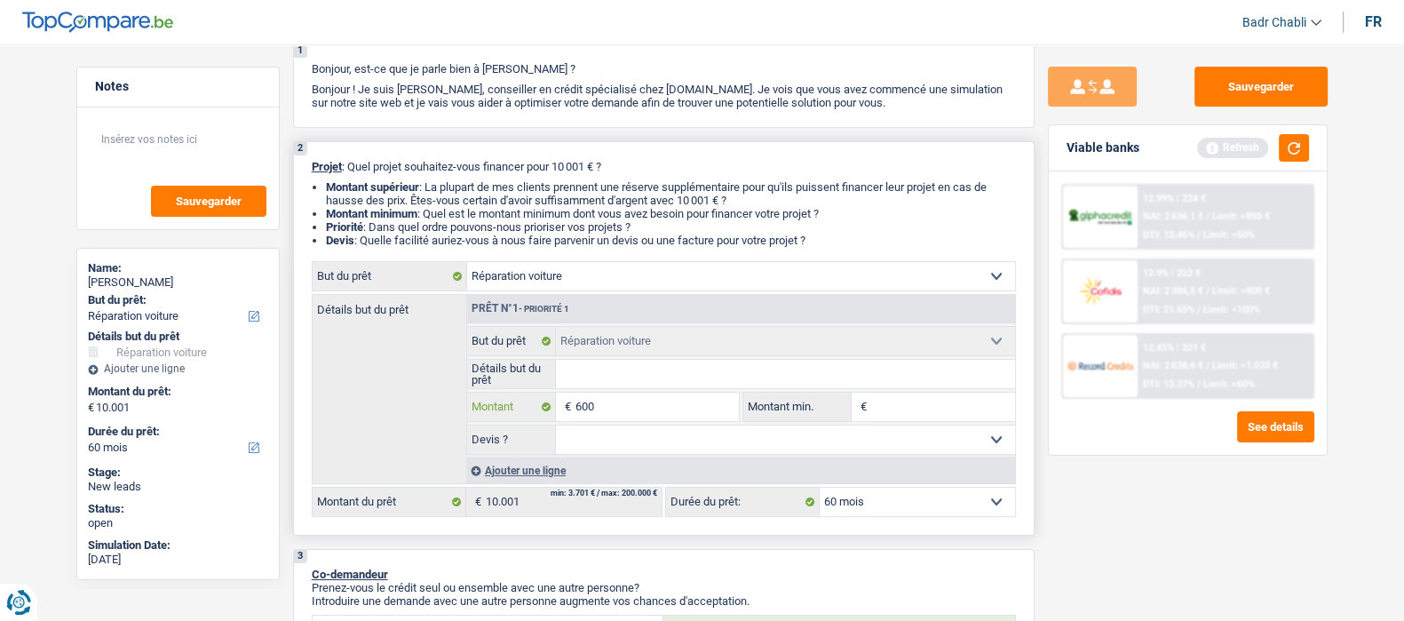
type input "6.000"
select select "42"
type input "6.000"
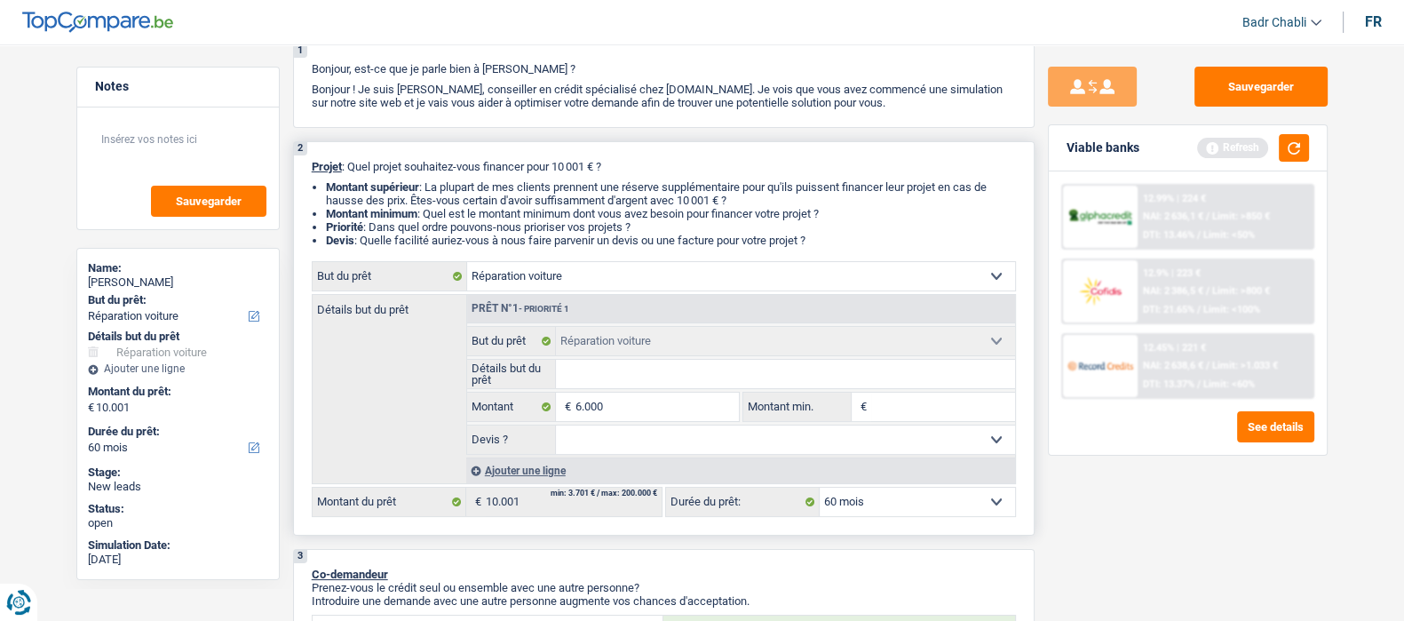
select select "42"
type input "6.000"
select select "42"
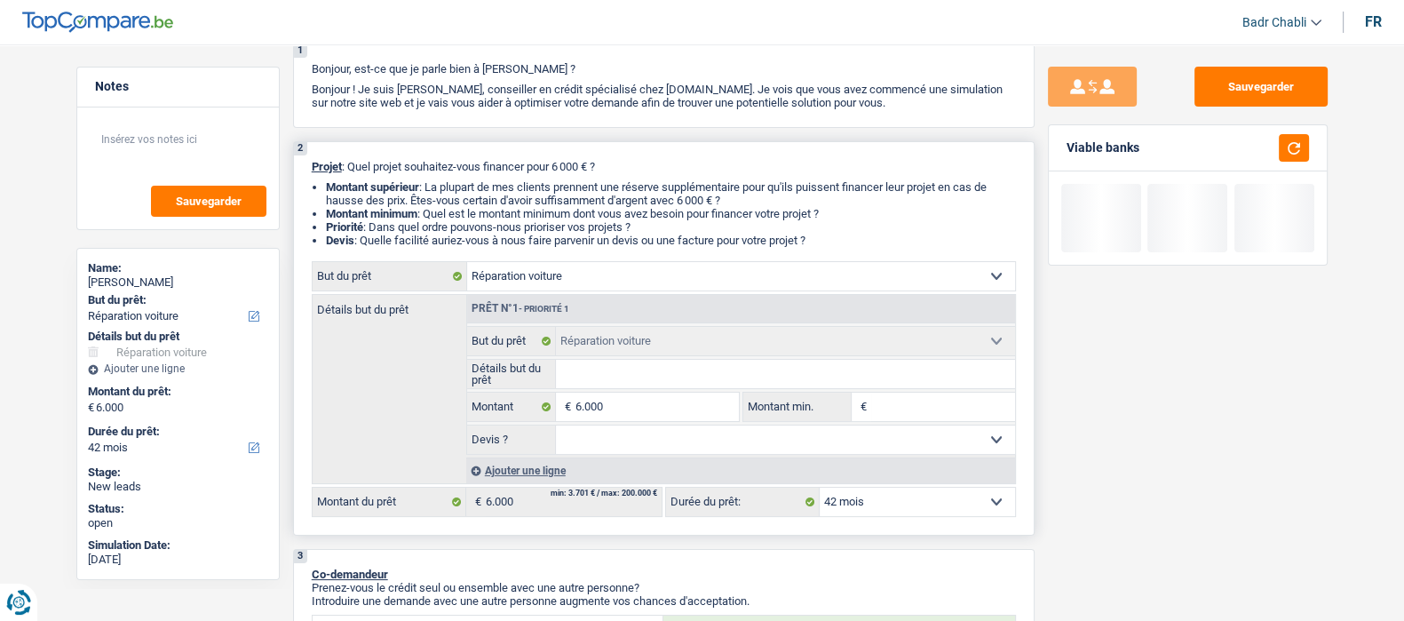
click at [620, 452] on select "Oui Non Non répondu Sélectionner une option" at bounding box center [785, 439] width 459 height 28
select select "false"
click at [556, 428] on select "Oui Non Non répondu Sélectionner une option" at bounding box center [785, 439] width 459 height 28
select select "false"
click at [674, 405] on input "6.000" at bounding box center [657, 407] width 163 height 28
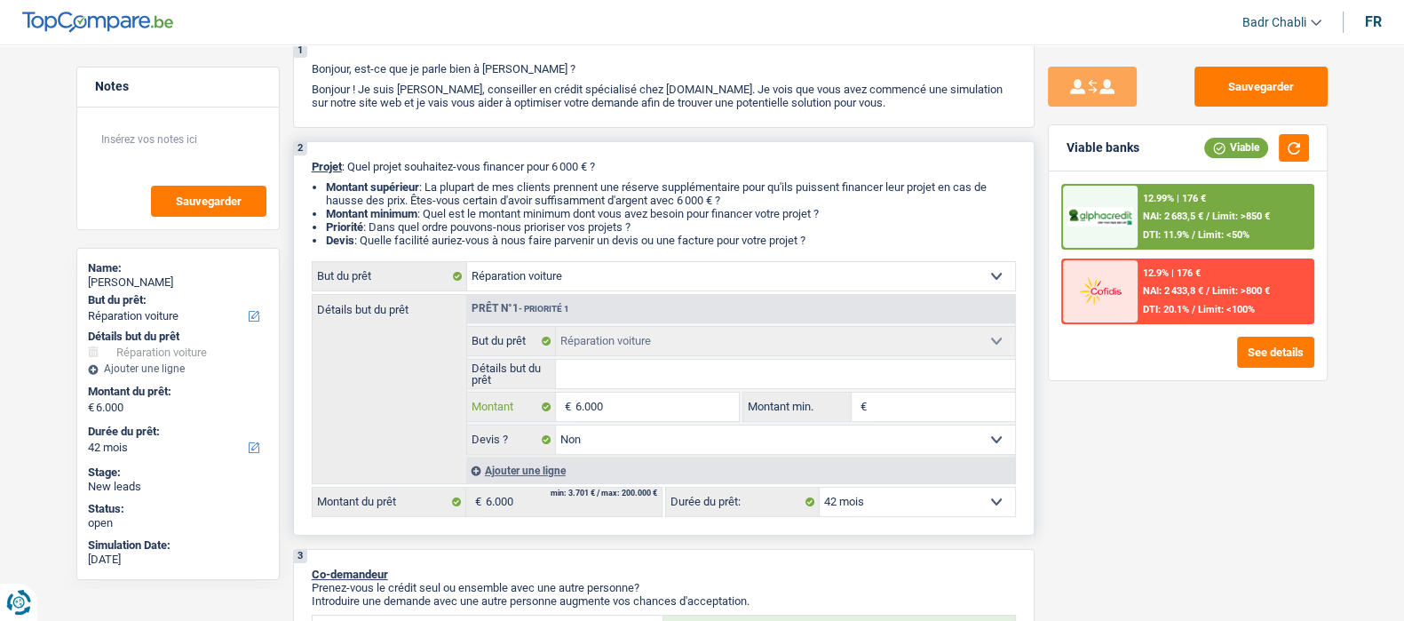
click at [674, 405] on input "6.000" at bounding box center [657, 407] width 163 height 28
click at [952, 411] on input "Montant min." at bounding box center [943, 407] width 144 height 28
paste input "6.000"
type input "6.000"
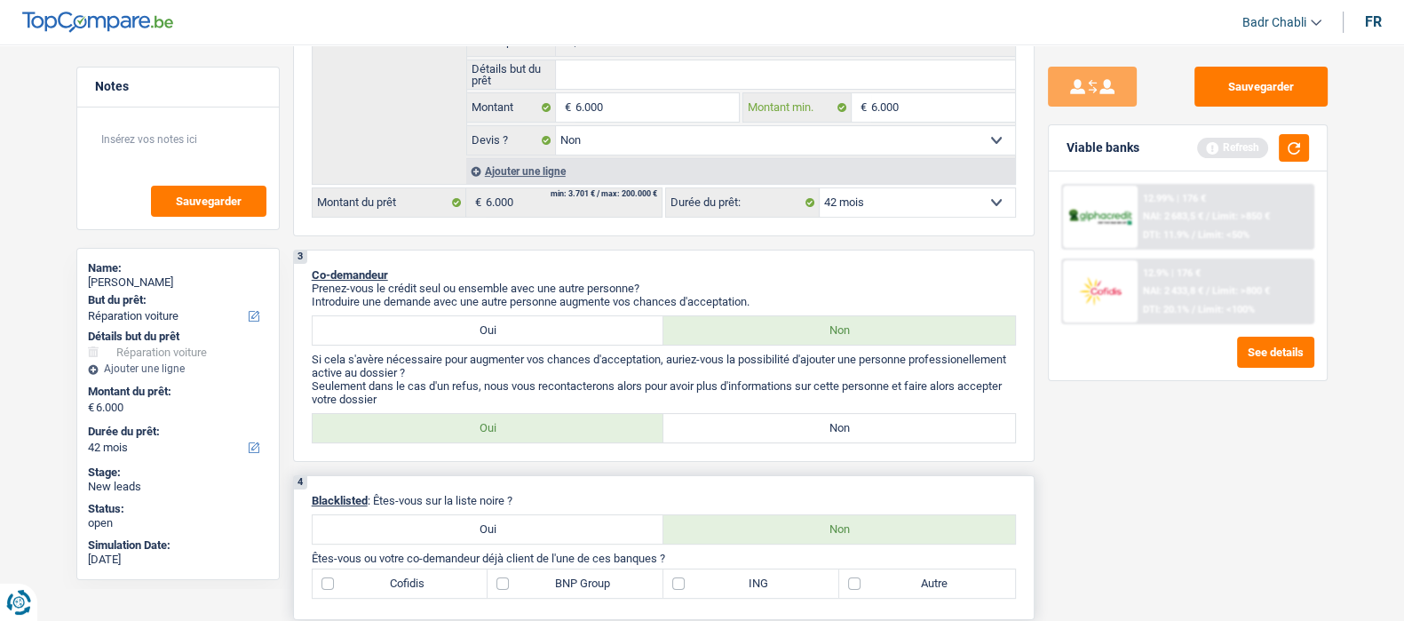
scroll to position [555, 0]
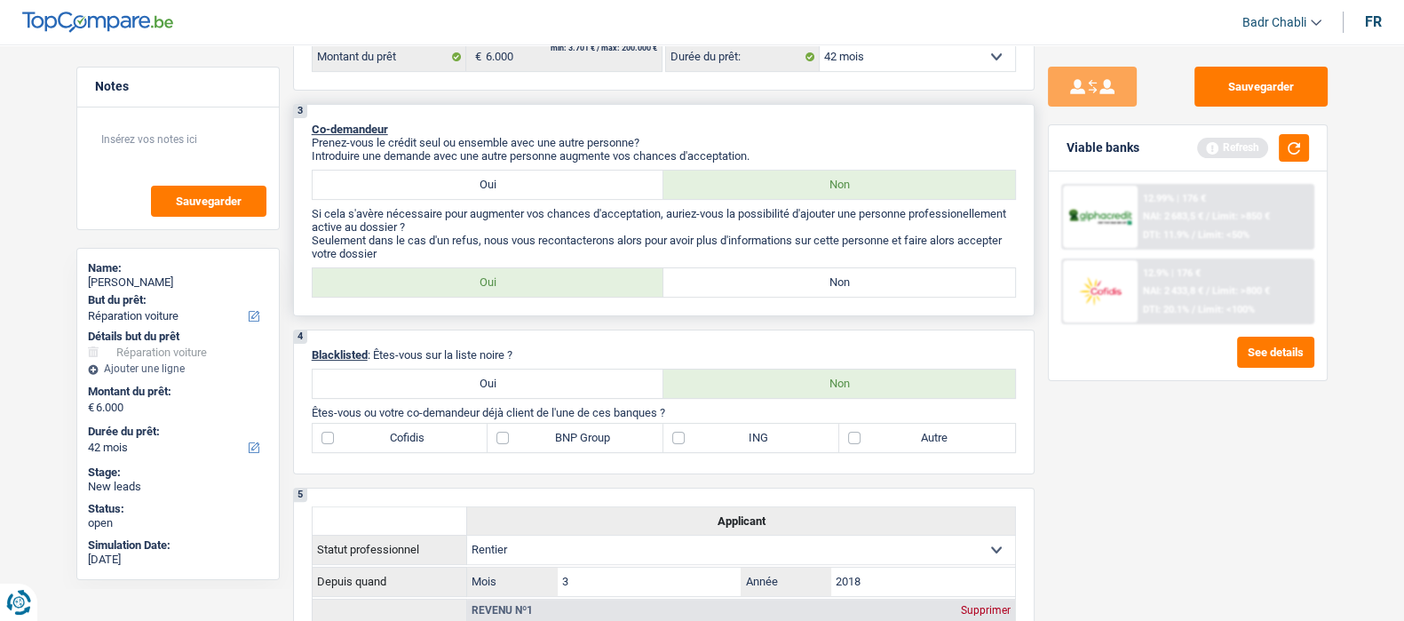
type input "6.000"
click at [815, 280] on label "Non" at bounding box center [839, 282] width 352 height 28
click at [815, 280] on input "Non" at bounding box center [839, 282] width 352 height 28
radio input "true"
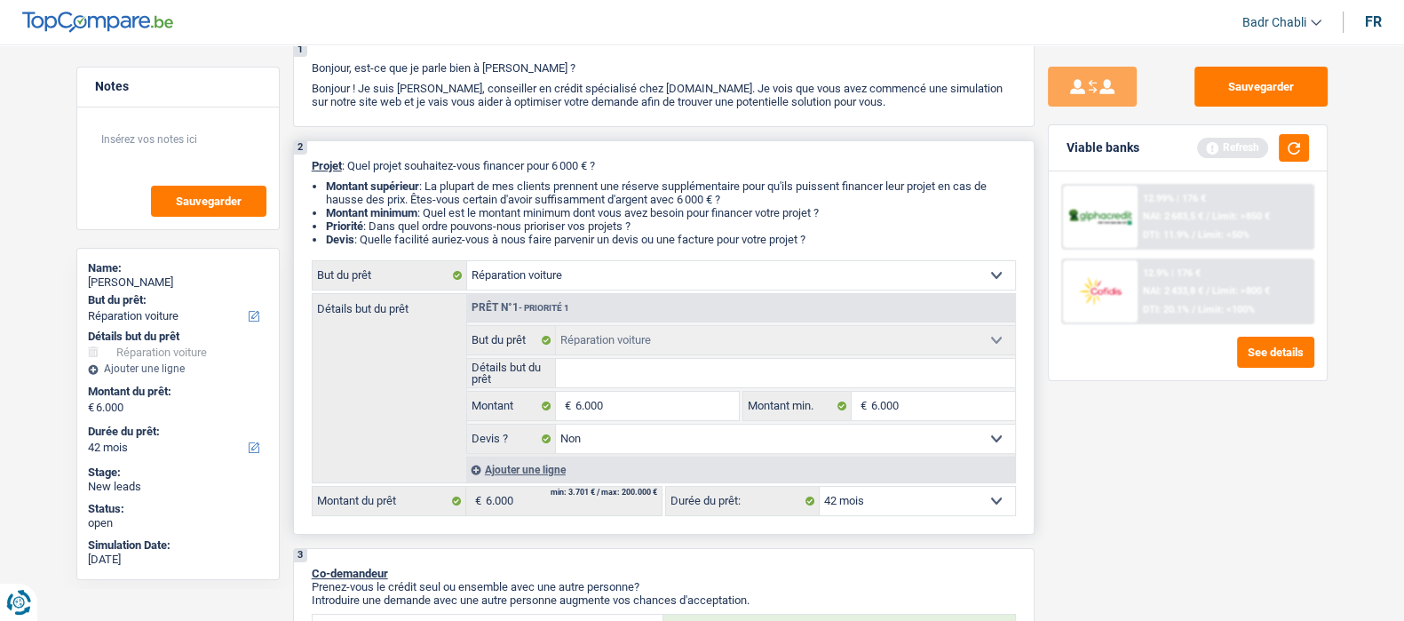
scroll to position [221, 0]
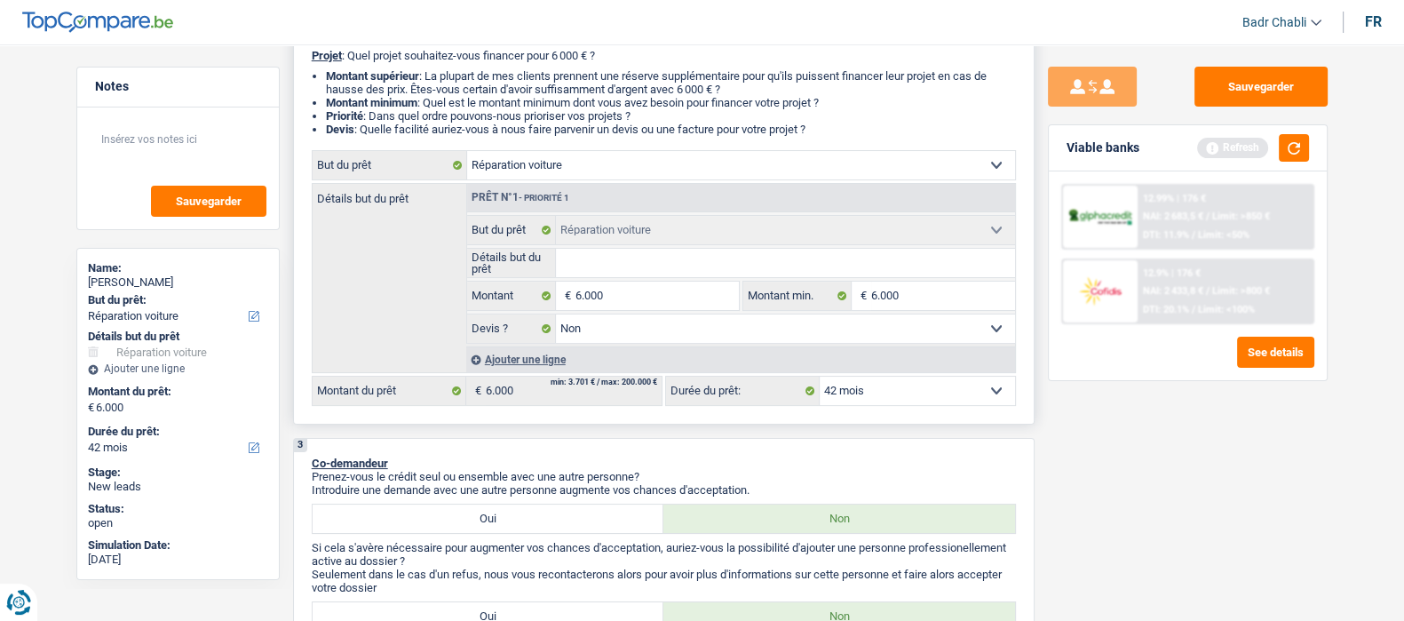
click at [967, 109] on li "Montant minimum : Quel est le montant minimum dont vous avez besoin pour financ…" at bounding box center [671, 102] width 690 height 13
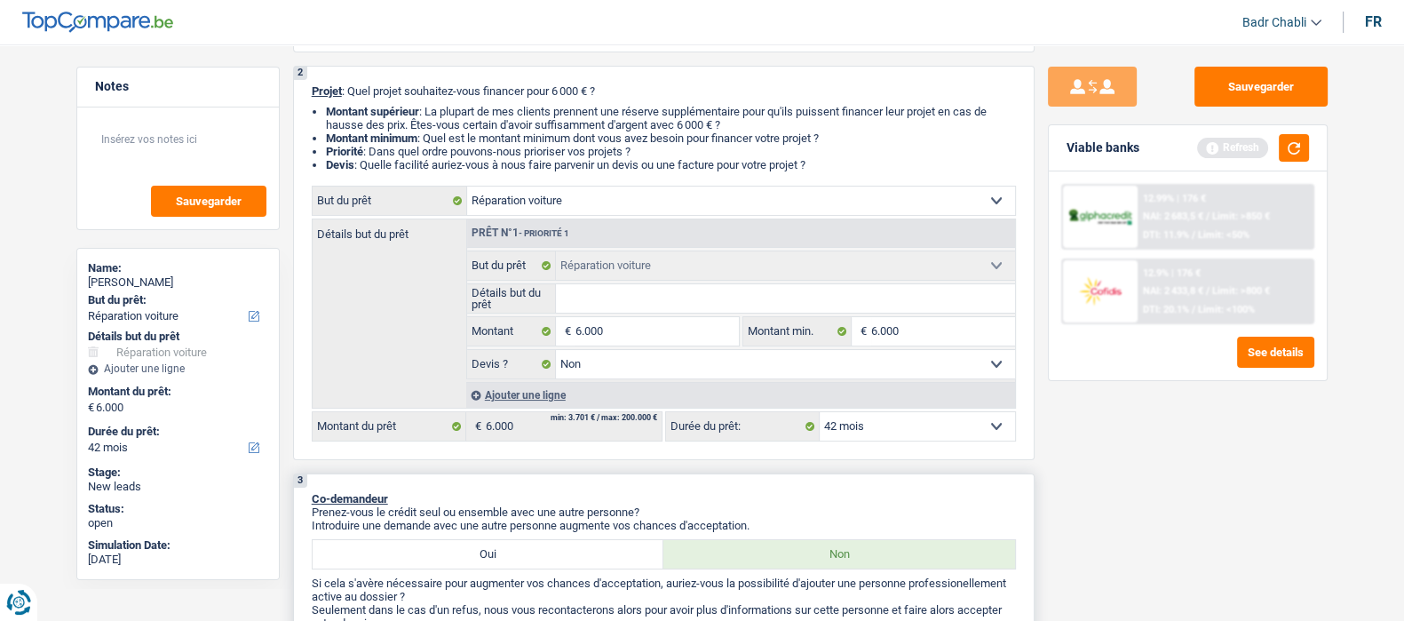
scroll to position [0, 0]
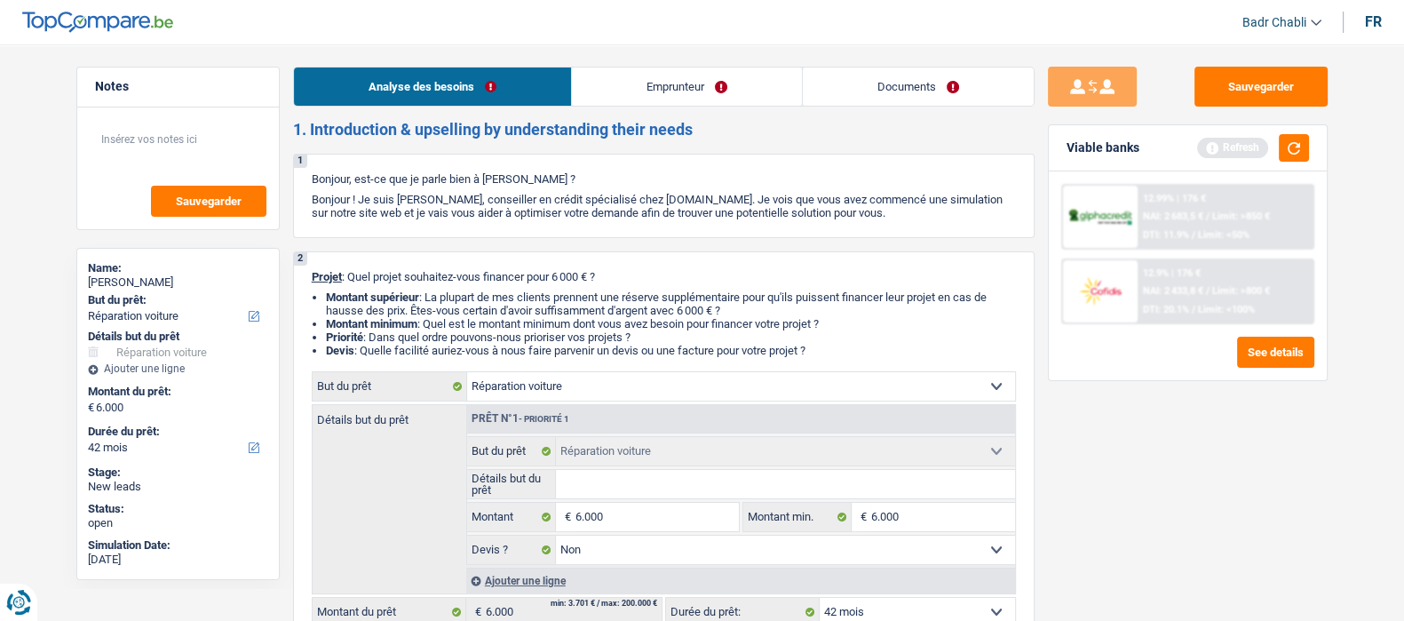
click at [666, 96] on link "Emprunteur" at bounding box center [687, 87] width 230 height 38
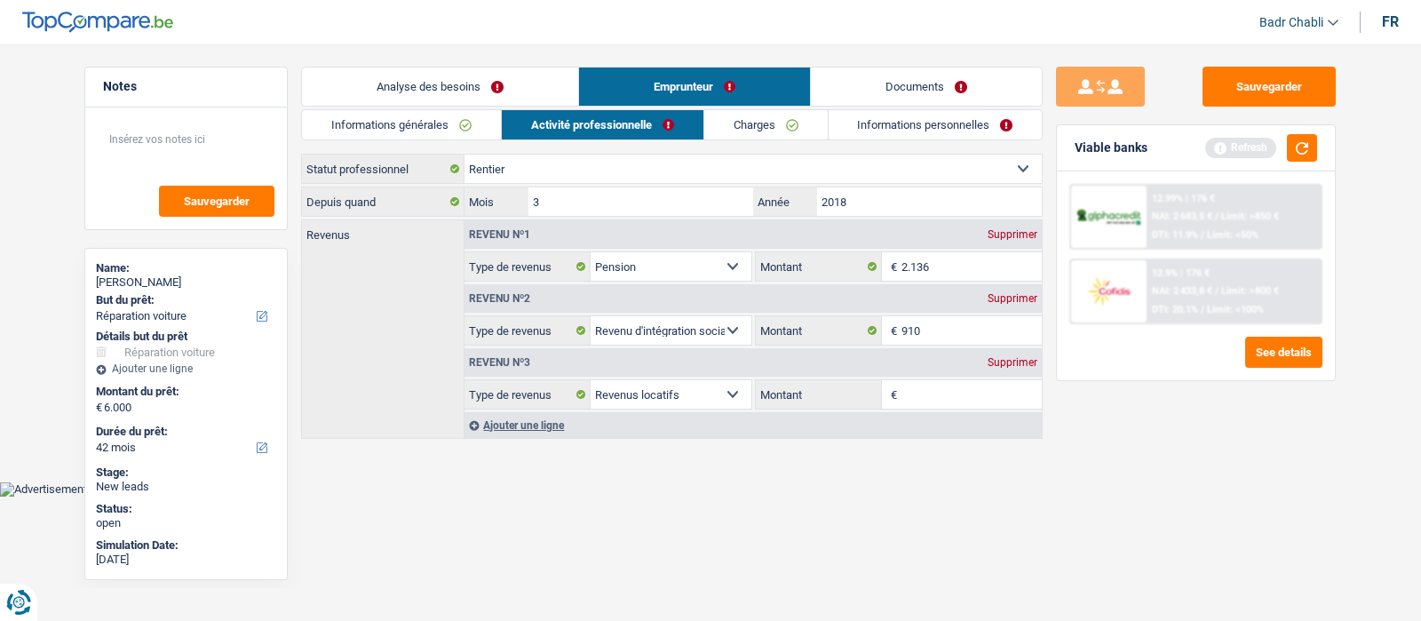
click at [422, 133] on link "Informations générales" at bounding box center [401, 124] width 199 height 29
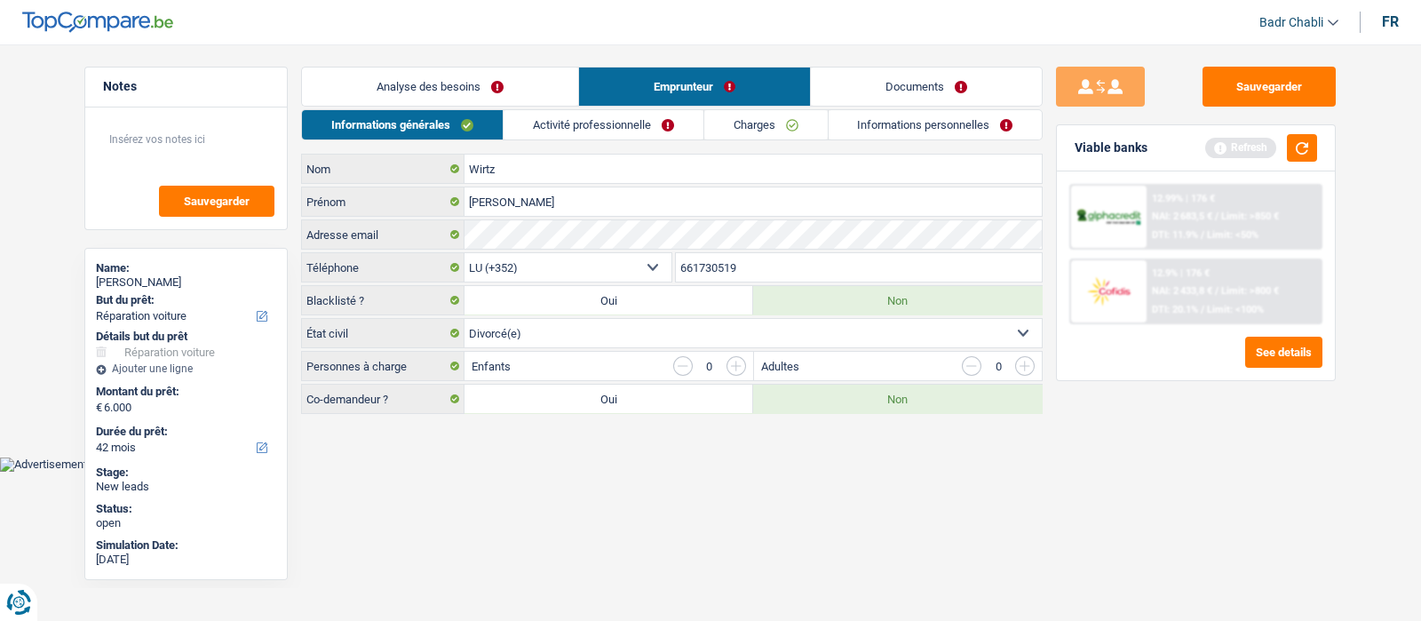
click at [495, 74] on link "Analyse des besoins" at bounding box center [440, 87] width 276 height 38
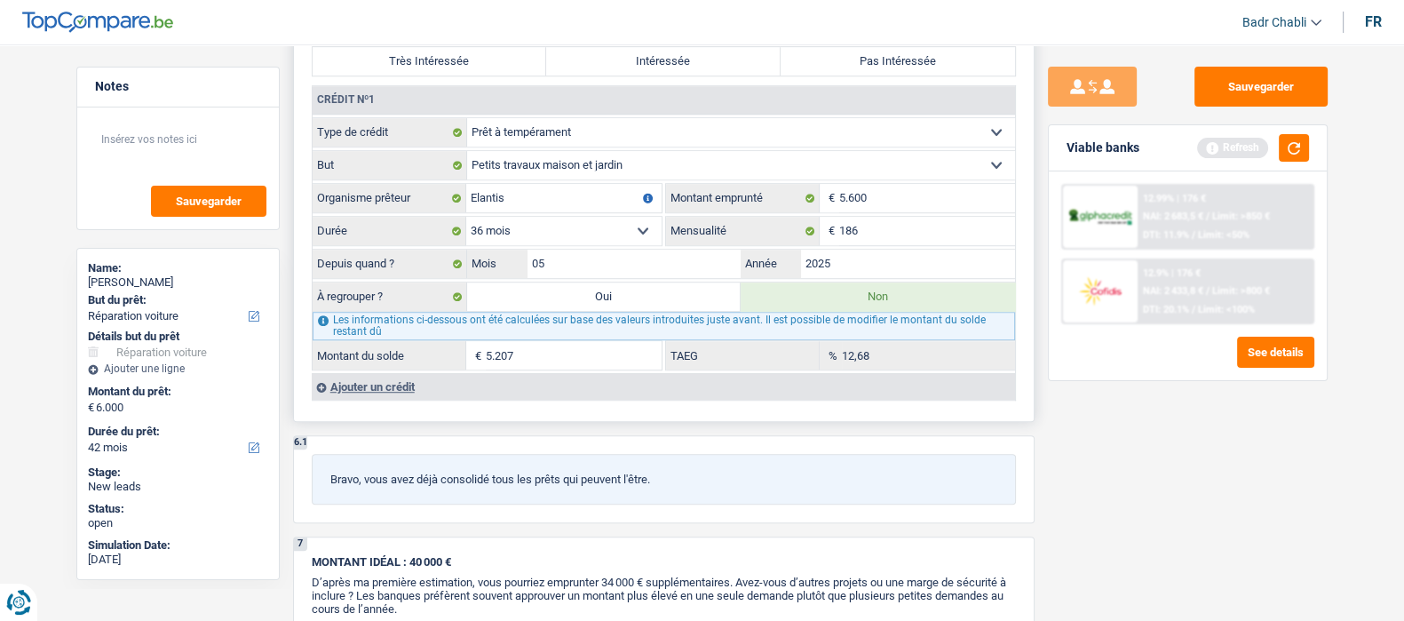
scroll to position [1332, 0]
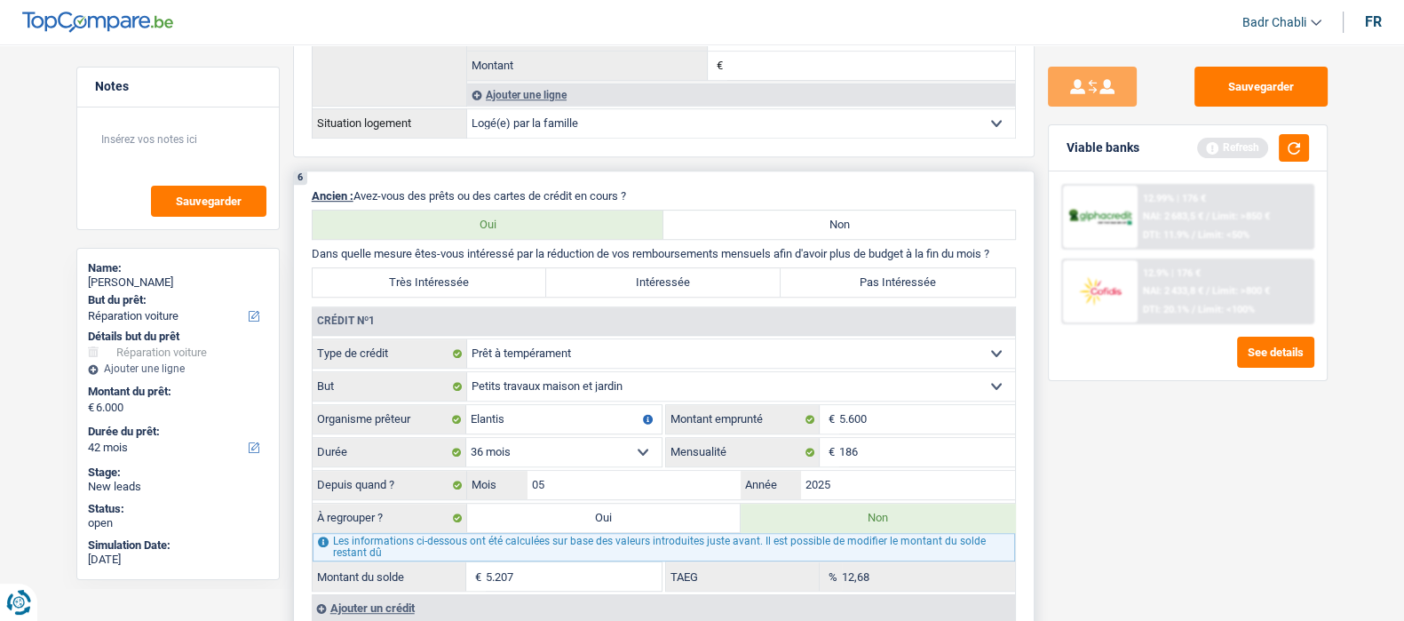
click at [853, 277] on label "Pas Intéressée" at bounding box center [898, 282] width 234 height 28
click at [853, 277] on input "Pas Intéressée" at bounding box center [898, 282] width 234 height 28
radio input "true"
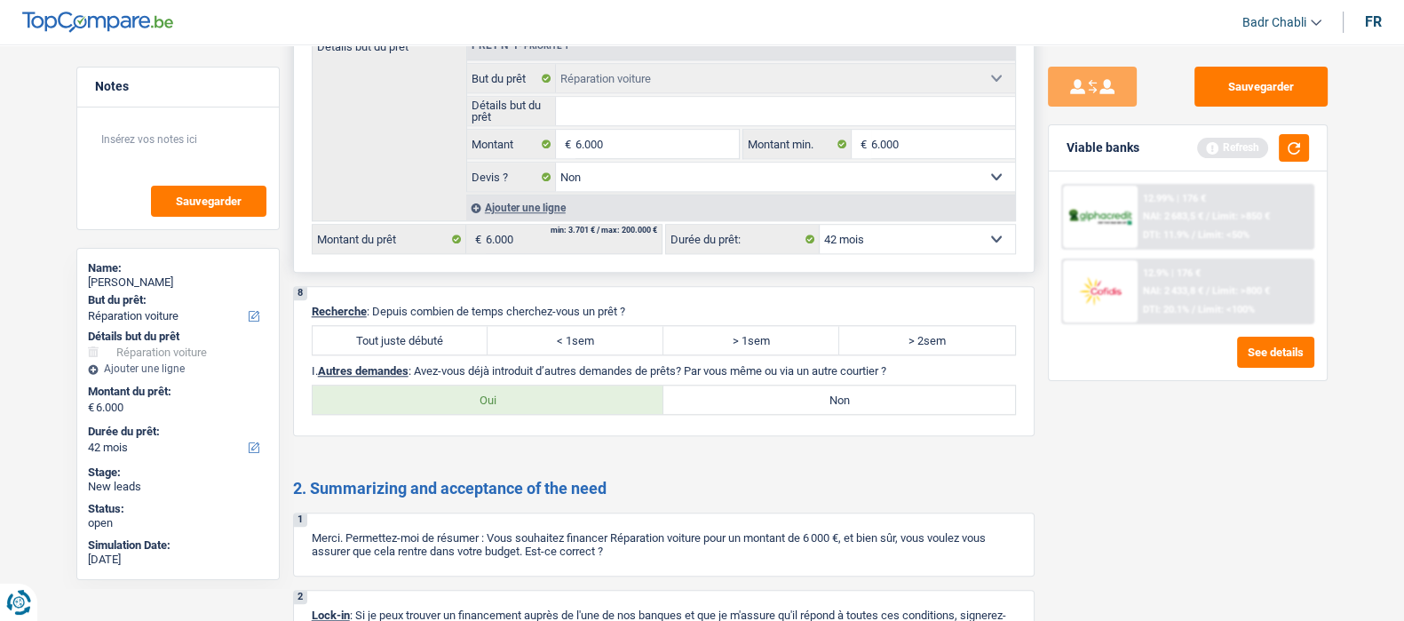
scroll to position [2332, 0]
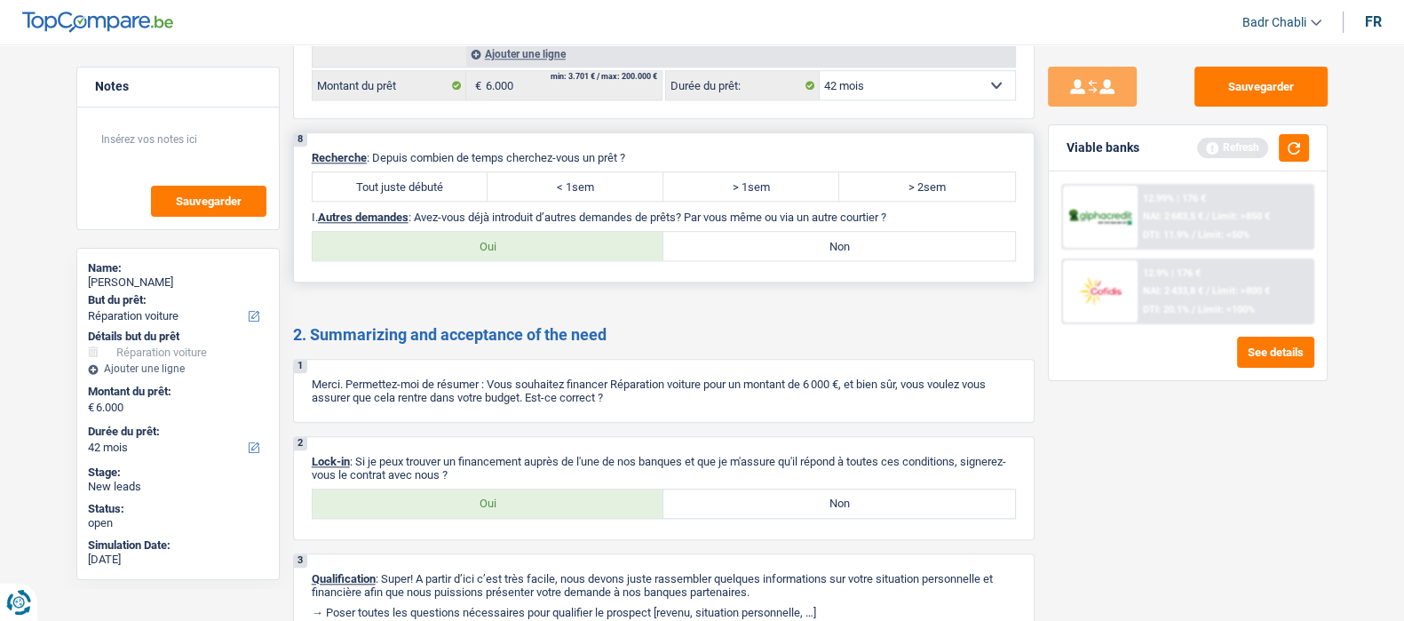
click at [414, 198] on label "Tout juste débuté" at bounding box center [401, 186] width 176 height 28
click at [414, 198] on input "Tout juste débuté" at bounding box center [401, 186] width 176 height 28
radio input "true"
click at [811, 247] on label "Non" at bounding box center [839, 246] width 352 height 28
click at [811, 247] on input "Non" at bounding box center [839, 246] width 352 height 28
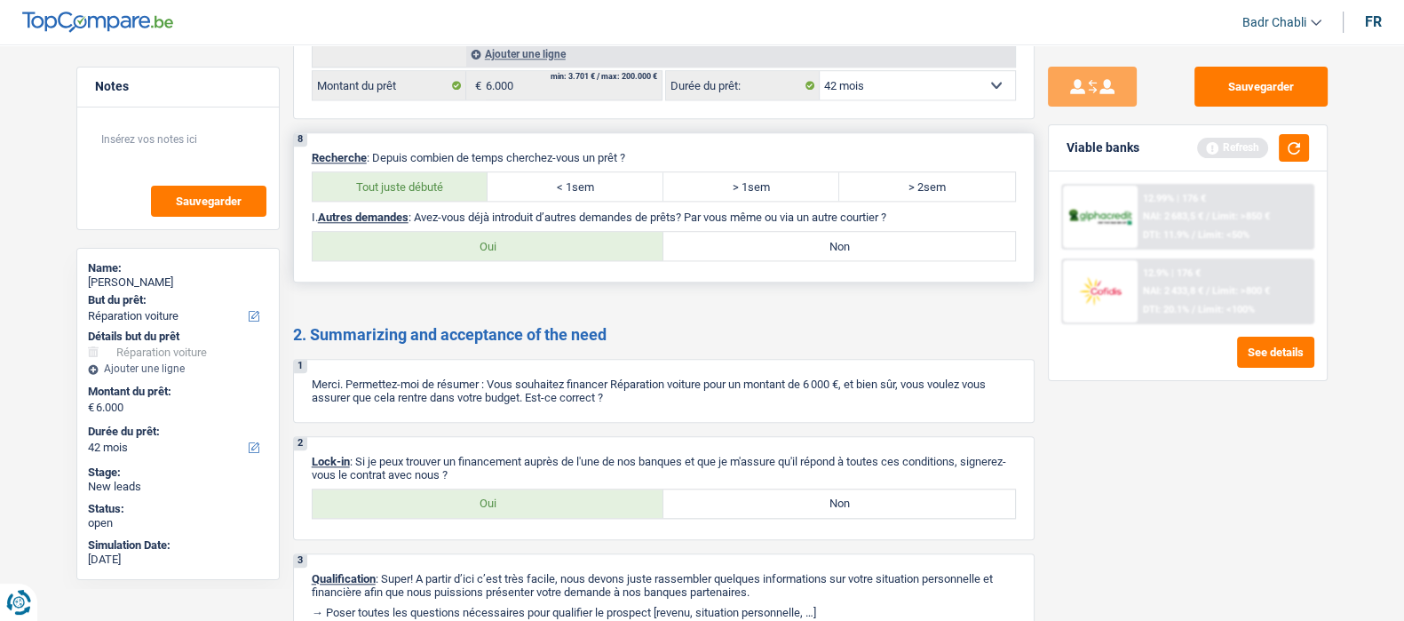
radio input "true"
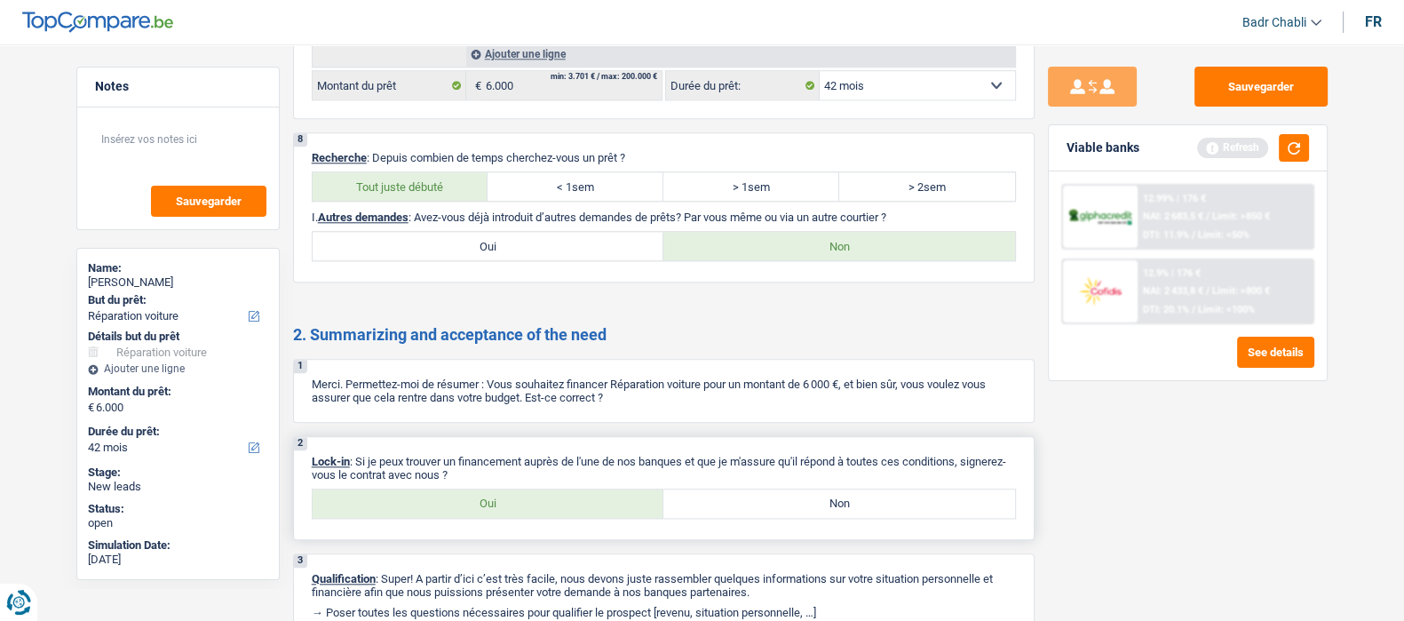
click at [505, 518] on label "Oui" at bounding box center [489, 503] width 352 height 28
click at [505, 518] on input "Oui" at bounding box center [489, 503] width 352 height 28
radio input "true"
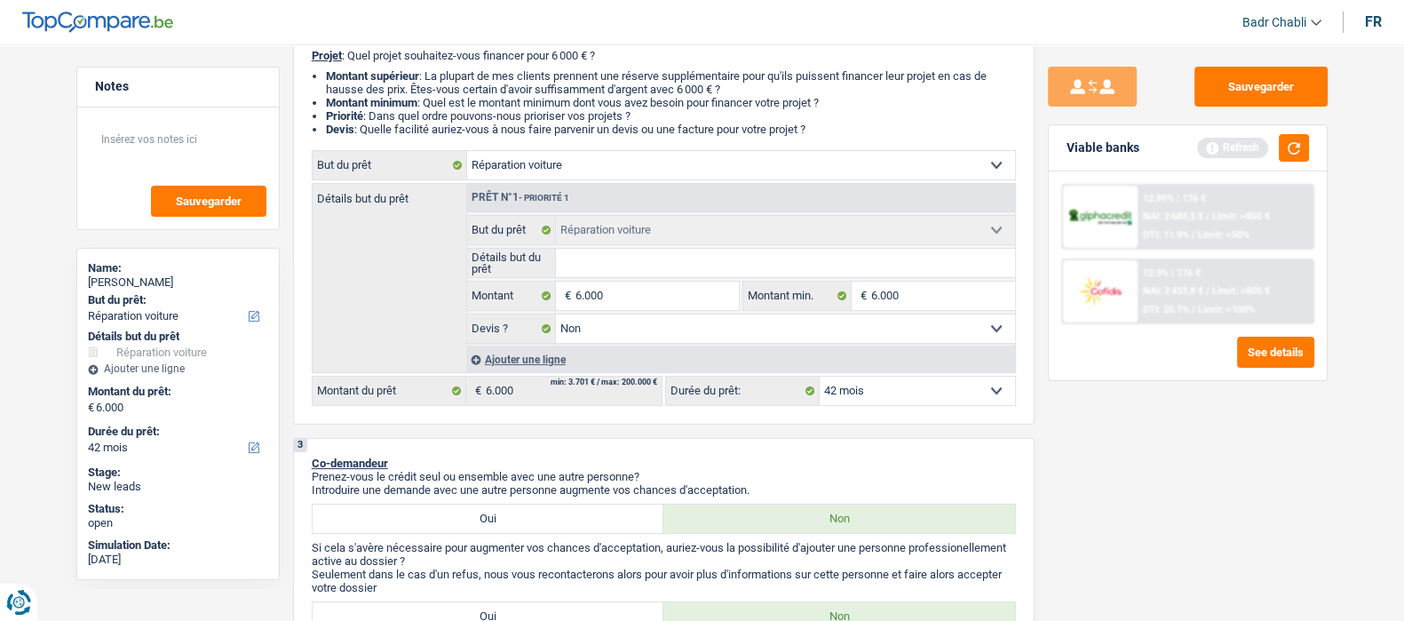
scroll to position [0, 0]
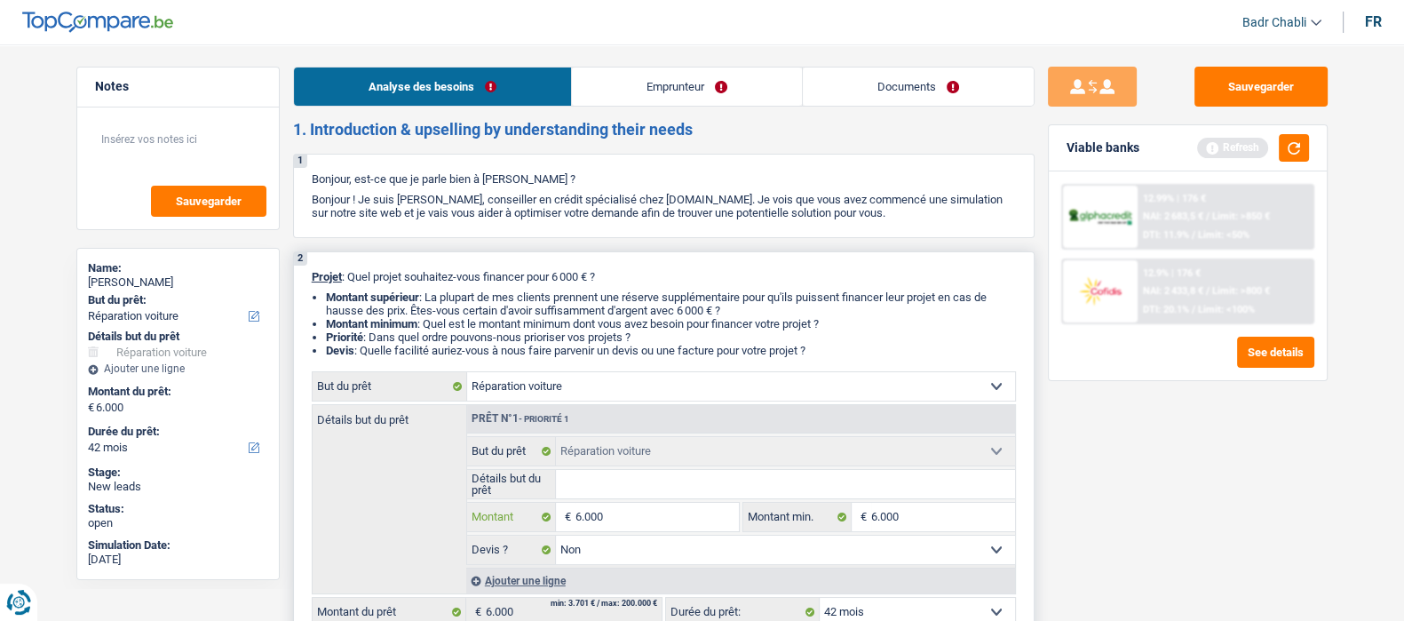
click at [637, 519] on input "6.000" at bounding box center [657, 517] width 163 height 28
type input "1"
type input "11"
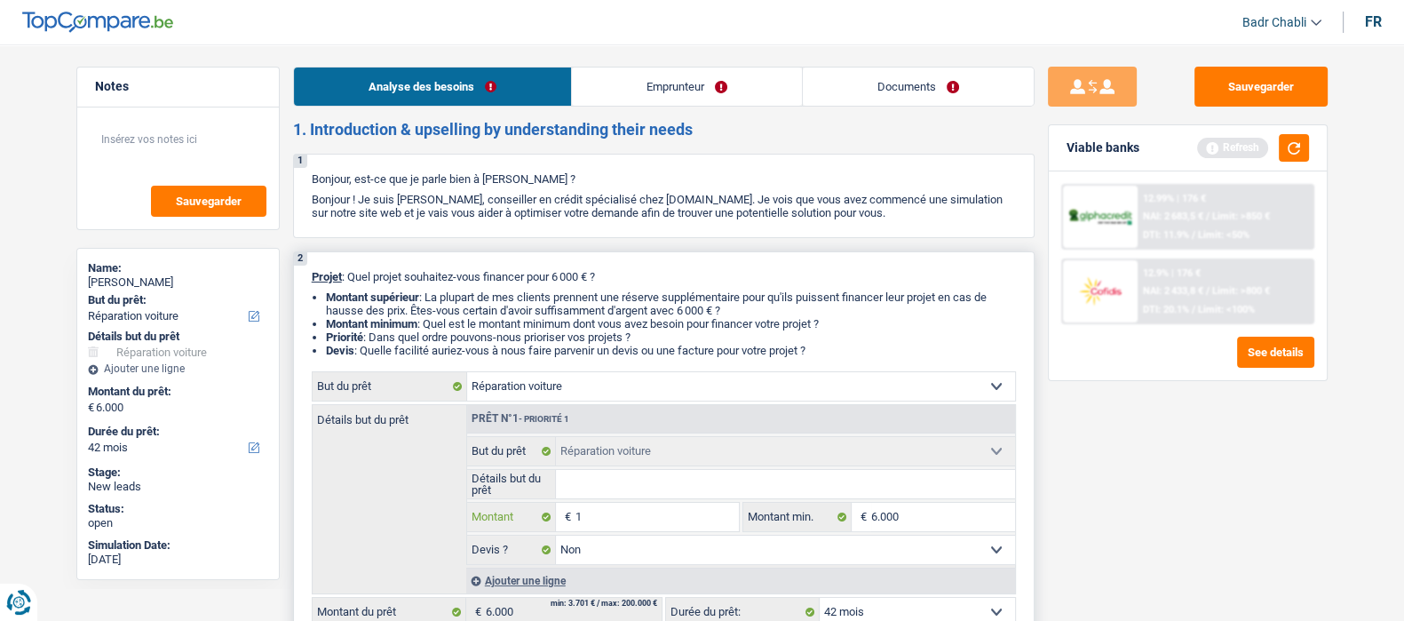
type input "11"
type input "115"
type input "1.150"
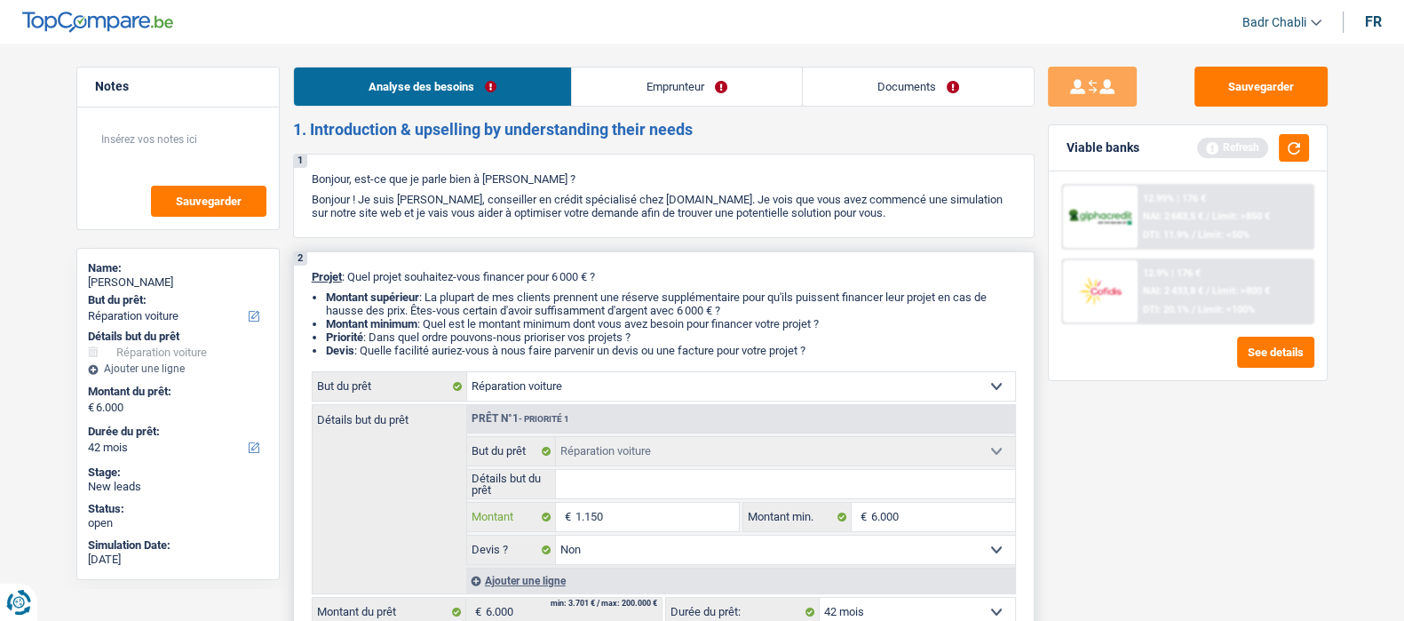
type input "11.500"
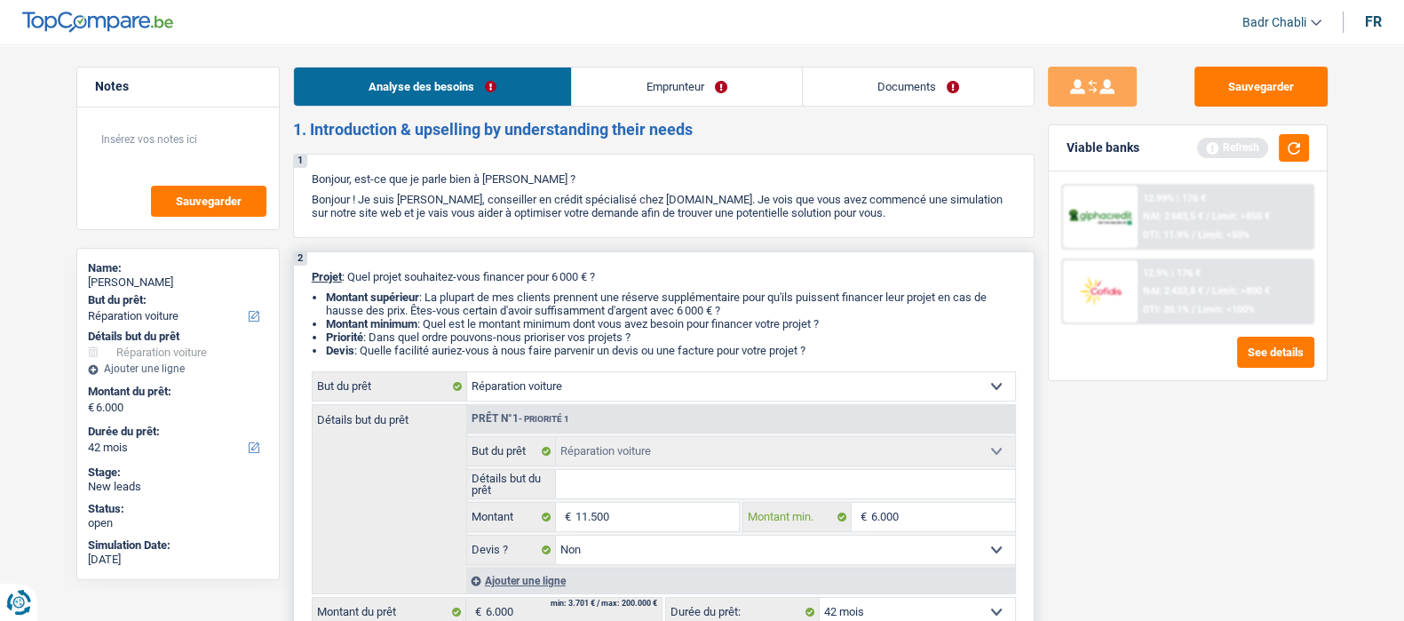
type input "11.500"
select select "60"
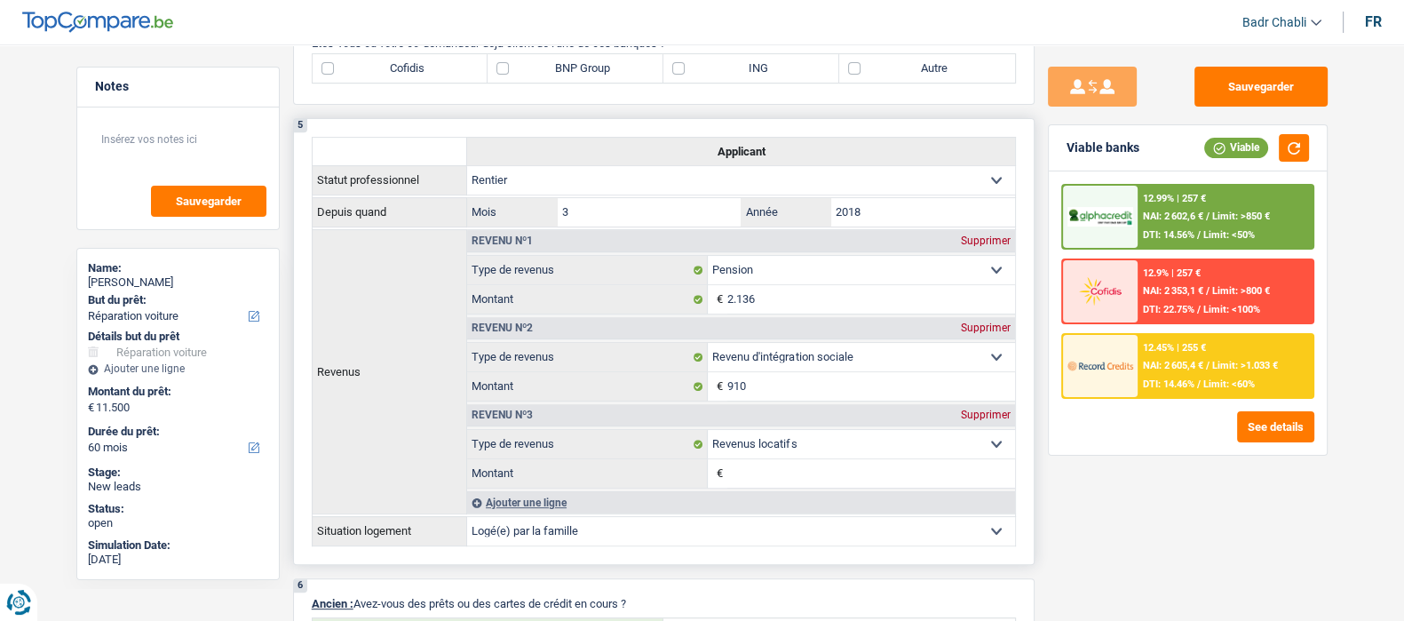
scroll to position [647, 0]
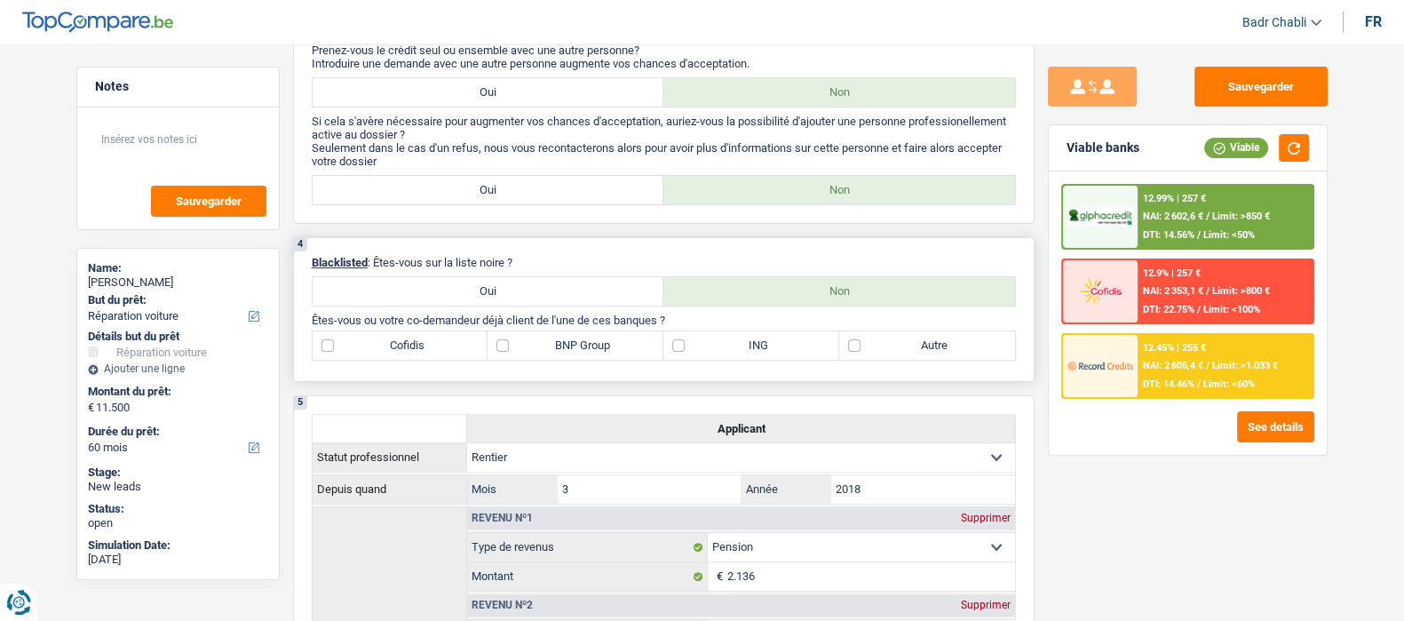
click at [866, 346] on label "Autre" at bounding box center [927, 345] width 176 height 28
click at [866, 346] on input "Autre" at bounding box center [927, 345] width 176 height 28
checkbox input "true"
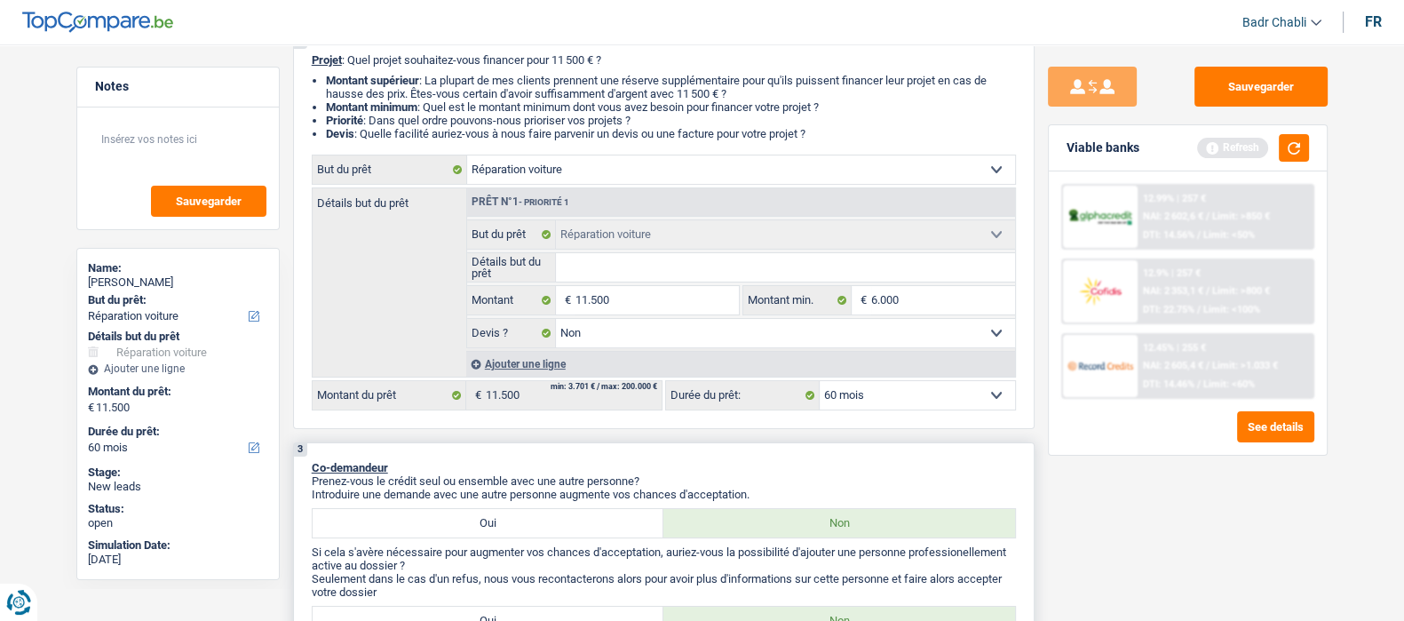
scroll to position [0, 0]
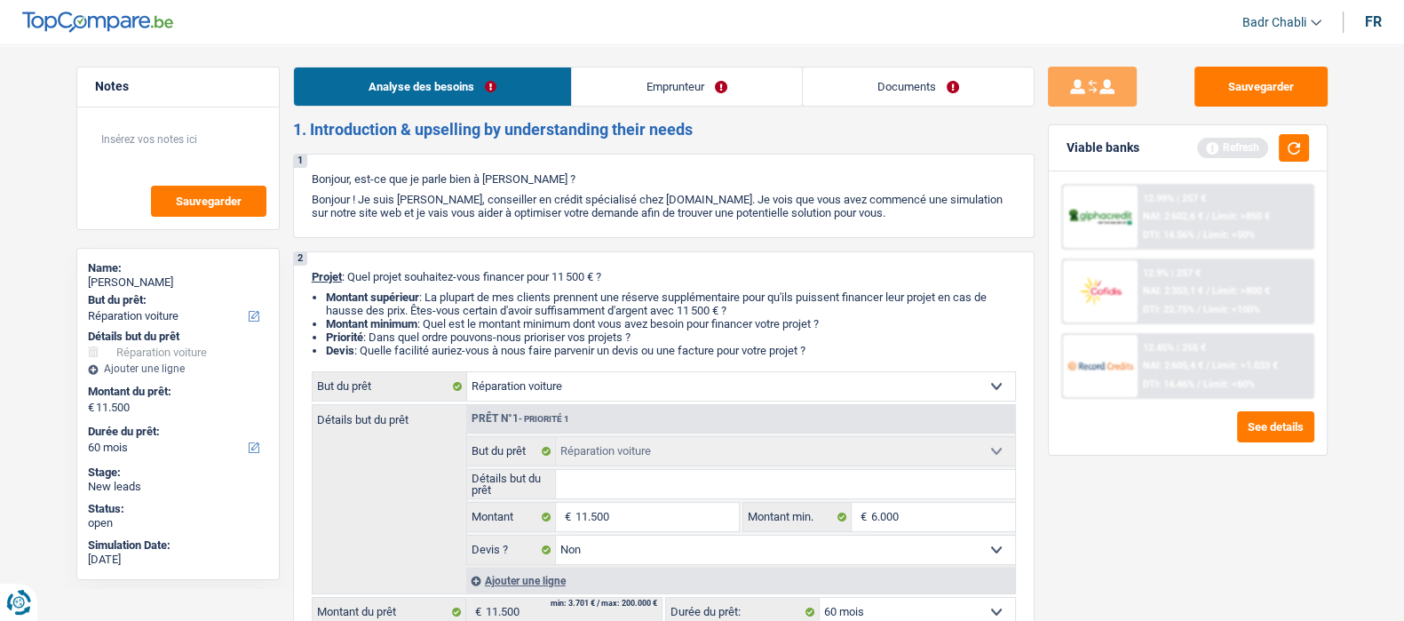
click at [675, 85] on link "Emprunteur" at bounding box center [687, 87] width 230 height 38
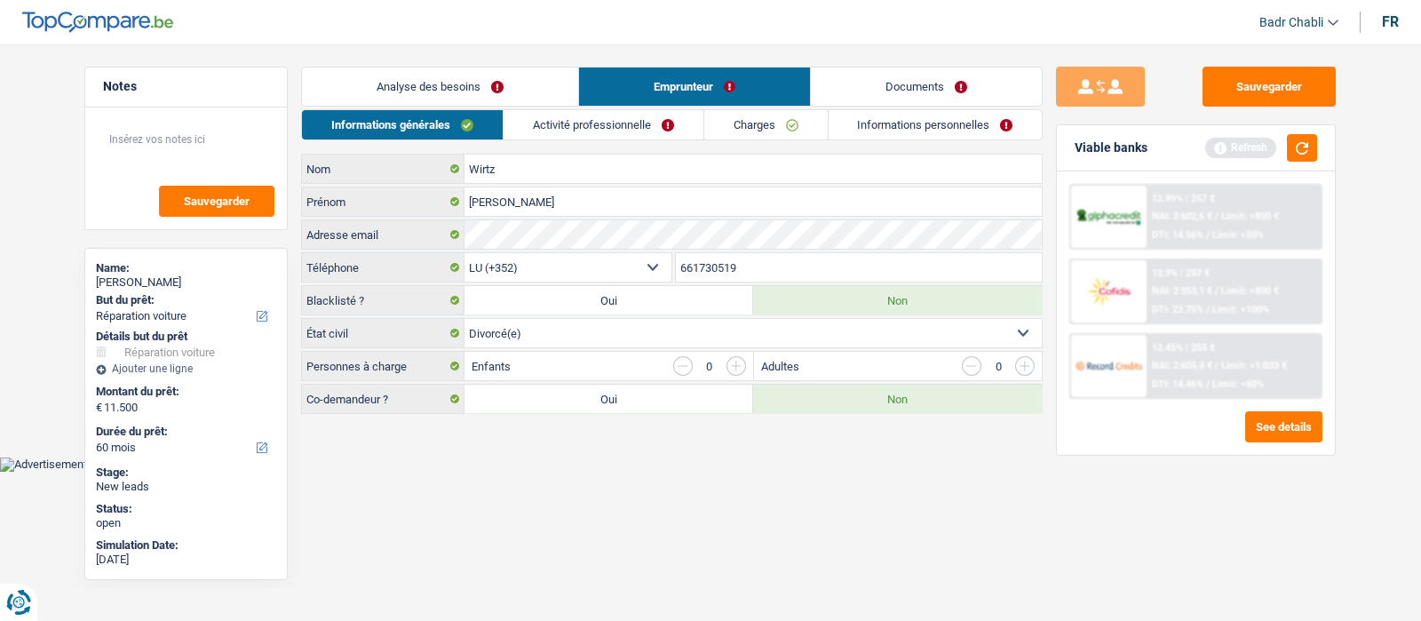
click at [936, 84] on link "Documents" at bounding box center [926, 87] width 231 height 38
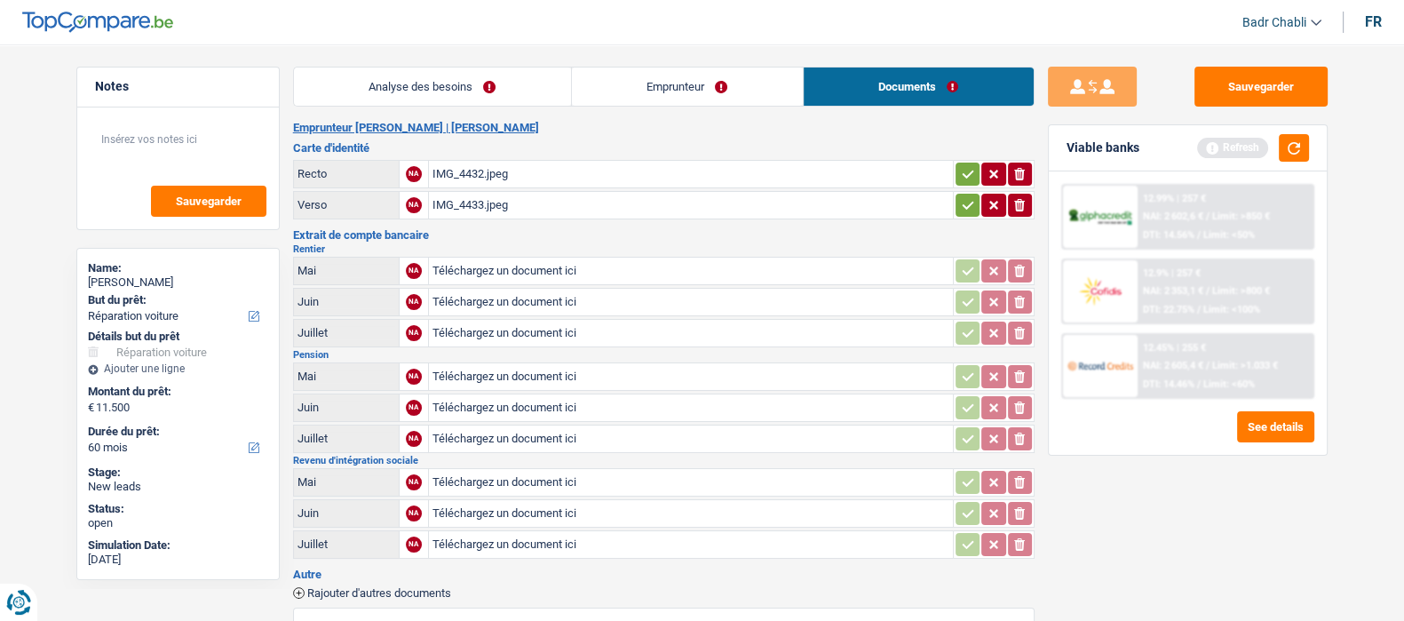
click at [476, 174] on div "IMG_4432.jpeg" at bounding box center [691, 174] width 517 height 27
click at [715, 81] on link "Emprunteur" at bounding box center [687, 87] width 231 height 38
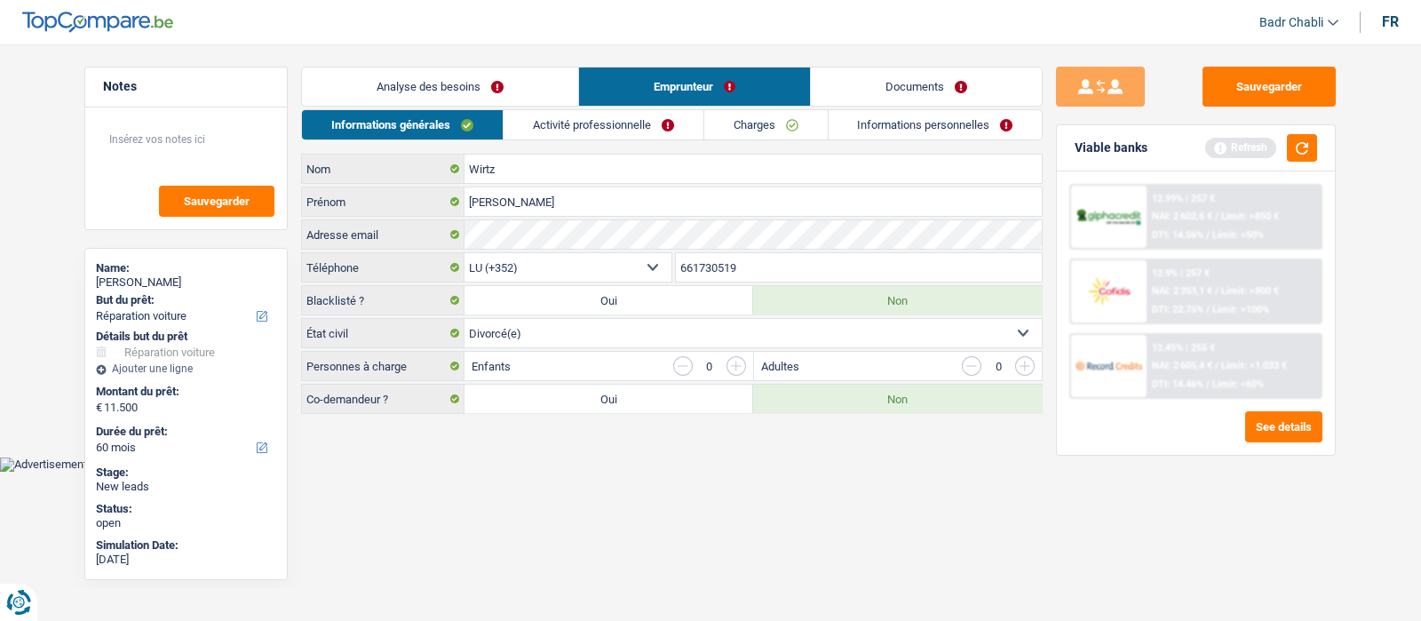
click at [646, 122] on link "Activité professionnelle" at bounding box center [604, 124] width 200 height 29
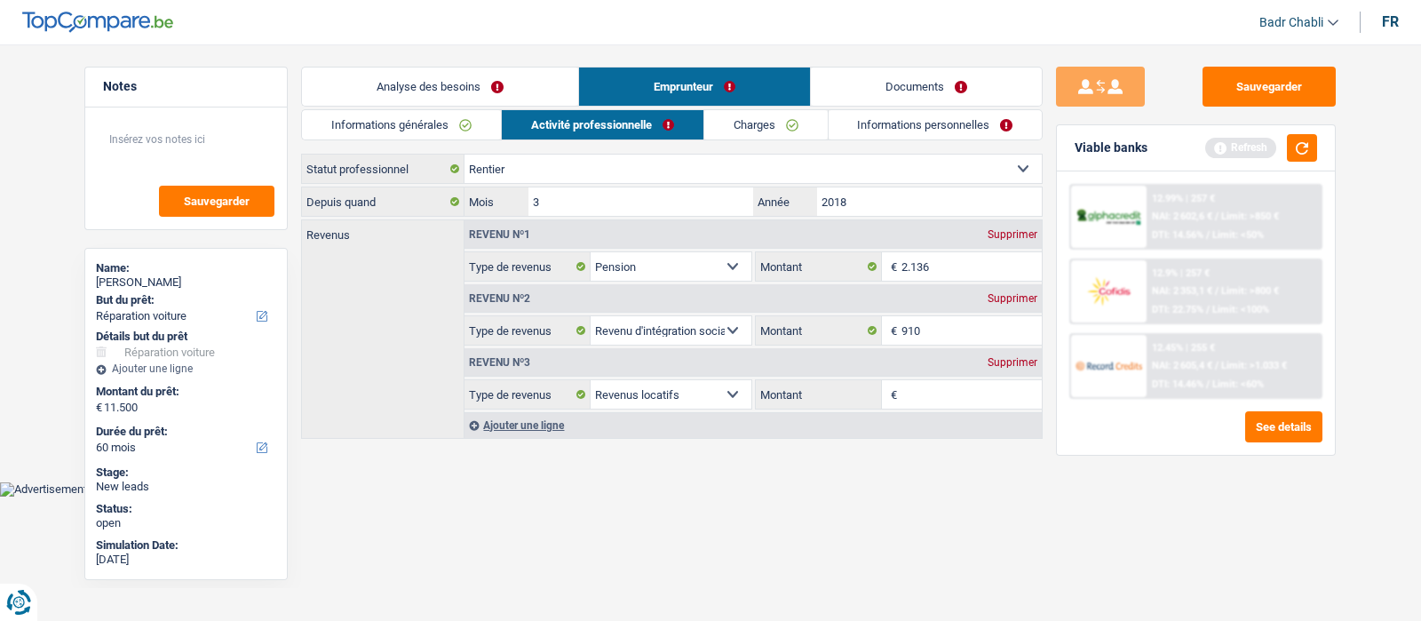
click at [542, 179] on select "Ouvrier Employé privé Employé public Invalide Indépendant Pensionné Chômeur Mut…" at bounding box center [753, 169] width 577 height 28
select select "retired"
click at [465, 155] on select "Ouvrier Employé privé Employé public Invalide Indépendant Pensionné Chômeur Mut…" at bounding box center [753, 169] width 577 height 28
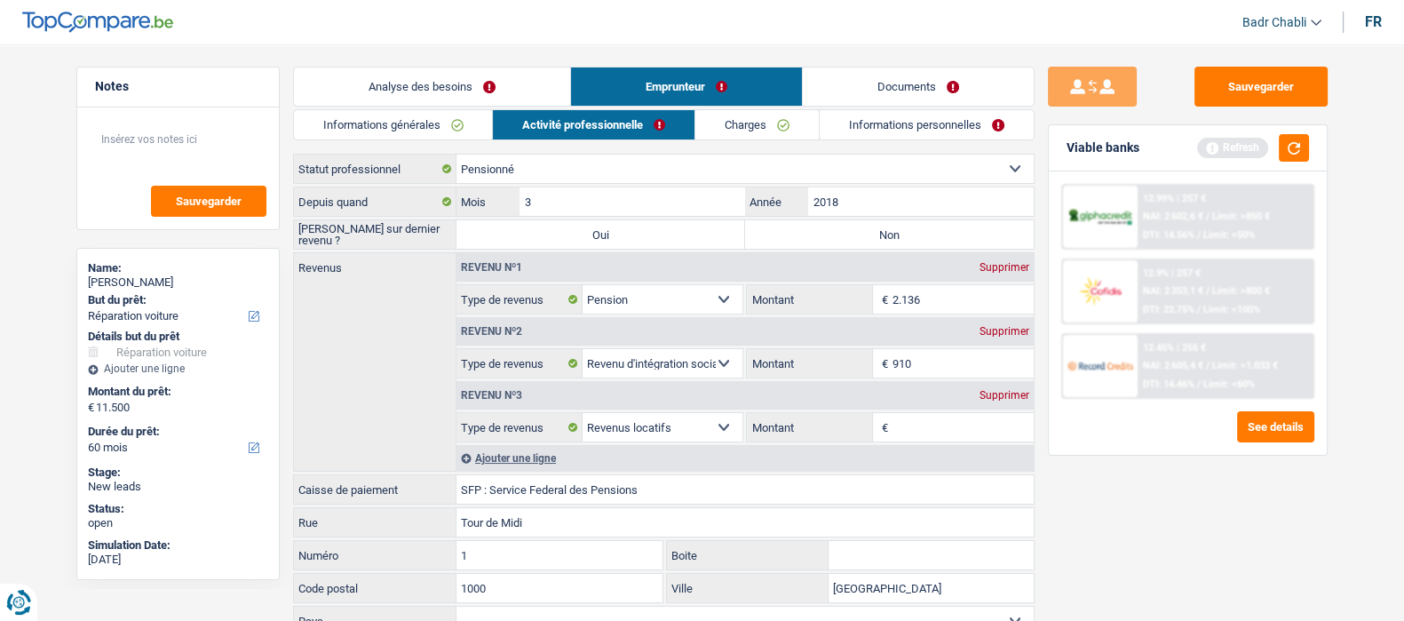
click at [719, 356] on select "Allocation d'handicap Allocations chômage Allocations familiales Chèques repas …" at bounding box center [663, 363] width 161 height 28
select select "other"
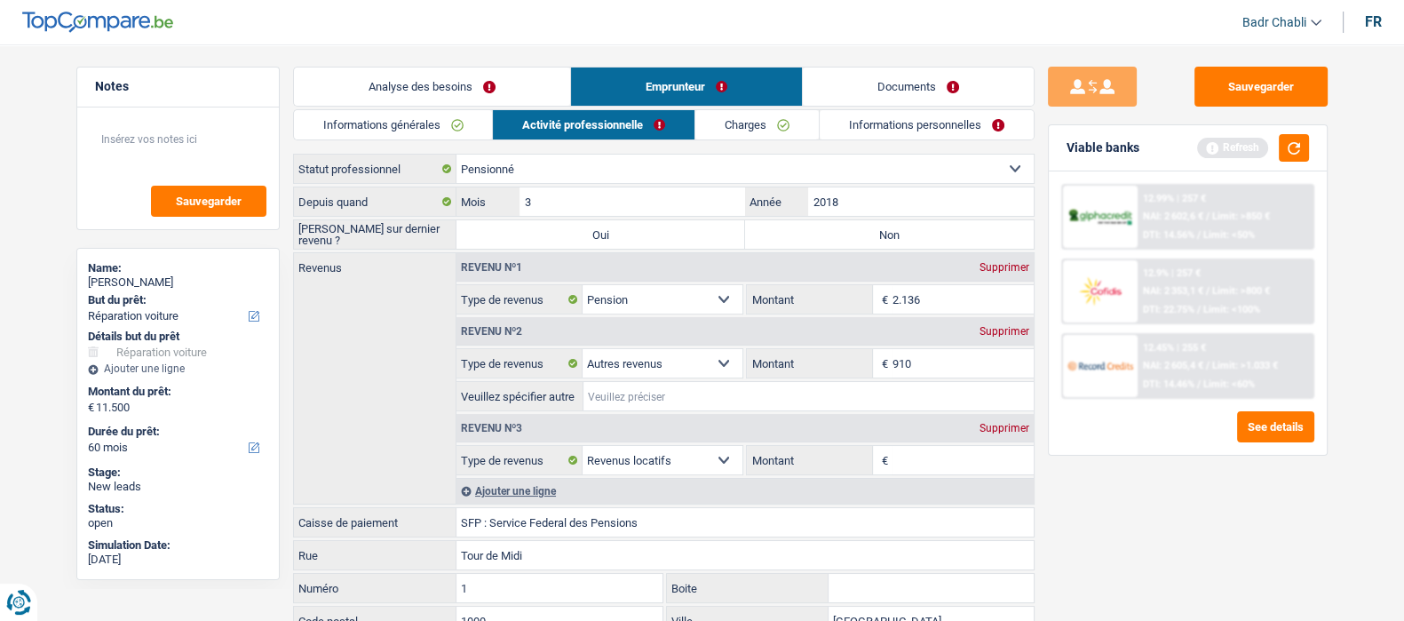
click at [695, 388] on input "Veuillez spécifier autre" at bounding box center [809, 396] width 450 height 28
click at [729, 400] on input "Veuillez spécifier autre" at bounding box center [809, 396] width 450 height 28
type input "Caisse nationale de santé"
click at [993, 423] on div "Supprimer" at bounding box center [1004, 428] width 59 height 11
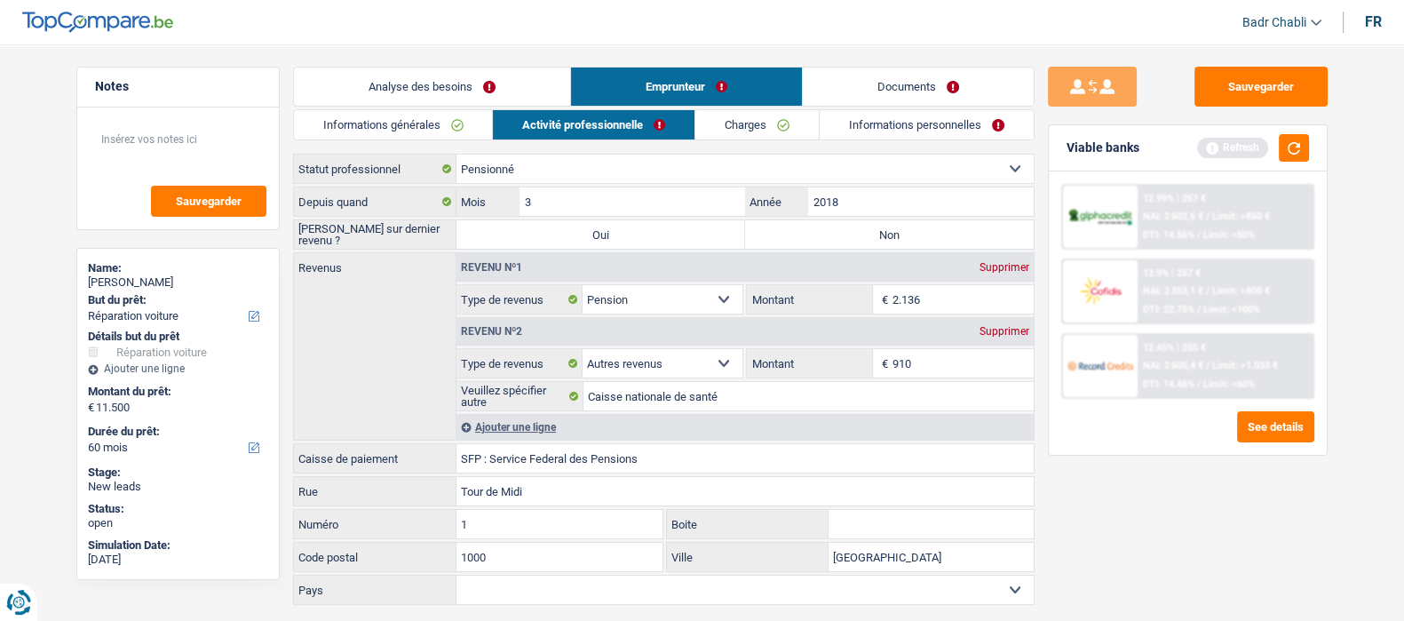
click at [781, 119] on link "Charges" at bounding box center [756, 124] width 123 height 29
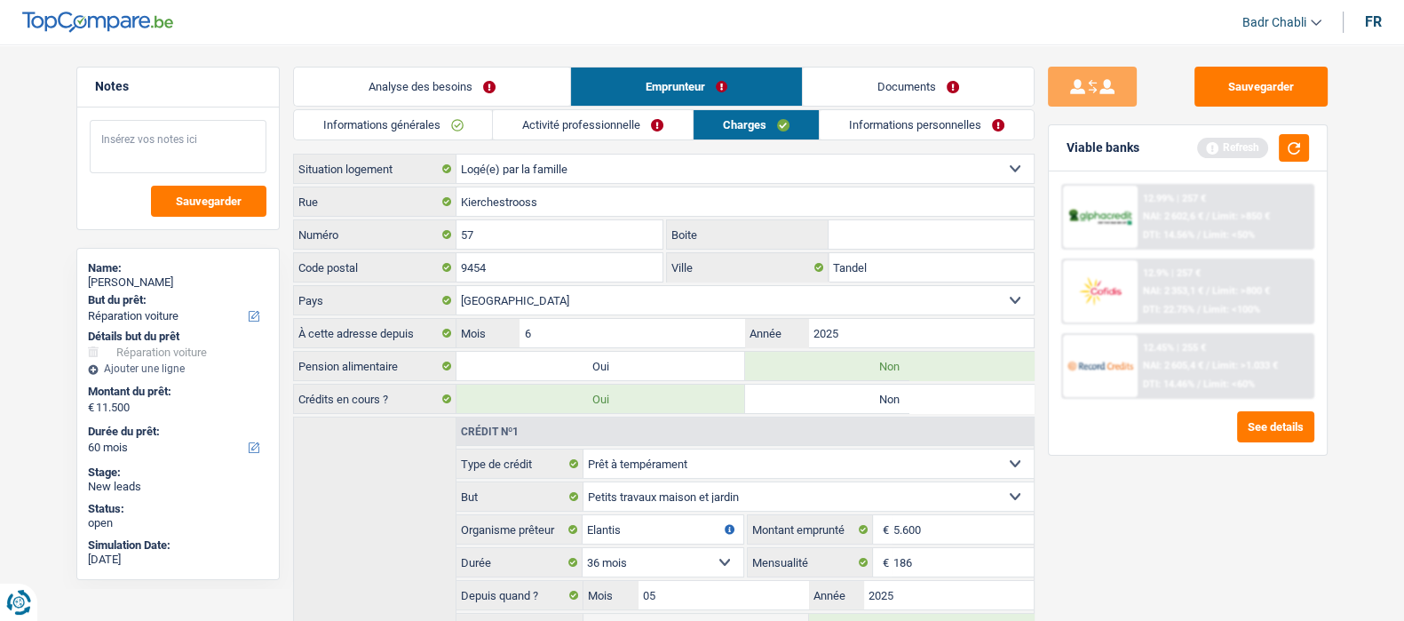
click at [205, 153] on textarea at bounding box center [178, 146] width 177 height 53
type textarea "Habite chez la famille"
click at [910, 108] on div "Analyse des besoins Emprunteur Documents 1. Introduction & upselling by underst…" at bounding box center [664, 399] width 742 height 665
click at [912, 126] on link "Informations personnelles" at bounding box center [927, 124] width 214 height 29
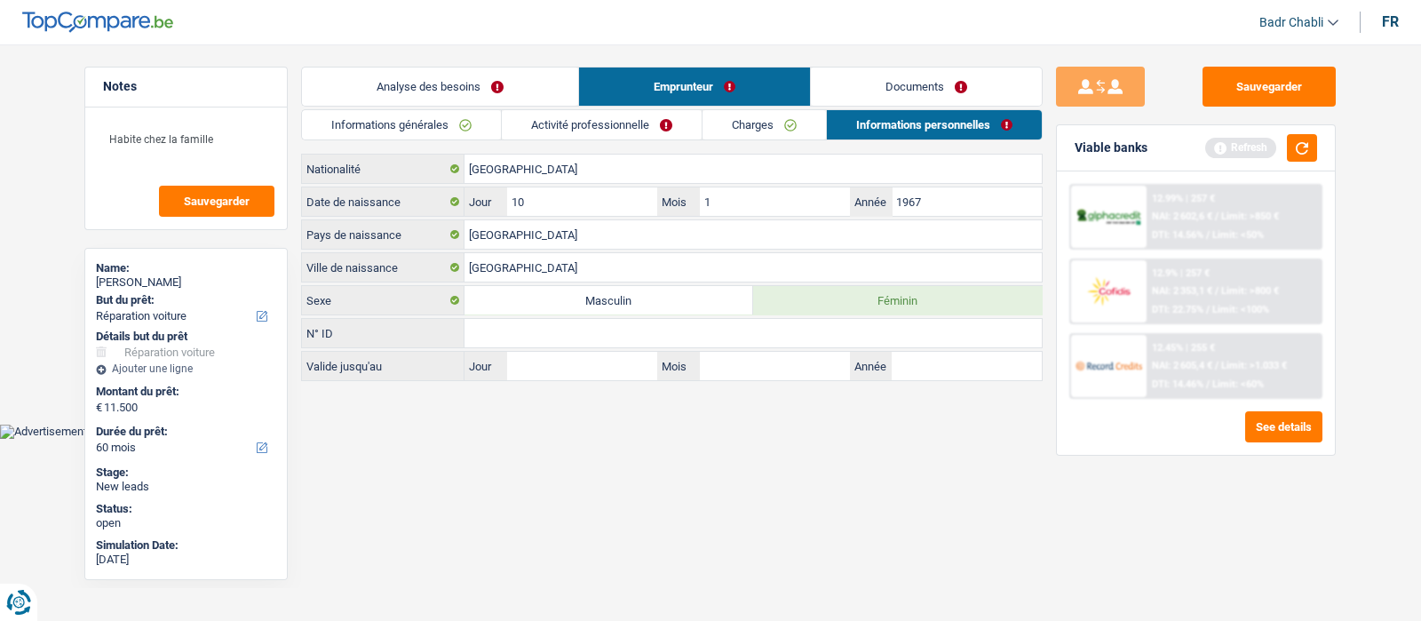
click at [949, 60] on main "Notes Habite chez la famille Sauvegarder Name: Nathalie Wirtz But du prêt: Conf…" at bounding box center [710, 225] width 1421 height 397
click at [951, 82] on link "Documents" at bounding box center [926, 87] width 231 height 38
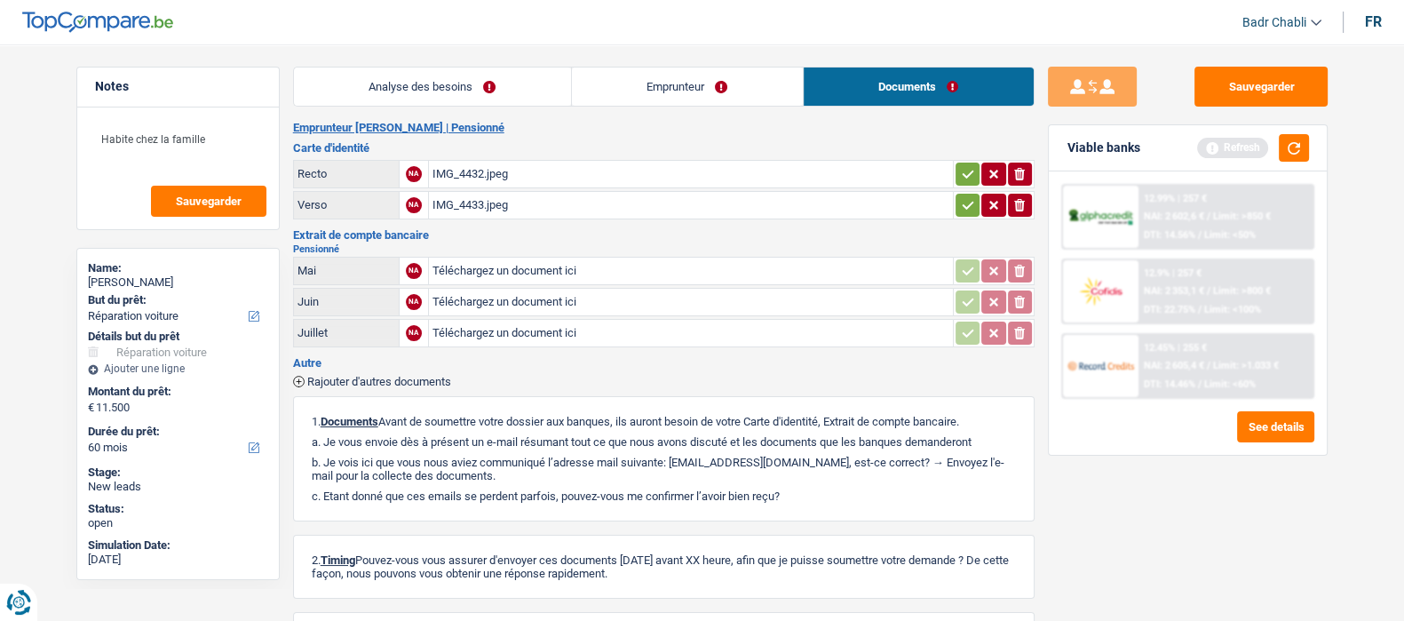
click at [674, 77] on link "Emprunteur" at bounding box center [687, 87] width 231 height 38
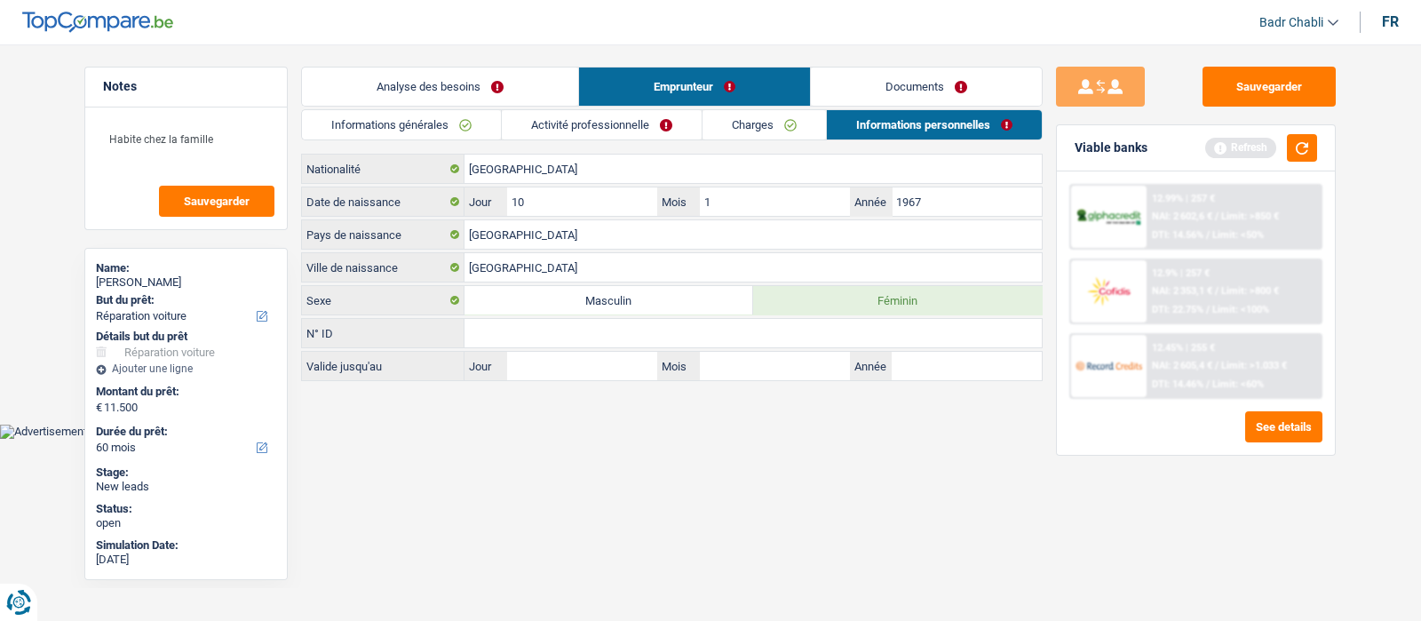
click at [755, 120] on link "Charges" at bounding box center [764, 124] width 123 height 29
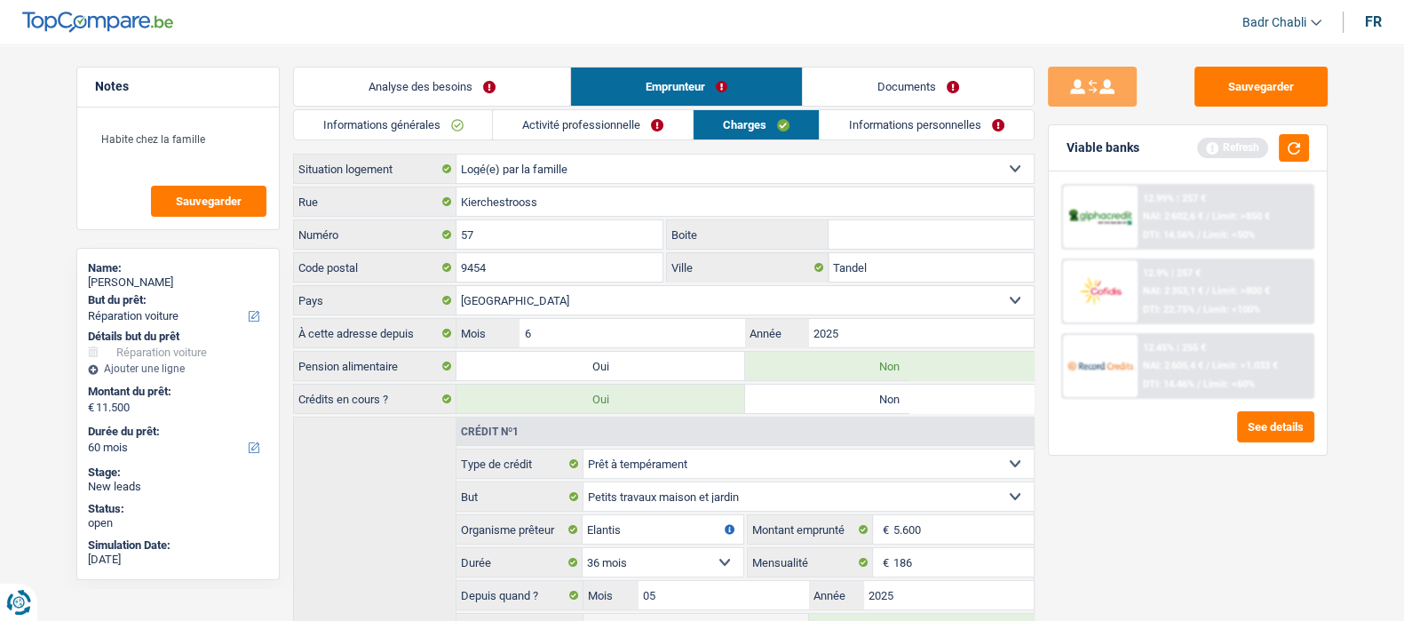
drag, startPoint x: 1289, startPoint y: 130, endPoint x: 1286, endPoint y: 139, distance: 10.1
click at [1288, 130] on div "Viable banks Refresh" at bounding box center [1188, 148] width 278 height 46
click at [1286, 144] on button "button" at bounding box center [1294, 148] width 30 height 28
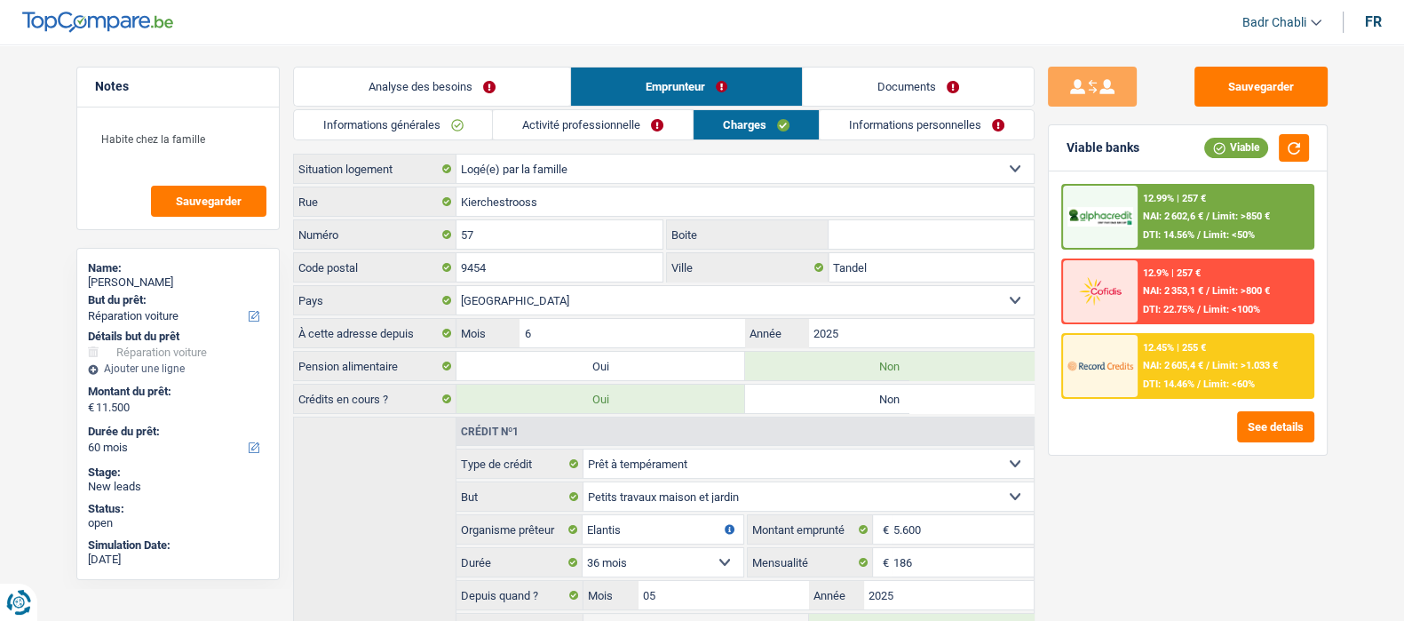
click at [1208, 218] on span "/" at bounding box center [1208, 217] width 4 height 12
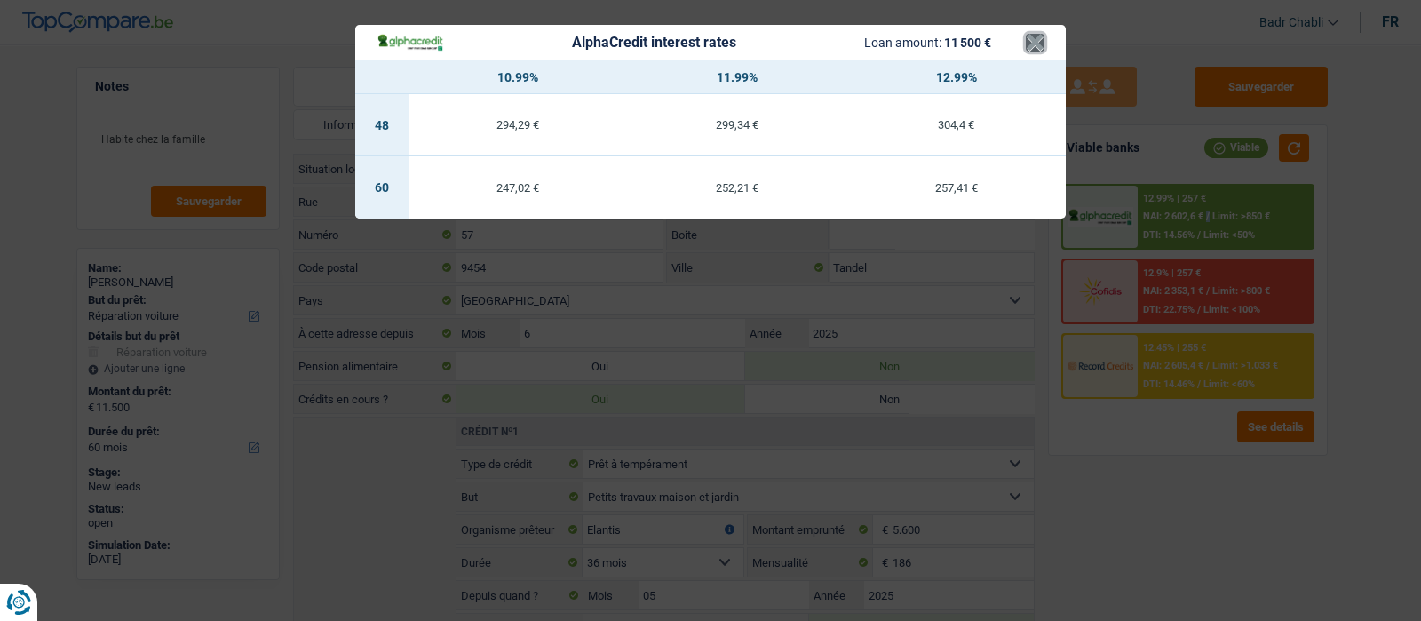
click at [1035, 42] on button "×" at bounding box center [1035, 43] width 19 height 18
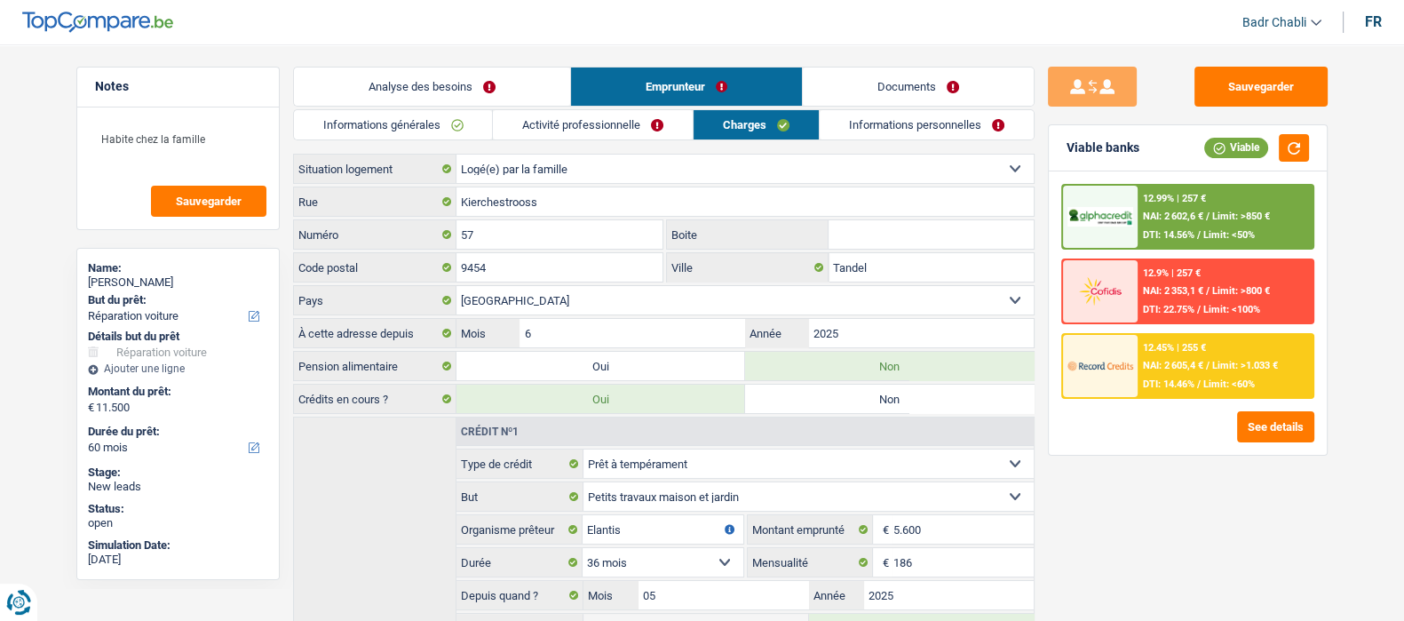
click at [1237, 378] on span "Limit: <60%" at bounding box center [1230, 384] width 52 height 12
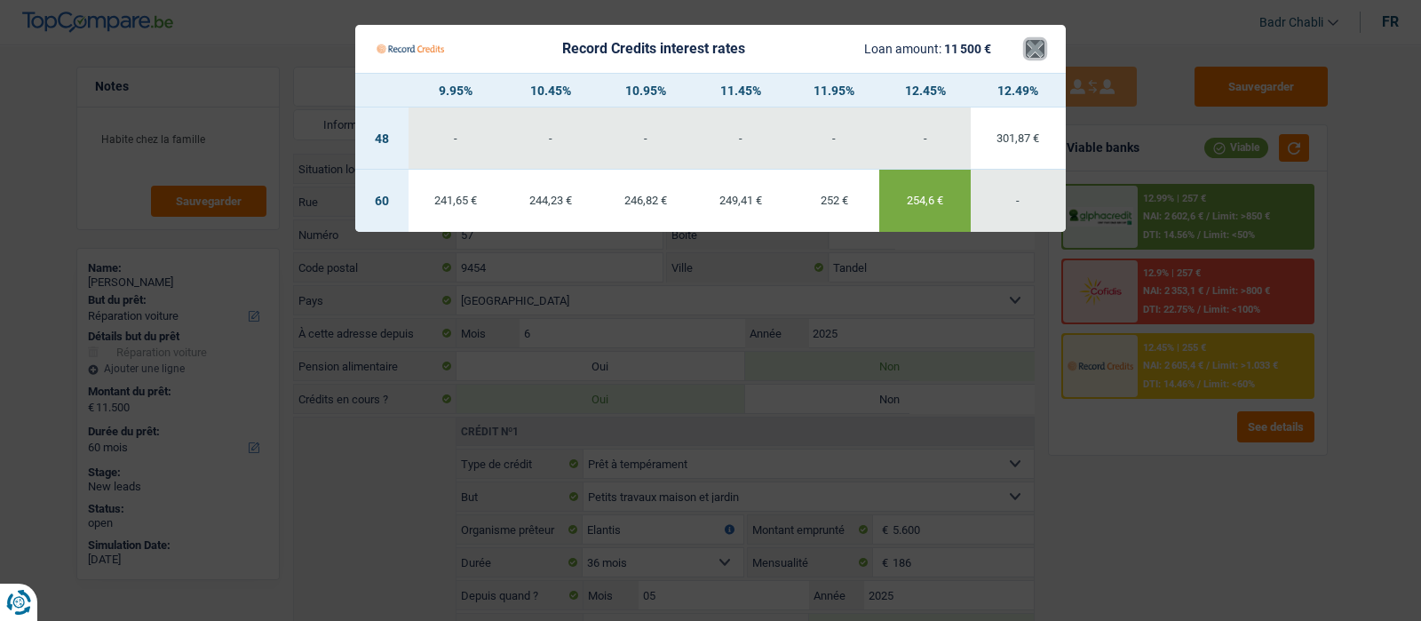
click at [1042, 50] on button "×" at bounding box center [1035, 49] width 19 height 18
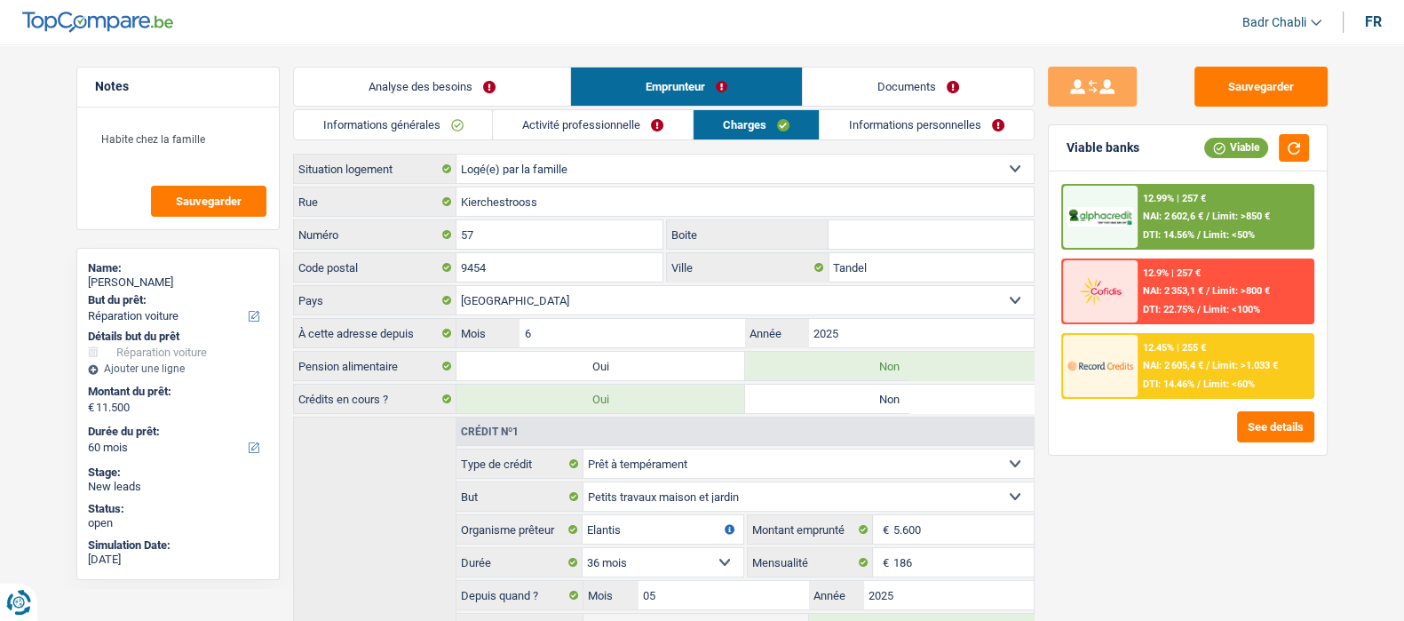
click at [962, 115] on link "Informations personnelles" at bounding box center [927, 124] width 214 height 29
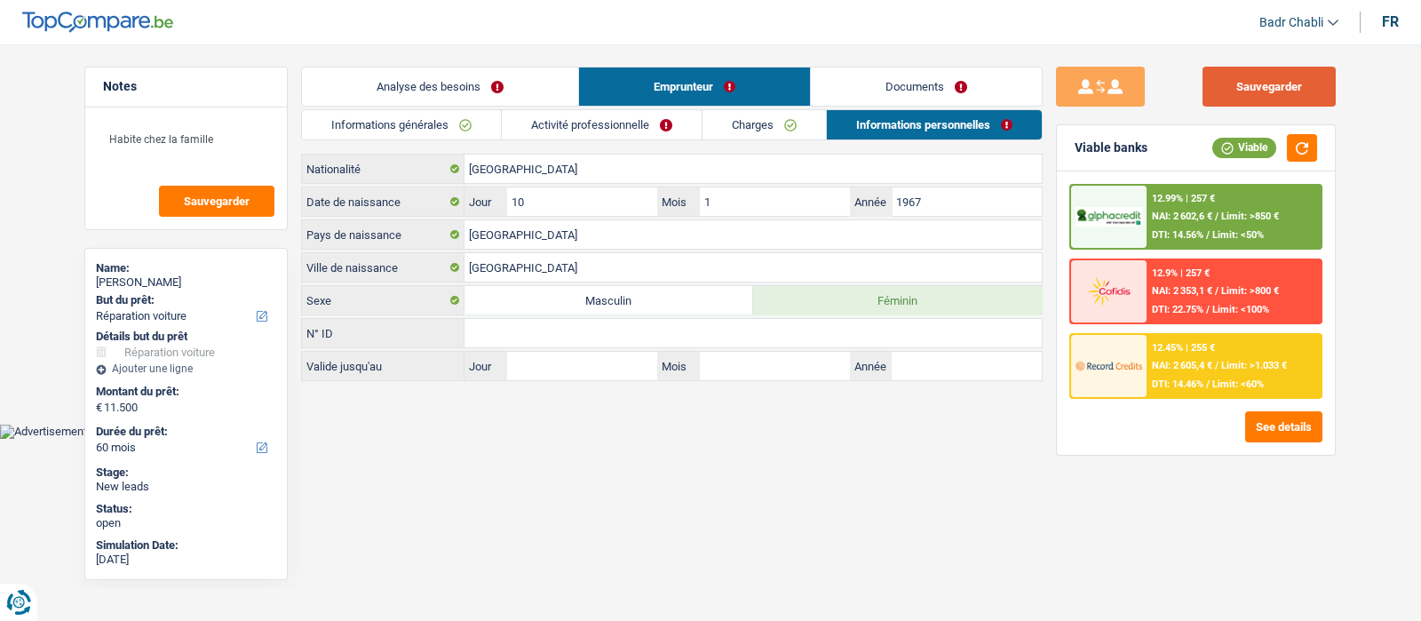
click at [1275, 91] on button "Sauvegarder" at bounding box center [1269, 87] width 133 height 40
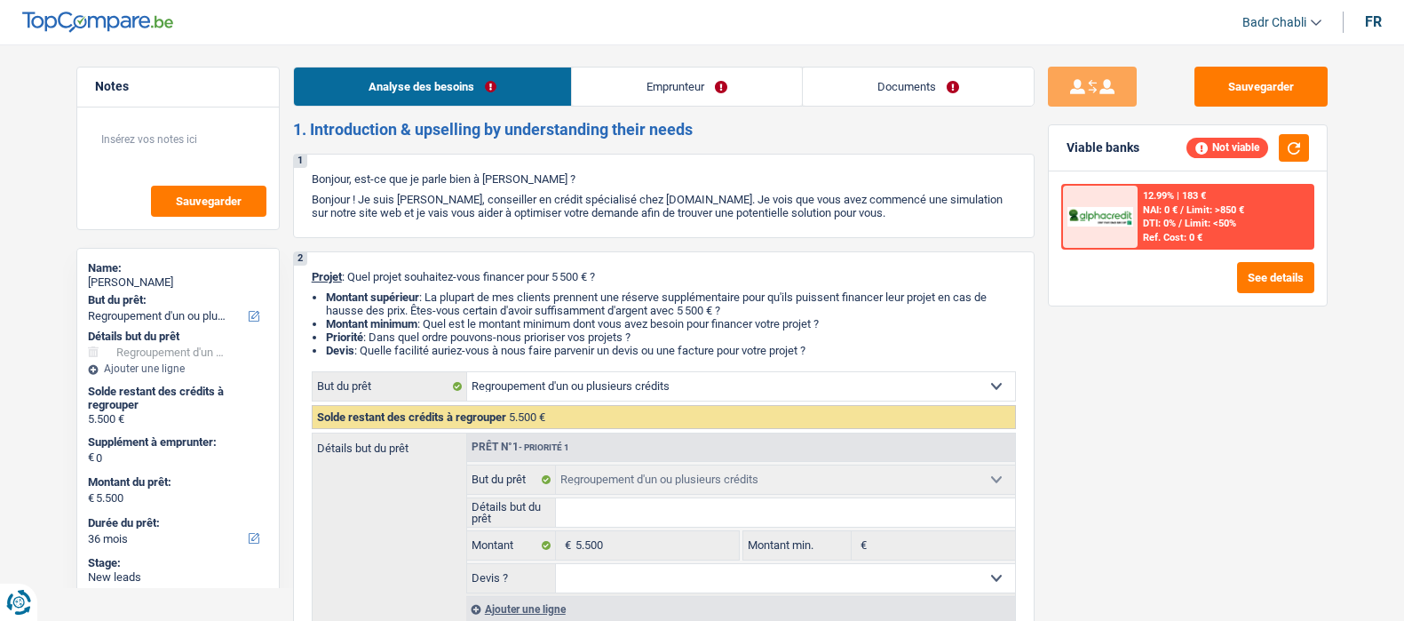
select select "refinancing"
select select "36"
select select "refinancing"
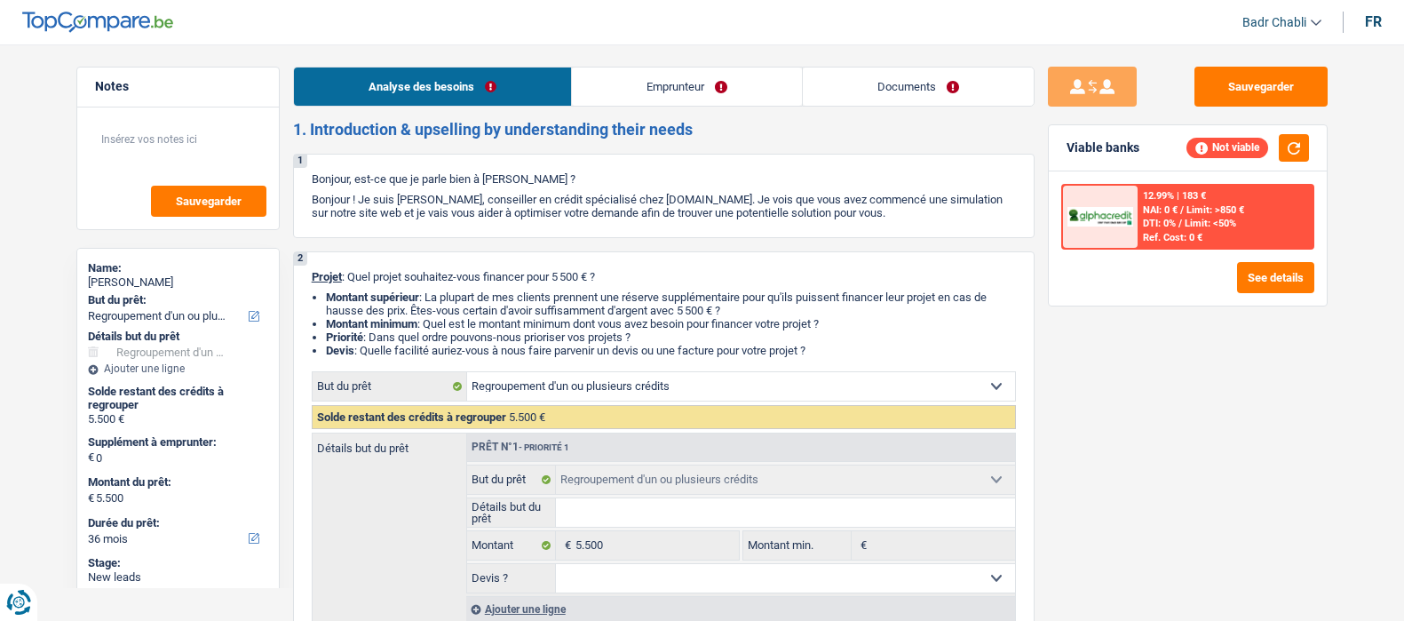
select select "36"
select select "mutuality"
select select "mutualityIndemnity"
select select "refinancing"
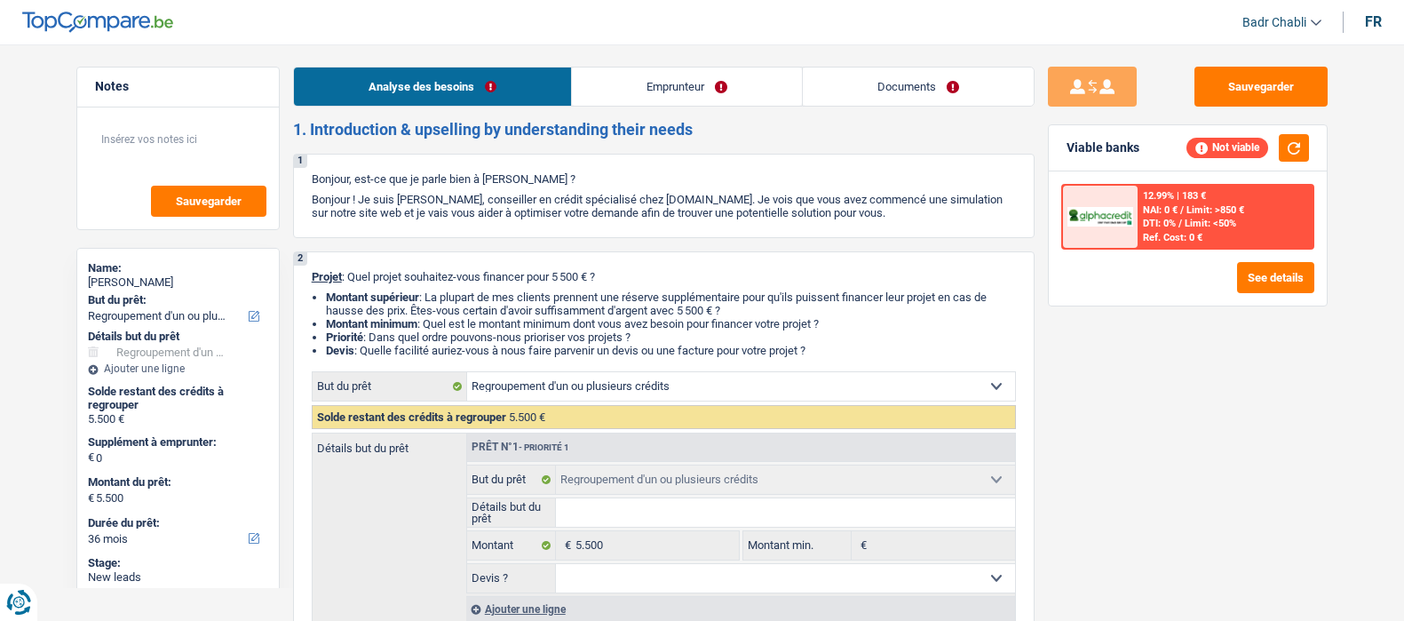
select select "36"
select select "mutuality"
select select "mutualityIndemnity"
select select "[DEMOGRAPHIC_DATA]"
select select "BE"
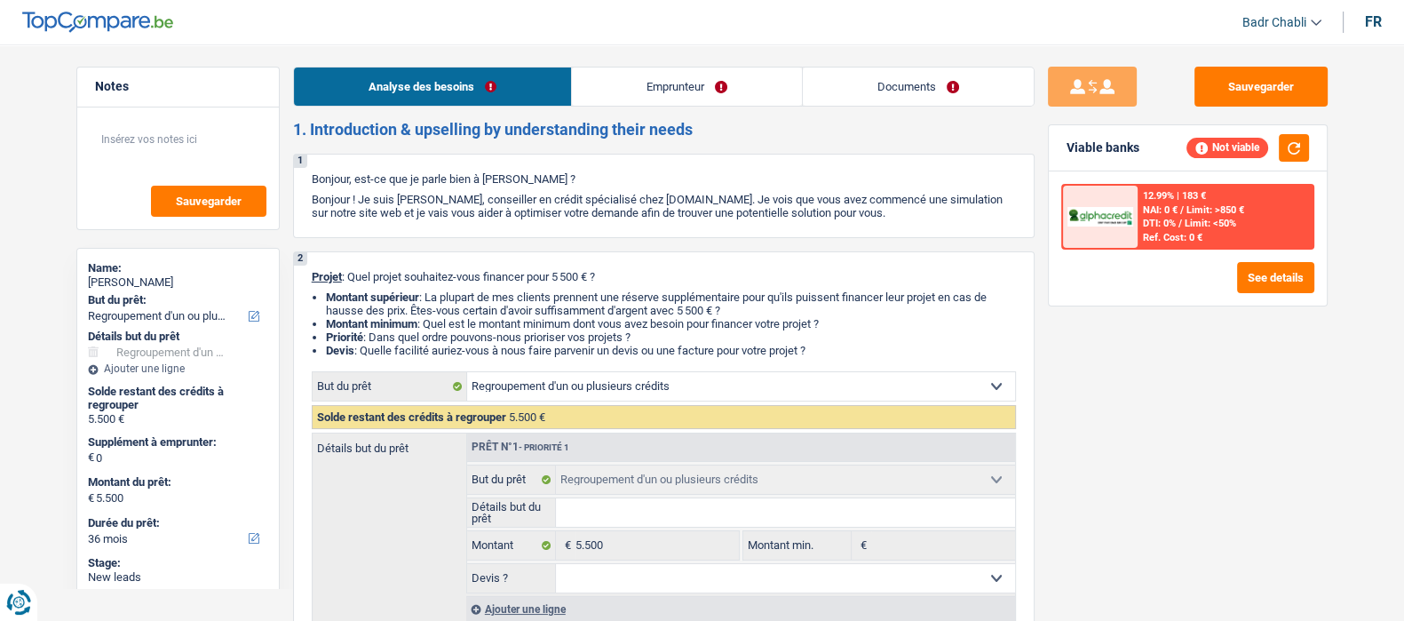
click at [693, 96] on link "Emprunteur" at bounding box center [687, 87] width 230 height 38
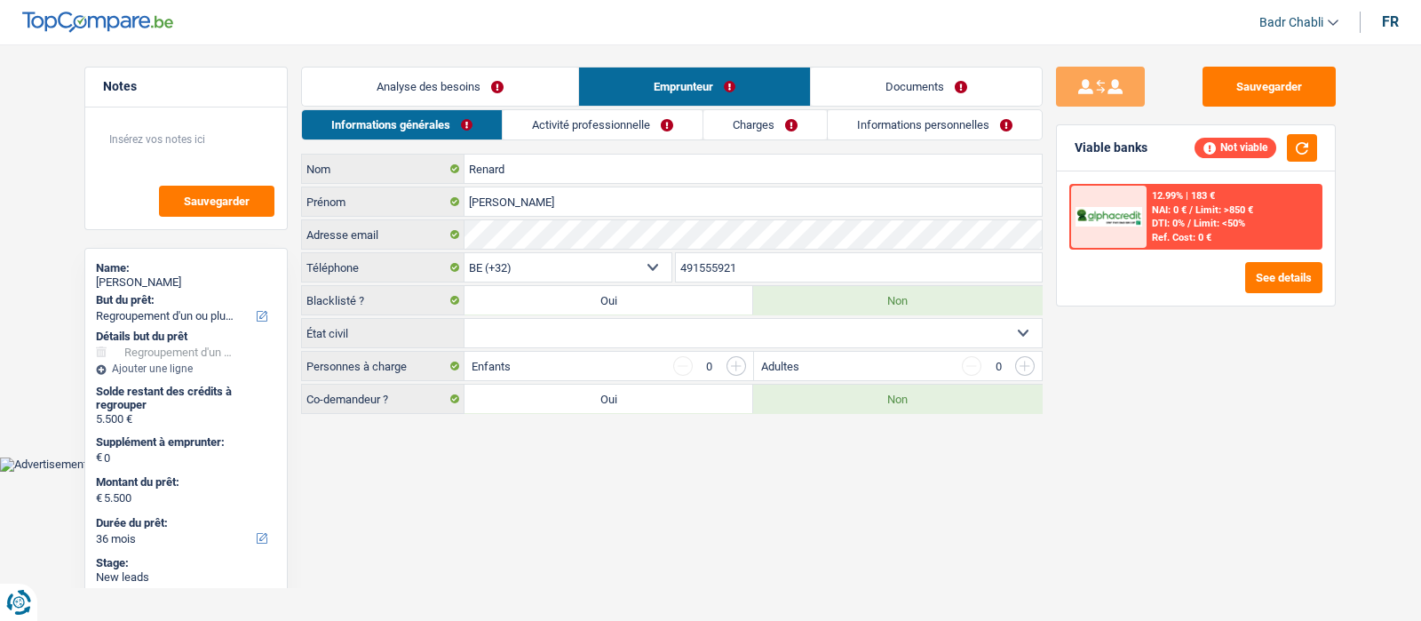
click at [635, 121] on link "Activité professionnelle" at bounding box center [603, 124] width 200 height 29
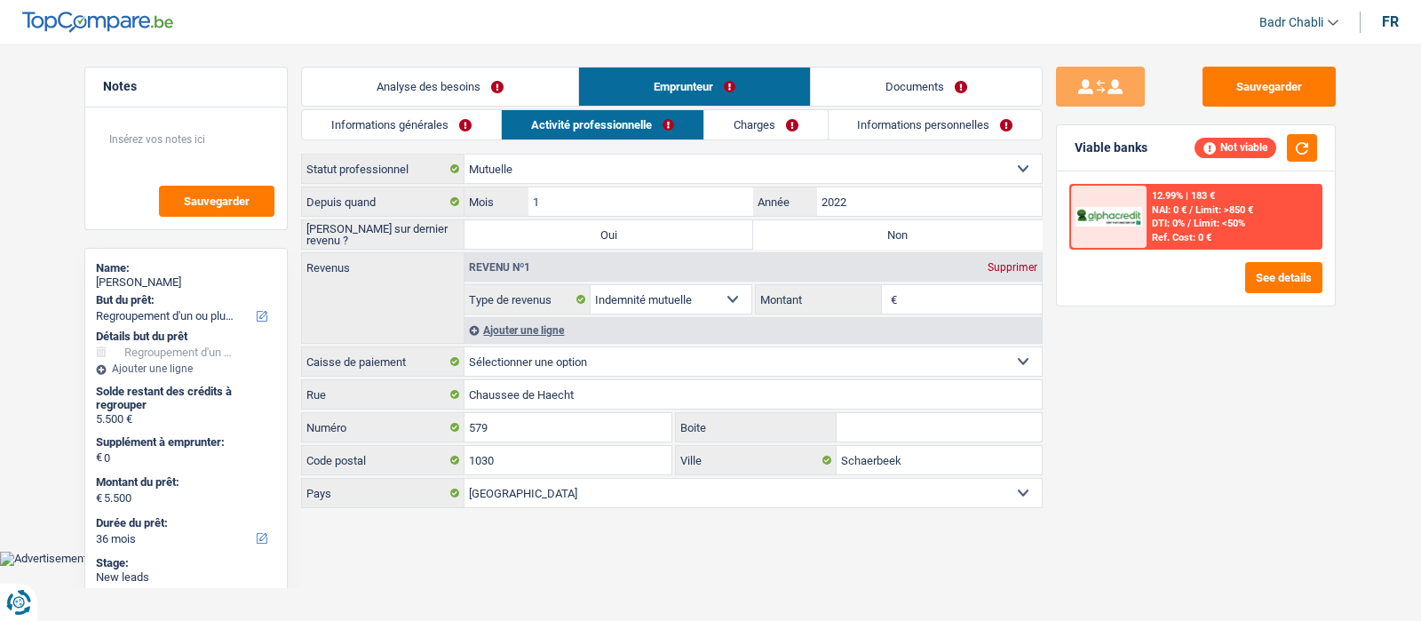
click at [860, 231] on label "Non" at bounding box center [897, 234] width 289 height 28
click at [860, 231] on input "Non" at bounding box center [897, 234] width 289 height 28
radio input "true"
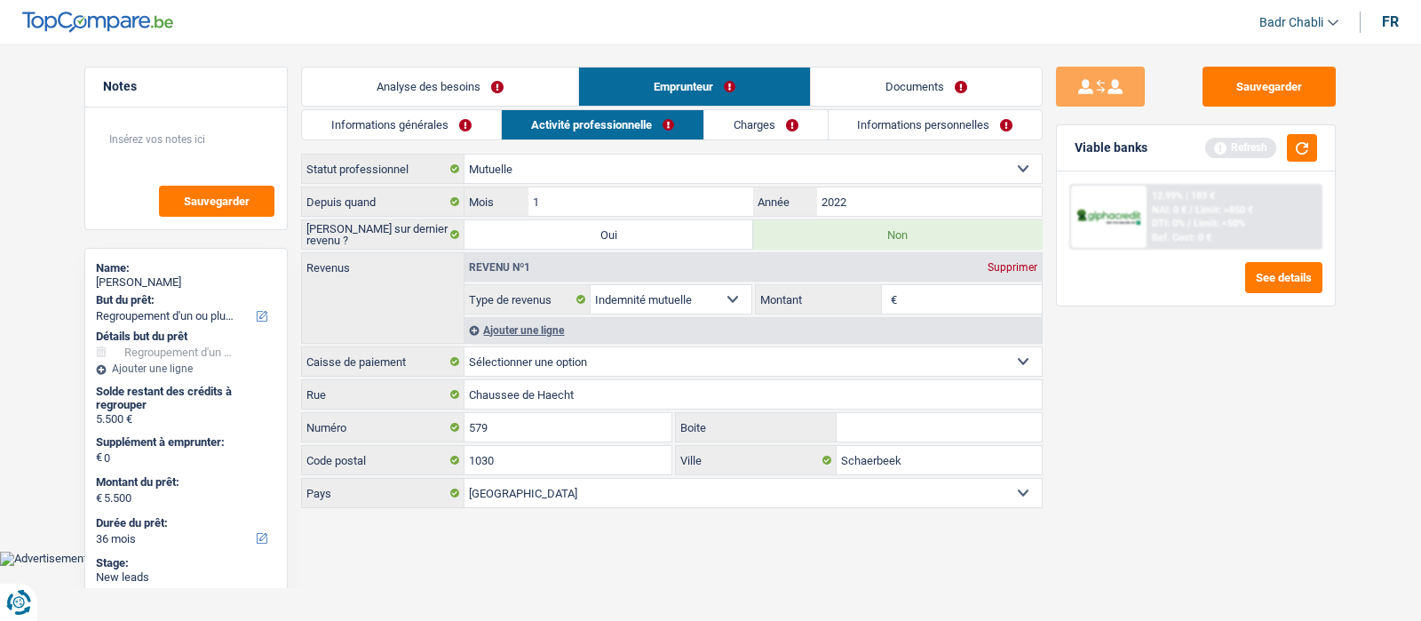
click at [936, 304] on input "Montant" at bounding box center [972, 299] width 141 height 28
type input "2"
type input "1.300"
click at [1261, 153] on div "Refresh" at bounding box center [1240, 148] width 71 height 20
click at [1300, 153] on button "button" at bounding box center [1302, 148] width 30 height 28
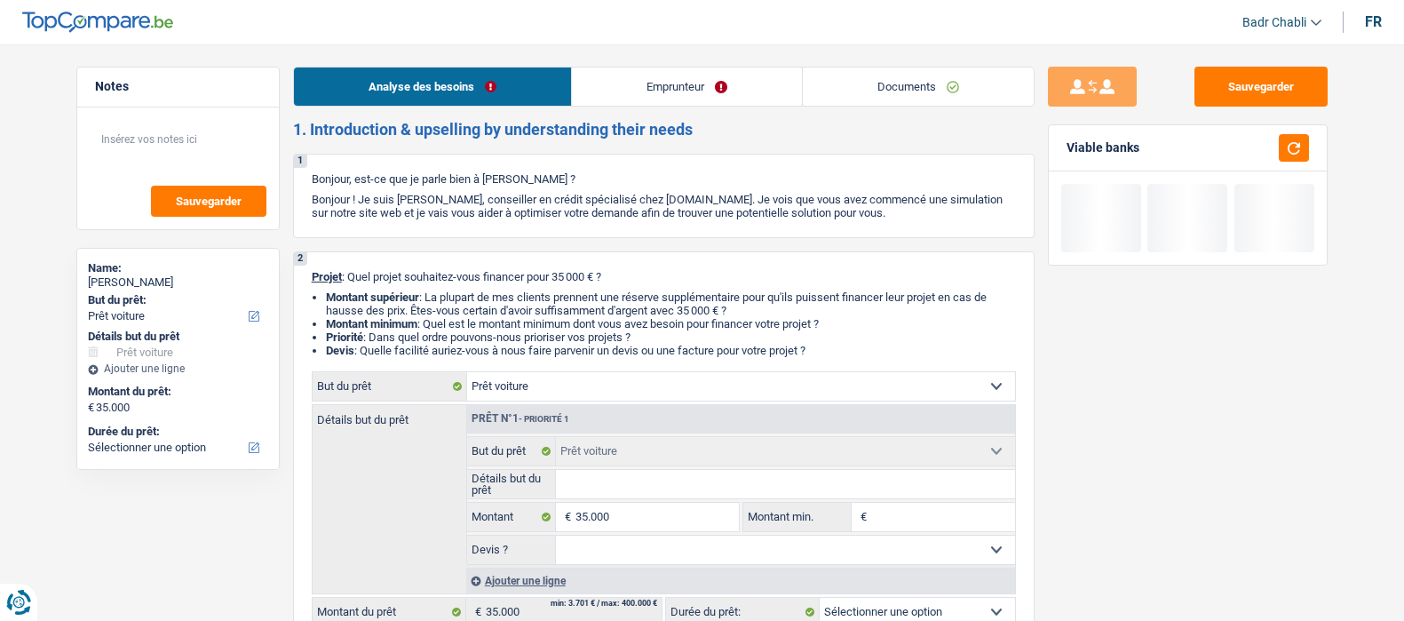
select select "car"
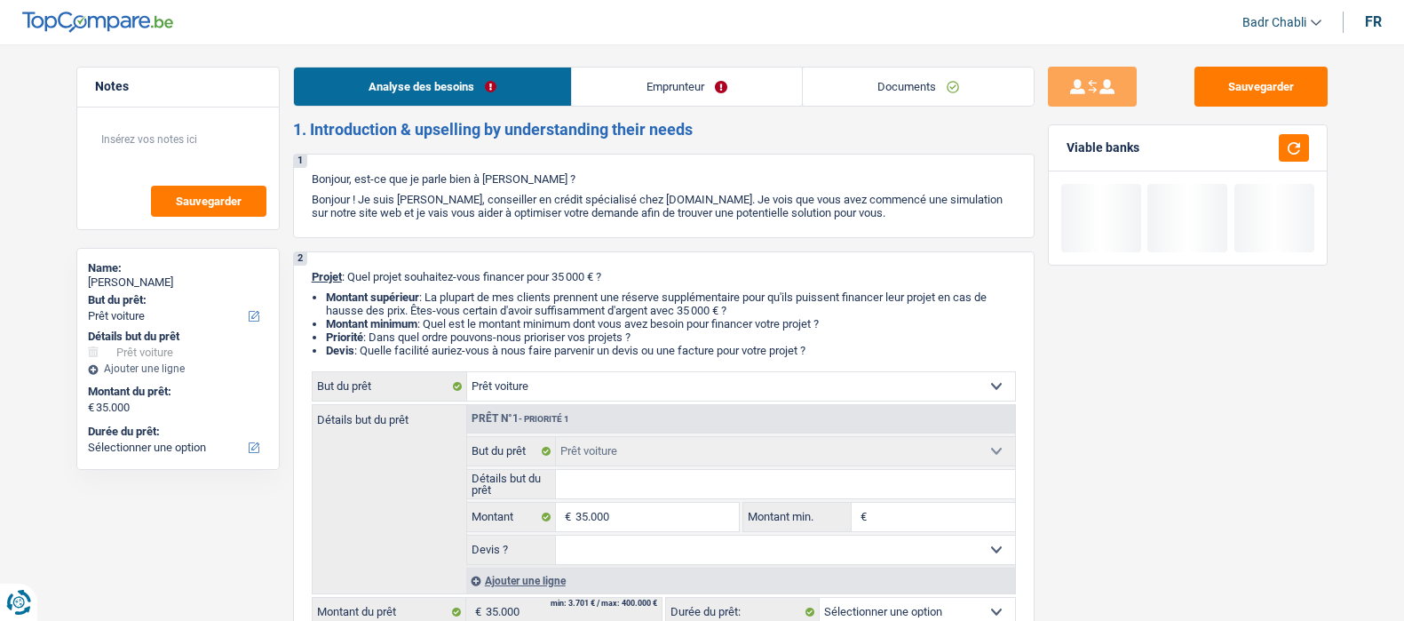
select select "car"
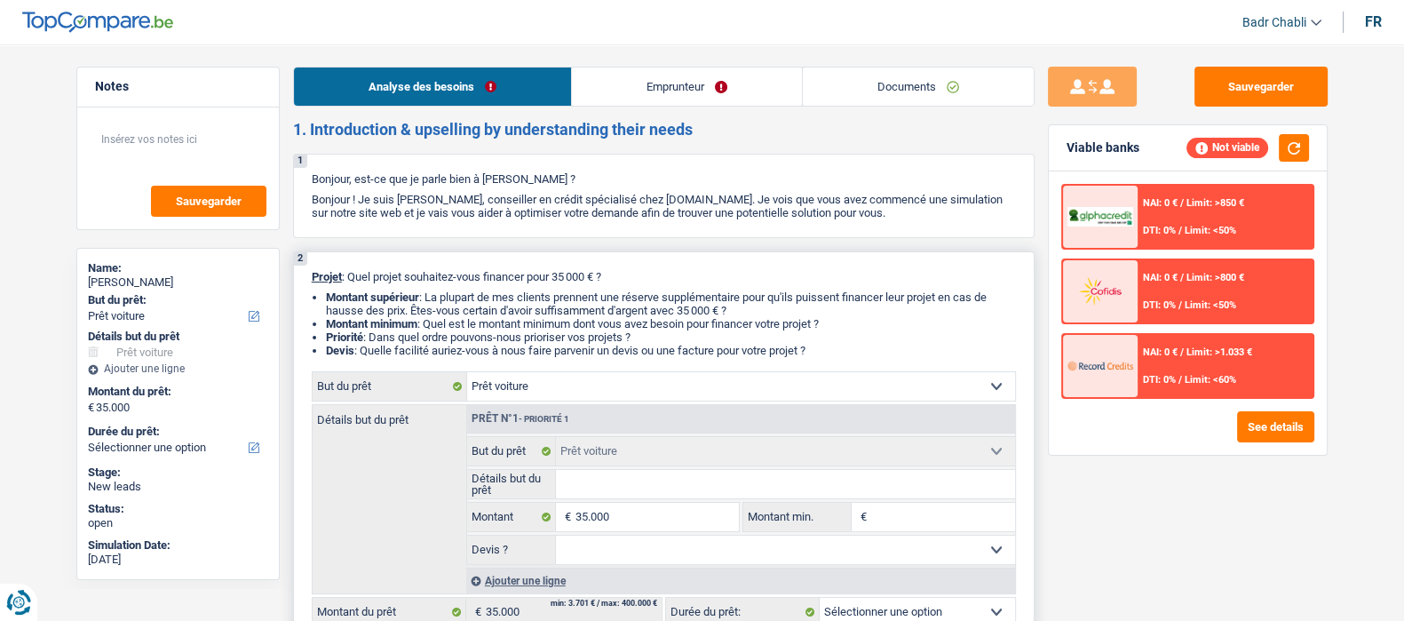
click at [641, 307] on li "Montant supérieur : La plupart de mes clients prennent une réserve supplémentai…" at bounding box center [671, 303] width 690 height 27
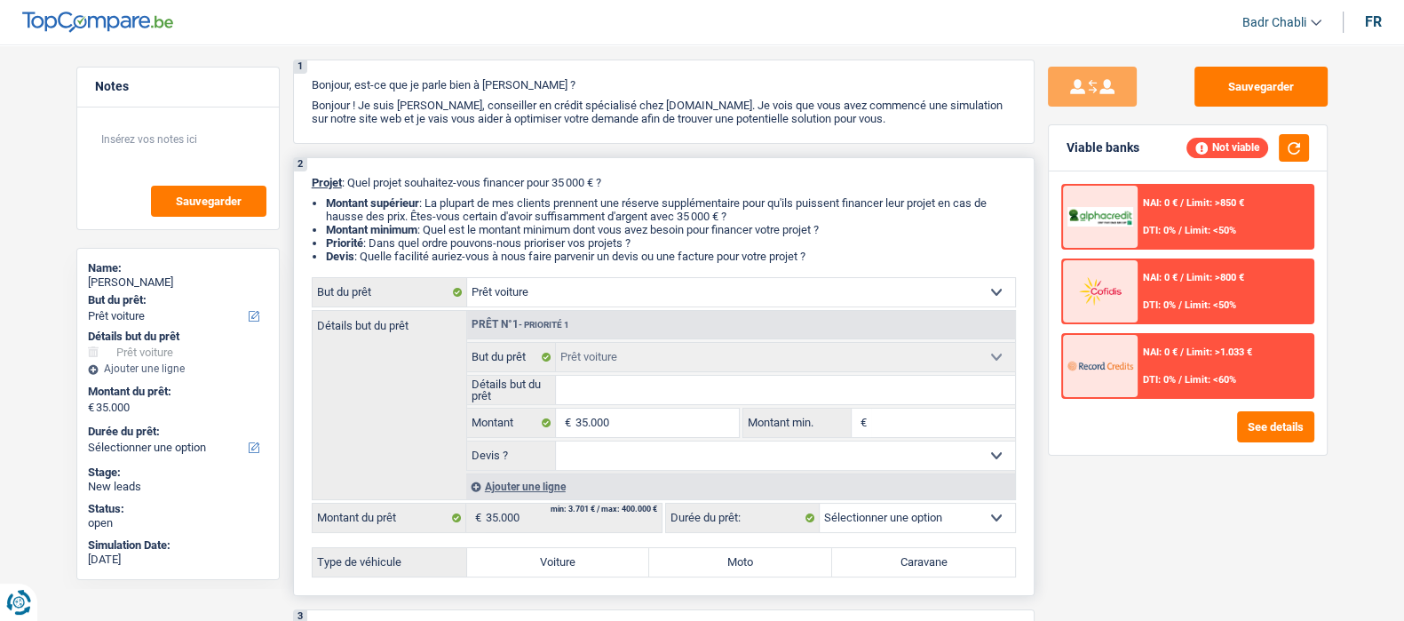
scroll to position [221, 0]
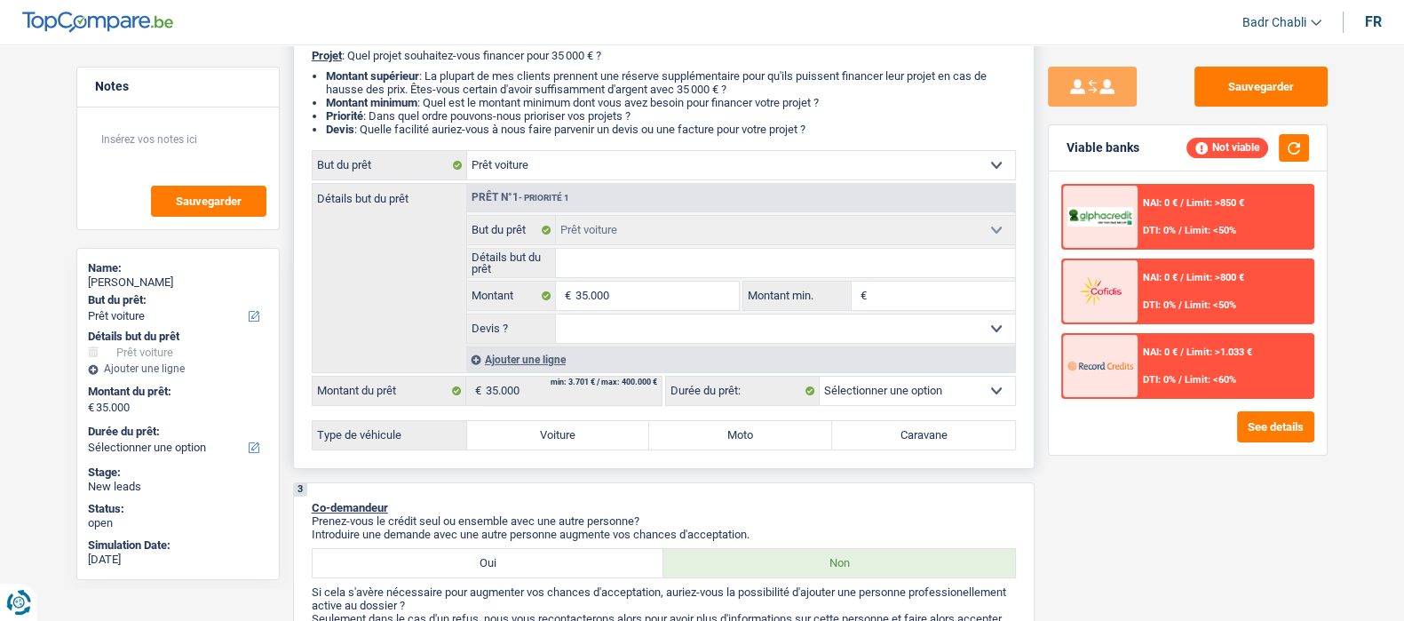
click at [946, 446] on label "Caravane" at bounding box center [923, 435] width 183 height 28
click at [946, 446] on input "Caravane" at bounding box center [923, 435] width 183 height 28
radio input "true"
select select "60"
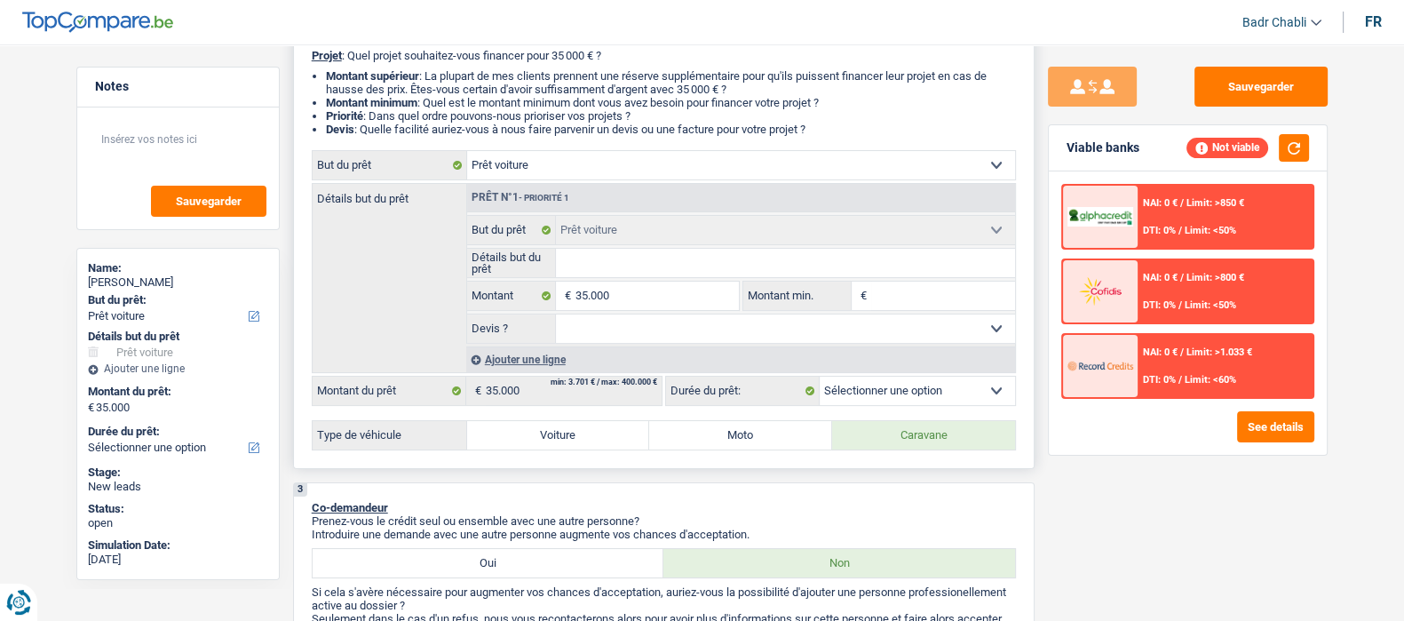
select select "60"
radio input "true"
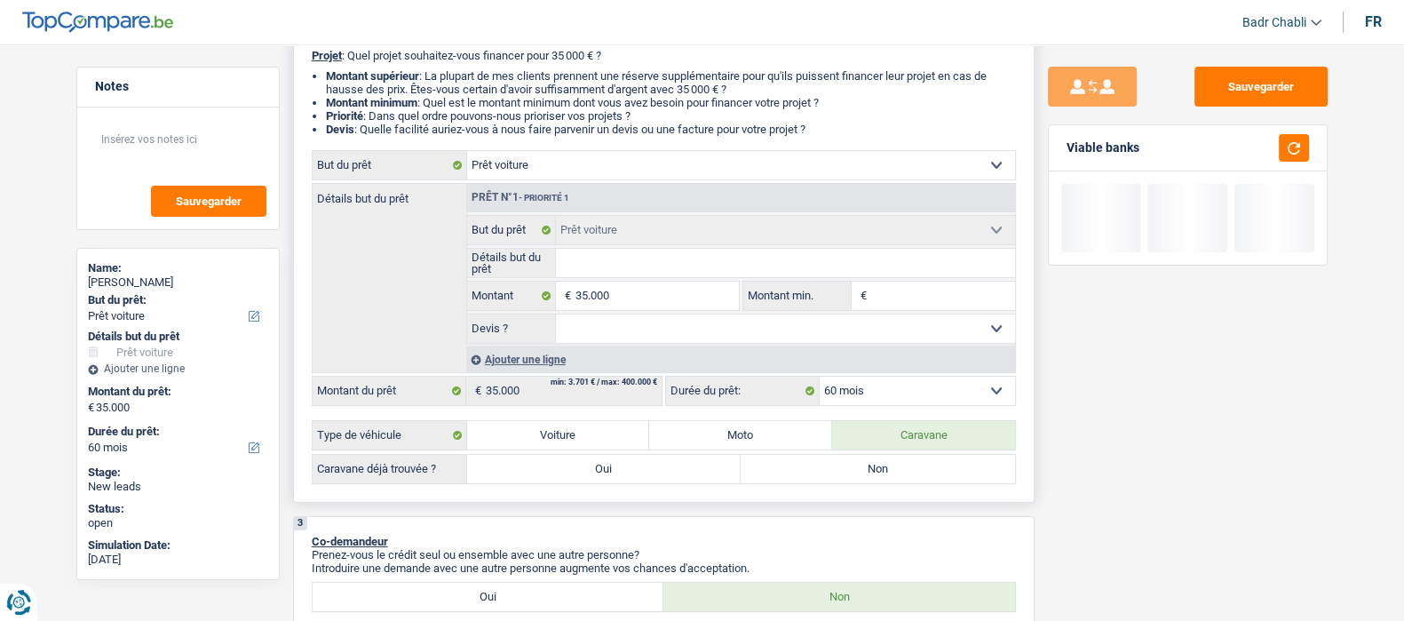
click at [577, 473] on label "Oui" at bounding box center [604, 469] width 274 height 28
click at [577, 473] on input "Oui" at bounding box center [604, 469] width 274 height 28
radio input "true"
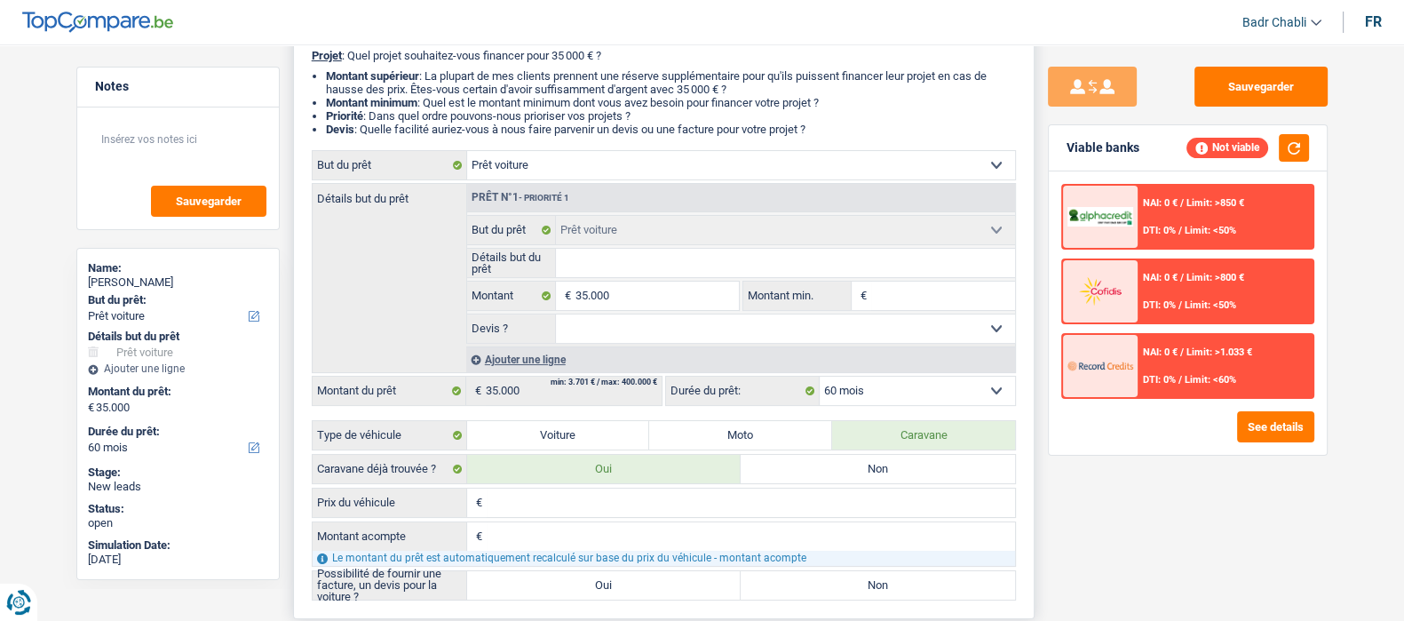
click at [617, 587] on label "Oui" at bounding box center [604, 585] width 274 height 28
click at [617, 587] on input "Oui" at bounding box center [604, 585] width 274 height 28
radio input "true"
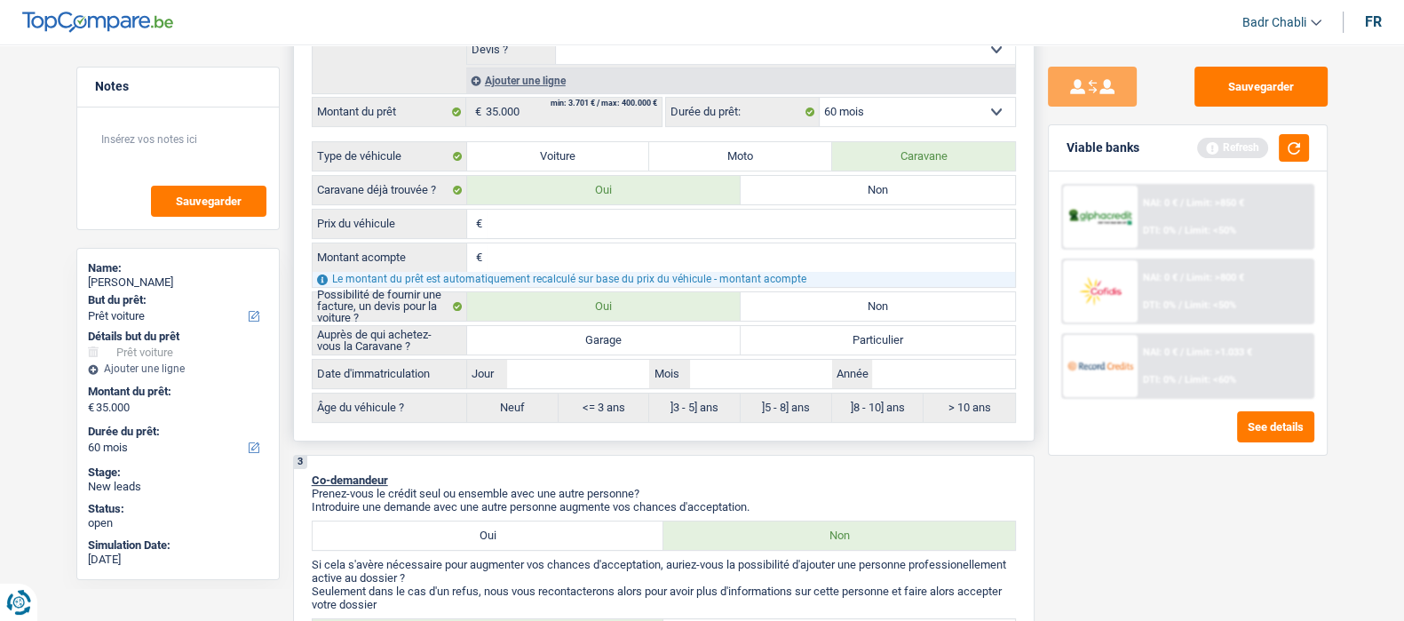
scroll to position [666, 0]
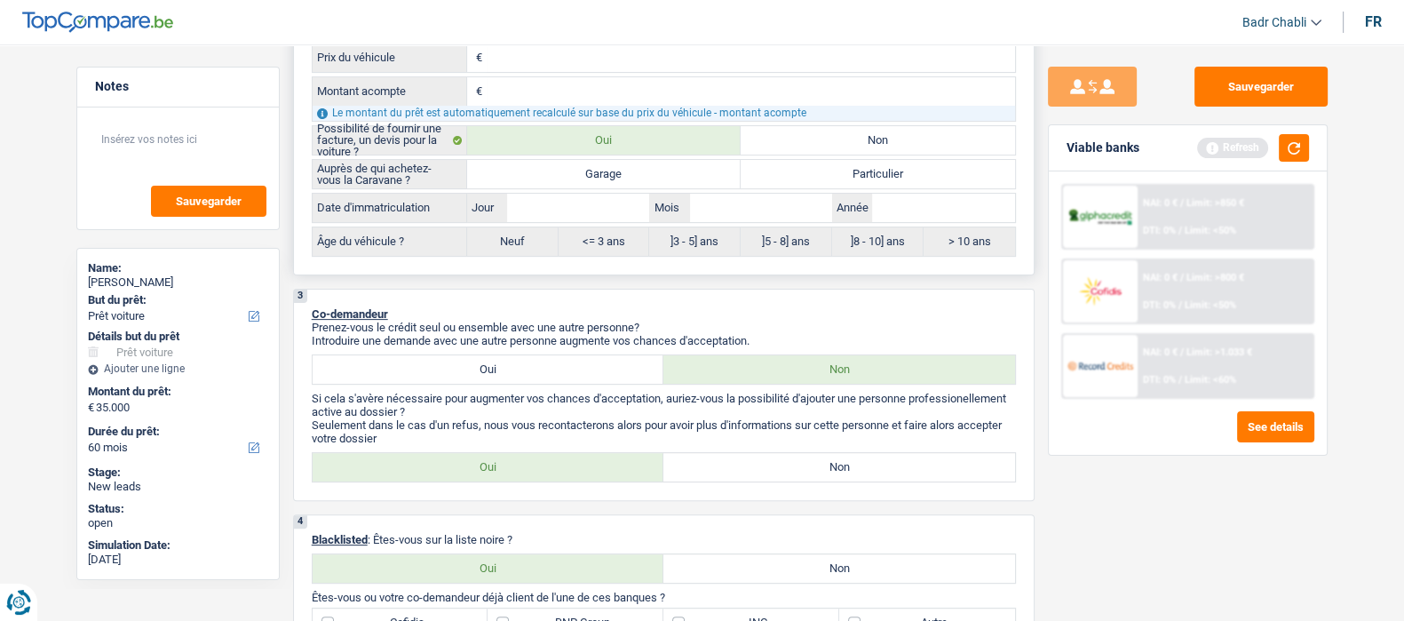
click at [626, 188] on label "Garage" at bounding box center [604, 174] width 274 height 28
click at [626, 188] on input "Garage" at bounding box center [604, 174] width 274 height 28
radio input "true"
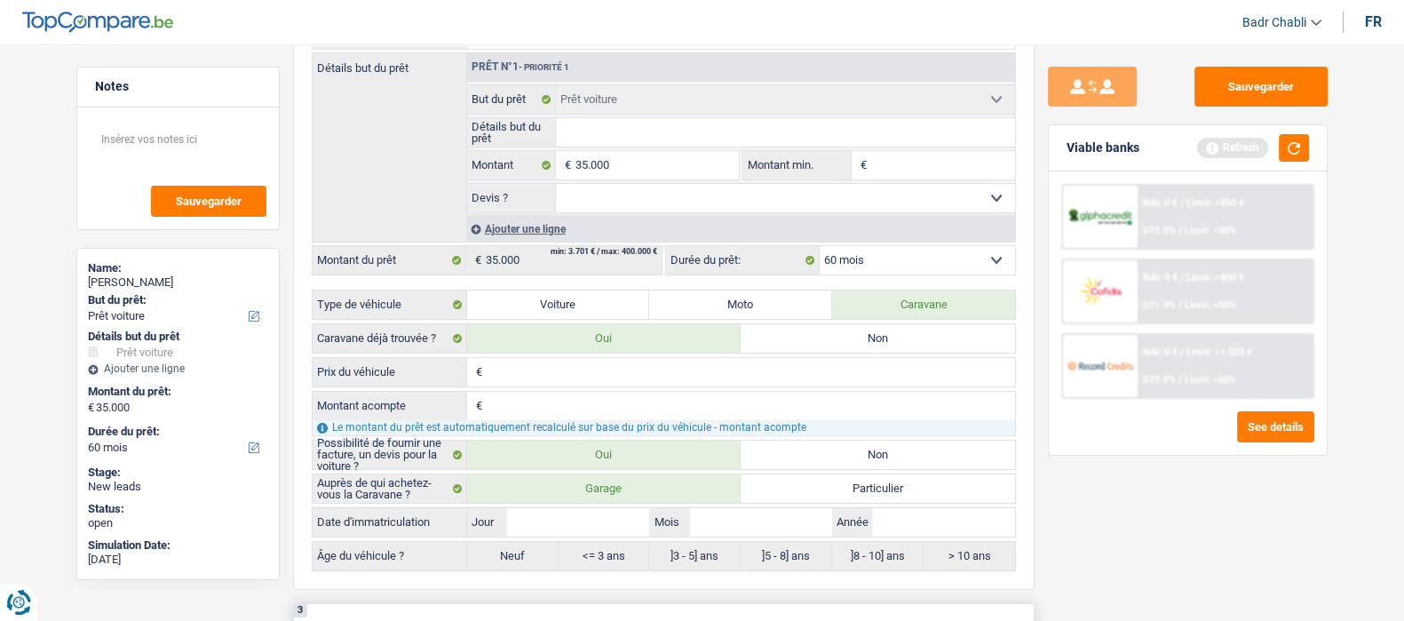
scroll to position [110, 0]
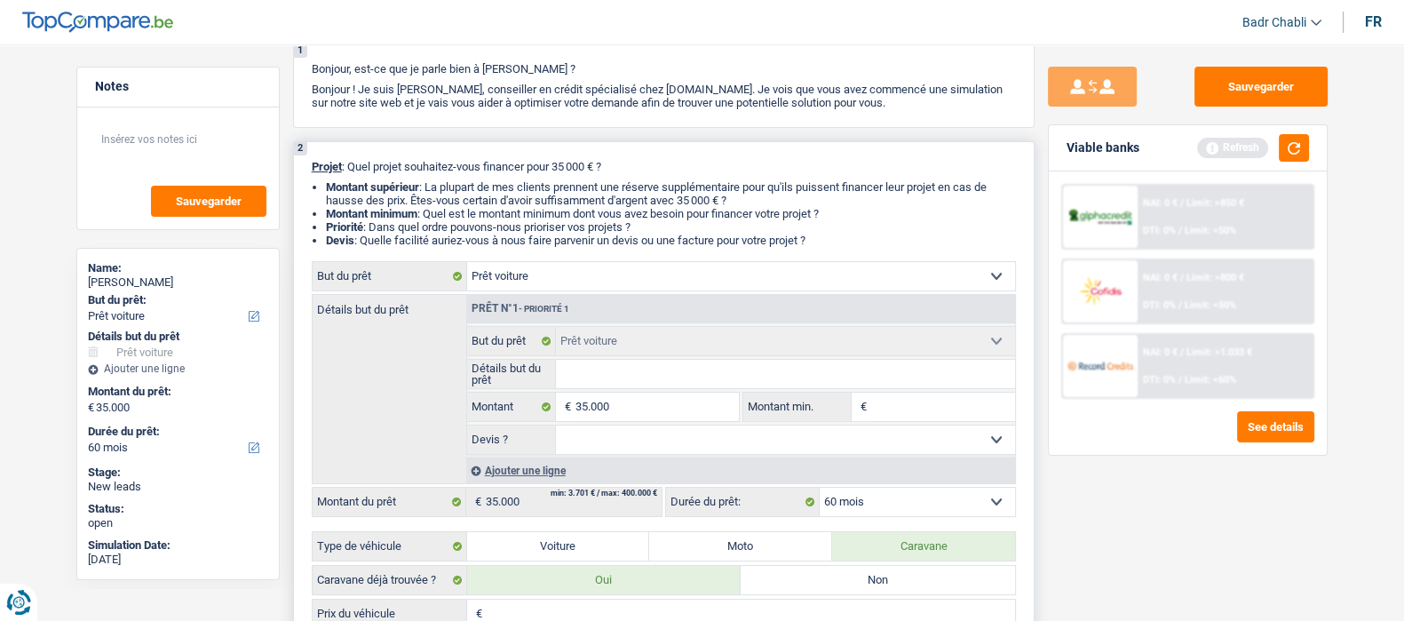
click at [910, 440] on select "Oui Non Non répondu Sélectionner une option" at bounding box center [785, 439] width 459 height 28
select select "yes"
click at [556, 428] on select "Oui Non Non répondu Sélectionner une option" at bounding box center [785, 439] width 459 height 28
select select "yes"
click at [638, 410] on input "35.000" at bounding box center [657, 407] width 163 height 28
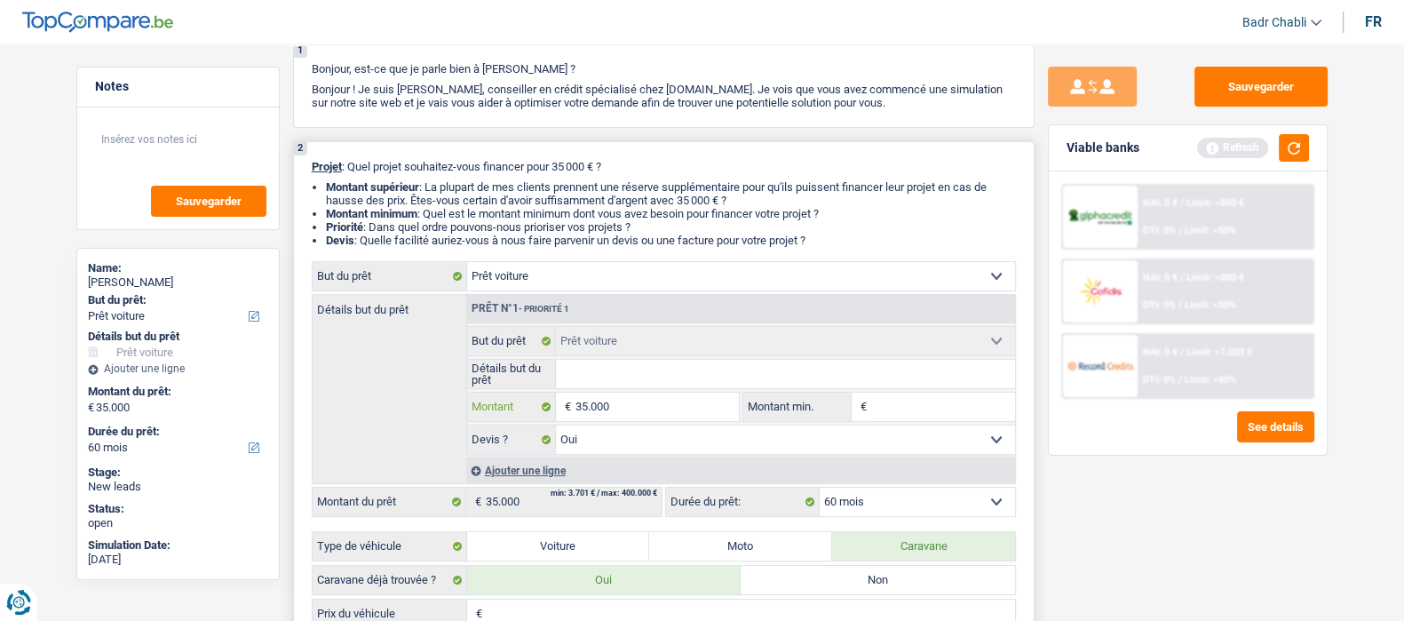
click at [638, 410] on input "35.000" at bounding box center [657, 407] width 163 height 28
click at [918, 415] on input "Montant min." at bounding box center [943, 407] width 144 height 28
click at [694, 412] on input "35.000" at bounding box center [657, 407] width 163 height 28
click at [693, 411] on input "35.000" at bounding box center [657, 407] width 163 height 28
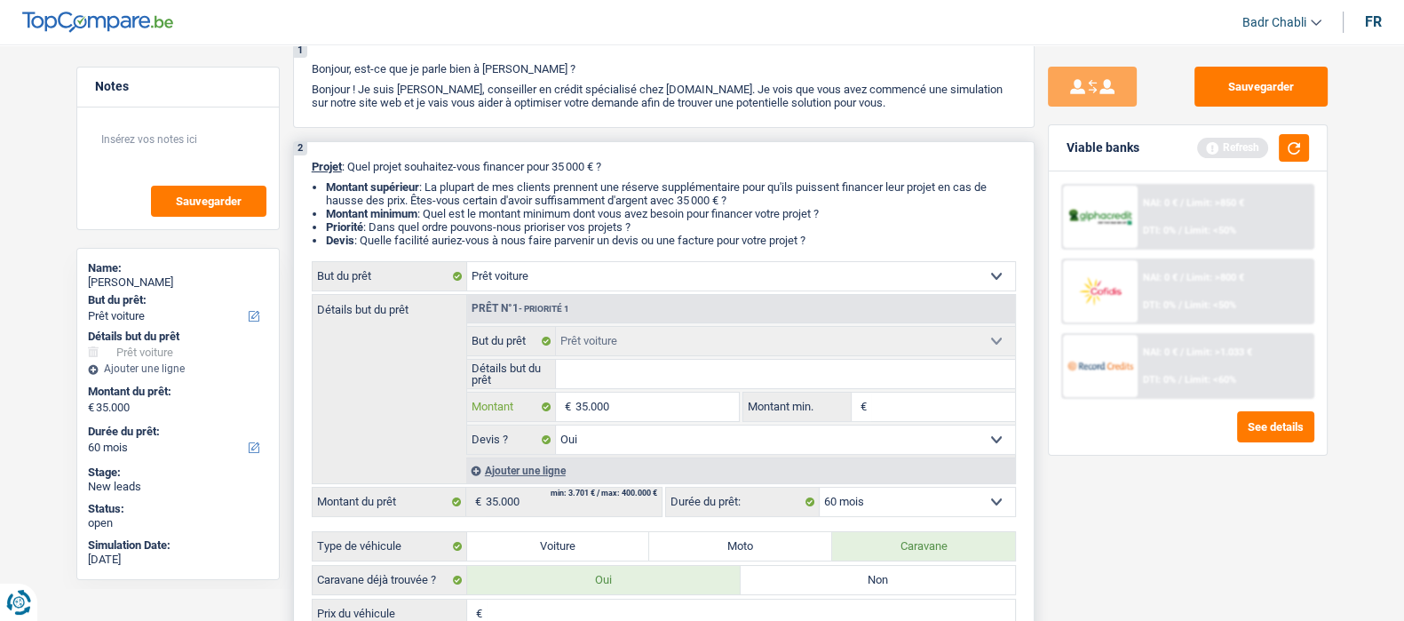
type input "3"
type input "36"
type input "360"
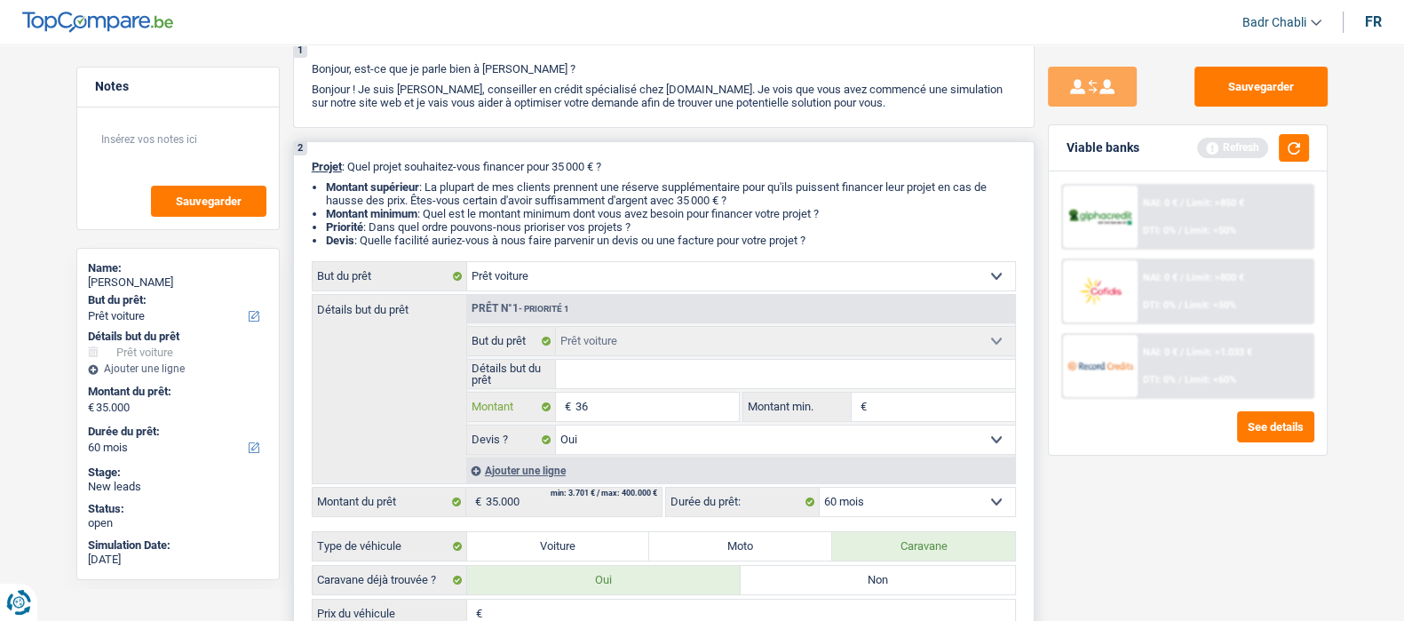
type input "360"
type input "3.600"
type input "36.000"
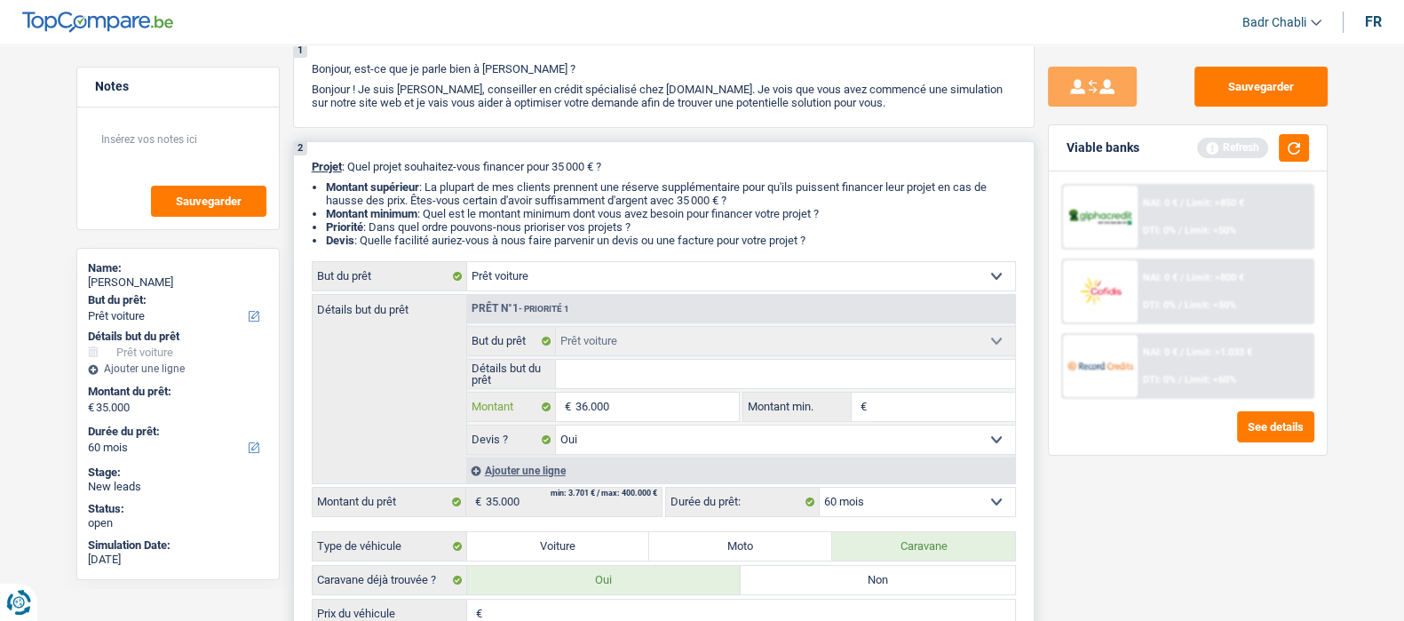
type input "36.000"
click at [679, 406] on input "36.000" at bounding box center [657, 407] width 163 height 28
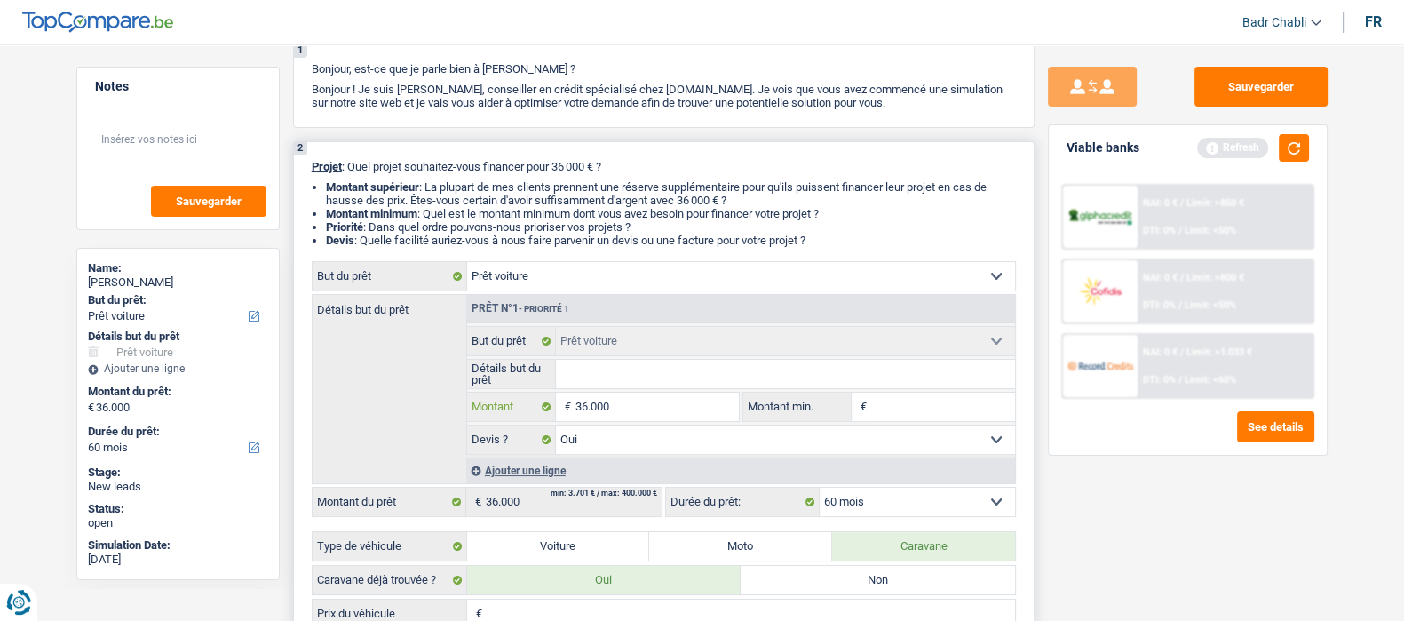
click at [679, 406] on input "36.000" at bounding box center [657, 407] width 163 height 28
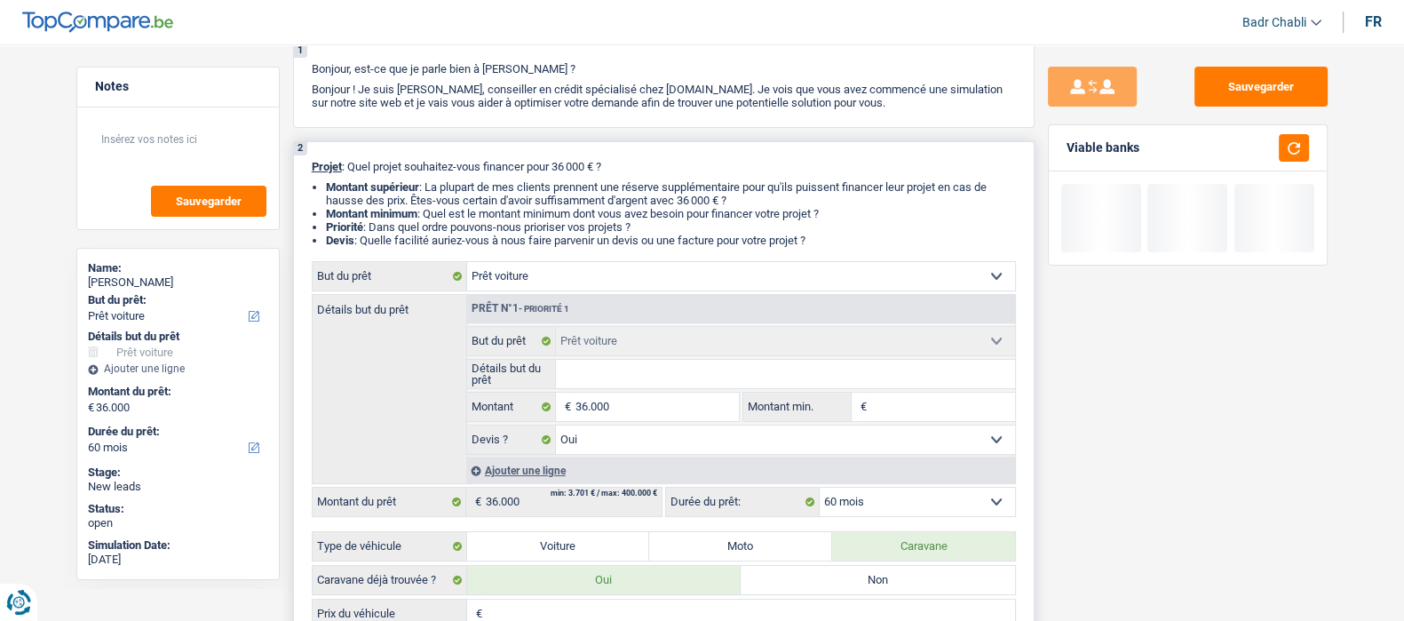
click at [990, 410] on input "Montant min." at bounding box center [943, 407] width 144 height 28
paste input "36.000"
type input "36.000"
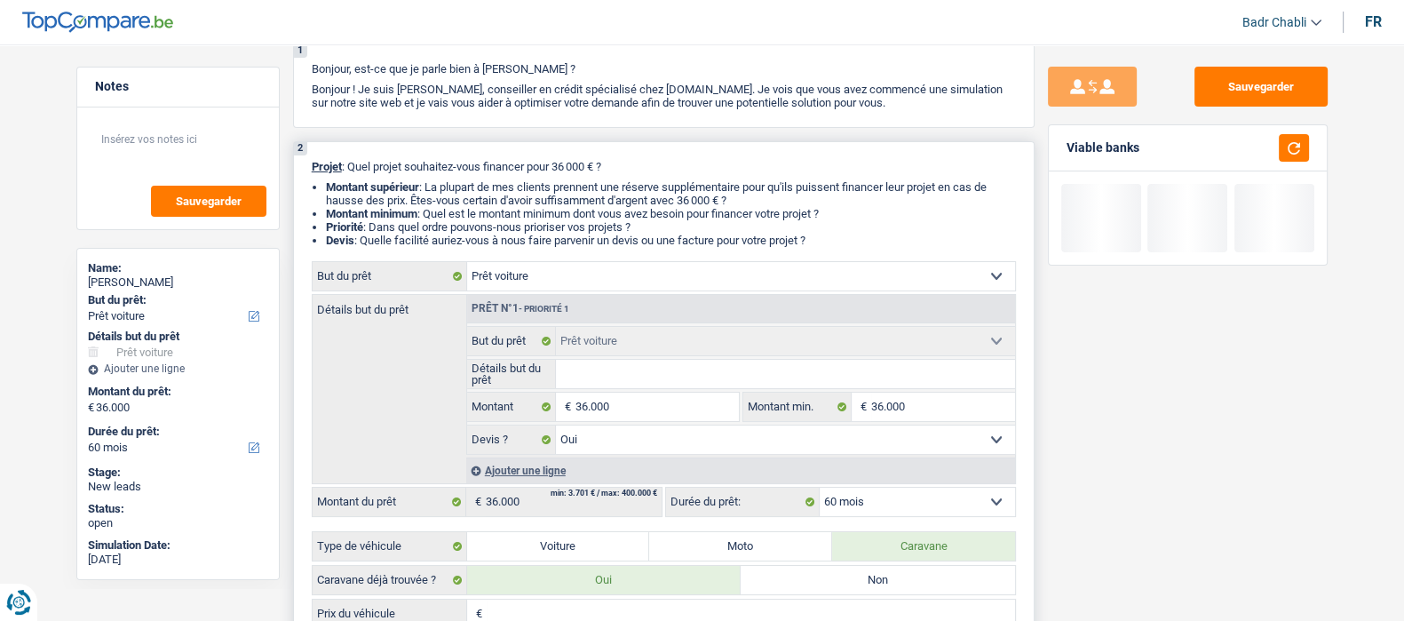
click at [618, 377] on input "Détails but du prêt" at bounding box center [785, 374] width 459 height 28
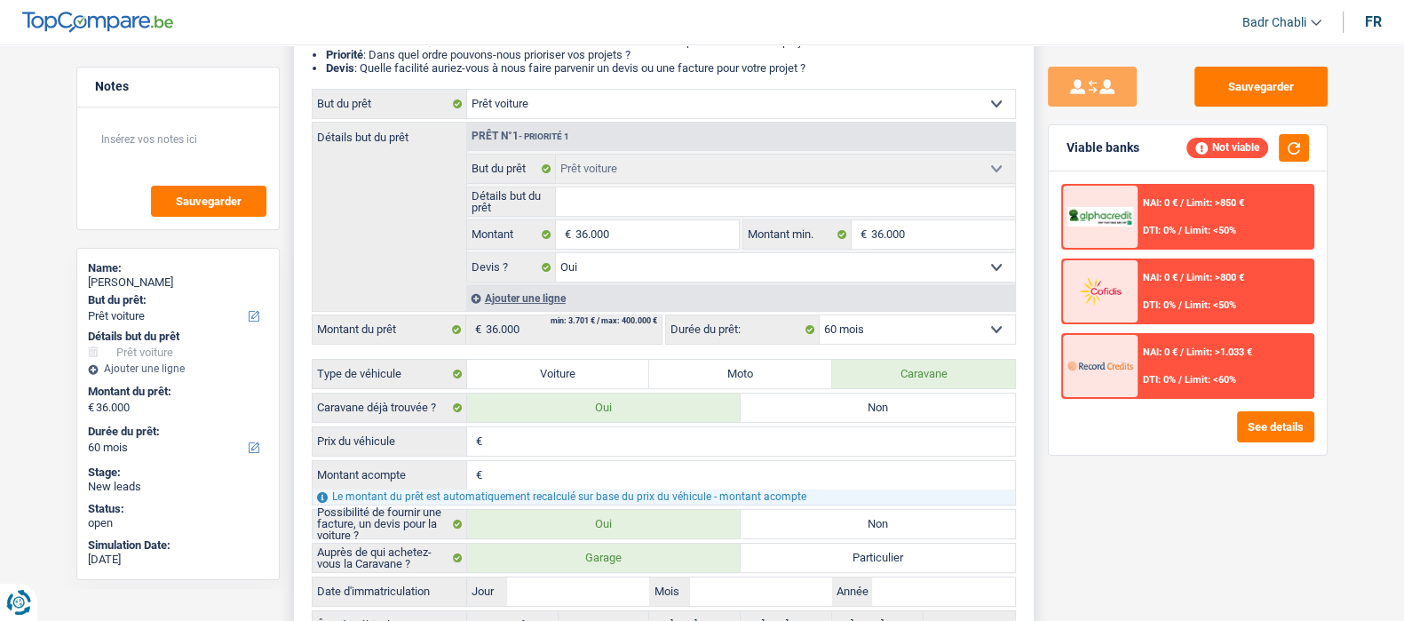
scroll to position [443, 0]
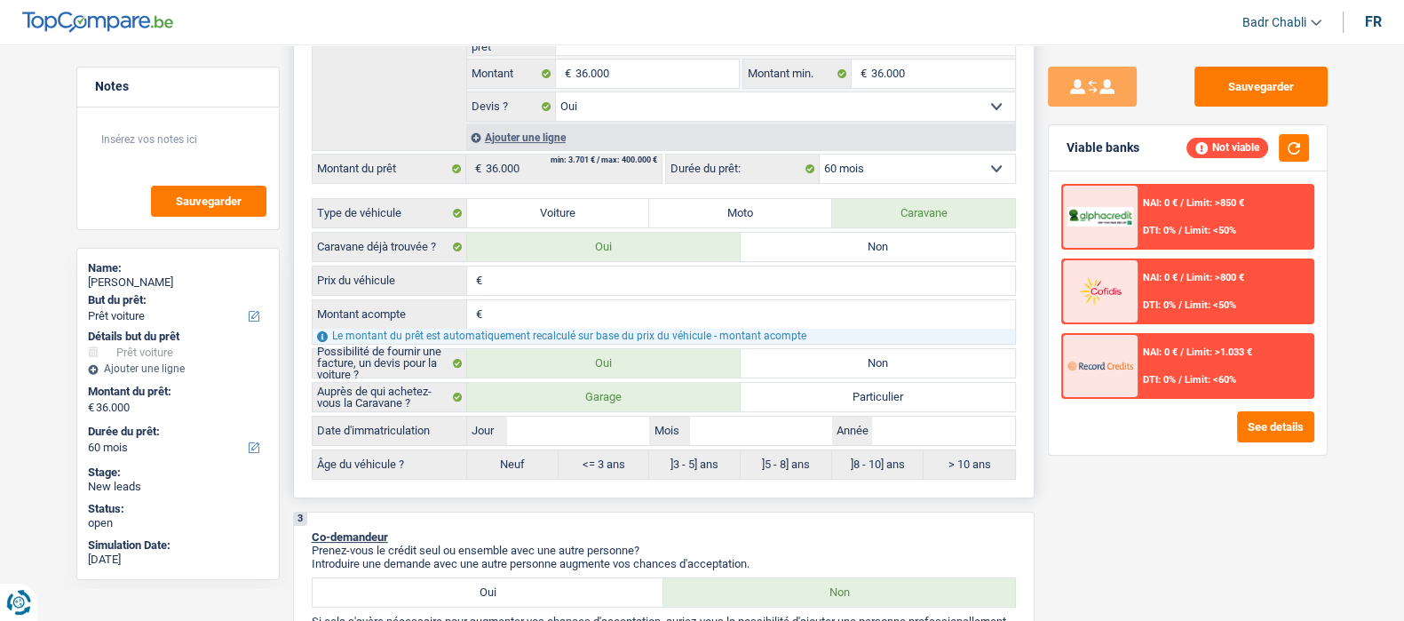
click at [551, 278] on input "Prix du véhicule" at bounding box center [751, 280] width 528 height 28
paste input "36.000"
type input "36.000"
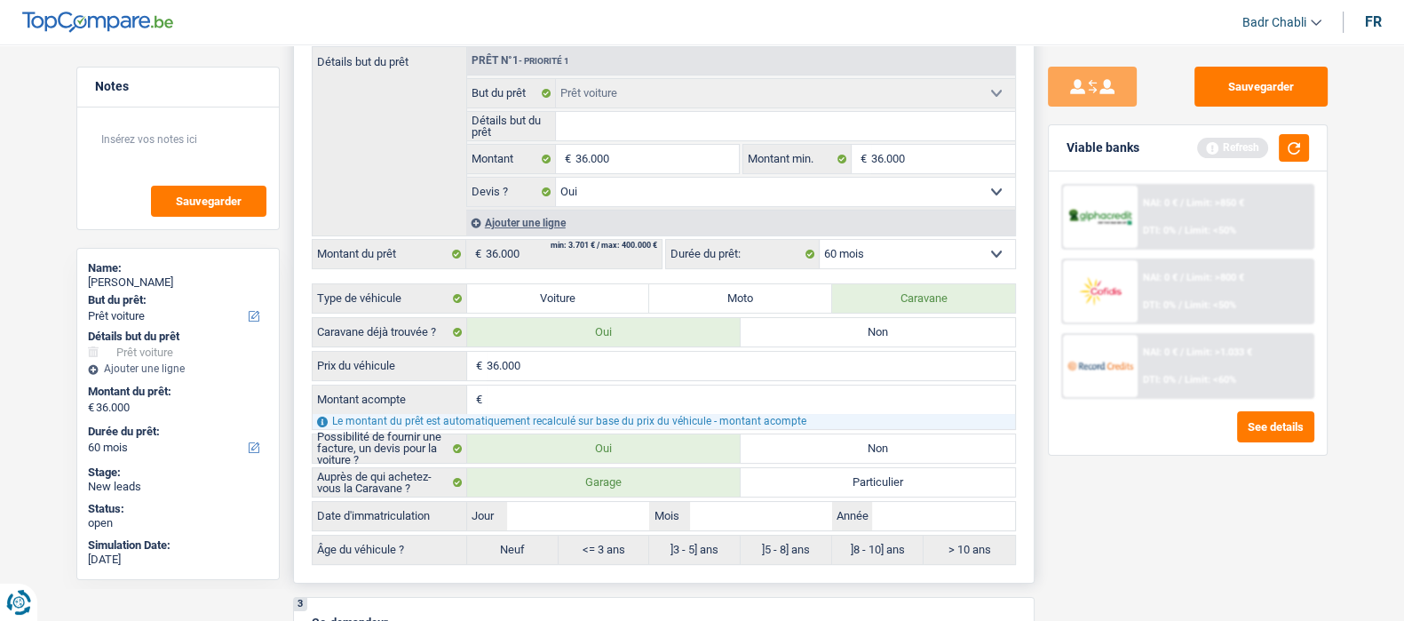
scroll to position [221, 0]
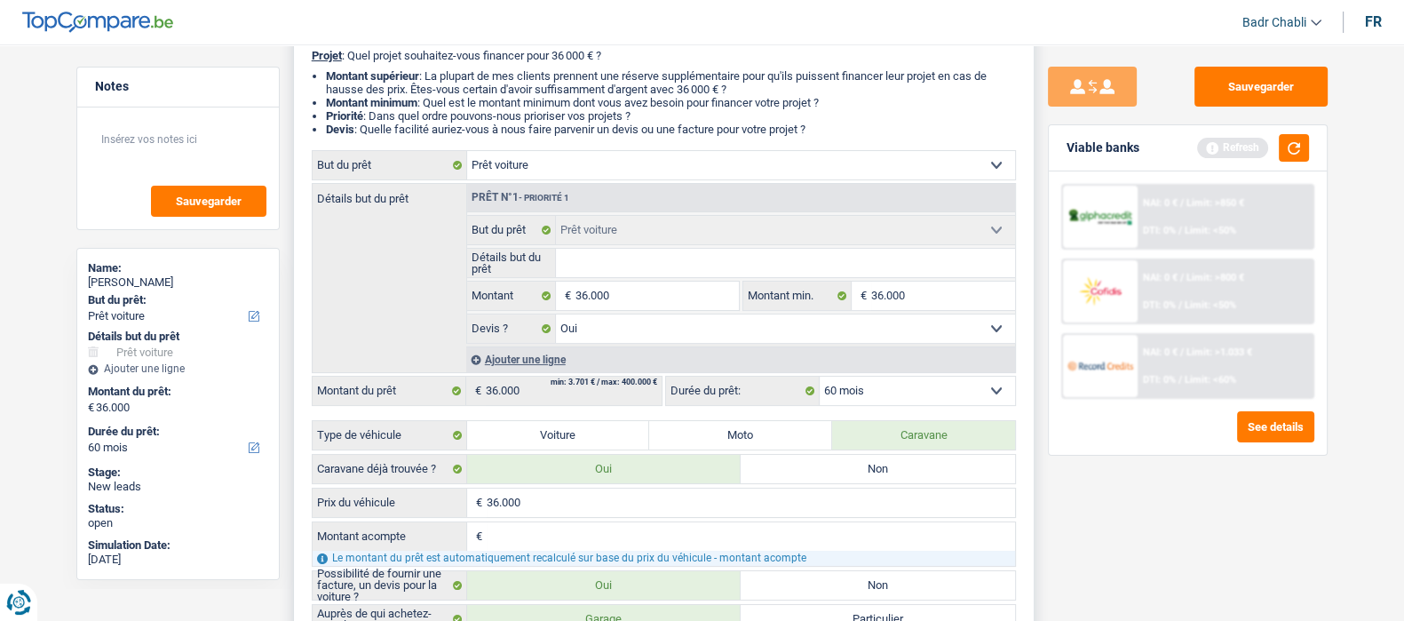
type input "36.000"
click at [636, 257] on input "Détails but du prêt" at bounding box center [785, 263] width 459 height 28
type input "M"
type input "Mo"
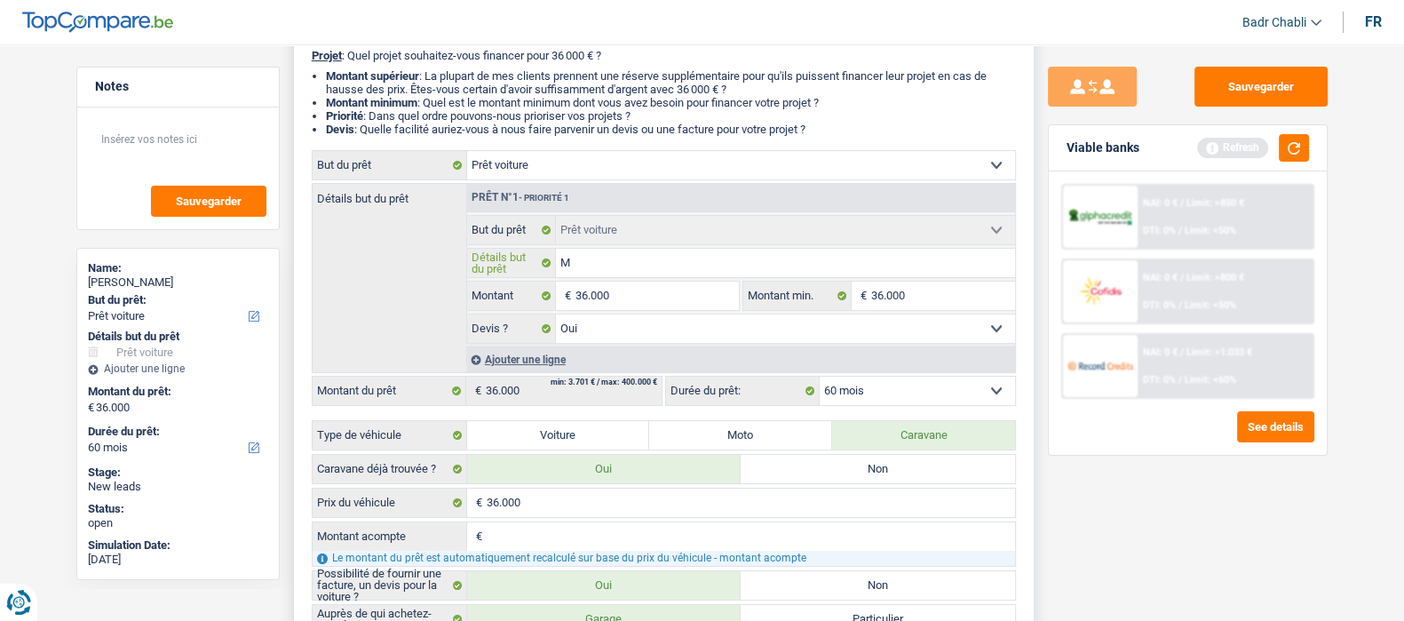
type input "Mo"
type input "Moh"
type input "Mo"
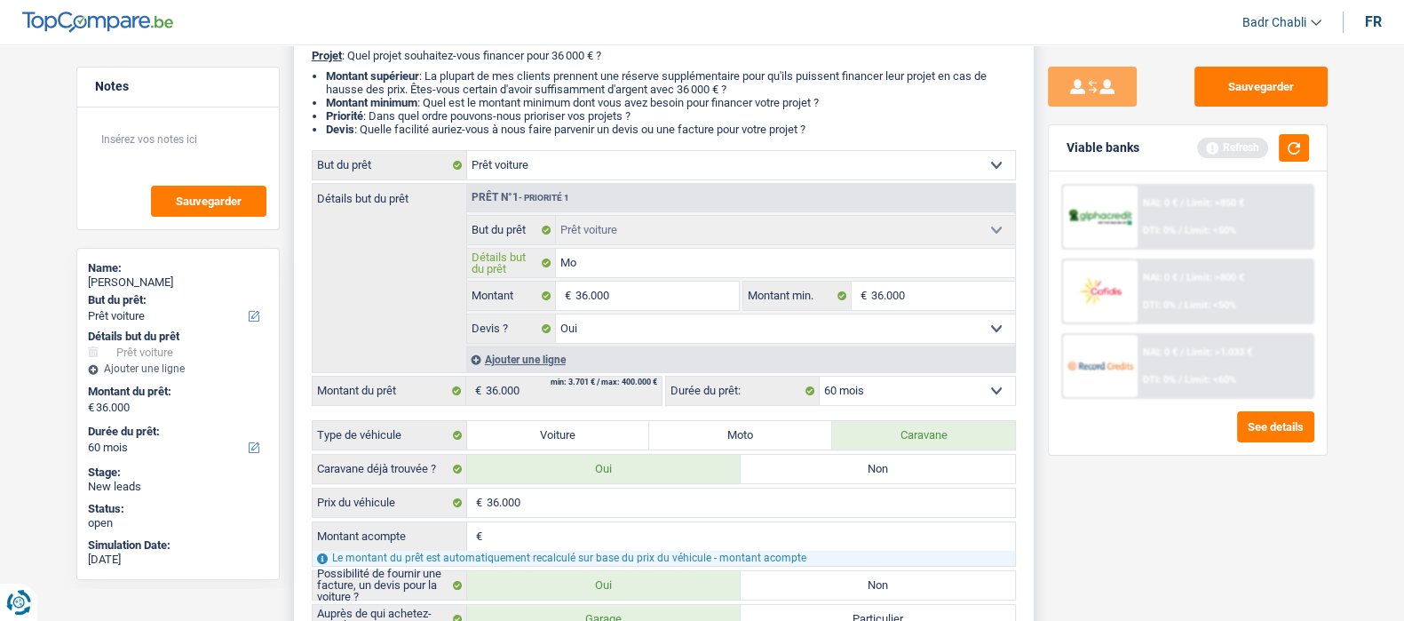
type input "Mob"
type input "Mobi"
type input "Mobil"
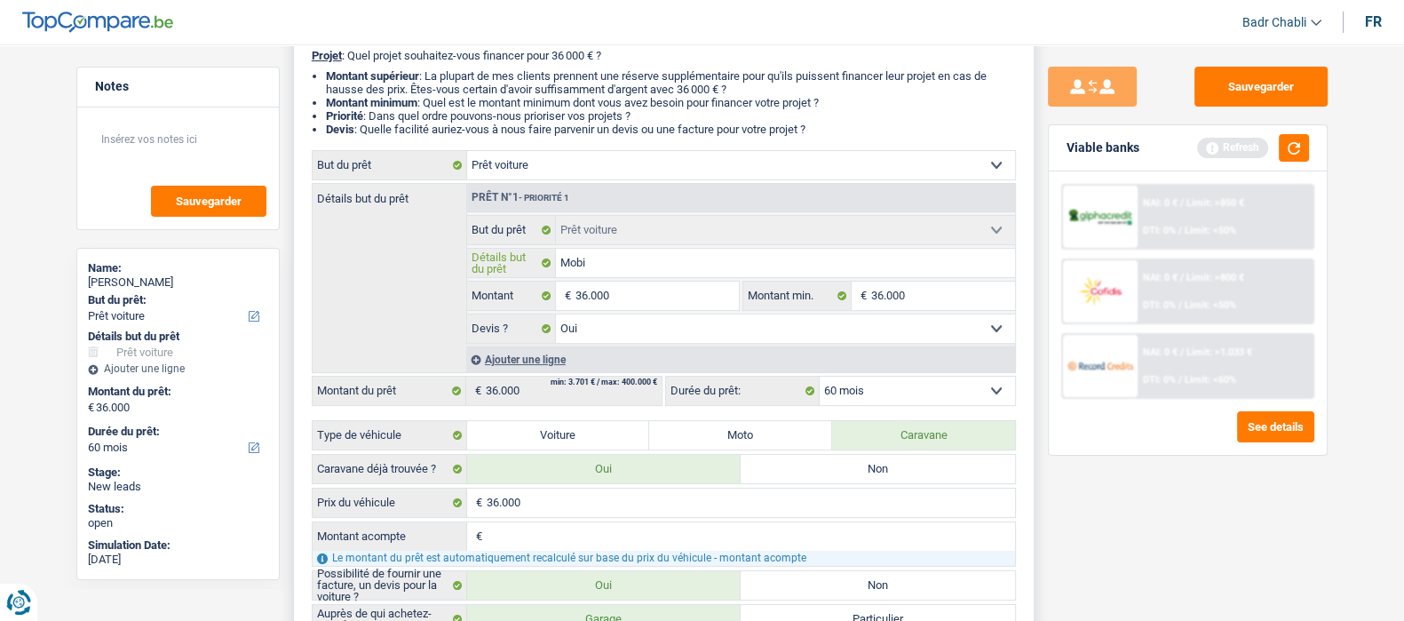
type input "Mobil"
type input "Mobilh"
type input "Mobilho"
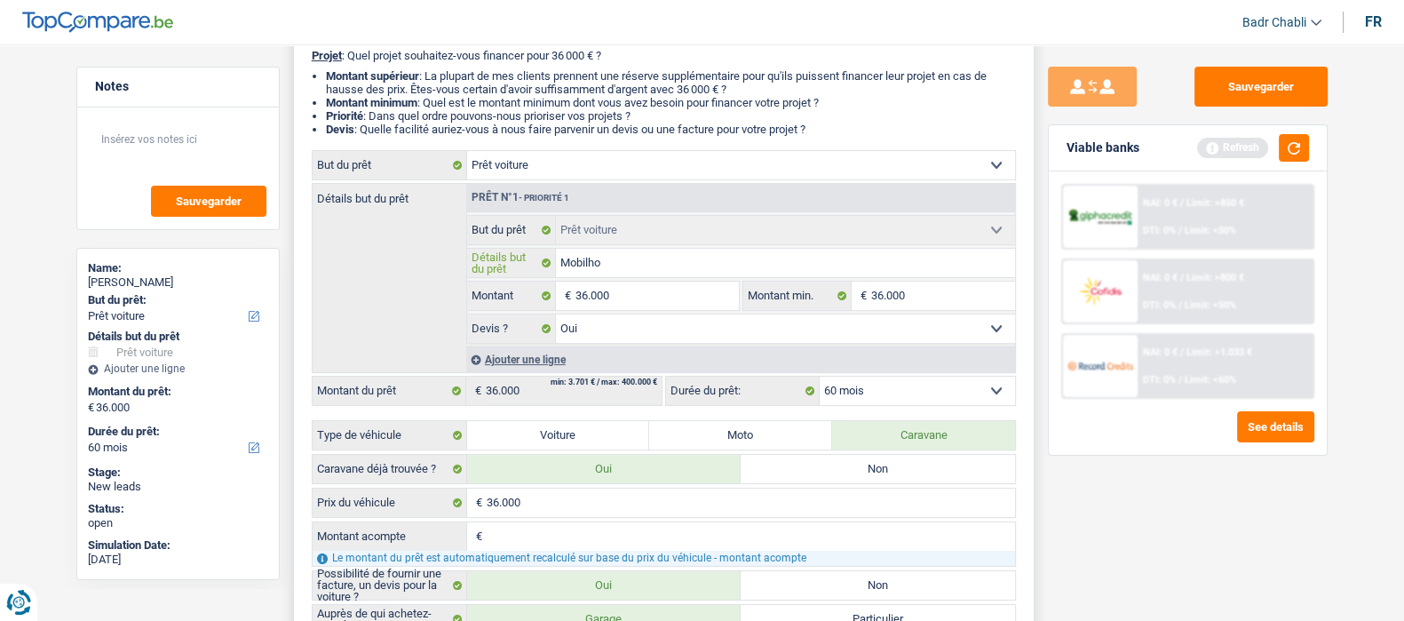
type input "Mobilhom"
type input "Mobilhome"
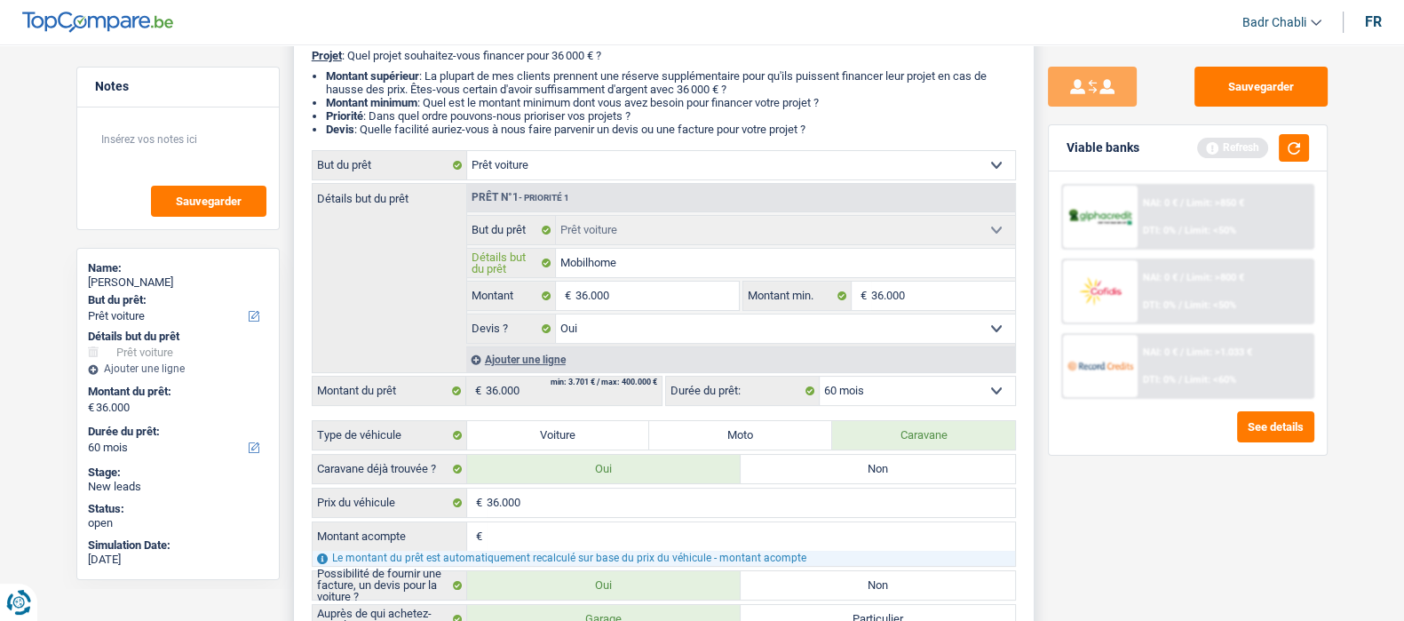
type input "Mobilhome"
type input "Mobilhome 2"
type input "Mobilhome 20"
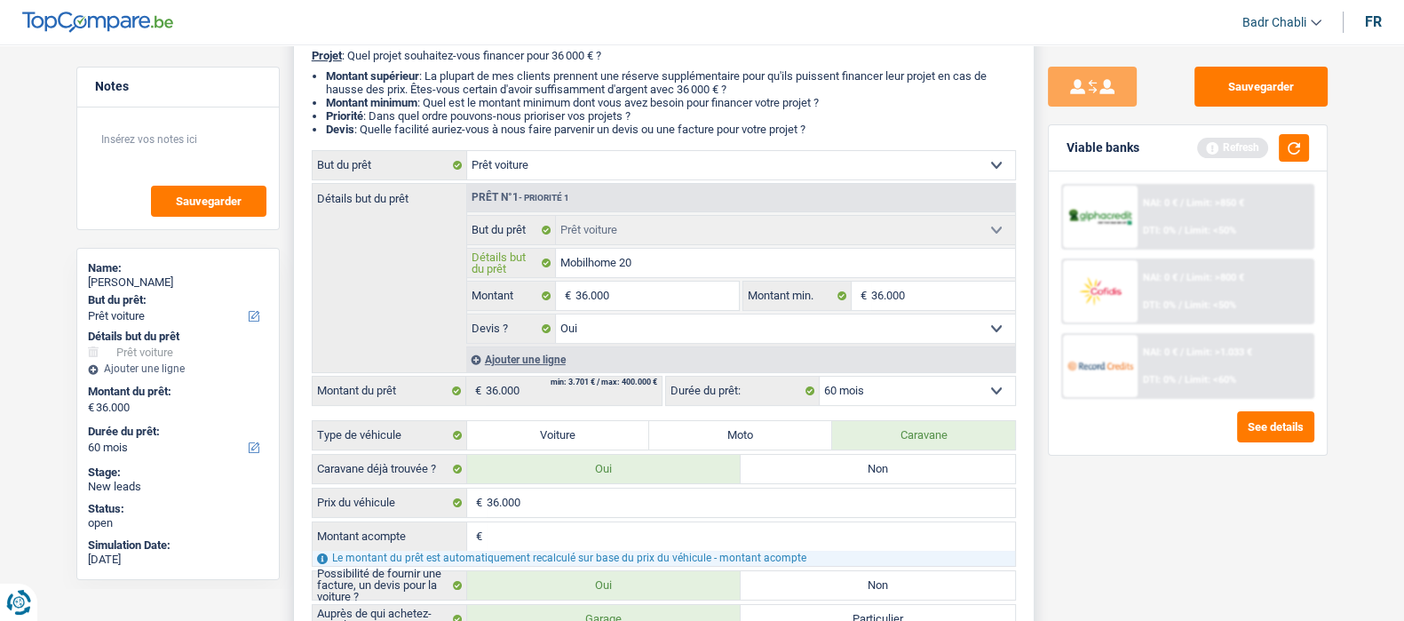
type input "Mobilhome 201"
type input "Mobilhome 2017"
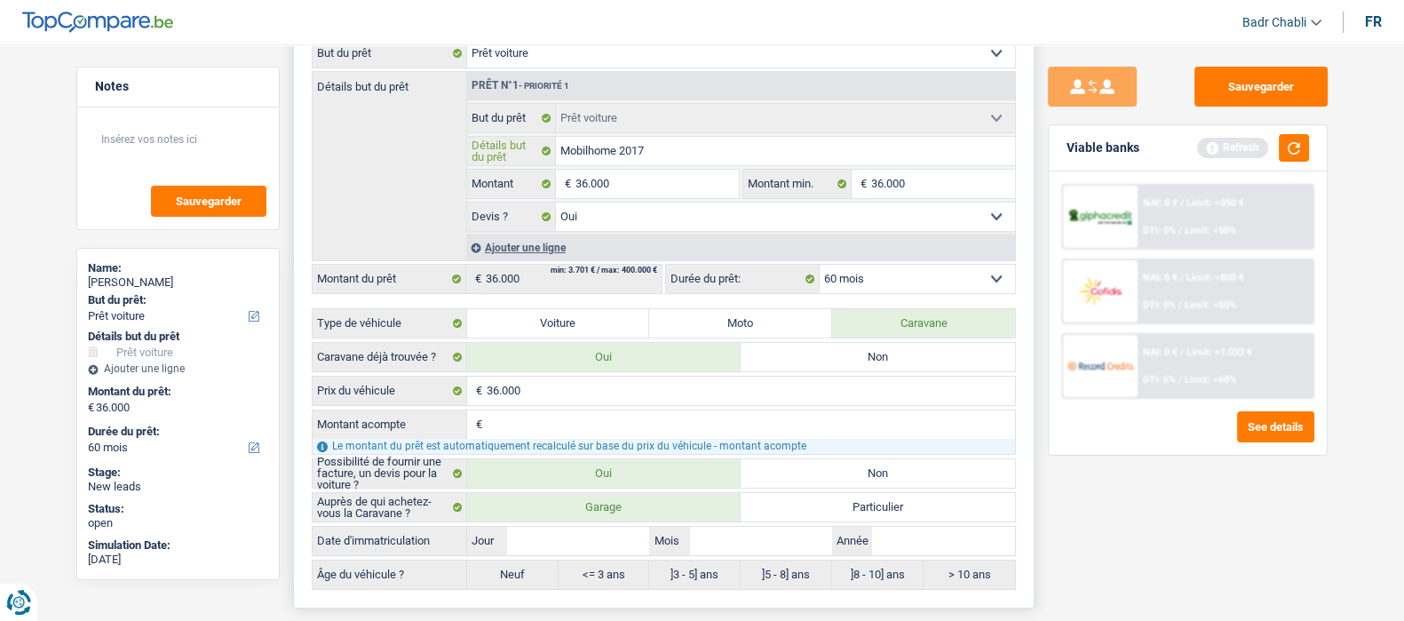
scroll to position [555, 0]
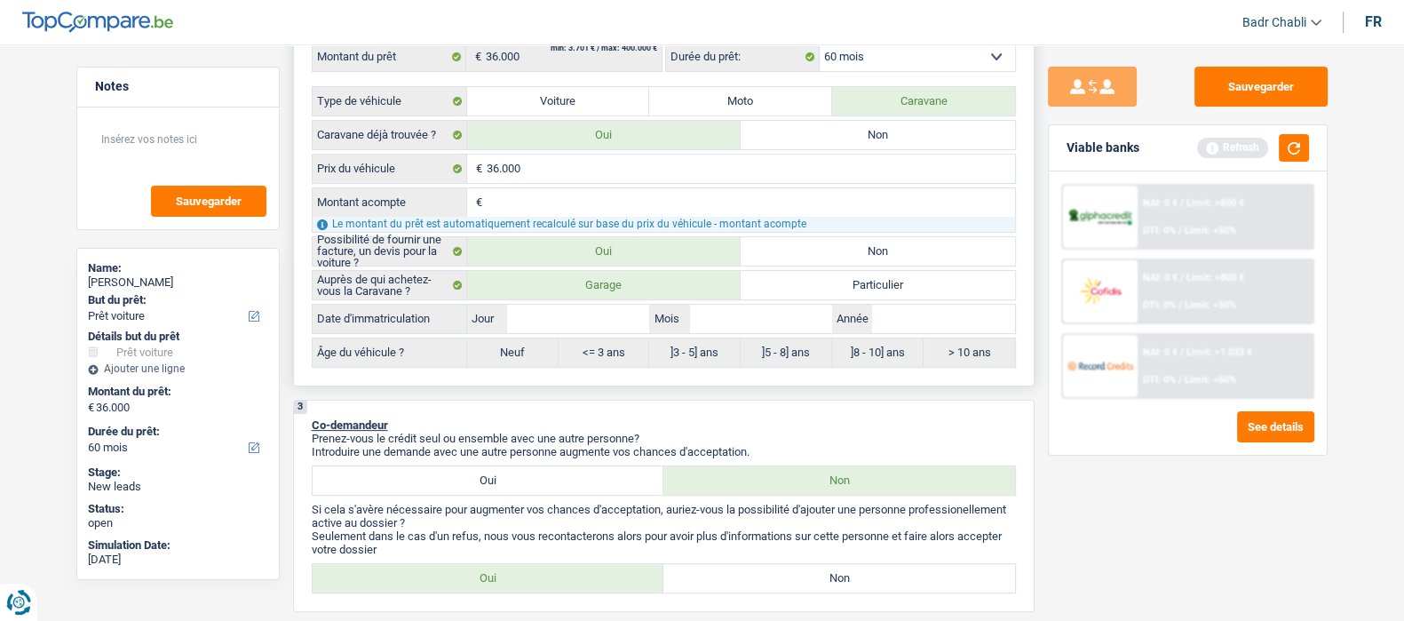
type input "Mobilhome 2017"
click at [906, 275] on label "Particulier" at bounding box center [878, 285] width 274 height 28
click at [906, 275] on input "Particulier" at bounding box center [878, 285] width 274 height 28
radio input "true"
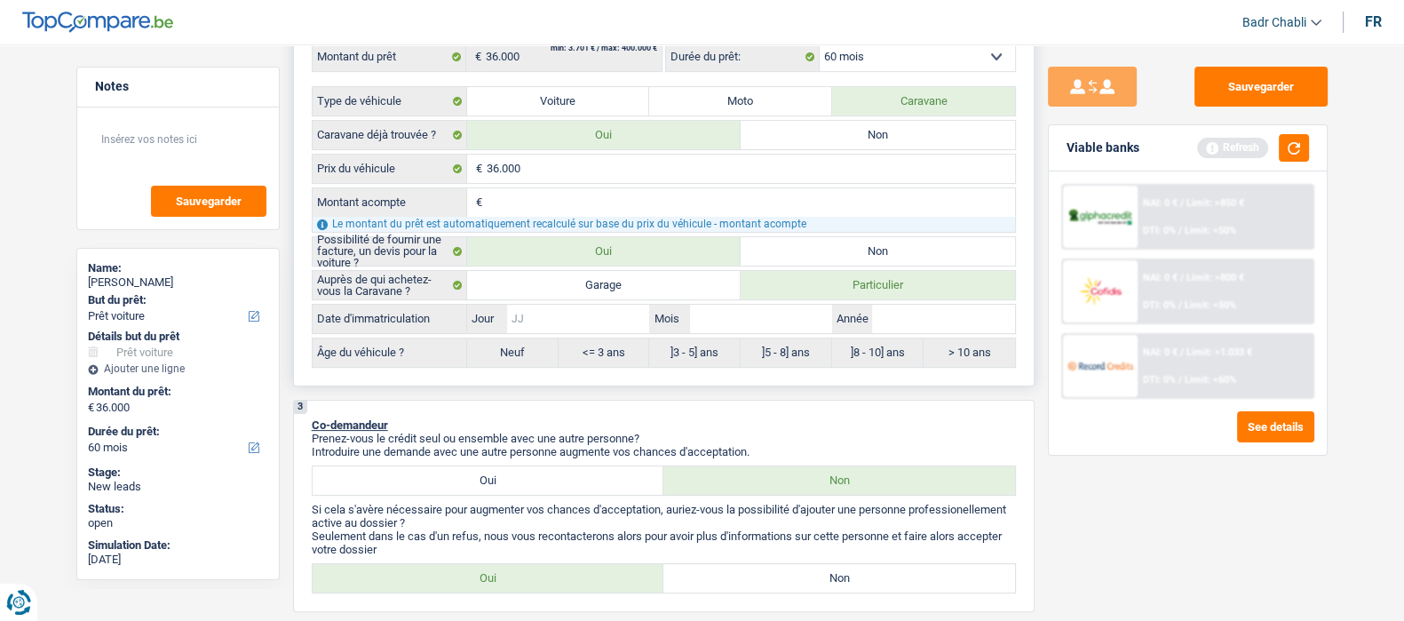
click at [577, 306] on input "Jour" at bounding box center [578, 319] width 142 height 28
type input "0"
type input "01"
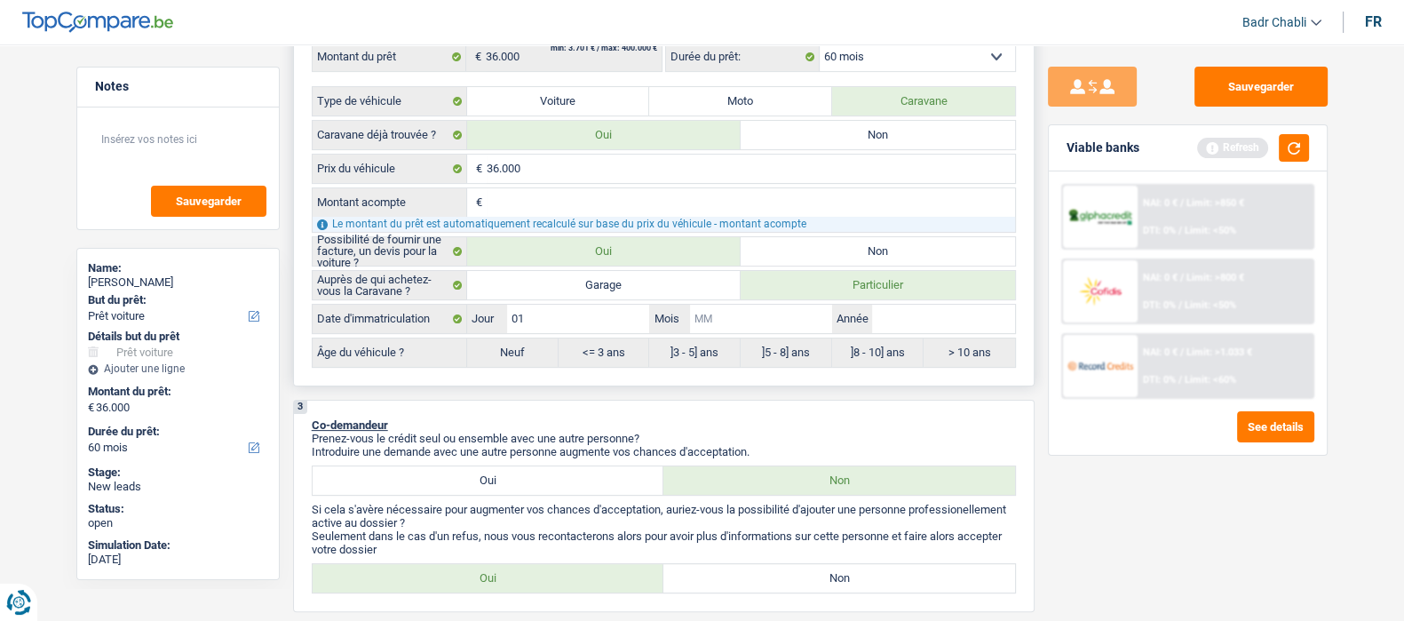
type input "0"
type input "01"
type input "2"
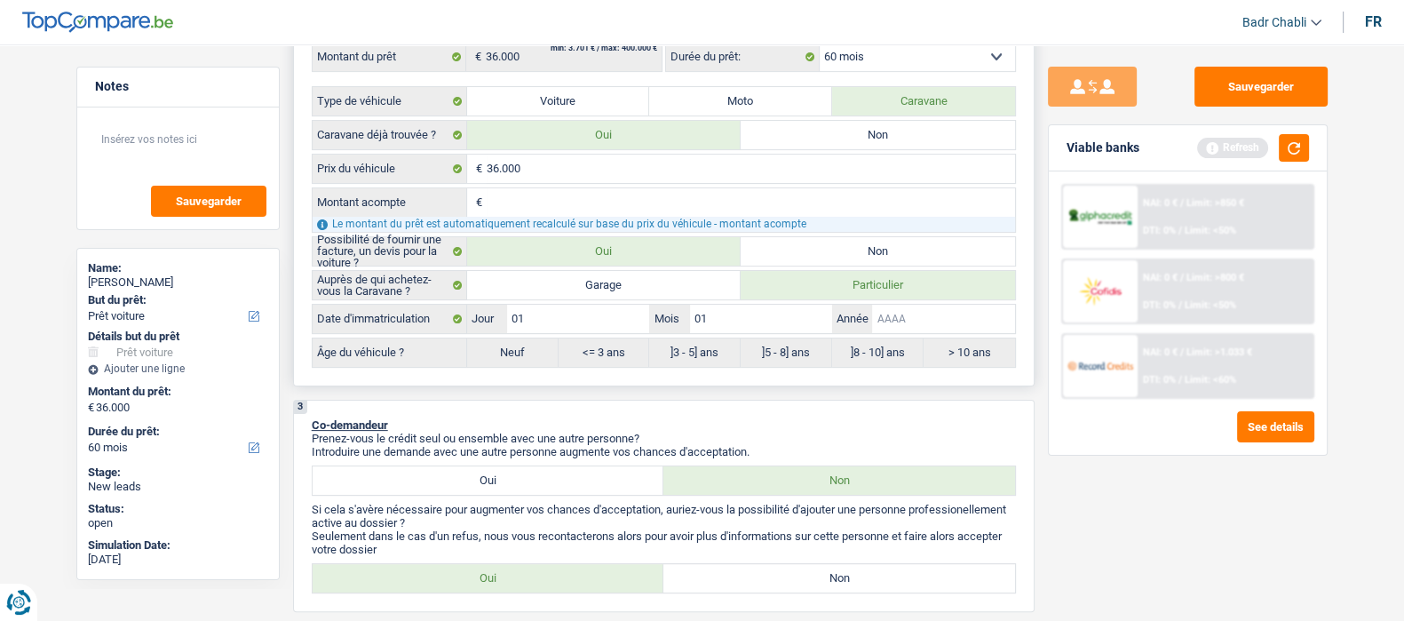
type input "2"
type input "20"
type input "201"
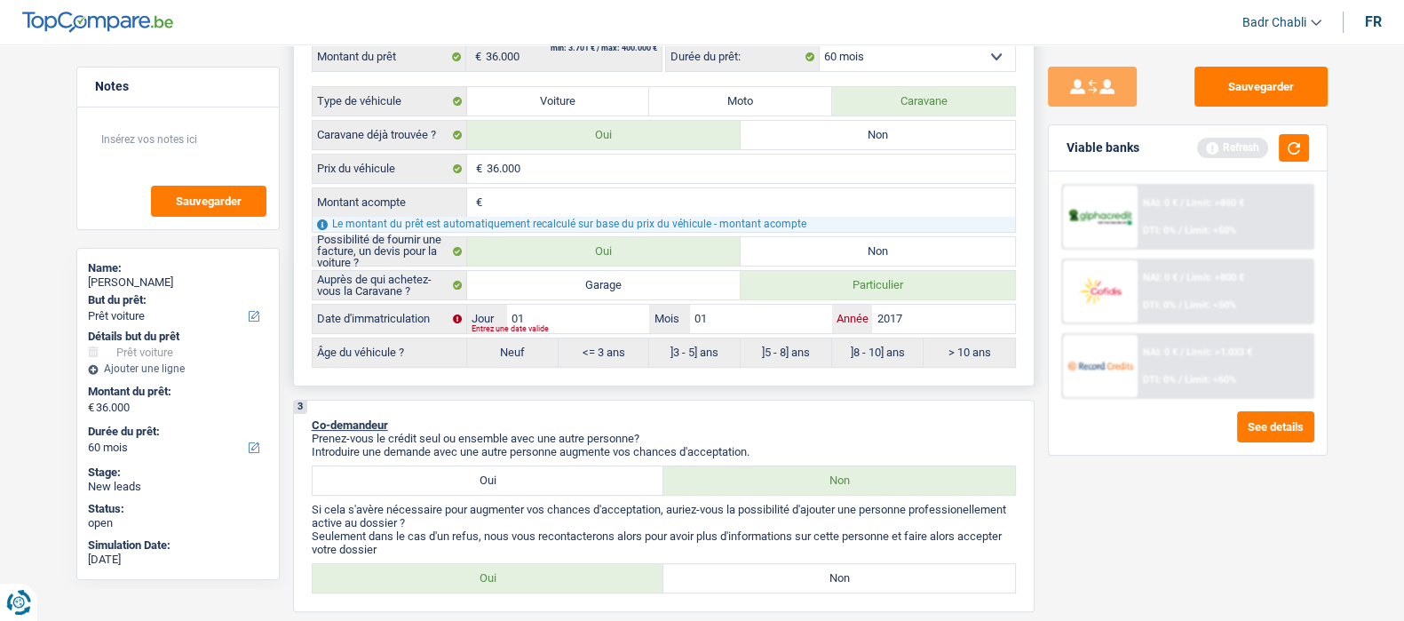
type input "2017"
radio input "false"
radio input "true"
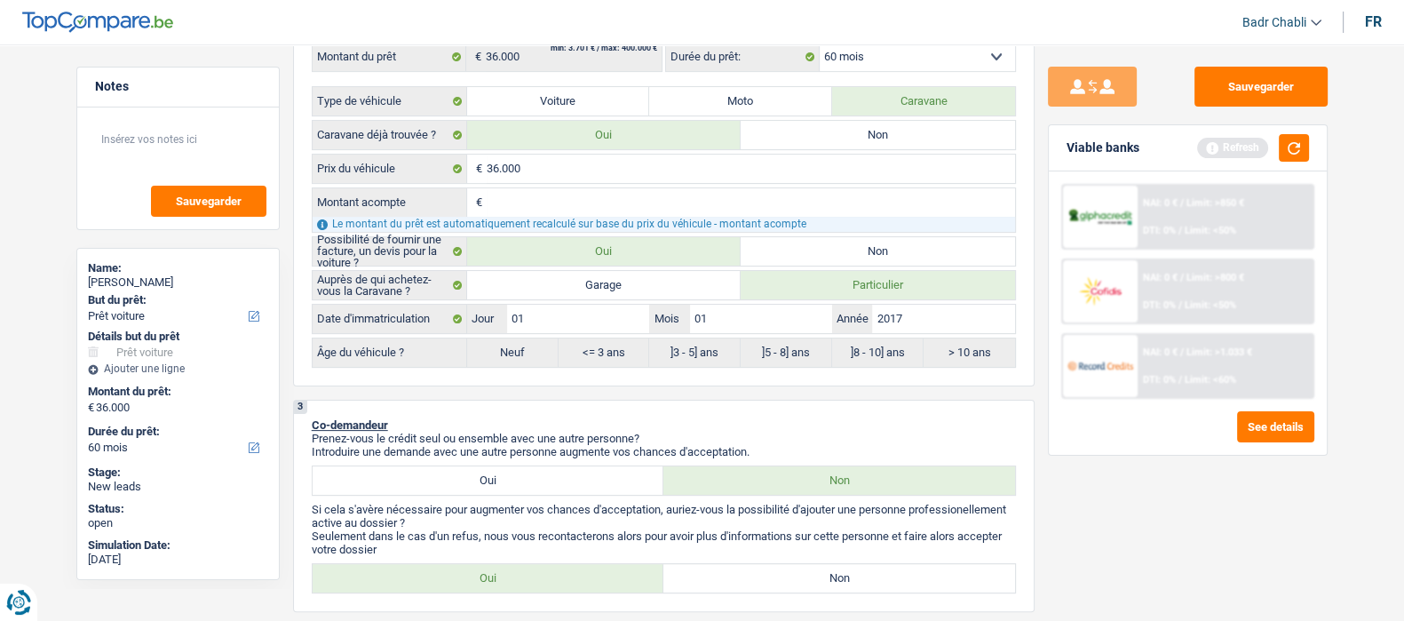
click at [1318, 134] on div "Viable banks Refresh" at bounding box center [1188, 148] width 278 height 46
select select "120"
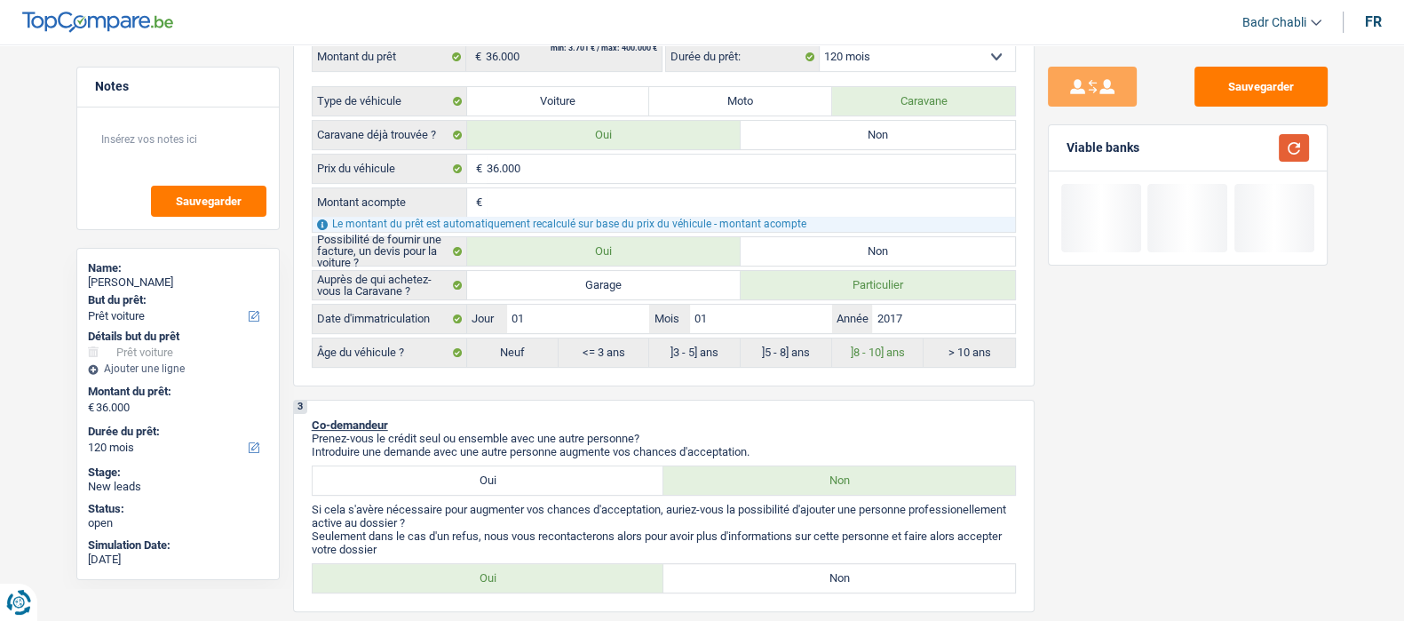
click at [1305, 139] on button "button" at bounding box center [1294, 148] width 30 height 28
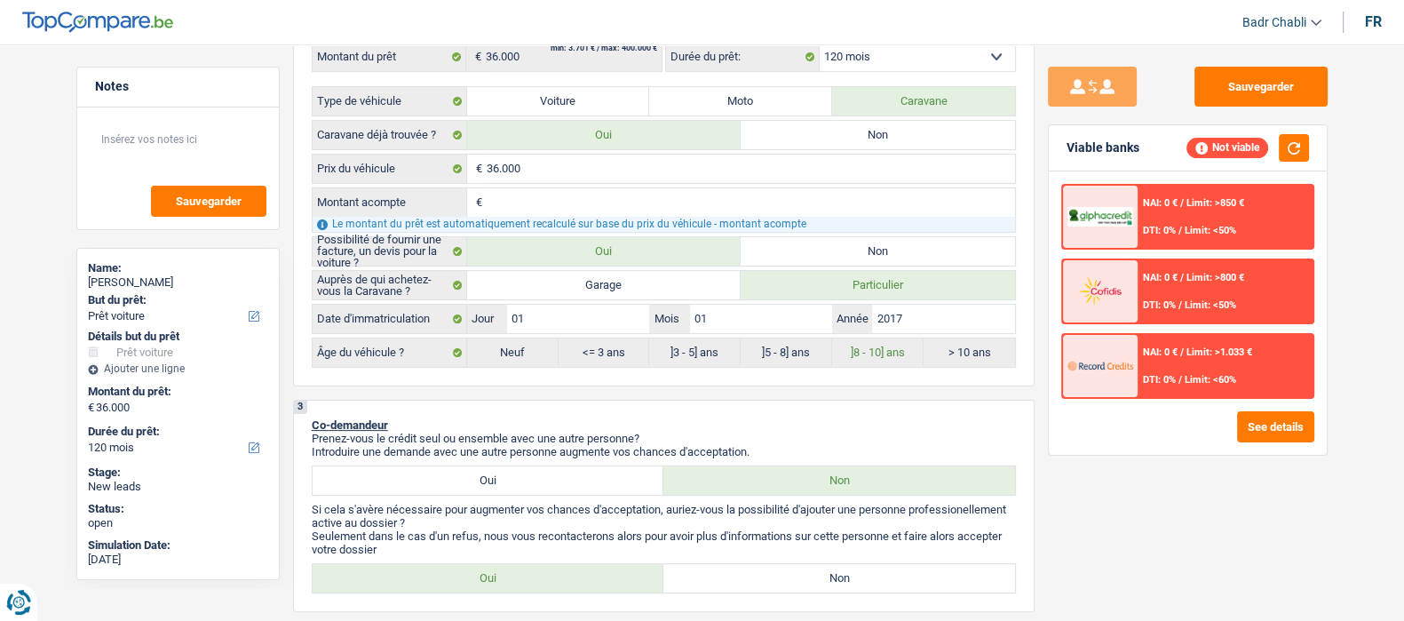
click at [1273, 219] on div "NAI: 0 € / Limit: >850 € DTI: 0% / Limit: <50%" at bounding box center [1225, 217] width 175 height 62
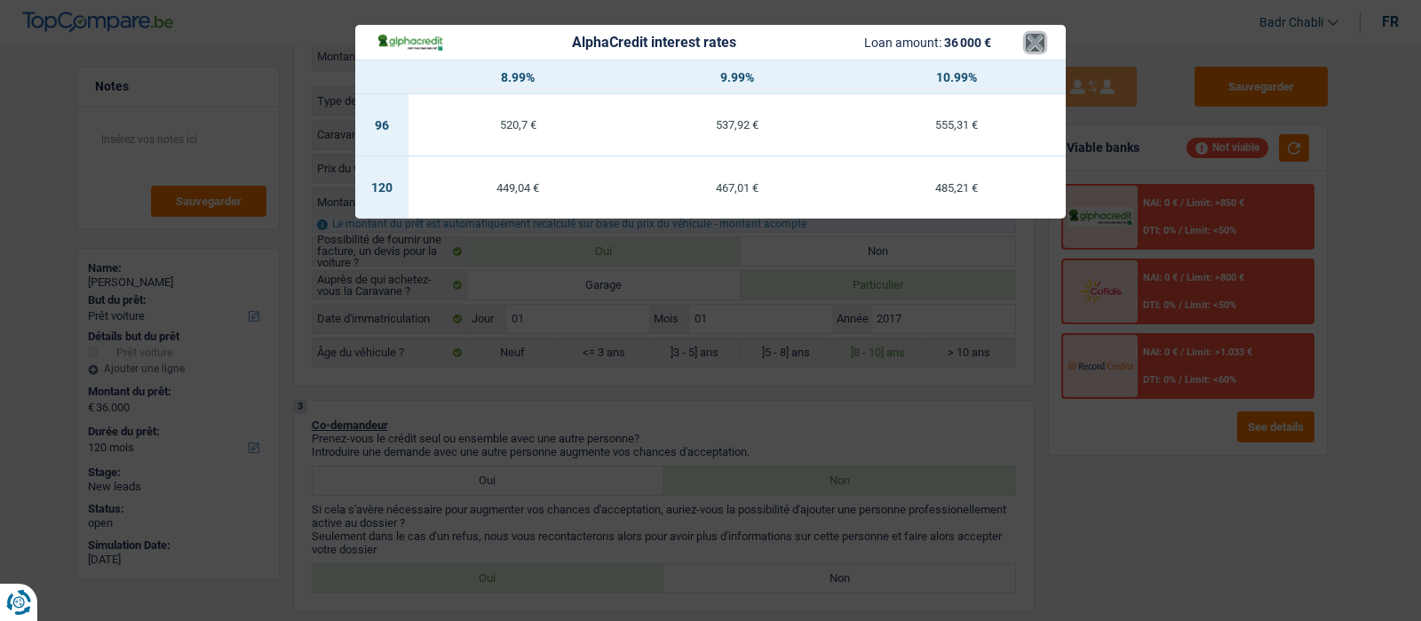
click at [1040, 42] on button "×" at bounding box center [1035, 43] width 19 height 18
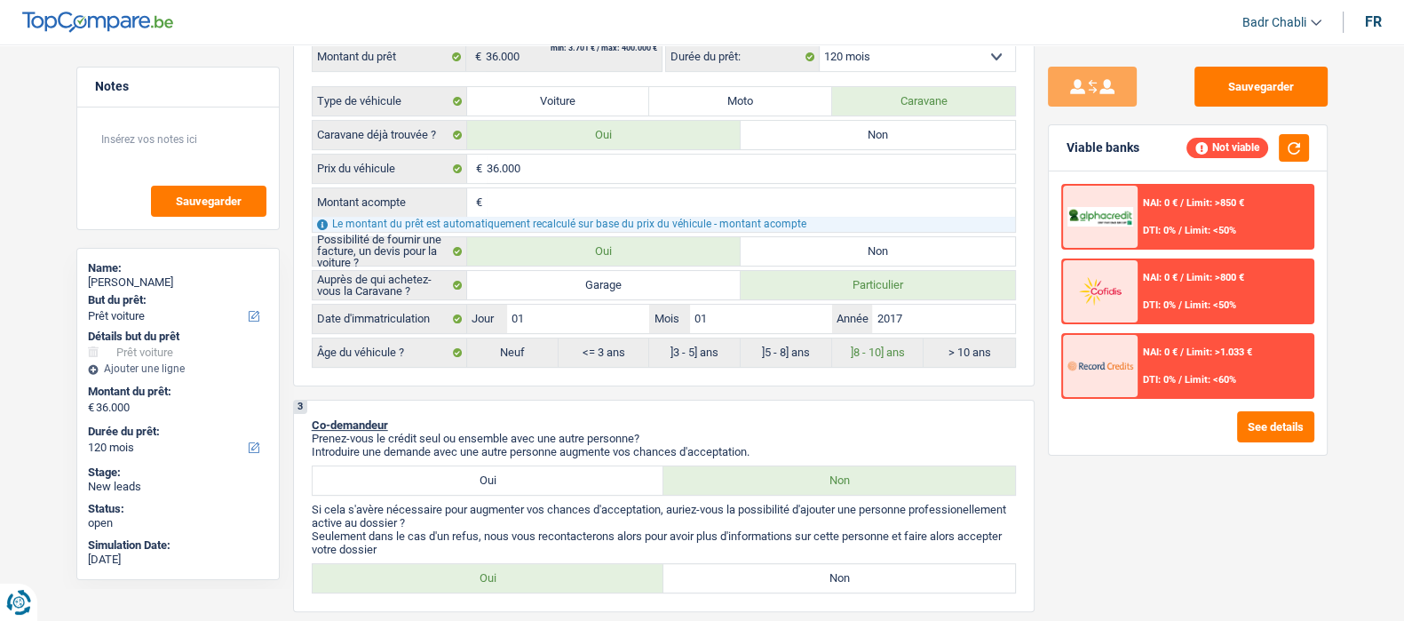
click at [1178, 349] on span "NAI: 0 €" at bounding box center [1160, 352] width 35 height 12
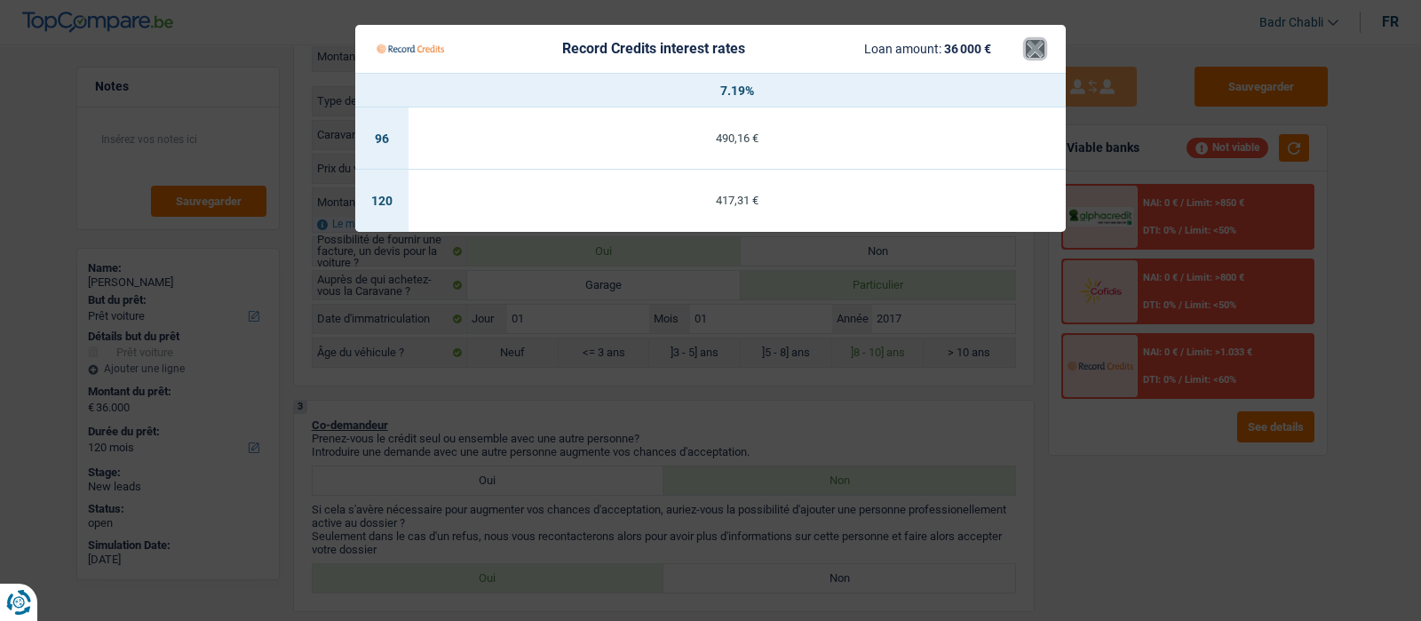
click at [1037, 47] on button "×" at bounding box center [1035, 49] width 19 height 18
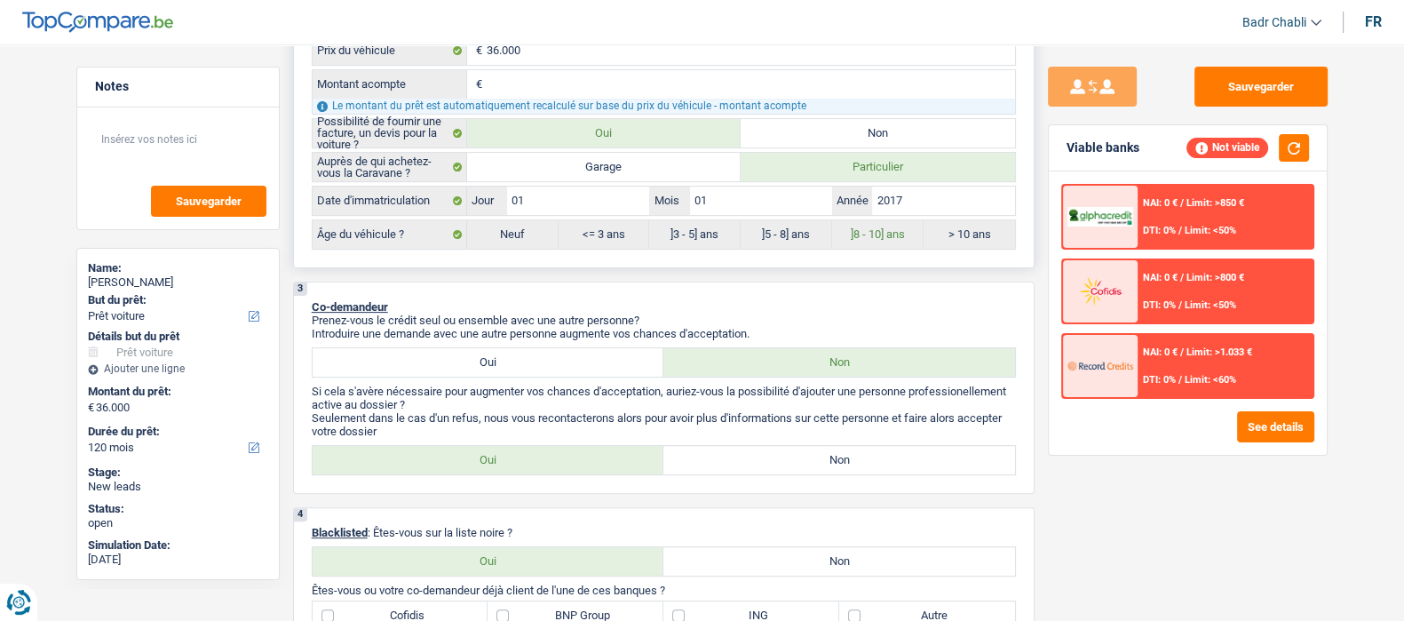
scroll to position [887, 0]
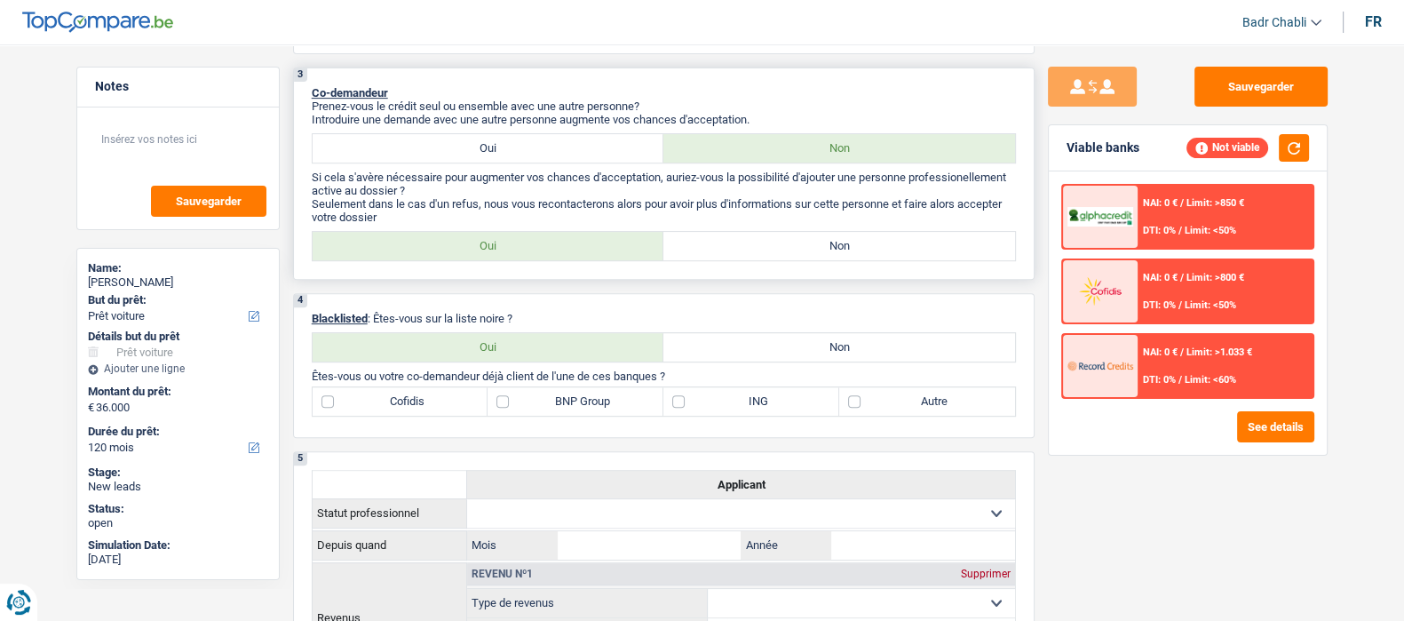
click at [845, 256] on label "Non" at bounding box center [839, 246] width 352 height 28
click at [845, 256] on input "Non" at bounding box center [839, 246] width 352 height 28
radio input "true"
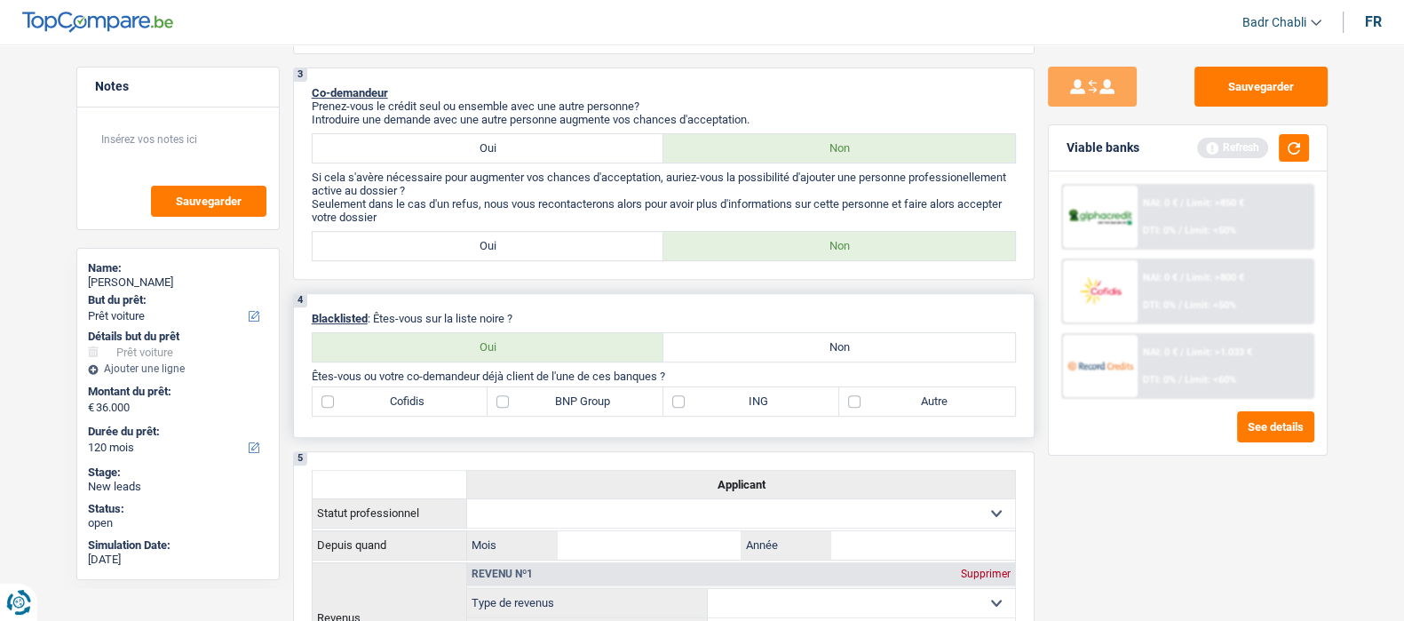
click at [854, 368] on div "4 Blacklisted : Êtes-vous sur la liste noire ? Oui Non Tous les champs sont obl…" at bounding box center [664, 365] width 742 height 145
click at [856, 348] on label "Non" at bounding box center [839, 347] width 352 height 28
click at [856, 348] on input "Non" at bounding box center [839, 347] width 352 height 28
radio input "true"
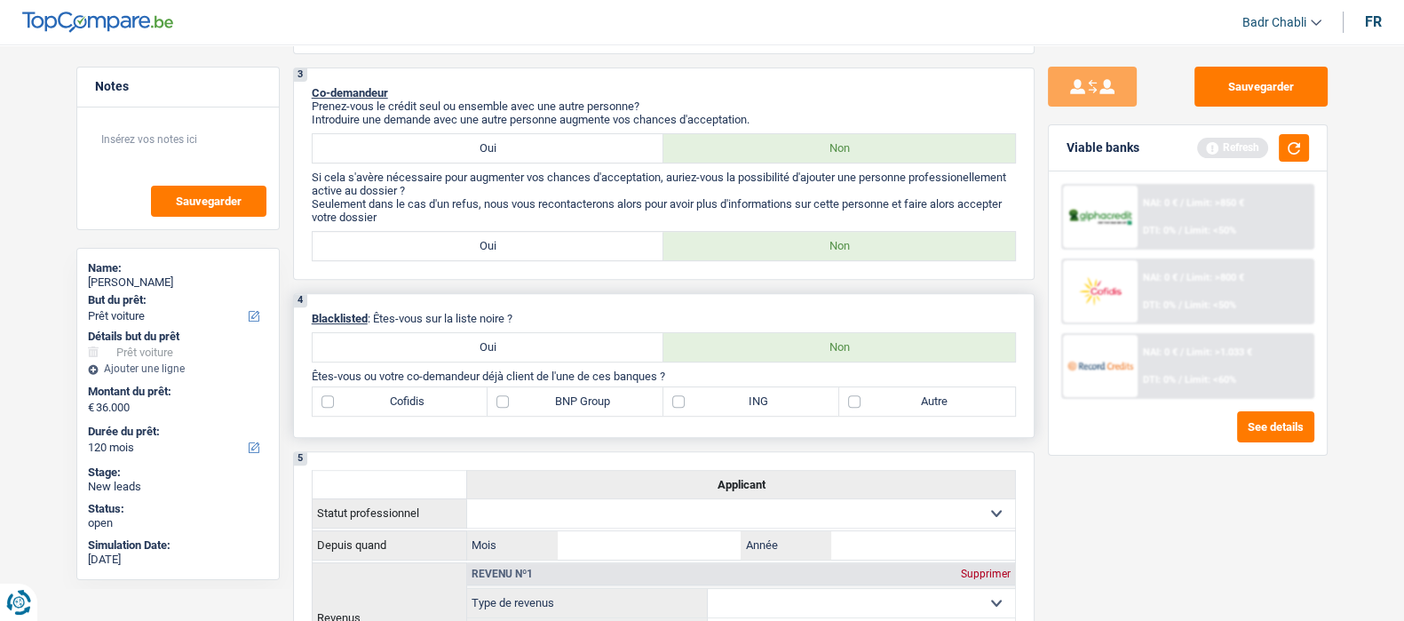
radio input "true"
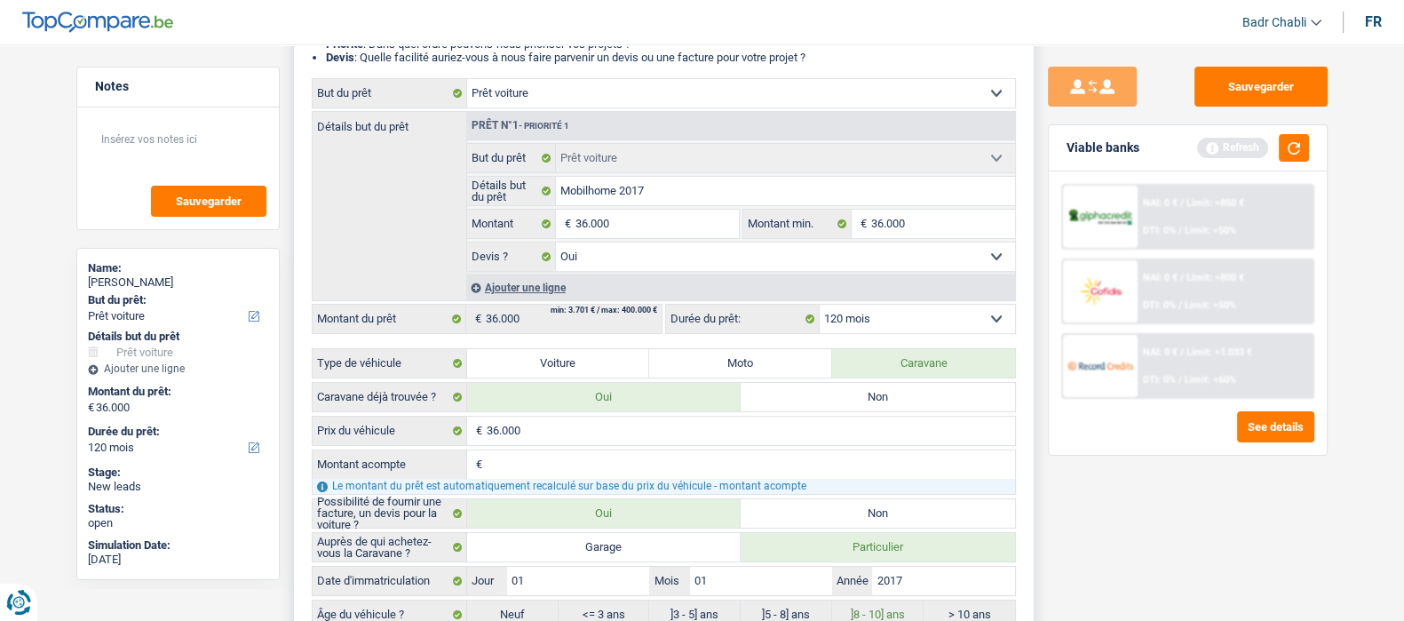
scroll to position [0, 0]
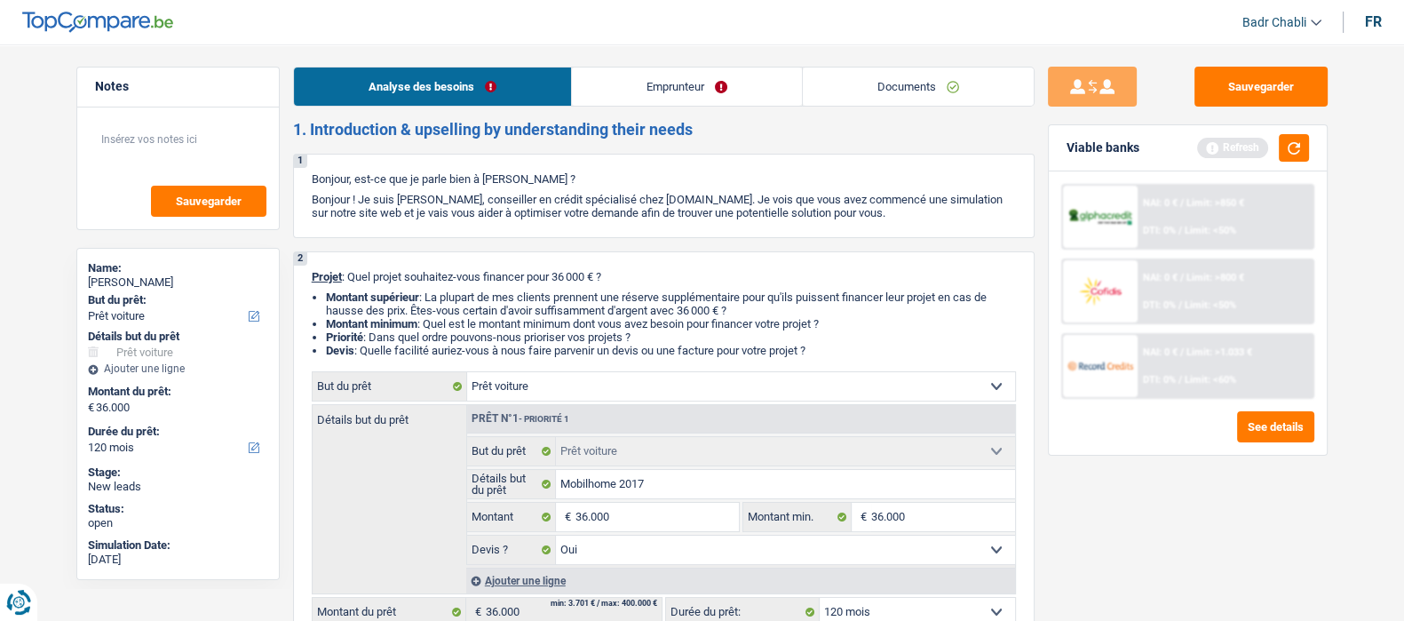
click at [621, 96] on link "Emprunteur" at bounding box center [687, 87] width 230 height 38
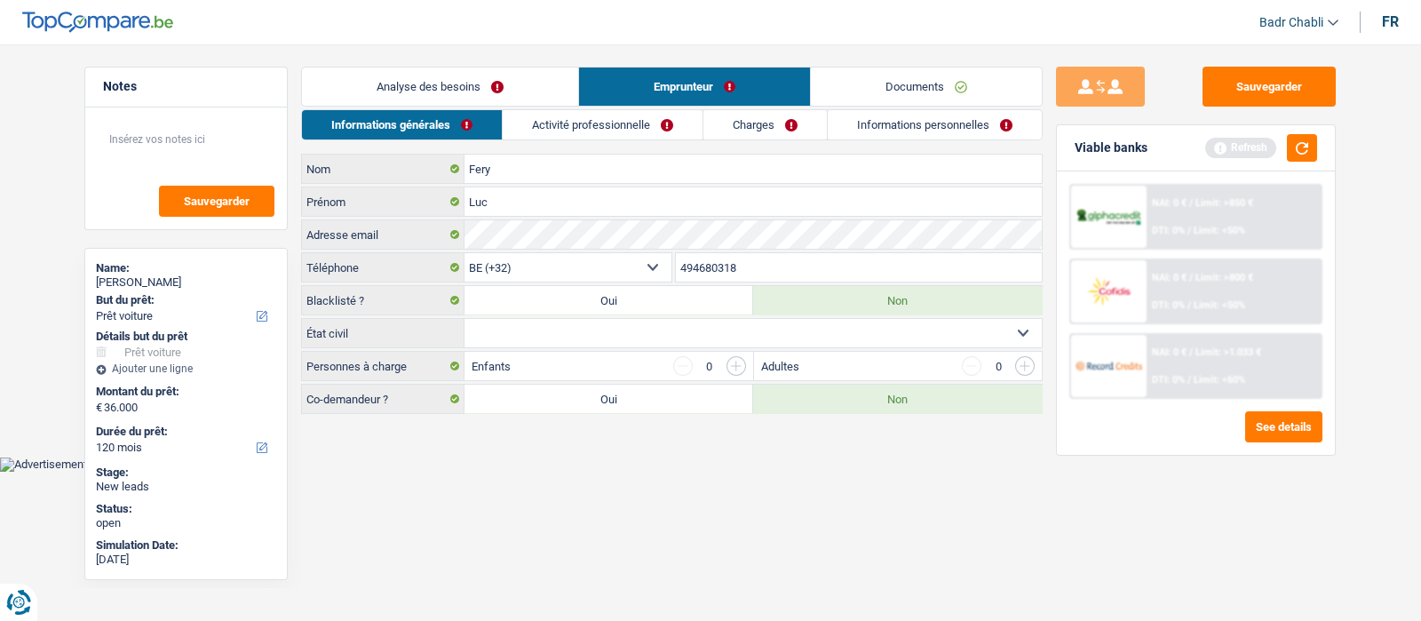
click at [626, 330] on select "Célibataire Marié(e) Cohabitant(e) légal(e) Divorcé(e) Veuf(ve) Séparé (de fait…" at bounding box center [753, 333] width 577 height 28
select select "divorced"
click at [465, 319] on select "Célibataire Marié(e) Cohabitant(e) légal(e) Divorcé(e) Veuf(ve) Séparé (de fait…" at bounding box center [753, 333] width 577 height 28
click at [631, 129] on link "Activité professionnelle" at bounding box center [604, 124] width 200 height 29
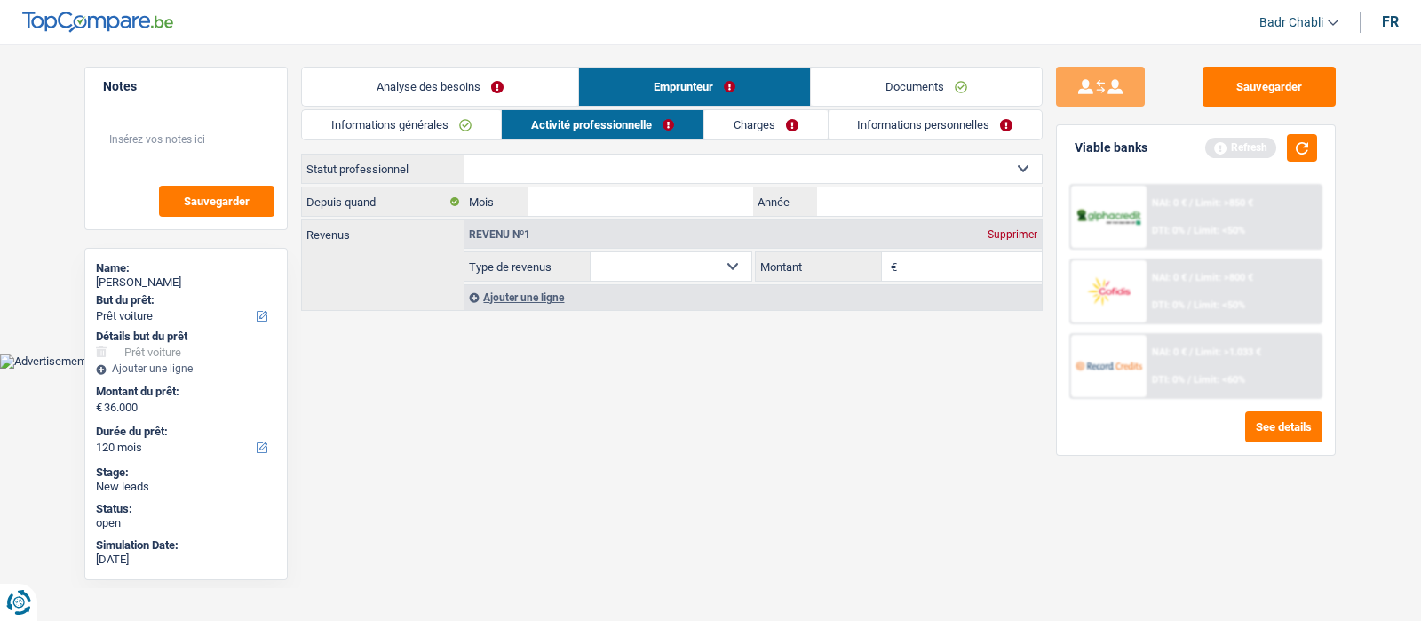
click at [401, 104] on link "Analyse des besoins" at bounding box center [440, 87] width 276 height 38
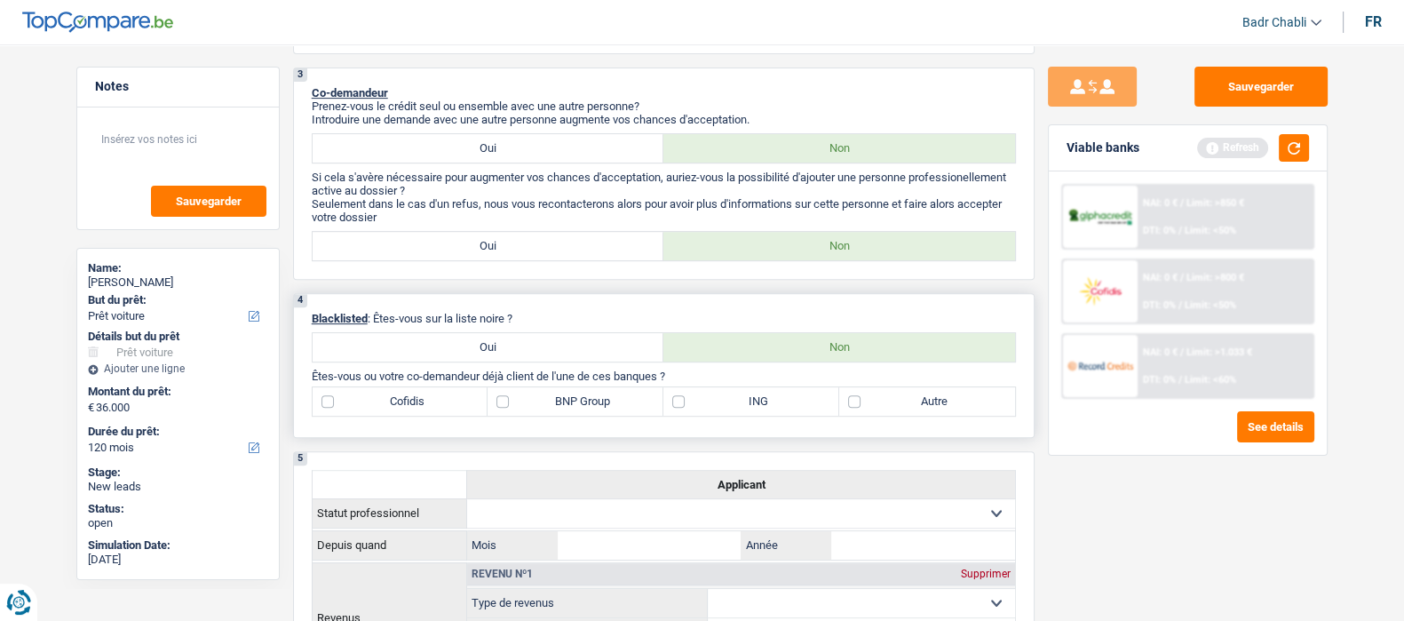
scroll to position [1221, 0]
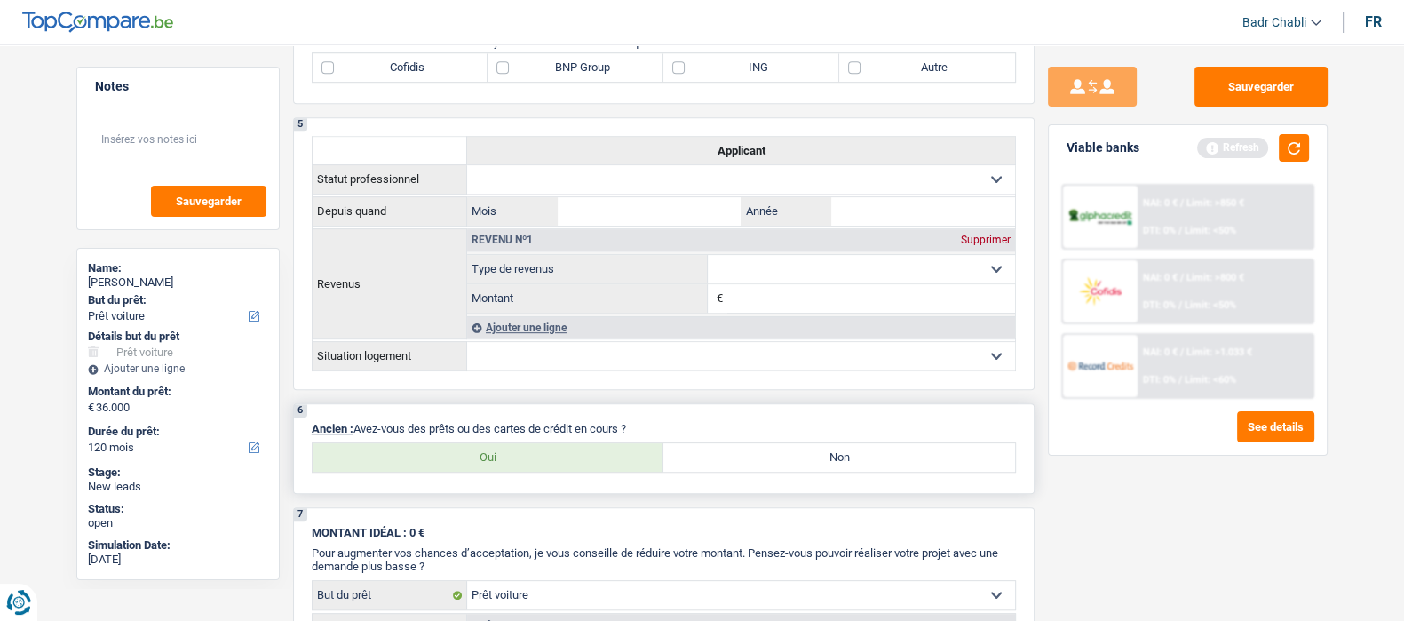
click at [530, 451] on label "Oui" at bounding box center [489, 457] width 352 height 28
click at [530, 451] on input "Oui" at bounding box center [489, 457] width 352 height 28
radio input "true"
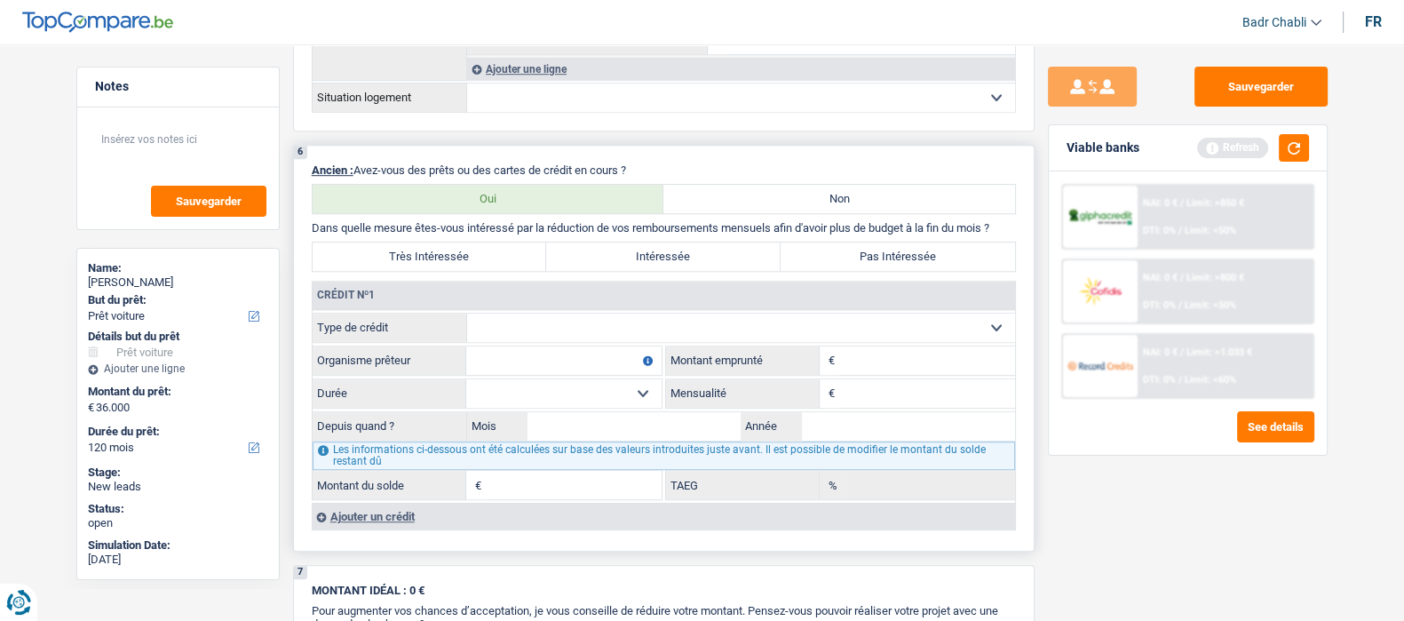
scroll to position [1553, 0]
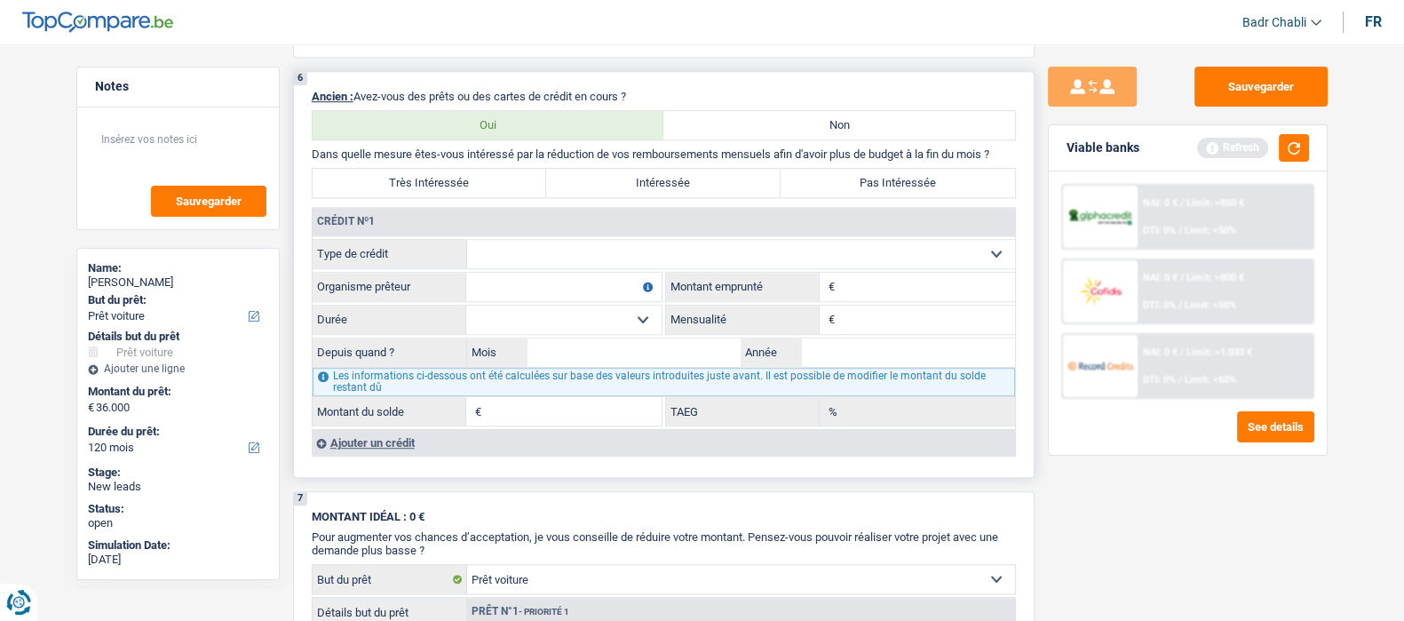
click at [878, 321] on input "Mensualité" at bounding box center [927, 320] width 176 height 28
type input "255"
click at [644, 248] on select "Carte ou ouverture de crédit Prêt hypothécaire Vente à tempérament Prêt à tempé…" at bounding box center [741, 254] width 548 height 28
select select "carLoan"
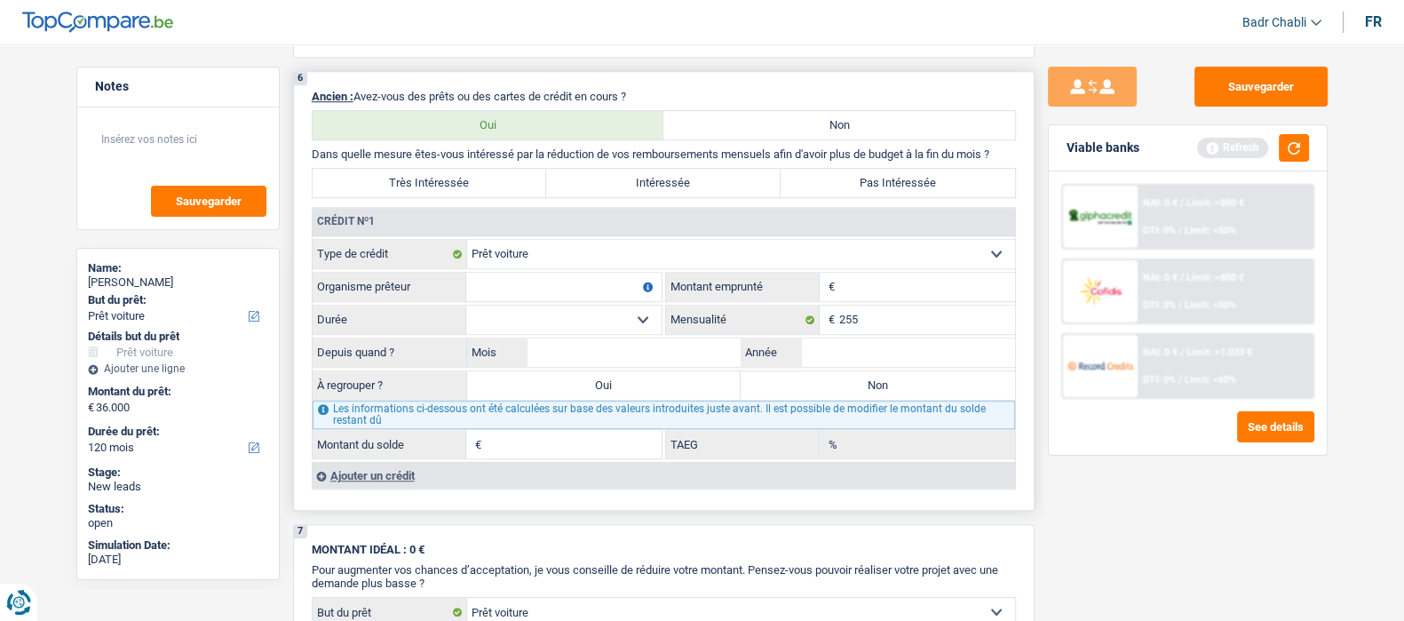
click at [602, 286] on input "Organisme prêteur" at bounding box center [563, 287] width 195 height 28
click at [364, 474] on div "Ajouter un crédit" at bounding box center [663, 475] width 703 height 27
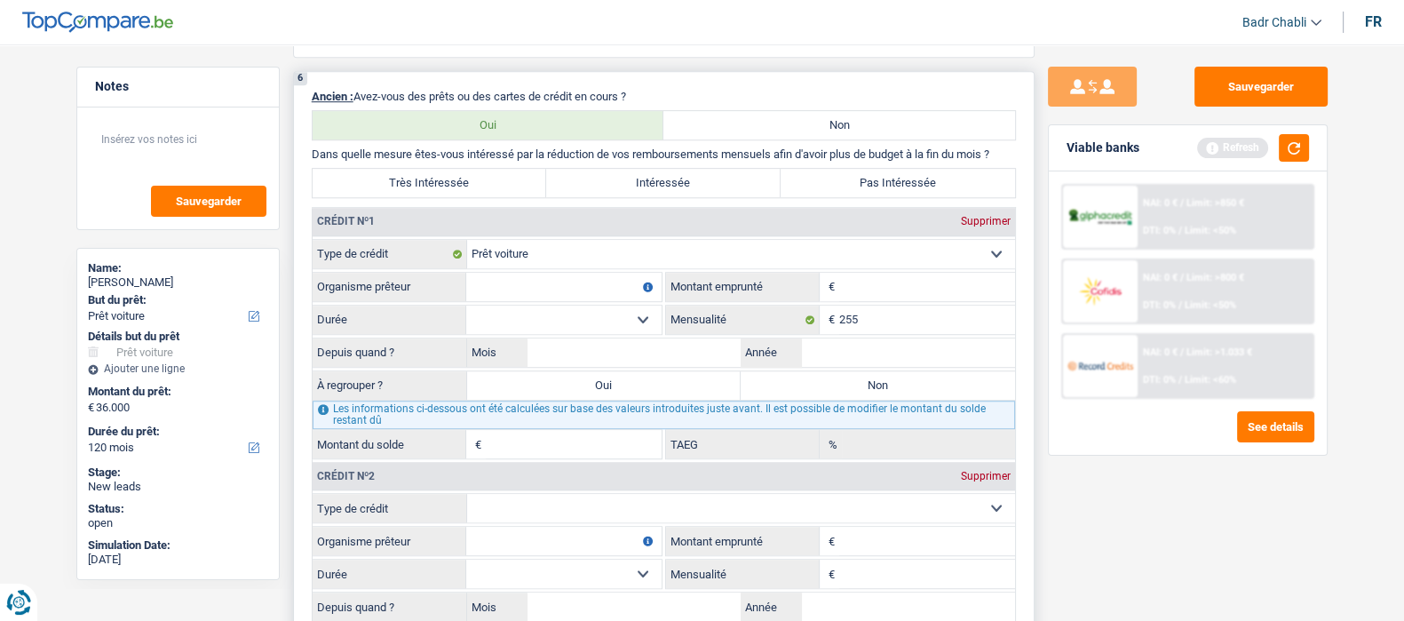
click at [898, 581] on input "Mensualité" at bounding box center [927, 574] width 176 height 28
type input "104"
click at [580, 282] on input "Organisme prêteur" at bounding box center [563, 287] width 195 height 28
type input "Crelan"
type input "10.001"
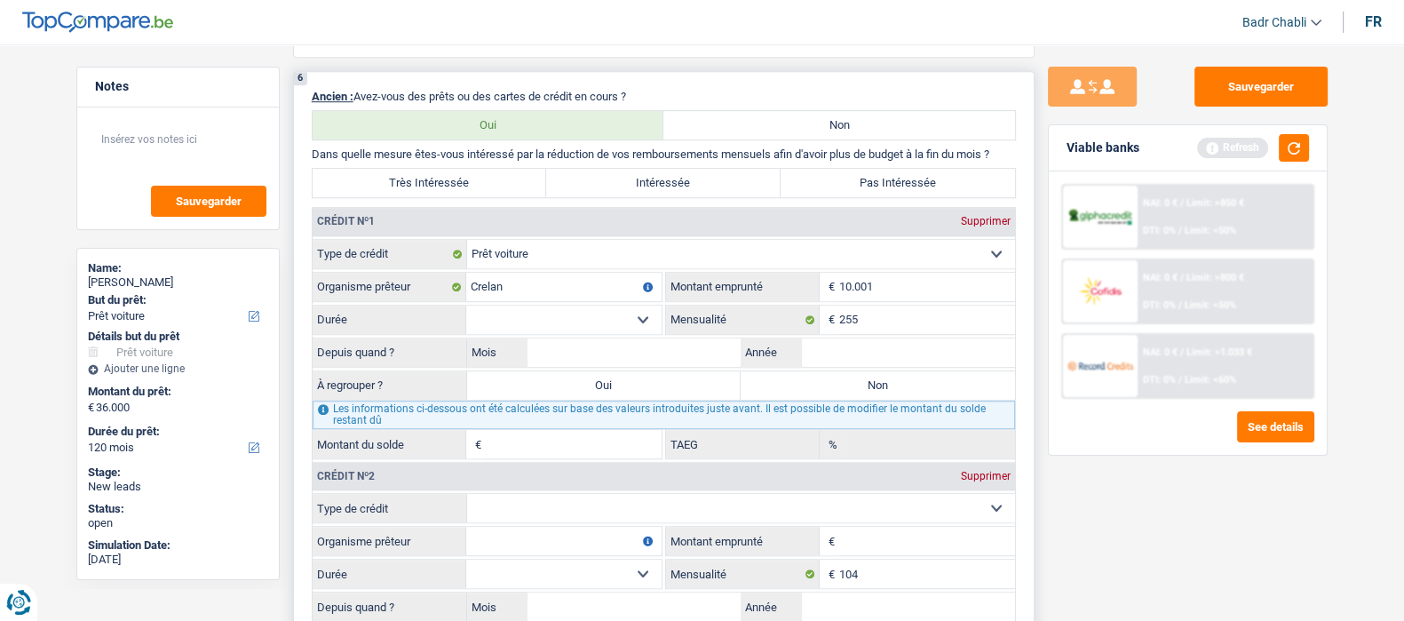
click at [594, 306] on fieldset "Carte ou ouverture de crédit Prêt hypothécaire Vente à tempérament Prêt à tempé…" at bounding box center [664, 349] width 703 height 220
click at [595, 322] on select "12 mois 18 mois 24 mois 30 mois 36 mois 42 mois 48 mois 60 mois Sélectionner un…" at bounding box center [563, 320] width 195 height 28
click at [466, 308] on select "12 mois 18 mois 24 mois 30 mois 36 mois 42 mois 48 mois 60 mois Sélectionner un…" at bounding box center [563, 320] width 195 height 28
click at [586, 314] on select "12 mois 18 mois 24 mois 30 mois 36 mois 42 mois 48 mois 60 mois Sélectionner un…" at bounding box center [563, 320] width 195 height 28
select select "48"
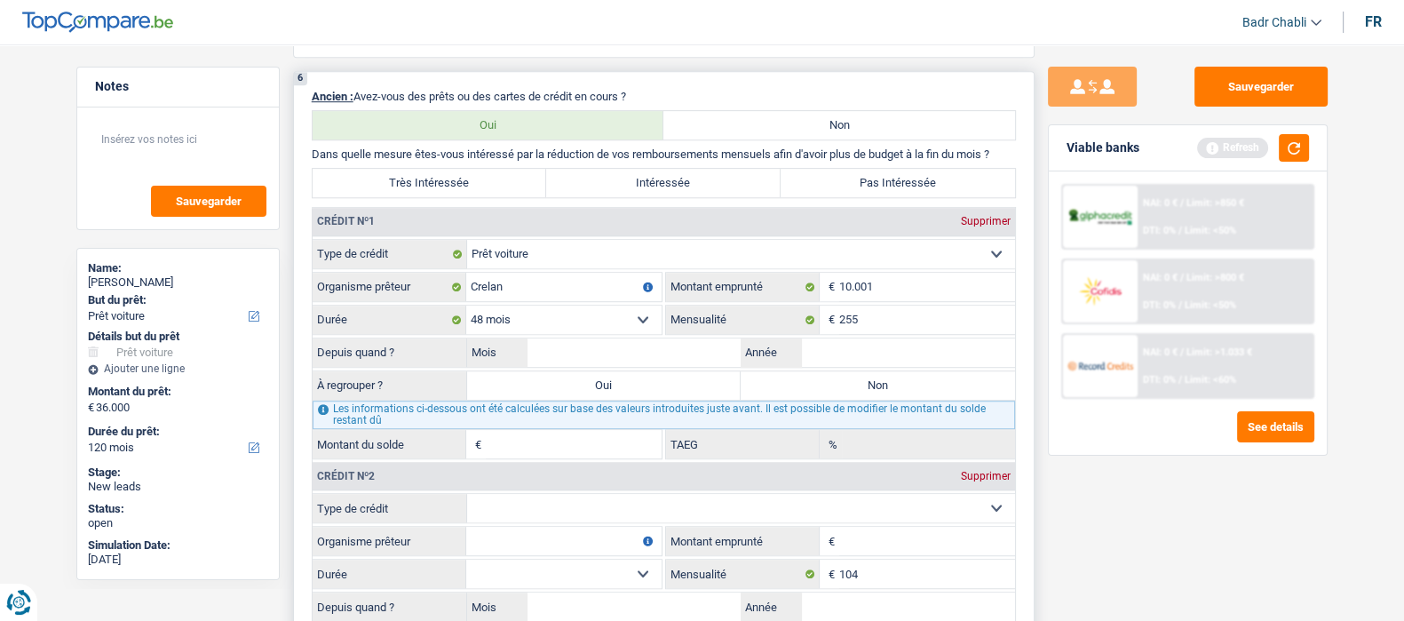
click at [466, 308] on select "12 mois 18 mois 24 mois 30 mois 36 mois 42 mois 48 mois 60 mois Sélectionner un…" at bounding box center [563, 320] width 195 height 28
click at [662, 366] on input "Mois" at bounding box center [635, 352] width 214 height 28
type input "07"
type input "2024"
type input "7.684"
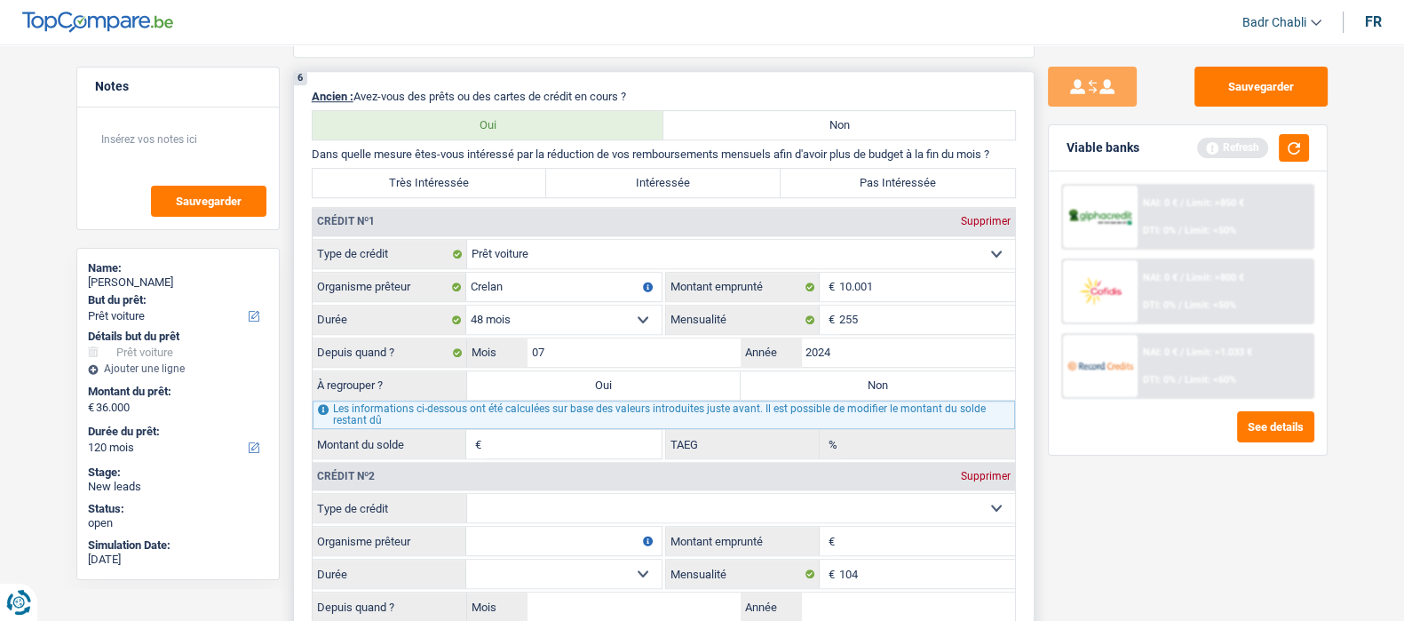
type input "10,78"
click at [843, 393] on label "Non" at bounding box center [878, 385] width 274 height 28
click at [843, 393] on input "Non" at bounding box center [878, 385] width 274 height 28
radio input "true"
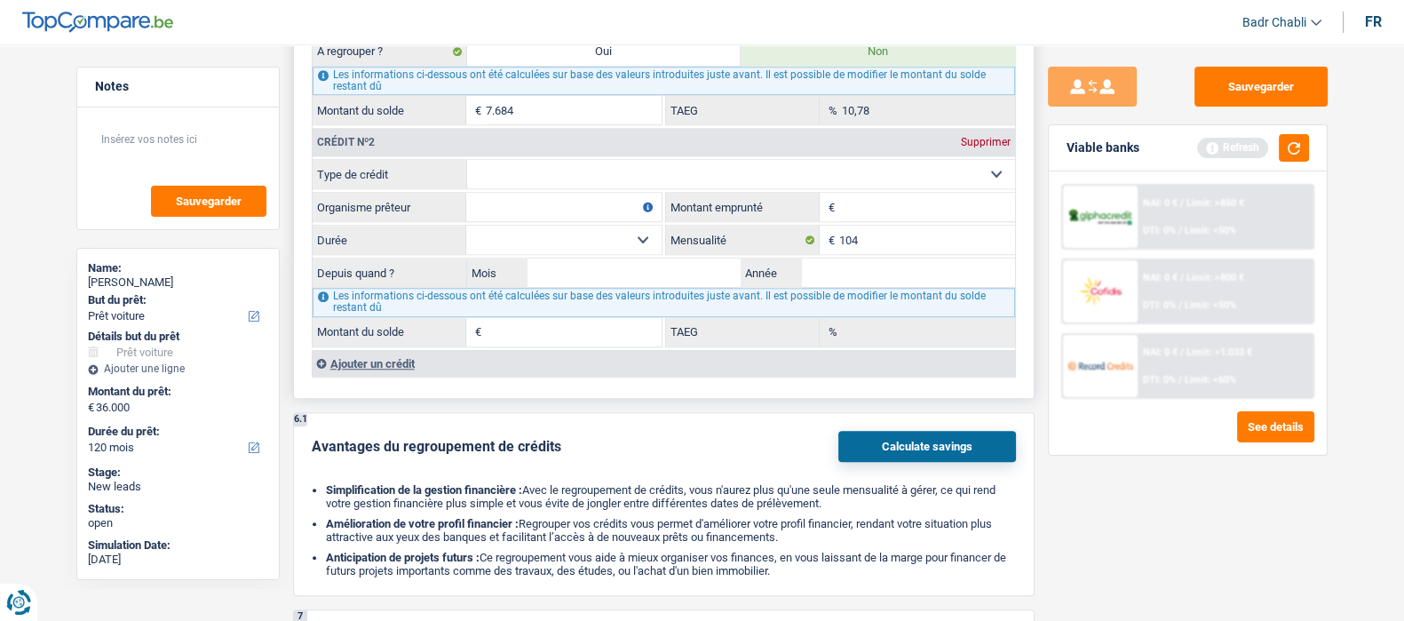
click at [617, 180] on select "Carte ou ouverture de crédit Prêt hypothécaire Vente à tempérament Prêt à tempé…" at bounding box center [741, 174] width 548 height 28
select select "personalSale"
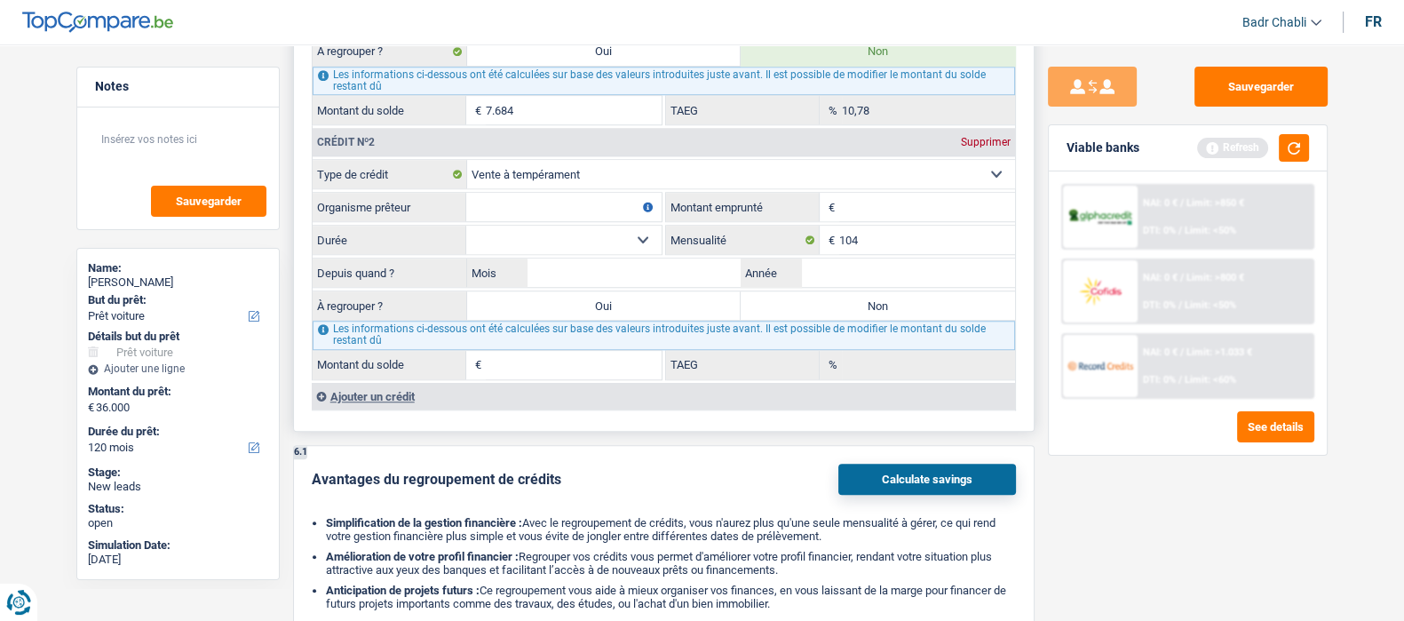
click at [576, 204] on input "Organisme prêteur" at bounding box center [563, 207] width 195 height 28
type input "Cofidis"
click at [591, 175] on select "Carte ou ouverture de crédit Prêt hypothécaire Vente à tempérament Prêt à tempé…" at bounding box center [741, 174] width 548 height 28
select select "personalLoan"
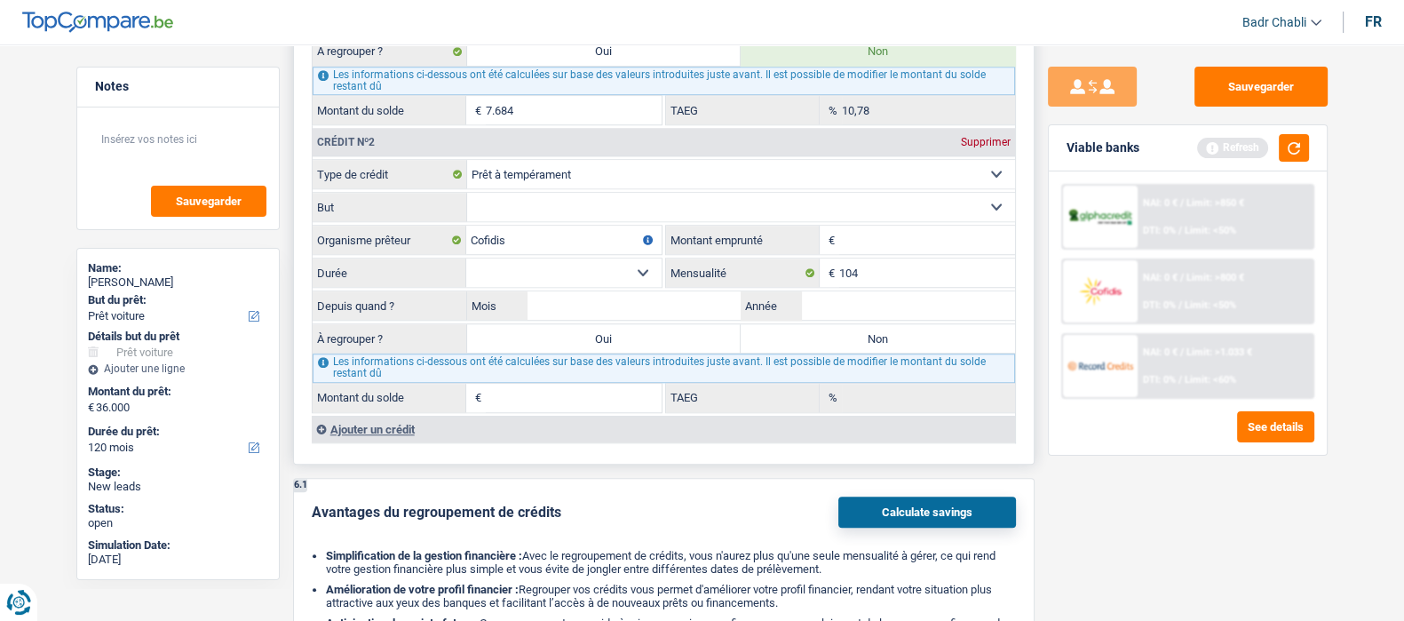
click at [668, 214] on select "Confort maison: meubles, textile, peinture, électroménager, outillage non-profe…" at bounding box center [741, 207] width 548 height 28
select select "other"
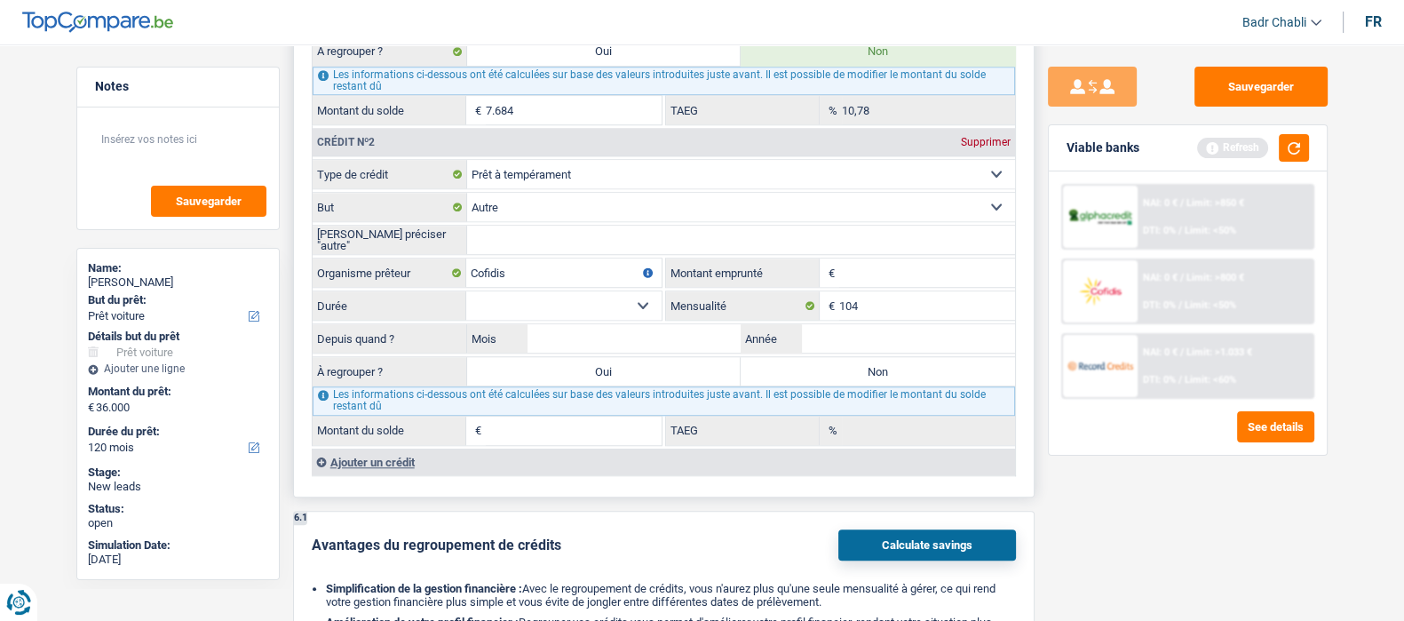
click at [557, 252] on input "[PERSON_NAME] préciser "autre"" at bounding box center [741, 240] width 548 height 28
type input "Velo electrique"
click at [902, 279] on input "Montant emprunté" at bounding box center [927, 272] width 176 height 28
type input "2.500"
click at [630, 305] on select "12 mois 18 mois 24 mois Sélectionner une option" at bounding box center [563, 305] width 195 height 28
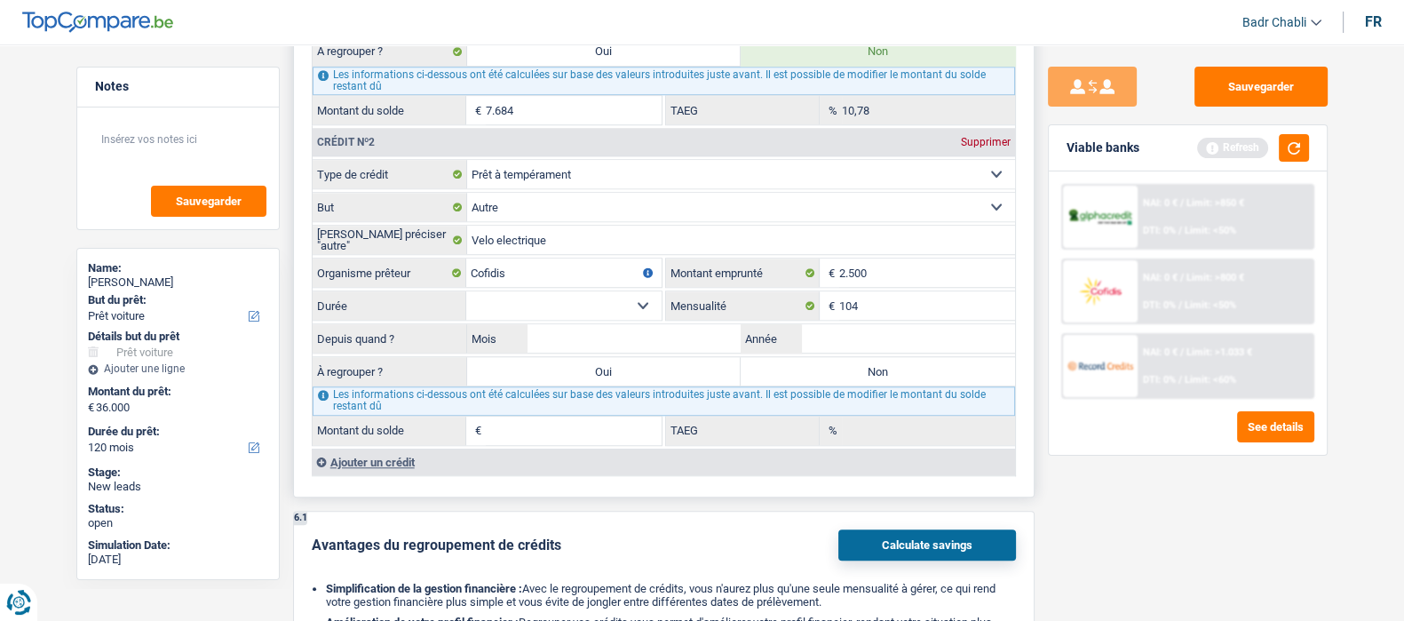
select select "24"
click at [466, 292] on select "12 mois 18 mois 24 mois Sélectionner une option" at bounding box center [563, 305] width 195 height 28
click at [655, 352] on input "Mois" at bounding box center [635, 338] width 214 height 28
type input "06"
type input "2024"
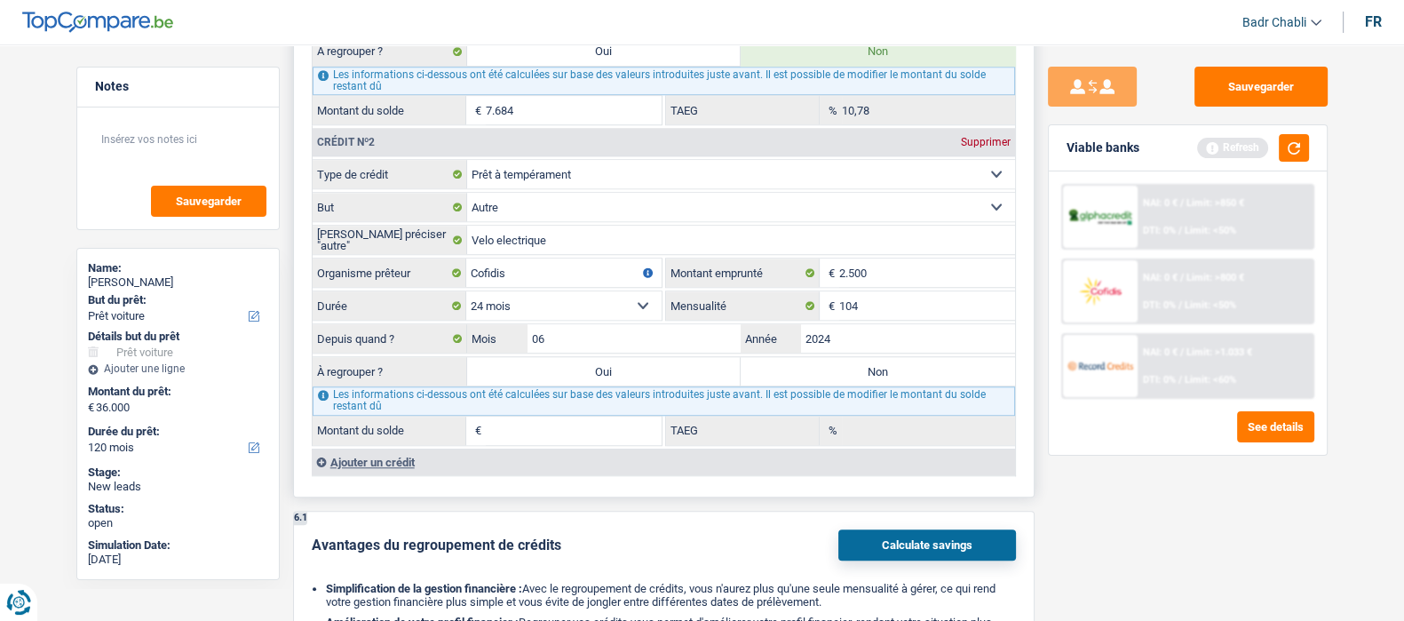
type input "1.041"
type input "0,00"
click at [830, 376] on label "Non" at bounding box center [878, 371] width 274 height 28
click at [830, 376] on input "Non" at bounding box center [878, 371] width 274 height 28
radio input "true"
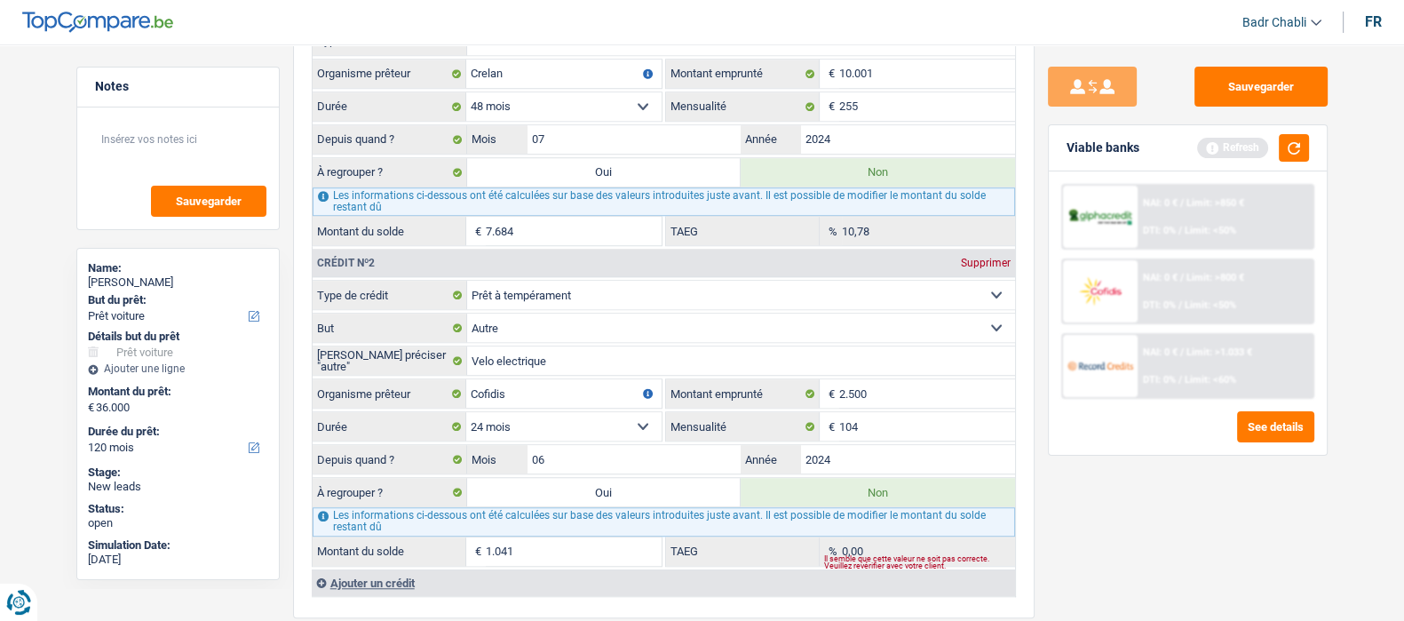
scroll to position [1553, 0]
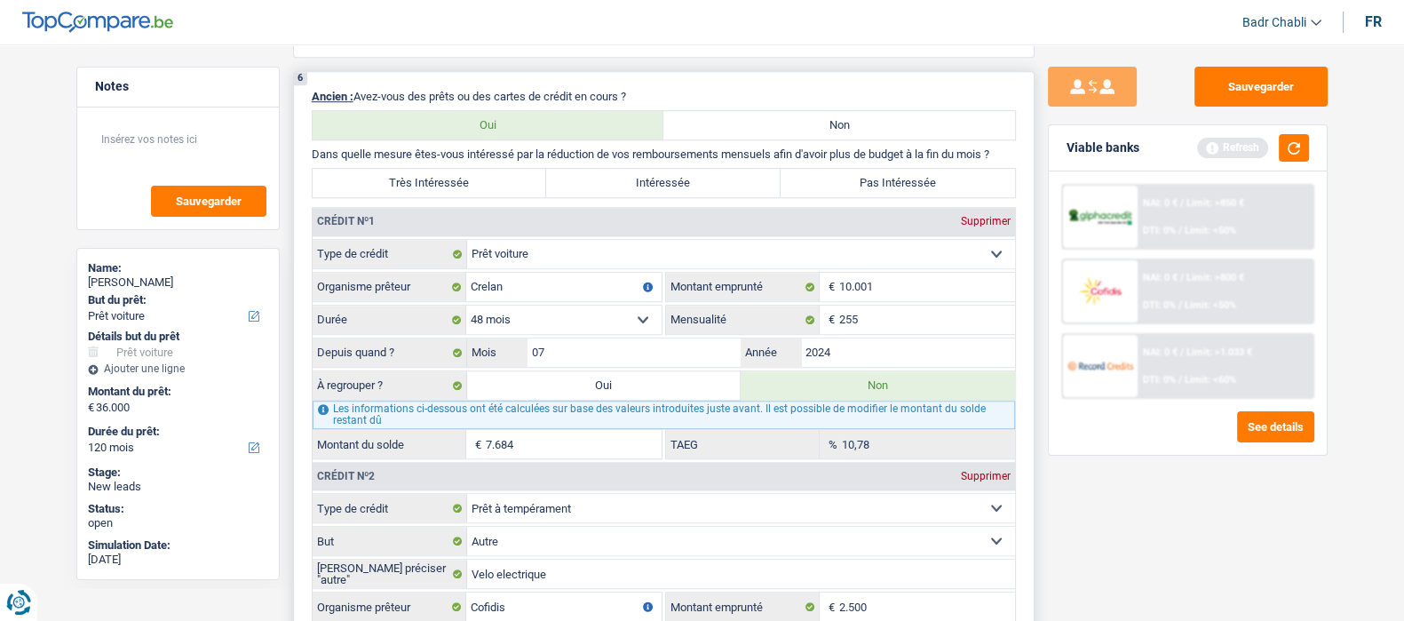
click at [726, 188] on label "Intéressée" at bounding box center [663, 183] width 234 height 28
click at [726, 188] on input "Intéressée" at bounding box center [663, 183] width 234 height 28
radio input "true"
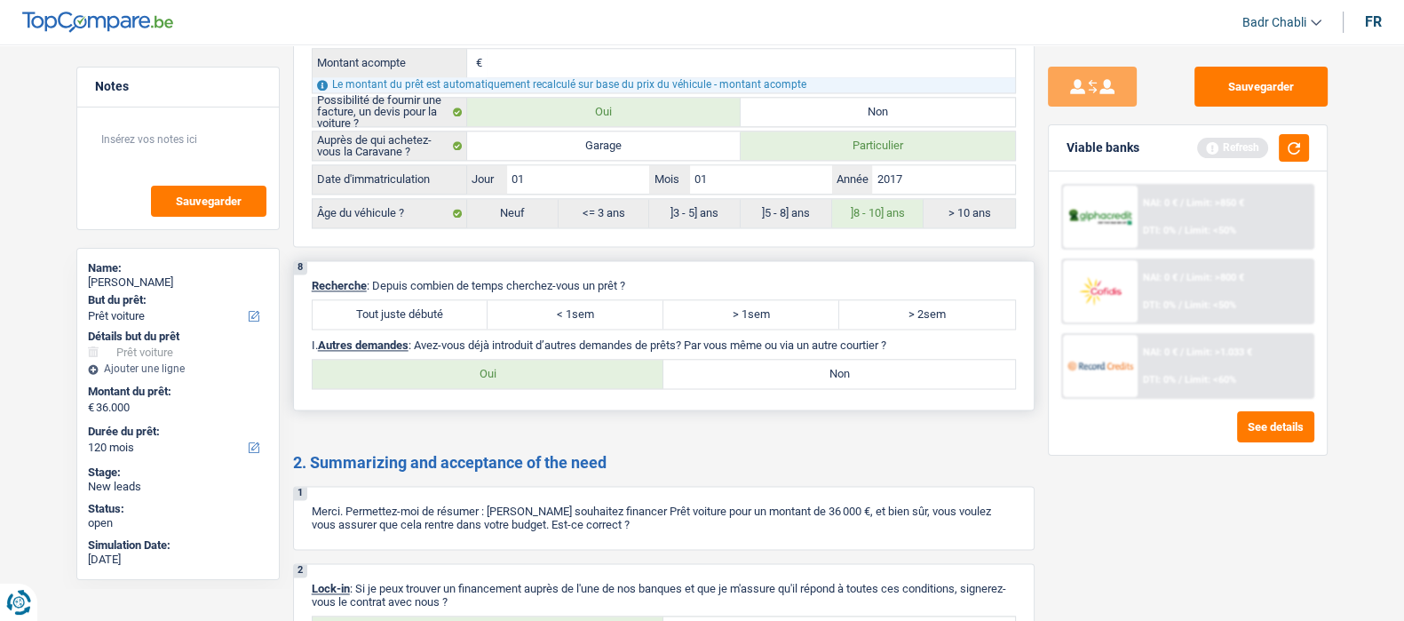
scroll to position [3108, 0]
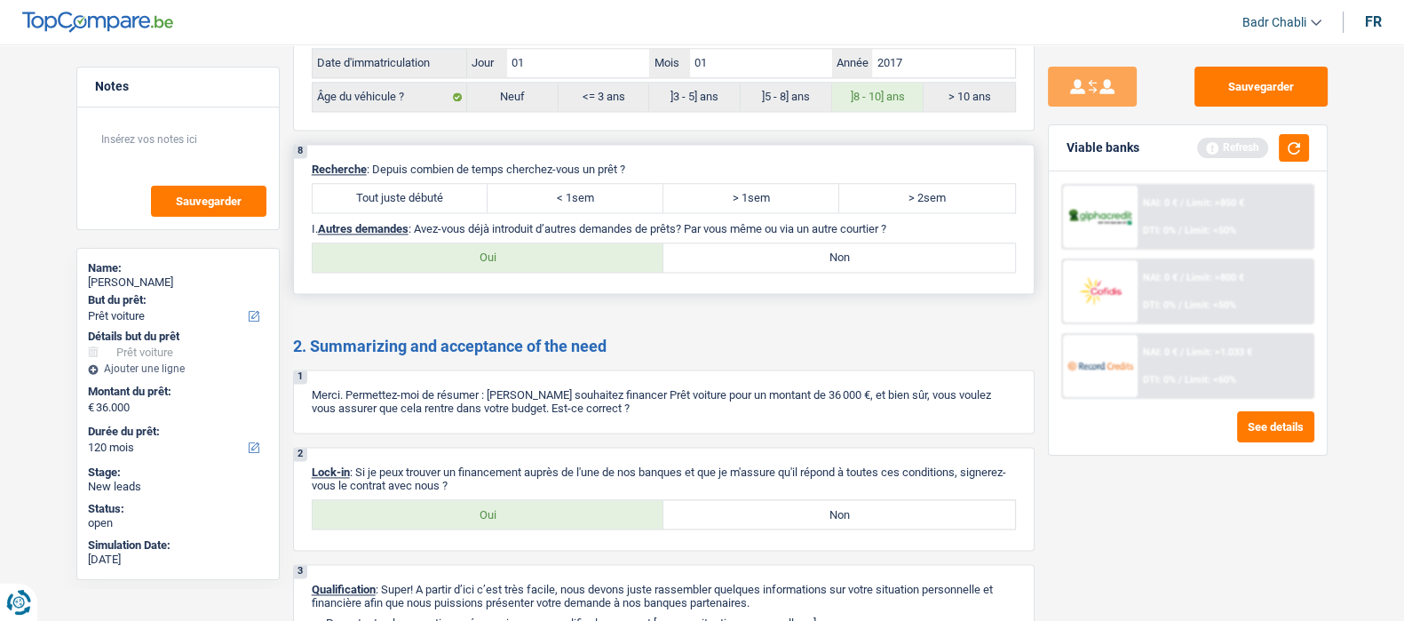
click at [426, 188] on label "Tout juste débuté" at bounding box center [401, 198] width 176 height 28
click at [426, 188] on input "Tout juste débuté" at bounding box center [401, 198] width 176 height 28
radio input "true"
click at [713, 242] on div "8 Recherche : Depuis combien de temps cherchez-vous un prêt ? Tout juste débuté…" at bounding box center [664, 219] width 742 height 150
click at [716, 256] on label "Non" at bounding box center [839, 257] width 352 height 28
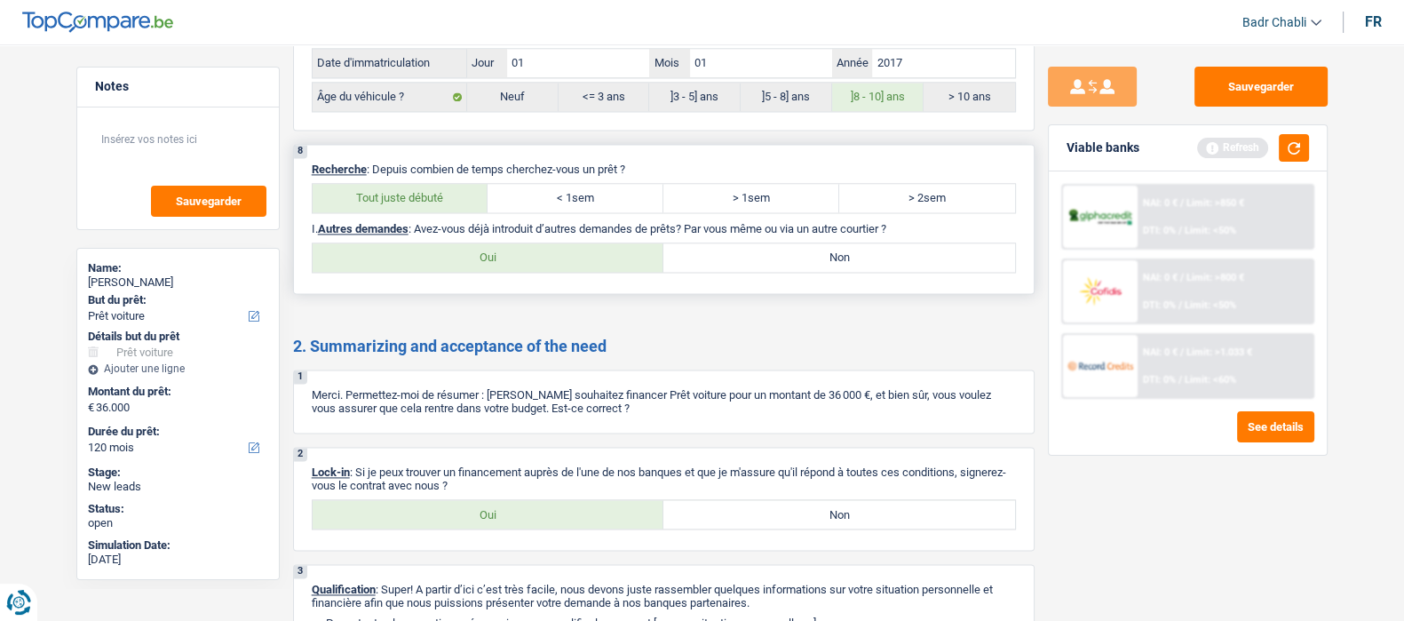
click at [716, 256] on input "Non" at bounding box center [839, 257] width 352 height 28
radio input "true"
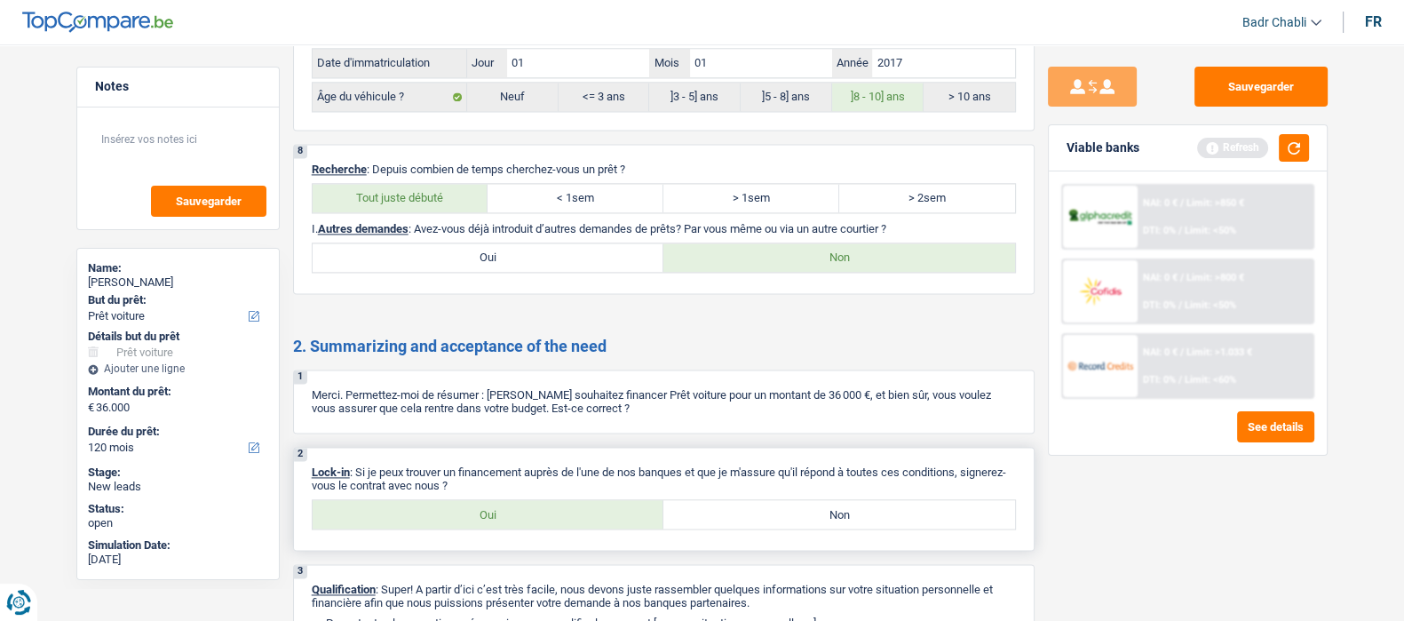
click at [468, 517] on label "Oui" at bounding box center [489, 514] width 352 height 28
click at [468, 517] on input "Oui" at bounding box center [489, 514] width 352 height 28
radio input "true"
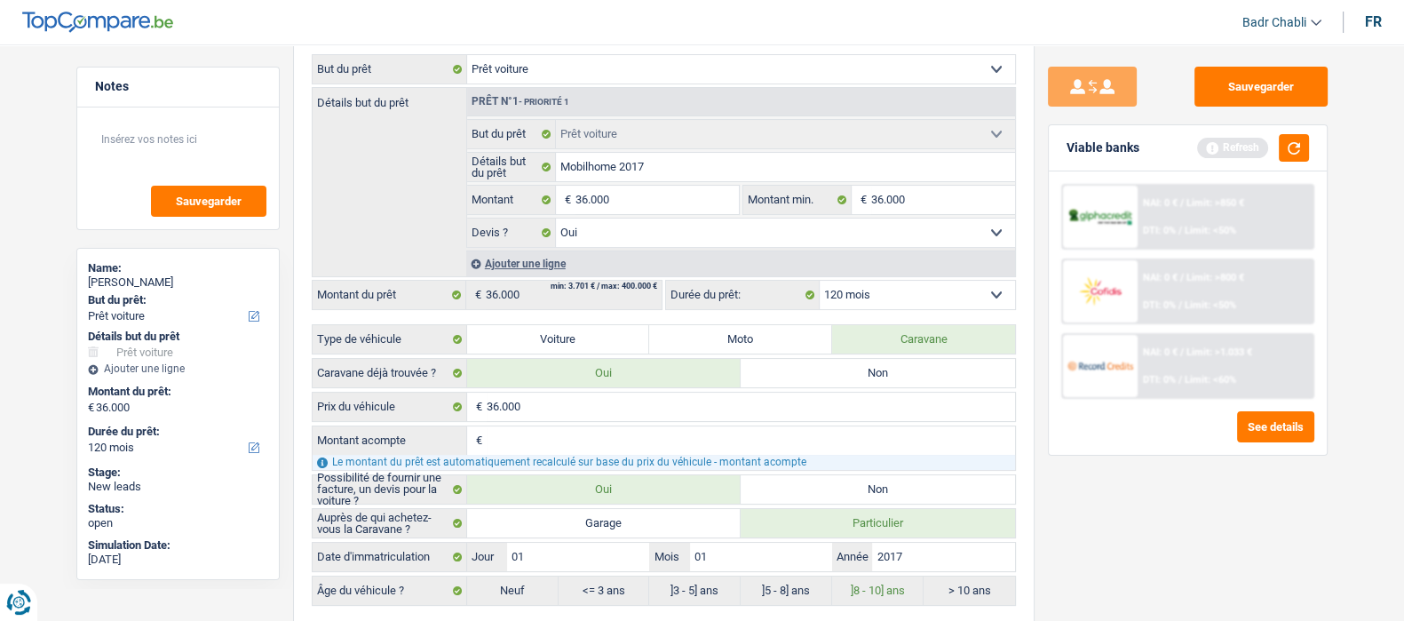
scroll to position [0, 0]
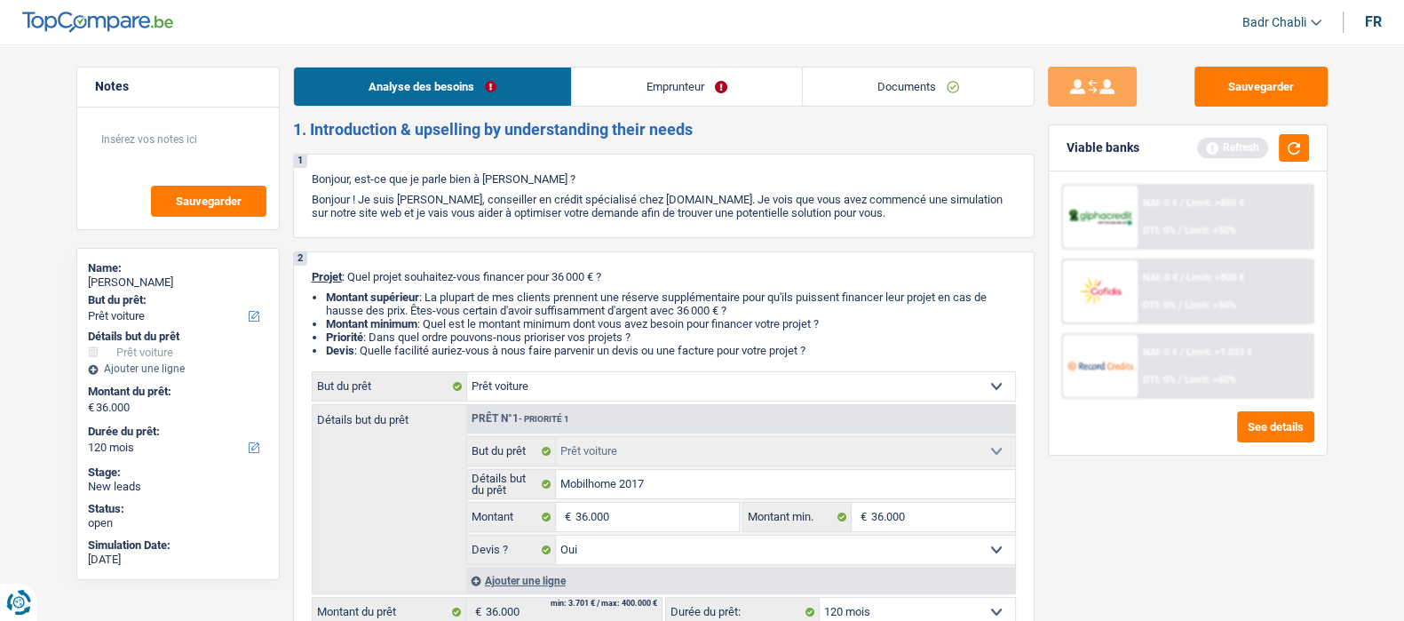
click at [644, 85] on link "Emprunteur" at bounding box center [687, 87] width 230 height 38
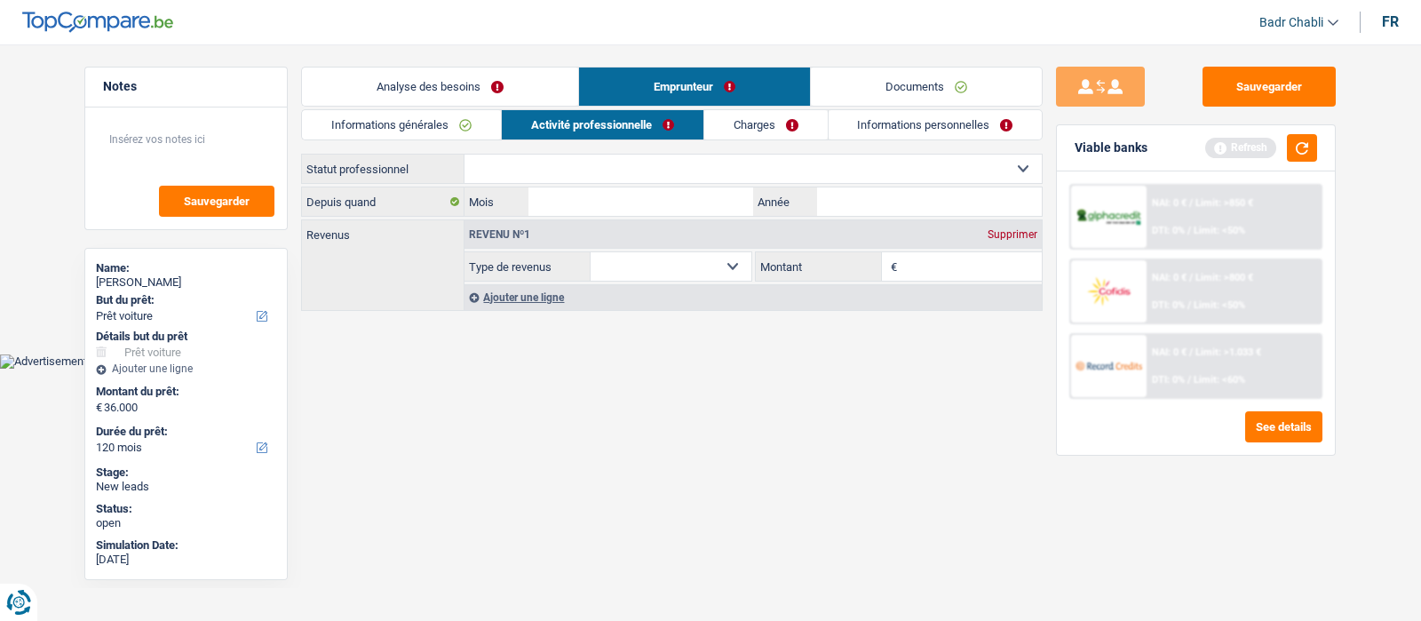
click at [417, 126] on link "Informations générales" at bounding box center [401, 124] width 199 height 29
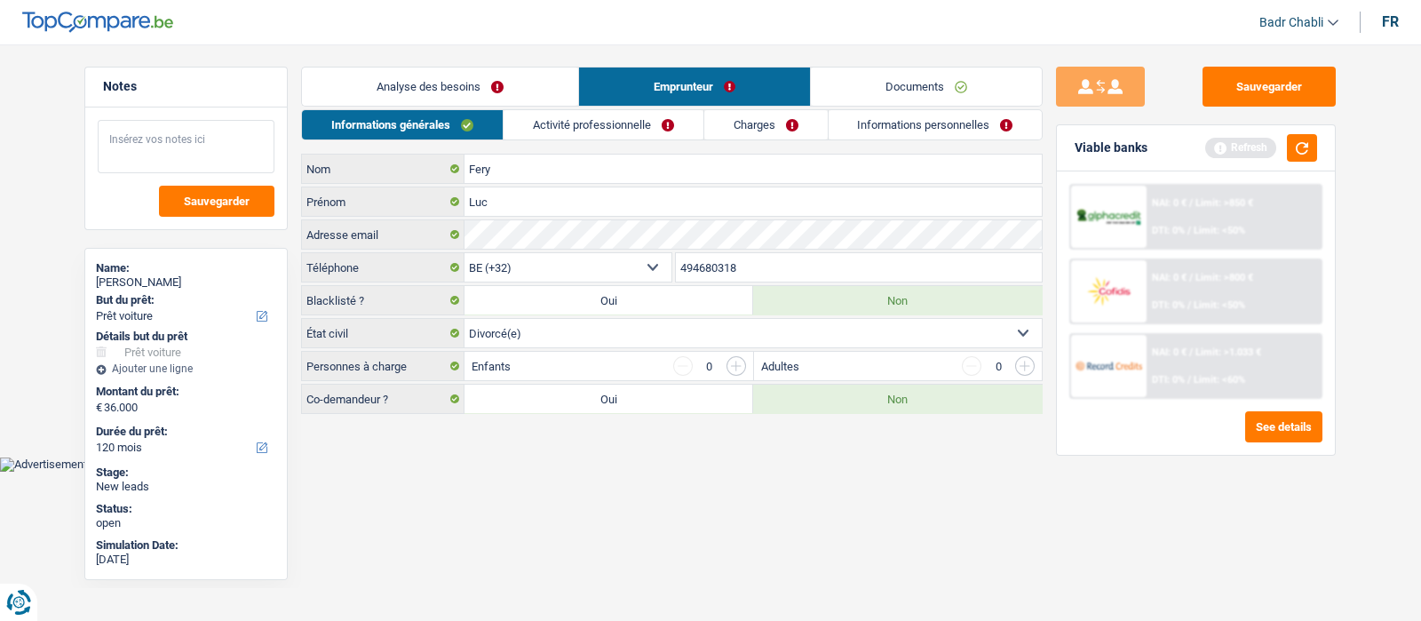
click at [151, 135] on textarea at bounding box center [186, 146] width 177 height 53
type textarea "M"
click at [902, 95] on link "Documents" at bounding box center [926, 87] width 231 height 38
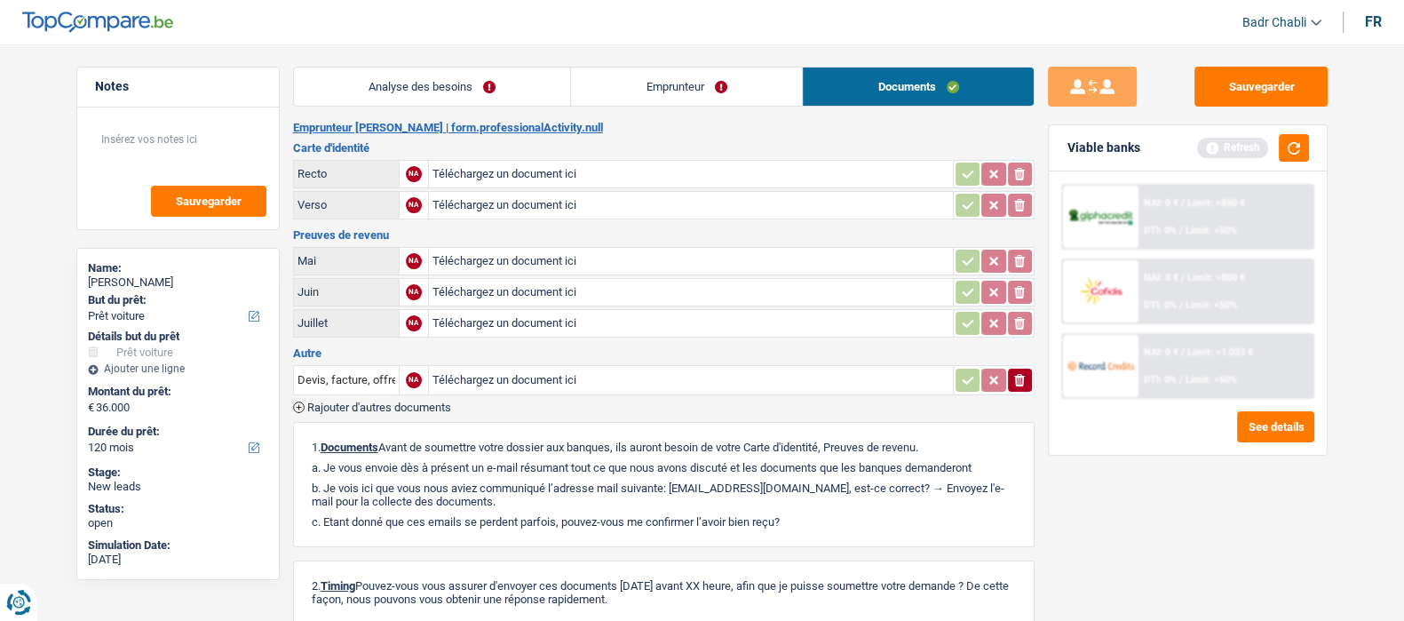
click at [693, 95] on link "Emprunteur" at bounding box center [686, 87] width 231 height 38
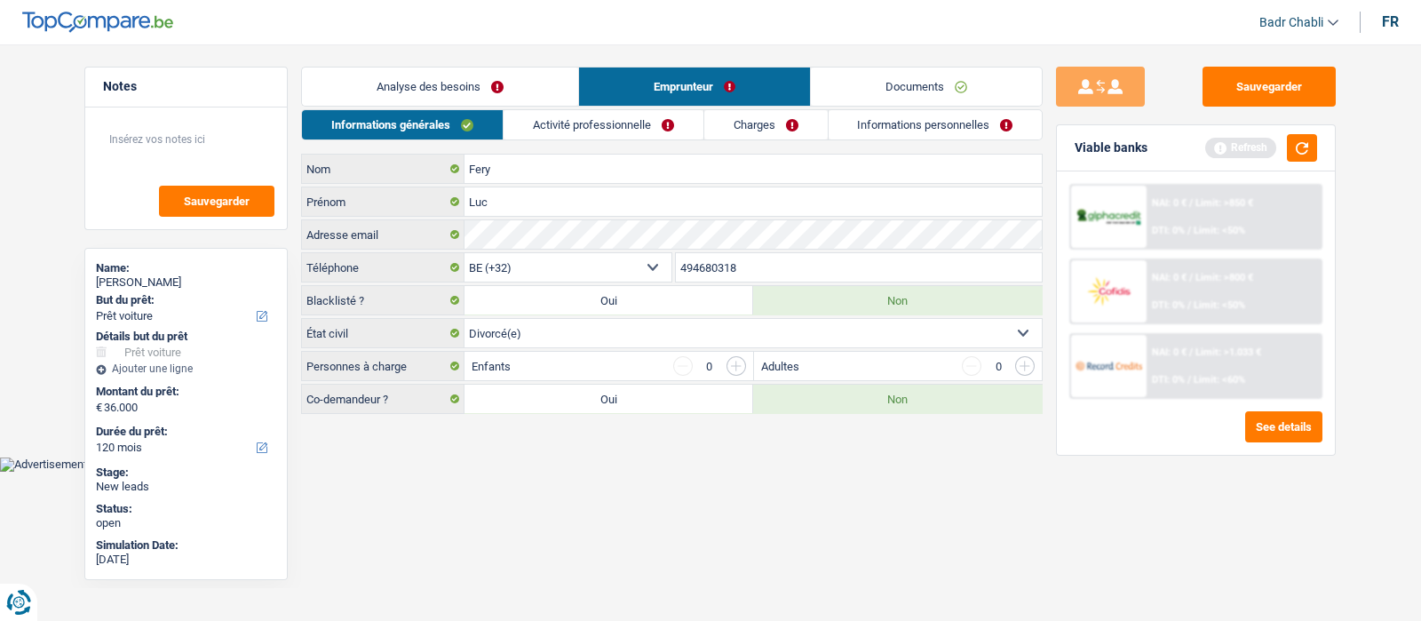
click at [607, 123] on link "Activité professionnelle" at bounding box center [604, 124] width 200 height 29
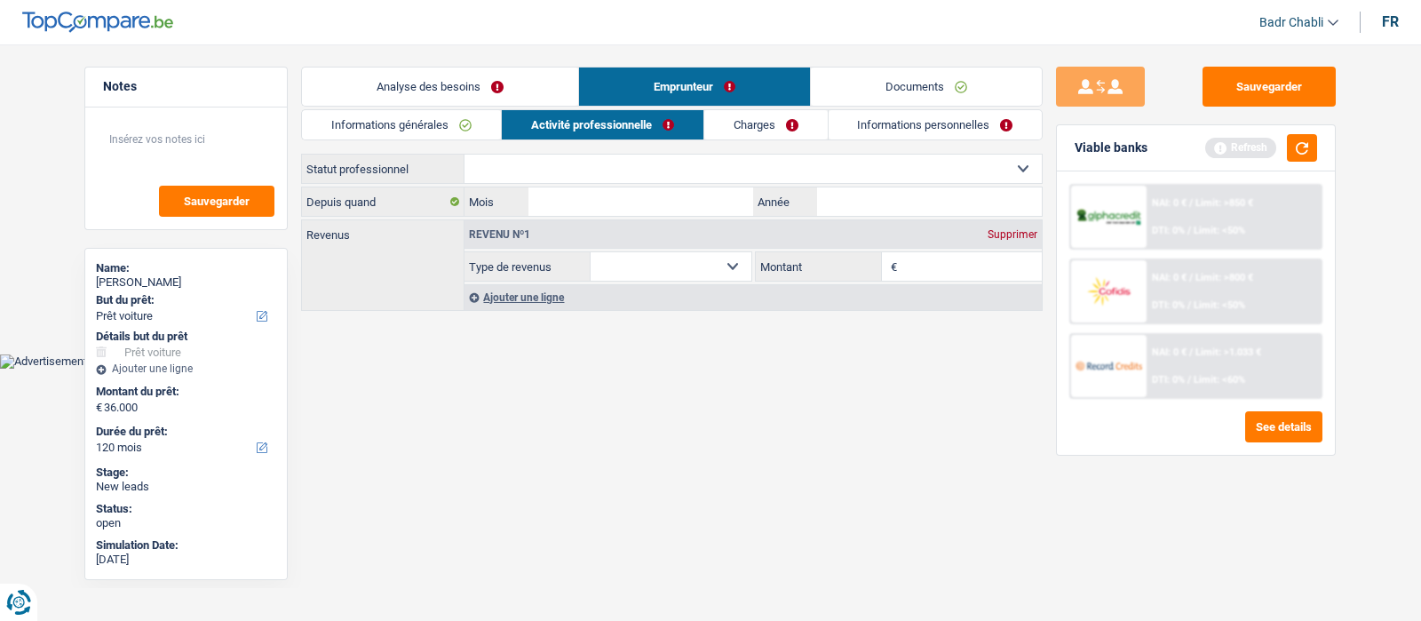
click at [637, 162] on select "Ouvrier Employé privé Employé public Invalide Indépendant Pensionné Chômeur Mut…" at bounding box center [753, 169] width 577 height 28
select select "publicEmployee"
click at [465, 155] on select "Ouvrier Employé privé Employé public Invalide Indépendant Pensionné Chômeur Mut…" at bounding box center [753, 169] width 577 height 28
select select "netSalary"
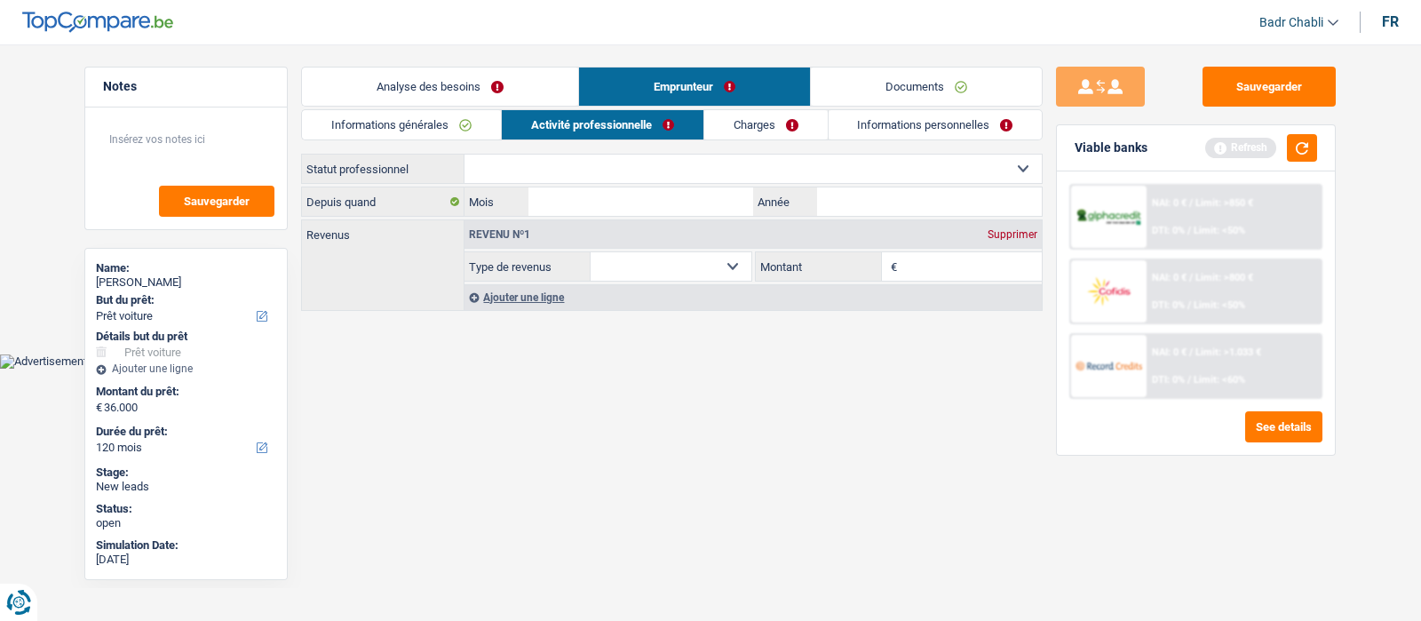
select select "mealVouchers"
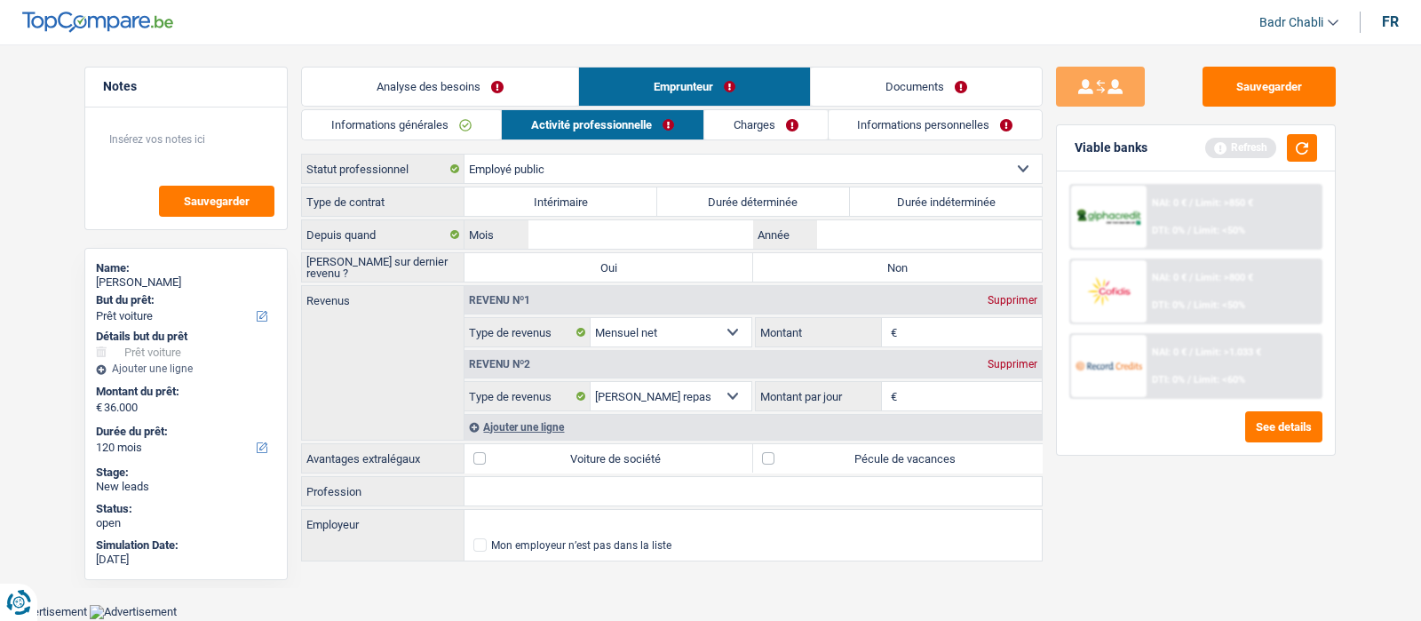
click at [898, 197] on label "Durée indéterminée" at bounding box center [946, 201] width 193 height 28
click at [898, 197] on input "Durée indéterminée" at bounding box center [946, 201] width 193 height 28
radio input "true"
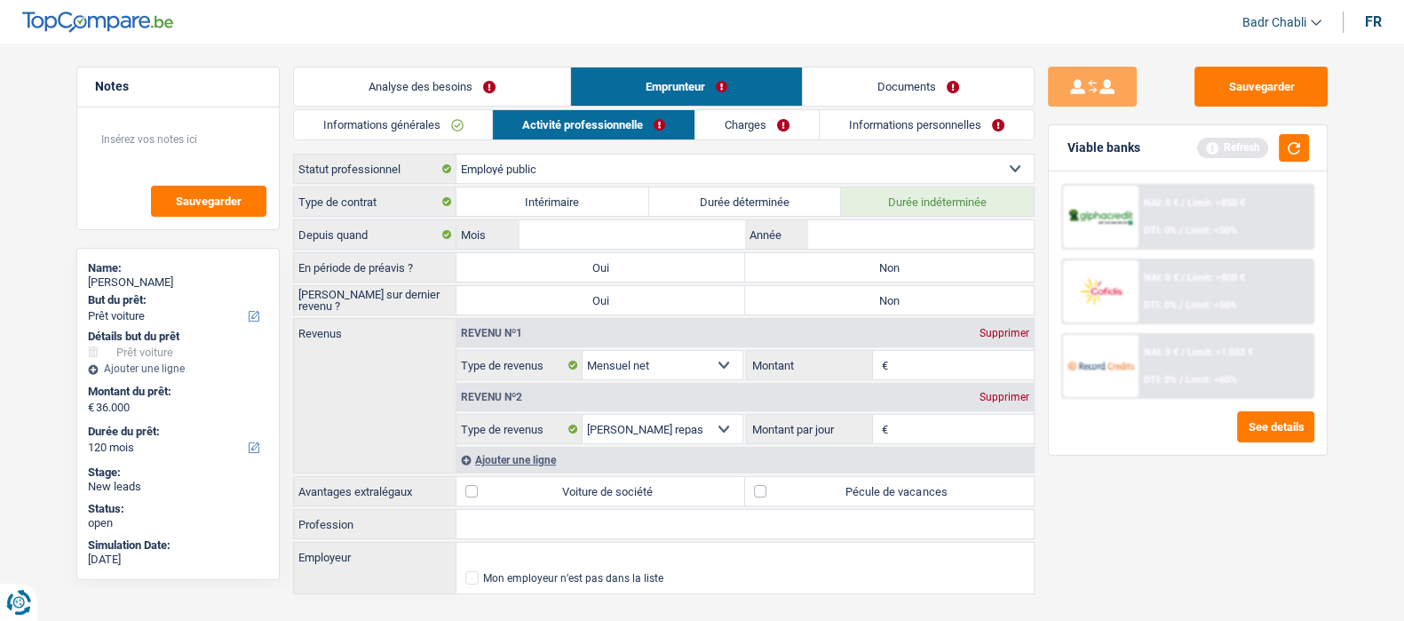
click at [903, 264] on label "Non" at bounding box center [889, 267] width 289 height 28
click at [903, 264] on input "Non" at bounding box center [889, 267] width 289 height 28
radio input "true"
click at [894, 300] on label "Non" at bounding box center [889, 300] width 289 height 28
click at [894, 300] on input "Non" at bounding box center [889, 300] width 289 height 28
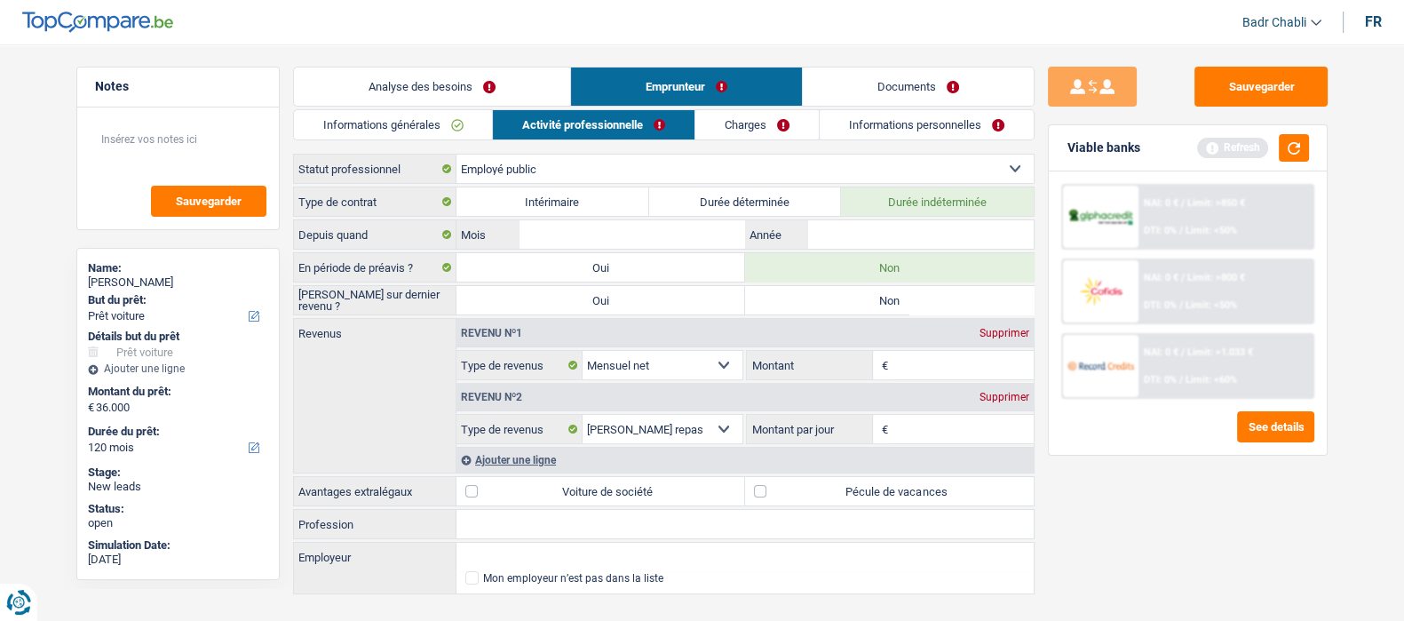
radio input "true"
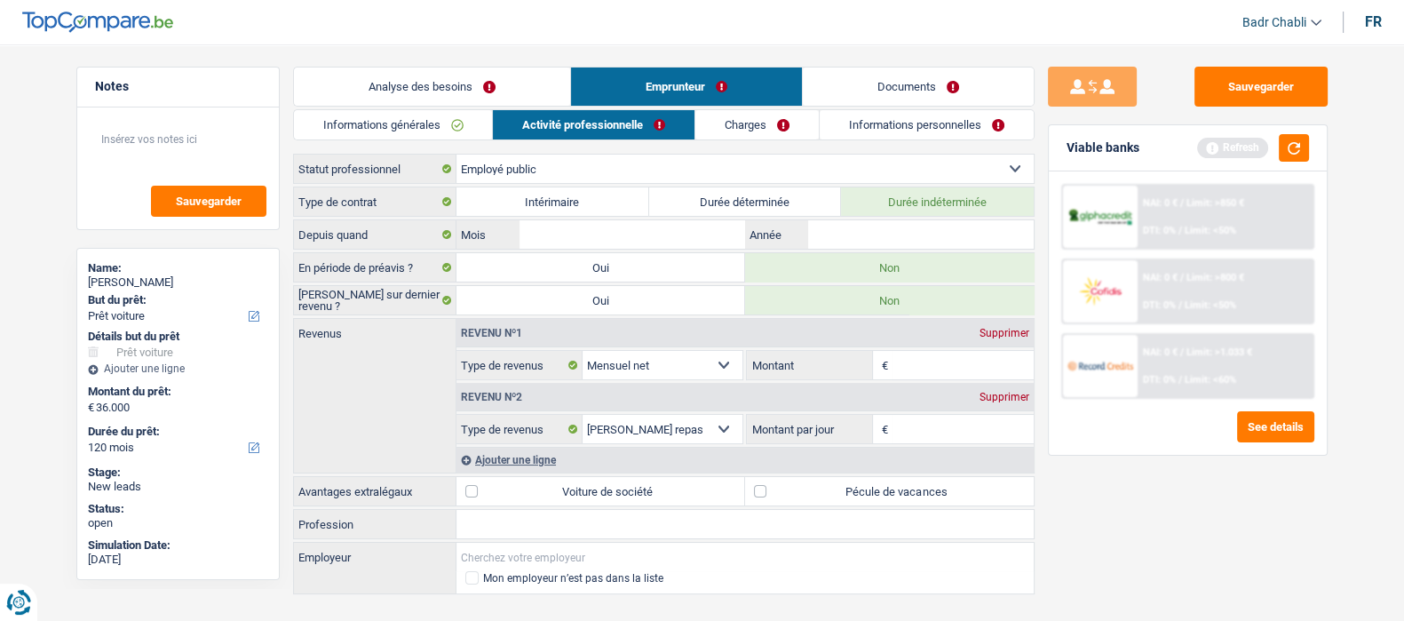
click at [501, 563] on input "Employeur" at bounding box center [745, 557] width 577 height 28
click at [625, 579] on li "[GEOGRAPHIC_DATA] | Esplanade de l'[GEOGRAPHIC_DATA], 1 | 5000 - [GEOGRAPHIC_DA…" at bounding box center [745, 582] width 577 height 22
type input "[GEOGRAPHIC_DATA] | Esplanade de l'[GEOGRAPHIC_DATA], 1 | 5000 - [GEOGRAPHIC_DA…"
click at [614, 524] on input "Profession" at bounding box center [745, 524] width 577 height 28
type input "Fonctionnaire"
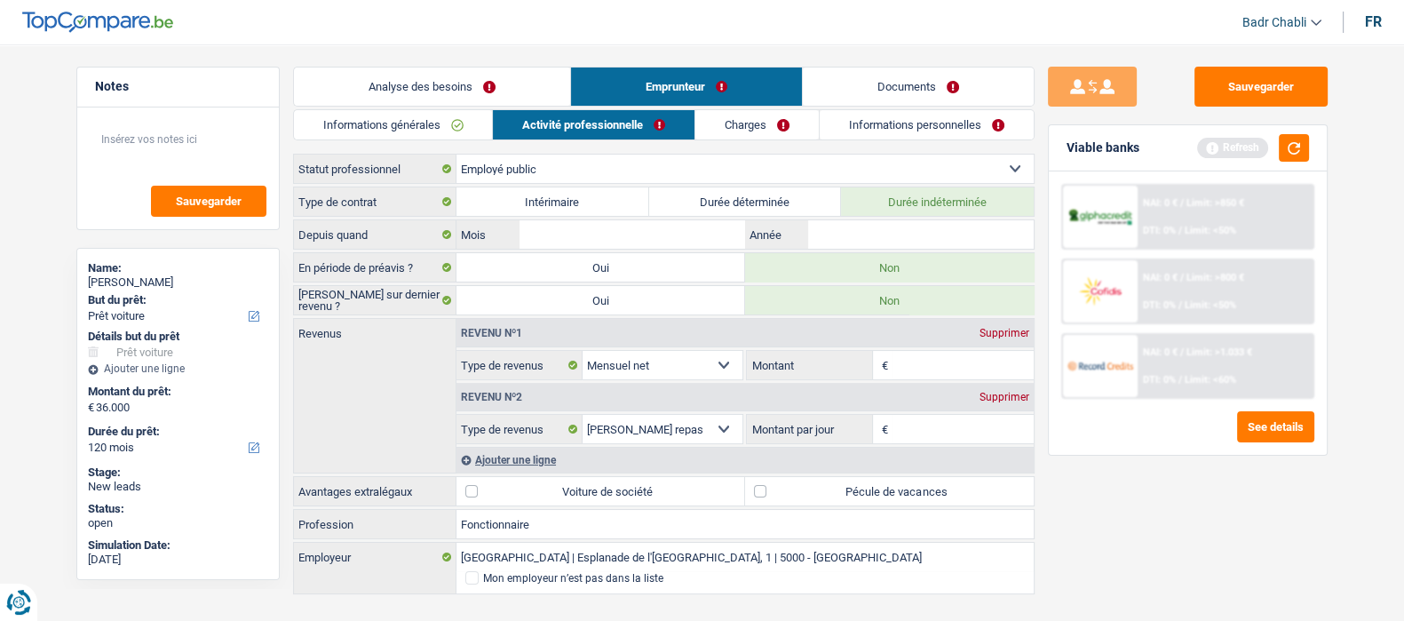
click at [915, 249] on div "Type de contrat Intérimaire Durée déterminée Durée indéterminée Depuis quand [P…" at bounding box center [664, 392] width 742 height 410
click at [921, 234] on input "Année" at bounding box center [920, 234] width 225 height 28
type input "2012"
click at [611, 223] on input "Mois" at bounding box center [632, 234] width 225 height 28
type input "04"
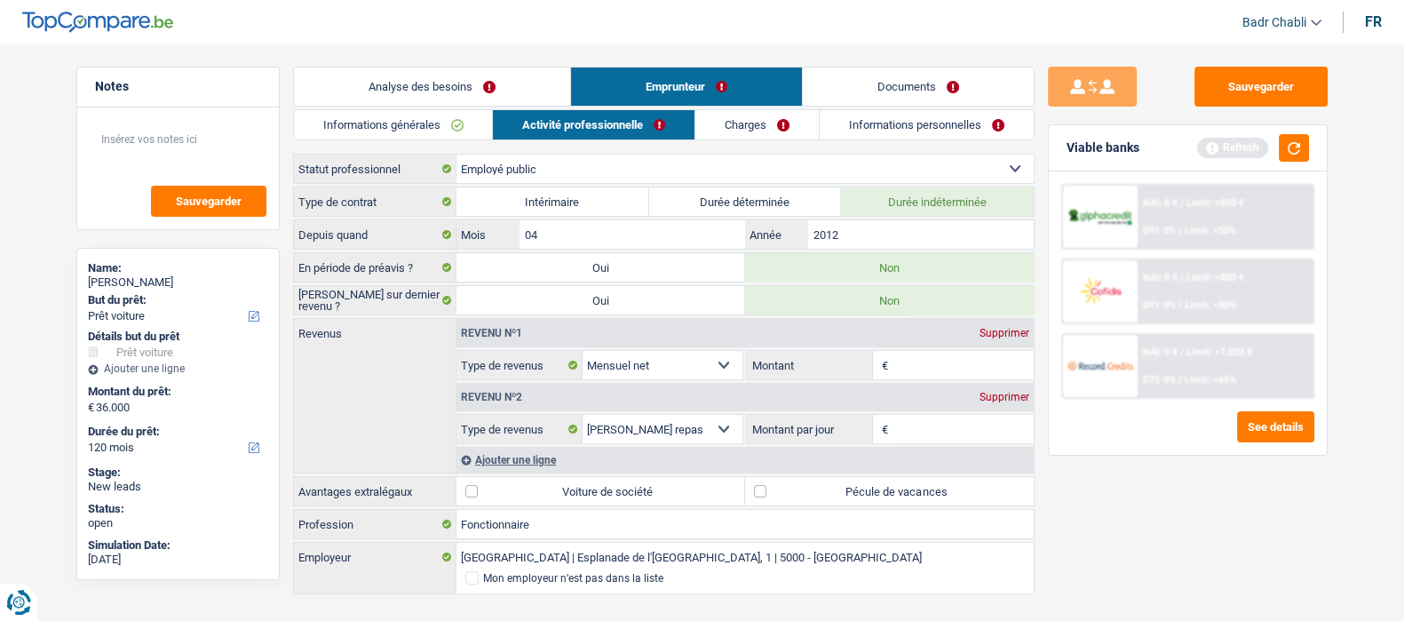
click at [926, 366] on input "Montant" at bounding box center [963, 365] width 141 height 28
click at [767, 486] on label "Pécule de vacances" at bounding box center [889, 491] width 289 height 28
click at [767, 486] on input "Pécule de vacances" at bounding box center [889, 491] width 289 height 28
checkbox input "true"
click at [944, 370] on input "Montant" at bounding box center [963, 365] width 141 height 28
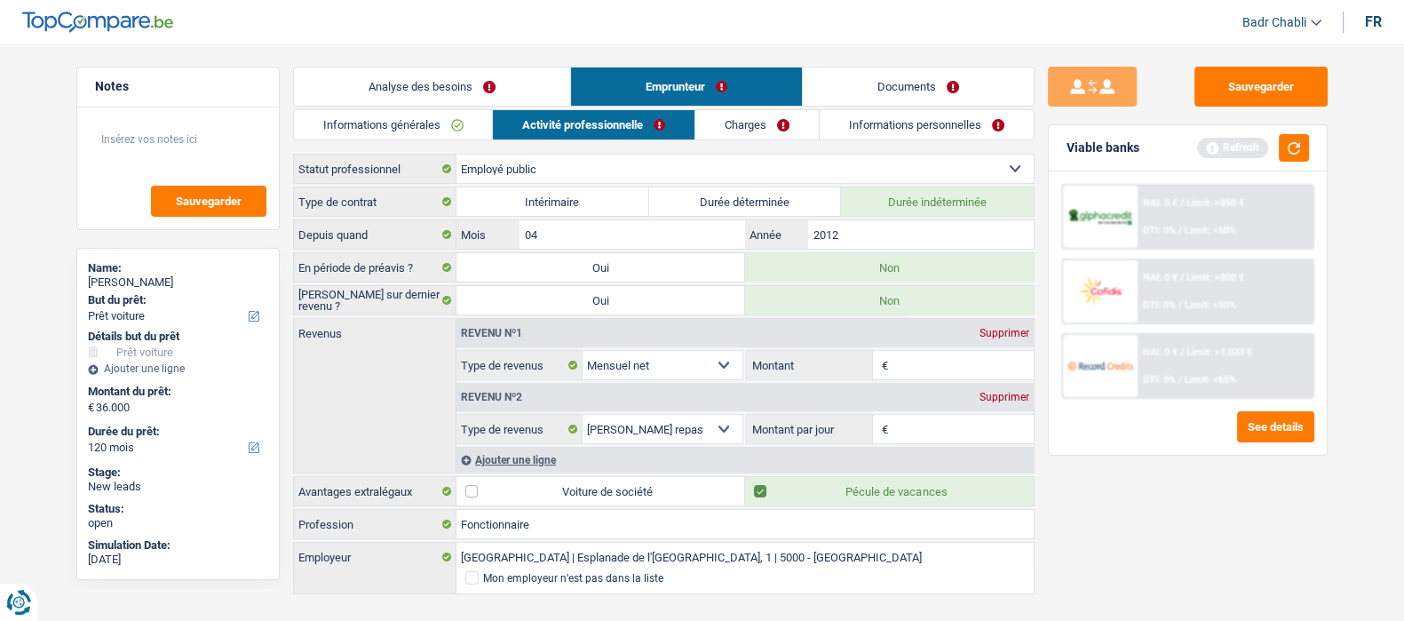
click at [944, 370] on input "Montant" at bounding box center [963, 365] width 141 height 28
type input "2.300"
click at [955, 425] on input "Montant par jour" at bounding box center [963, 429] width 141 height 28
click at [931, 425] on input "Montant par jour" at bounding box center [963, 429] width 141 height 28
type input "8,0"
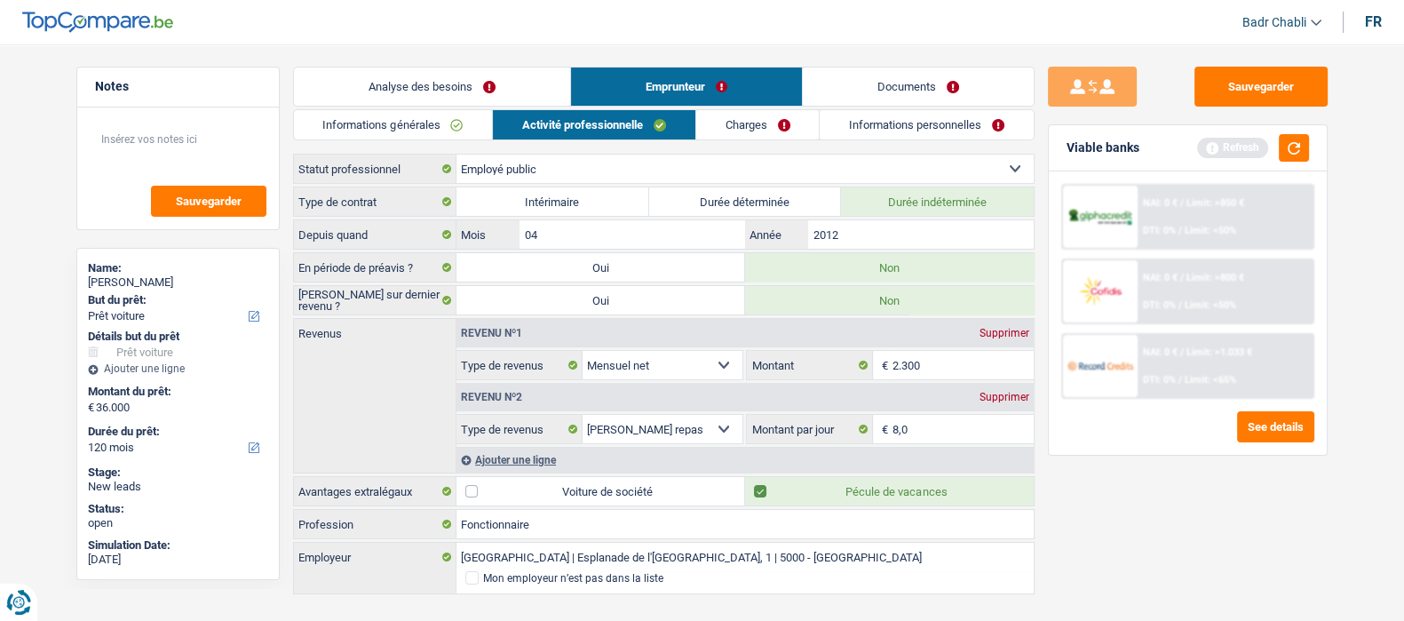
click at [751, 117] on link "Charges" at bounding box center [757, 124] width 123 height 29
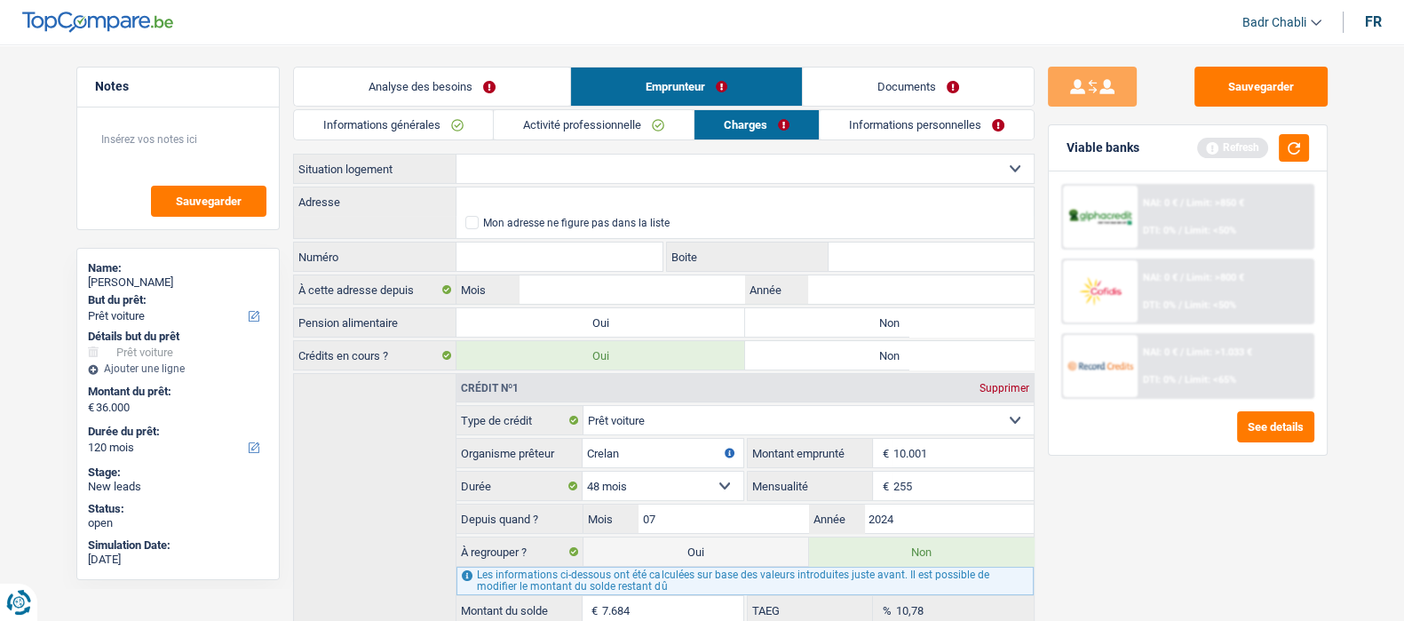
click at [843, 321] on label "Non" at bounding box center [889, 322] width 289 height 28
click at [843, 321] on input "Non" at bounding box center [889, 322] width 289 height 28
radio input "true"
click at [600, 162] on select "Locataire Propriétaire avec prêt hypothécaire Propriétaire sans prêt hypothécai…" at bounding box center [745, 169] width 577 height 28
click at [457, 155] on select "Locataire Propriétaire avec prêt hypothécaire Propriétaire sans prêt hypothécai…" at bounding box center [745, 169] width 577 height 28
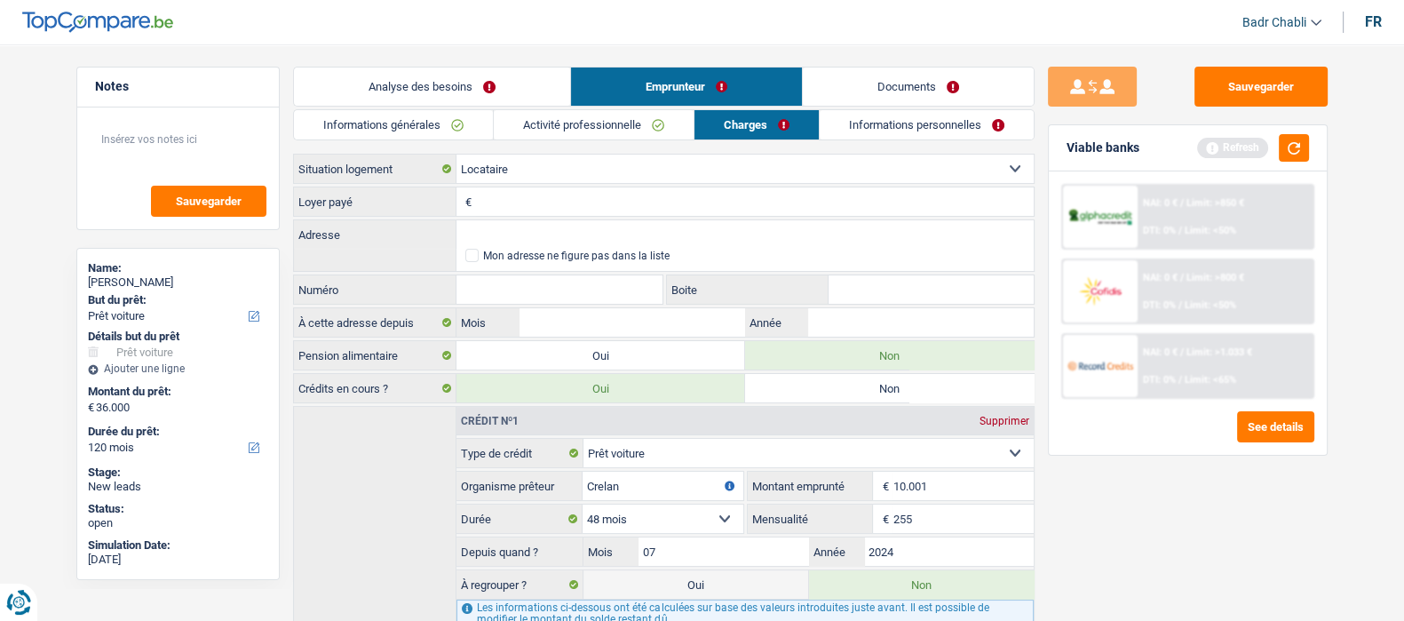
click at [552, 162] on select "Locataire Propriétaire avec prêt hypothécaire Propriétaire sans prêt hypothécai…" at bounding box center [745, 169] width 577 height 28
select select "concierge"
click at [457, 155] on select "Locataire Propriétaire avec prêt hypothécaire Propriétaire sans prêt hypothécai…" at bounding box center [745, 169] width 577 height 28
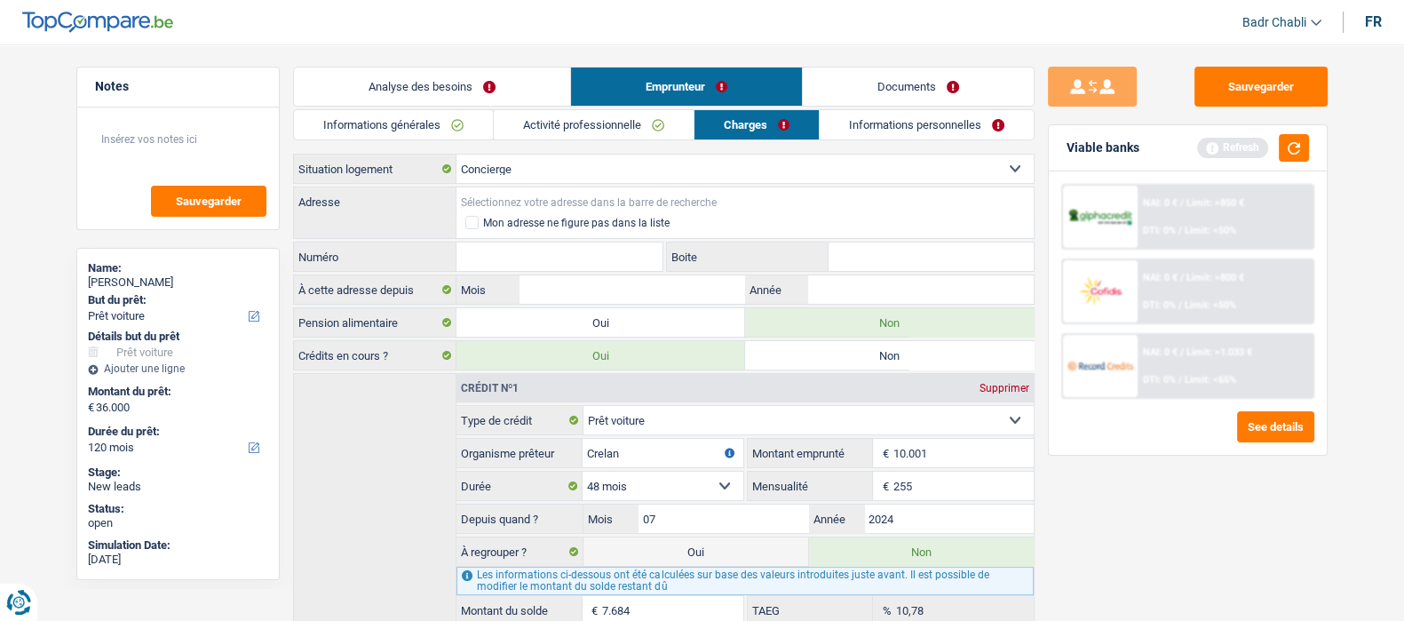
click at [545, 197] on input "Adresse" at bounding box center [745, 201] width 577 height 28
click at [394, 122] on link "Informations générales" at bounding box center [393, 124] width 199 height 29
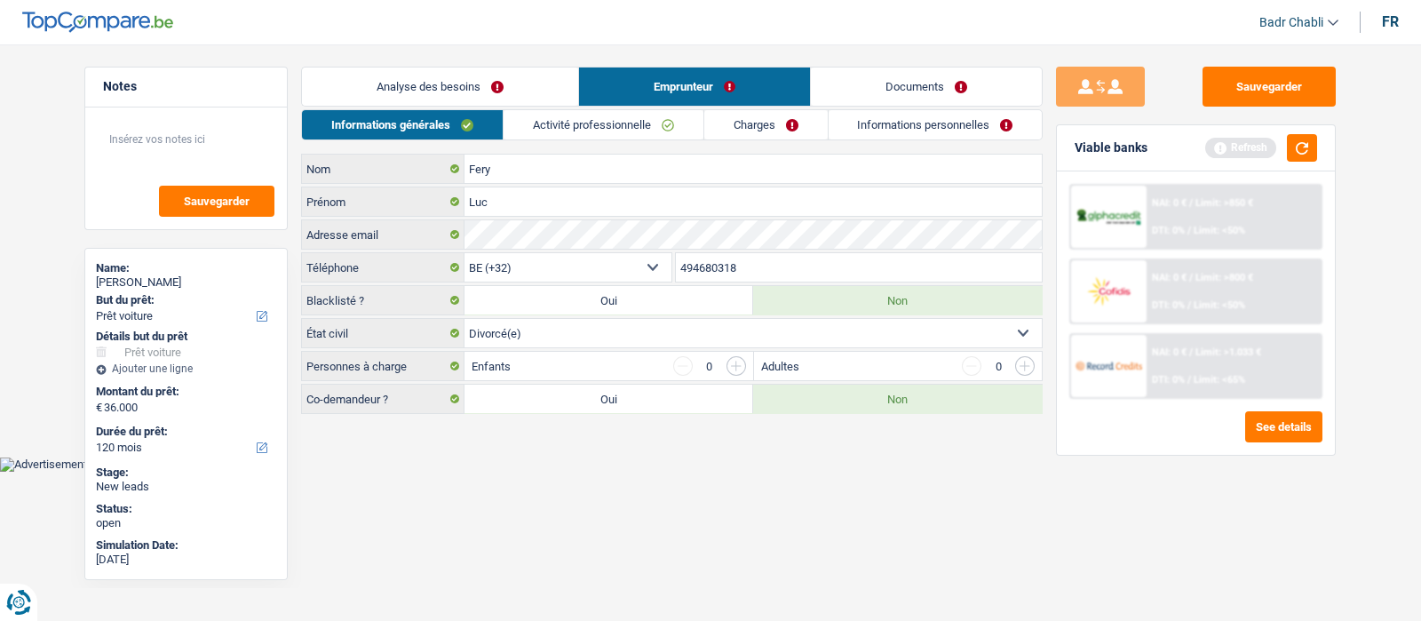
click at [617, 140] on div "Informations générales Activité professionnelle Charges Informations personnell…" at bounding box center [672, 261] width 742 height 305
click at [617, 134] on link "Activité professionnelle" at bounding box center [604, 124] width 200 height 29
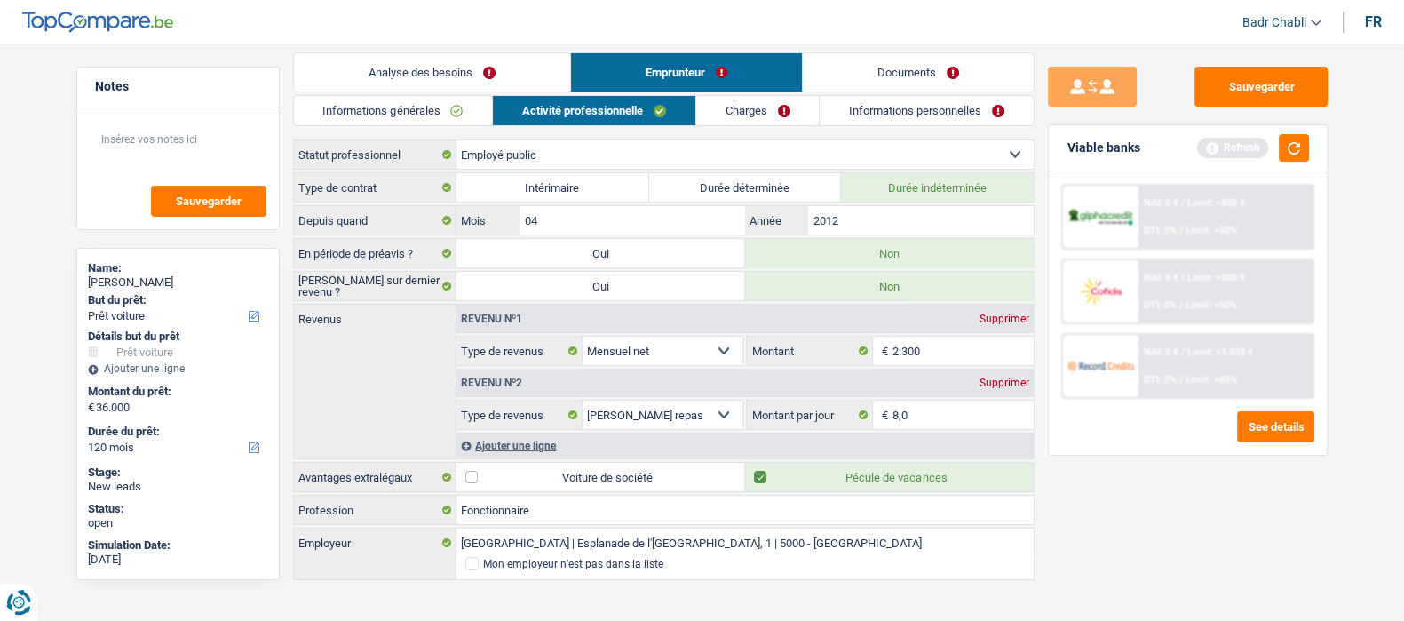
scroll to position [26, 0]
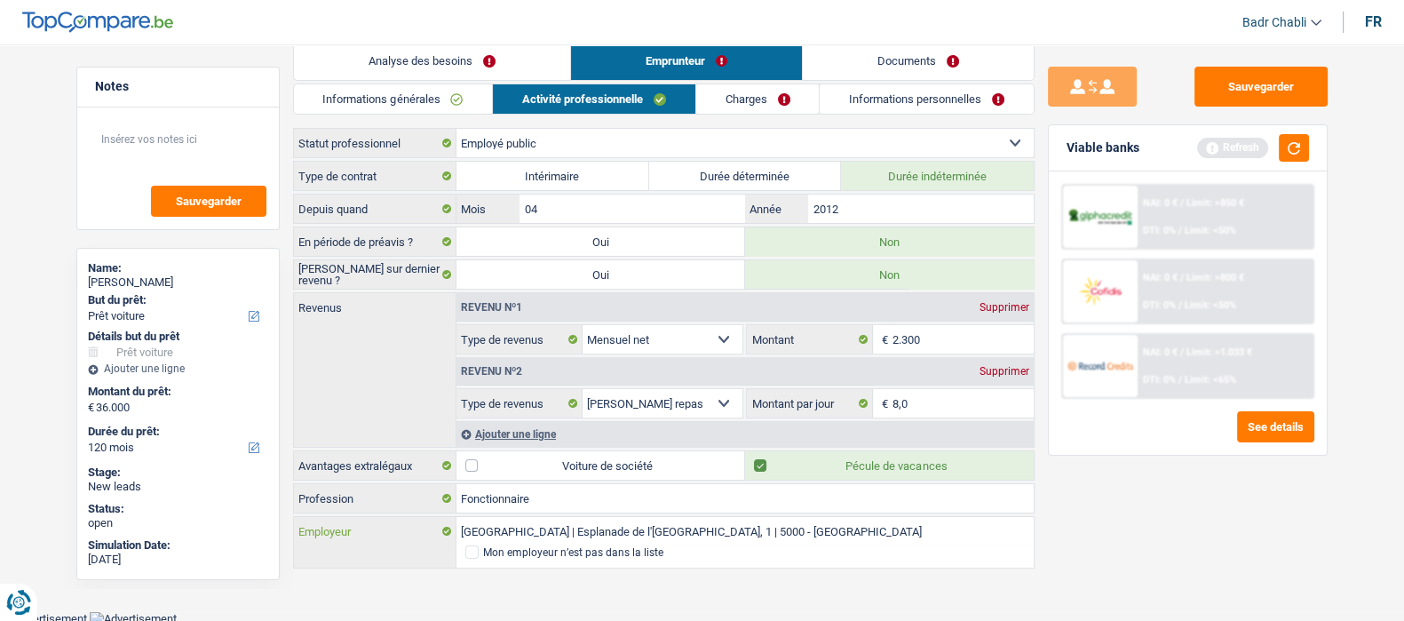
drag, startPoint x: 817, startPoint y: 530, endPoint x: 539, endPoint y: 520, distance: 278.2
click at [539, 520] on input "[GEOGRAPHIC_DATA] | Esplanade de l'[GEOGRAPHIC_DATA], 1 | 5000 - [GEOGRAPHIC_DA…" at bounding box center [745, 531] width 577 height 28
click at [765, 91] on link "Charges" at bounding box center [757, 98] width 123 height 29
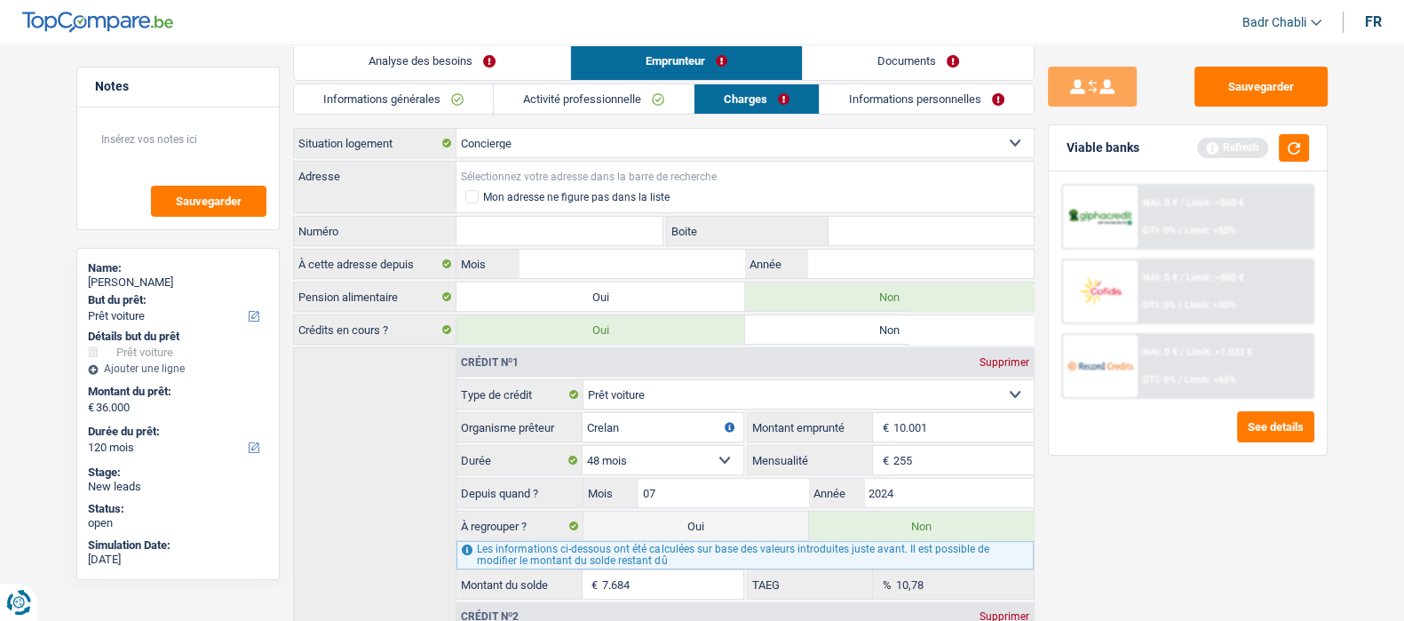
click at [549, 166] on input "Adresse" at bounding box center [745, 176] width 577 height 28
click at [581, 172] on input "[STREET_ADDRESS]" at bounding box center [745, 176] width 577 height 28
click at [775, 171] on input "[STREET_ADDRESS]" at bounding box center [745, 176] width 577 height 28
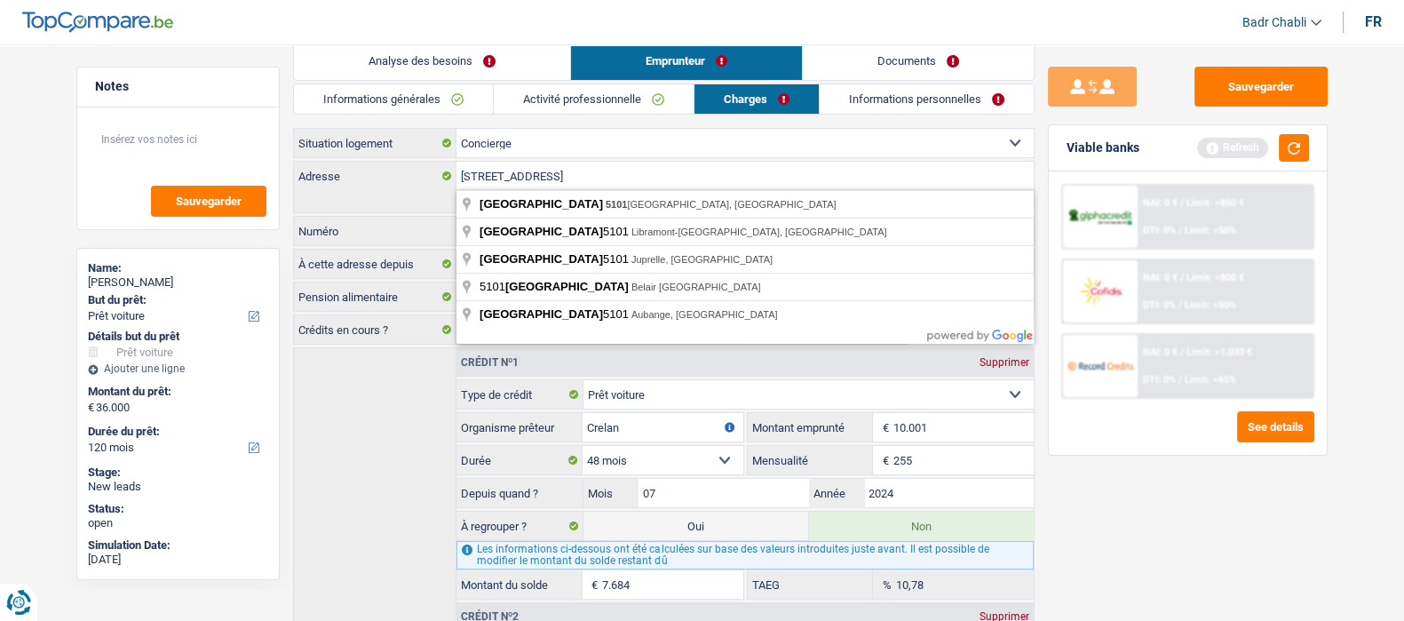
type input "[STREET_ADDRESS]"
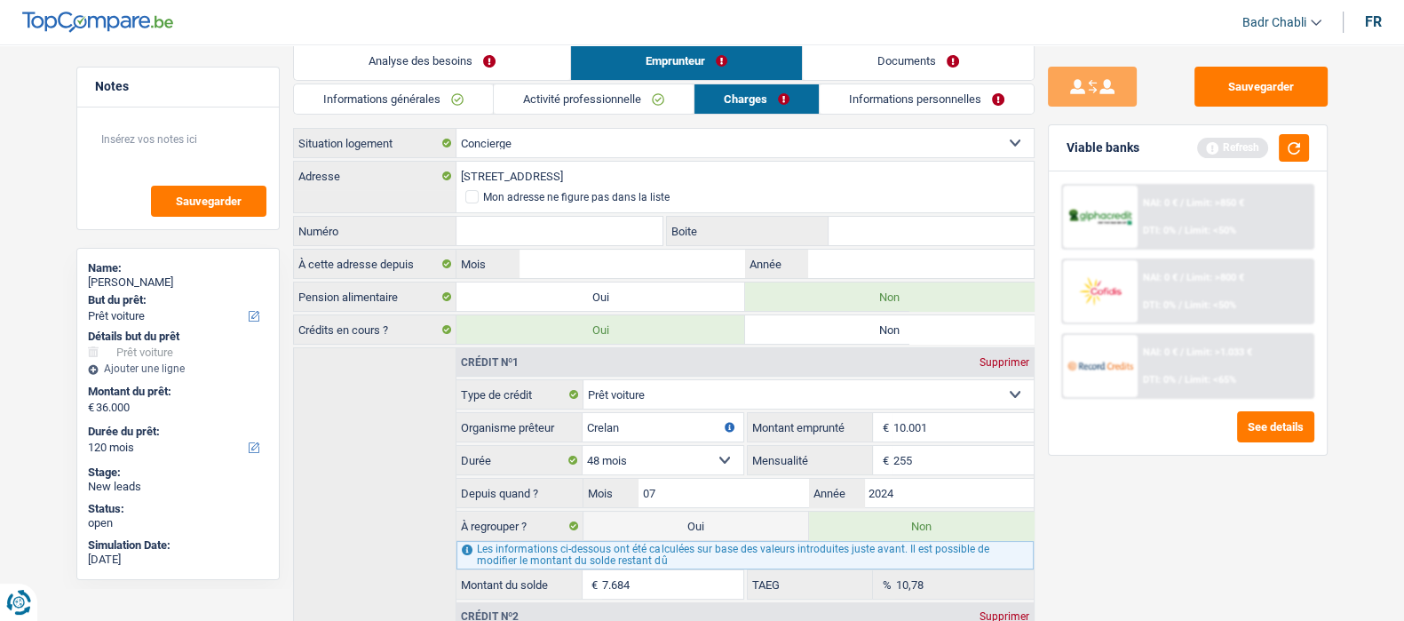
click at [594, 217] on input "Numéro" at bounding box center [560, 231] width 207 height 28
type input "110"
type input "04"
type input "2016"
click at [896, 90] on link "Informations personnelles" at bounding box center [927, 98] width 214 height 29
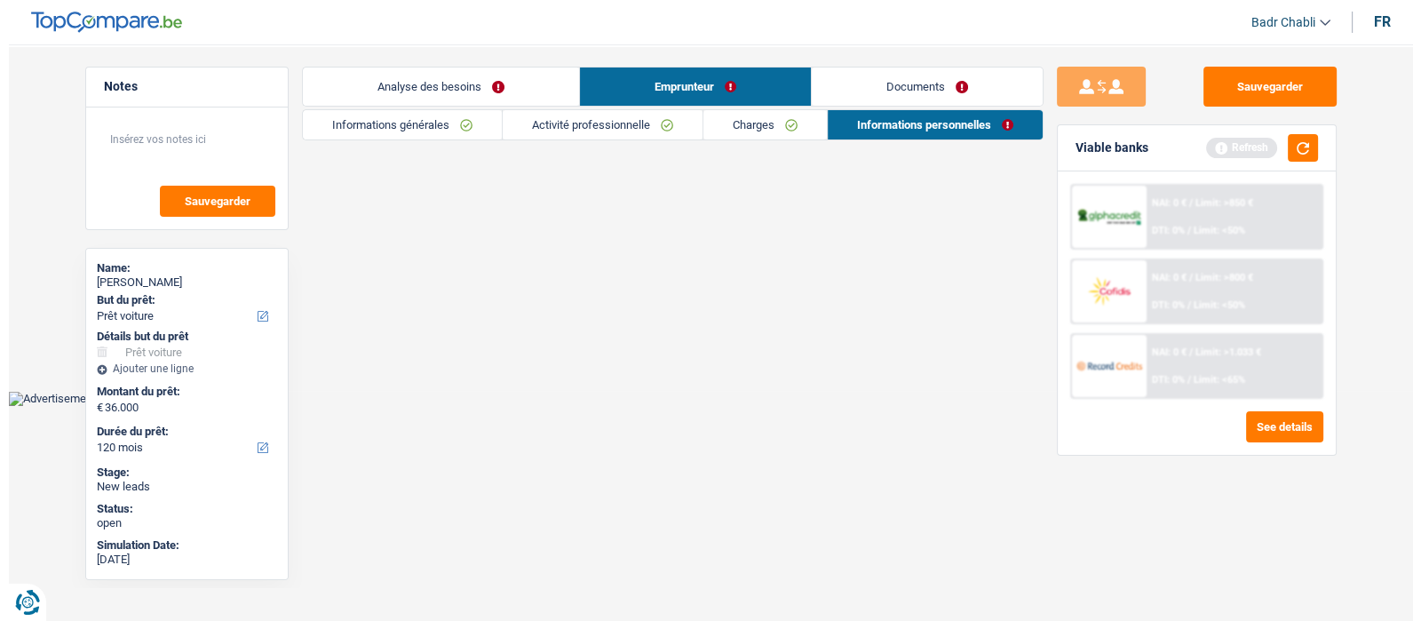
scroll to position [0, 0]
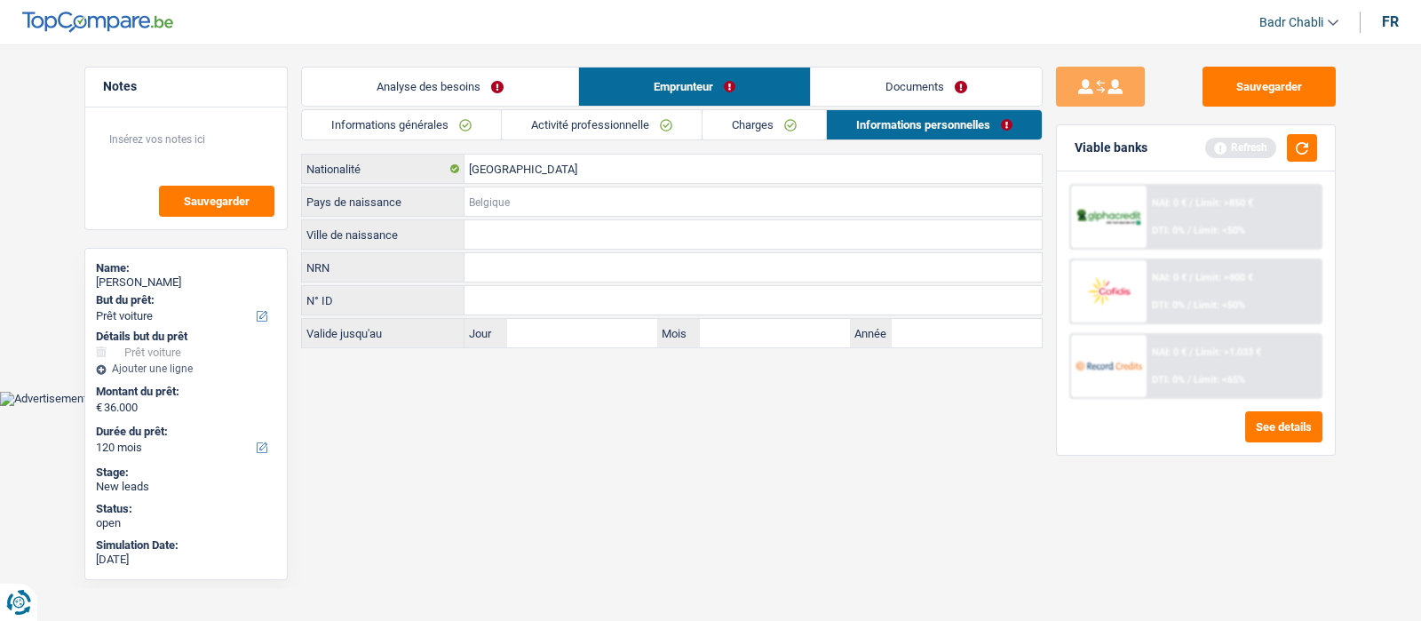
click at [504, 206] on input "Pays de naissance" at bounding box center [753, 201] width 577 height 28
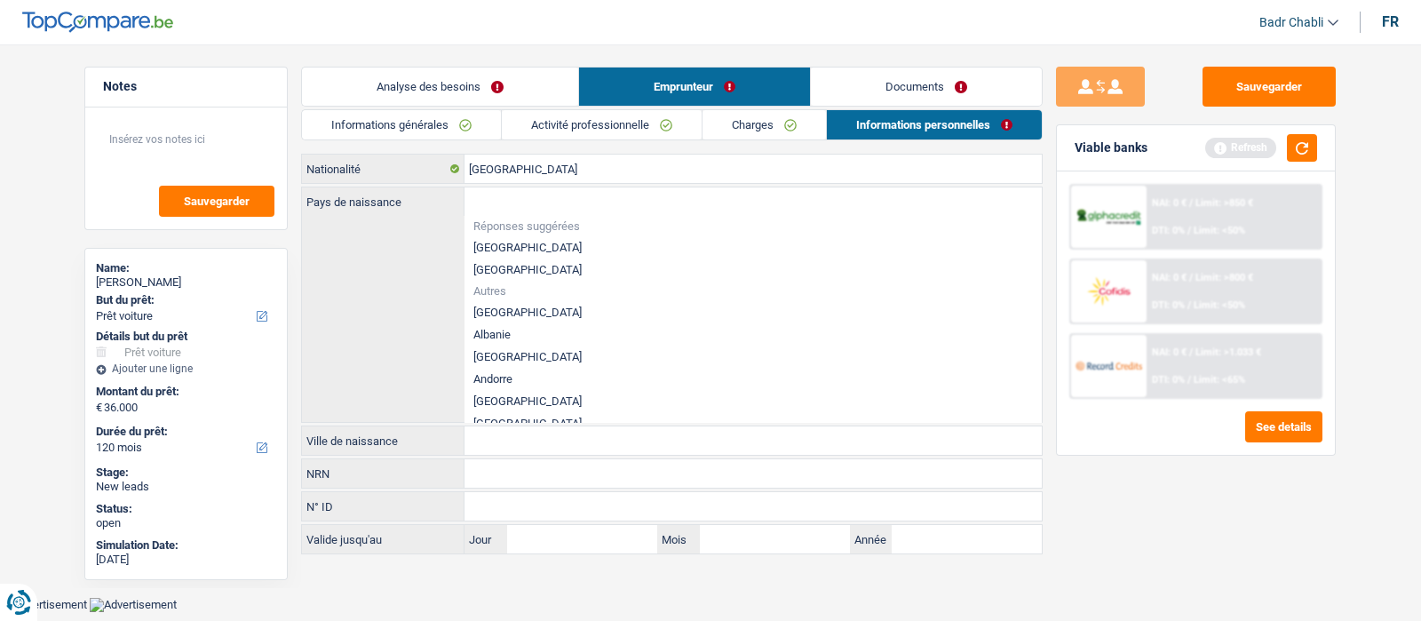
click at [523, 240] on li "[GEOGRAPHIC_DATA]" at bounding box center [753, 247] width 577 height 22
type input "[GEOGRAPHIC_DATA]"
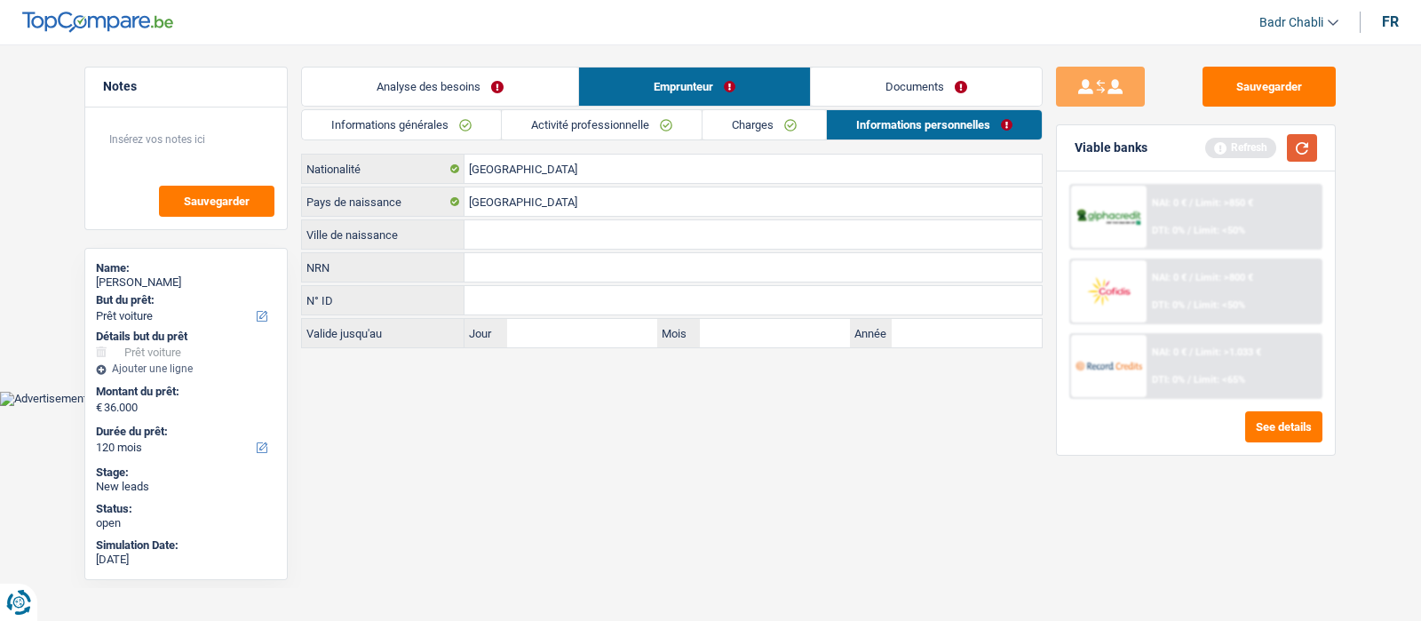
click at [1301, 147] on button "button" at bounding box center [1302, 148] width 30 height 28
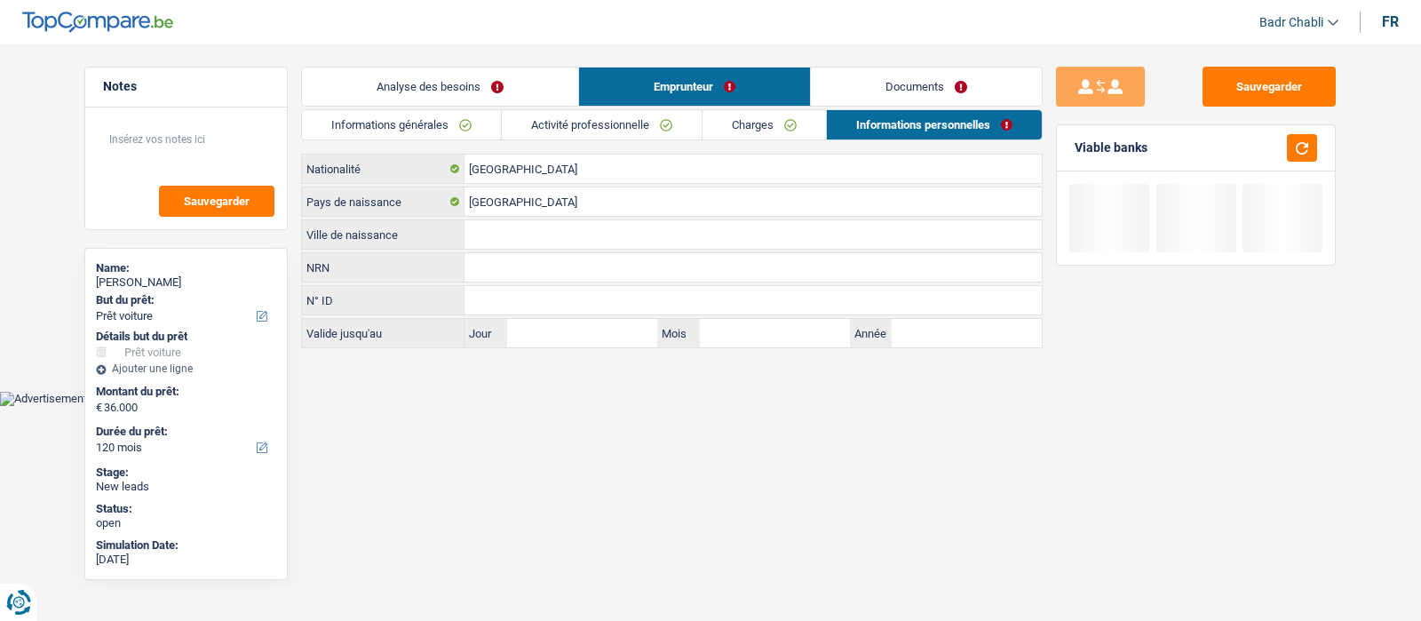
click at [625, 230] on input "Ville de naissance" at bounding box center [753, 234] width 577 height 28
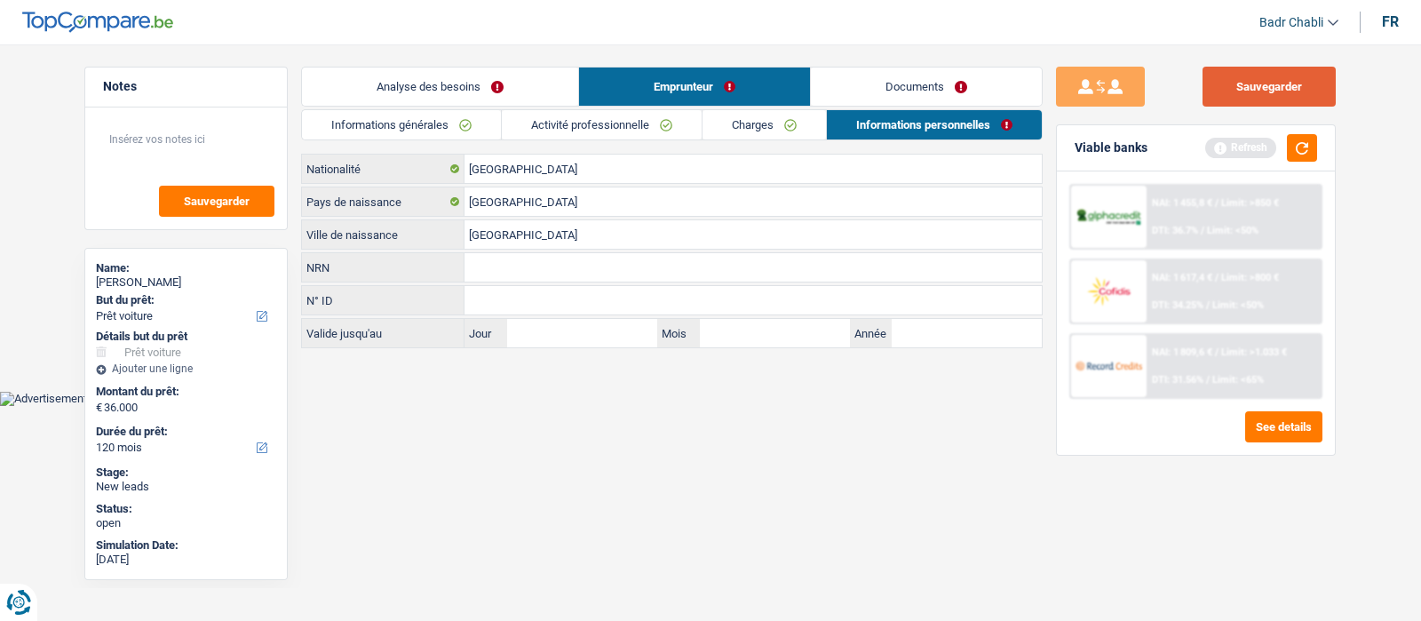
type input "[GEOGRAPHIC_DATA]"
click at [1254, 79] on button "Sauvegarder" at bounding box center [1269, 87] width 133 height 40
click at [1264, 81] on button "Sauvegarder" at bounding box center [1269, 87] width 133 height 40
